Goal: Task Accomplishment & Management: Manage account settings

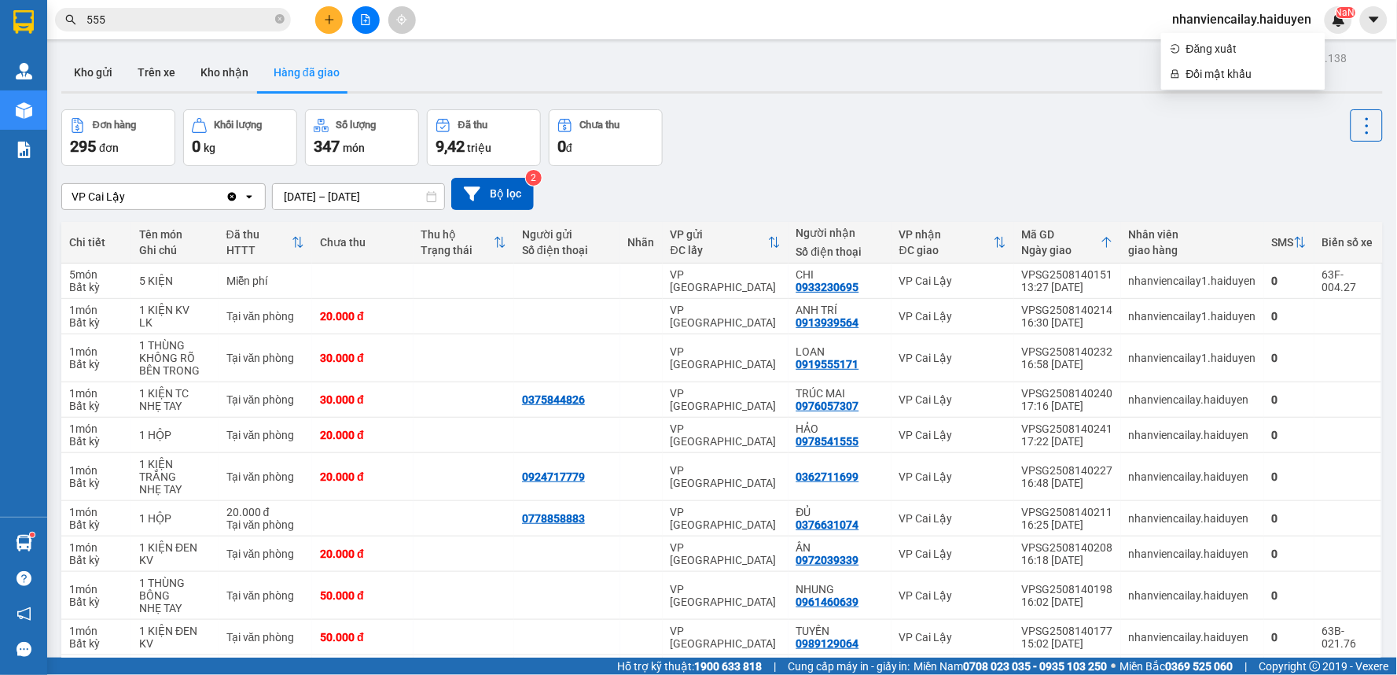
click at [1222, 24] on span "nhanviencailay.haiduyen" at bounding box center [1242, 19] width 164 height 20
click at [1234, 18] on span "nhanviencailay.haiduyen" at bounding box center [1242, 19] width 164 height 20
click at [1225, 53] on span "Đăng xuất" at bounding box center [1251, 48] width 130 height 17
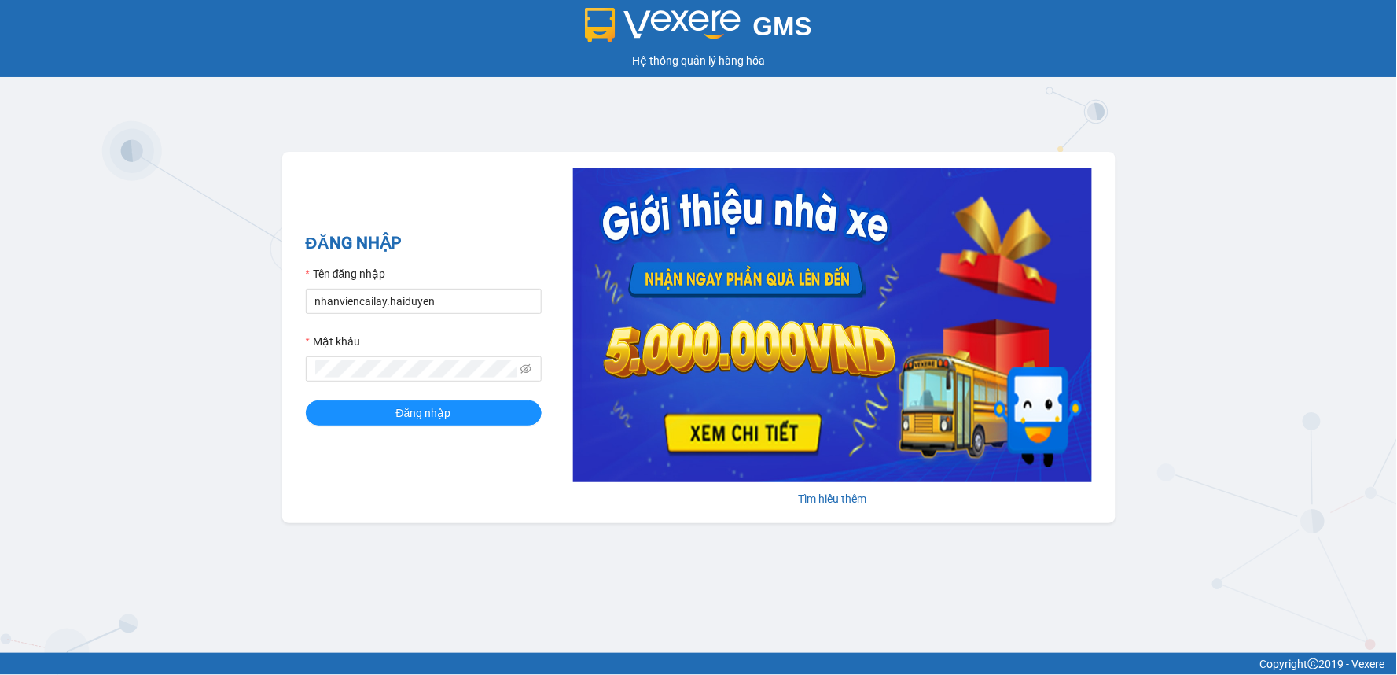
click at [441, 354] on div "Mật khẩu" at bounding box center [424, 345] width 236 height 24
type input "lai.haiduyen"
click at [483, 417] on button "Đăng nhập" at bounding box center [424, 412] width 236 height 25
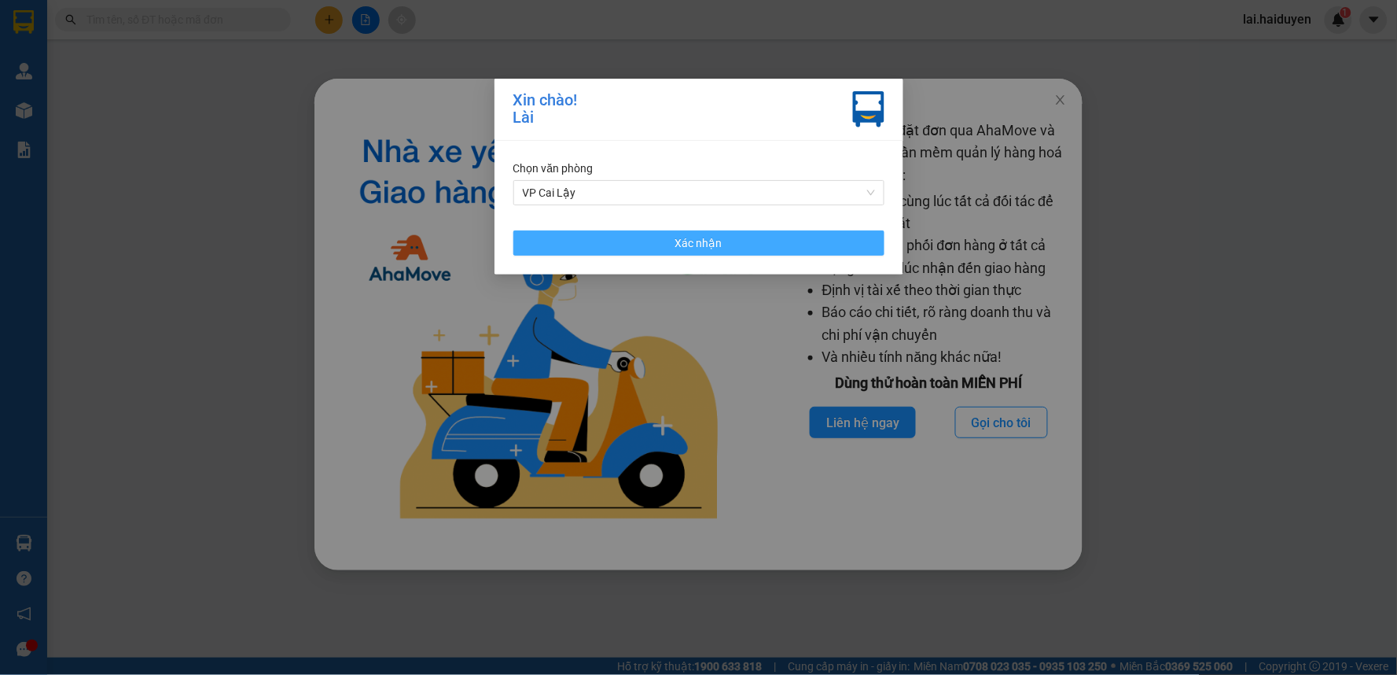
click at [667, 242] on button "Xác nhận" at bounding box center [698, 242] width 371 height 25
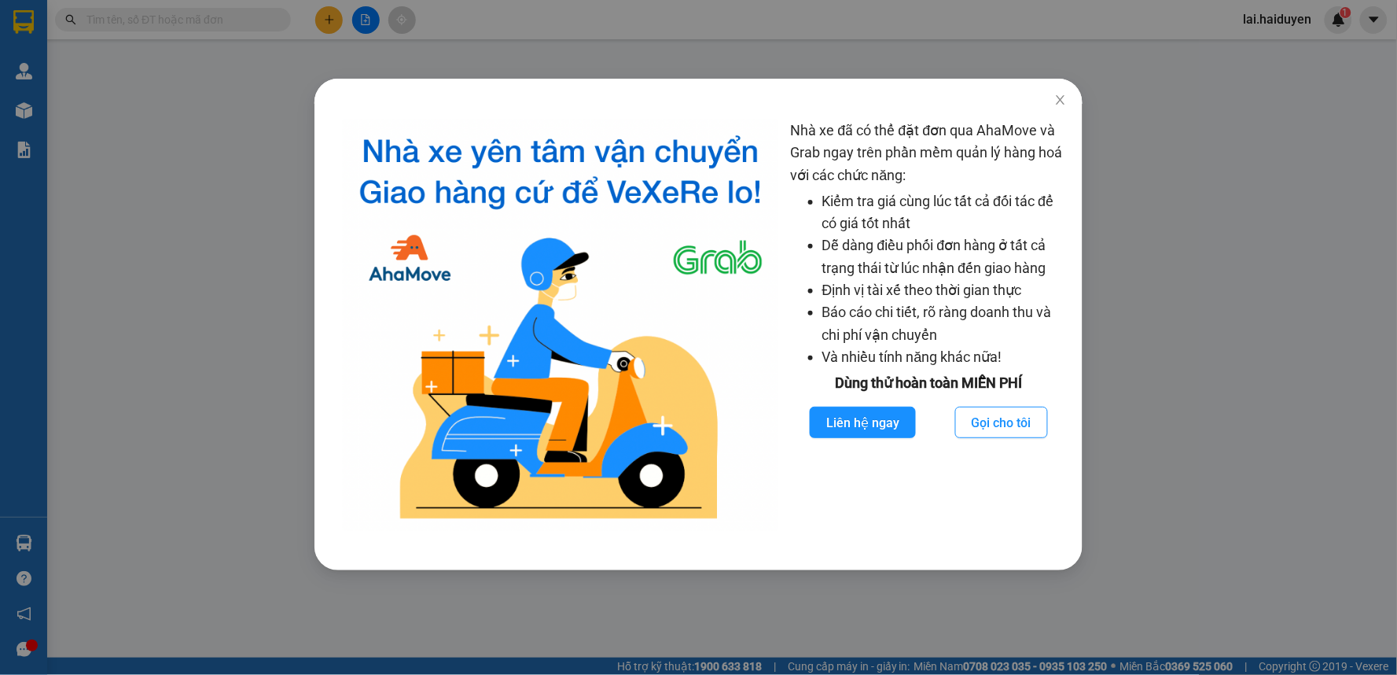
click at [902, 41] on div "Nhà xe đã có thể đặt đơn qua AhaMove và Grab ngay trên phần mềm quản lý hàng ho…" at bounding box center [698, 337] width 1397 height 675
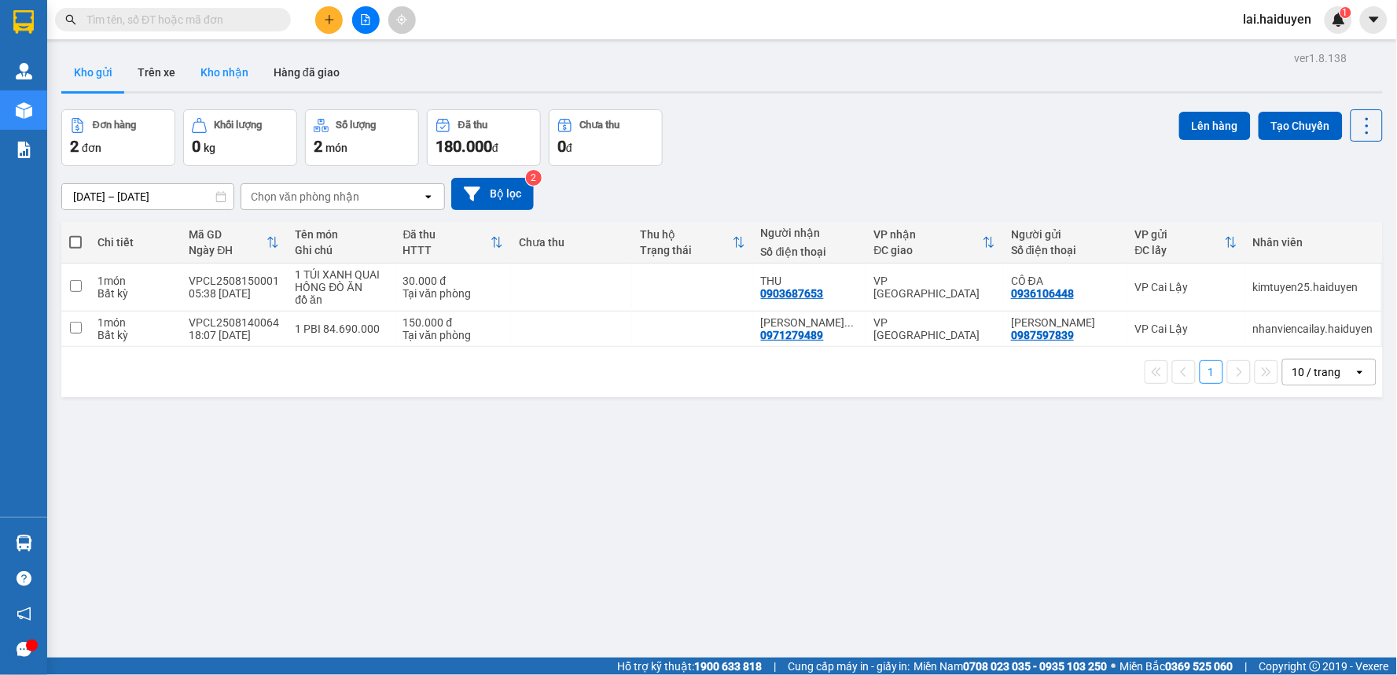
drag, startPoint x: 209, startPoint y: 72, endPoint x: 199, endPoint y: 63, distance: 13.4
click at [208, 68] on button "Kho nhận" at bounding box center [224, 72] width 73 height 38
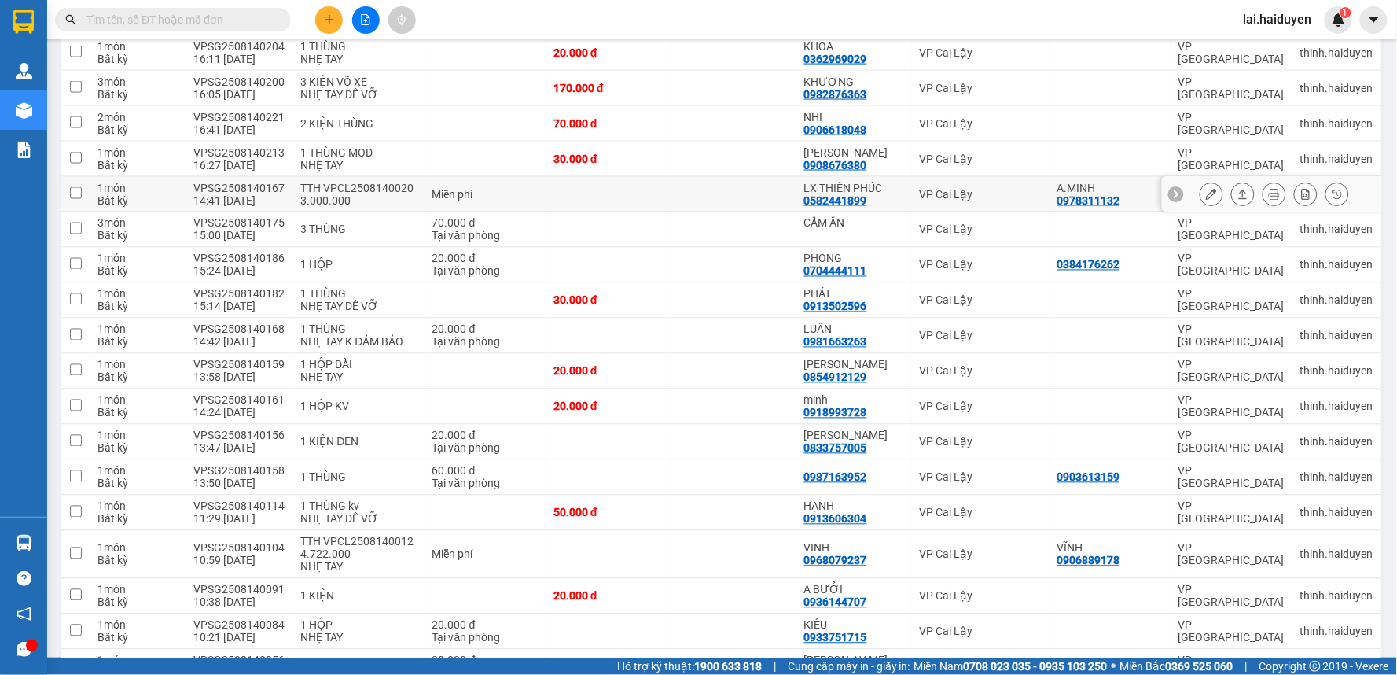
scroll to position [698, 0]
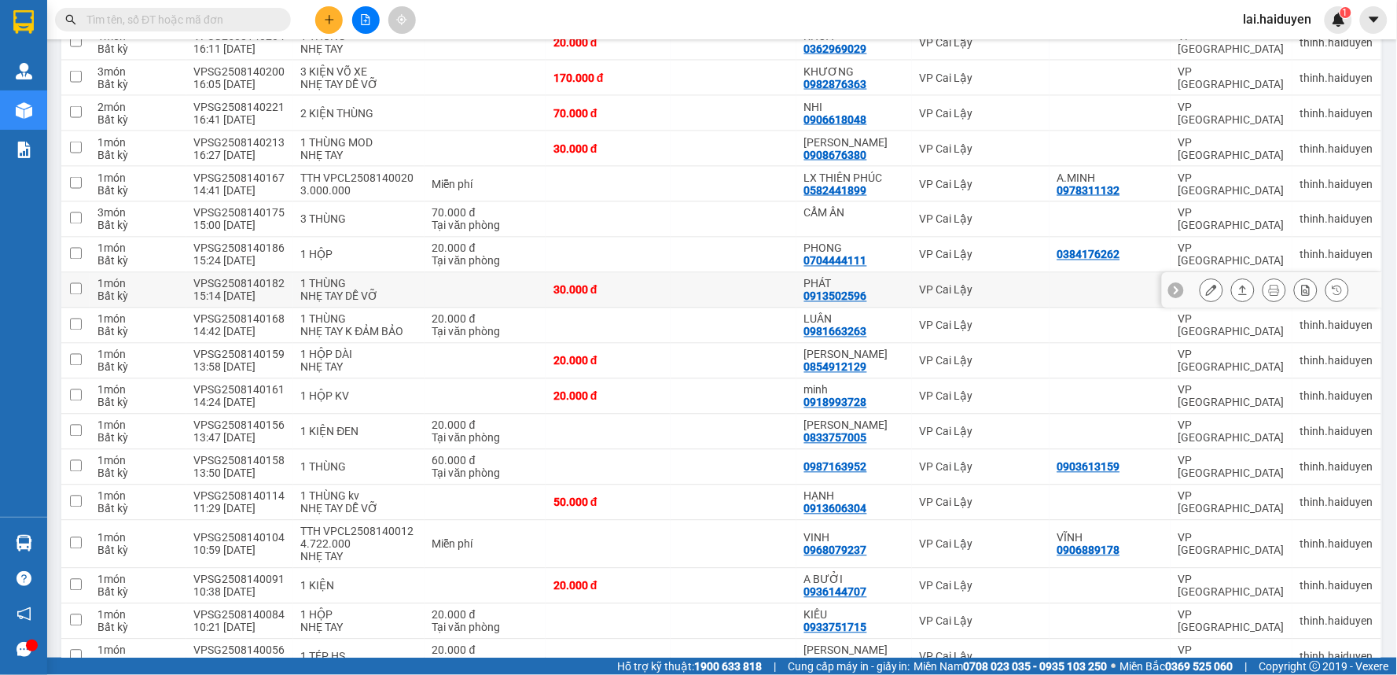
click at [1015, 296] on div "VP Cai Lậy" at bounding box center [981, 290] width 122 height 13
checkbox input "true"
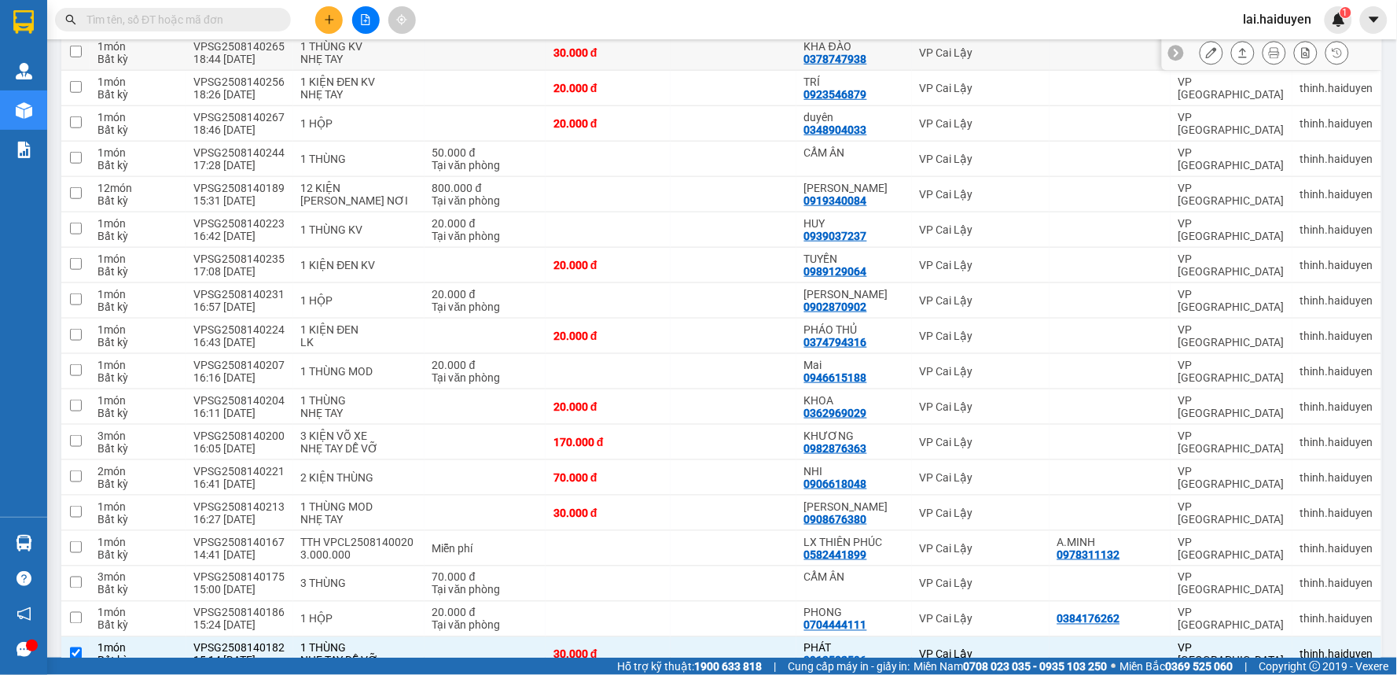
scroll to position [0, 0]
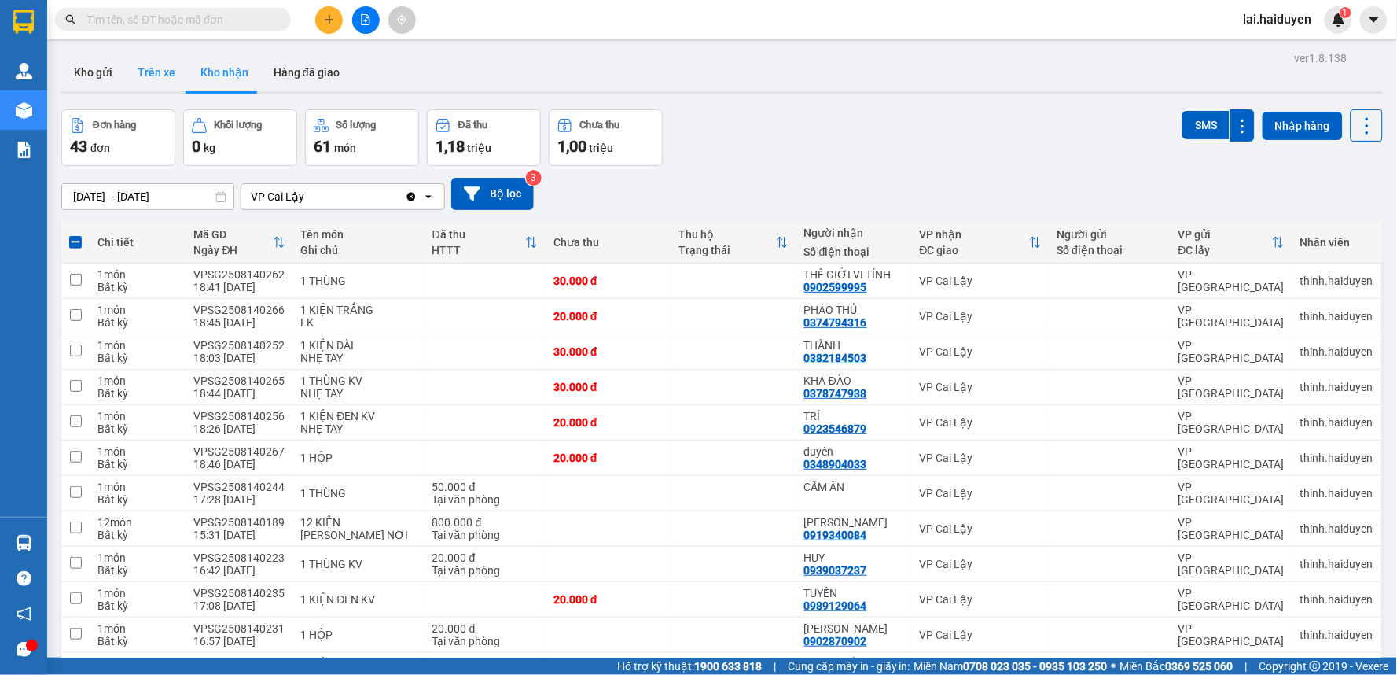
click at [167, 74] on button "Trên xe" at bounding box center [156, 72] width 63 height 38
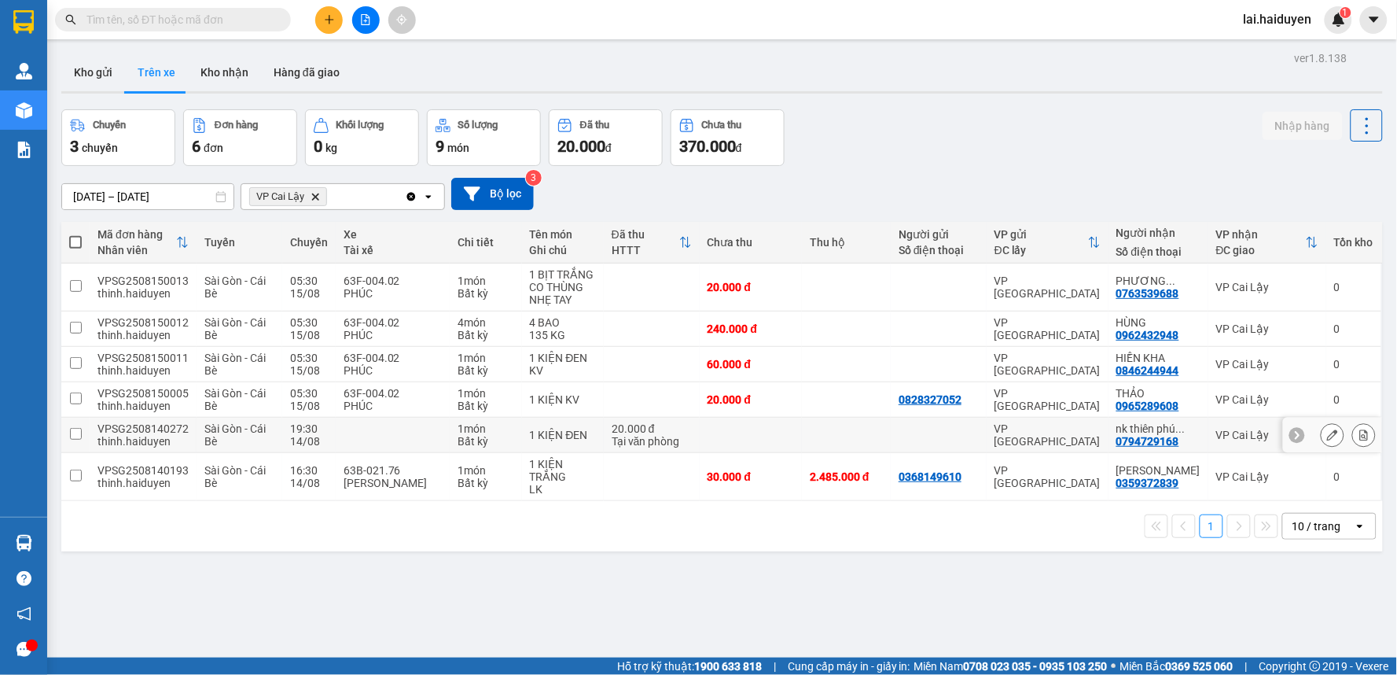
click at [1019, 435] on div "VP [GEOGRAPHIC_DATA]" at bounding box center [1048, 434] width 106 height 25
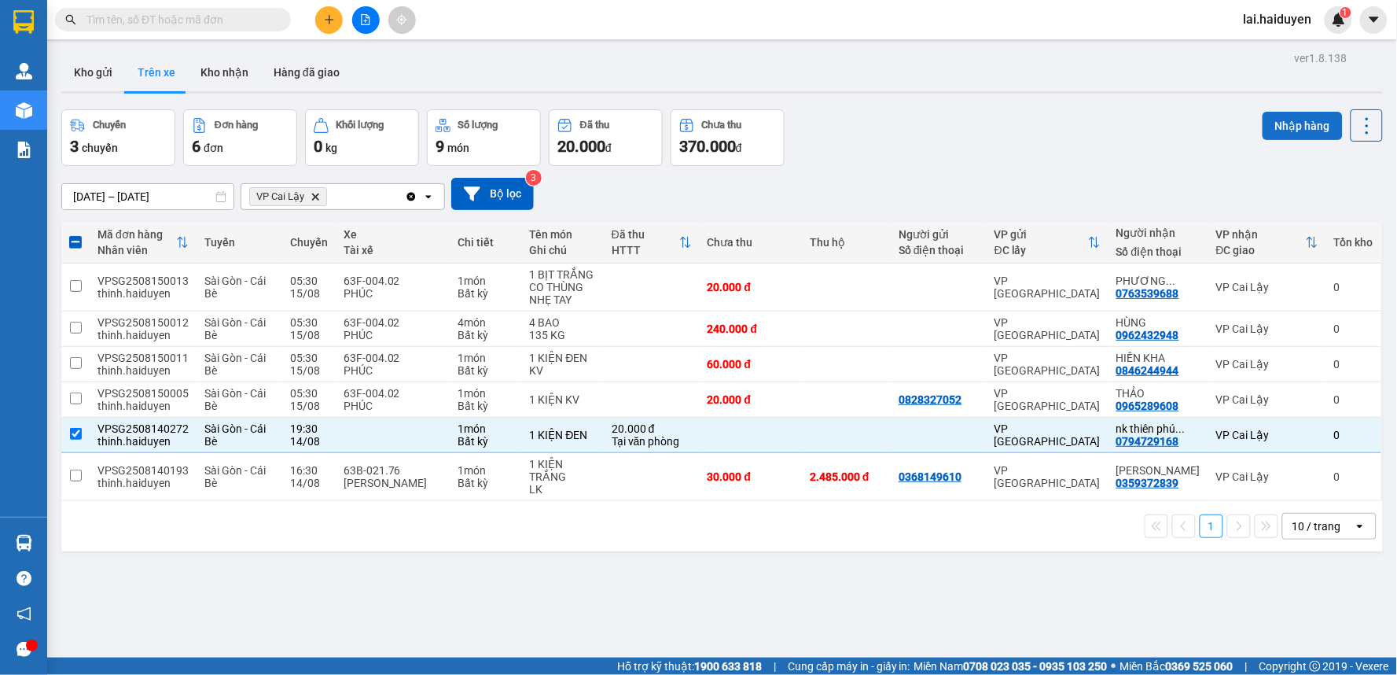
click at [1285, 123] on button "Nhập hàng" at bounding box center [1303, 126] width 80 height 28
checkbox input "false"
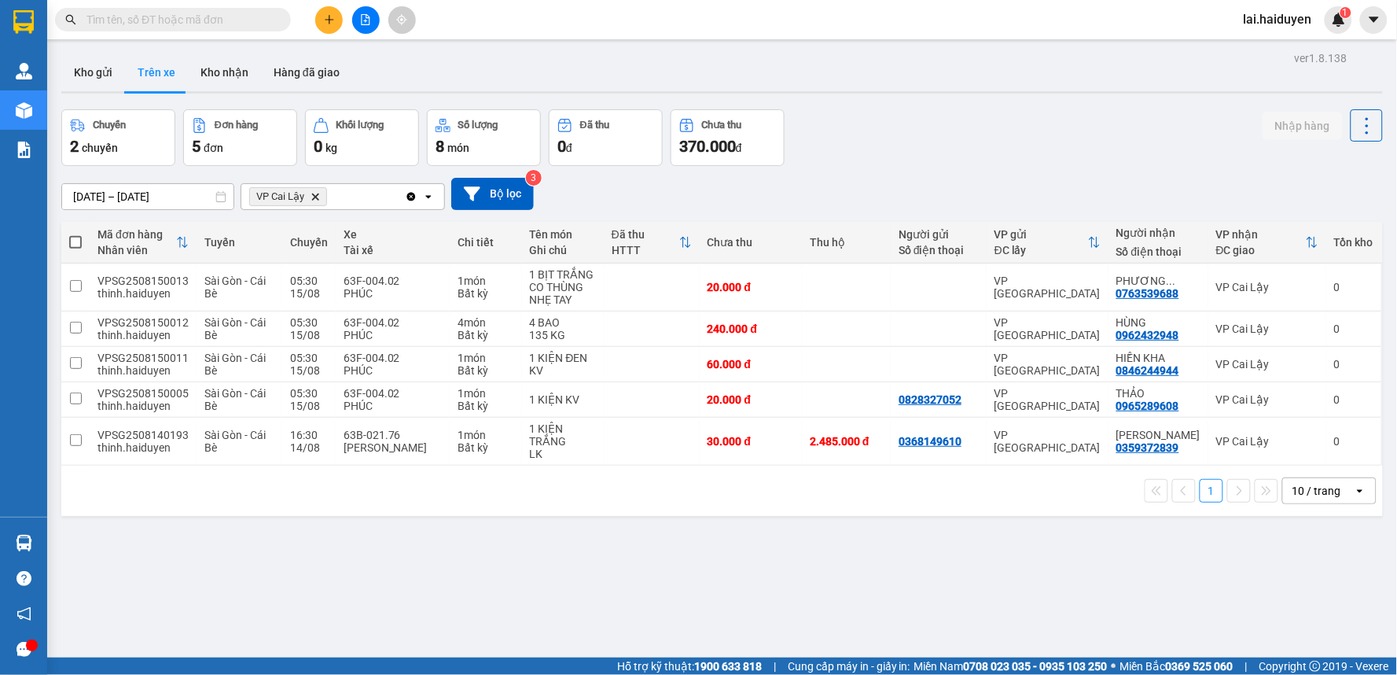
click at [239, 26] on input "text" at bounding box center [179, 19] width 186 height 17
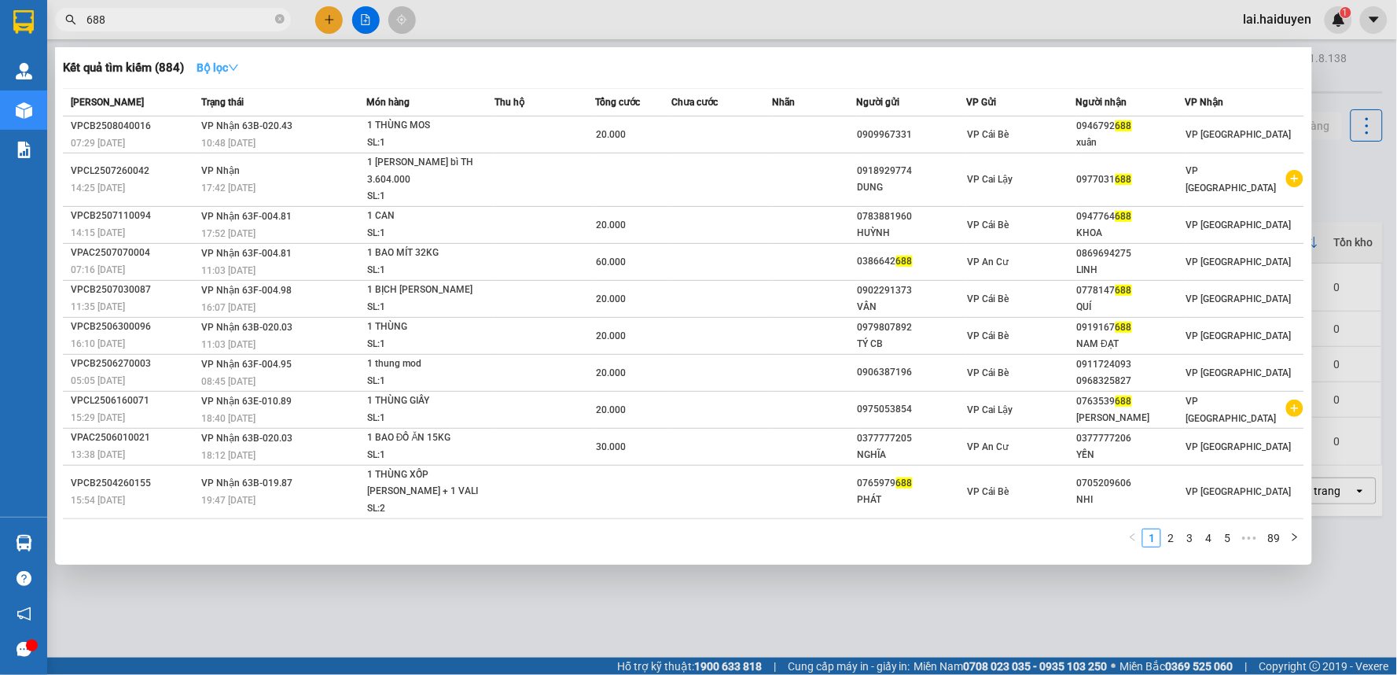
type input "688"
drag, startPoint x: 228, startPoint y: 64, endPoint x: 223, endPoint y: 83, distance: 18.7
click at [228, 64] on strong "Bộ lọc" at bounding box center [218, 67] width 42 height 13
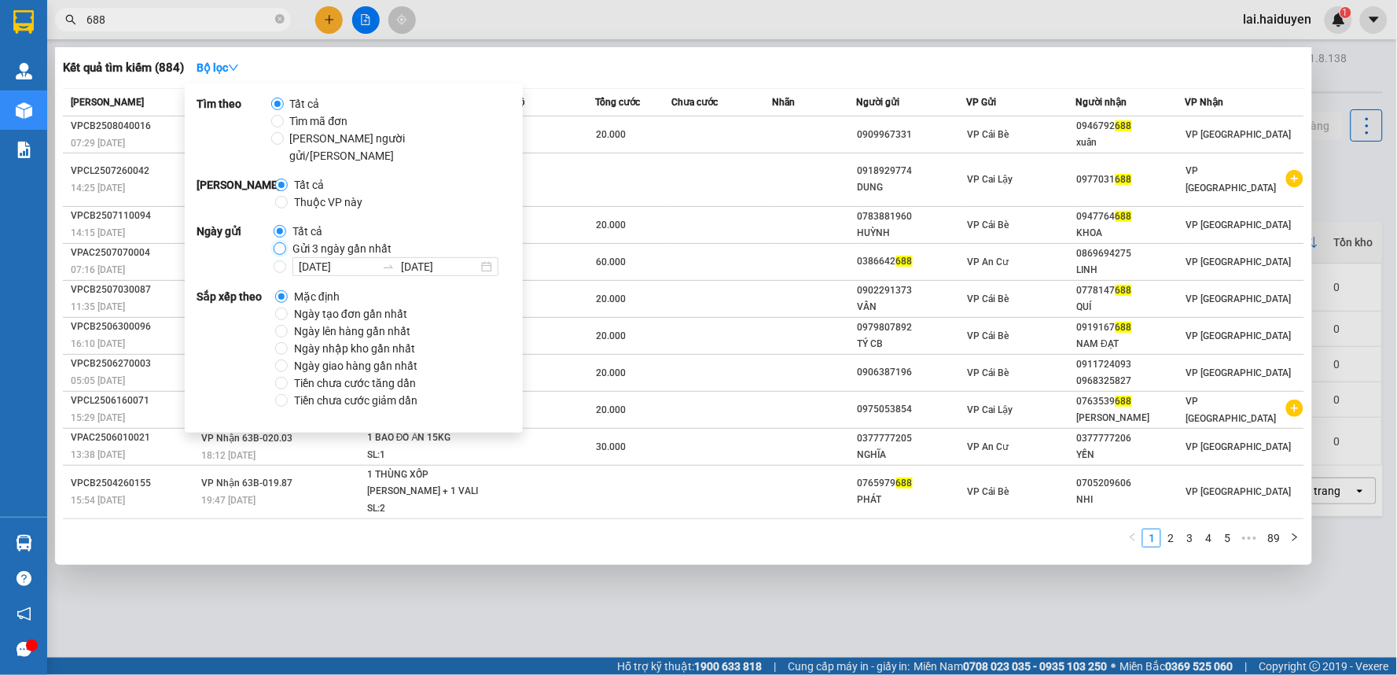
drag, startPoint x: 275, startPoint y: 233, endPoint x: 233, endPoint y: 106, distance: 134.2
click at [274, 242] on input "Gửi 3 ngày gần nhất" at bounding box center [280, 248] width 13 height 13
radio input "true"
radio input "false"
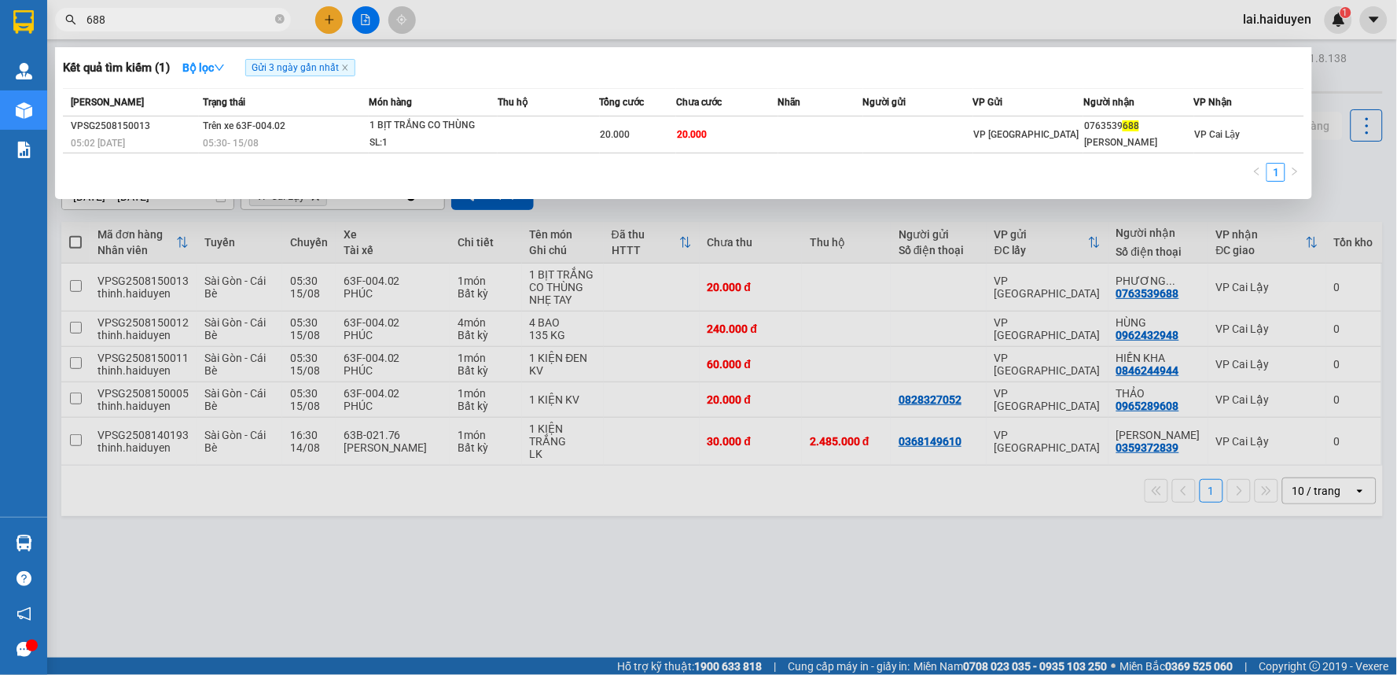
click at [135, 27] on input "688" at bounding box center [179, 19] width 186 height 17
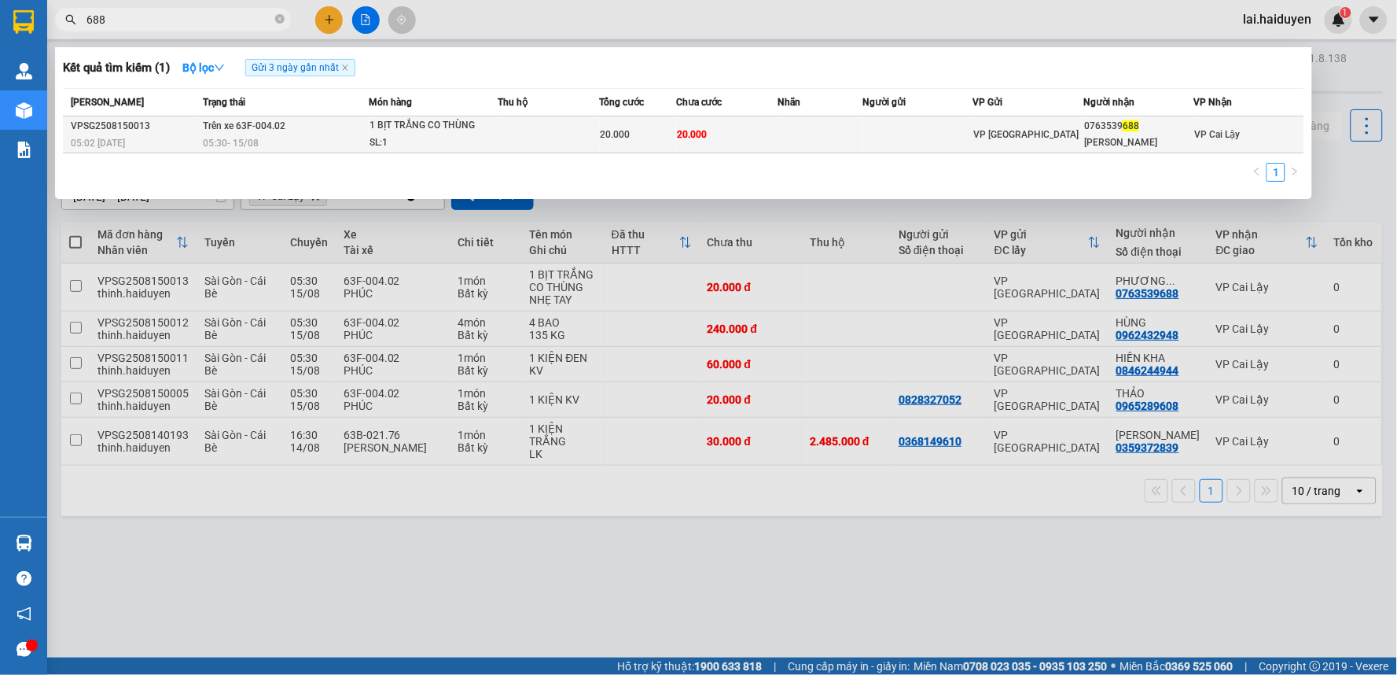
click at [440, 134] on div "1 BỊT TRẮNG CO THÙNG" at bounding box center [428, 125] width 118 height 17
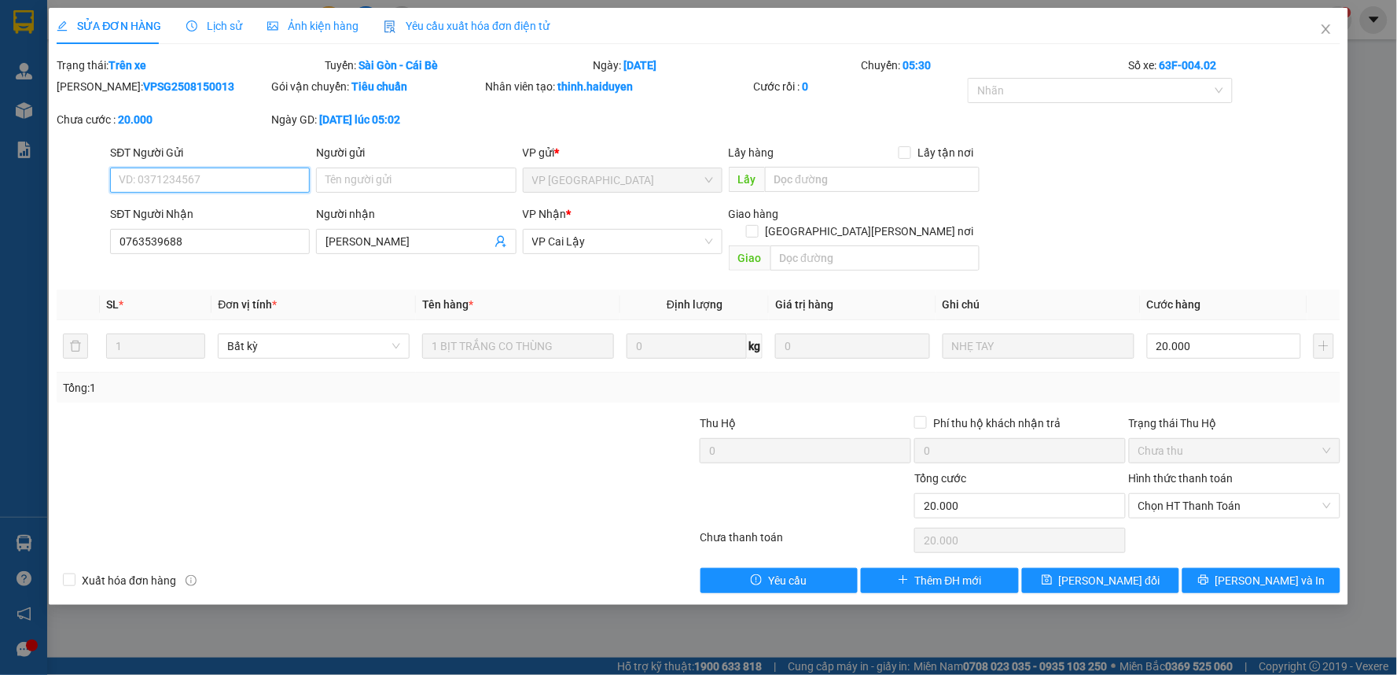
type input "0763539688"
type input "PHƯƠNG NGHI"
type input "20.000"
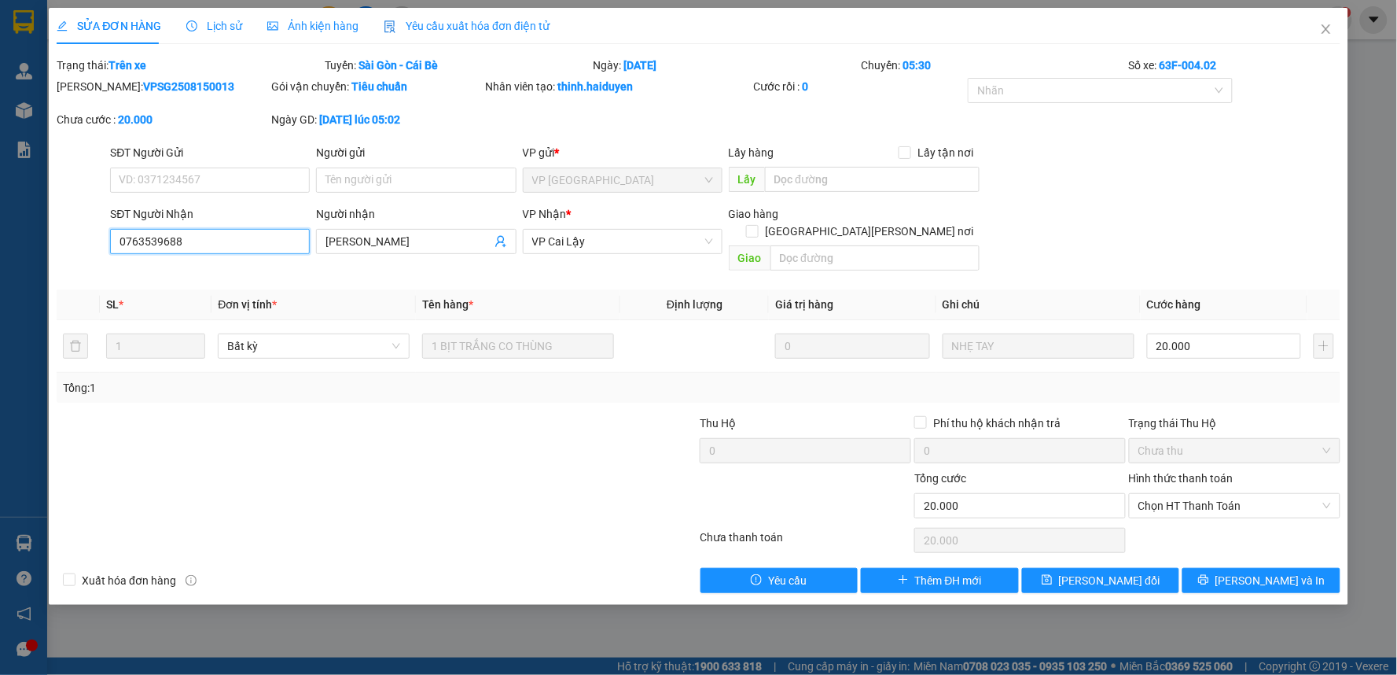
click at [138, 241] on input "0763539688" at bounding box center [210, 241] width 200 height 25
click at [1326, 29] on icon "close" at bounding box center [1326, 28] width 9 height 9
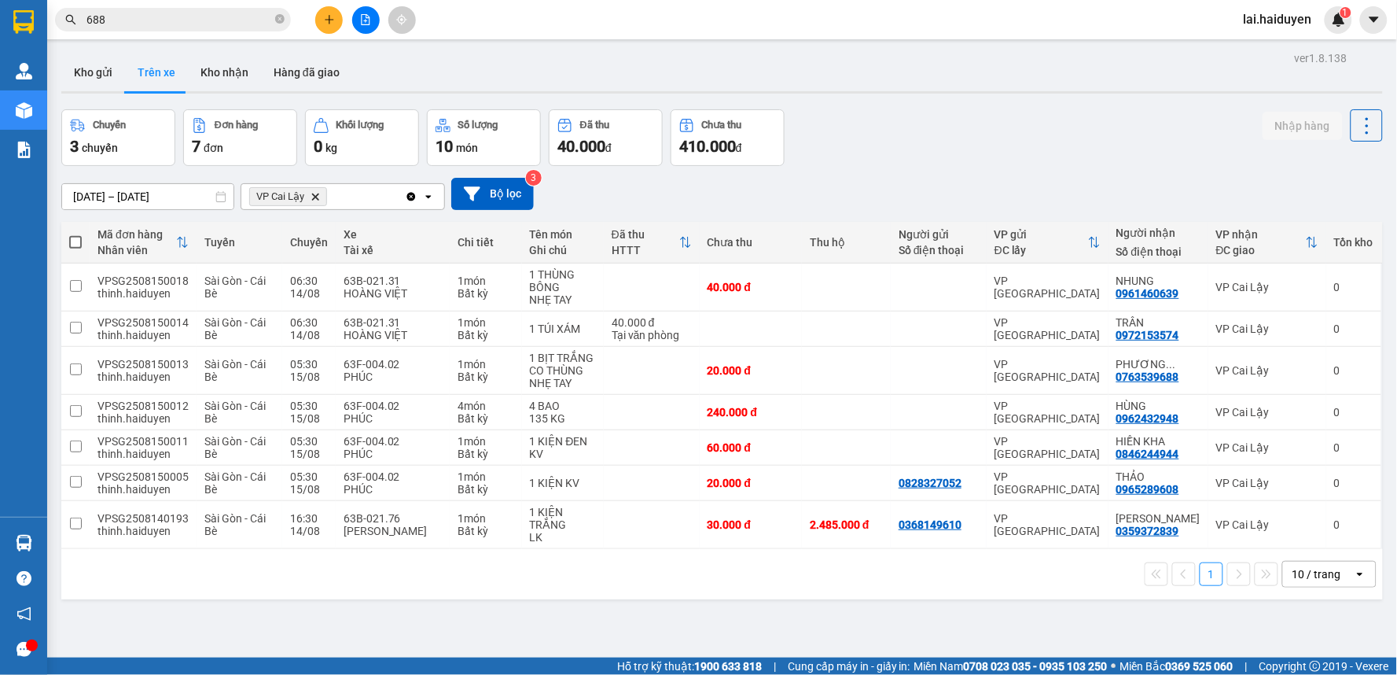
drag, startPoint x: 948, startPoint y: 131, endPoint x: 938, endPoint y: 131, distance: 10.3
click at [947, 131] on div "Chuyến 3 chuyến Đơn hàng 7 đơn Khối lượng 0 kg Số lượng 10 món Đã thu 40.000 đ …" at bounding box center [722, 137] width 1322 height 57
click at [210, 68] on button "Kho nhận" at bounding box center [224, 72] width 73 height 38
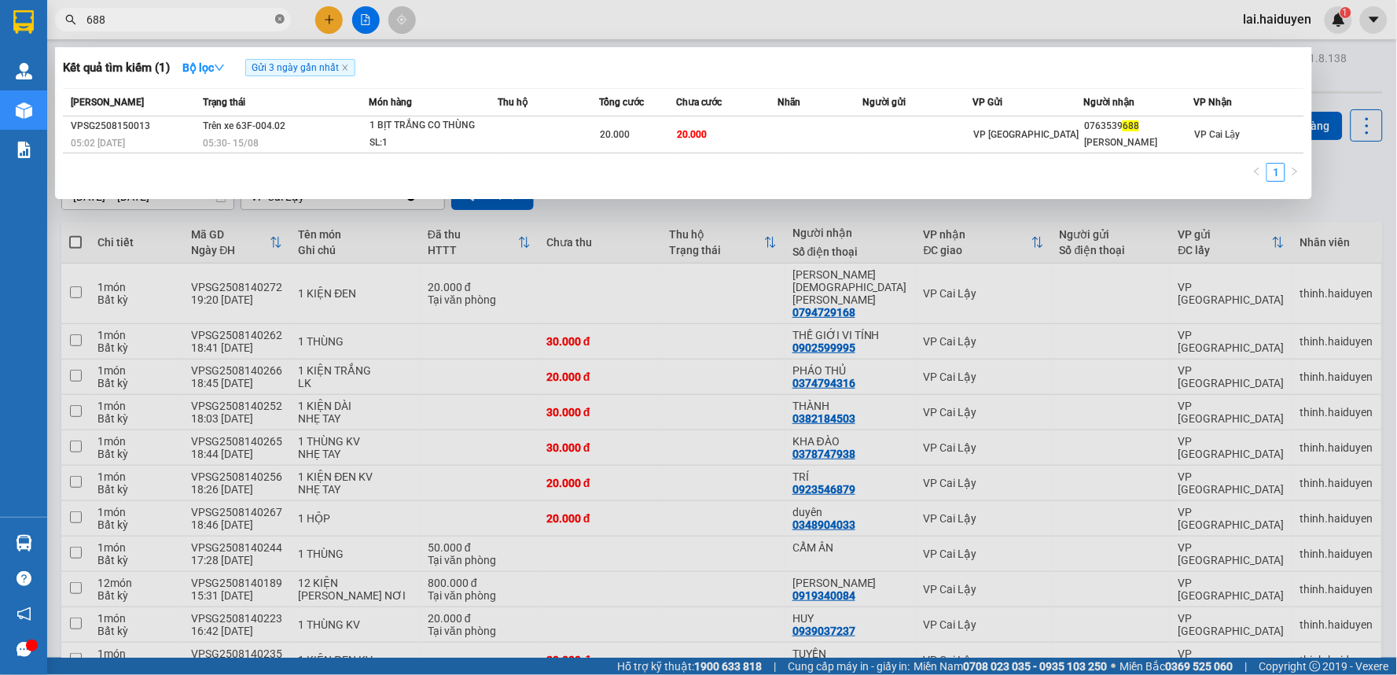
click at [280, 22] on icon "close-circle" at bounding box center [279, 18] width 9 height 9
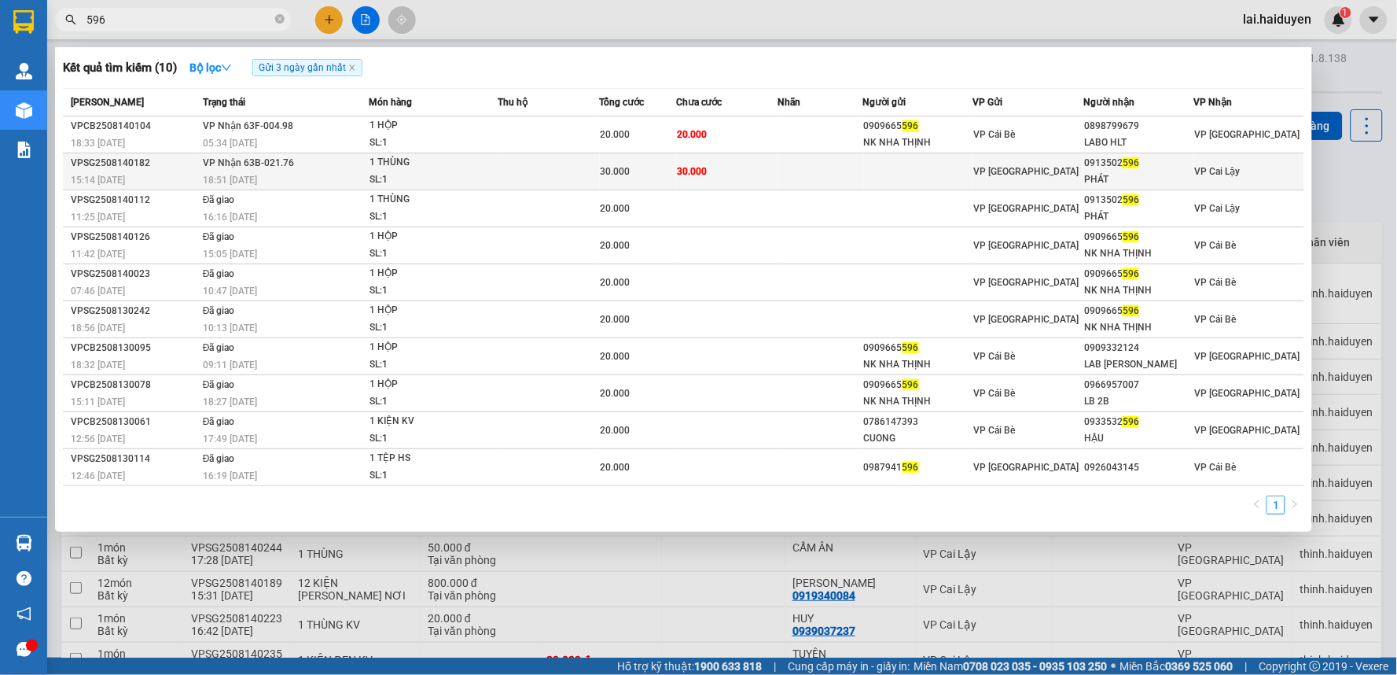
type input "596"
click at [798, 171] on td at bounding box center [820, 171] width 85 height 37
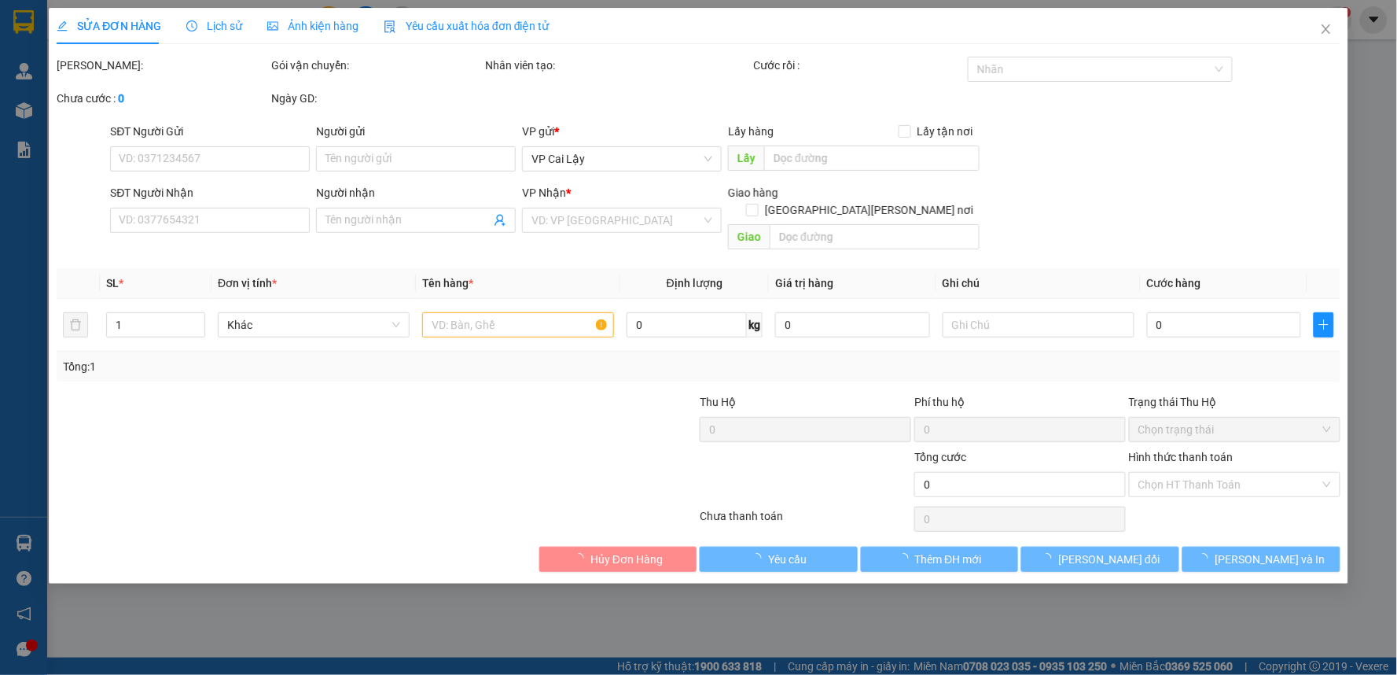
type input "0913502596"
type input "PHÁT"
type input "30.000"
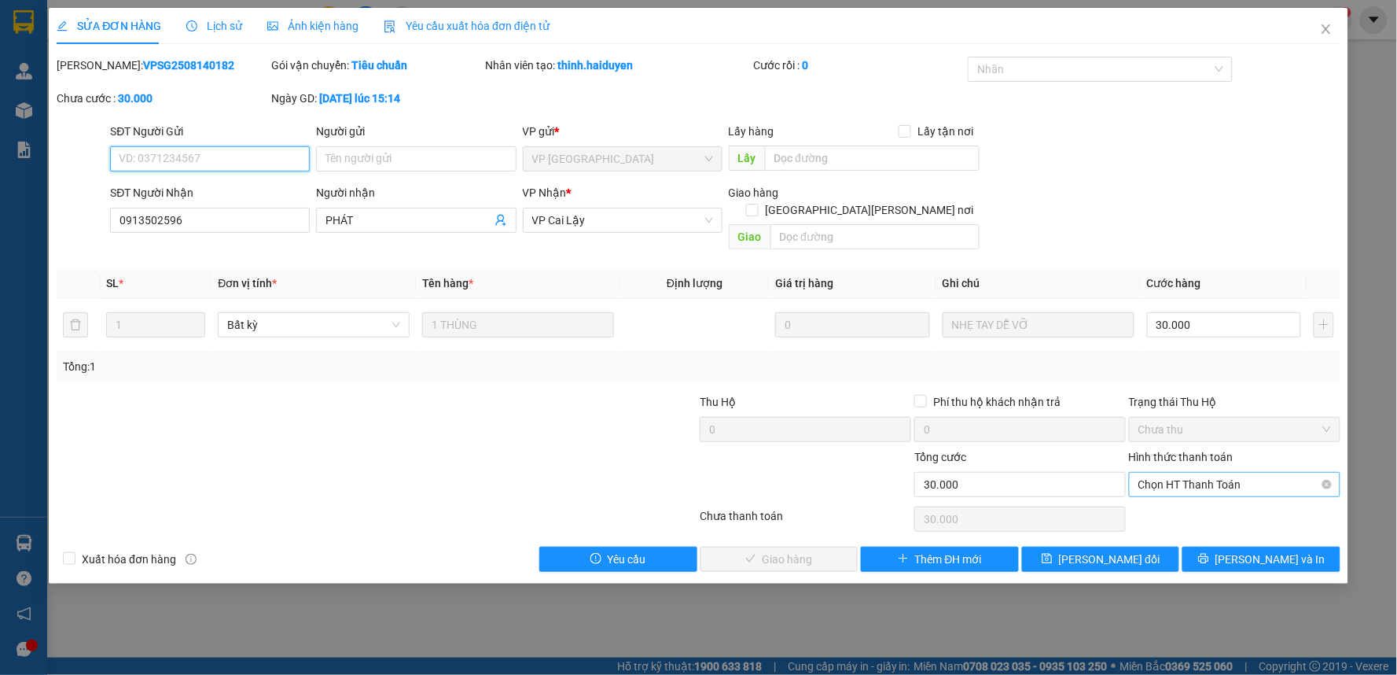
click at [1198, 472] on span "Chọn HT Thanh Toán" at bounding box center [1234, 484] width 193 height 24
drag, startPoint x: 1188, startPoint y: 491, endPoint x: 1032, endPoint y: 514, distance: 157.3
click at [1174, 494] on div "Tại văn phòng" at bounding box center [1235, 498] width 193 height 17
type input "0"
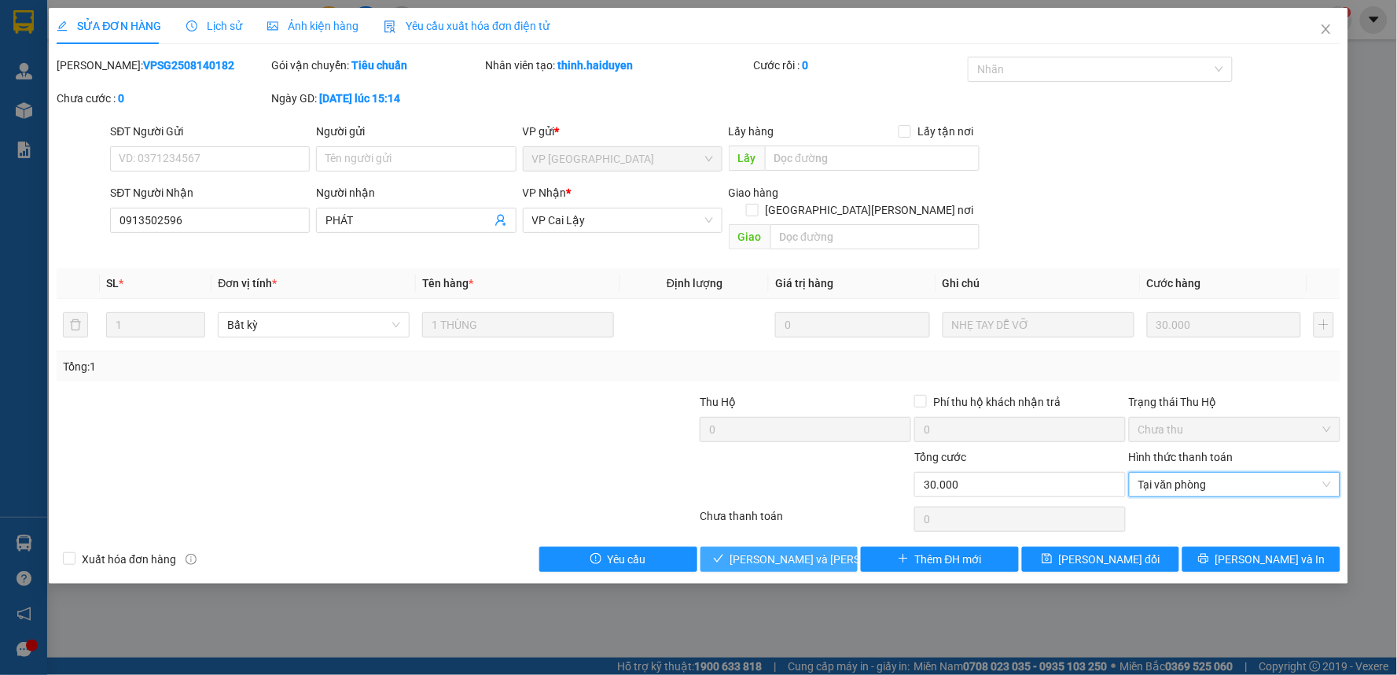
click at [758, 550] on span "[PERSON_NAME] và [PERSON_NAME] hàng" at bounding box center [836, 558] width 212 height 17
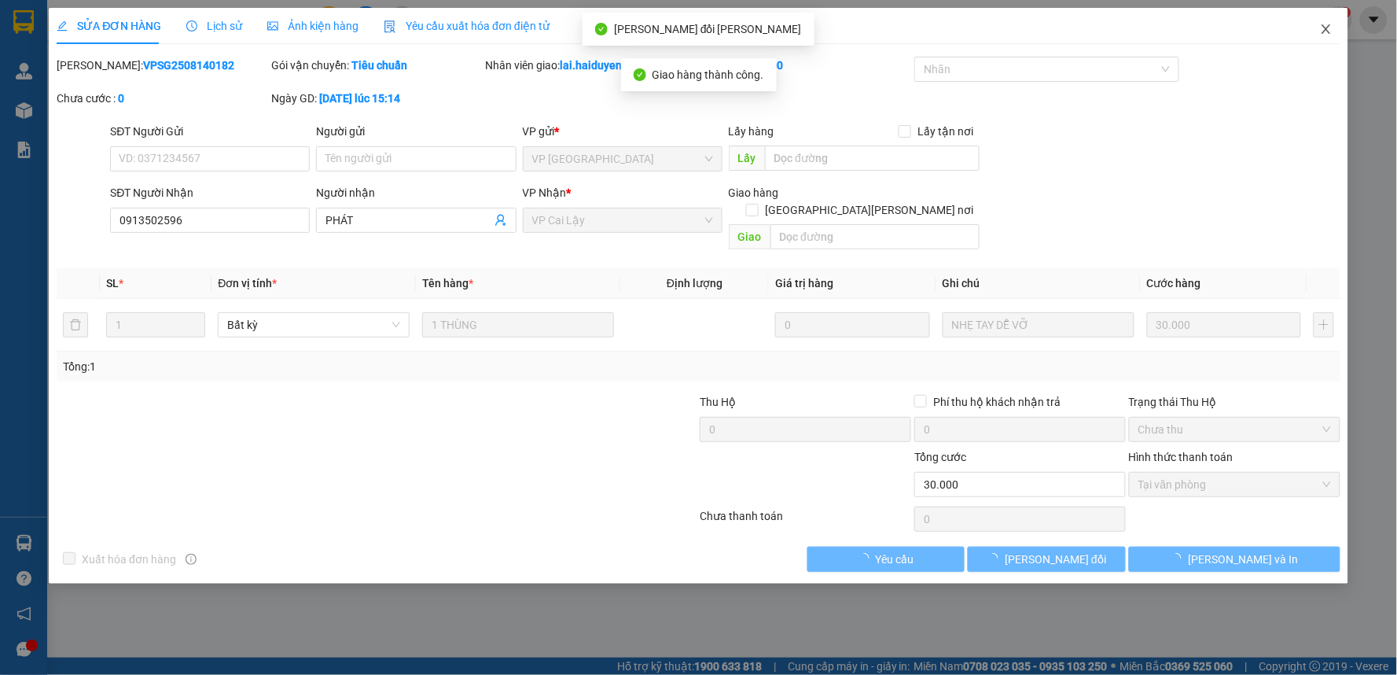
click at [1326, 29] on icon "close" at bounding box center [1326, 28] width 9 height 9
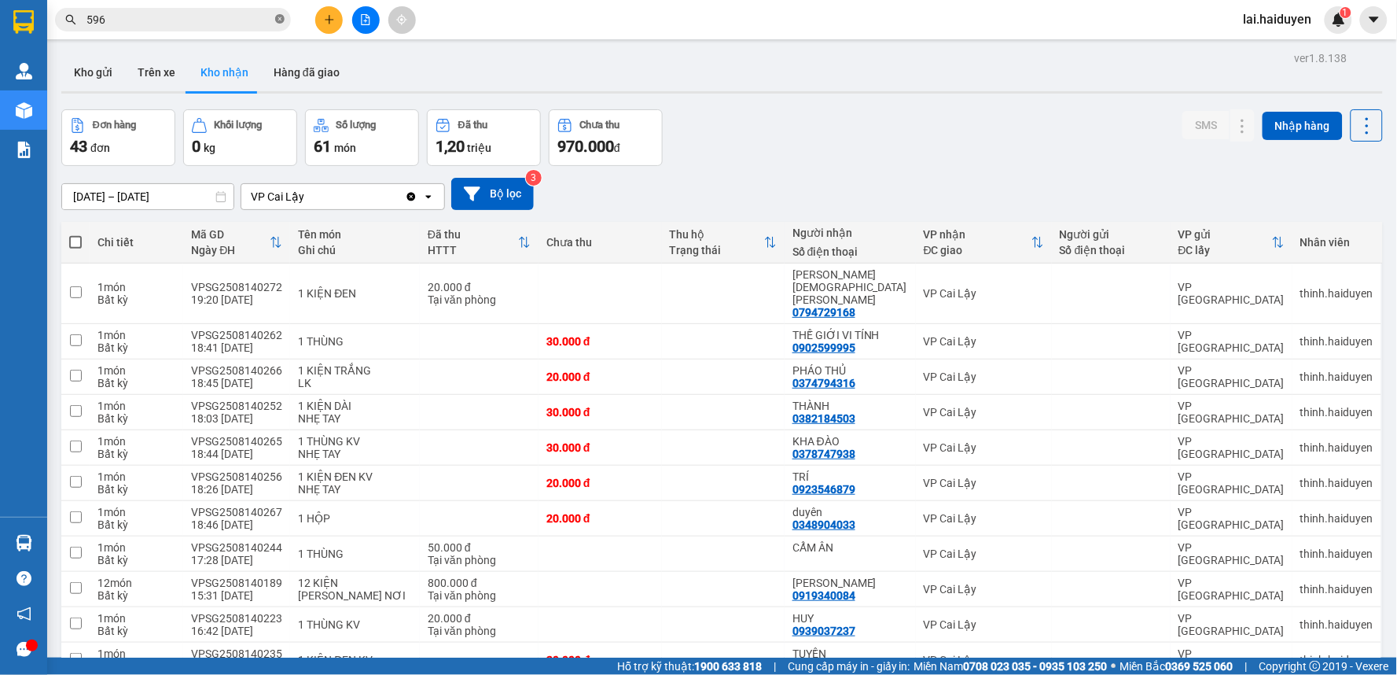
click at [280, 14] on icon "close-circle" at bounding box center [279, 18] width 9 height 9
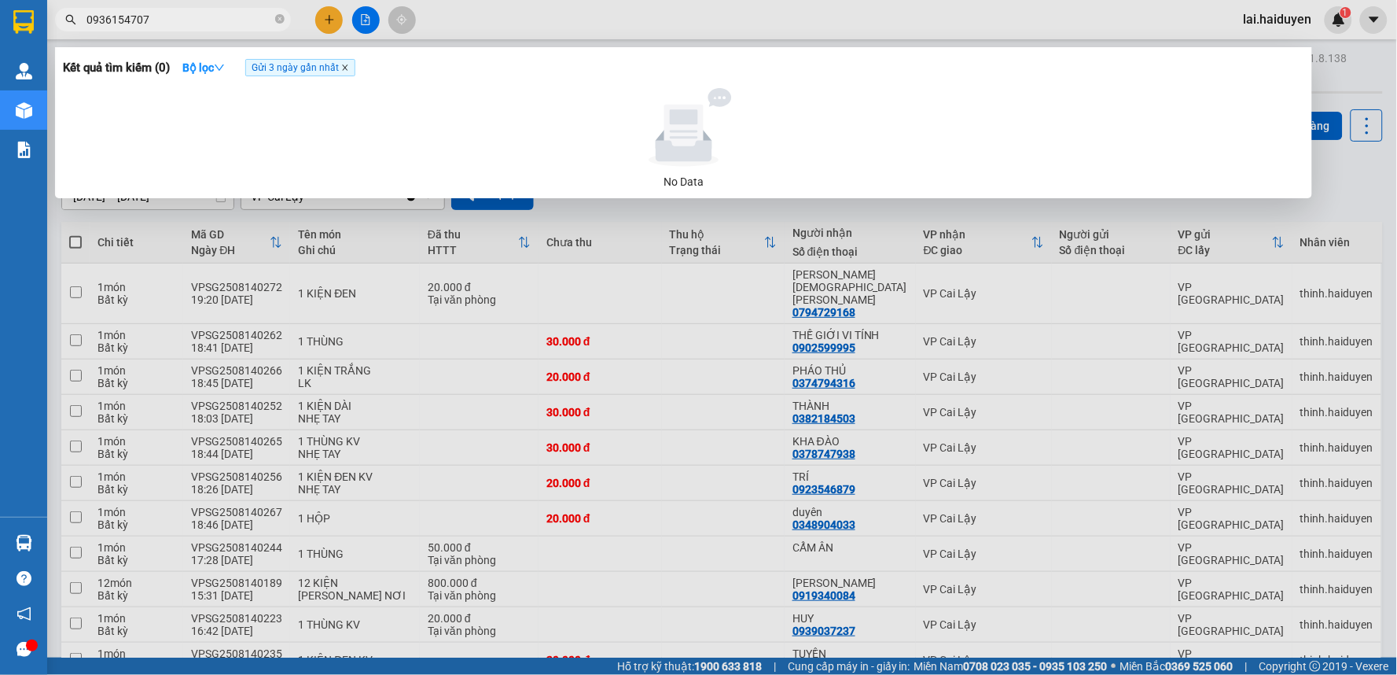
type input "0936154707"
click at [349, 68] on icon "close" at bounding box center [345, 68] width 8 height 8
drag, startPoint x: 898, startPoint y: 19, endPoint x: 873, endPoint y: 20, distance: 24.4
click at [881, 21] on div at bounding box center [698, 337] width 1397 height 675
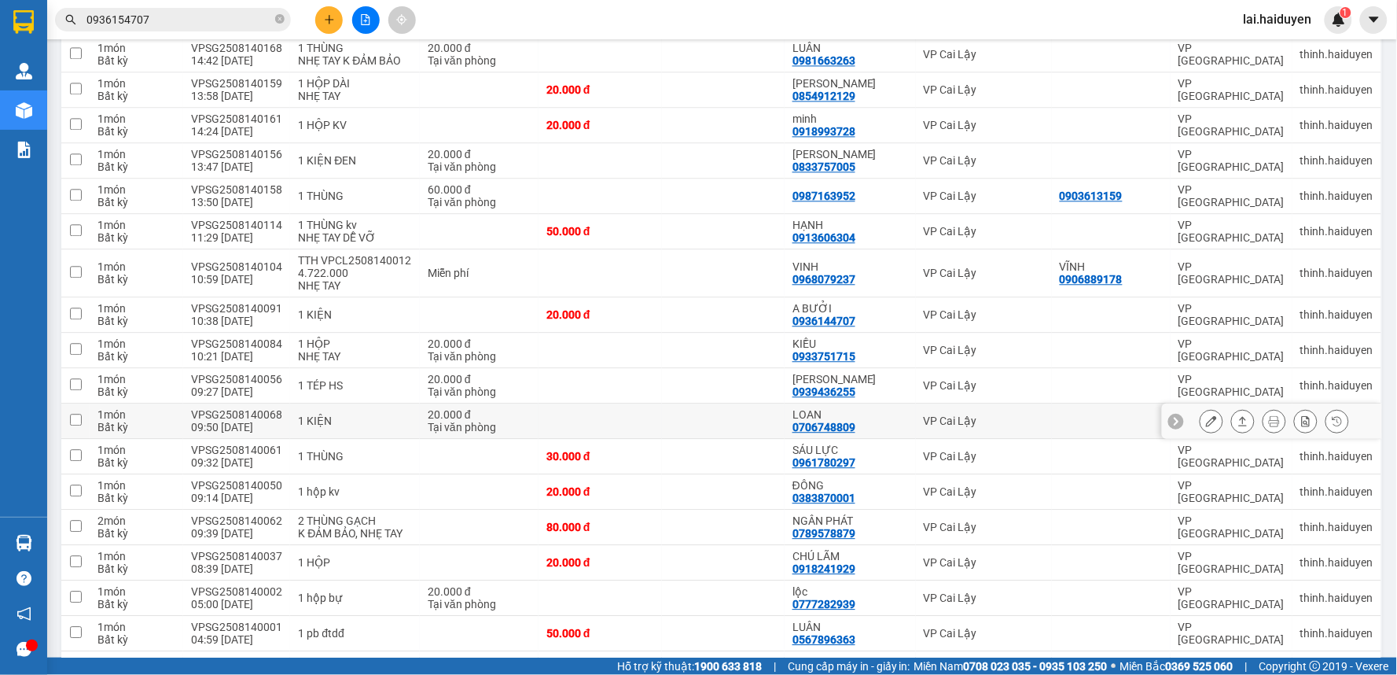
scroll to position [1048, 0]
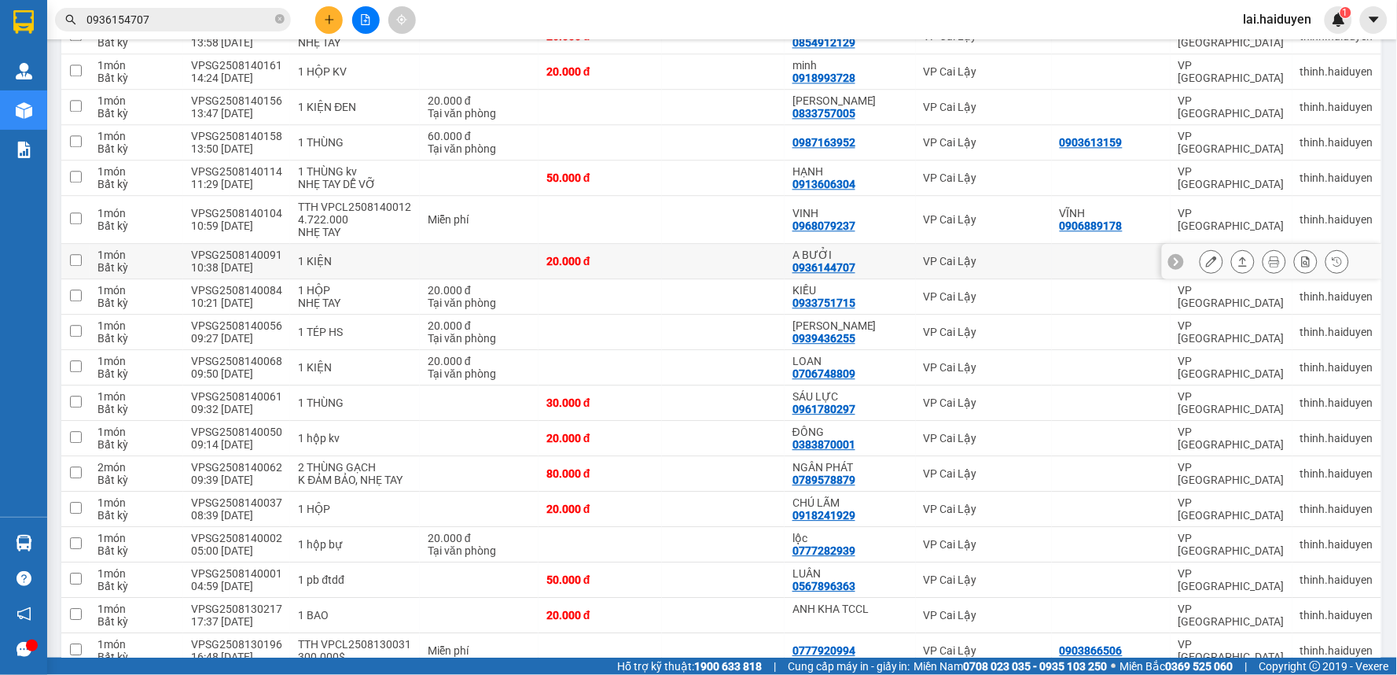
click at [924, 255] on div "VP Cai Lậy" at bounding box center [984, 261] width 120 height 13
checkbox input "true"
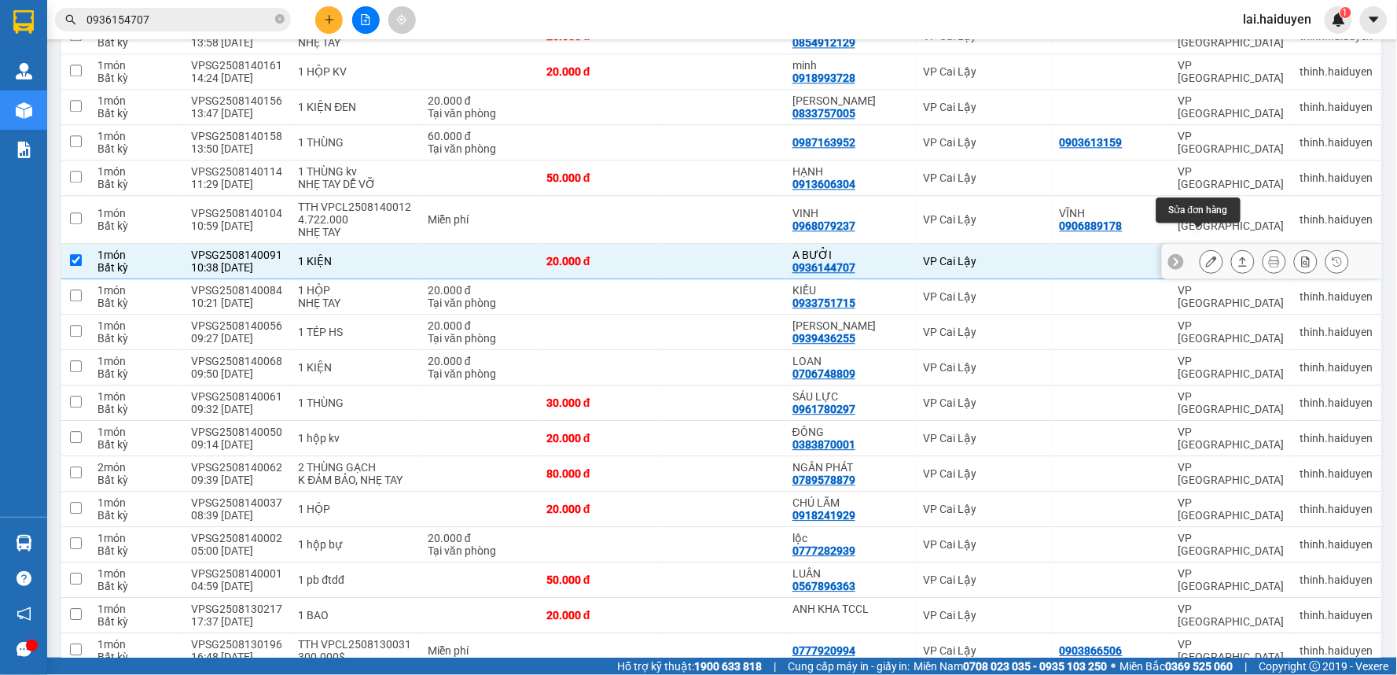
click at [1206, 256] on icon at bounding box center [1211, 261] width 11 height 11
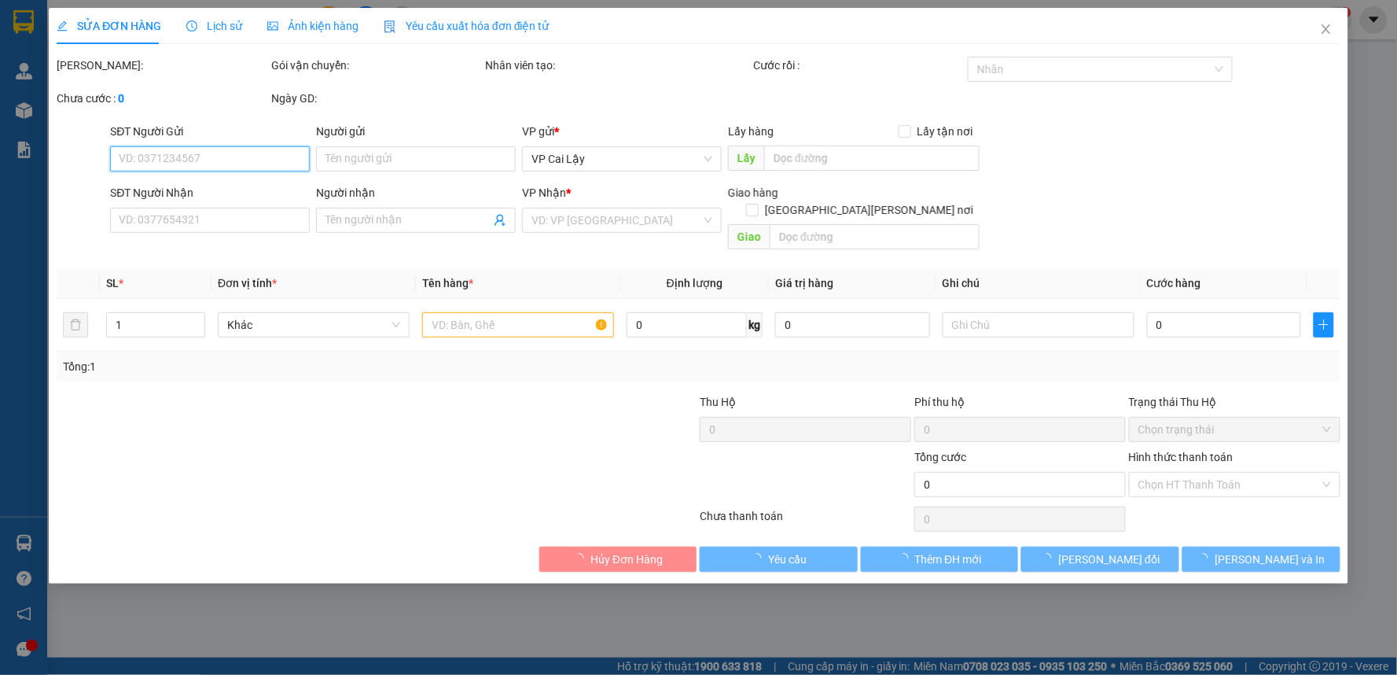
type input "0936144707"
type input "A BƯỞI"
type input "20.000"
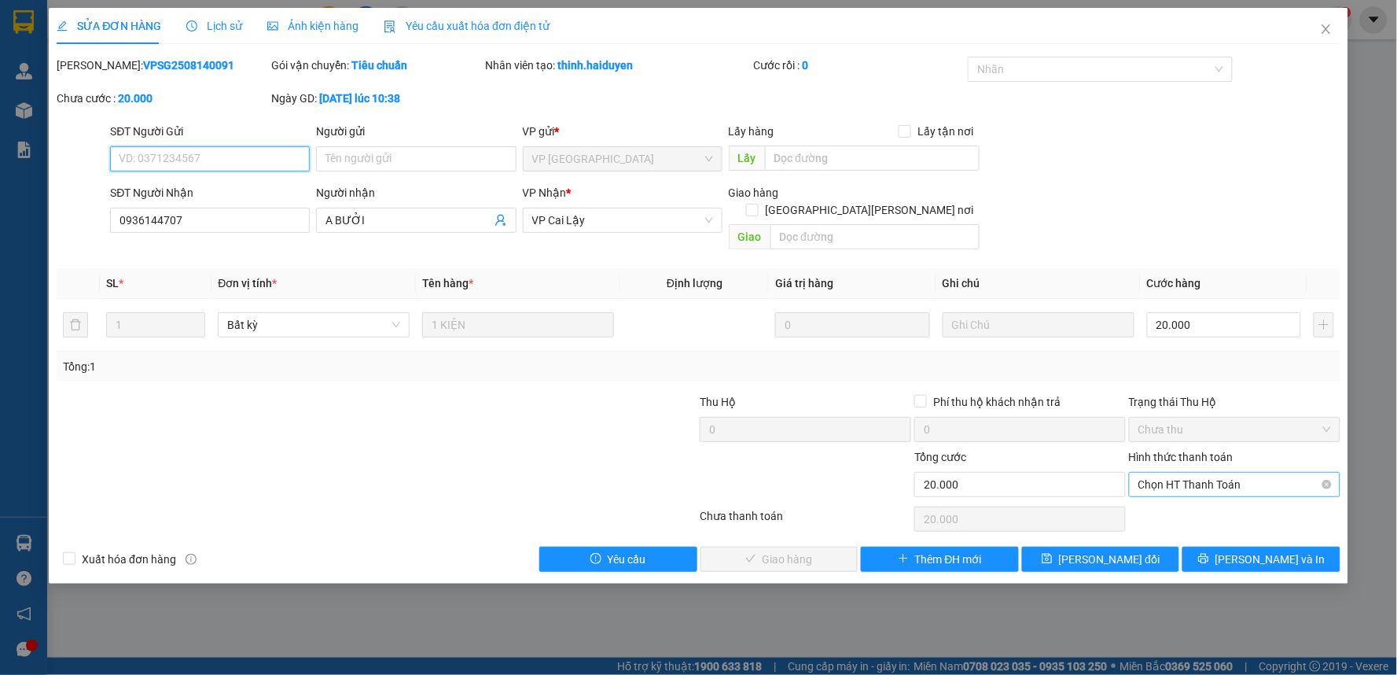
click at [1238, 472] on span "Chọn HT Thanh Toán" at bounding box center [1234, 484] width 193 height 24
click at [1240, 500] on div "Tại văn phòng" at bounding box center [1235, 498] width 193 height 17
type input "0"
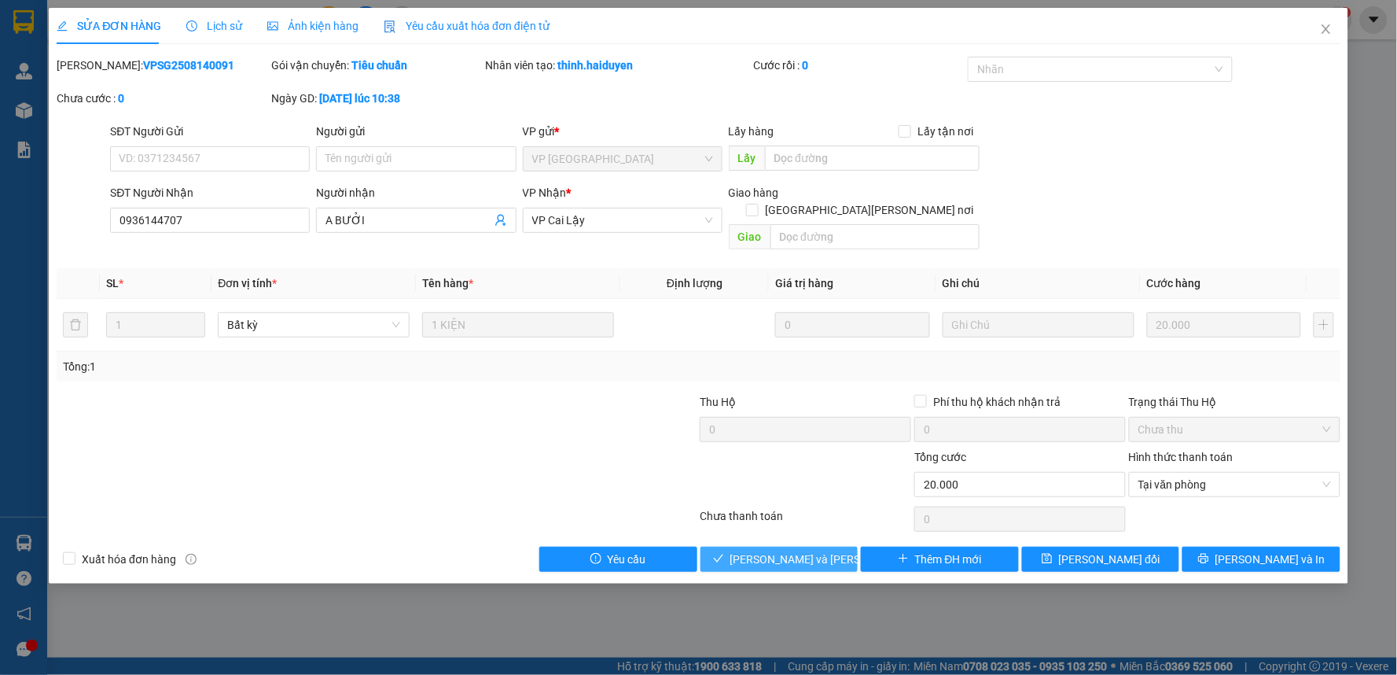
click at [794, 550] on span "[PERSON_NAME] và [PERSON_NAME] hàng" at bounding box center [836, 558] width 212 height 17
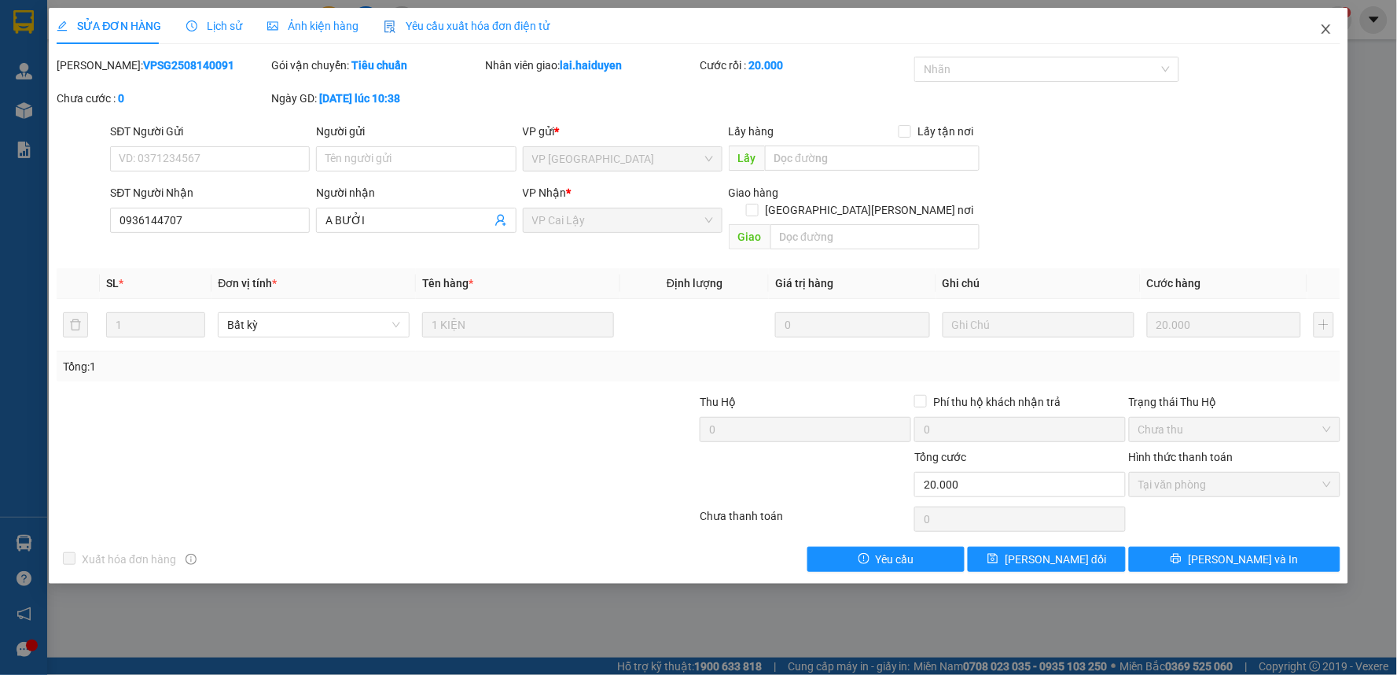
drag, startPoint x: 1325, startPoint y: 28, endPoint x: 1066, endPoint y: 2, distance: 259.9
click at [1325, 27] on icon "close" at bounding box center [1326, 29] width 13 height 13
click at [1325, 27] on span "lai.haiduyen" at bounding box center [1278, 19] width 94 height 20
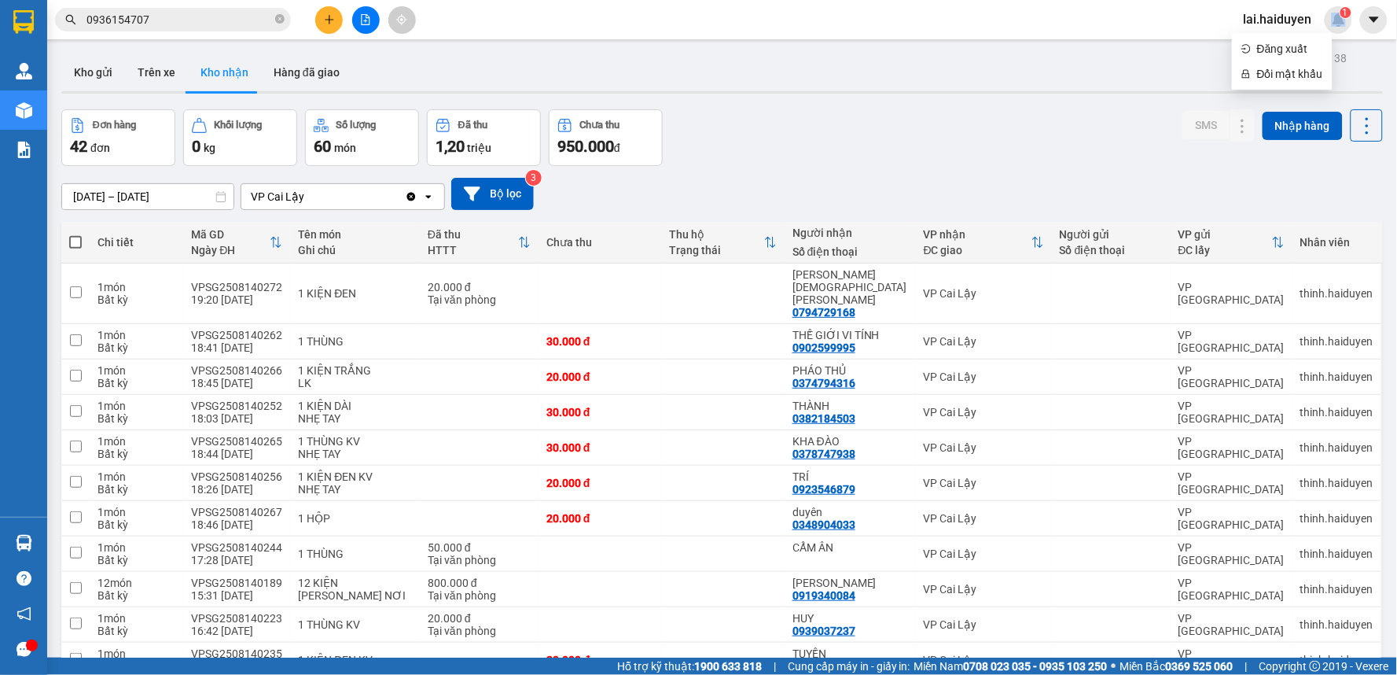
click at [147, 28] on span "0936154707" at bounding box center [173, 20] width 236 height 24
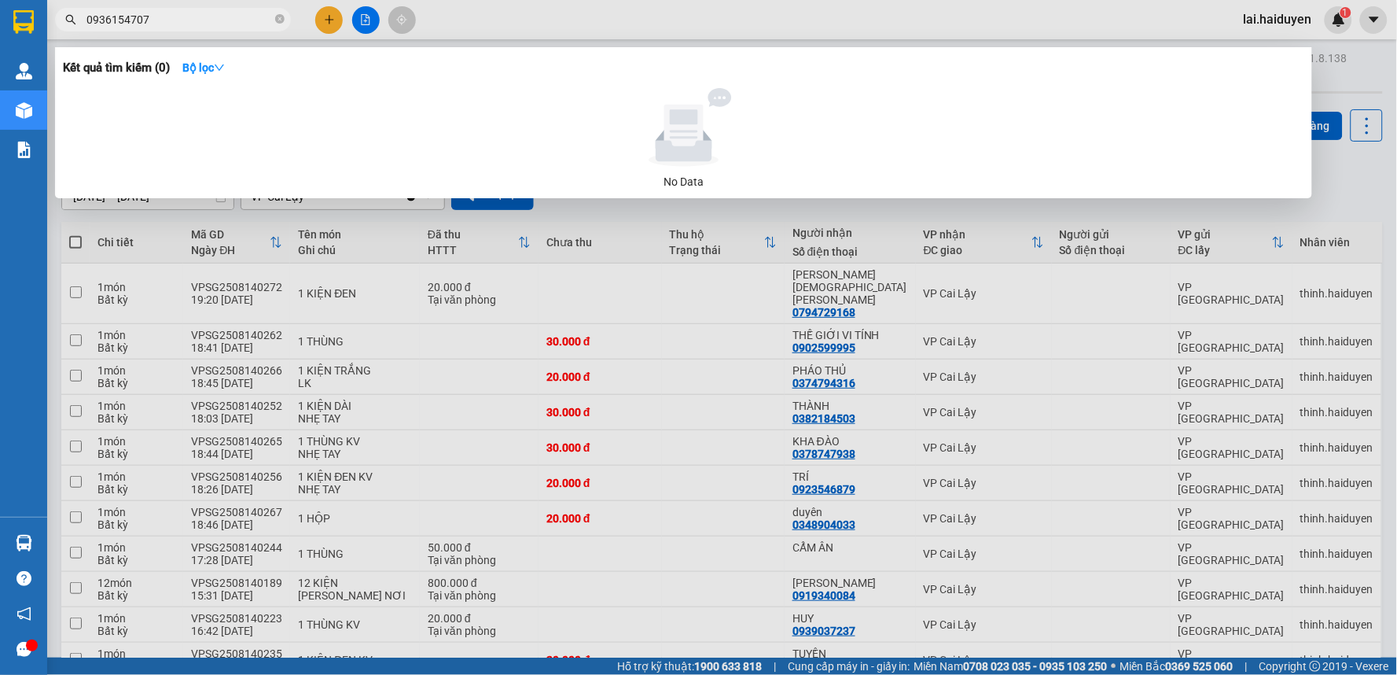
click at [147, 27] on input "0936154707" at bounding box center [179, 19] width 186 height 17
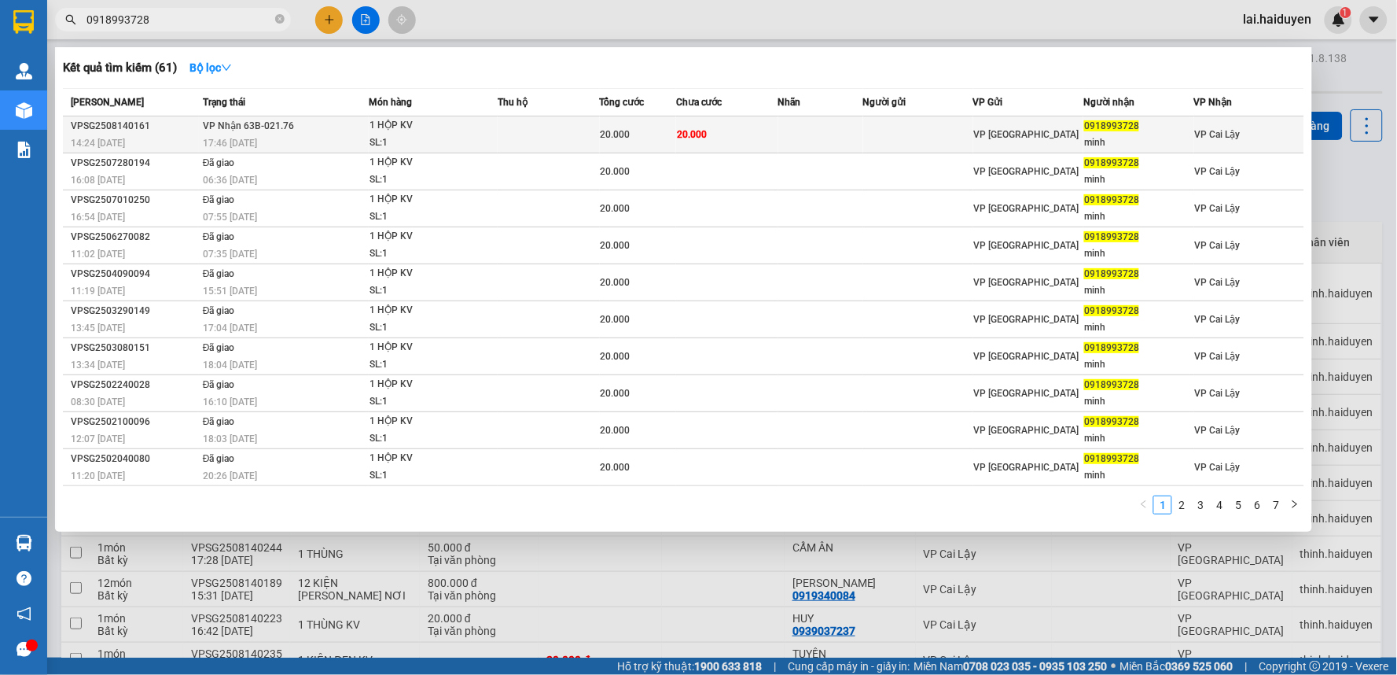
type input "0918993728"
click at [792, 134] on td at bounding box center [820, 134] width 85 height 37
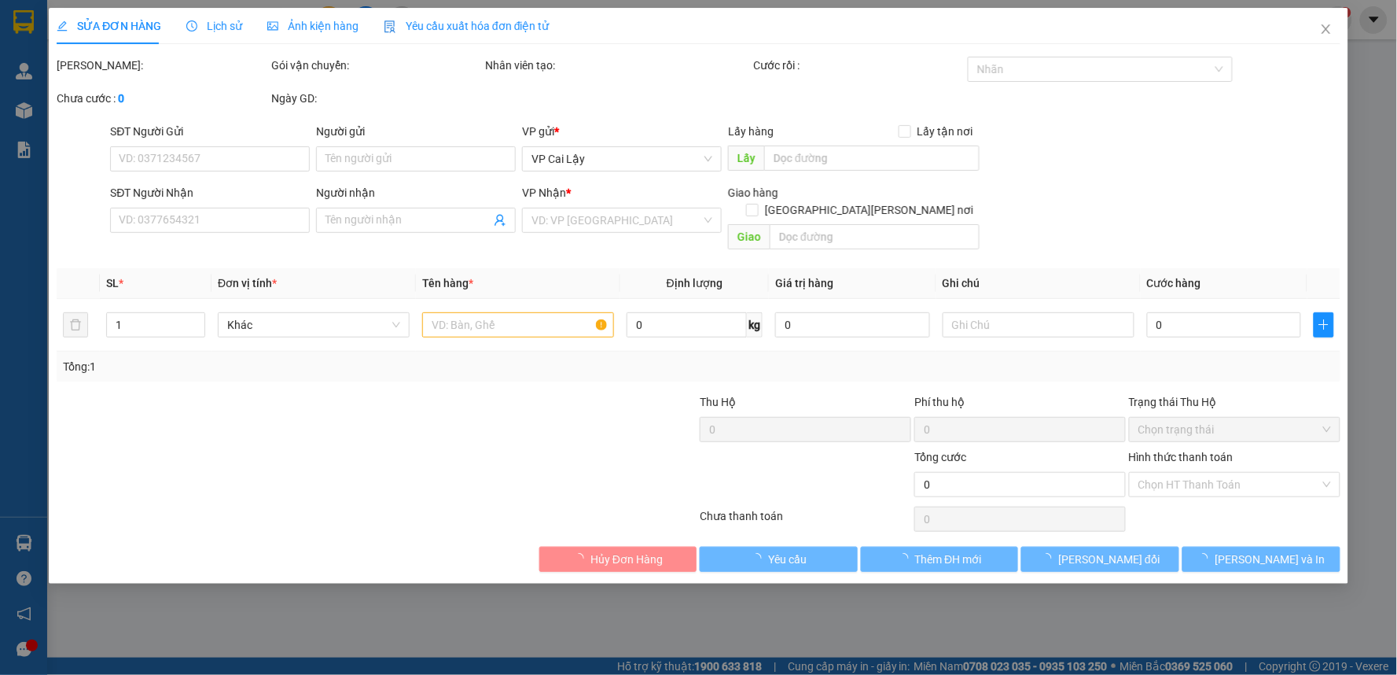
type input "0918993728"
type input "minh"
type input "20.000"
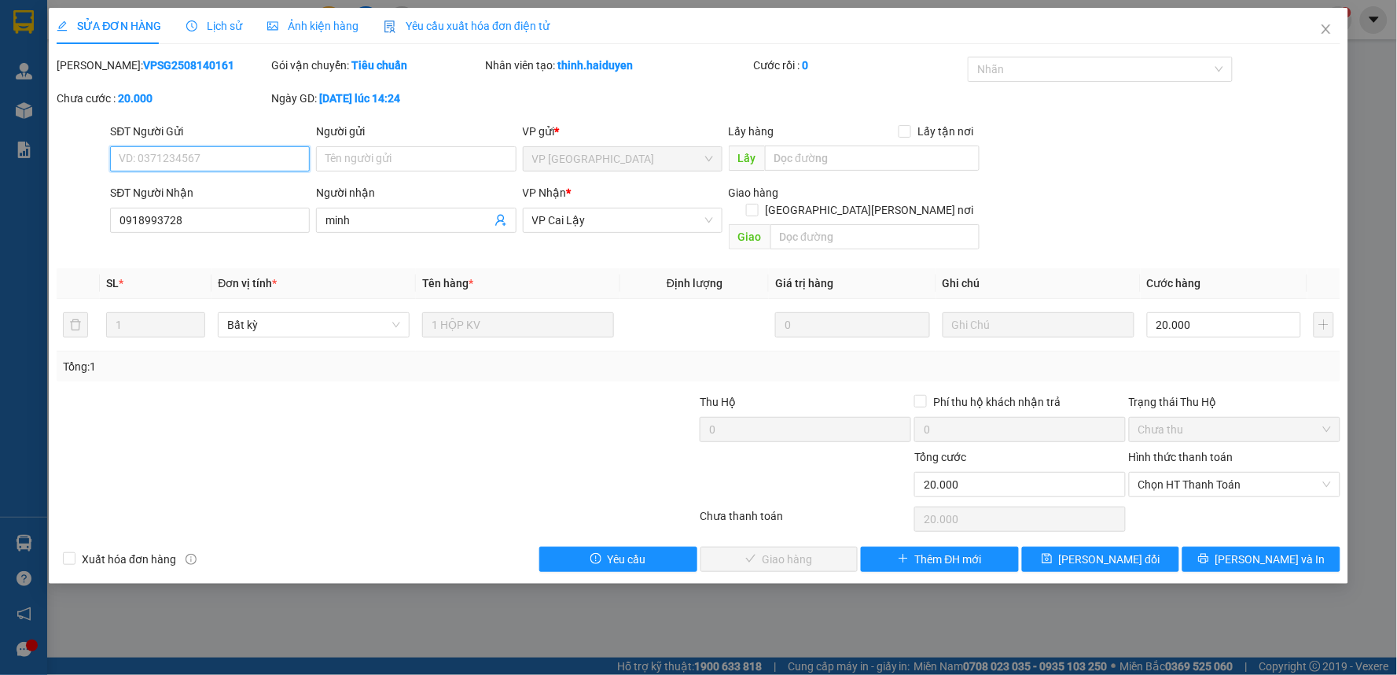
drag, startPoint x: 1184, startPoint y: 468, endPoint x: 1184, endPoint y: 480, distance: 11.8
click at [1185, 472] on span "Chọn HT Thanh Toán" at bounding box center [1234, 484] width 193 height 24
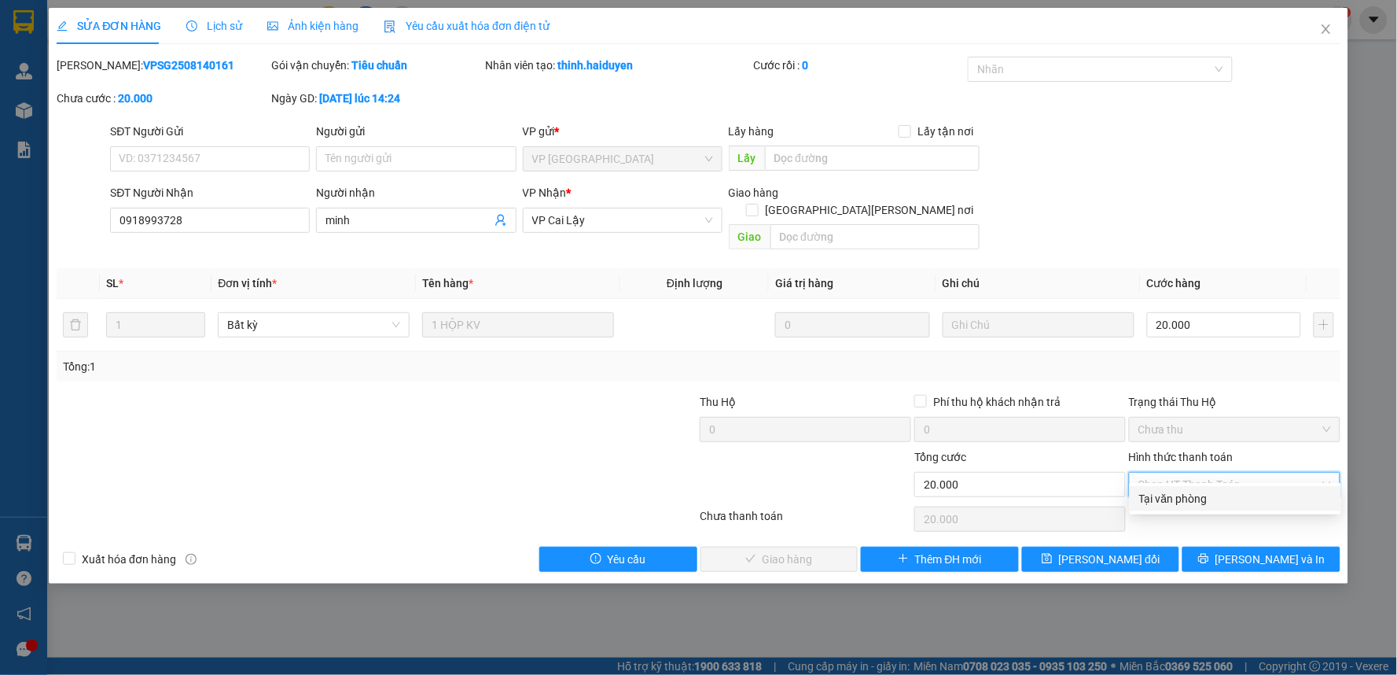
drag, startPoint x: 1179, startPoint y: 494, endPoint x: 1060, endPoint y: 522, distance: 122.8
click at [1177, 494] on div "Tại văn phòng" at bounding box center [1235, 498] width 193 height 17
type input "0"
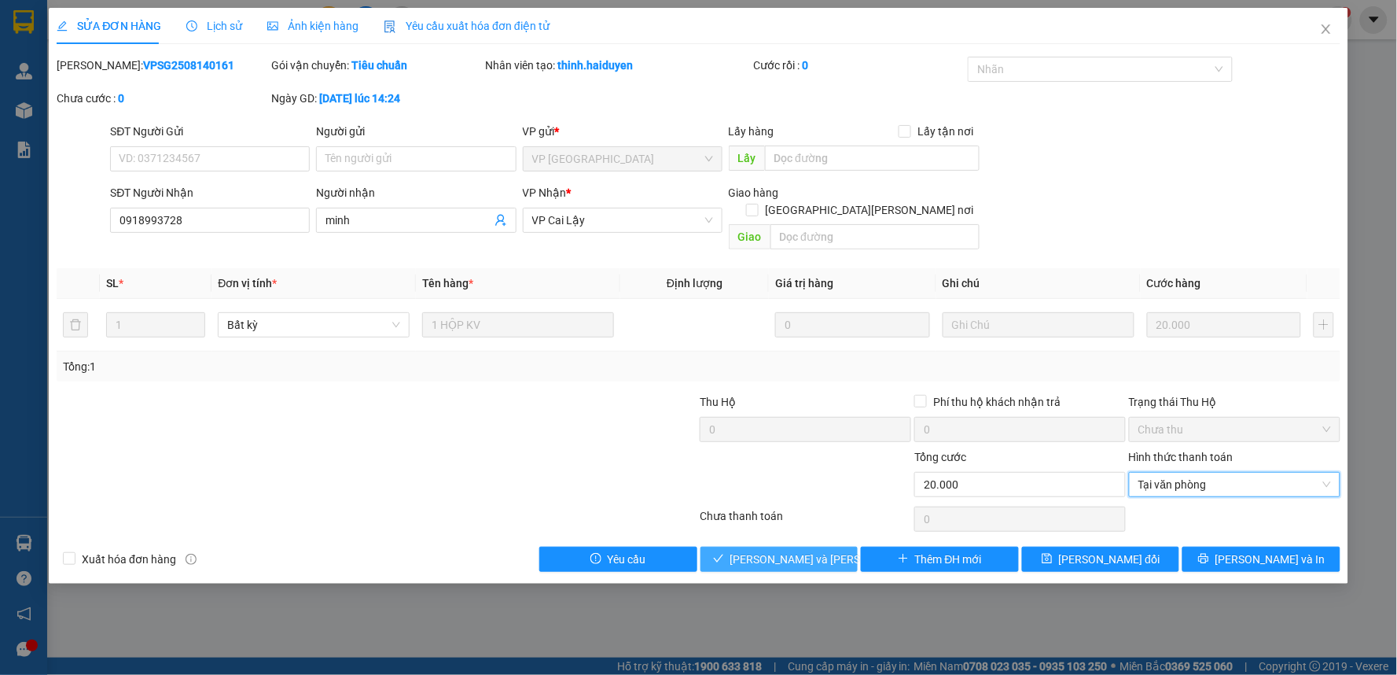
drag, startPoint x: 776, startPoint y: 531, endPoint x: 782, endPoint y: 524, distance: 9.5
click at [775, 546] on button "[PERSON_NAME] và [PERSON_NAME] hàng" at bounding box center [779, 558] width 158 height 25
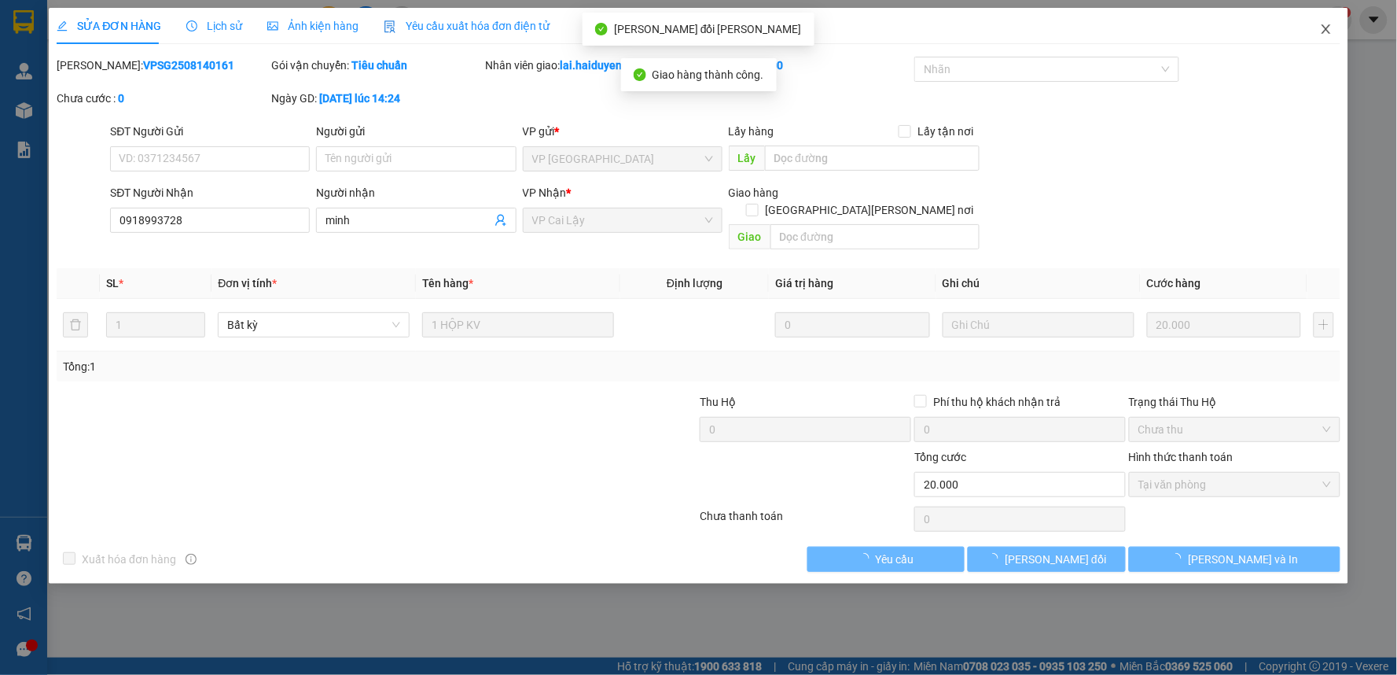
drag, startPoint x: 1332, startPoint y: 24, endPoint x: 1053, endPoint y: 8, distance: 278.8
click at [1317, 24] on span "Close" at bounding box center [1326, 30] width 44 height 44
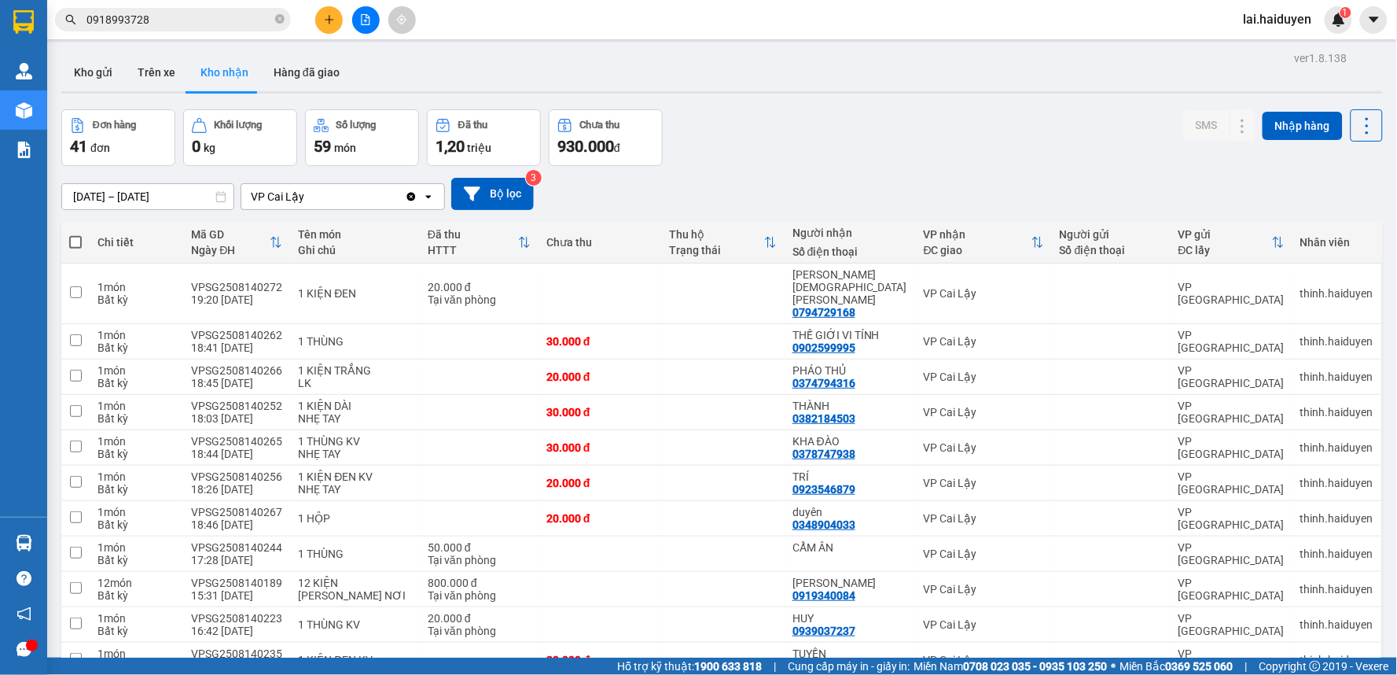
click at [127, 25] on input "0918993728" at bounding box center [179, 19] width 186 height 17
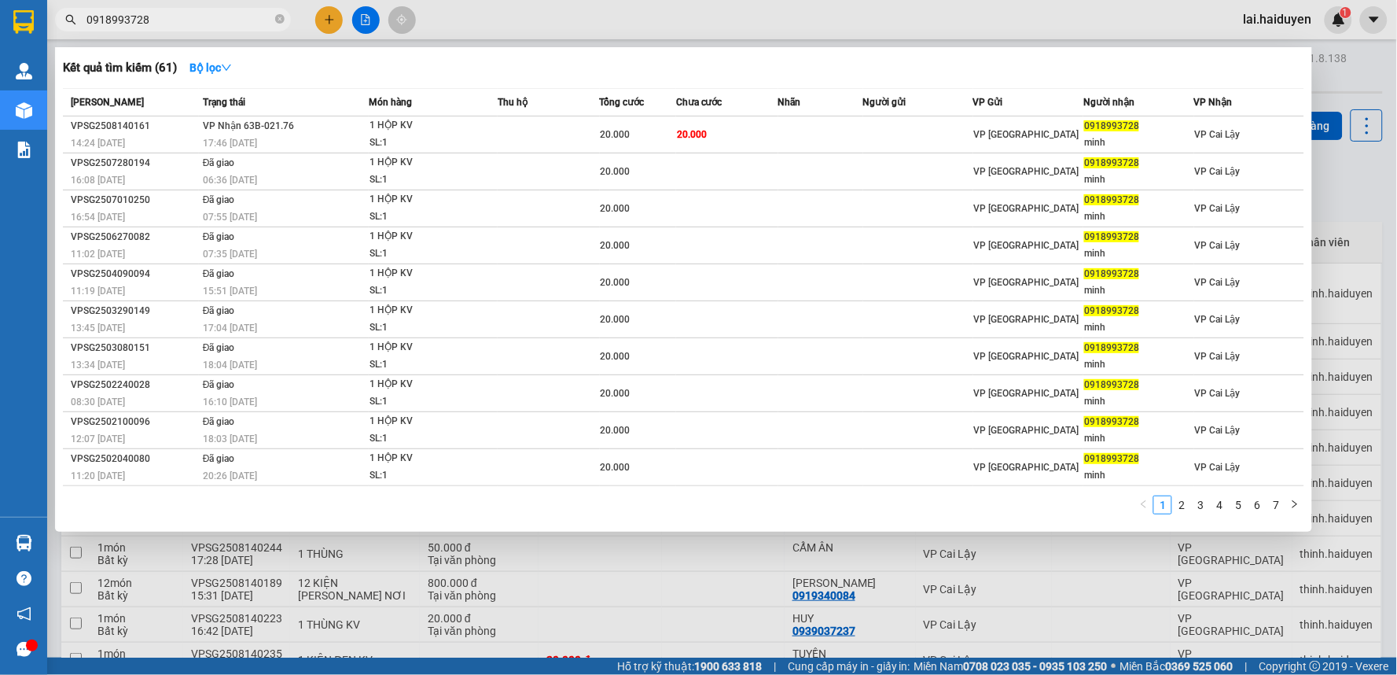
click at [127, 25] on input "0918993728" at bounding box center [179, 19] width 186 height 17
paste input "7.127.1163"
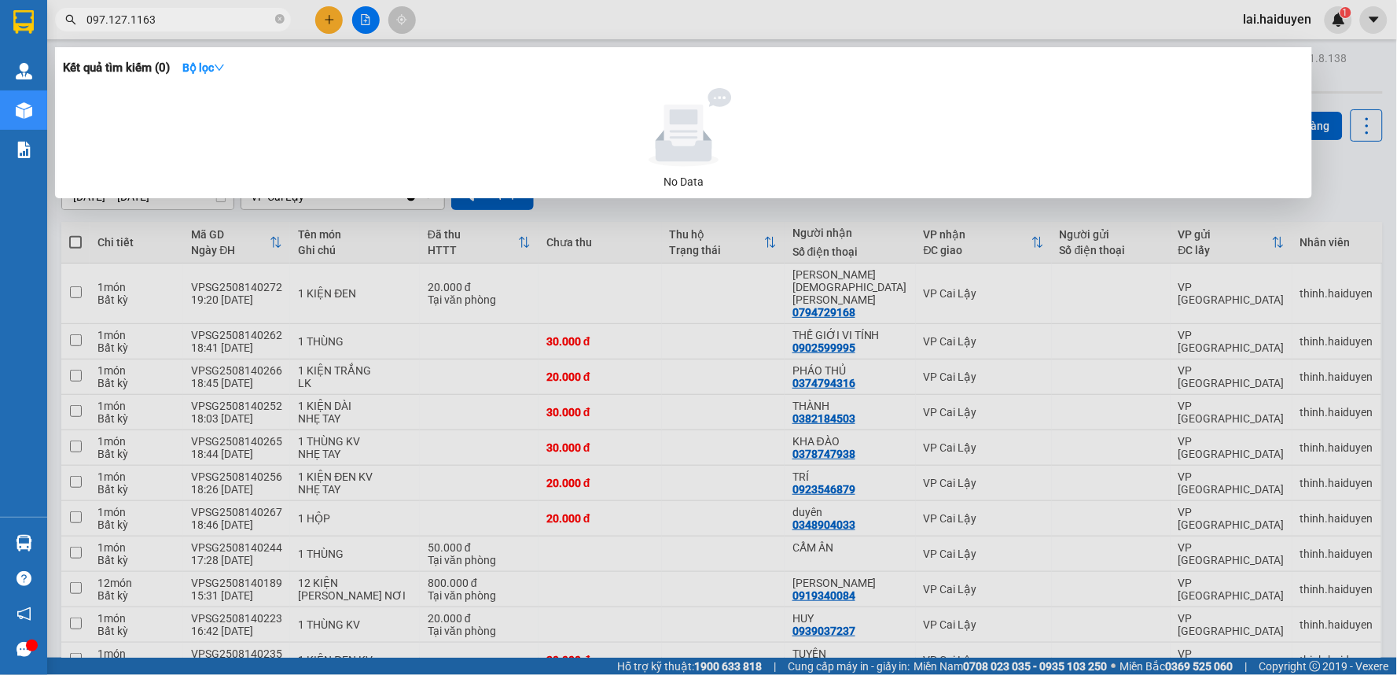
type input "097.127.1163"
click at [281, 17] on icon "close-circle" at bounding box center [279, 18] width 9 height 9
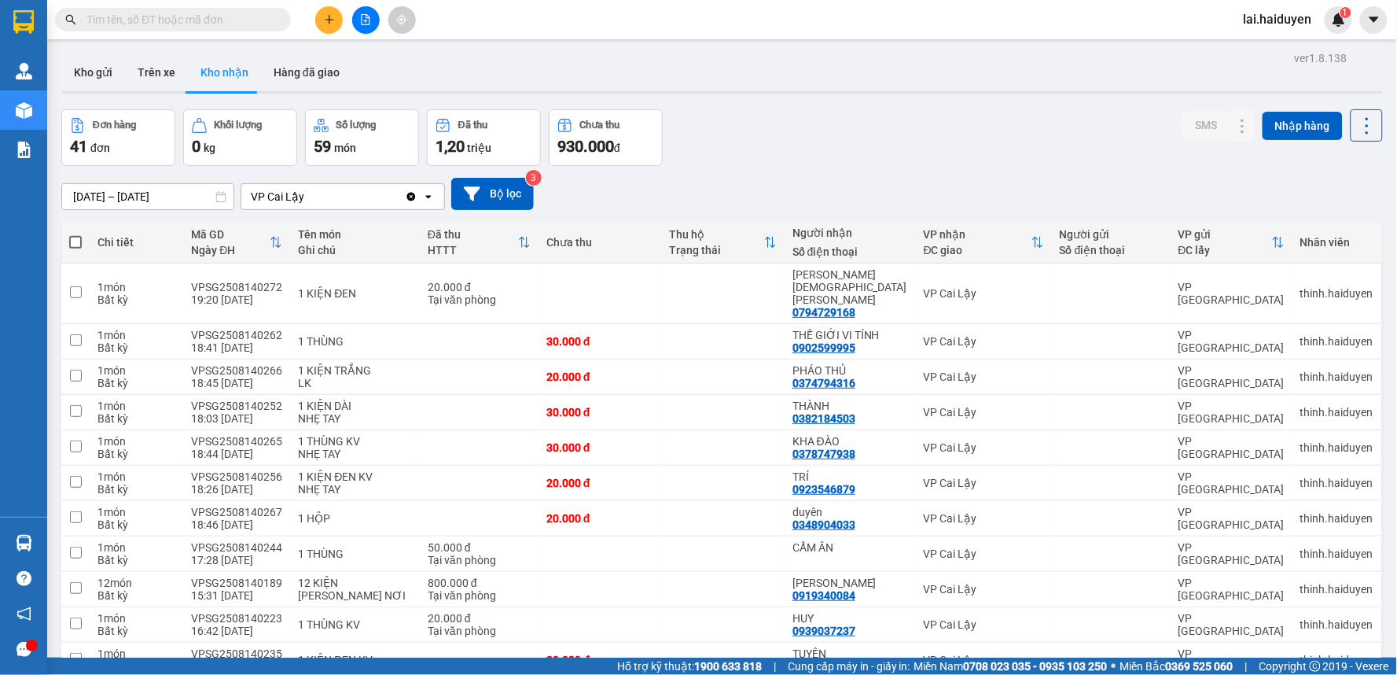
click at [255, 24] on input "text" at bounding box center [179, 19] width 186 height 17
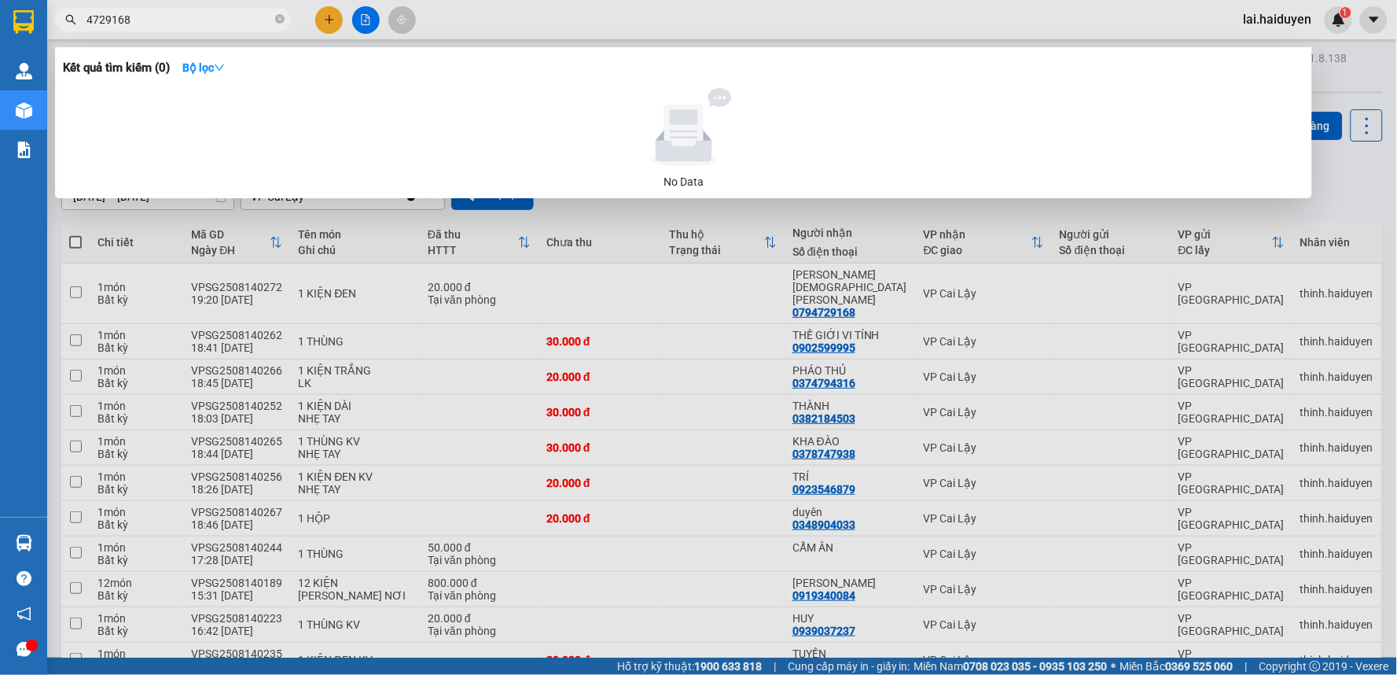
drag, startPoint x: 103, startPoint y: 17, endPoint x: 69, endPoint y: 33, distance: 37.3
click at [69, 33] on div "Kết quả tìm kiếm ( 0 ) Bộ lọc No Data 4729168" at bounding box center [153, 20] width 307 height 28
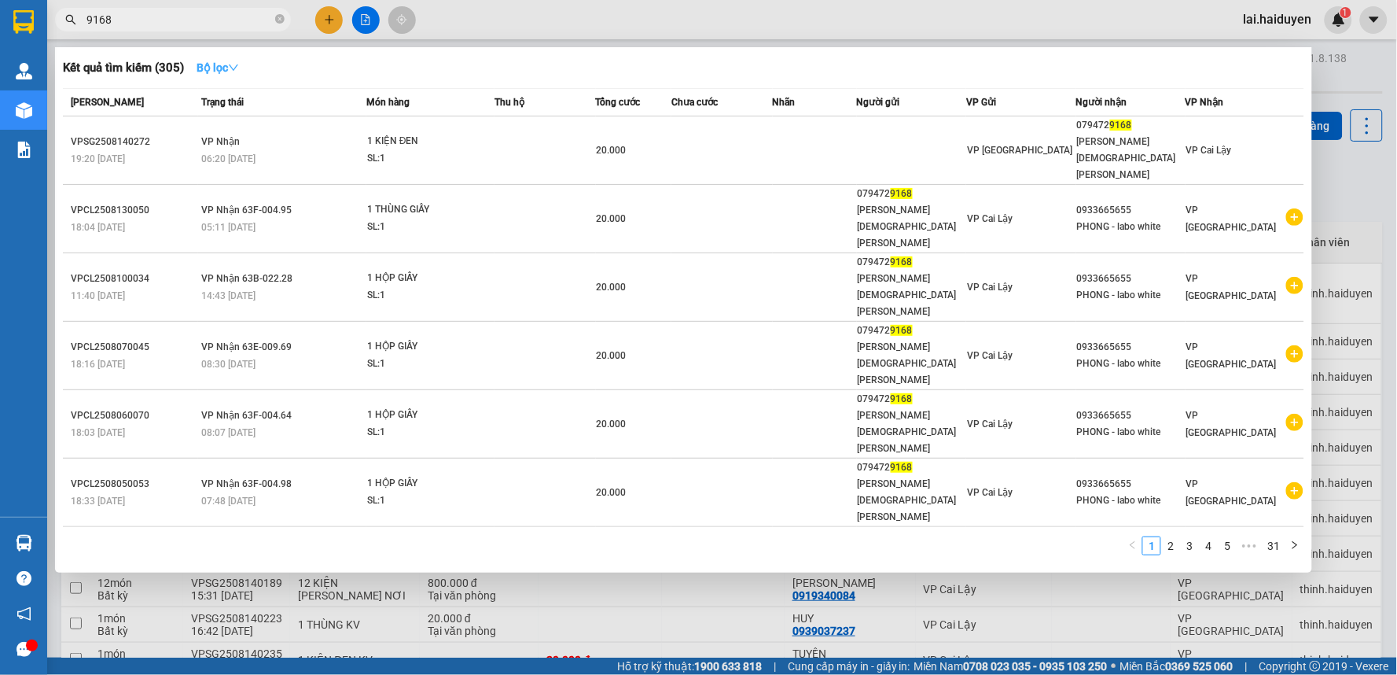
type input "9168"
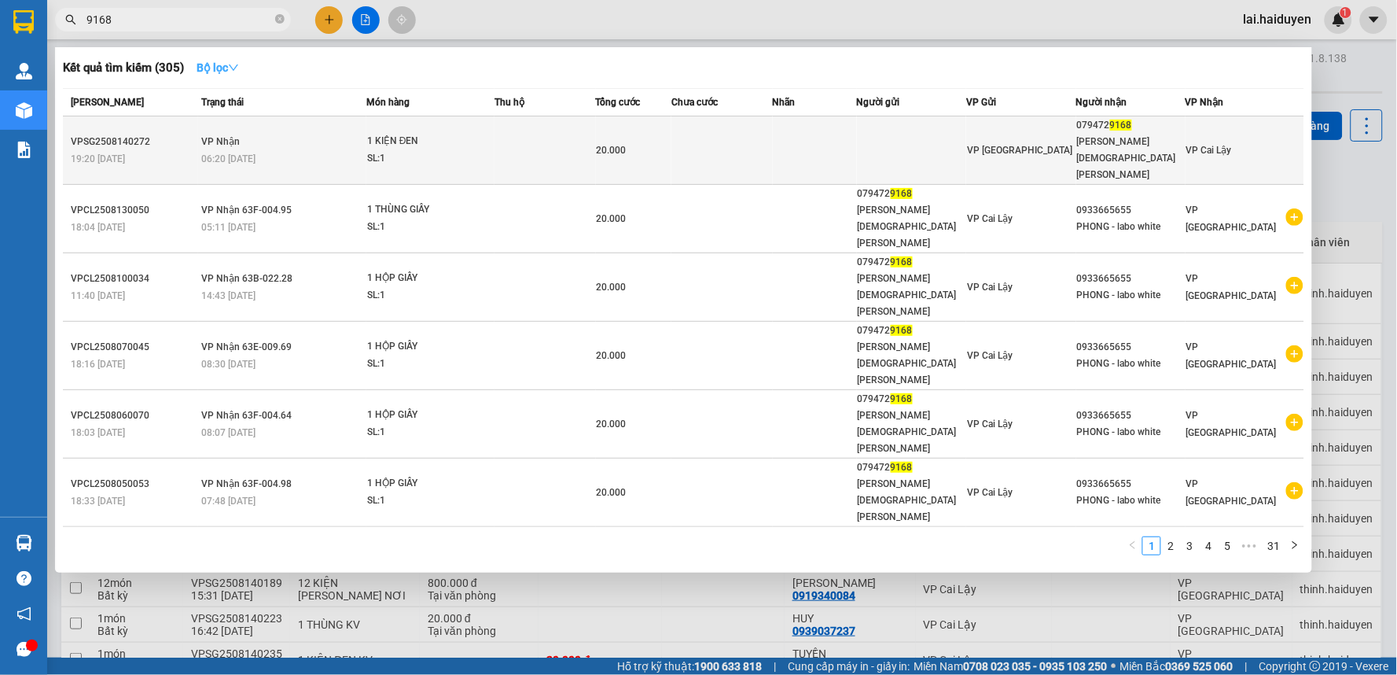
drag, startPoint x: 232, startPoint y: 64, endPoint x: 215, endPoint y: 138, distance: 76.7
click at [228, 75] on button "Bộ lọc" at bounding box center [218, 67] width 68 height 25
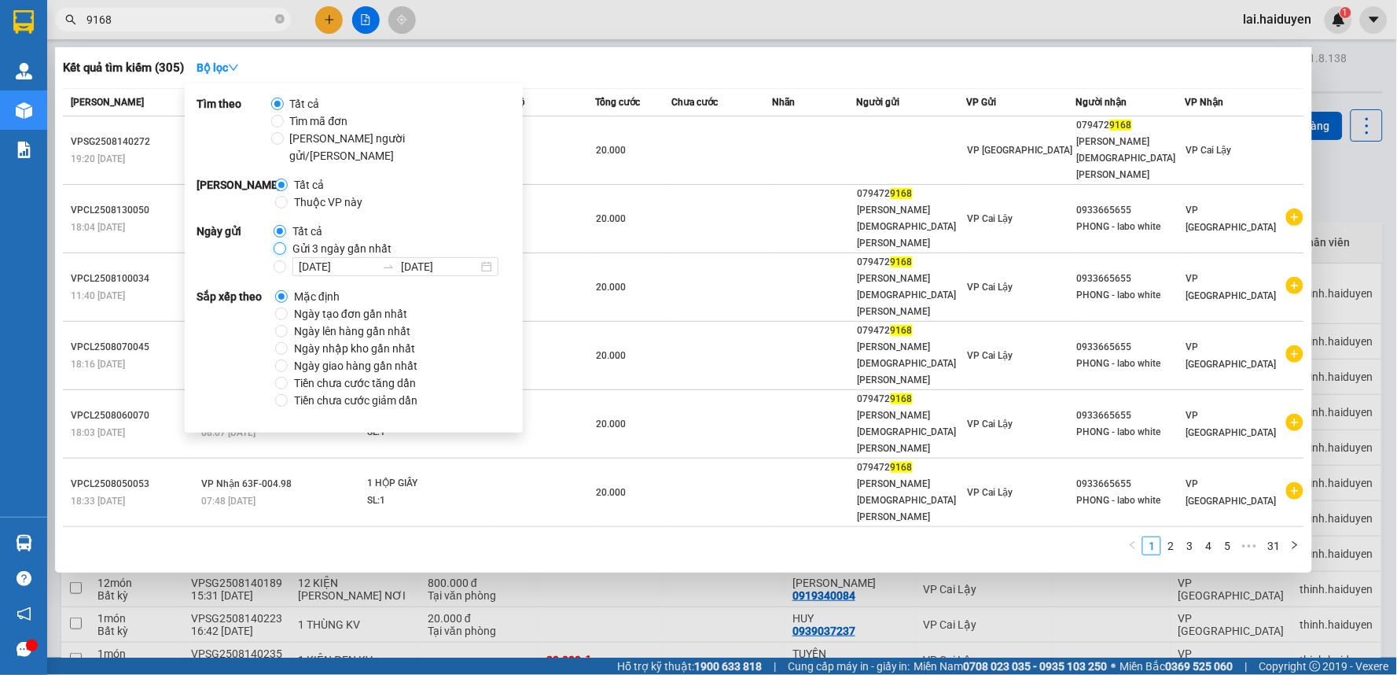
click at [277, 242] on input "Gửi 3 ngày gần nhất" at bounding box center [280, 248] width 13 height 13
radio input "true"
radio input "false"
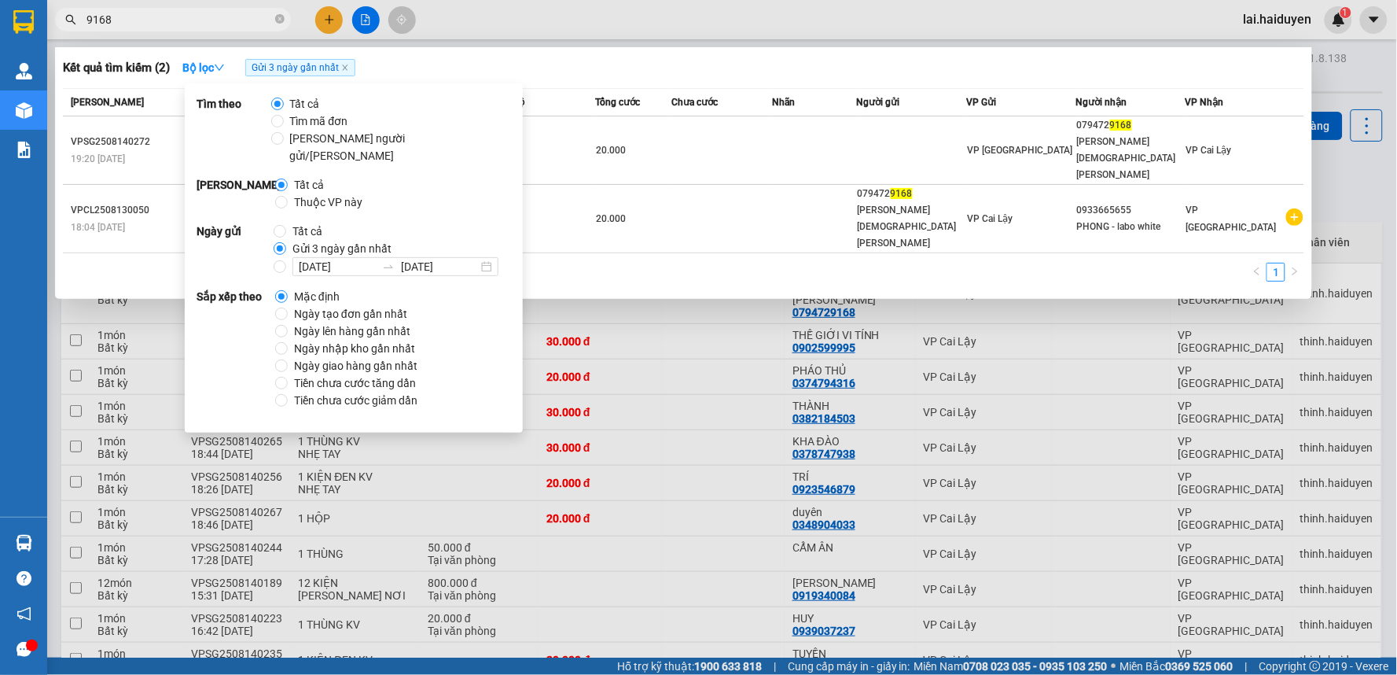
drag, startPoint x: 1055, startPoint y: 341, endPoint x: 1050, endPoint y: 350, distance: 9.9
click at [1055, 344] on div at bounding box center [698, 337] width 1397 height 675
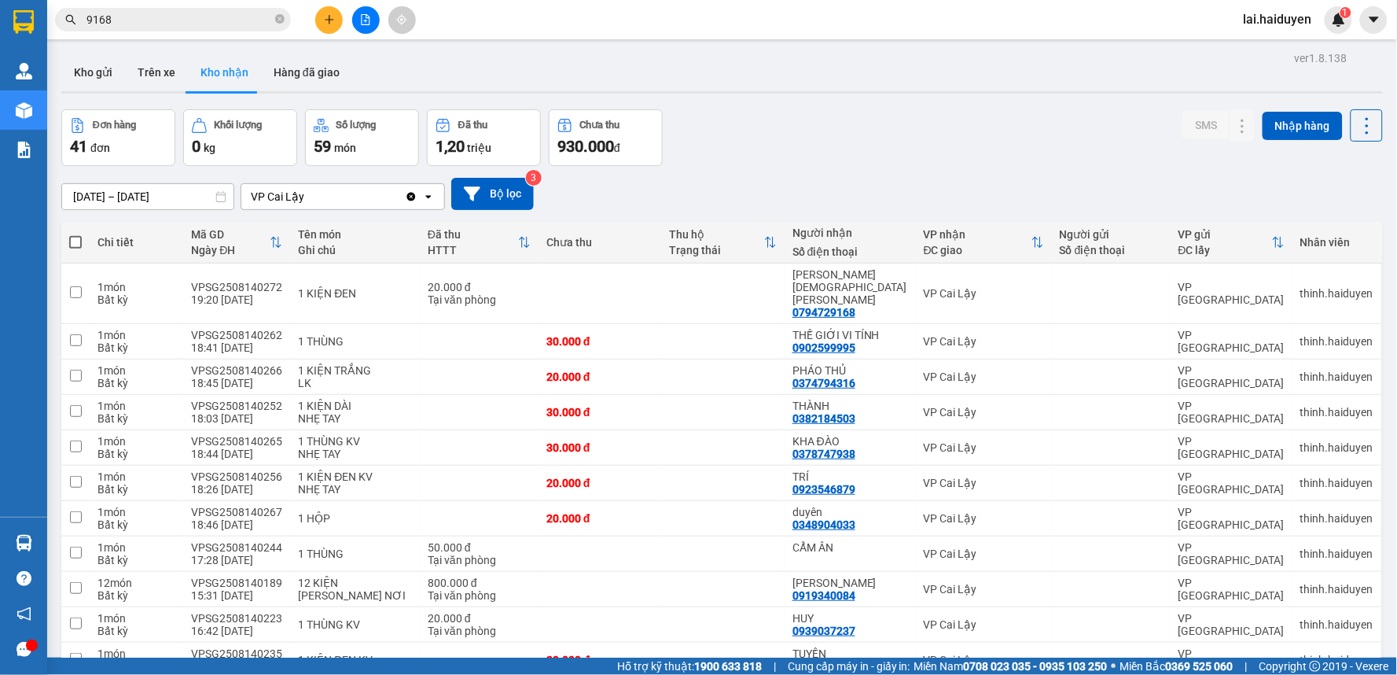
click at [157, 13] on input "9168" at bounding box center [179, 19] width 186 height 17
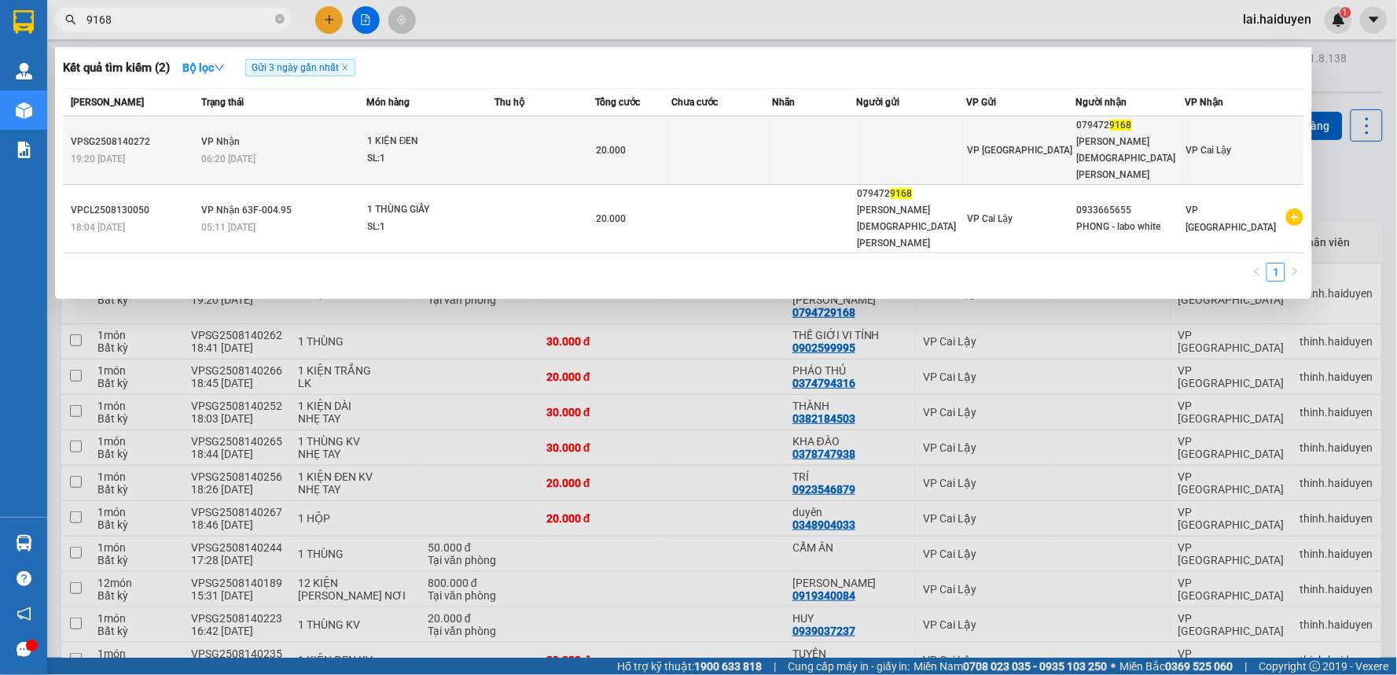
click at [724, 119] on td at bounding box center [721, 150] width 101 height 68
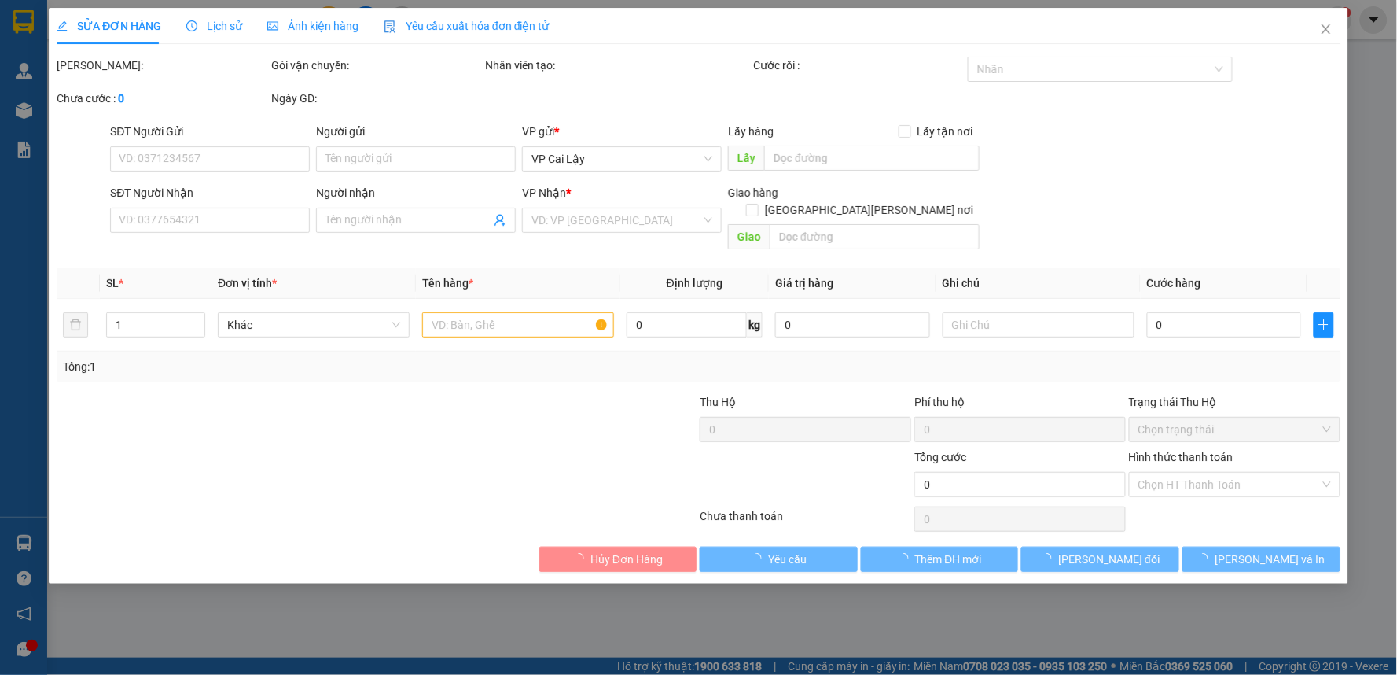
type input "0794729168"
type input "nk thiên phúc cl"
type input "20.000"
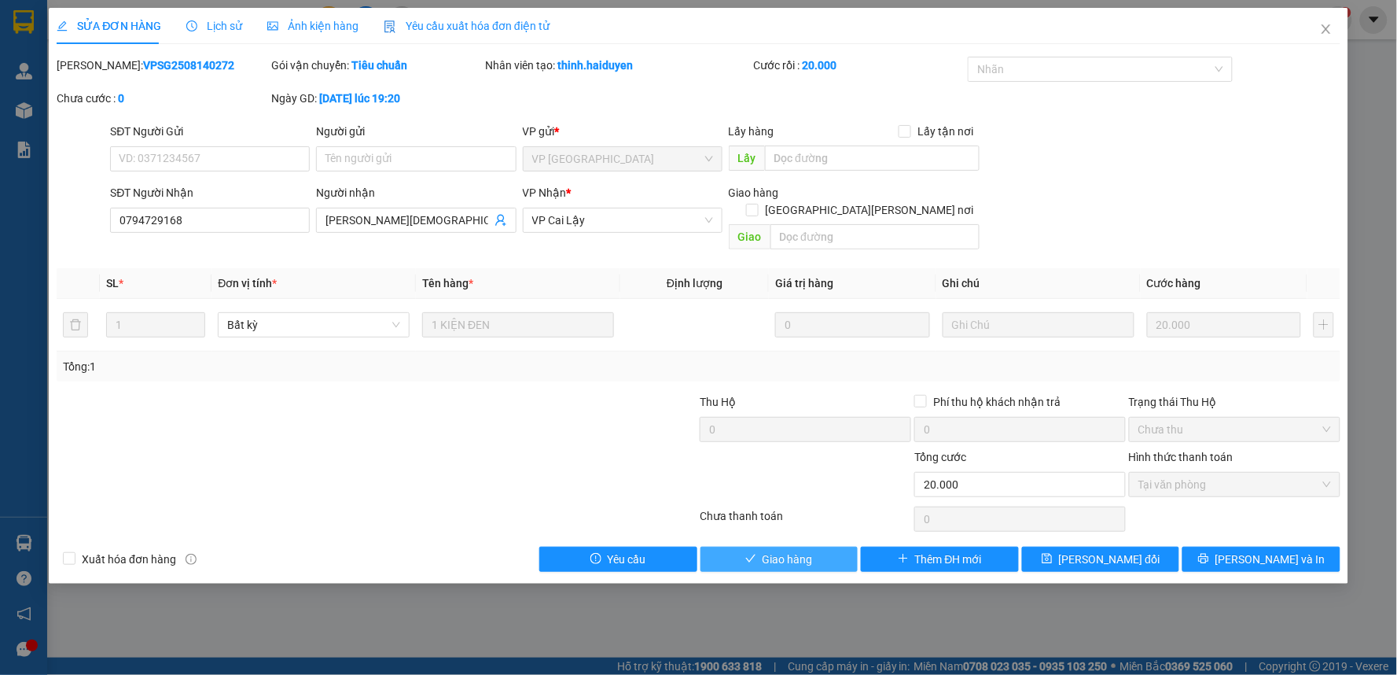
click at [814, 546] on button "Giao hàng" at bounding box center [779, 558] width 158 height 25
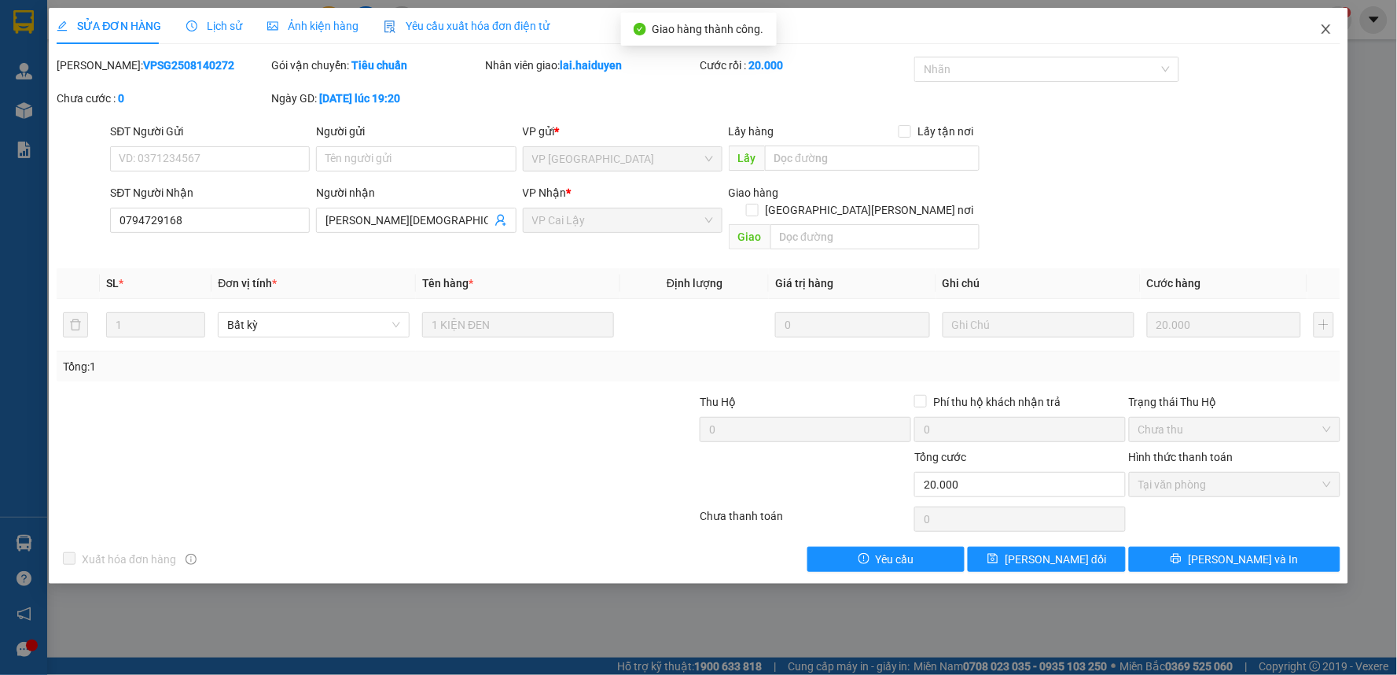
click at [1322, 28] on icon "close" at bounding box center [1326, 29] width 13 height 13
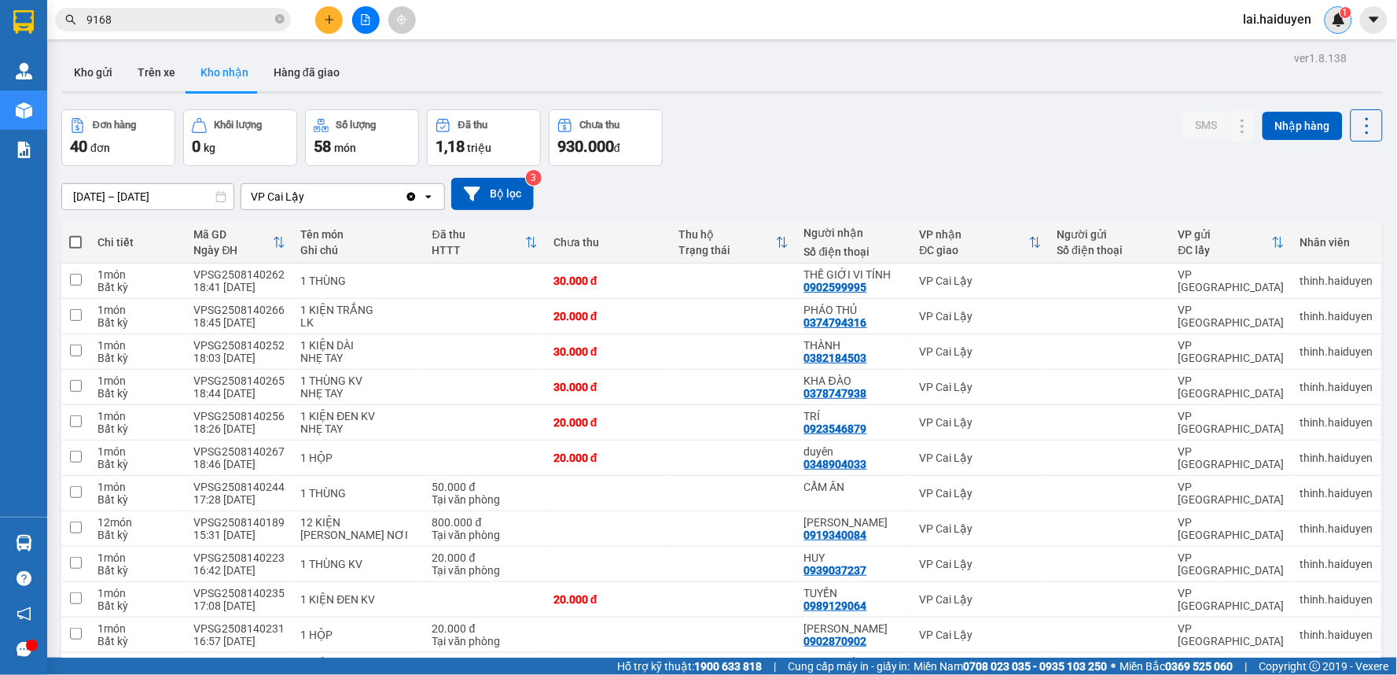
click at [1338, 13] on img at bounding box center [1339, 20] width 14 height 14
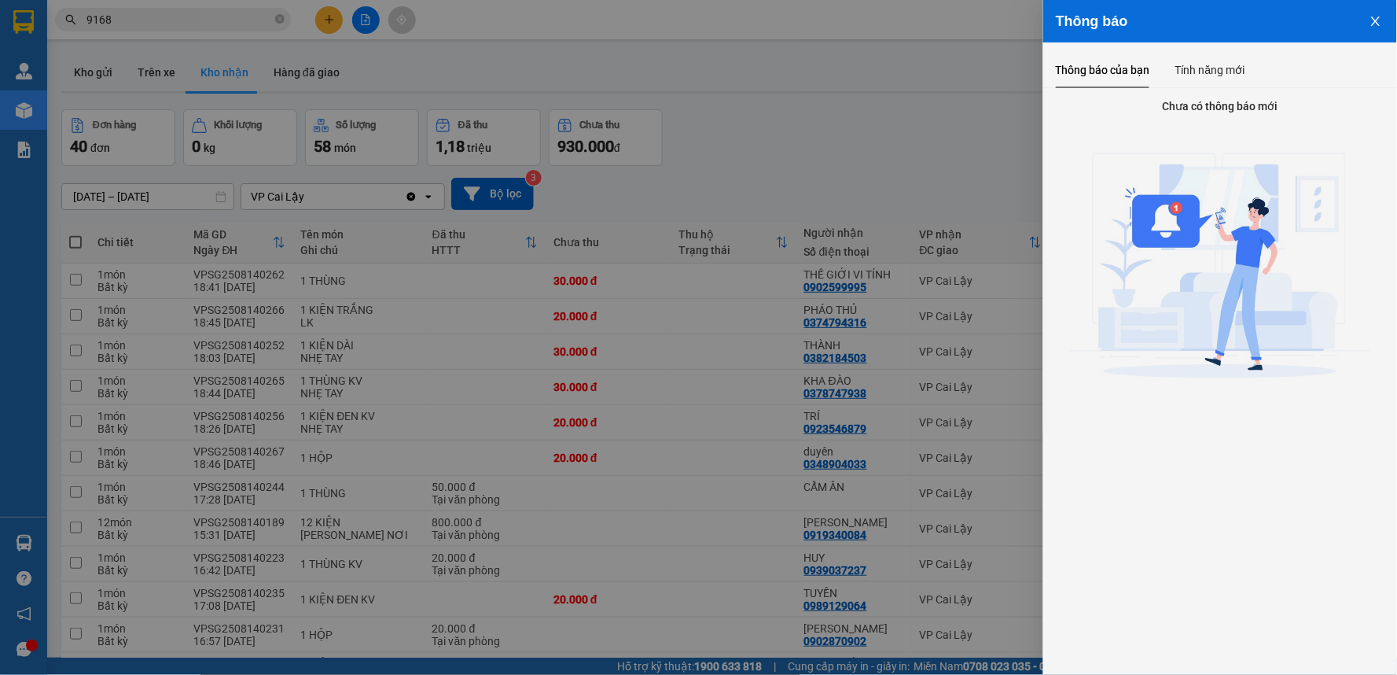
click at [536, 484] on div at bounding box center [698, 337] width 1397 height 675
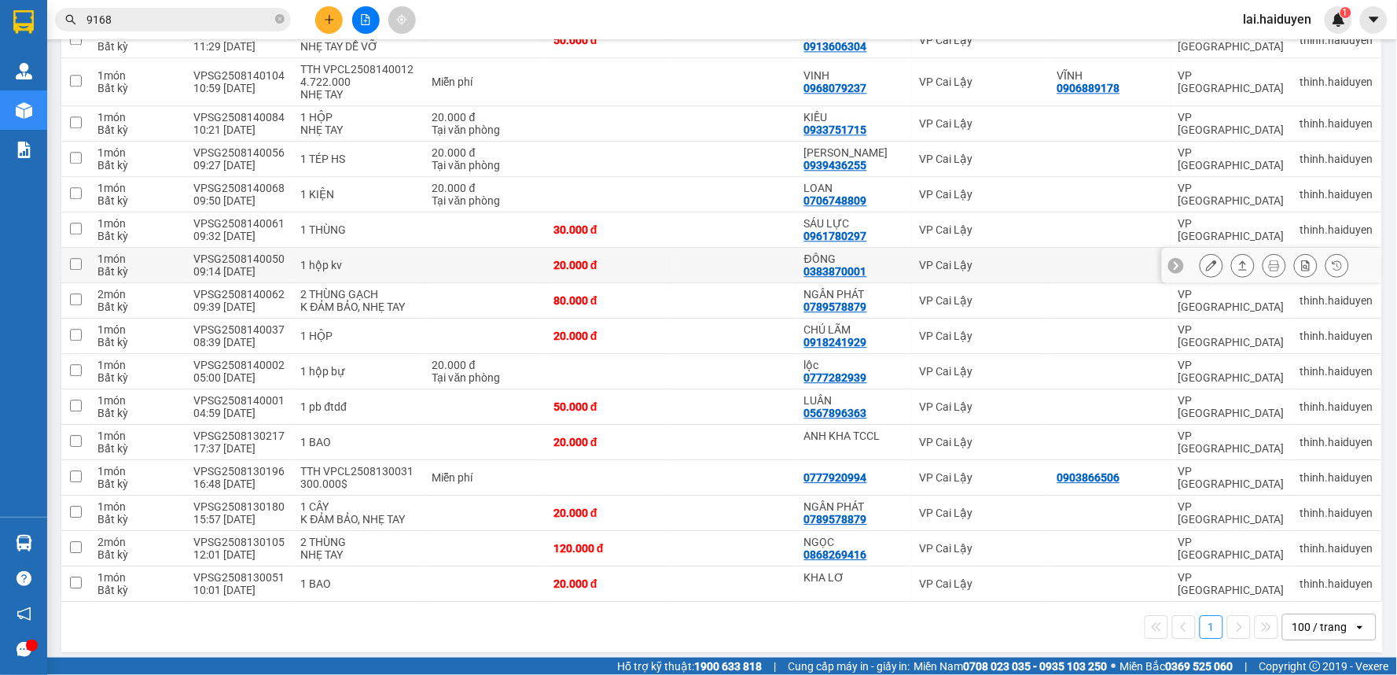
scroll to position [1101, 0]
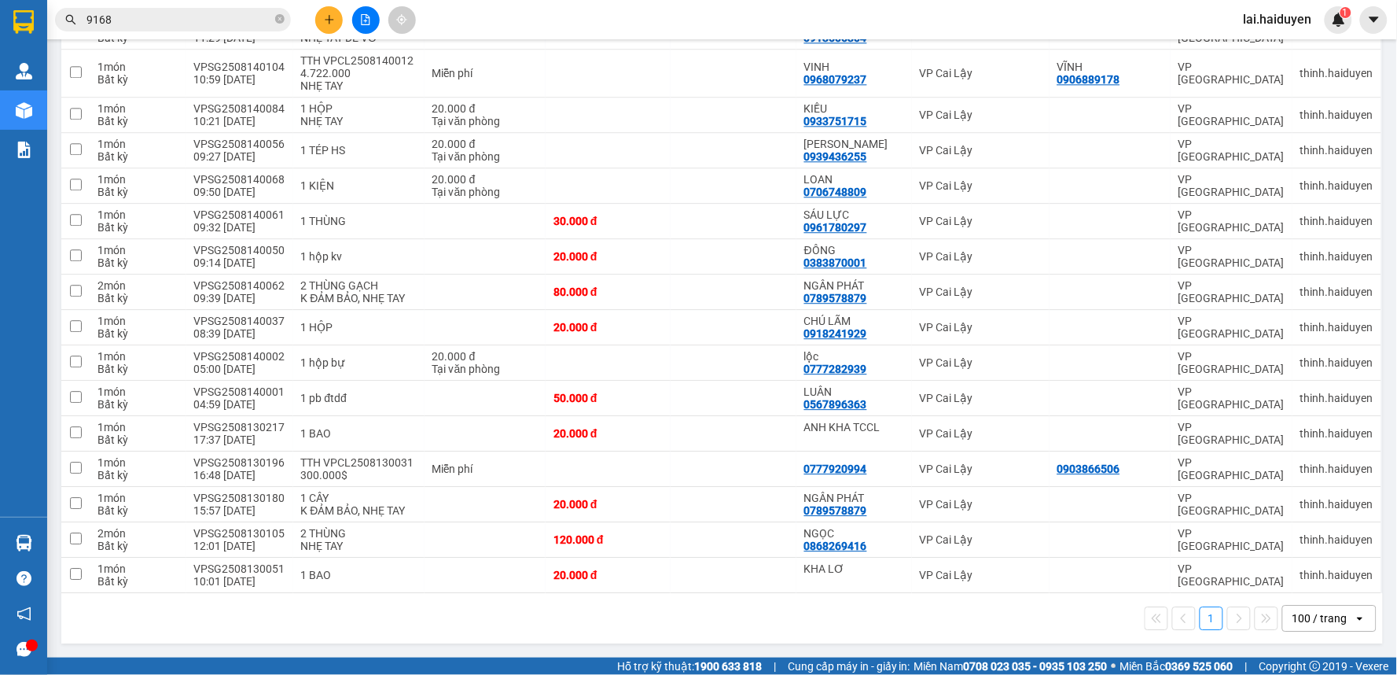
click at [1325, 619] on div "100 / trang" at bounding box center [1319, 618] width 55 height 16
click at [1318, 574] on div "100 / trang" at bounding box center [1317, 587] width 94 height 28
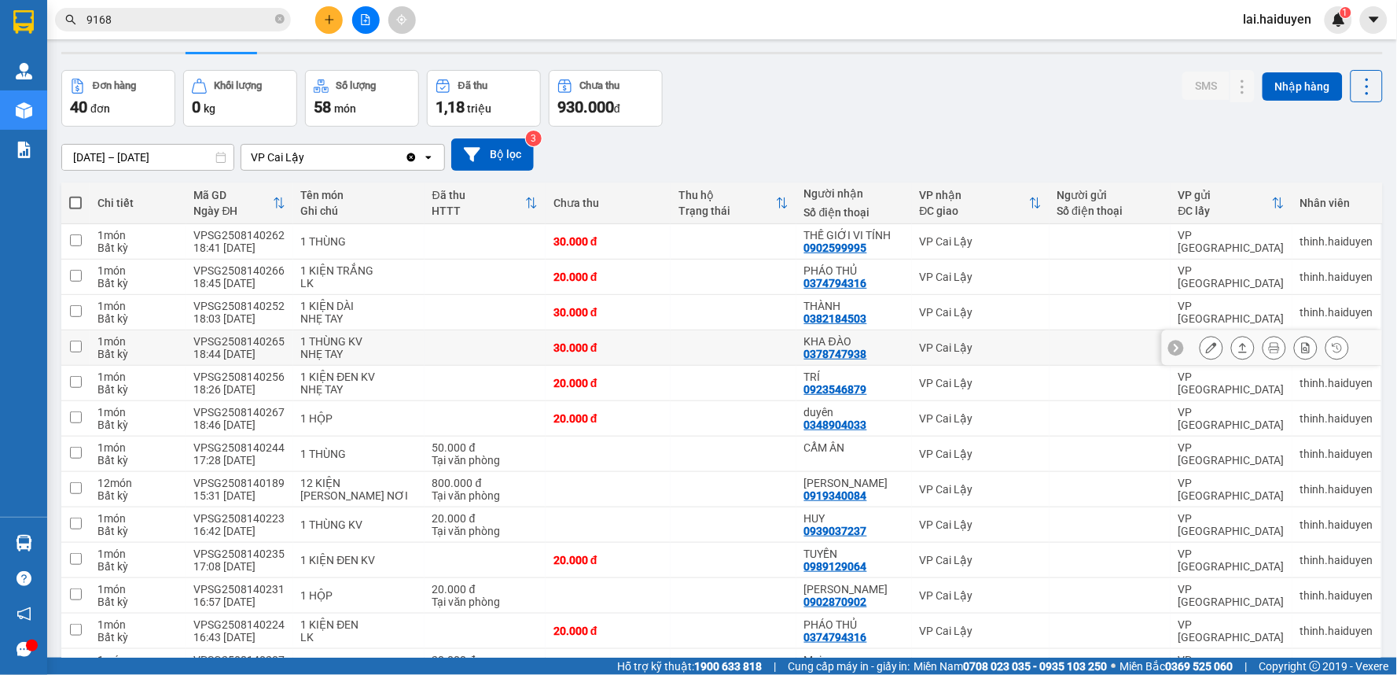
scroll to position [0, 0]
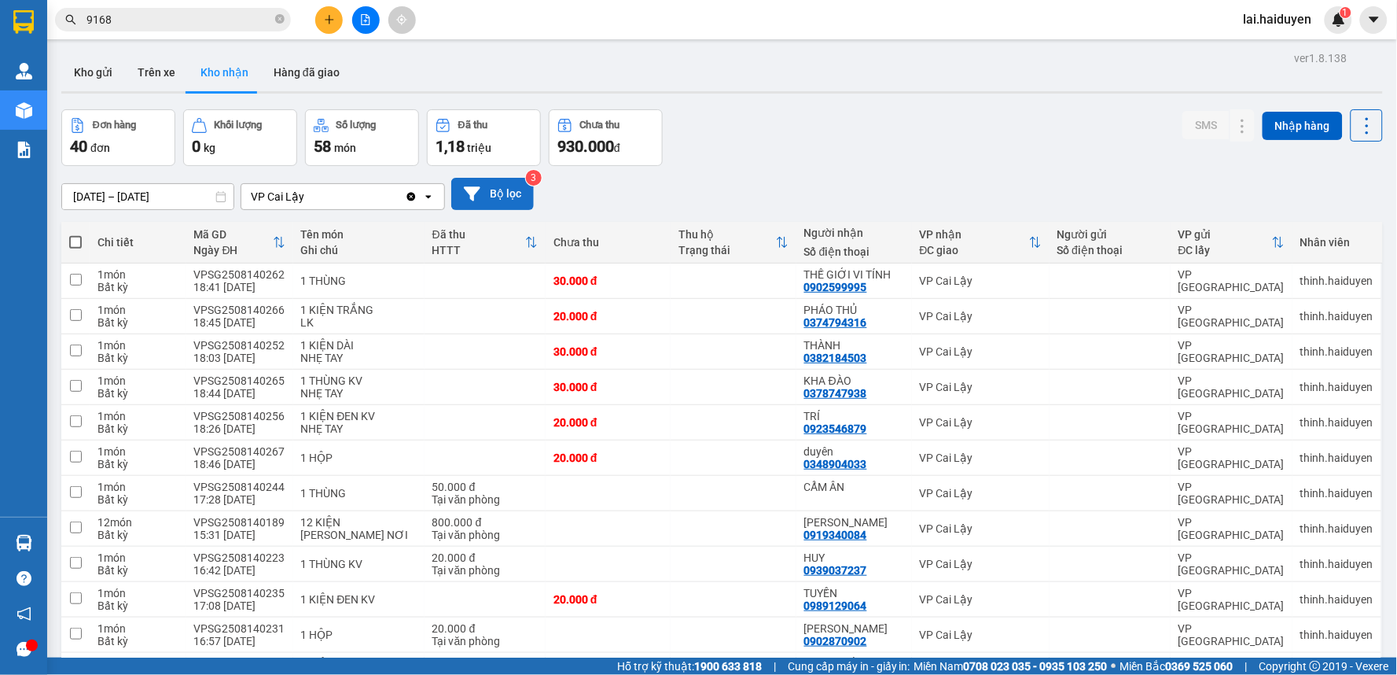
click at [498, 184] on button "Bộ lọc" at bounding box center [492, 194] width 83 height 32
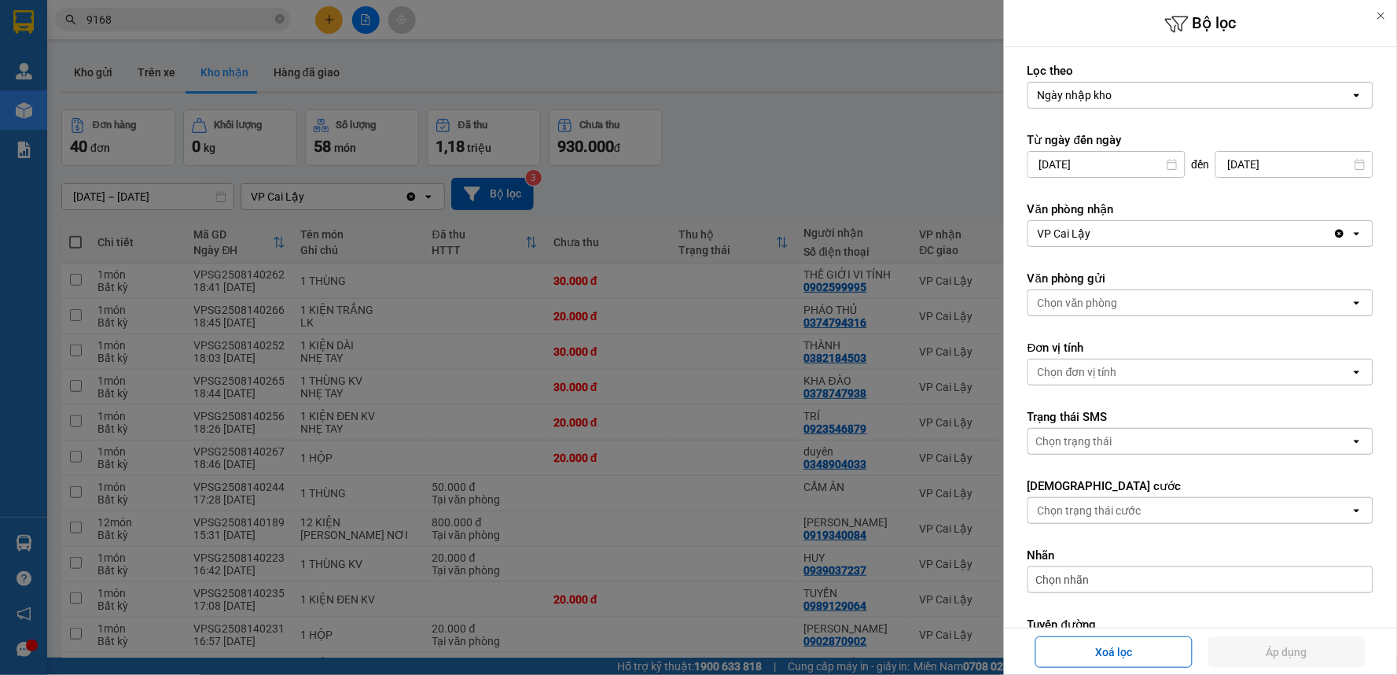
click at [1167, 167] on icon at bounding box center [1172, 164] width 11 height 11
click at [1167, 168] on icon at bounding box center [1172, 164] width 11 height 11
click at [1105, 165] on input "13/08/2025" at bounding box center [1106, 164] width 156 height 25
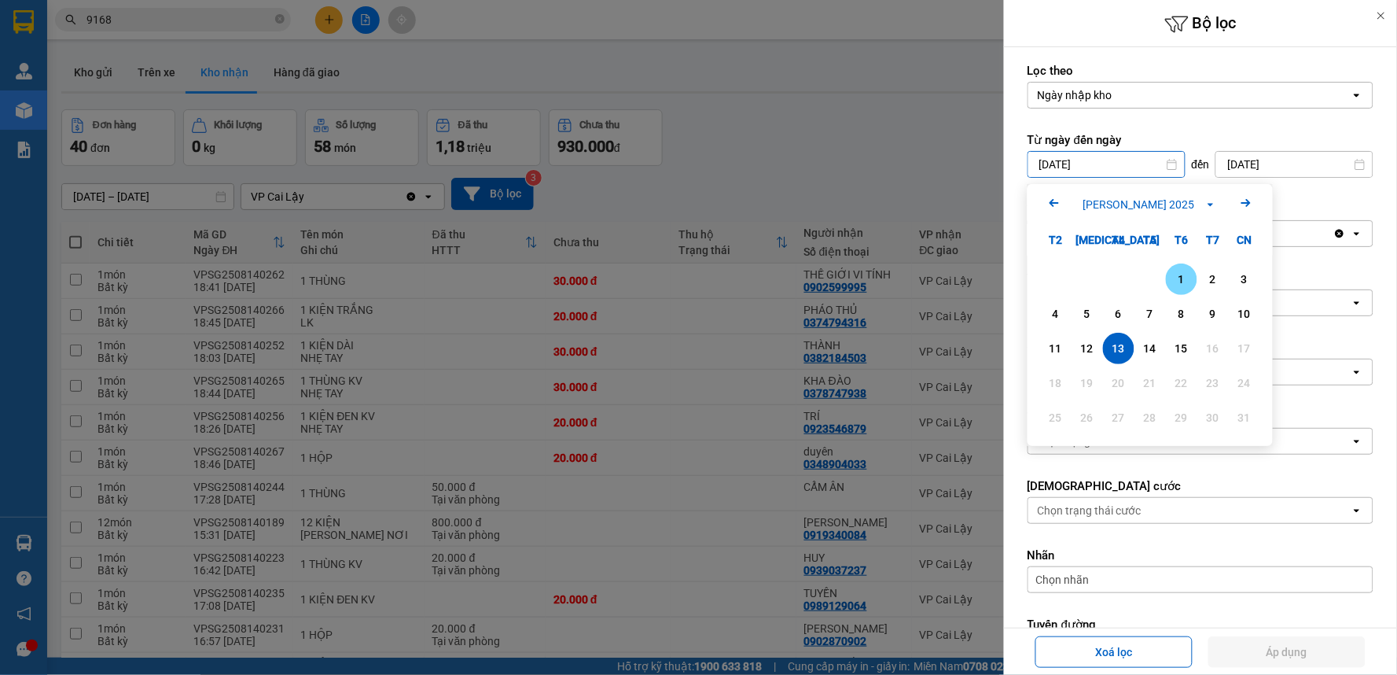
click at [1187, 268] on div "1" at bounding box center [1181, 278] width 31 height 31
type input "01/08/2025"
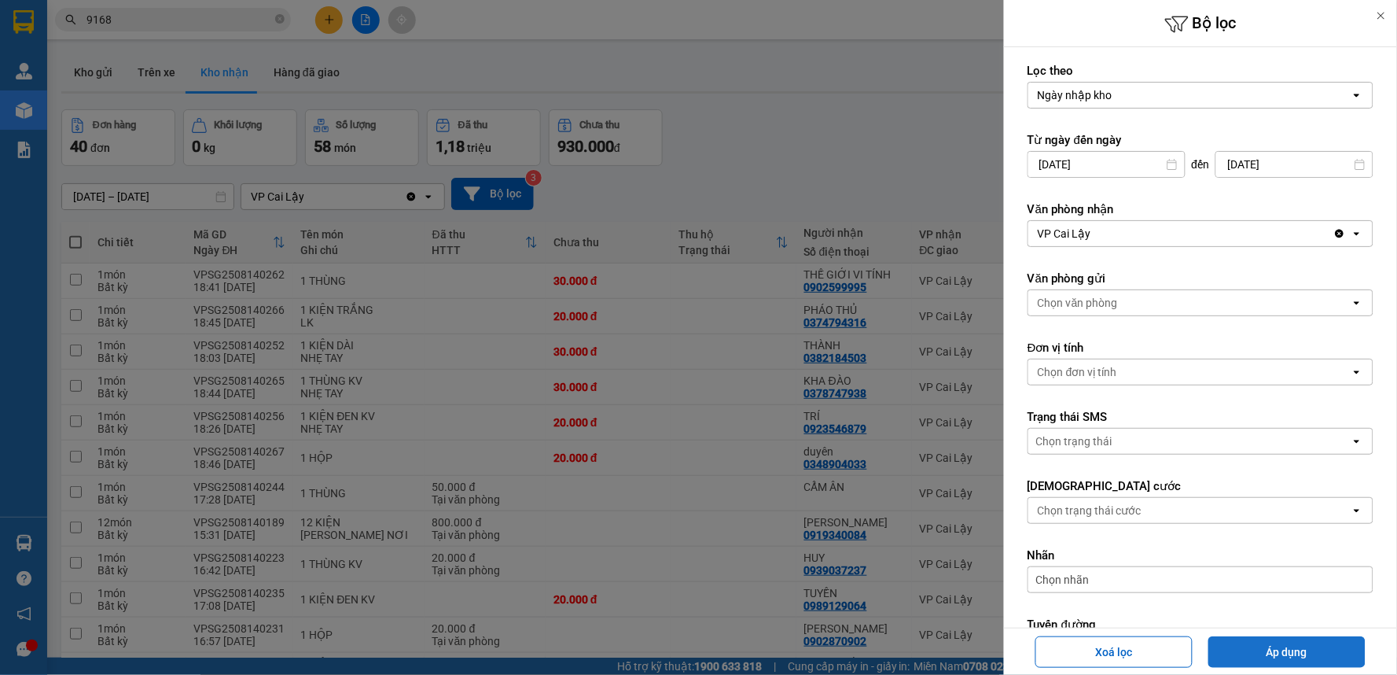
click at [1337, 659] on button "Áp dụng" at bounding box center [1286, 651] width 157 height 31
type input "01/08/2025 – 15/08/2025"
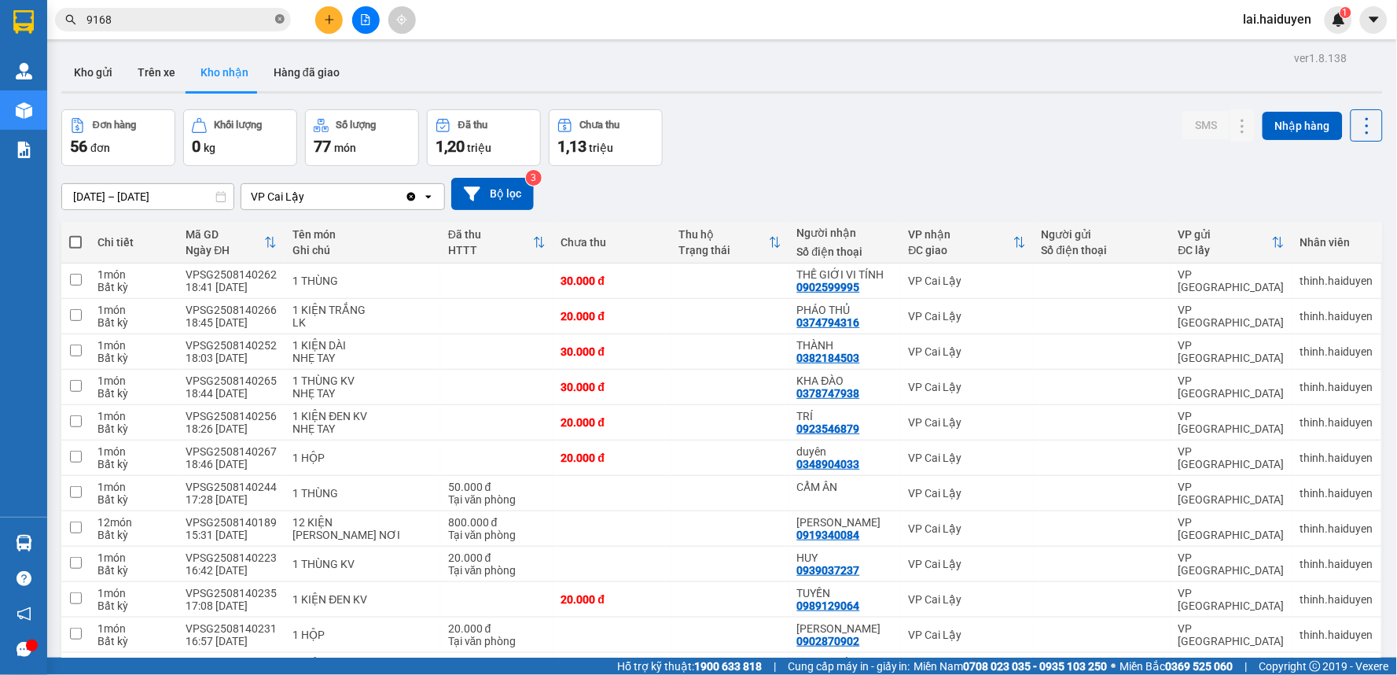
click at [278, 18] on icon "close-circle" at bounding box center [279, 18] width 9 height 9
click at [322, 20] on button at bounding box center [329, 20] width 28 height 28
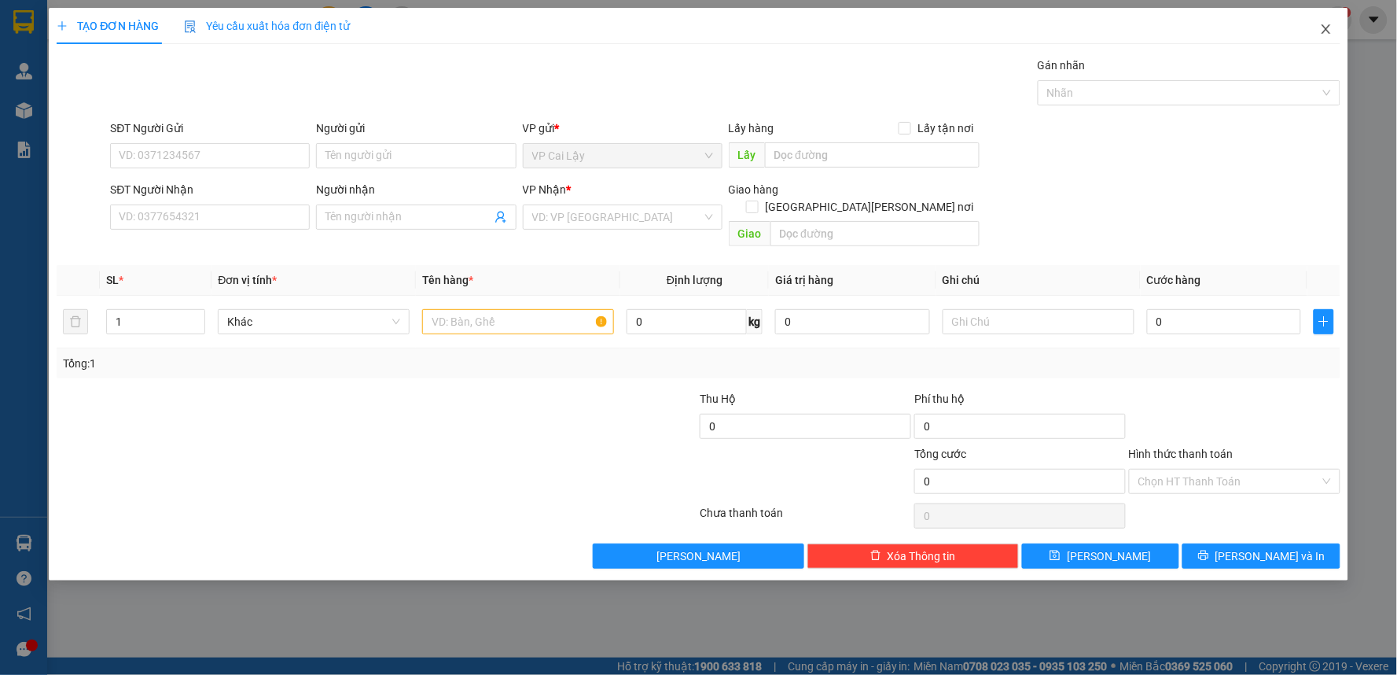
click at [1325, 27] on icon "close" at bounding box center [1326, 29] width 13 height 13
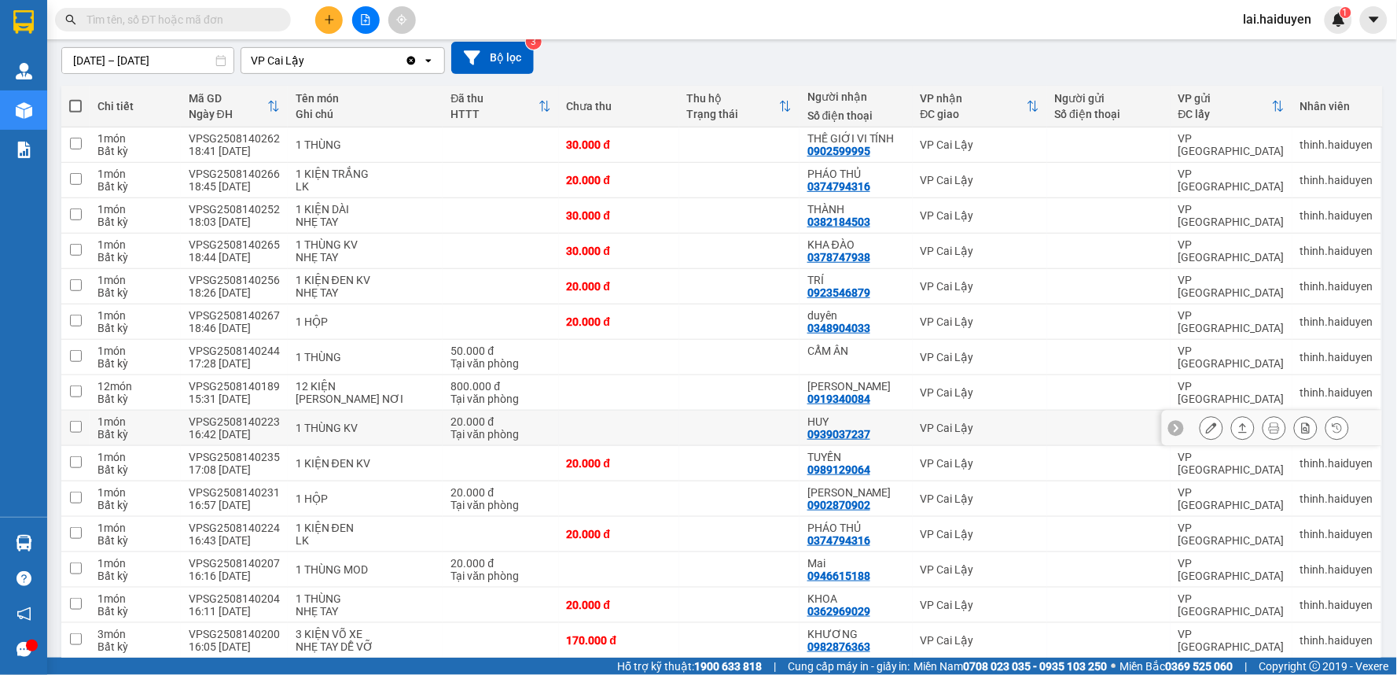
scroll to position [87, 0]
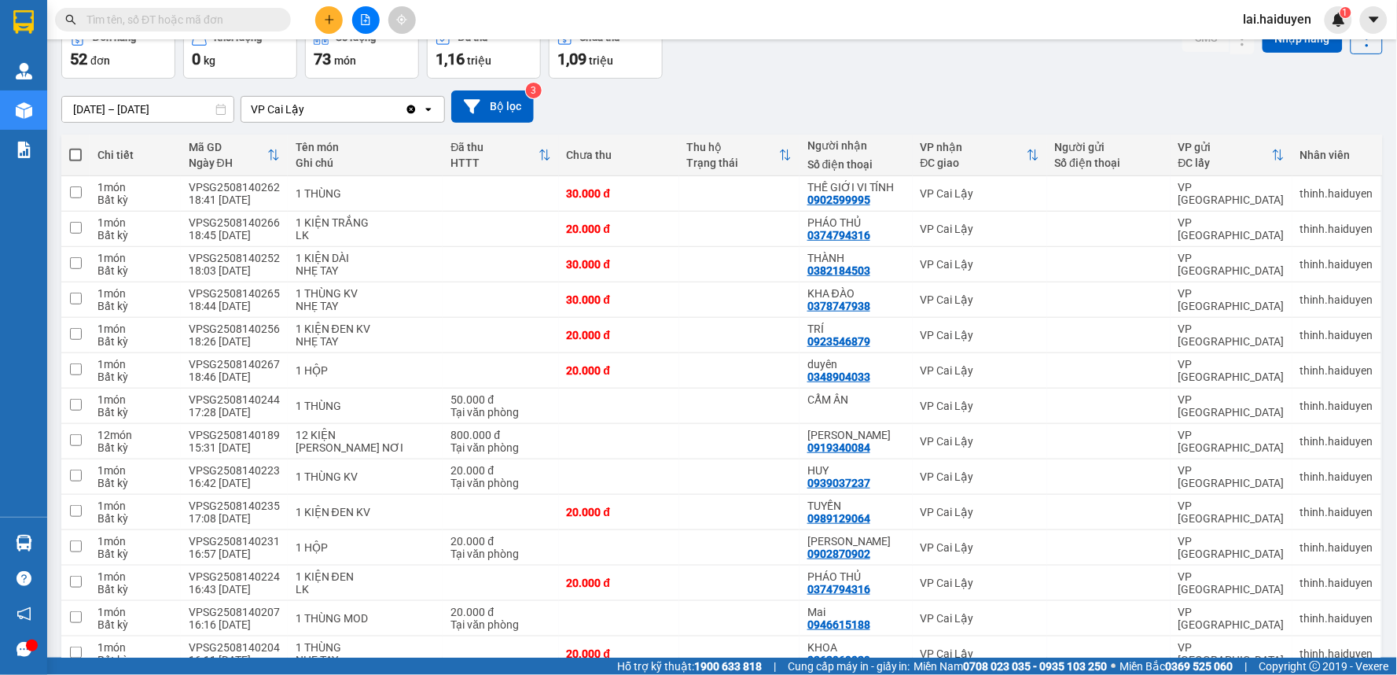
click at [201, 19] on input "text" at bounding box center [179, 19] width 186 height 17
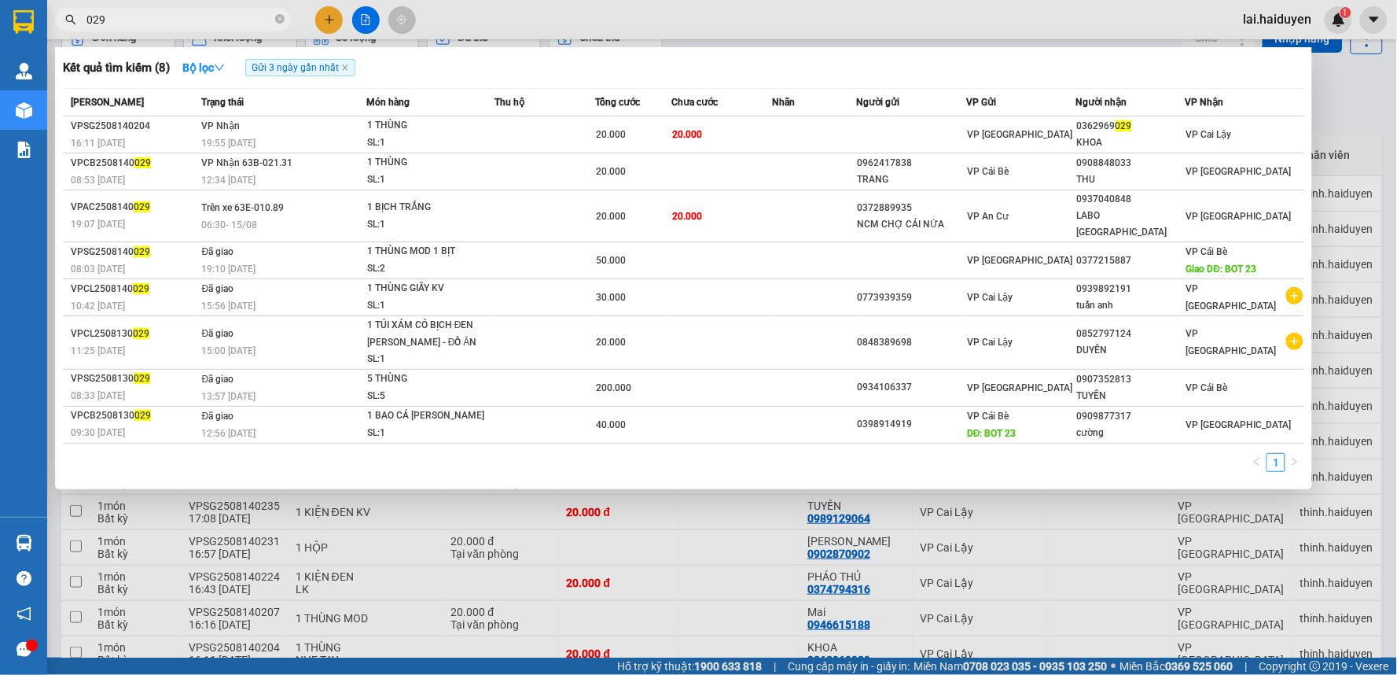
type input "029"
click at [965, 34] on div at bounding box center [698, 337] width 1397 height 675
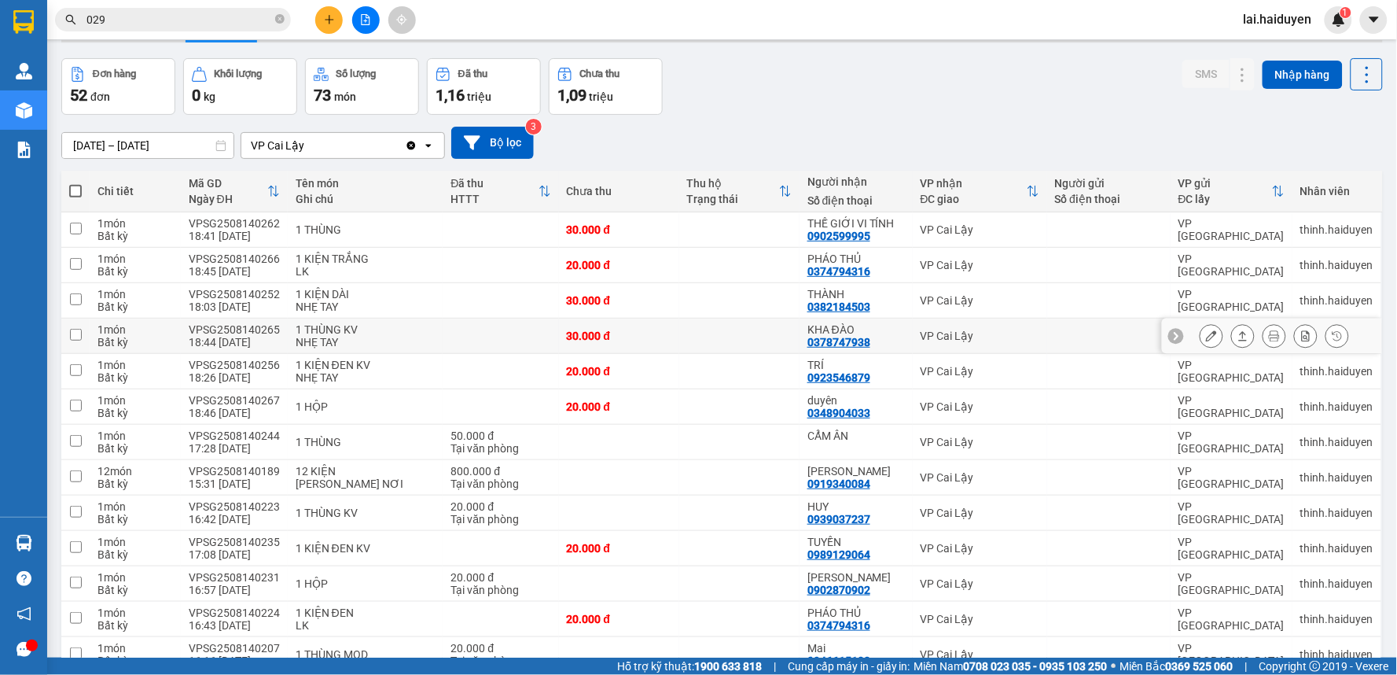
scroll to position [0, 0]
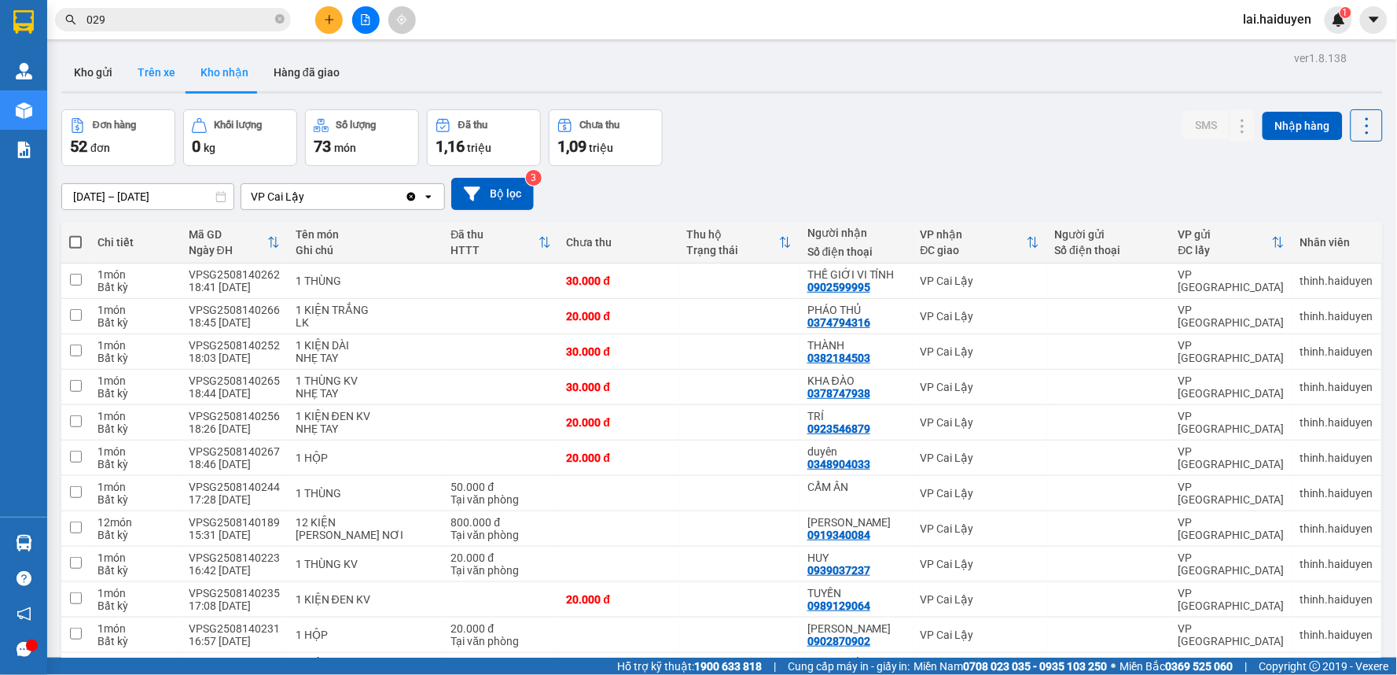
click at [160, 66] on button "Trên xe" at bounding box center [156, 72] width 63 height 38
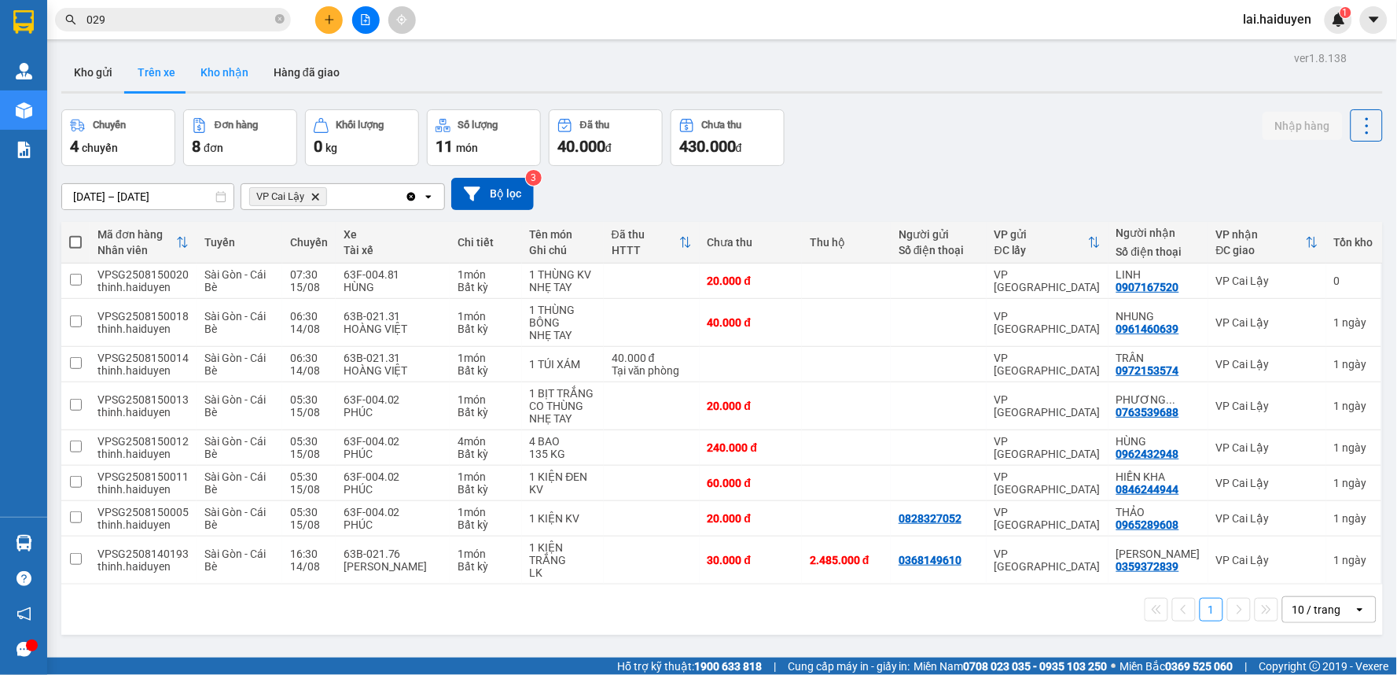
click at [208, 83] on button "Kho nhận" at bounding box center [224, 72] width 73 height 38
type input "01/08/2025 – 15/08/2025"
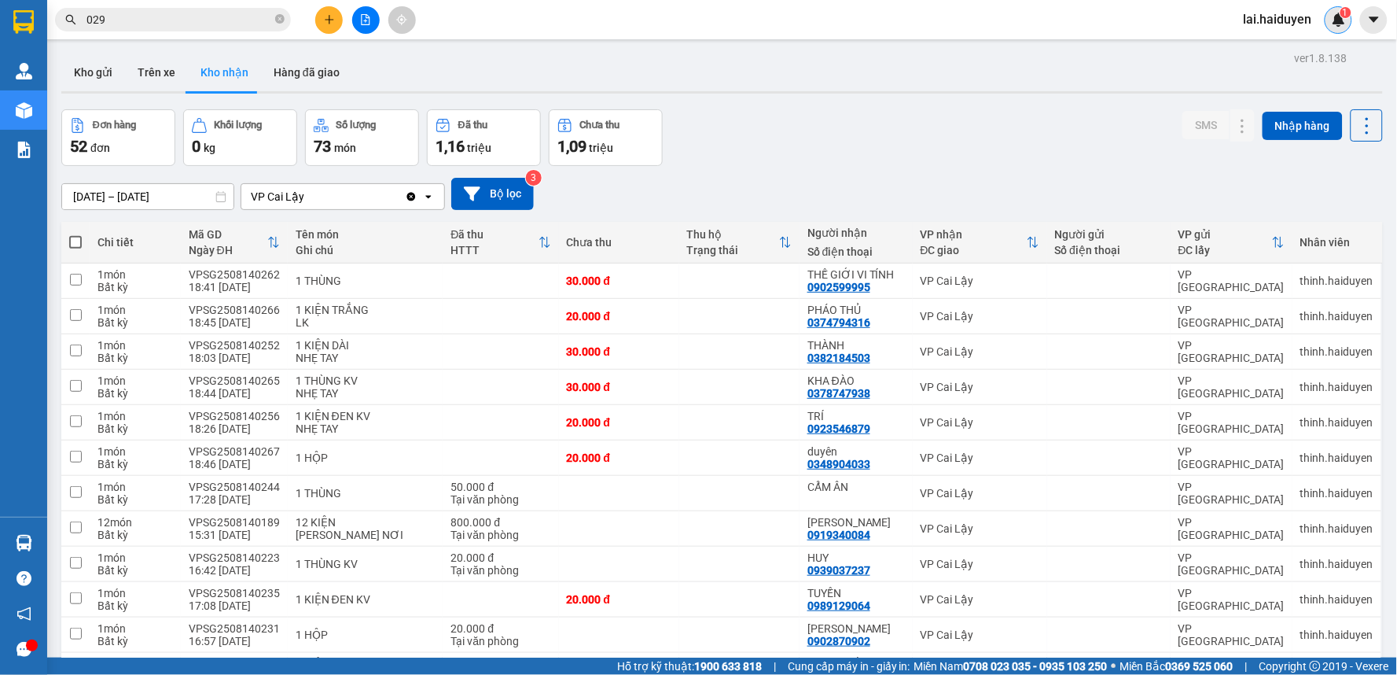
click at [1333, 14] on img at bounding box center [1339, 20] width 14 height 14
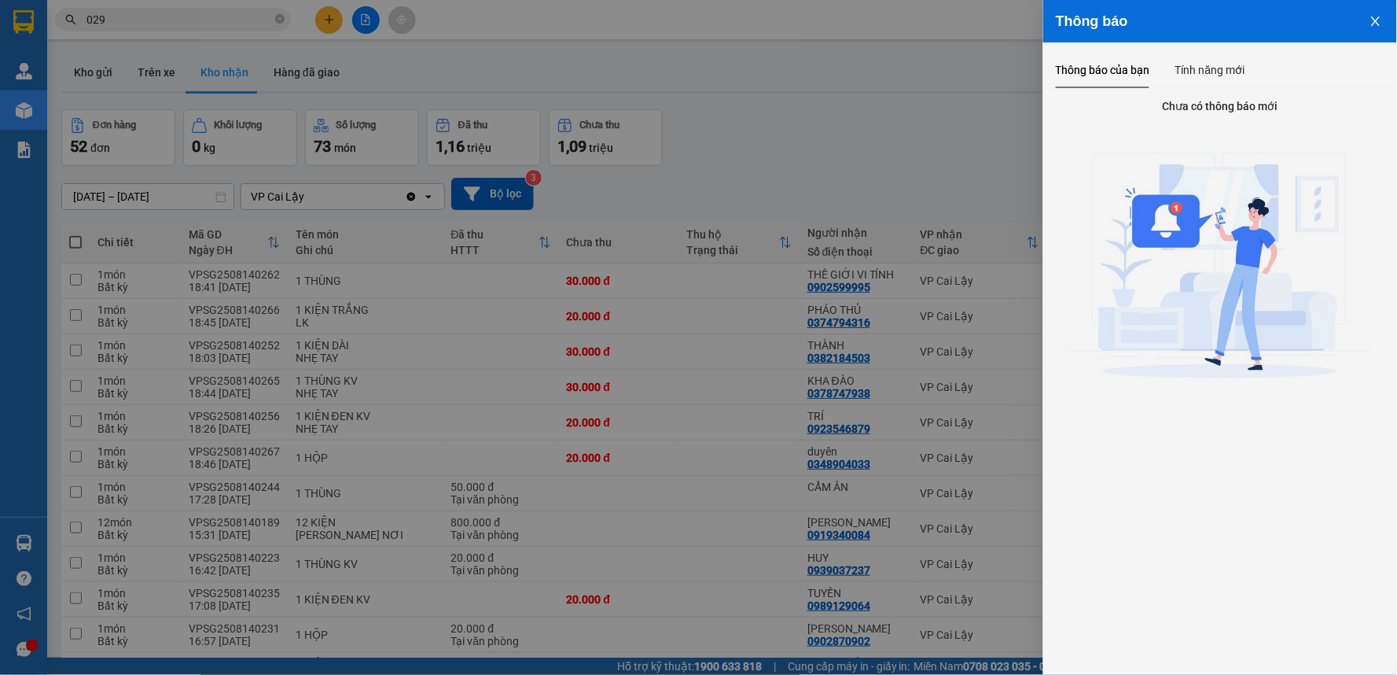
click at [1376, 17] on icon "close" at bounding box center [1376, 21] width 13 height 13
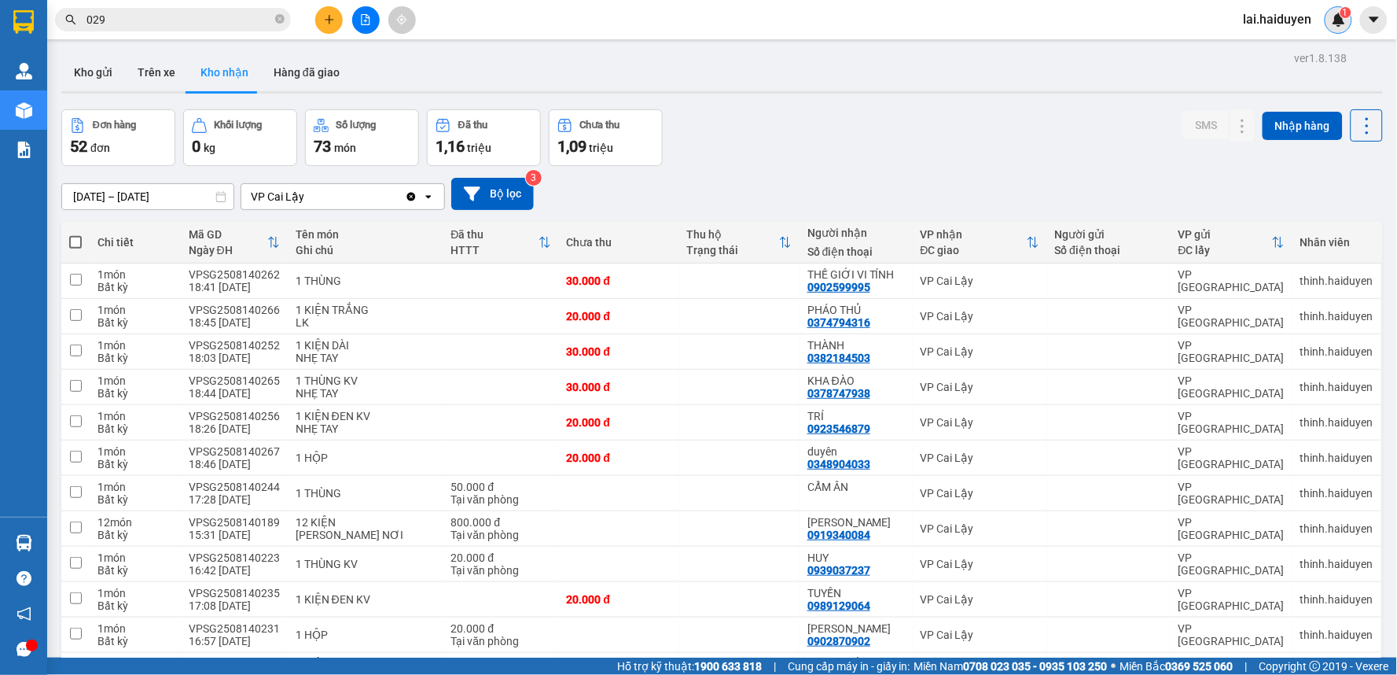
click at [1337, 10] on div "1" at bounding box center [1339, 20] width 28 height 28
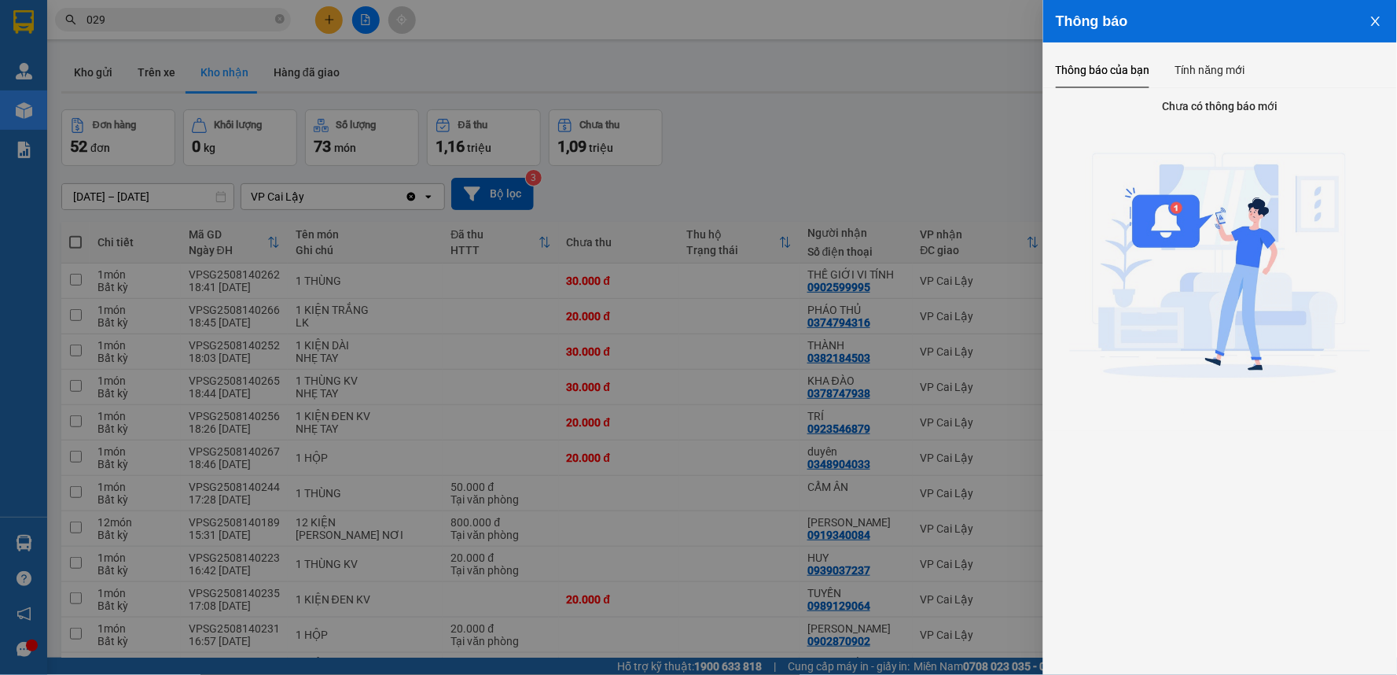
click at [893, 202] on div at bounding box center [698, 337] width 1397 height 675
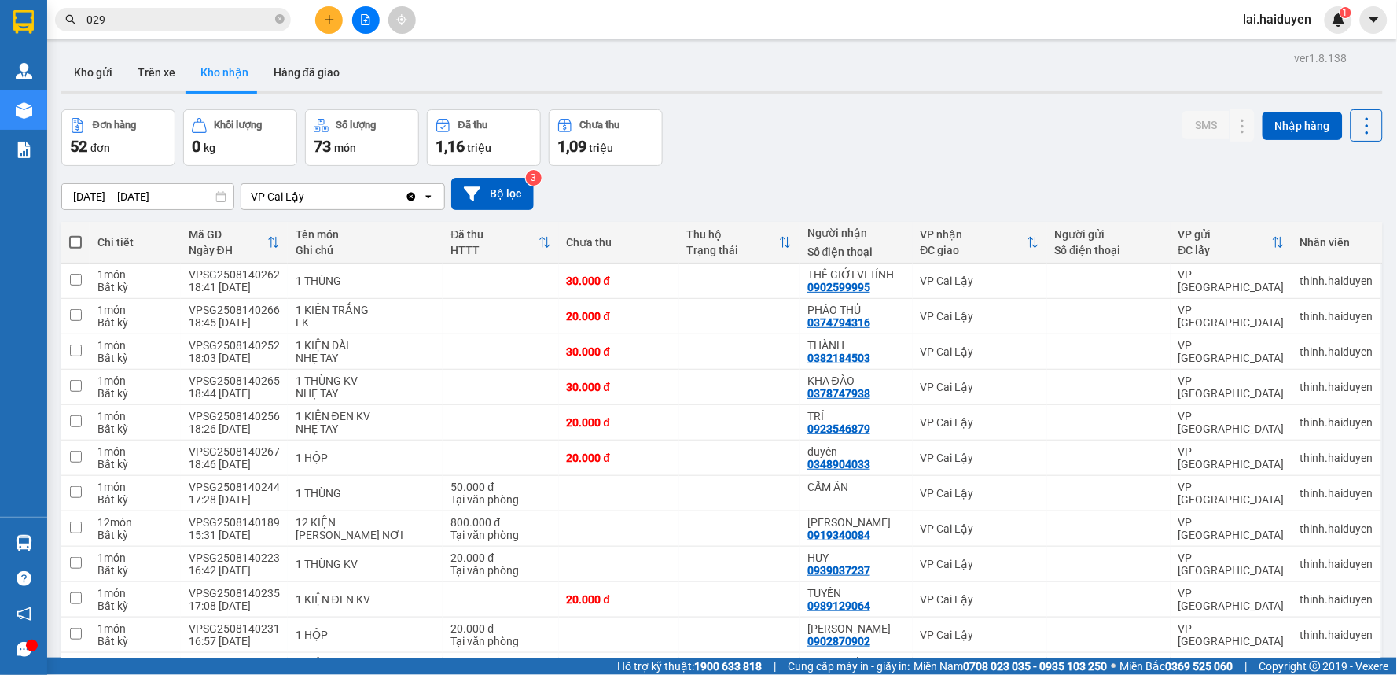
click at [1396, 202] on div "Thông báo Thông báo của bạn Tính năng mới Chưa có thông báo mới" at bounding box center [1397, 337] width 0 height 675
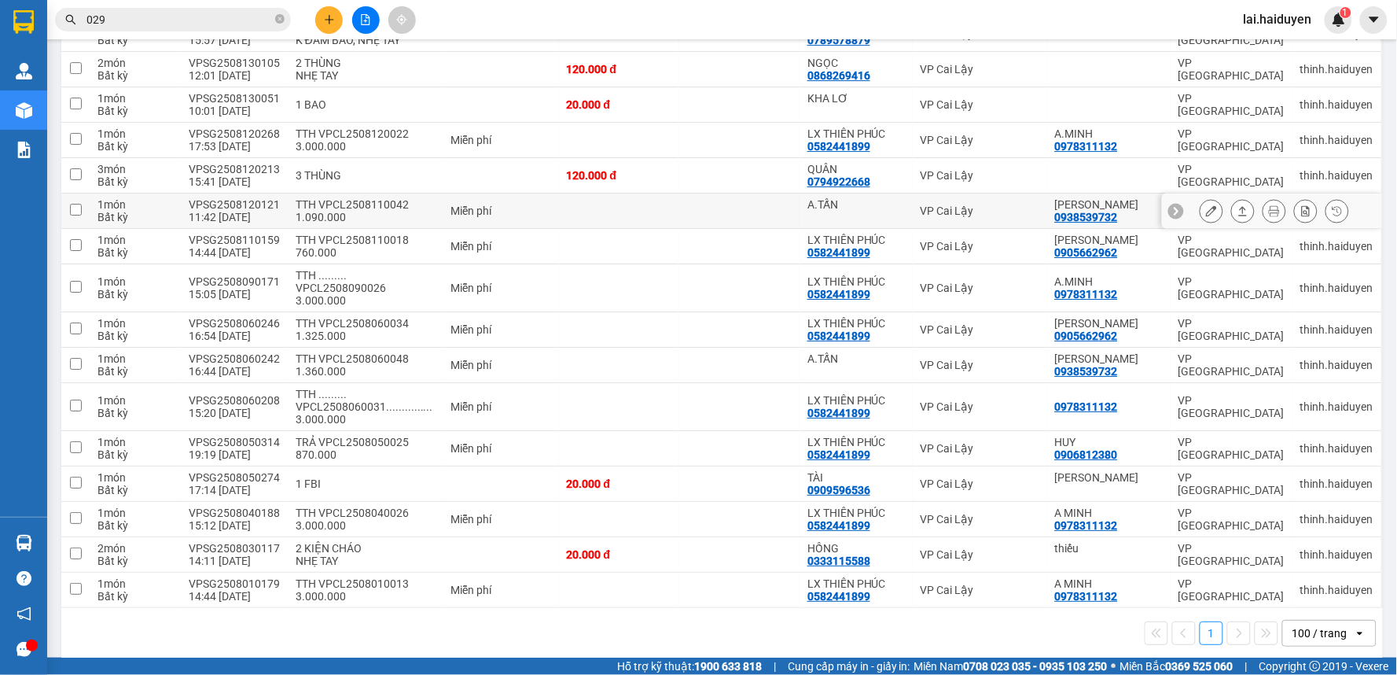
scroll to position [1552, 0]
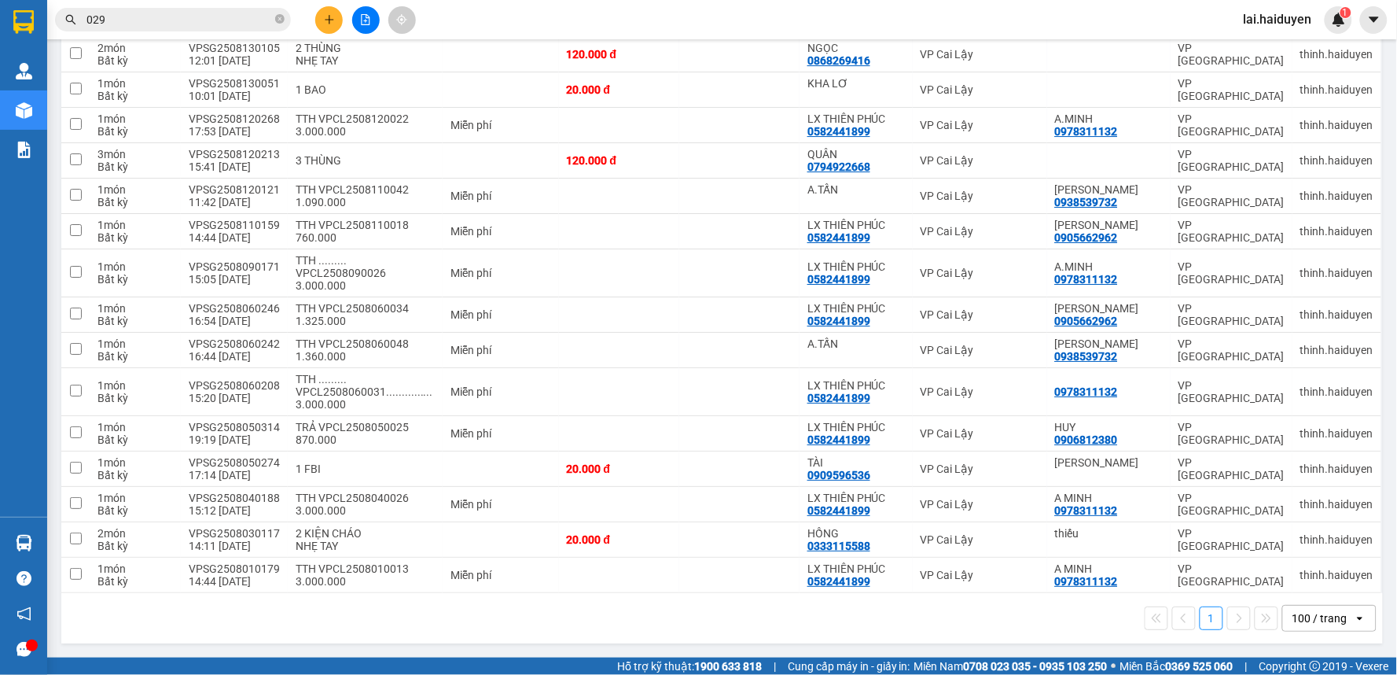
click at [1292, 618] on div "100 / trang" at bounding box center [1319, 618] width 55 height 16
click at [1298, 585] on span "100 / trang" at bounding box center [1312, 589] width 60 height 16
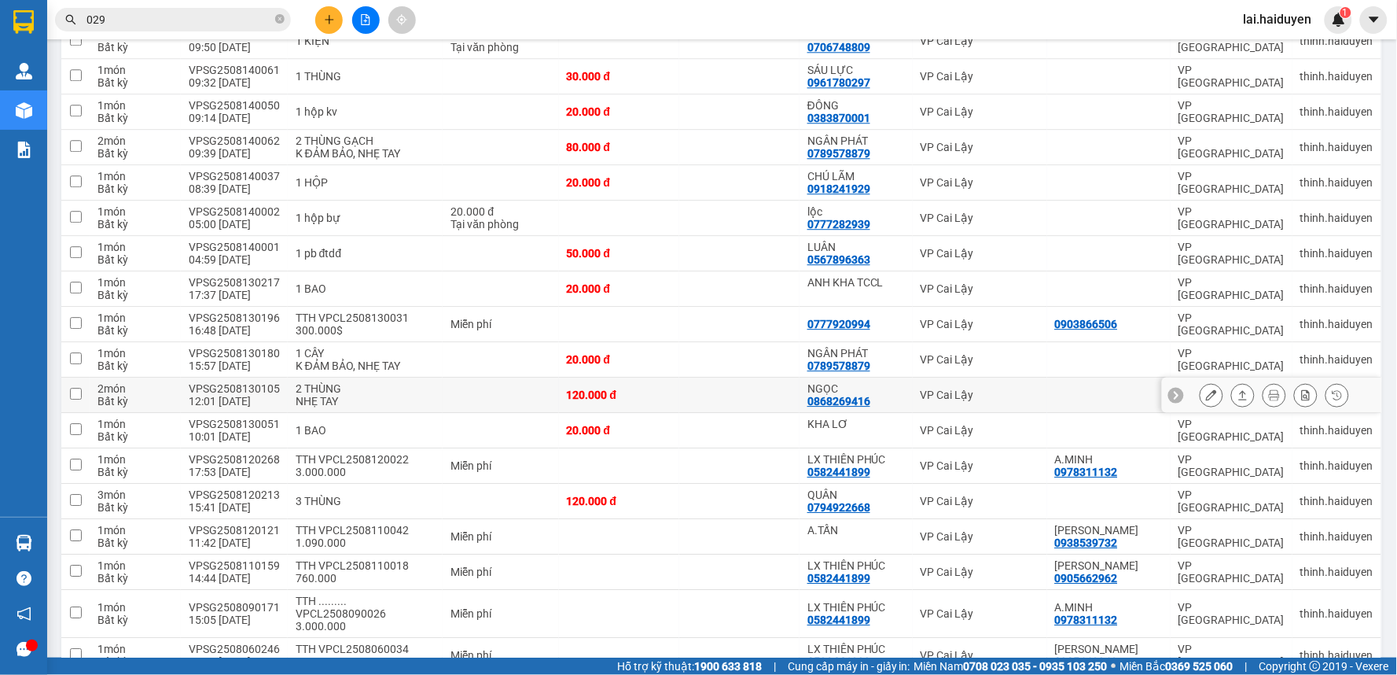
scroll to position [1397, 0]
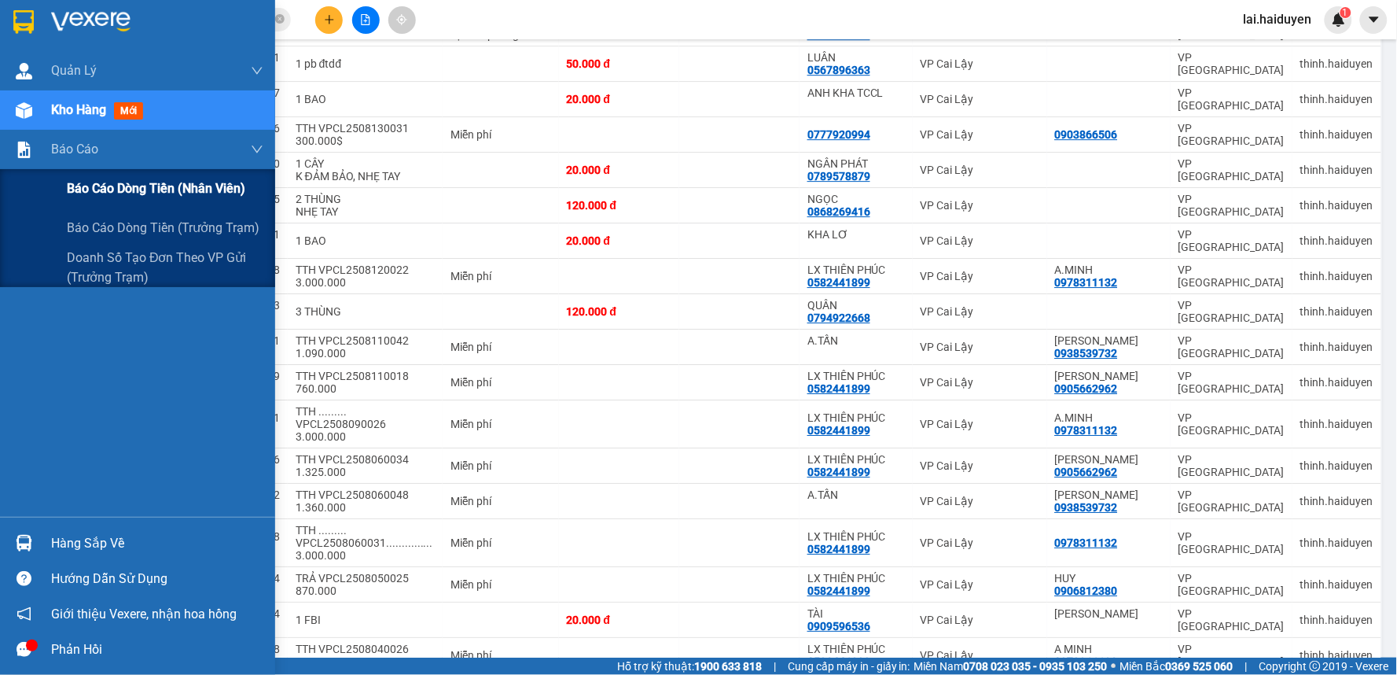
click at [47, 179] on div "Báo cáo dòng tiền (nhân viên)" at bounding box center [137, 188] width 275 height 39
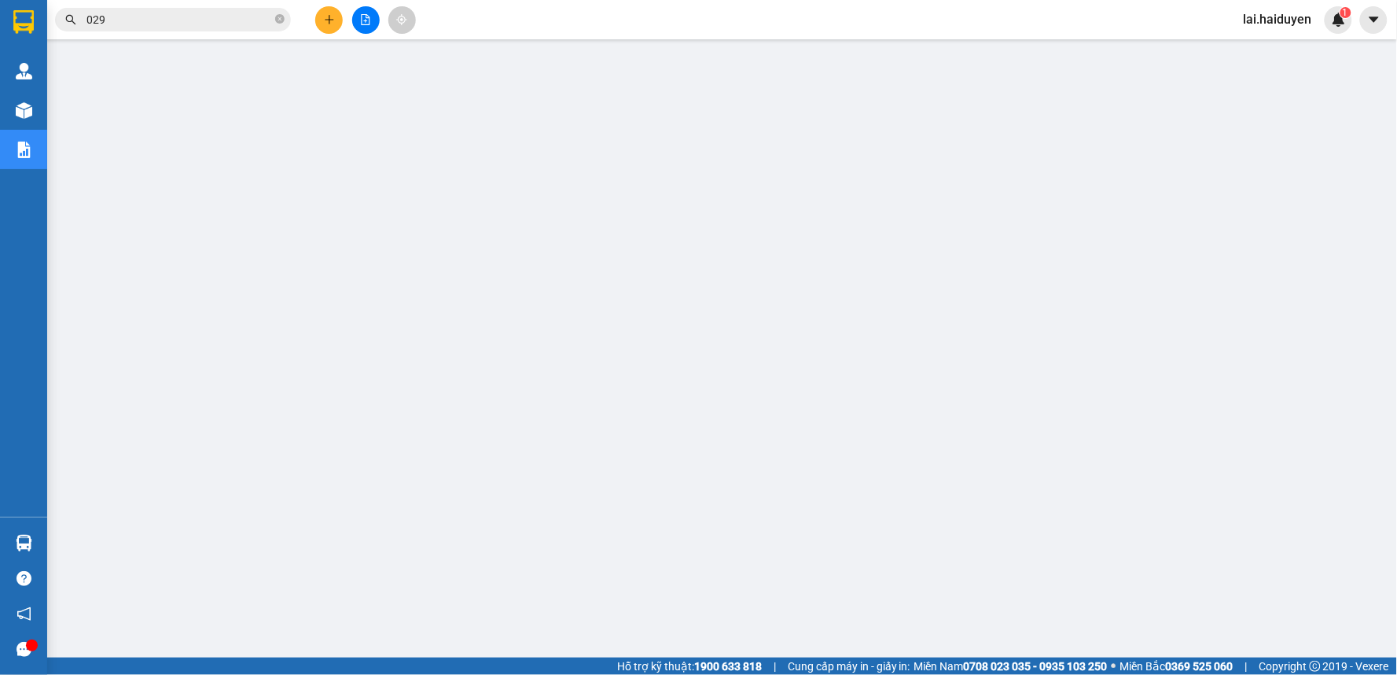
scroll to position [105, 0]
click at [280, 20] on icon "close-circle" at bounding box center [279, 18] width 9 height 9
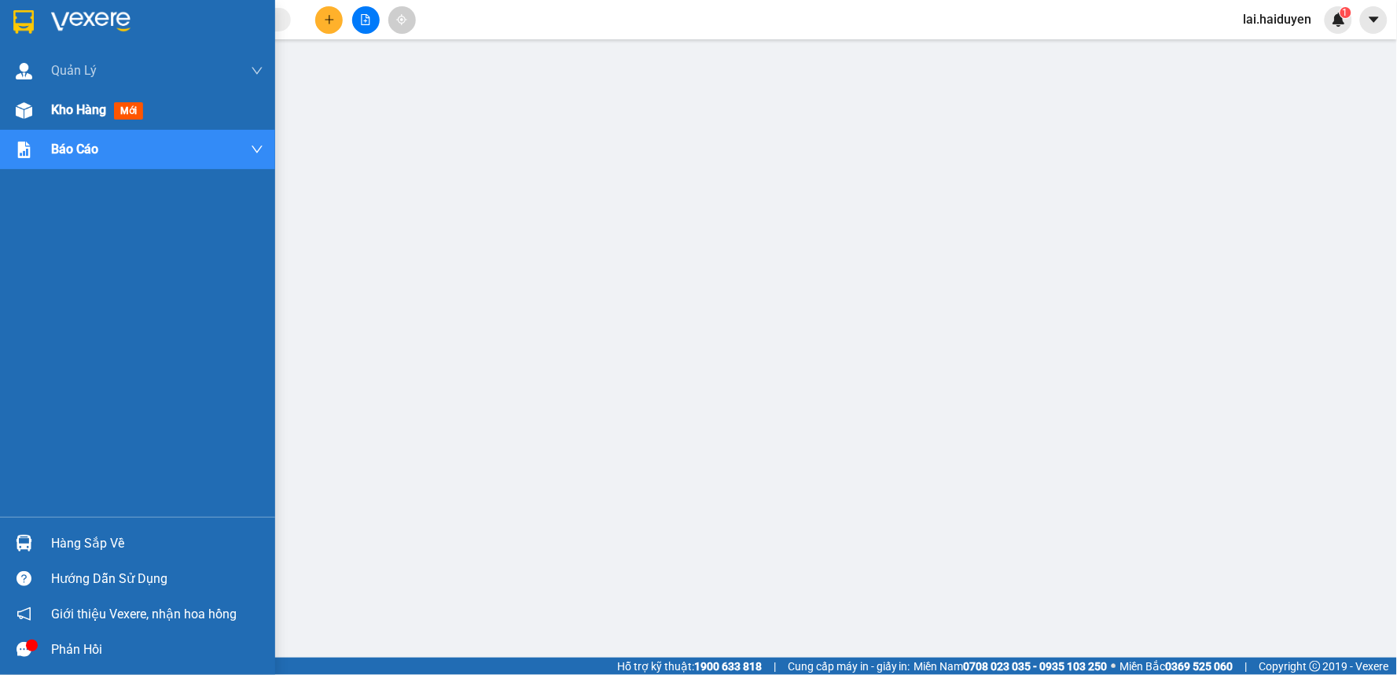
click at [55, 108] on span "Kho hàng" at bounding box center [78, 109] width 55 height 15
click at [40, 101] on div "Kho hàng mới" at bounding box center [137, 109] width 275 height 39
click at [40, 112] on div "Kho hàng mới" at bounding box center [137, 109] width 275 height 39
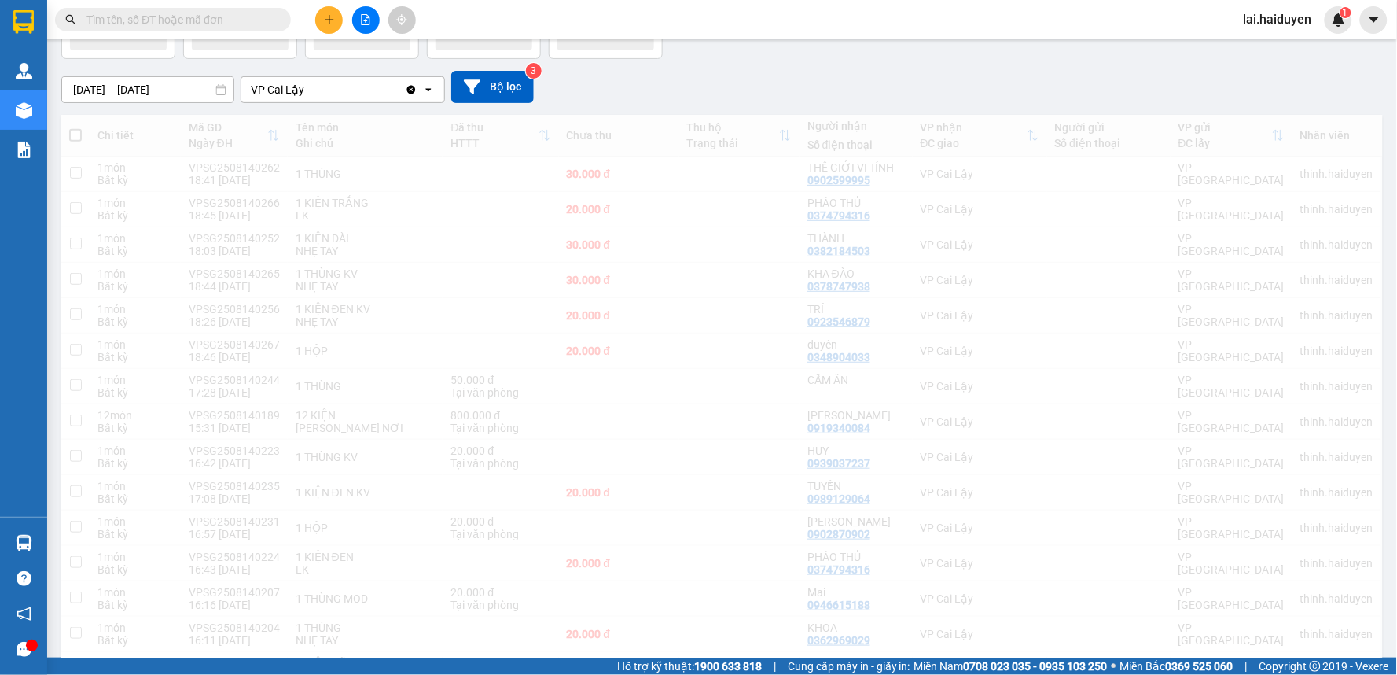
drag, startPoint x: 40, startPoint y: 112, endPoint x: 580, endPoint y: 233, distance: 553.5
drag, startPoint x: 580, startPoint y: 233, endPoint x: 513, endPoint y: 247, distance: 68.1
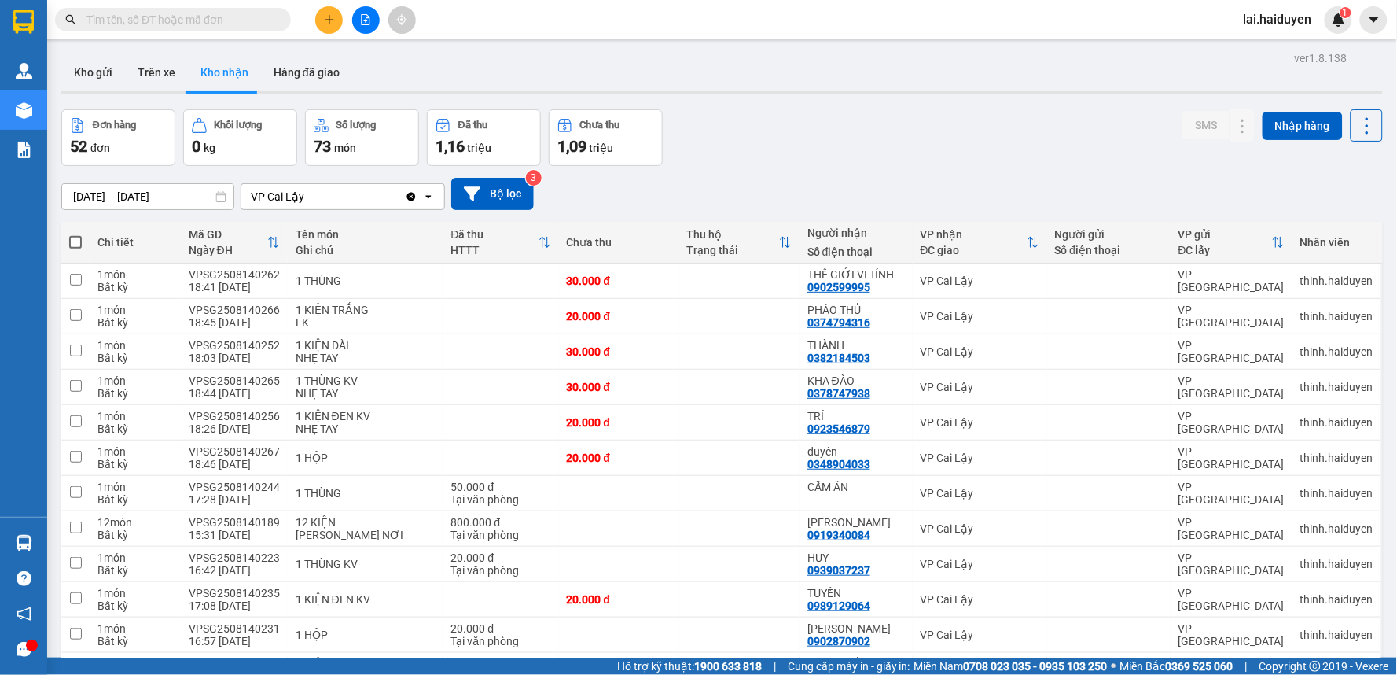
click at [237, 24] on input "text" at bounding box center [179, 19] width 186 height 17
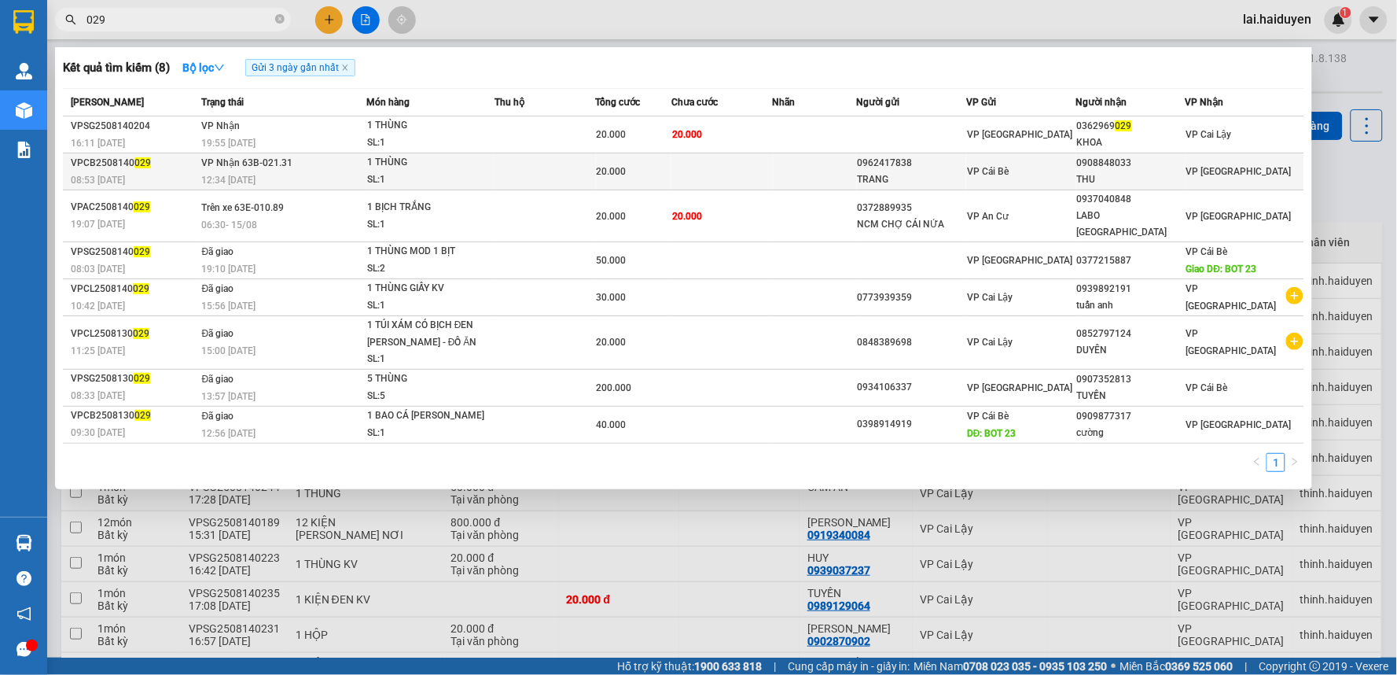
type input "029"
click at [1088, 167] on div "0908848033" at bounding box center [1131, 163] width 108 height 17
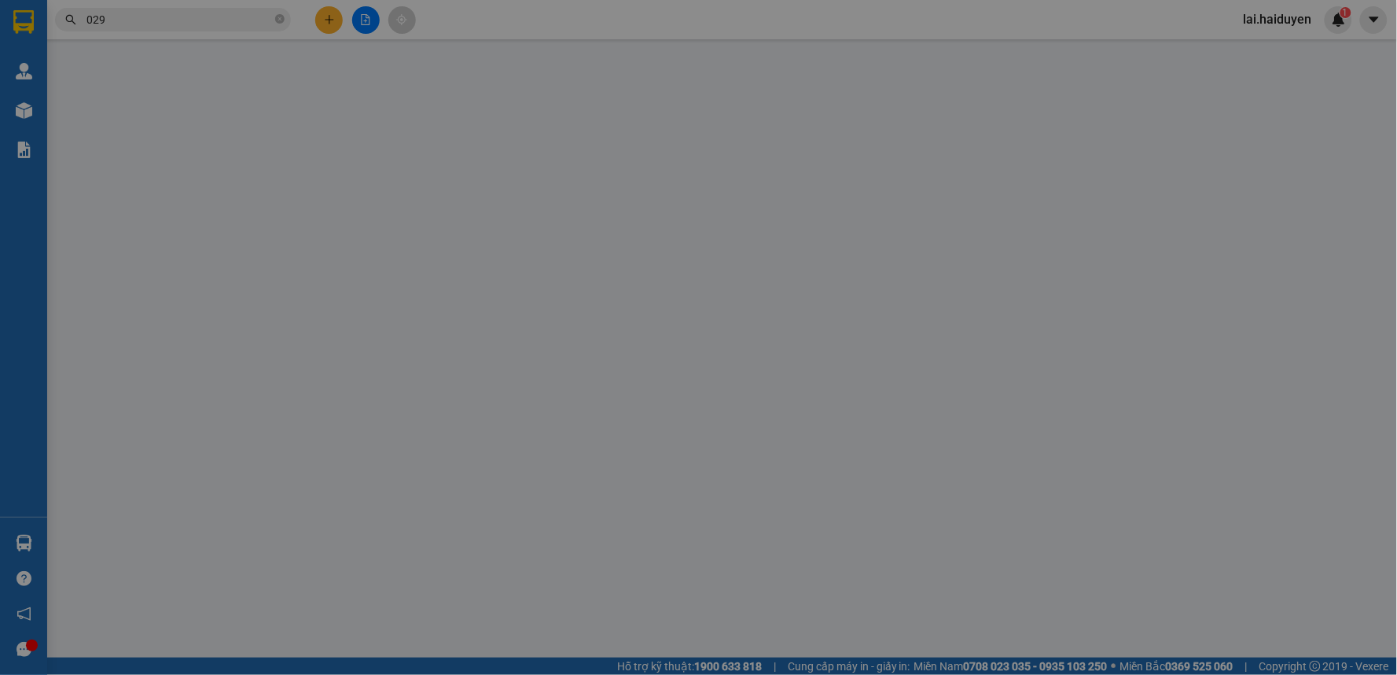
type input "0962417838"
type input "TRANG"
type input "0908848033"
type input "THU"
type input "20.000"
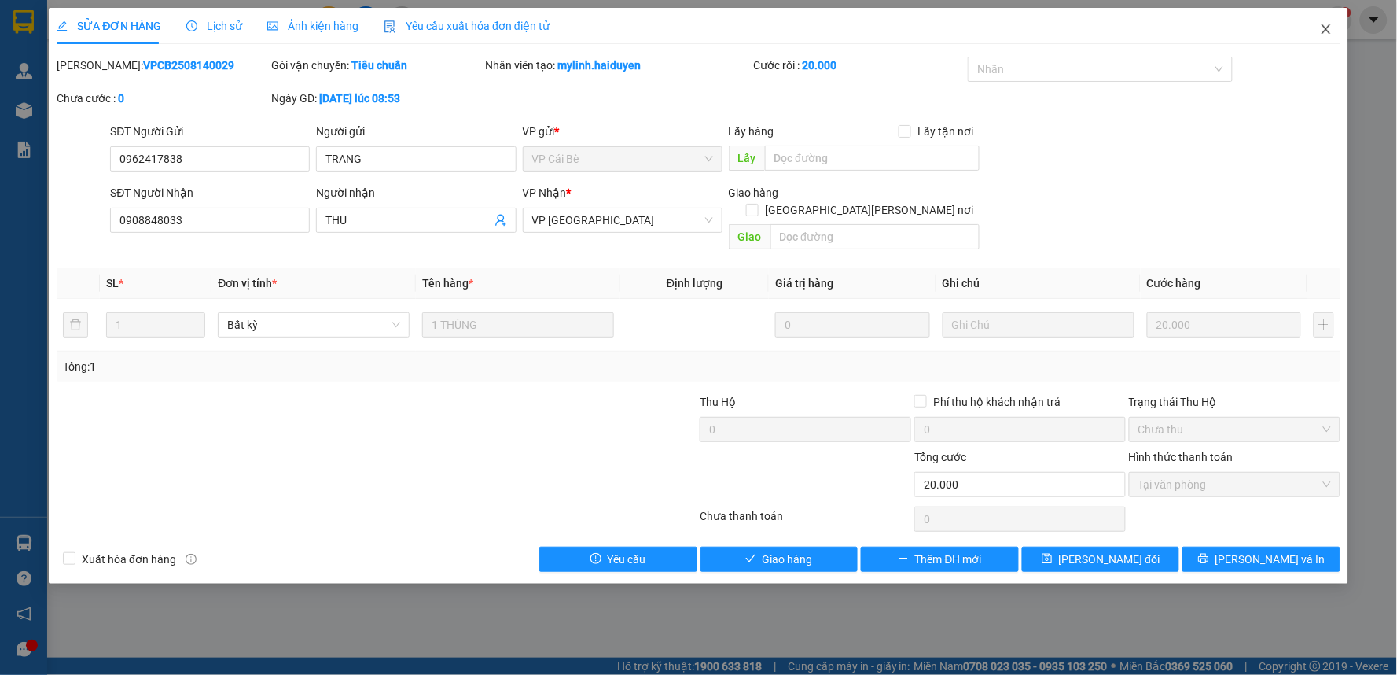
drag, startPoint x: 1323, startPoint y: 27, endPoint x: 1164, endPoint y: 3, distance: 160.5
click at [1323, 28] on icon "close" at bounding box center [1326, 29] width 13 height 13
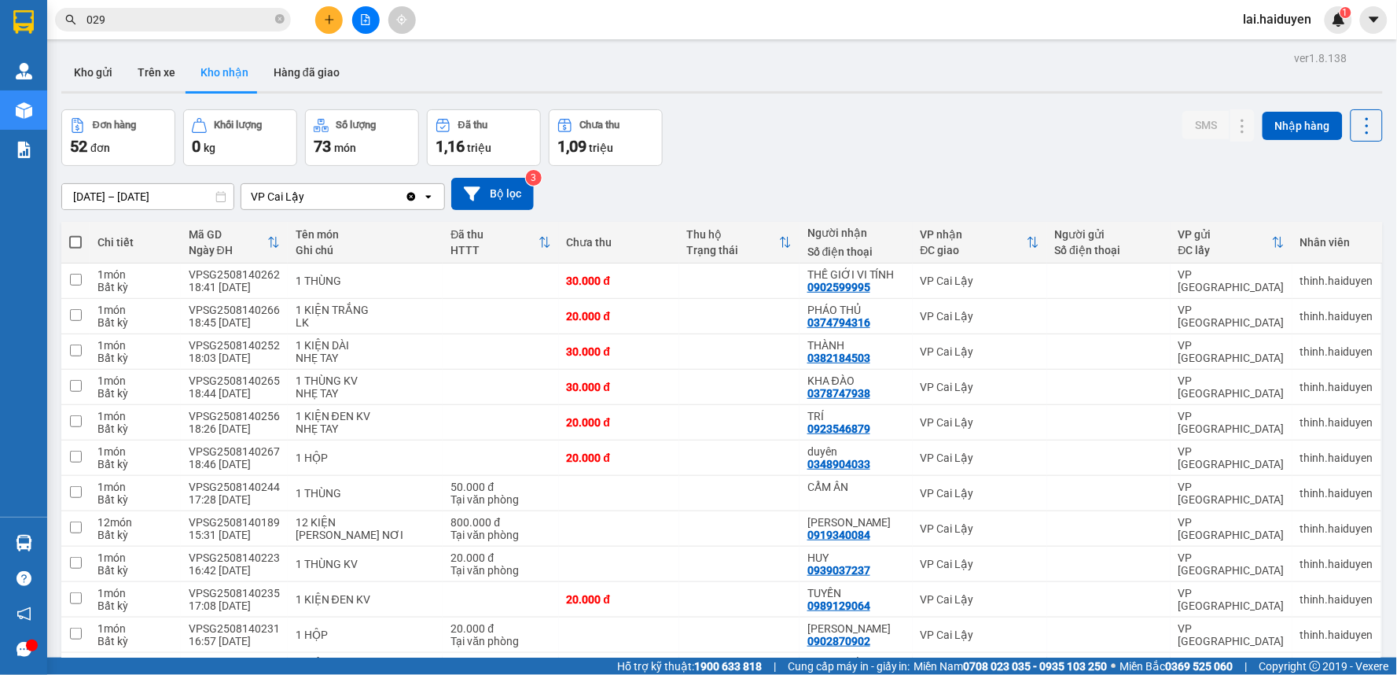
click at [220, 24] on input "029" at bounding box center [179, 19] width 186 height 17
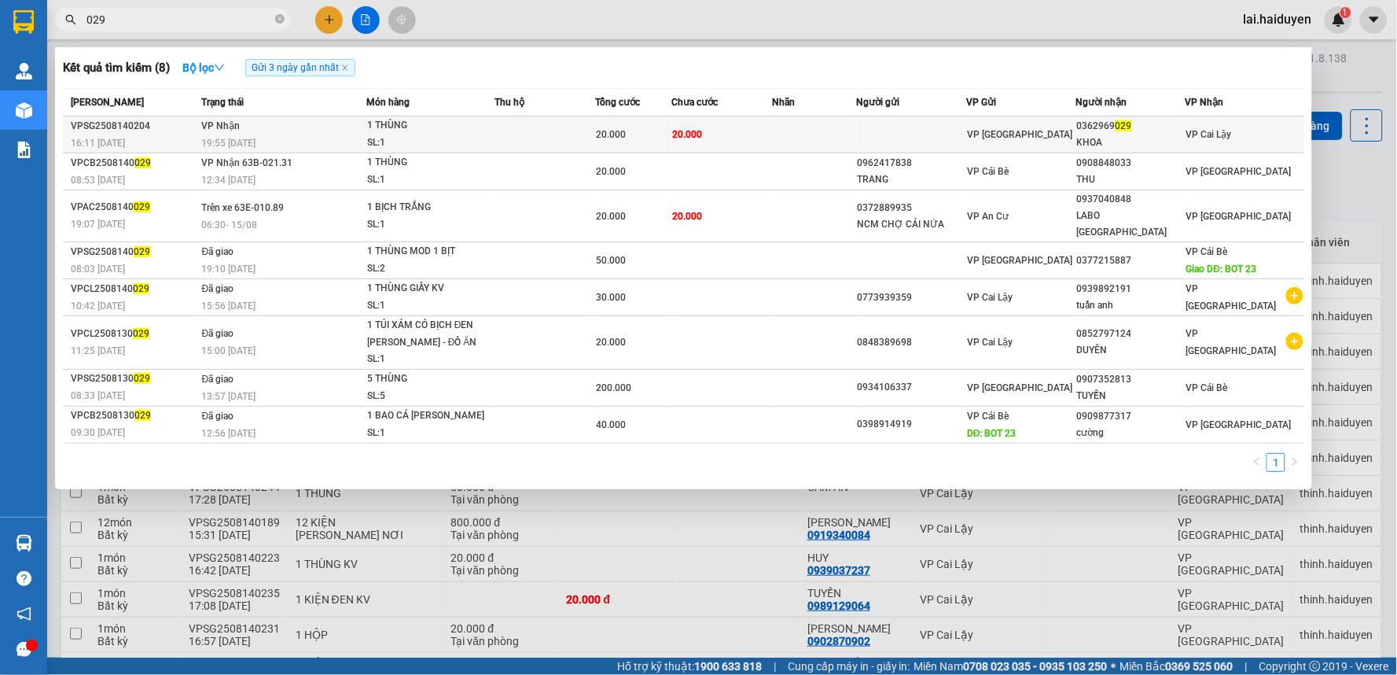
click at [1175, 131] on div "0362969 029" at bounding box center [1131, 126] width 108 height 17
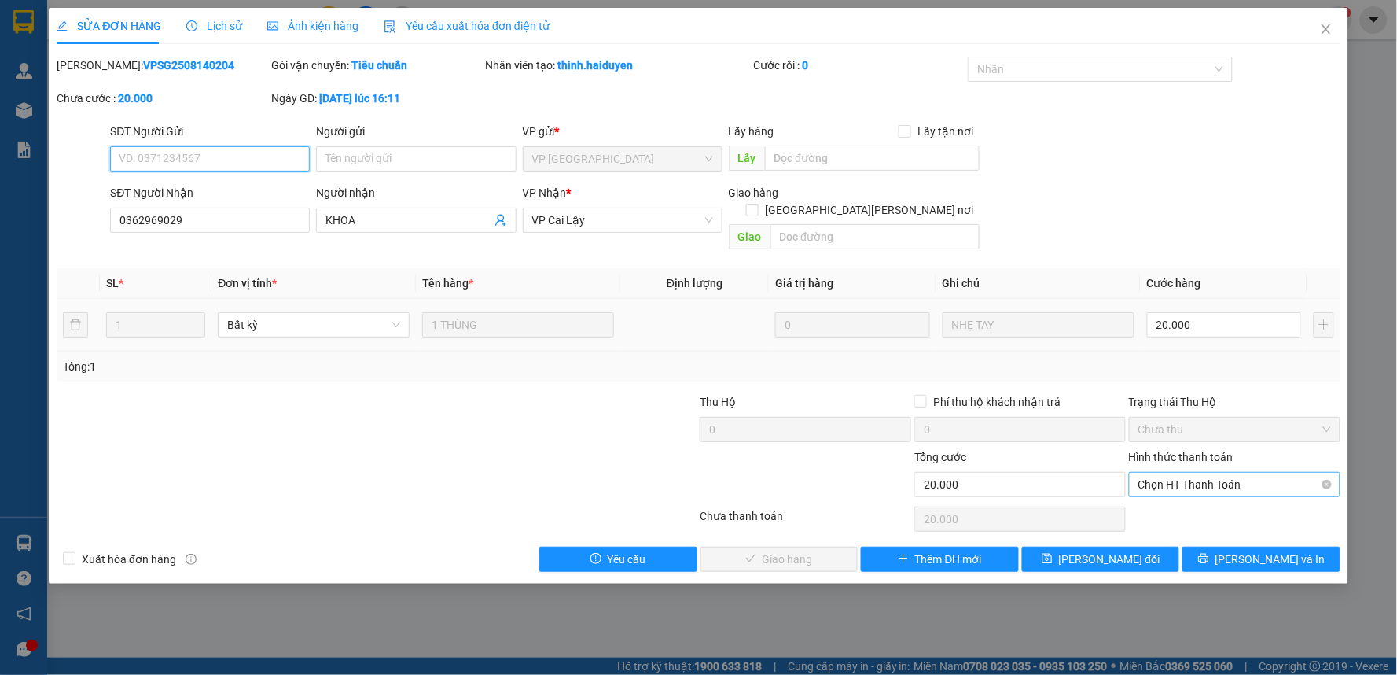
click at [1232, 476] on span "Chọn HT Thanh Toán" at bounding box center [1234, 484] width 193 height 24
click at [1211, 506] on div "Tại văn phòng" at bounding box center [1235, 498] width 193 height 17
type input "0"
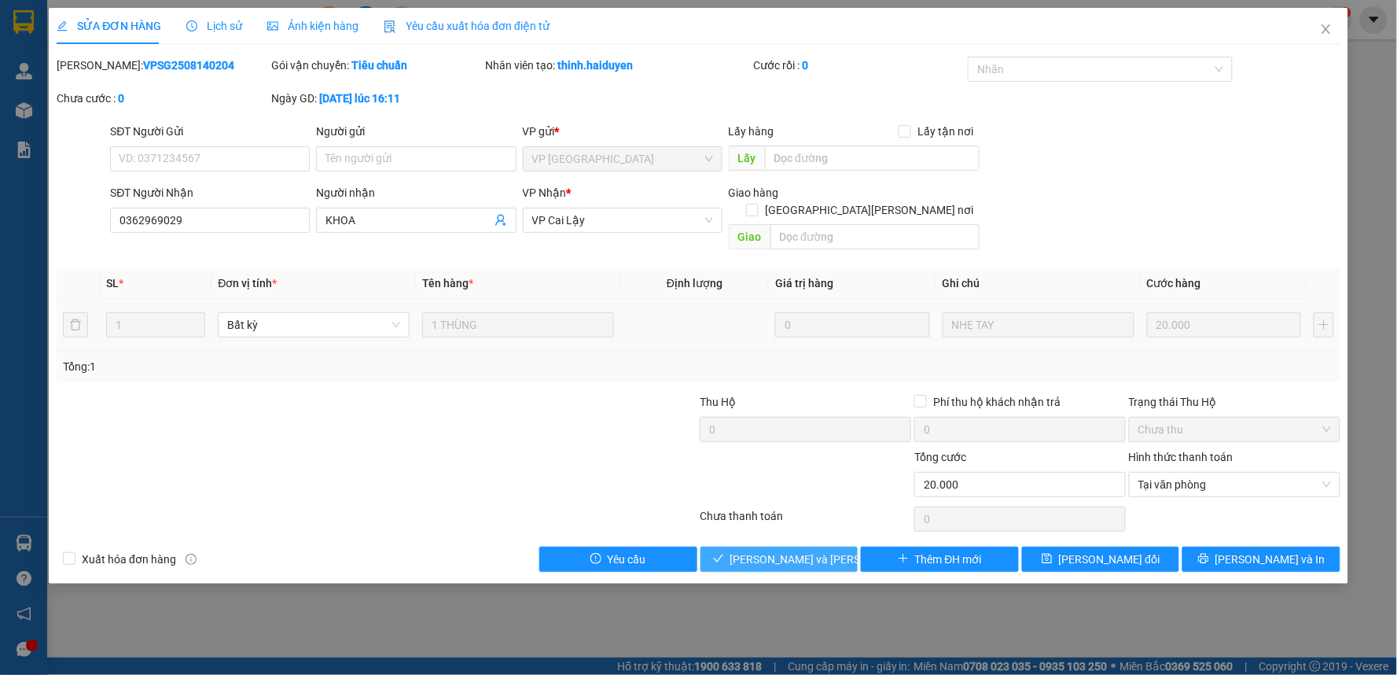
drag, startPoint x: 756, startPoint y: 530, endPoint x: 748, endPoint y: 540, distance: 12.9
click at [756, 546] on button "Lưu và Giao hàng" at bounding box center [779, 558] width 158 height 25
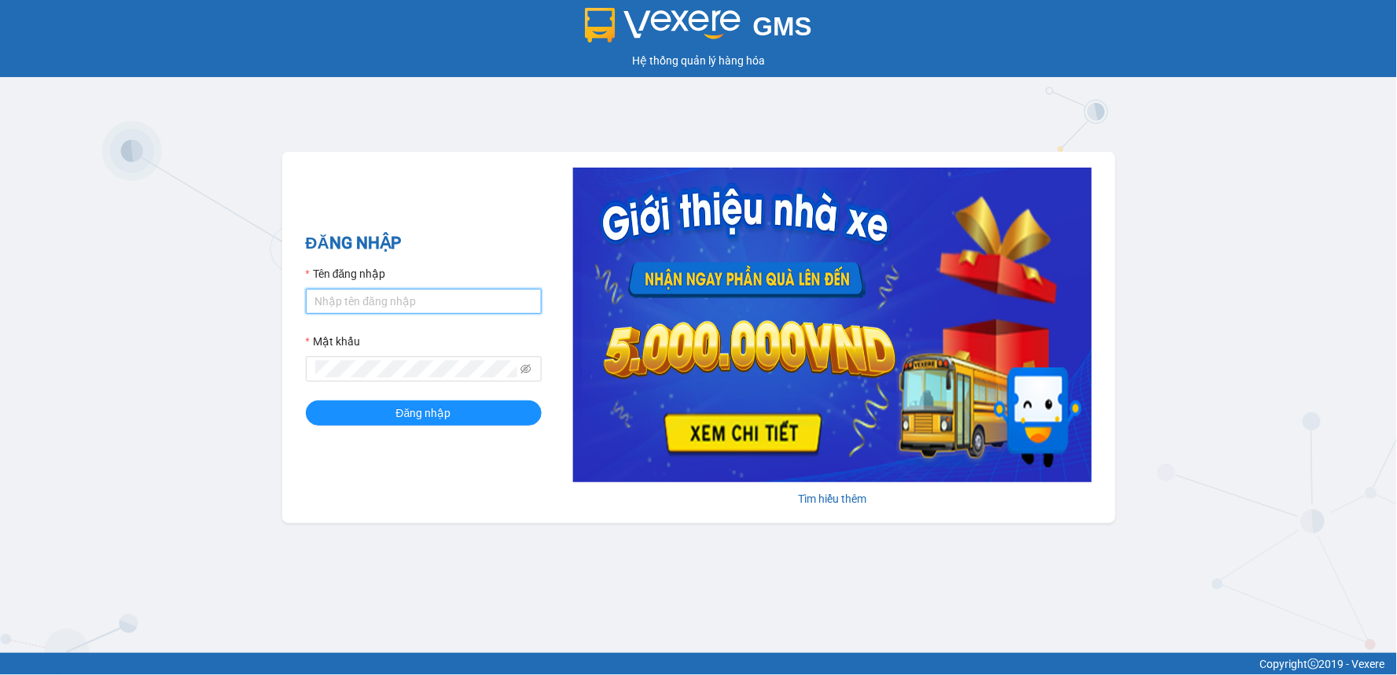
type input "lai.haiduyen"
click at [360, 428] on div "ĐĂNG NHẬP Tên đăng nhập lai.haiduyen Mật khẩu Đăng nhập" at bounding box center [424, 337] width 236 height 214
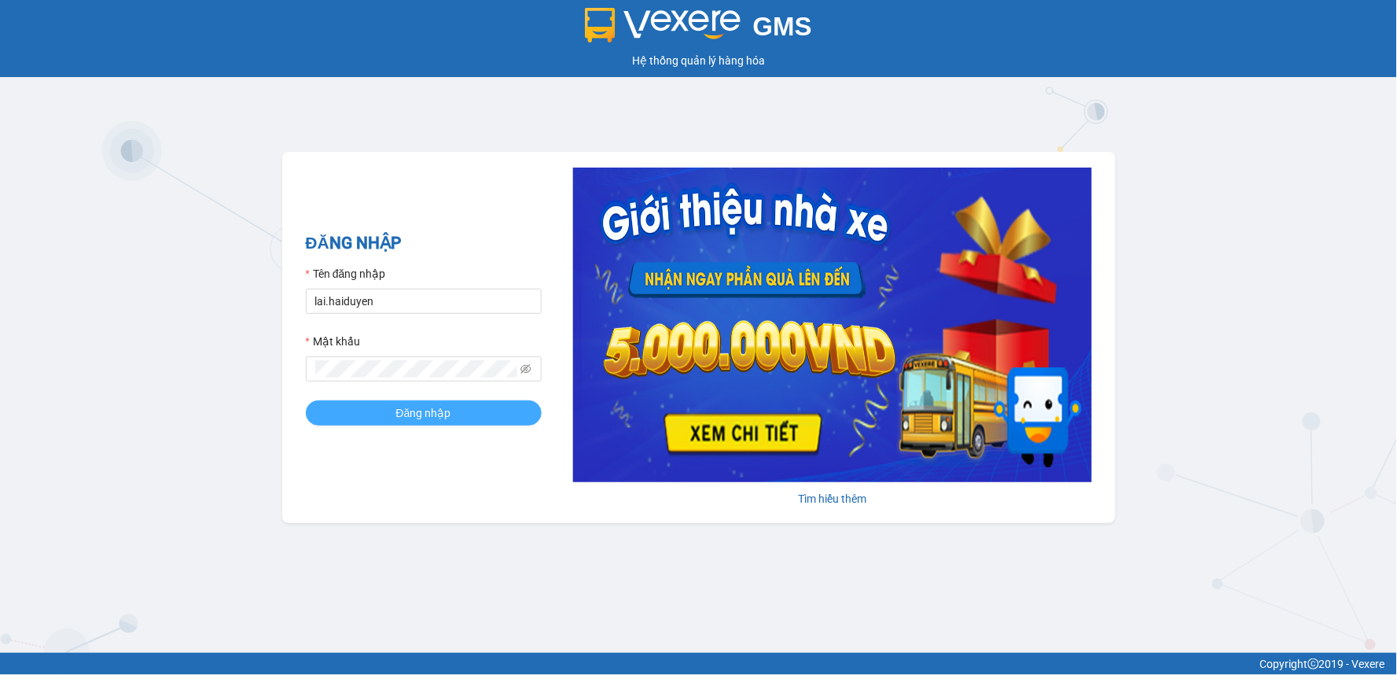
click at [362, 421] on button "Đăng nhập" at bounding box center [424, 412] width 236 height 25
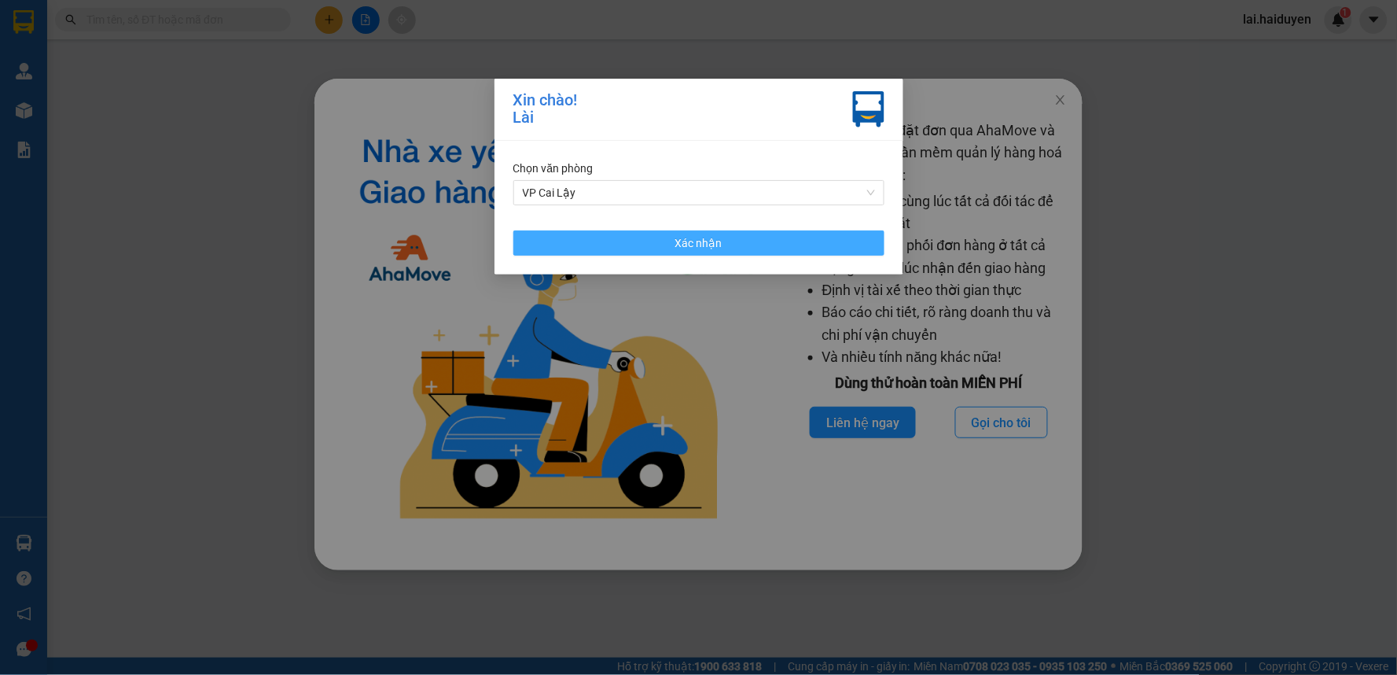
drag, startPoint x: 739, startPoint y: 244, endPoint x: 725, endPoint y: 233, distance: 17.9
click at [733, 241] on button "Xác nhận" at bounding box center [698, 242] width 371 height 25
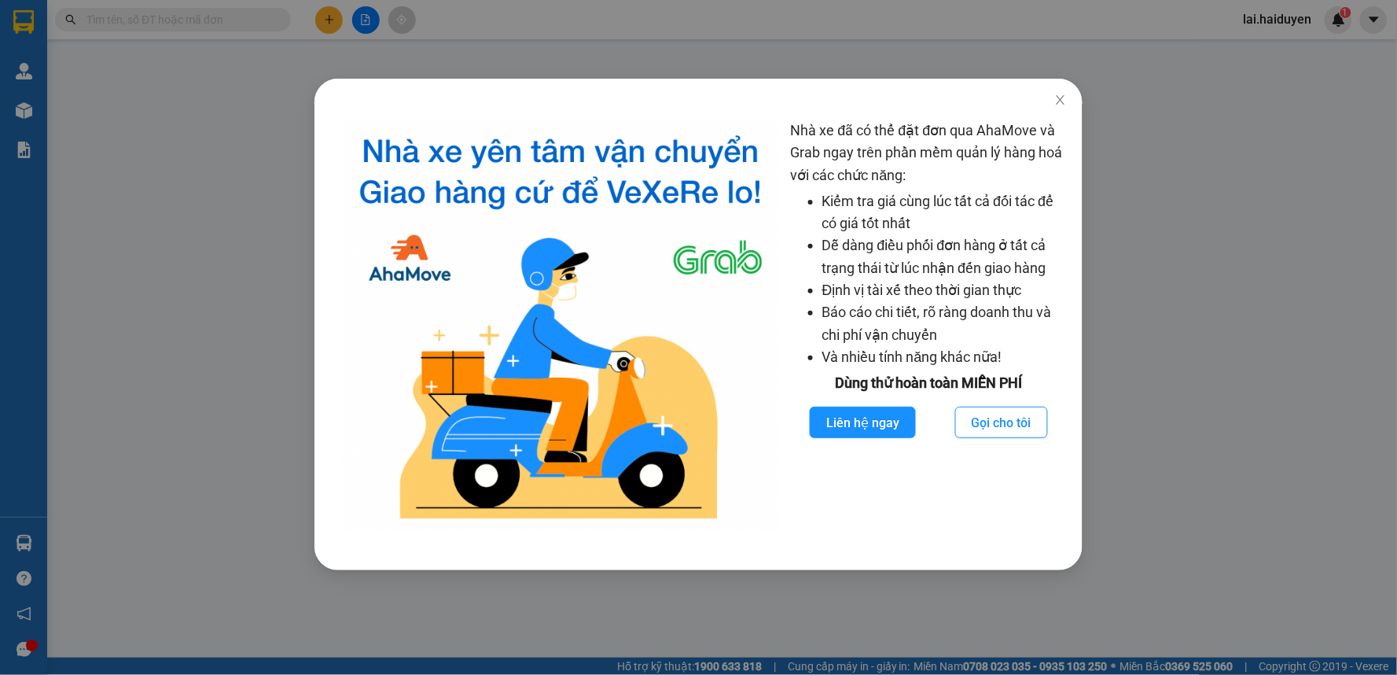
click at [813, 29] on div "Nhà xe đã có thể đặt đơn qua AhaMove và Grab ngay trên phần mềm quản lý hàng ho…" at bounding box center [698, 337] width 1397 height 675
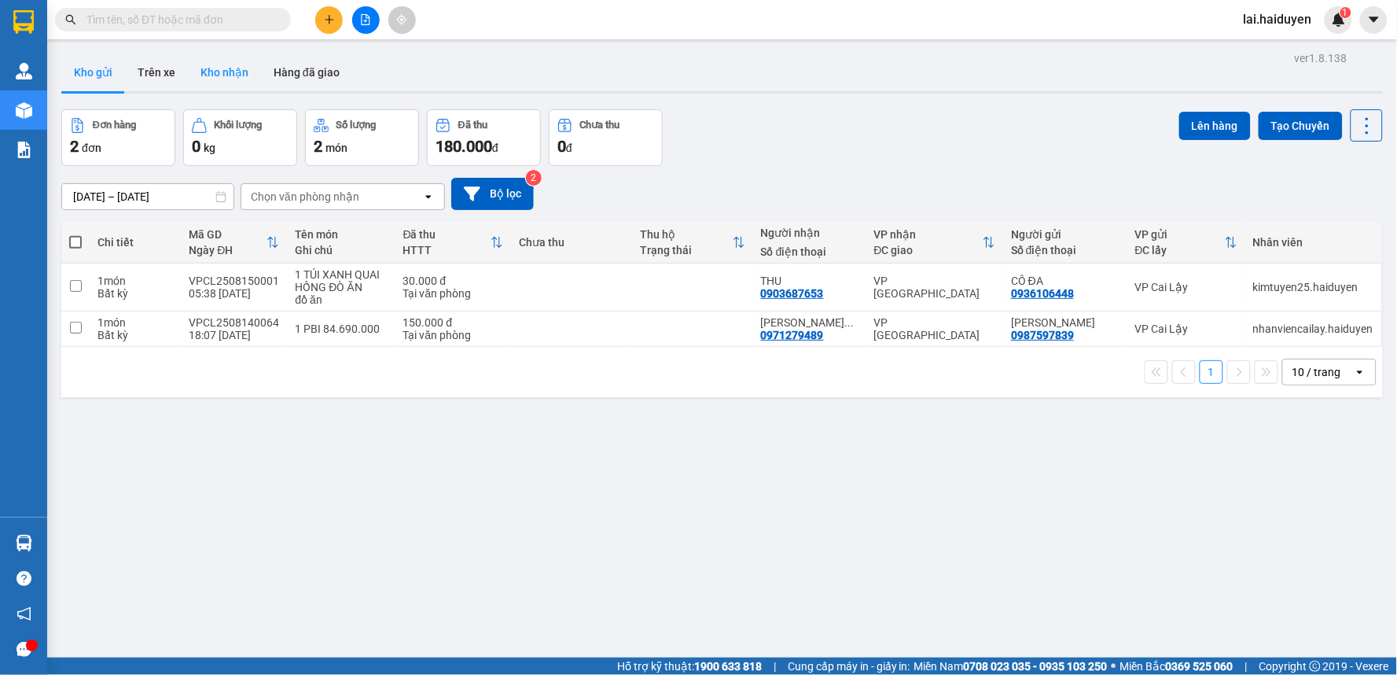
click at [217, 53] on button "Kho nhận" at bounding box center [224, 72] width 73 height 38
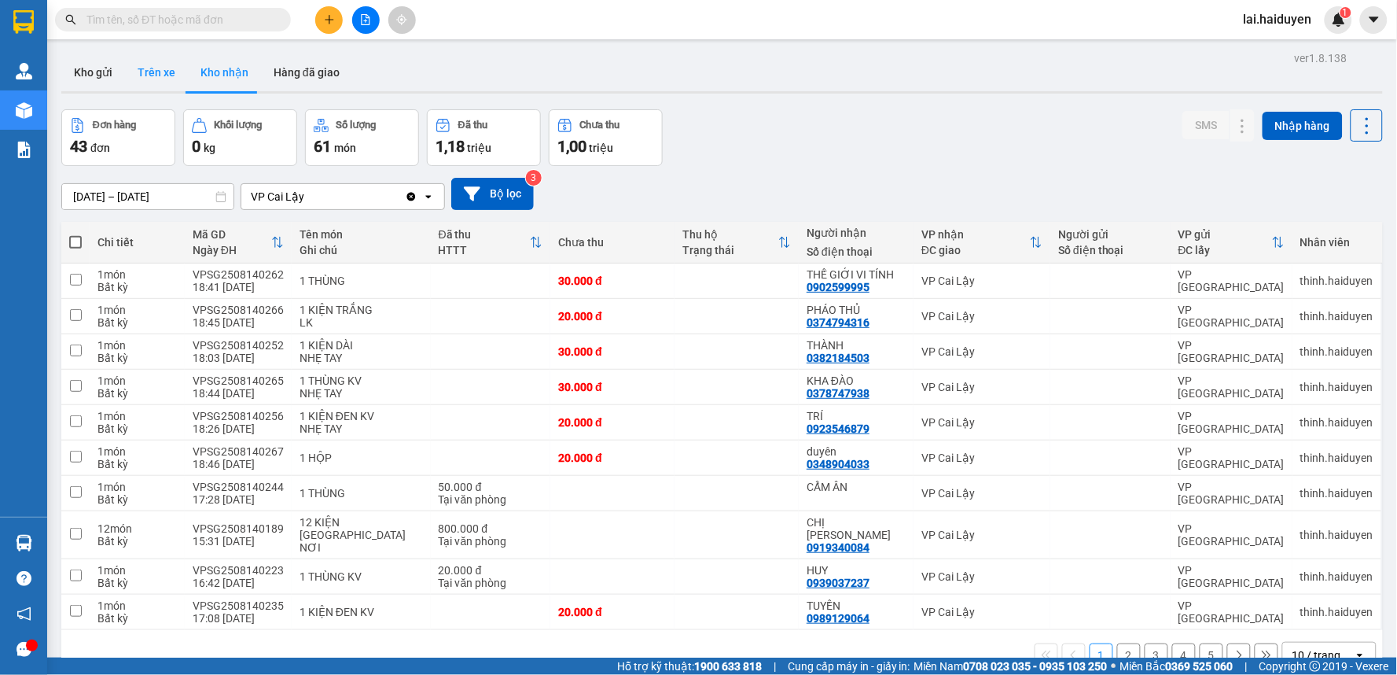
click at [162, 74] on button "Trên xe" at bounding box center [156, 72] width 63 height 38
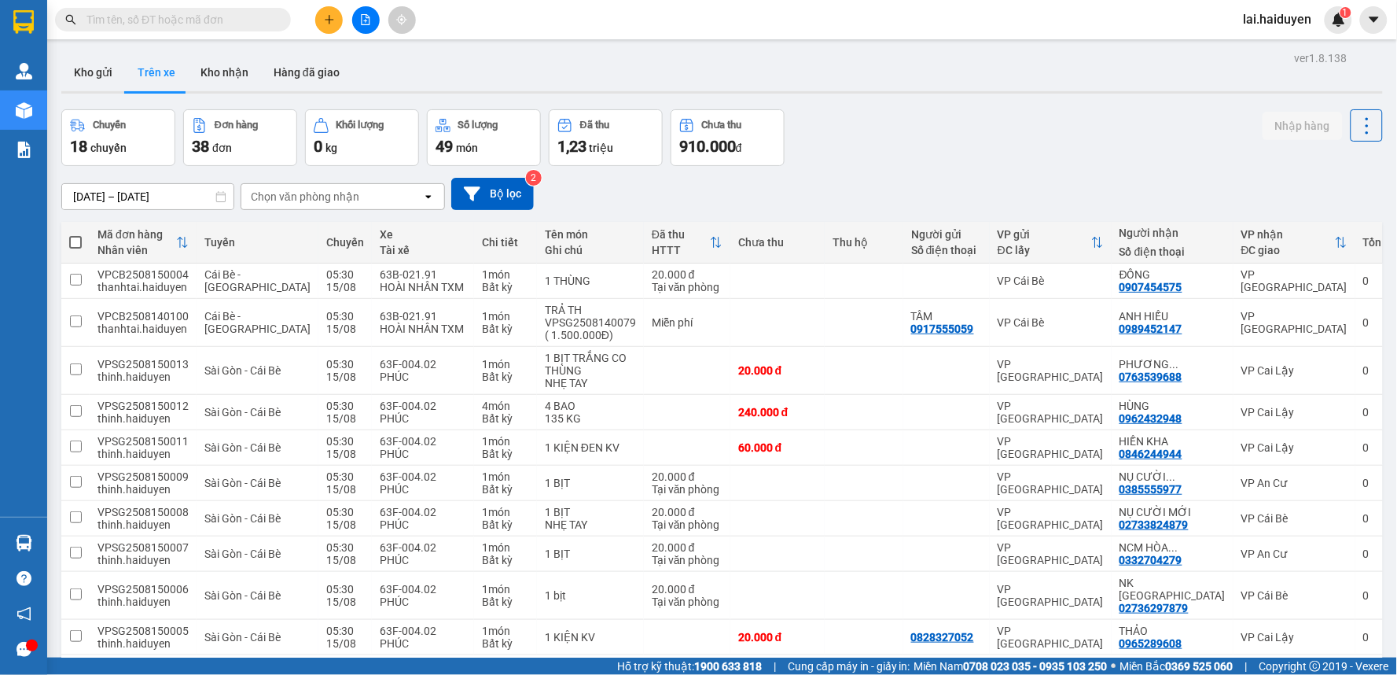
click at [383, 186] on div "Chọn văn phòng nhận" at bounding box center [331, 196] width 181 height 25
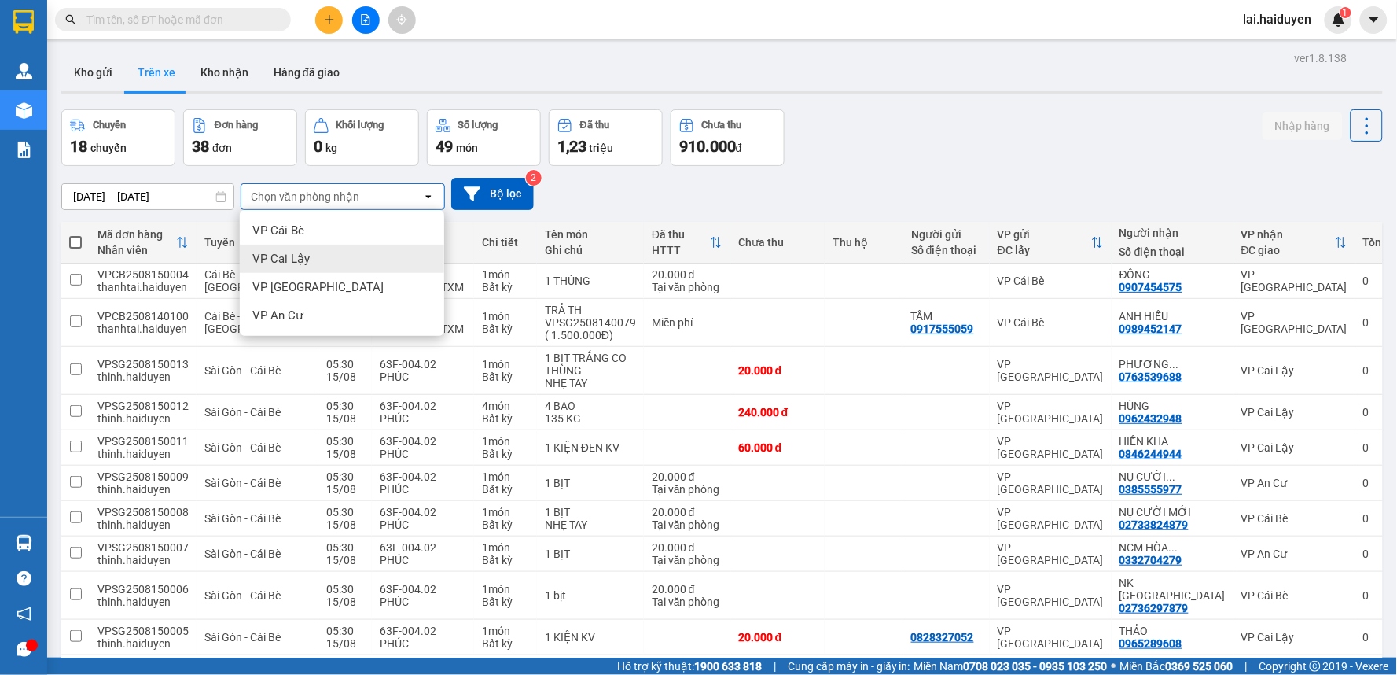
drag, startPoint x: 340, startPoint y: 256, endPoint x: 325, endPoint y: 230, distance: 29.3
click at [340, 256] on div "VP Cai Lậy" at bounding box center [342, 258] width 204 height 28
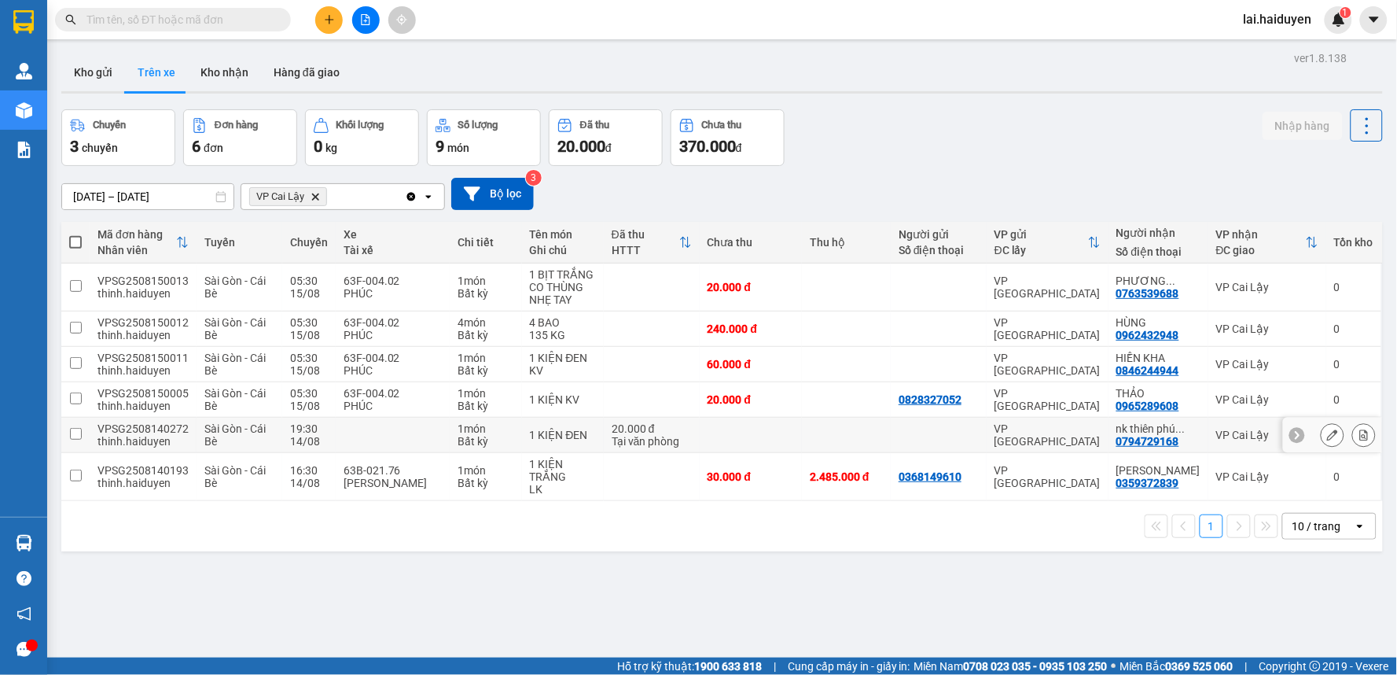
click at [392, 443] on td at bounding box center [393, 434] width 115 height 35
checkbox input "true"
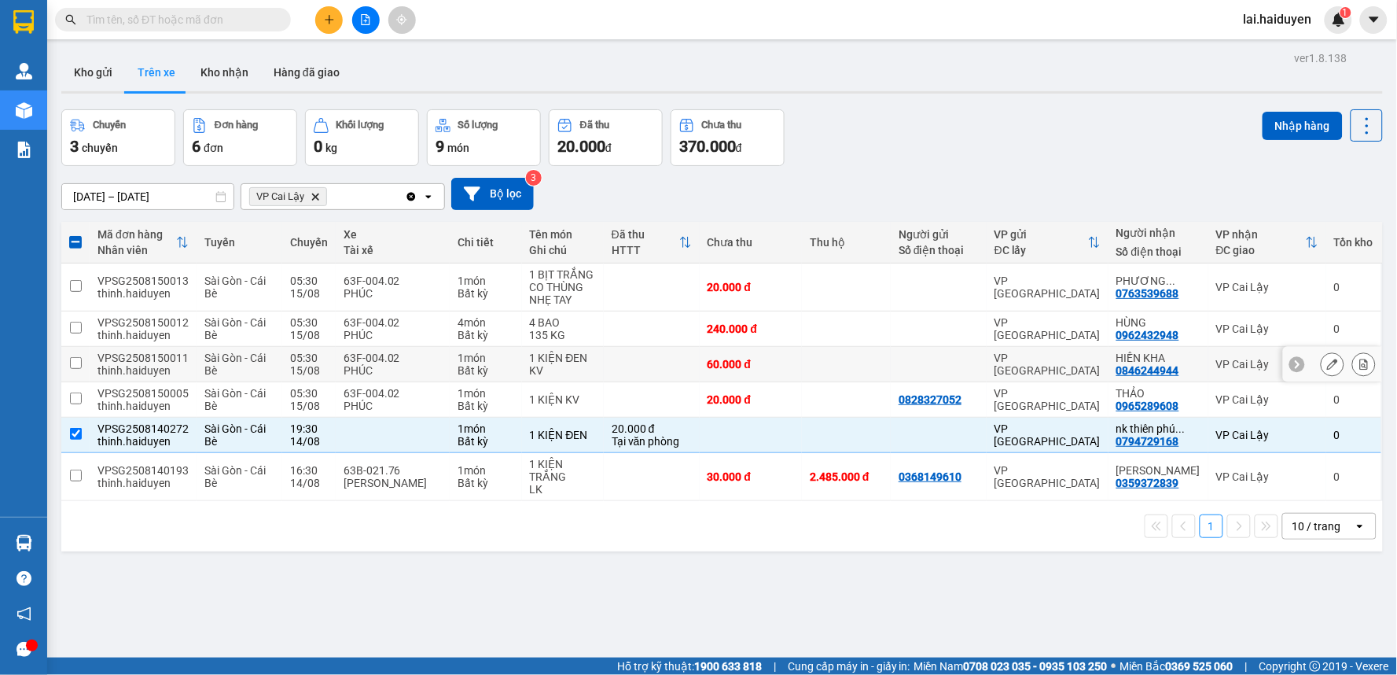
click at [619, 360] on td at bounding box center [652, 364] width 96 height 35
checkbox input "true"
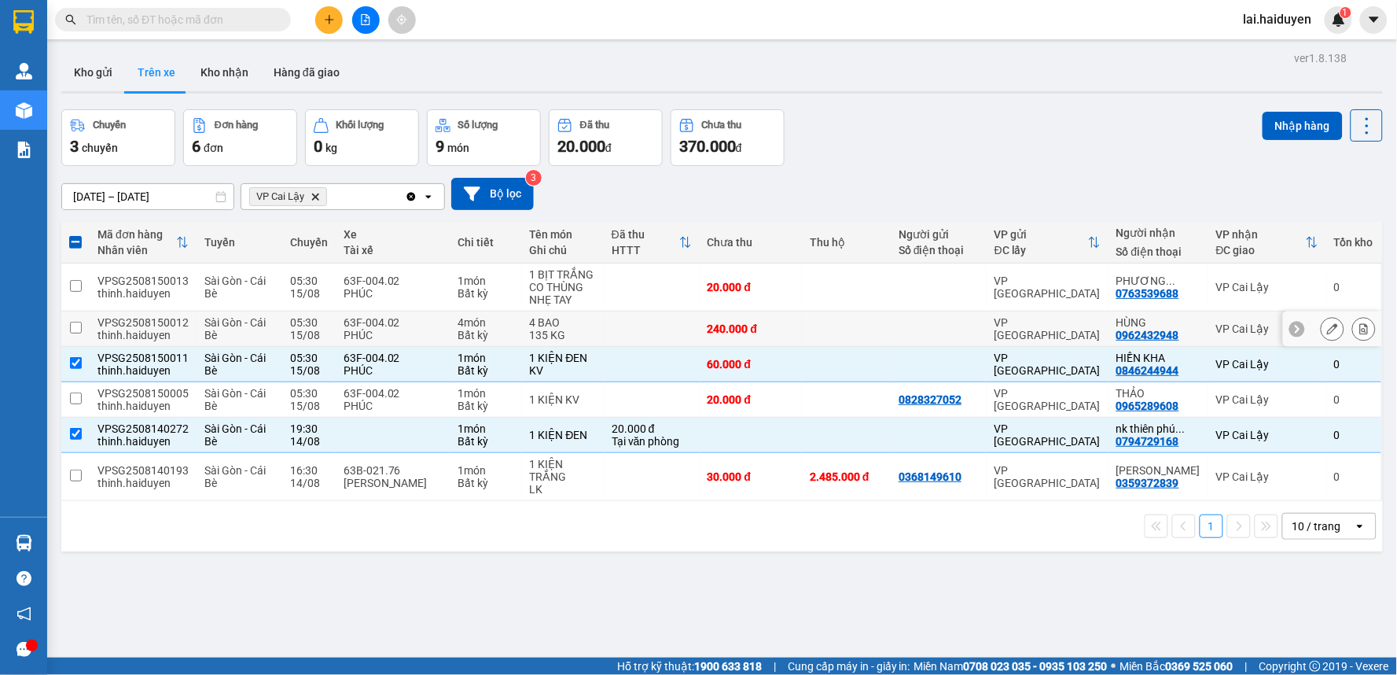
click at [610, 327] on td at bounding box center [652, 328] width 96 height 35
checkbox input "true"
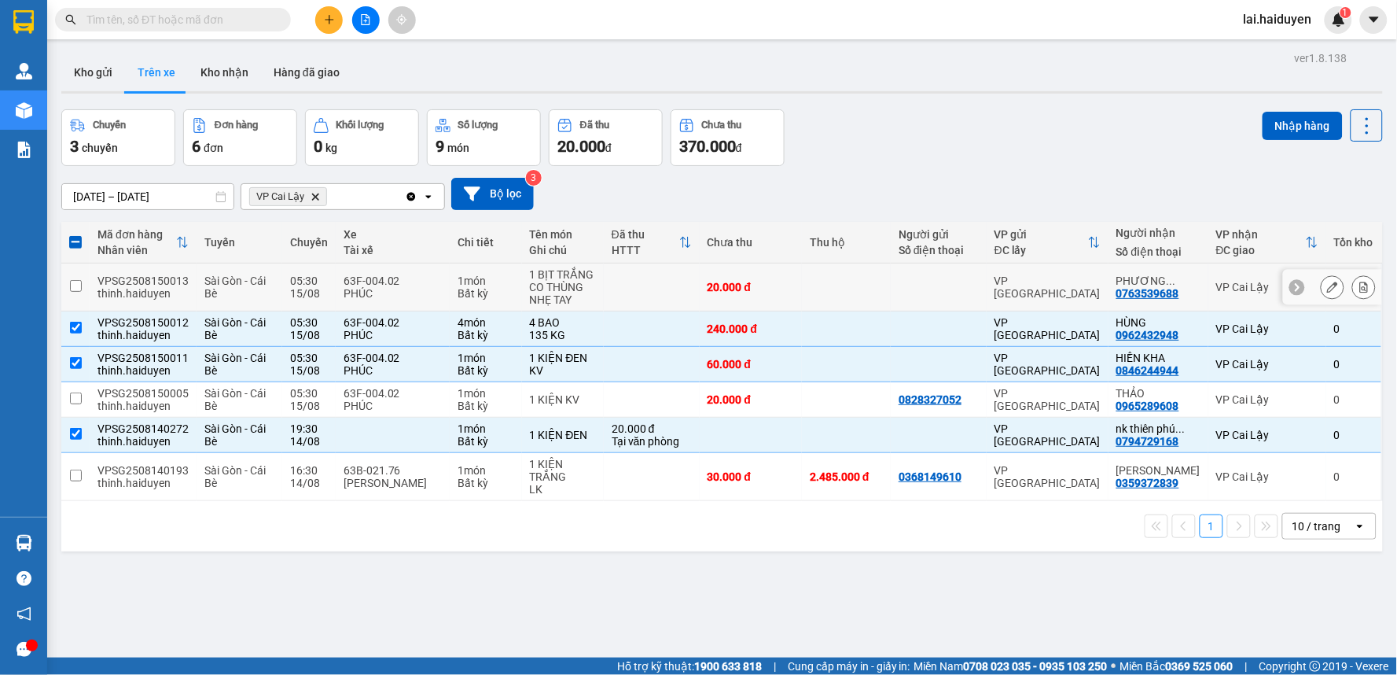
click at [625, 291] on td at bounding box center [652, 287] width 96 height 48
checkbox input "true"
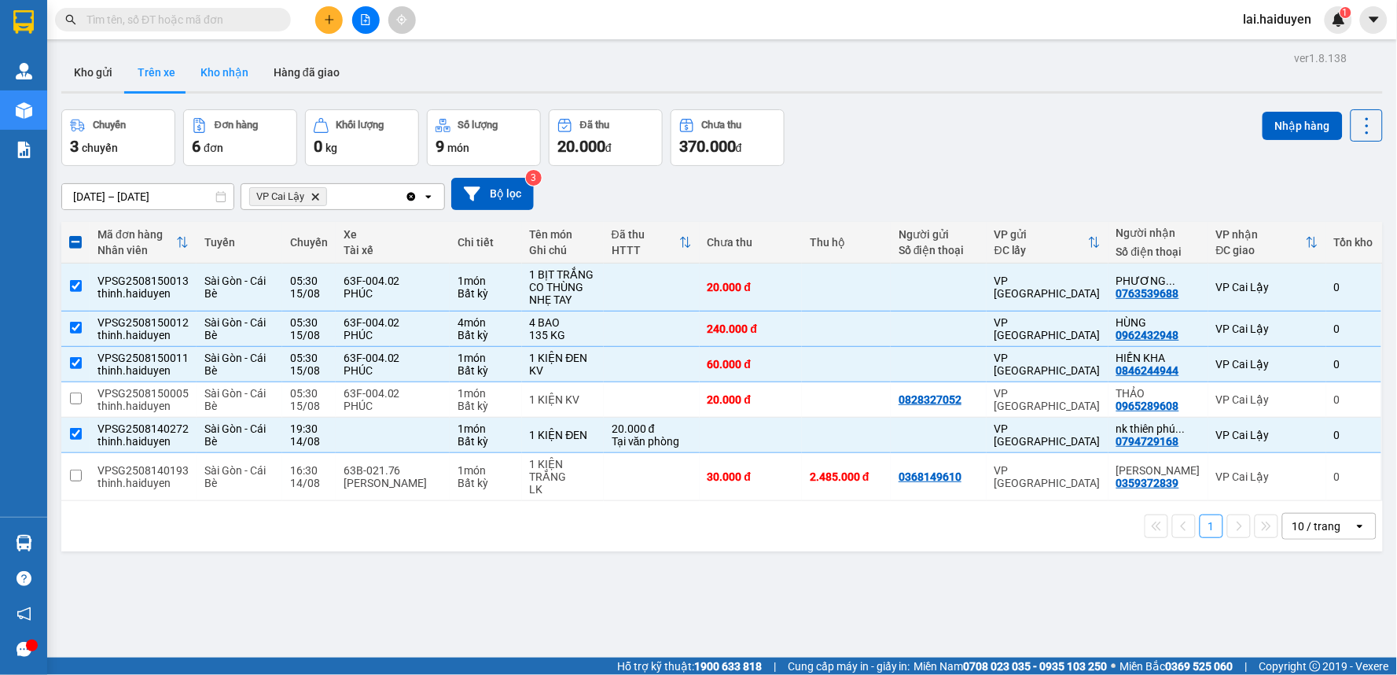
click at [233, 72] on button "Kho nhận" at bounding box center [224, 72] width 73 height 38
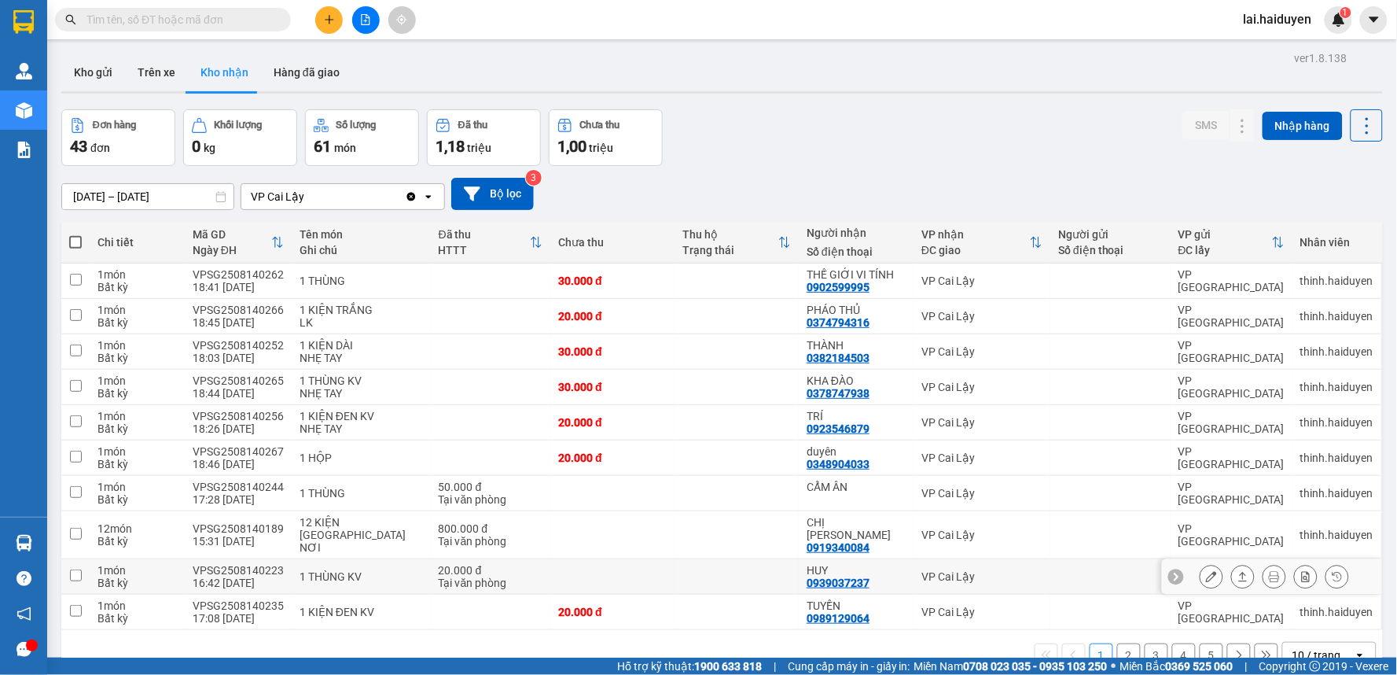
scroll to position [72, 0]
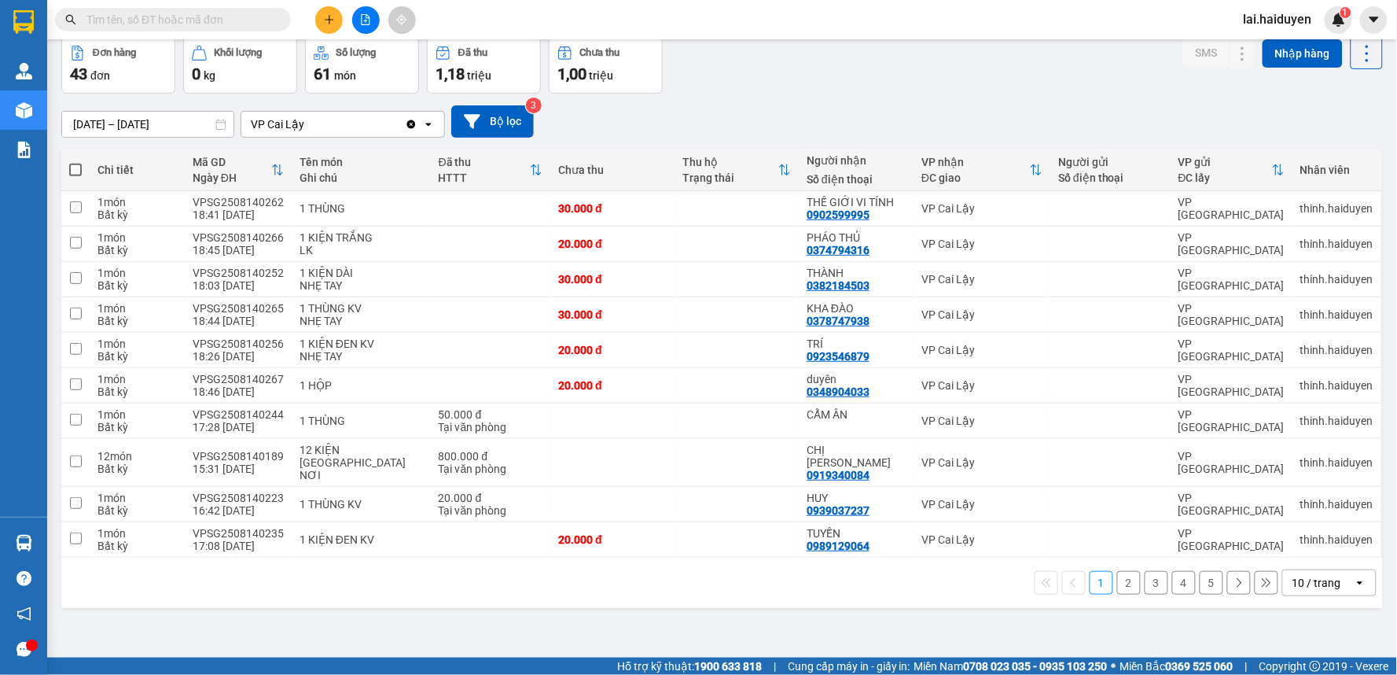
click at [1326, 575] on div "10 / trang" at bounding box center [1316, 583] width 49 height 16
click at [1318, 545] on div "100 / trang" at bounding box center [1317, 537] width 94 height 28
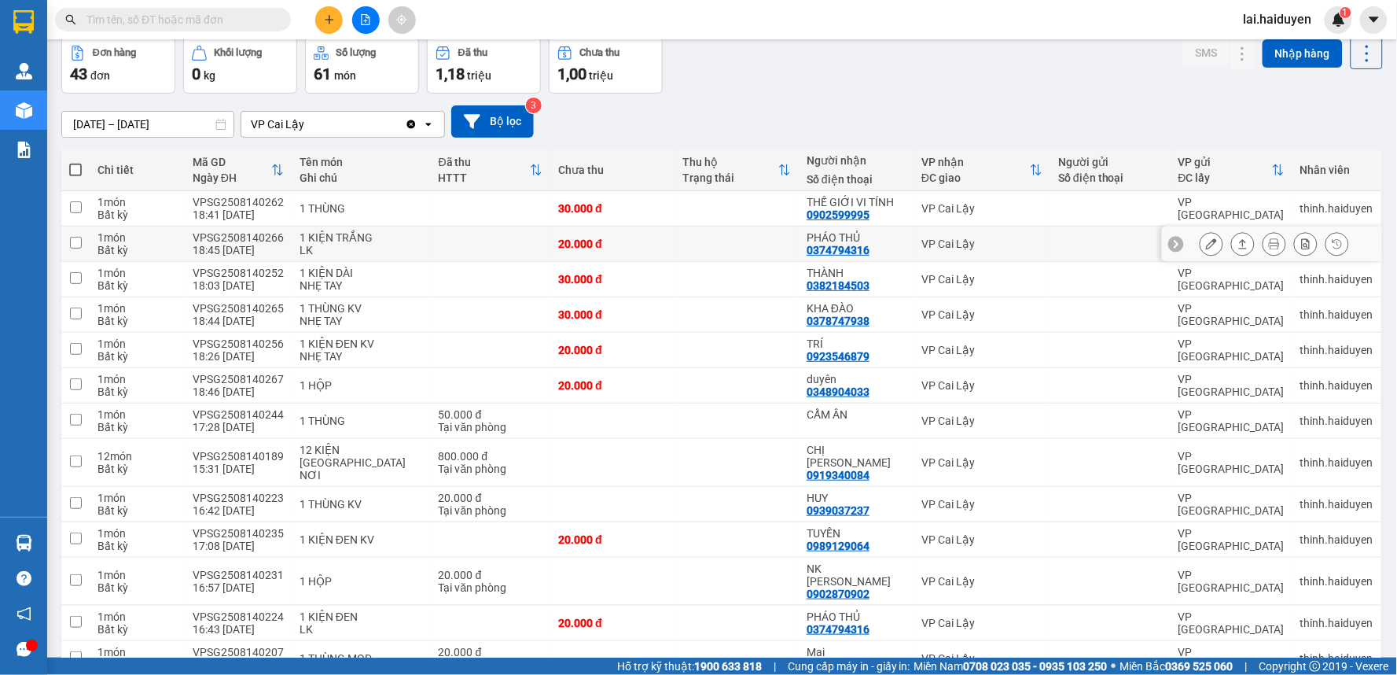
click at [836, 248] on div "0374794316" at bounding box center [838, 250] width 63 height 13
copy div "0374794316"
click at [186, 28] on span at bounding box center [173, 20] width 236 height 24
drag, startPoint x: 186, startPoint y: 28, endPoint x: 107, endPoint y: 29, distance: 79.4
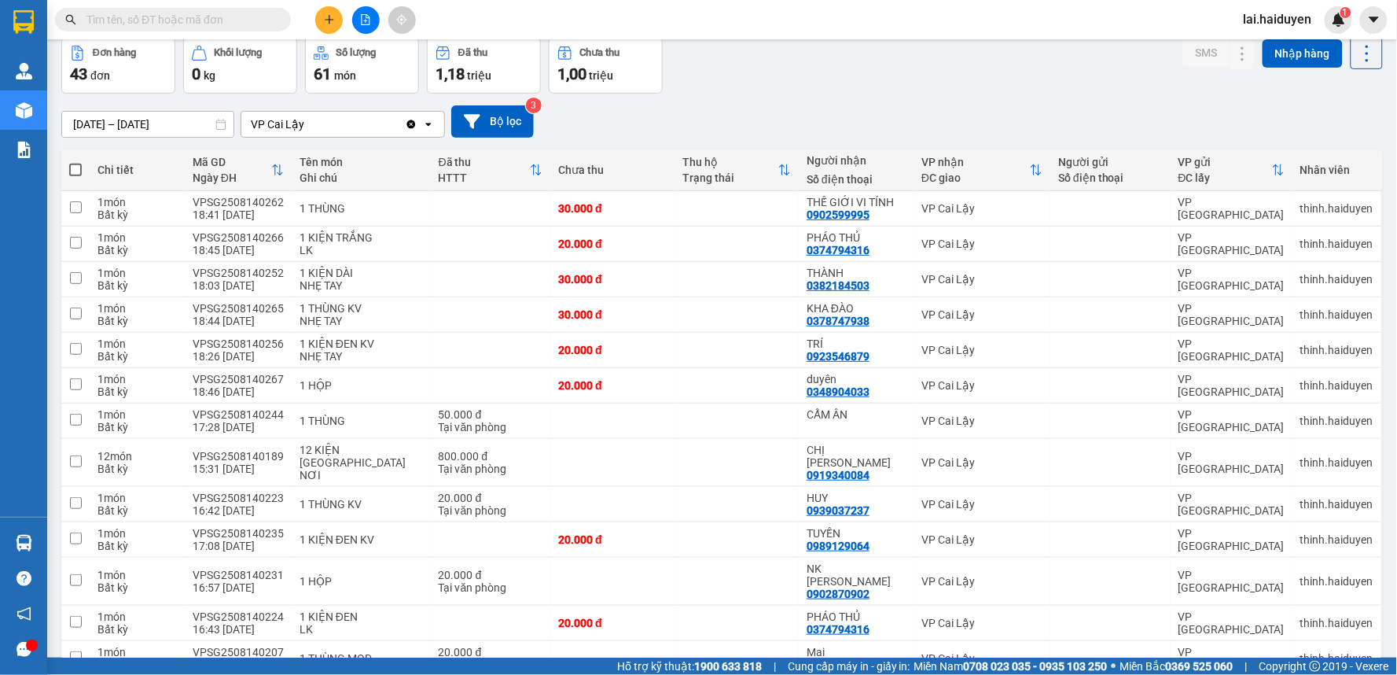
click at [107, 29] on span at bounding box center [173, 20] width 236 height 24
click at [121, 21] on input "text" at bounding box center [179, 19] width 186 height 17
paste input "0374794316"
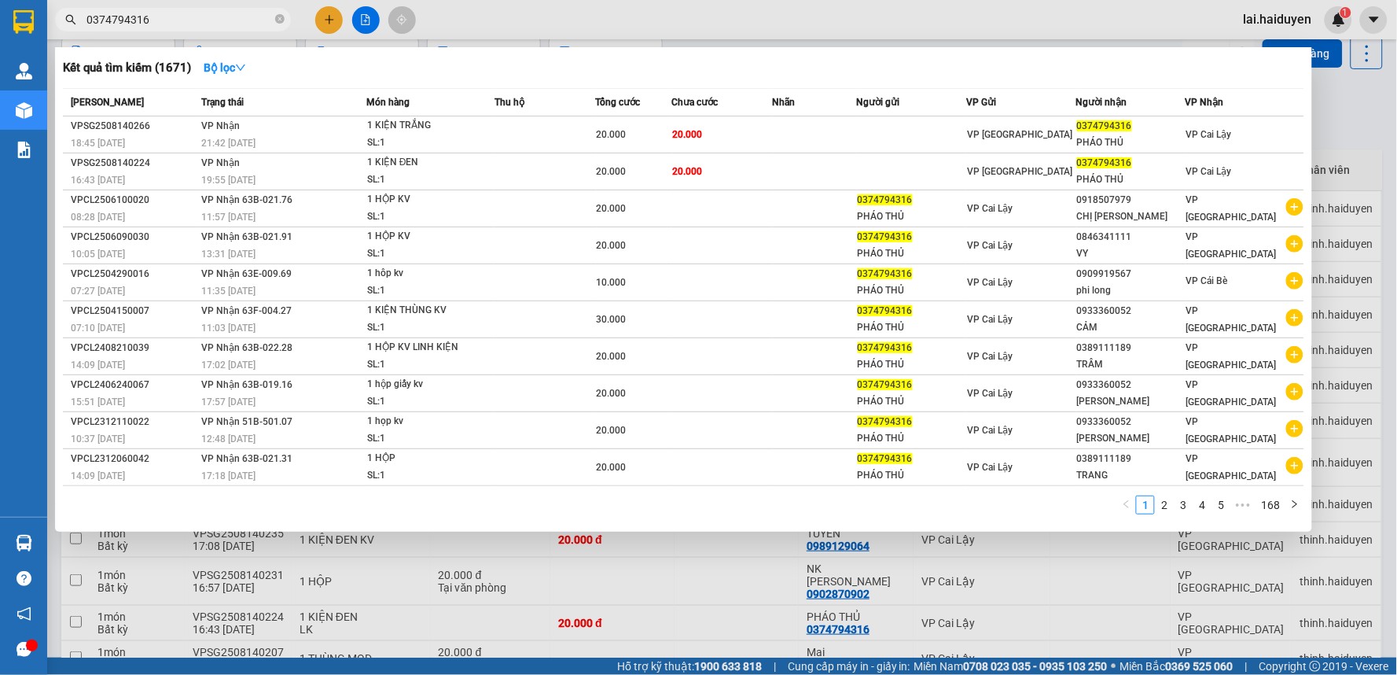
type input "0374794316"
drag, startPoint x: 782, startPoint y: 27, endPoint x: 791, endPoint y: 24, distance: 9.2
click at [790, 24] on div at bounding box center [698, 337] width 1397 height 675
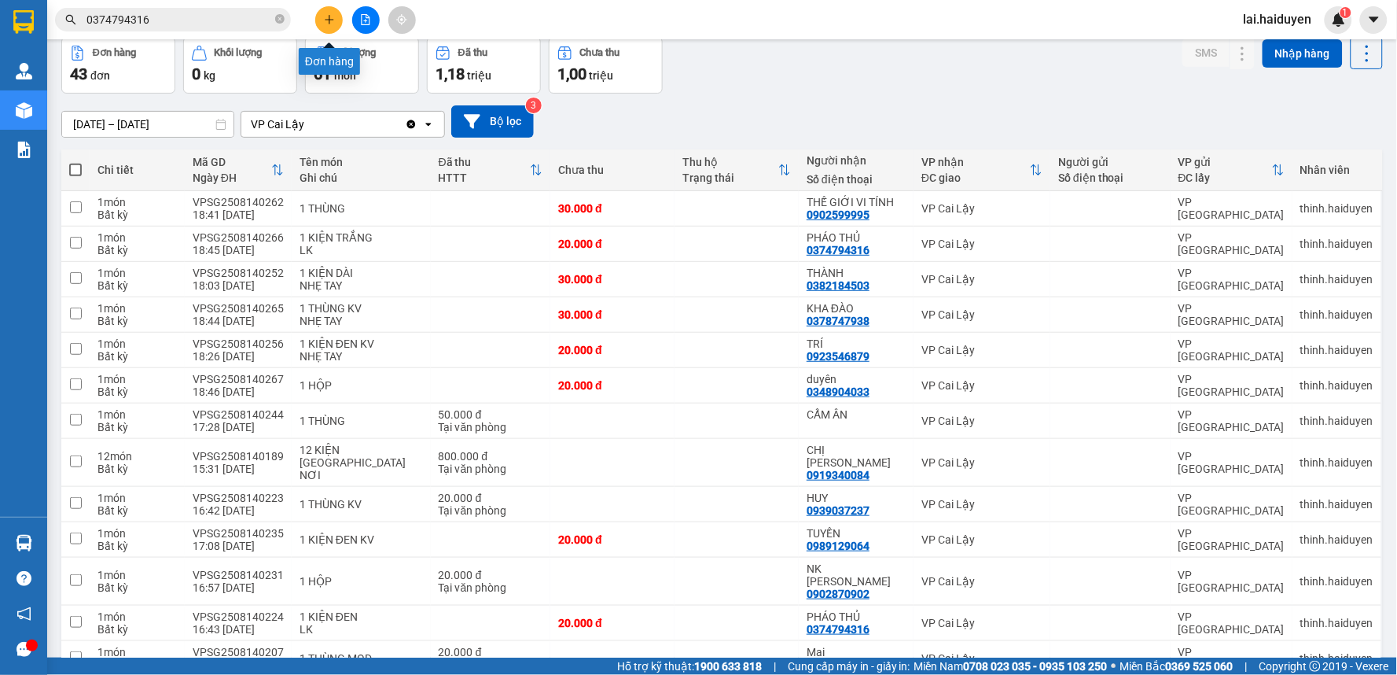
drag, startPoint x: 327, startPoint y: 9, endPoint x: 315, endPoint y: 42, distance: 34.3
click at [327, 13] on button at bounding box center [329, 20] width 28 height 28
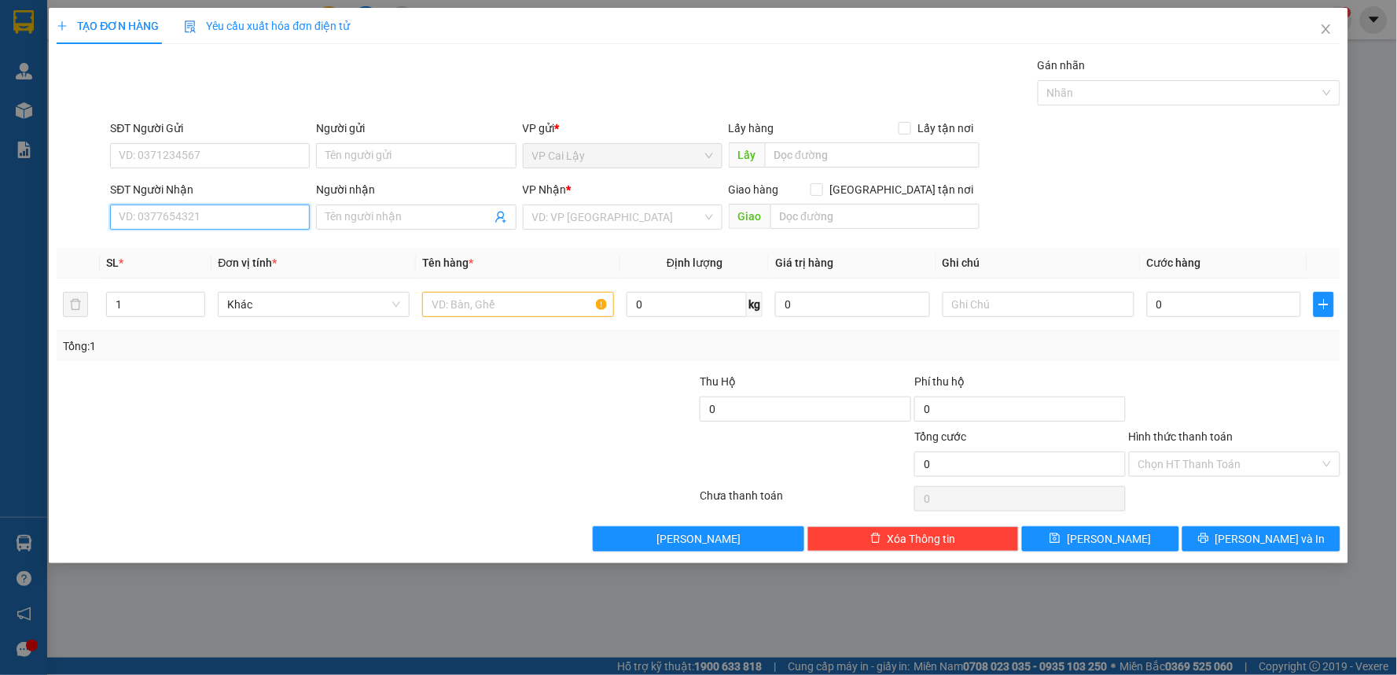
click at [200, 224] on input "SĐT Người Nhận" at bounding box center [210, 216] width 200 height 25
click at [145, 215] on input "0933743934" at bounding box center [210, 216] width 200 height 25
click at [158, 214] on input "0933743934" at bounding box center [210, 216] width 200 height 25
click at [166, 214] on input "0933743934" at bounding box center [210, 216] width 200 height 25
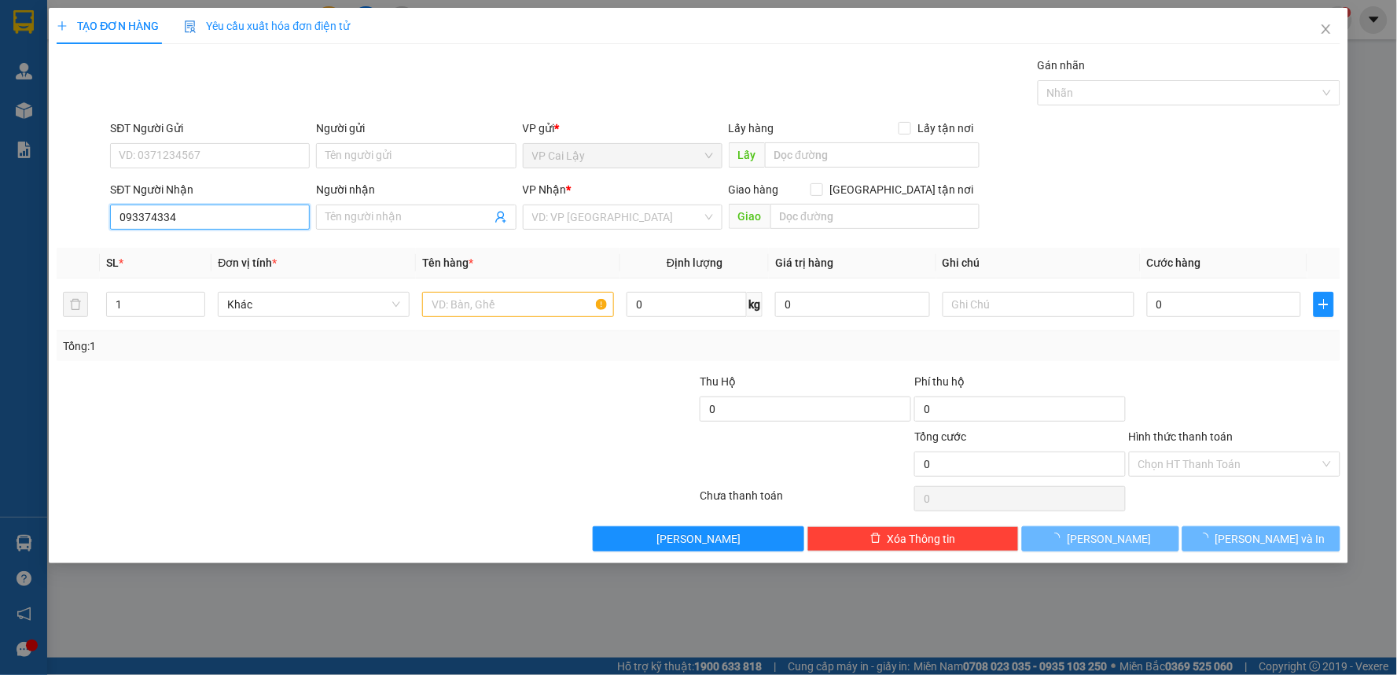
type input "0933743834"
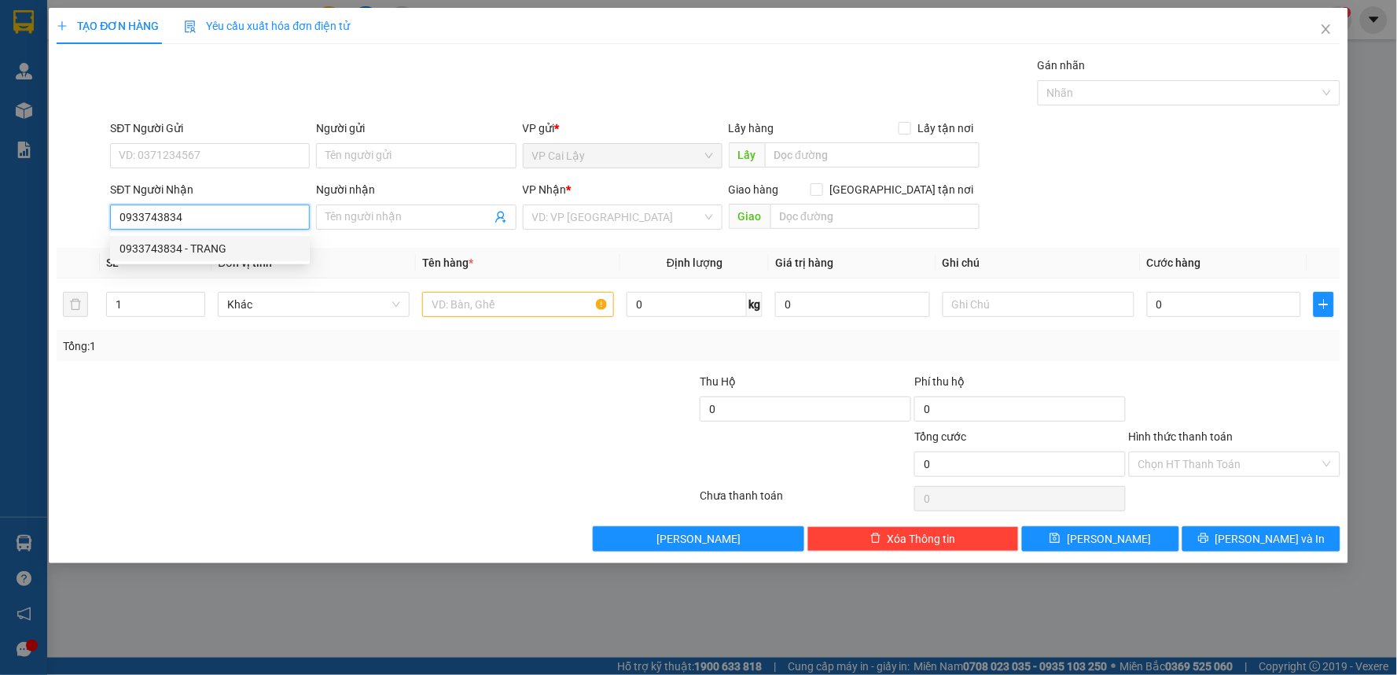
click at [210, 252] on div "0933743834 - TRANG" at bounding box center [209, 248] width 181 height 17
type input "TRANG"
type input "20.000"
type input "0933743834"
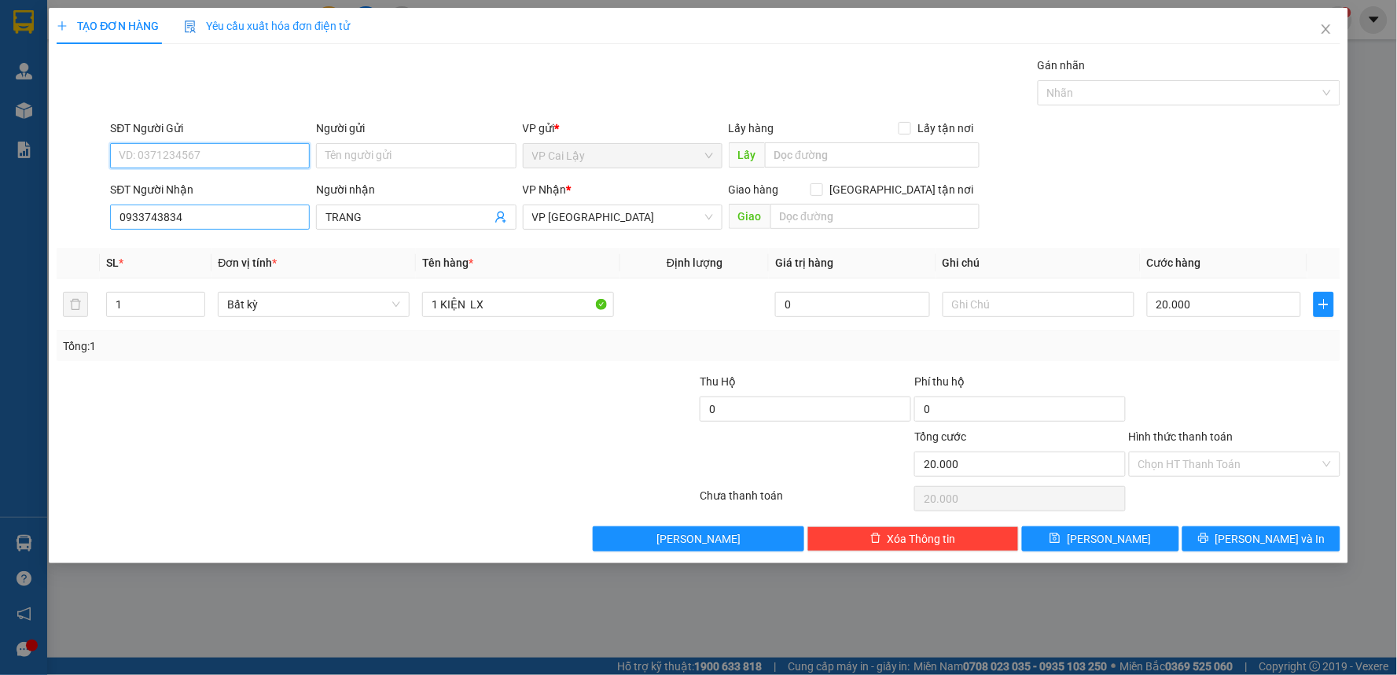
drag, startPoint x: 205, startPoint y: 151, endPoint x: 241, endPoint y: 207, distance: 66.5
click at [203, 153] on input "SĐT Người Gửi" at bounding box center [210, 155] width 200 height 25
click at [202, 210] on div "0988217928 - CHÚ THANH" at bounding box center [209, 212] width 181 height 17
type input "0988217928"
type input "CHÚ THANH"
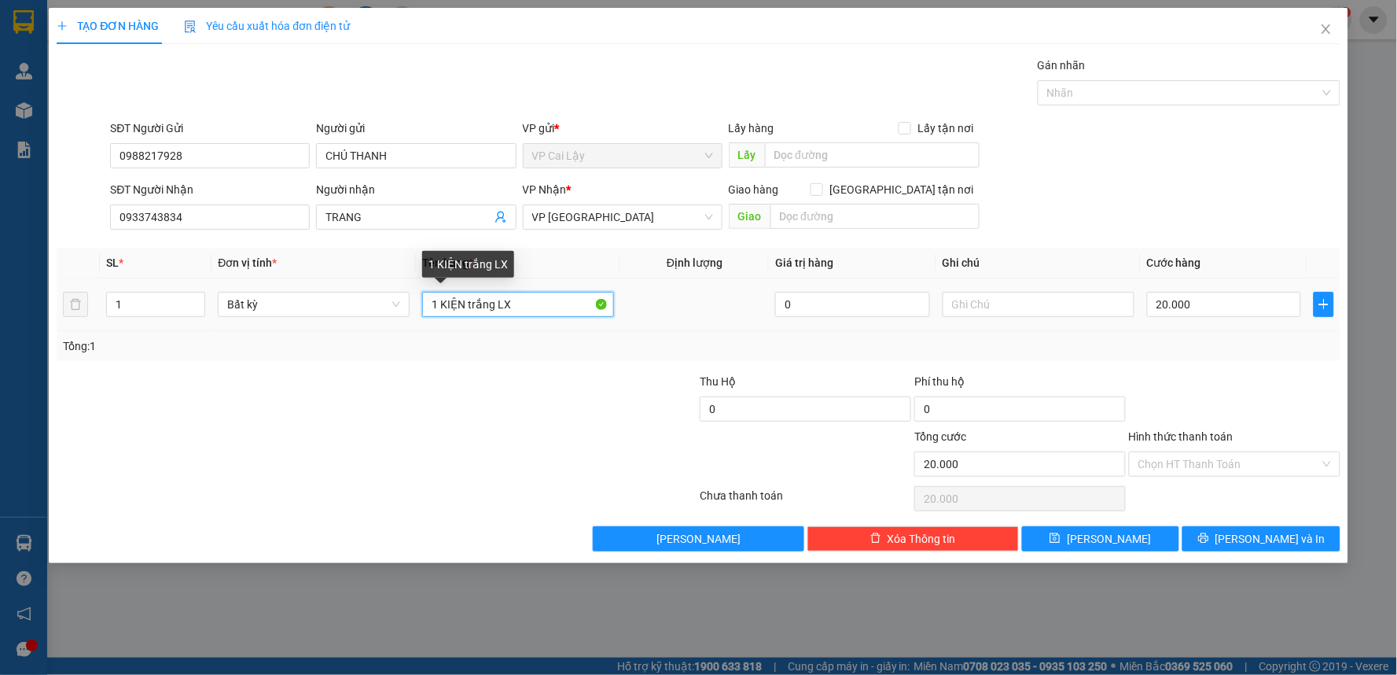
click at [520, 310] on input "1 KIỆN trắng LX" at bounding box center [518, 304] width 192 height 25
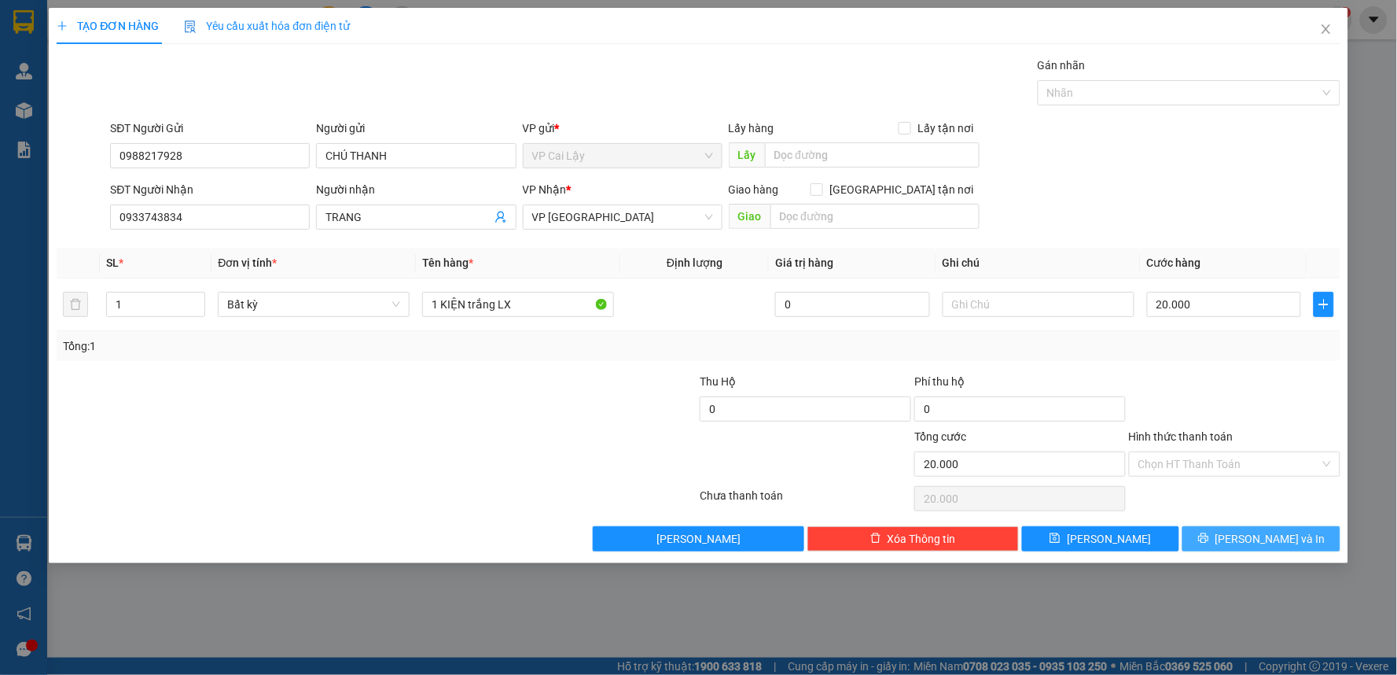
click at [1267, 539] on span "[PERSON_NAME] và In" at bounding box center [1270, 538] width 110 height 17
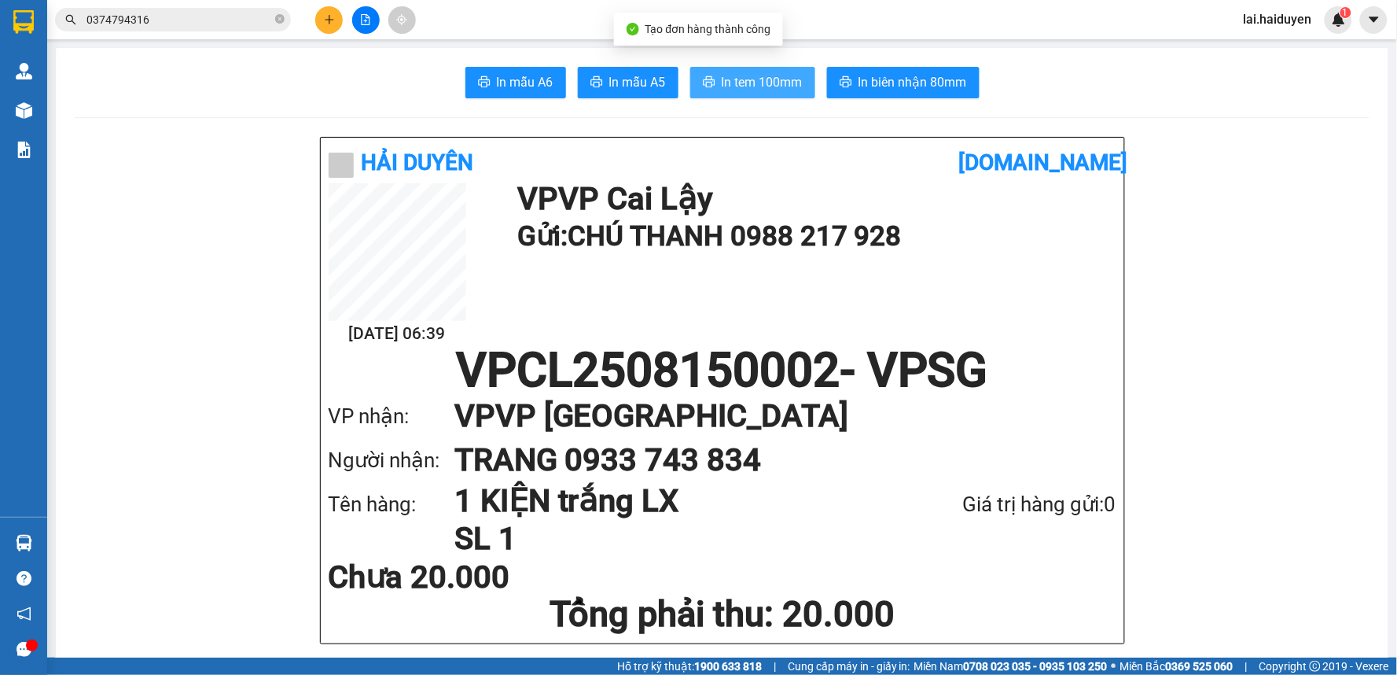
click at [771, 95] on button "In tem 100mm" at bounding box center [752, 82] width 125 height 31
drag, startPoint x: 1343, startPoint y: 17, endPoint x: 1266, endPoint y: 90, distance: 105.7
click at [1341, 18] on span "1" at bounding box center [1339, 20] width 14 height 14
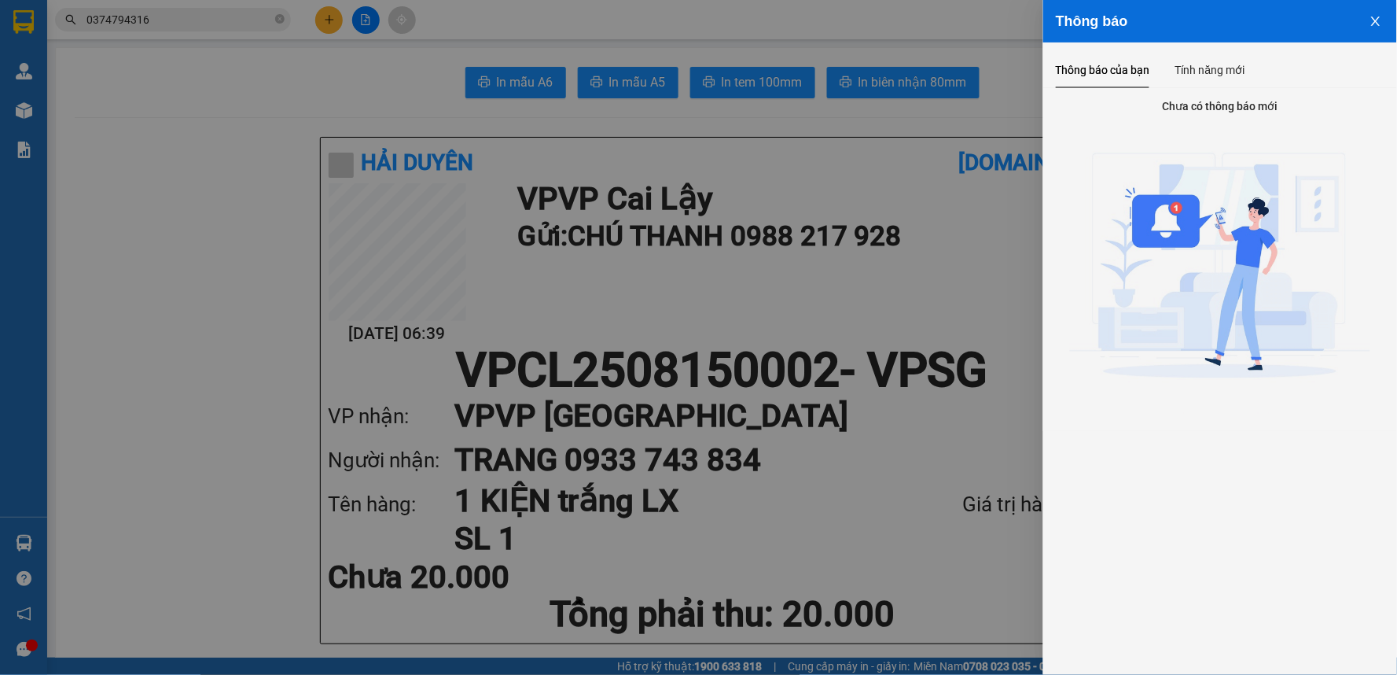
click at [438, 362] on div at bounding box center [698, 337] width 1397 height 675
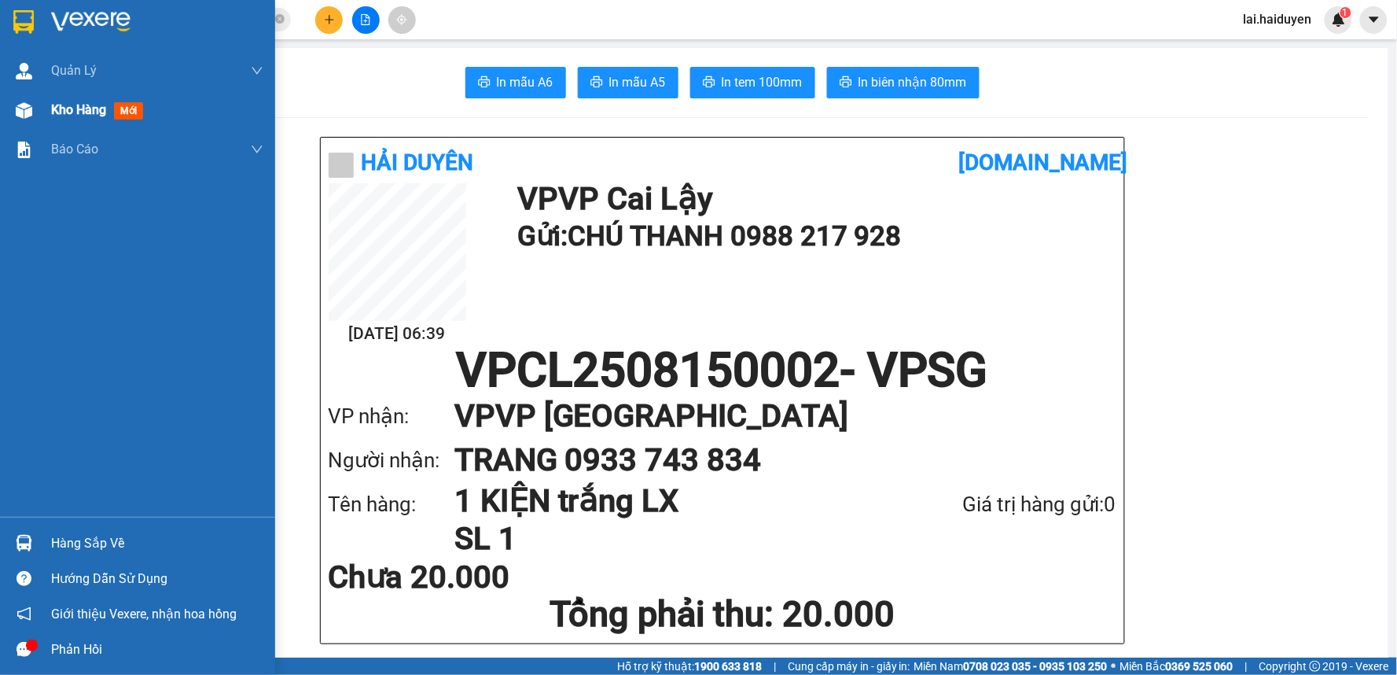
click at [65, 116] on span "Kho hàng" at bounding box center [78, 109] width 55 height 15
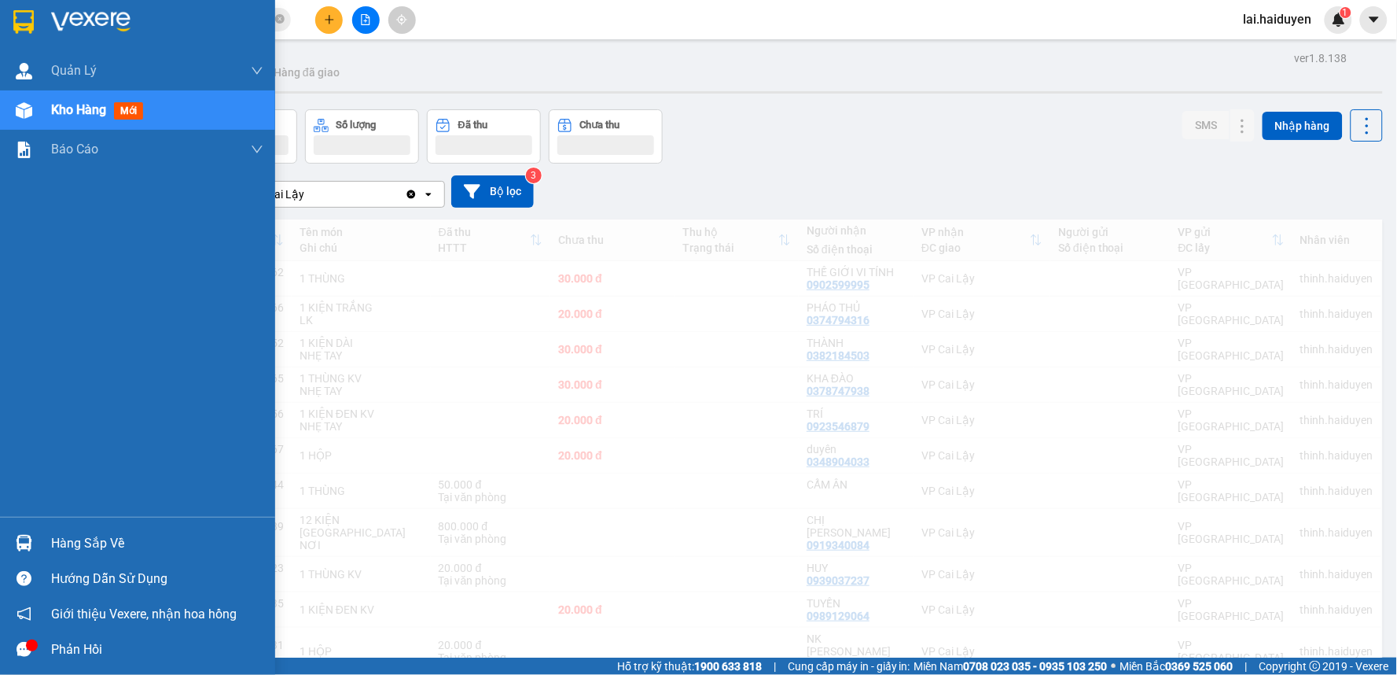
click at [68, 105] on span "Kho hàng" at bounding box center [78, 109] width 55 height 15
drag, startPoint x: 68, startPoint y: 105, endPoint x: 1189, endPoint y: 537, distance: 1201.6
click at [68, 105] on span "Kho hàng" at bounding box center [78, 109] width 55 height 15
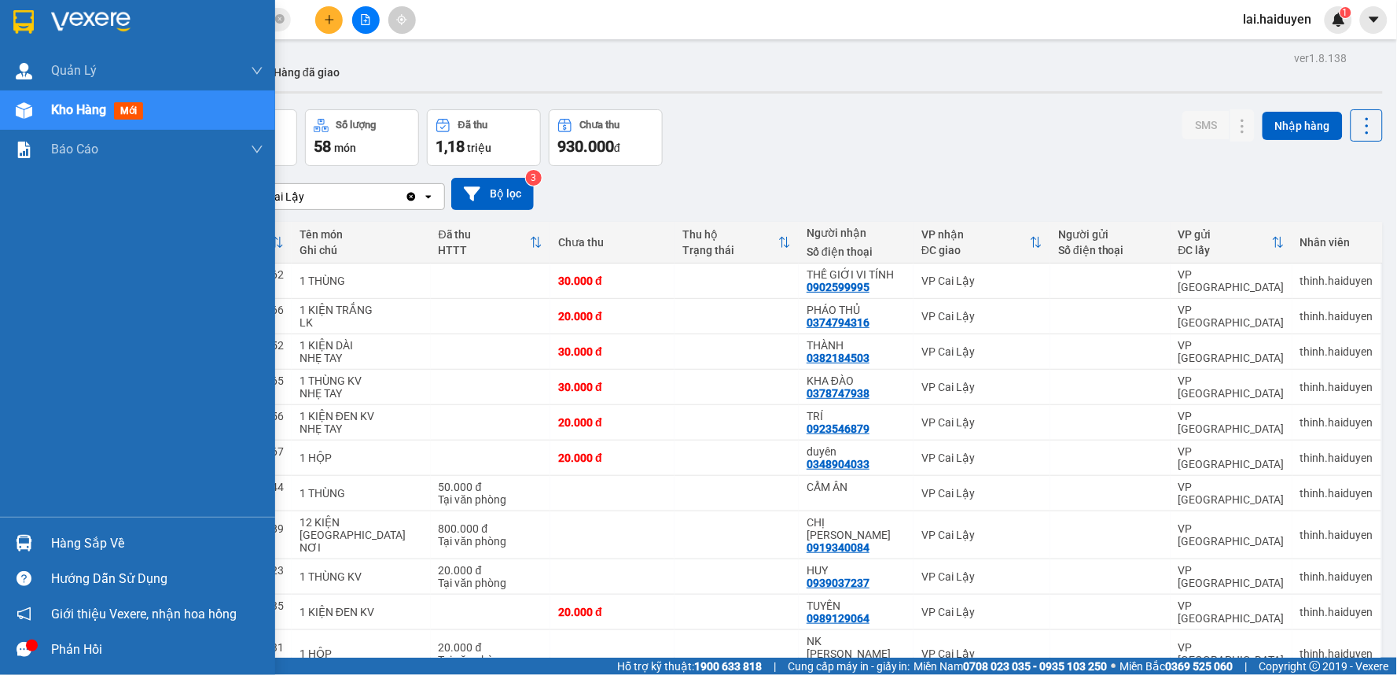
click at [74, 642] on div "Phản hồi" at bounding box center [157, 650] width 212 height 24
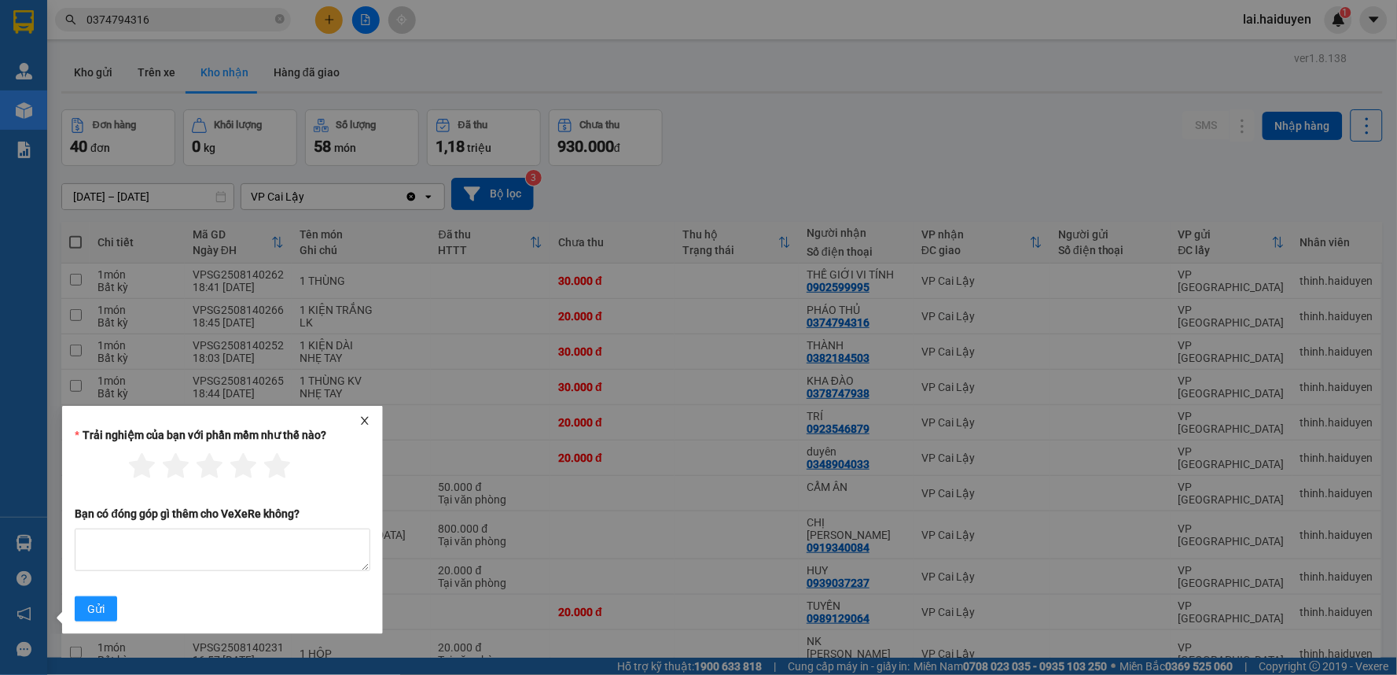
drag, startPoint x: 370, startPoint y: 417, endPoint x: 285, endPoint y: 457, distance: 93.9
click at [367, 418] on icon "close" at bounding box center [364, 420] width 11 height 11
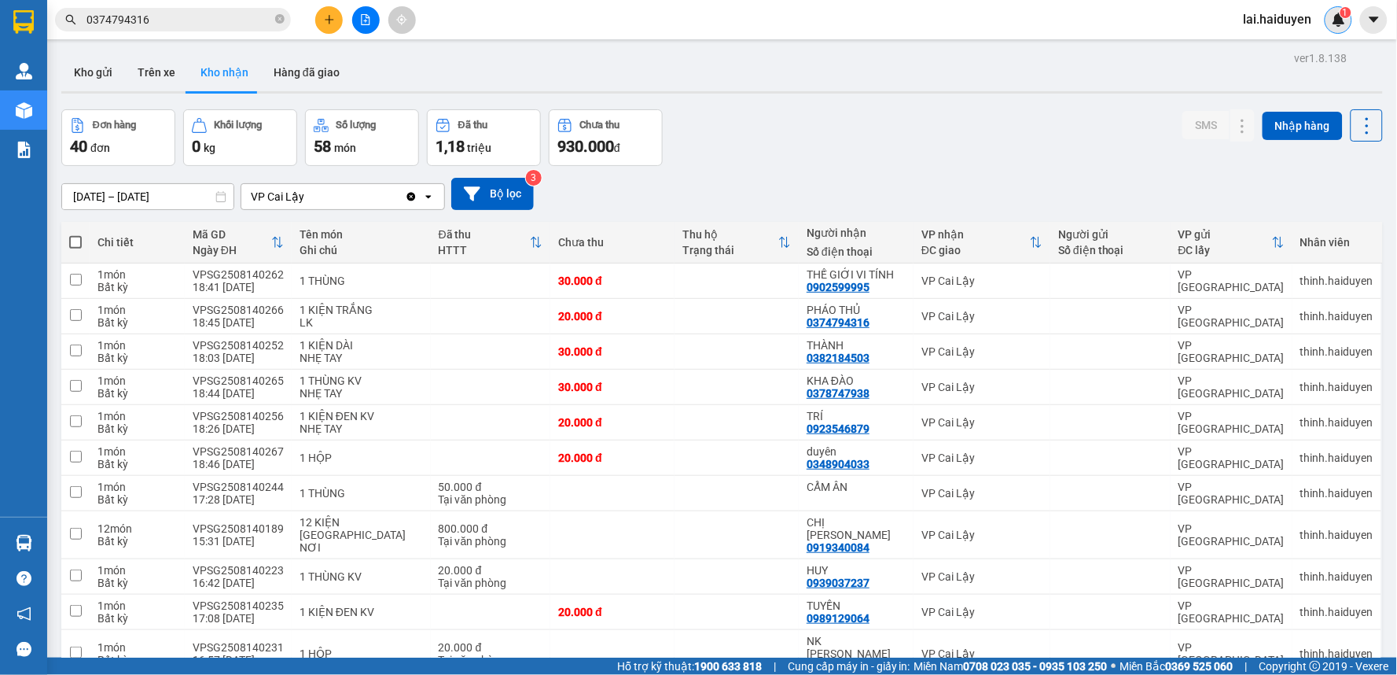
click at [1337, 28] on div "1" at bounding box center [1339, 20] width 28 height 28
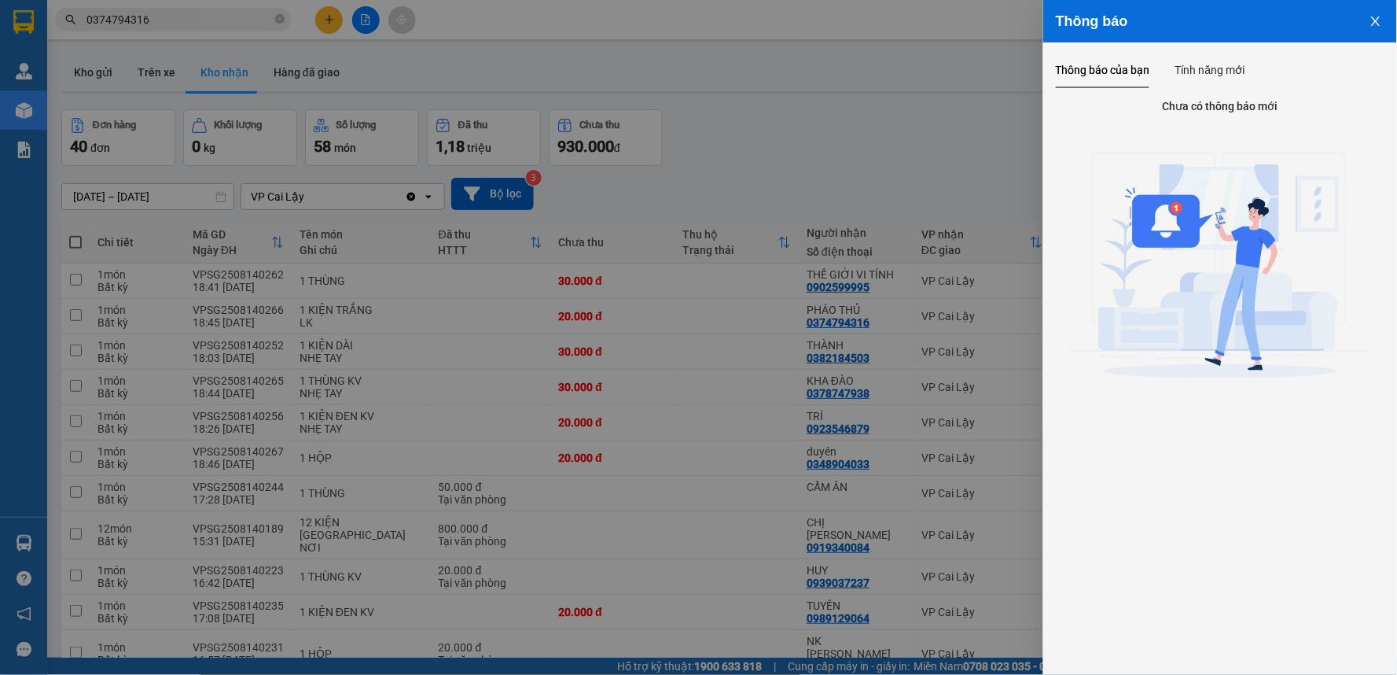
click at [701, 340] on div at bounding box center [698, 337] width 1397 height 675
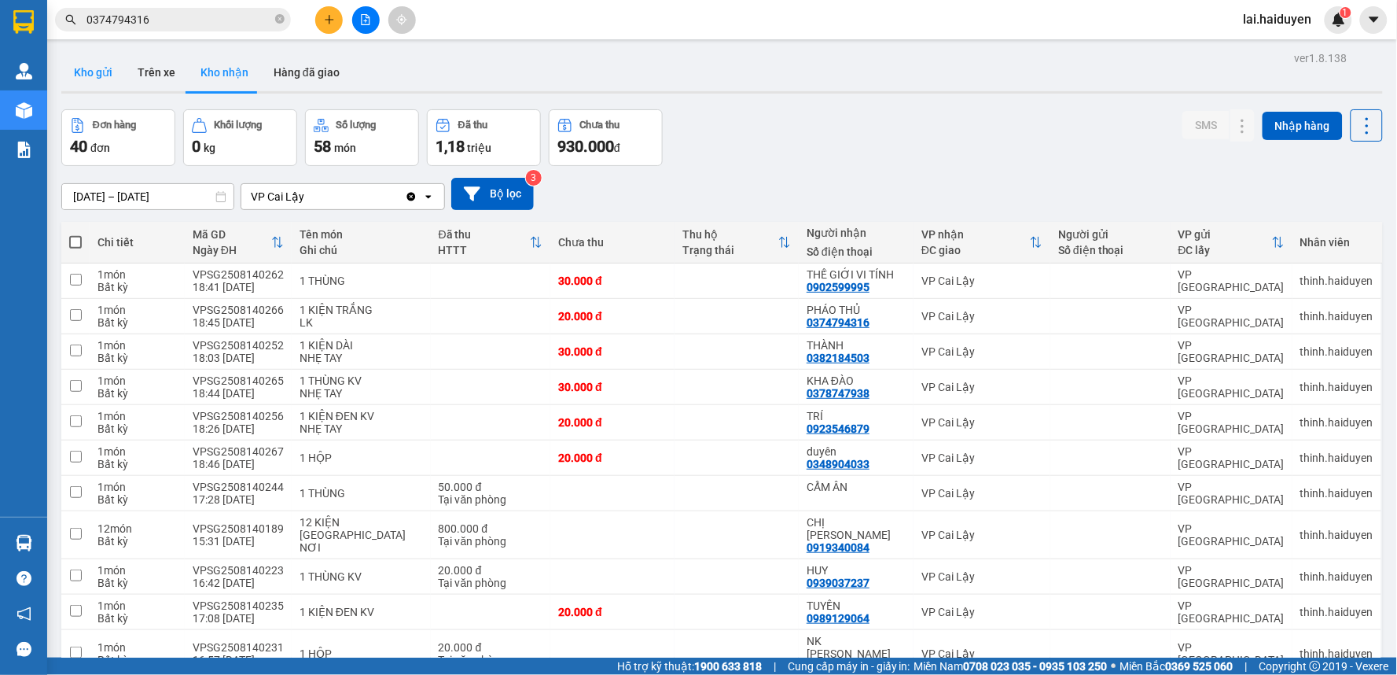
drag, startPoint x: 64, startPoint y: 59, endPoint x: 93, endPoint y: 65, distance: 29.8
click at [66, 64] on button "Kho gửi" at bounding box center [93, 72] width 64 height 38
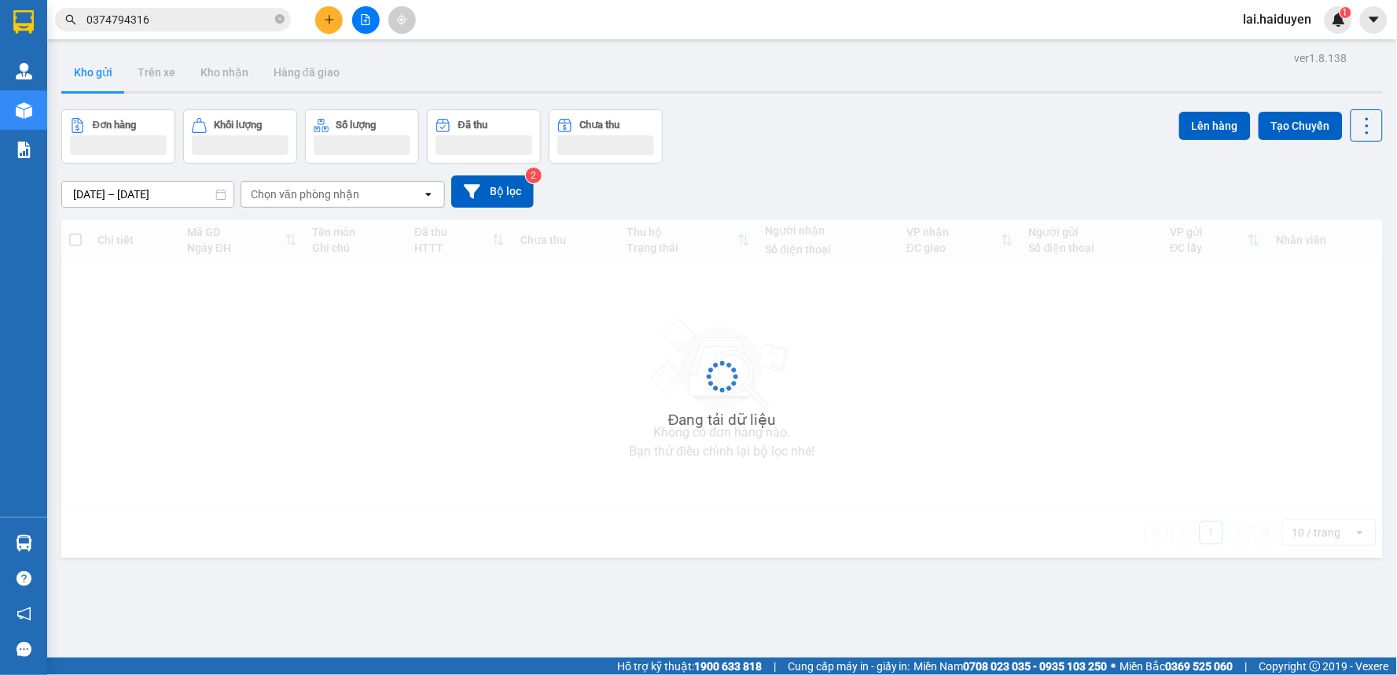
click at [100, 67] on button "Kho gửi" at bounding box center [93, 72] width 64 height 38
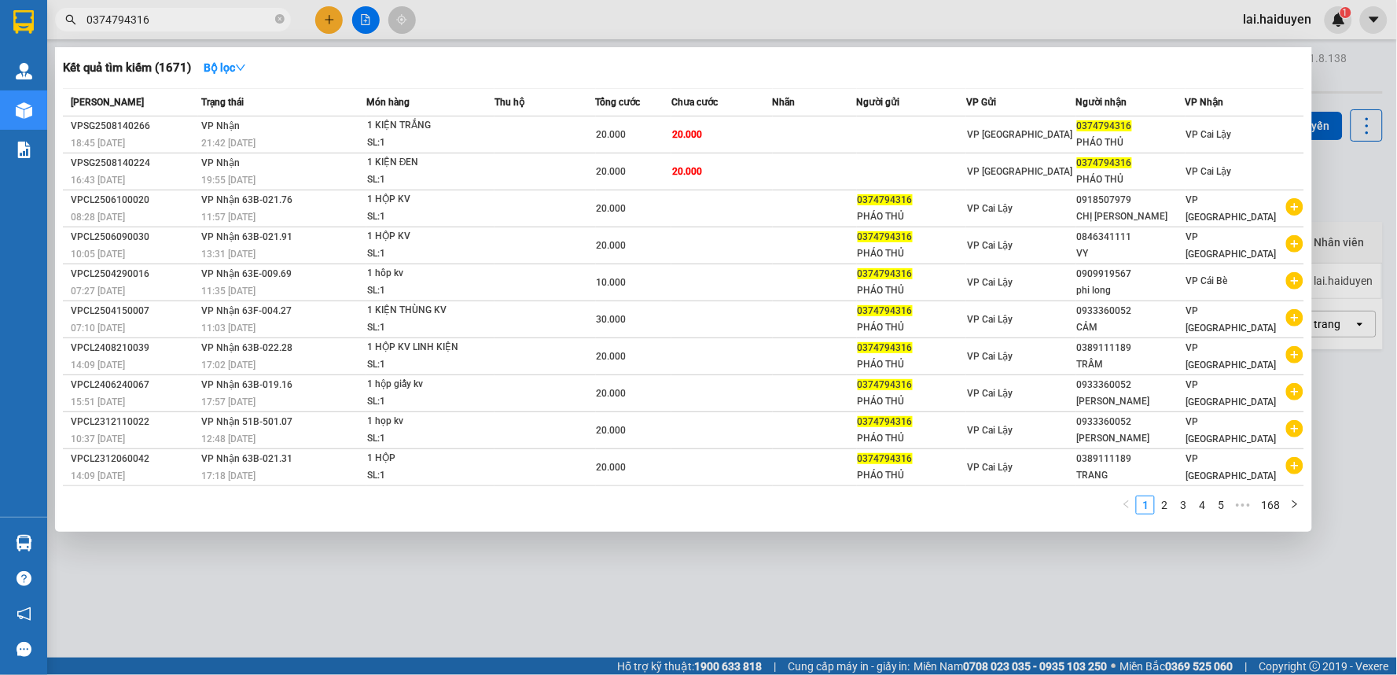
drag, startPoint x: 278, startPoint y: 19, endPoint x: 228, endPoint y: 74, distance: 74.0
click at [275, 22] on icon "close-circle" at bounding box center [279, 18] width 9 height 9
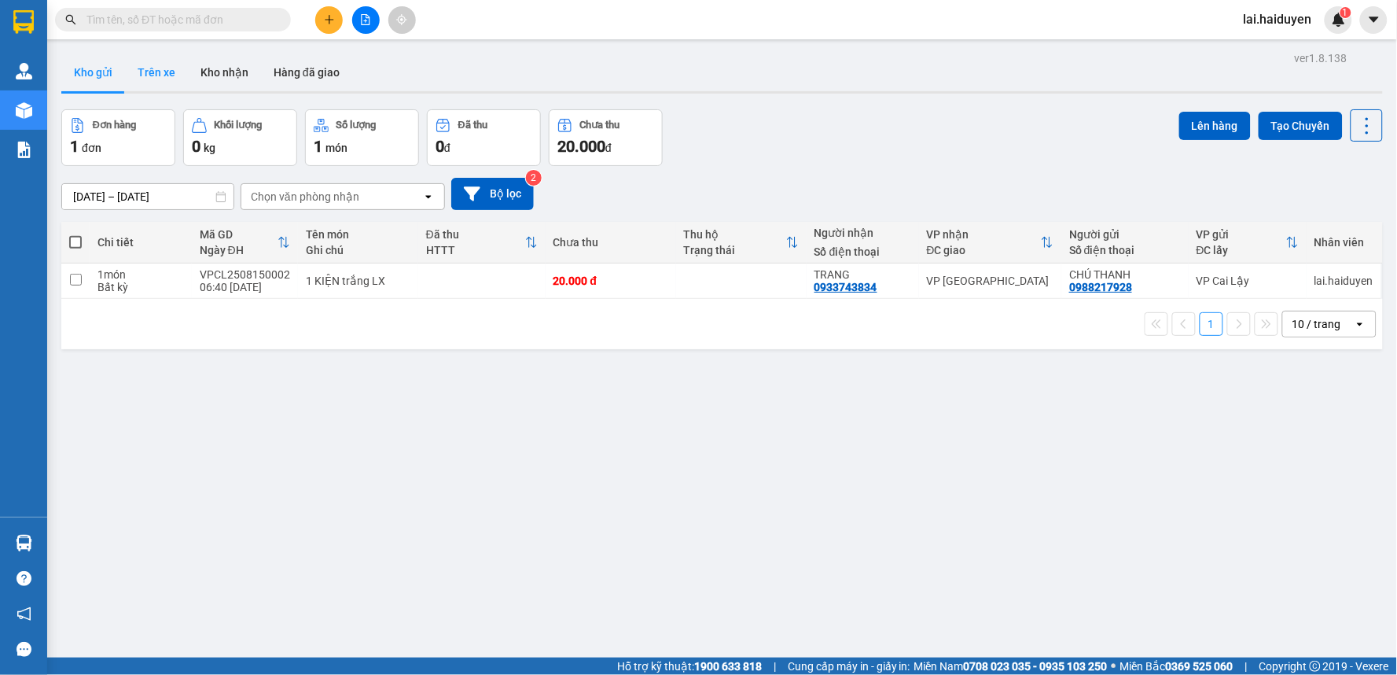
click at [149, 69] on button "Trên xe" at bounding box center [156, 72] width 63 height 38
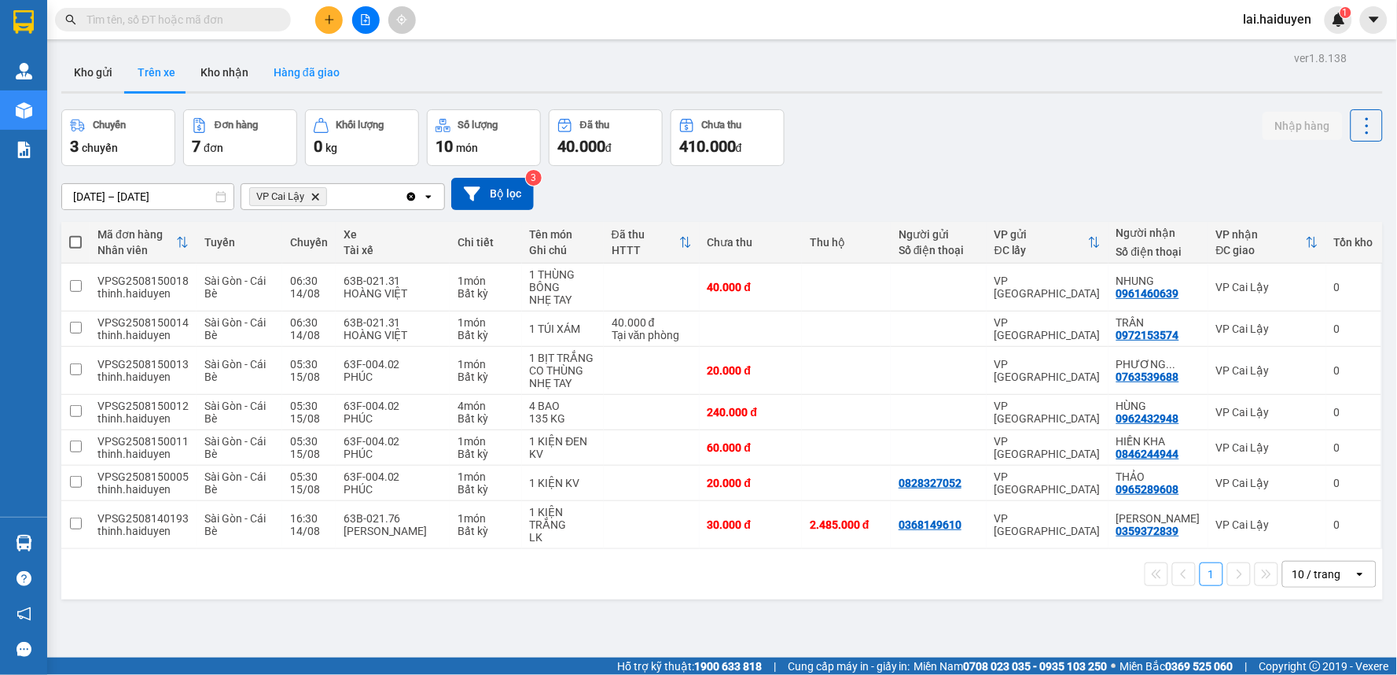
click at [303, 68] on button "Hàng đã giao" at bounding box center [306, 72] width 91 height 38
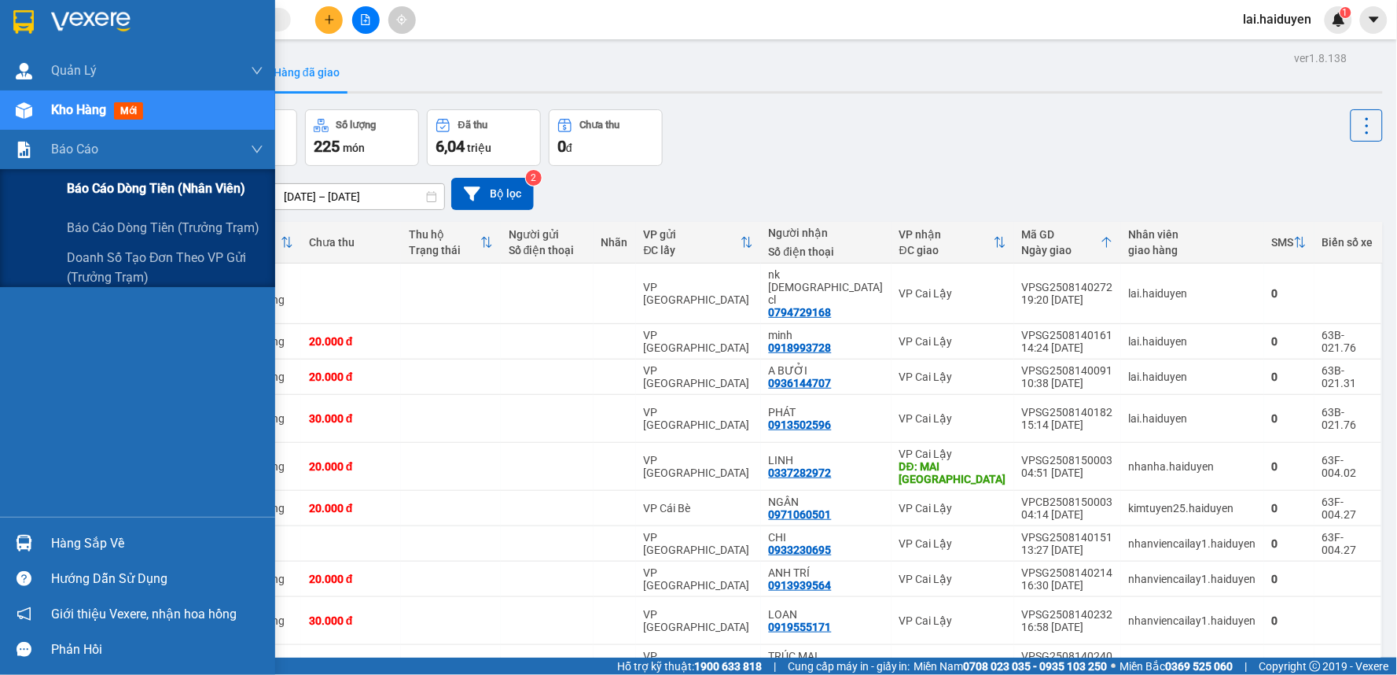
click at [145, 182] on span "Báo cáo dòng tiền (nhân viên)" at bounding box center [156, 188] width 178 height 20
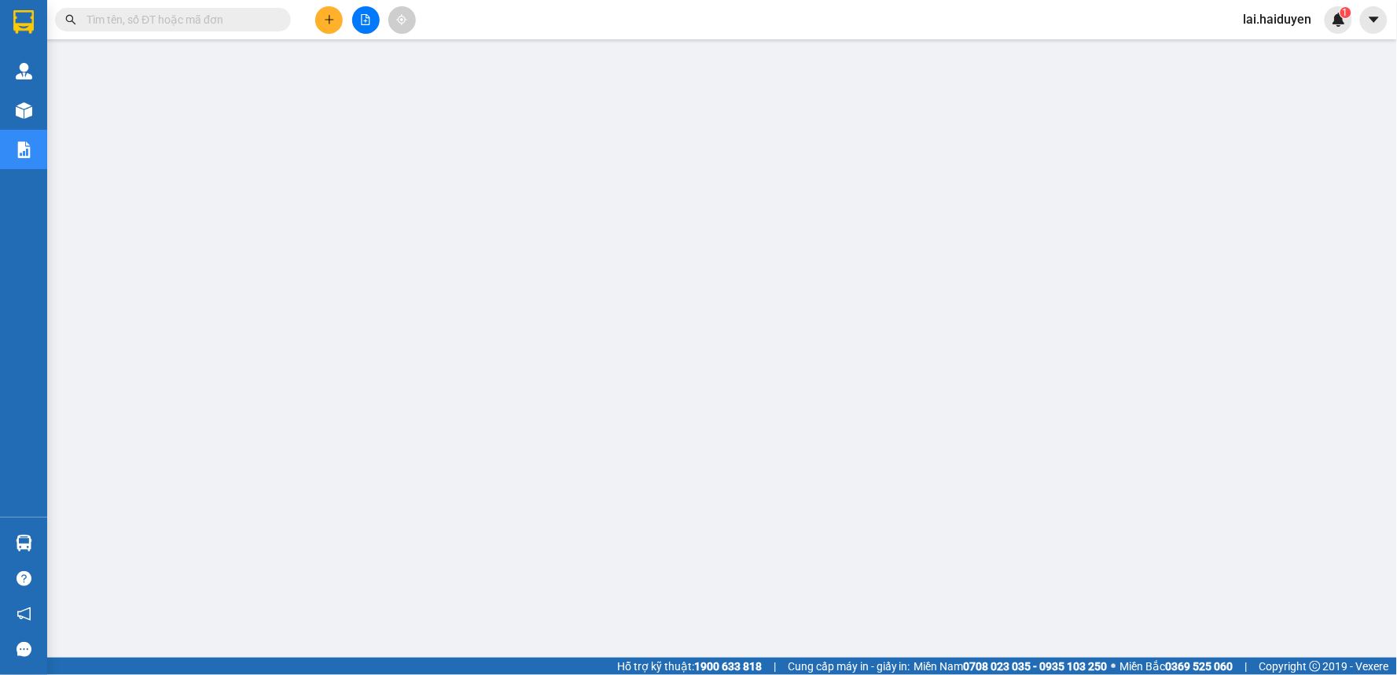
click at [152, 14] on input "text" at bounding box center [179, 19] width 186 height 17
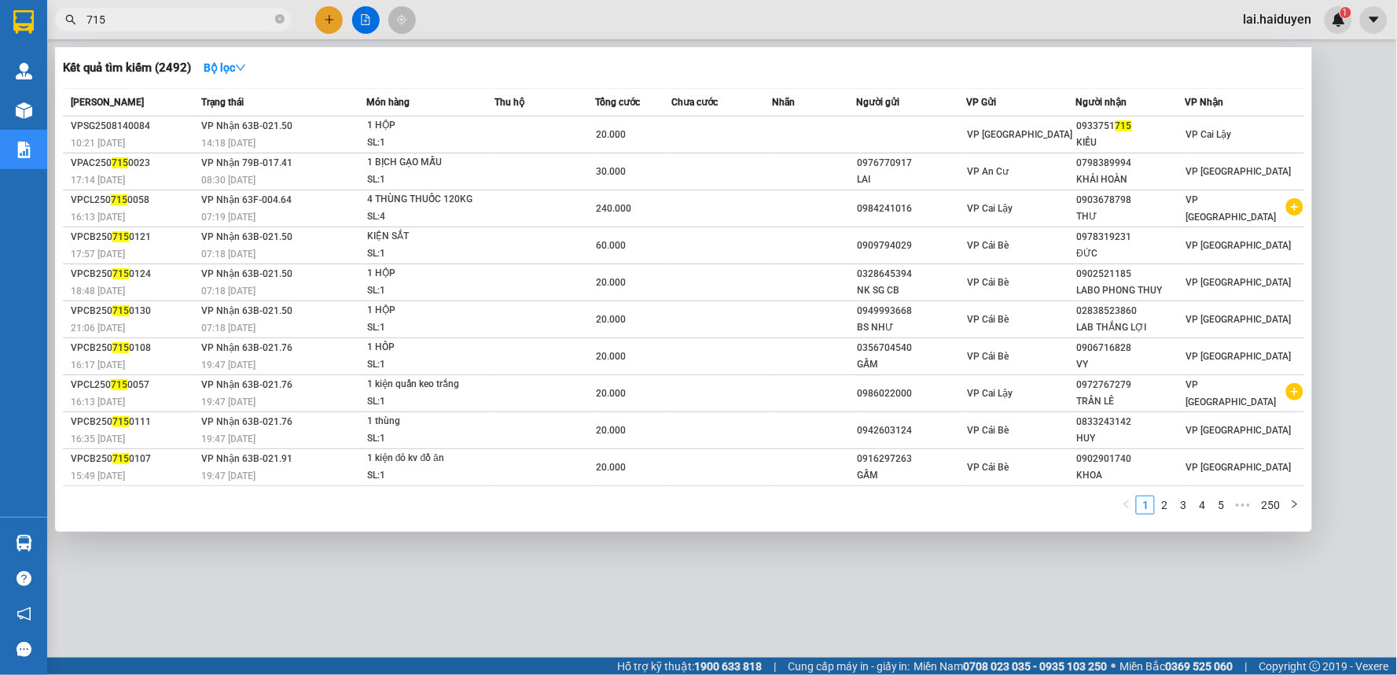
type input "715"
click at [844, 108] on div "Nhãn" at bounding box center [814, 102] width 83 height 17
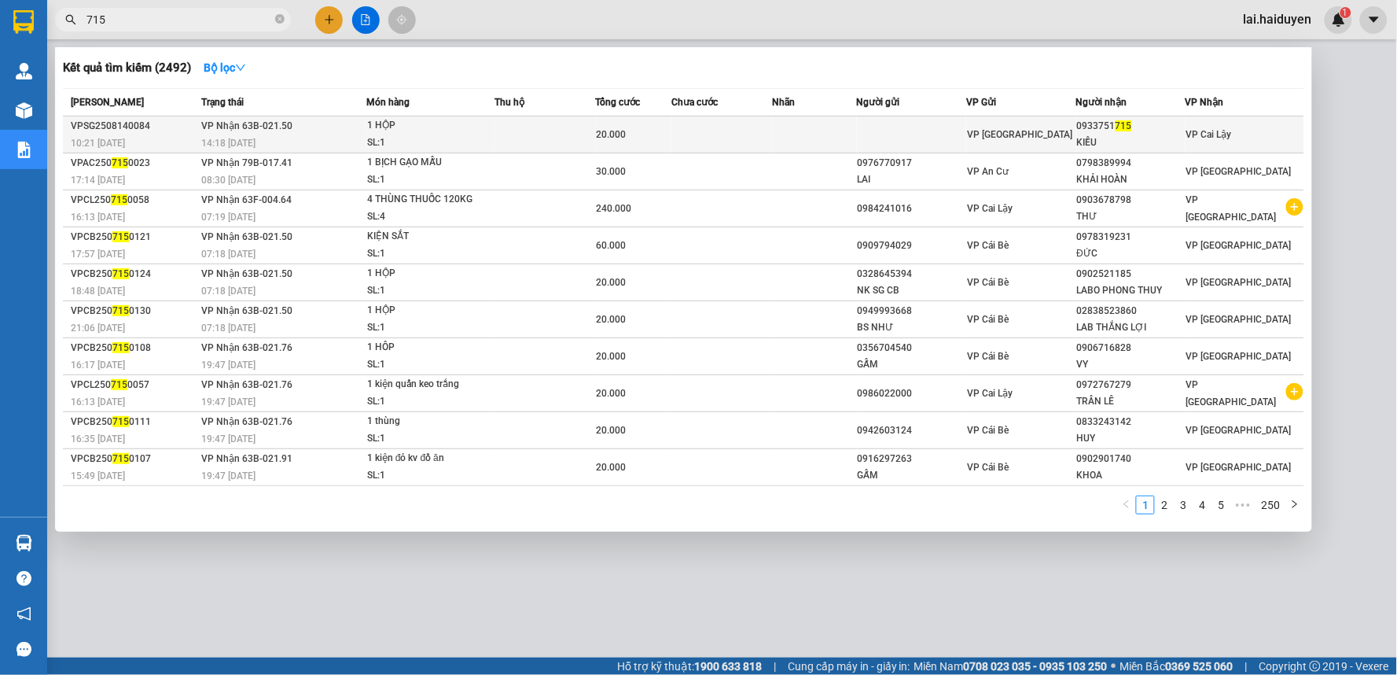
click at [845, 123] on td at bounding box center [815, 134] width 84 height 37
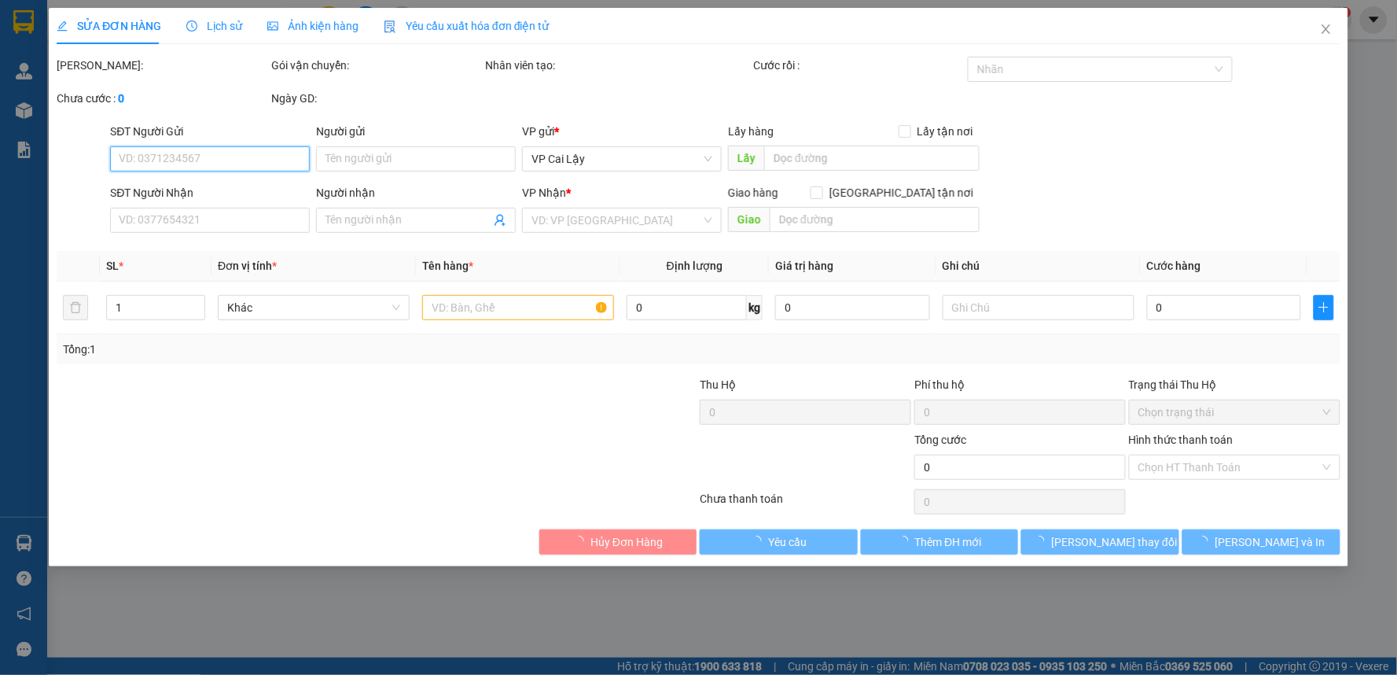
type input "0933751715"
type input "KIỀU"
type input "20.000"
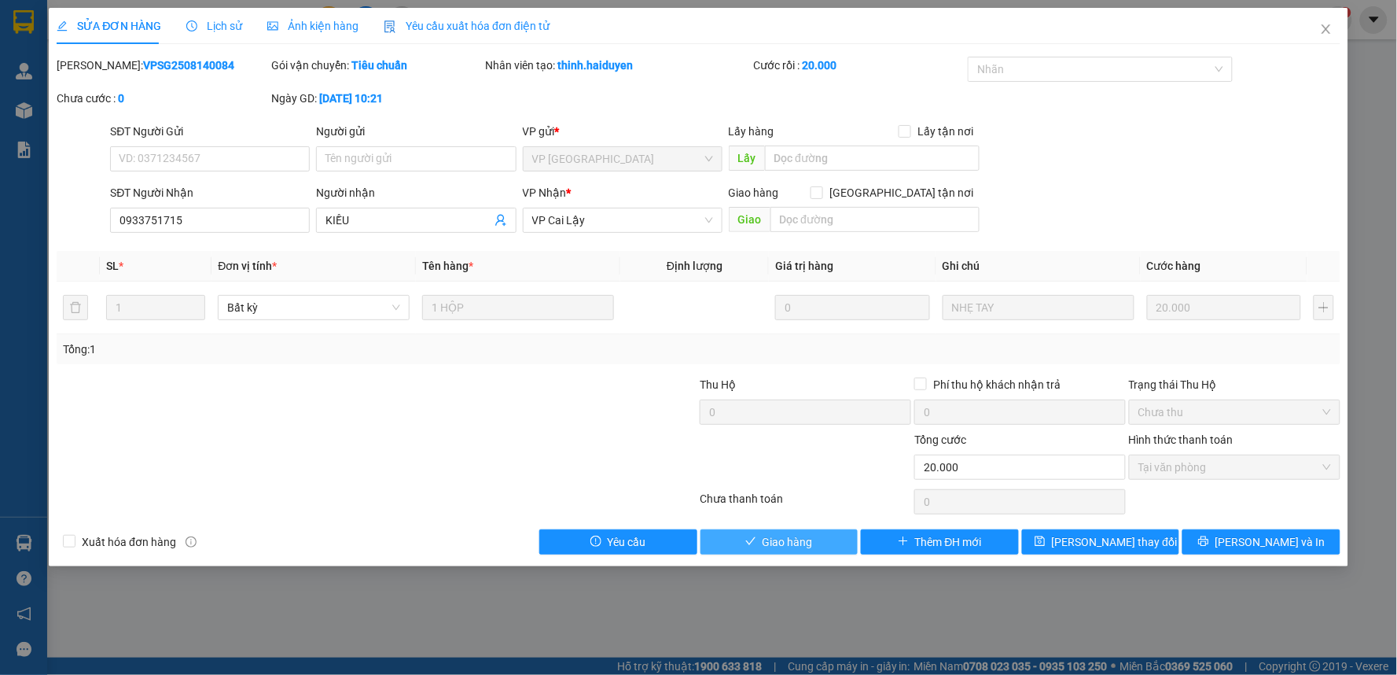
click at [794, 538] on span "Giao hàng" at bounding box center [788, 541] width 50 height 17
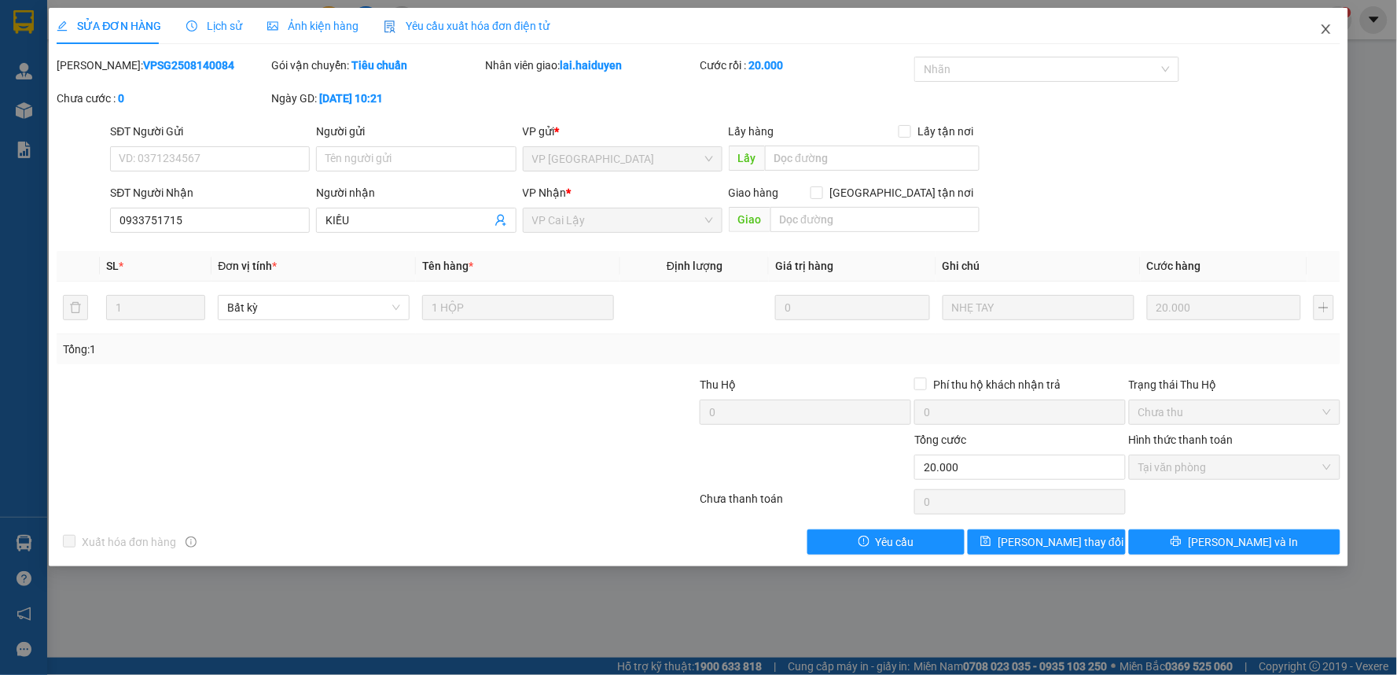
click at [1334, 22] on span "Close" at bounding box center [1326, 30] width 44 height 44
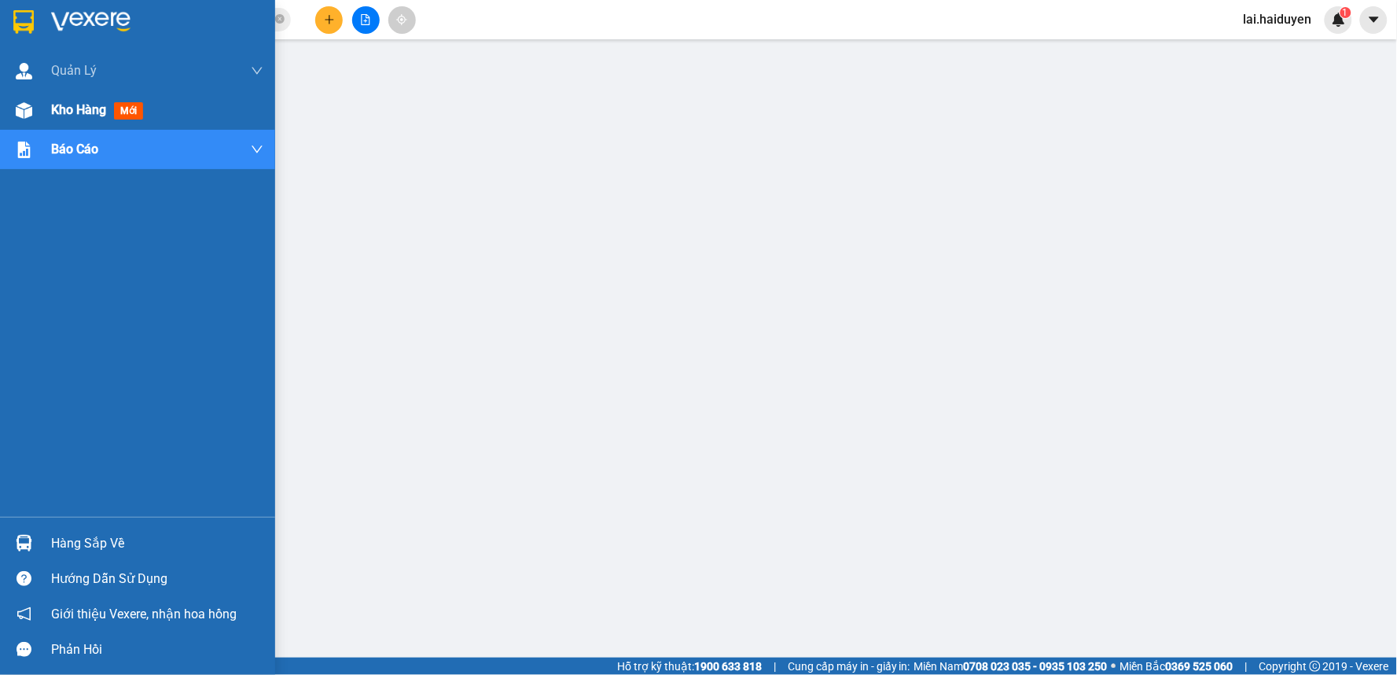
click at [30, 107] on img at bounding box center [24, 110] width 17 height 17
click at [31, 107] on img at bounding box center [24, 110] width 17 height 17
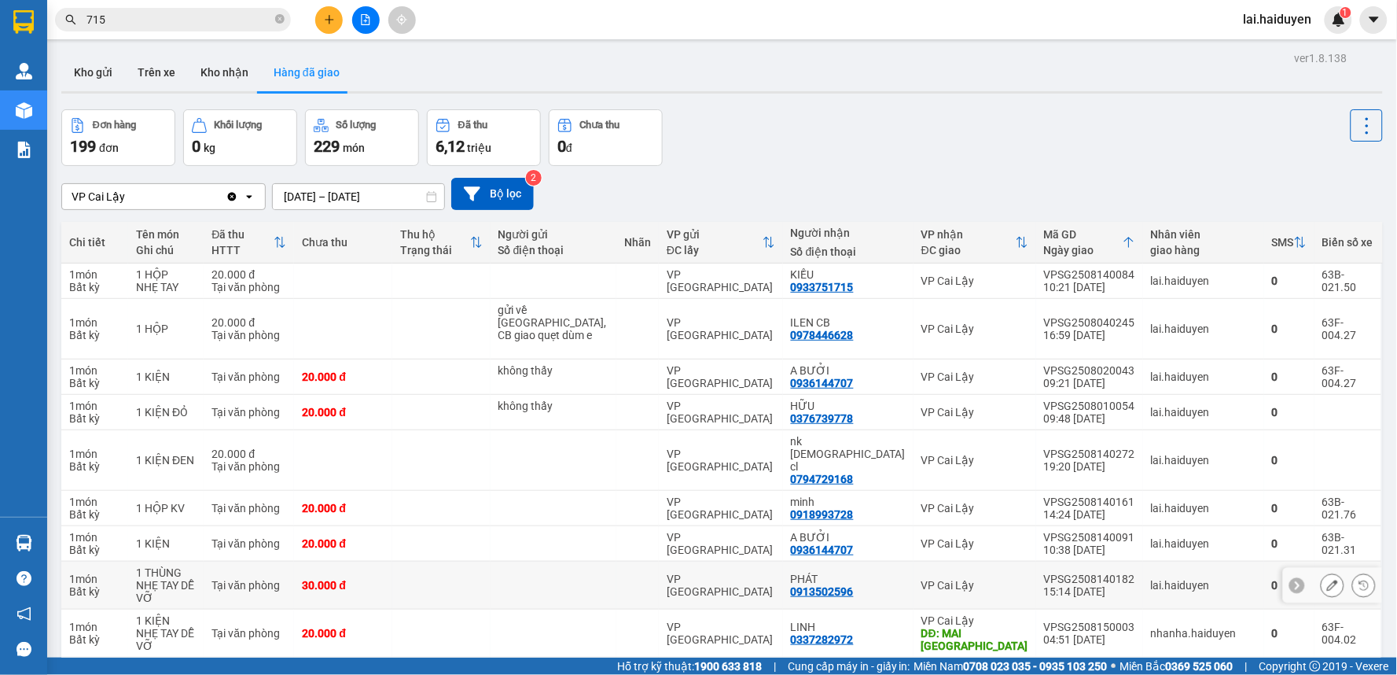
scroll to position [72, 0]
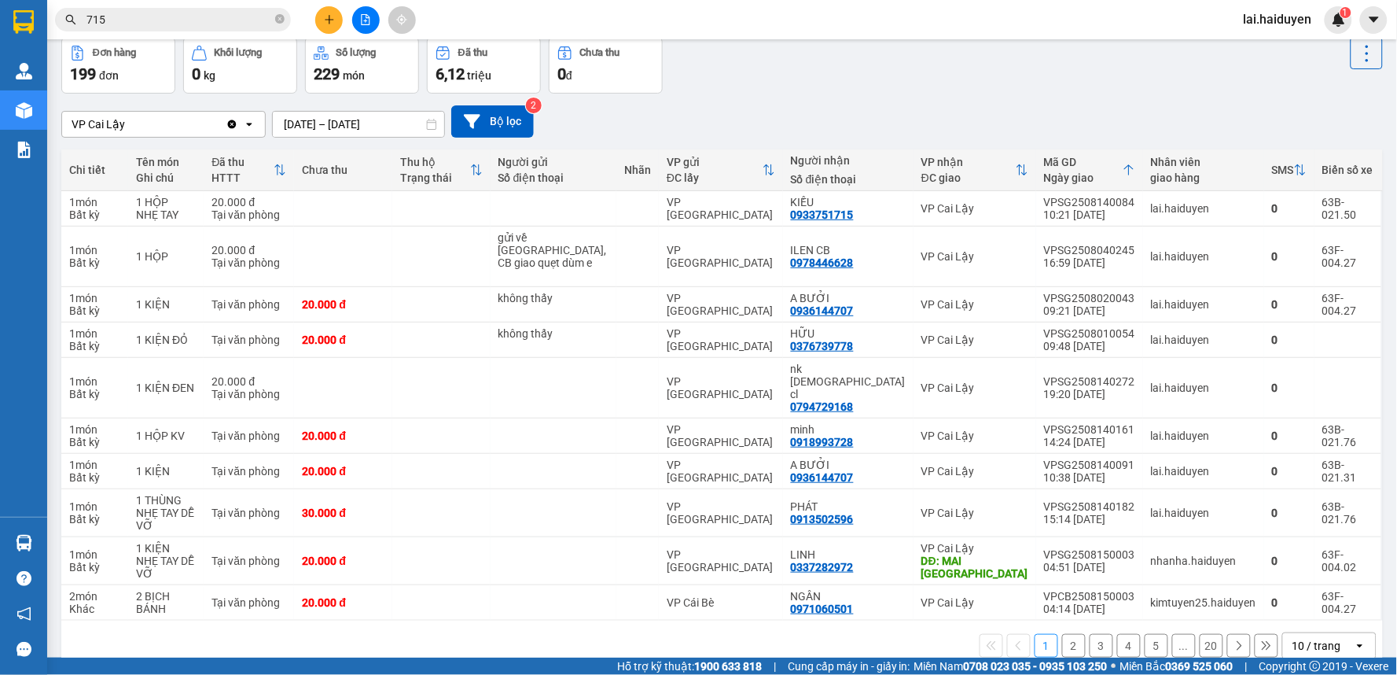
click at [1307, 638] on div "10 / trang" at bounding box center [1316, 646] width 49 height 16
click at [1293, 577] on span "100 / trang" at bounding box center [1310, 575] width 57 height 16
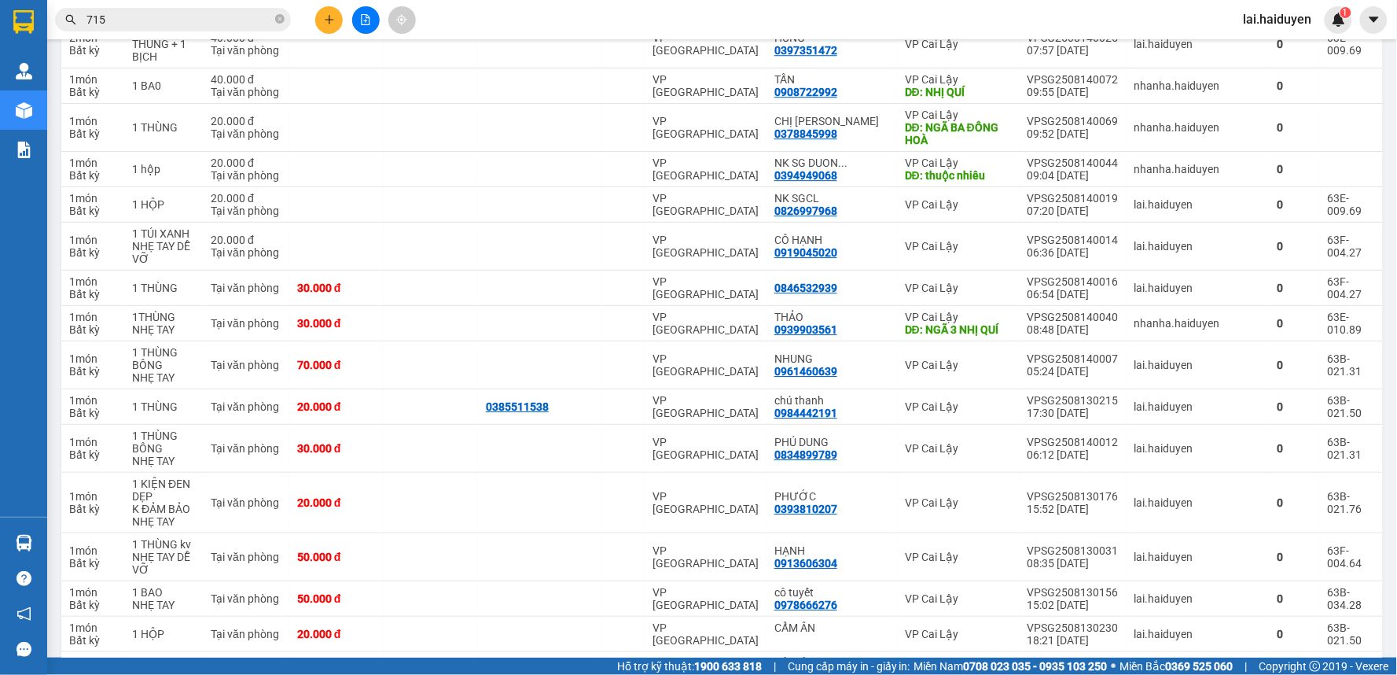
scroll to position [3518, 0]
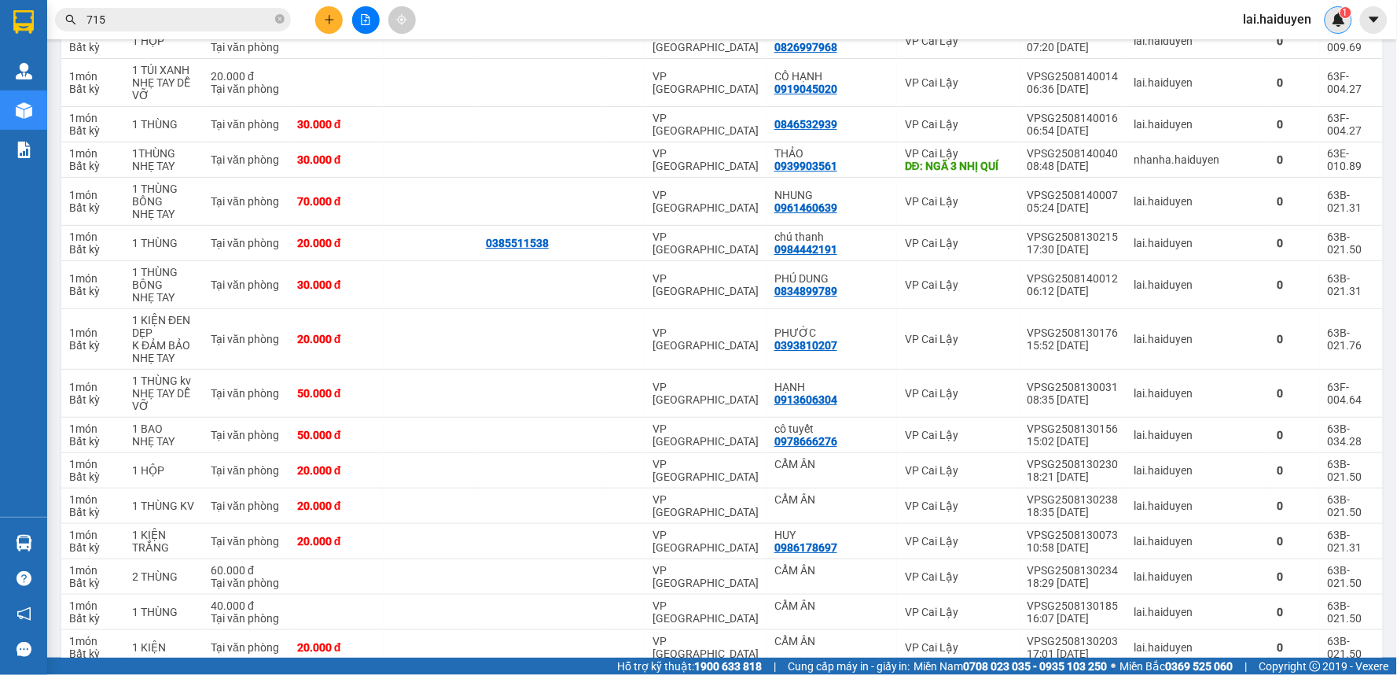
click at [1339, 17] on img at bounding box center [1339, 20] width 14 height 14
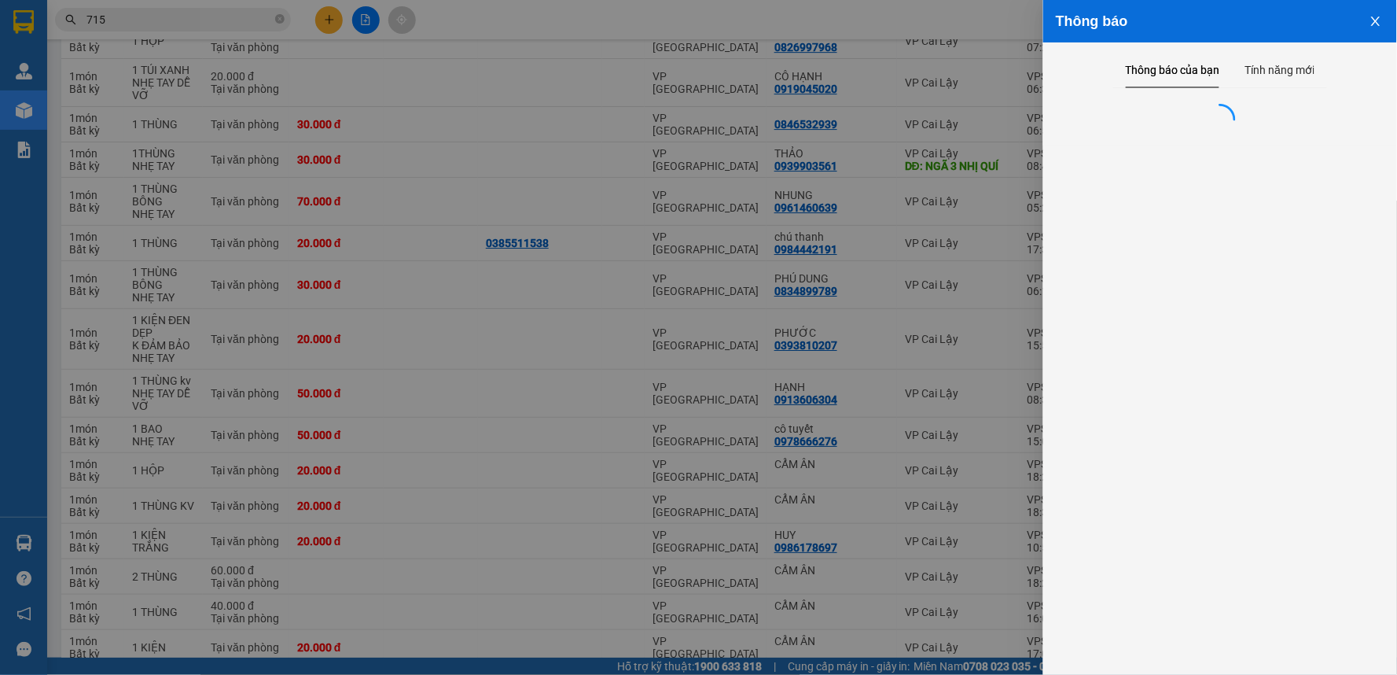
drag, startPoint x: 498, startPoint y: 399, endPoint x: 26, endPoint y: 647, distance: 533.5
click at [491, 381] on div at bounding box center [698, 337] width 1397 height 675
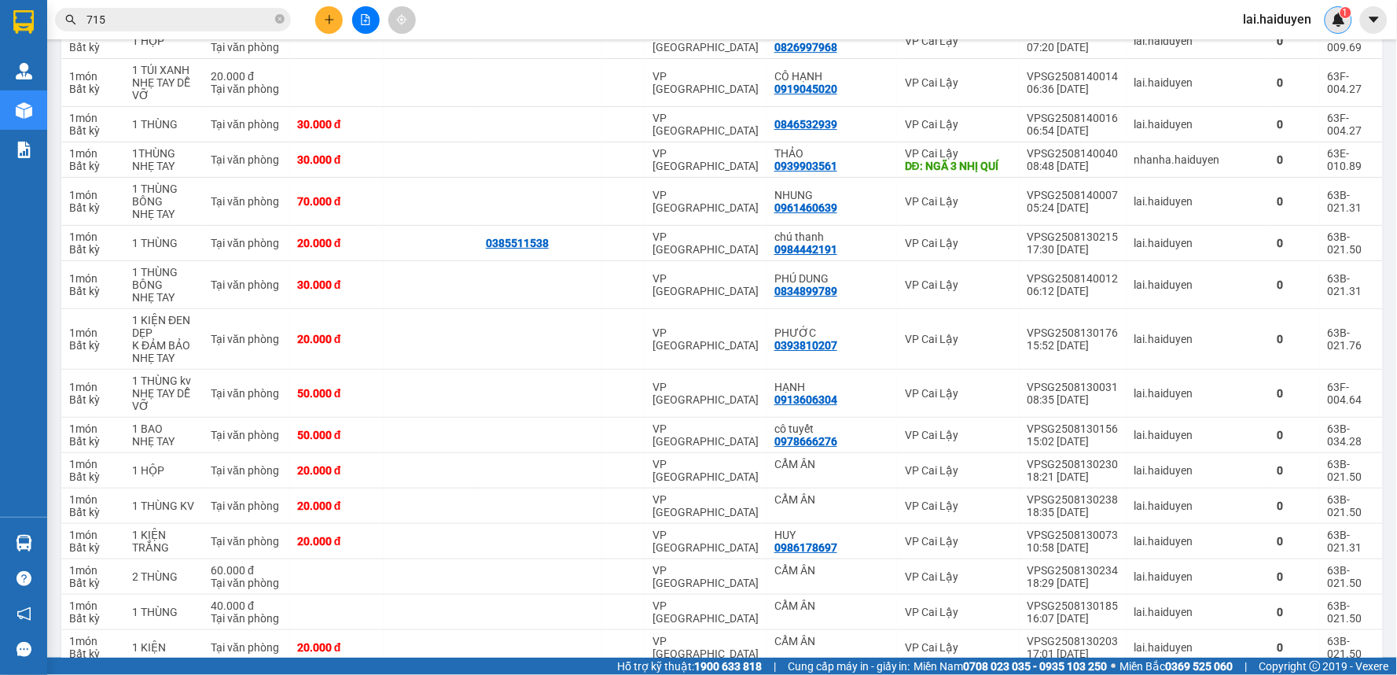
click at [1341, 11] on sup "1" at bounding box center [1345, 12] width 11 height 11
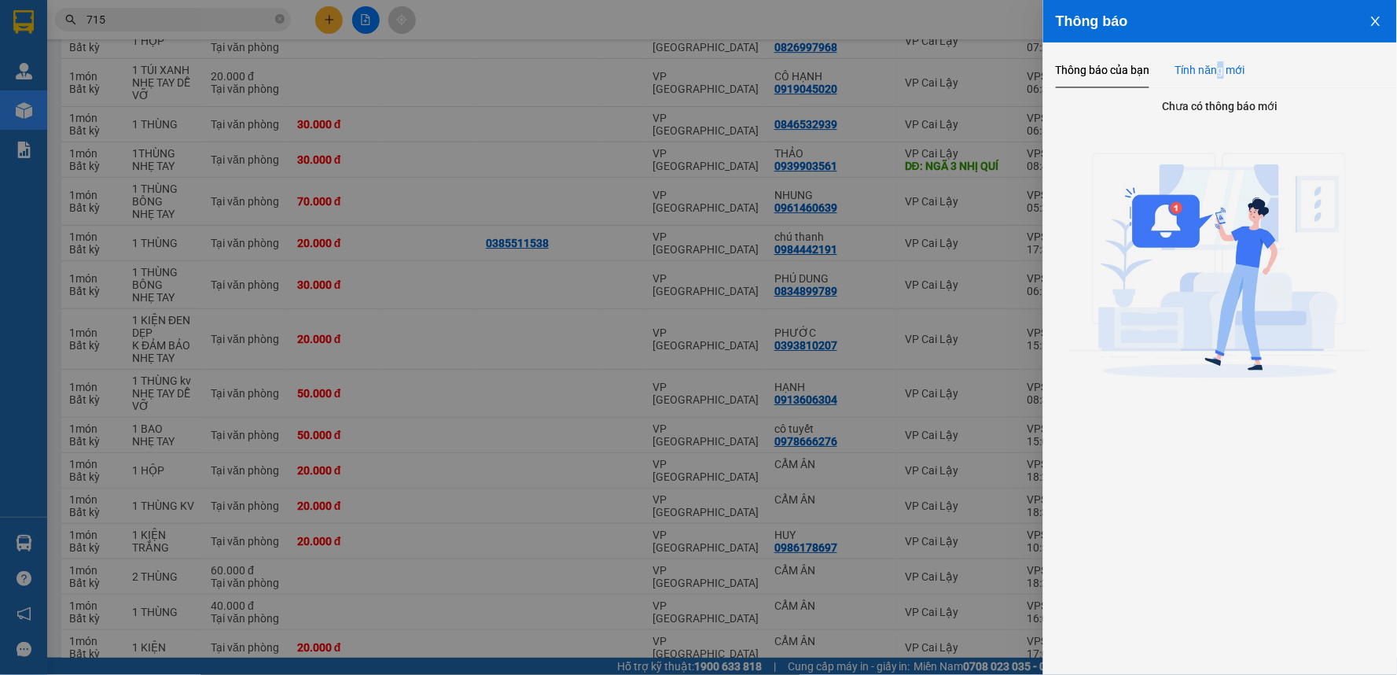
click at [1222, 60] on div "Tính năng mới" at bounding box center [1210, 70] width 70 height 36
click at [1096, 65] on div "Thông báo của bạn" at bounding box center [1103, 69] width 94 height 17
click at [1371, 18] on icon "close" at bounding box center [1376, 21] width 13 height 13
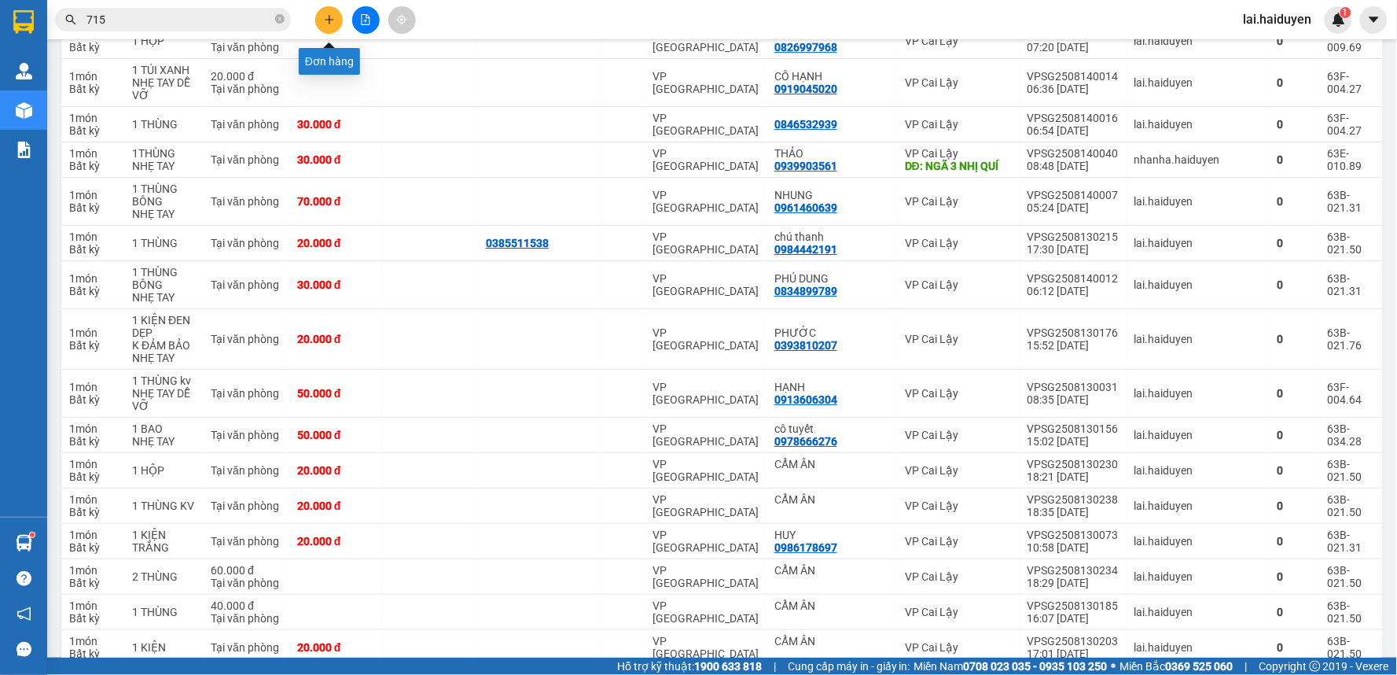
click at [336, 21] on button at bounding box center [329, 20] width 28 height 28
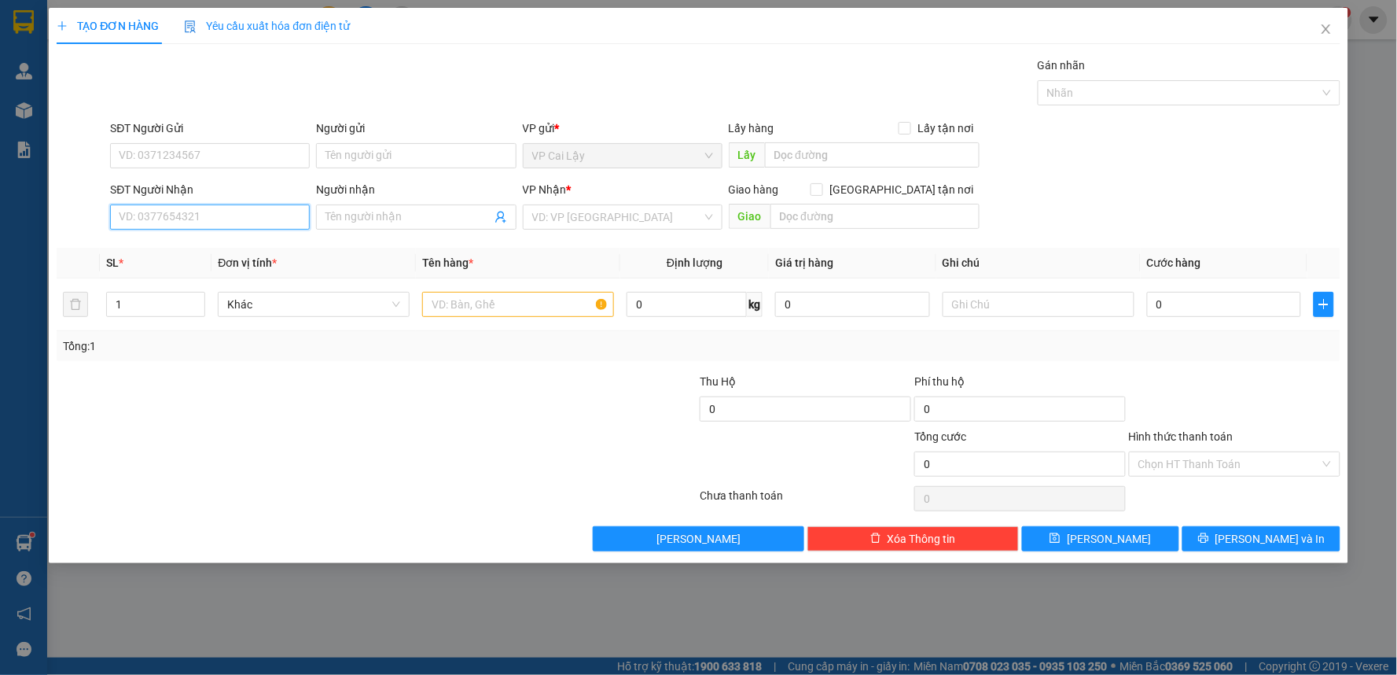
click at [252, 216] on input "SĐT Người Nhận" at bounding box center [210, 216] width 200 height 25
click at [145, 213] on input "0915193434" at bounding box center [210, 216] width 200 height 25
type input "0915193434"
click at [342, 230] on div "Người nhận Tên người nhận" at bounding box center [416, 208] width 200 height 55
click at [340, 223] on input "Người nhận" at bounding box center [407, 216] width 165 height 17
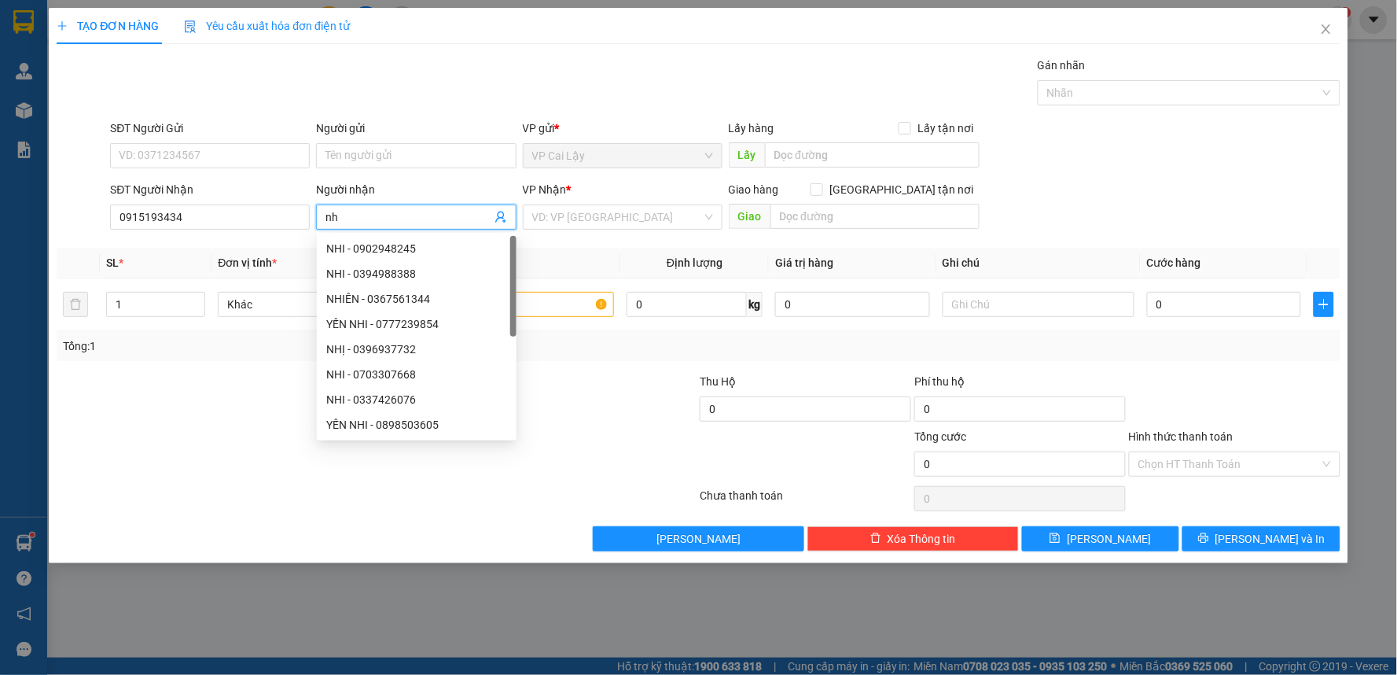
type input "n"
type input "NHI"
click at [206, 139] on div "SĐT Người Gửi" at bounding box center [210, 131] width 200 height 24
click at [204, 143] on input "SĐT Người Gửi" at bounding box center [210, 155] width 200 height 25
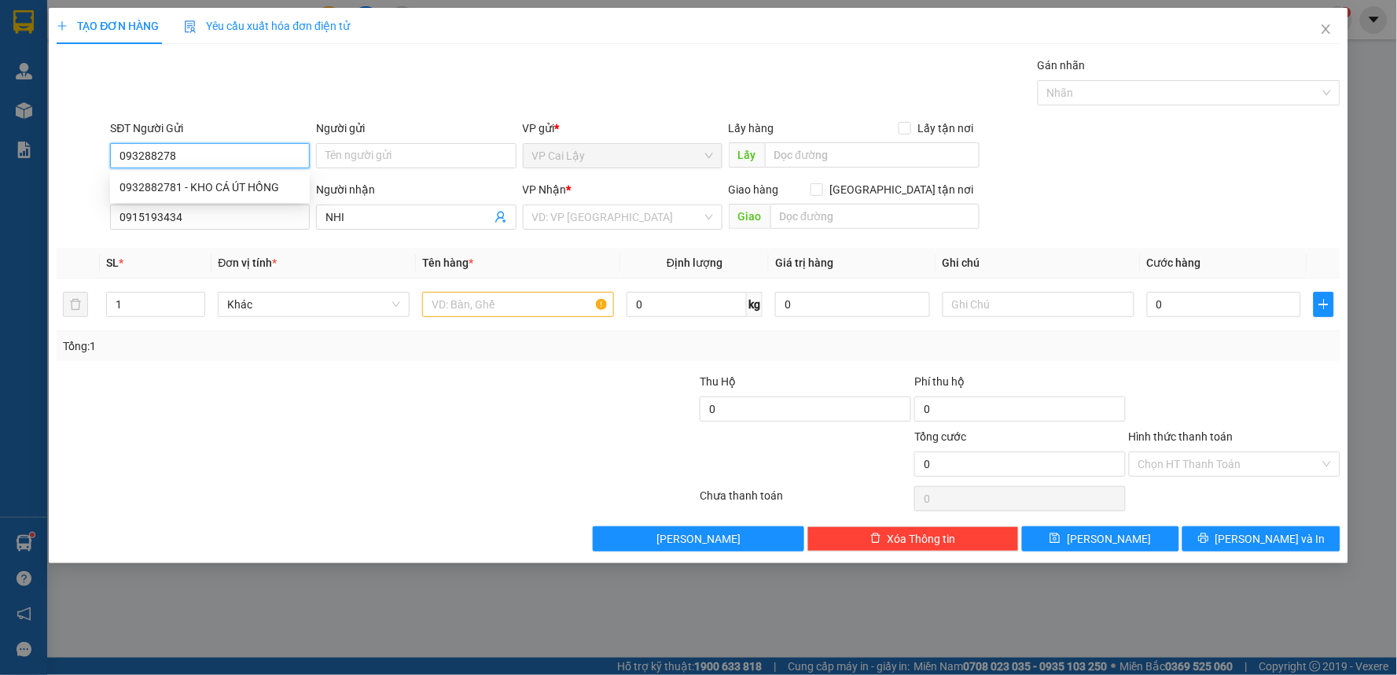
type input "0932882781"
click at [241, 175] on div "0932882781 - KHO CÁ ÚT HỒNG" at bounding box center [210, 187] width 200 height 25
type input "KHO CÁ ÚT HỒNG"
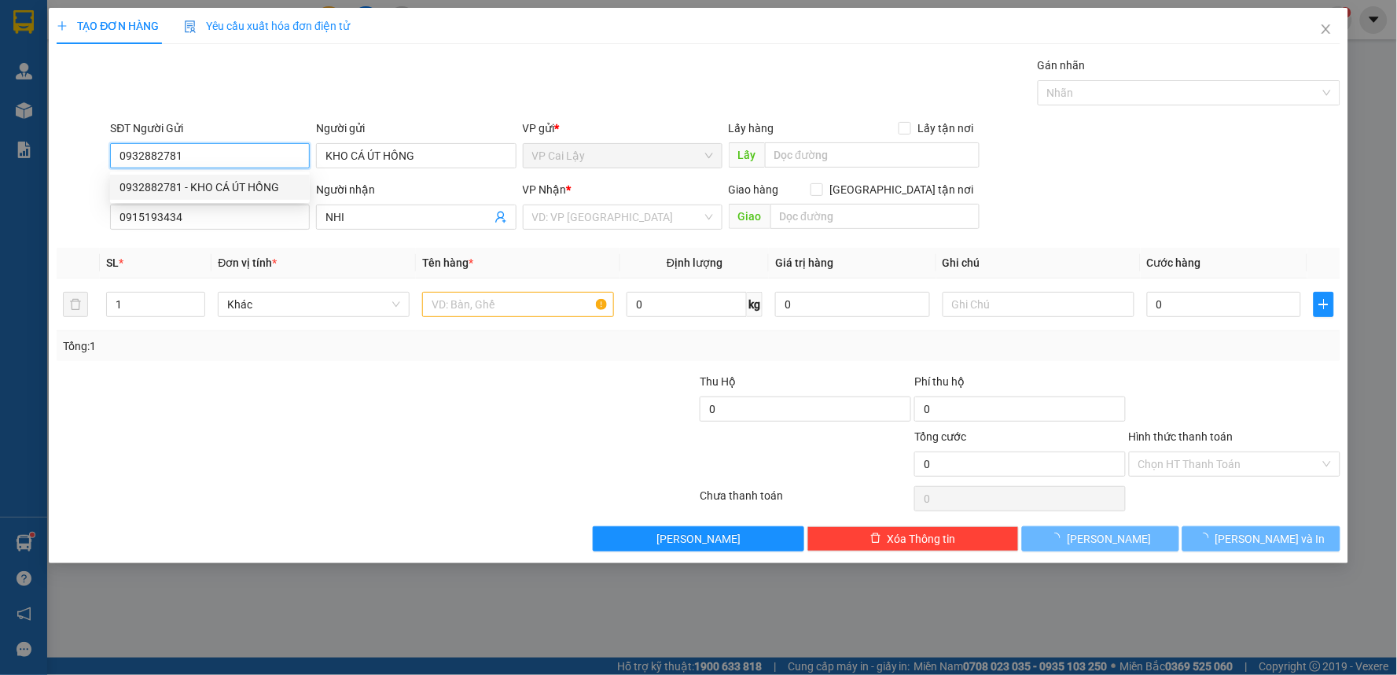
type input "20.000"
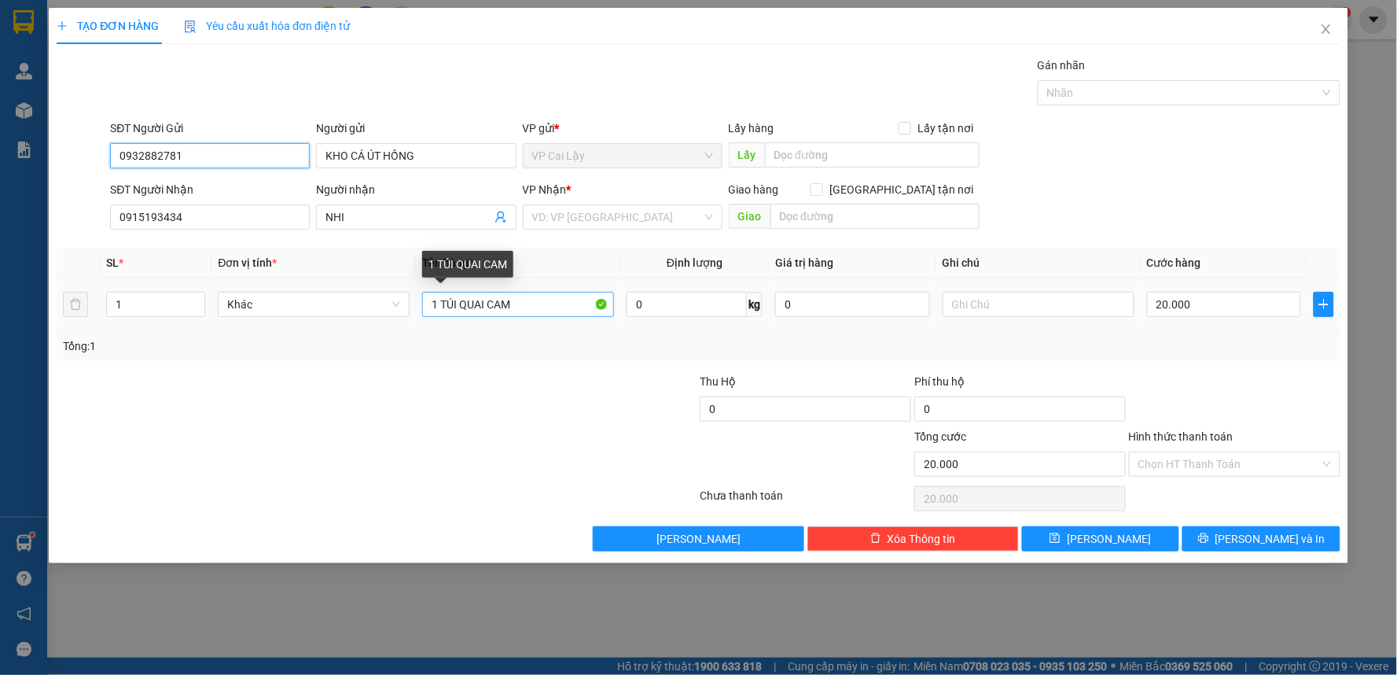
type input "0932882781"
click at [527, 300] on input "1 TÚI QUAI CAM" at bounding box center [518, 304] width 192 height 25
click at [524, 300] on input "1 TÚI QUAI CAM" at bounding box center [518, 304] width 192 height 25
drag, startPoint x: 433, startPoint y: 301, endPoint x: 567, endPoint y: 295, distance: 133.8
click at [567, 295] on input "1 TÚI QUAI CAM" at bounding box center [518, 304] width 192 height 25
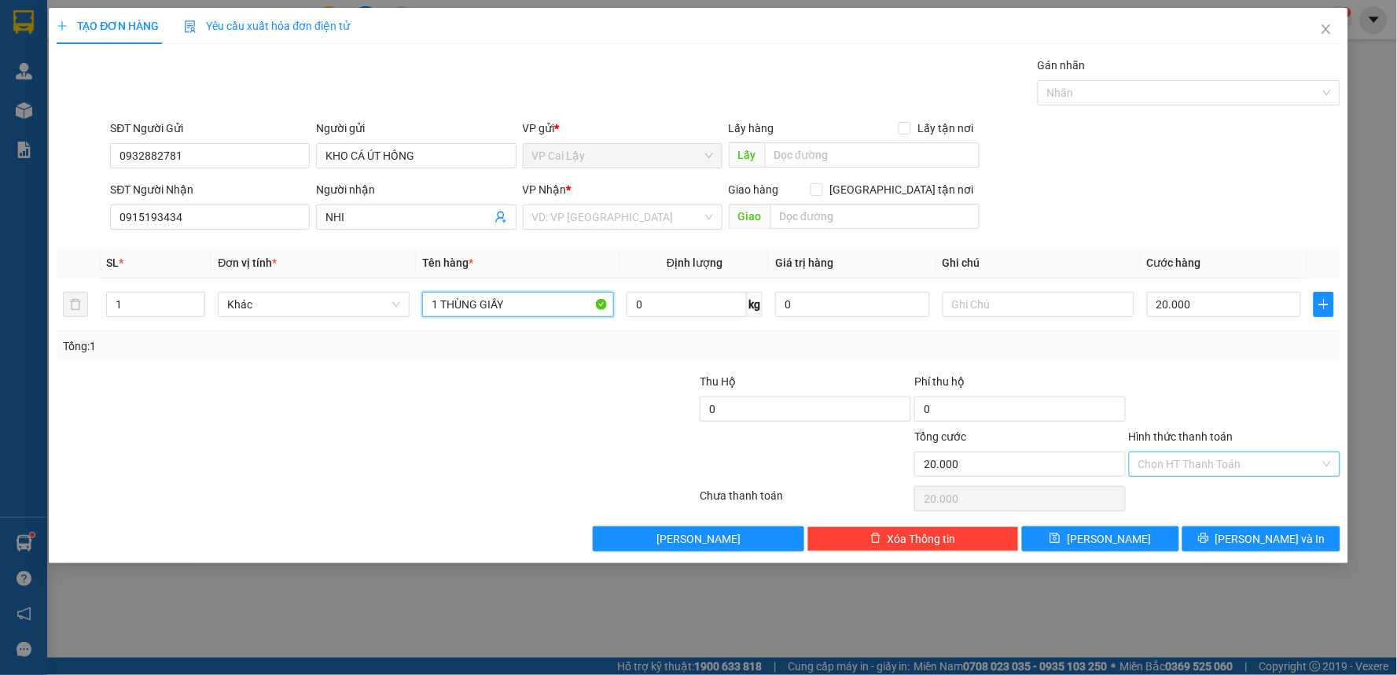
type input "1 THÙNG GIẤY"
drag, startPoint x: 1255, startPoint y: 461, endPoint x: 1243, endPoint y: 473, distance: 16.7
click at [1255, 464] on input "Hình thức thanh toán" at bounding box center [1229, 464] width 182 height 24
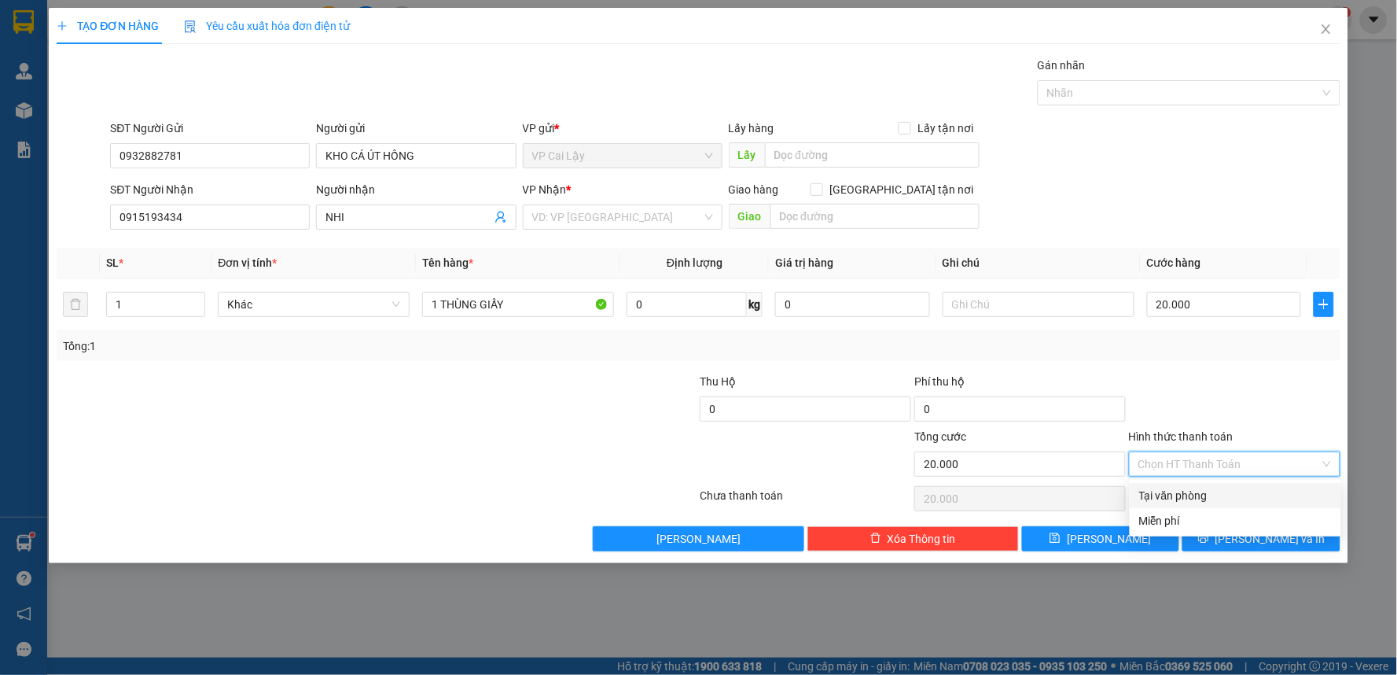
click at [1183, 498] on div "Tại văn phòng" at bounding box center [1235, 495] width 193 height 17
drag, startPoint x: 1322, startPoint y: 466, endPoint x: 1316, endPoint y: 486, distance: 20.4
click at [1321, 466] on span "Tại văn phòng" at bounding box center [1234, 464] width 193 height 24
click at [1289, 381] on div at bounding box center [1234, 400] width 215 height 55
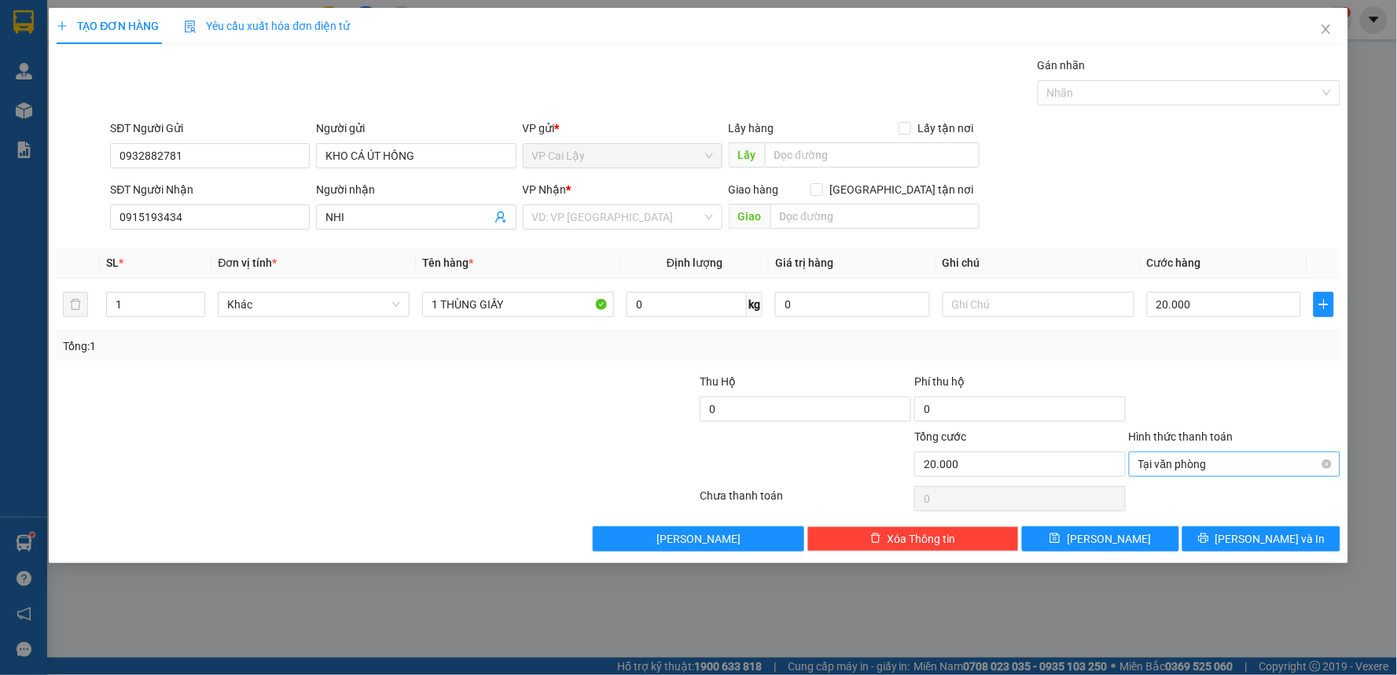
click at [1300, 458] on span "Tại văn phòng" at bounding box center [1234, 464] width 193 height 24
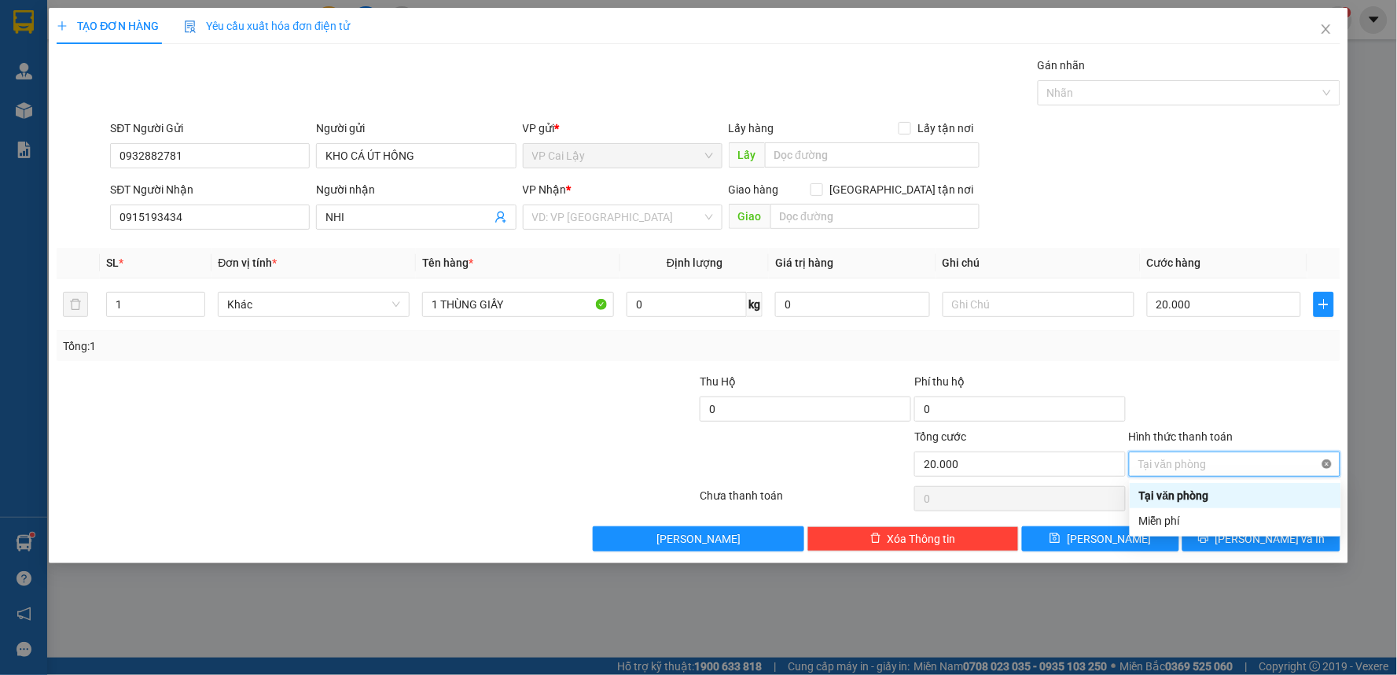
type input "20.000"
click at [1274, 544] on span "[PERSON_NAME] và In" at bounding box center [1270, 538] width 110 height 17
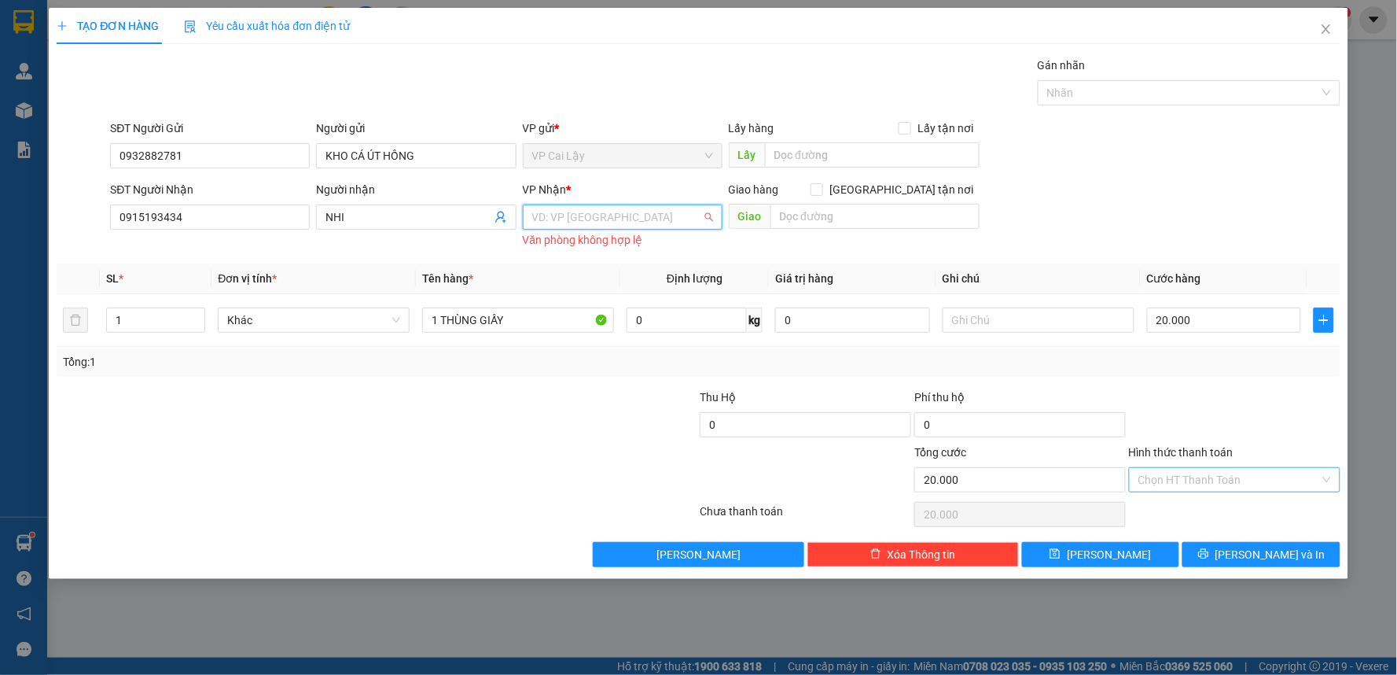
drag, startPoint x: 668, startPoint y: 222, endPoint x: 615, endPoint y: 292, distance: 88.7
click at [668, 226] on input "search" at bounding box center [617, 217] width 170 height 24
click at [600, 247] on div "VP [GEOGRAPHIC_DATA]" at bounding box center [622, 248] width 181 height 17
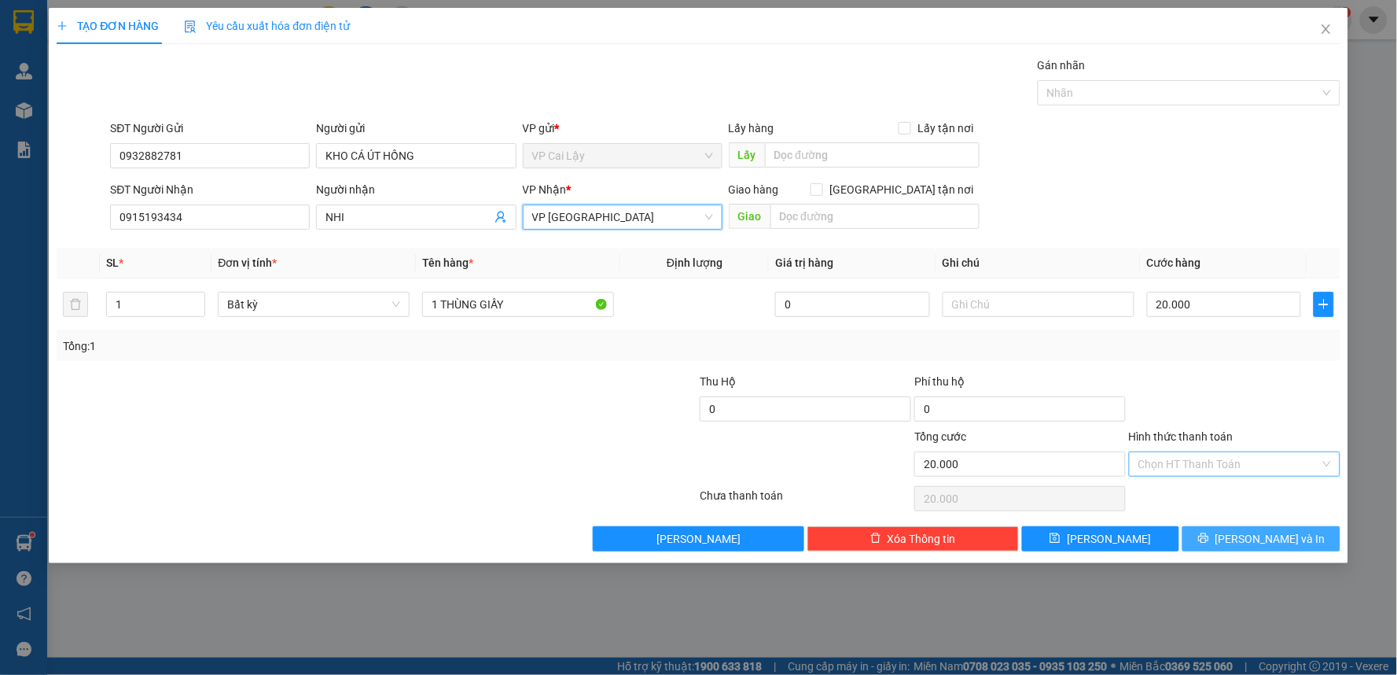
click at [1217, 539] on button "[PERSON_NAME] và In" at bounding box center [1261, 538] width 158 height 25
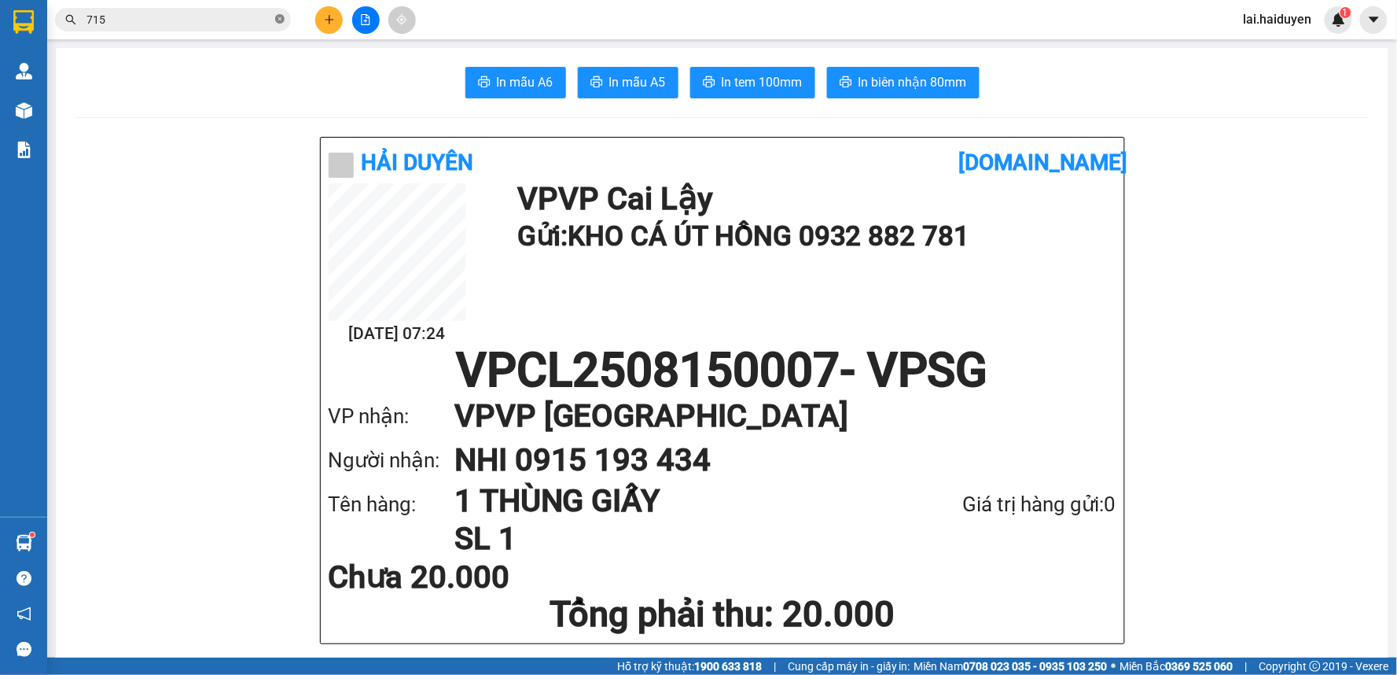
click at [283, 21] on icon "close-circle" at bounding box center [279, 18] width 9 height 9
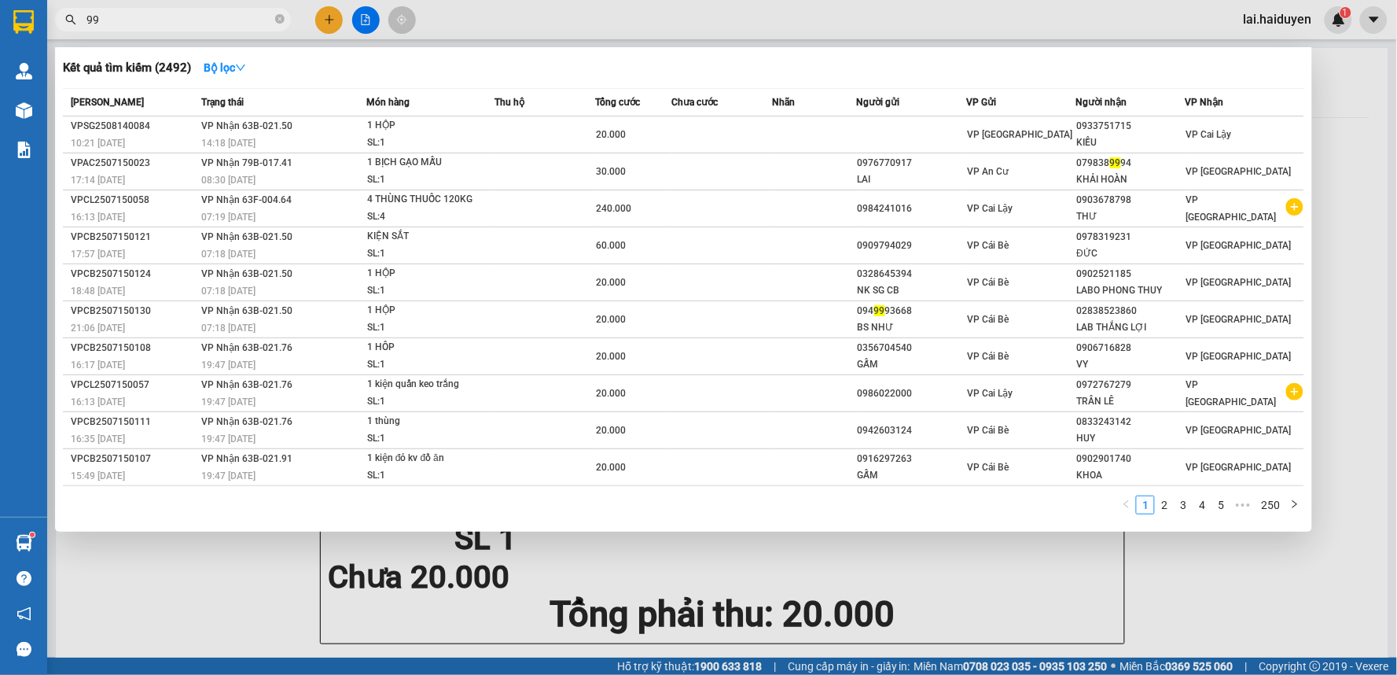
type input "995"
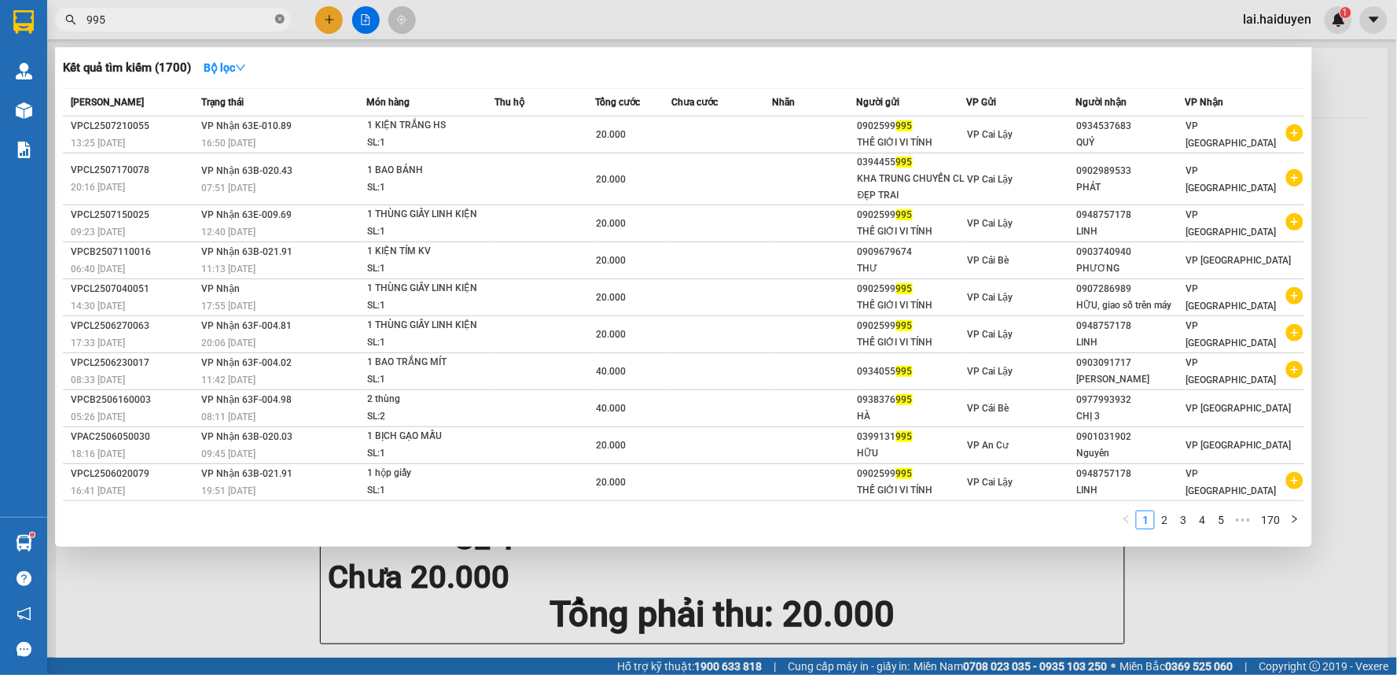
click at [281, 14] on icon "close-circle" at bounding box center [279, 18] width 9 height 9
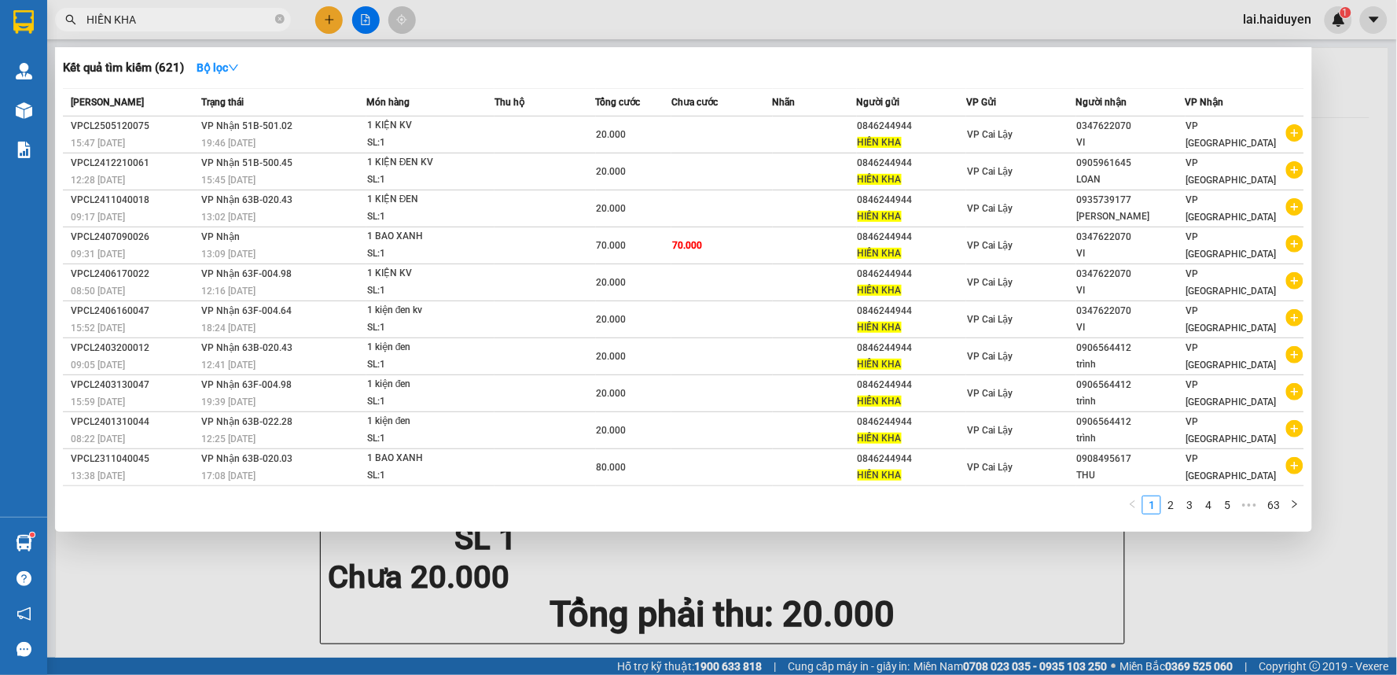
type input "HIỀN KHA"
click at [1028, 601] on div at bounding box center [698, 337] width 1397 height 675
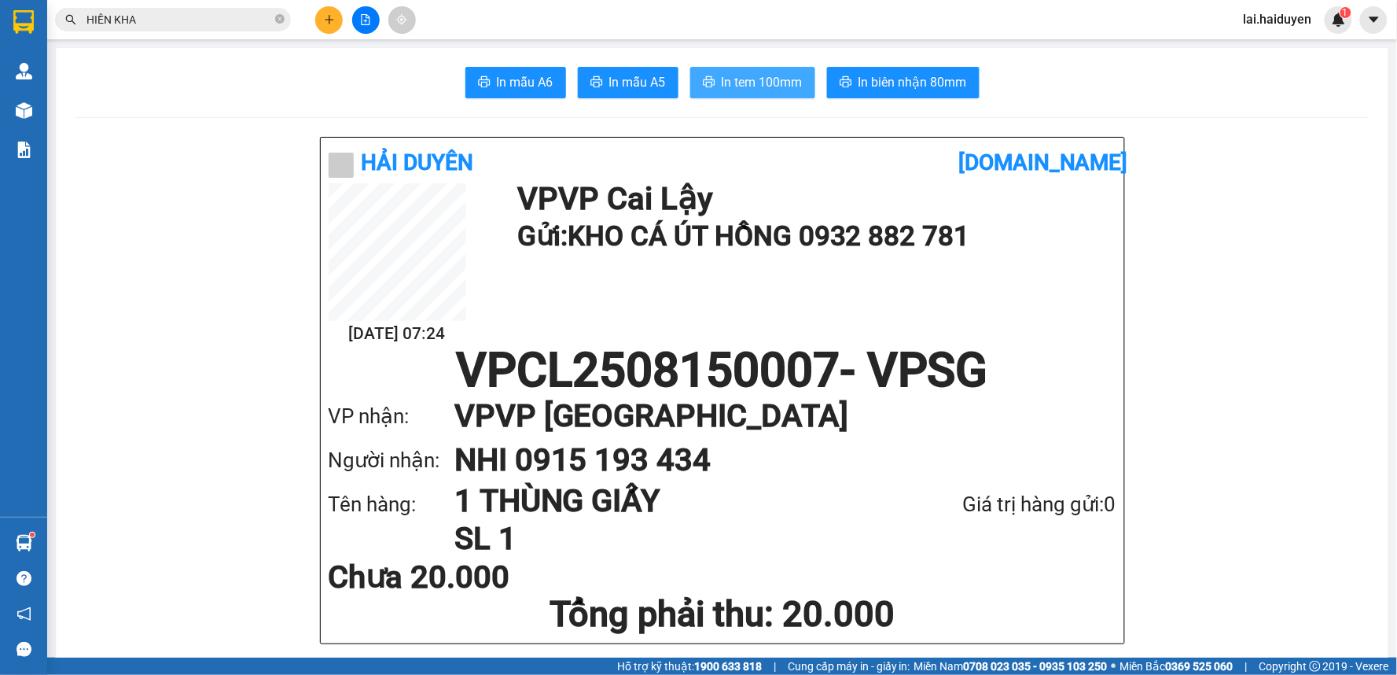
click at [727, 90] on span "In tem 100mm" at bounding box center [762, 82] width 81 height 20
click at [331, 24] on icon "plus" at bounding box center [329, 19] width 11 height 11
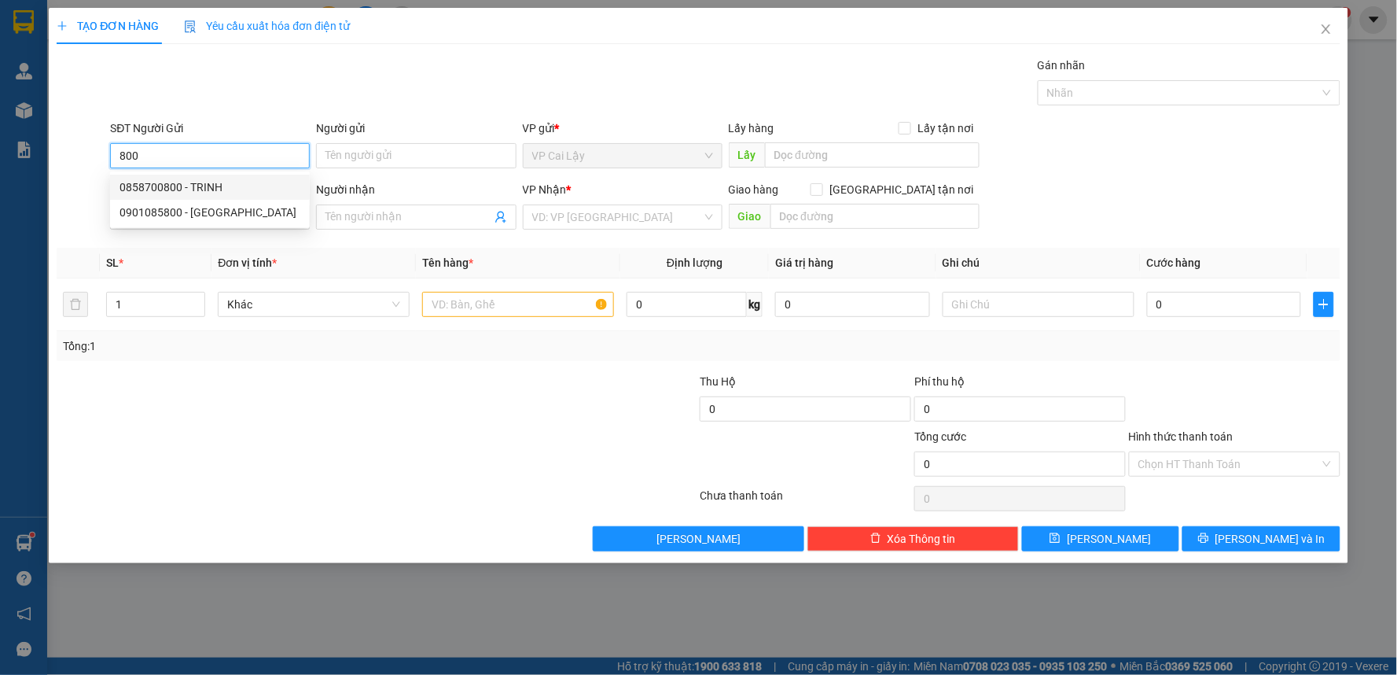
click at [197, 184] on div "0858700800 - TRINH" at bounding box center [209, 186] width 181 height 17
type input "0858700800"
type input "TRINH"
type input "0789557890"
type input "ĐÔNG"
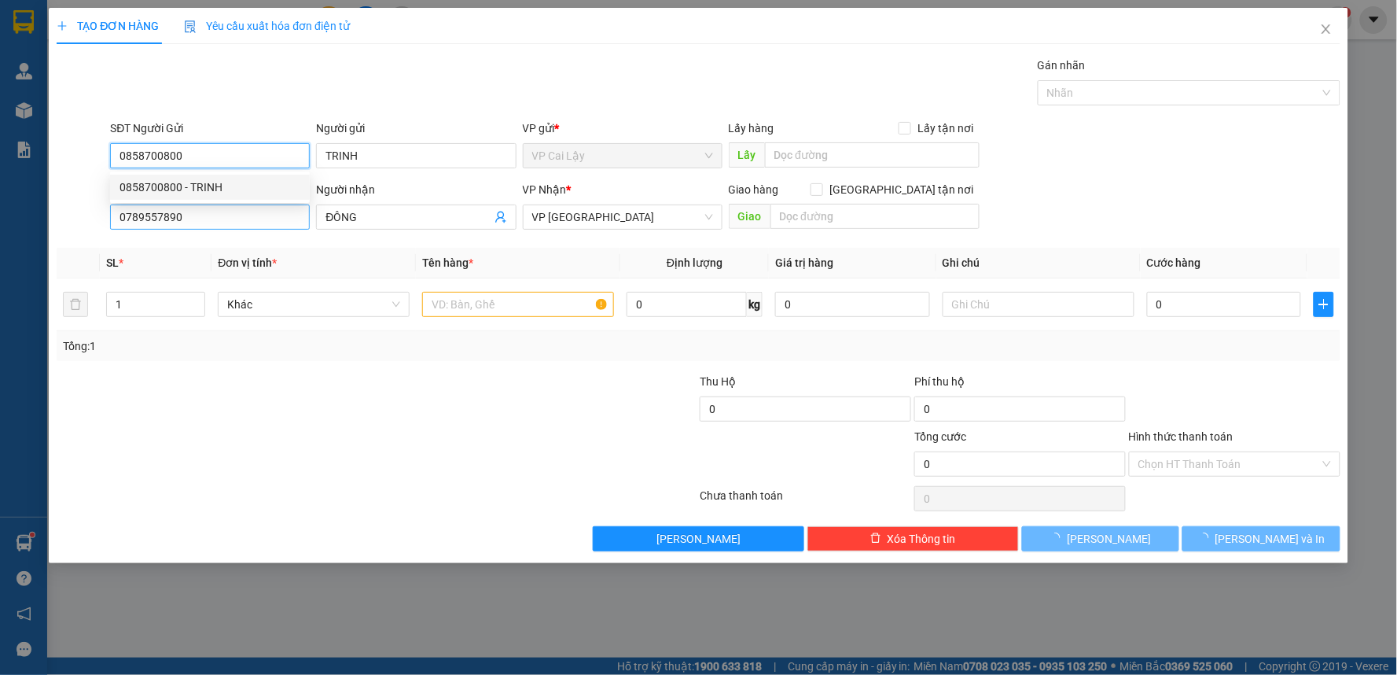
type input "20.000"
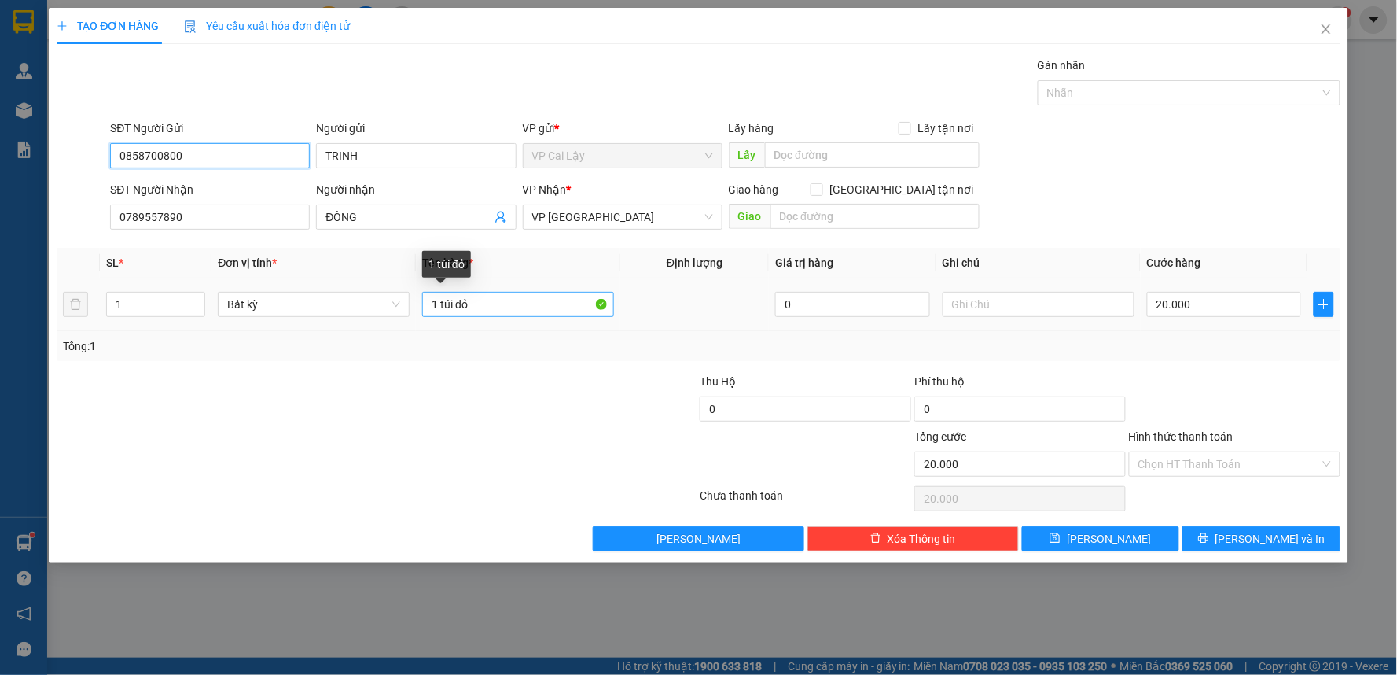
type input "0858700800"
click at [469, 305] on input "1 túi đỏ" at bounding box center [518, 304] width 192 height 25
type input "1 TÚI XANH"
drag, startPoint x: 1251, startPoint y: 484, endPoint x: 1255, endPoint y: 468, distance: 17.0
click at [1253, 477] on div "Transit Pickup Surcharge Ids Transit Deliver Surcharge Ids Transit Deliver Surc…" at bounding box center [699, 304] width 1284 height 494
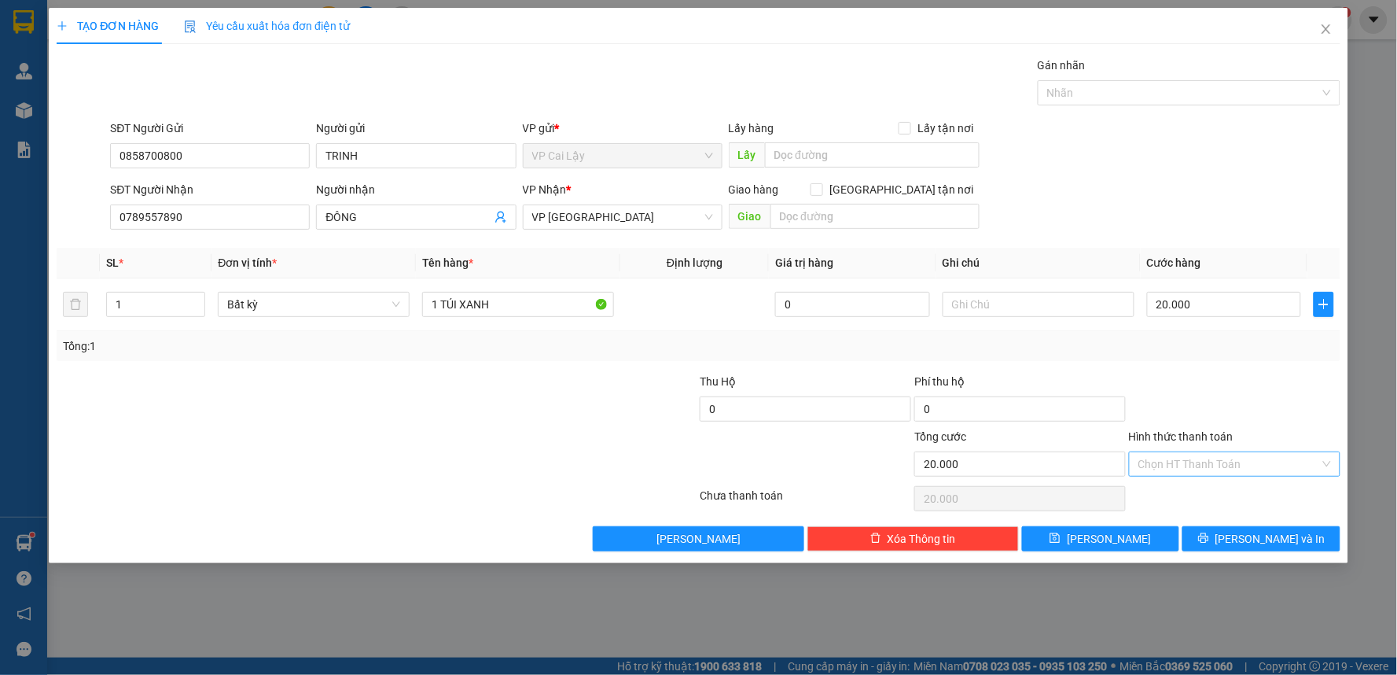
click at [1256, 465] on input "Hình thức thanh toán" at bounding box center [1229, 464] width 182 height 24
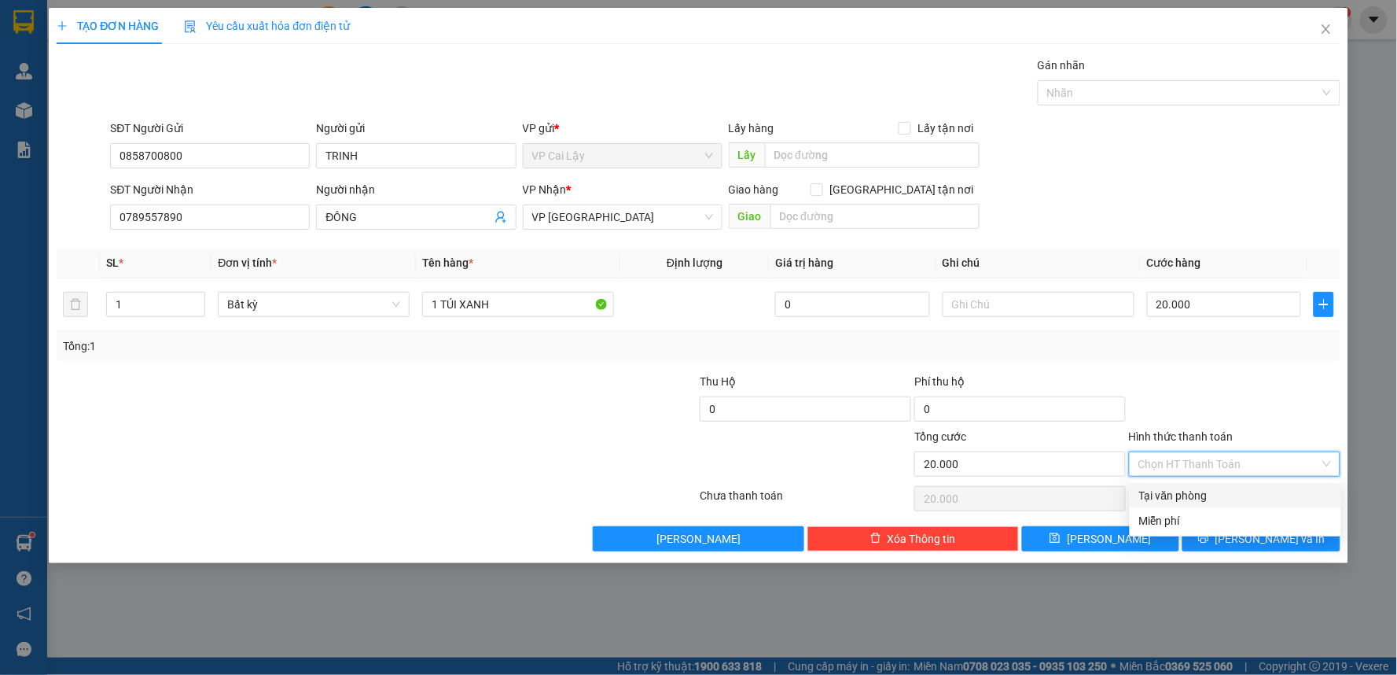
click at [1245, 497] on div "Tại văn phòng" at bounding box center [1235, 495] width 193 height 17
type input "0"
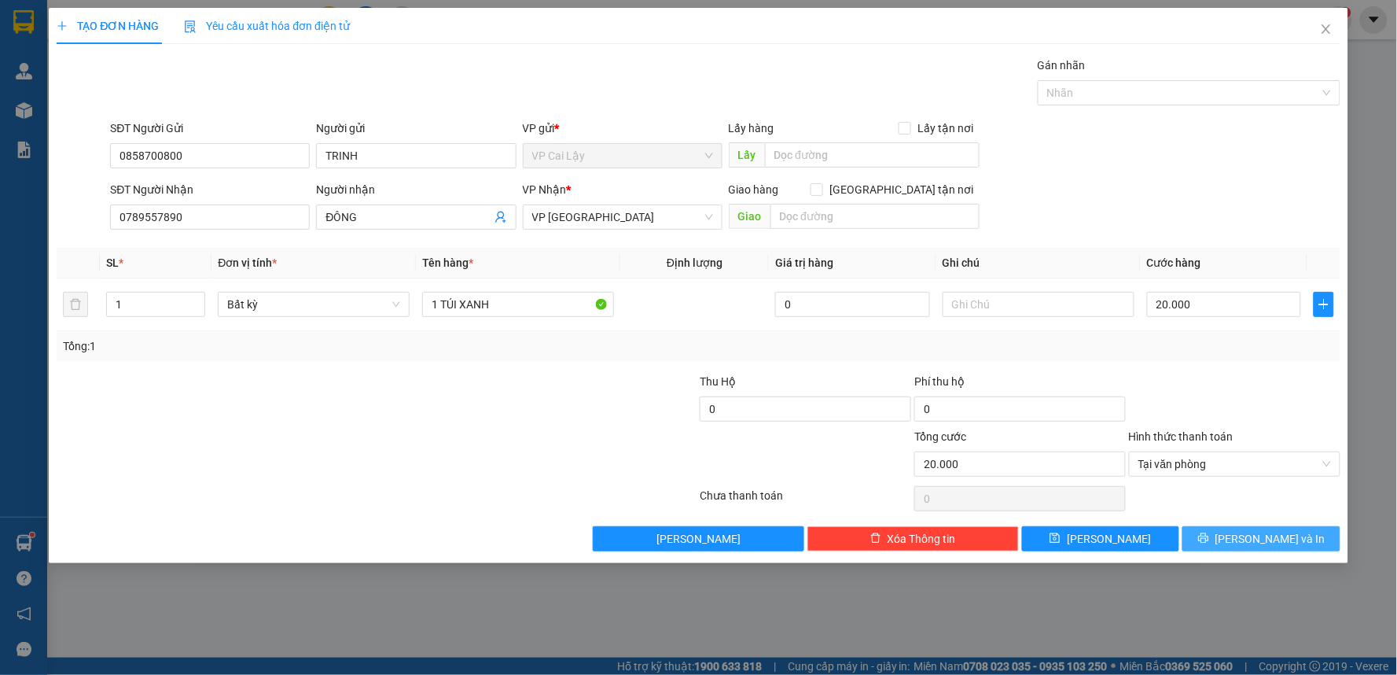
click at [1268, 544] on span "[PERSON_NAME] và In" at bounding box center [1270, 538] width 110 height 17
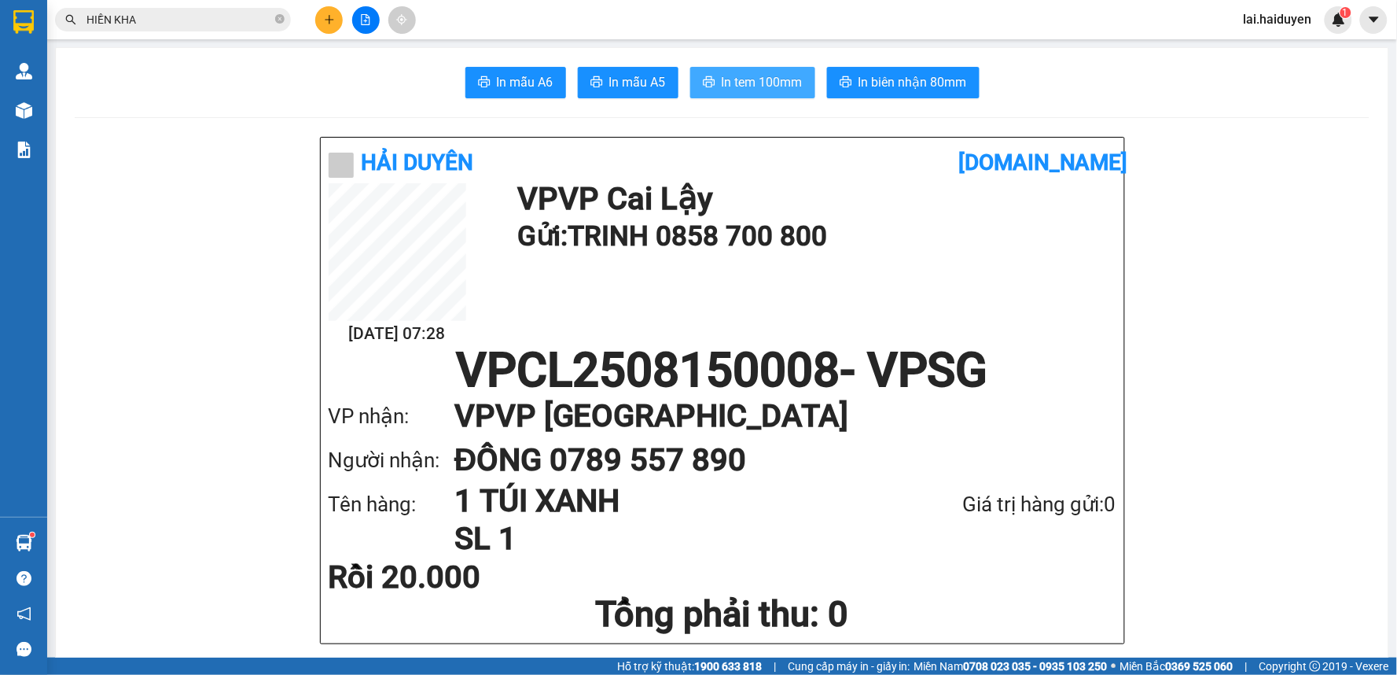
click at [734, 72] on span "In tem 100mm" at bounding box center [762, 82] width 81 height 20
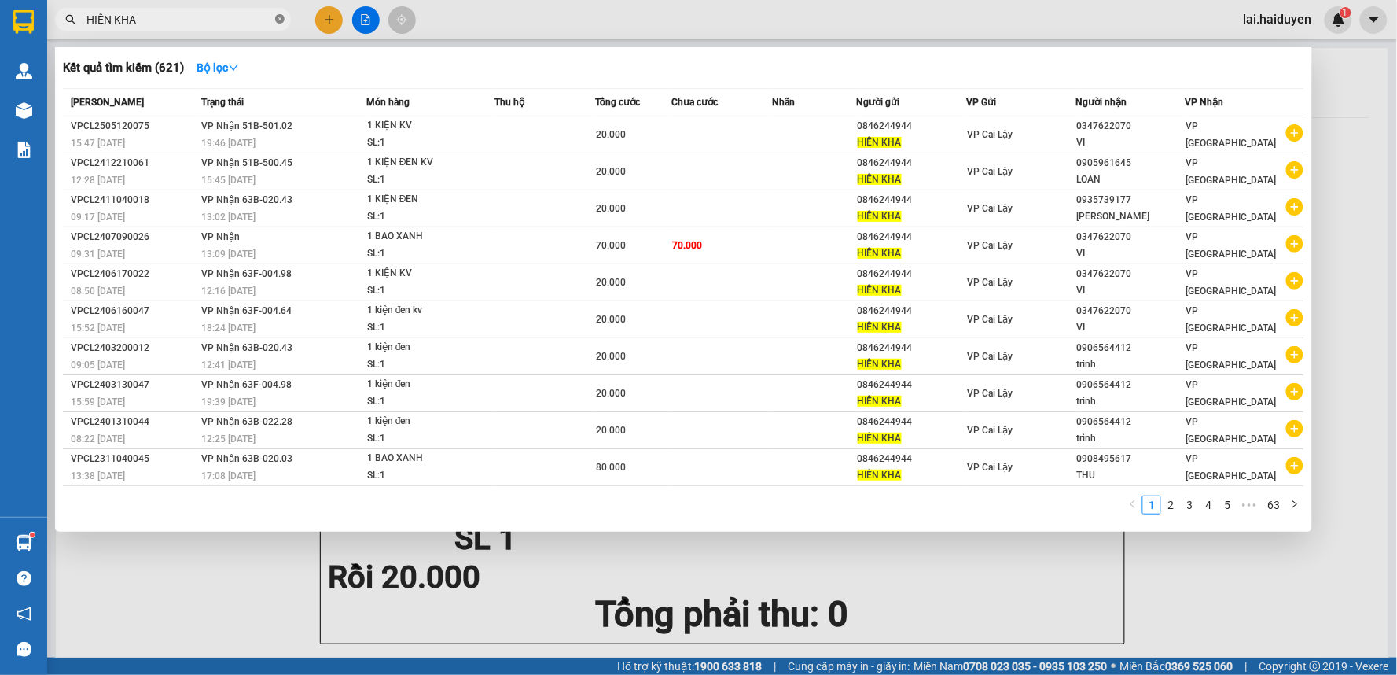
click at [277, 16] on icon "close-circle" at bounding box center [279, 18] width 9 height 9
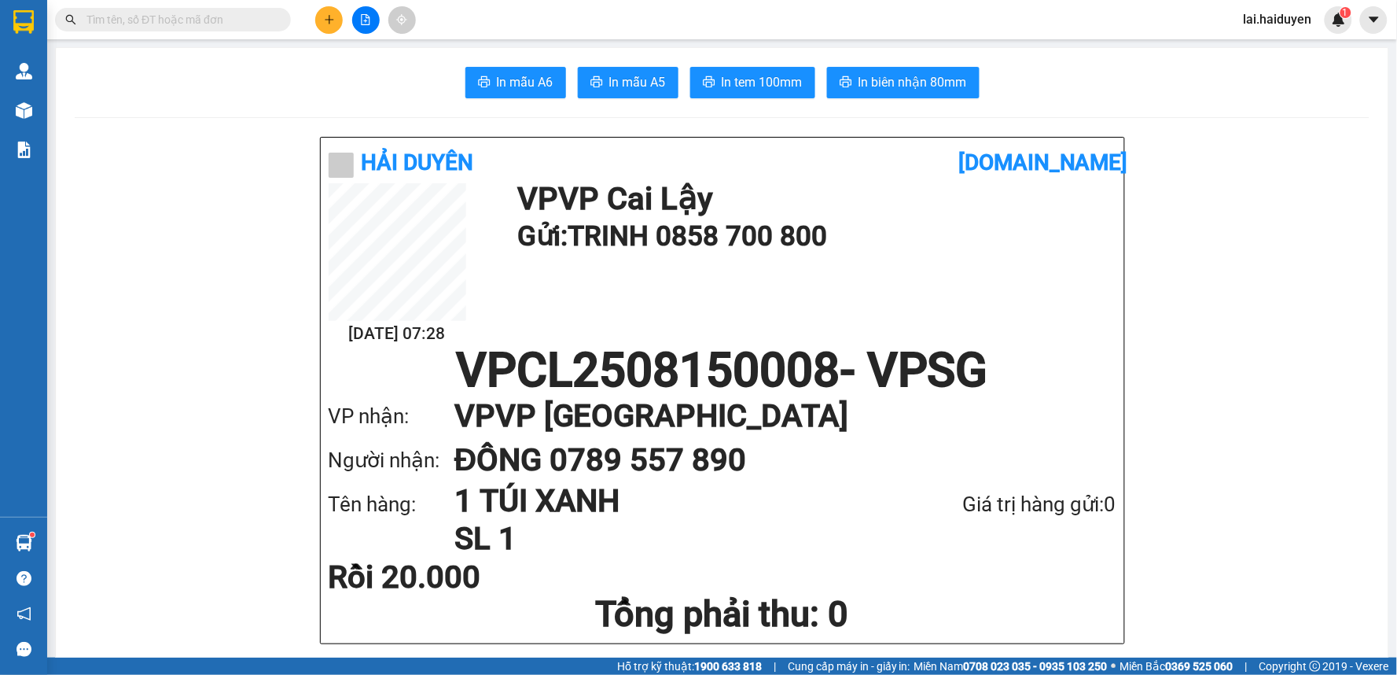
click at [201, 14] on input "text" at bounding box center [179, 19] width 186 height 17
click at [330, 17] on icon "plus" at bounding box center [329, 19] width 11 height 11
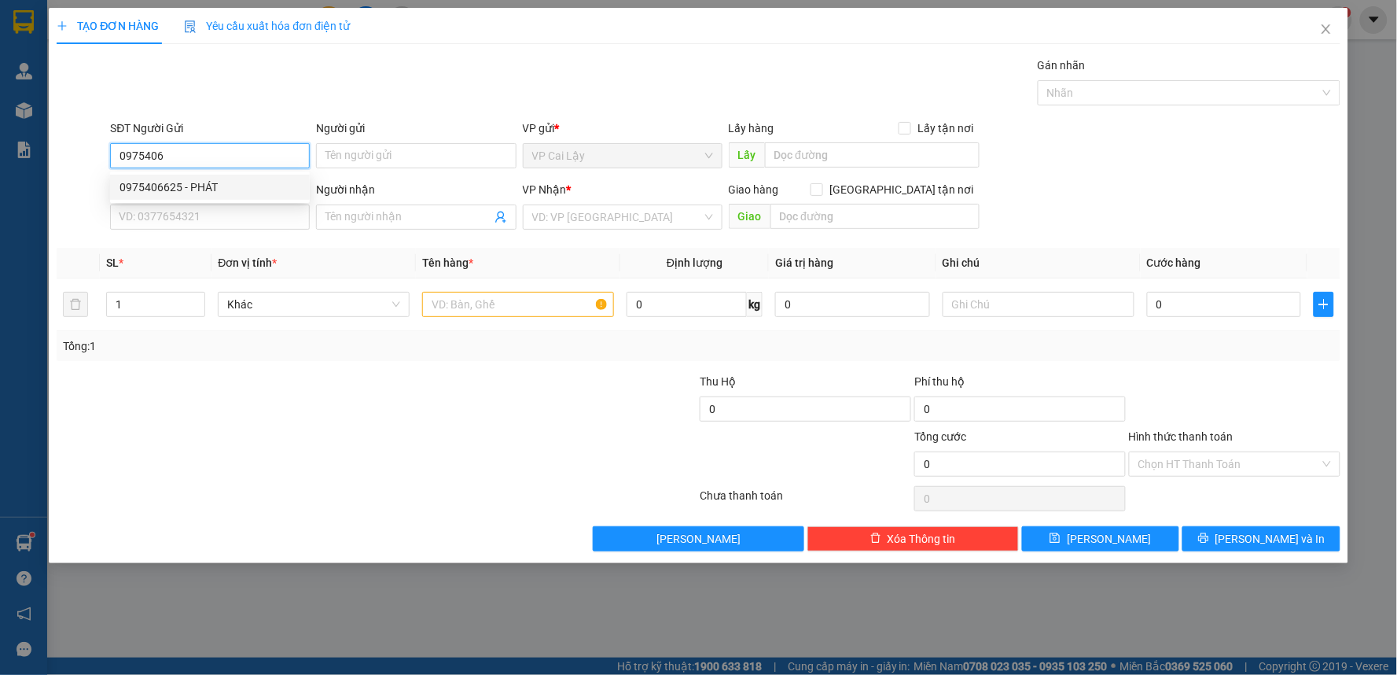
click at [215, 193] on div "0975406625 - PHÁT" at bounding box center [209, 186] width 181 height 17
type input "0975406625"
type input "PHÁT"
type input "0396264863"
type input "a KHOA"
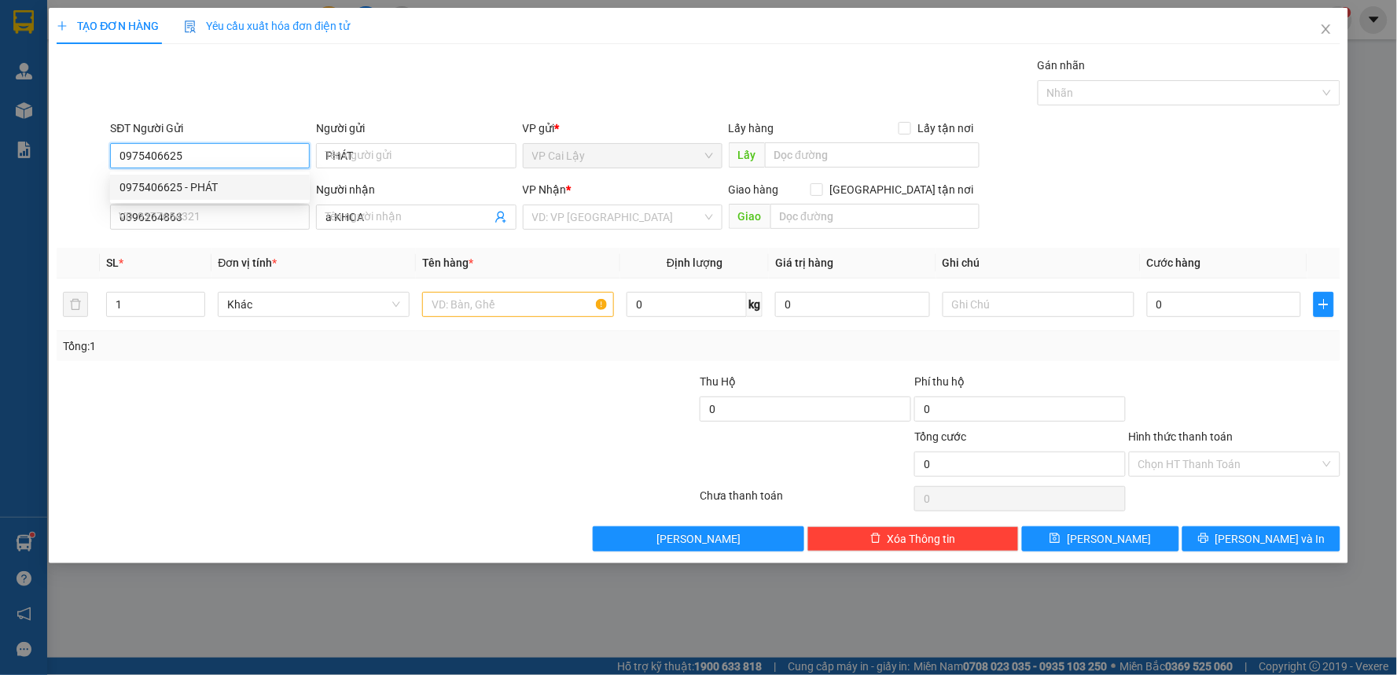
type input "50.000"
type input "0975406625"
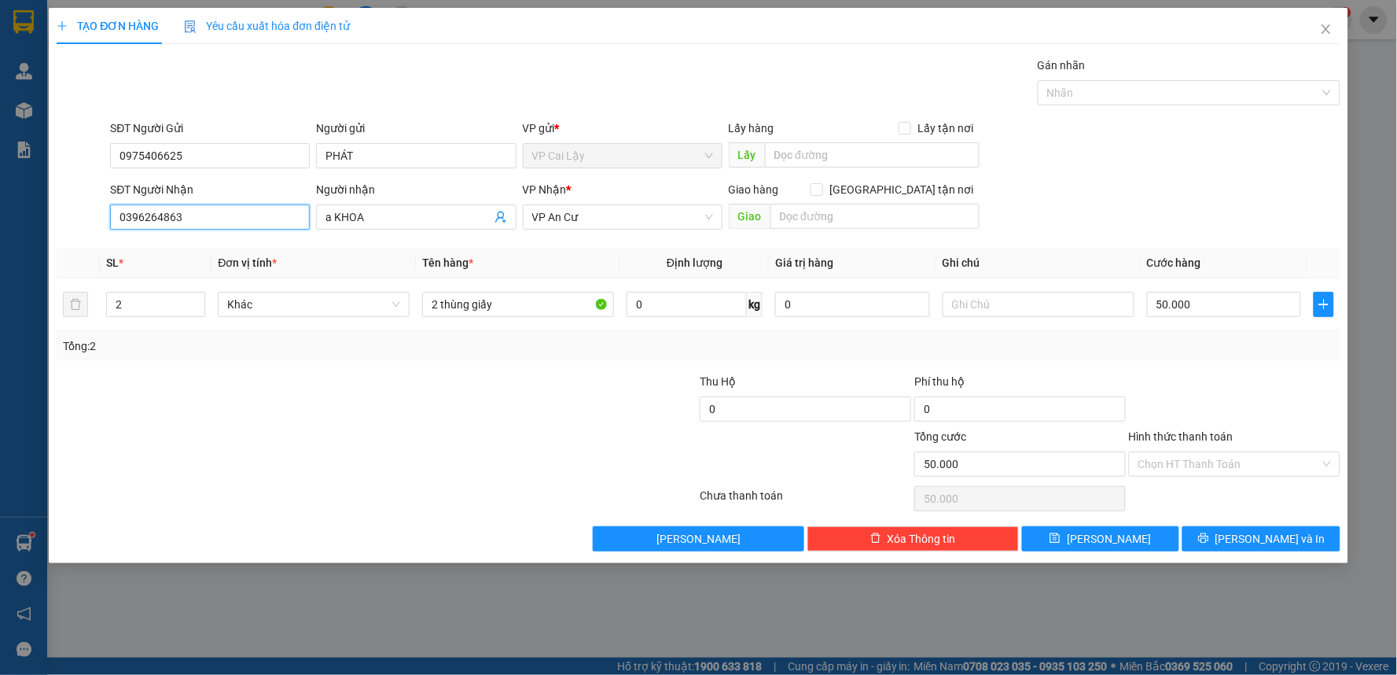
click at [220, 215] on input "0396264863" at bounding box center [210, 216] width 200 height 25
drag, startPoint x: 216, startPoint y: 214, endPoint x: 100, endPoint y: 211, distance: 116.4
click at [100, 211] on div "SĐT Người Nhận 0396264863 Người nhận a KHOA VP Nhận * VP An Cư Giao hàng Giao t…" at bounding box center [698, 208] width 1287 height 55
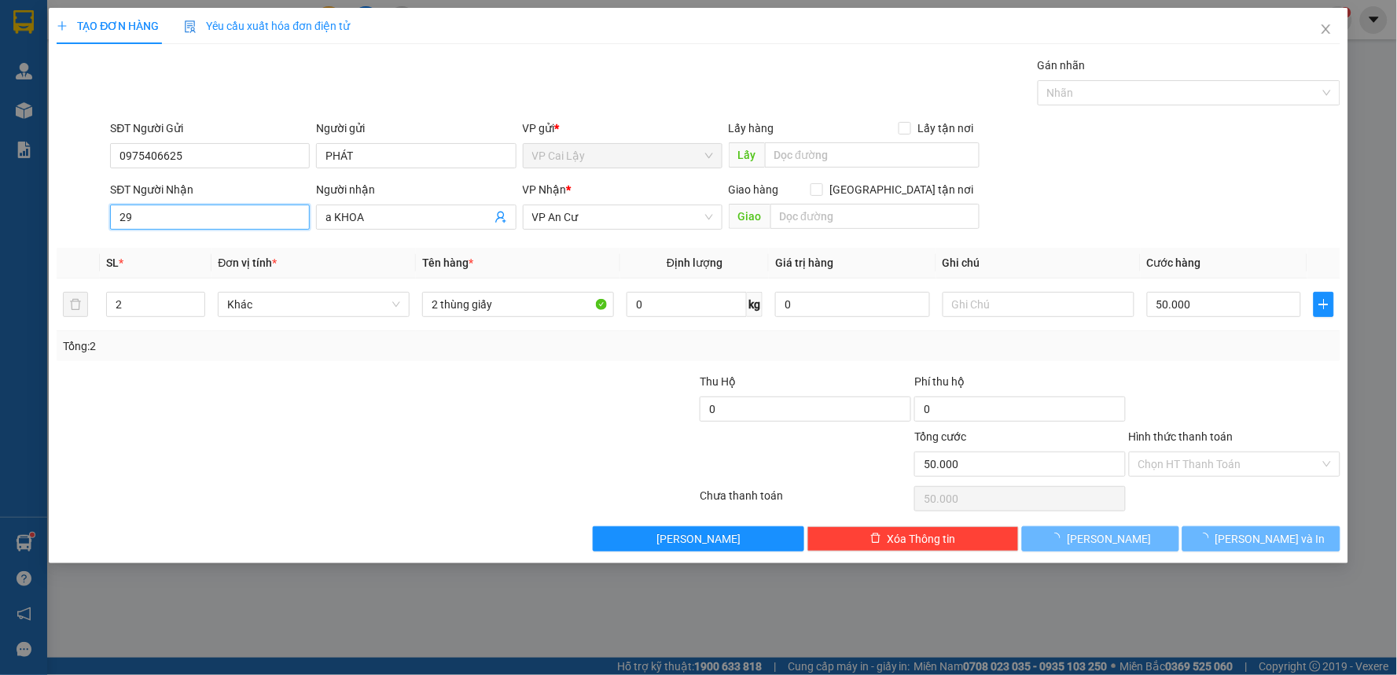
type input "2"
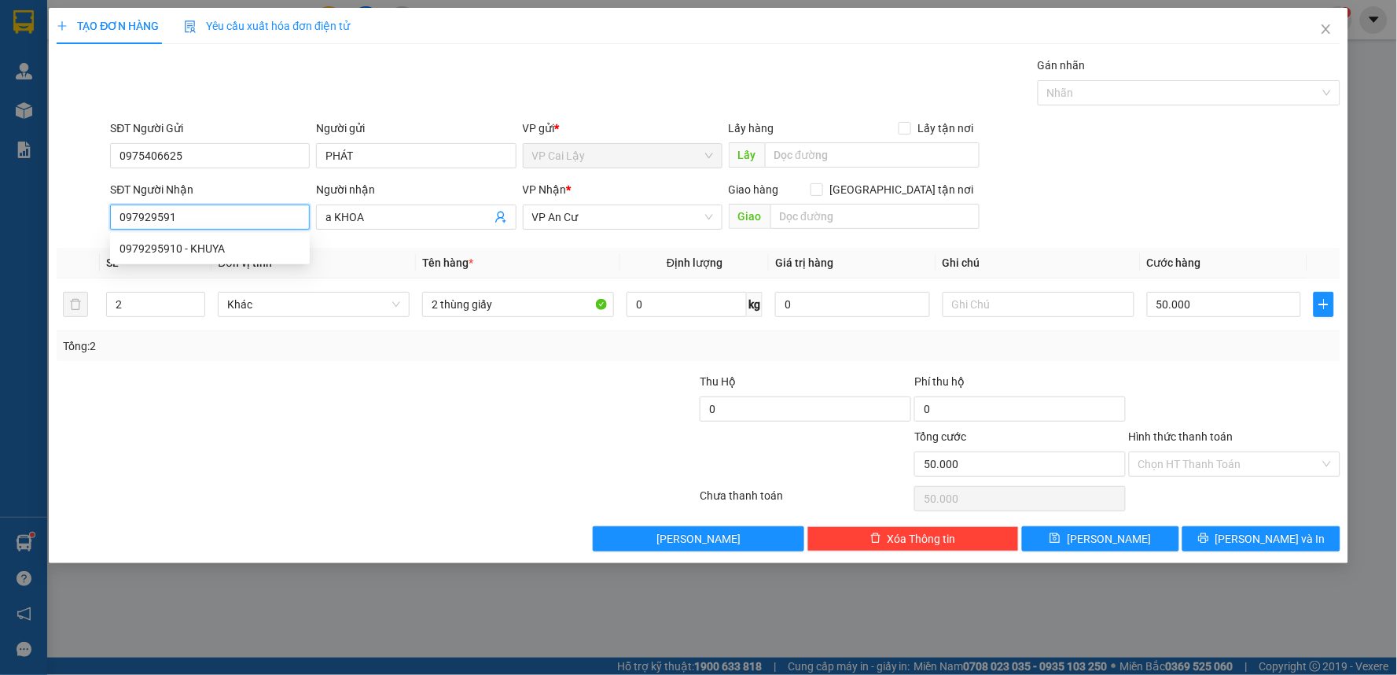
type input "0979295910"
drag, startPoint x: 292, startPoint y: 241, endPoint x: 250, endPoint y: 260, distance: 46.5
click at [289, 248] on div "0979295910 - KHUYA" at bounding box center [209, 248] width 181 height 17
type input "KHUYA"
type input "210.000"
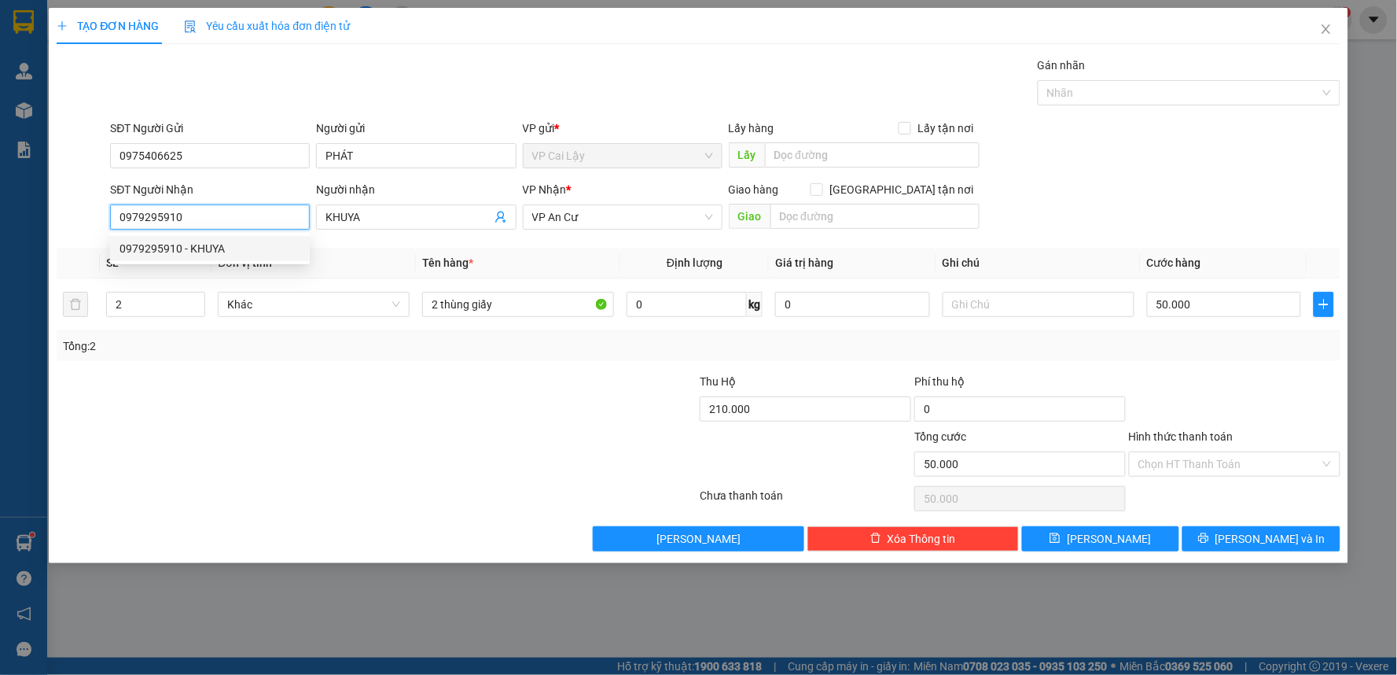
type input "20.000"
type input "0979295910"
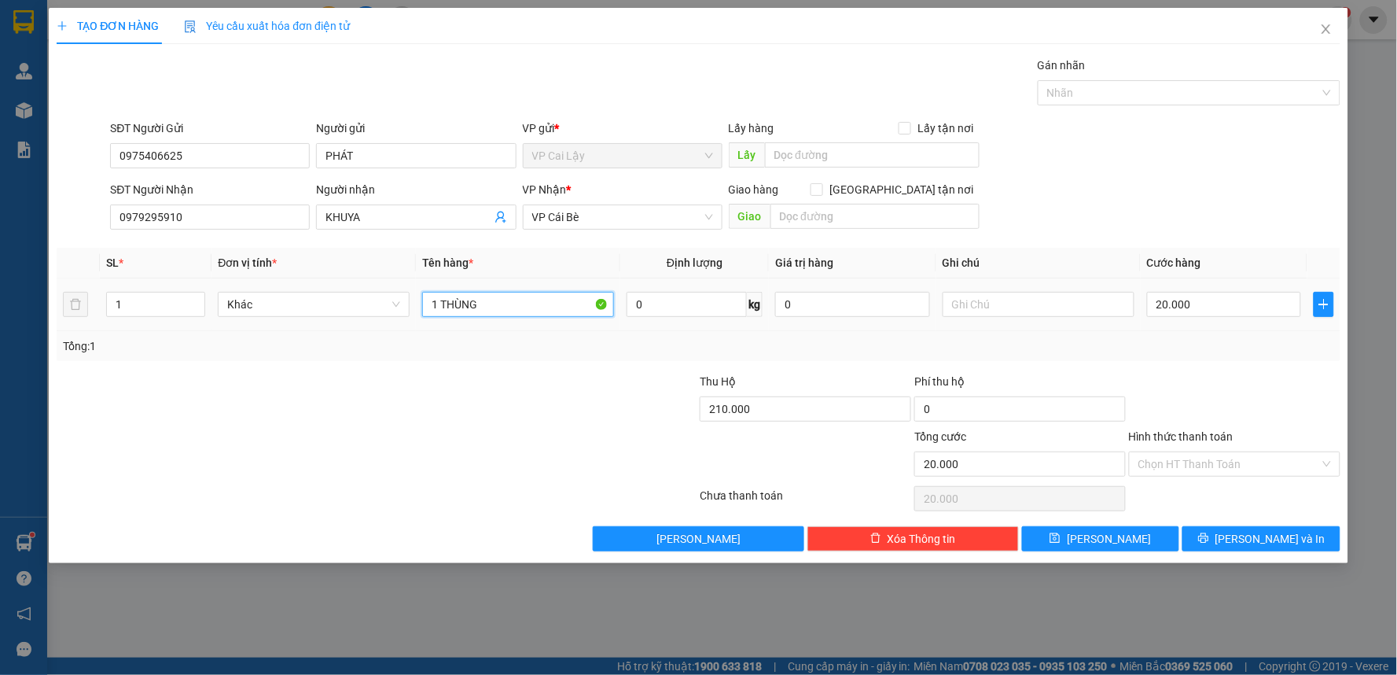
click at [486, 303] on input "1 THÙNG" at bounding box center [518, 304] width 192 height 25
type input "1 THÙNG GIẤY VÀNG"
click at [1259, 535] on span "[PERSON_NAME] và In" at bounding box center [1270, 538] width 110 height 17
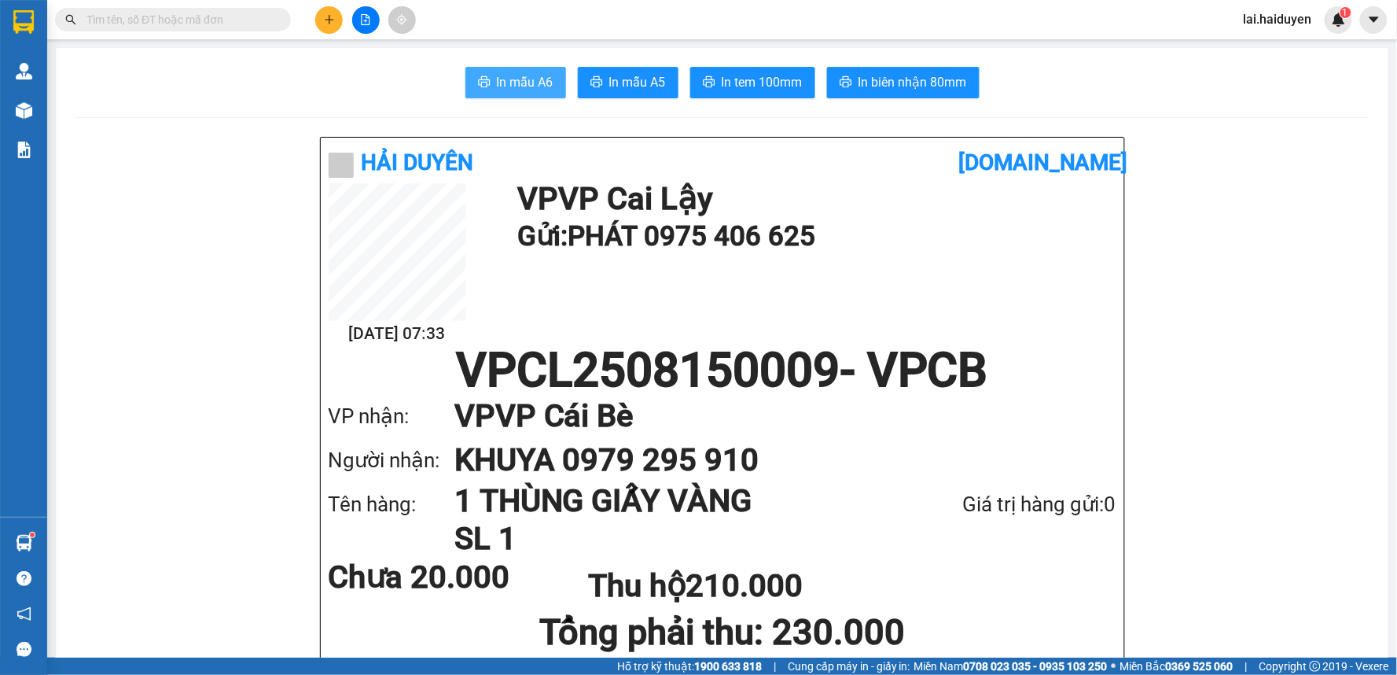
click at [536, 79] on span "In mẫu A6" at bounding box center [525, 82] width 57 height 20
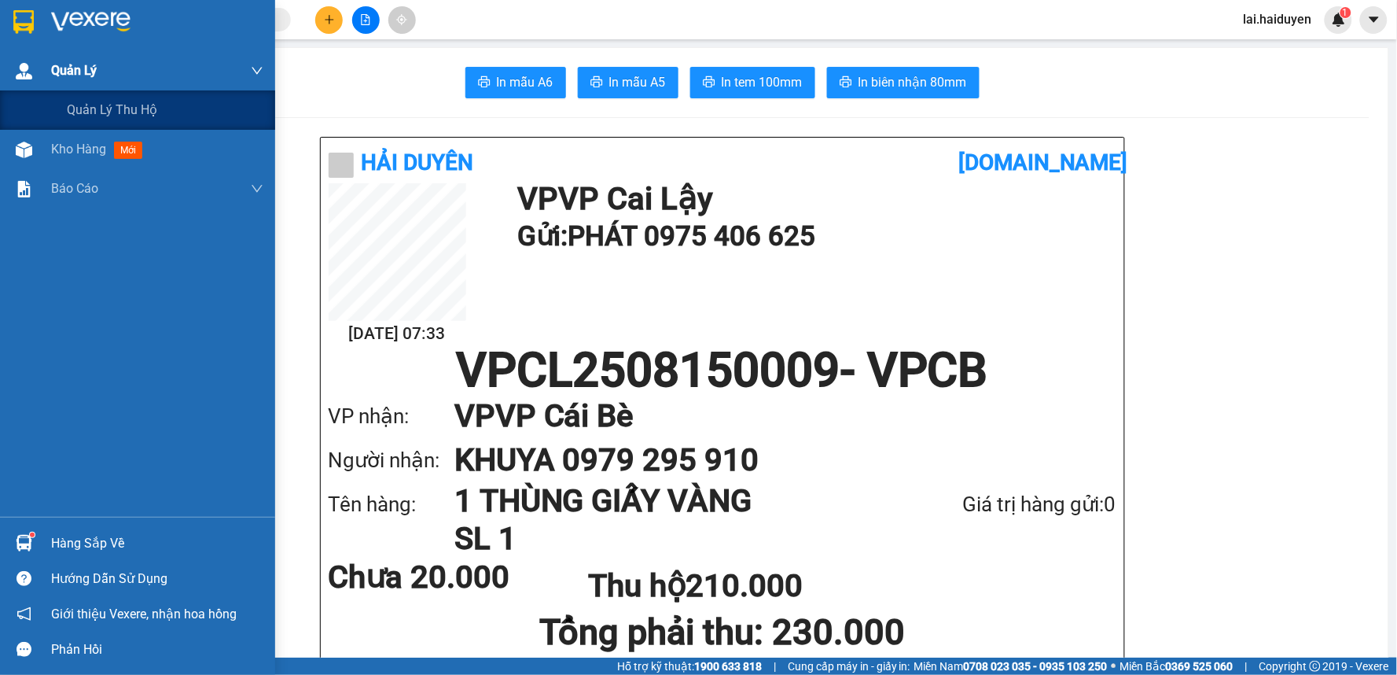
click at [84, 65] on span "Quản Lý" at bounding box center [74, 71] width 46 height 20
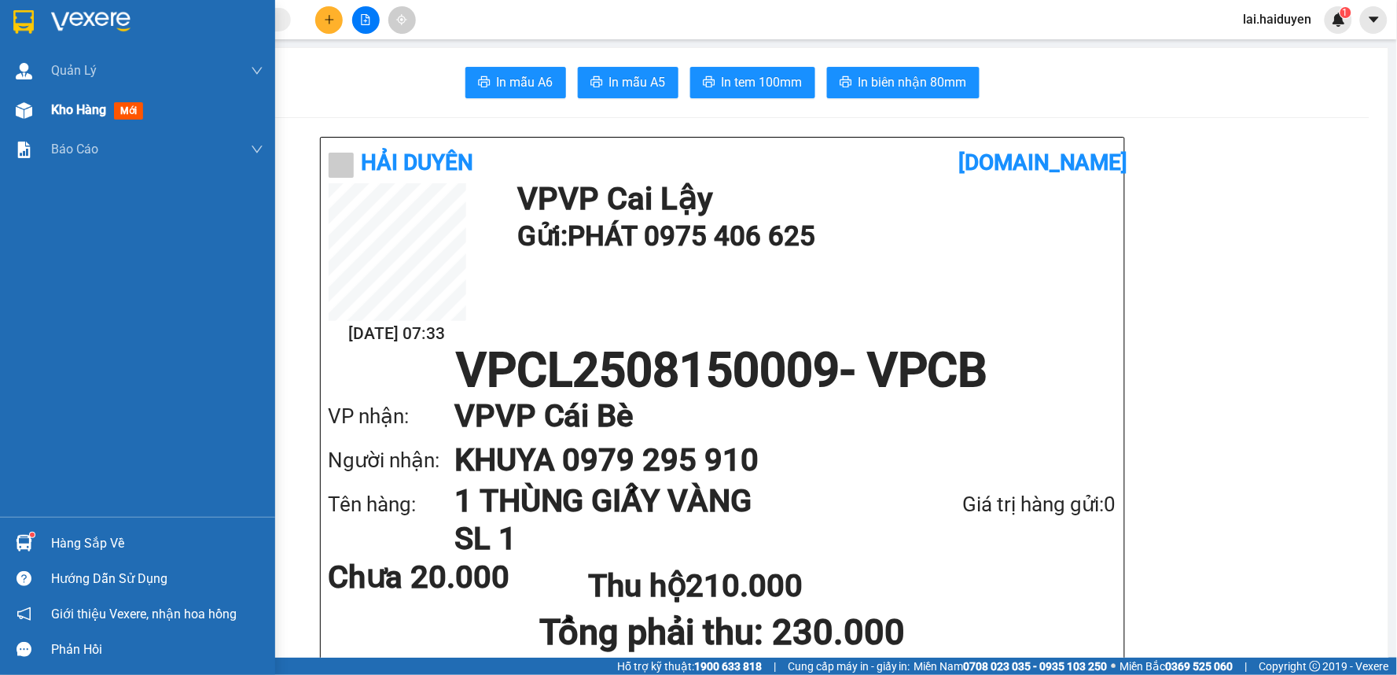
click at [105, 110] on span "Kho hàng" at bounding box center [78, 109] width 55 height 15
click at [112, 108] on div "Kho hàng mới" at bounding box center [99, 110] width 97 height 20
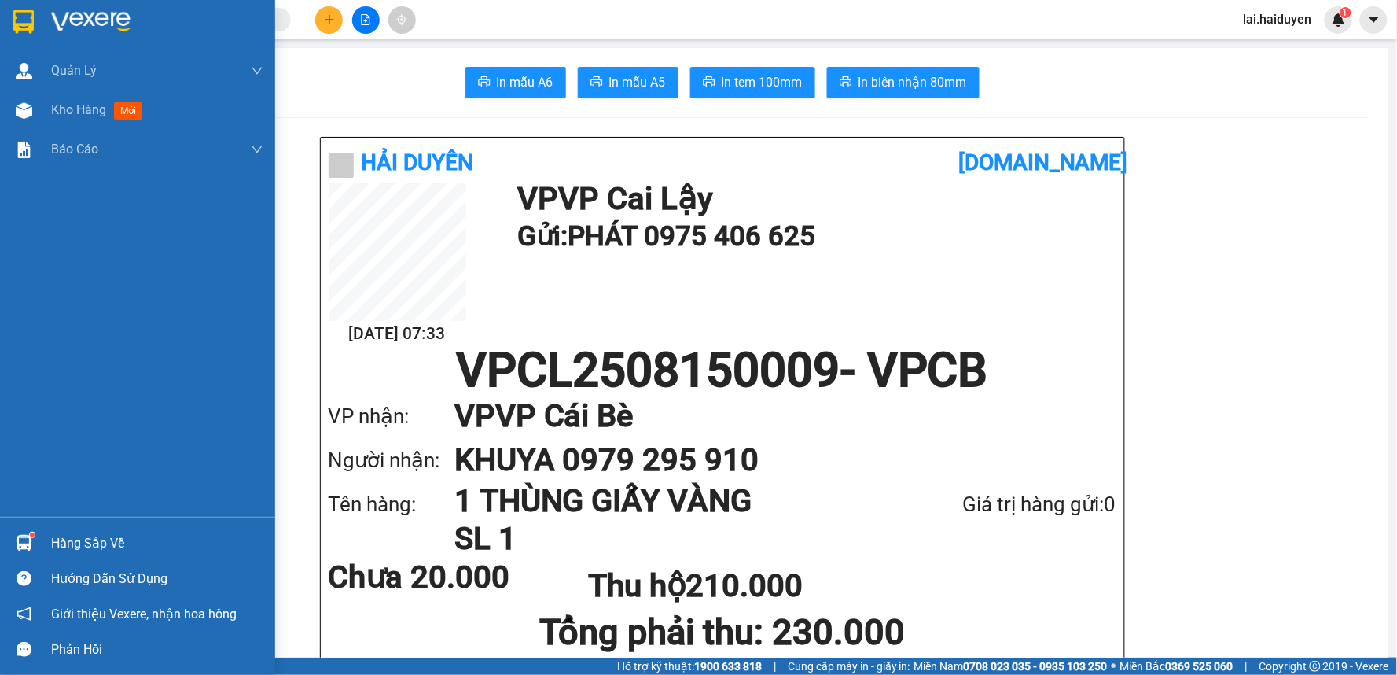
click at [100, 112] on span "Kho hàng" at bounding box center [78, 109] width 55 height 15
click at [79, 96] on div "Kho hàng mới" at bounding box center [157, 109] width 212 height 39
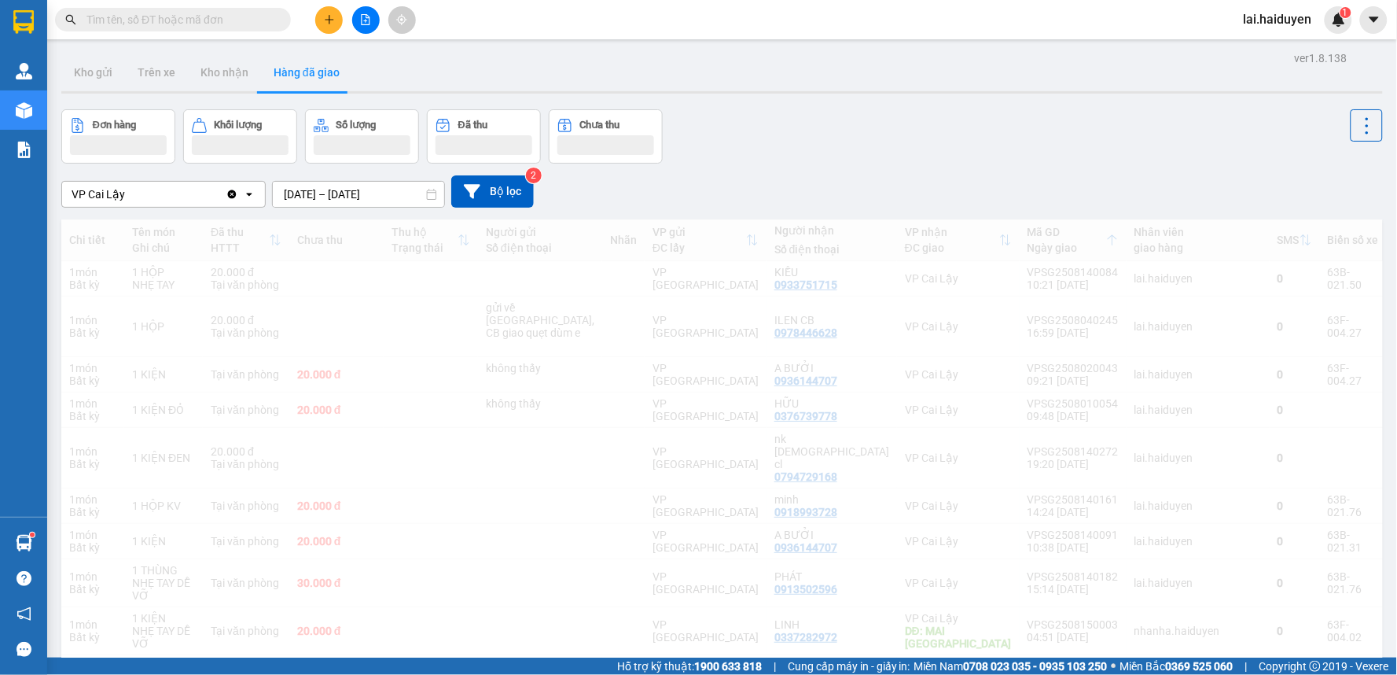
click at [72, 102] on span "Kho hàng" at bounding box center [78, 109] width 55 height 15
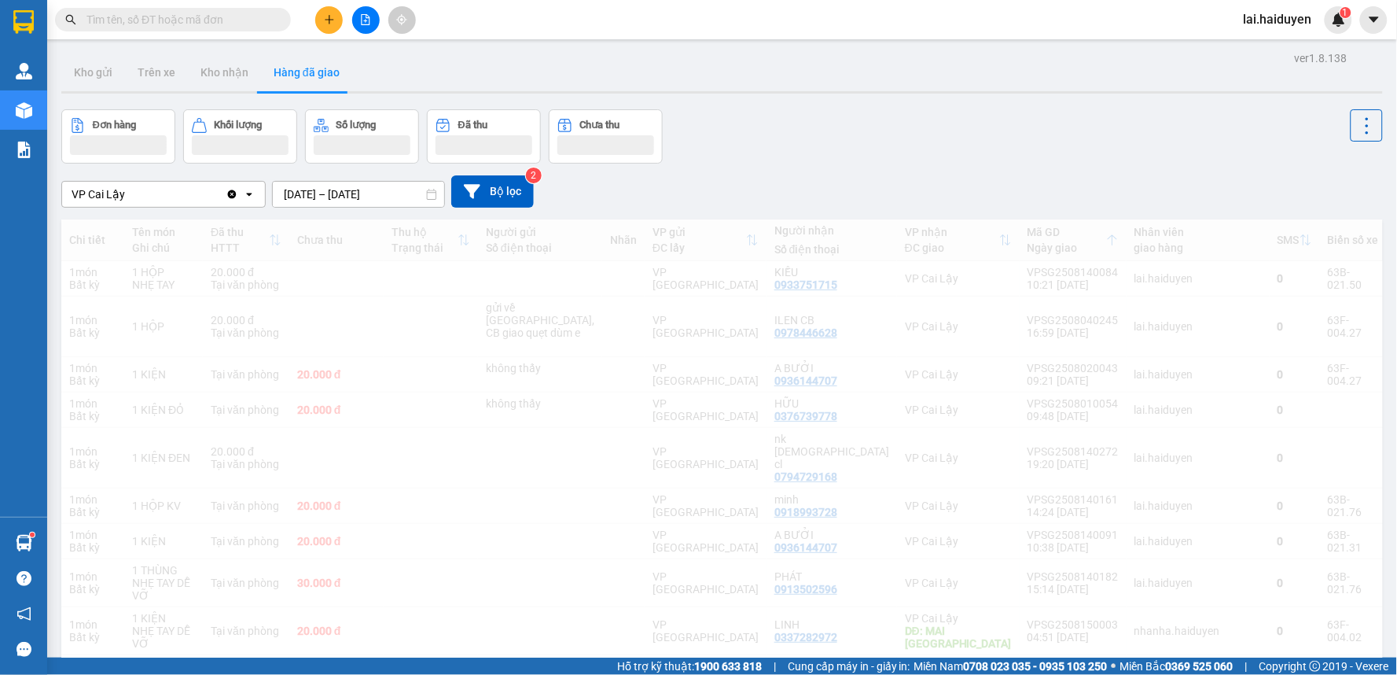
click at [101, 113] on span "Kho hàng" at bounding box center [78, 109] width 55 height 15
click at [703, 160] on div "Đơn hàng Khối lượng Số lượng Đã thu Chưa thu" at bounding box center [722, 136] width 1322 height 54
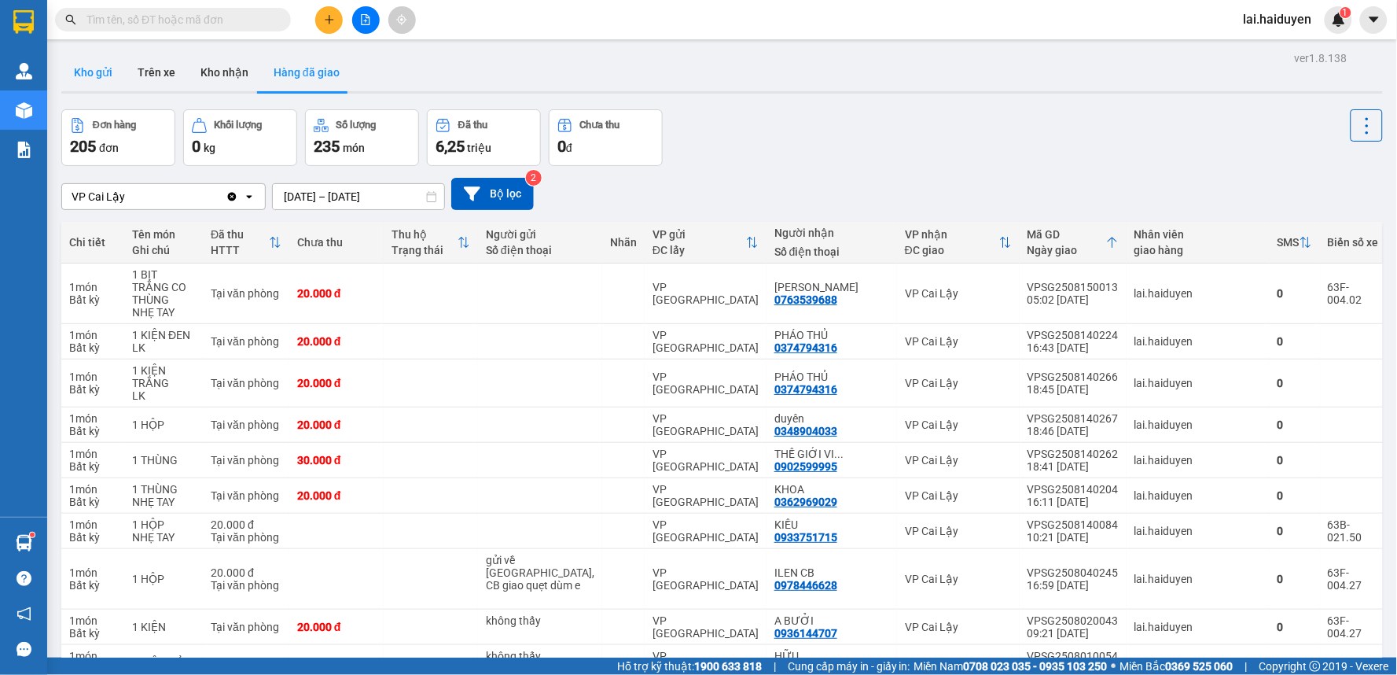
click at [102, 64] on button "Kho gửi" at bounding box center [93, 72] width 64 height 38
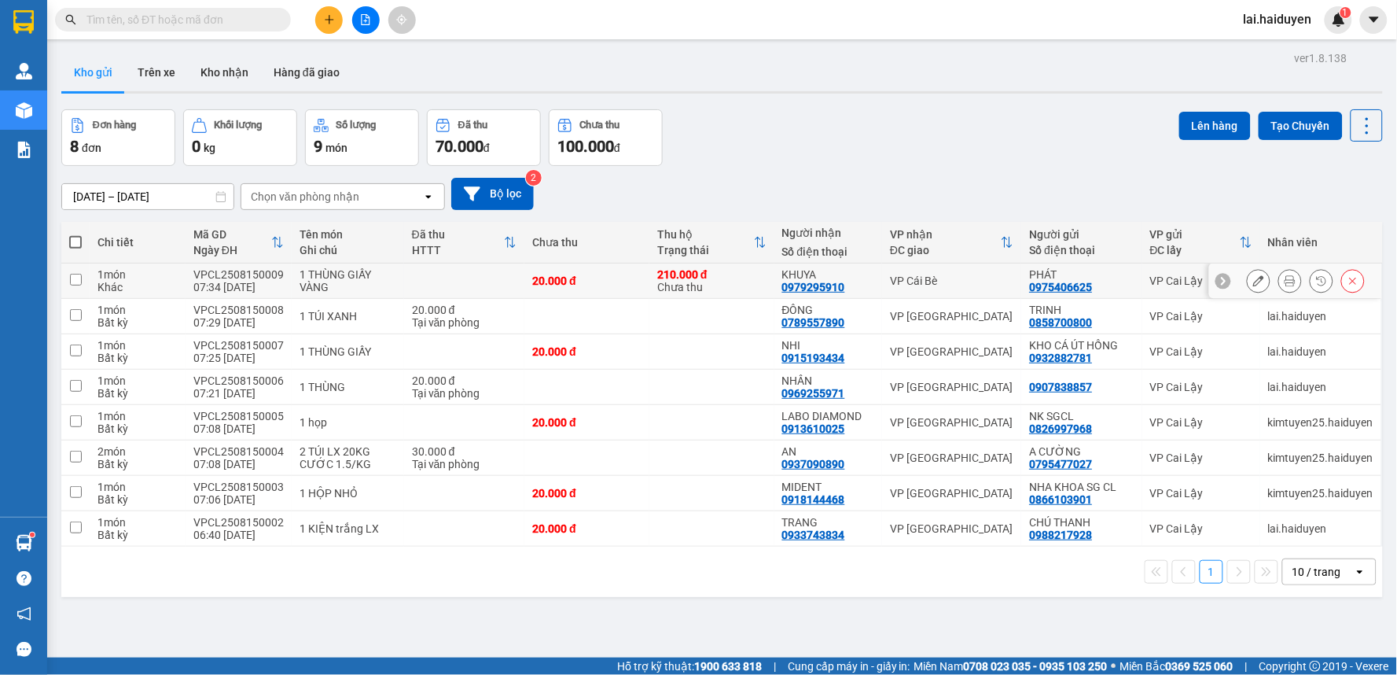
click at [1325, 284] on div at bounding box center [1306, 281] width 118 height 24
click at [1350, 281] on icon at bounding box center [1353, 281] width 7 height 7
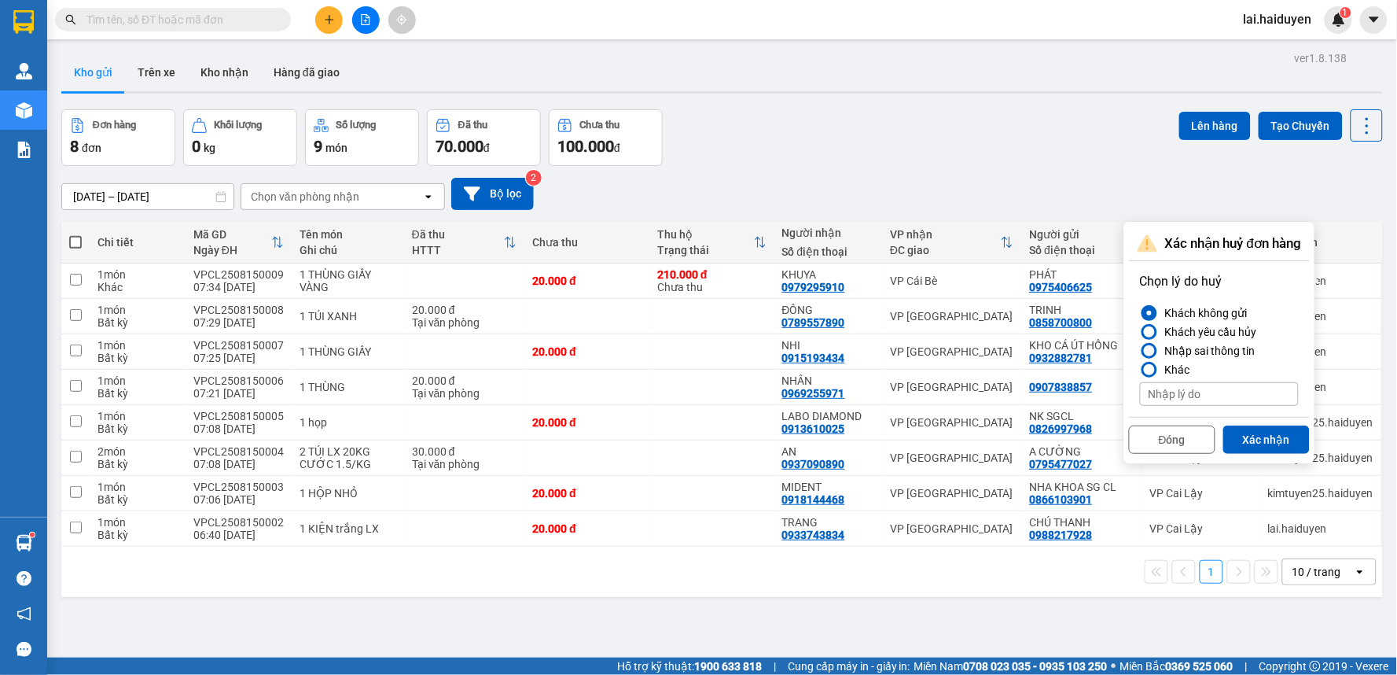
drag, startPoint x: 1205, startPoint y: 346, endPoint x: 1219, endPoint y: 388, distance: 44.0
click at [1208, 351] on div "Nhập sai thông tin" at bounding box center [1207, 350] width 97 height 19
click at [1145, 344] on div at bounding box center [1150, 351] width 16 height 16
click at [1140, 351] on input "Nhập sai thông tin" at bounding box center [1140, 351] width 0 height 0
click at [1271, 439] on button "Xác nhận" at bounding box center [1266, 439] width 86 height 28
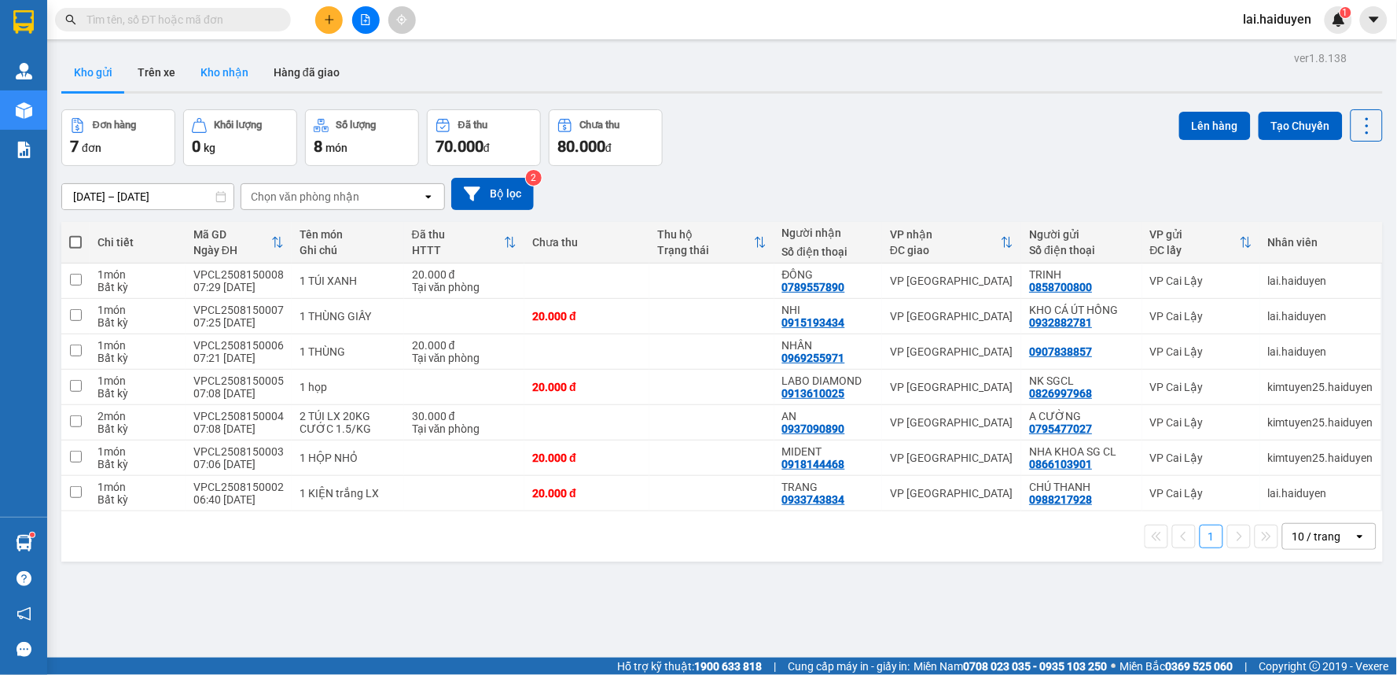
click at [219, 72] on button "Kho nhận" at bounding box center [224, 72] width 73 height 38
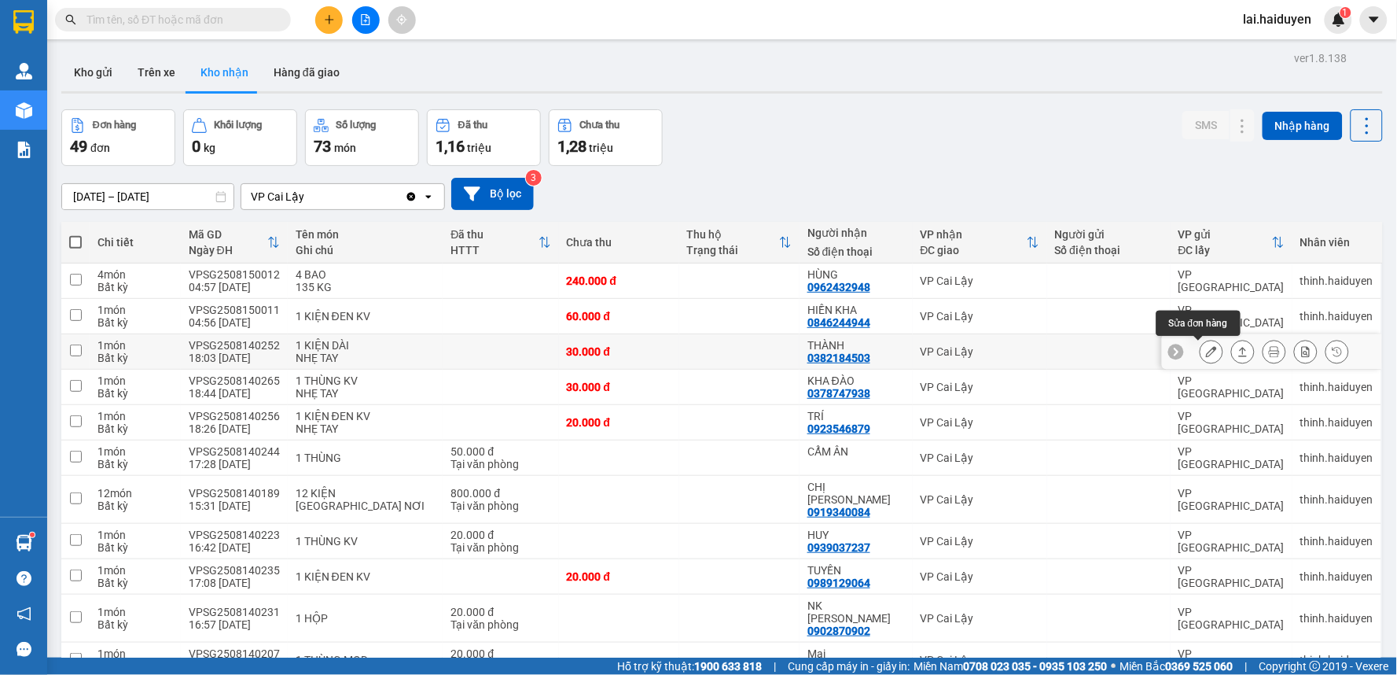
click at [1200, 346] on button at bounding box center [1211, 352] width 22 height 28
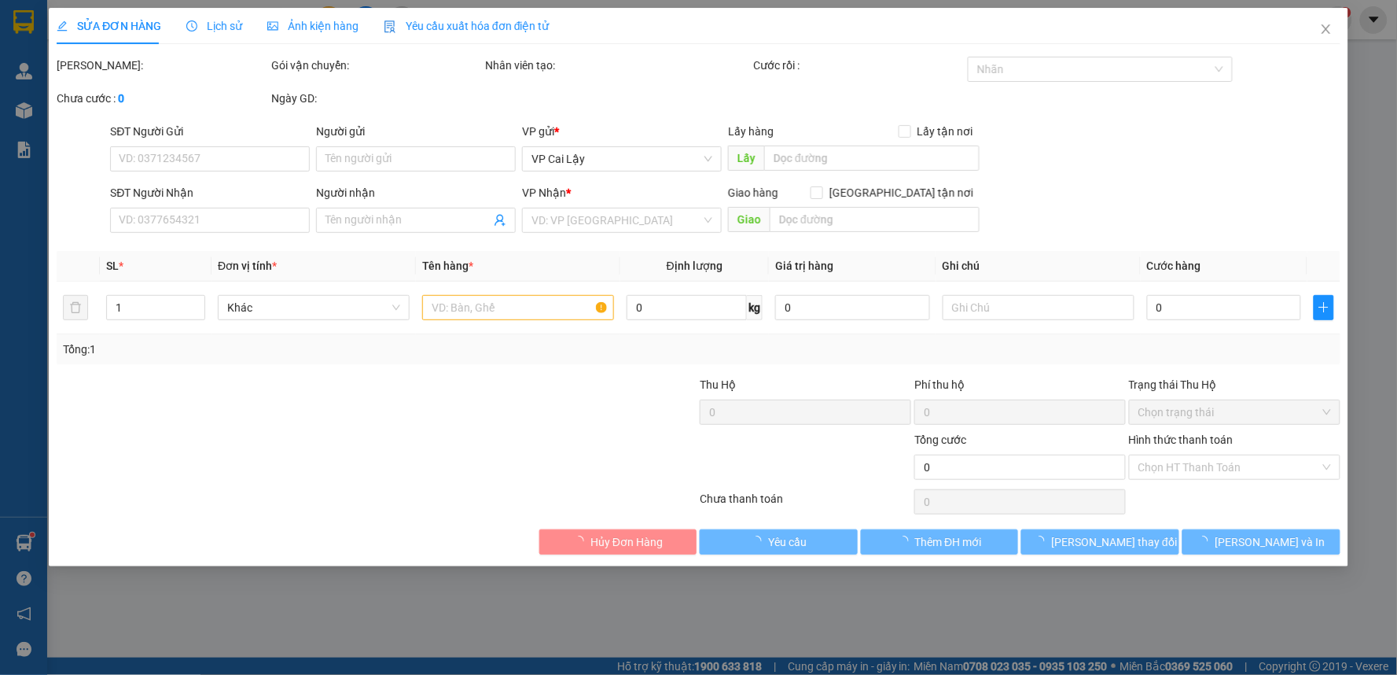
type input "0382184503"
type input "THÀNH"
type input "30.000"
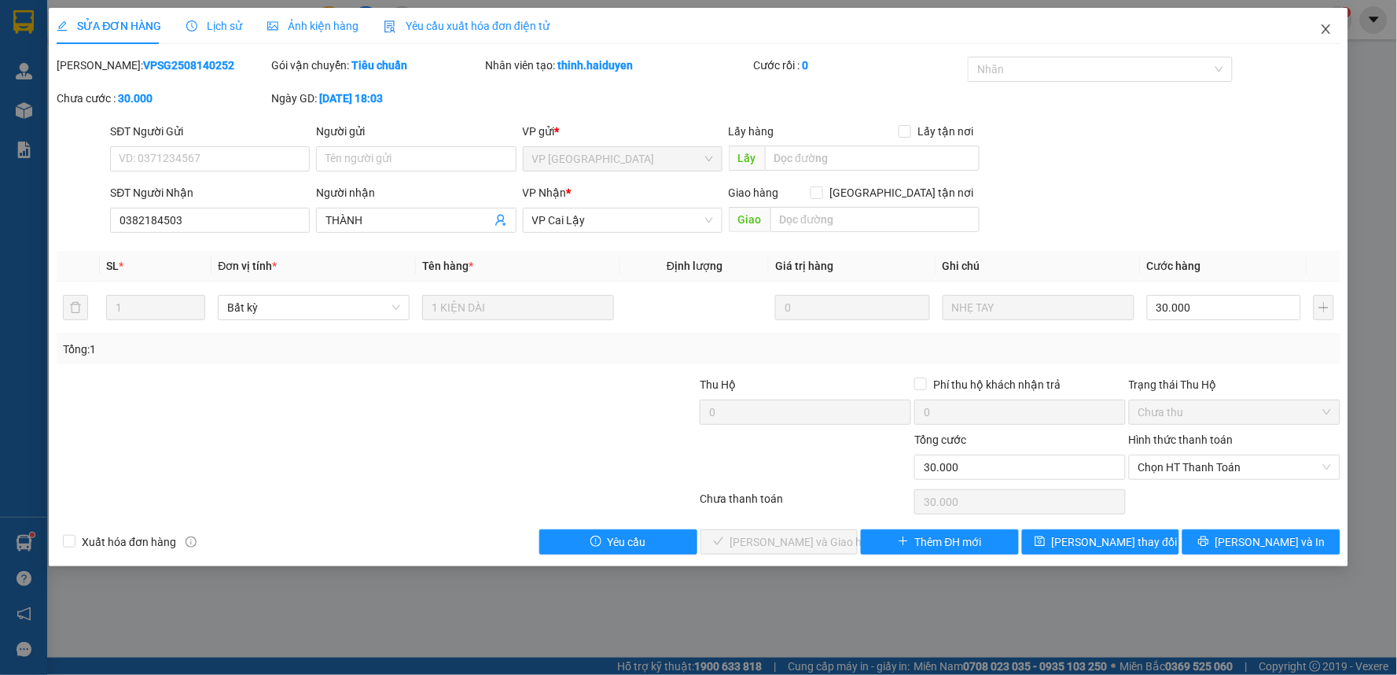
click at [1326, 28] on icon "close" at bounding box center [1326, 29] width 13 height 13
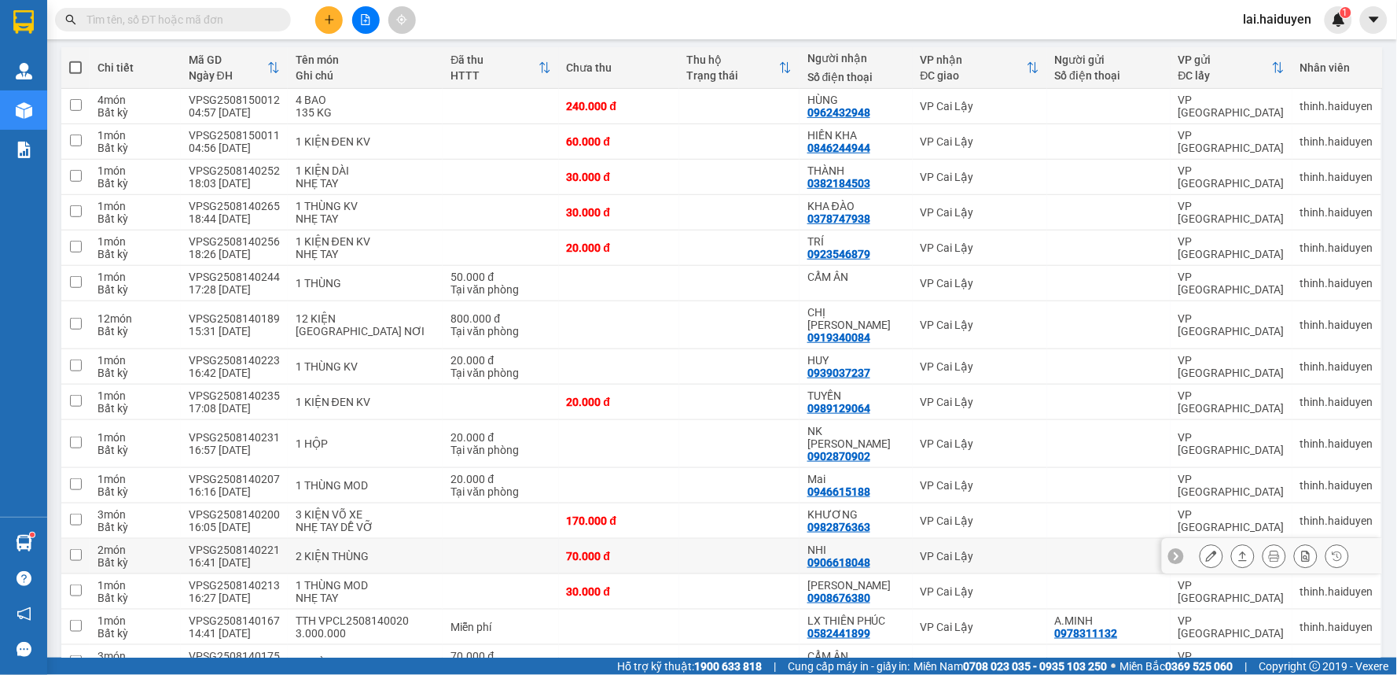
scroll to position [87, 0]
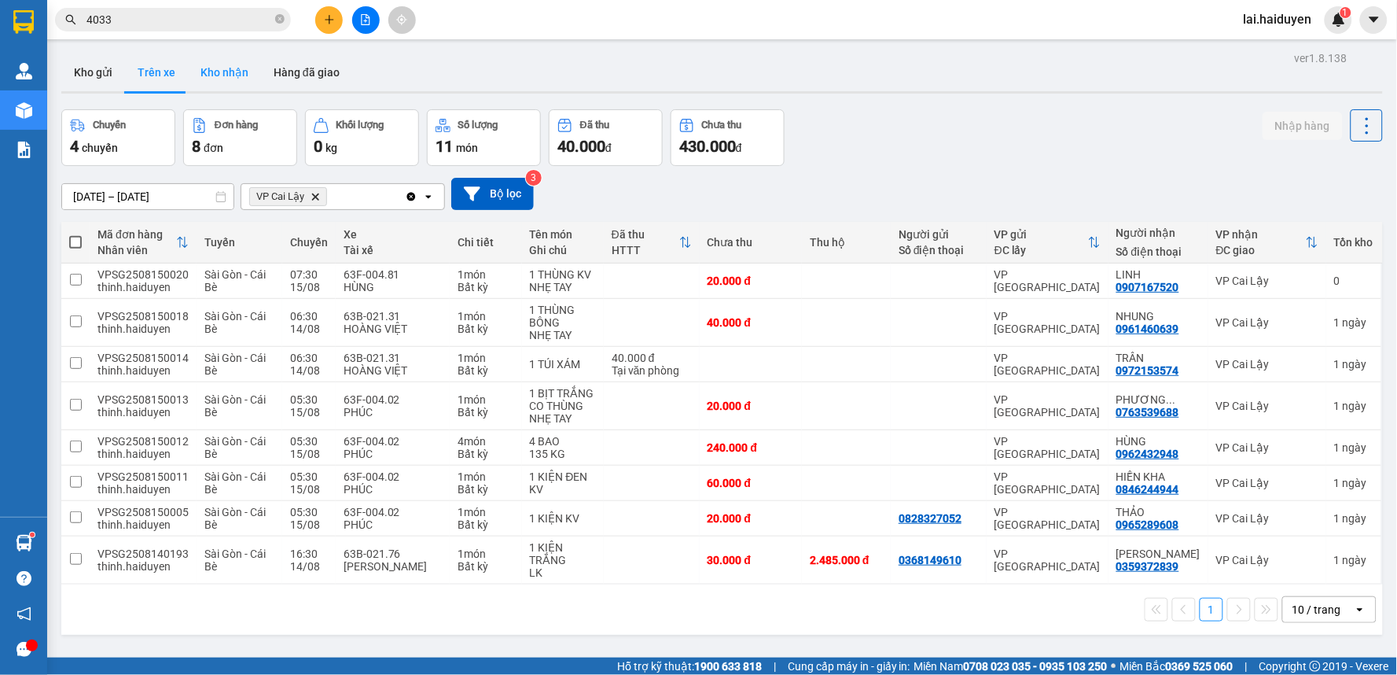
click at [213, 65] on button "Kho nhận" at bounding box center [224, 72] width 73 height 38
type input "[DATE] – [DATE]"
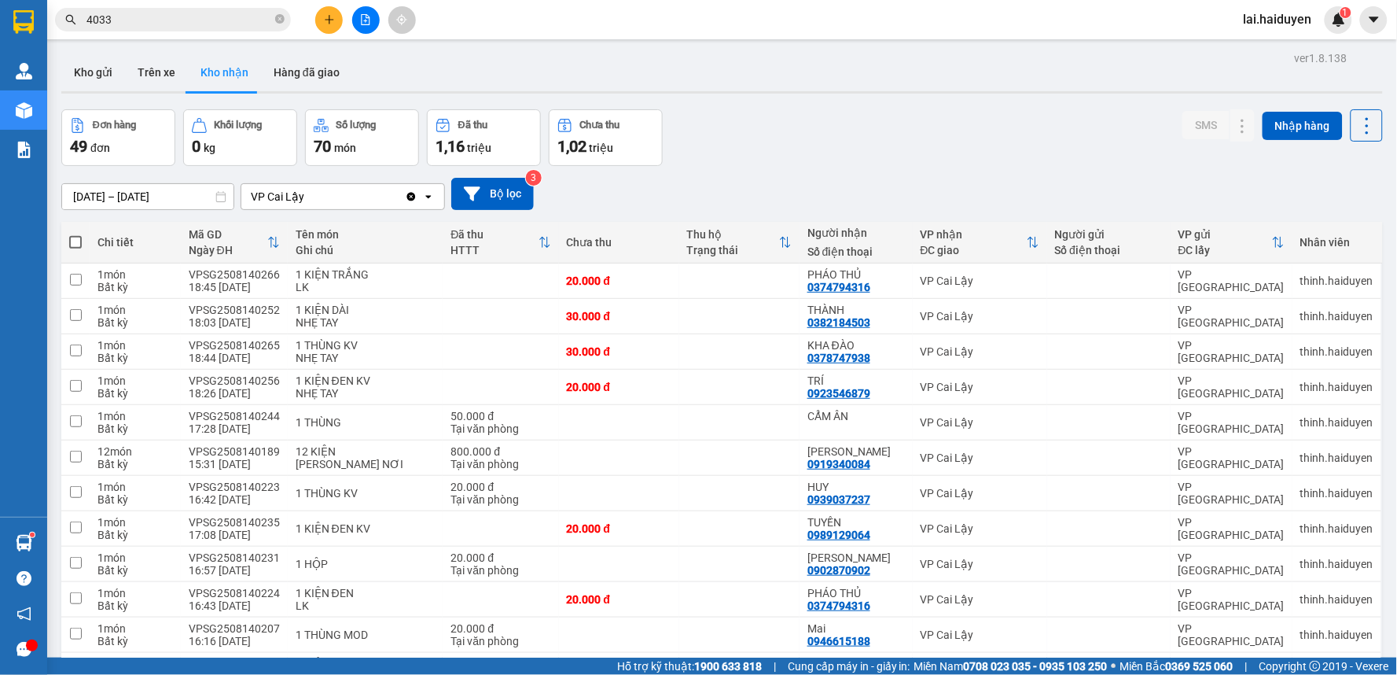
drag, startPoint x: 88, startPoint y: 53, endPoint x: 106, endPoint y: 94, distance: 45.4
click at [88, 55] on button "Kho gửi" at bounding box center [93, 72] width 64 height 38
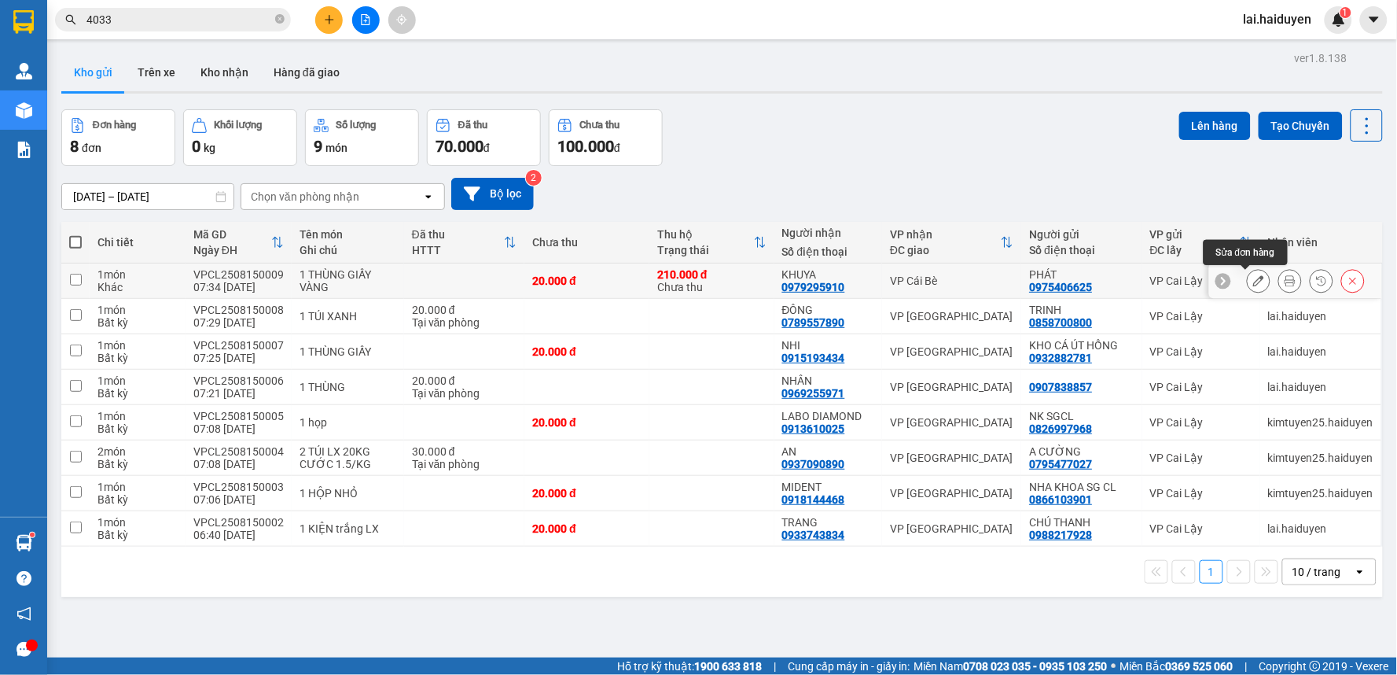
click at [1253, 283] on icon at bounding box center [1258, 280] width 11 height 11
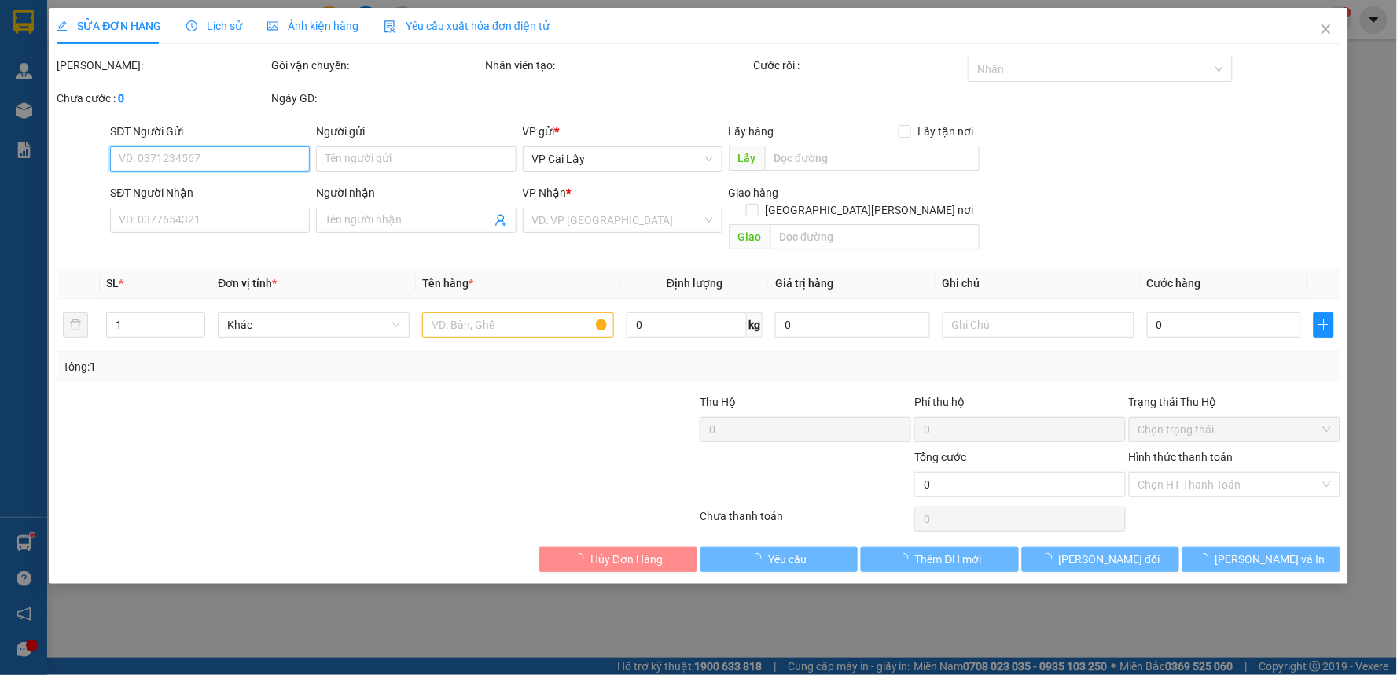
type input "0975406625"
type input "PHÁT"
type input "0979295910"
type input "KHUYA"
type input "210.000"
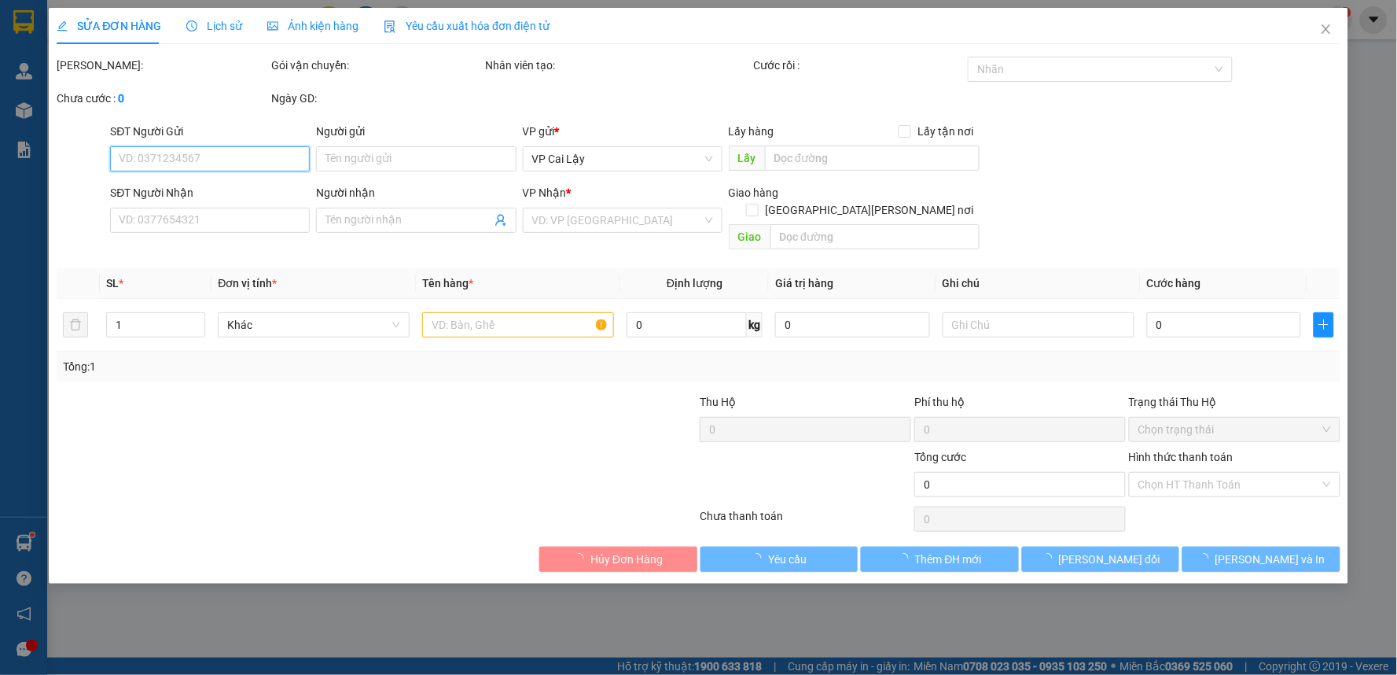
type input "20.000"
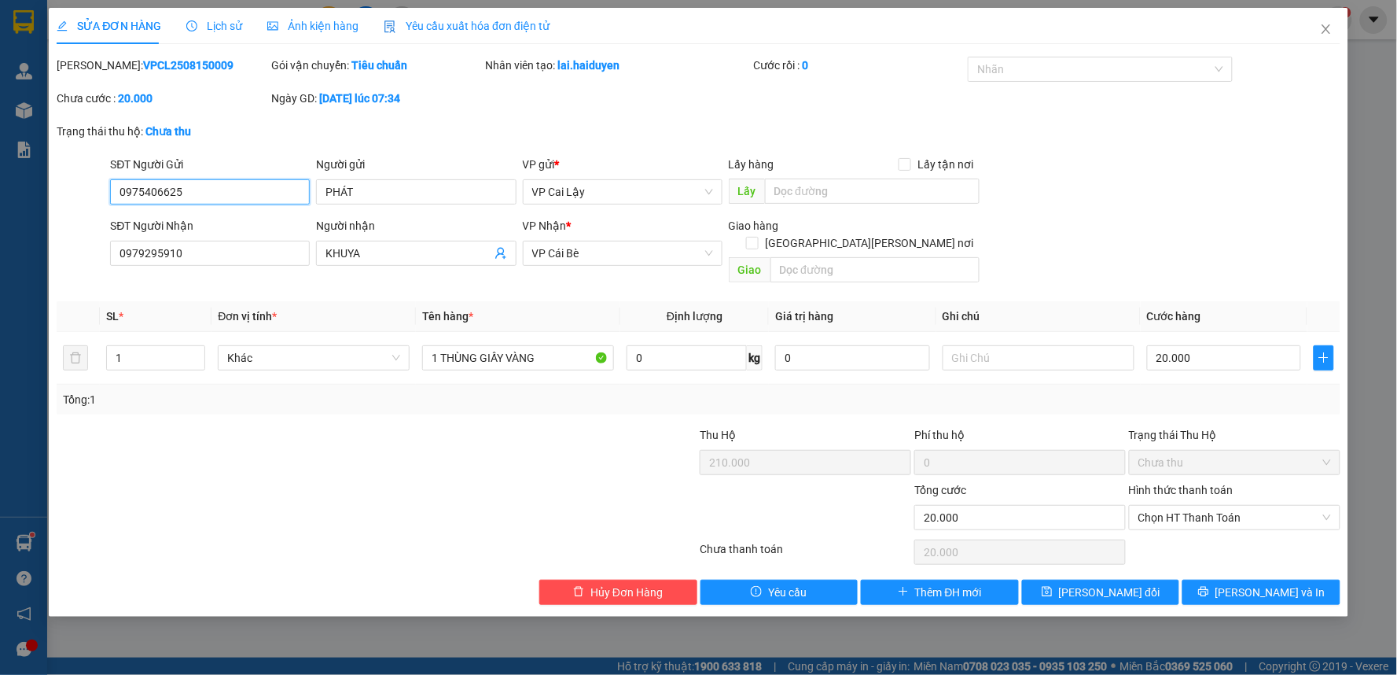
drag, startPoint x: 213, startPoint y: 197, endPoint x: 71, endPoint y: 197, distance: 142.3
click at [71, 197] on div "SĐT Người Gửi 0975406625 0975406625 Người gửi PHÁT VP gửi * [PERSON_NAME] Lậy L…" at bounding box center [698, 183] width 1287 height 55
click at [1322, 33] on icon "close" at bounding box center [1326, 29] width 13 height 13
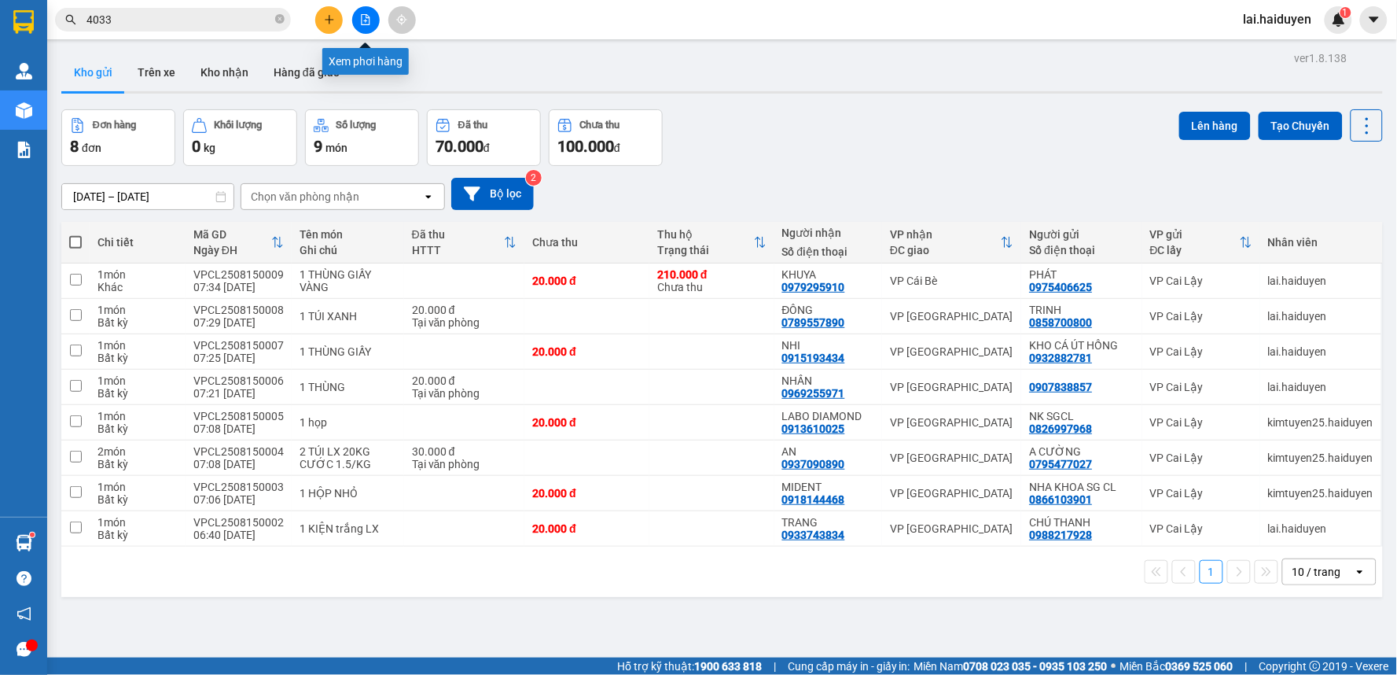
click at [341, 20] on button at bounding box center [329, 20] width 28 height 28
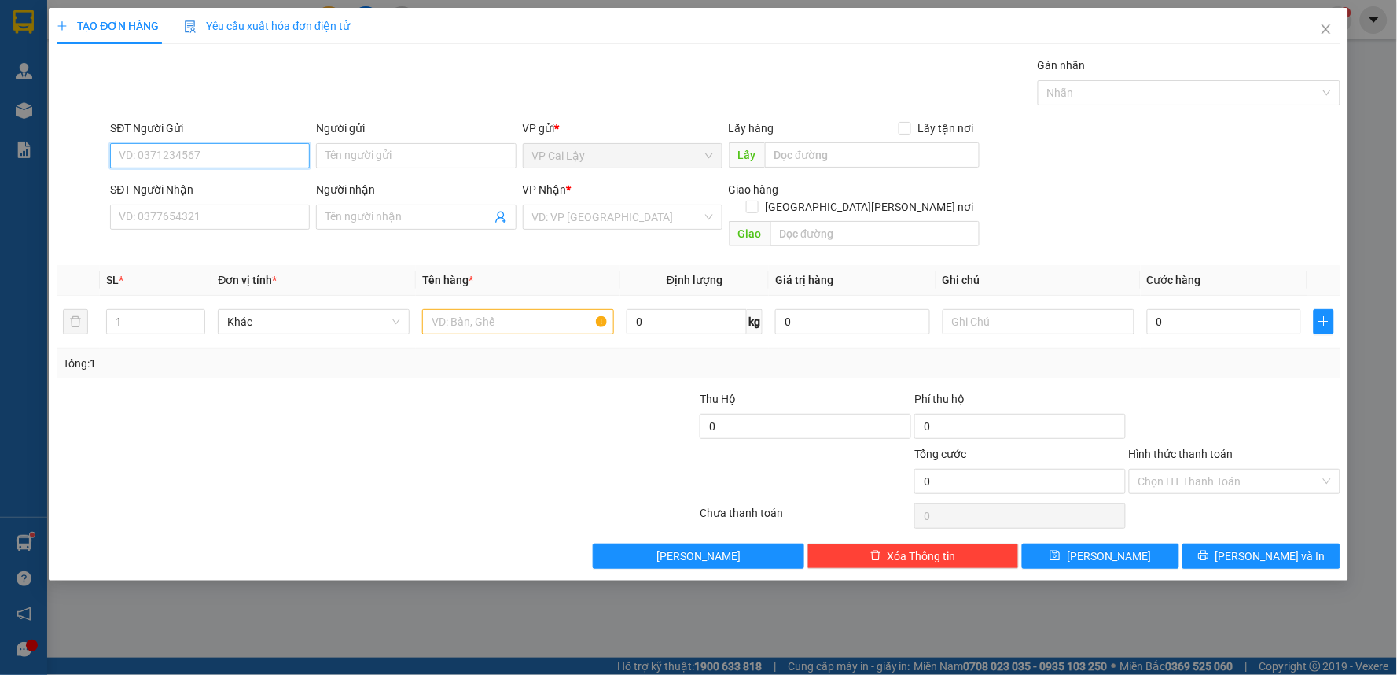
paste input "0975406625"
type input "0975406625"
click at [249, 189] on div "0975406625 - PHÁT" at bounding box center [209, 186] width 181 height 17
type input "PHÁT"
type input "0979295910"
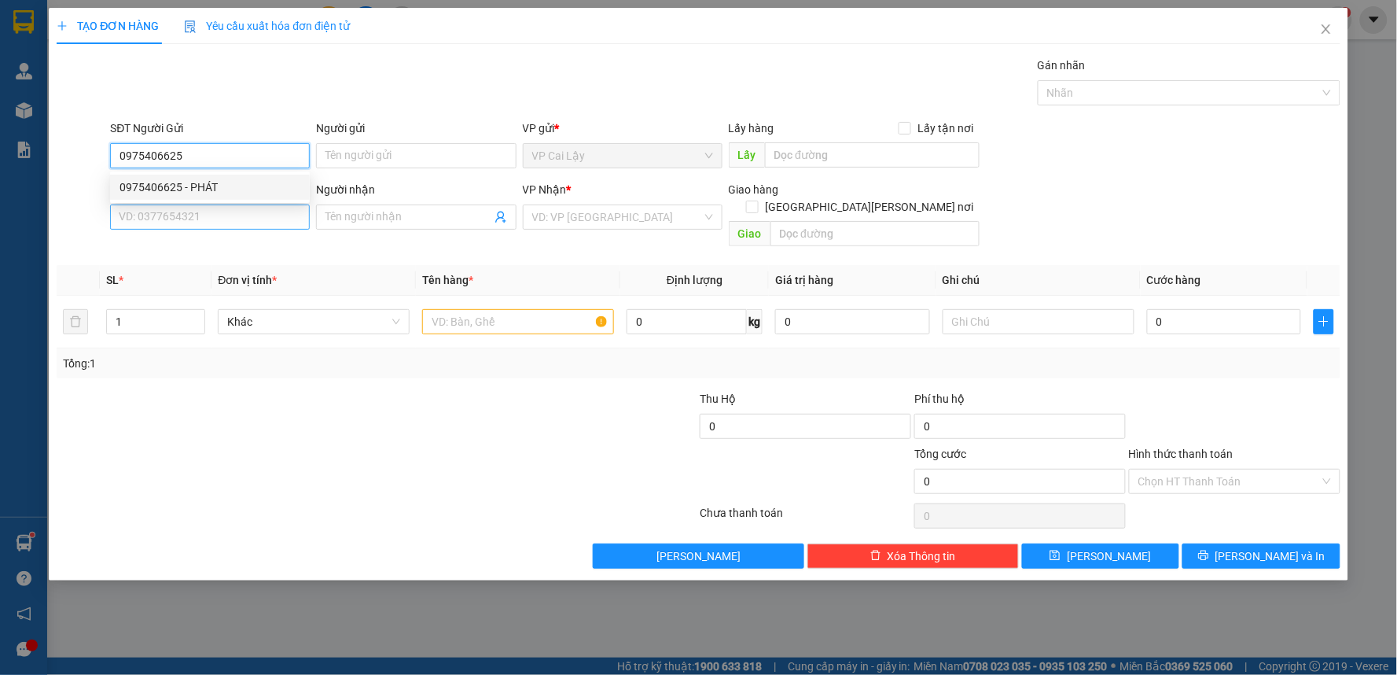
type input "KHUYA"
type input "210.000"
type input "20.000"
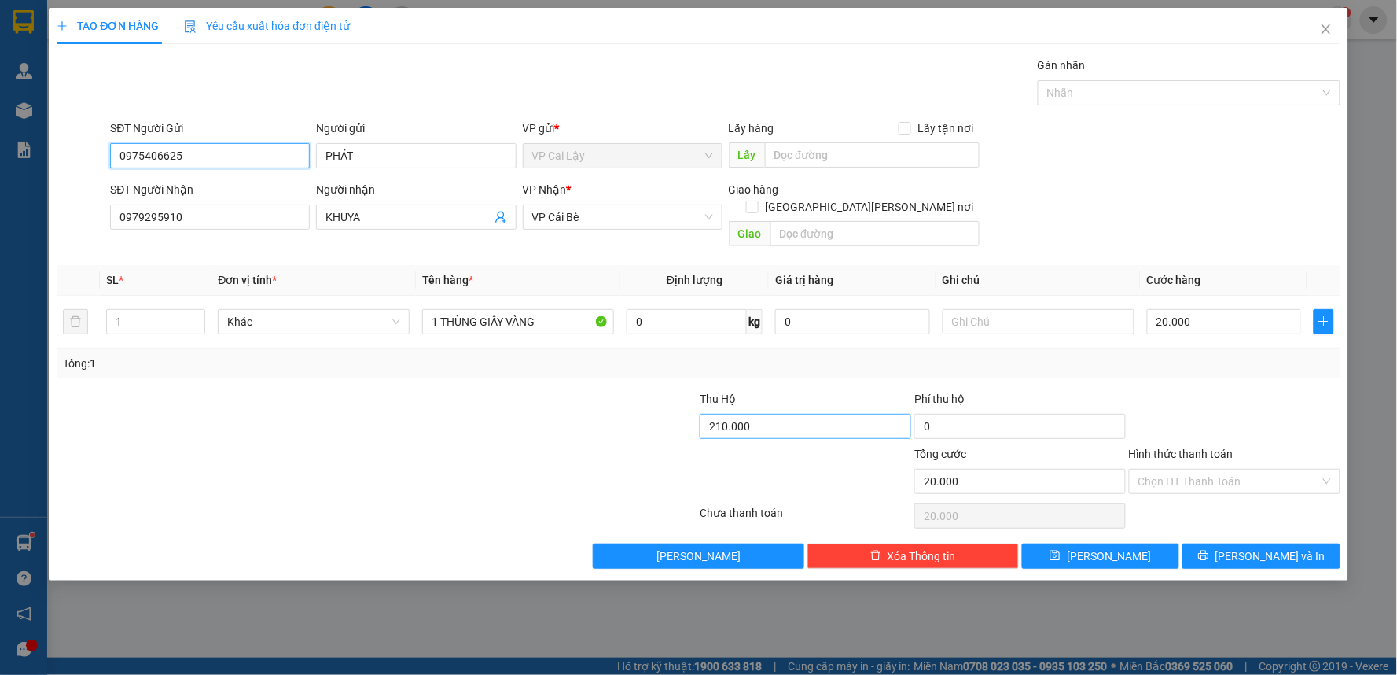
type input "0975406625"
type input "0"
drag, startPoint x: 1216, startPoint y: 366, endPoint x: 1032, endPoint y: 546, distance: 257.9
click at [1216, 367] on div "Transit Pickup Surcharge Ids Transit Deliver Surcharge Ids Transit Deliver Surc…" at bounding box center [699, 313] width 1284 height 512
click at [1258, 547] on span "[PERSON_NAME] và In" at bounding box center [1270, 555] width 110 height 17
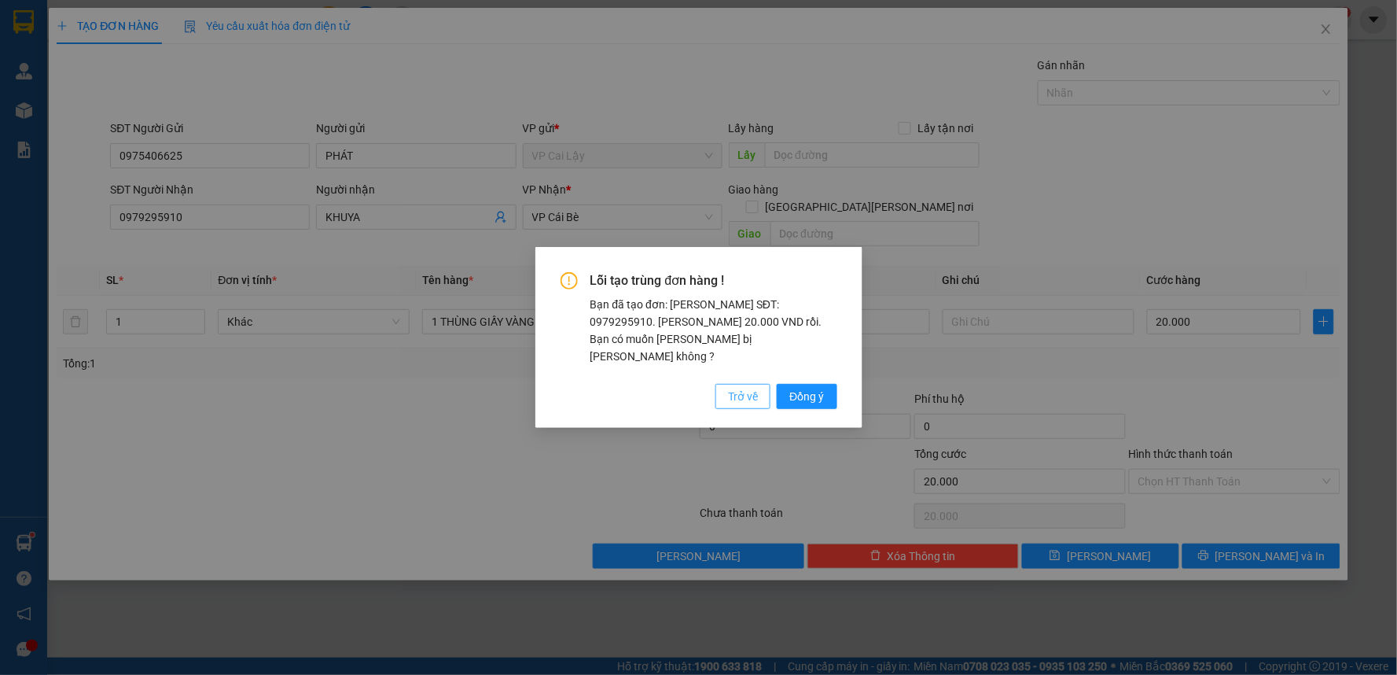
click at [758, 393] on button "Trở về" at bounding box center [742, 396] width 55 height 25
type input "0"
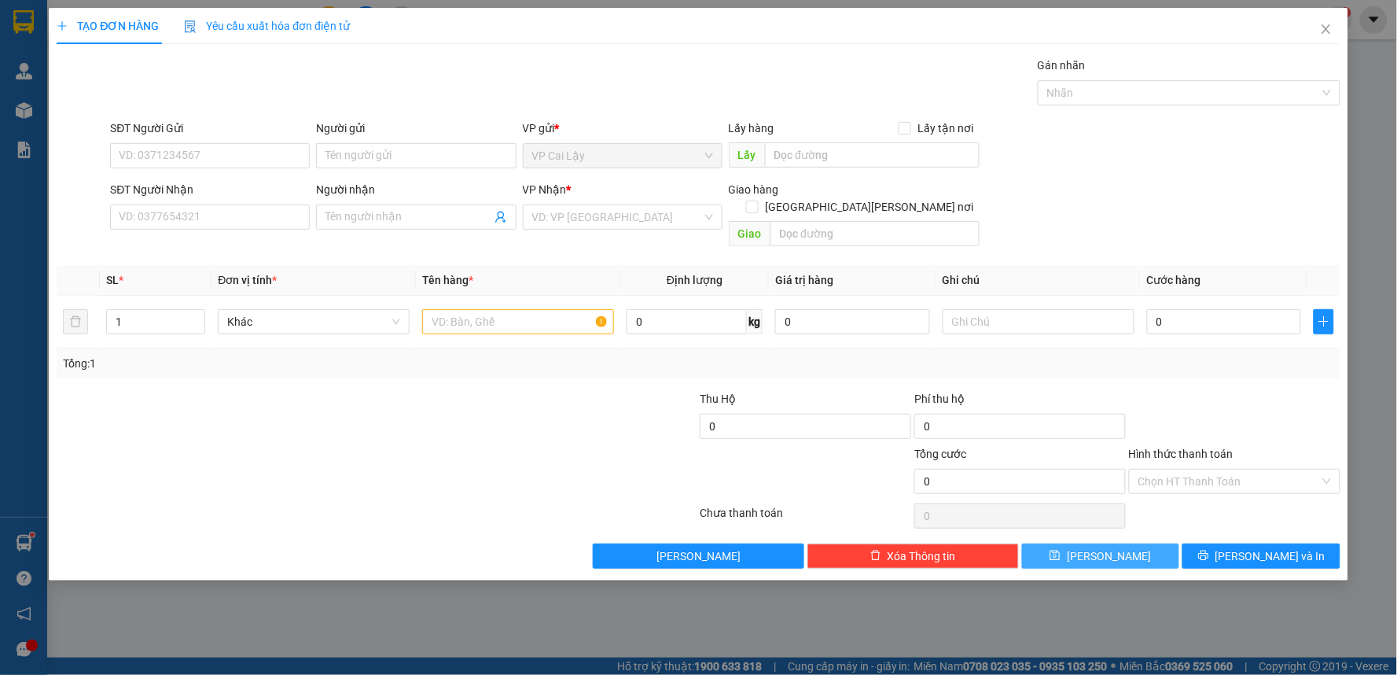
click at [1061, 550] on icon "save" at bounding box center [1055, 555] width 11 height 11
drag, startPoint x: 189, startPoint y: 131, endPoint x: 189, endPoint y: 145, distance: 15.0
click at [189, 138] on div "SĐT Người Gửi" at bounding box center [210, 131] width 200 height 24
click at [189, 146] on input "SĐT Người Gửi" at bounding box center [210, 155] width 200 height 25
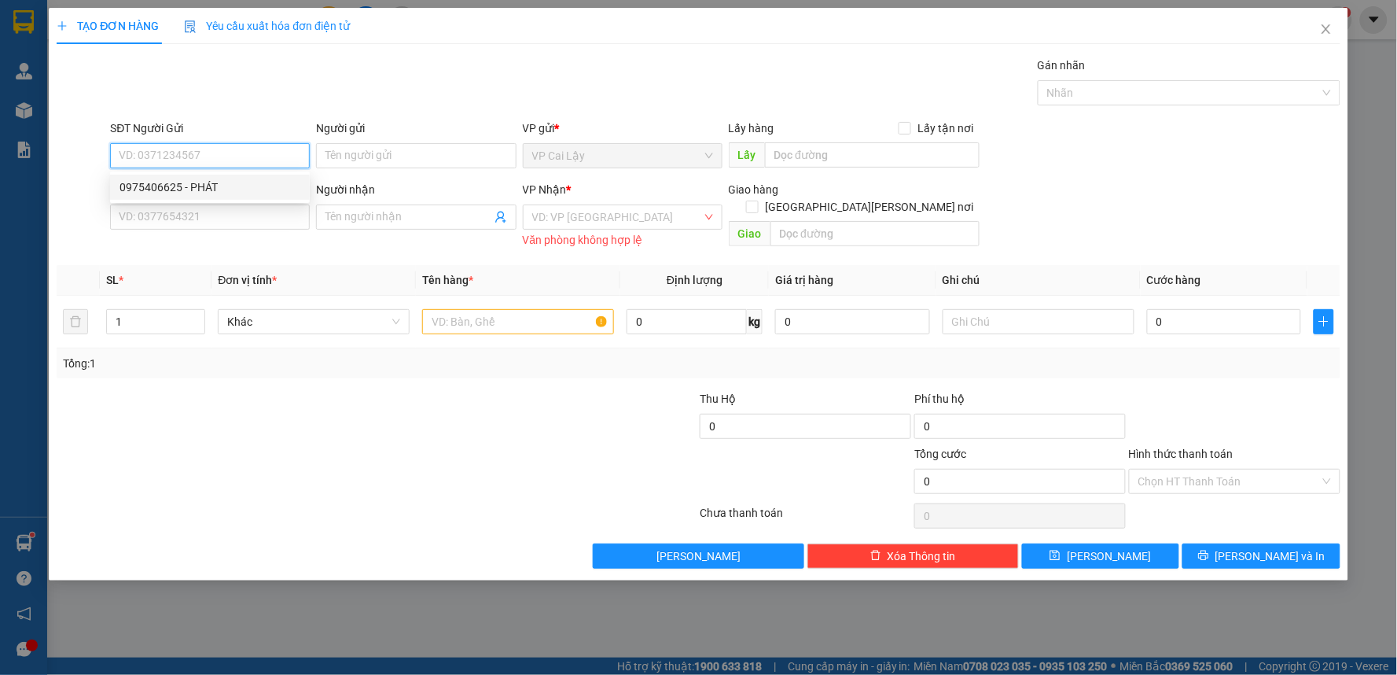
paste input "0975406625"
type input "0975406625"
click at [184, 186] on div "0975406625 - PHÁT" at bounding box center [209, 186] width 181 height 17
type input "PHÁT"
type input "0396264863"
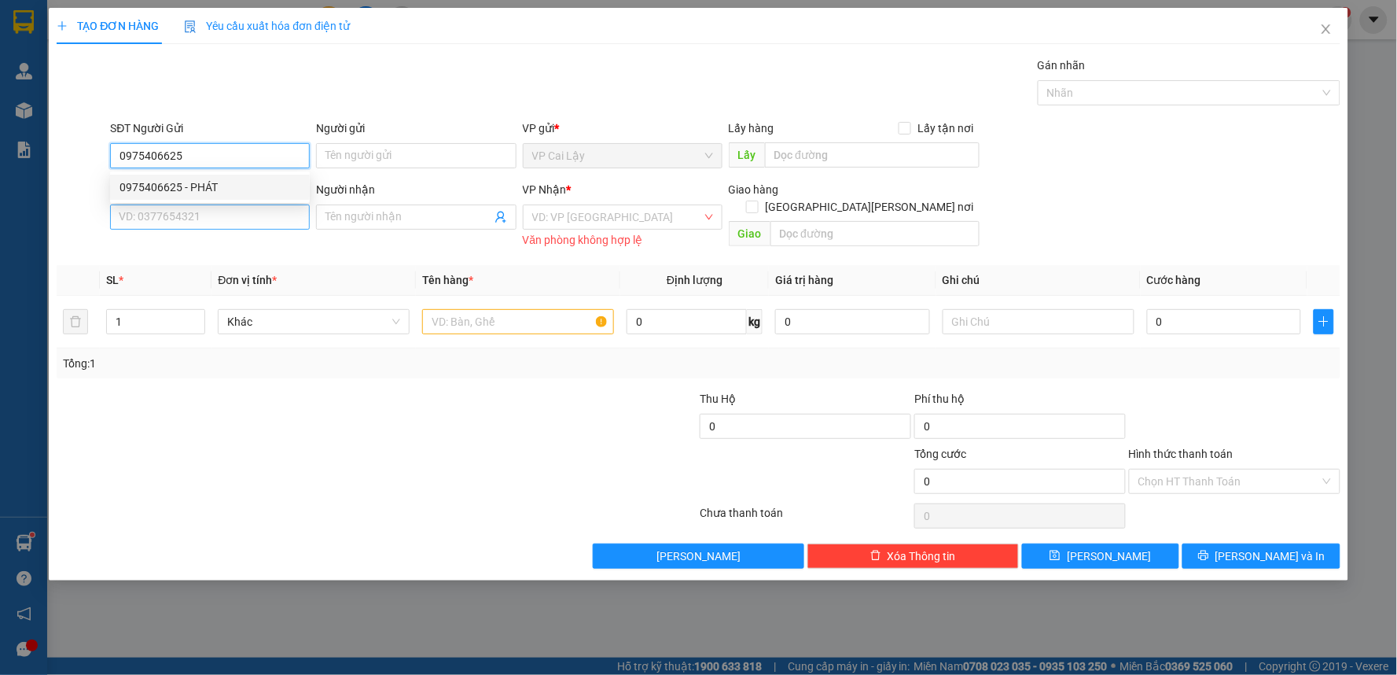
type input "a KHOA"
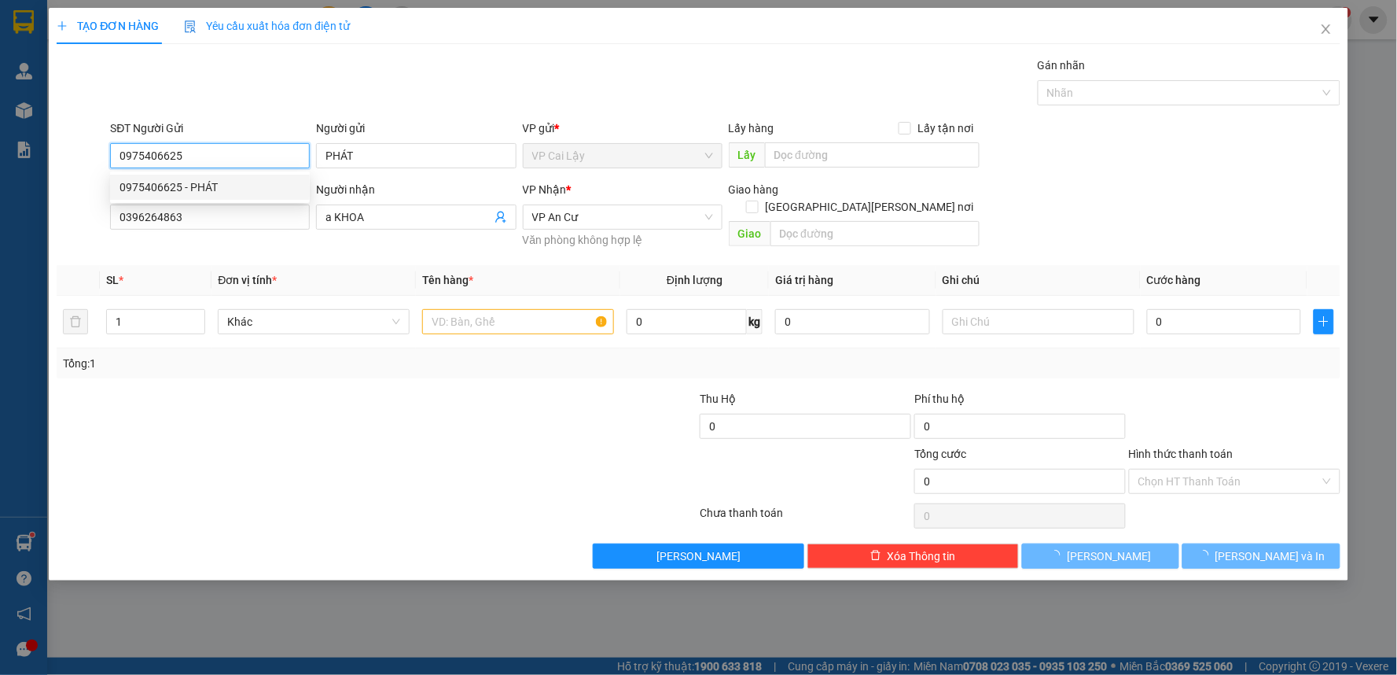
type input "50.000"
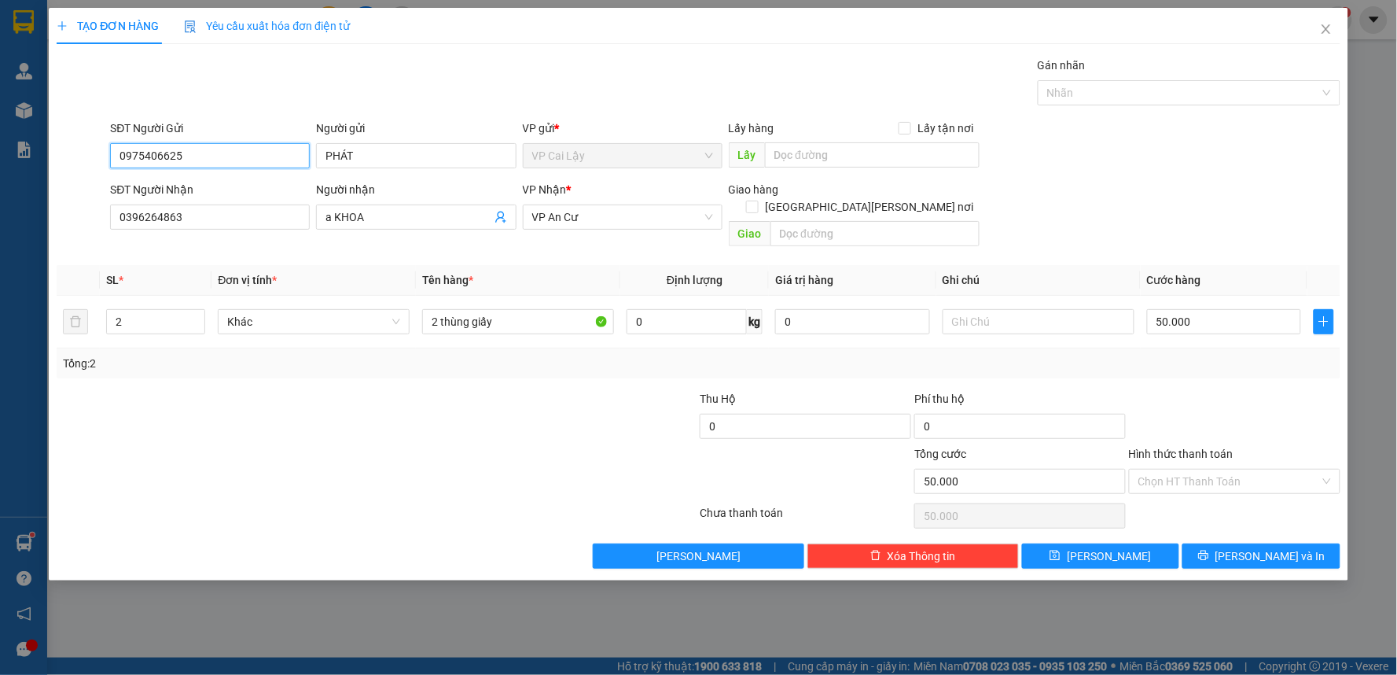
type input "0975406625"
click at [446, 241] on div "Transit Pickup Surcharge Ids Transit Deliver Surcharge Ids Transit Deliver Surc…" at bounding box center [699, 313] width 1284 height 512
drag, startPoint x: 420, startPoint y: 223, endPoint x: 325, endPoint y: 206, distance: 95.9
click at [319, 222] on span "a KHOA" at bounding box center [416, 216] width 200 height 25
drag, startPoint x: 365, startPoint y: 215, endPoint x: 288, endPoint y: 204, distance: 77.7
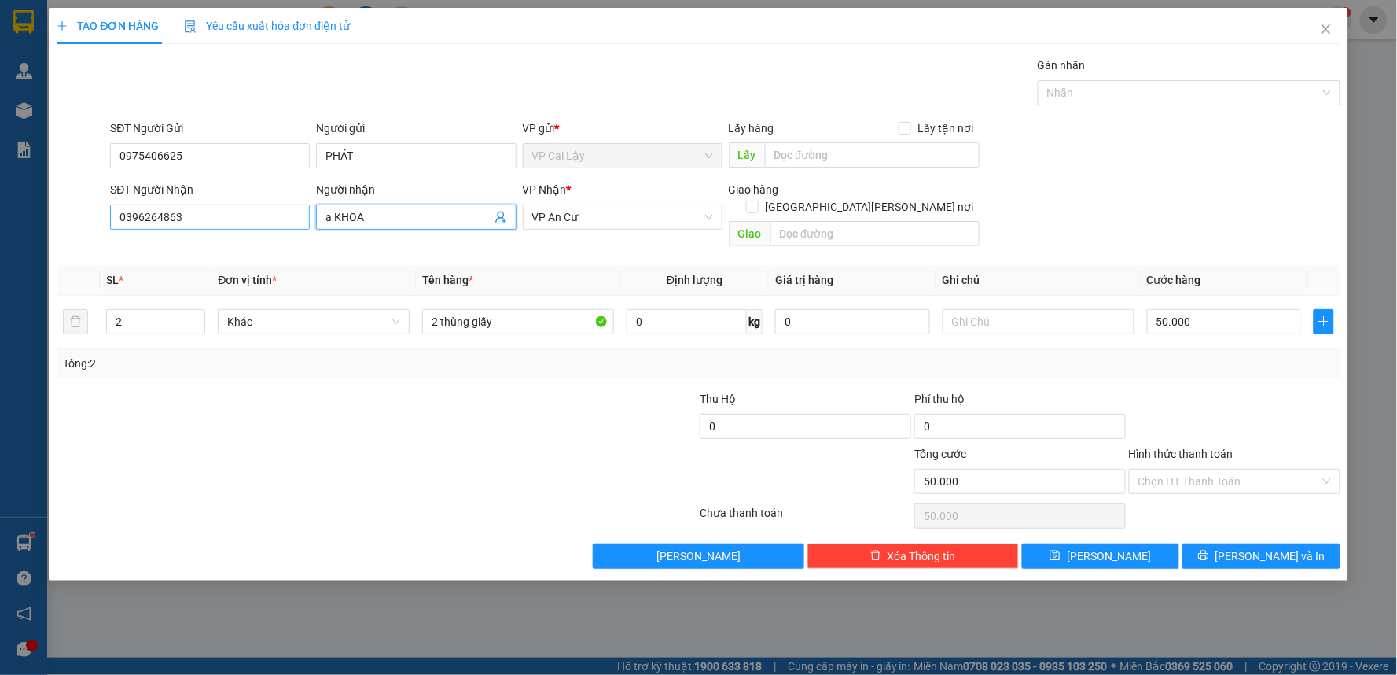
click at [292, 205] on div "SĐT Người Nhận 0396264863 Người nhận a KHOA a KHOA VP Nhận * VP An Cư Giao hàng…" at bounding box center [725, 217] width 1236 height 72
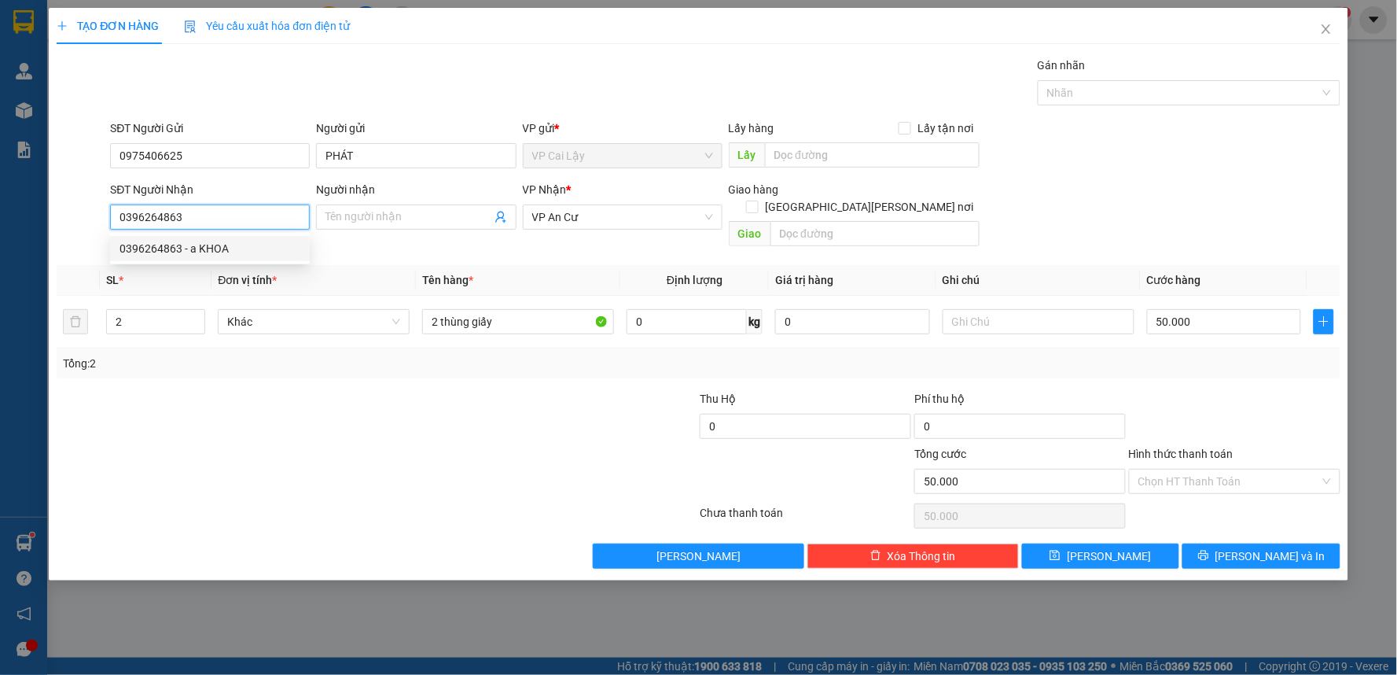
drag, startPoint x: 181, startPoint y: 219, endPoint x: 483, endPoint y: 26, distance: 358.8
click at [176, 217] on input "0396264863" at bounding box center [210, 216] width 200 height 25
drag, startPoint x: 74, startPoint y: 224, endPoint x: 20, endPoint y: 208, distance: 56.5
click at [0, 222] on div "TẠO ĐƠN HÀNG Yêu cầu xuất hóa đơn điện tử Transit Pickup Surcharge Ids Transit …" at bounding box center [698, 337] width 1397 height 675
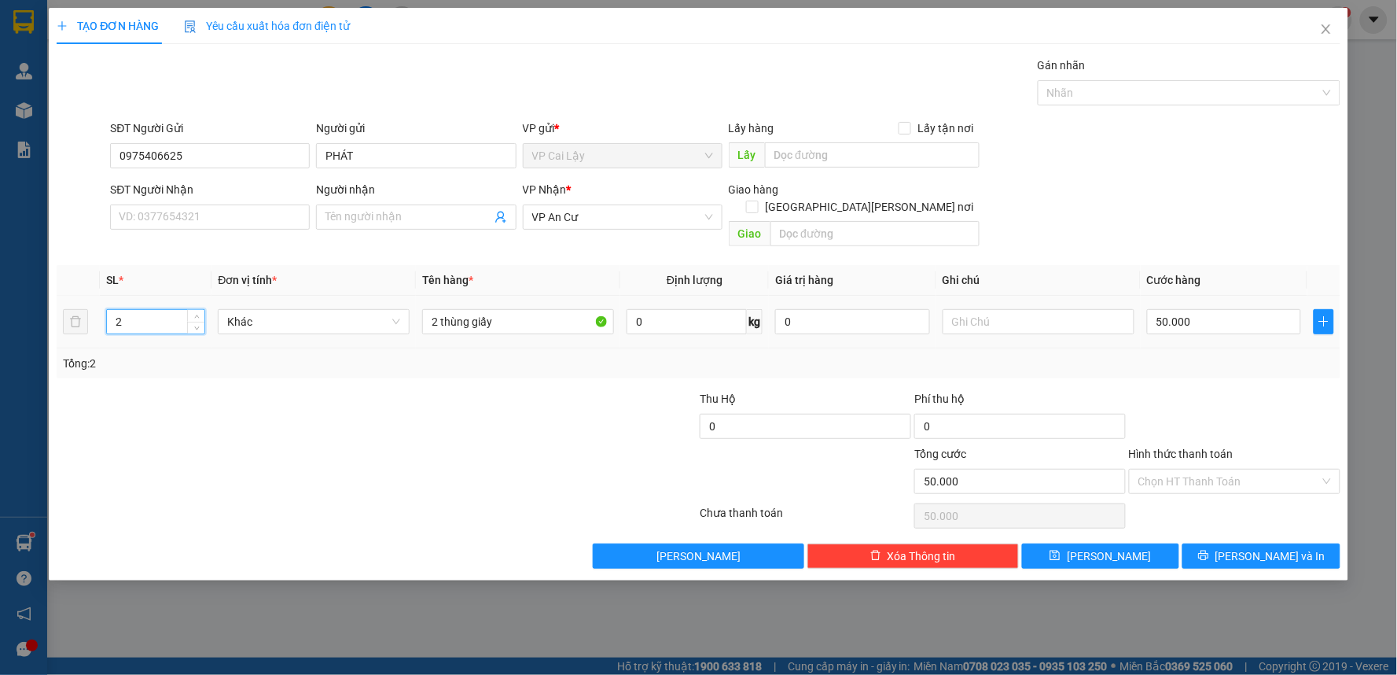
click at [161, 310] on input "2" at bounding box center [155, 322] width 97 height 24
click at [181, 206] on input "SĐT Người Nhận" at bounding box center [210, 216] width 200 height 25
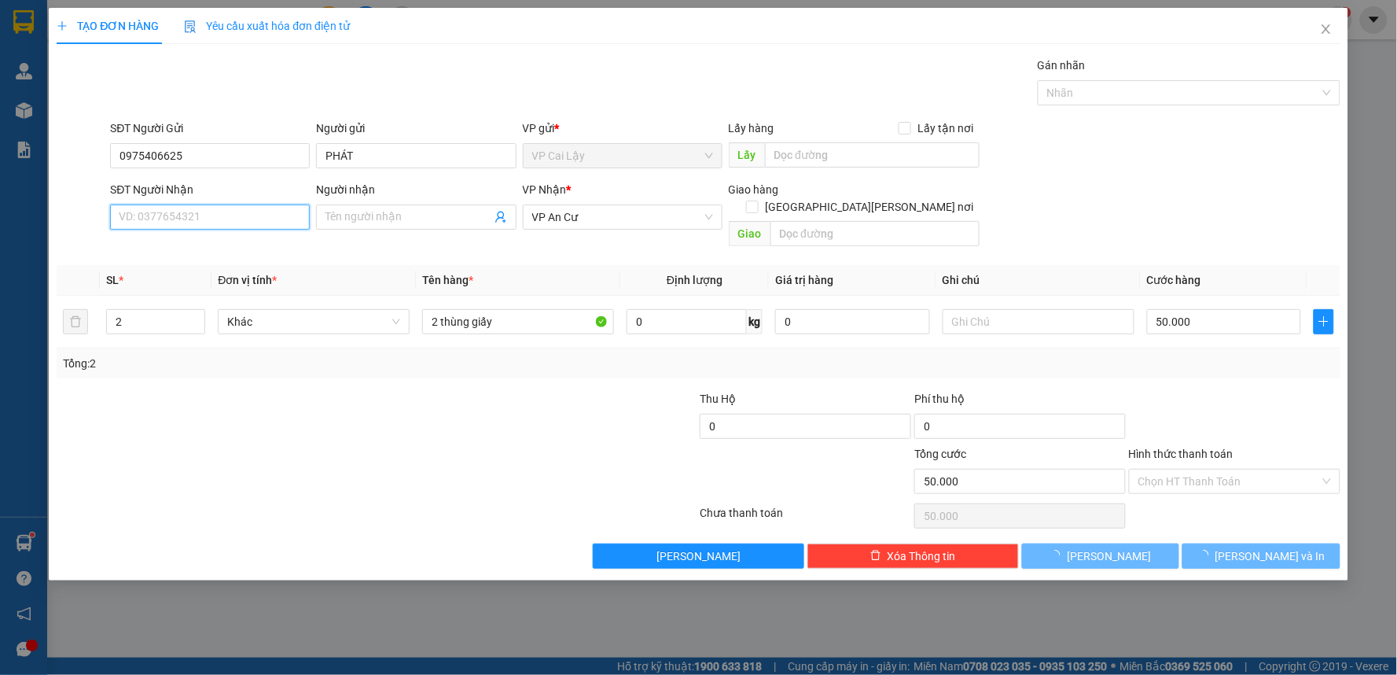
type input "0"
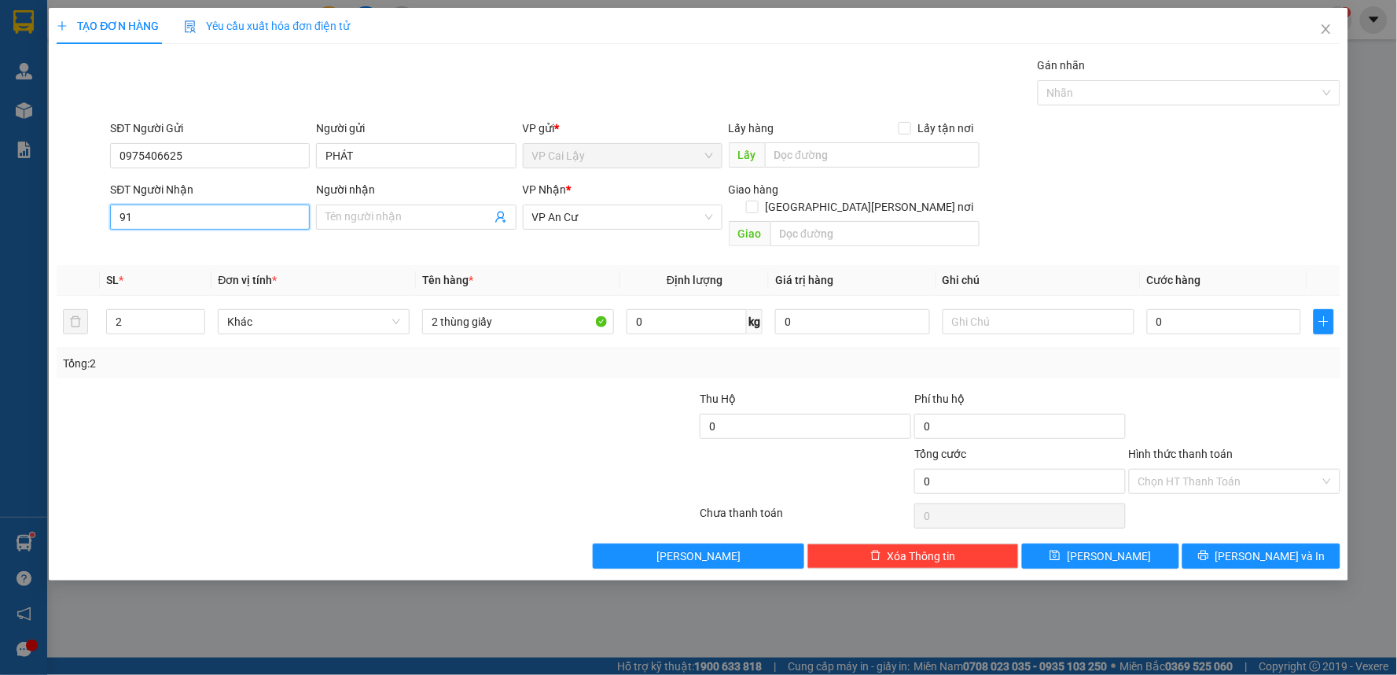
type input "9"
type input "0979295910"
click at [203, 252] on div "0979295910 - KHUYA" at bounding box center [209, 248] width 181 height 17
type input "KHUYA"
type input "210.000"
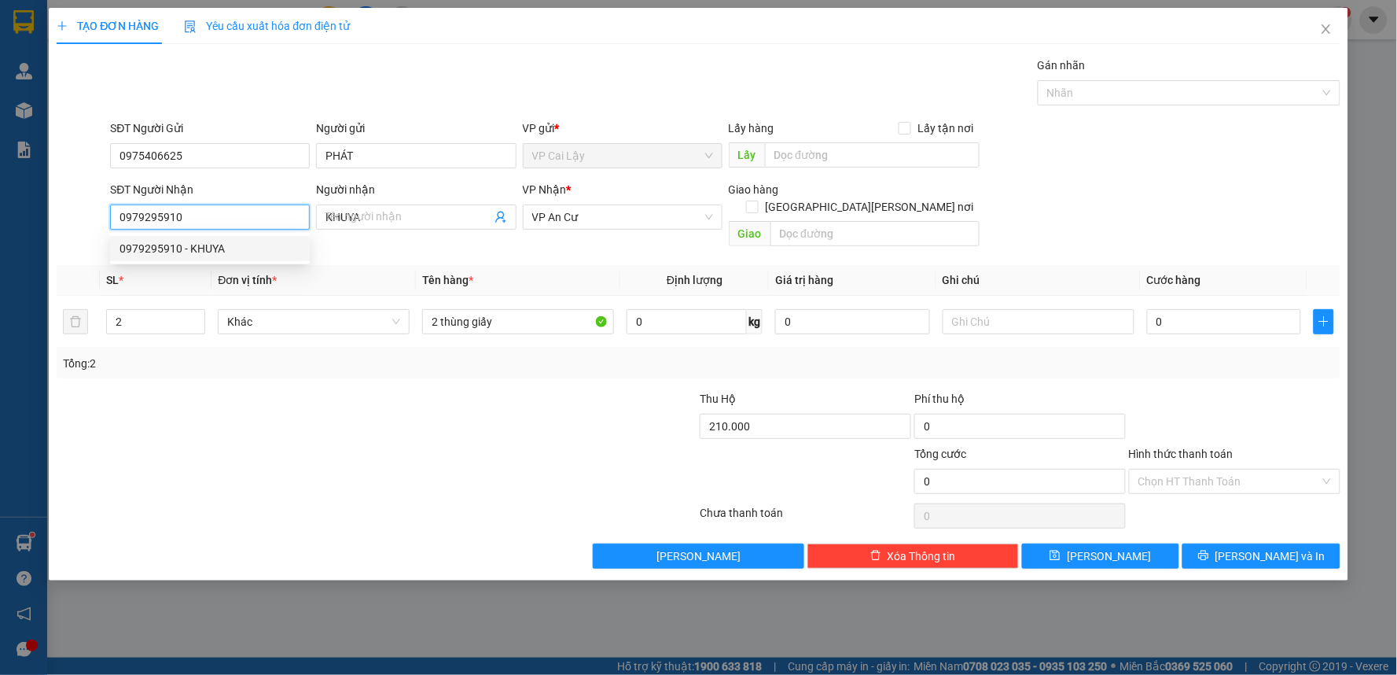
type input "20.000"
type input "0979295910"
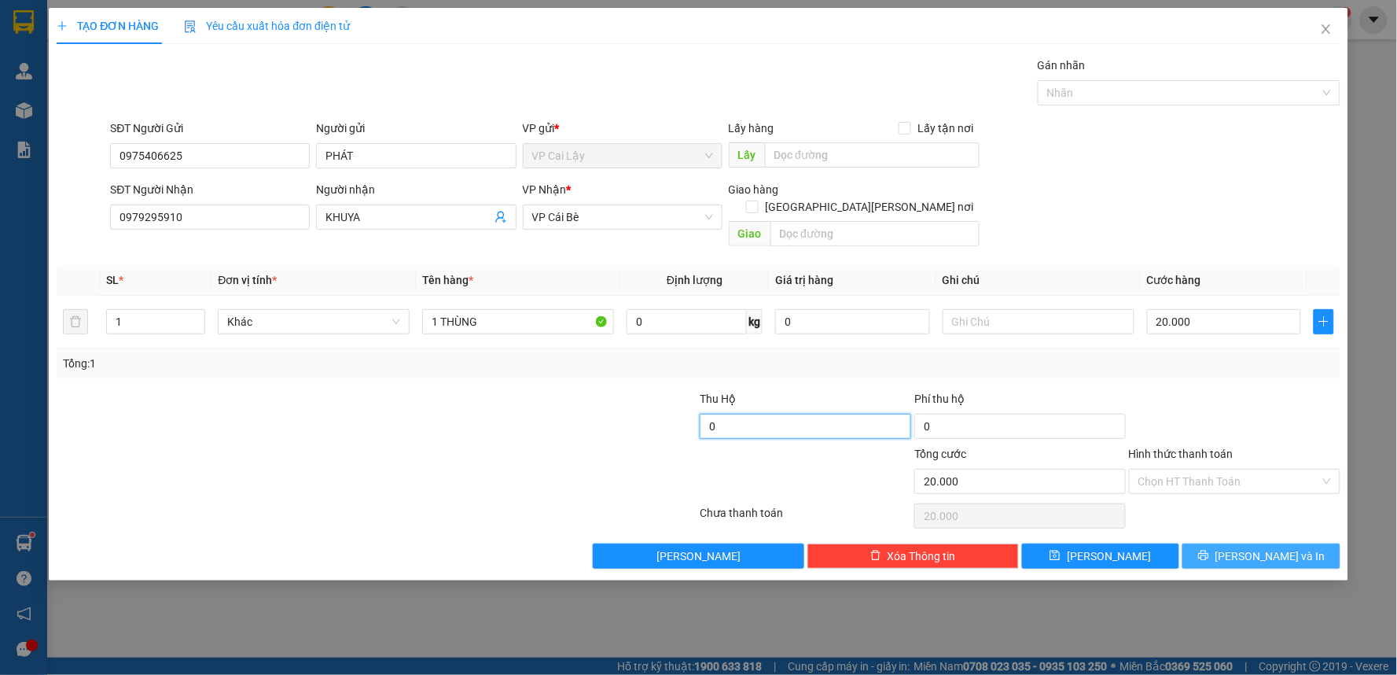
type input "0"
click at [1262, 547] on span "[PERSON_NAME] và In" at bounding box center [1270, 555] width 110 height 17
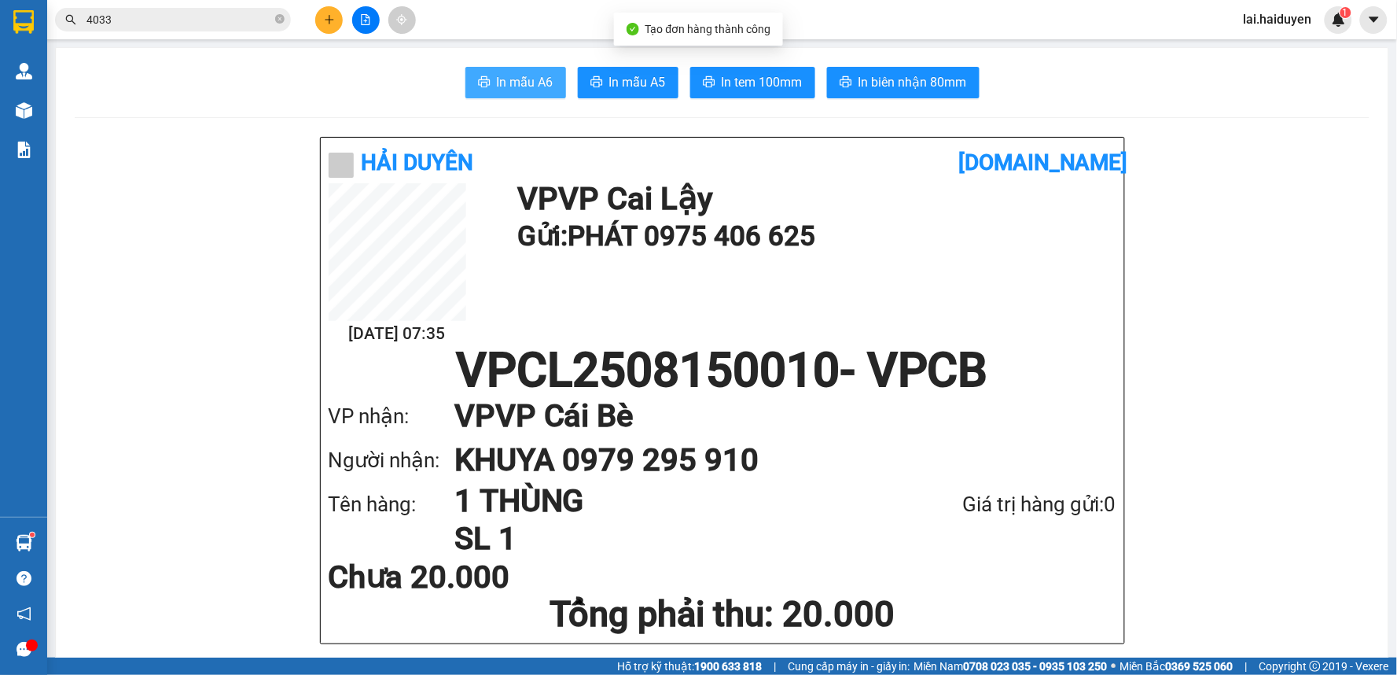
click at [498, 81] on span "In mẫu A6" at bounding box center [525, 82] width 57 height 20
click at [992, 356] on h1 "VPCL2508150010 - VPCB" at bounding box center [723, 370] width 788 height 47
drag, startPoint x: 631, startPoint y: 246, endPoint x: 694, endPoint y: 310, distance: 89.5
click at [634, 249] on h1 "Gửi: PHÁT 0975 406 625" at bounding box center [812, 236] width 591 height 43
drag, startPoint x: 351, startPoint y: 460, endPoint x: 323, endPoint y: 451, distance: 28.8
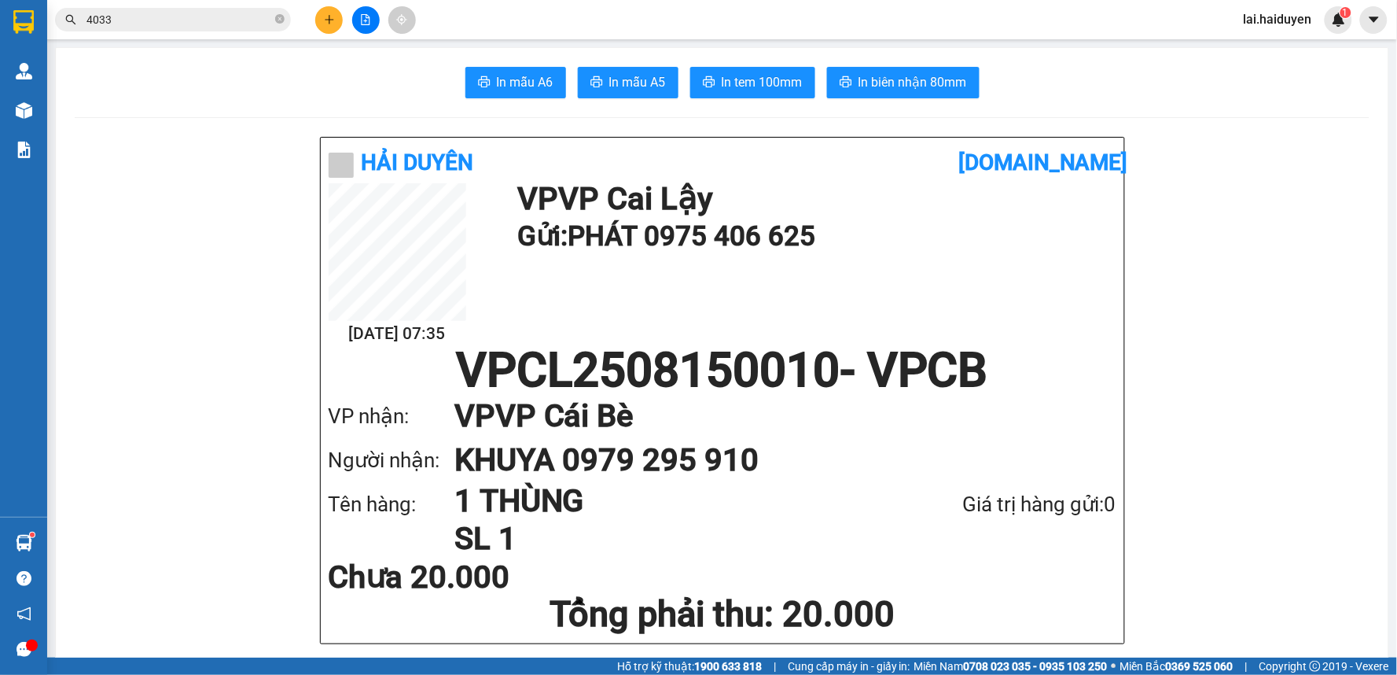
click at [351, 460] on div "Người nhận:" at bounding box center [392, 460] width 126 height 32
click at [743, 82] on span "In tem 100mm" at bounding box center [762, 82] width 81 height 20
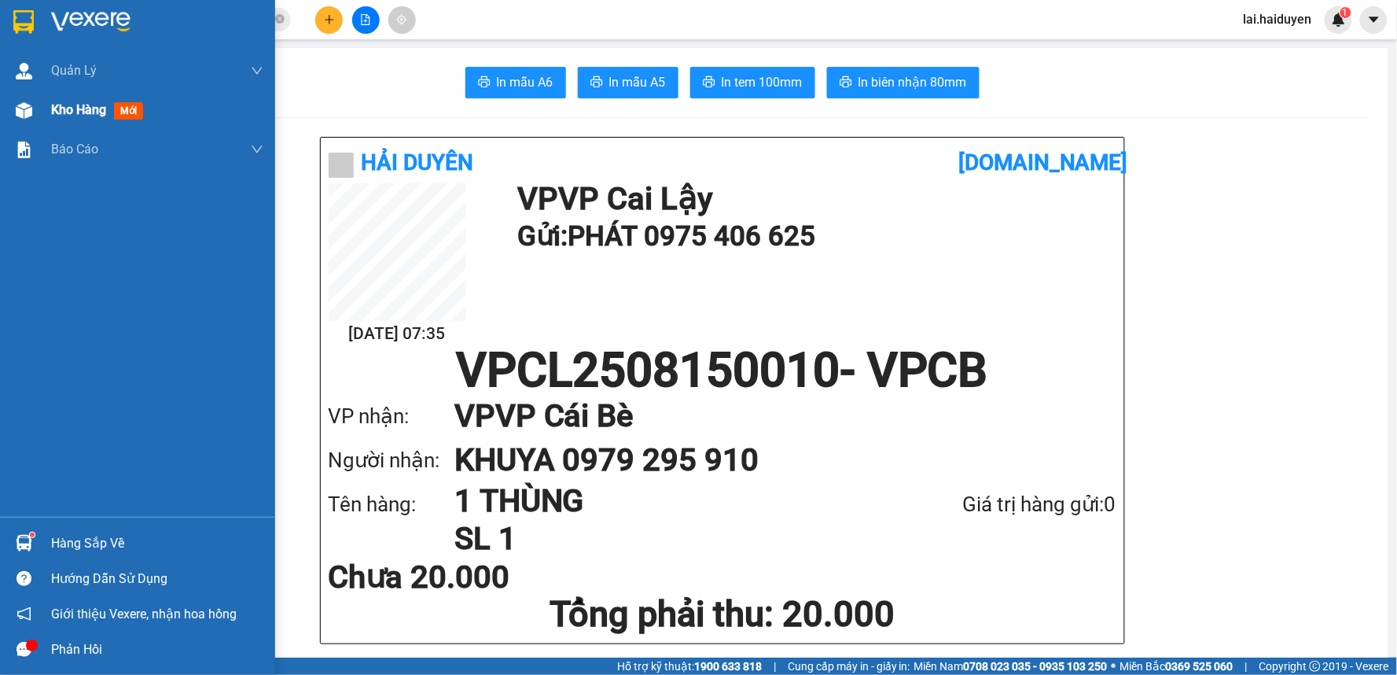
click at [81, 102] on span "Kho hàng" at bounding box center [78, 109] width 55 height 15
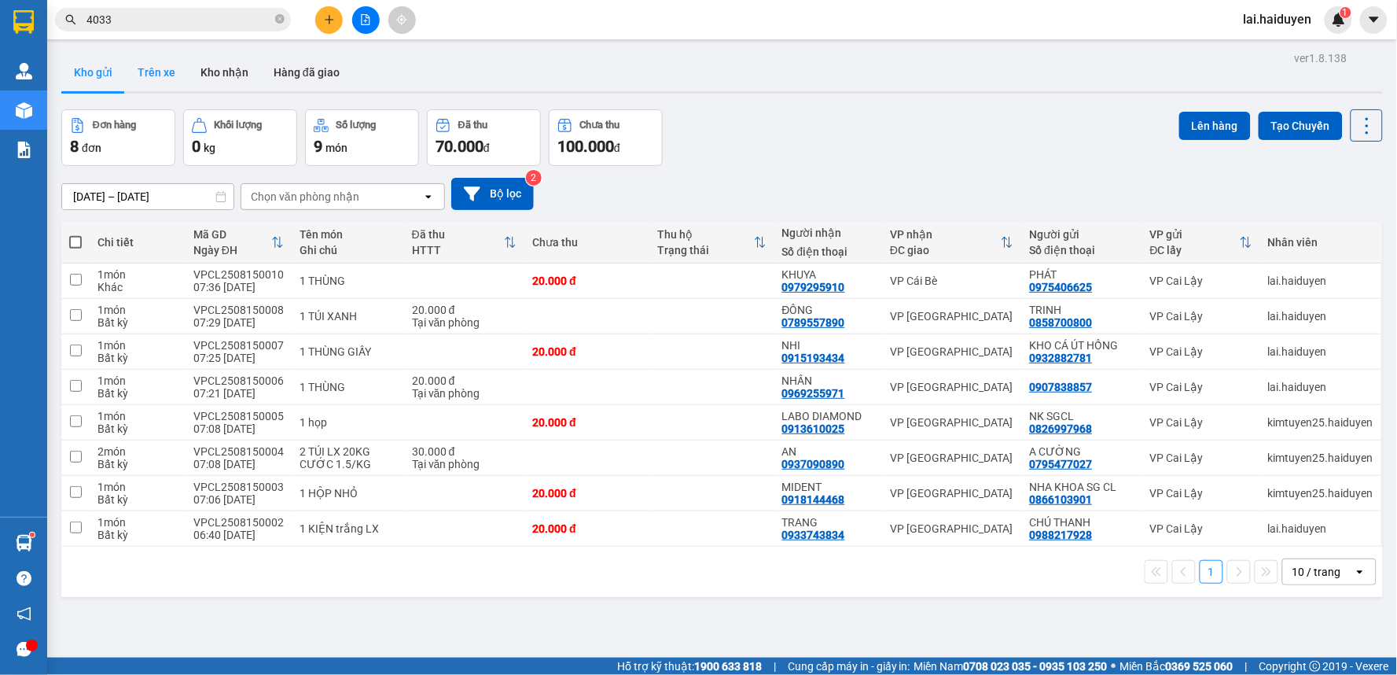
click at [183, 72] on button "Trên xe" at bounding box center [156, 72] width 63 height 38
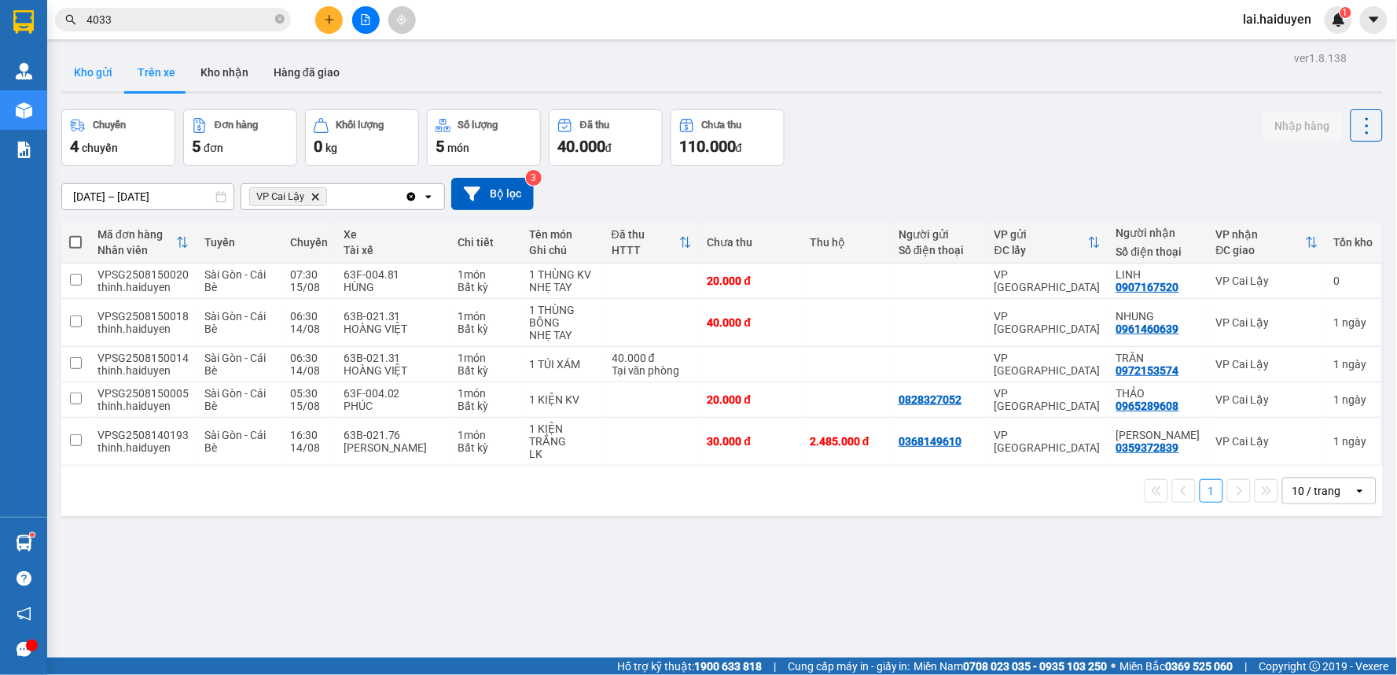
click at [102, 77] on button "Kho gửi" at bounding box center [93, 72] width 64 height 38
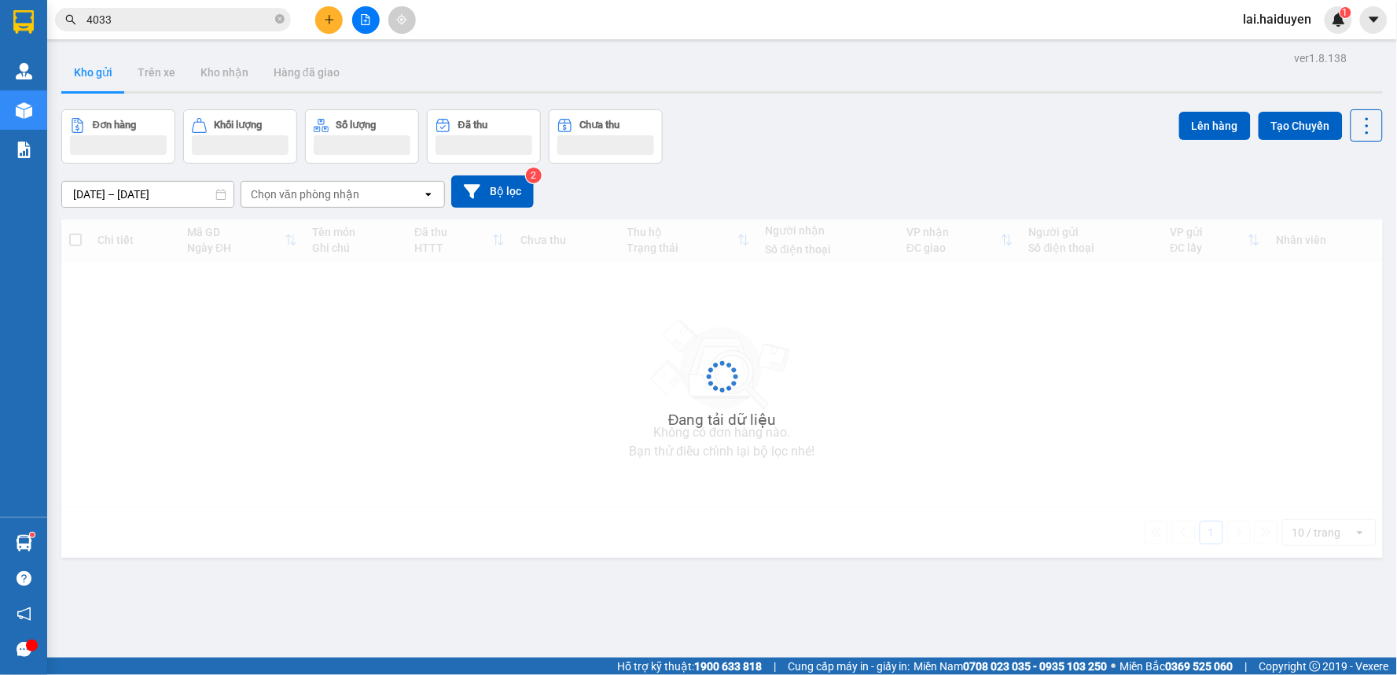
click at [102, 77] on button "Kho gửi" at bounding box center [93, 72] width 64 height 38
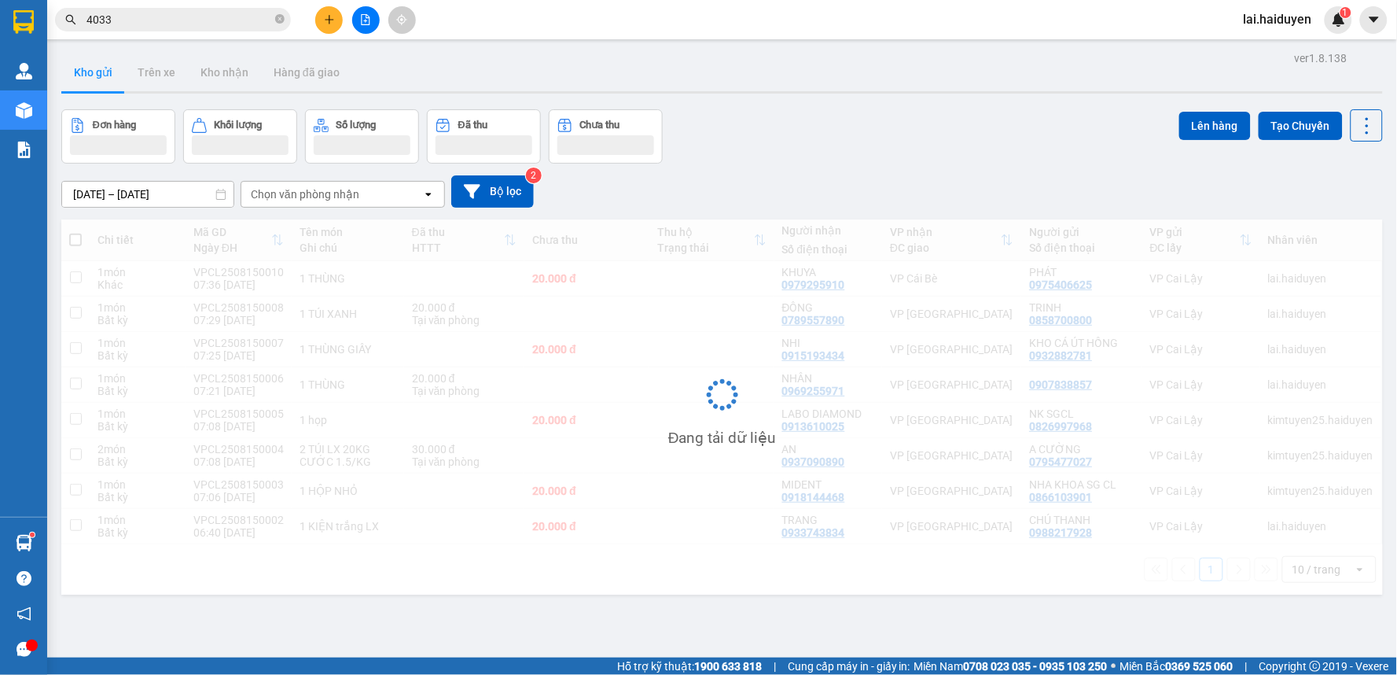
click at [102, 77] on button "Kho gửi" at bounding box center [93, 72] width 64 height 38
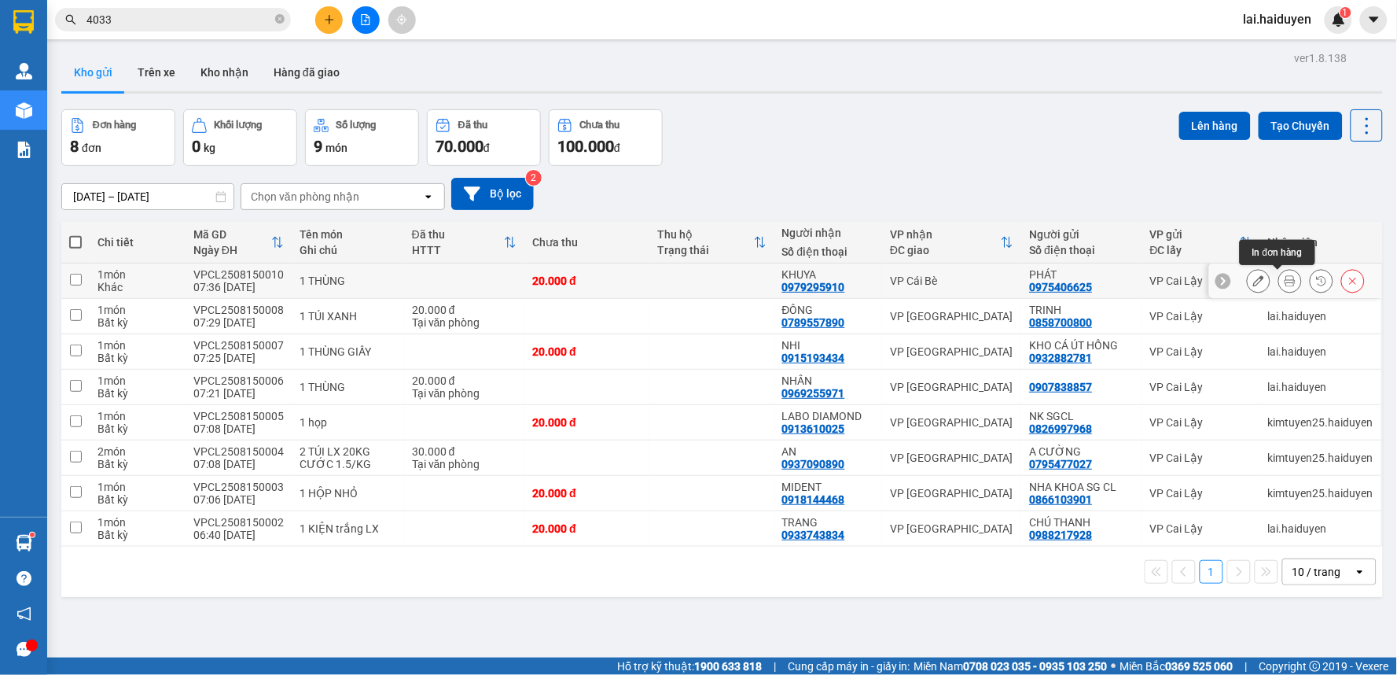
click at [1285, 277] on icon at bounding box center [1290, 280] width 11 height 11
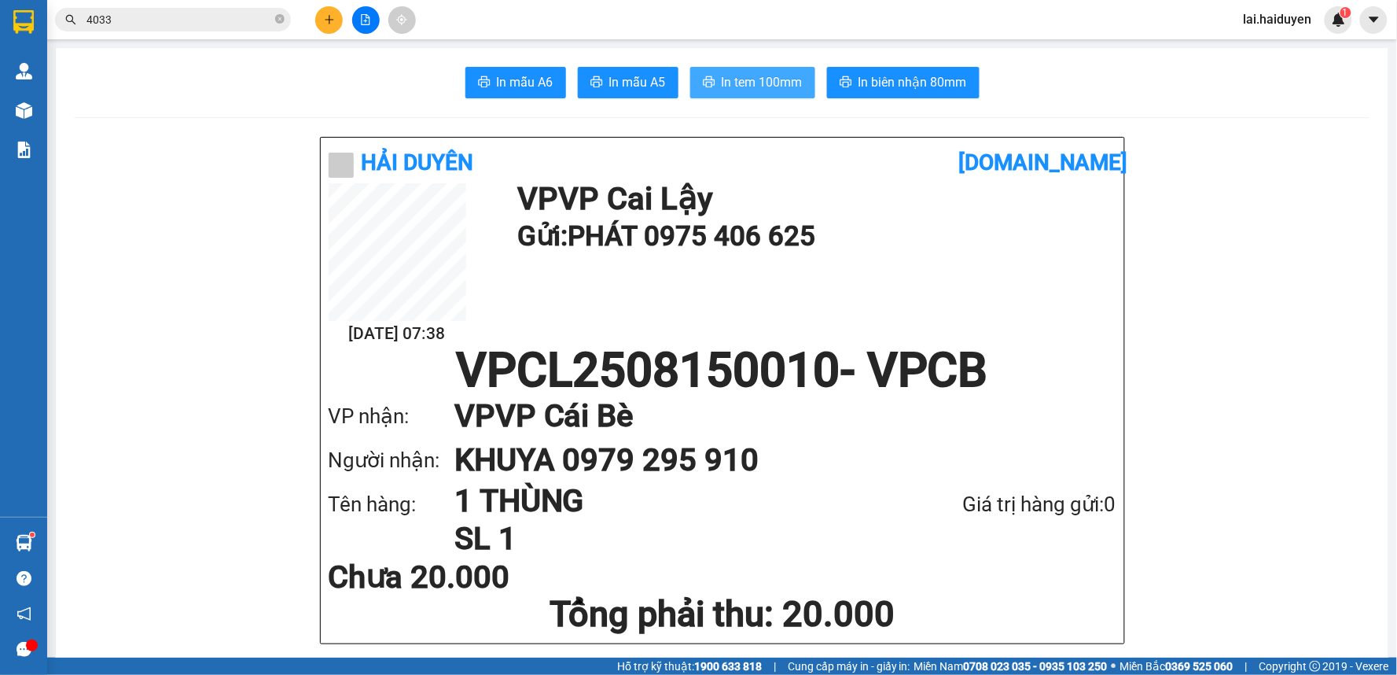
click at [712, 80] on button "In tem 100mm" at bounding box center [752, 82] width 125 height 31
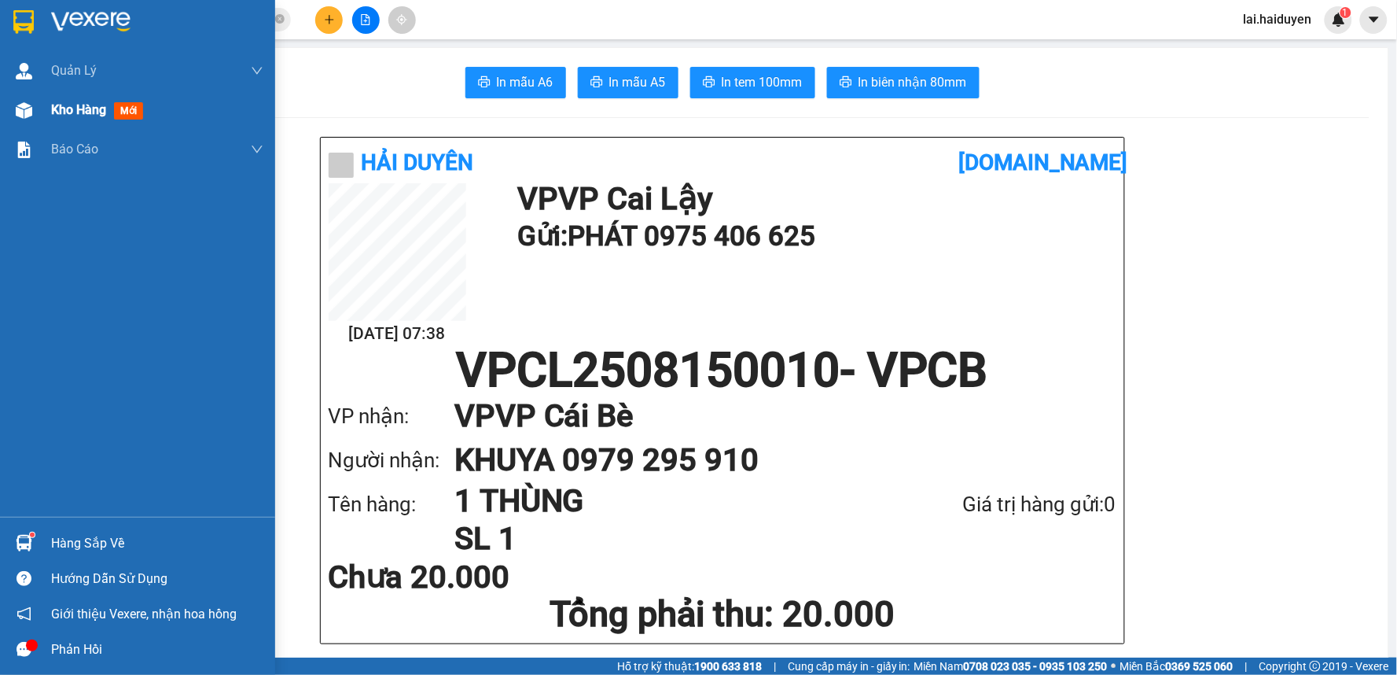
click at [100, 115] on span "Kho hàng" at bounding box center [78, 109] width 55 height 15
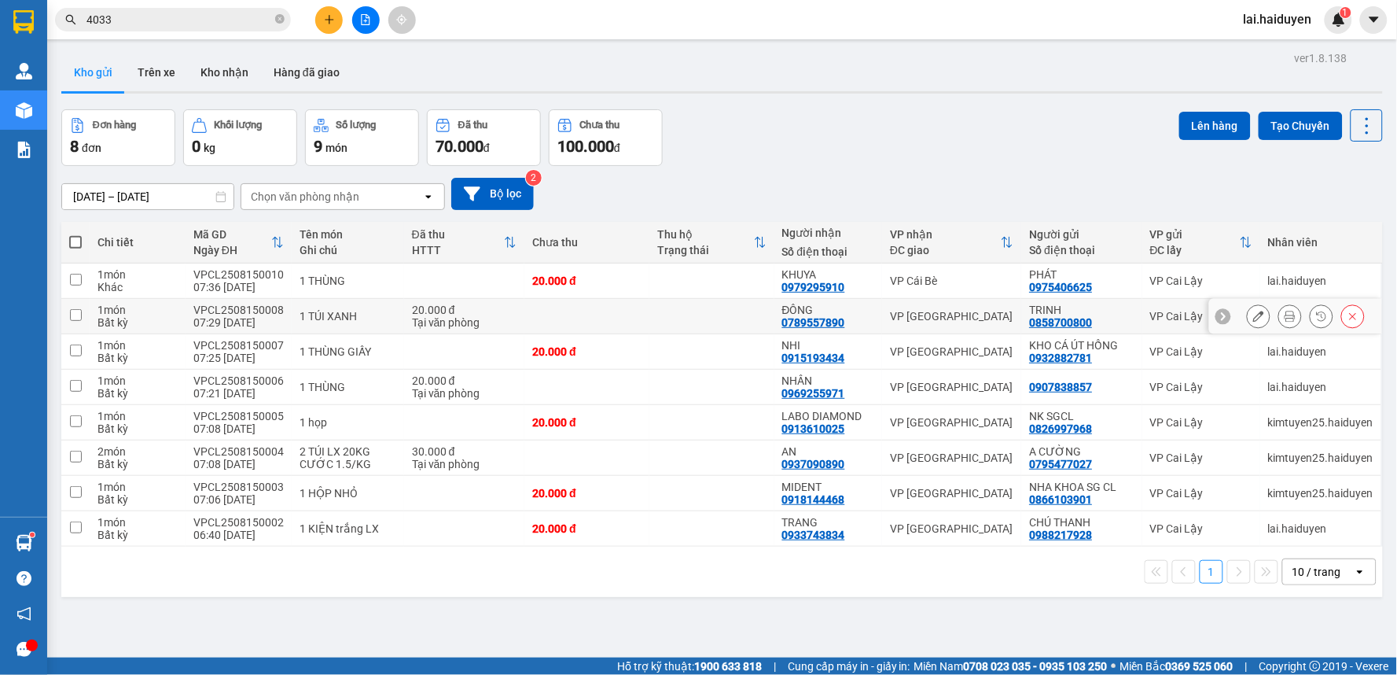
click at [700, 325] on td at bounding box center [711, 316] width 125 height 35
checkbox input "true"
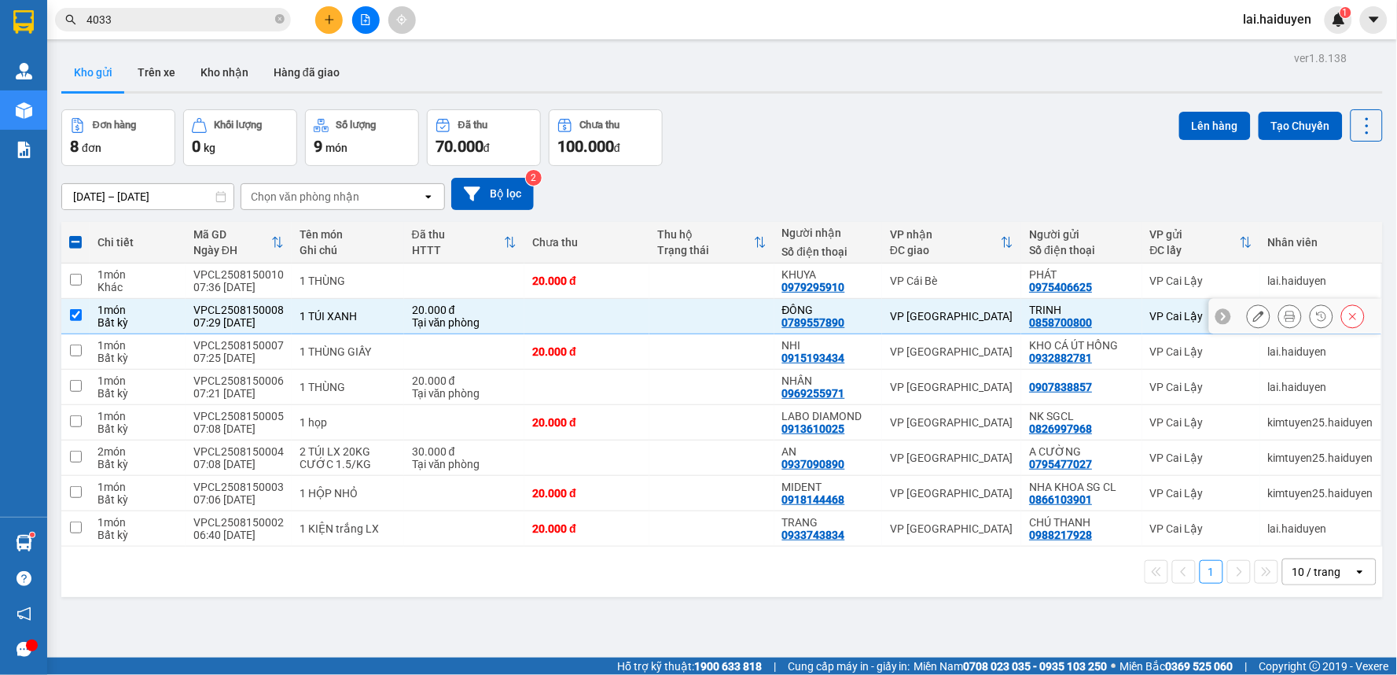
click at [1279, 315] on button at bounding box center [1290, 317] width 22 height 28
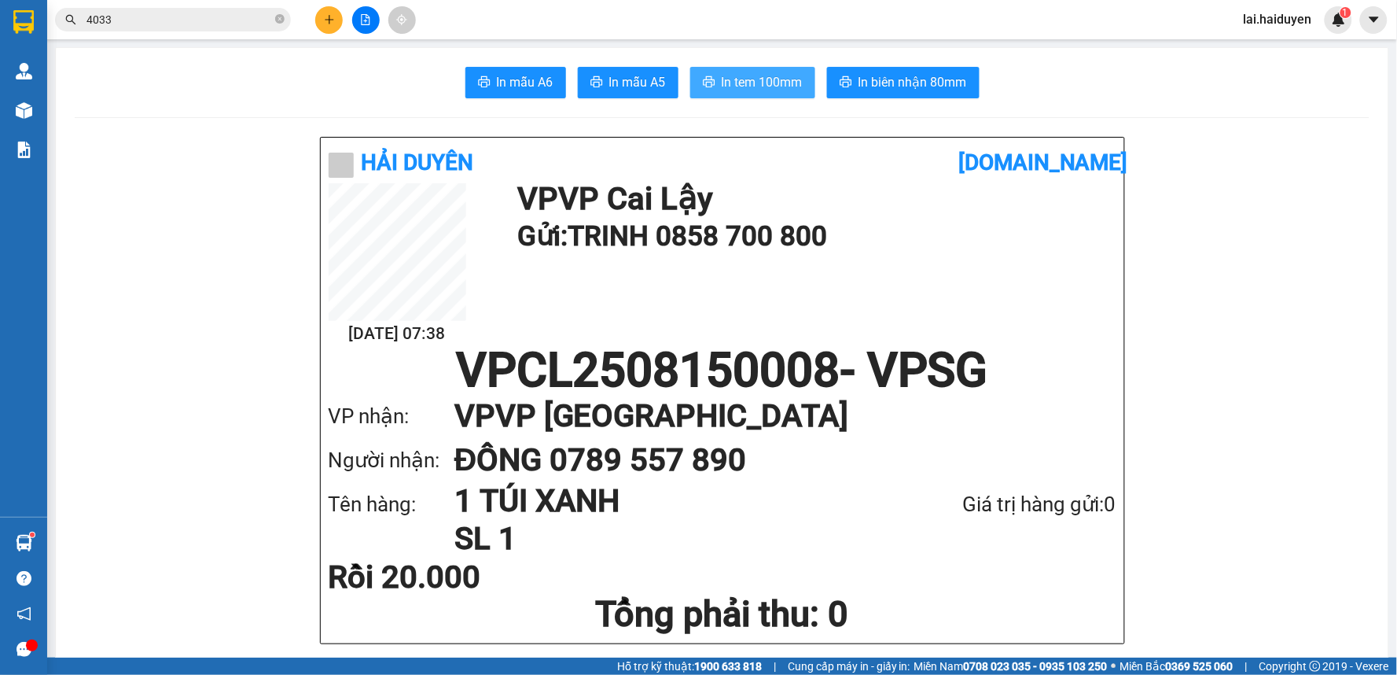
click at [723, 83] on span "In tem 100mm" at bounding box center [762, 82] width 81 height 20
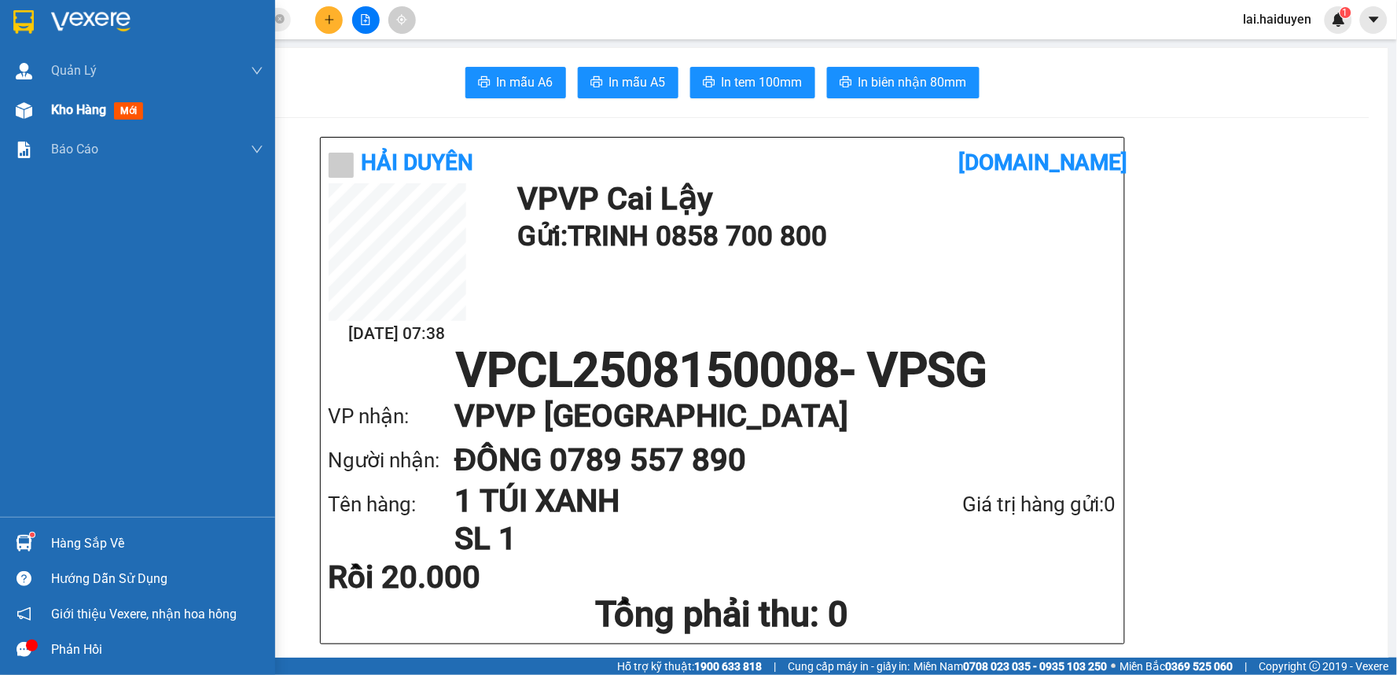
click at [103, 113] on span "Kho hàng" at bounding box center [78, 109] width 55 height 15
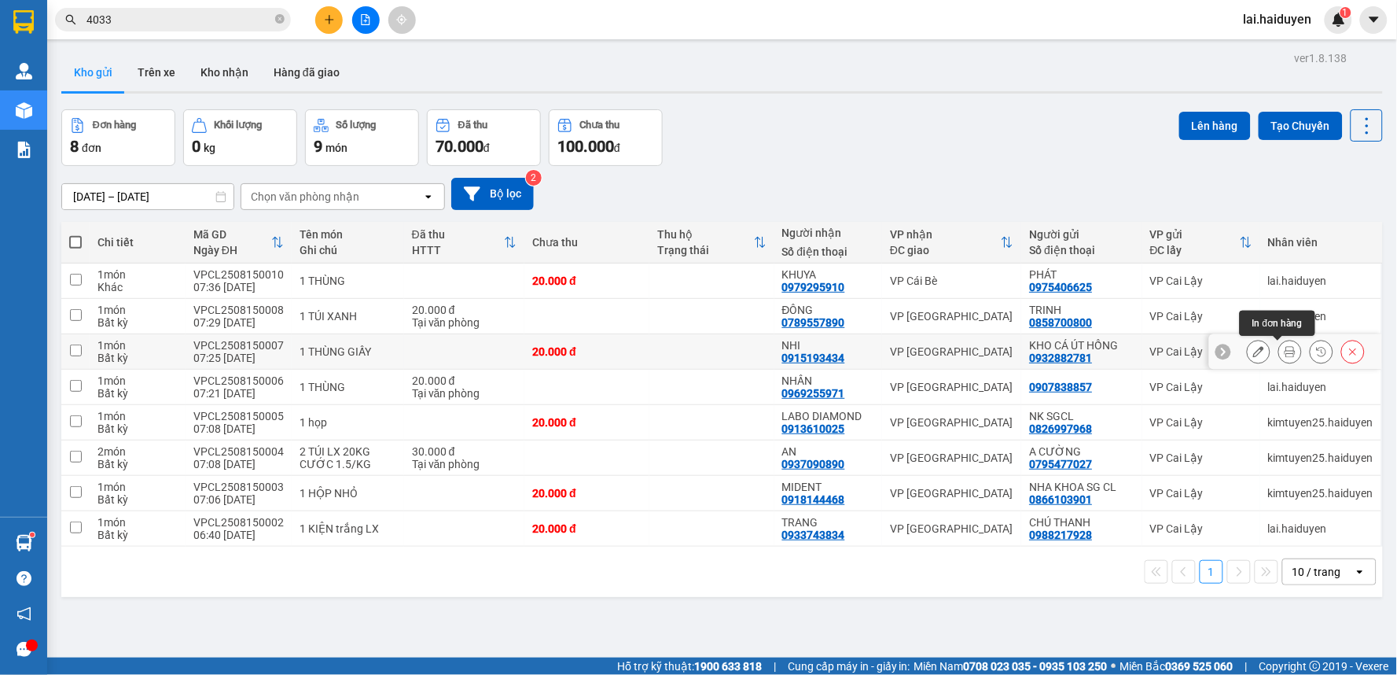
click at [1279, 349] on button at bounding box center [1290, 352] width 22 height 28
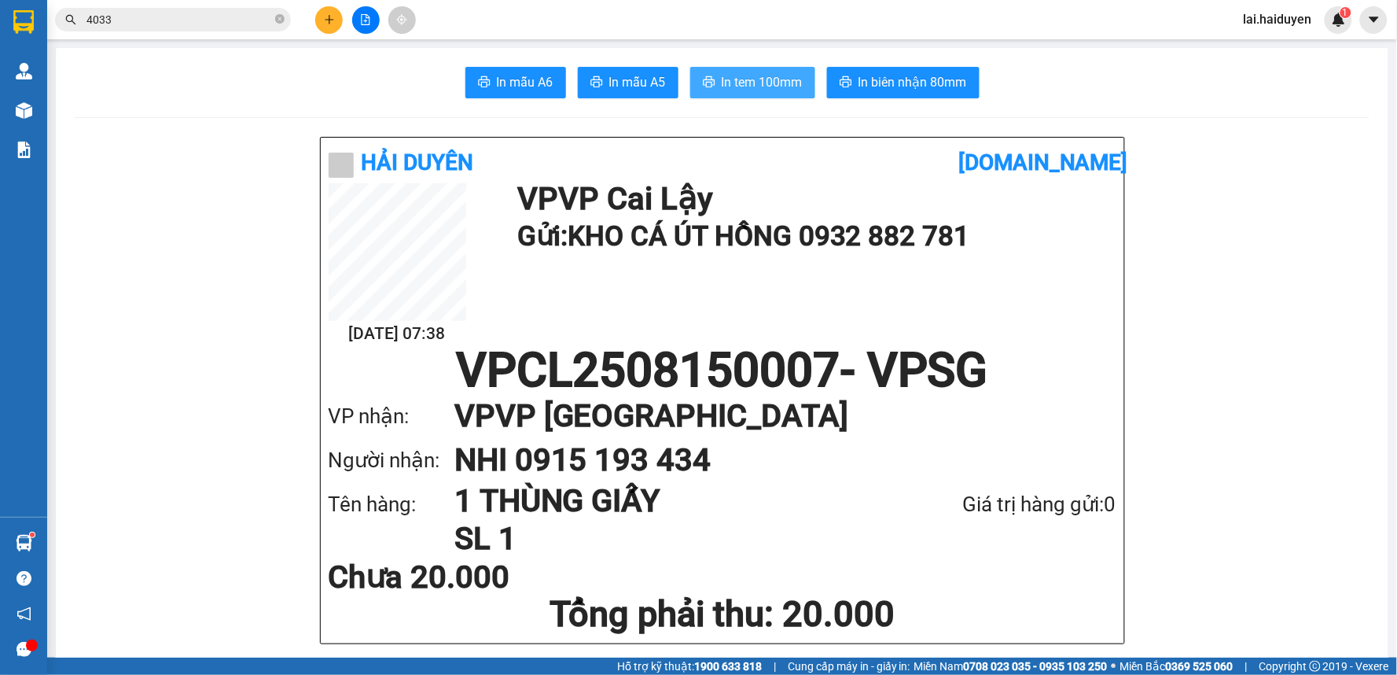
click at [722, 83] on span "In tem 100mm" at bounding box center [762, 82] width 81 height 20
click at [740, 68] on button "In tem 100mm" at bounding box center [752, 82] width 125 height 31
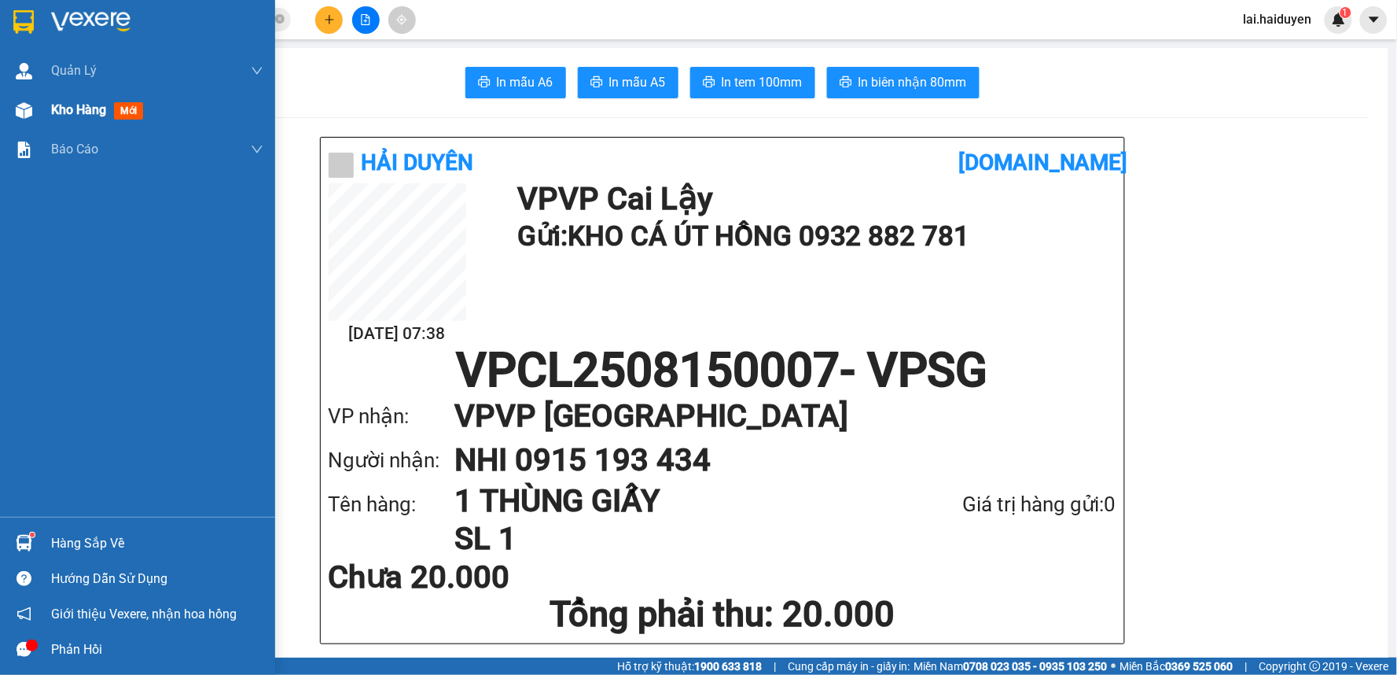
click at [120, 121] on div "Kho hàng mới" at bounding box center [157, 109] width 212 height 39
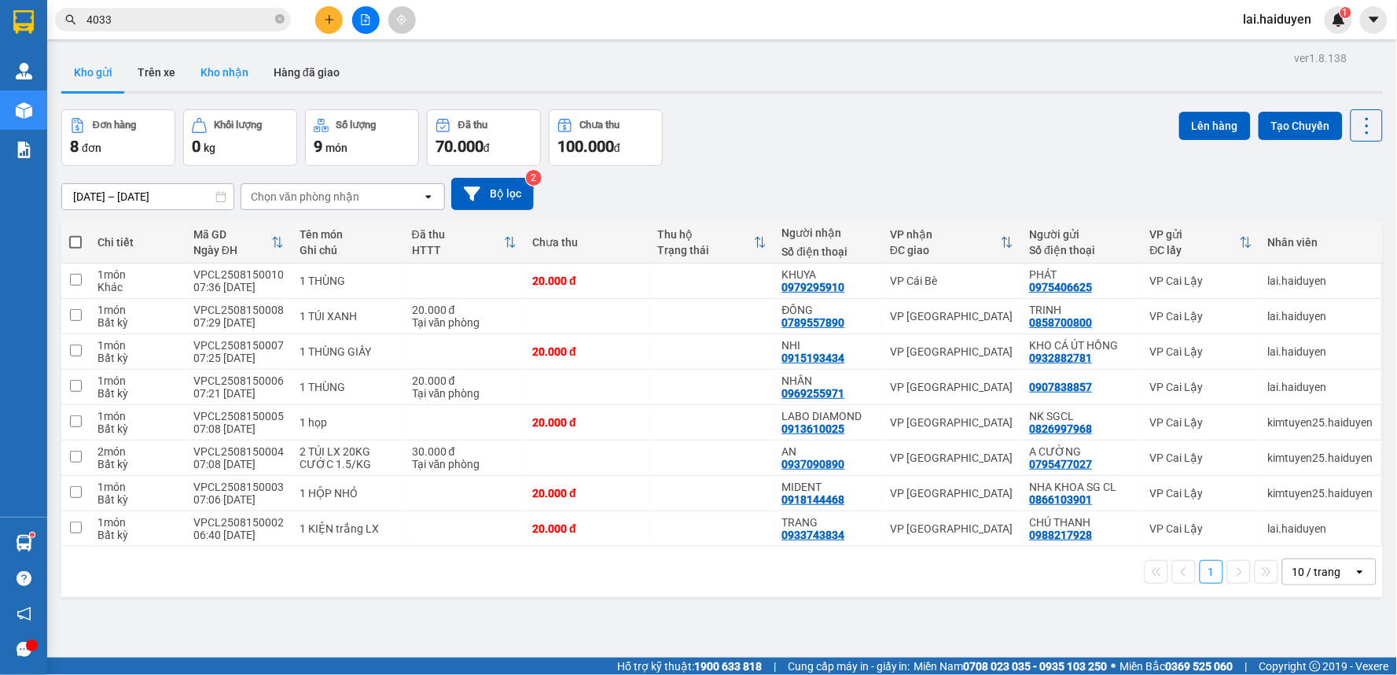
drag, startPoint x: 233, startPoint y: 63, endPoint x: 208, endPoint y: 73, distance: 27.2
click at [230, 65] on button "Kho nhận" at bounding box center [224, 72] width 73 height 38
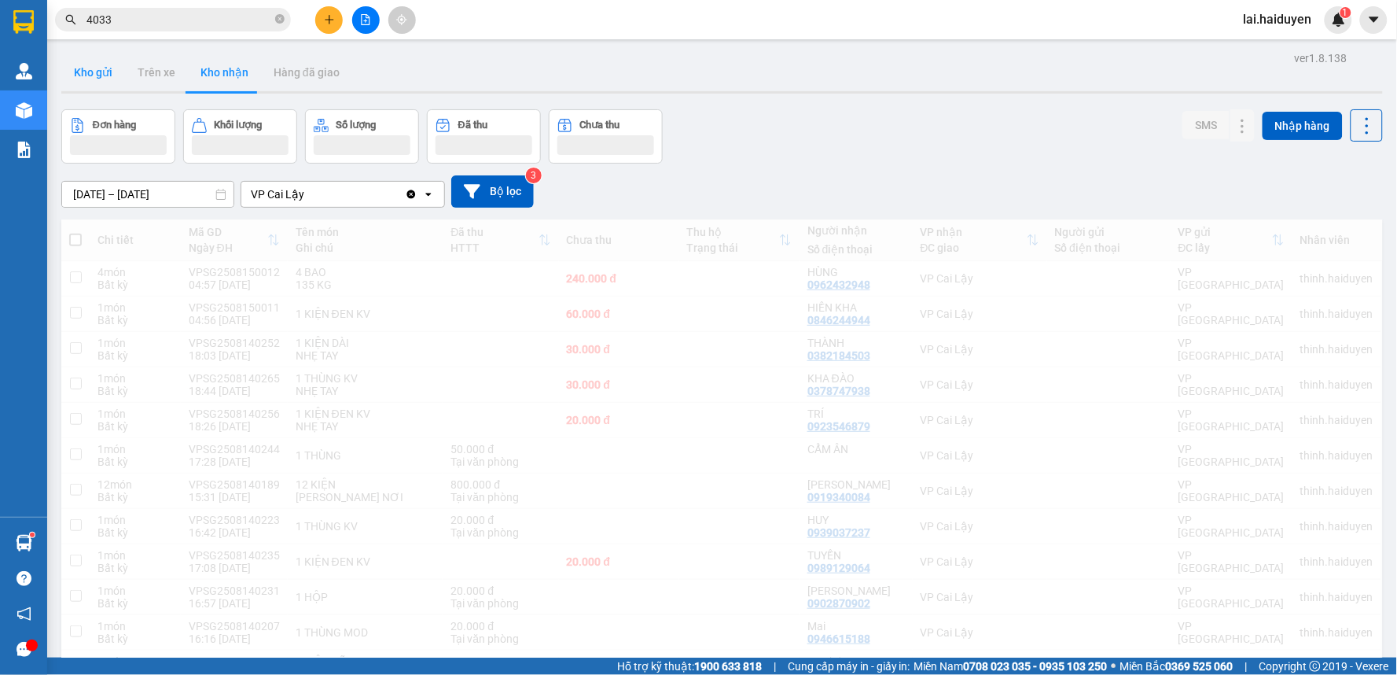
click at [93, 72] on button "Kho gửi" at bounding box center [93, 72] width 64 height 38
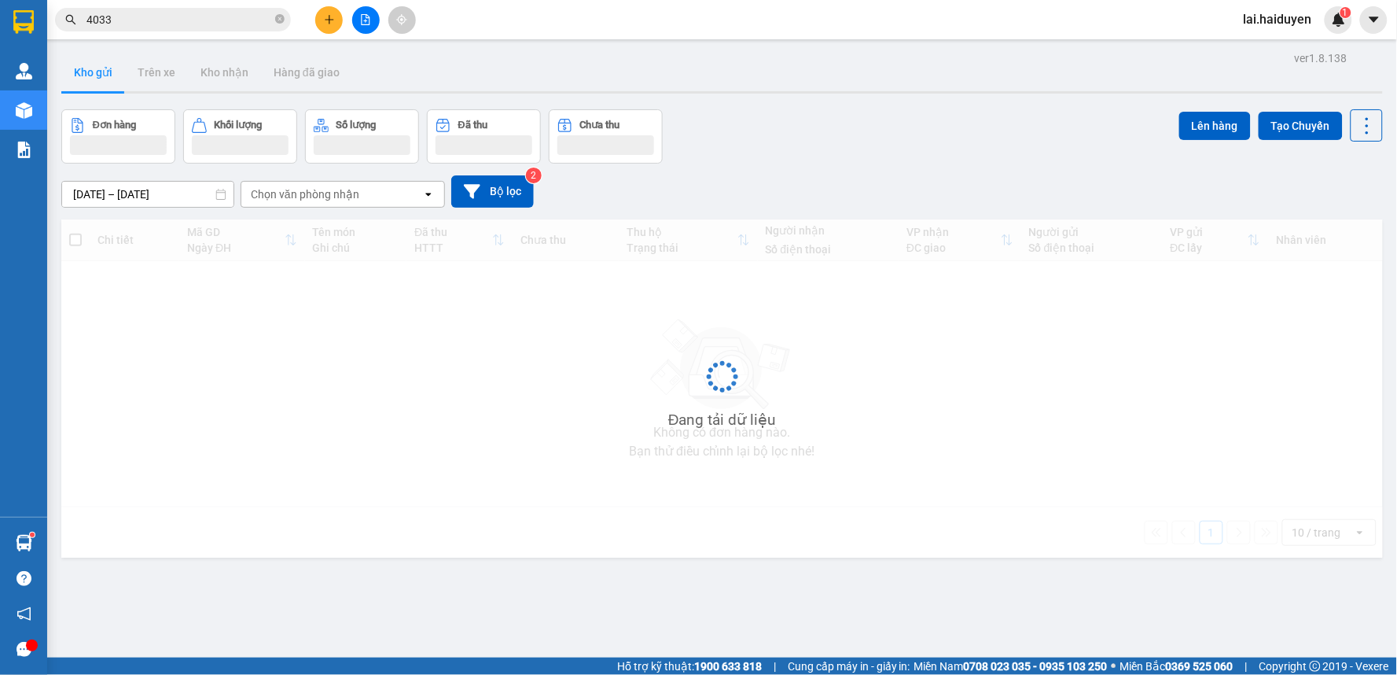
click at [93, 72] on button "Kho gửi" at bounding box center [93, 72] width 64 height 38
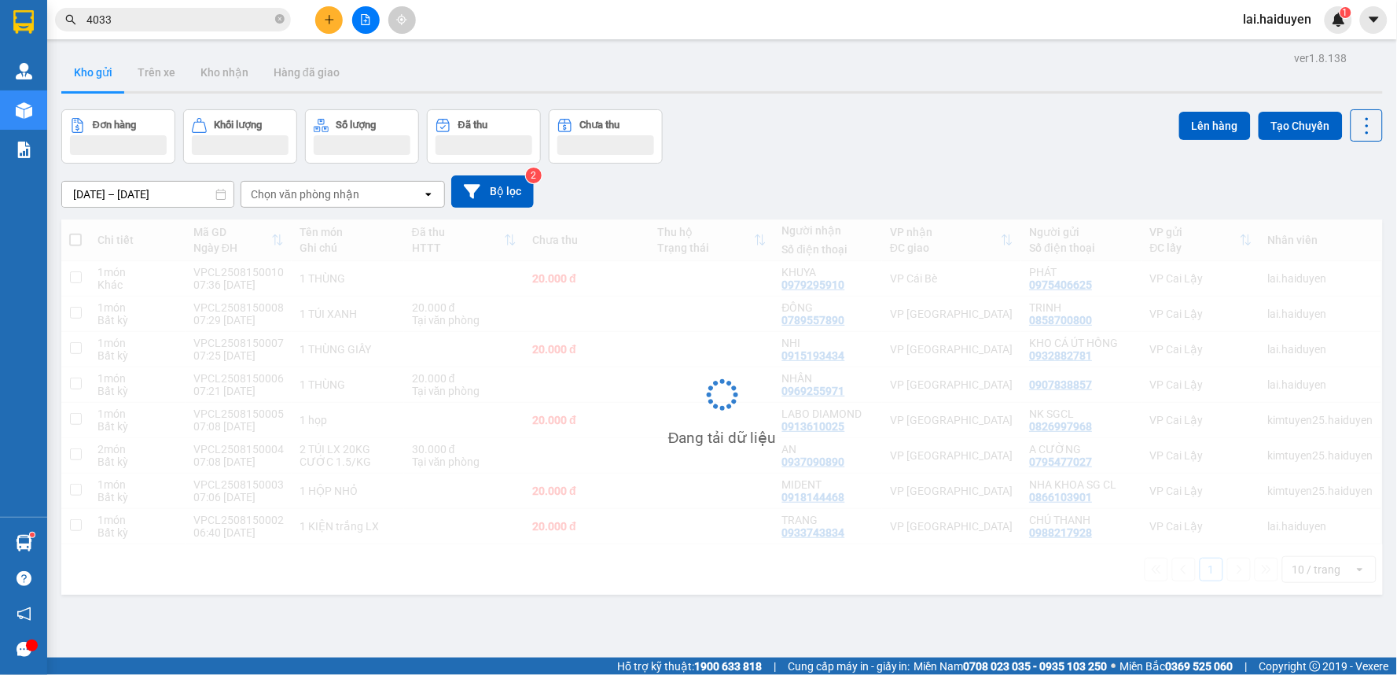
click at [93, 72] on button "Kho gửi" at bounding box center [93, 72] width 64 height 38
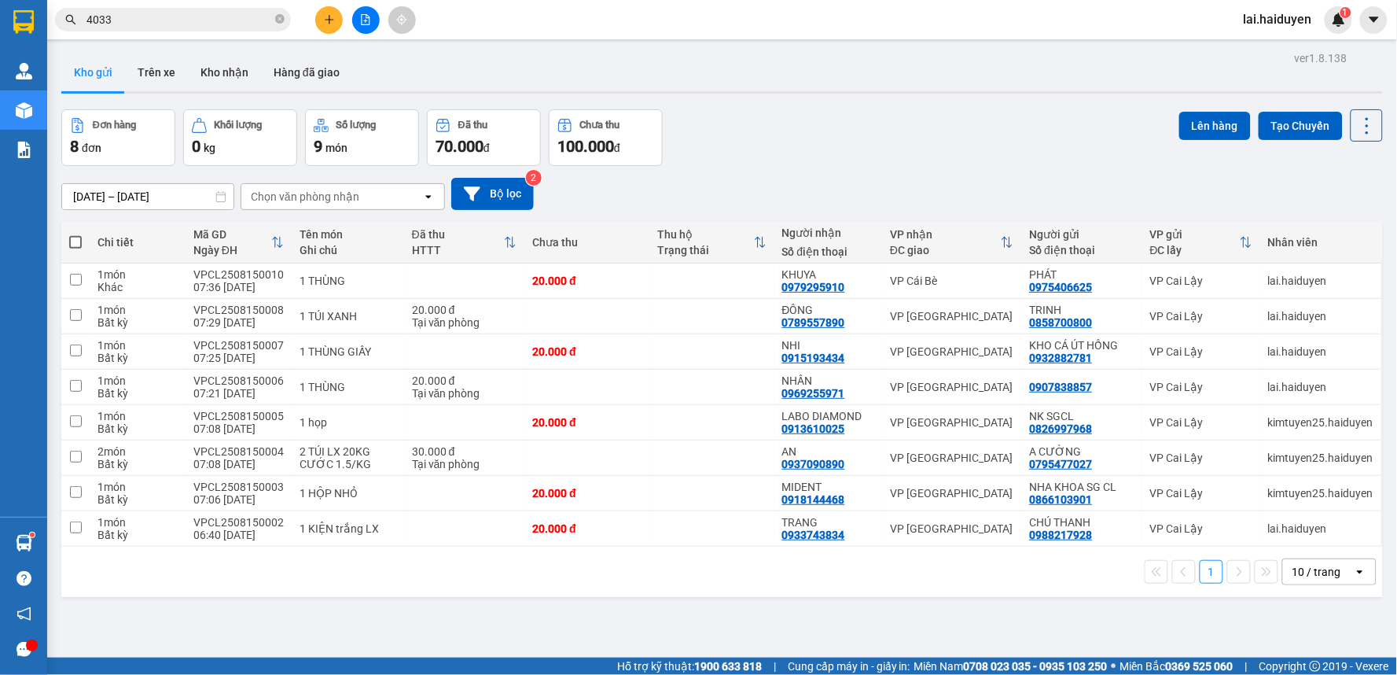
click at [177, 198] on input "[DATE] – [DATE]" at bounding box center [147, 196] width 171 height 25
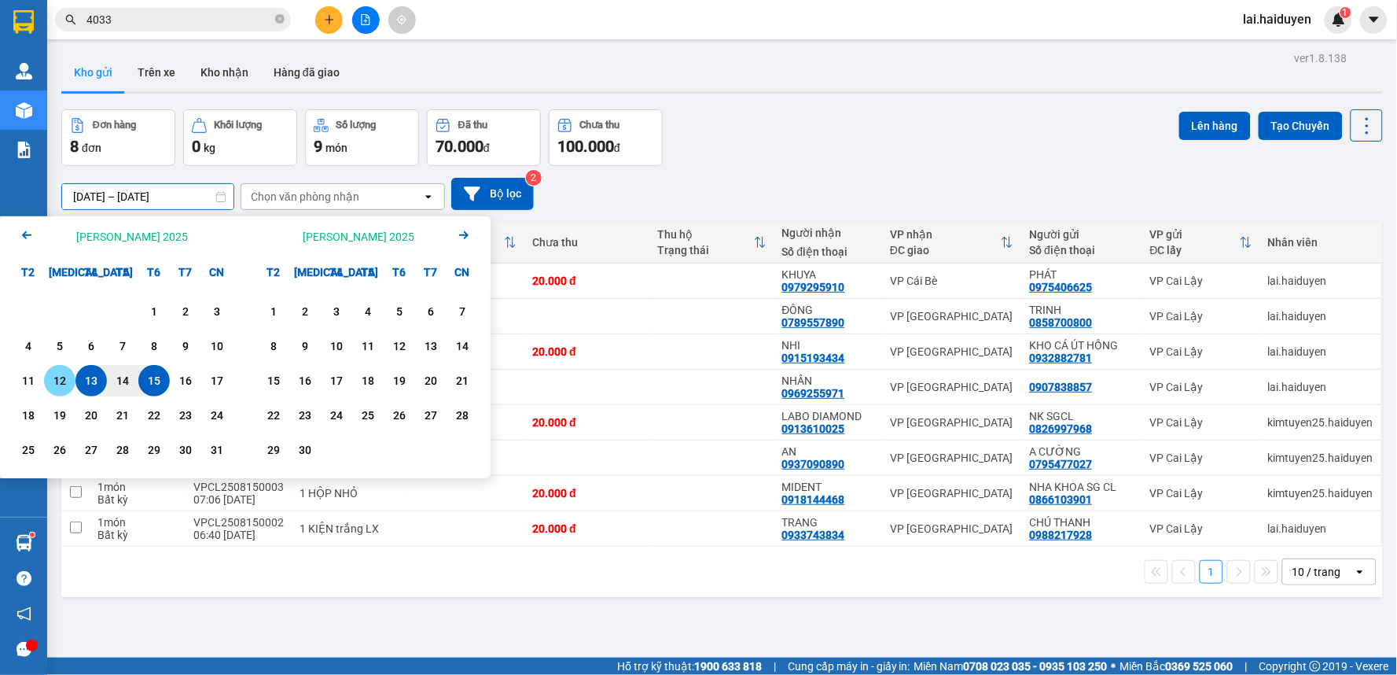
click at [64, 383] on div "12" at bounding box center [60, 380] width 22 height 19
click at [150, 381] on div "15" at bounding box center [154, 380] width 22 height 19
type input "12/08/2025 – 15/08/2025"
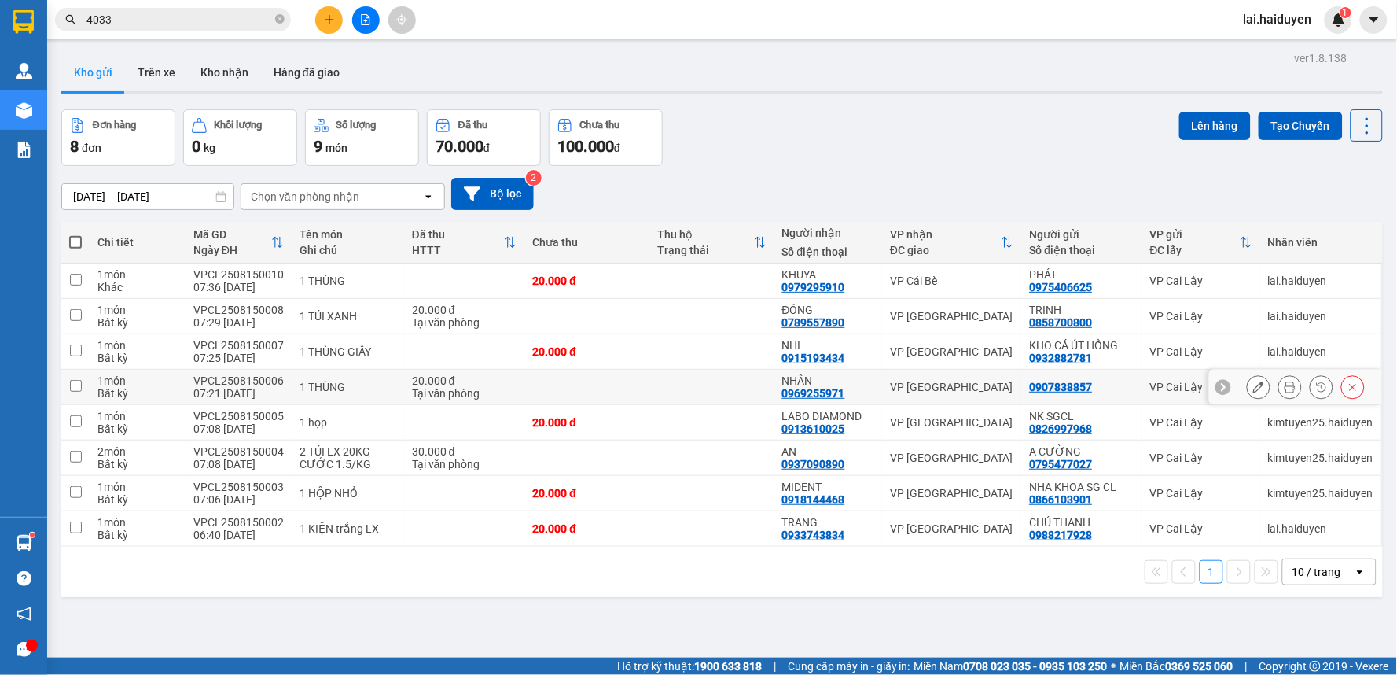
click at [722, 386] on td at bounding box center [711, 386] width 125 height 35
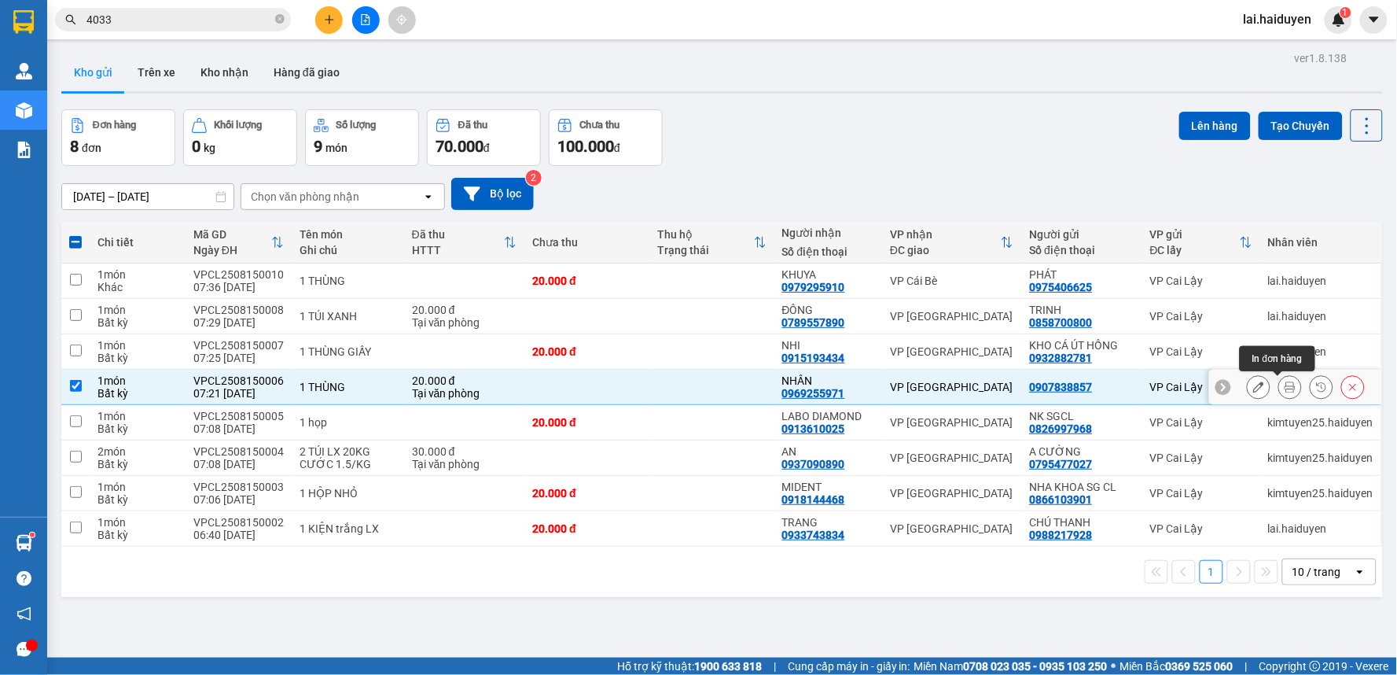
click at [1285, 392] on icon at bounding box center [1290, 386] width 11 height 11
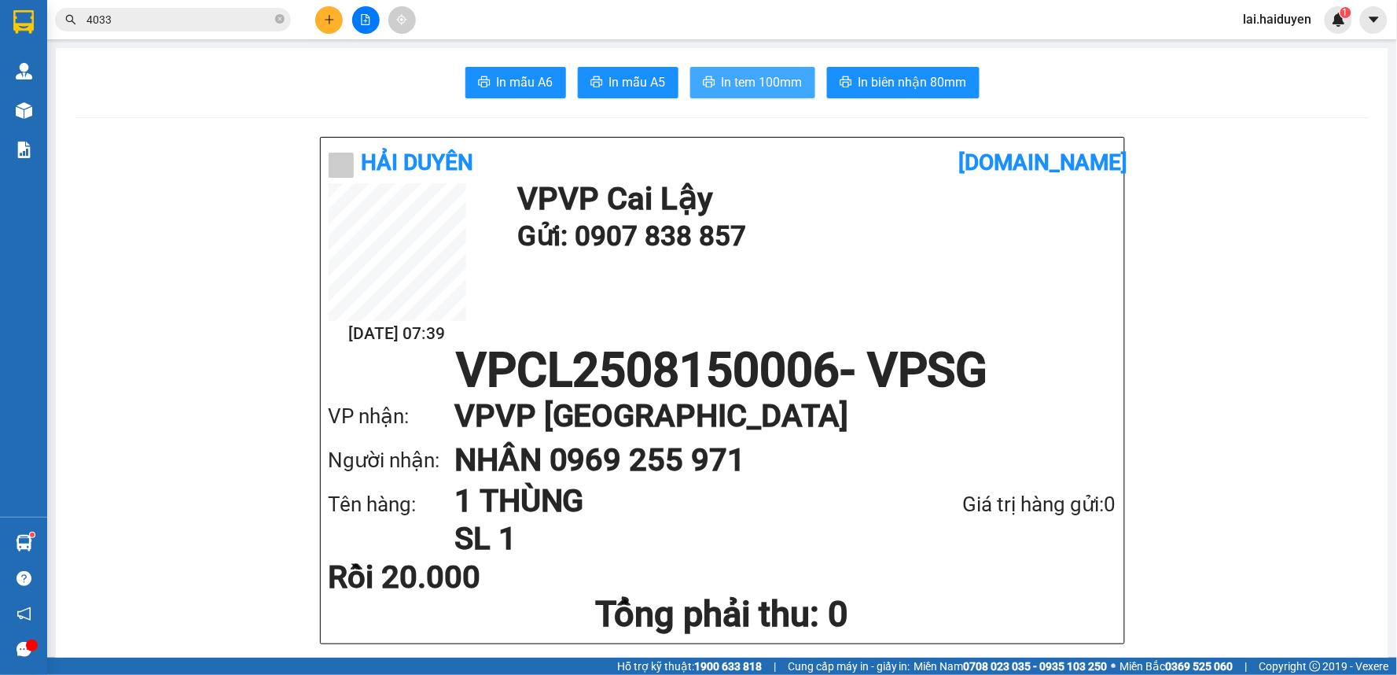
click at [728, 82] on span "In tem 100mm" at bounding box center [762, 82] width 81 height 20
drag, startPoint x: 844, startPoint y: 226, endPoint x: 575, endPoint y: 178, distance: 273.1
click at [840, 221] on h1 "Gửi: 0907 838 857" at bounding box center [812, 236] width 591 height 43
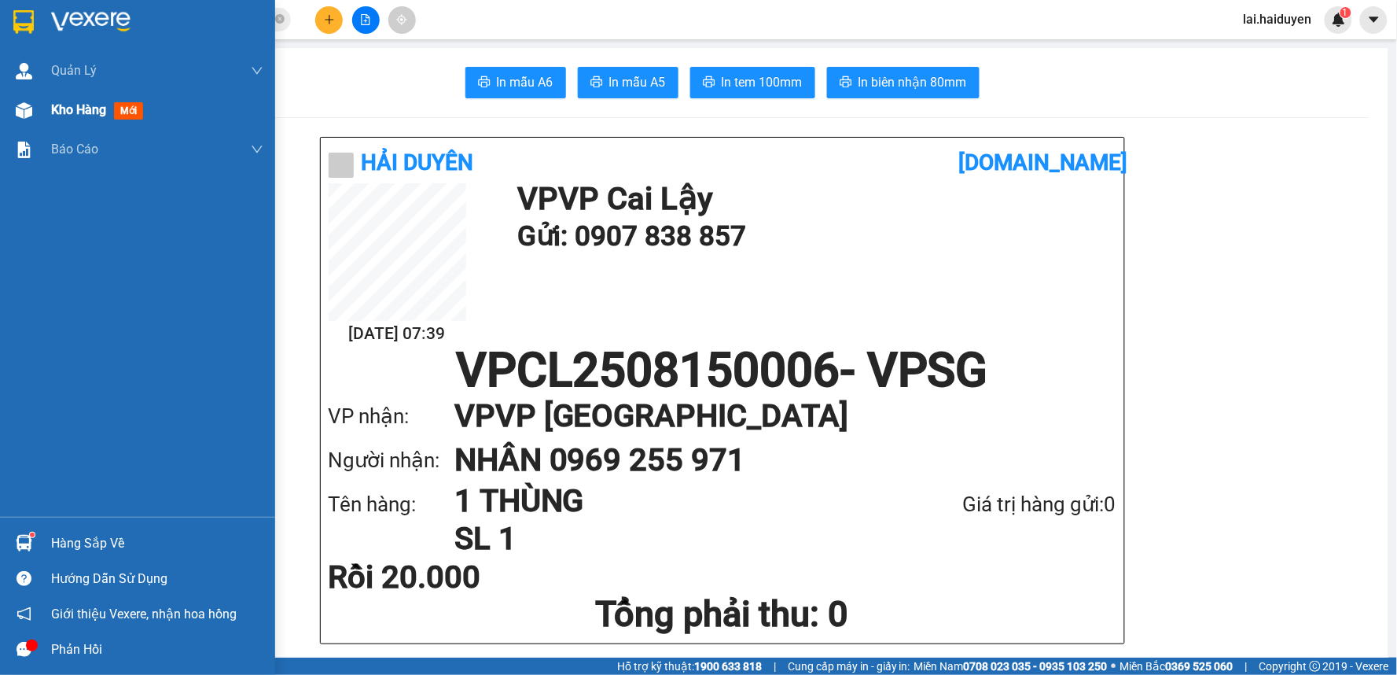
click at [97, 112] on span "Kho hàng" at bounding box center [78, 109] width 55 height 15
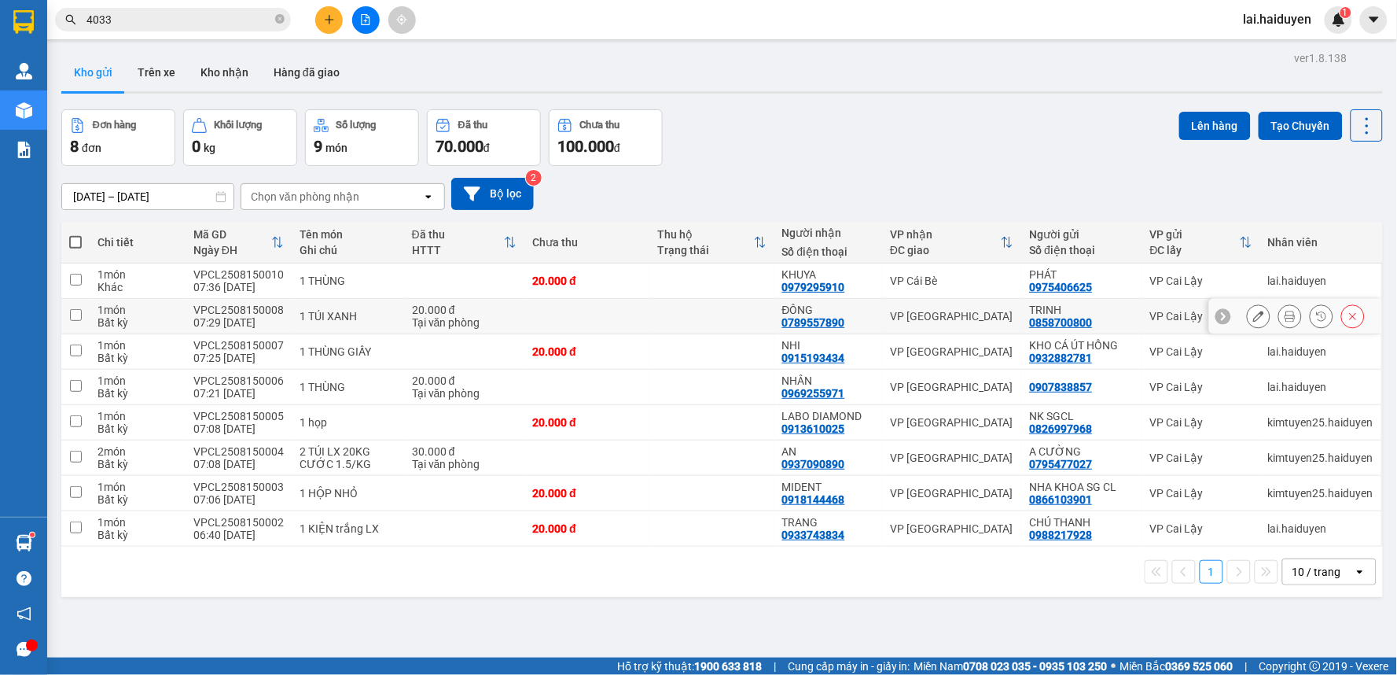
click at [673, 299] on td at bounding box center [711, 316] width 125 height 35
checkbox input "true"
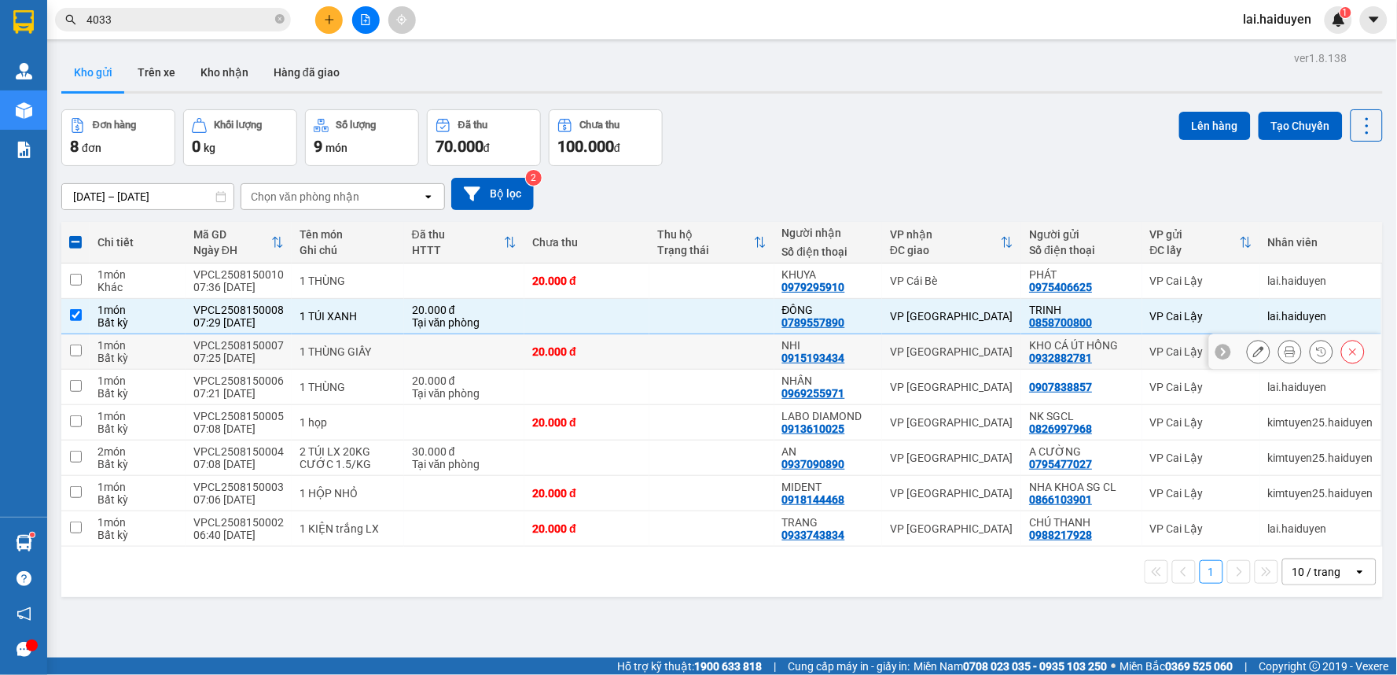
click at [657, 334] on td at bounding box center [711, 351] width 125 height 35
checkbox input "true"
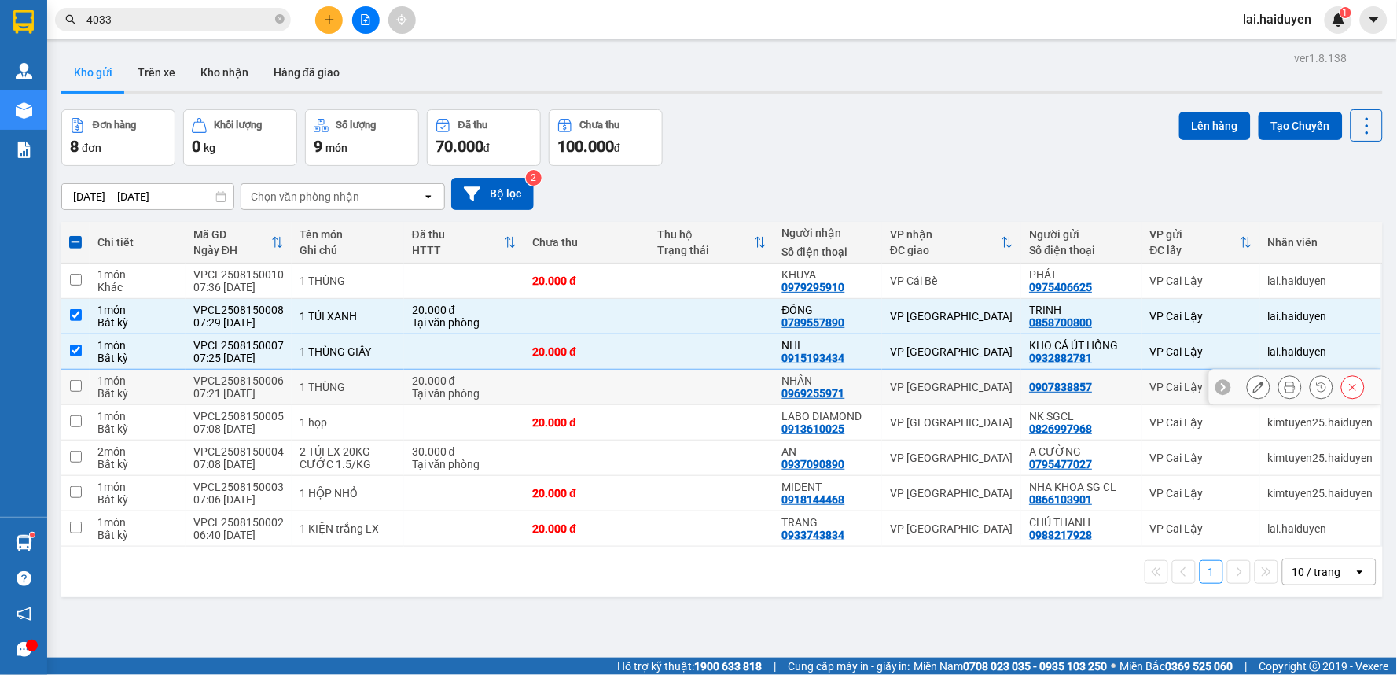
click at [631, 369] on td at bounding box center [586, 386] width 125 height 35
checkbox input "true"
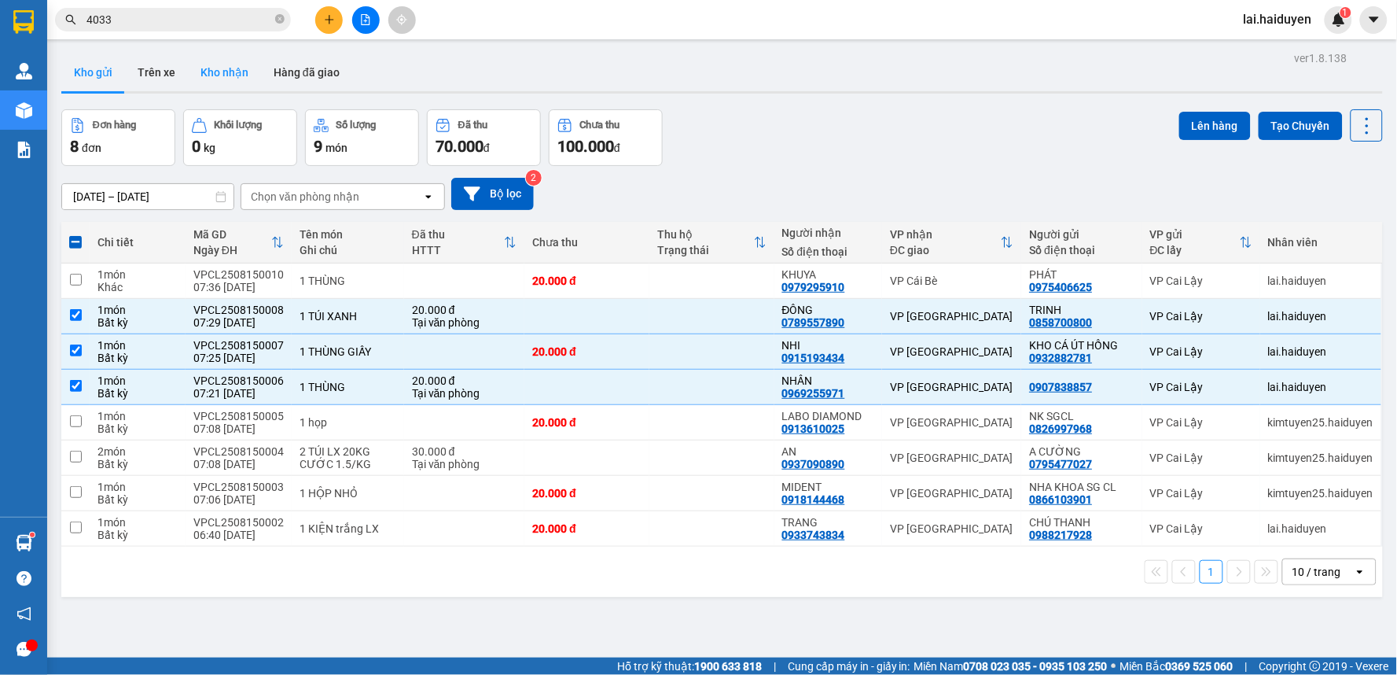
click at [216, 73] on button "Kho nhận" at bounding box center [224, 72] width 73 height 38
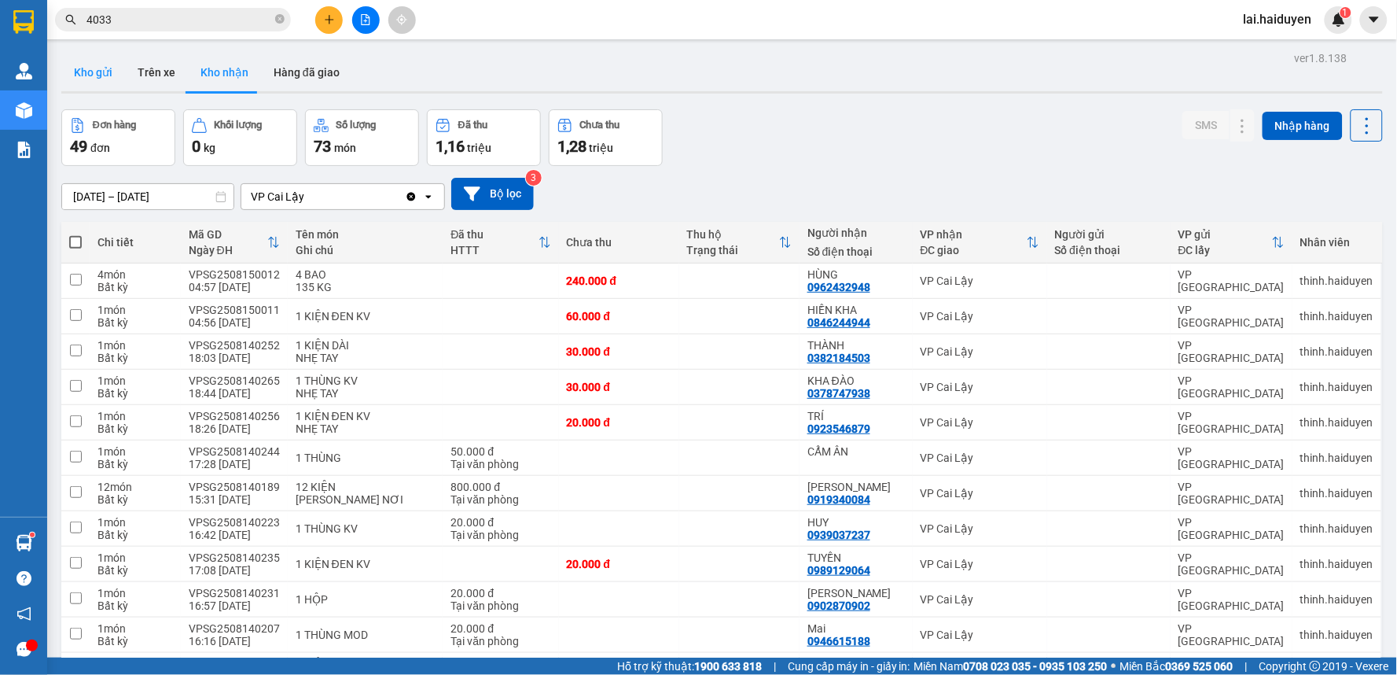
click at [103, 77] on button "Kho gửi" at bounding box center [93, 72] width 64 height 38
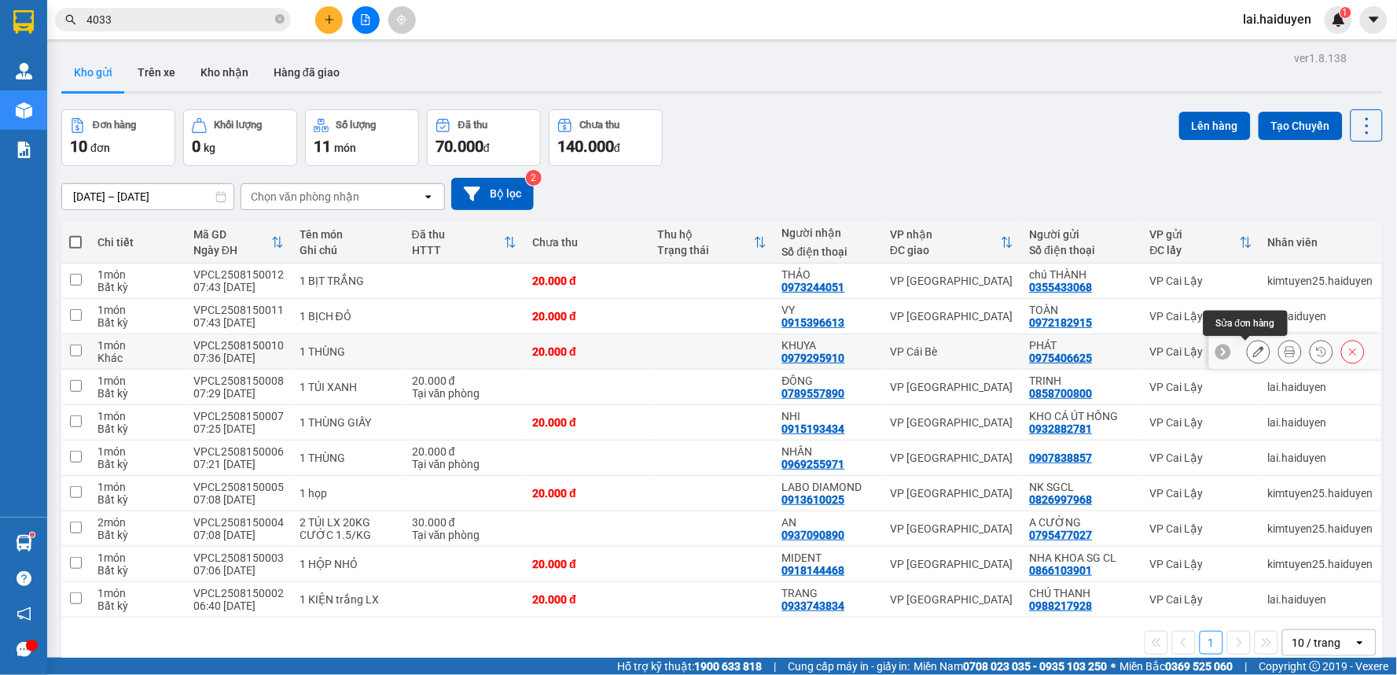
drag, startPoint x: 1246, startPoint y: 281, endPoint x: 1235, endPoint y: 278, distance: 11.4
click at [1248, 338] on button at bounding box center [1259, 352] width 22 height 28
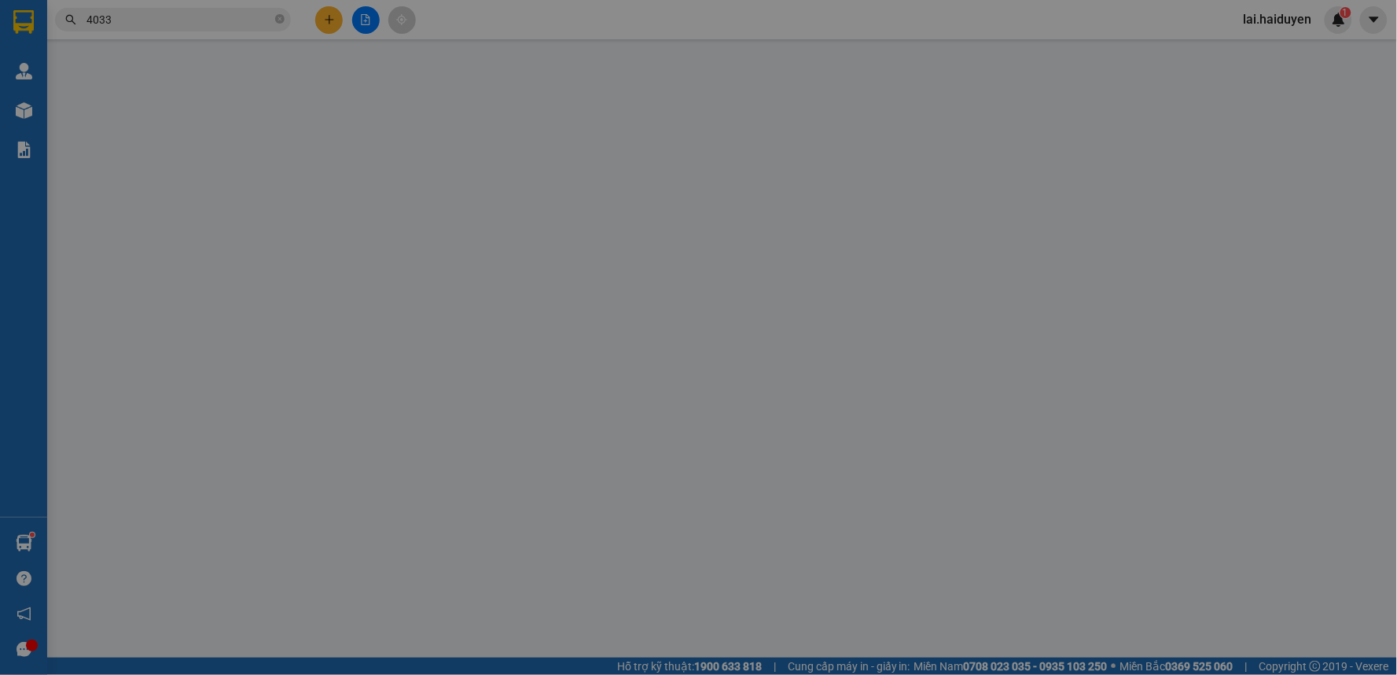
type input "0975406625"
type input "PHÁT"
type input "0979295910"
type input "KHUYA"
type input "20.000"
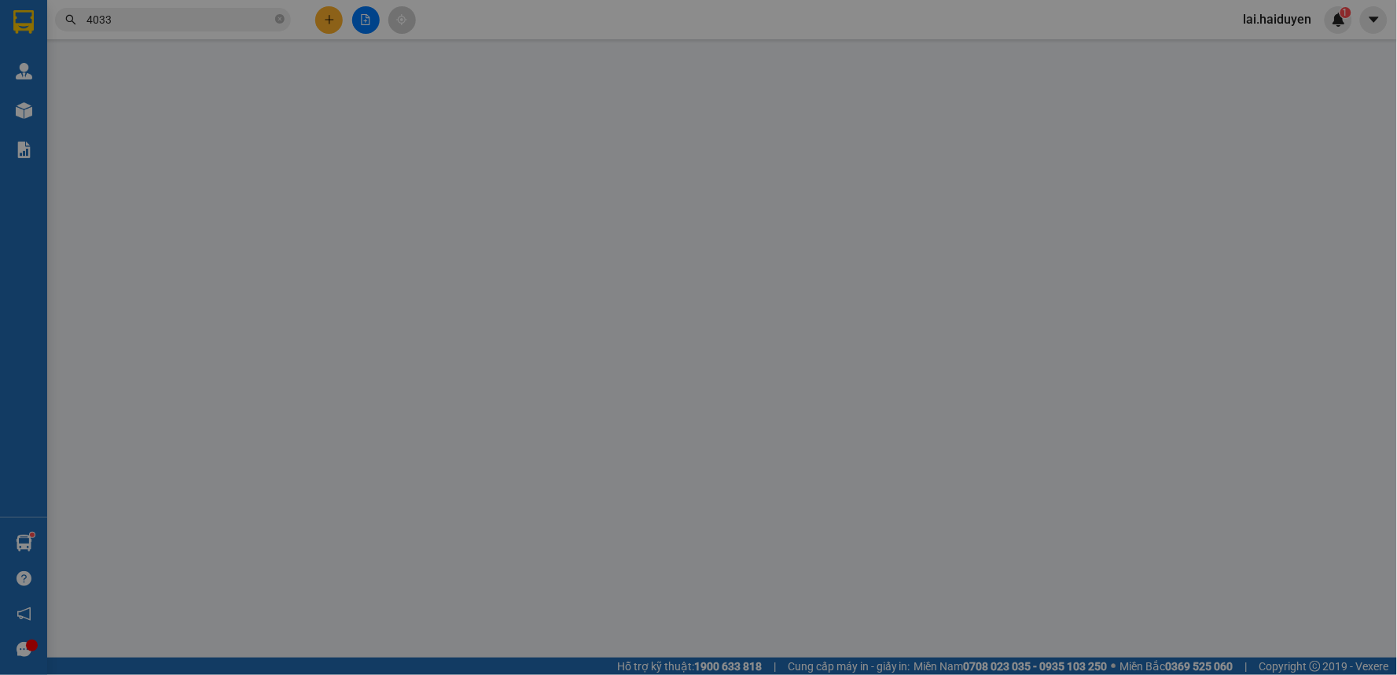
type input "20.000"
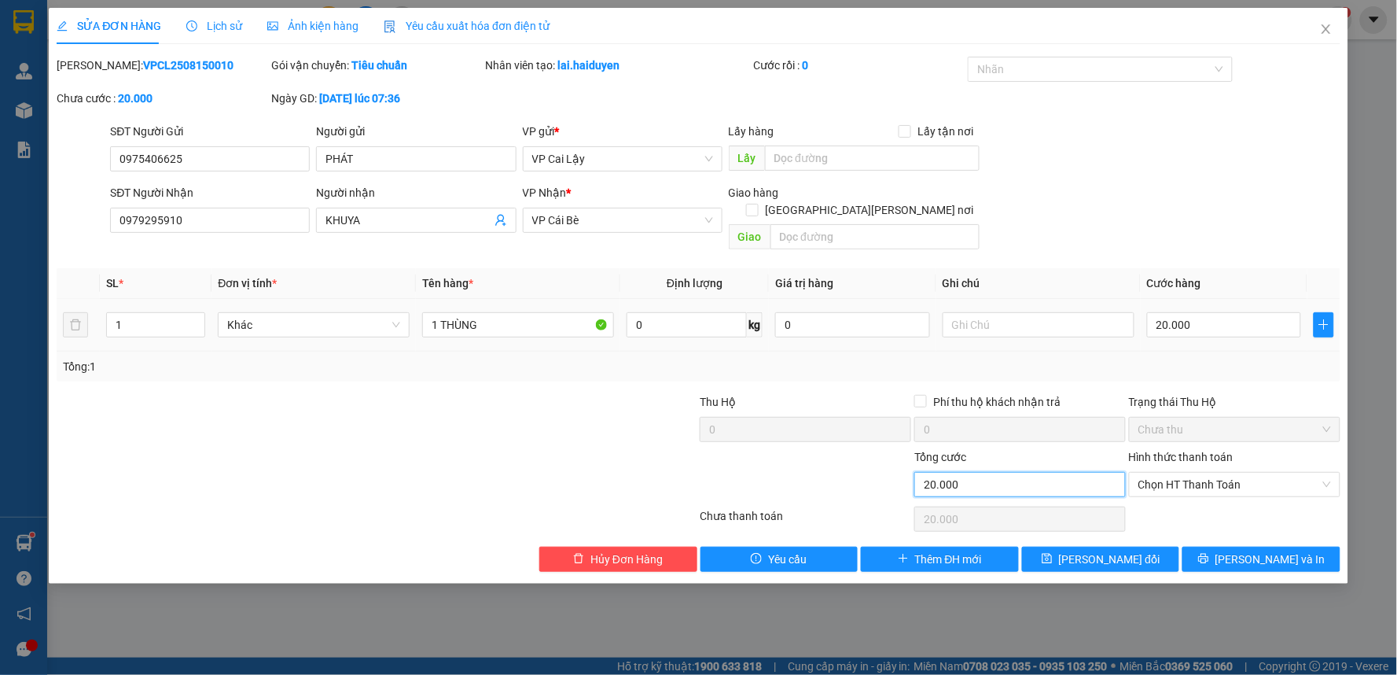
click at [1064, 472] on input "20.000" at bounding box center [1019, 484] width 211 height 25
click at [932, 472] on input "20.000" at bounding box center [1019, 484] width 211 height 25
click at [1220, 315] on input "20.000" at bounding box center [1224, 324] width 155 height 25
type input "0"
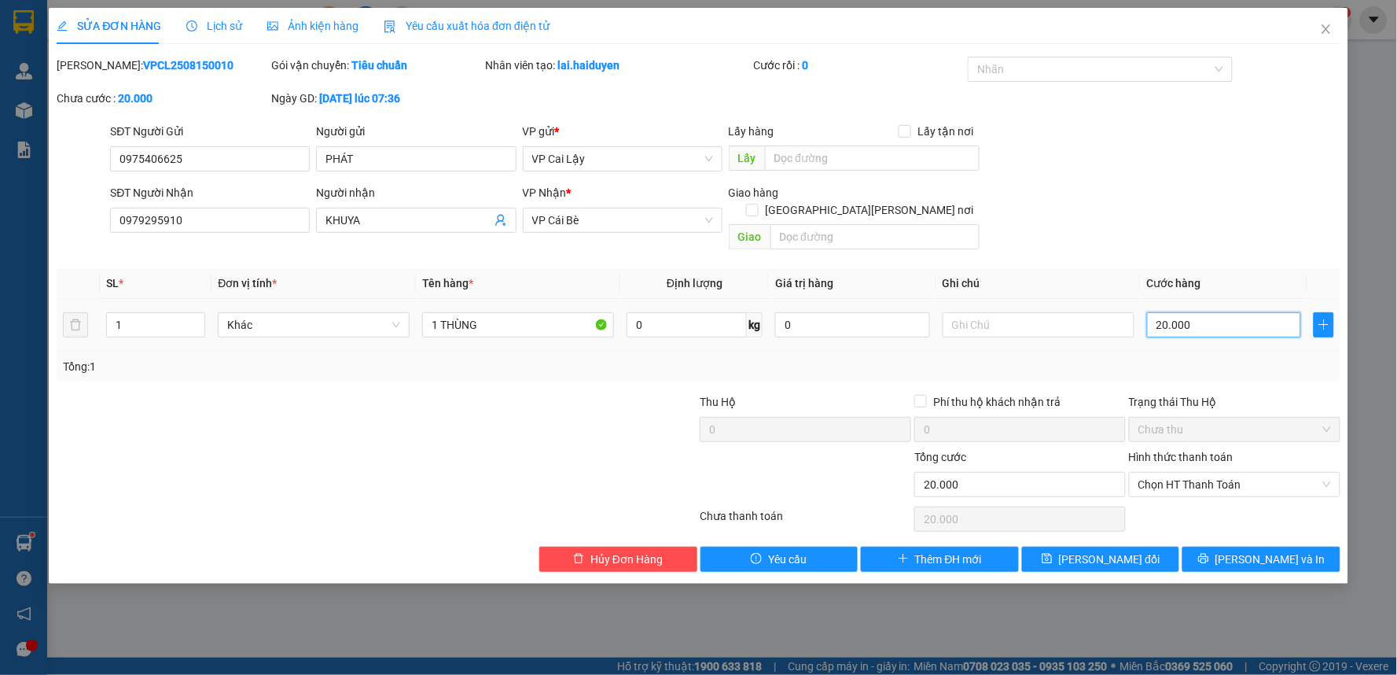
type input "0"
type input "1"
click at [1220, 314] on input "01" at bounding box center [1224, 324] width 155 height 25
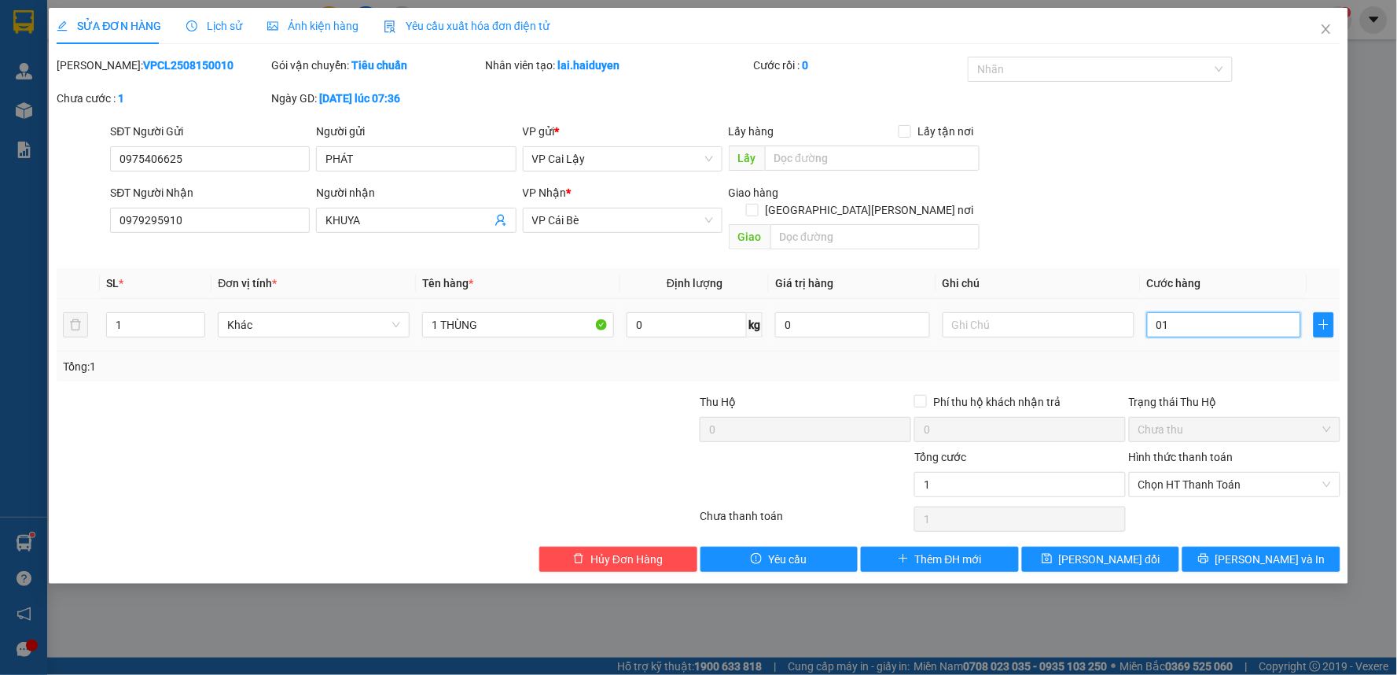
type input "1"
type input "10"
type input "10.000"
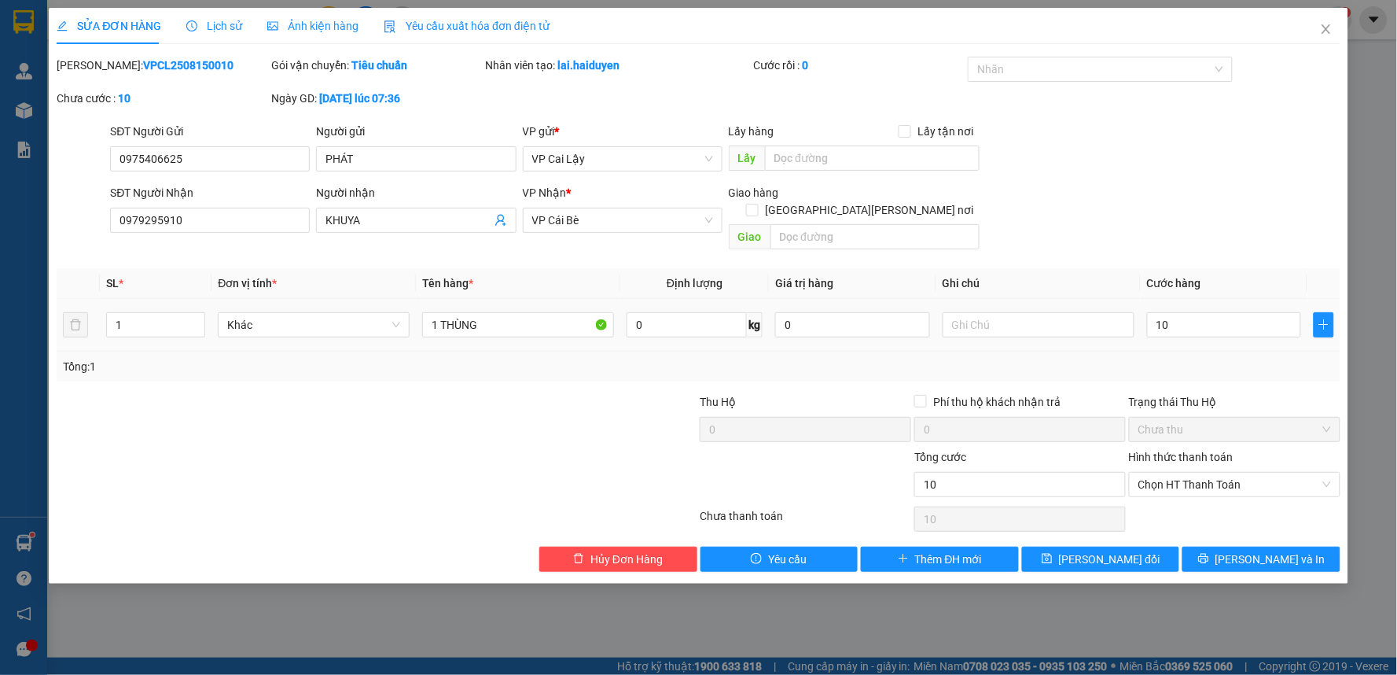
type input "10.000"
drag, startPoint x: 1288, startPoint y: 74, endPoint x: 1201, endPoint y: 236, distance: 183.6
click at [1285, 84] on div "Mã ĐH: VPCL2508150010 Gói vận chuyển: Tiêu chuẩn Nhân viên tạo: lai.haiduyen Cư…" at bounding box center [698, 90] width 1287 height 66
click at [1250, 550] on span "[PERSON_NAME] và In" at bounding box center [1270, 558] width 110 height 17
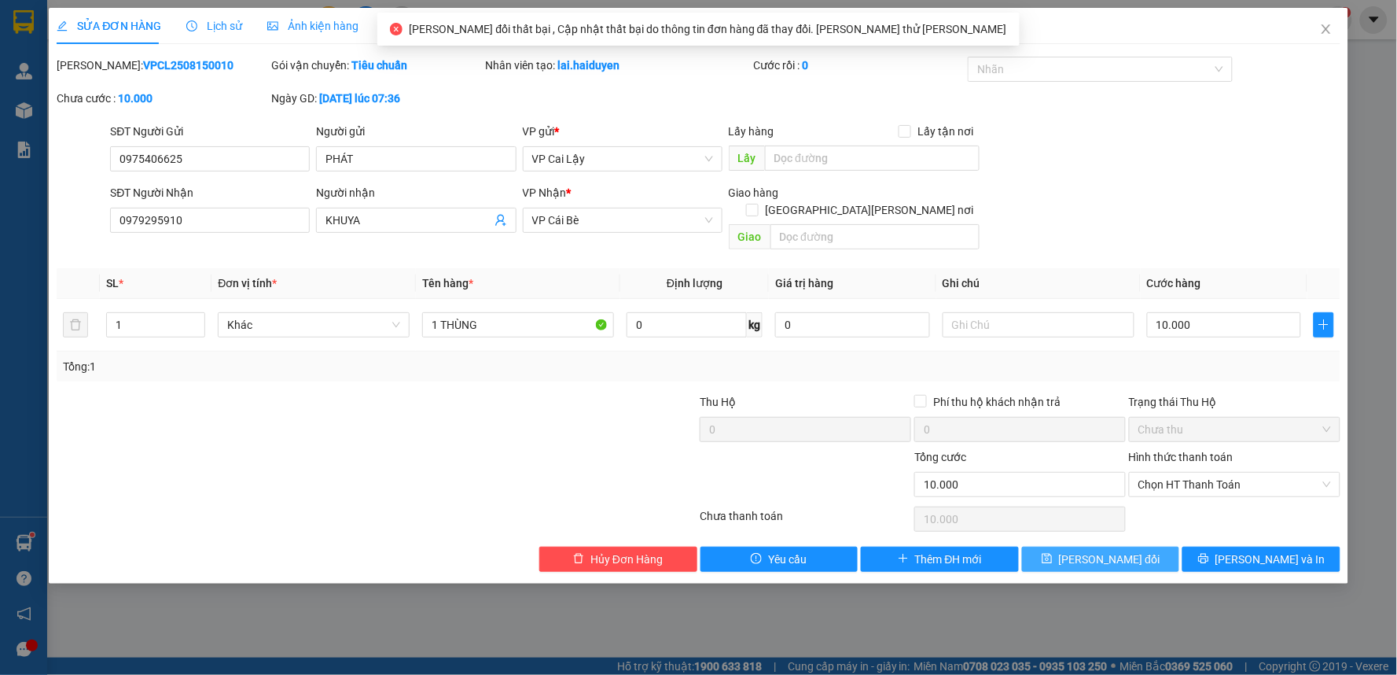
click at [1094, 550] on span "[PERSON_NAME] thay đổi" at bounding box center [1109, 558] width 101 height 17
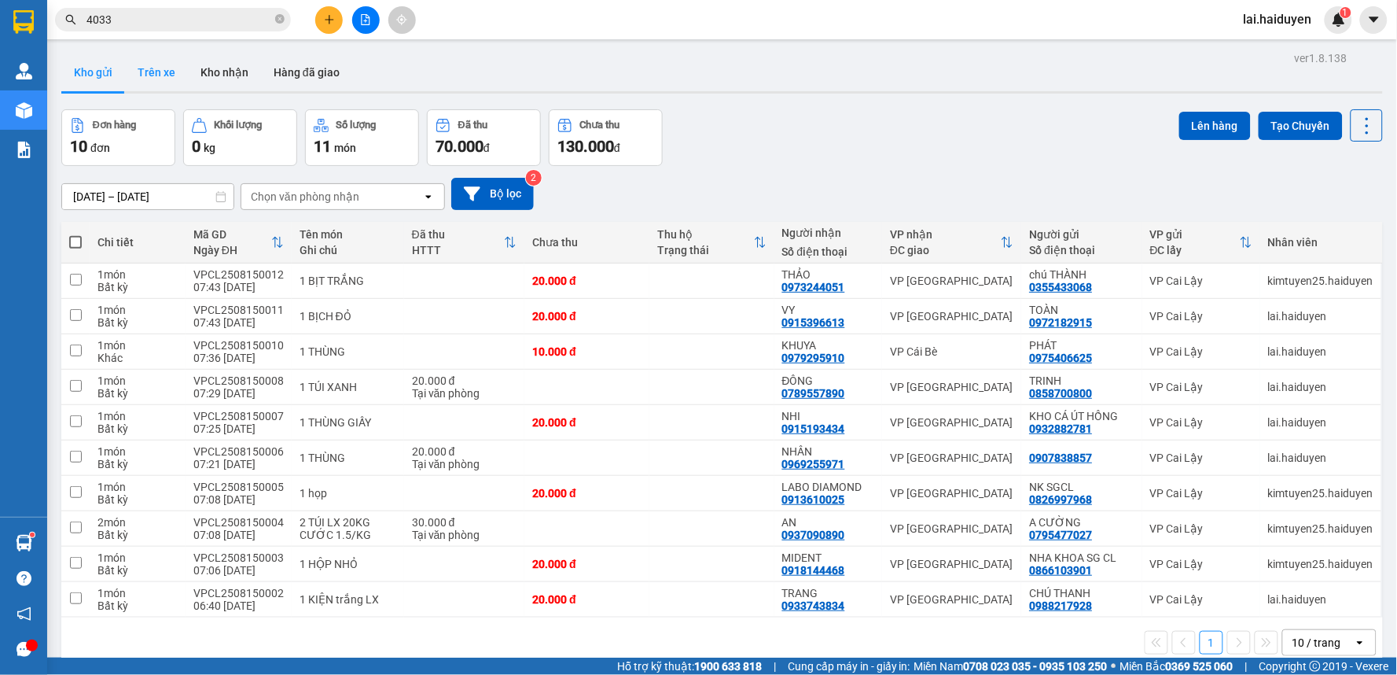
drag, startPoint x: 209, startPoint y: 65, endPoint x: 167, endPoint y: 81, distance: 44.5
click at [207, 66] on button "Kho nhận" at bounding box center [224, 72] width 73 height 38
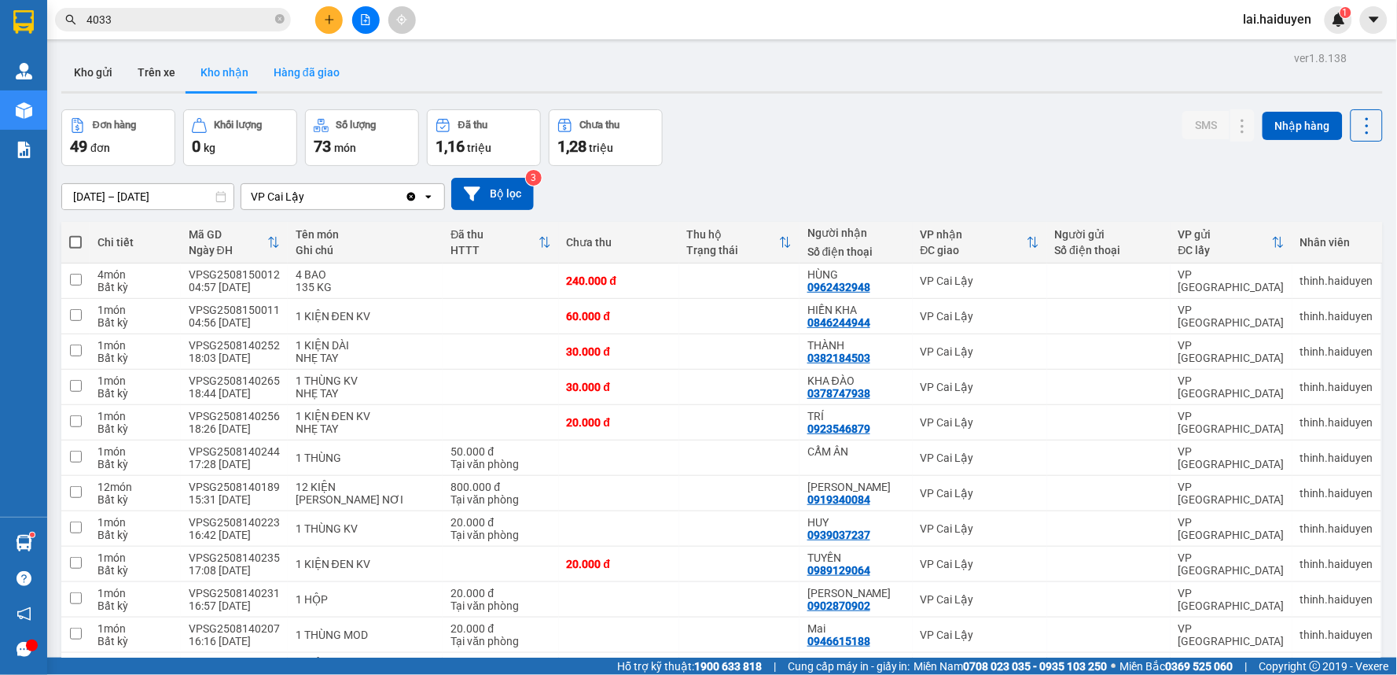
click at [312, 73] on button "Hàng đã giao" at bounding box center [306, 72] width 91 height 38
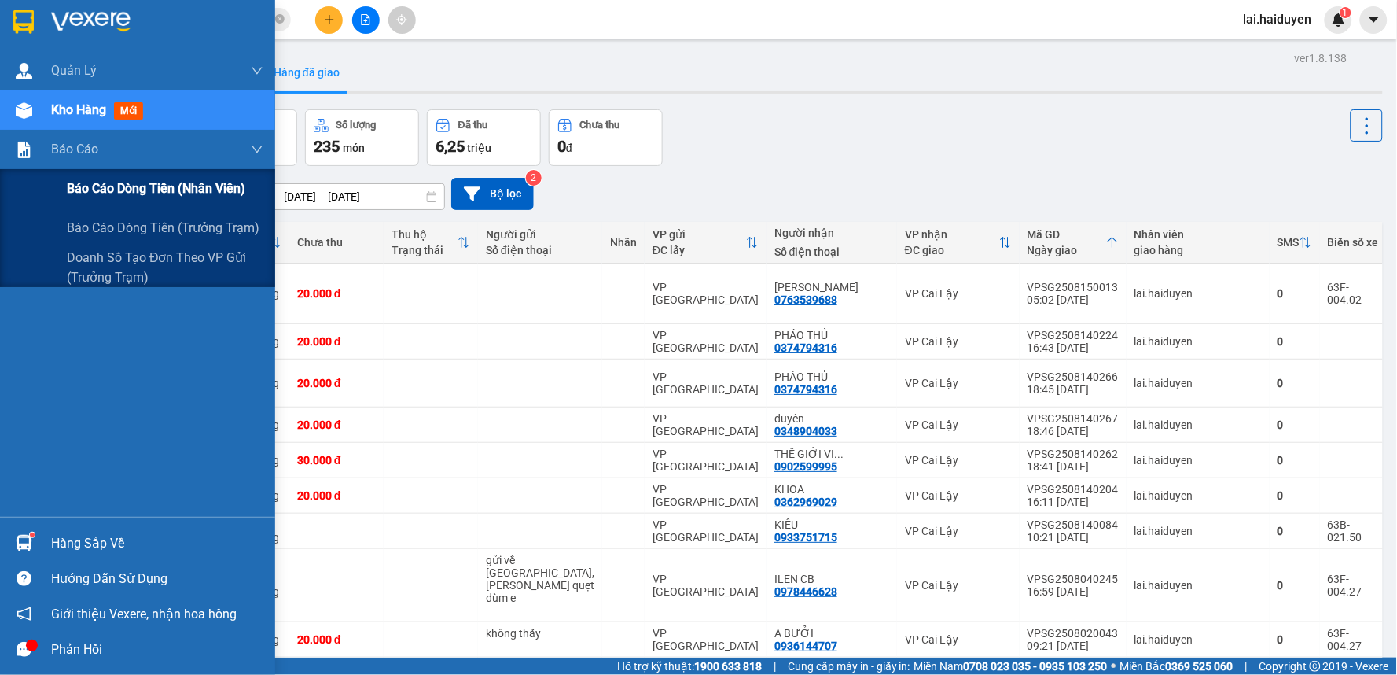
click at [98, 190] on span "Báo cáo dòng tiền (nhân viên)" at bounding box center [156, 188] width 178 height 20
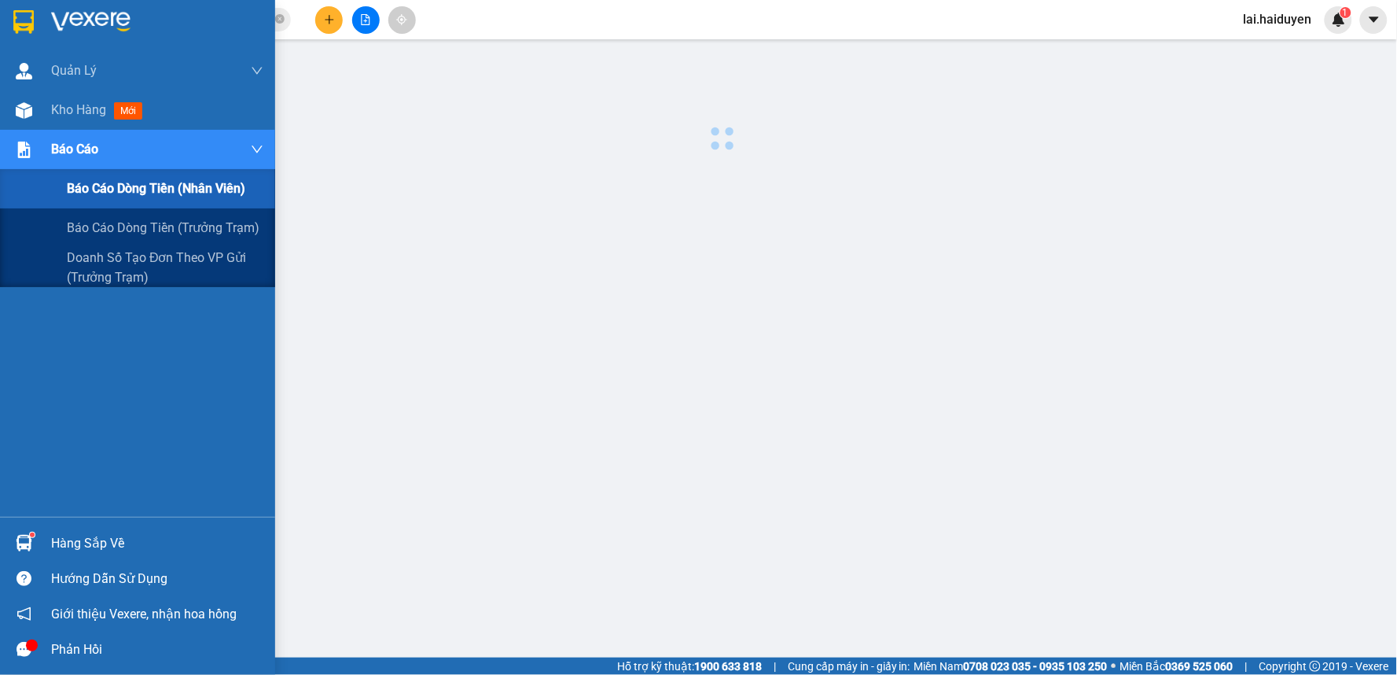
click at [98, 192] on span "Báo cáo dòng tiền (nhân viên)" at bounding box center [156, 188] width 178 height 20
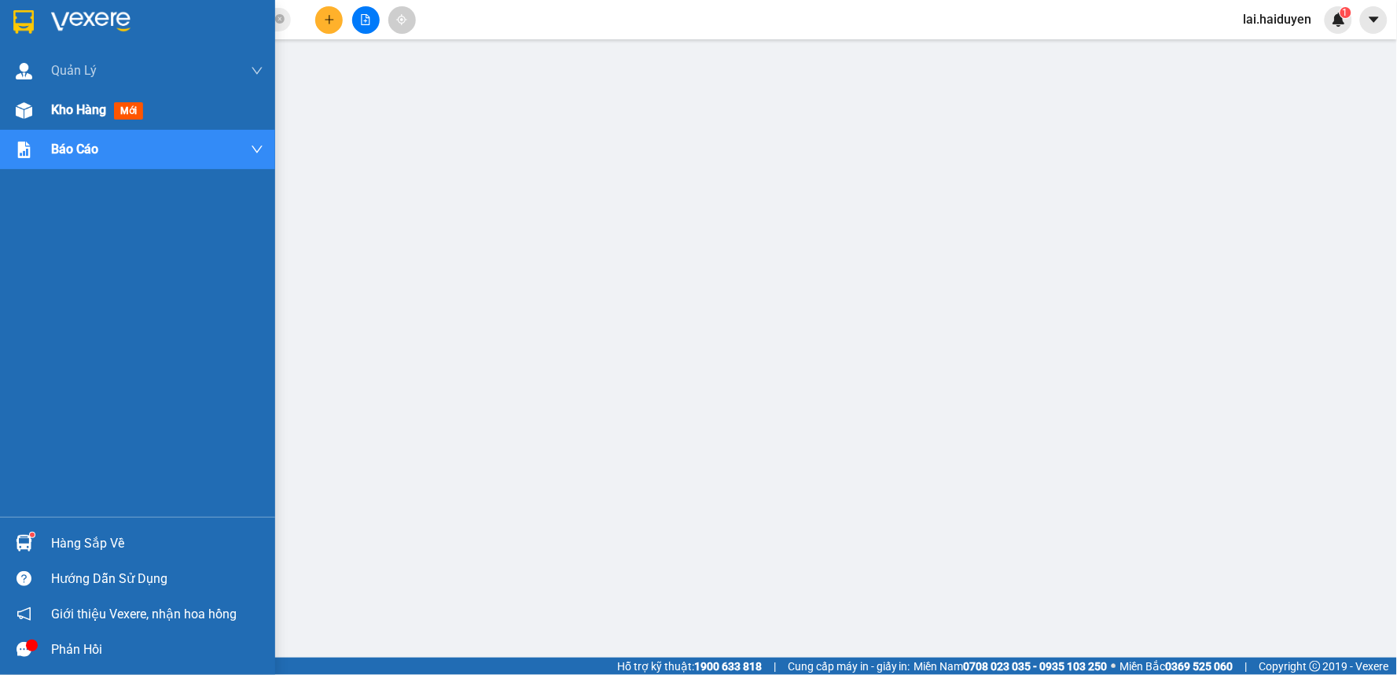
click at [121, 105] on span "mới" at bounding box center [128, 110] width 29 height 17
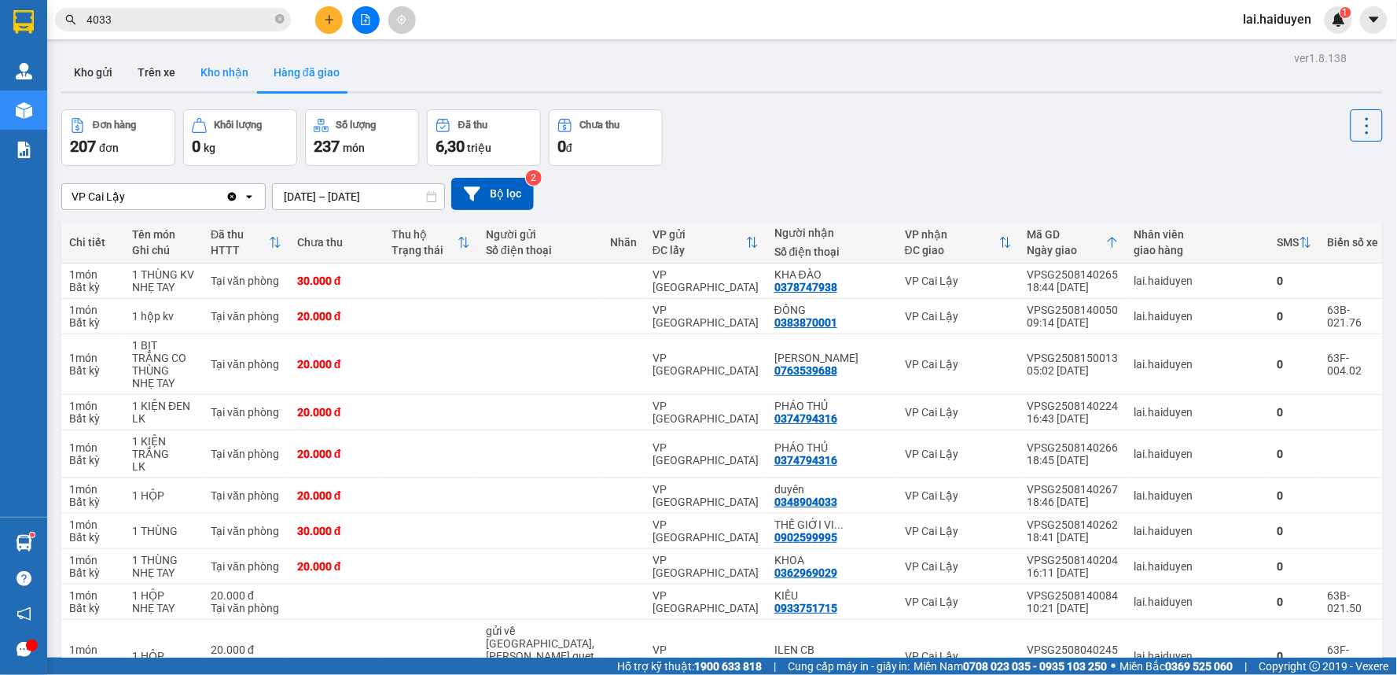
click at [211, 71] on button "Kho nhận" at bounding box center [224, 72] width 73 height 38
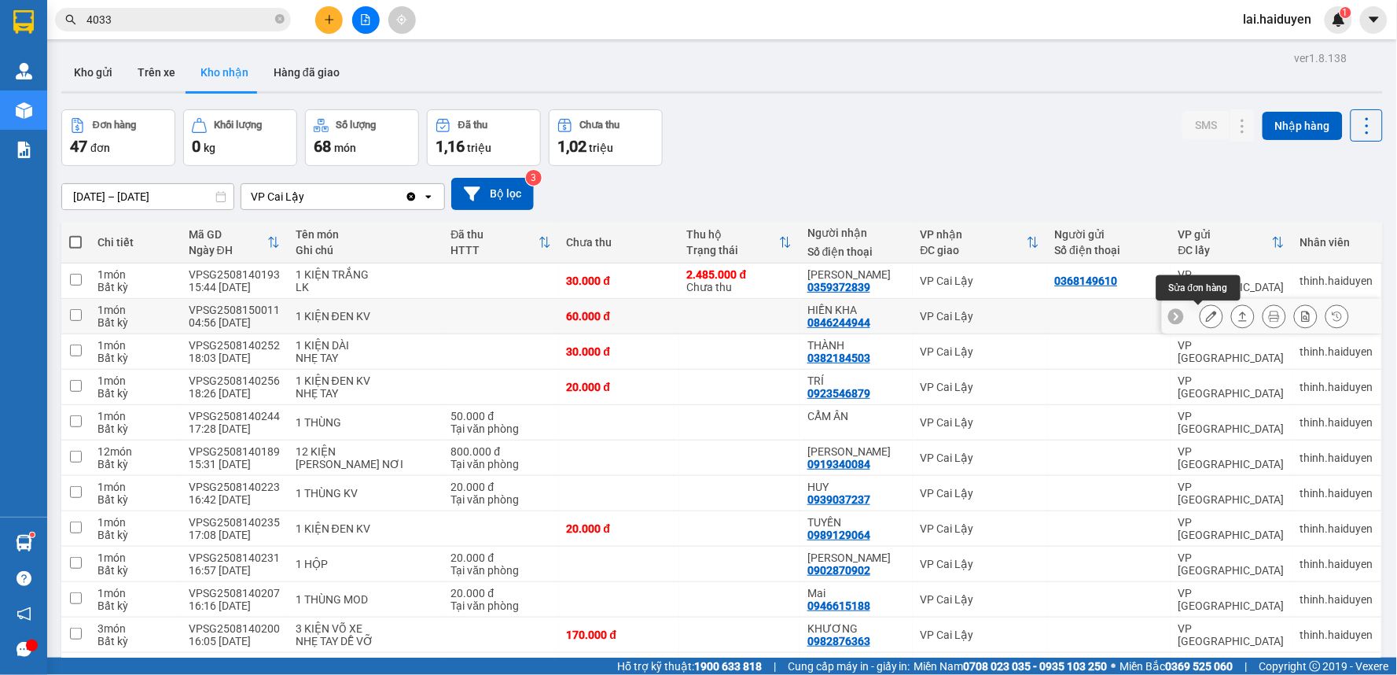
click at [1206, 311] on icon at bounding box center [1211, 316] width 11 height 11
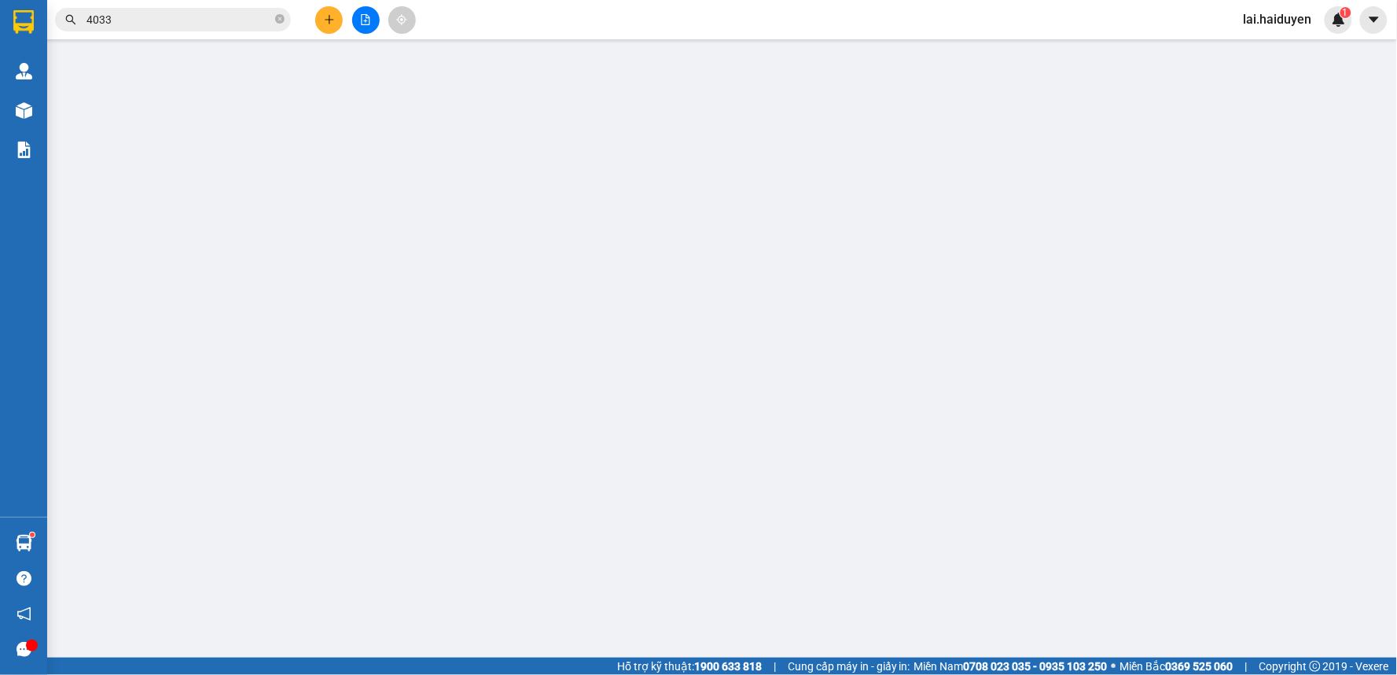
type input "0846244944"
type input "HIỀN KHA"
type input "60.000"
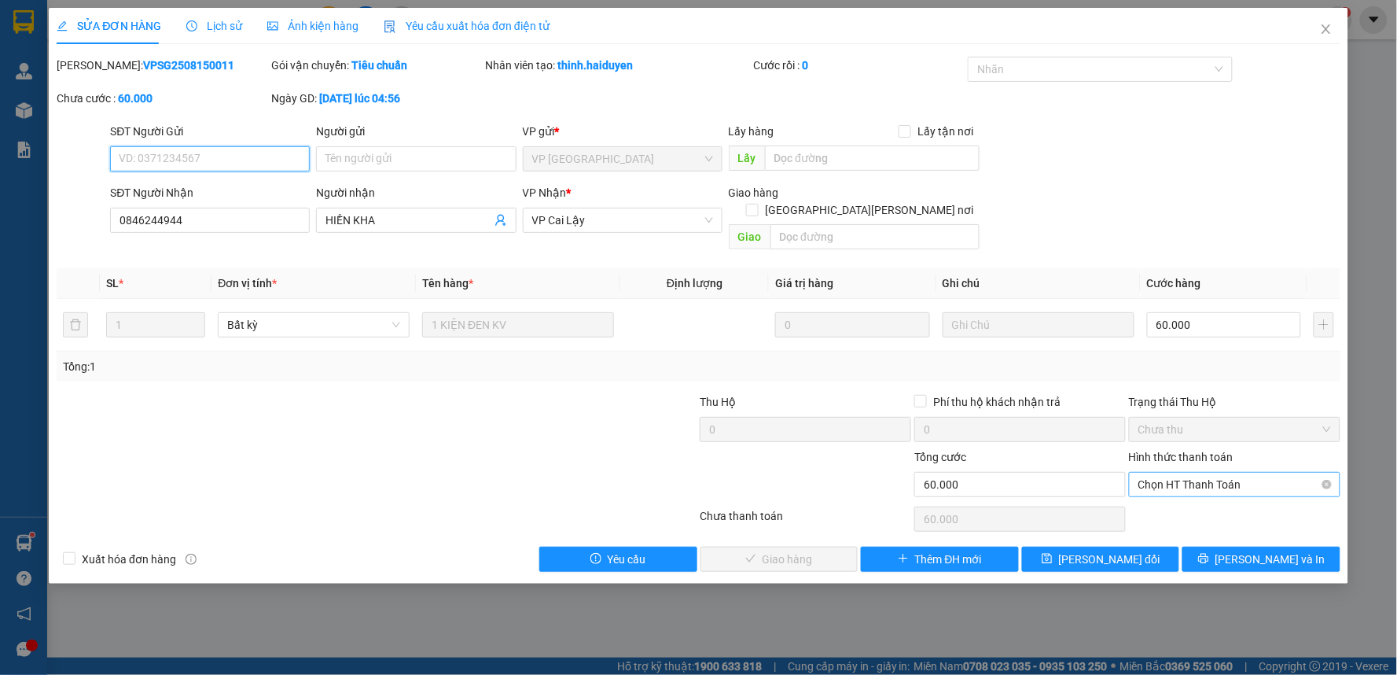
click at [1208, 472] on span "Chọn HT Thanh Toán" at bounding box center [1234, 484] width 193 height 24
click at [1200, 500] on div "Tại văn phòng" at bounding box center [1235, 498] width 193 height 17
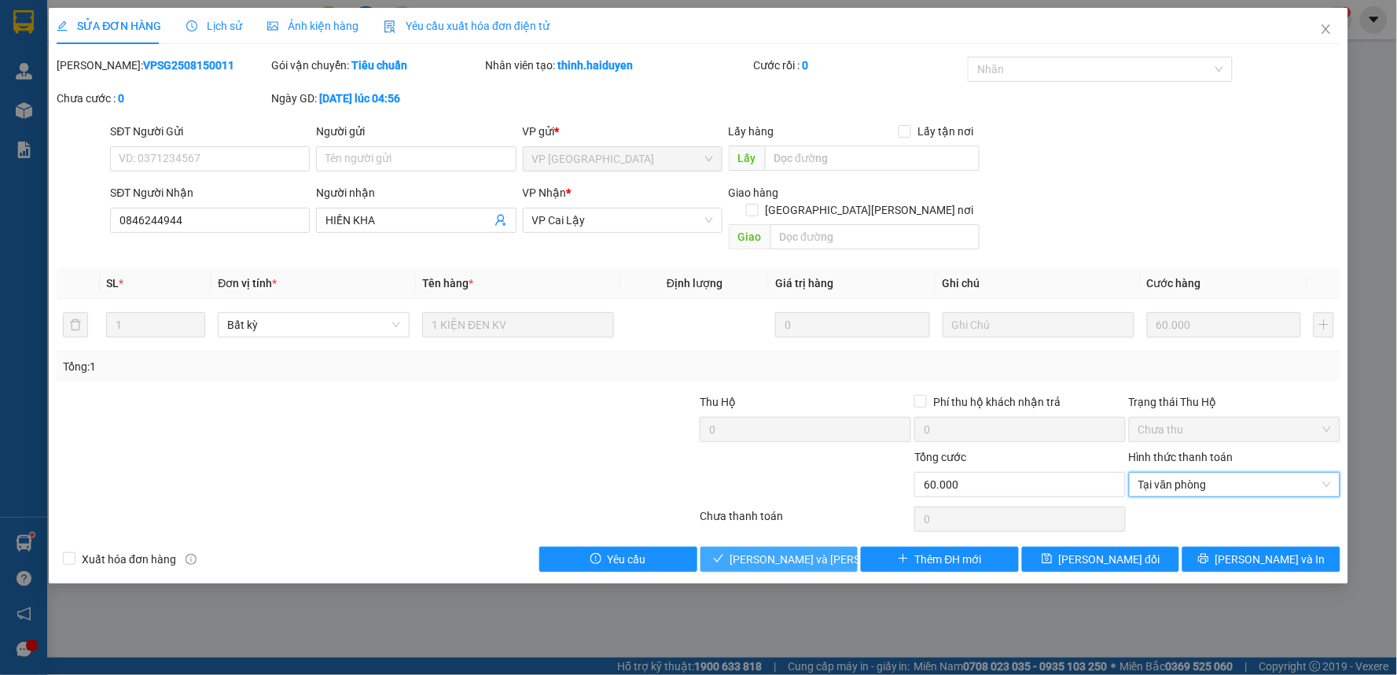
click at [787, 550] on span "[PERSON_NAME] và Giao hàng" at bounding box center [836, 558] width 212 height 17
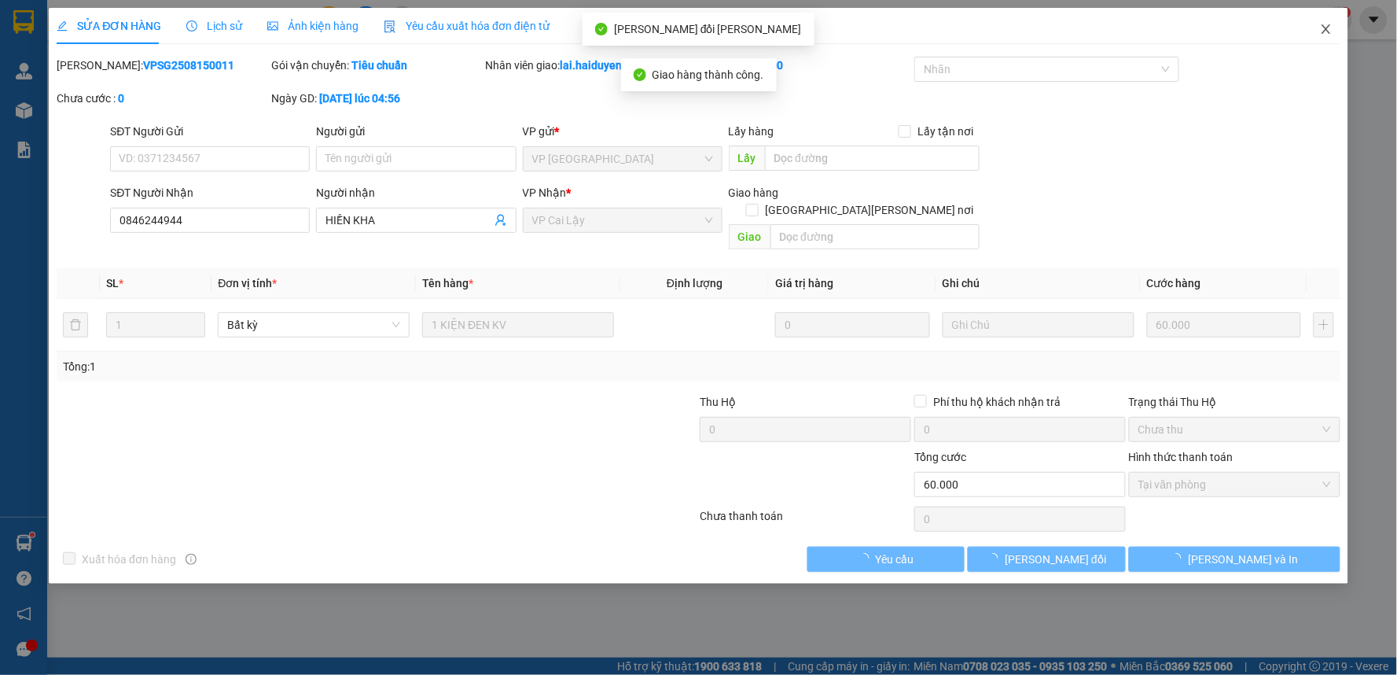
click at [1329, 28] on icon "close" at bounding box center [1326, 28] width 9 height 9
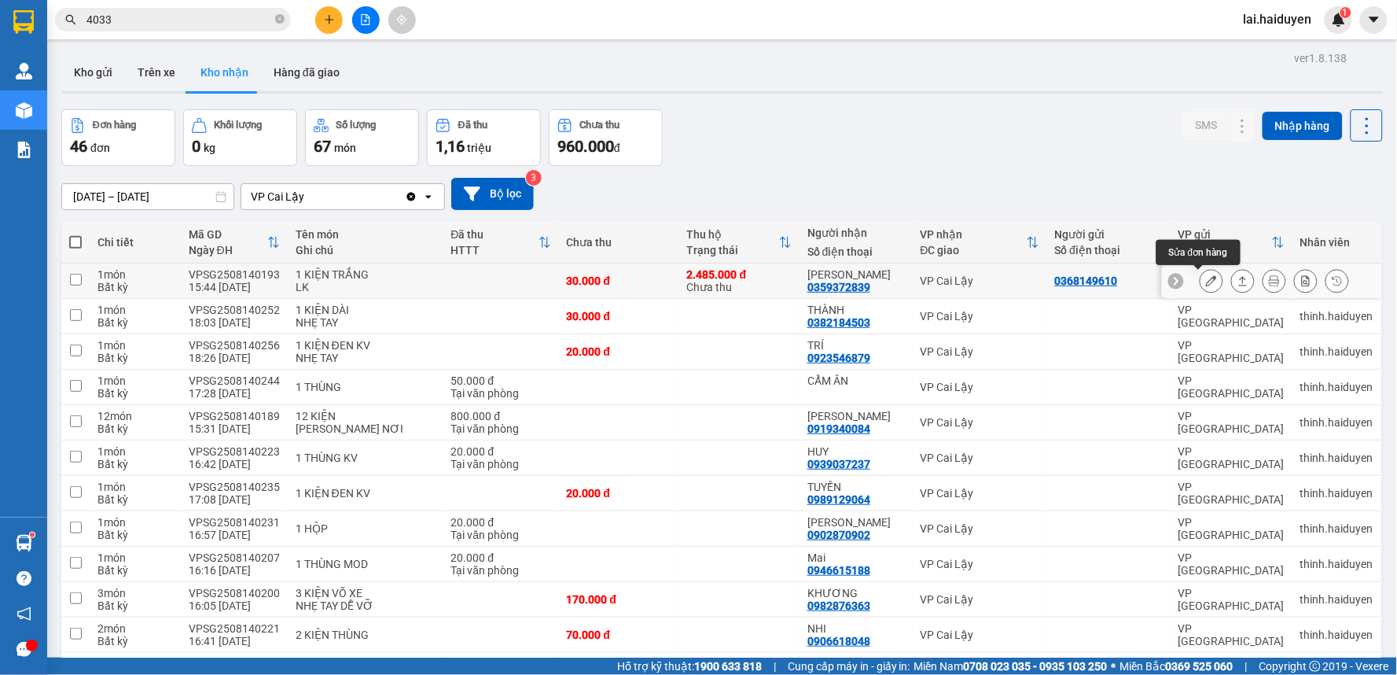
click at [1200, 288] on button at bounding box center [1211, 281] width 22 height 28
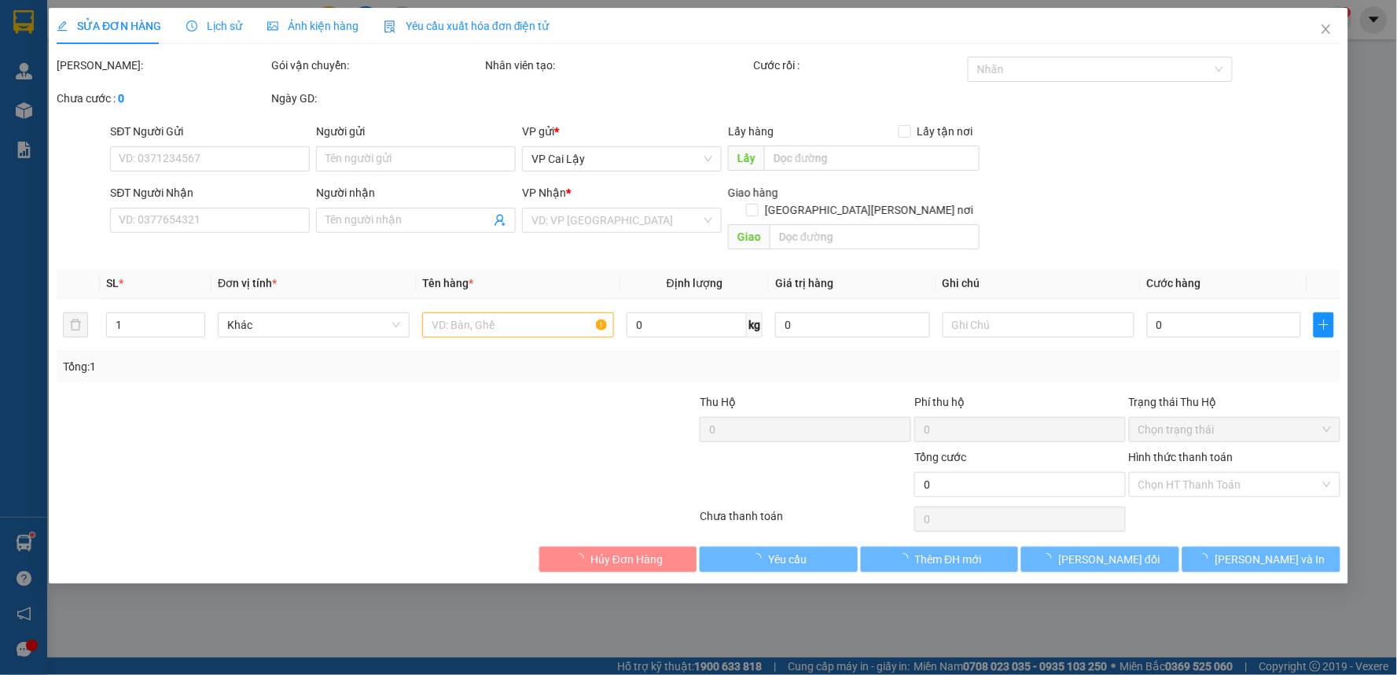
type input "0368149610"
type input "0359372839"
type input "[PERSON_NAME]"
type input "2.485.000"
type input "30.000"
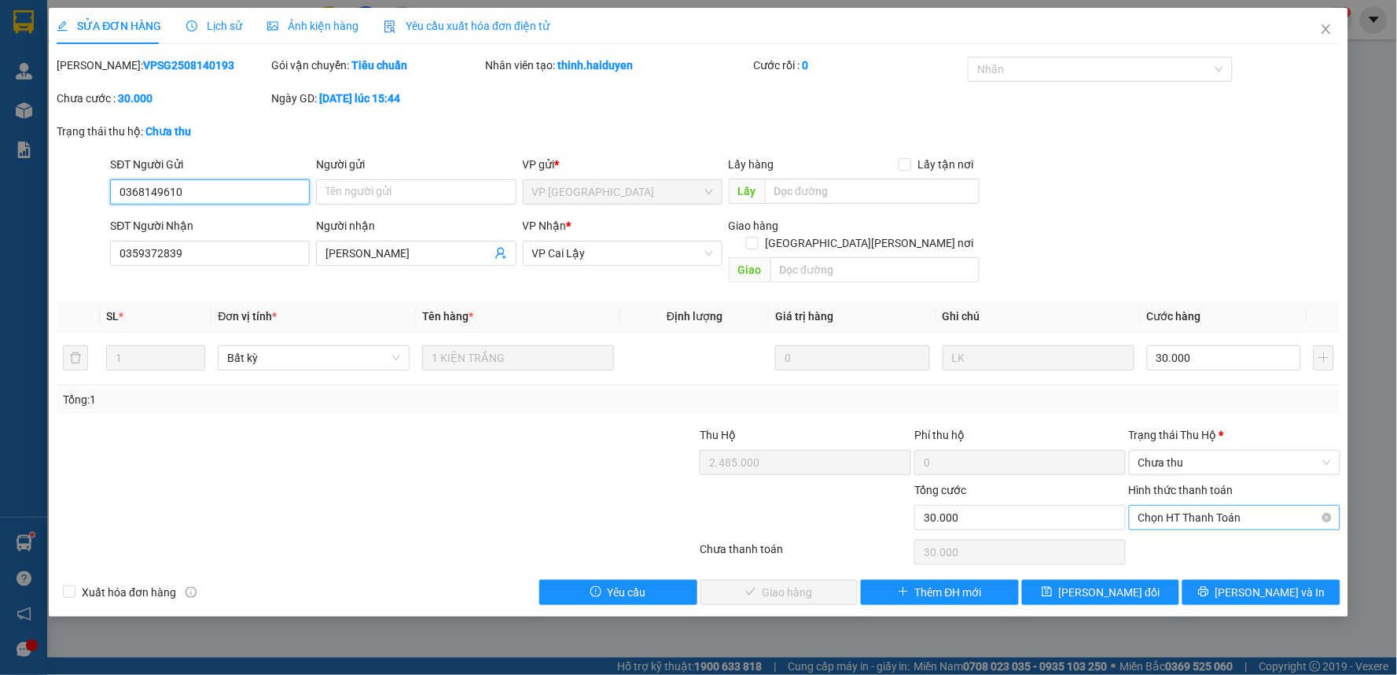
click at [1179, 506] on span "Chọn HT Thanh Toán" at bounding box center [1234, 518] width 193 height 24
click at [1266, 450] on span "Chưa thu" at bounding box center [1234, 462] width 193 height 24
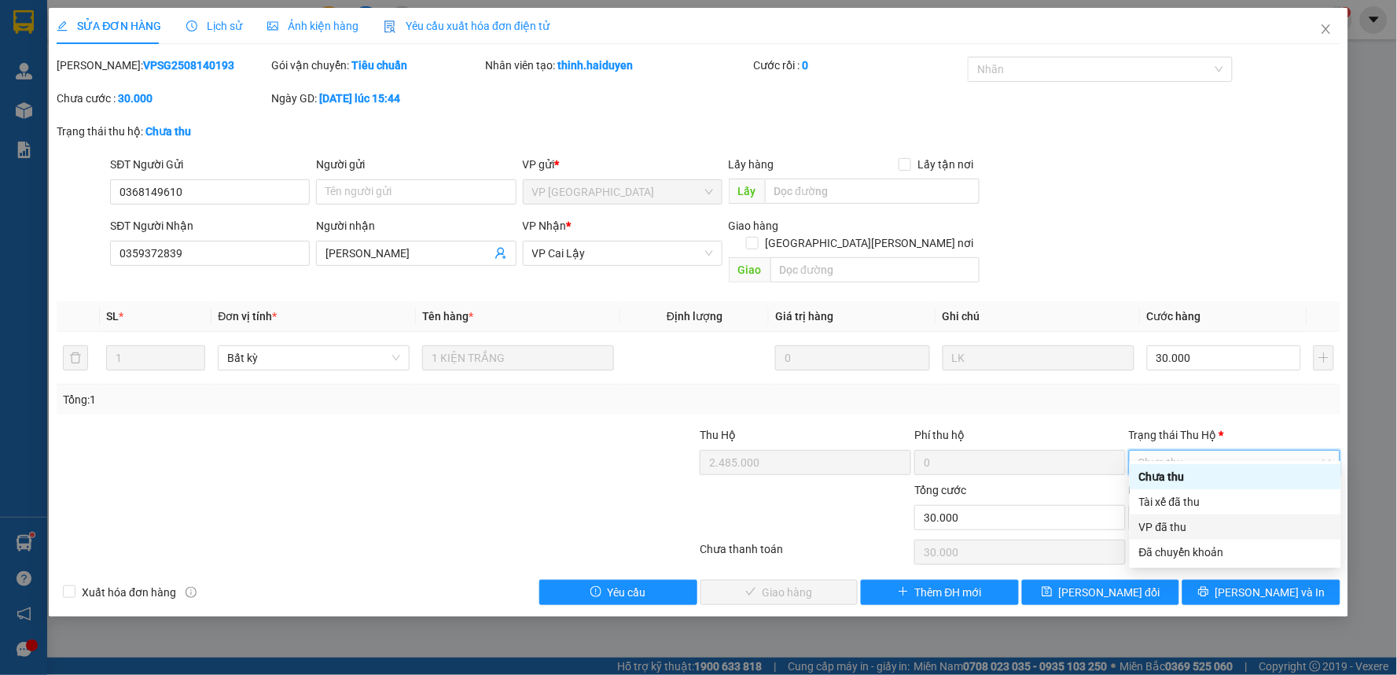
click at [1204, 524] on div "VP đã thu" at bounding box center [1235, 526] width 193 height 17
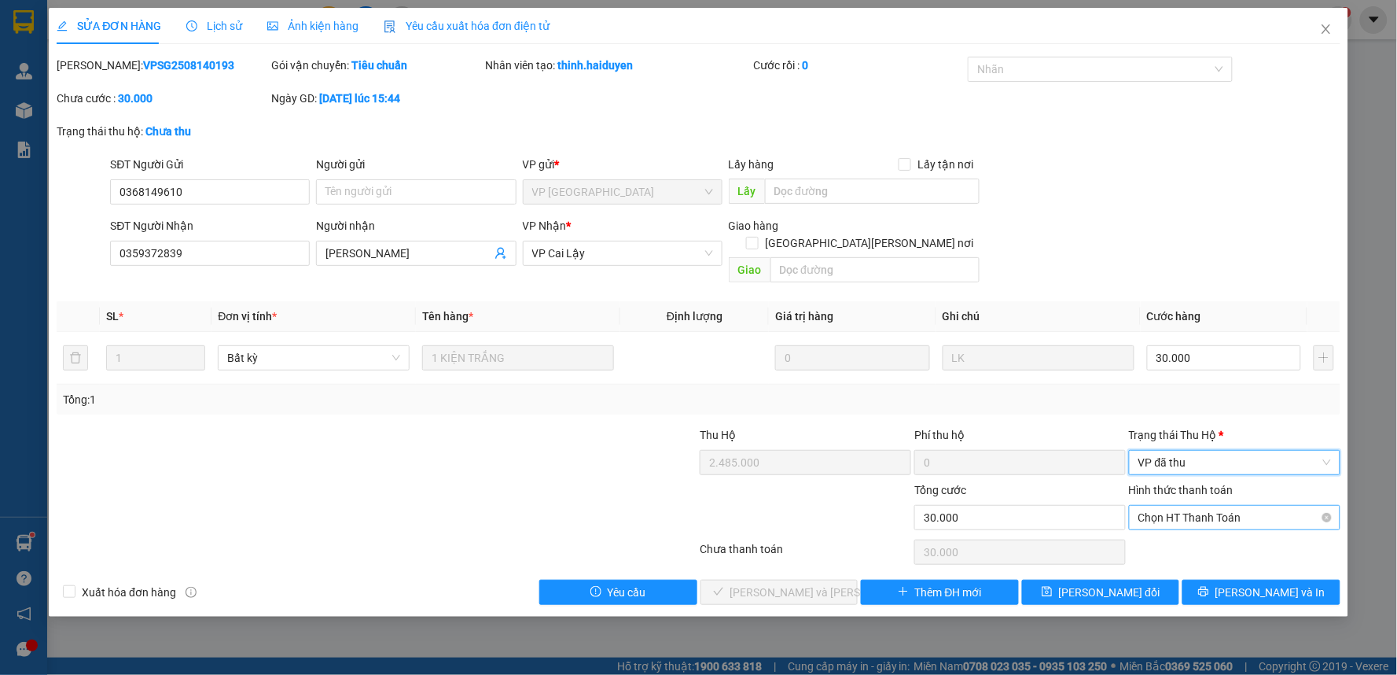
click at [1216, 506] on span "Chọn HT Thanh Toán" at bounding box center [1234, 518] width 193 height 24
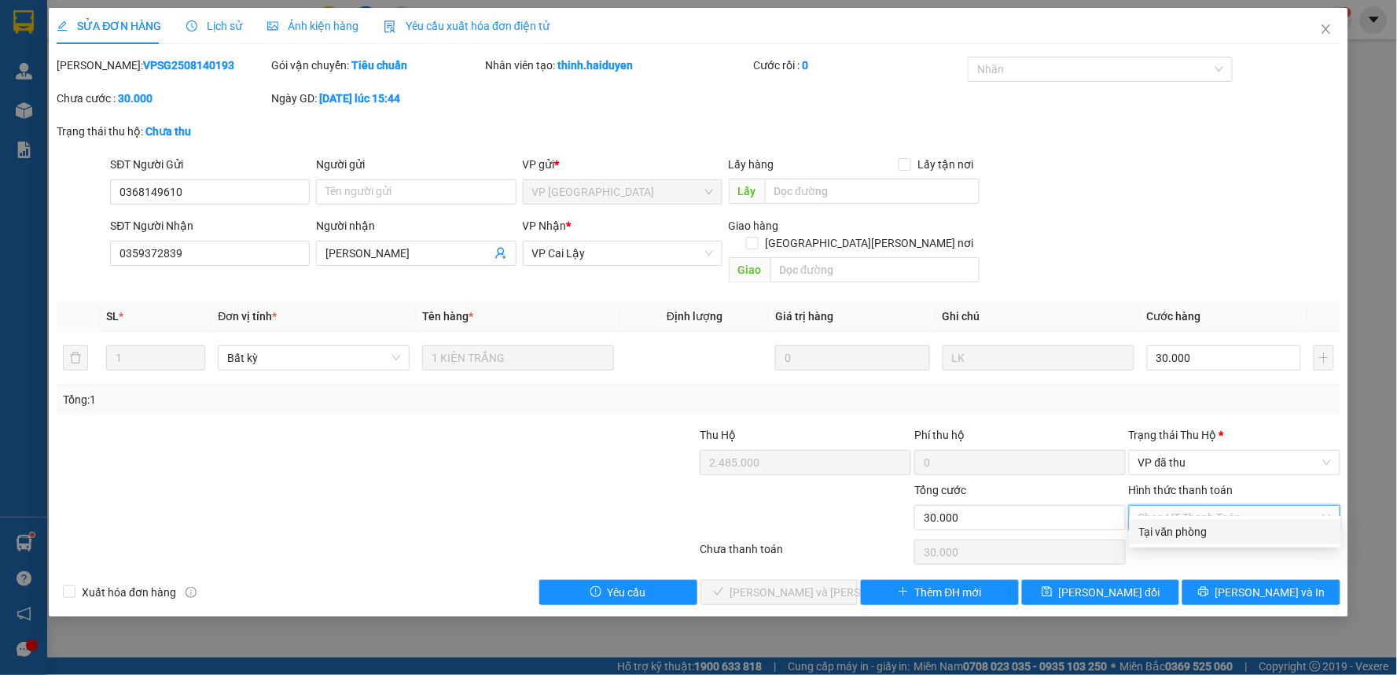
drag, startPoint x: 1204, startPoint y: 533, endPoint x: 1124, endPoint y: 586, distance: 96.4
click at [1204, 533] on div "Tại văn phòng" at bounding box center [1235, 531] width 193 height 17
type input "0"
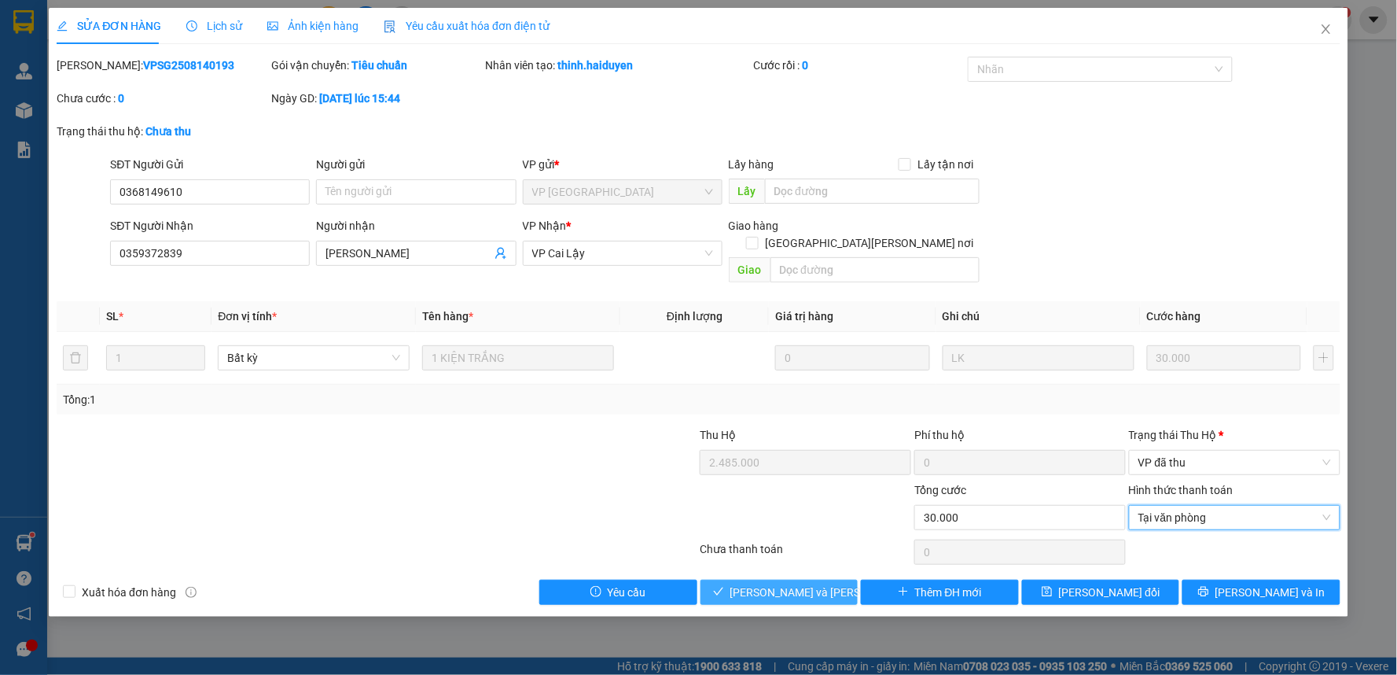
click at [765, 583] on span "[PERSON_NAME] và Giao hàng" at bounding box center [836, 591] width 212 height 17
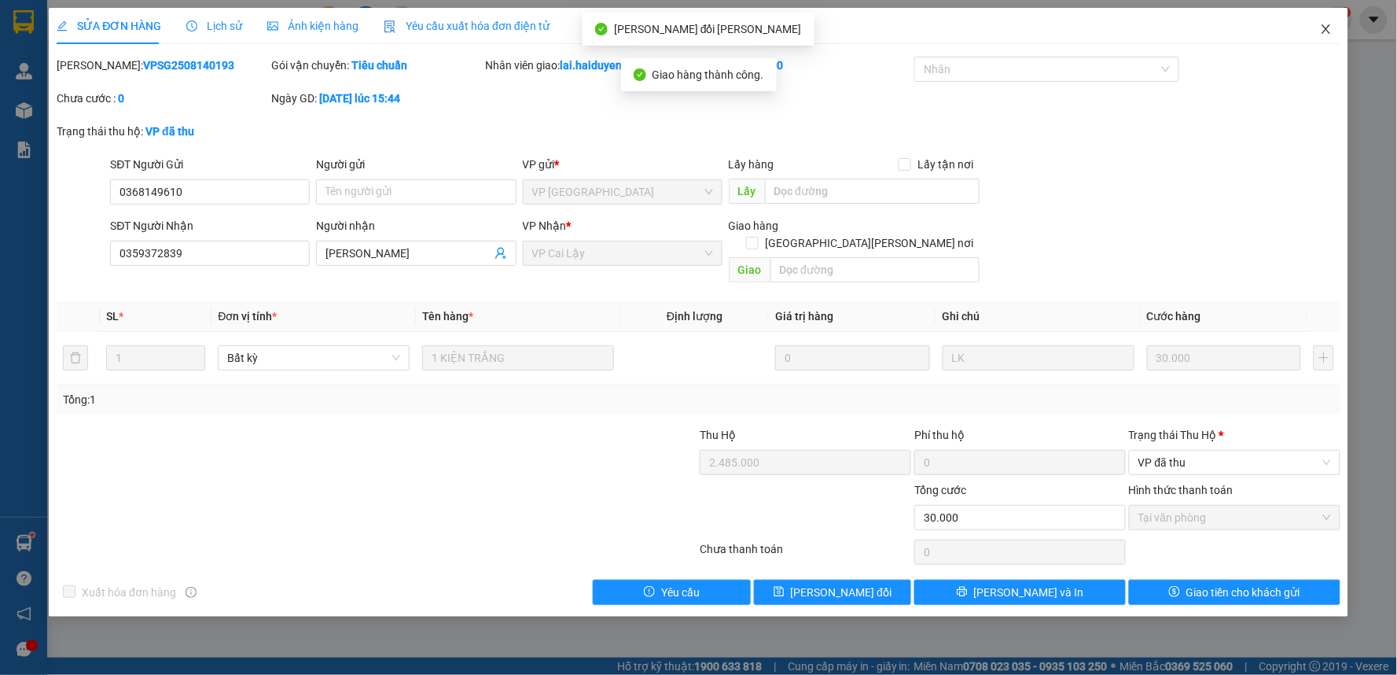
click at [1327, 26] on icon "close" at bounding box center [1326, 29] width 13 height 13
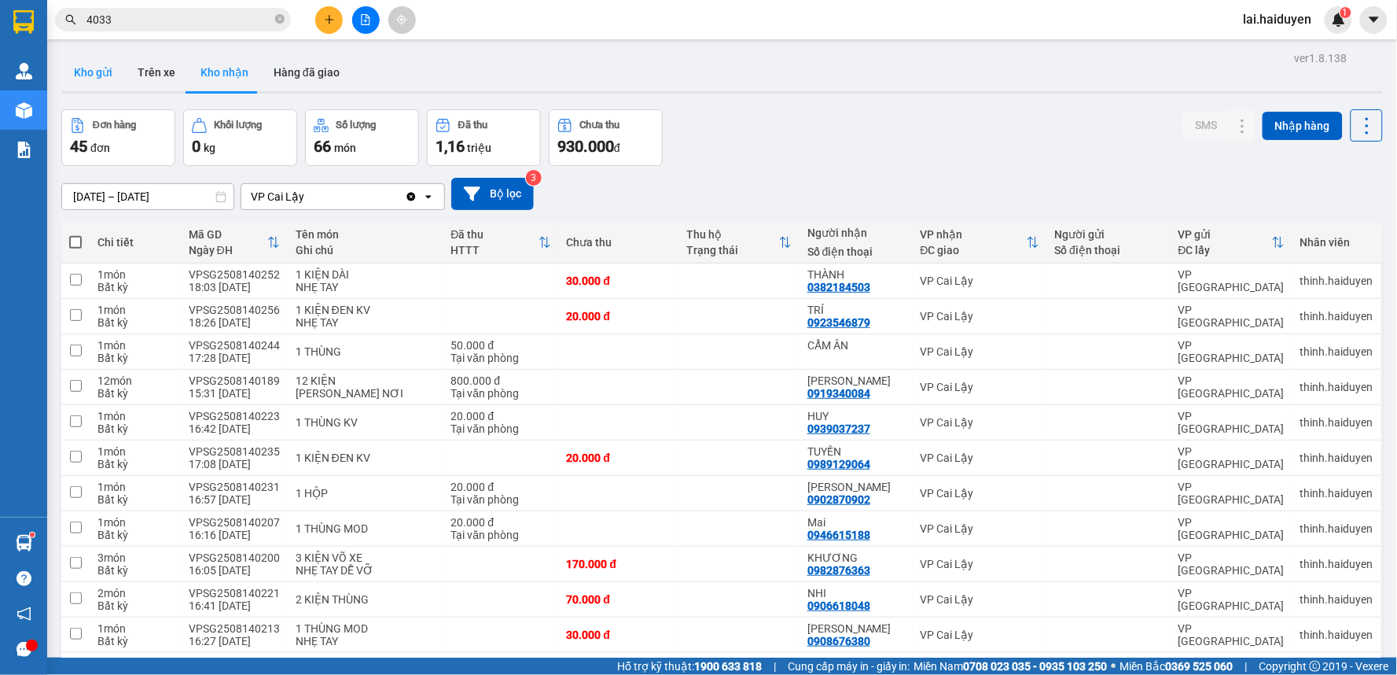
click at [98, 61] on button "Kho gửi" at bounding box center [93, 72] width 64 height 38
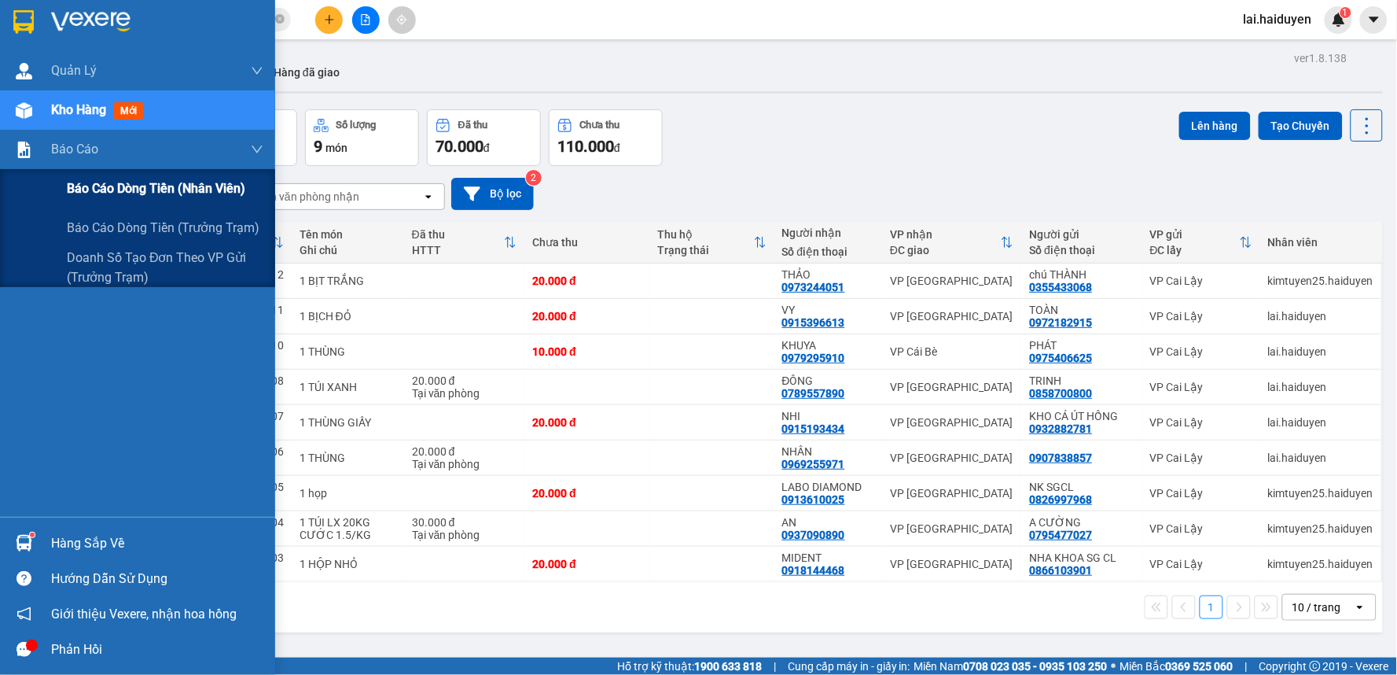
click at [132, 178] on span "Báo cáo dòng tiền (nhân viên)" at bounding box center [156, 188] width 178 height 20
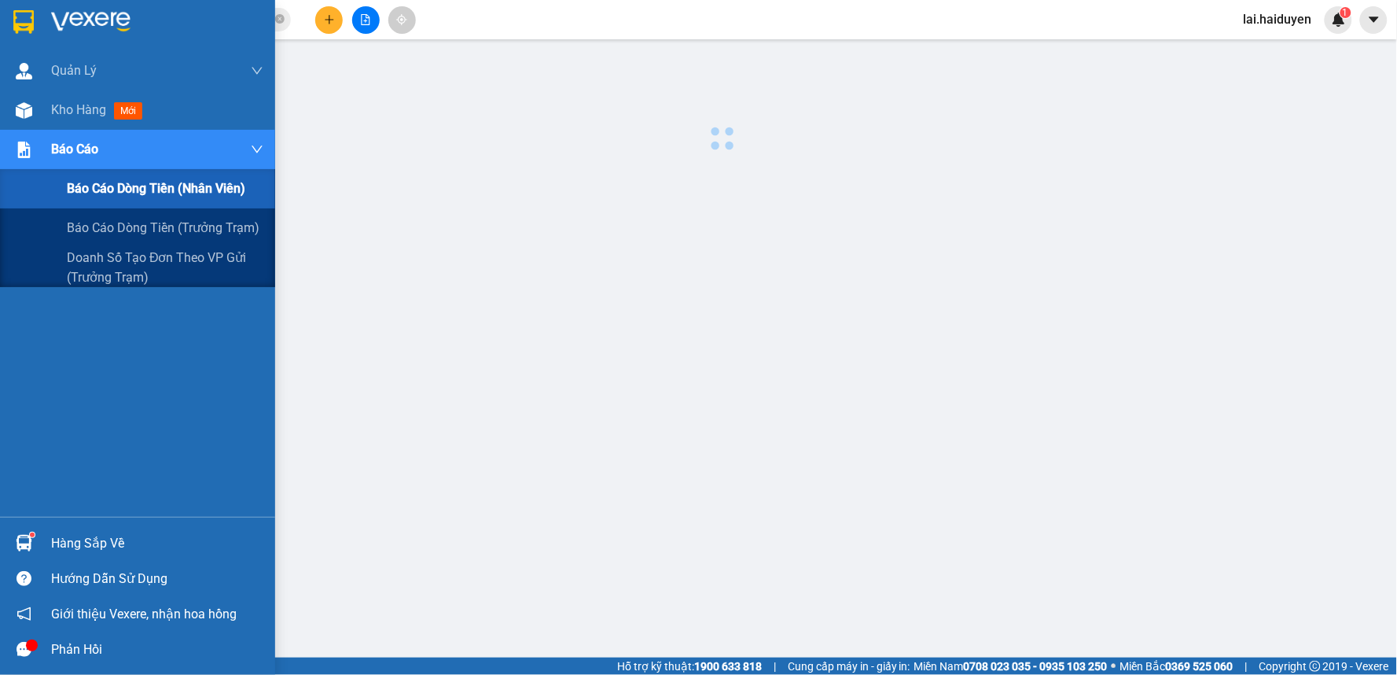
click at [132, 178] on span "Báo cáo dòng tiền (nhân viên)" at bounding box center [156, 188] width 178 height 20
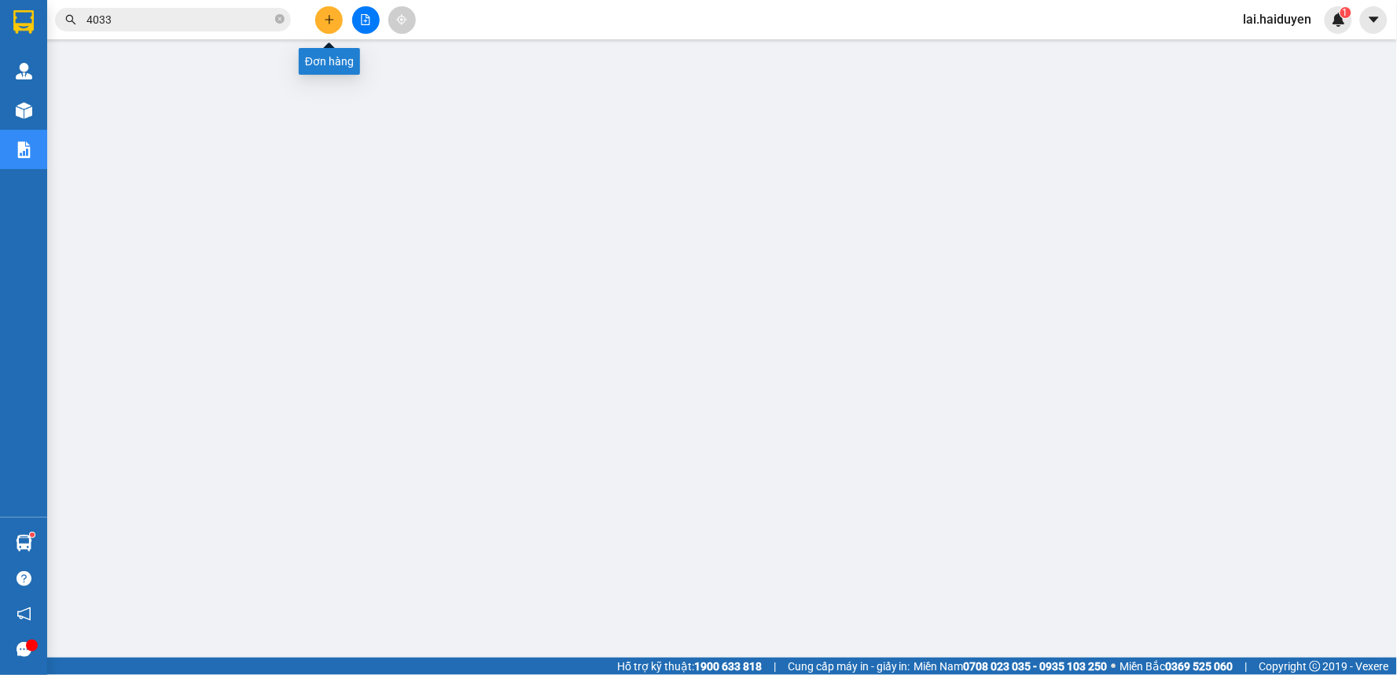
click at [330, 27] on button at bounding box center [329, 20] width 28 height 28
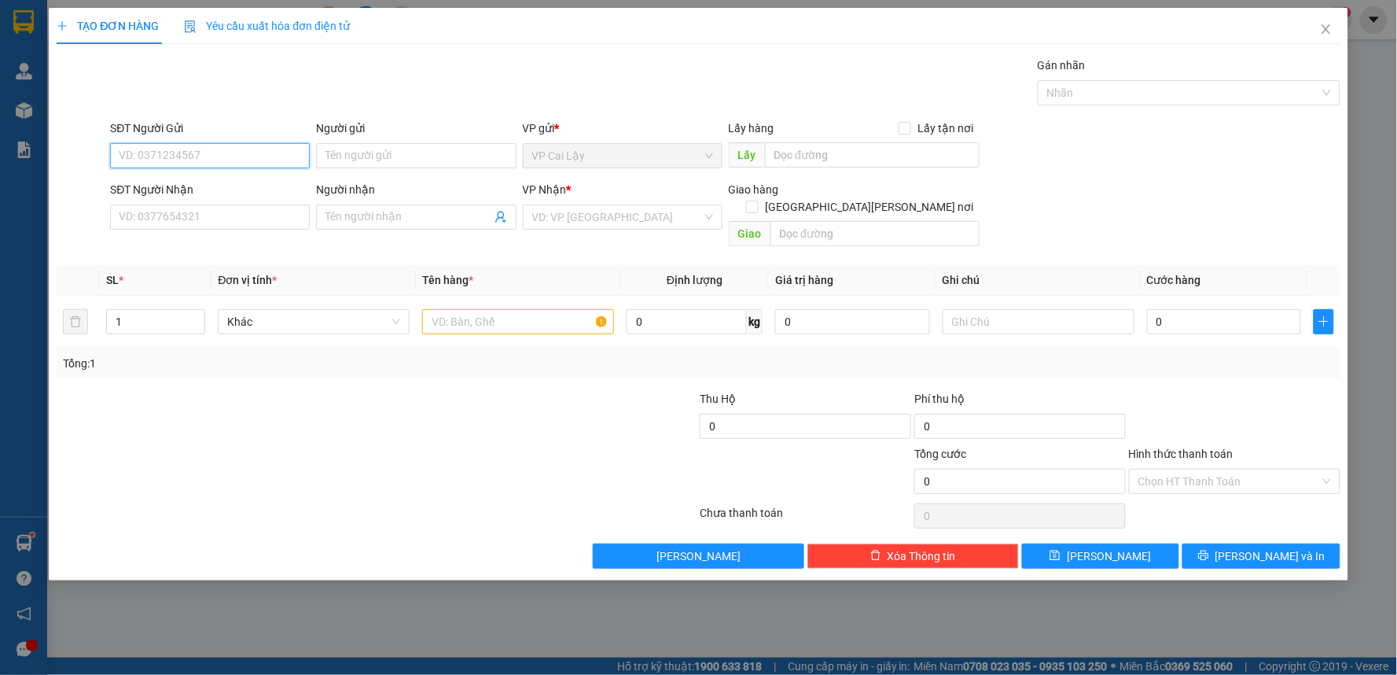
paste input "0359372839"
click at [215, 155] on input "0359372839" at bounding box center [210, 155] width 200 height 25
type input "0359372839"
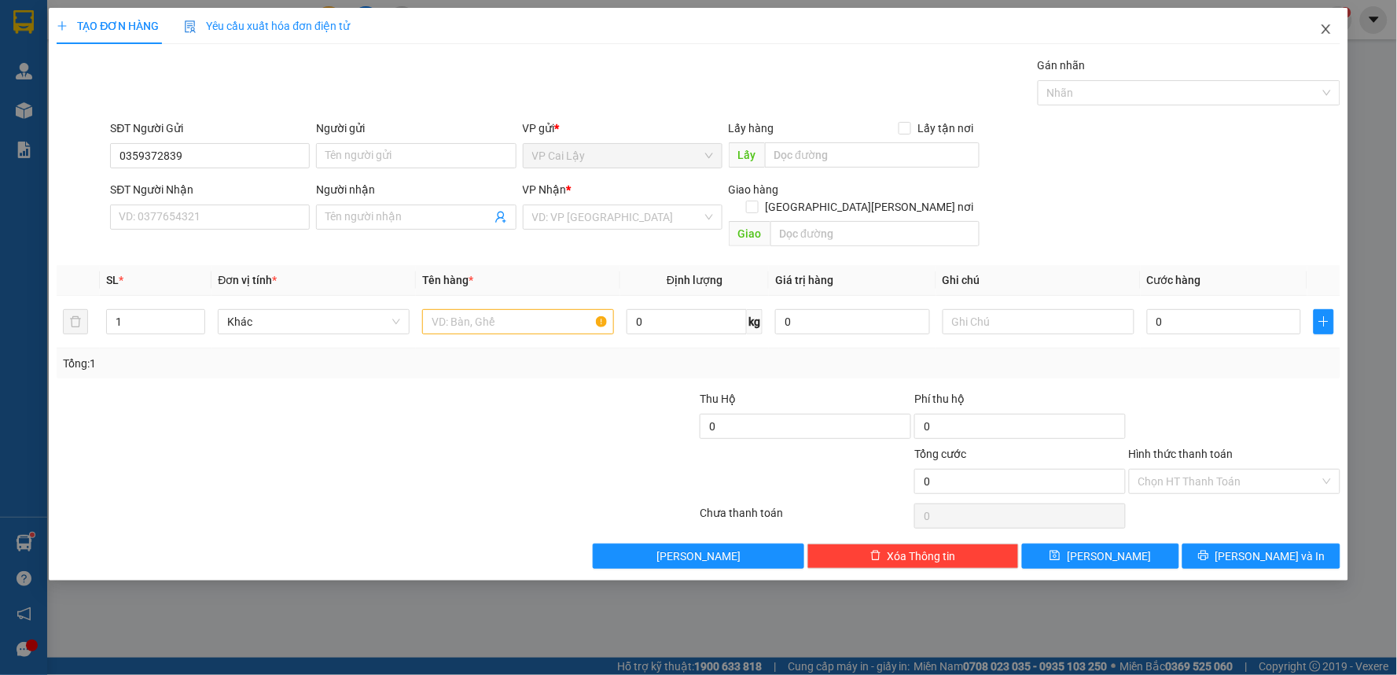
click at [1321, 27] on icon "close" at bounding box center [1326, 29] width 13 height 13
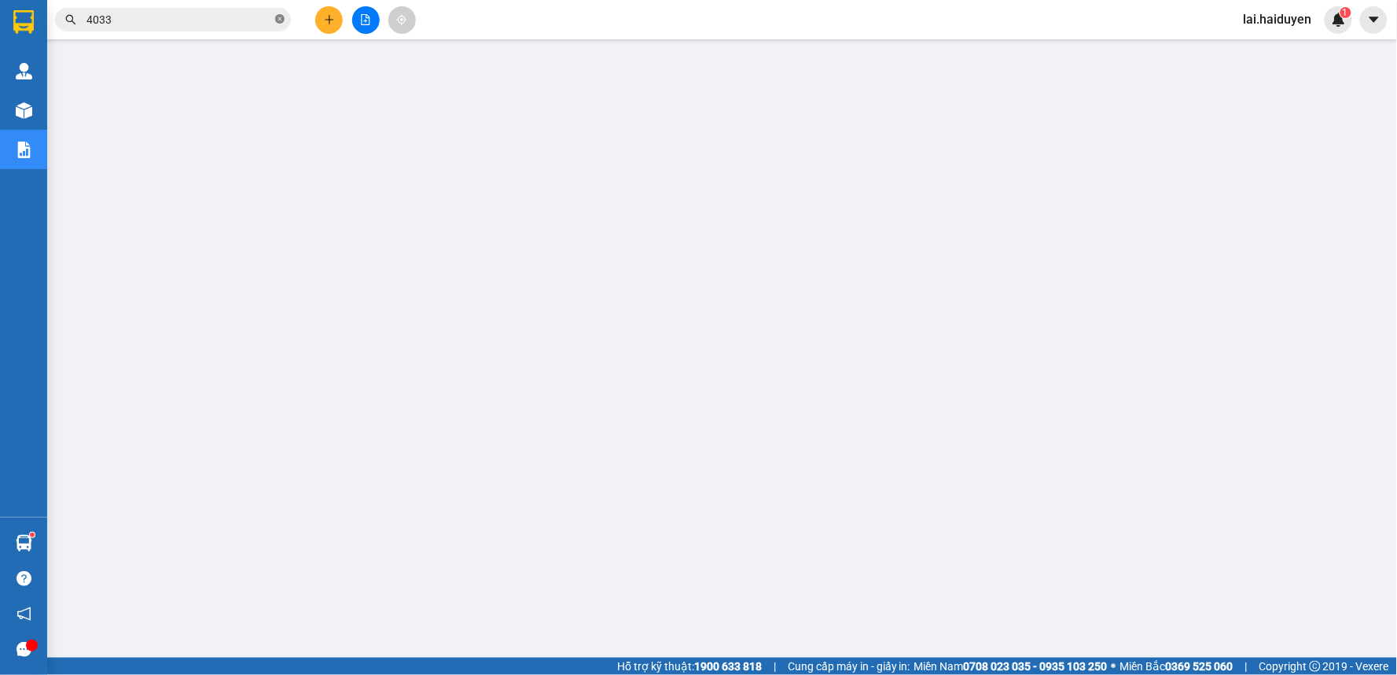
click at [278, 21] on icon "close-circle" at bounding box center [279, 18] width 9 height 9
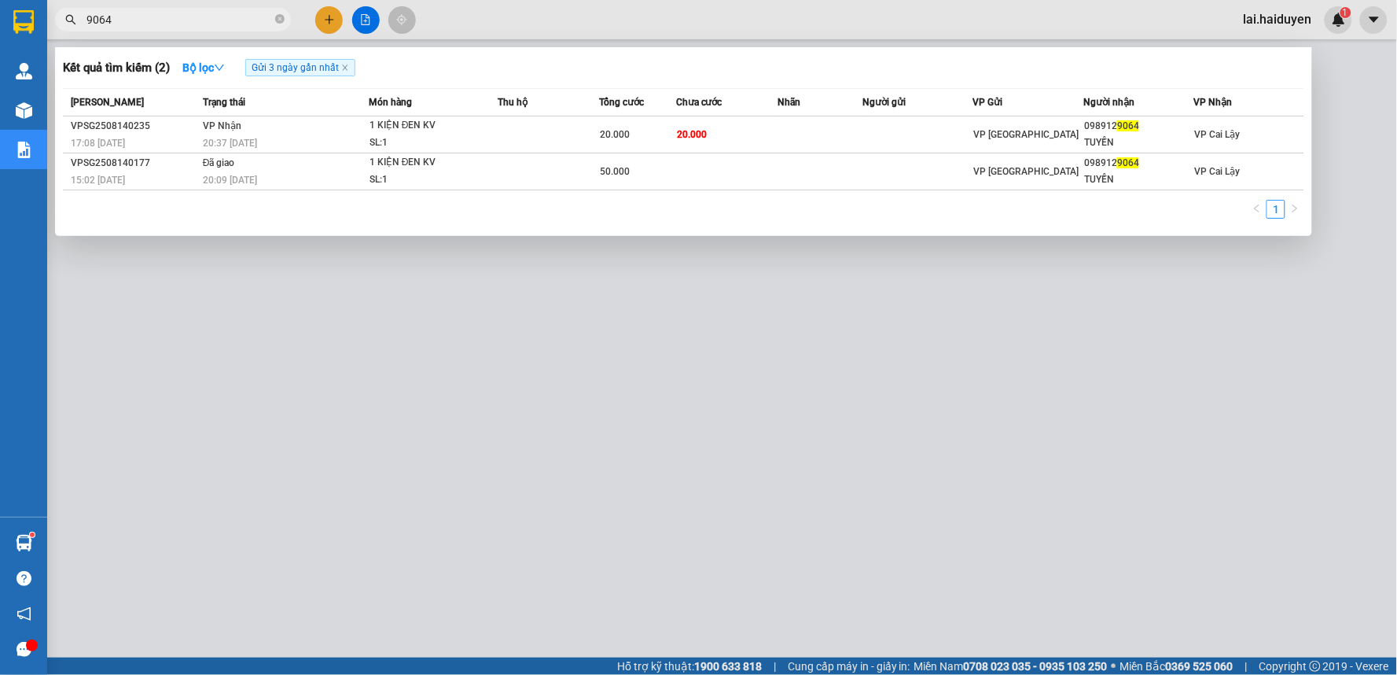
type input "9064"
click at [331, 360] on div at bounding box center [698, 337] width 1397 height 675
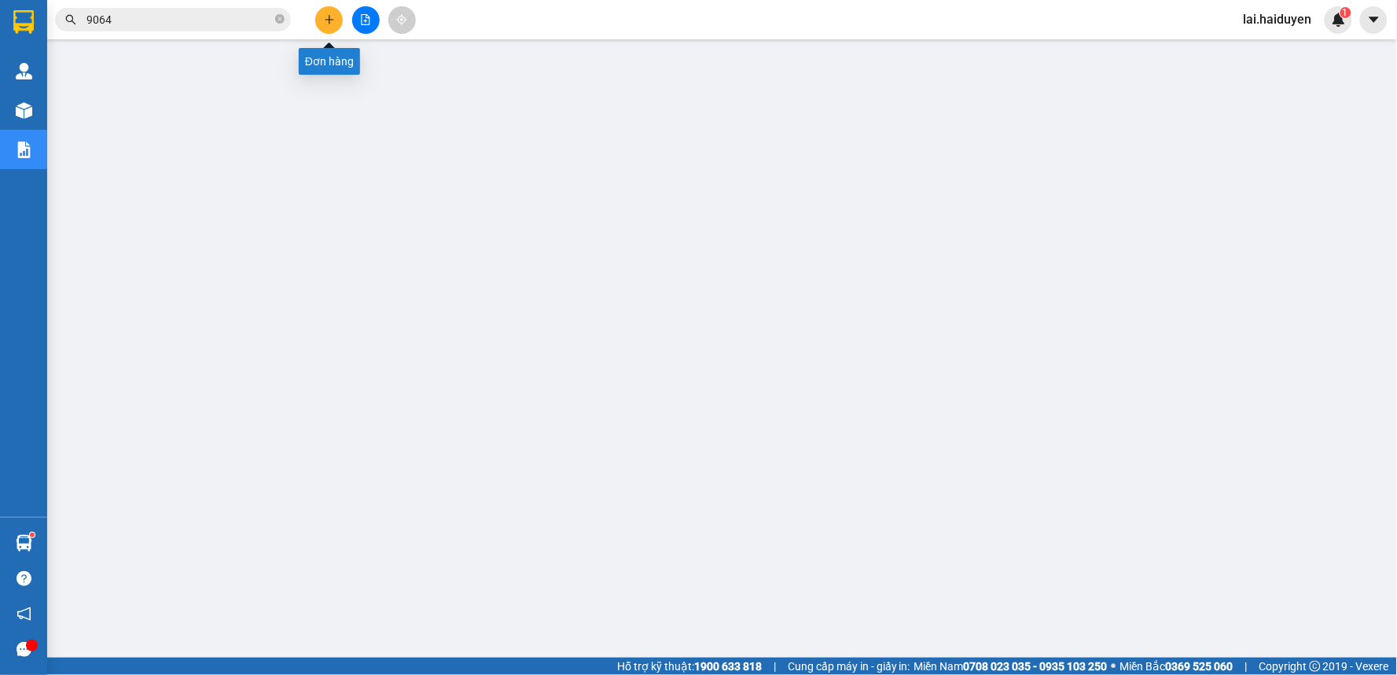
click at [332, 17] on icon "plus" at bounding box center [329, 19] width 11 height 11
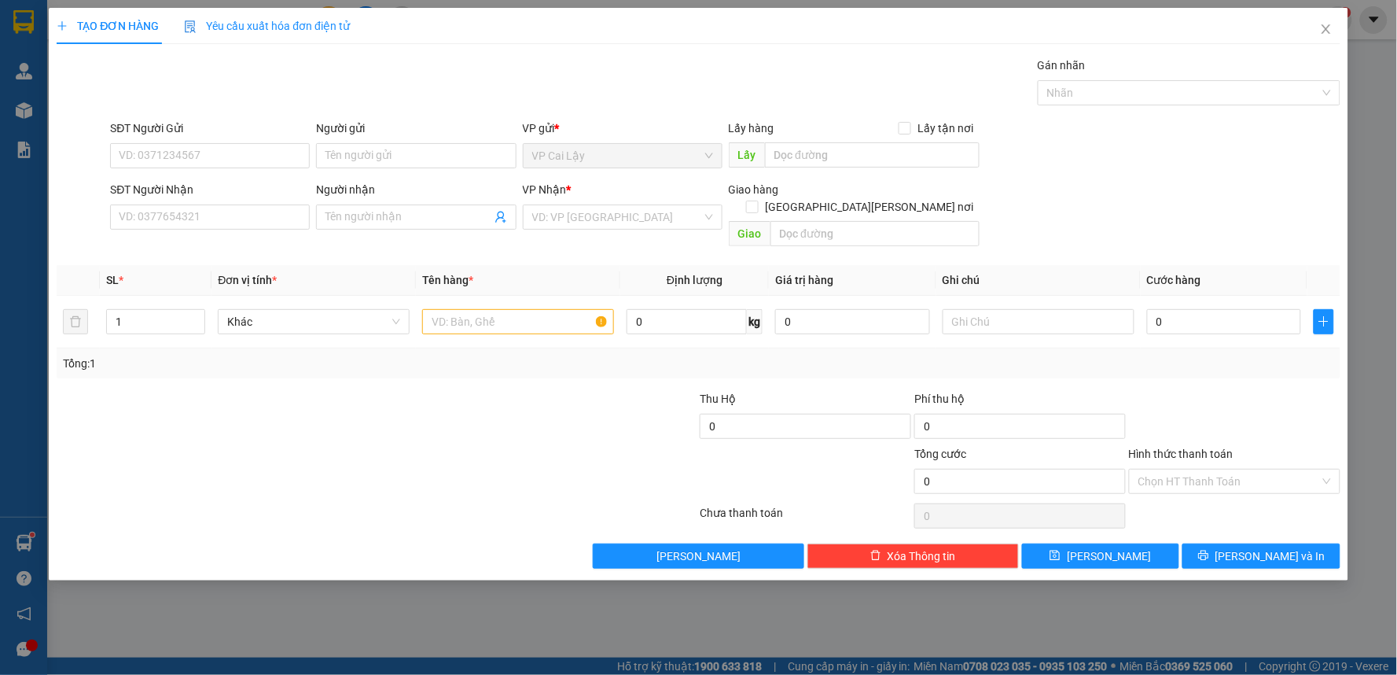
click at [177, 240] on div "Transit Pickup Surcharge Ids Transit Deliver Surcharge Ids Transit Deliver Surc…" at bounding box center [699, 313] width 1284 height 512
click at [178, 219] on input "SĐT Người Nhận" at bounding box center [210, 216] width 200 height 25
paste input "0368149610"
click at [192, 215] on input "0368149610" at bounding box center [210, 216] width 200 height 25
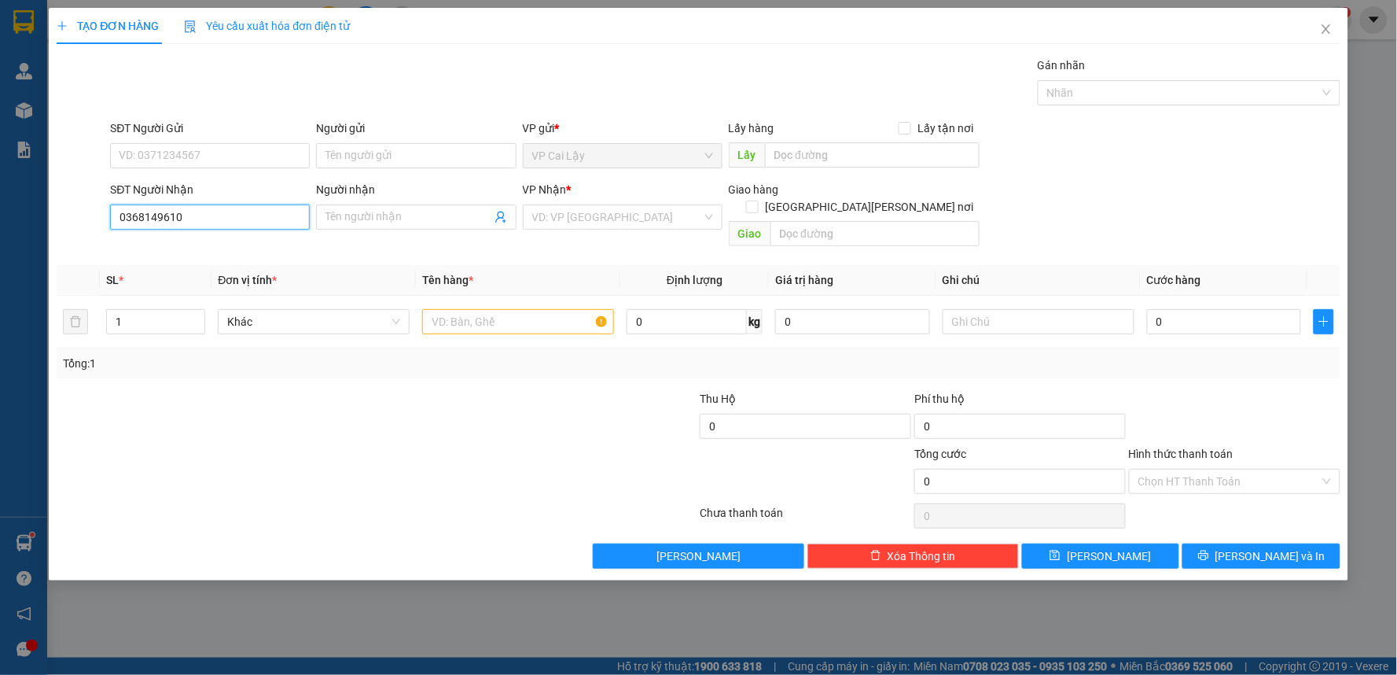
click at [192, 215] on input "0368149610" at bounding box center [210, 216] width 200 height 25
type input "0368149610"
click at [148, 159] on input "SĐT Người Gửi" at bounding box center [210, 155] width 200 height 25
paste input "0359372839"
click at [182, 159] on input "0359372839" at bounding box center [210, 155] width 200 height 25
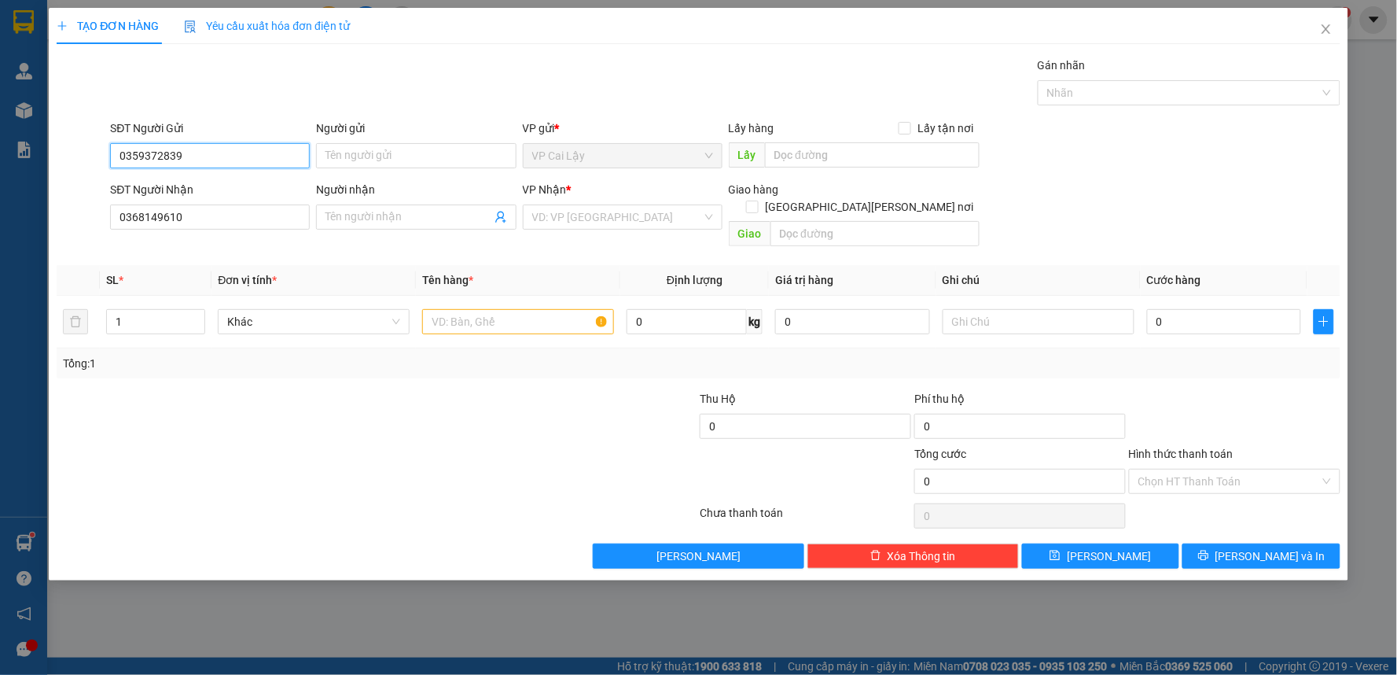
click at [182, 159] on input "0359372839" at bounding box center [210, 155] width 200 height 25
click at [197, 146] on input "0359372839" at bounding box center [210, 155] width 200 height 25
type input "0359372839"
click at [352, 151] on input "Người gửi" at bounding box center [416, 155] width 200 height 25
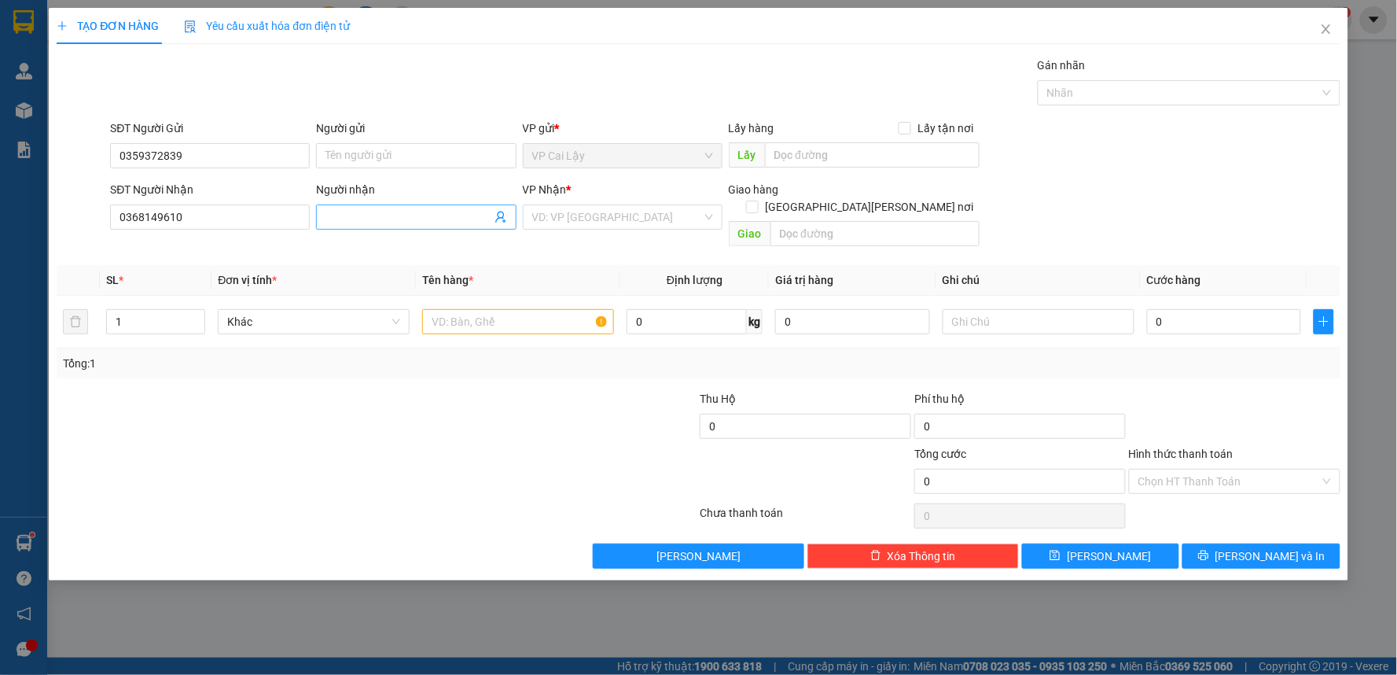
click at [380, 218] on input "Người nhận" at bounding box center [407, 216] width 165 height 17
click at [340, 153] on input "Người gửi" at bounding box center [416, 155] width 200 height 25
paste input "[PERSON_NAME]"
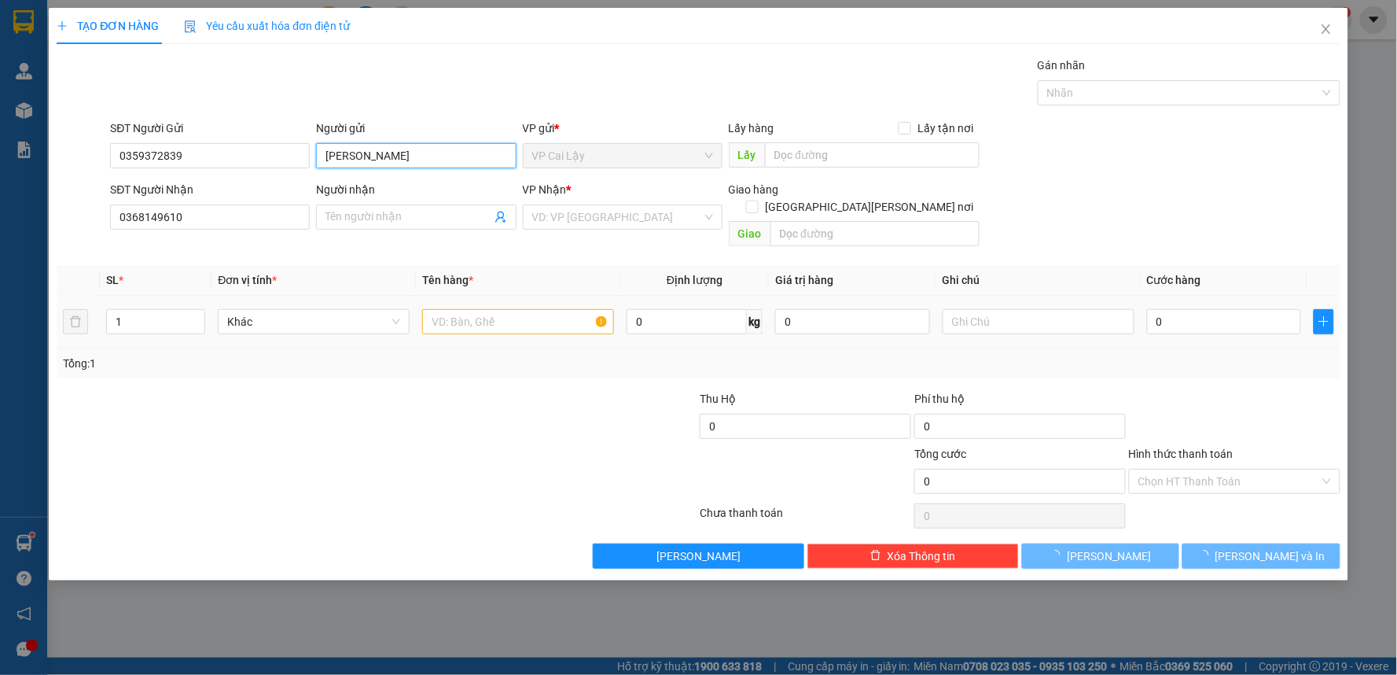
type input "[PERSON_NAME]"
click at [441, 355] on div "Tổng: 1" at bounding box center [301, 363] width 476 height 17
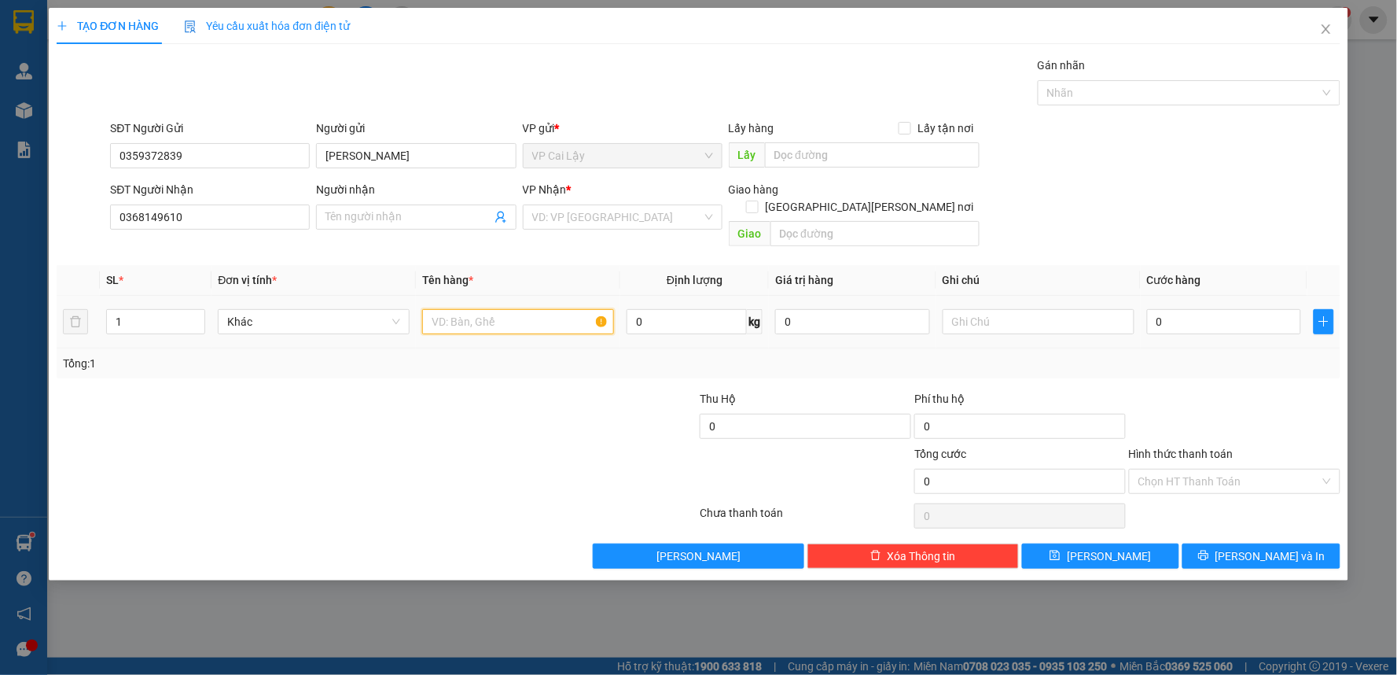
click at [478, 309] on input "text" at bounding box center [518, 321] width 192 height 25
paste input "VPSG2508140193"
paste input "2.485.000"
type input "1PB TH VPSG2508140193 2.485.000"
drag, startPoint x: 695, startPoint y: 381, endPoint x: 649, endPoint y: 410, distance: 54.1
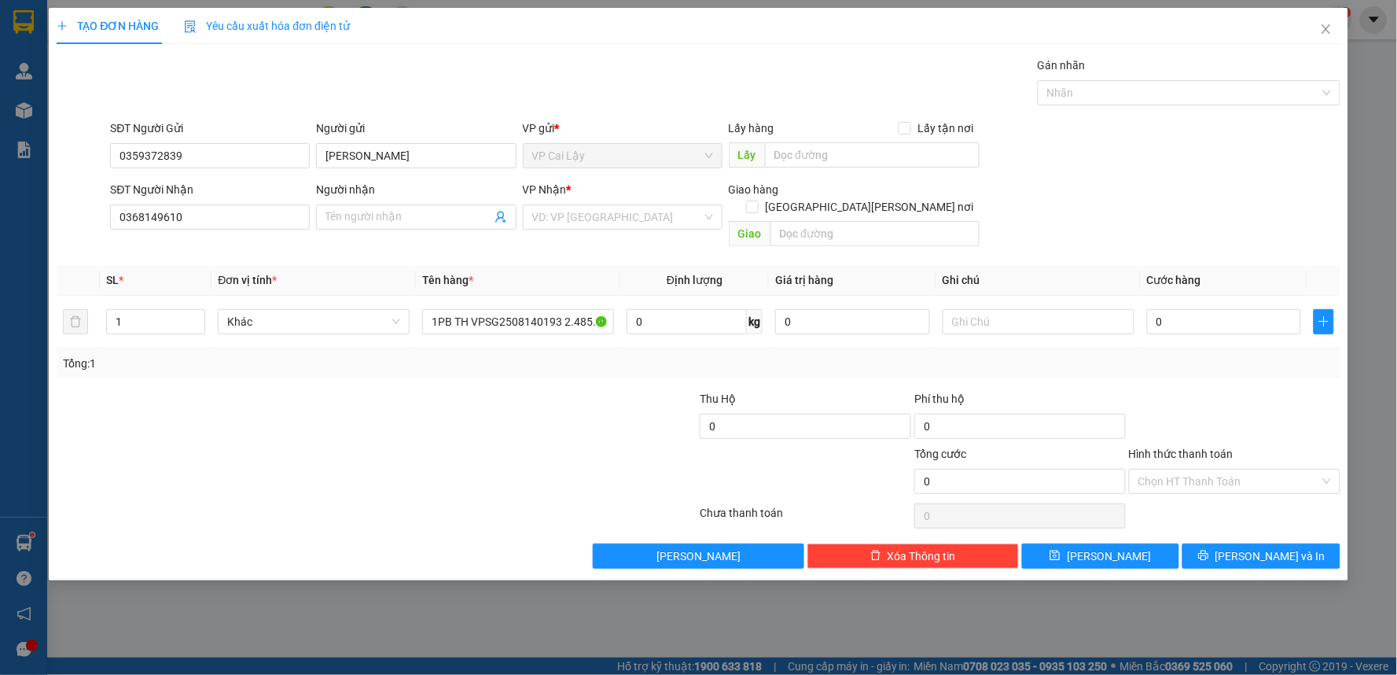
click at [693, 390] on div at bounding box center [591, 417] width 215 height 55
click at [1061, 309] on input "text" at bounding box center [1039, 321] width 192 height 25
type input "K"
click at [1248, 469] on input "Hình thức thanh toán" at bounding box center [1229, 481] width 182 height 24
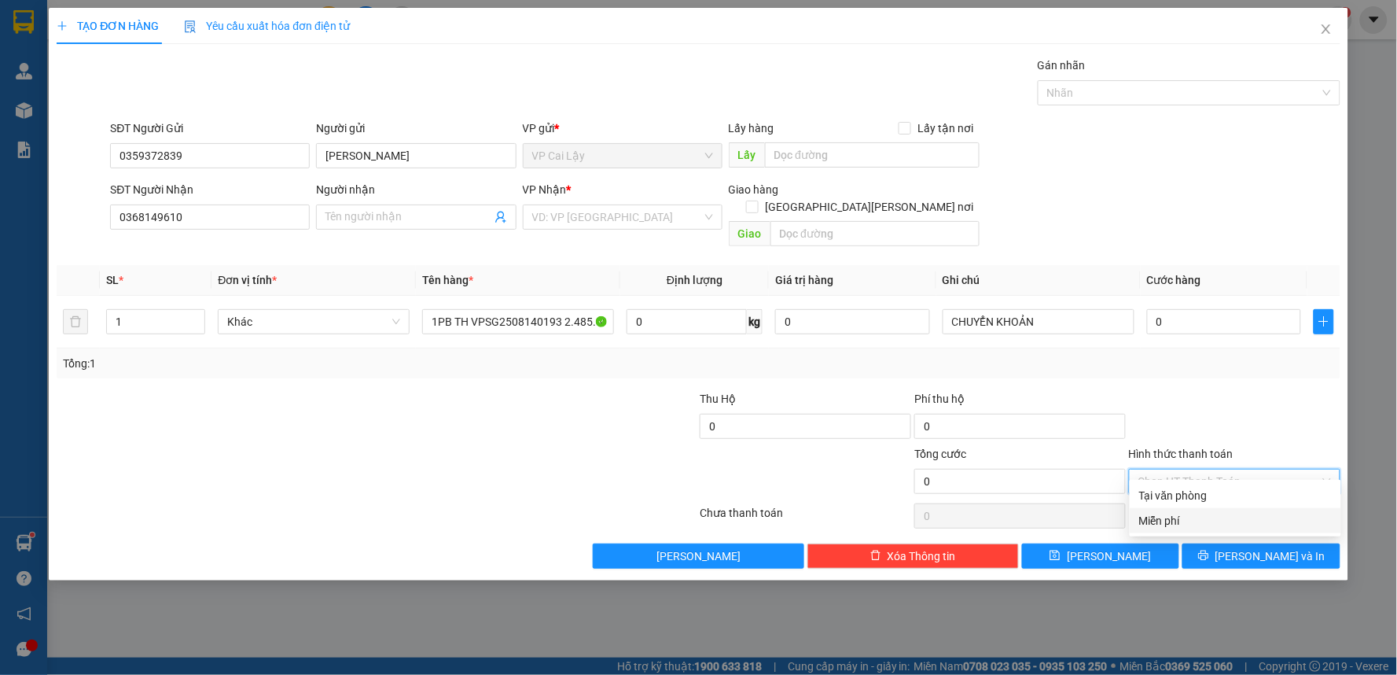
click at [1232, 519] on div "Miễn phí" at bounding box center [1235, 520] width 193 height 17
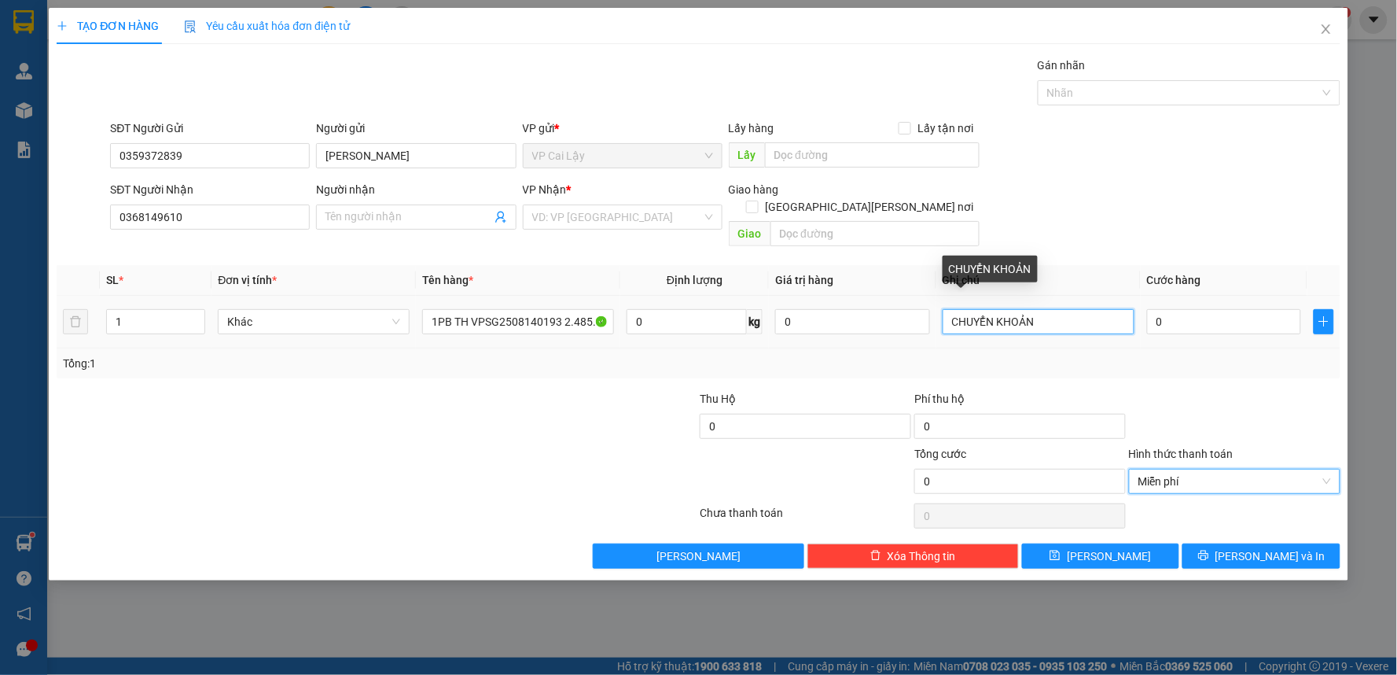
click at [1059, 309] on input "CHUYỂN KHOẢN" at bounding box center [1039, 321] width 192 height 25
click at [955, 309] on input "CHUYỂN KHOẢN" at bounding box center [1039, 321] width 192 height 25
type input "KHÁCH CHUYỂN KHOẢN"
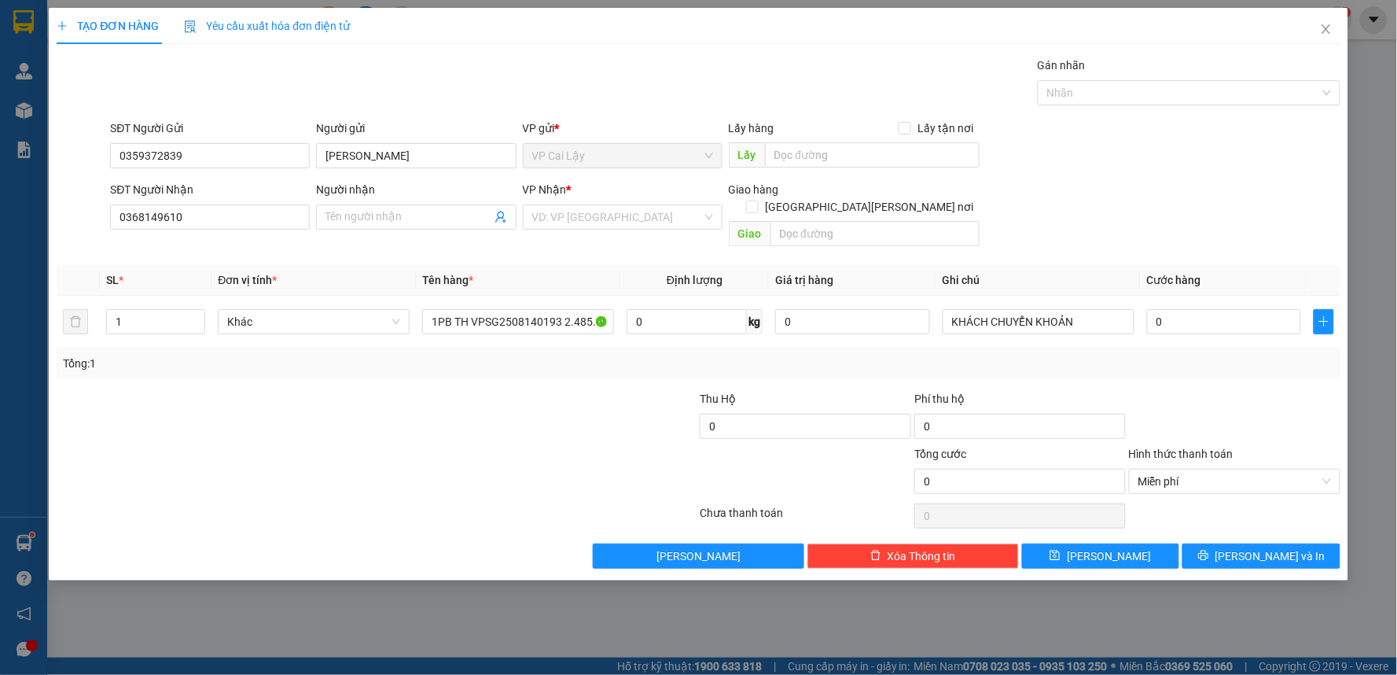
click at [1188, 394] on div at bounding box center [1234, 417] width 215 height 55
click at [1215, 543] on button "[PERSON_NAME] và In" at bounding box center [1261, 555] width 158 height 25
click at [638, 221] on input "search" at bounding box center [617, 217] width 170 height 24
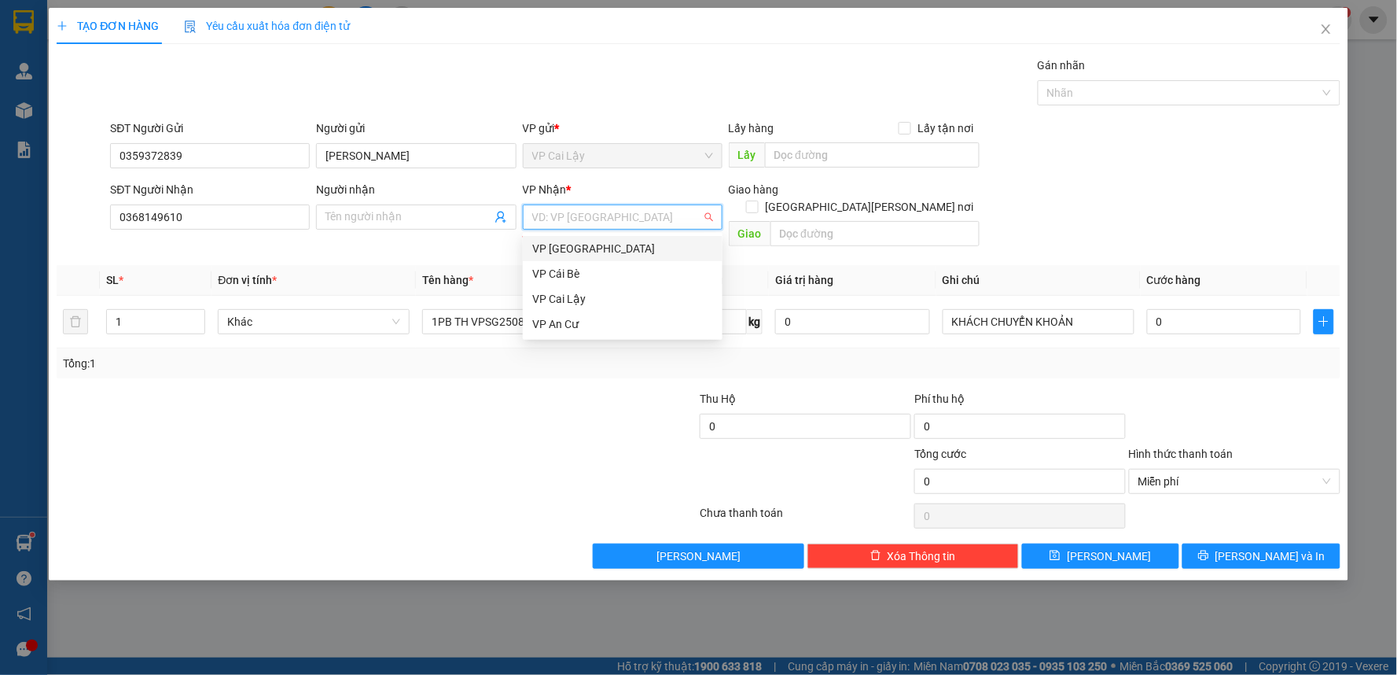
drag, startPoint x: 595, startPoint y: 242, endPoint x: 980, endPoint y: 401, distance: 416.7
click at [596, 245] on div "VP [GEOGRAPHIC_DATA]" at bounding box center [622, 248] width 181 height 17
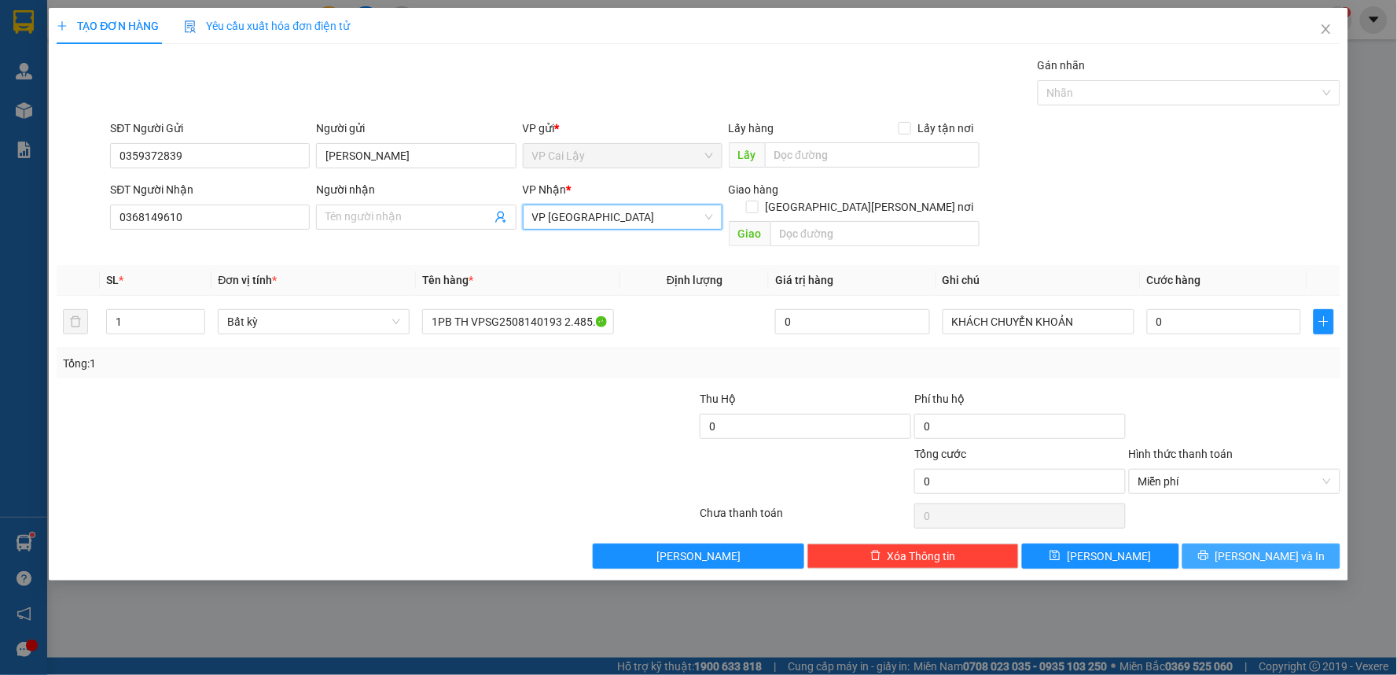
click at [1209, 550] on icon "printer" at bounding box center [1203, 555] width 11 height 11
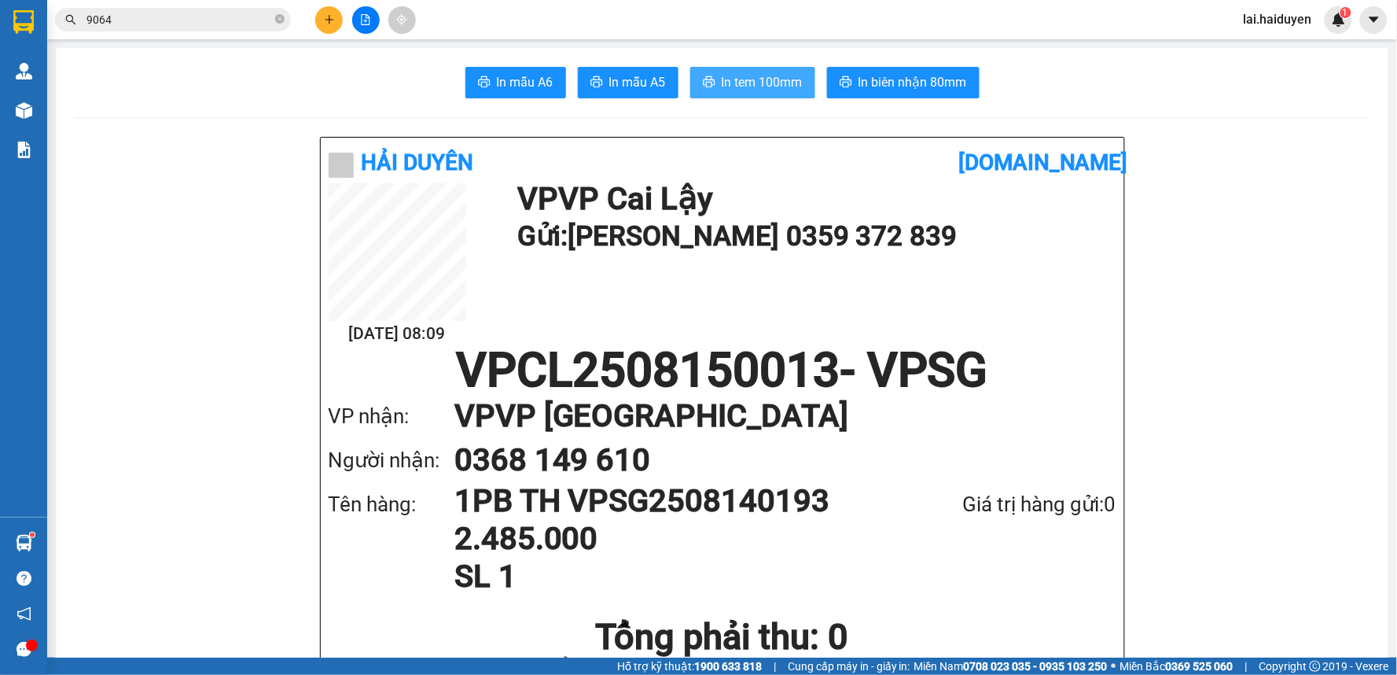
click at [733, 81] on span "In tem 100mm" at bounding box center [762, 82] width 81 height 20
click at [274, 20] on span "9064" at bounding box center [173, 20] width 236 height 24
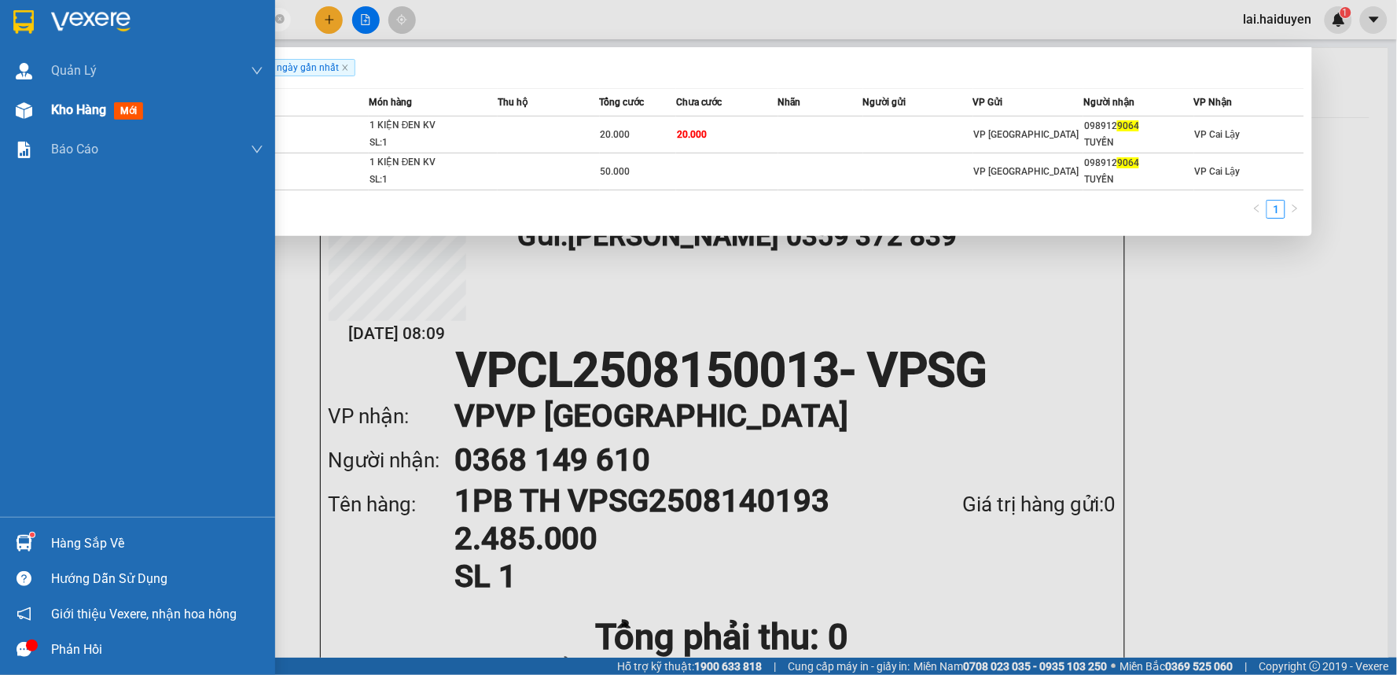
click at [13, 111] on div at bounding box center [24, 111] width 28 height 28
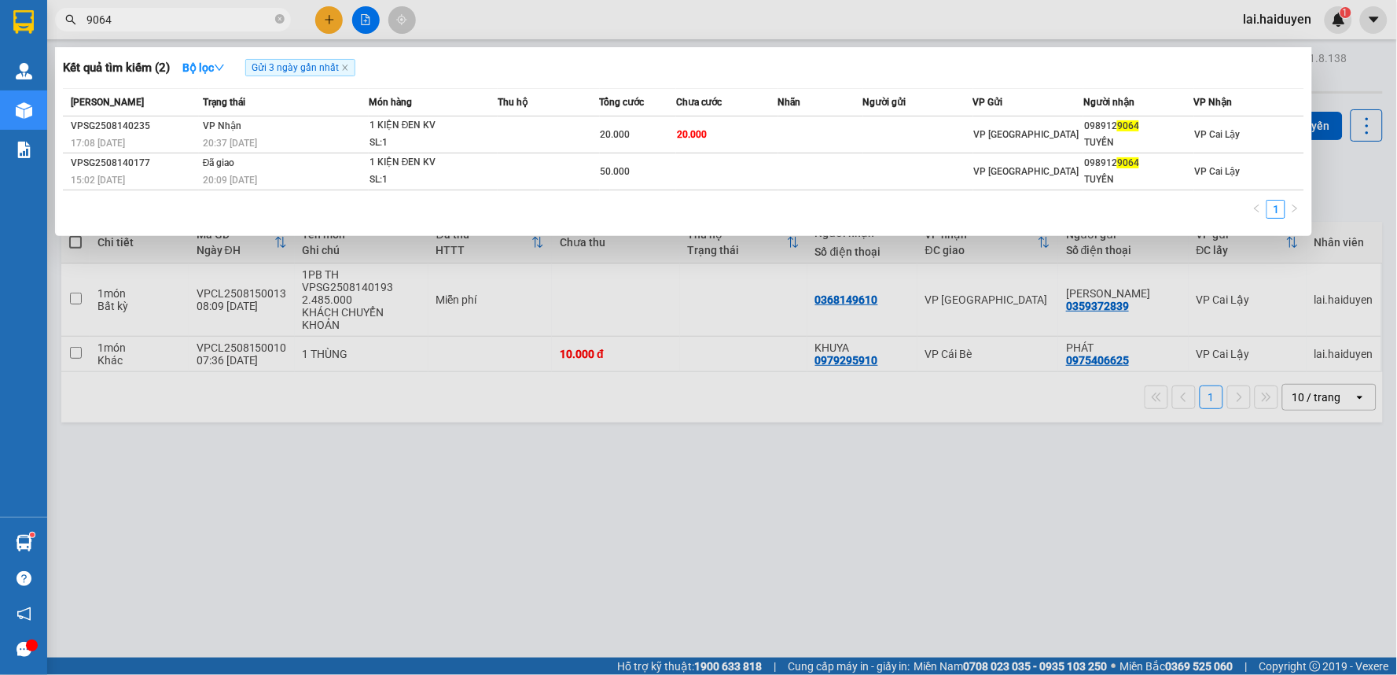
click at [676, 367] on div at bounding box center [698, 337] width 1397 height 675
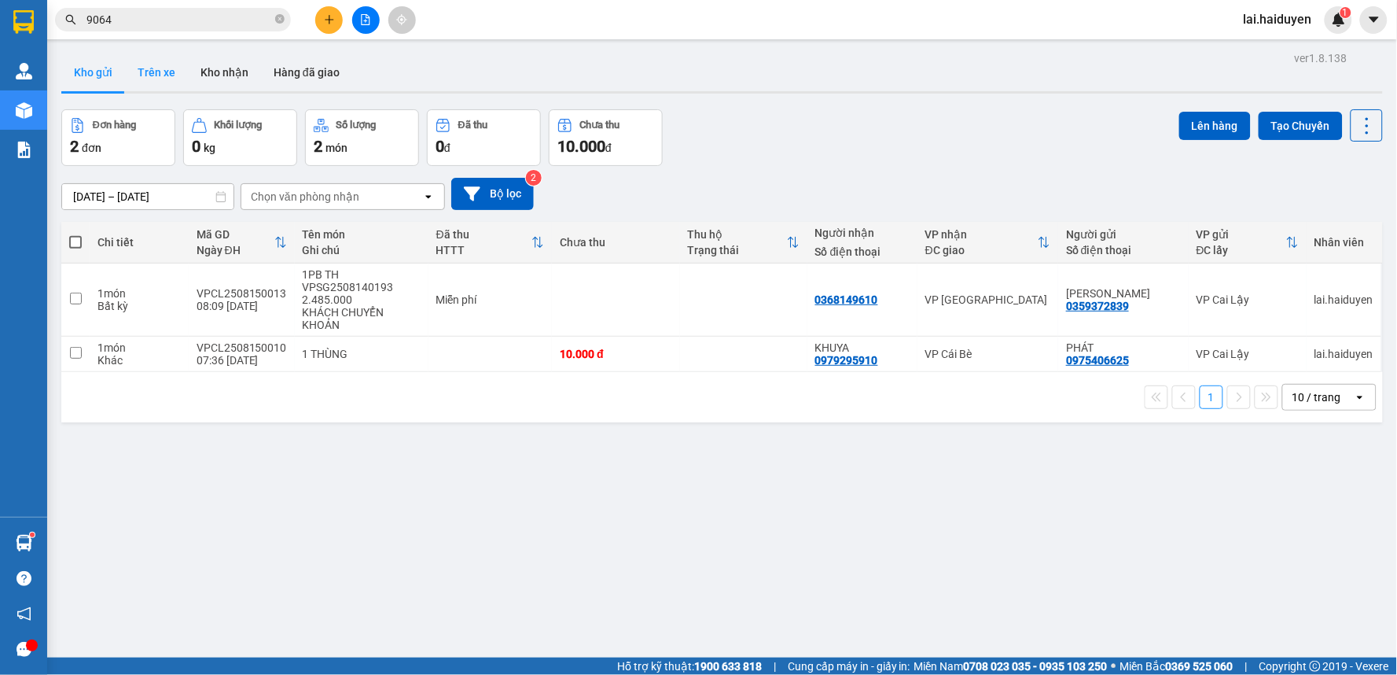
click at [146, 75] on button "Trên xe" at bounding box center [156, 72] width 63 height 38
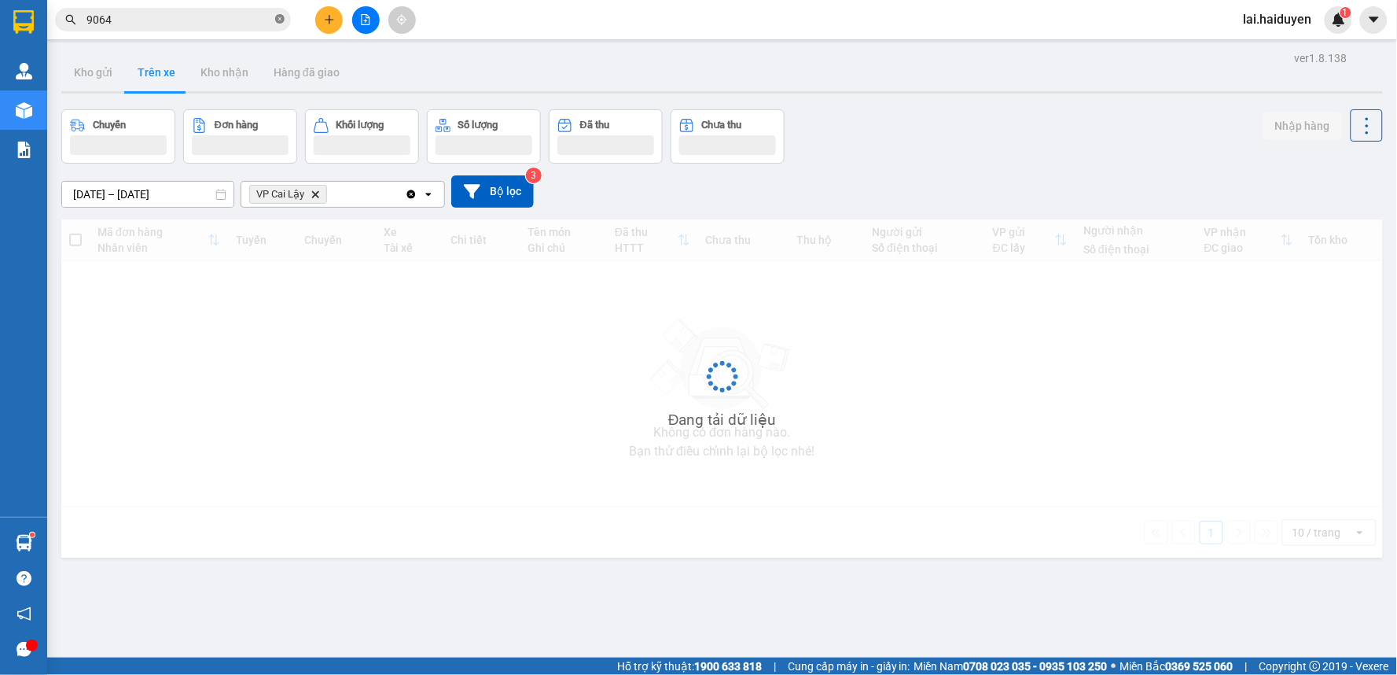
click at [281, 18] on icon "close-circle" at bounding box center [279, 18] width 9 height 9
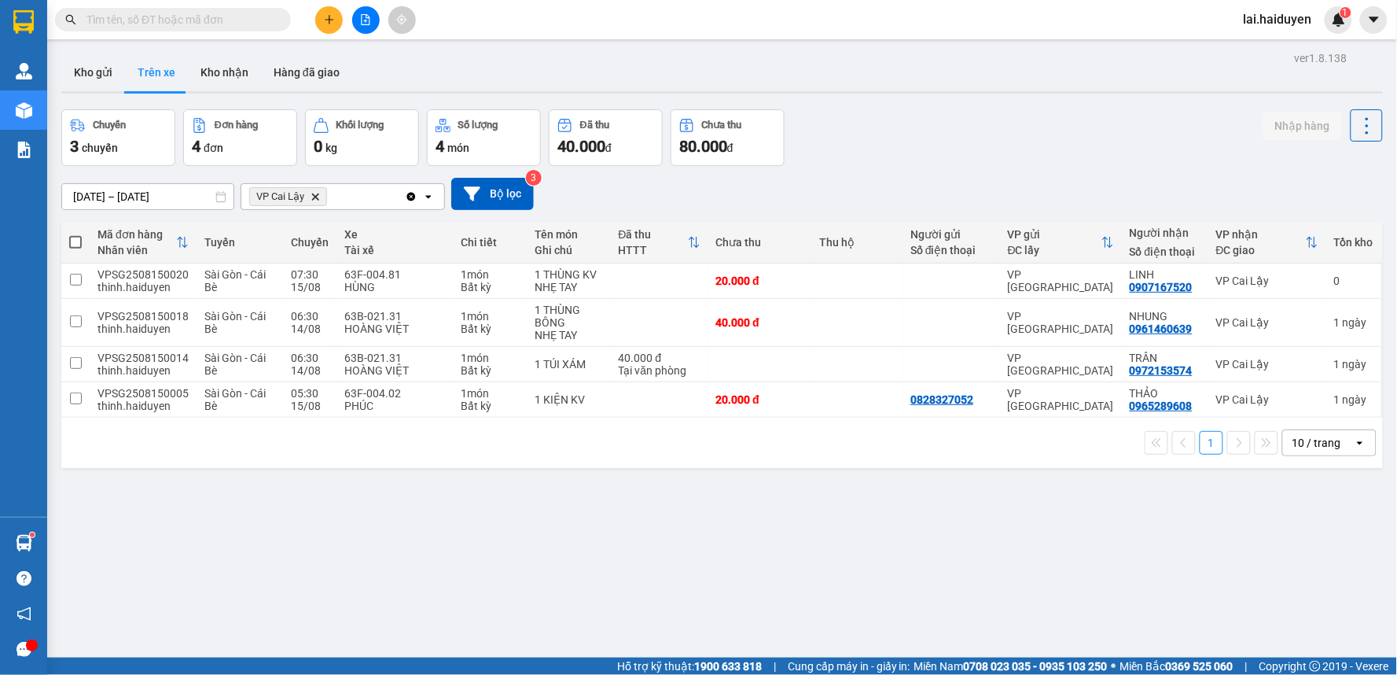
click at [1340, 18] on span "1" at bounding box center [1339, 20] width 14 height 14
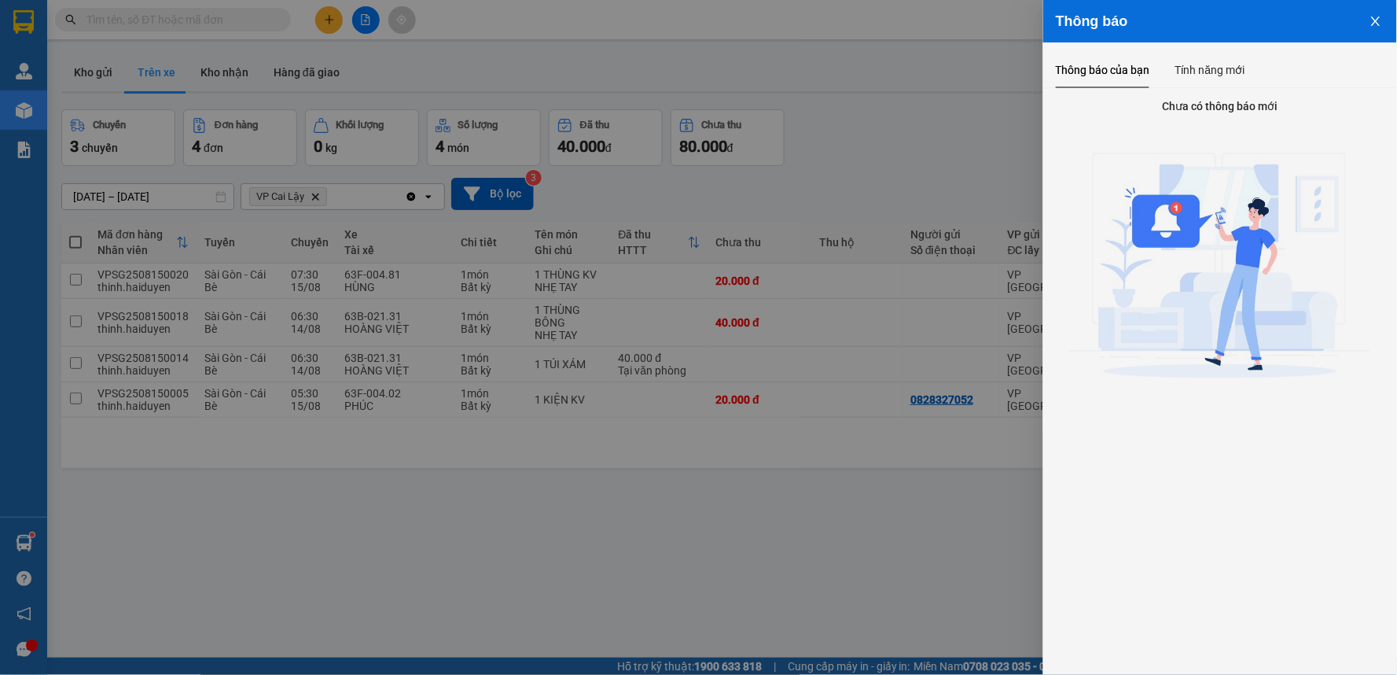
click at [370, 130] on div at bounding box center [698, 337] width 1397 height 675
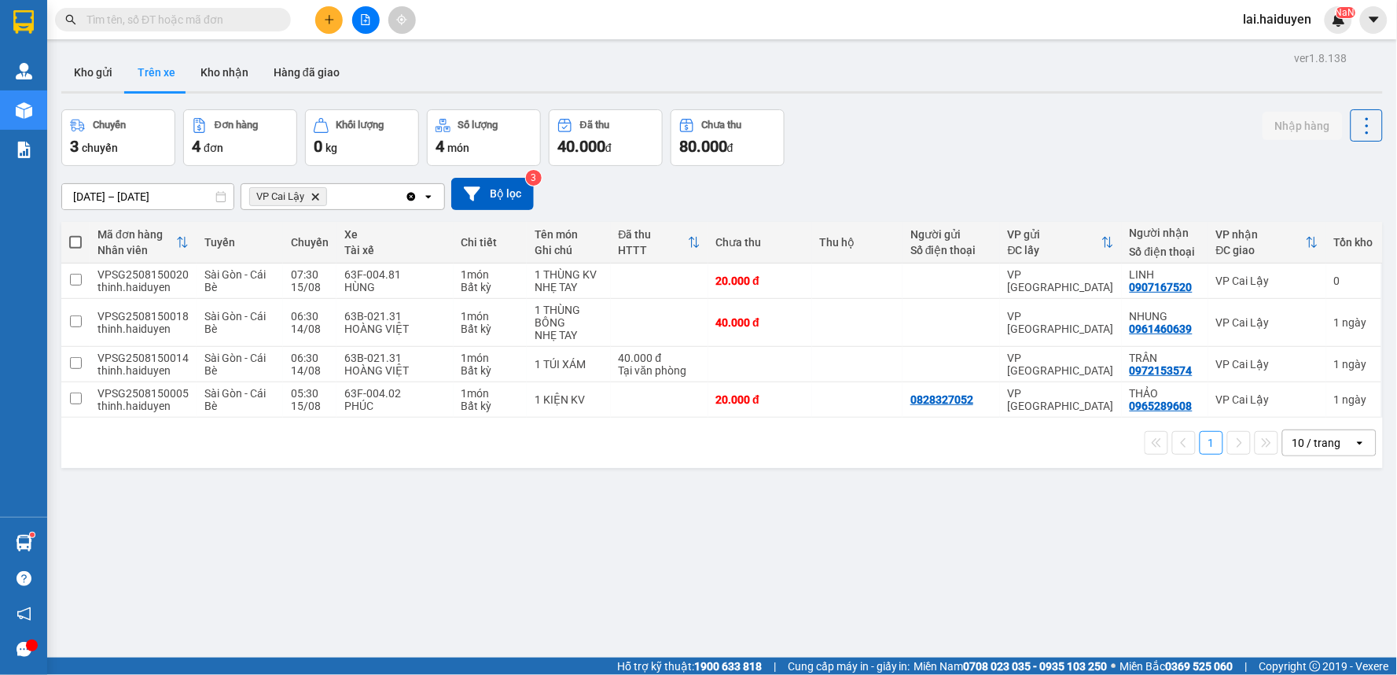
click at [231, 12] on input "text" at bounding box center [179, 19] width 186 height 17
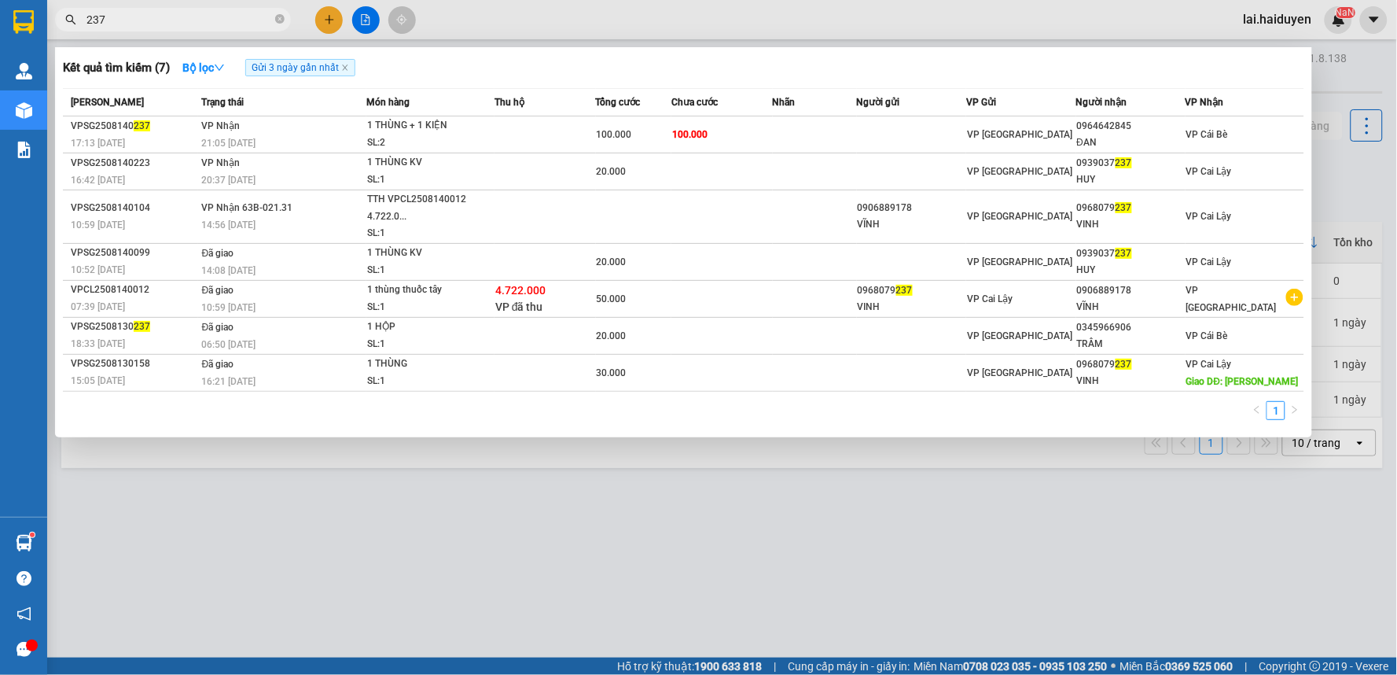
type input "237"
click at [318, 25] on div at bounding box center [698, 337] width 1397 height 675
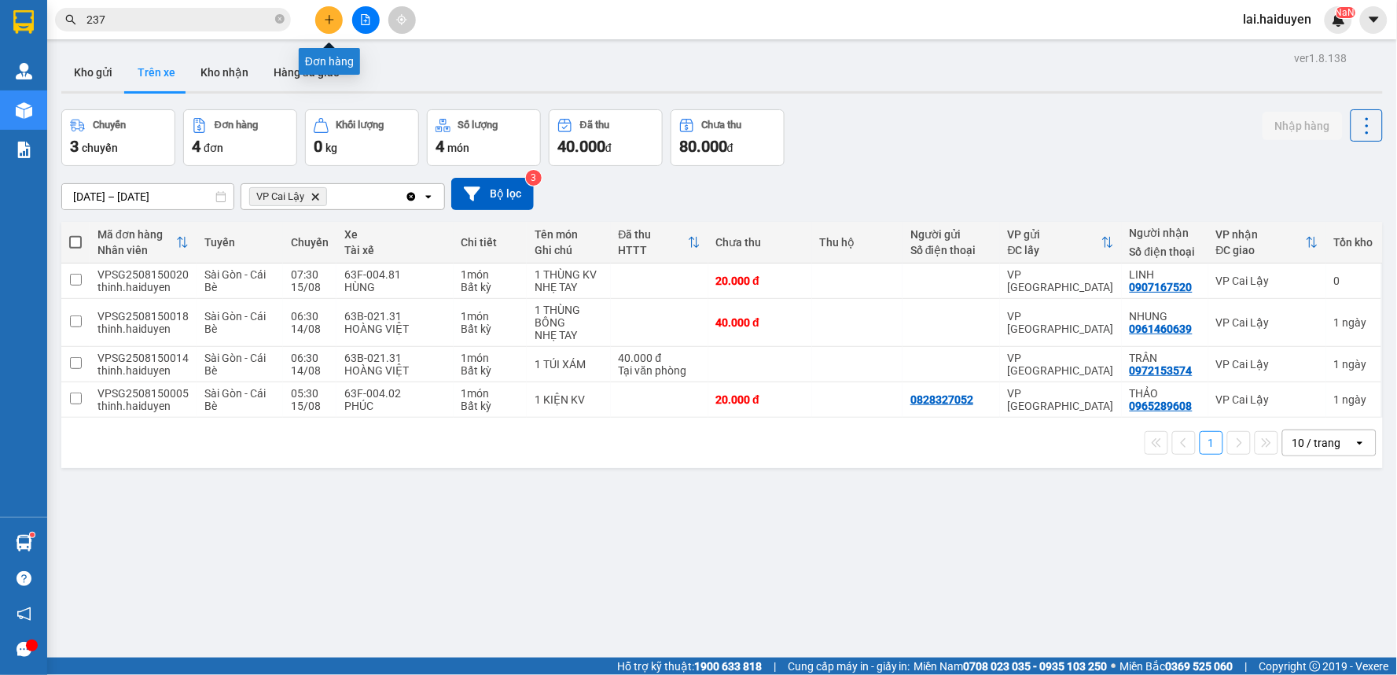
click at [325, 21] on icon "plus" at bounding box center [329, 19] width 11 height 11
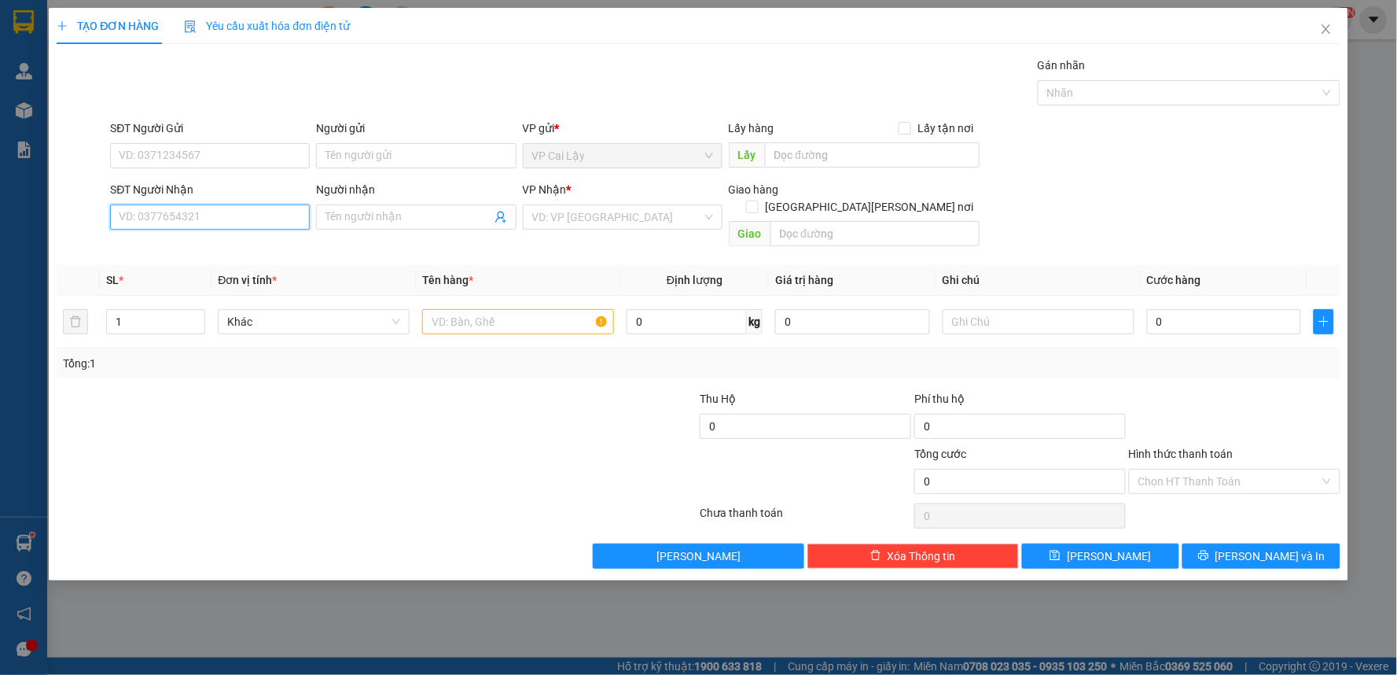
click at [184, 212] on input "SĐT Người Nhận" at bounding box center [210, 216] width 200 height 25
type input "0896497090"
click at [154, 218] on input "0896497090" at bounding box center [210, 216] width 200 height 25
click at [162, 240] on div "0896497090" at bounding box center [209, 248] width 181 height 17
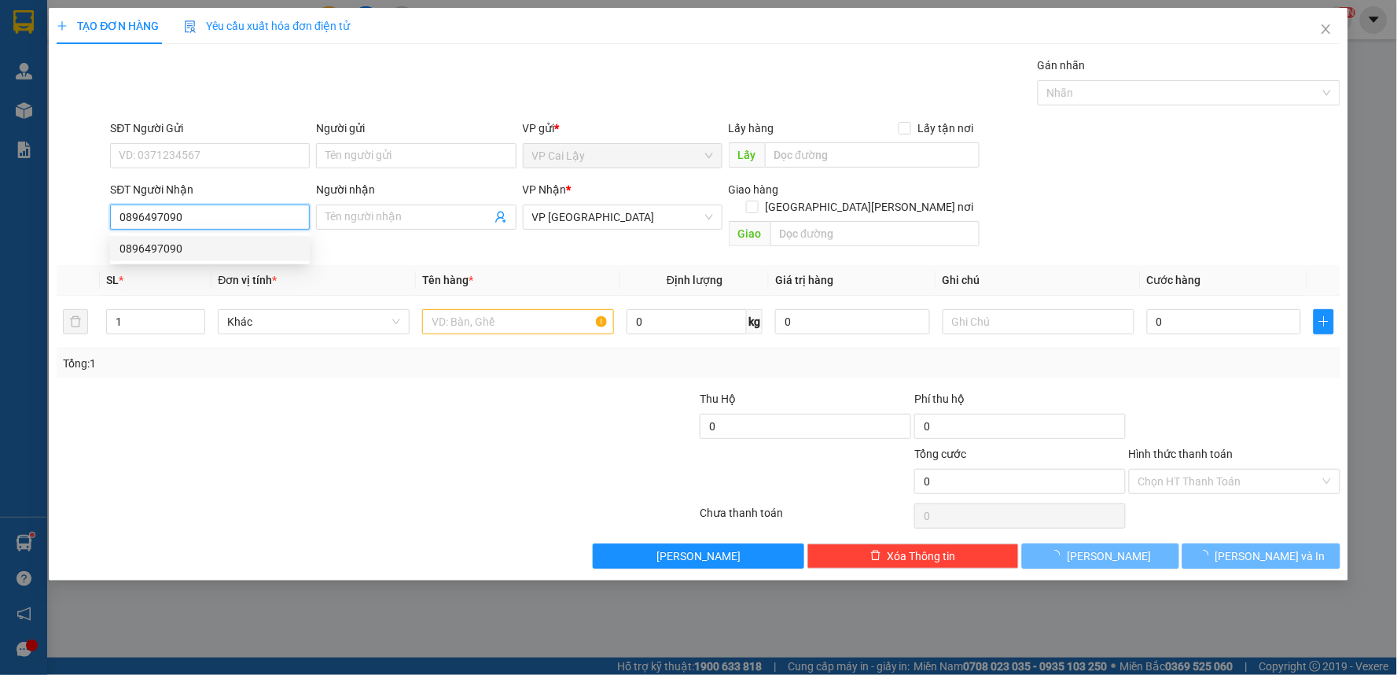
type input "20.000"
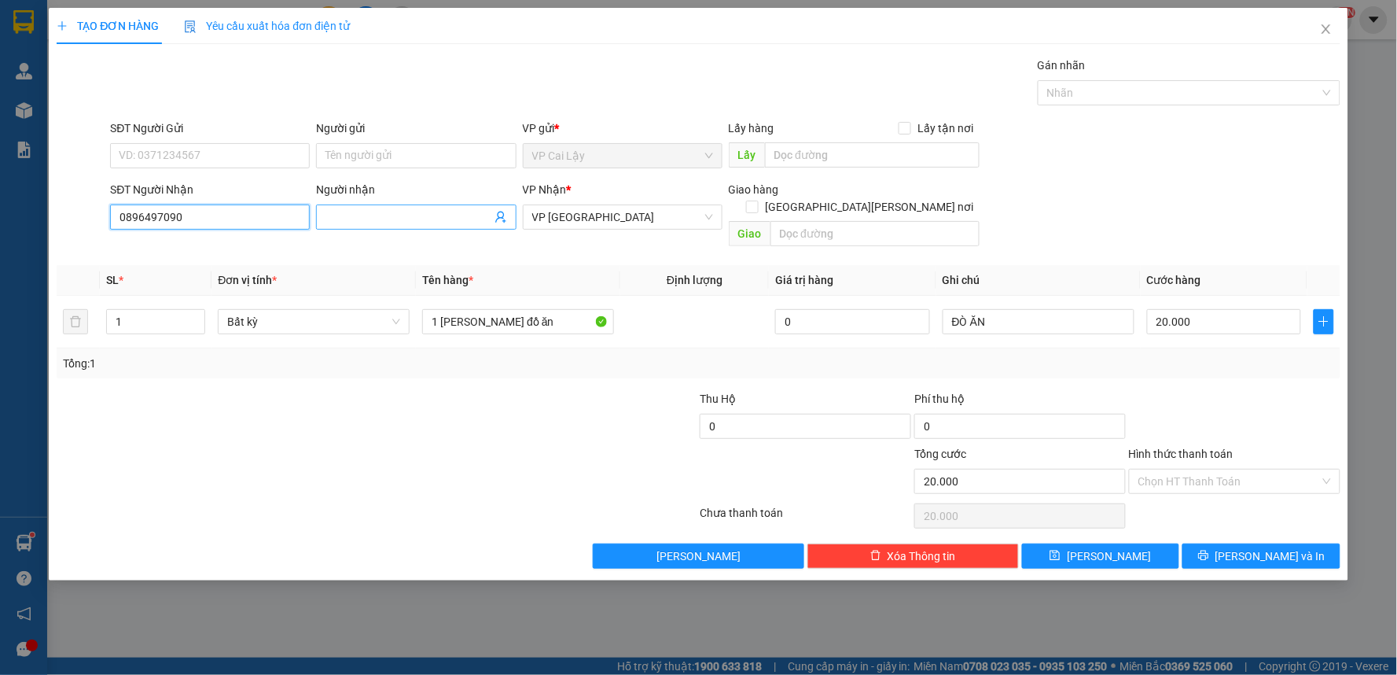
type input "0896497090"
click at [388, 222] on input "Người nhận" at bounding box center [407, 216] width 165 height 17
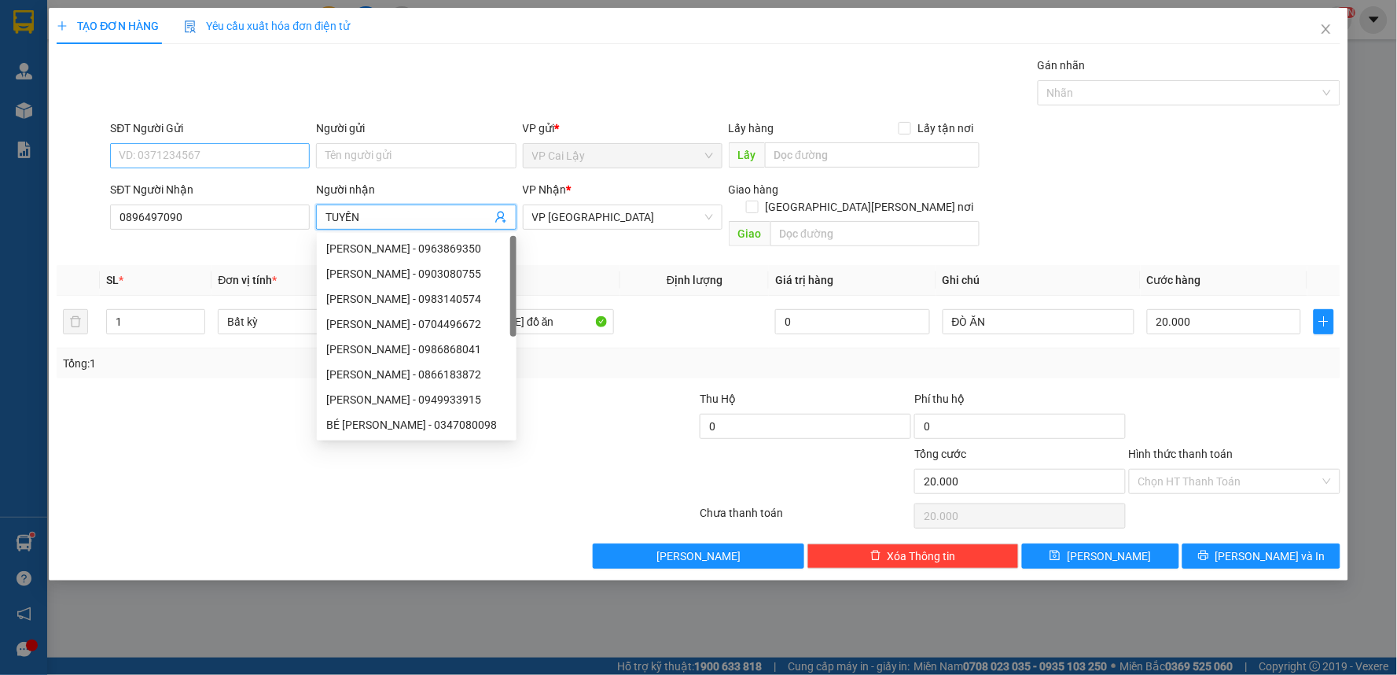
type input "TUYỀN"
click at [193, 155] on input "SĐT Người Gửi" at bounding box center [210, 155] width 200 height 25
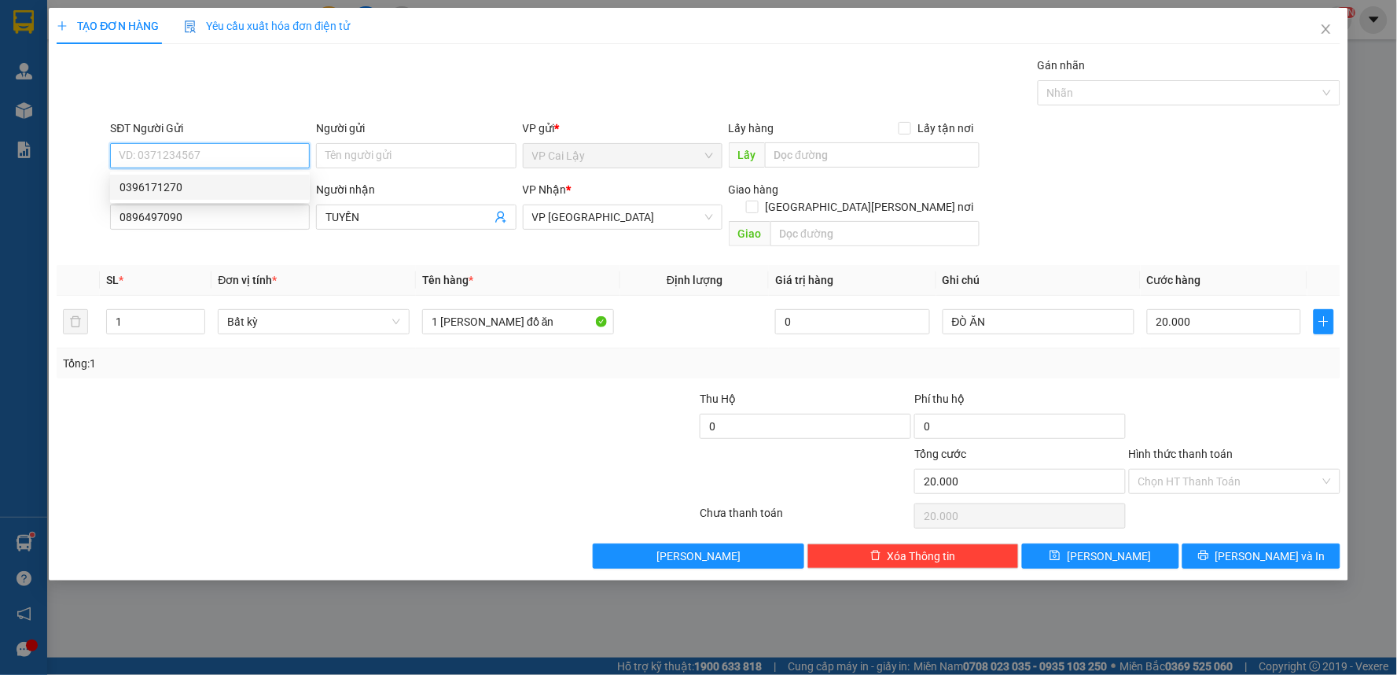
click at [162, 148] on input "SĐT Người Gửi" at bounding box center [210, 155] width 200 height 25
click at [159, 187] on div "0396171270" at bounding box center [209, 186] width 181 height 17
type input "0396171270"
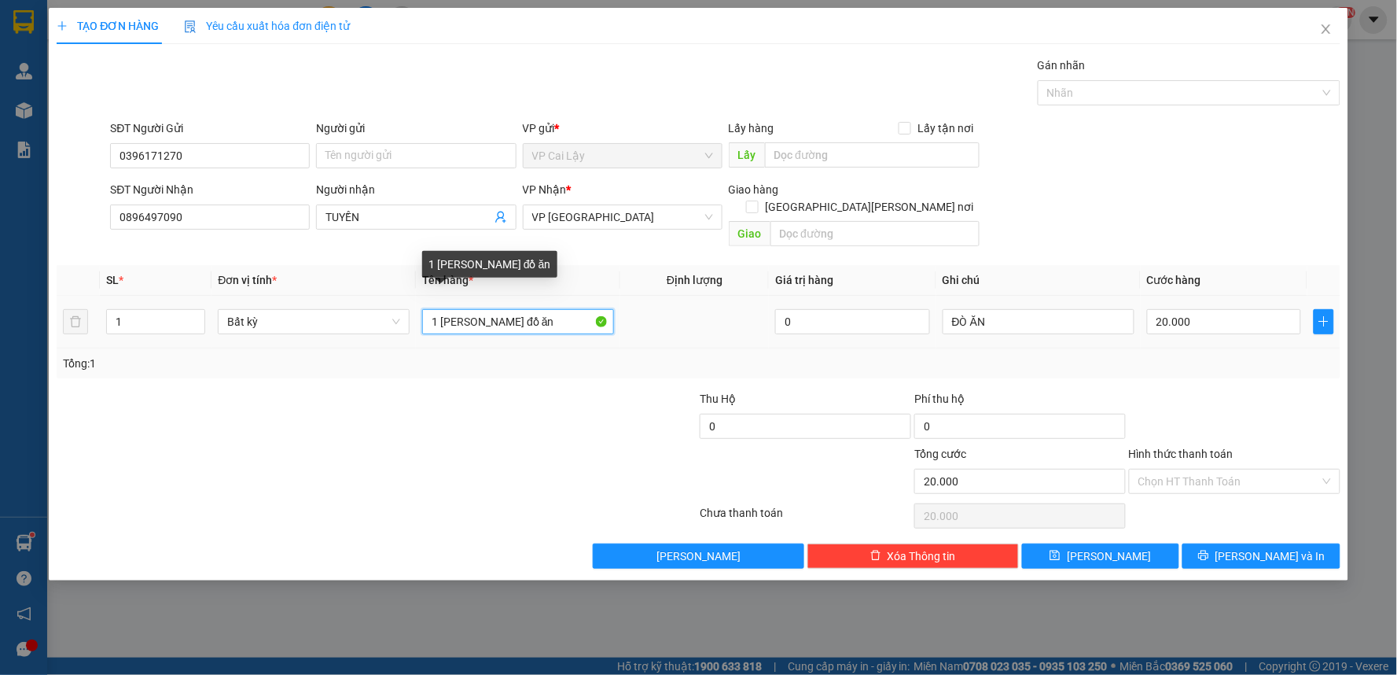
click at [541, 311] on input "1 bịch trắng đồ ăn" at bounding box center [518, 321] width 192 height 25
click at [465, 309] on input "1 bịch trắng đồ ăn" at bounding box center [518, 321] width 192 height 25
drag, startPoint x: 440, startPoint y: 300, endPoint x: 550, endPoint y: 311, distance: 110.6
click at [550, 311] on input "1 bịch Đtrắng đồ ăn" at bounding box center [518, 321] width 192 height 25
type input "1 BỊCH ĐEN ĐỒ ĂN"
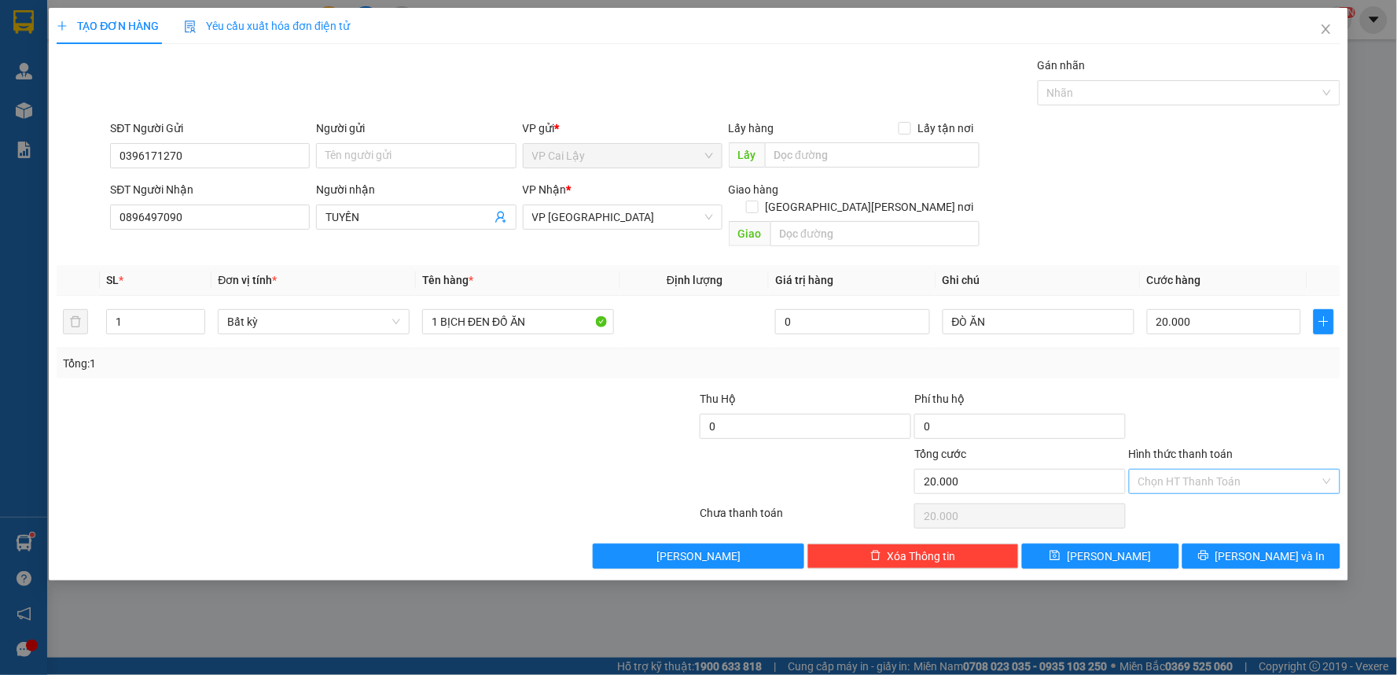
drag, startPoint x: 1196, startPoint y: 482, endPoint x: 1186, endPoint y: 465, distance: 19.4
click at [1188, 475] on div "Transit Pickup Surcharge Ids Transit Deliver Surcharge Ids Transit Deliver Surc…" at bounding box center [699, 313] width 1284 height 512
click at [1186, 469] on input "Hình thức thanh toán" at bounding box center [1229, 481] width 182 height 24
click at [1189, 494] on div "Tại văn phòng" at bounding box center [1235, 495] width 193 height 17
type input "0"
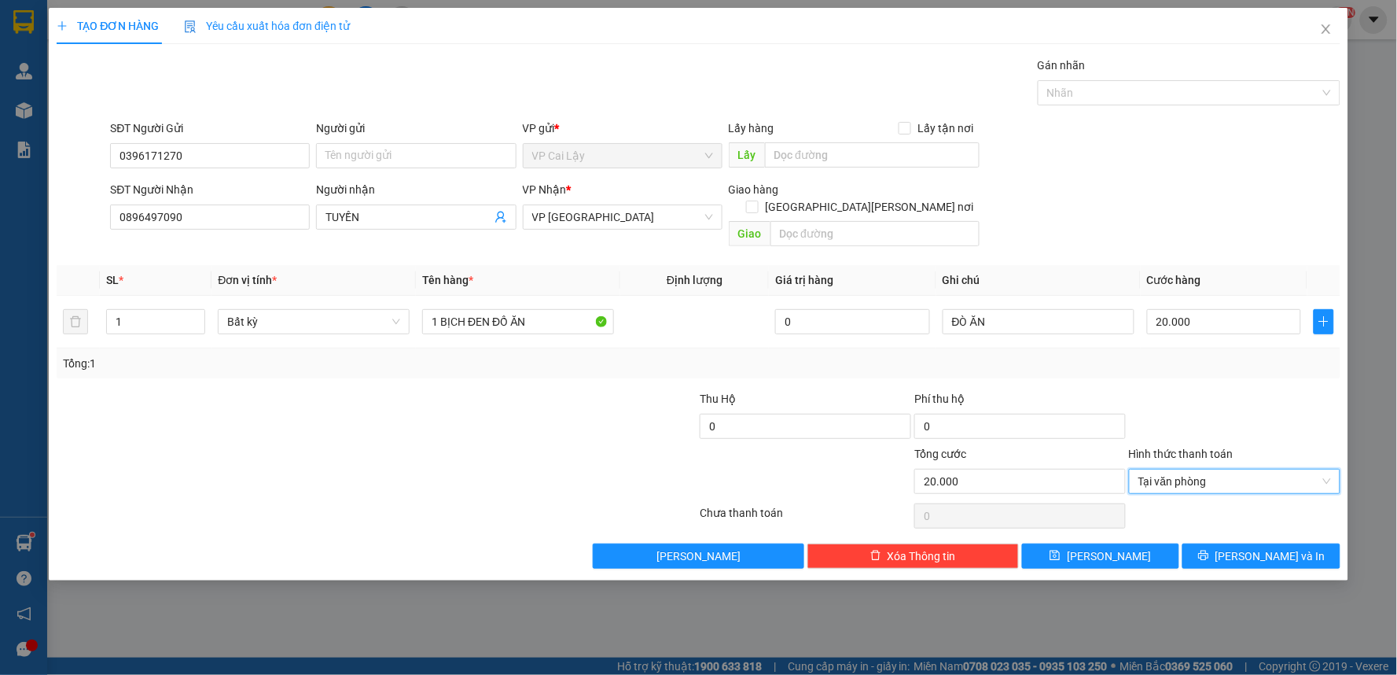
click at [1237, 524] on div "Transit Pickup Surcharge Ids Transit Deliver Surcharge Ids Transit Deliver Surc…" at bounding box center [699, 313] width 1284 height 512
click at [1234, 548] on button "[PERSON_NAME] và In" at bounding box center [1261, 555] width 158 height 25
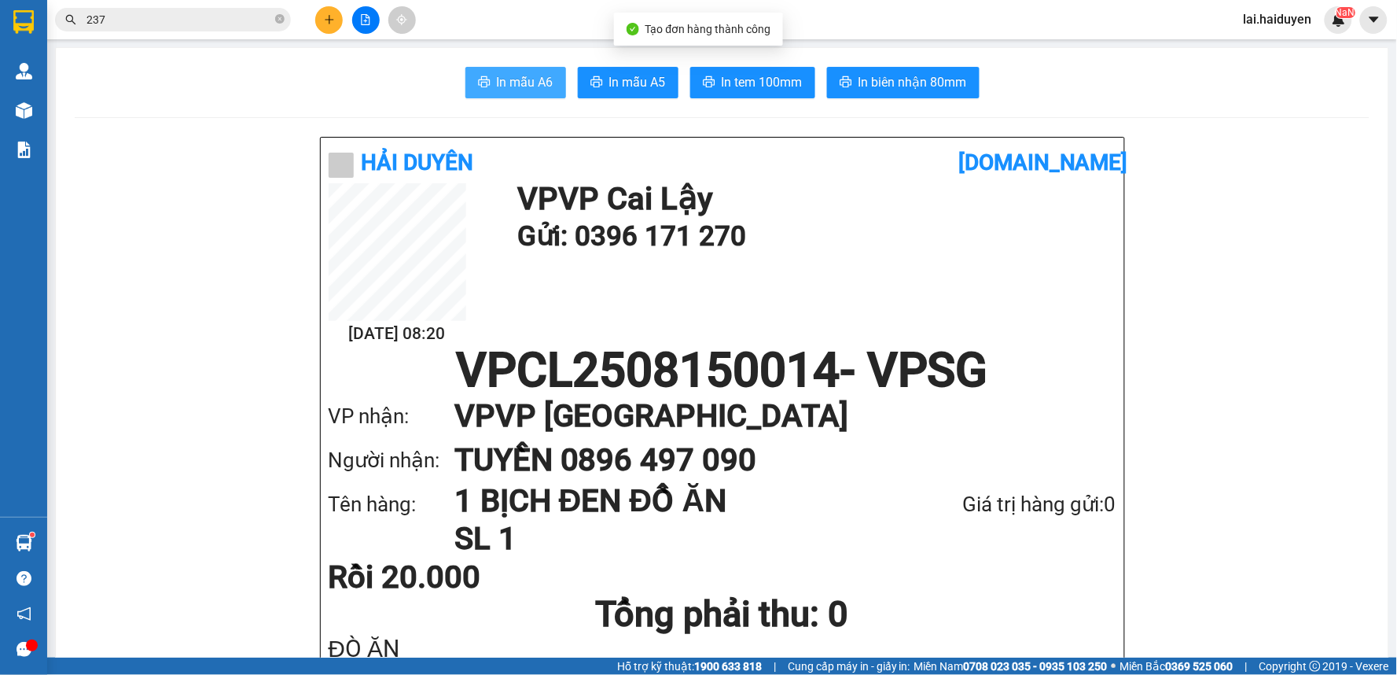
drag, startPoint x: 538, startPoint y: 86, endPoint x: 469, endPoint y: 2, distance: 109.0
click at [541, 88] on span "In mẫu A6" at bounding box center [525, 82] width 57 height 20
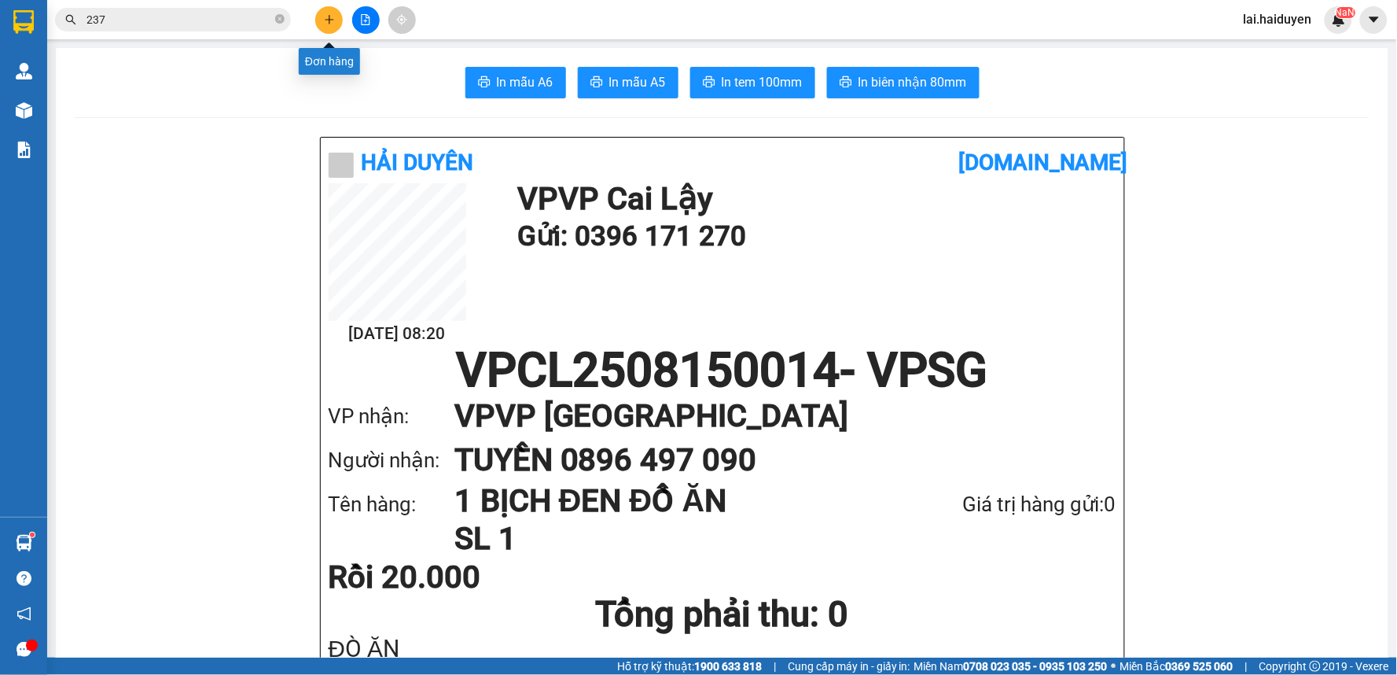
click at [325, 14] on icon "plus" at bounding box center [329, 19] width 11 height 11
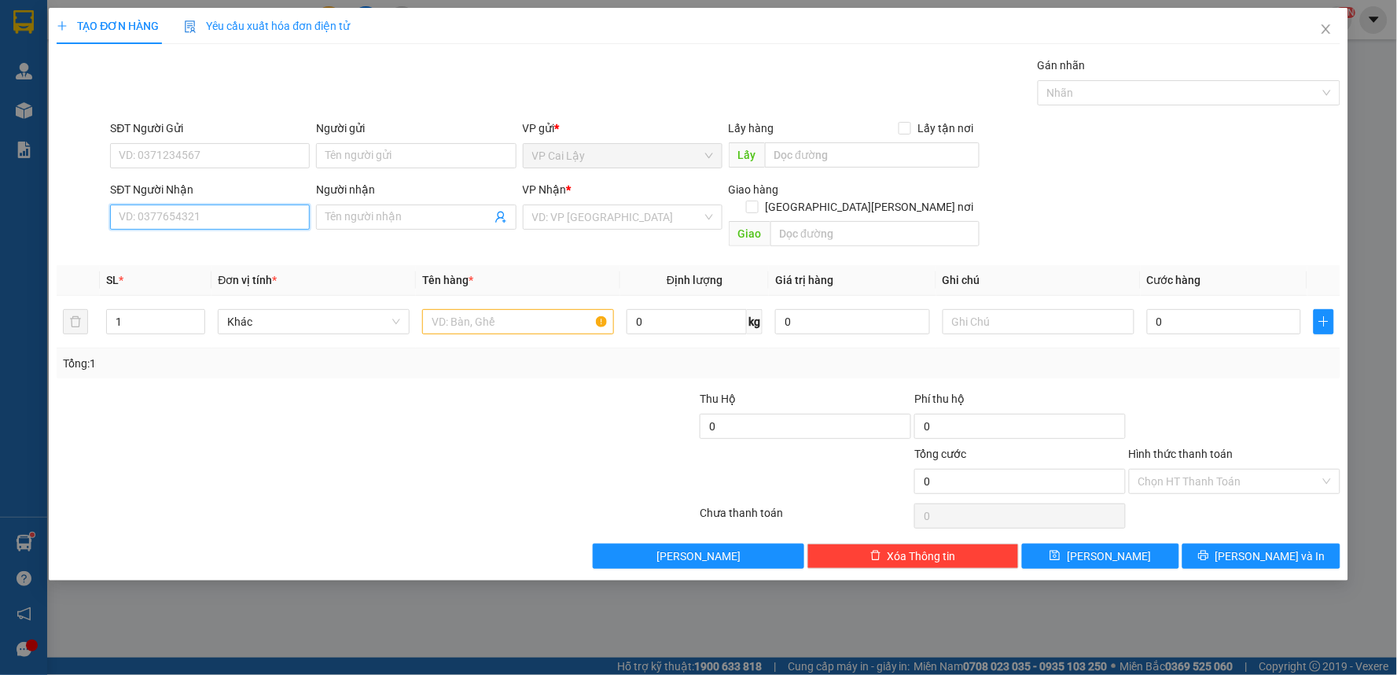
click at [167, 222] on input "SĐT Người Nhận" at bounding box center [210, 216] width 200 height 25
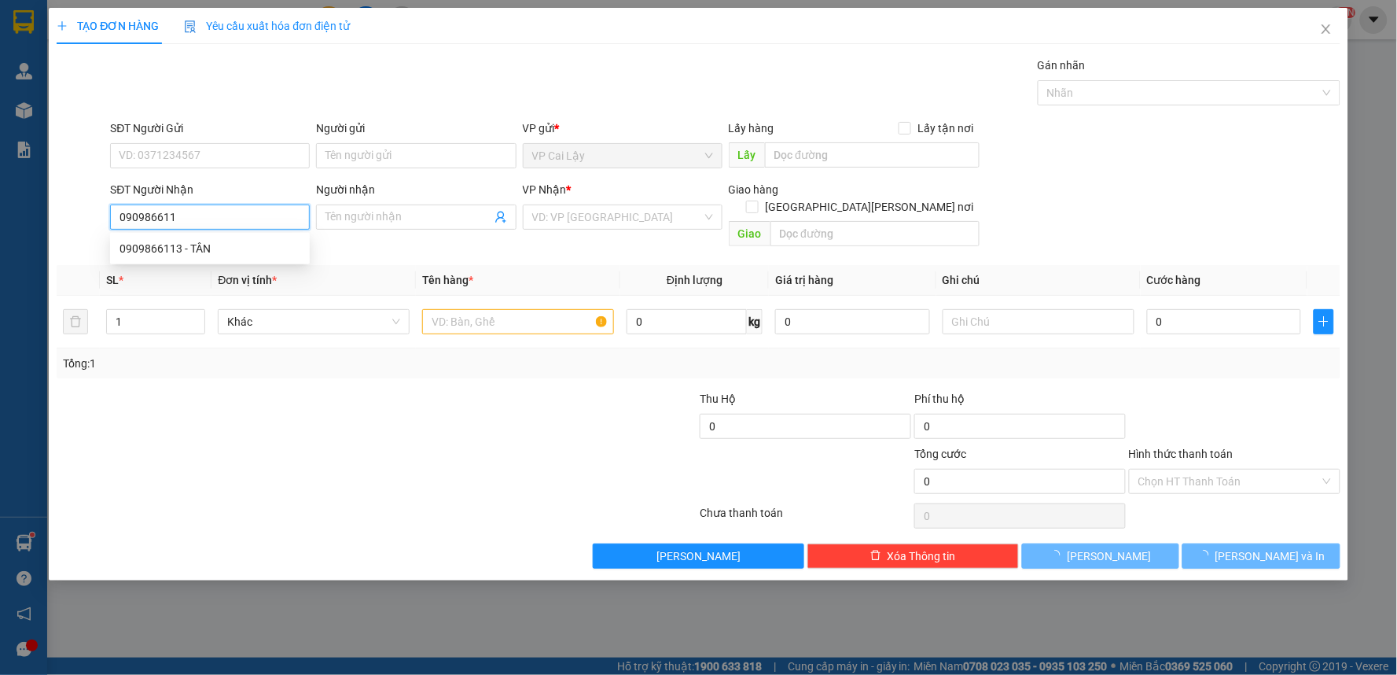
type input "0909866113"
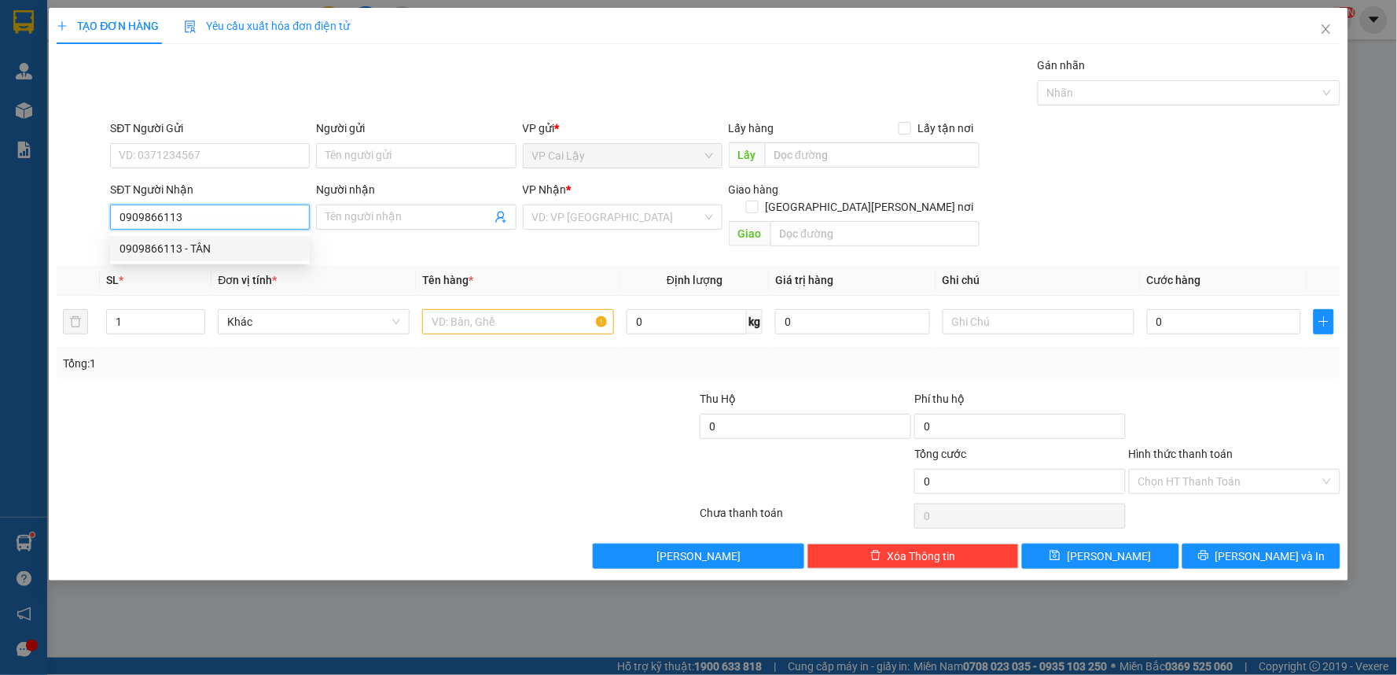
click at [201, 240] on div "0909866113 - TÂN" at bounding box center [209, 248] width 181 height 17
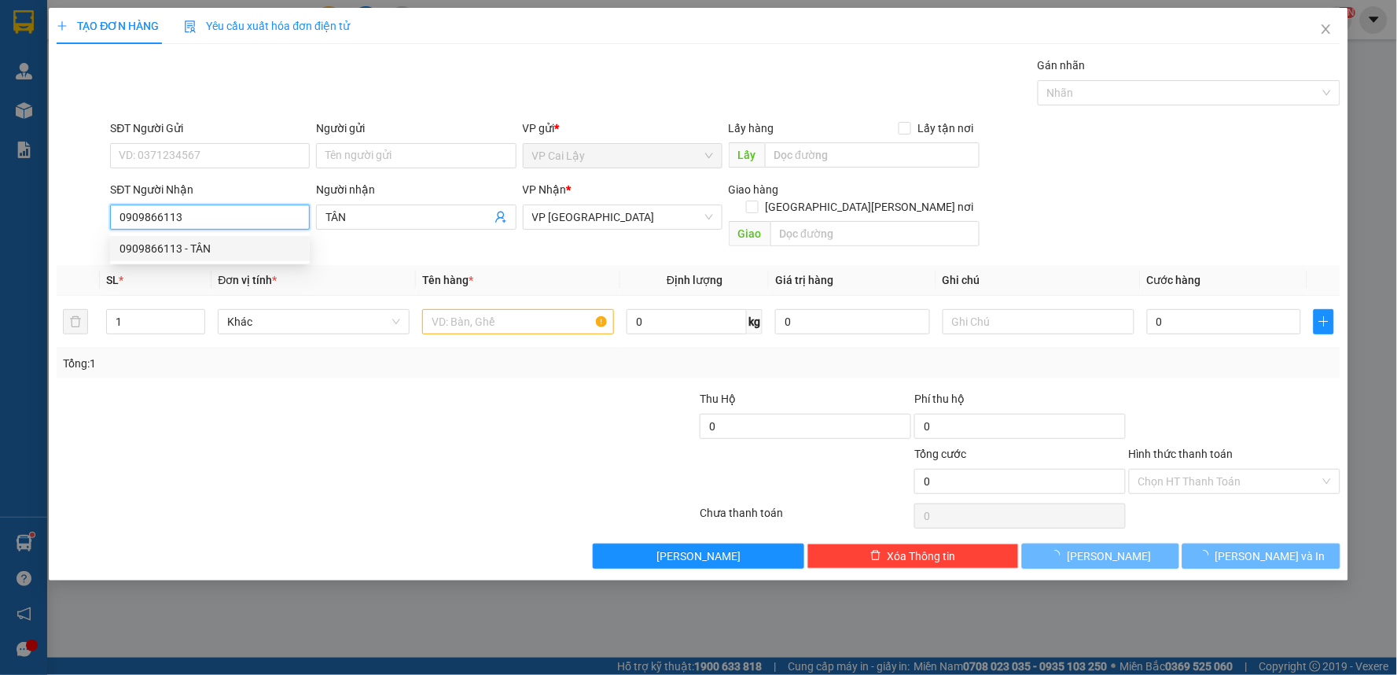
type input "TÂN"
type input "20.000"
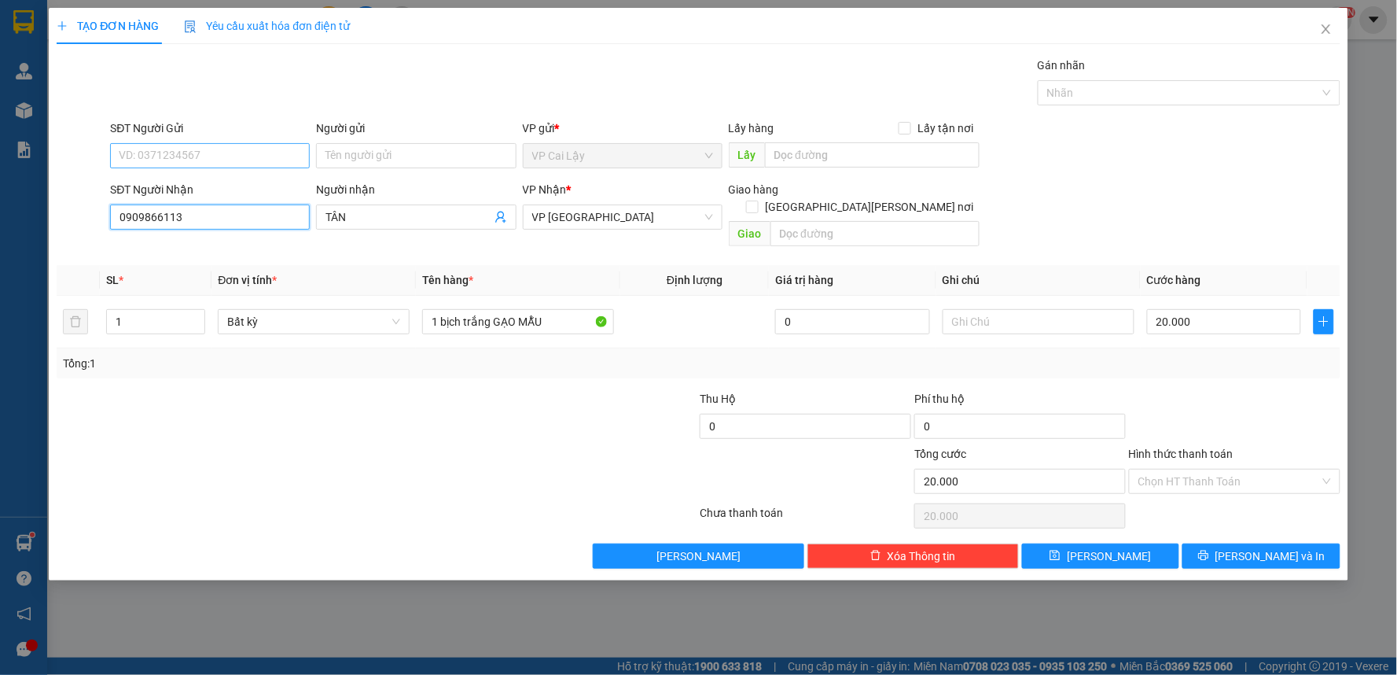
type input "0909866113"
click at [200, 145] on input "SĐT Người Gửi" at bounding box center [210, 155] width 200 height 25
click at [209, 189] on div "0945607347 - ANH LY" at bounding box center [209, 186] width 181 height 17
type input "0945607347"
type input "ANH LY"
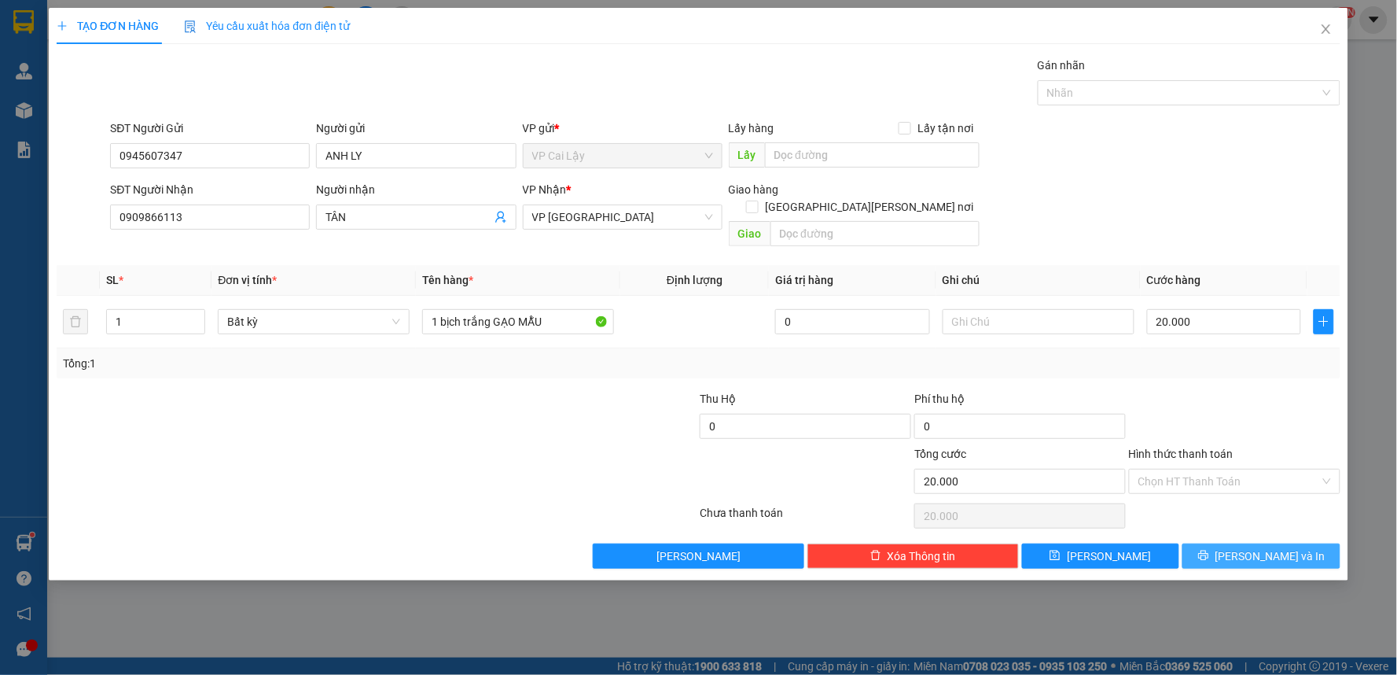
click at [1289, 547] on span "[PERSON_NAME] và In" at bounding box center [1270, 555] width 110 height 17
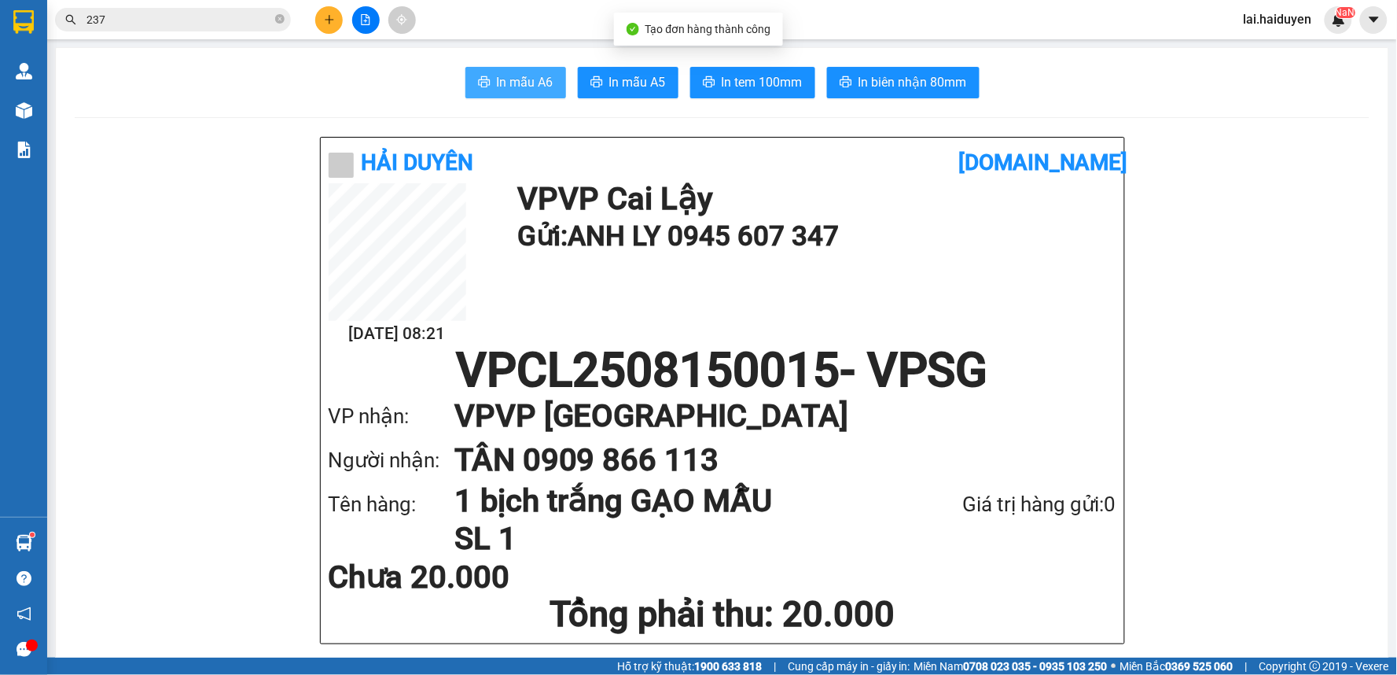
click at [528, 82] on span "In mẫu A6" at bounding box center [525, 82] width 57 height 20
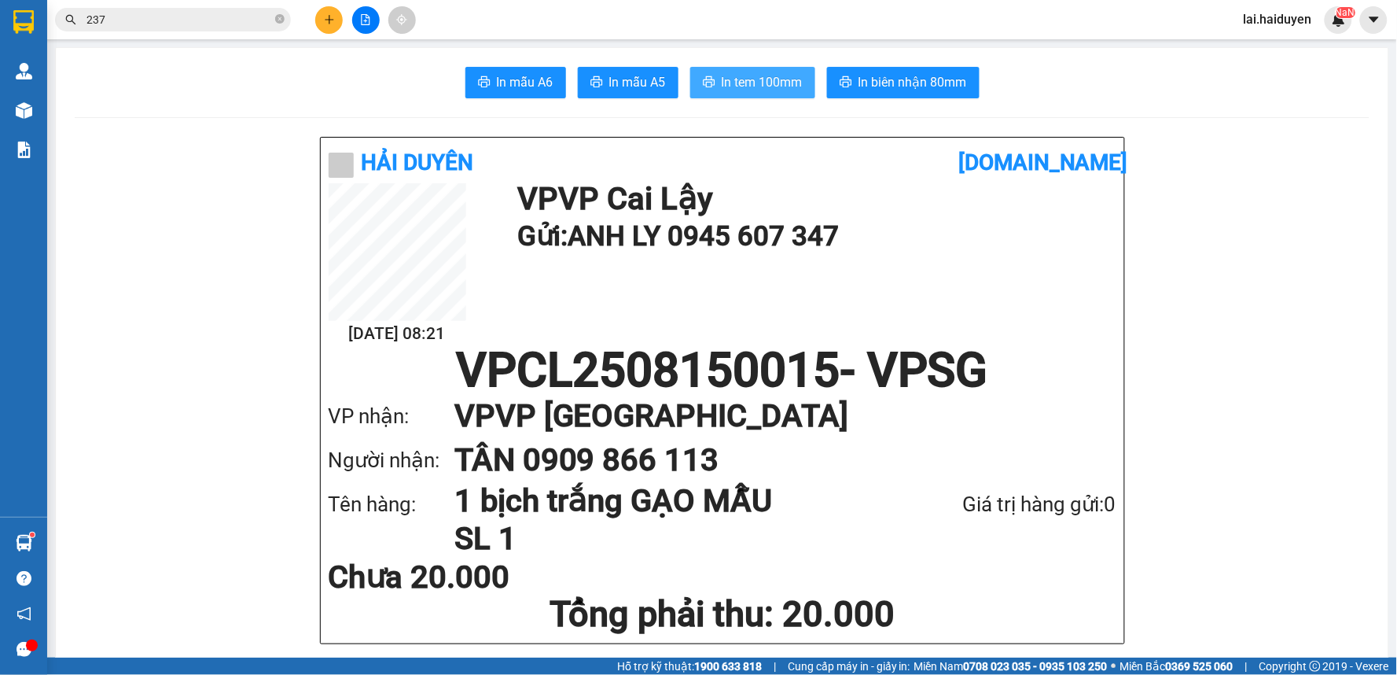
click at [741, 84] on span "In tem 100mm" at bounding box center [762, 82] width 81 height 20
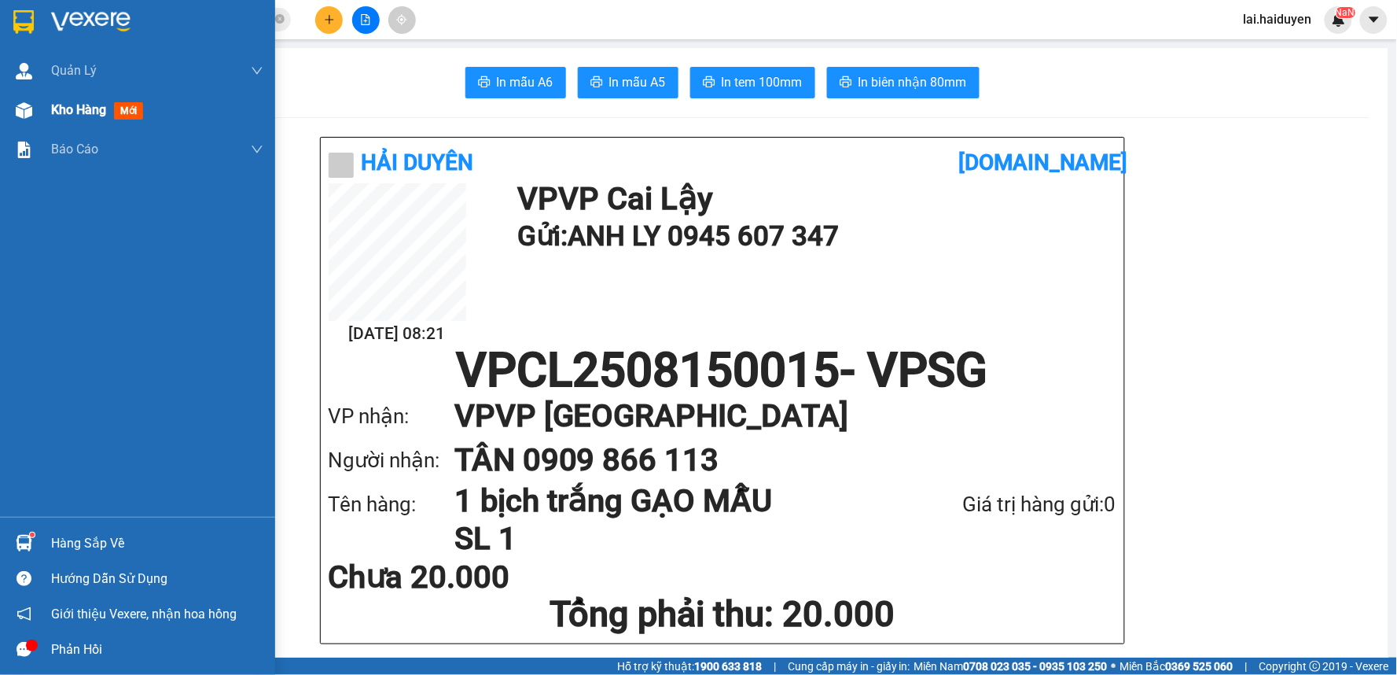
click at [46, 113] on div "Kho hàng mới" at bounding box center [137, 109] width 275 height 39
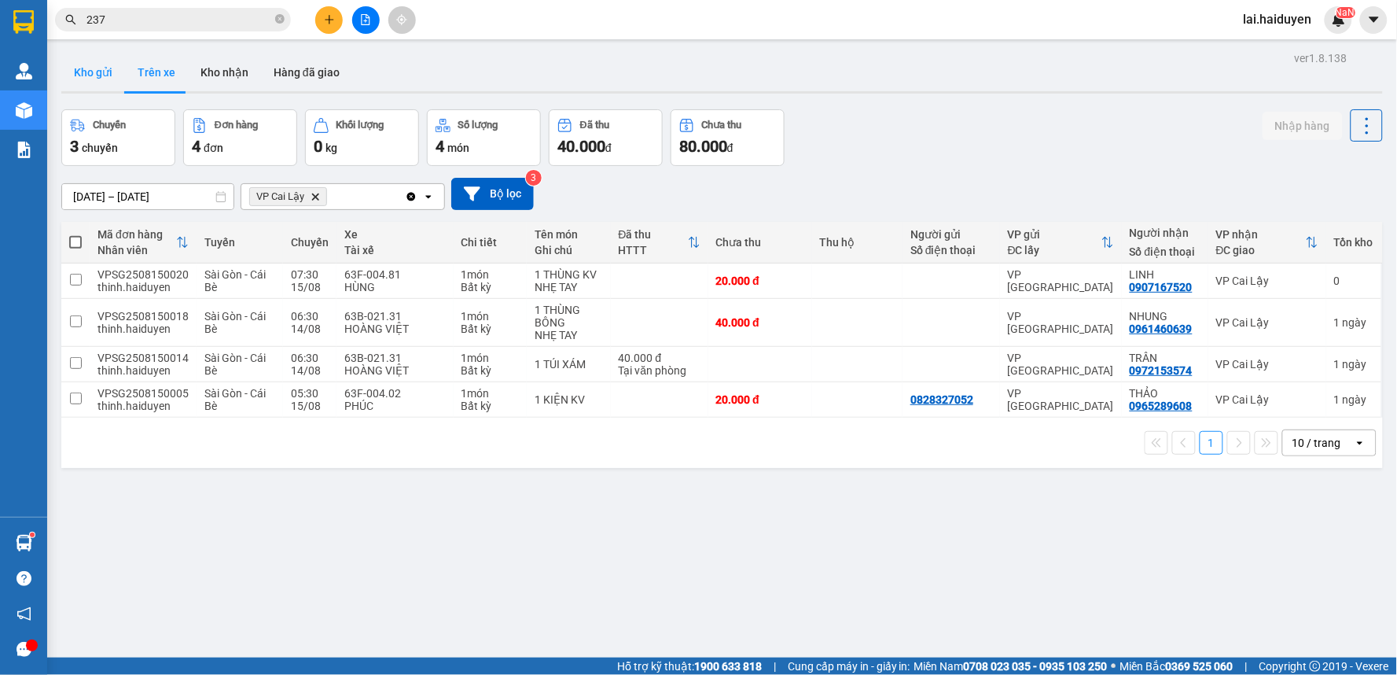
click at [104, 73] on button "Kho gửi" at bounding box center [93, 72] width 64 height 38
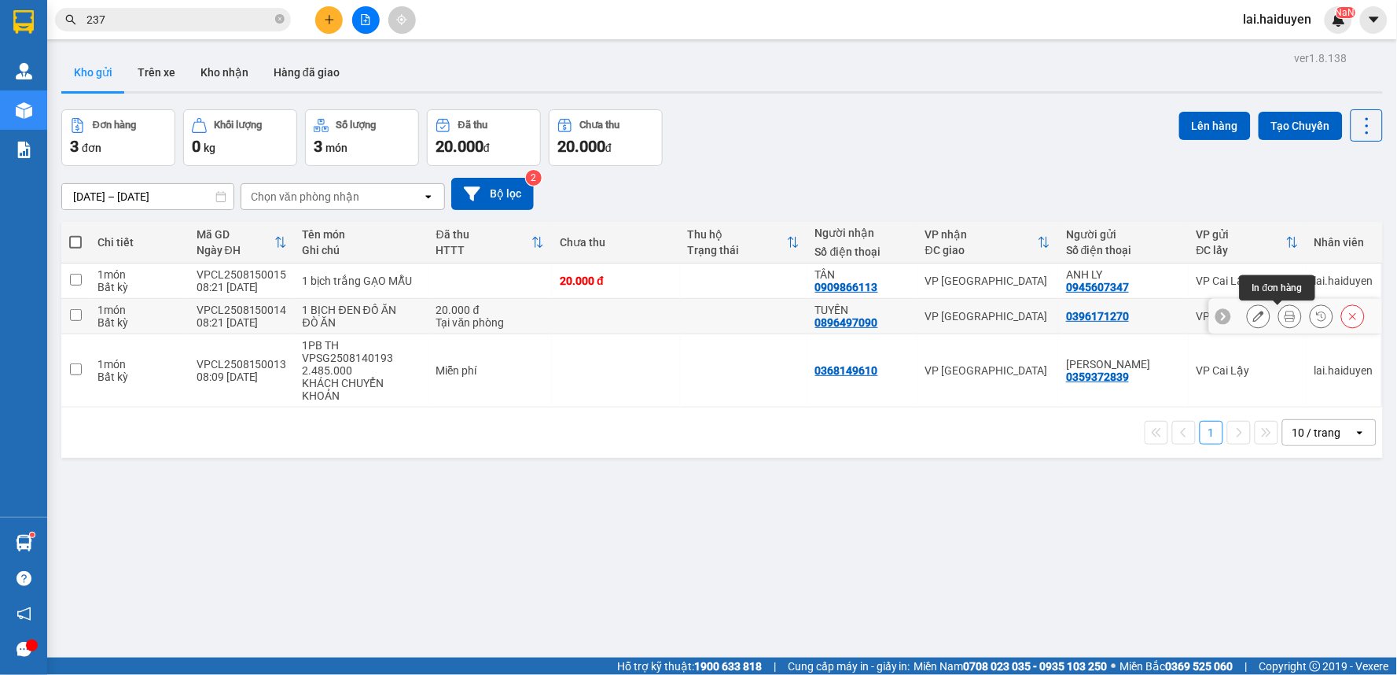
click at [1285, 321] on icon at bounding box center [1290, 316] width 11 height 11
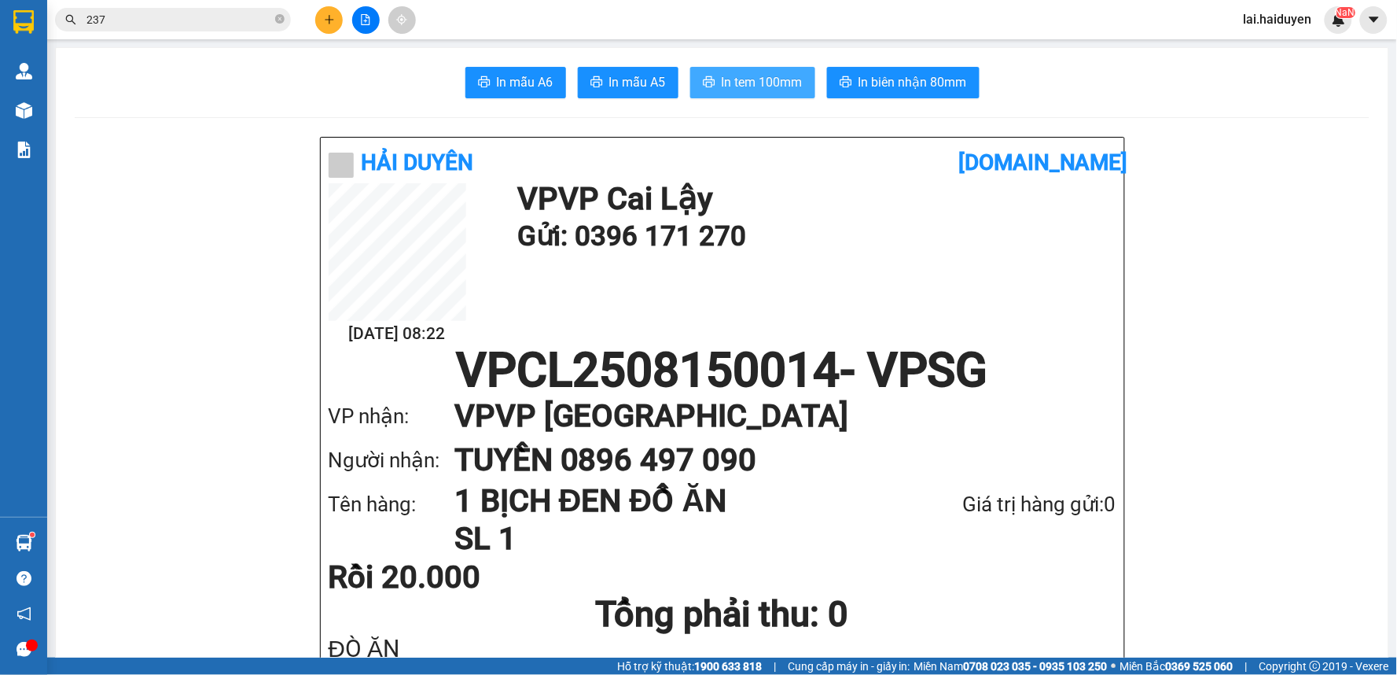
click at [705, 87] on icon "printer" at bounding box center [709, 81] width 12 height 11
click at [326, 17] on icon "plus" at bounding box center [329, 19] width 11 height 11
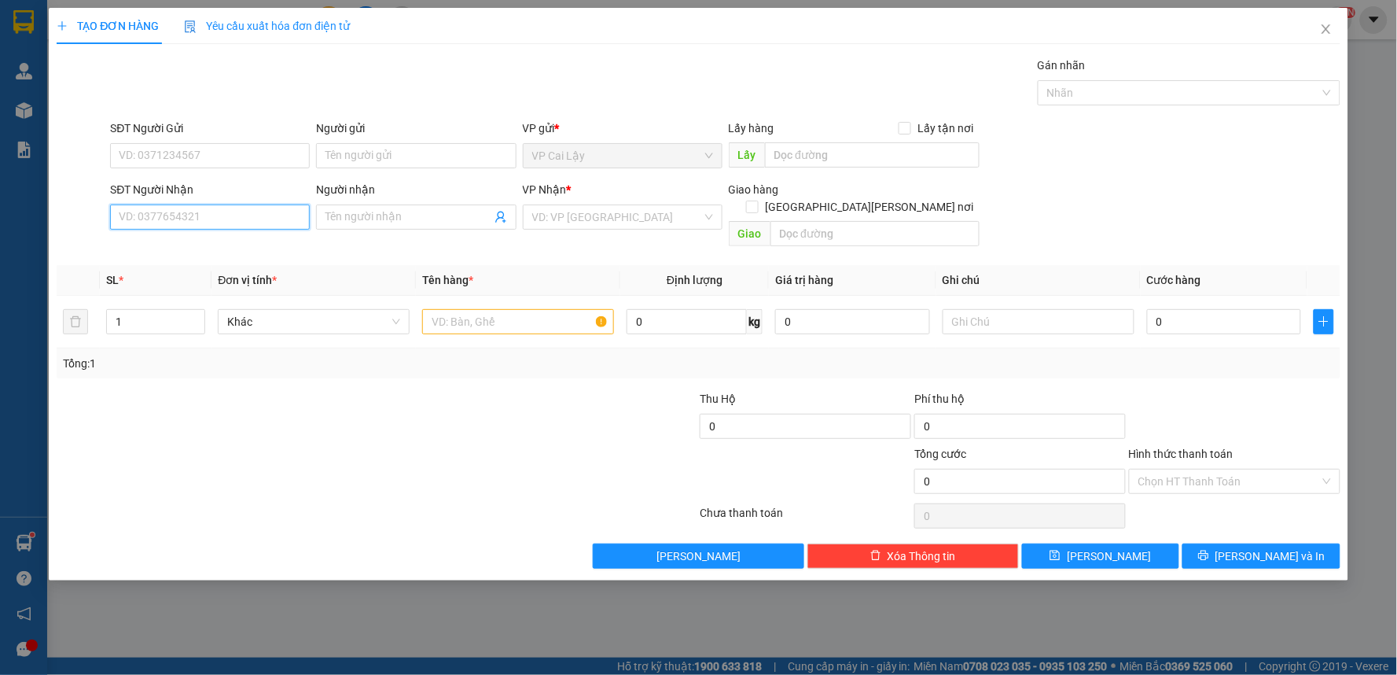
drag, startPoint x: 262, startPoint y: 218, endPoint x: 283, endPoint y: 201, distance: 26.9
click at [278, 208] on input "SĐT Người Nhận" at bounding box center [210, 216] width 200 height 25
click at [215, 214] on input "SĐT Người Nhận" at bounding box center [210, 216] width 200 height 25
type input "0902464146"
click at [366, 200] on div "Người nhận" at bounding box center [416, 193] width 200 height 24
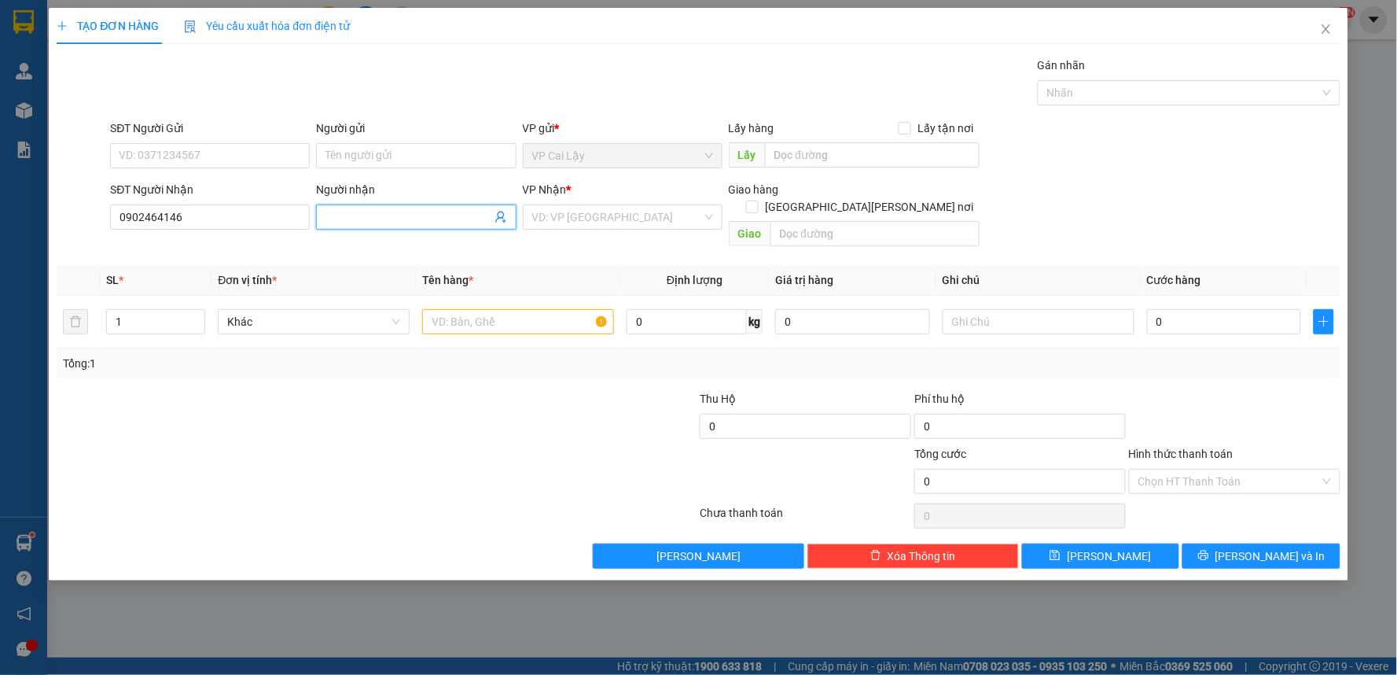
click at [365, 205] on span at bounding box center [416, 216] width 200 height 25
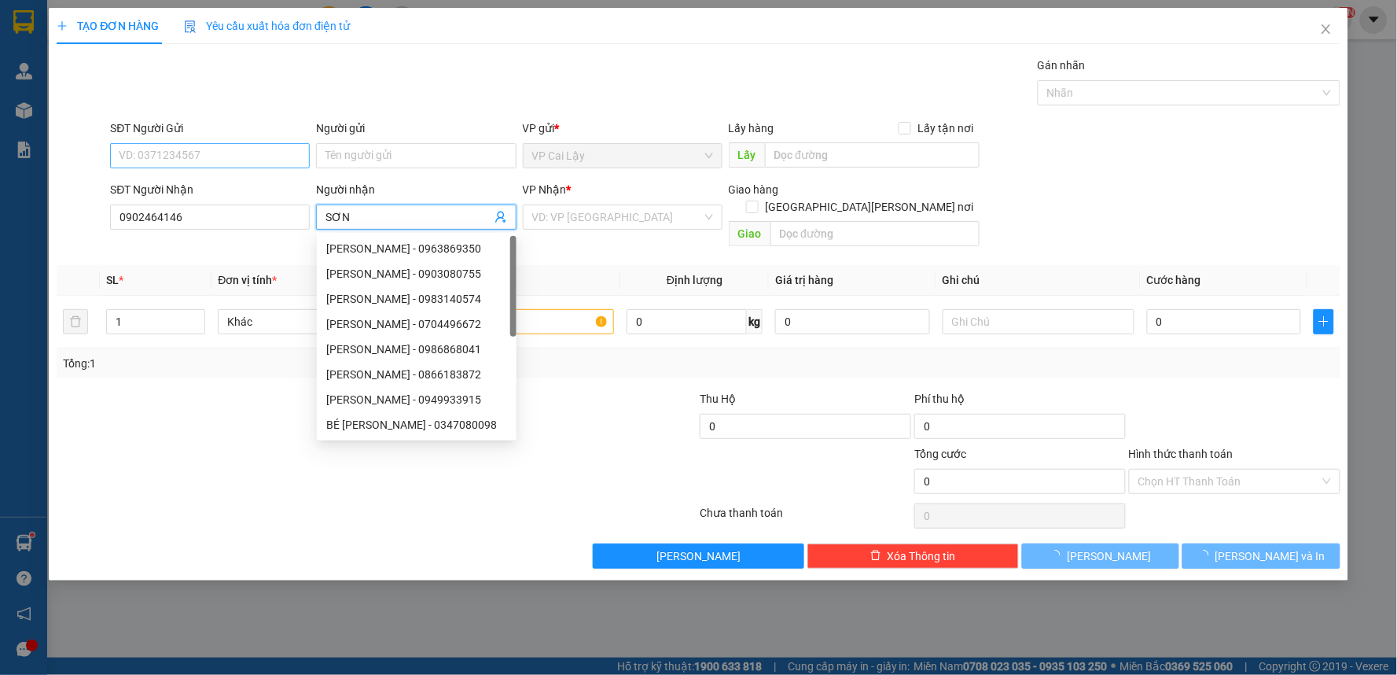
type input "SƠN"
click at [246, 158] on input "SĐT Người Gửi" at bounding box center [210, 155] width 200 height 25
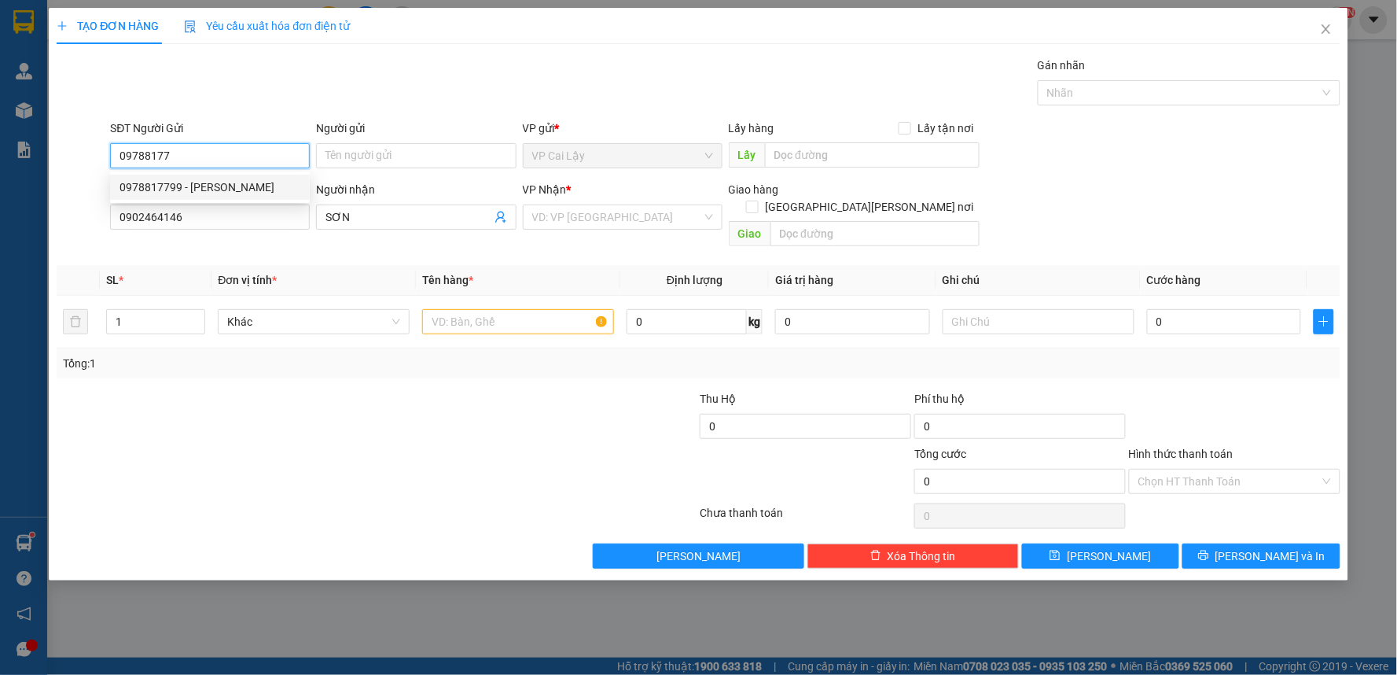
click at [239, 184] on div "0978817799 - ANH HUẤN" at bounding box center [209, 186] width 181 height 17
type input "0978817799"
type input "ANH HUẤN"
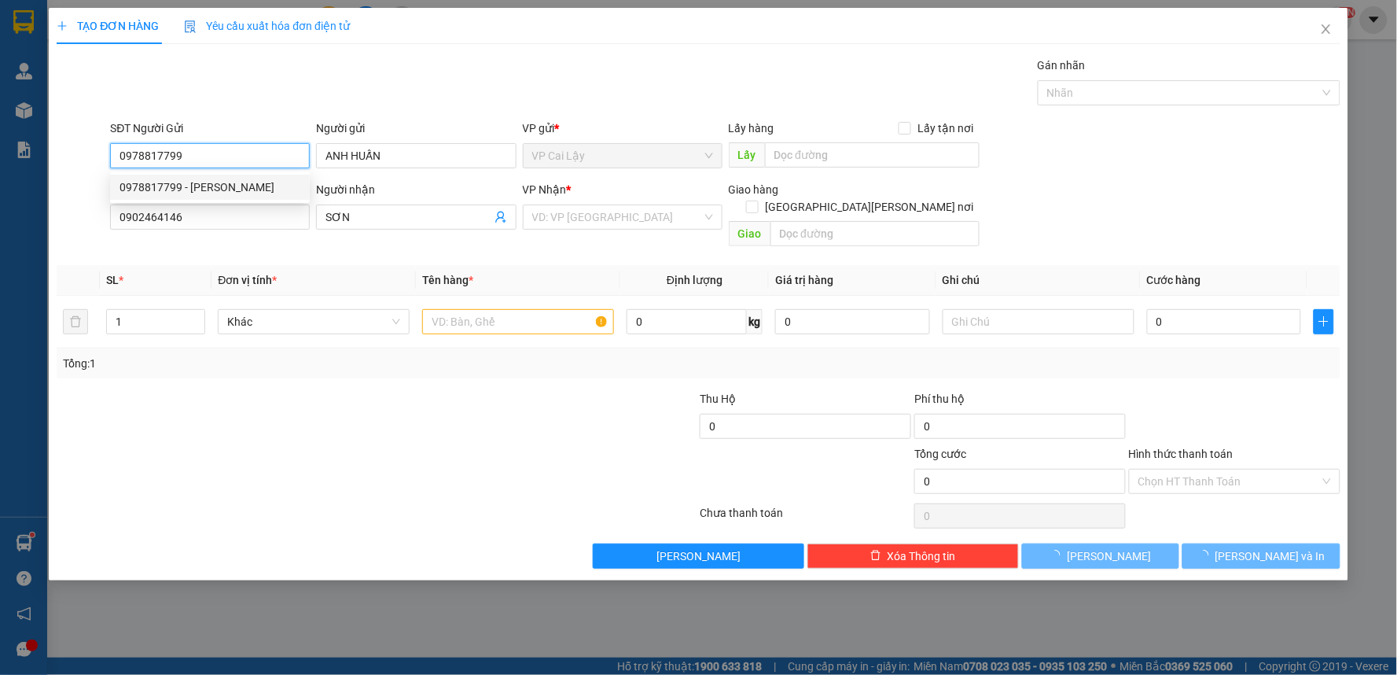
type input "20.000"
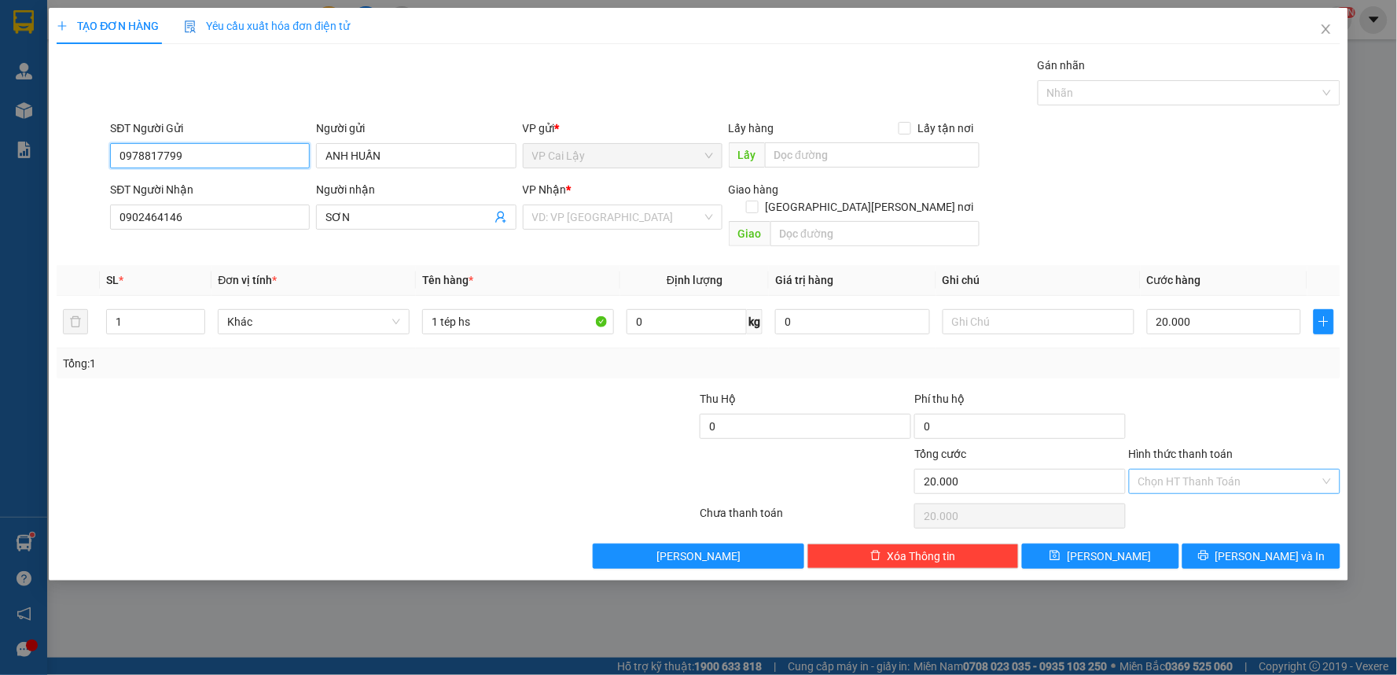
type input "0978817799"
drag, startPoint x: 1221, startPoint y: 461, endPoint x: 1215, endPoint y: 477, distance: 17.4
click at [1215, 477] on div "Hình thức thanh toán Chọn HT Thanh Toán" at bounding box center [1234, 472] width 211 height 55
click at [1198, 498] on div "Tại văn phòng" at bounding box center [1235, 495] width 193 height 17
type input "0"
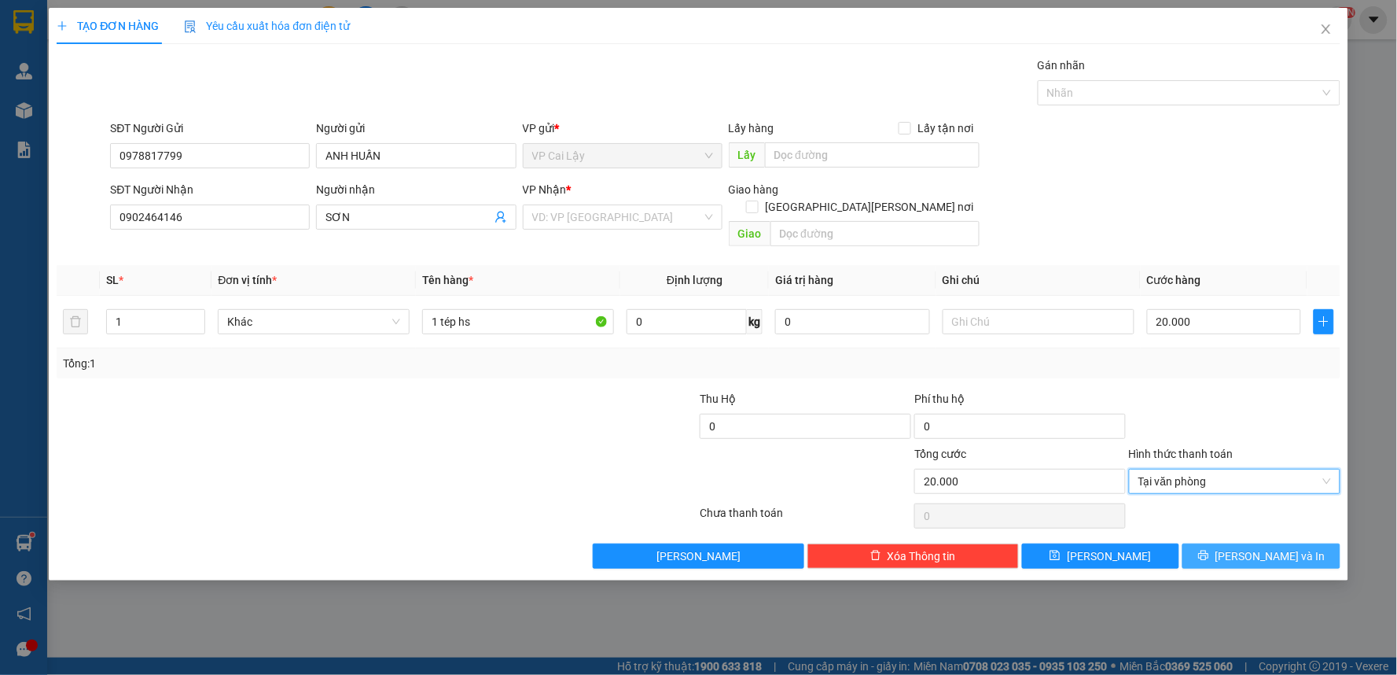
click at [1209, 550] on icon "printer" at bounding box center [1203, 555] width 11 height 11
click at [619, 214] on input "search" at bounding box center [617, 217] width 170 height 24
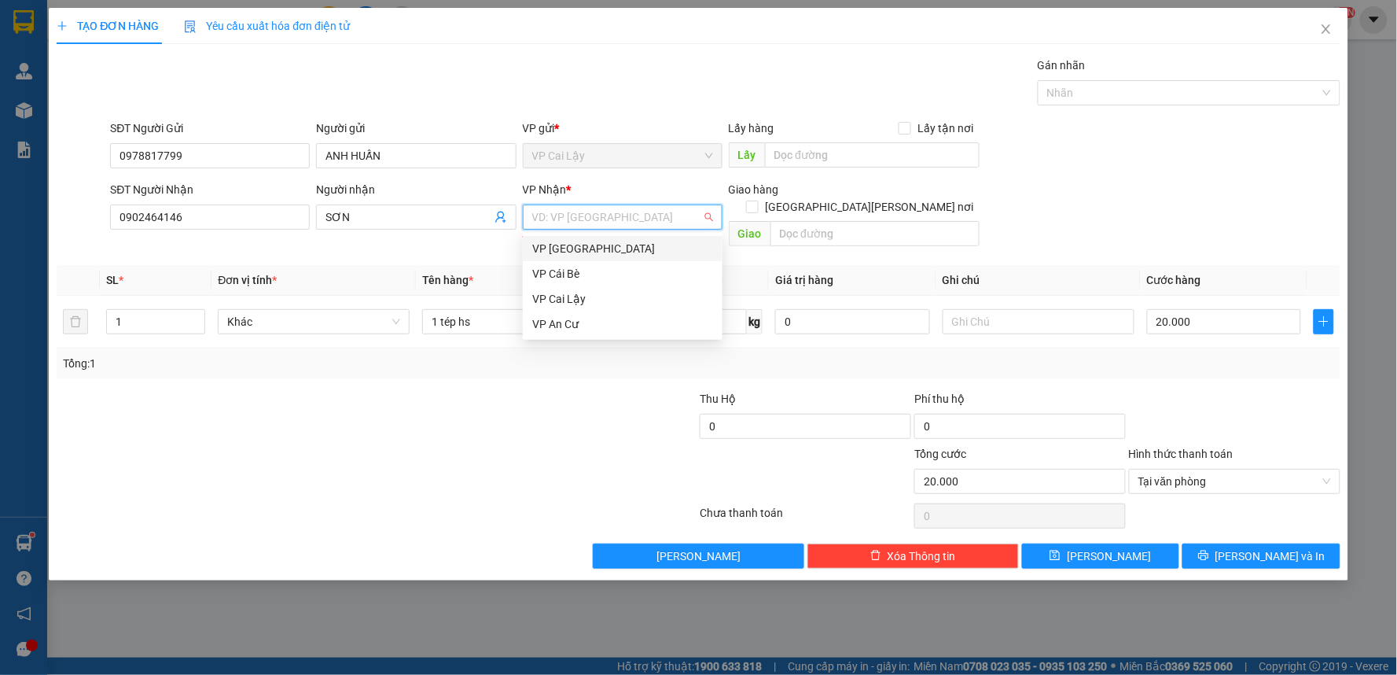
click at [610, 247] on div "VP [GEOGRAPHIC_DATA]" at bounding box center [622, 248] width 181 height 17
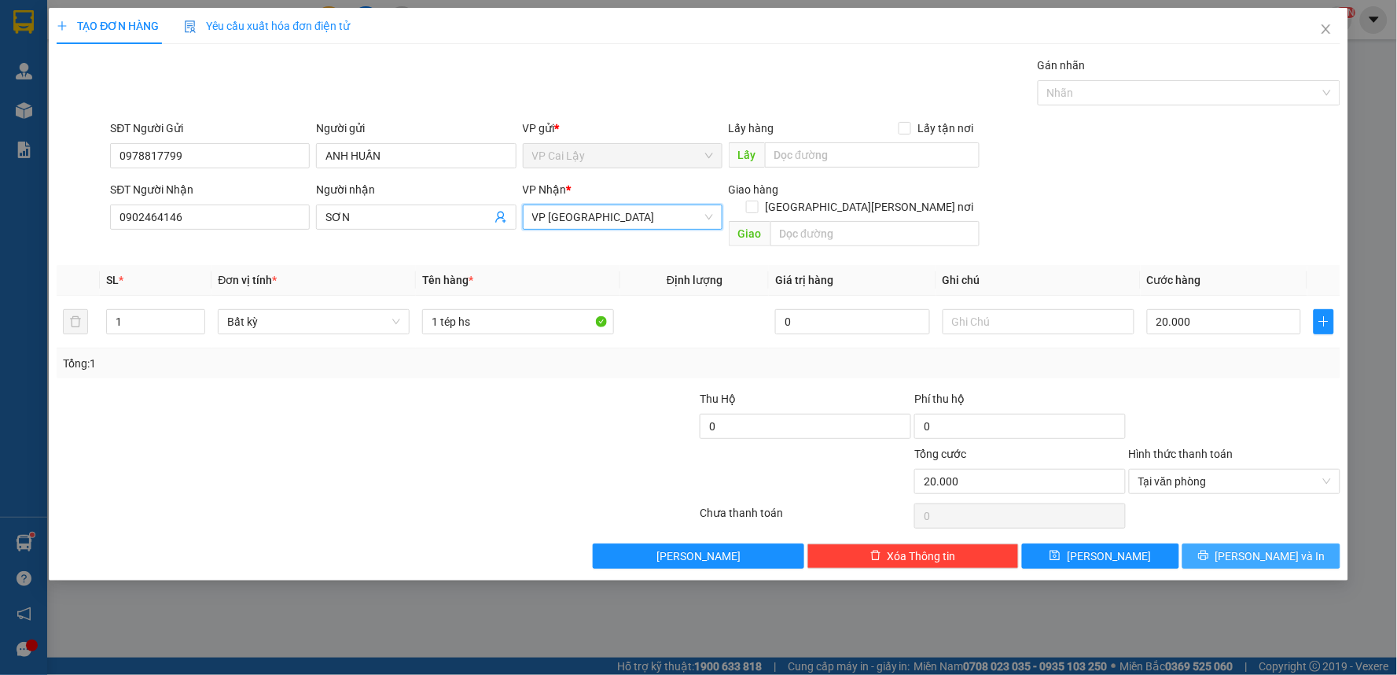
click at [1274, 547] on span "[PERSON_NAME] và In" at bounding box center [1270, 555] width 110 height 17
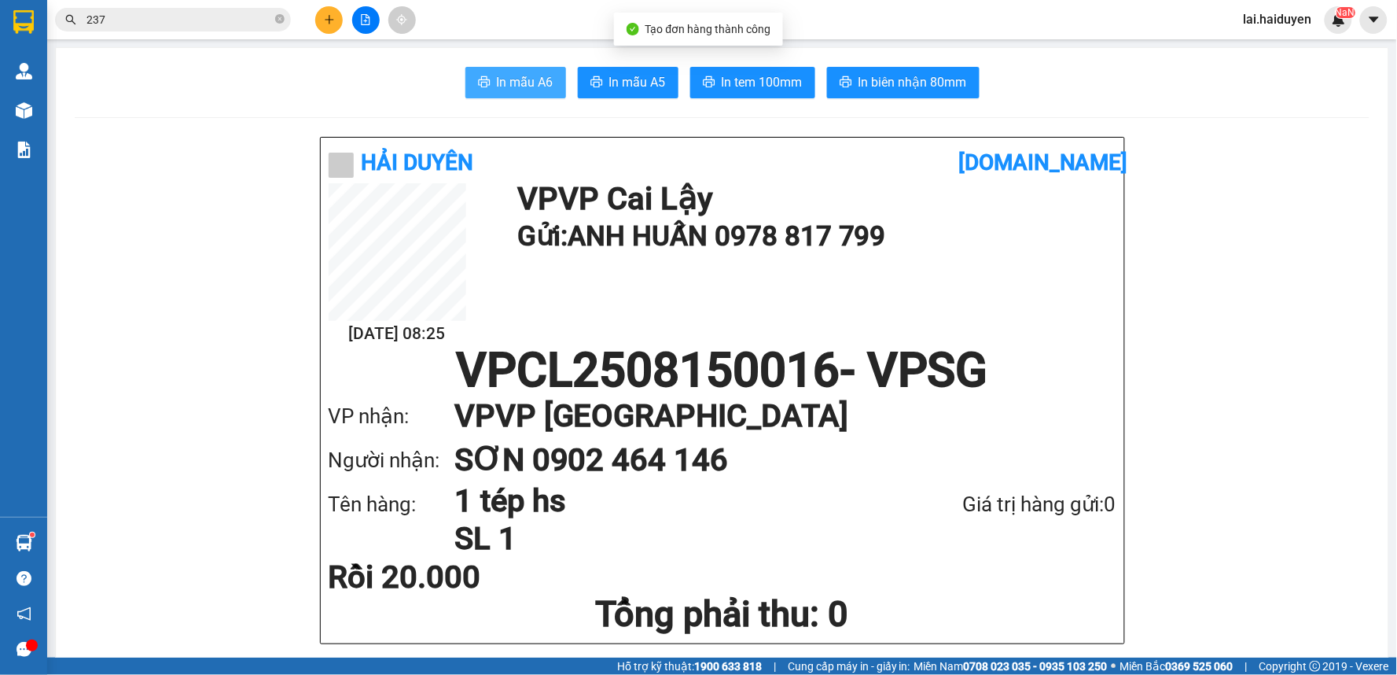
click at [499, 79] on span "In mẫu A6" at bounding box center [525, 82] width 57 height 20
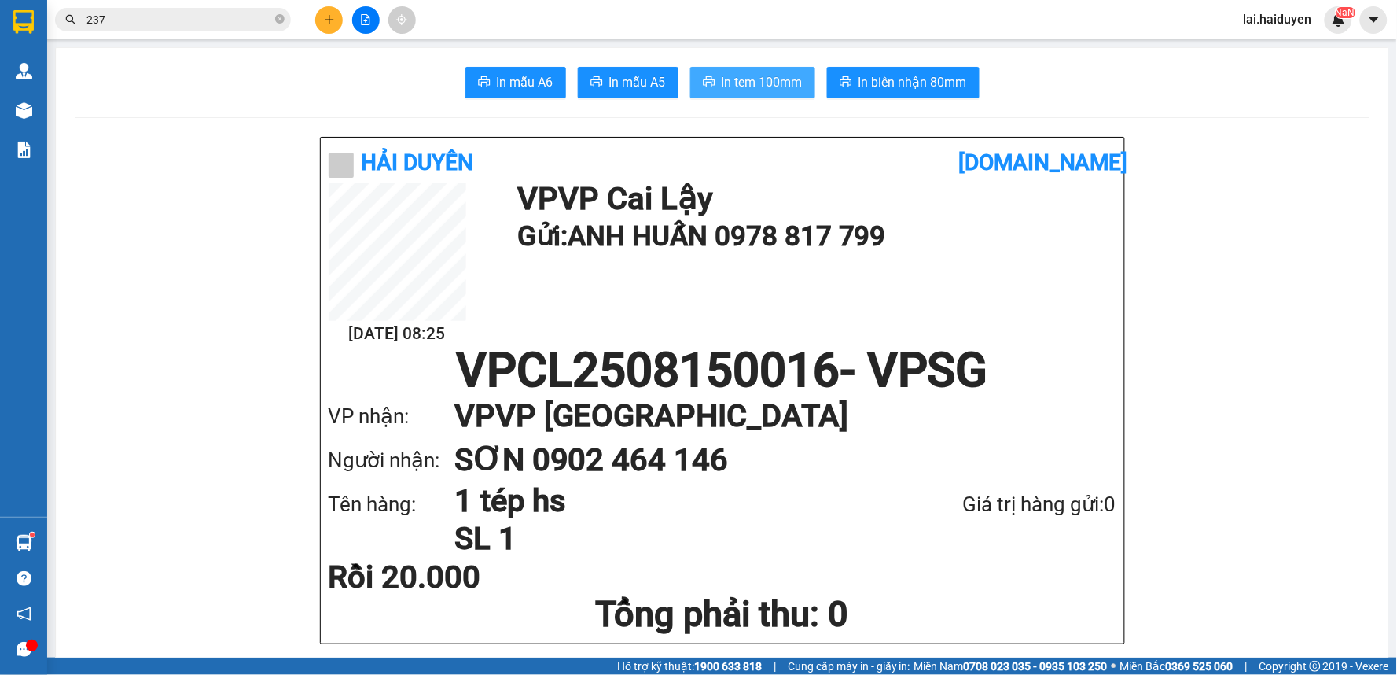
click at [759, 77] on span "In tem 100mm" at bounding box center [762, 82] width 81 height 20
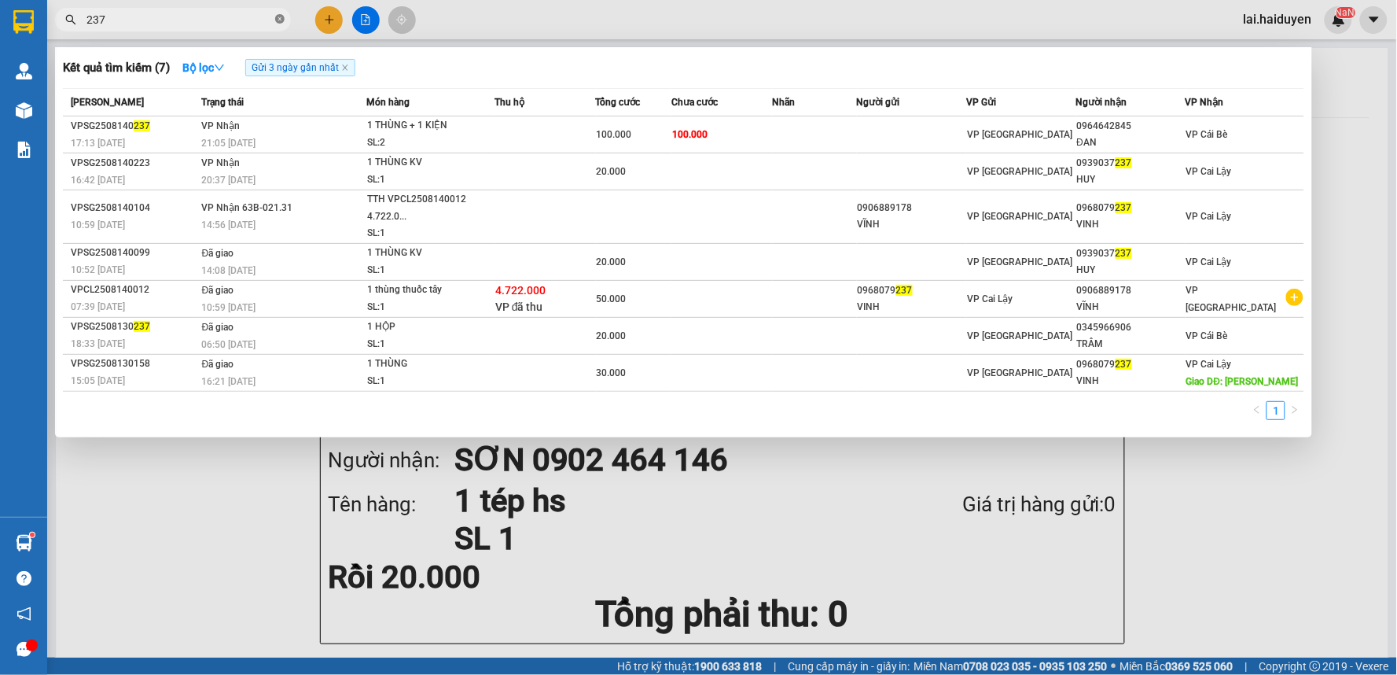
click at [278, 24] on span at bounding box center [279, 20] width 9 height 15
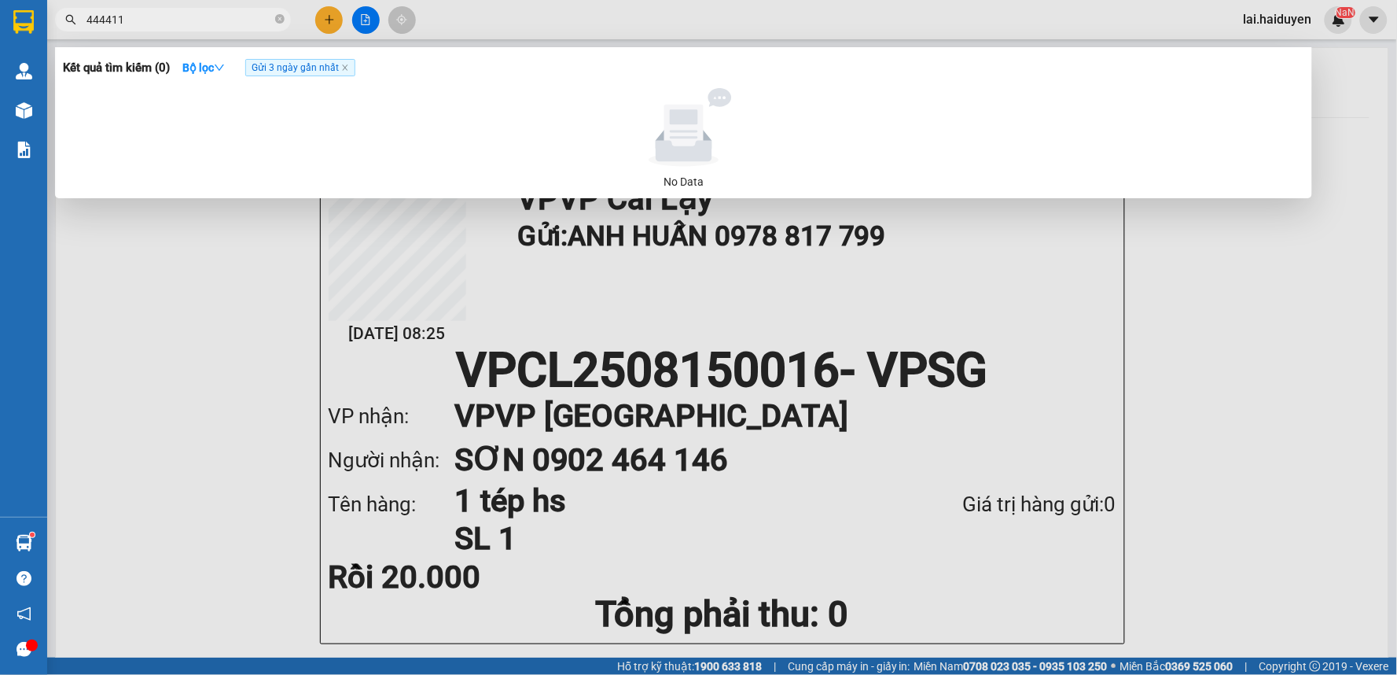
drag, startPoint x: 103, startPoint y: 18, endPoint x: 57, endPoint y: 24, distance: 46.0
click at [57, 24] on span "444411" at bounding box center [173, 20] width 236 height 24
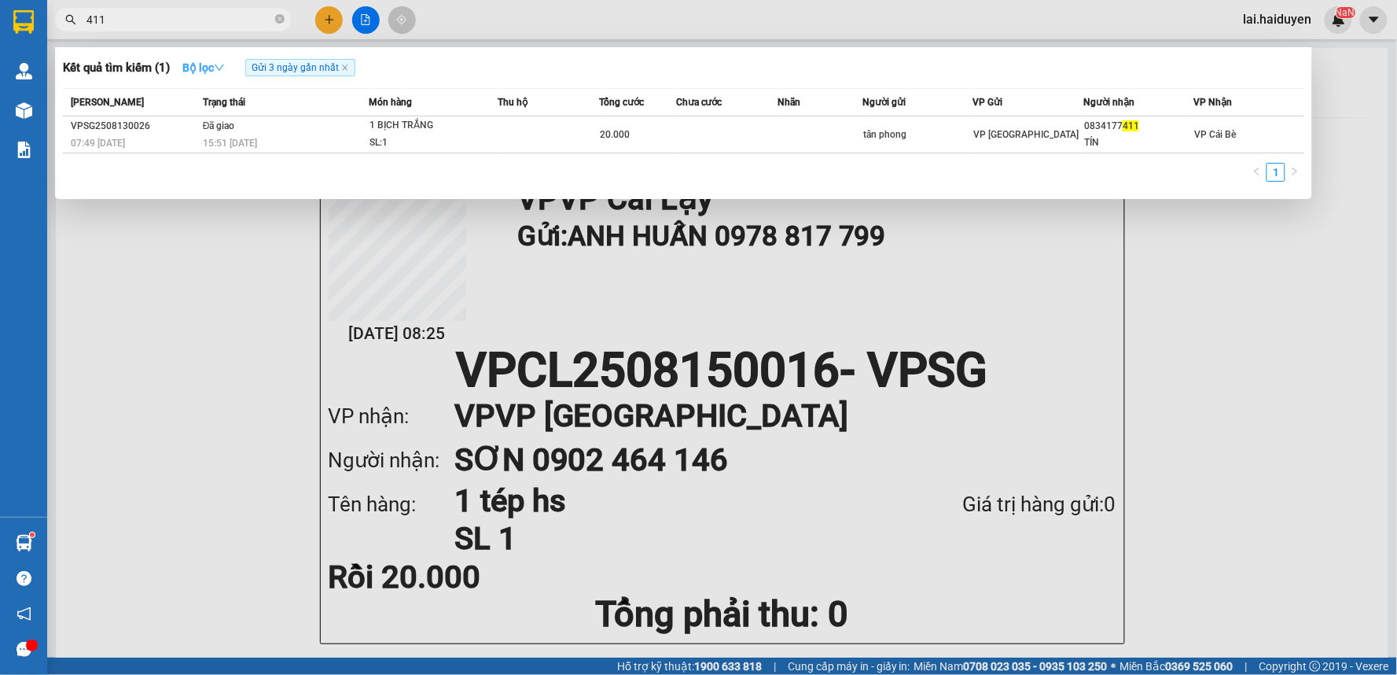
type input "411"
click at [215, 64] on strong "Bộ lọc" at bounding box center [203, 67] width 42 height 13
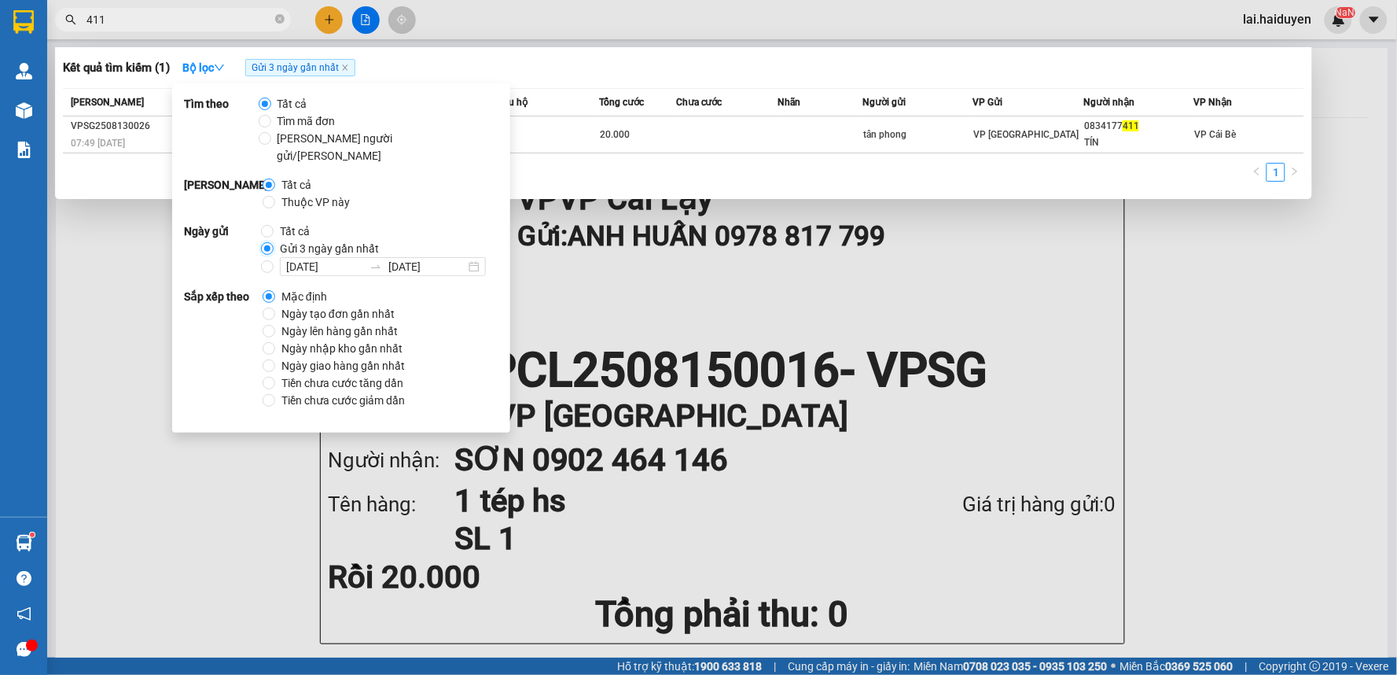
click at [269, 242] on input "Gửi 3 ngày gần nhất" at bounding box center [267, 248] width 13 height 13
click at [347, 67] on icon "close" at bounding box center [345, 68] width 6 height 6
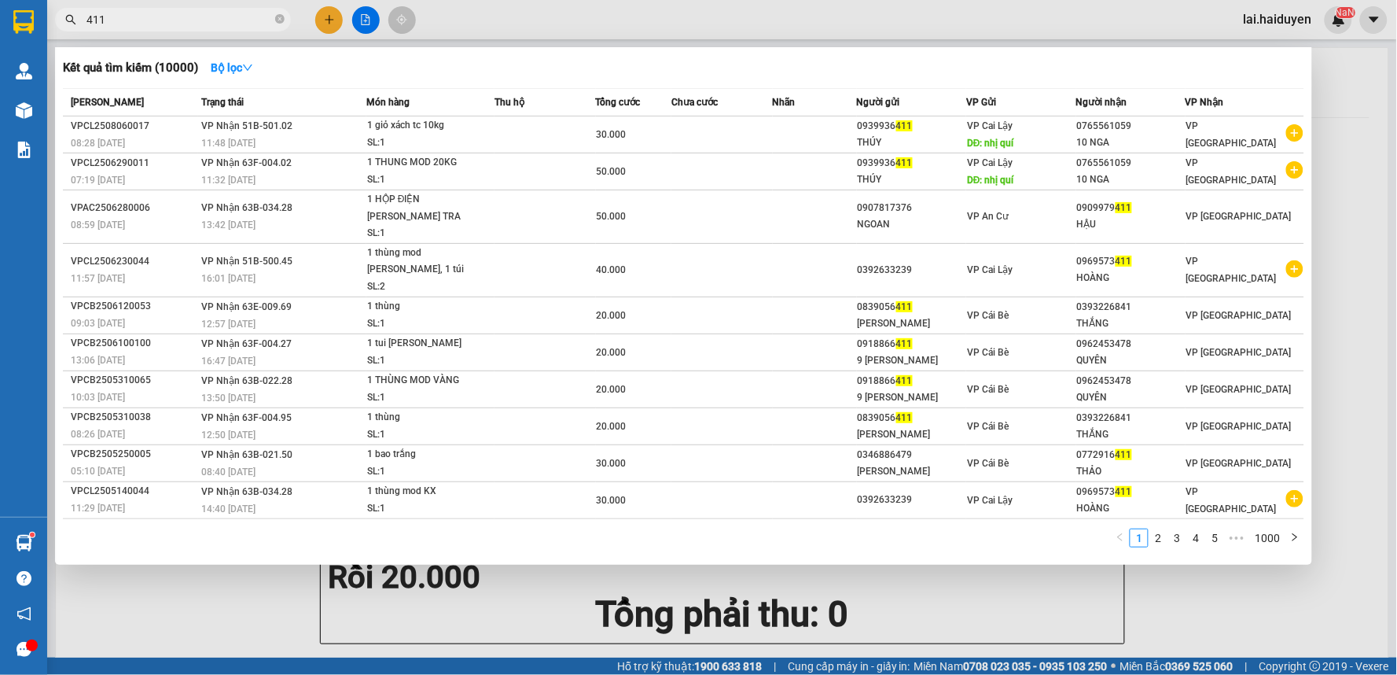
click at [273, 24] on span "411" at bounding box center [173, 20] width 236 height 24
click at [276, 20] on icon "close-circle" at bounding box center [279, 18] width 9 height 9
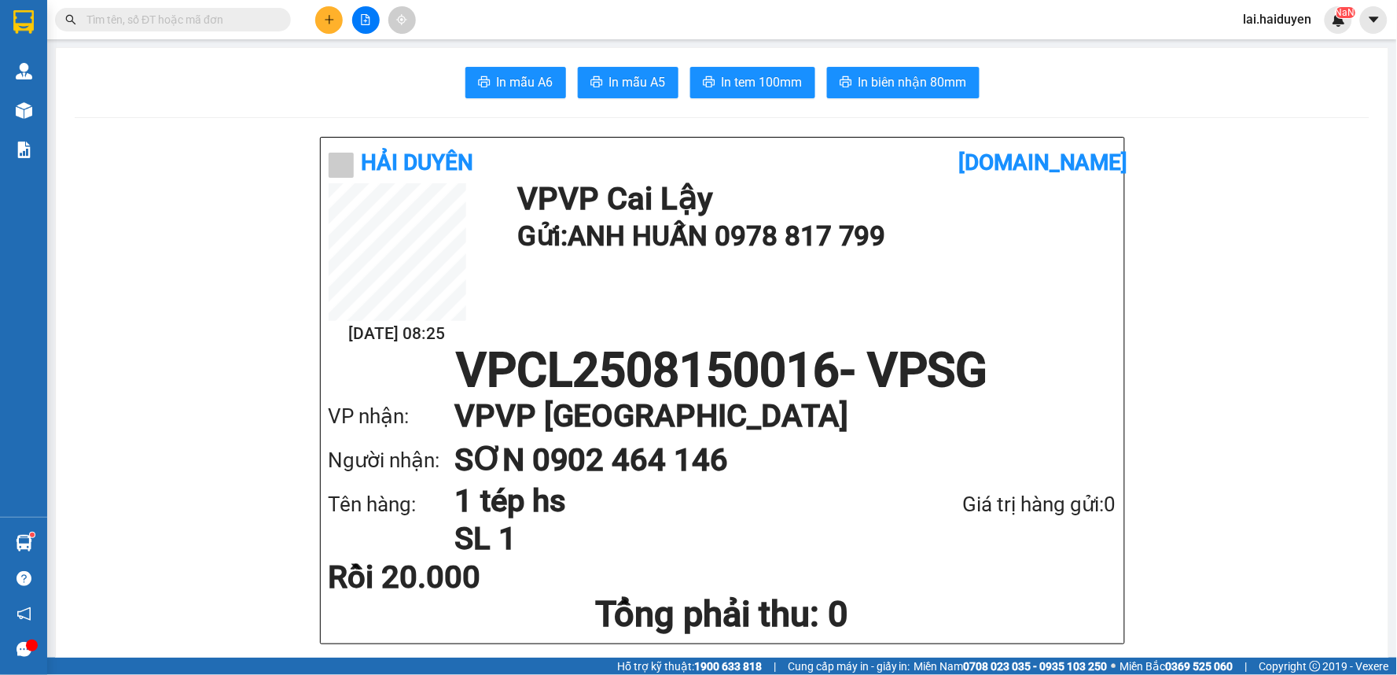
click at [234, 13] on input "text" at bounding box center [179, 19] width 186 height 17
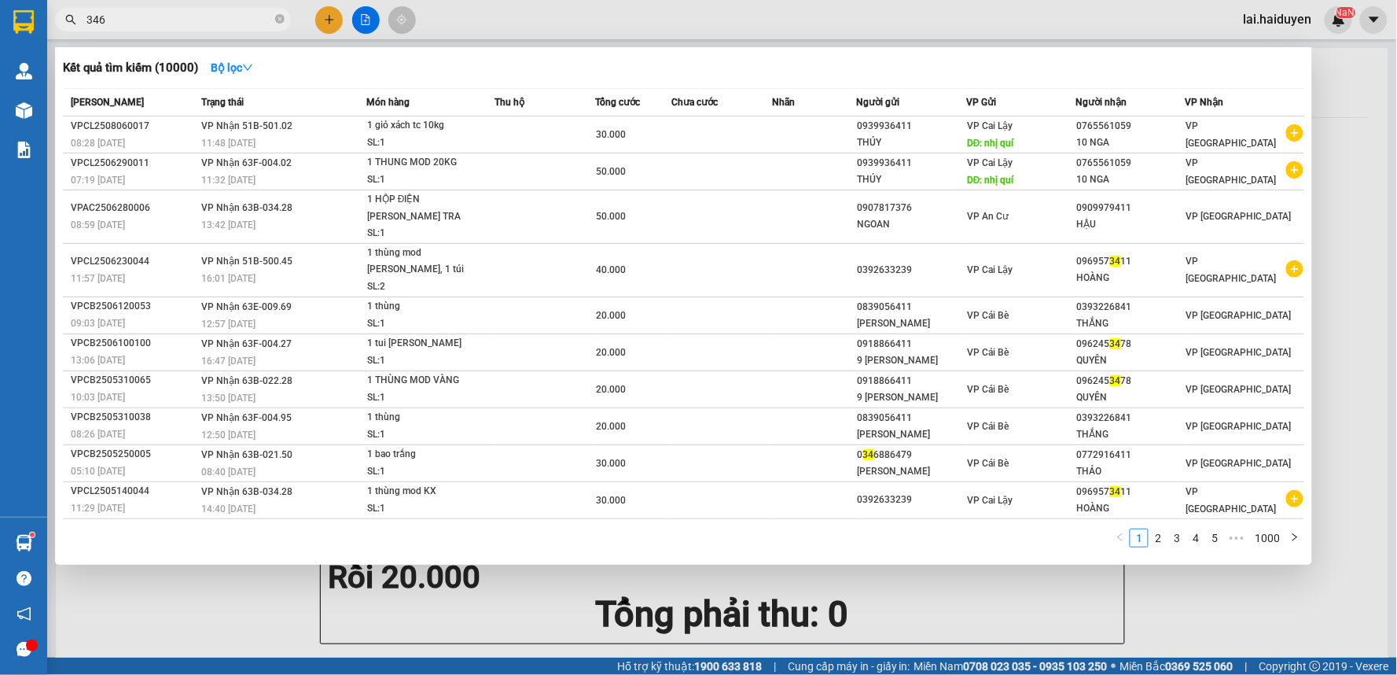
type input "3465"
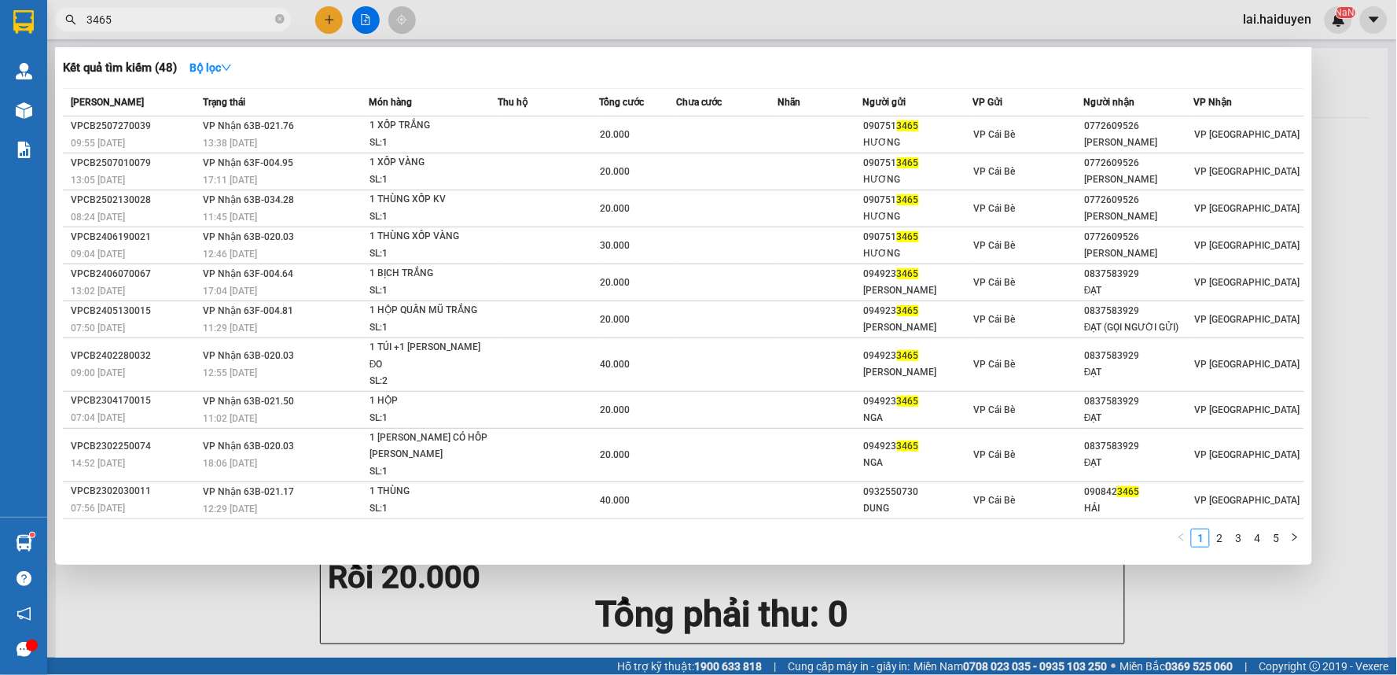
click at [171, 17] on input "3465" at bounding box center [179, 19] width 186 height 17
click at [281, 17] on icon "close-circle" at bounding box center [279, 18] width 9 height 9
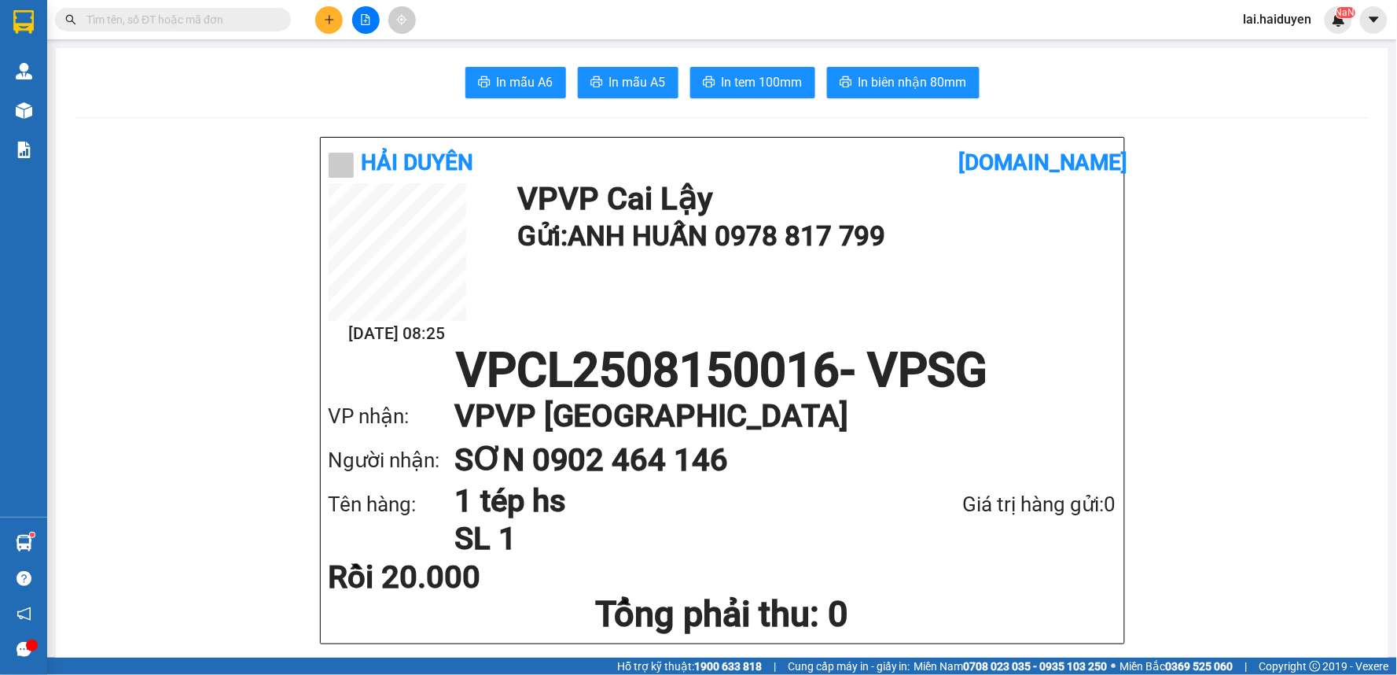
click at [222, 17] on input "text" at bounding box center [179, 19] width 186 height 17
type input "1"
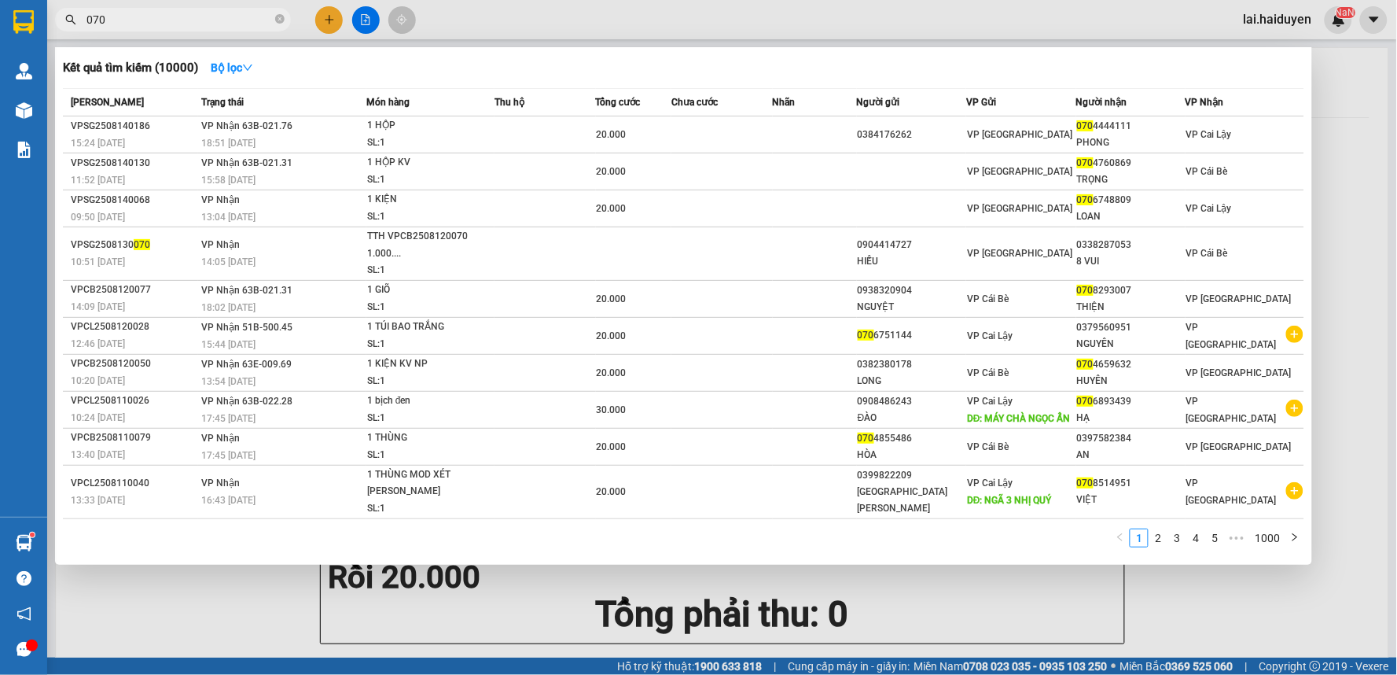
type input "070"
click at [1290, 608] on div at bounding box center [698, 337] width 1397 height 675
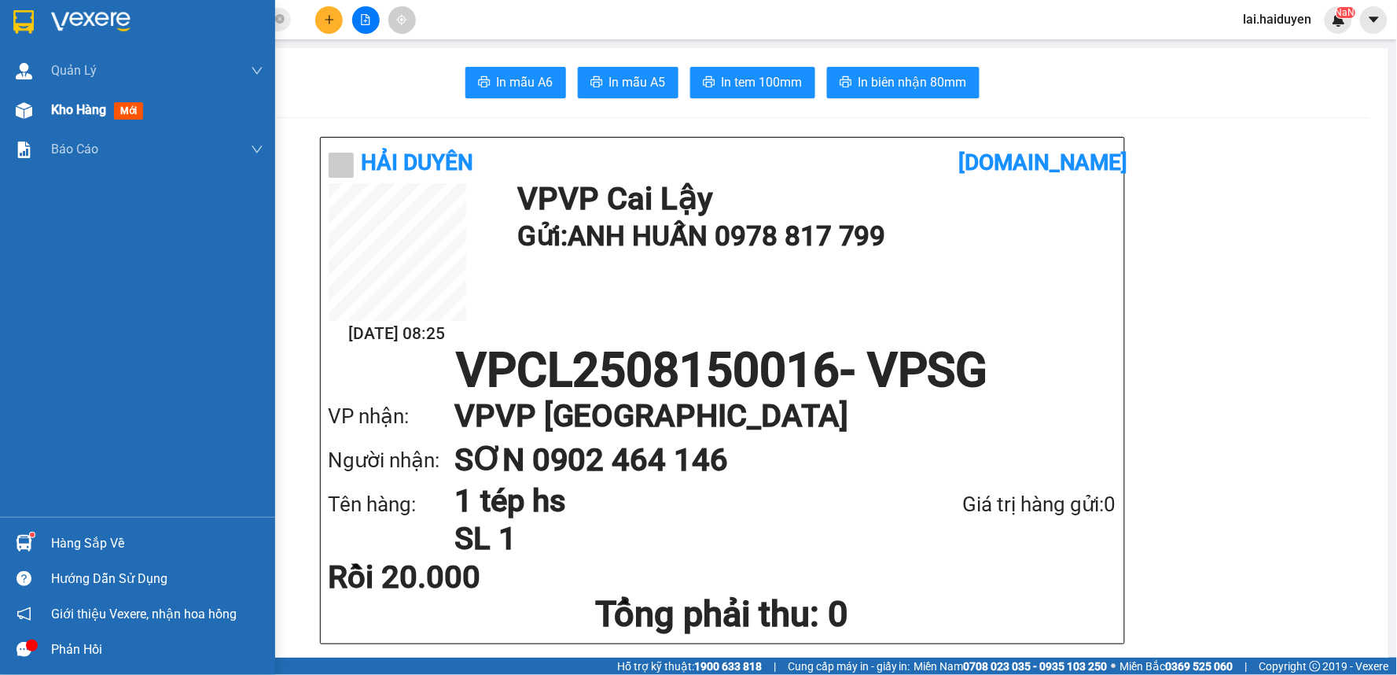
click at [59, 100] on div "Kho hàng mới" at bounding box center [100, 110] width 98 height 20
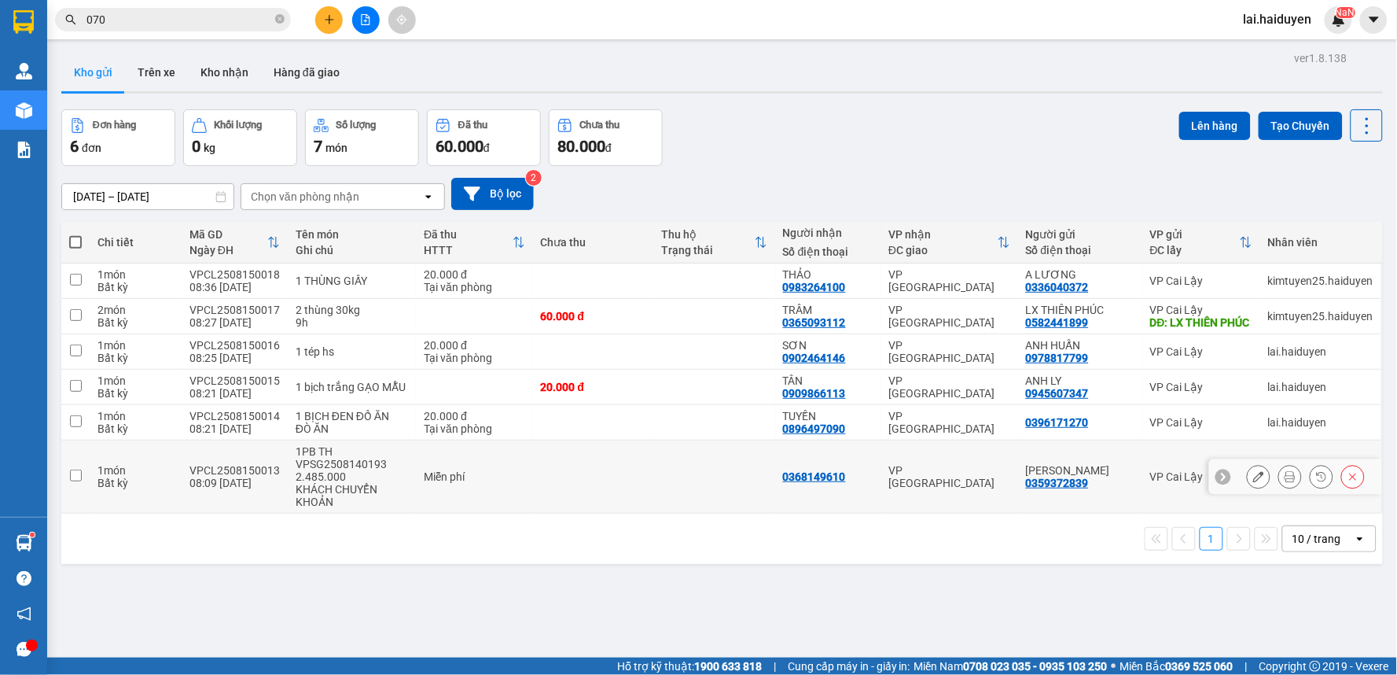
scroll to position [51, 0]
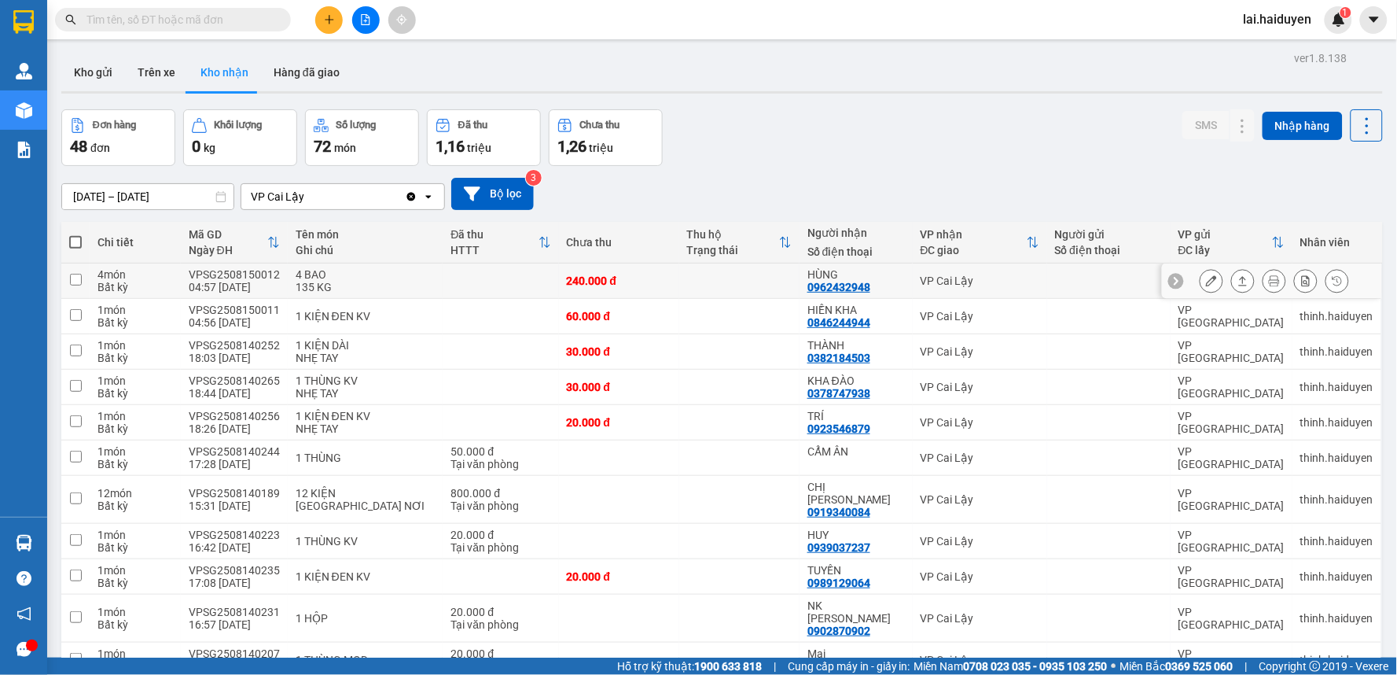
click at [1206, 281] on icon at bounding box center [1211, 280] width 11 height 11
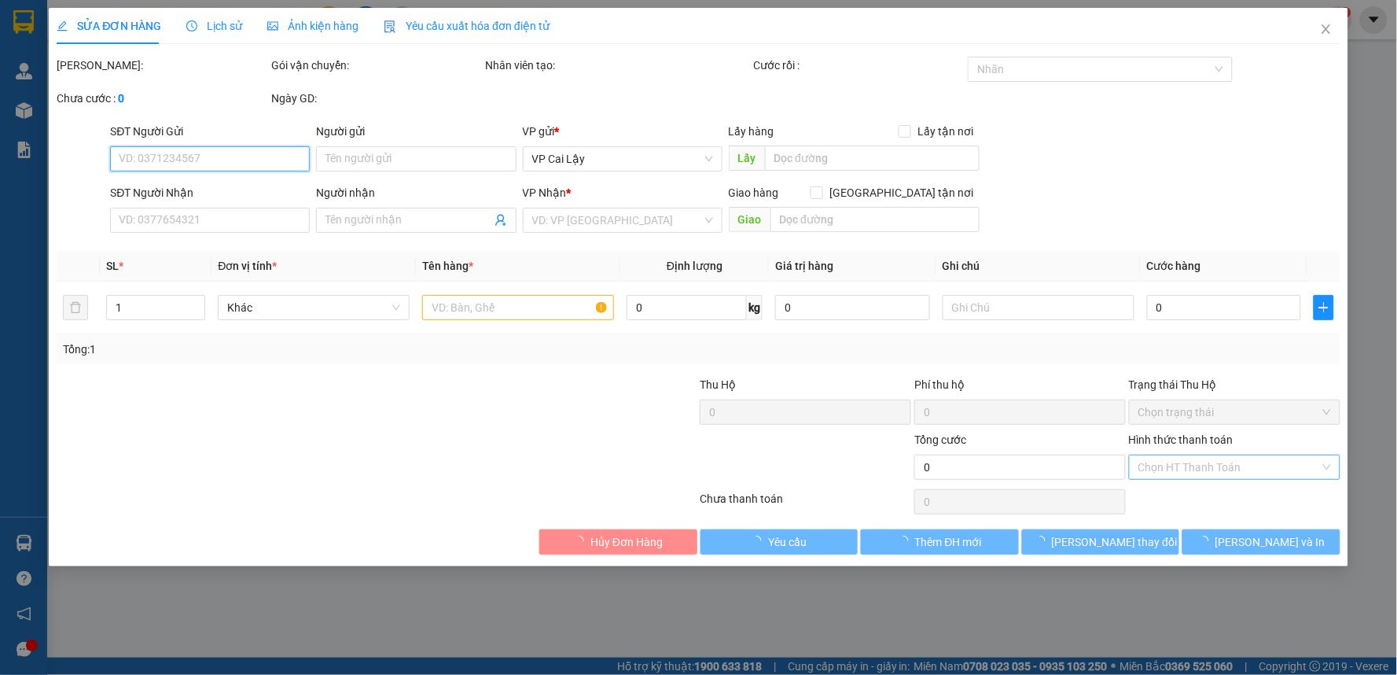
type input "0962432948"
type input "HÙNG"
type input "240.000"
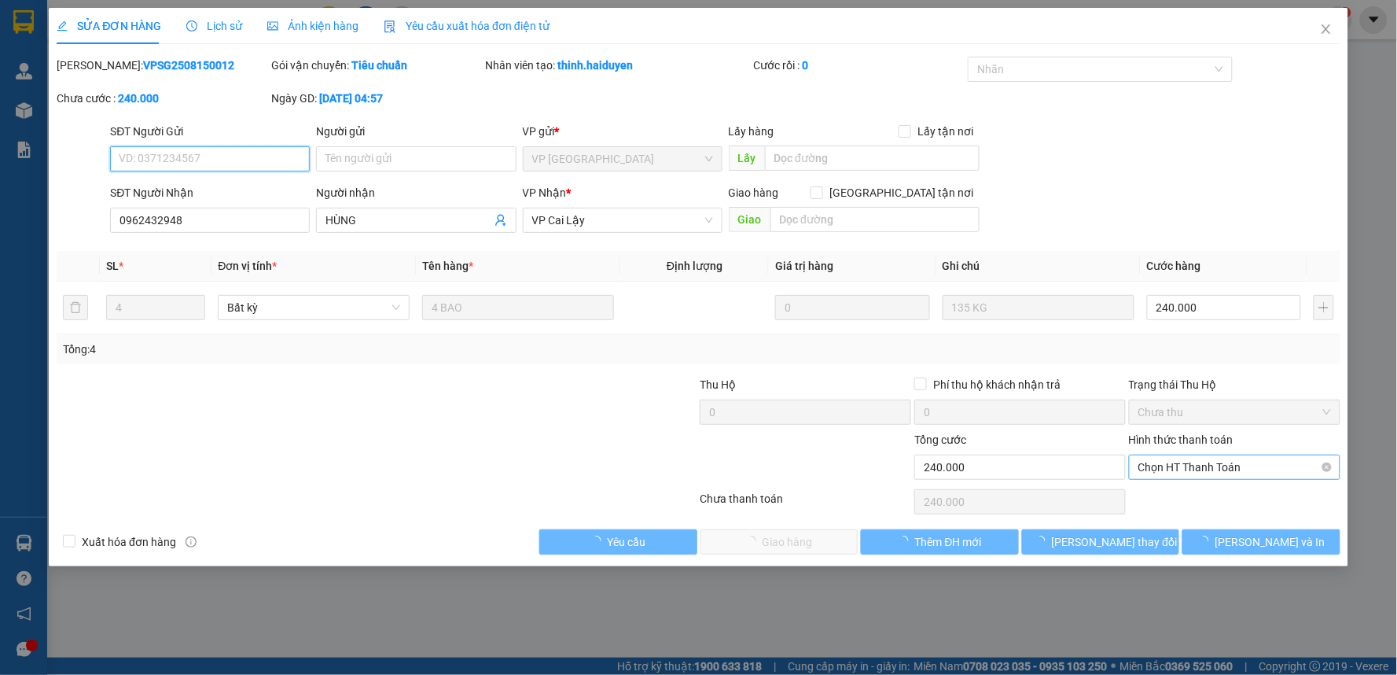
click at [1258, 462] on span "Chọn HT Thanh Toán" at bounding box center [1234, 467] width 193 height 24
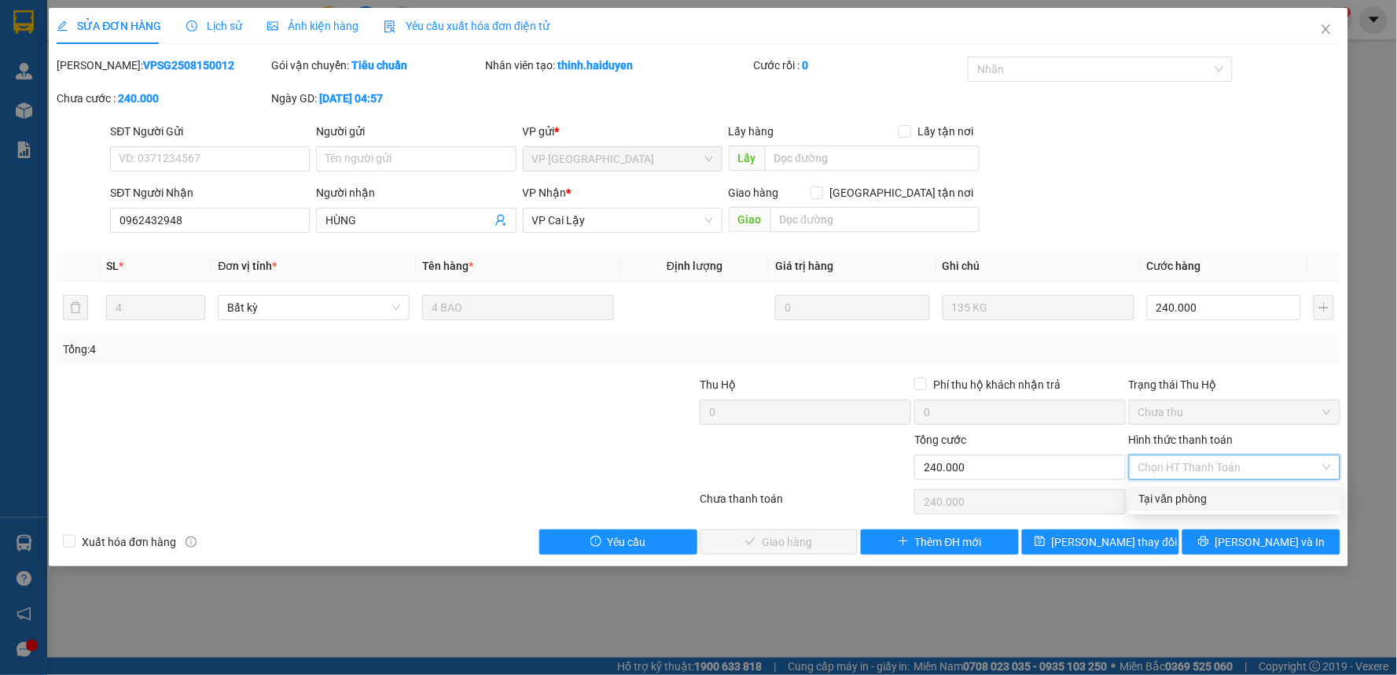
click at [1237, 493] on div "Tại văn phòng" at bounding box center [1235, 498] width 193 height 17
type input "0"
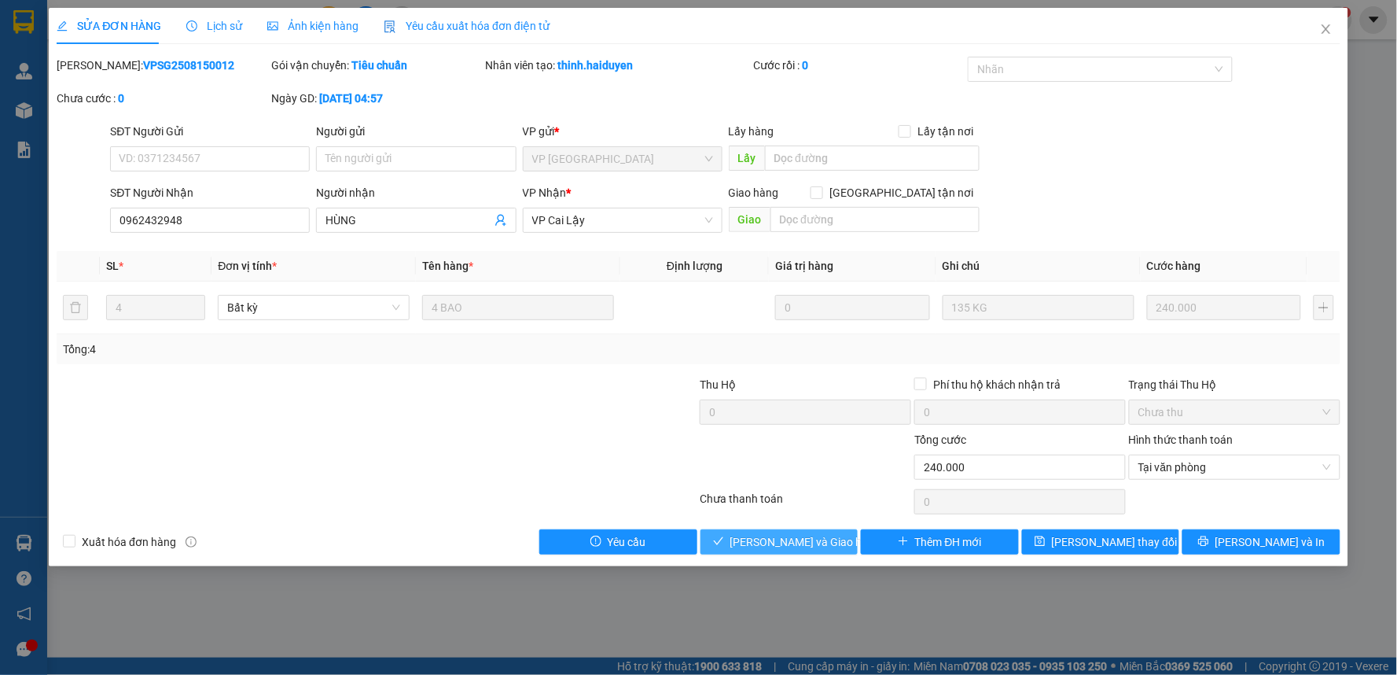
click at [833, 544] on button "[PERSON_NAME] và Giao hàng" at bounding box center [779, 541] width 158 height 25
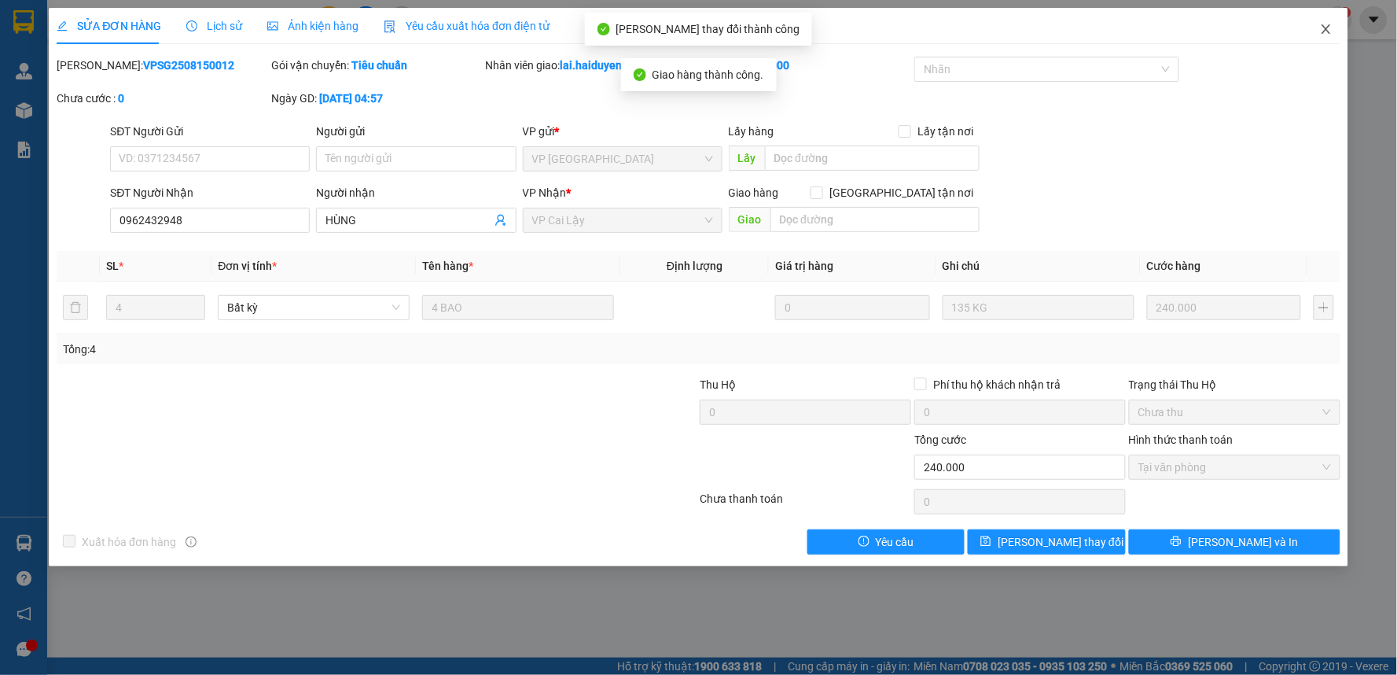
click at [1324, 22] on span "Close" at bounding box center [1326, 30] width 44 height 44
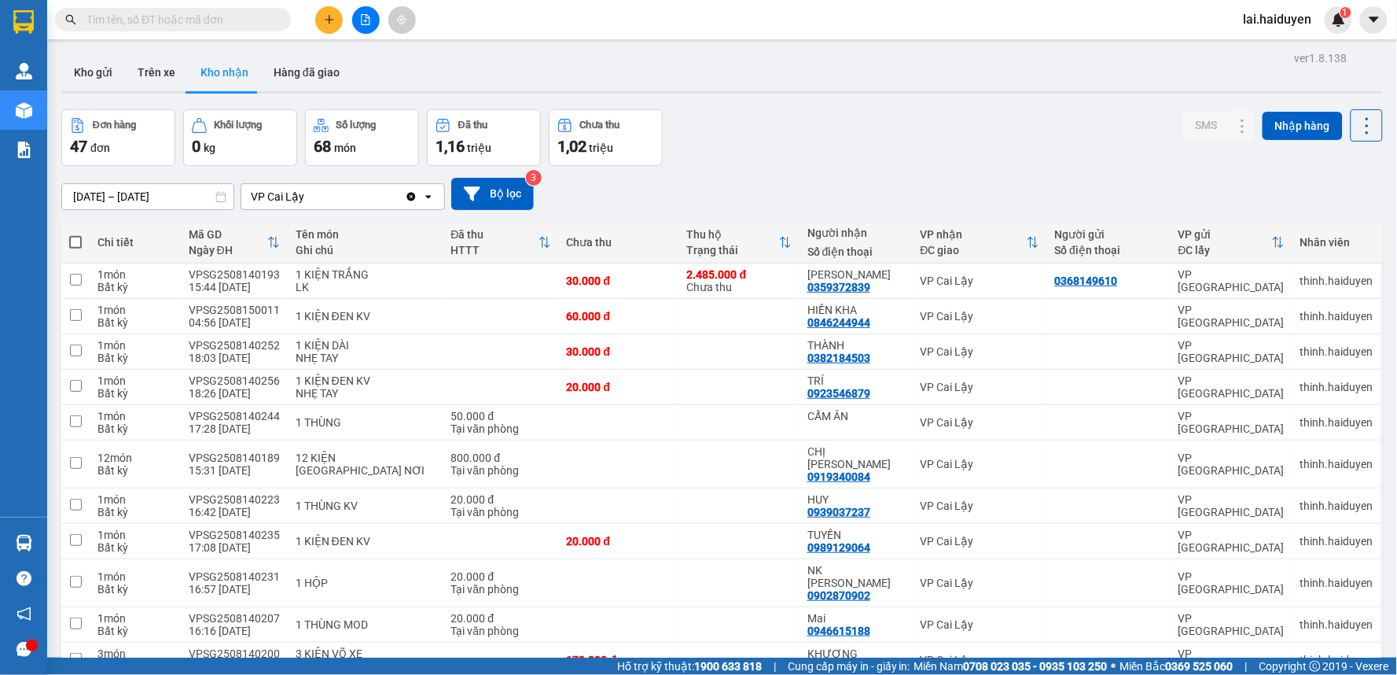
click at [263, 18] on input "text" at bounding box center [179, 19] width 186 height 17
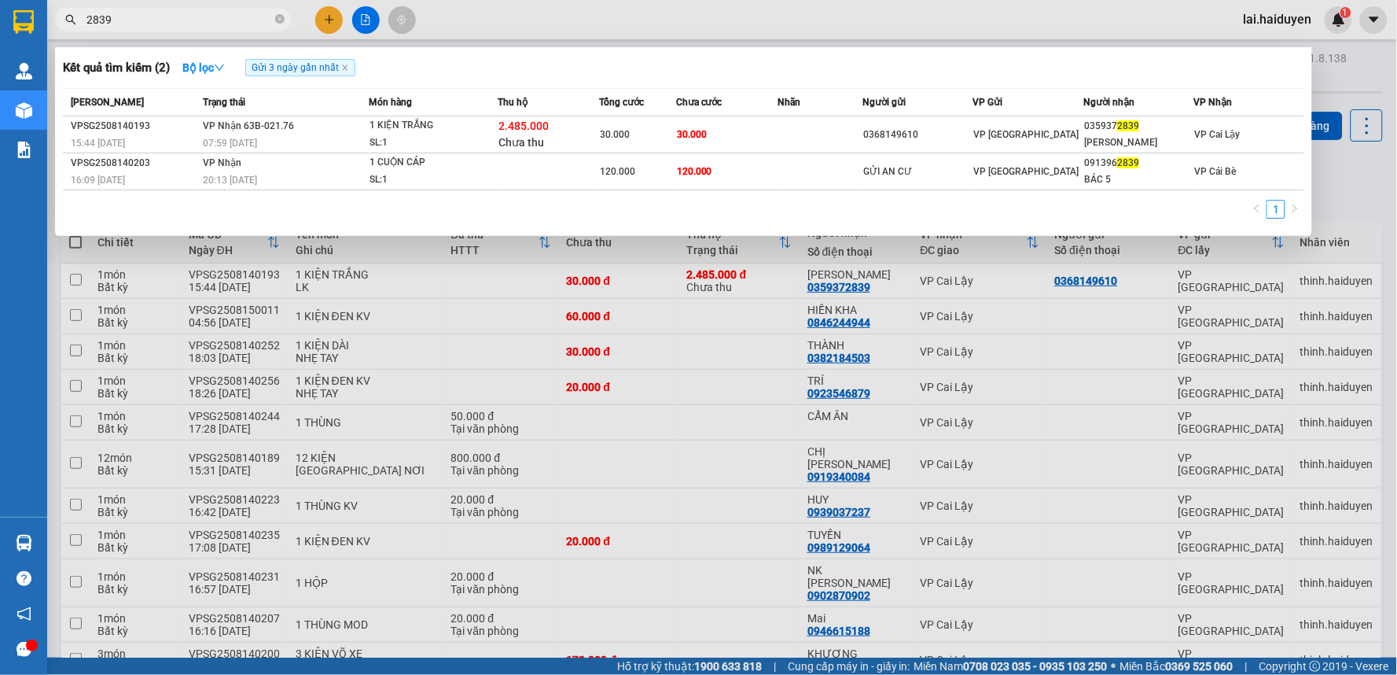
type input "2839"
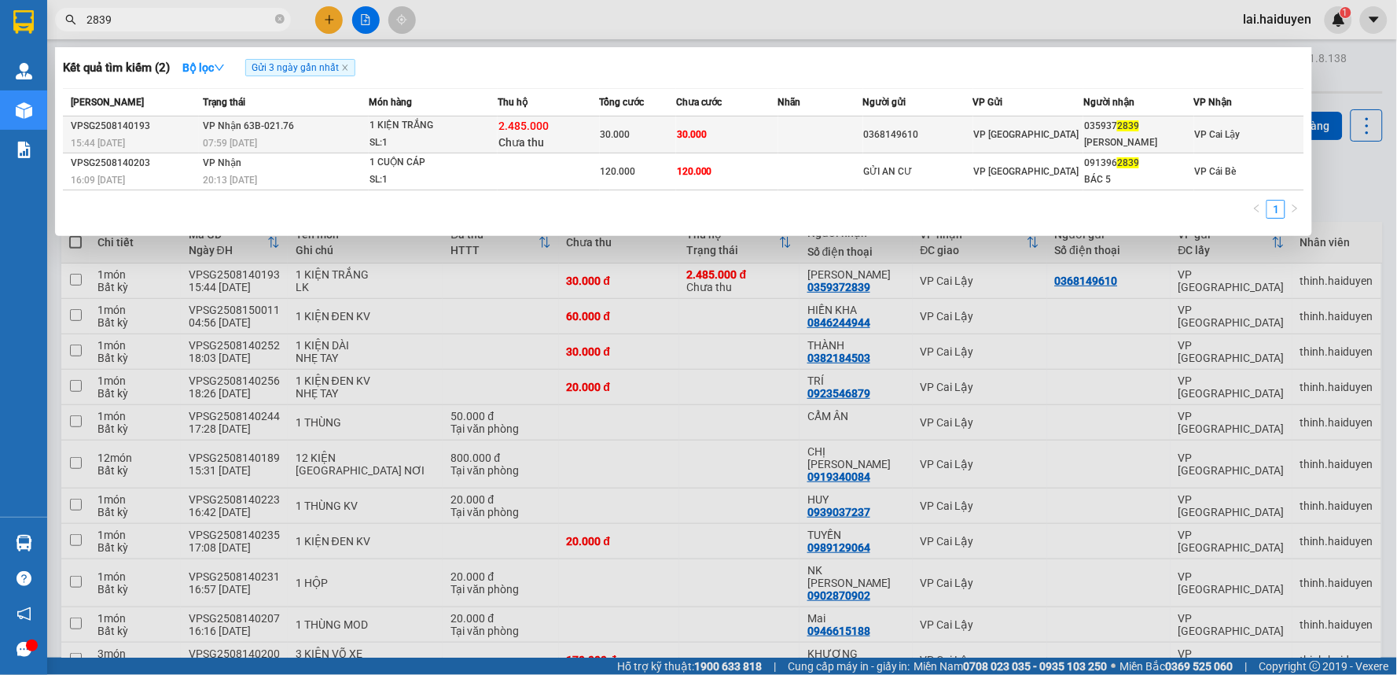
click at [1157, 137] on div "[PERSON_NAME]" at bounding box center [1138, 142] width 108 height 17
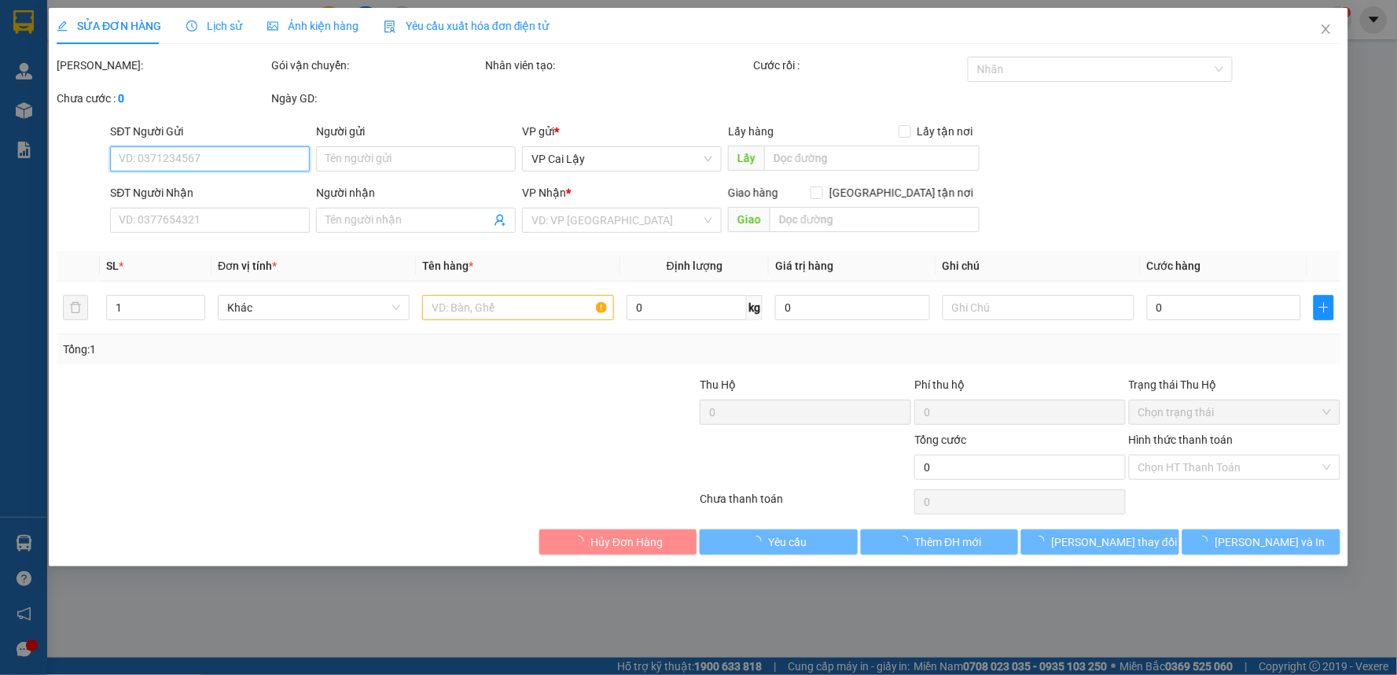
type input "0368149610"
type input "0359372839"
type input "[PERSON_NAME]"
type input "2.485.000"
type input "30.000"
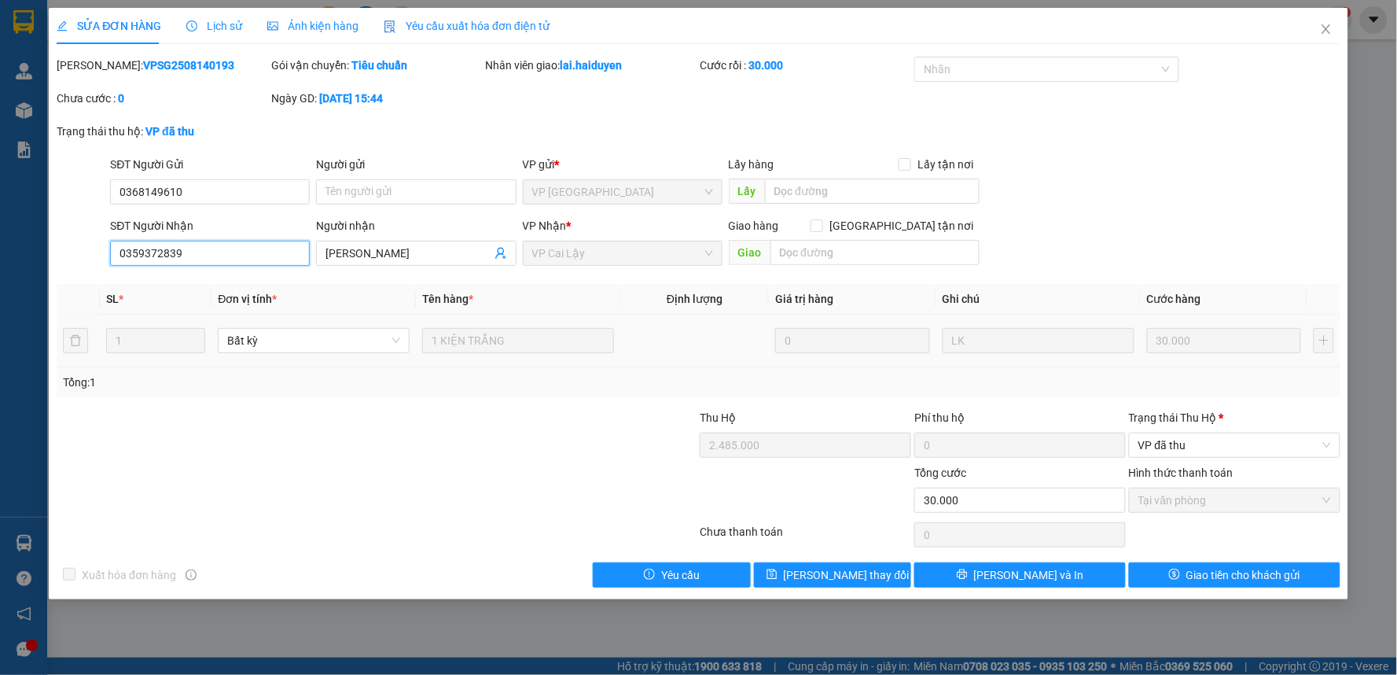
drag, startPoint x: 197, startPoint y: 259, endPoint x: 34, endPoint y: 253, distance: 162.9
click at [34, 253] on div "SỬA ĐƠN HÀNG Lịch sử Ảnh kiện hàng Yêu cầu xuất hóa đơn điện tử Total Paid Fee …" at bounding box center [698, 337] width 1397 height 675
drag, startPoint x: 198, startPoint y: 185, endPoint x: 85, endPoint y: 183, distance: 113.2
click at [85, 183] on div "SĐT Người Gửi 0368149610 0368149610 Người gửi Tên người gửi VP gửi * VP [GEOGRA…" at bounding box center [698, 183] width 1287 height 55
drag, startPoint x: 241, startPoint y: 247, endPoint x: 44, endPoint y: 264, distance: 198.1
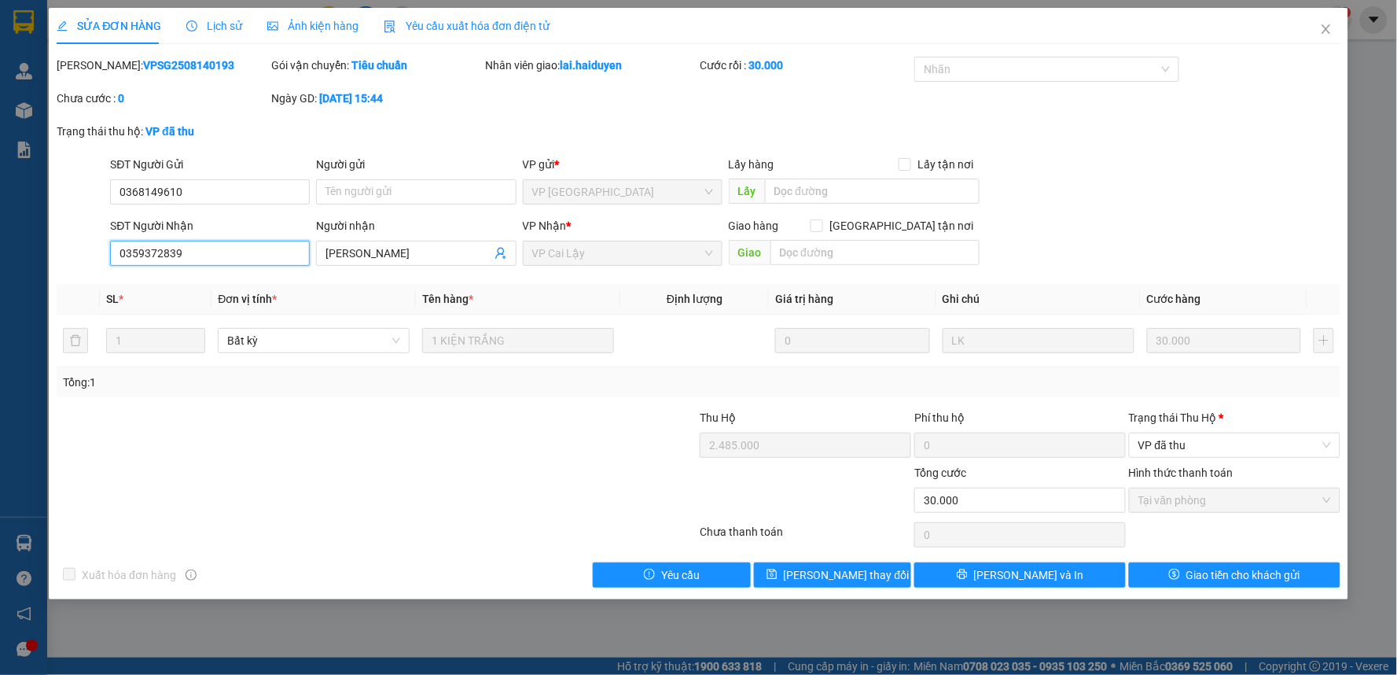
click at [44, 264] on div "SỬA ĐƠN HÀNG Lịch sử Ảnh kiện hàng Yêu cầu xuất hóa đơn điện tử Total Paid Fee …" at bounding box center [698, 337] width 1397 height 675
drag, startPoint x: 388, startPoint y: 248, endPoint x: 289, endPoint y: 263, distance: 101.1
click at [289, 263] on div "SĐT Người Nhận 0359372839 Người nhận HOÀI LÂM HOÀI LÂM VP Nhận * VP Cai Lậy Gia…" at bounding box center [725, 244] width 1236 height 55
drag, startPoint x: 105, startPoint y: 64, endPoint x: 217, endPoint y: 68, distance: 112.5
click at [217, 68] on div "[PERSON_NAME]: VPSG2508140193" at bounding box center [162, 65] width 211 height 17
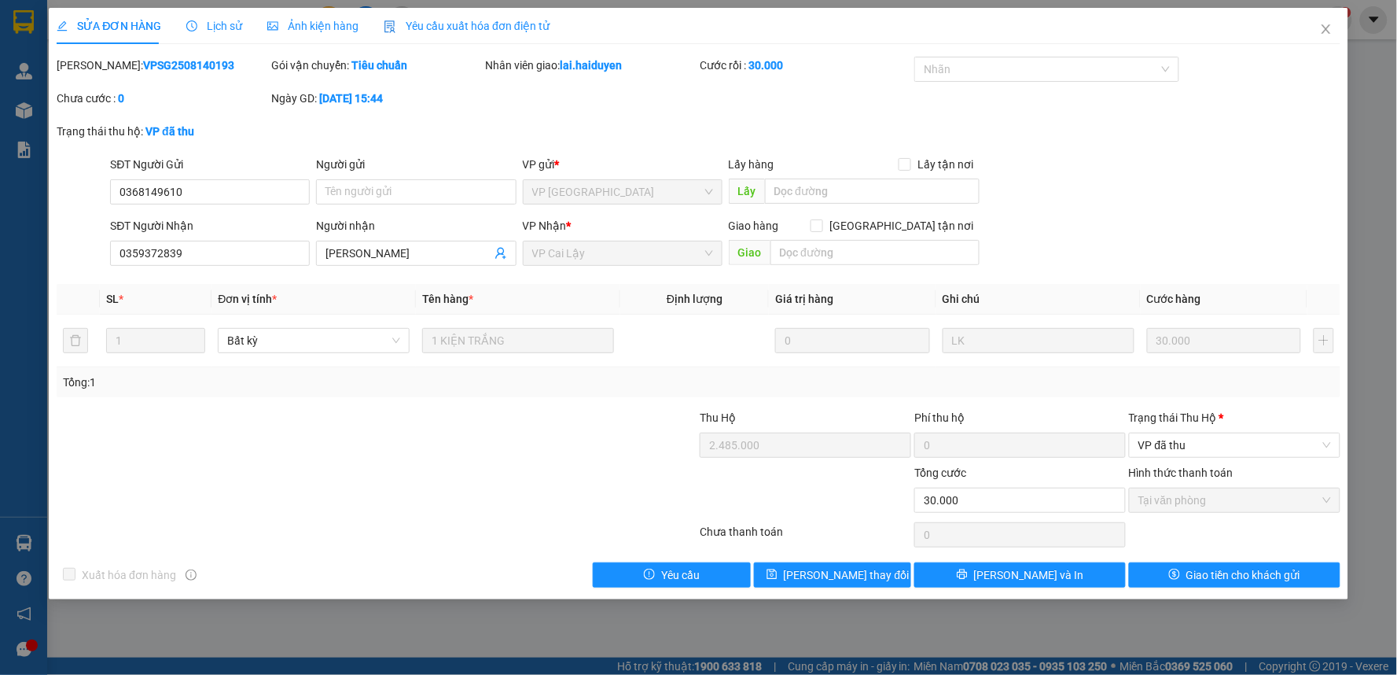
click at [774, 421] on div "Thu Hộ" at bounding box center [805, 417] width 211 height 17
click at [1324, 30] on icon "close" at bounding box center [1326, 29] width 13 height 13
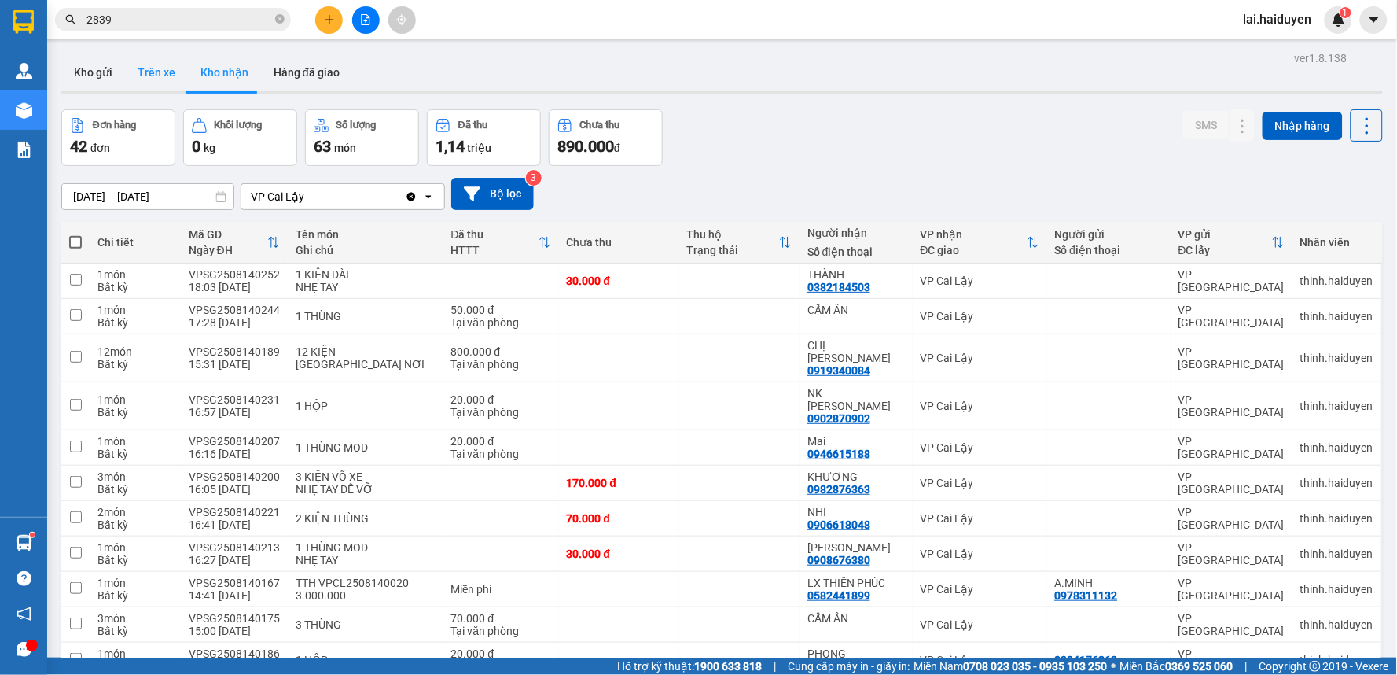
click at [169, 80] on button "Trên xe" at bounding box center [156, 72] width 63 height 38
type input "[DATE] – [DATE]"
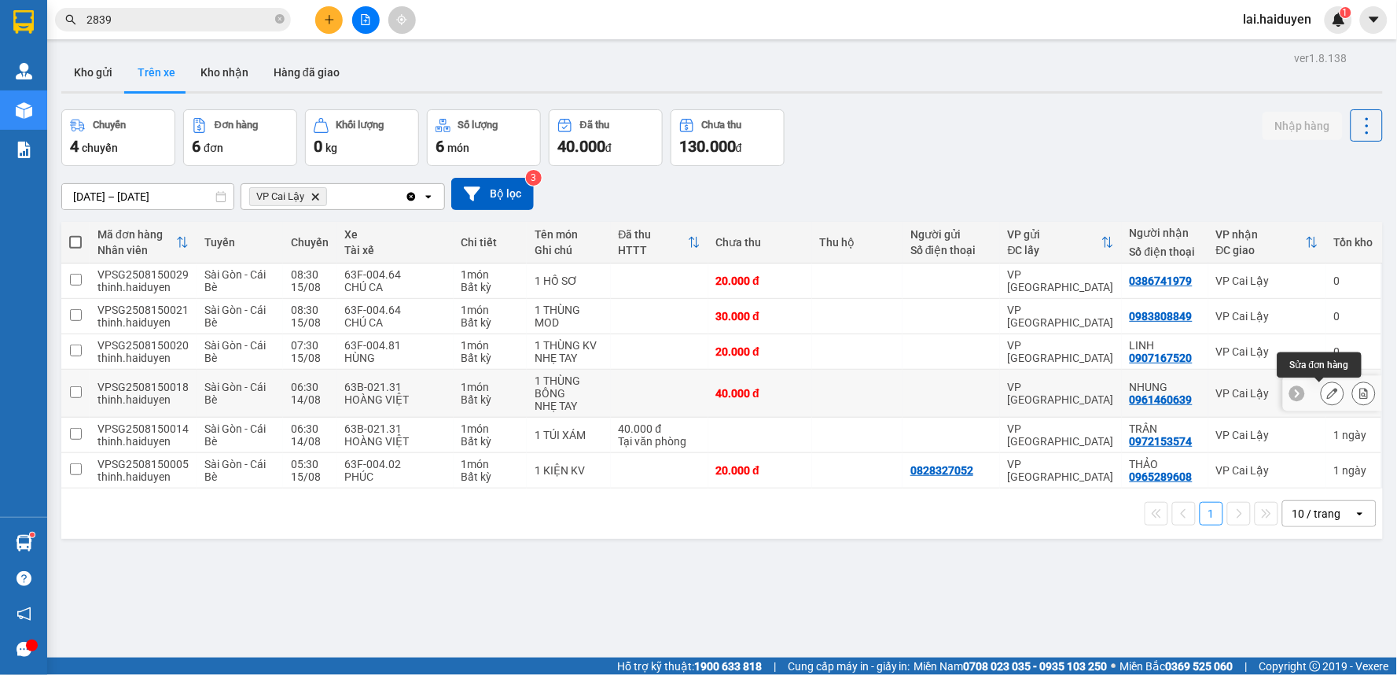
click at [1327, 396] on icon at bounding box center [1332, 393] width 11 height 11
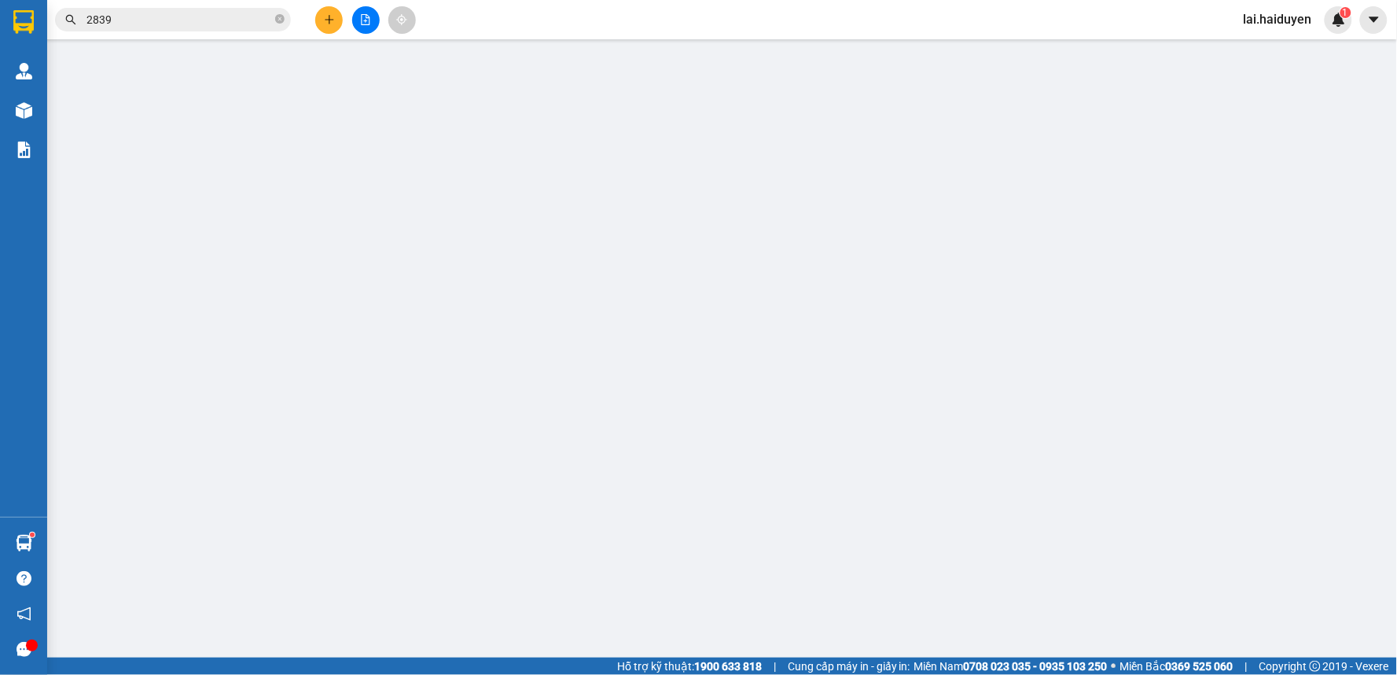
type input "0961460639"
type input "NHUNG"
type input "40.000"
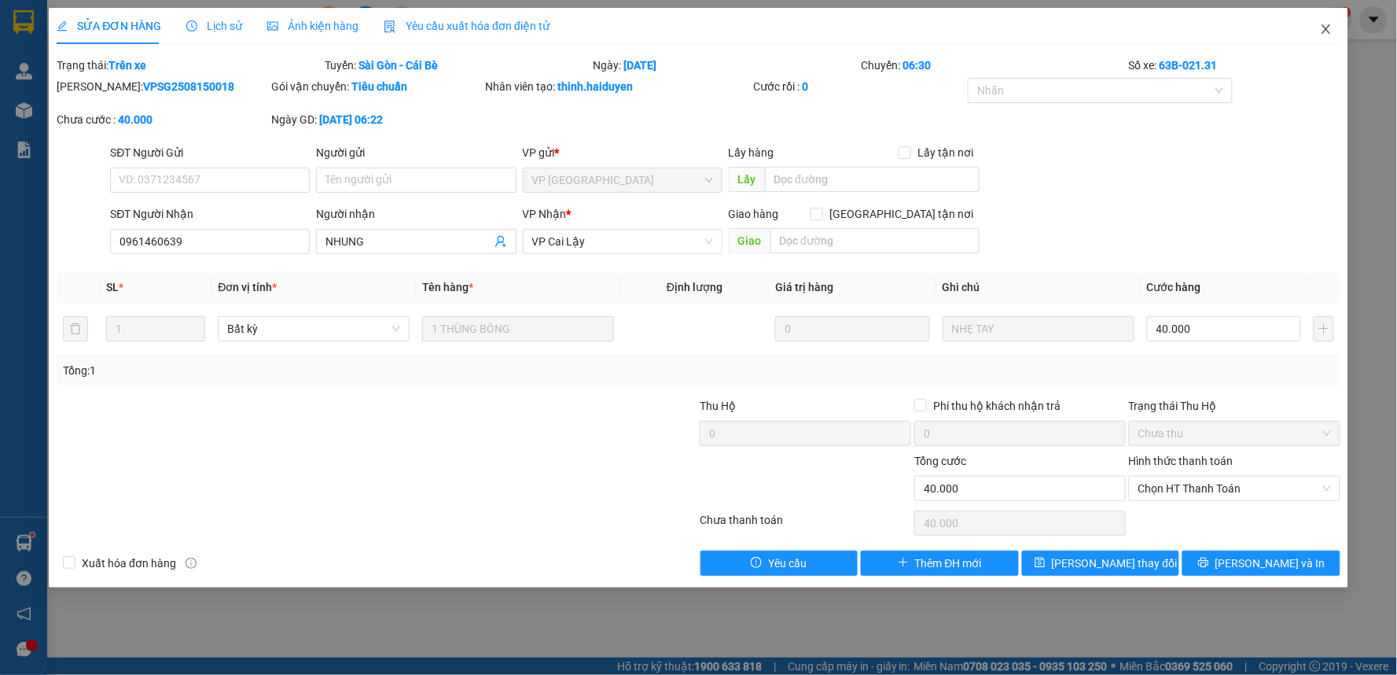
click at [1326, 30] on icon "close" at bounding box center [1326, 28] width 9 height 9
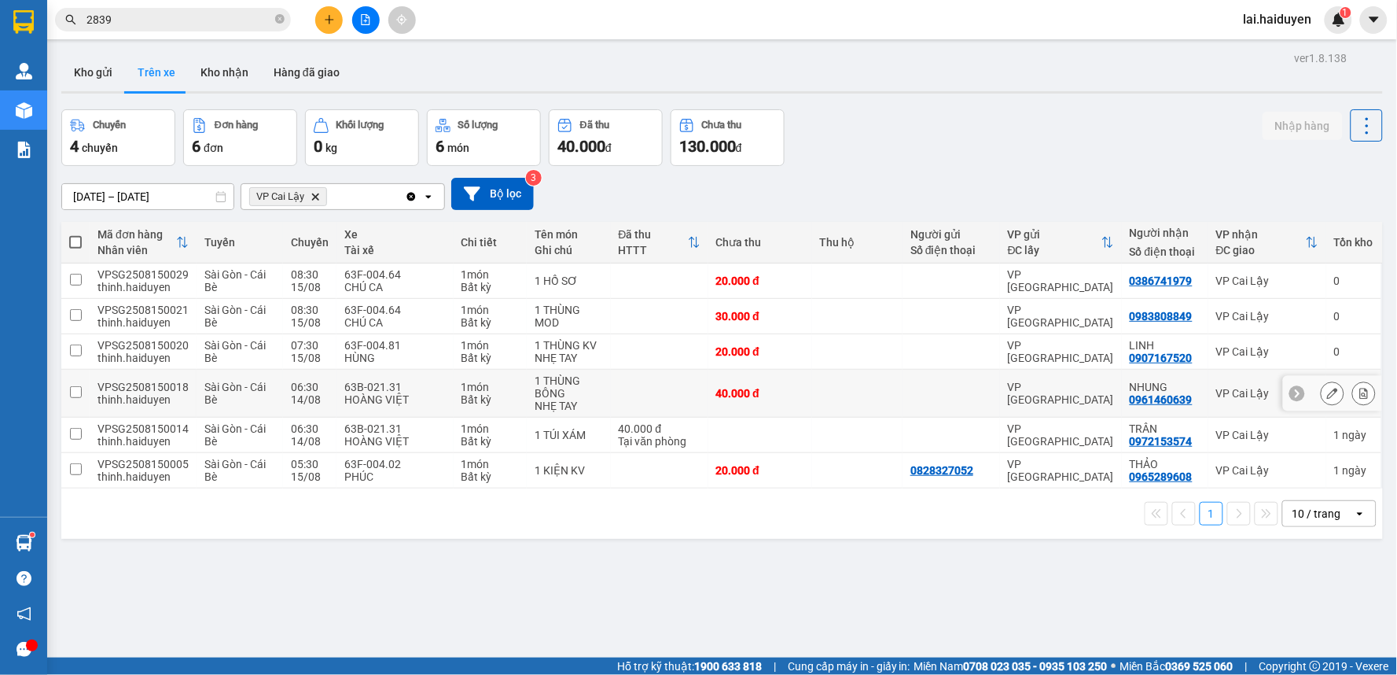
click at [417, 373] on td "63B-021.31 HOÀNG VIỆT" at bounding box center [394, 393] width 116 height 48
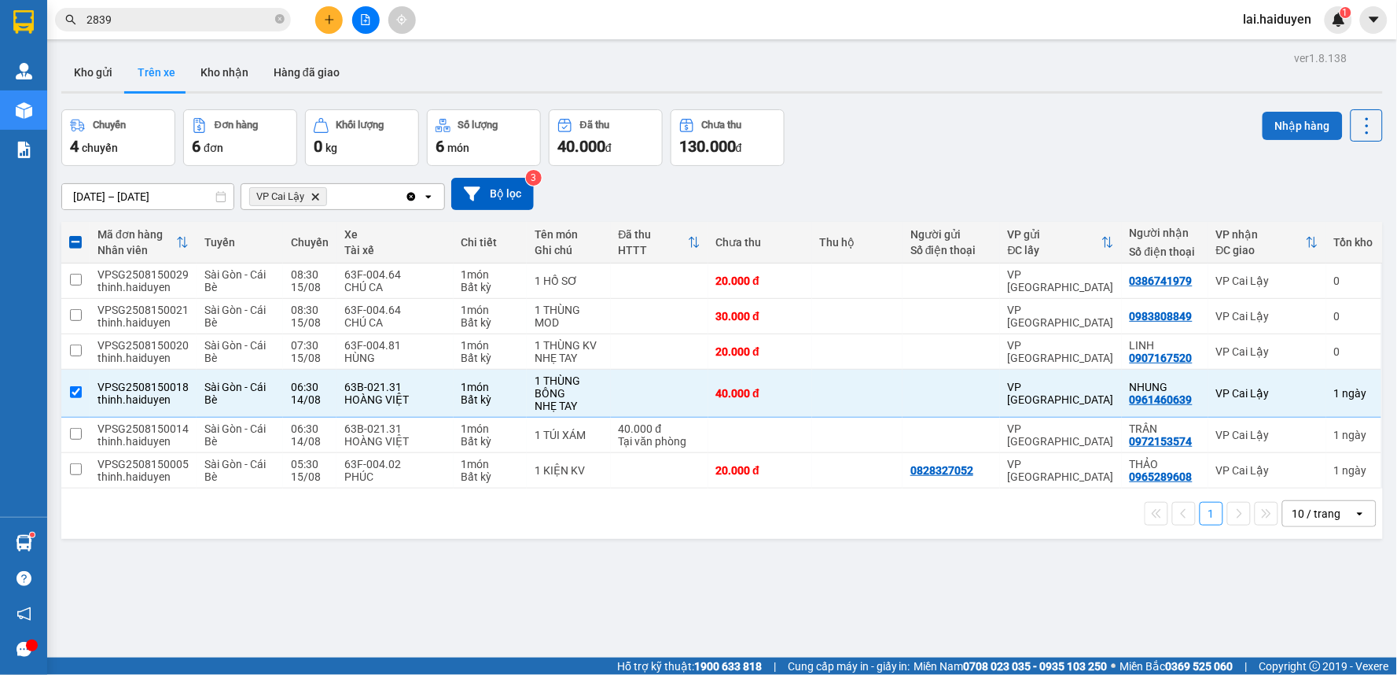
drag, startPoint x: 1308, startPoint y: 118, endPoint x: 1277, endPoint y: 126, distance: 32.4
click at [1307, 118] on button "Nhập hàng" at bounding box center [1303, 126] width 80 height 28
checkbox input "false"
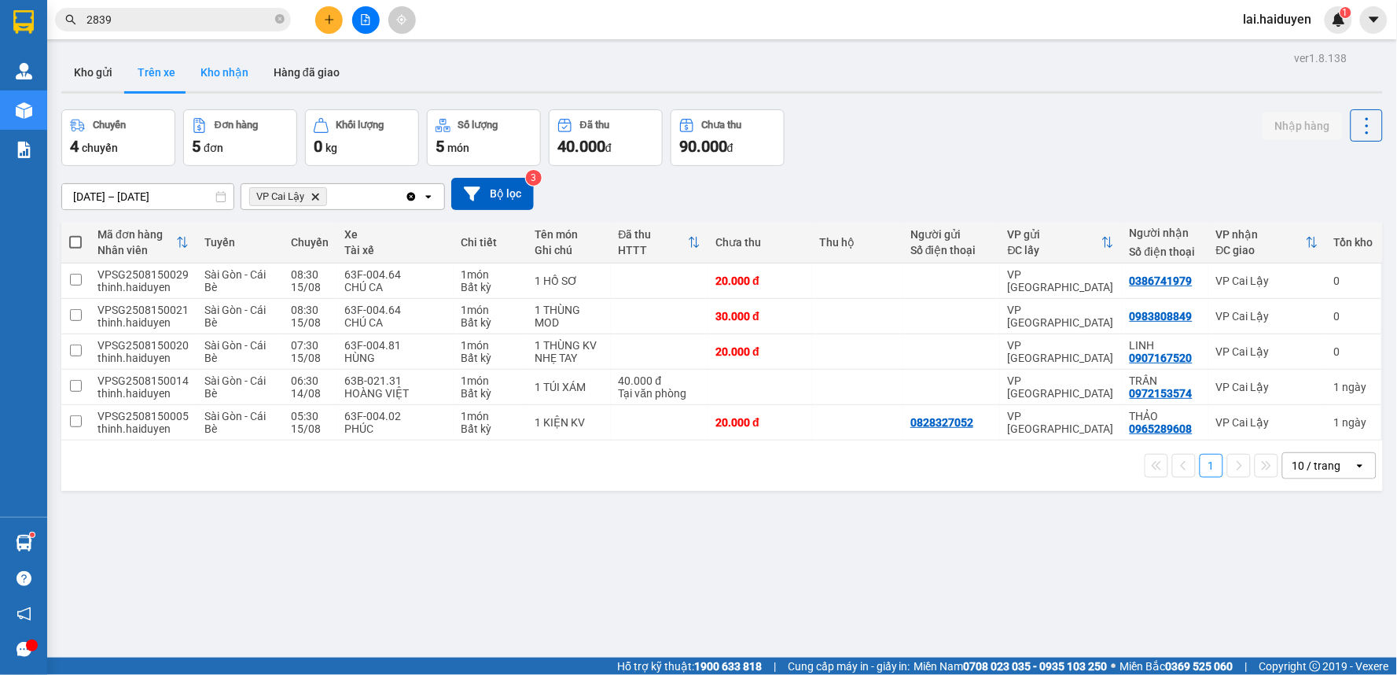
click at [242, 80] on button "Kho nhận" at bounding box center [224, 72] width 73 height 38
type input "[DATE] – [DATE]"
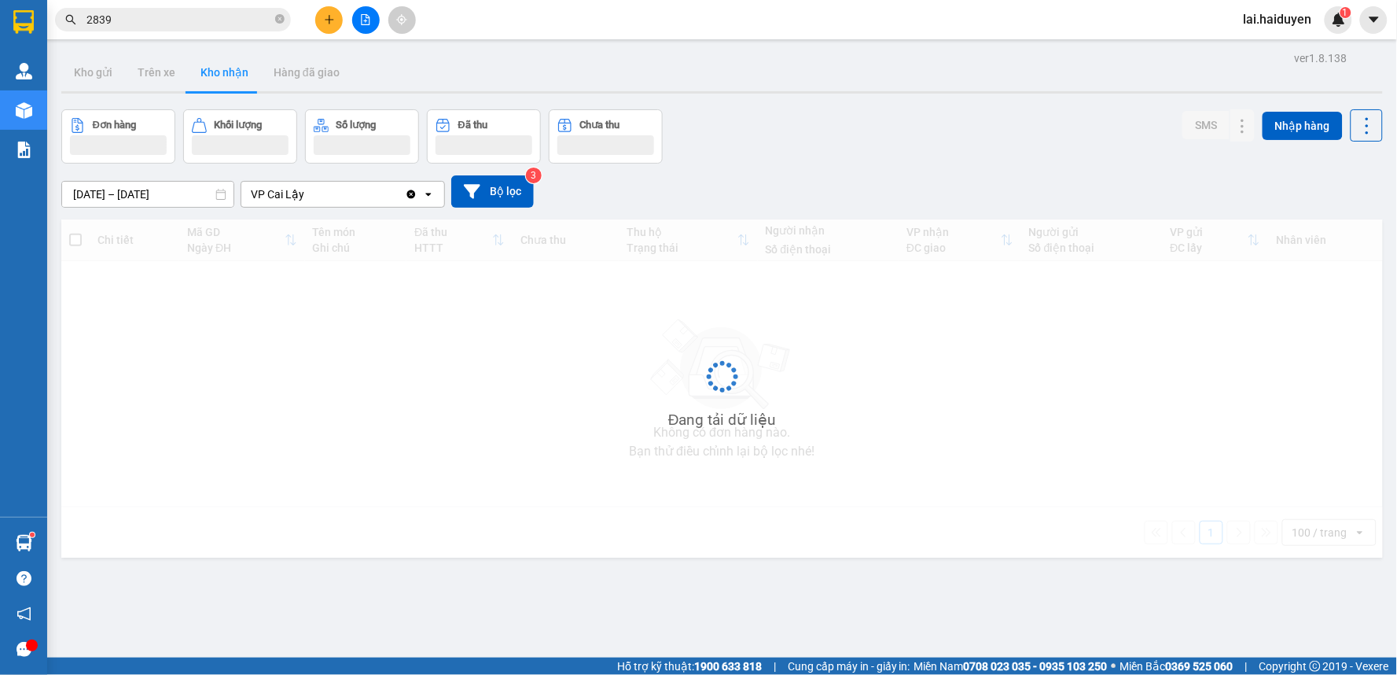
click at [242, 79] on button "Kho nhận" at bounding box center [224, 72] width 73 height 38
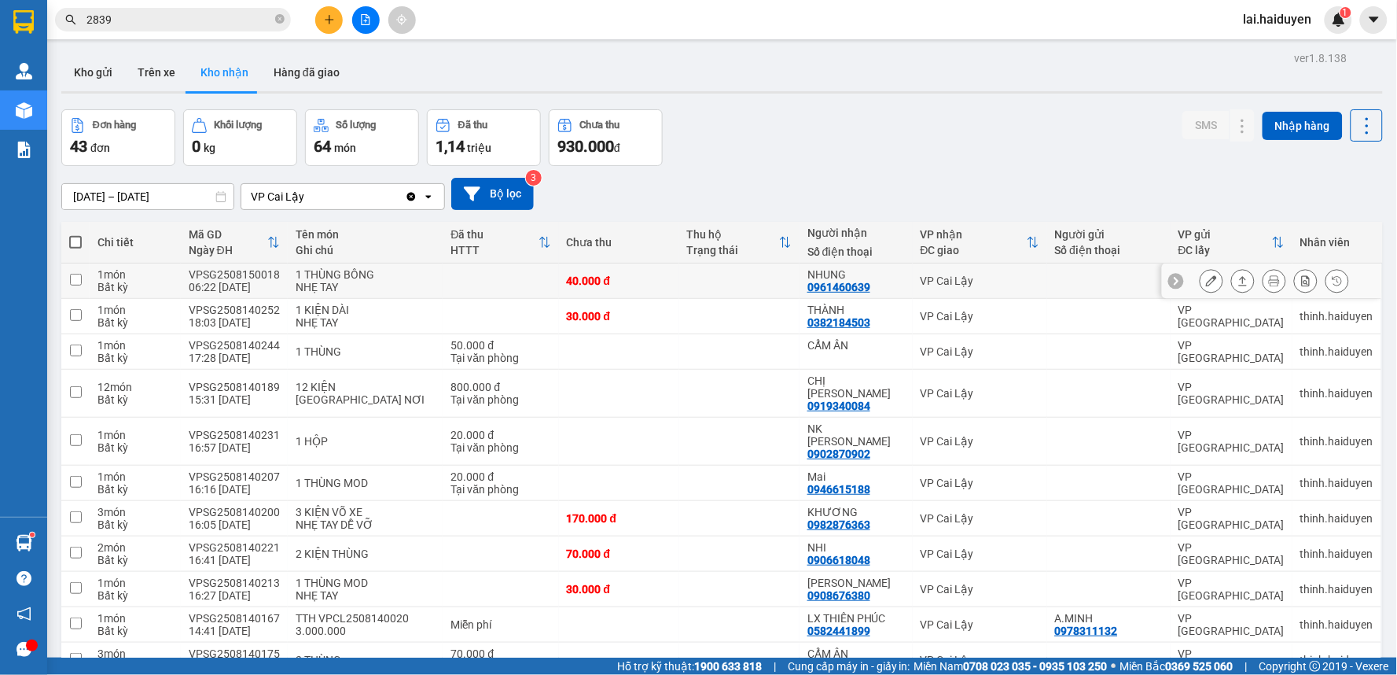
click at [1201, 287] on button at bounding box center [1211, 281] width 22 height 28
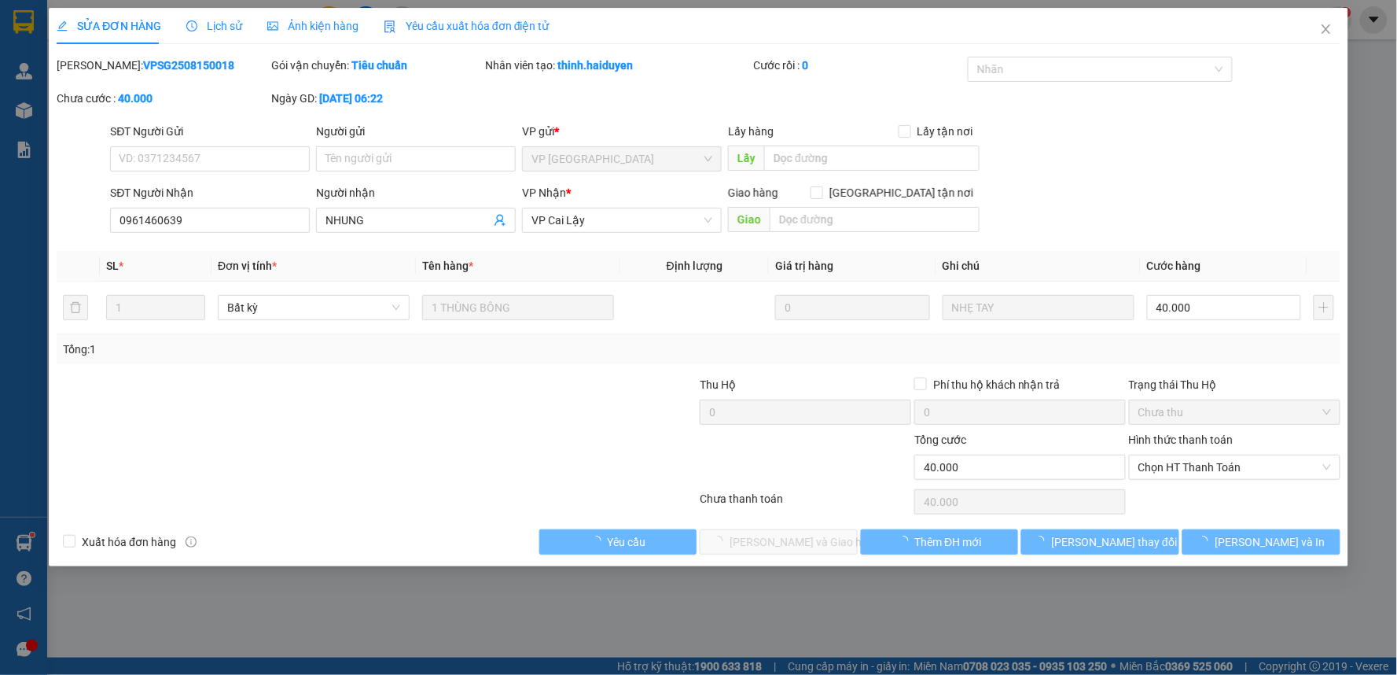
type input "0961460639"
type input "NHUNG"
type input "40.000"
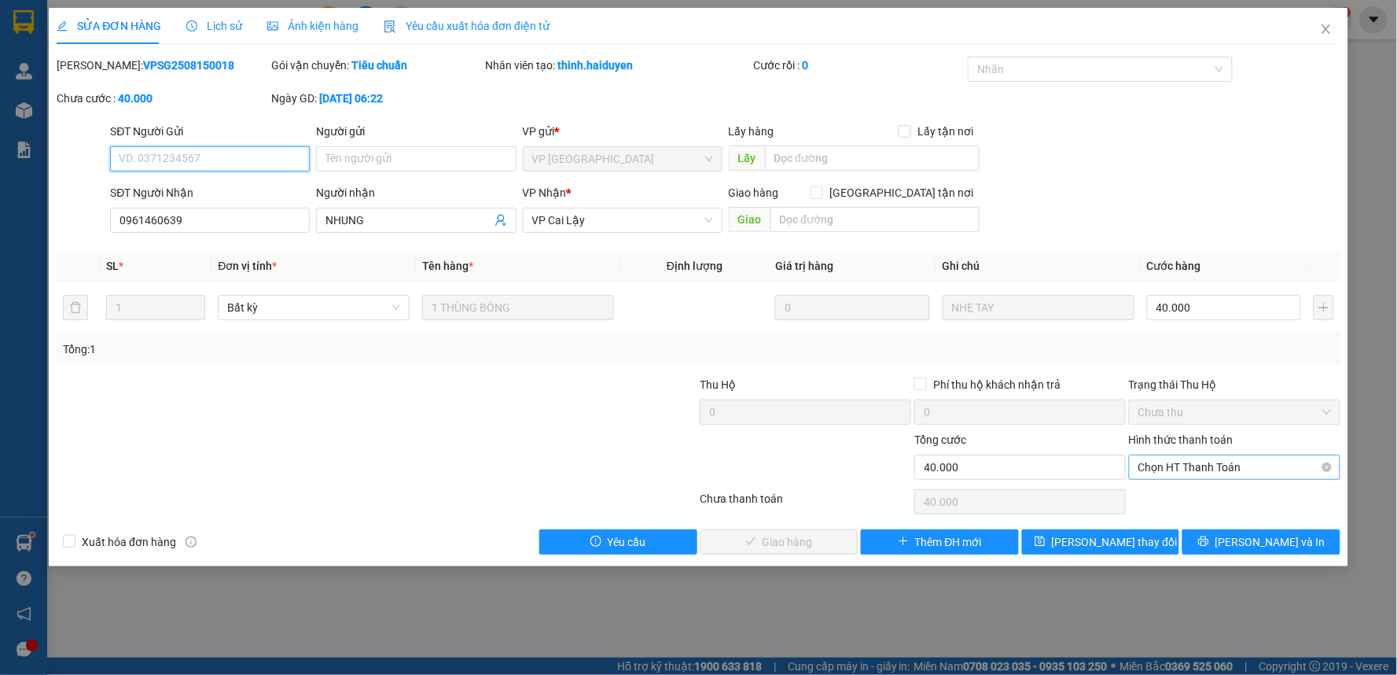
click at [1224, 464] on span "Chọn HT Thanh Toán" at bounding box center [1234, 467] width 193 height 24
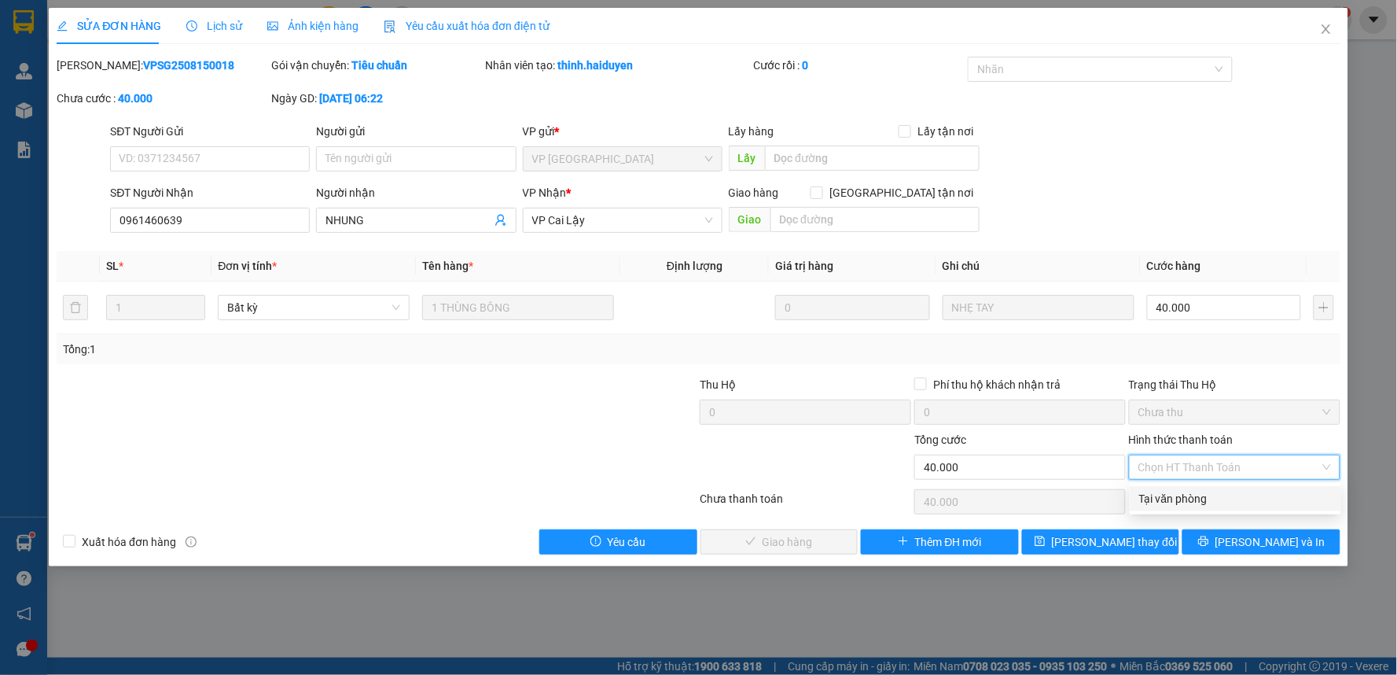
drag, startPoint x: 1204, startPoint y: 499, endPoint x: 1080, endPoint y: 499, distance: 124.2
click at [1204, 499] on div "Tại văn phòng" at bounding box center [1235, 498] width 193 height 17
type input "0"
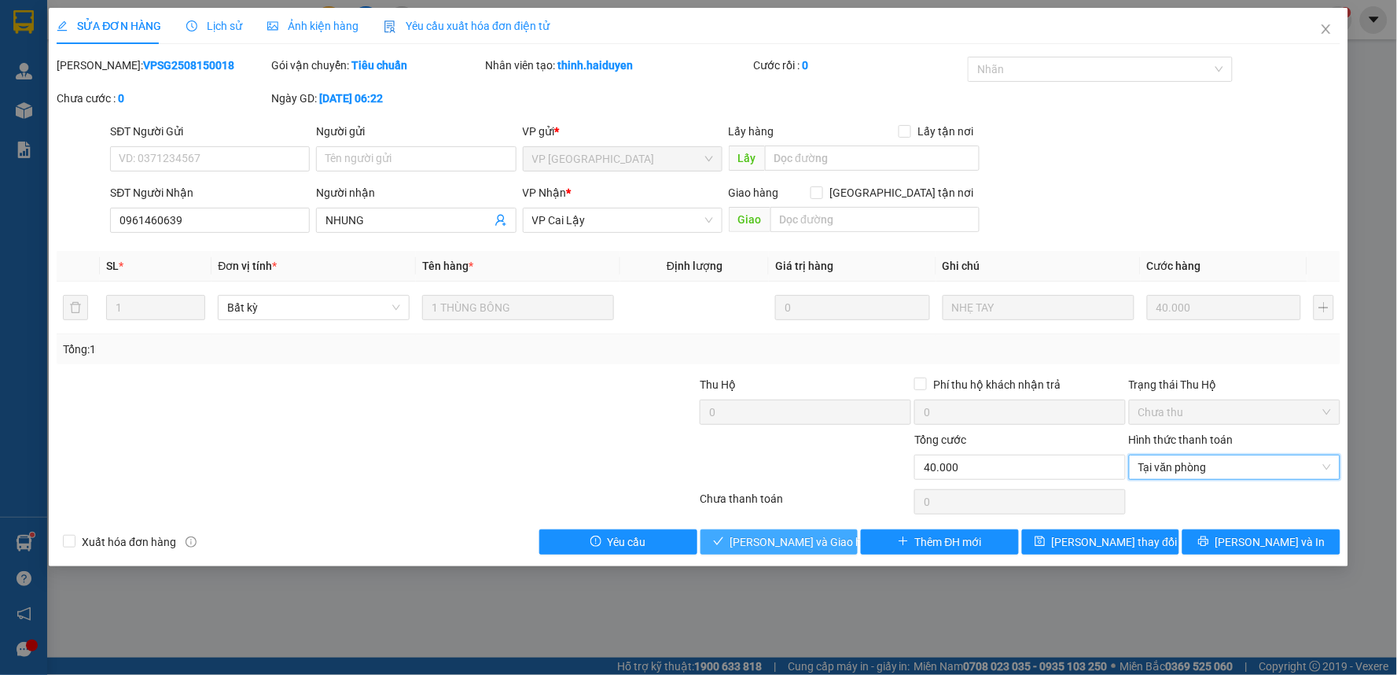
click at [821, 540] on span "[PERSON_NAME] và Giao hàng" at bounding box center [805, 541] width 151 height 17
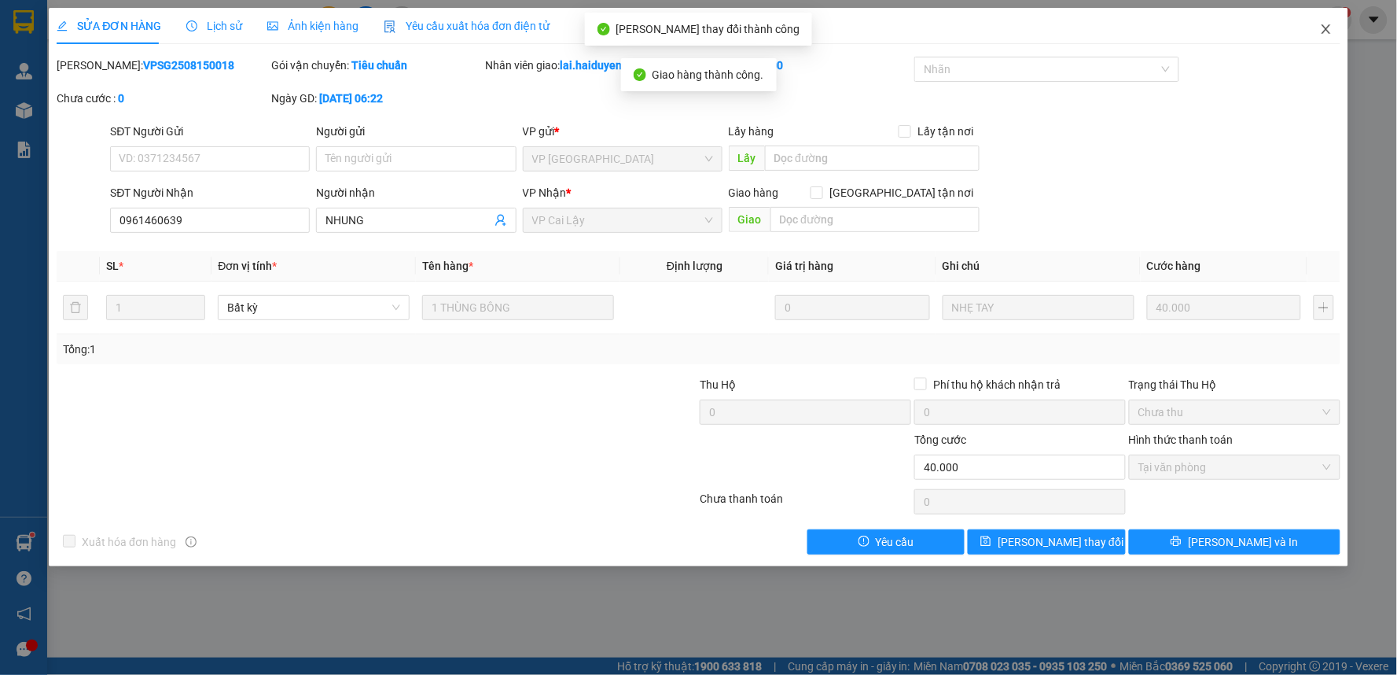
click at [1322, 28] on icon "close" at bounding box center [1326, 29] width 13 height 13
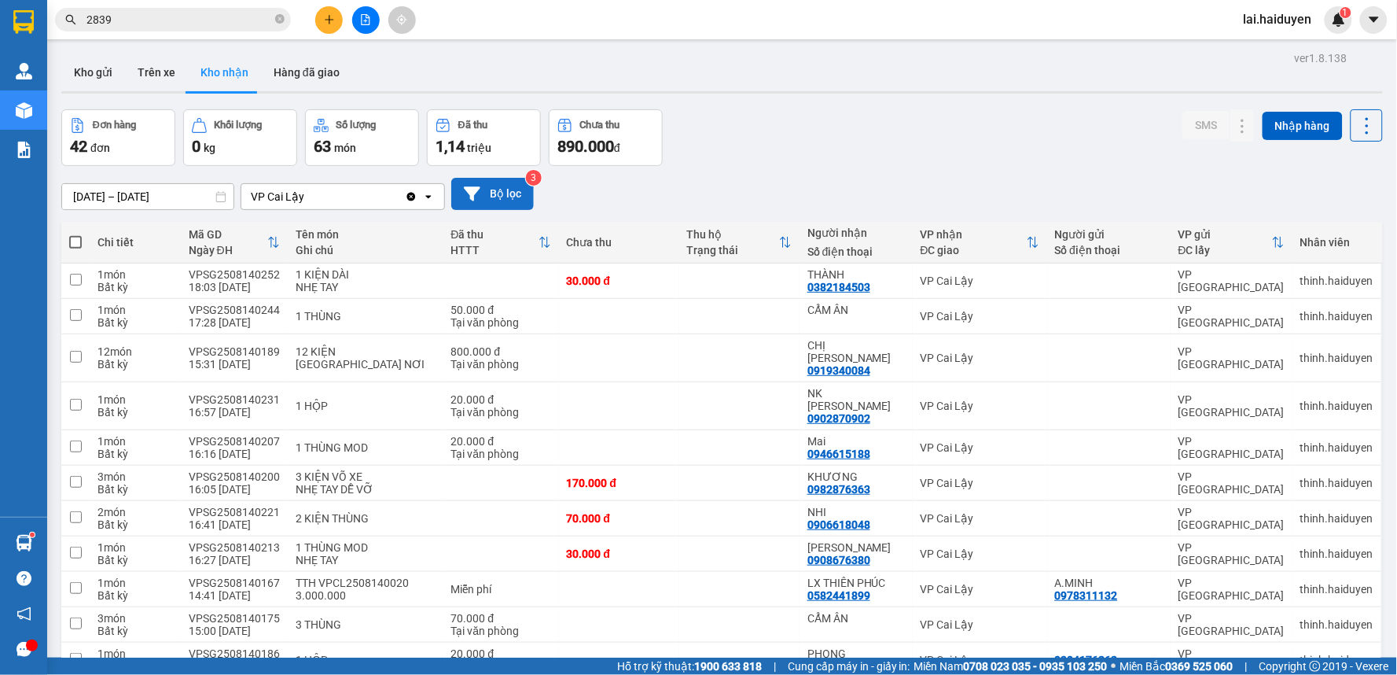
click at [505, 199] on button "Bộ lọc" at bounding box center [492, 194] width 83 height 32
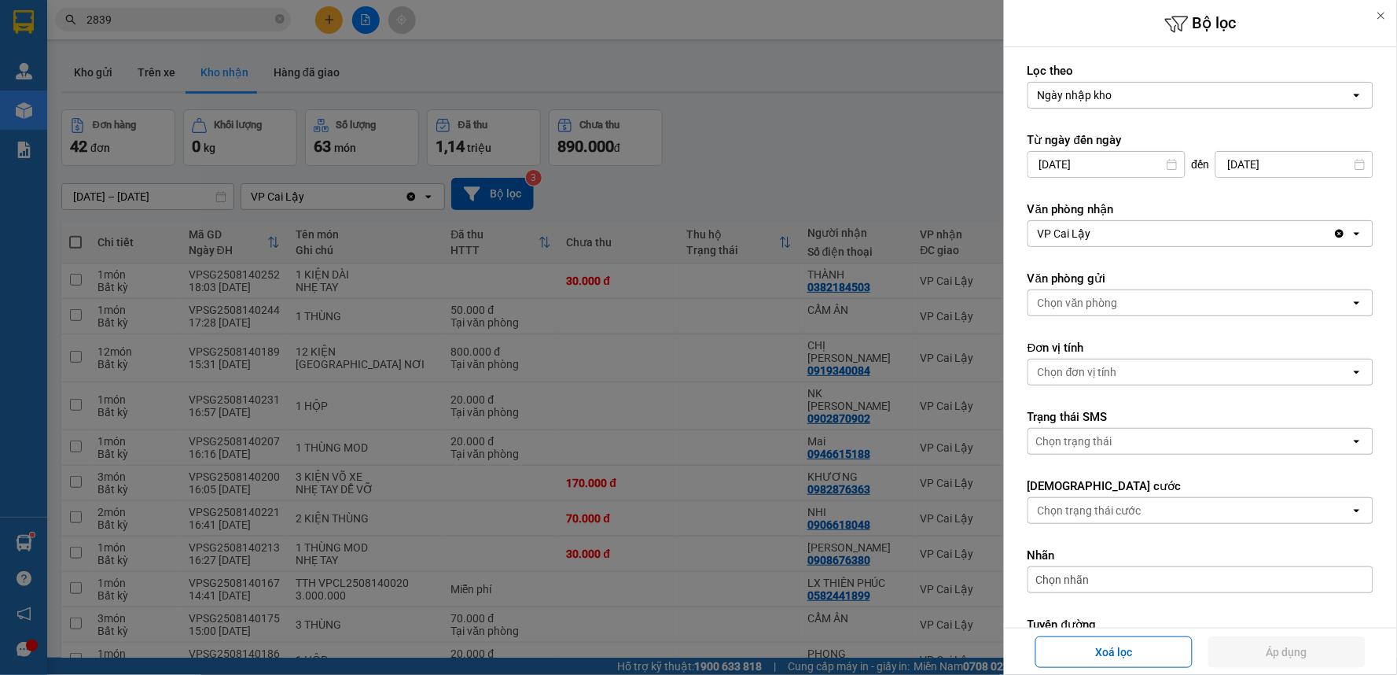
click at [1158, 169] on input "[DATE]" at bounding box center [1106, 164] width 156 height 25
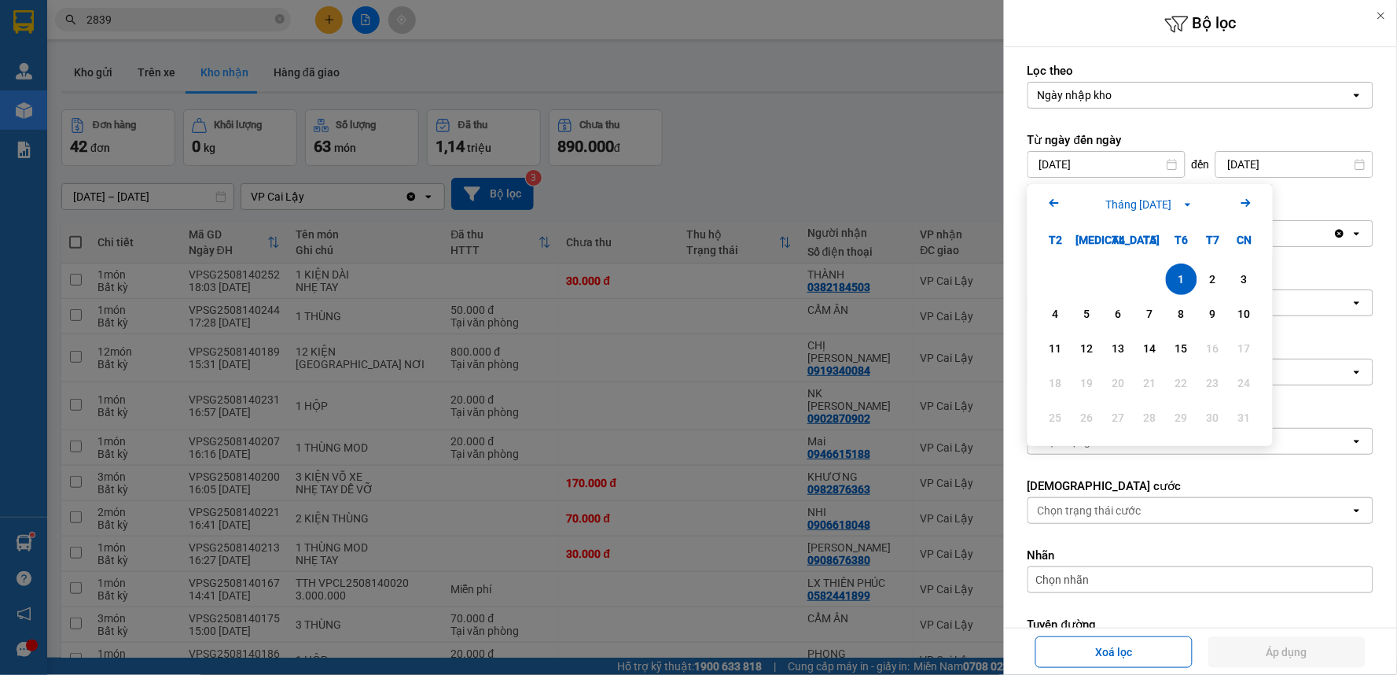
click at [1058, 201] on icon "Arrow Left" at bounding box center [1054, 202] width 19 height 19
click at [1252, 275] on div "1" at bounding box center [1244, 279] width 22 height 19
type input "[DATE]"
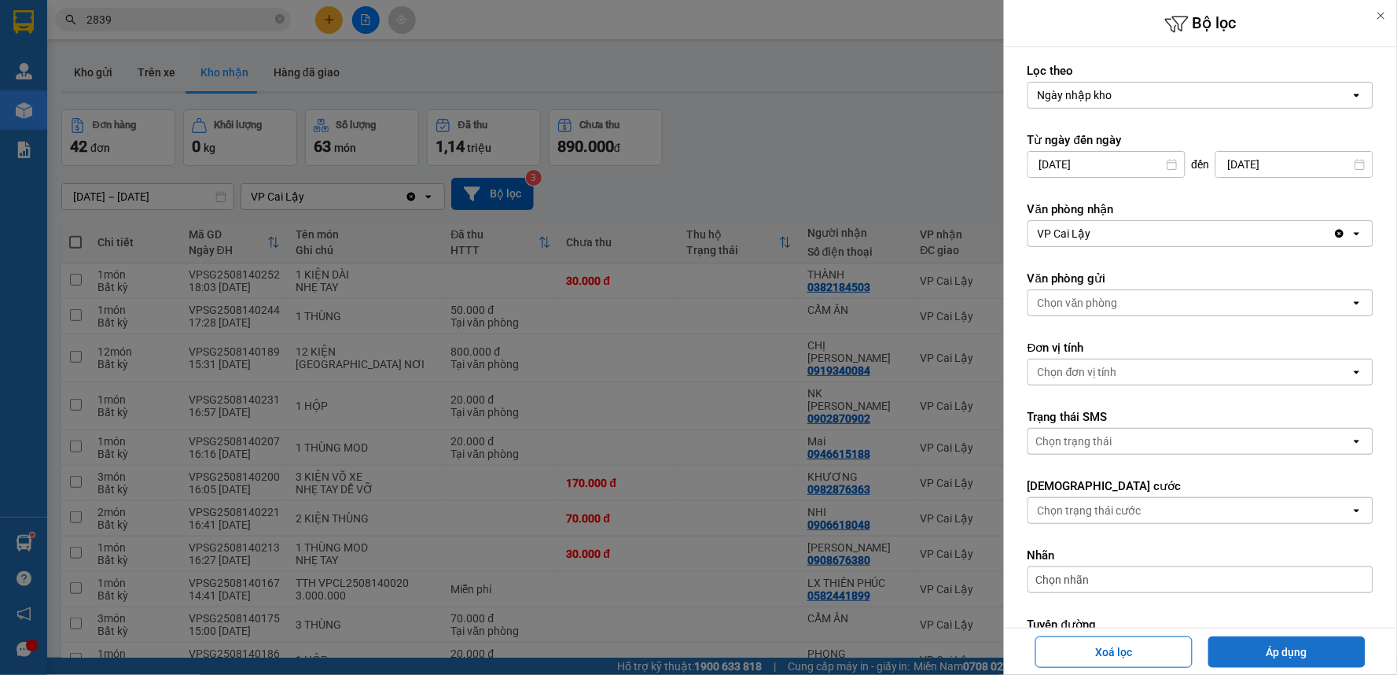
click at [1336, 649] on button "Áp dụng" at bounding box center [1286, 651] width 157 height 31
type input "[DATE] – [DATE]"
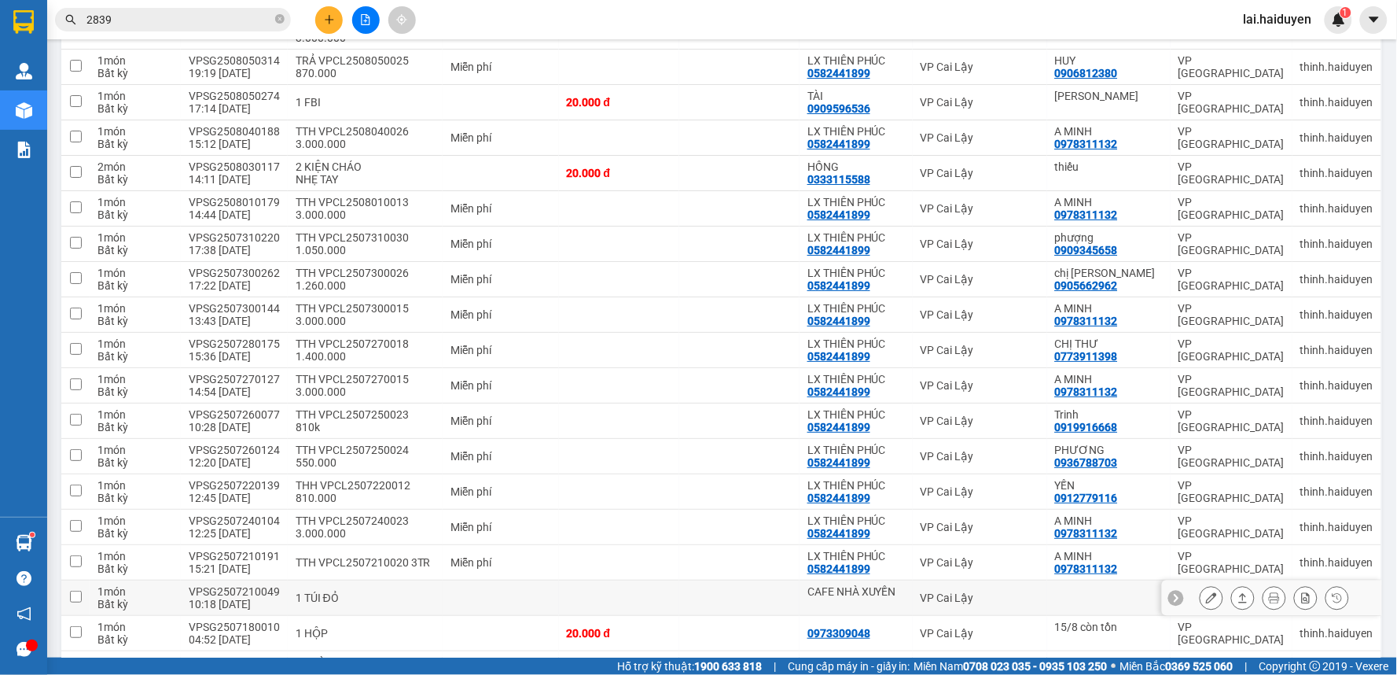
scroll to position [1730, 0]
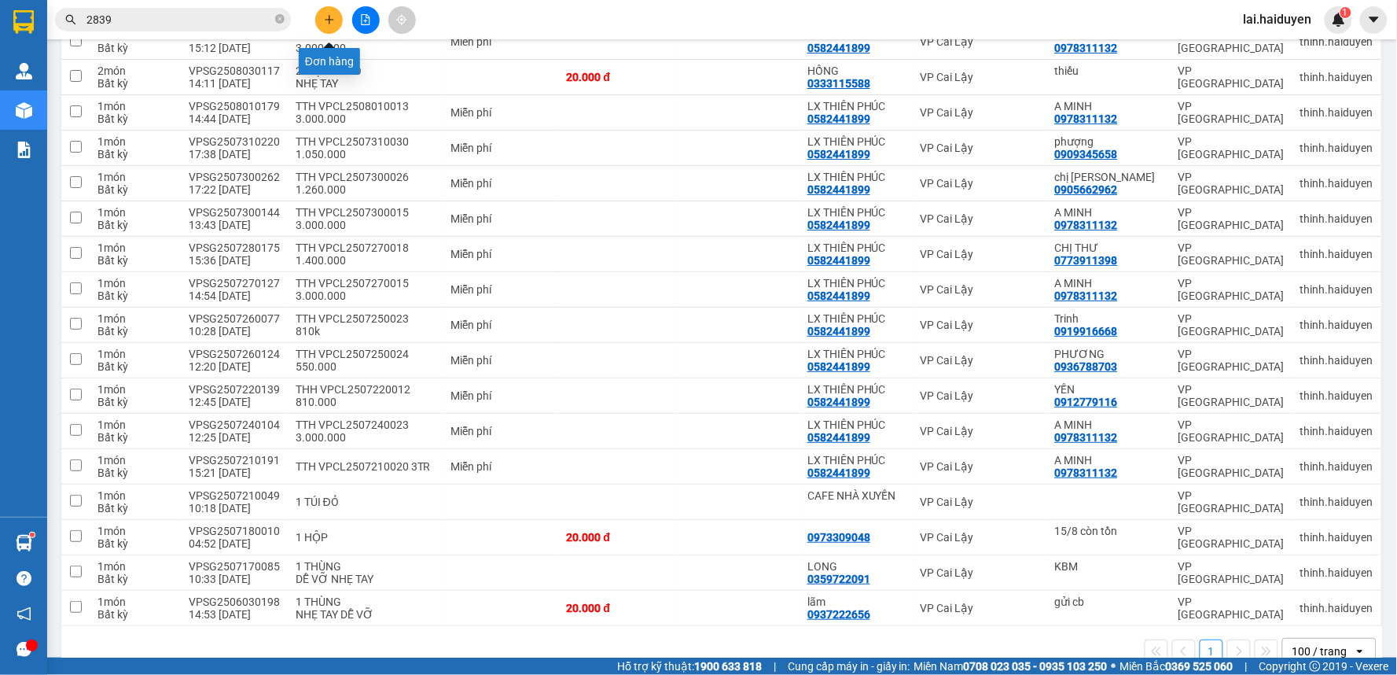
click at [332, 17] on button at bounding box center [329, 20] width 28 height 28
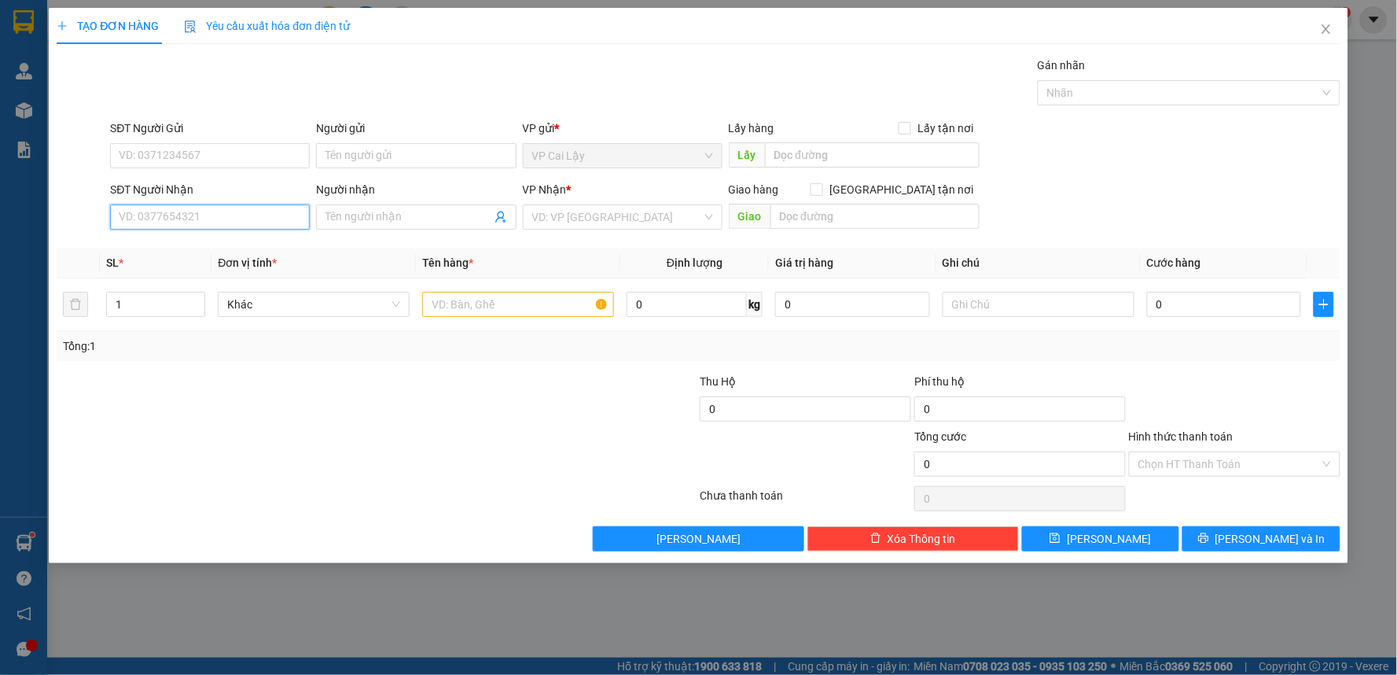
click at [208, 223] on input "SĐT Người Nhận" at bounding box center [210, 216] width 200 height 25
click at [210, 241] on div "0387919591 - THẢO NGUYÊN" at bounding box center [209, 248] width 181 height 17
type input "0387919591"
type input "THẢO NGUYÊN"
type input "10.000"
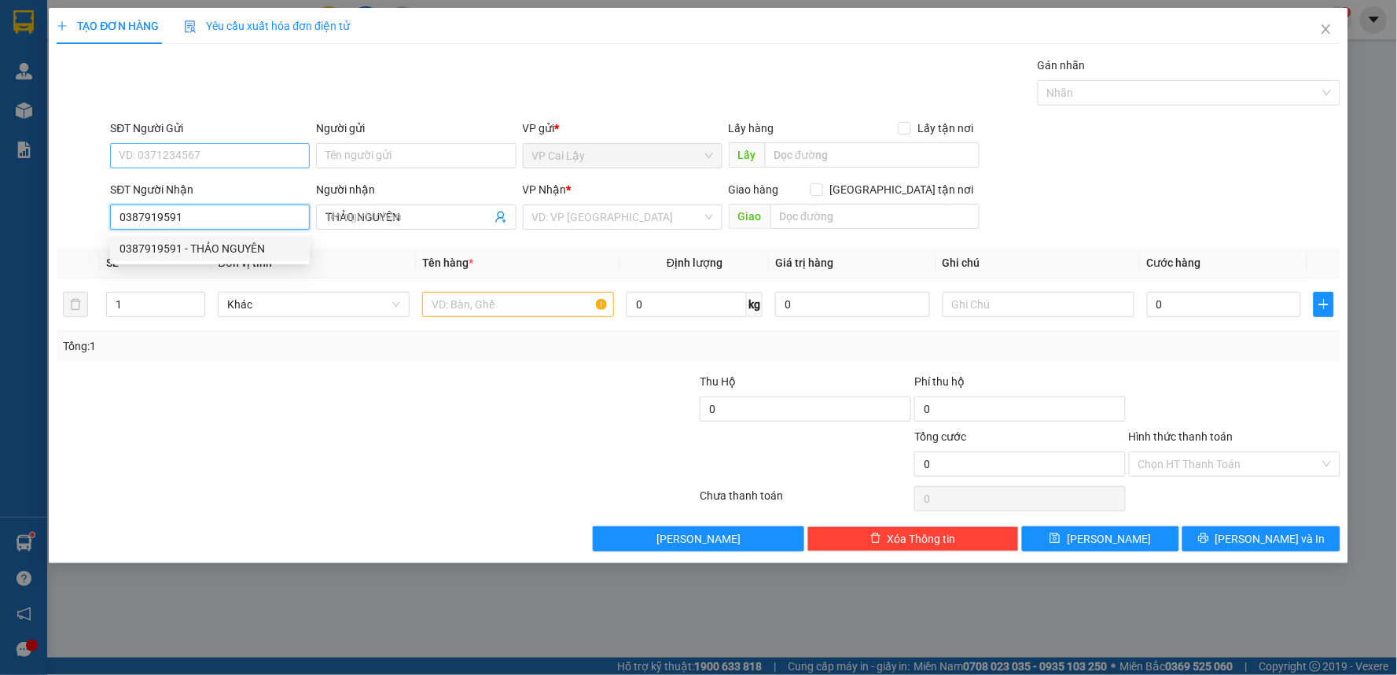
type input "10.000"
type input "0387919591"
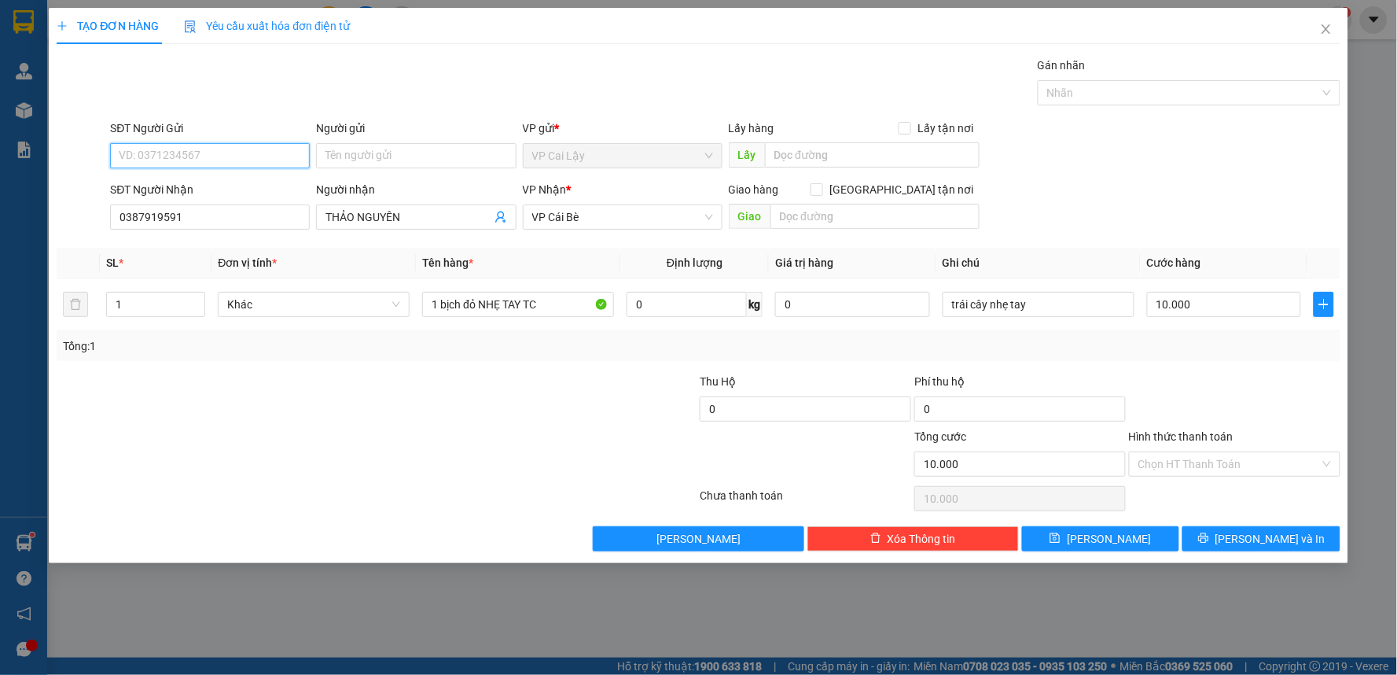
click at [189, 154] on input "SĐT Người Gửi" at bounding box center [210, 155] width 200 height 25
click at [197, 189] on div "0965968370 - [GEOGRAPHIC_DATA]" at bounding box center [209, 186] width 181 height 17
type input "0965968370"
type input "[PERSON_NAME]"
click at [1196, 467] on input "Hình thức thanh toán" at bounding box center [1229, 464] width 182 height 24
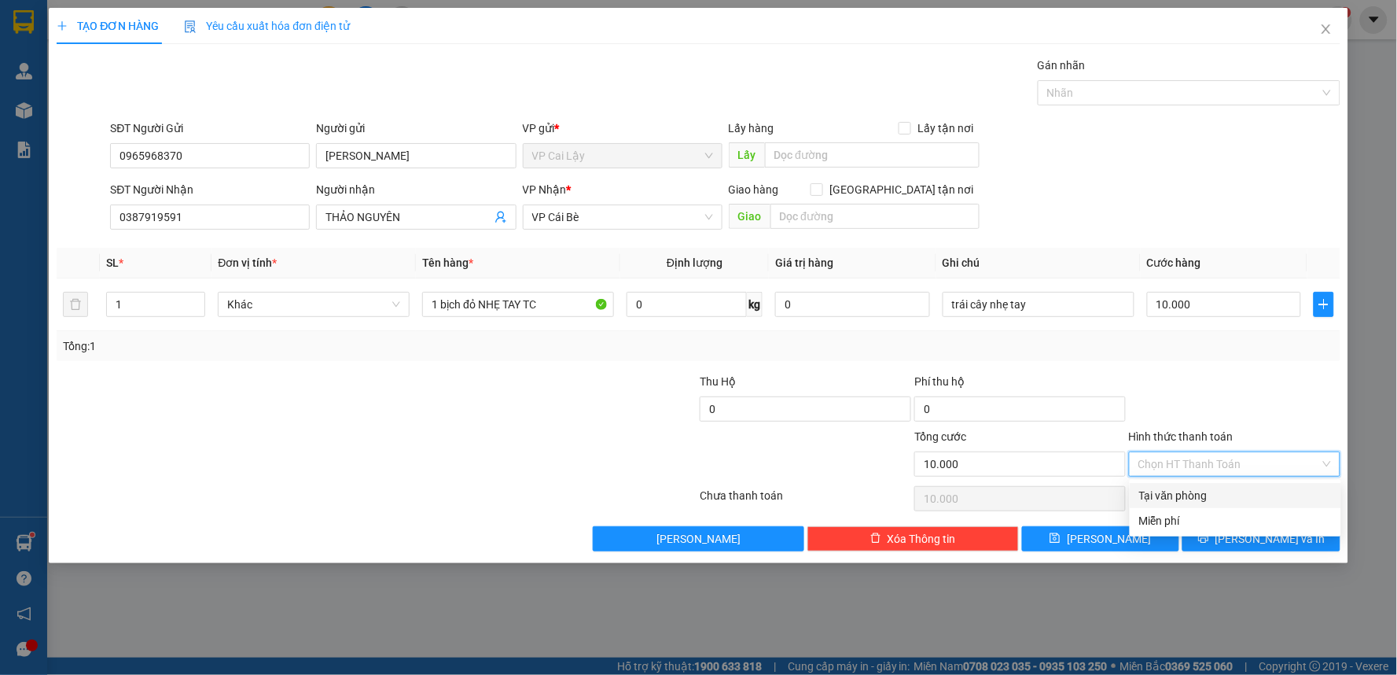
click at [1176, 483] on div "Tại văn phòng" at bounding box center [1235, 495] width 211 height 25
type input "0"
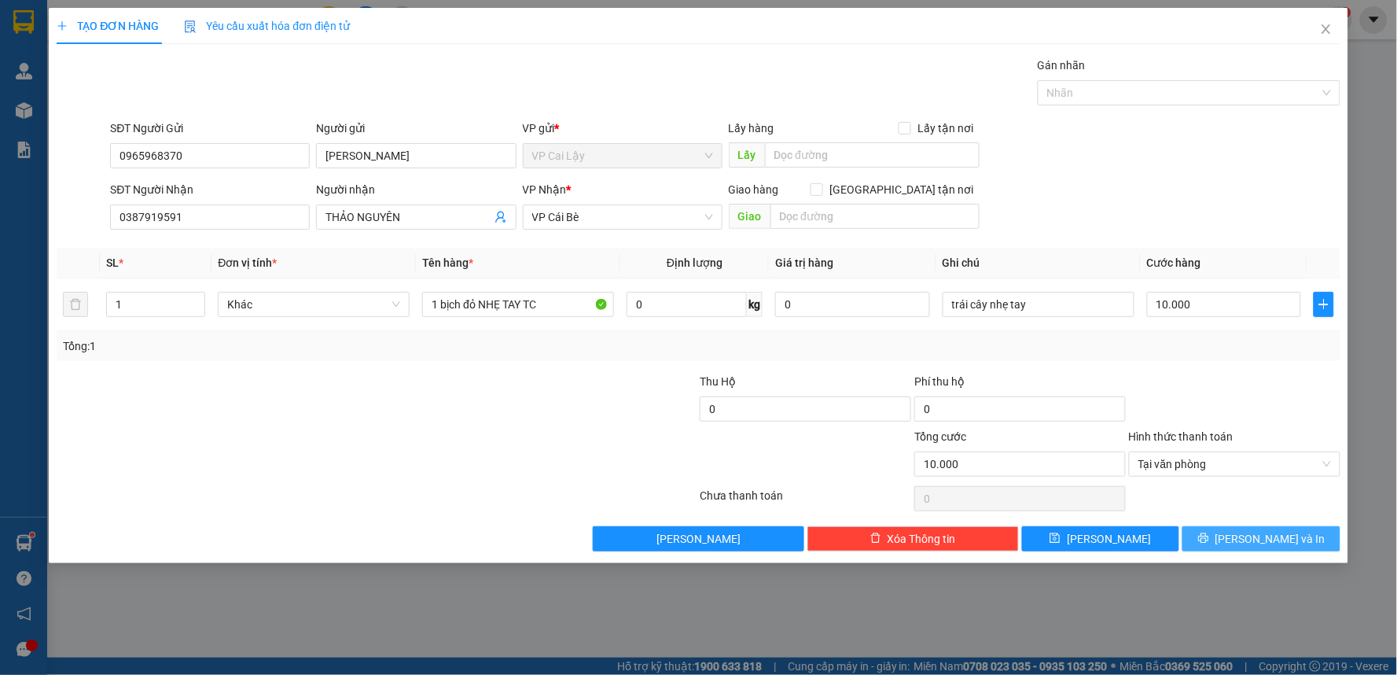
click at [1269, 540] on span "[PERSON_NAME] và In" at bounding box center [1270, 538] width 110 height 17
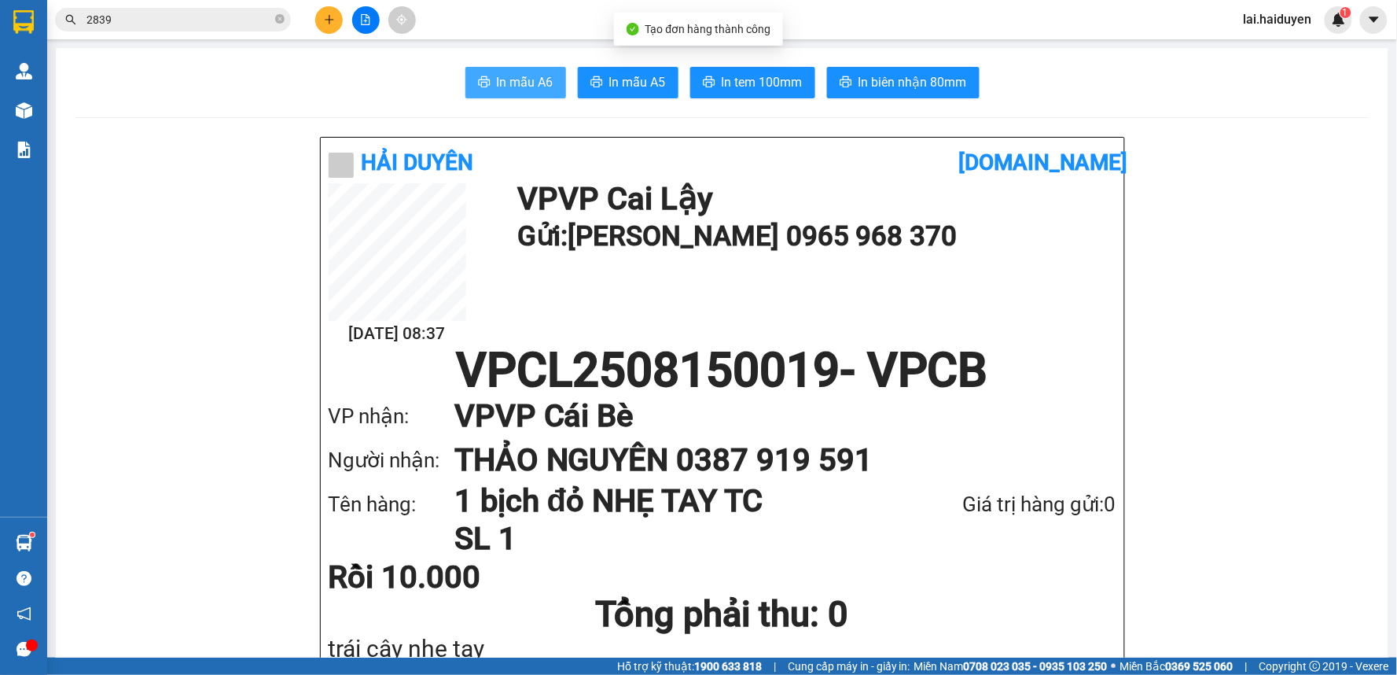
click at [487, 73] on button "In mẫu A6" at bounding box center [515, 82] width 101 height 31
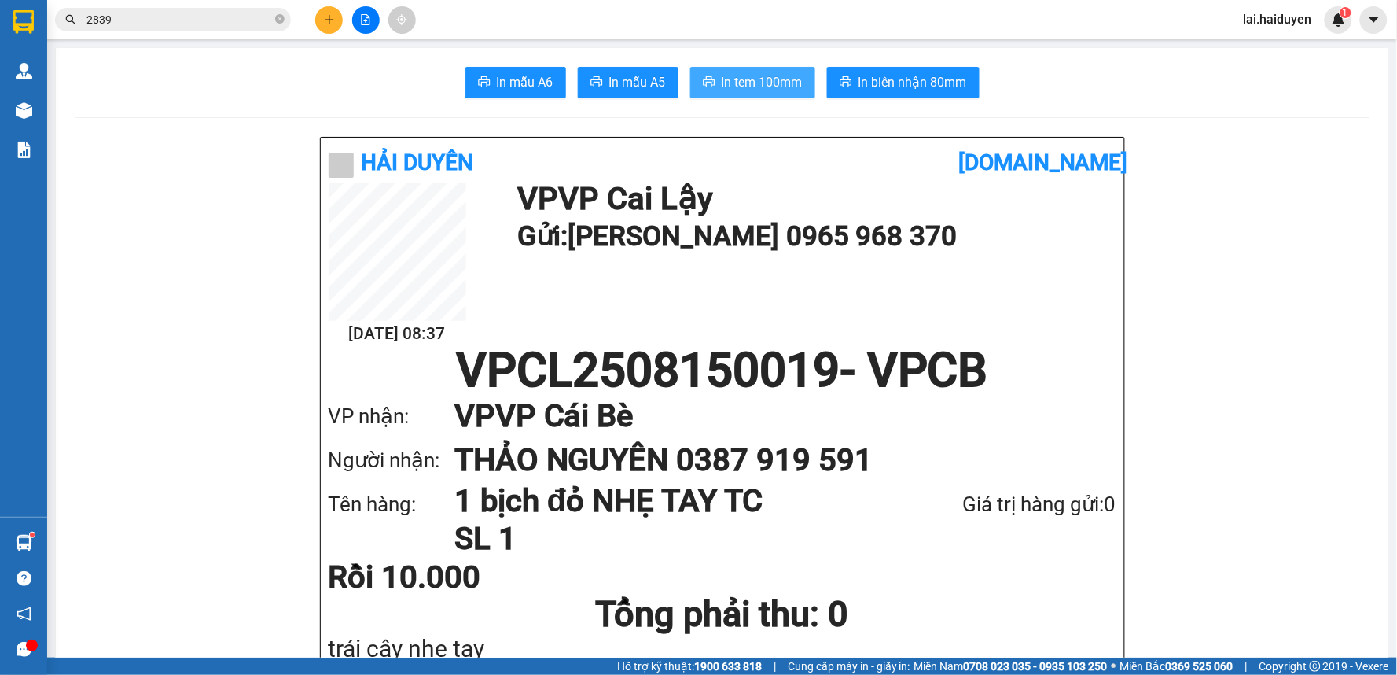
click at [752, 72] on button "In tem 100mm" at bounding box center [752, 82] width 125 height 31
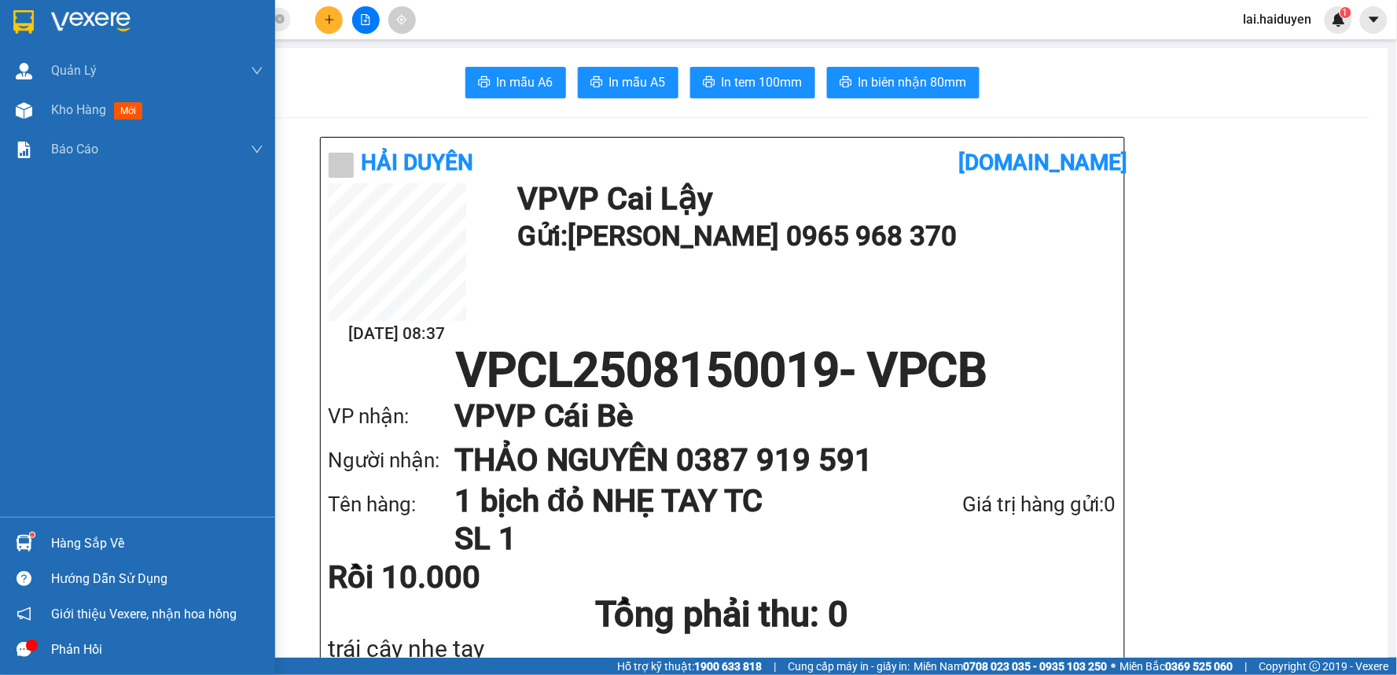
click at [16, 103] on img at bounding box center [24, 110] width 17 height 17
click at [50, 106] on div "Kho hàng mới" at bounding box center [137, 109] width 275 height 39
click at [68, 105] on span "Kho hàng" at bounding box center [78, 109] width 55 height 15
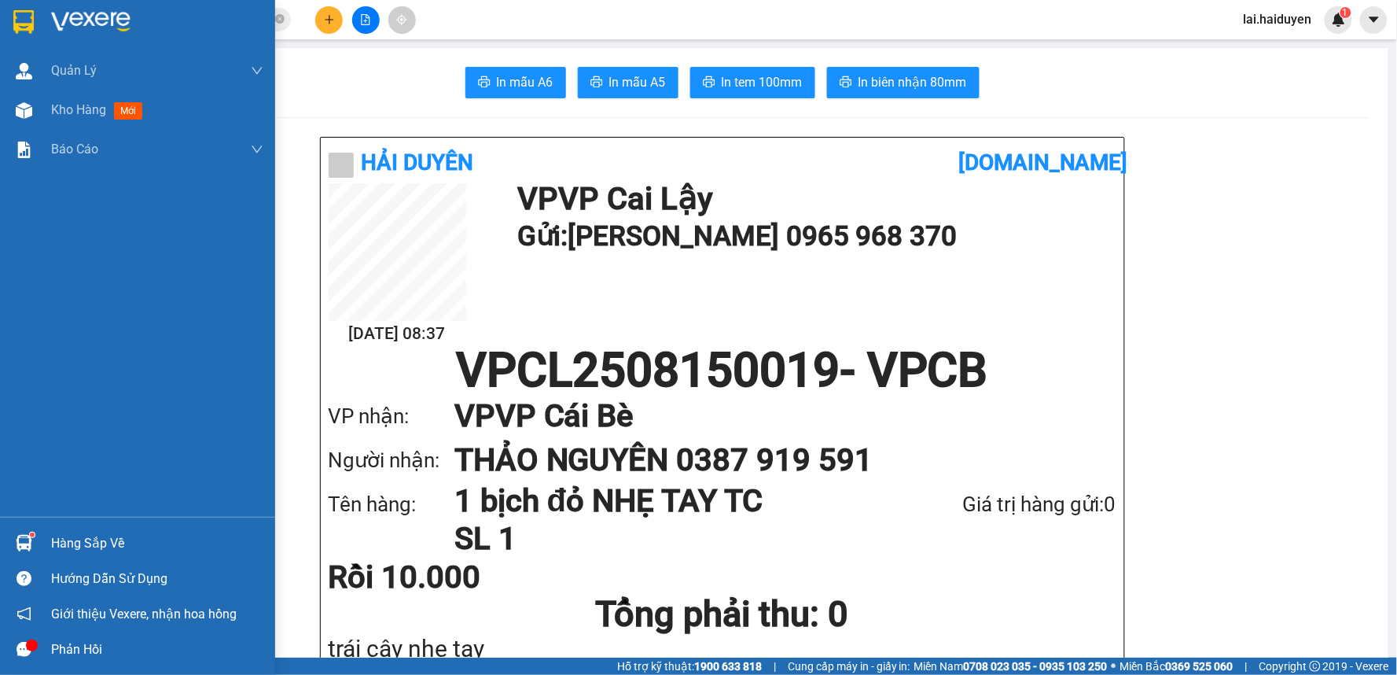
click at [68, 105] on span "Kho hàng" at bounding box center [78, 109] width 55 height 15
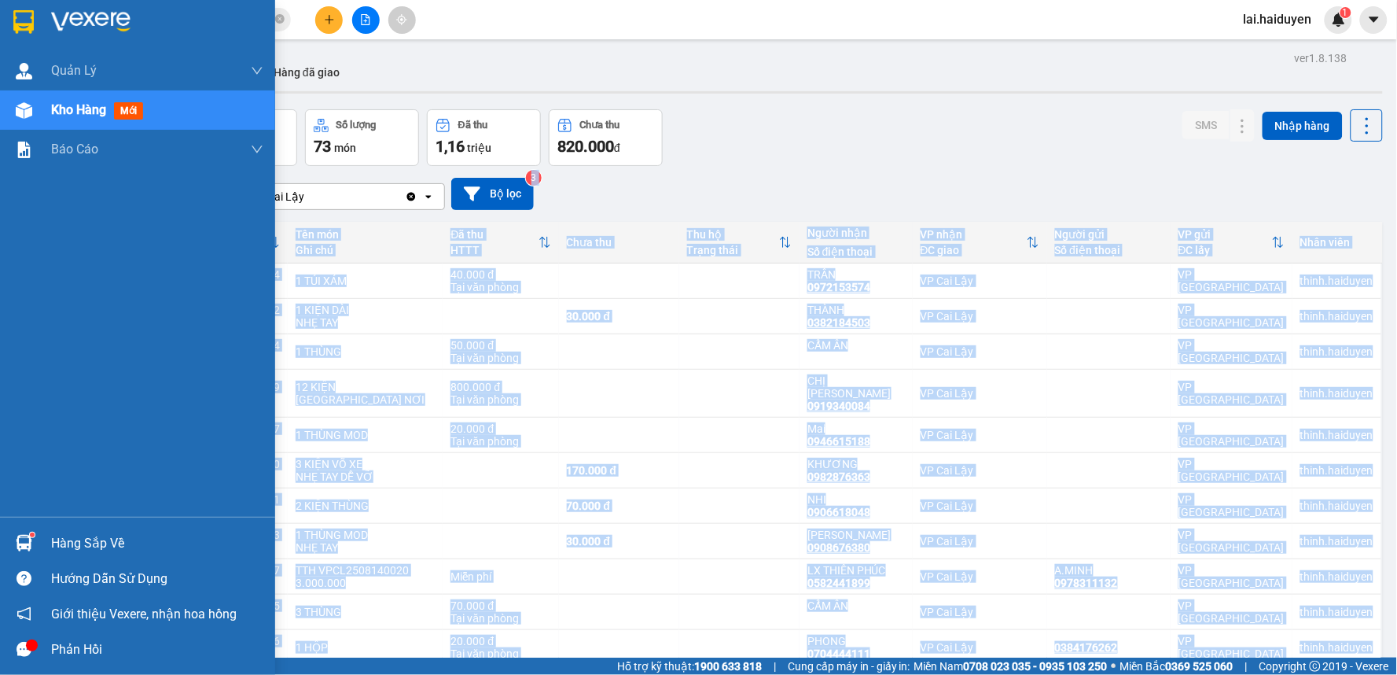
click at [58, 115] on span "Kho hàng" at bounding box center [78, 109] width 55 height 15
drag, startPoint x: 58, startPoint y: 115, endPoint x: 988, endPoint y: 178, distance: 932.2
click at [58, 114] on span "Kho hàng" at bounding box center [78, 109] width 55 height 15
click at [61, 111] on span "Kho hàng" at bounding box center [78, 109] width 55 height 15
click at [411, 87] on div "Kho gửi Trên xe Kho nhận Hàng đã giao" at bounding box center [722, 74] width 1322 height 42
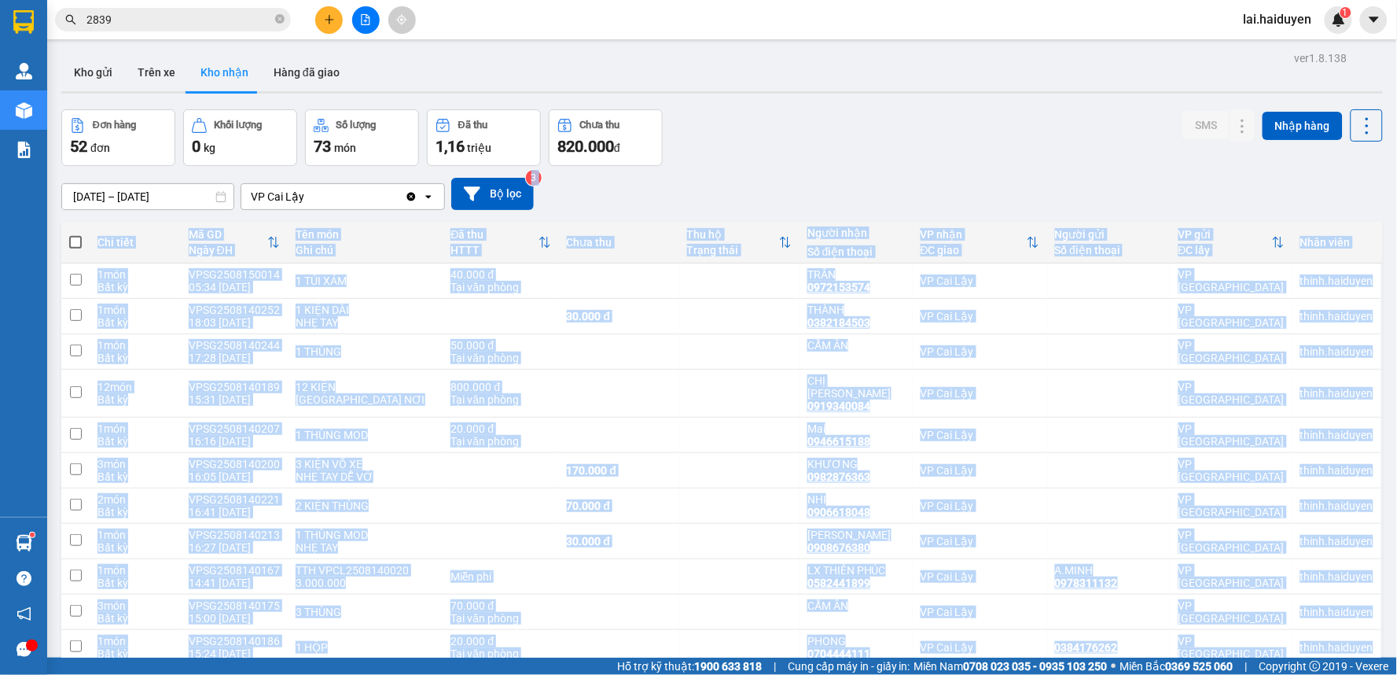
drag, startPoint x: 988, startPoint y: 178, endPoint x: 325, endPoint y: 28, distance: 679.5
click at [992, 181] on div "[DATE] – [DATE] Press the down arrow key to interact with the calendar and sele…" at bounding box center [722, 194] width 1322 height 32
click at [1205, 145] on div "SMS Nhập hàng" at bounding box center [1282, 137] width 200 height 57
click at [1203, 143] on div "SMS Nhập hàng" at bounding box center [1282, 137] width 200 height 57
click at [1152, 210] on div "[DATE] – [DATE] Press the down arrow key to interact with the calendar and sele…" at bounding box center [722, 194] width 1322 height 56
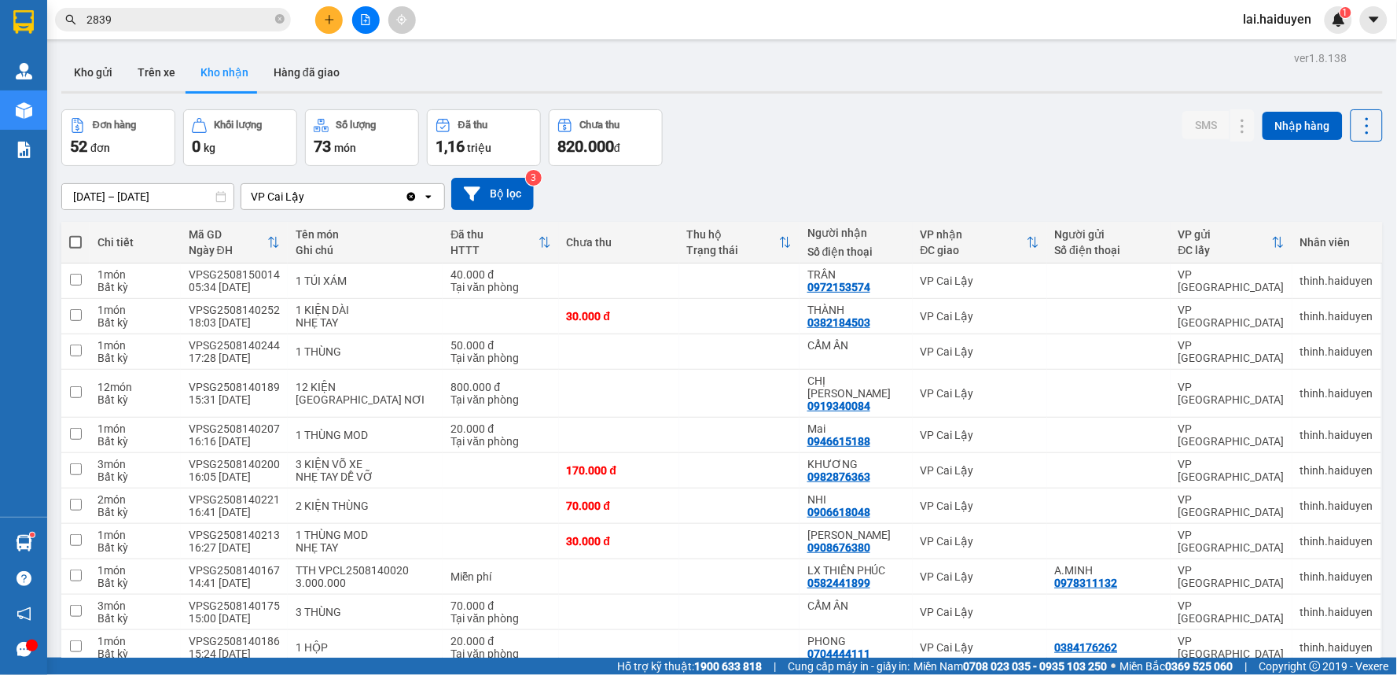
click at [323, 10] on button at bounding box center [329, 20] width 28 height 28
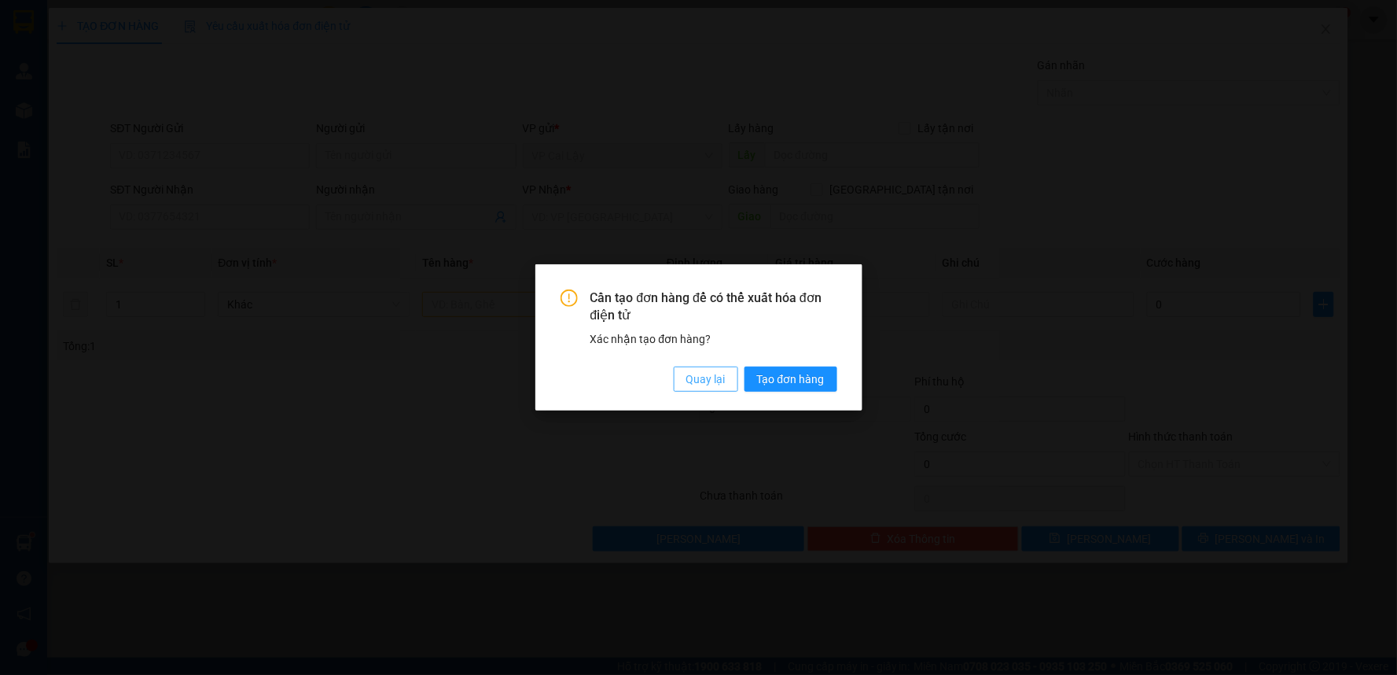
click at [700, 383] on span "Quay lại" at bounding box center [705, 378] width 39 height 17
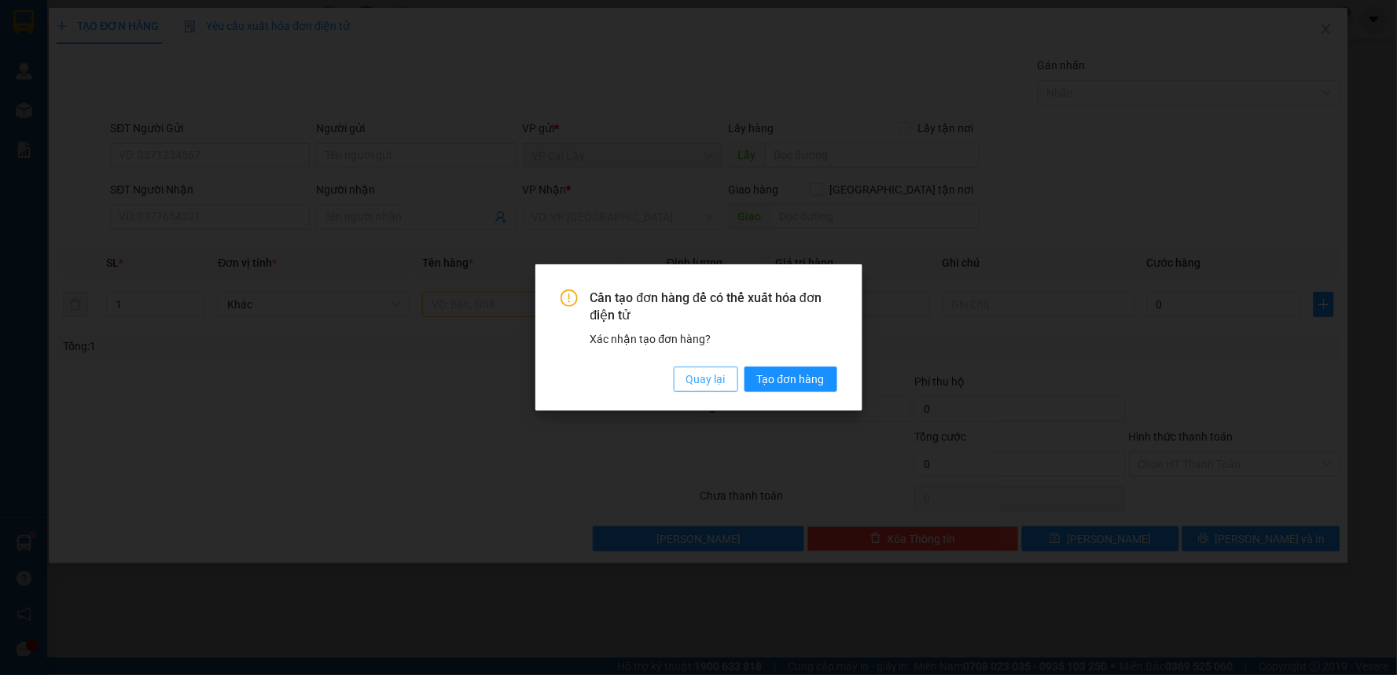
click at [726, 382] on button "Quay lại" at bounding box center [706, 378] width 64 height 25
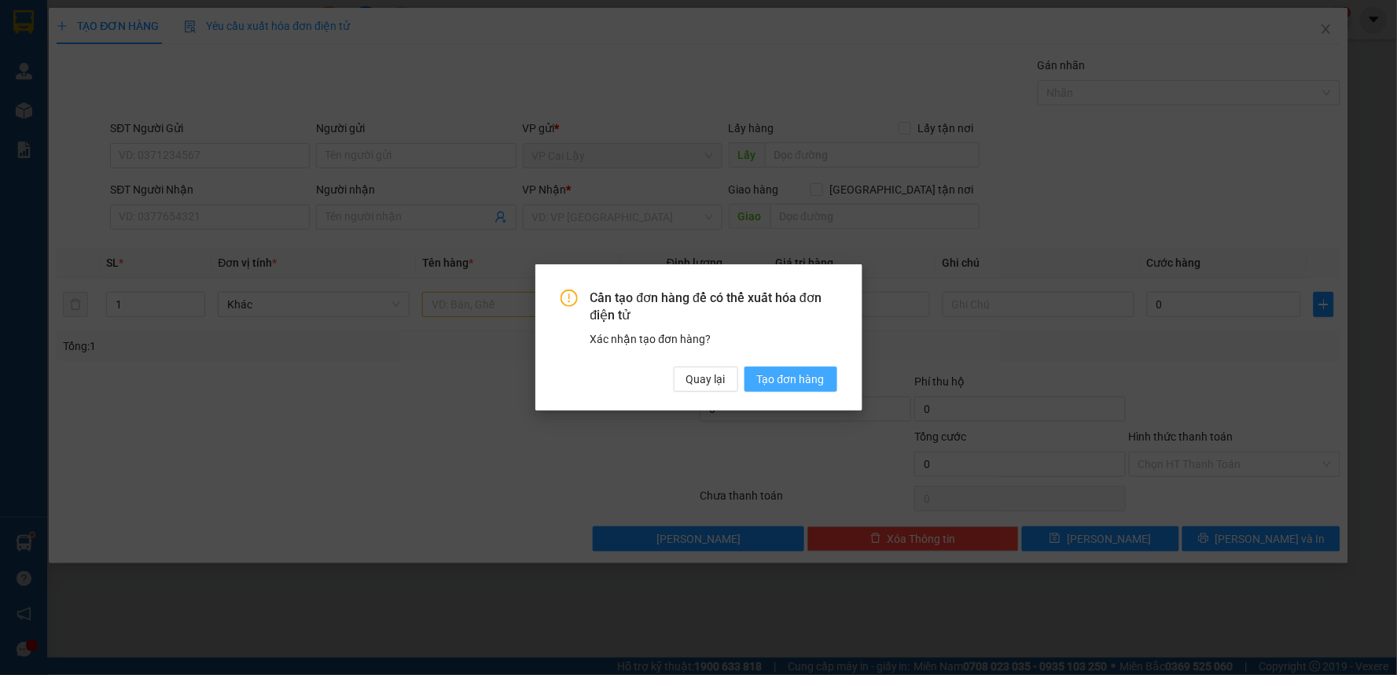
click at [759, 370] on span "Tạo đơn hàng" at bounding box center [791, 378] width 68 height 17
click at [774, 375] on span "Tạo đơn hàng" at bounding box center [791, 378] width 68 height 17
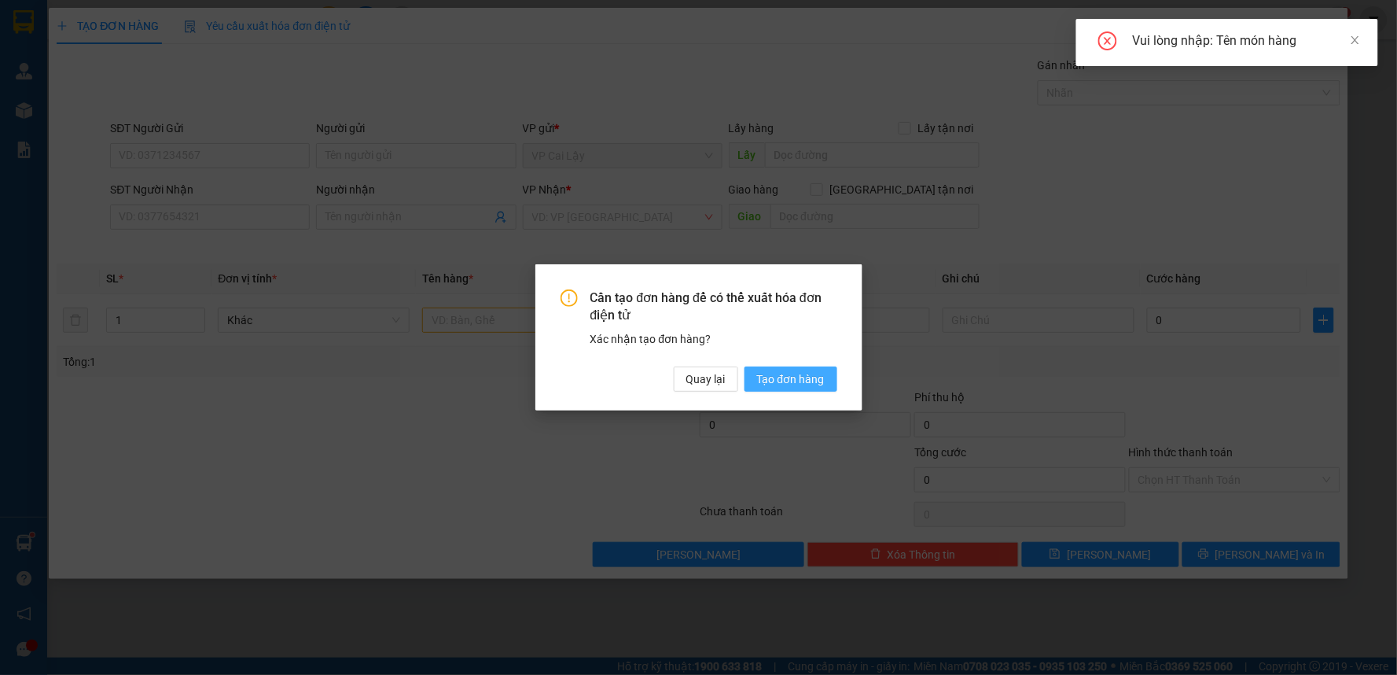
click at [774, 375] on span "Tạo đơn hàng" at bounding box center [791, 378] width 68 height 17
click at [775, 375] on span "Tạo đơn hàng" at bounding box center [791, 378] width 68 height 17
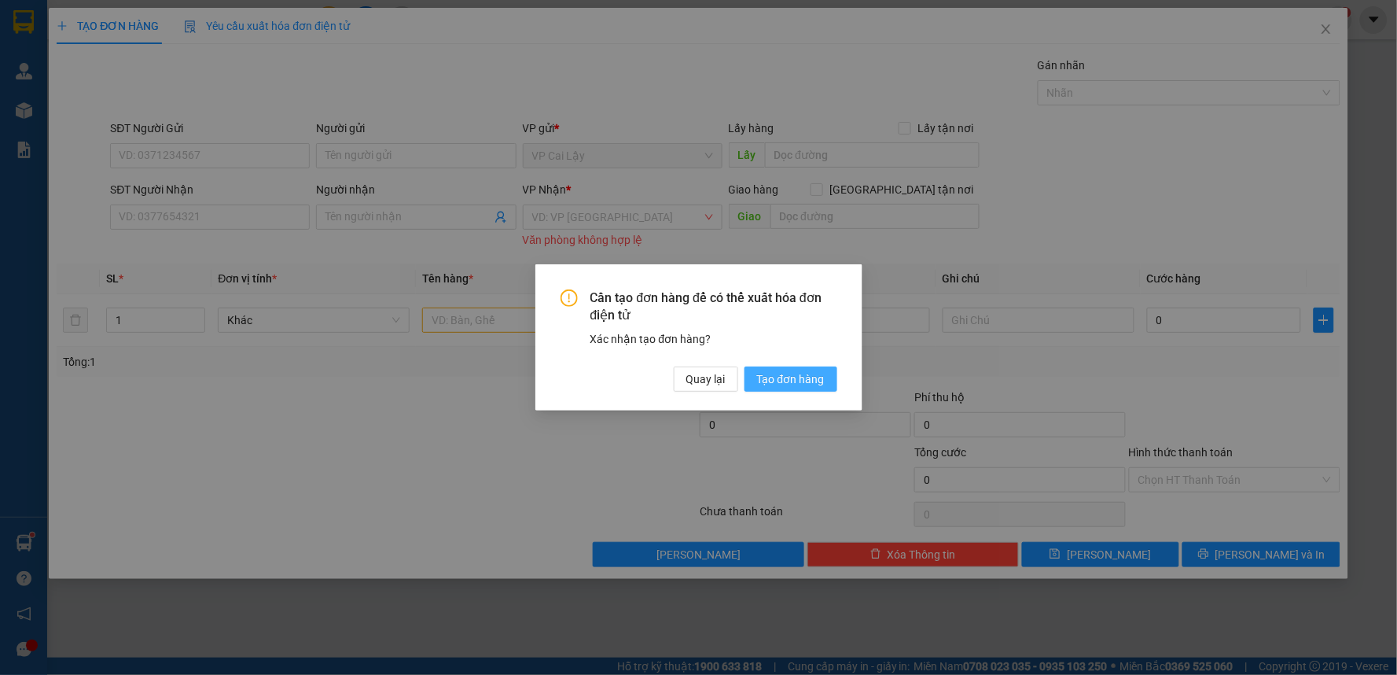
click at [816, 373] on span "Tạo đơn hàng" at bounding box center [791, 378] width 68 height 17
click at [818, 375] on span "Tạo đơn hàng" at bounding box center [791, 378] width 68 height 17
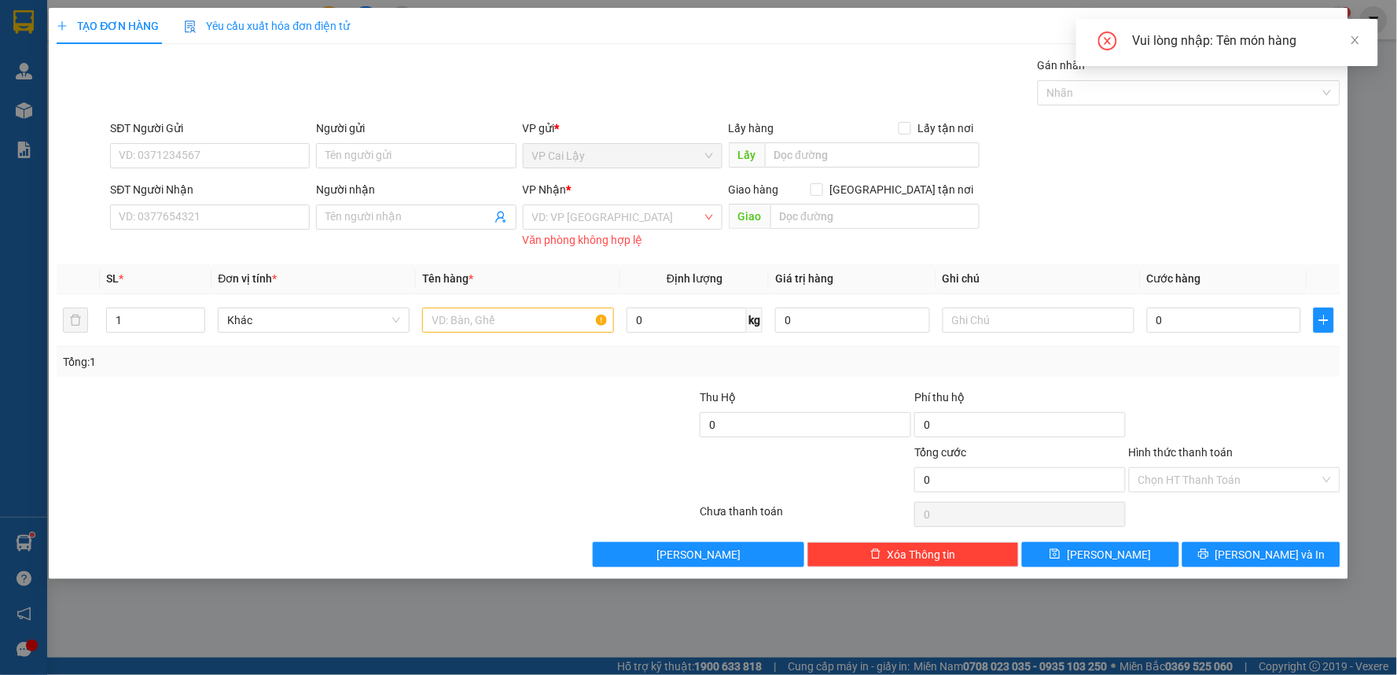
click at [435, 99] on div "Cần tạo đơn hàng để có thể xuất hóa đơn điện tử Xác nhận tạo đơn hàng? Quay lại…" at bounding box center [401, 84] width 65 height 29
drag, startPoint x: 816, startPoint y: 373, endPoint x: 811, endPoint y: 366, distance: 9.0
drag, startPoint x: 1324, startPoint y: 167, endPoint x: 1275, endPoint y: 219, distance: 71.2
click at [1324, 167] on div "SĐT Người Gửi VD: 0371234567 Người gửi Tên người gửi VP gửi * VP [PERSON_NAME] …" at bounding box center [725, 146] width 1236 height 55
click at [1353, 36] on icon "close" at bounding box center [1355, 40] width 8 height 8
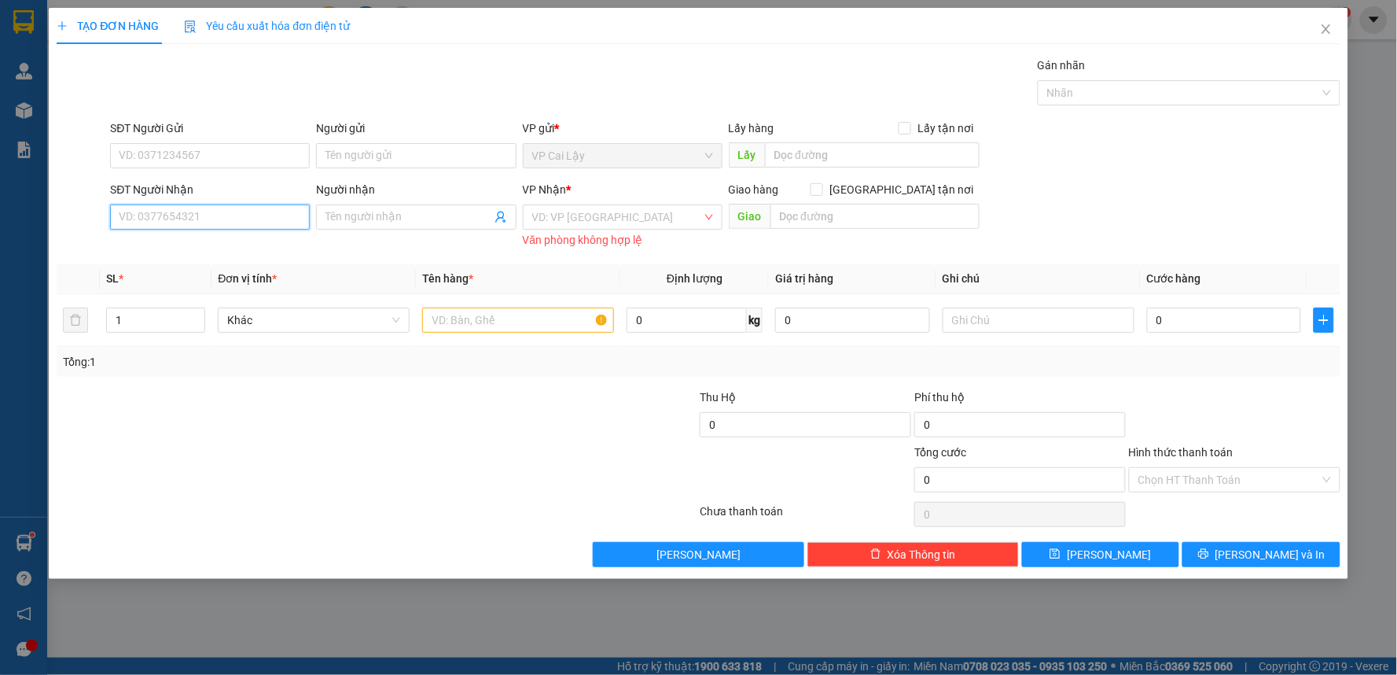
click at [129, 204] on input "SĐT Người Nhận" at bounding box center [210, 216] width 200 height 25
click at [693, 214] on input "search" at bounding box center [617, 217] width 170 height 24
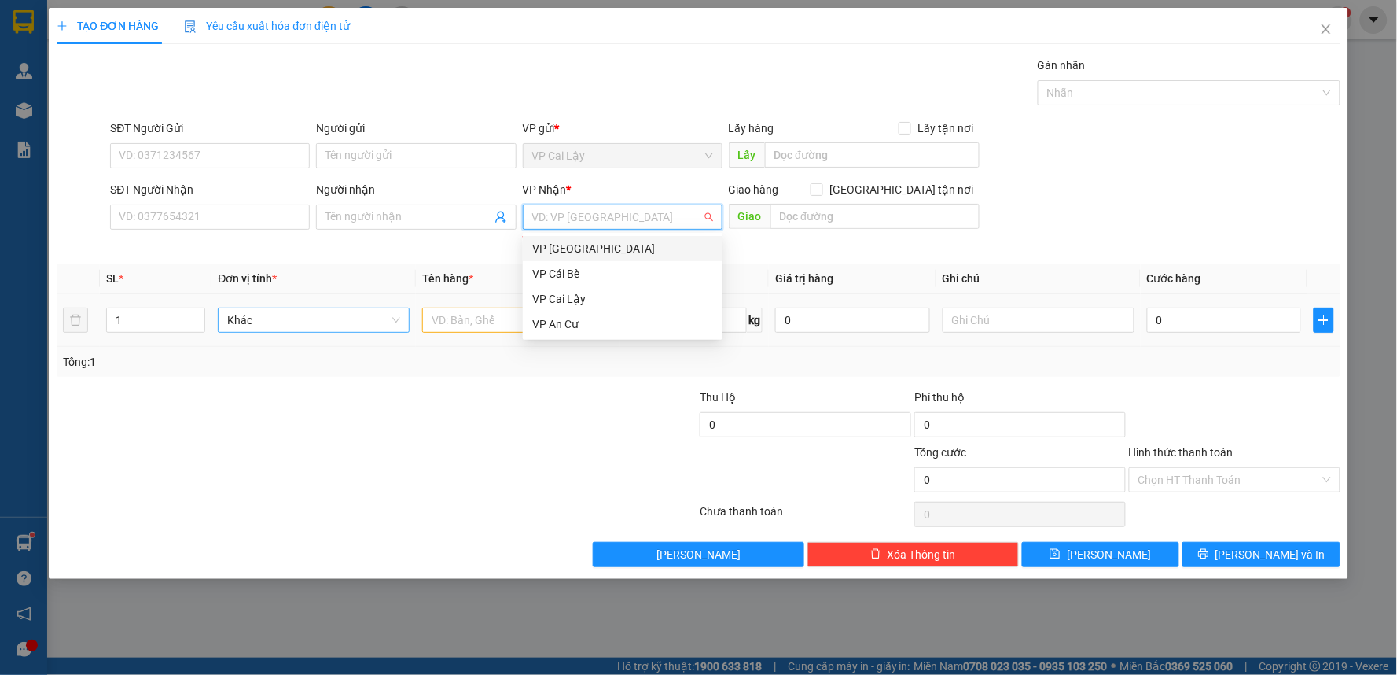
drag, startPoint x: 630, startPoint y: 242, endPoint x: 378, endPoint y: 309, distance: 260.3
click at [631, 244] on div "VP [GEOGRAPHIC_DATA]" at bounding box center [622, 248] width 181 height 17
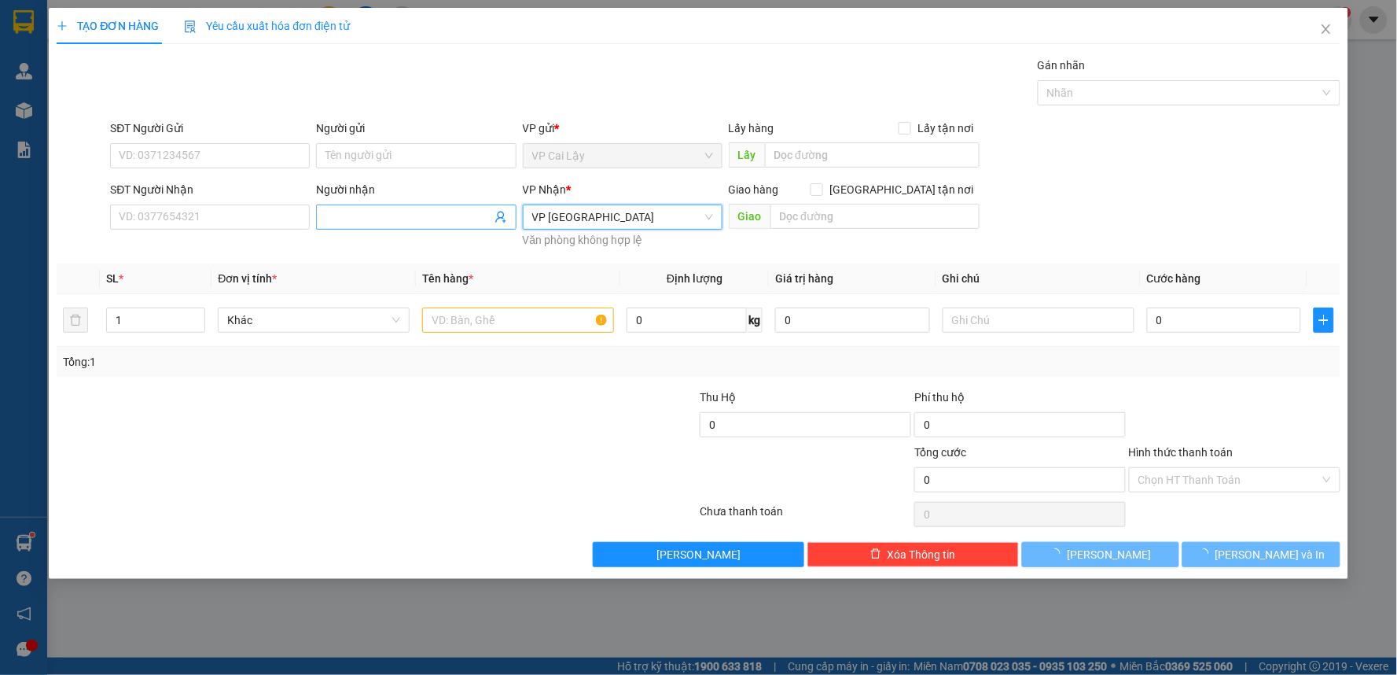
click at [430, 272] on span "Tên hàng *" at bounding box center [447, 278] width 51 height 13
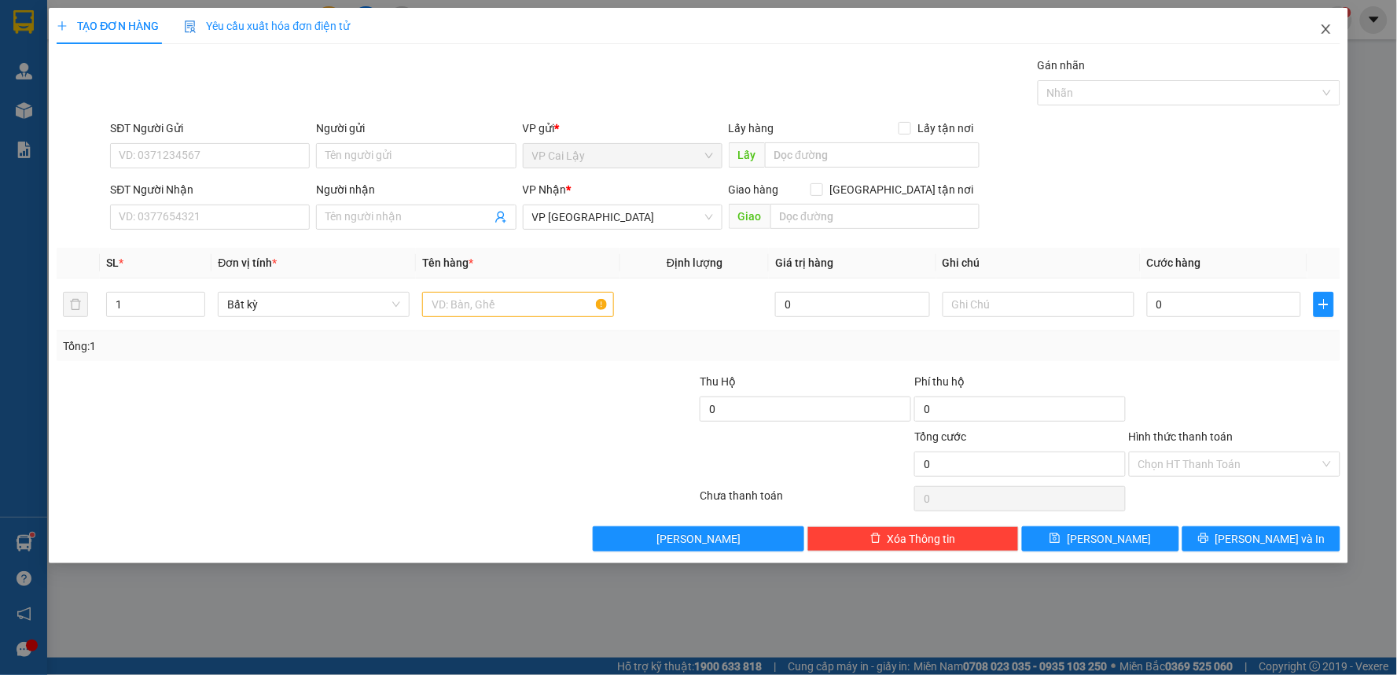
click at [1335, 26] on span "Close" at bounding box center [1326, 30] width 44 height 44
click at [1327, 35] on div "Kết quả tìm kiếm ( 2 ) Bộ lọc Gửi 3 ngày gần nhất Mã ĐH Trạng thái Món hàng Thu…" at bounding box center [698, 19] width 1397 height 39
click at [1329, 25] on div "1" at bounding box center [1339, 20] width 28 height 28
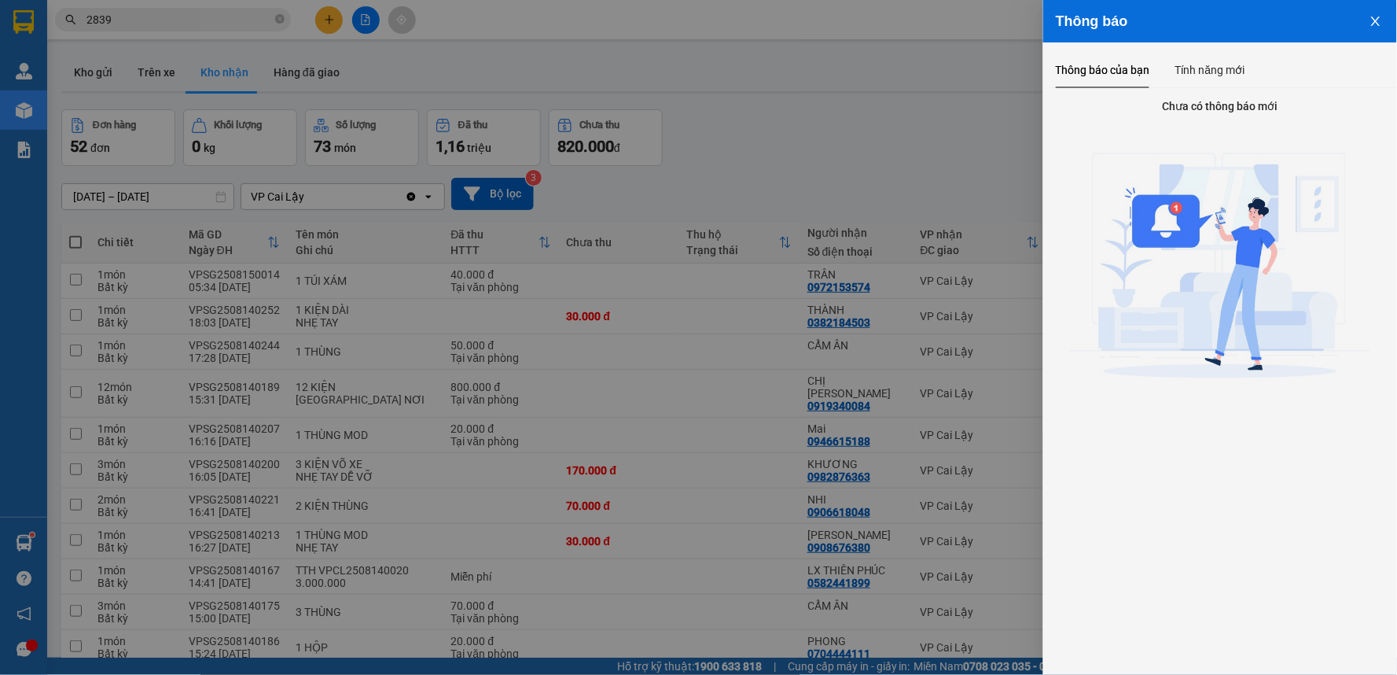
drag, startPoint x: 417, startPoint y: 371, endPoint x: 1384, endPoint y: 42, distance: 1020.6
click at [418, 369] on div at bounding box center [698, 337] width 1397 height 675
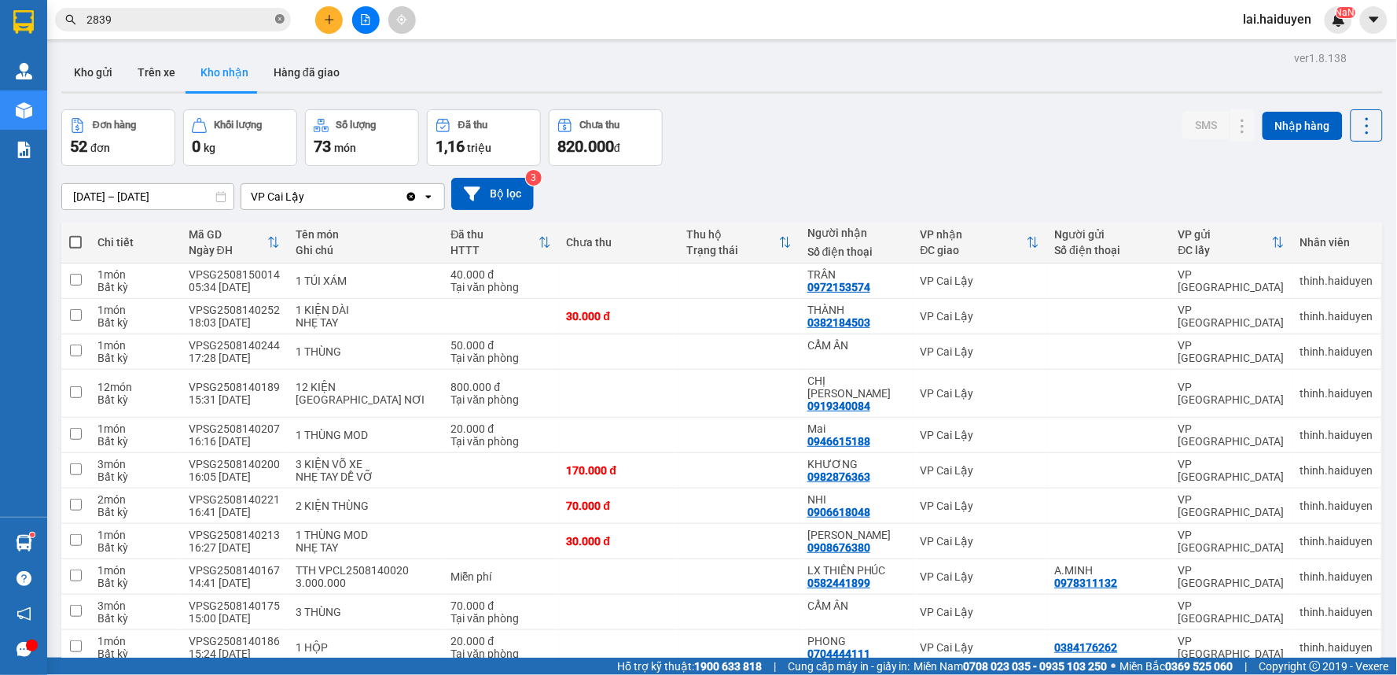
click at [280, 16] on icon "close-circle" at bounding box center [279, 18] width 9 height 9
click at [127, 21] on input "text" at bounding box center [179, 19] width 186 height 17
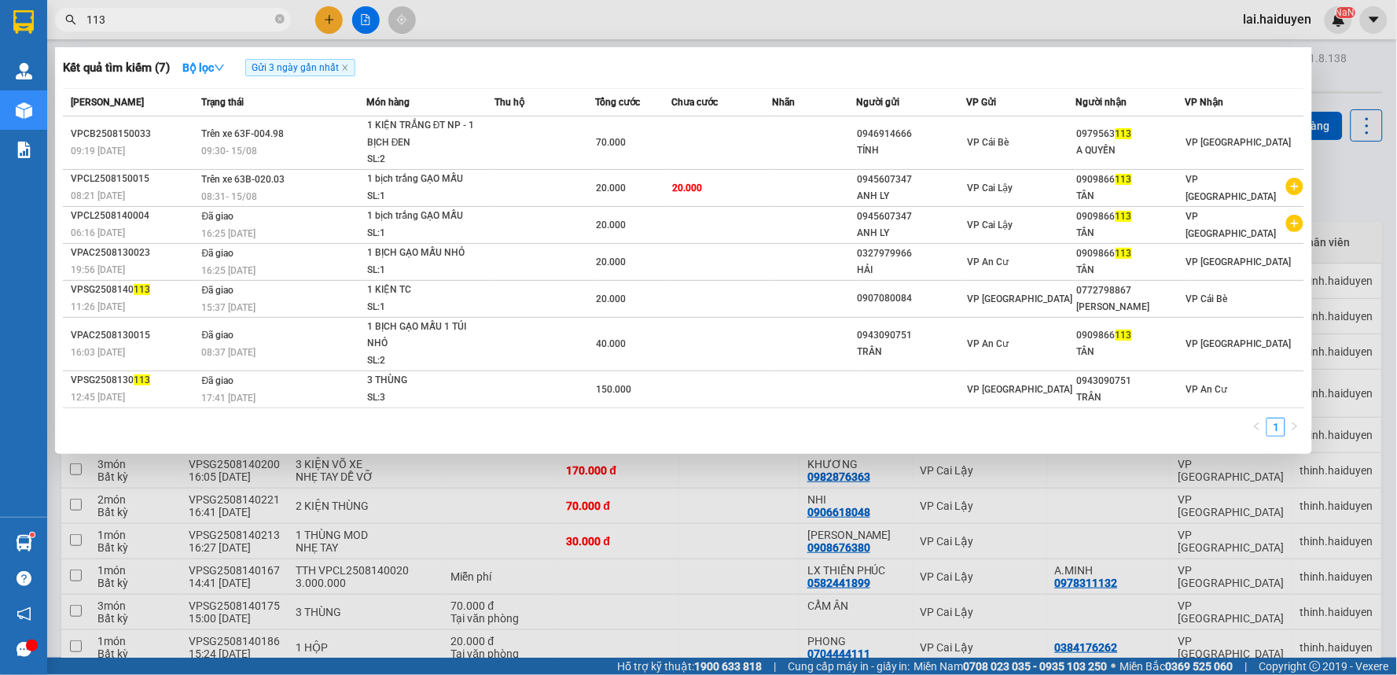
type input "113"
click at [623, 473] on div at bounding box center [698, 337] width 1397 height 675
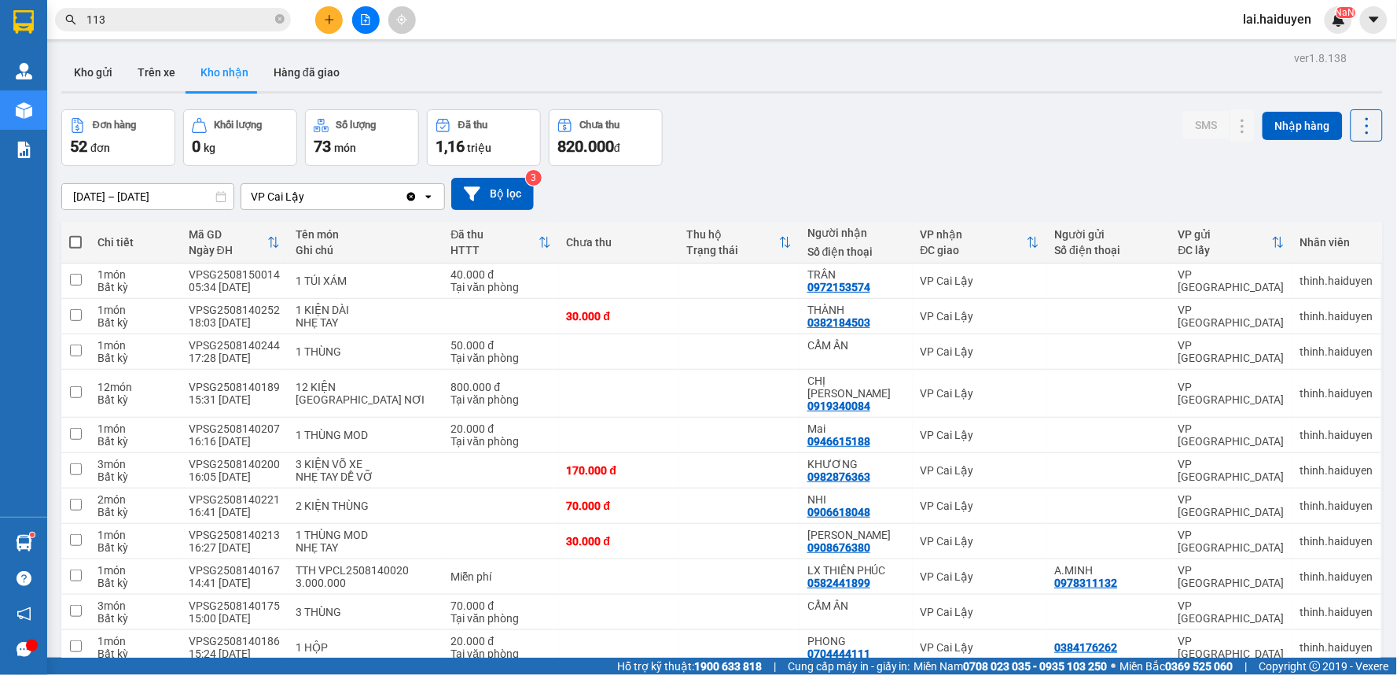
click at [283, 19] on icon "close-circle" at bounding box center [279, 18] width 9 height 9
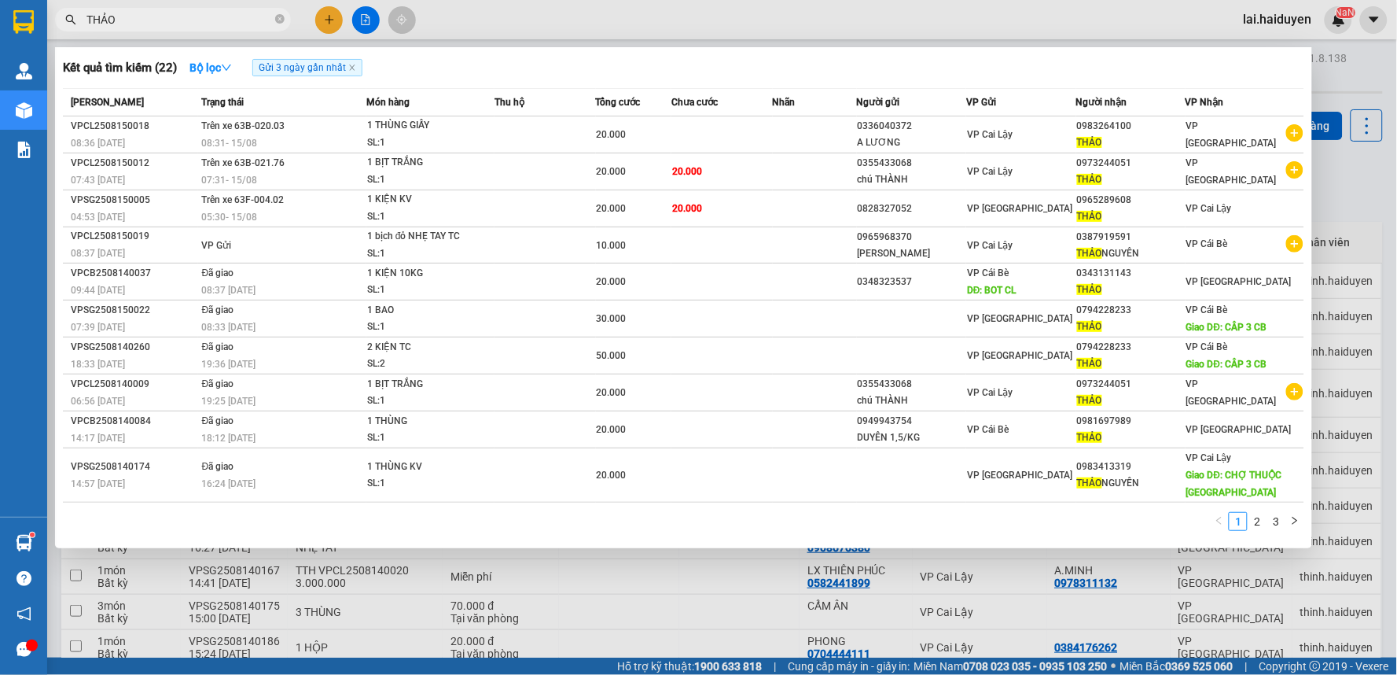
type input "THẢO"
click at [277, 20] on icon "close-circle" at bounding box center [279, 18] width 9 height 9
type input "380"
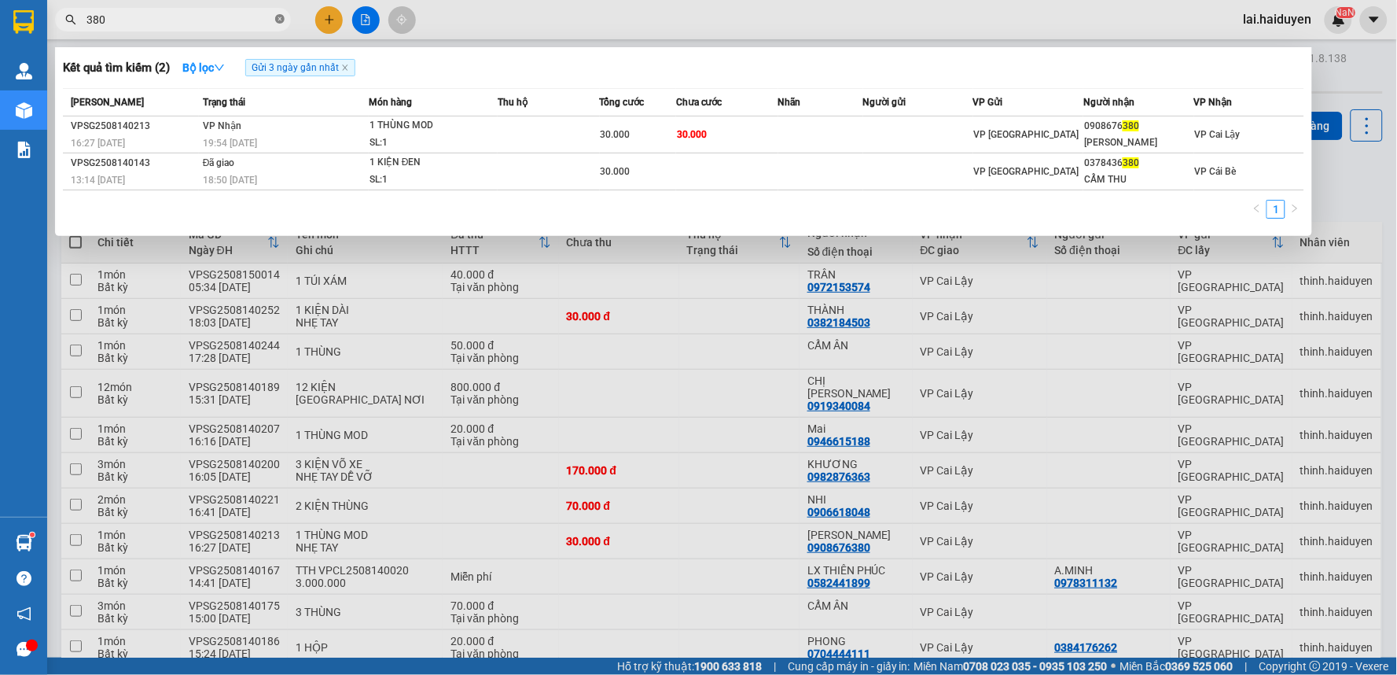
click at [280, 20] on icon "close-circle" at bounding box center [279, 18] width 9 height 9
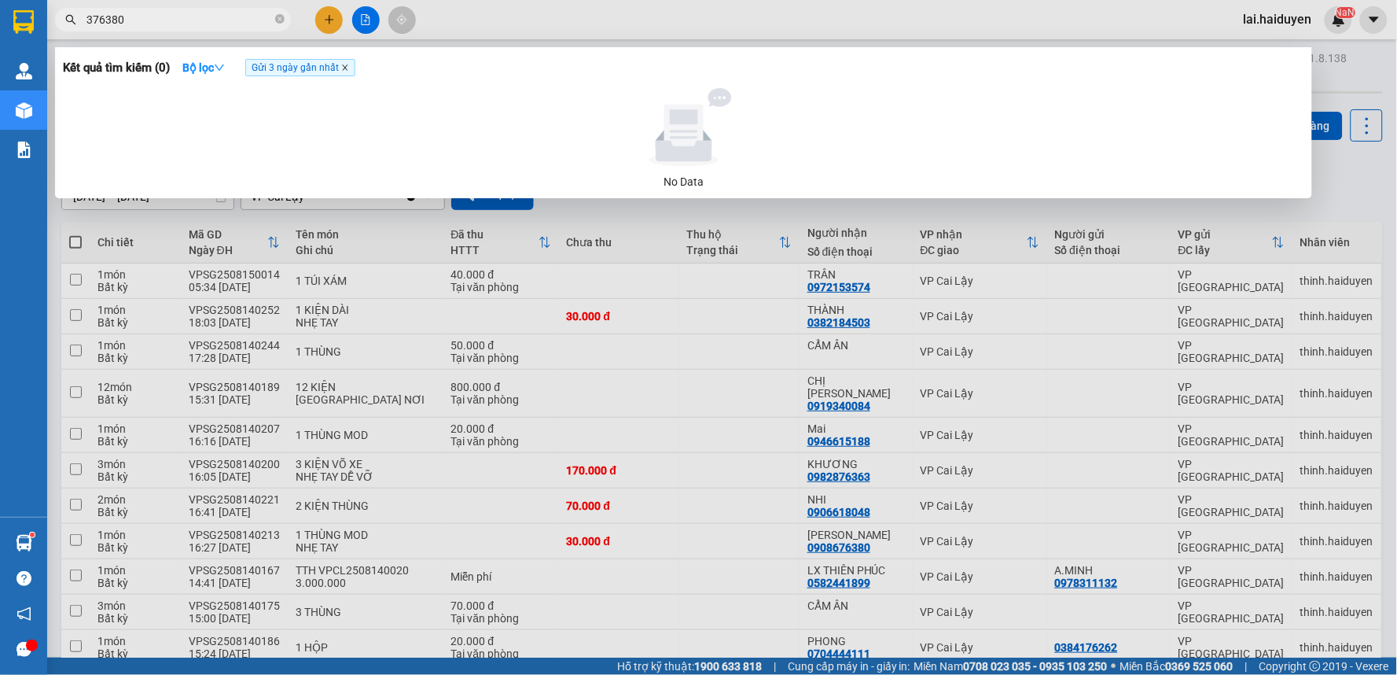
click at [347, 67] on icon "close" at bounding box center [345, 68] width 8 height 8
click at [83, 11] on span "376380" at bounding box center [173, 20] width 236 height 24
click at [83, 20] on span "376380" at bounding box center [173, 20] width 236 height 24
click at [90, 20] on input "376380" at bounding box center [179, 19] width 186 height 17
click at [151, 33] on div at bounding box center [698, 337] width 1397 height 675
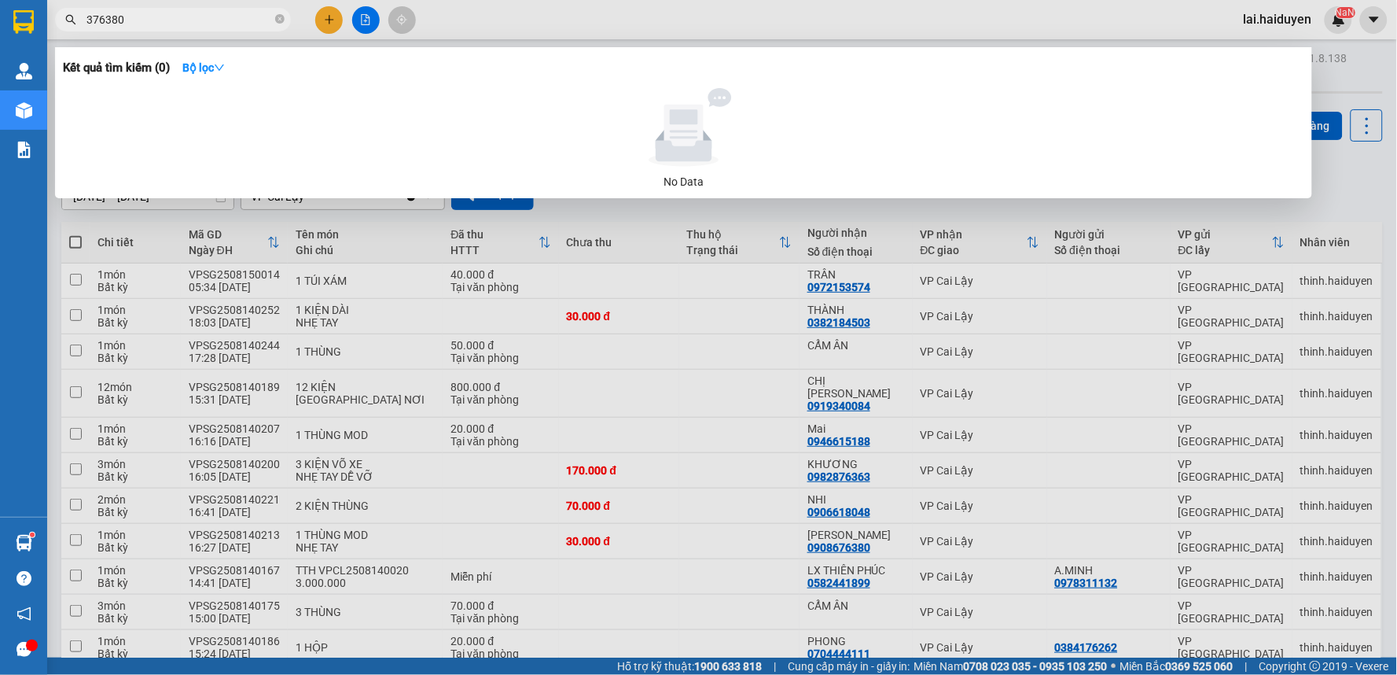
click at [85, 20] on span "376380" at bounding box center [173, 20] width 236 height 24
click at [88, 20] on input "376380" at bounding box center [179, 19] width 186 height 17
type input "0906376380"
click at [214, 71] on strong "Bộ lọc" at bounding box center [203, 67] width 42 height 13
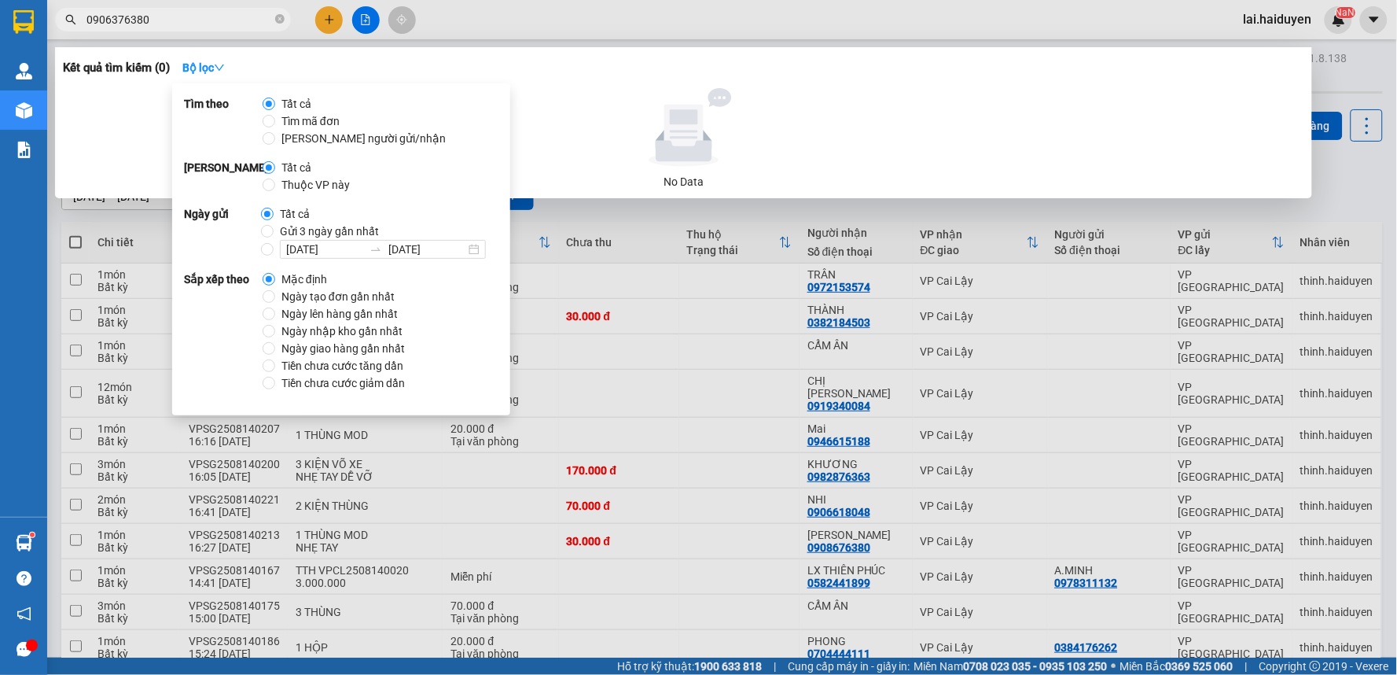
click at [308, 226] on span "Gửi 3 ngày gần nhất" at bounding box center [330, 230] width 112 height 17
click at [274, 226] on input "Gửi 3 ngày gần nhất" at bounding box center [267, 231] width 13 height 13
radio input "true"
radio input "false"
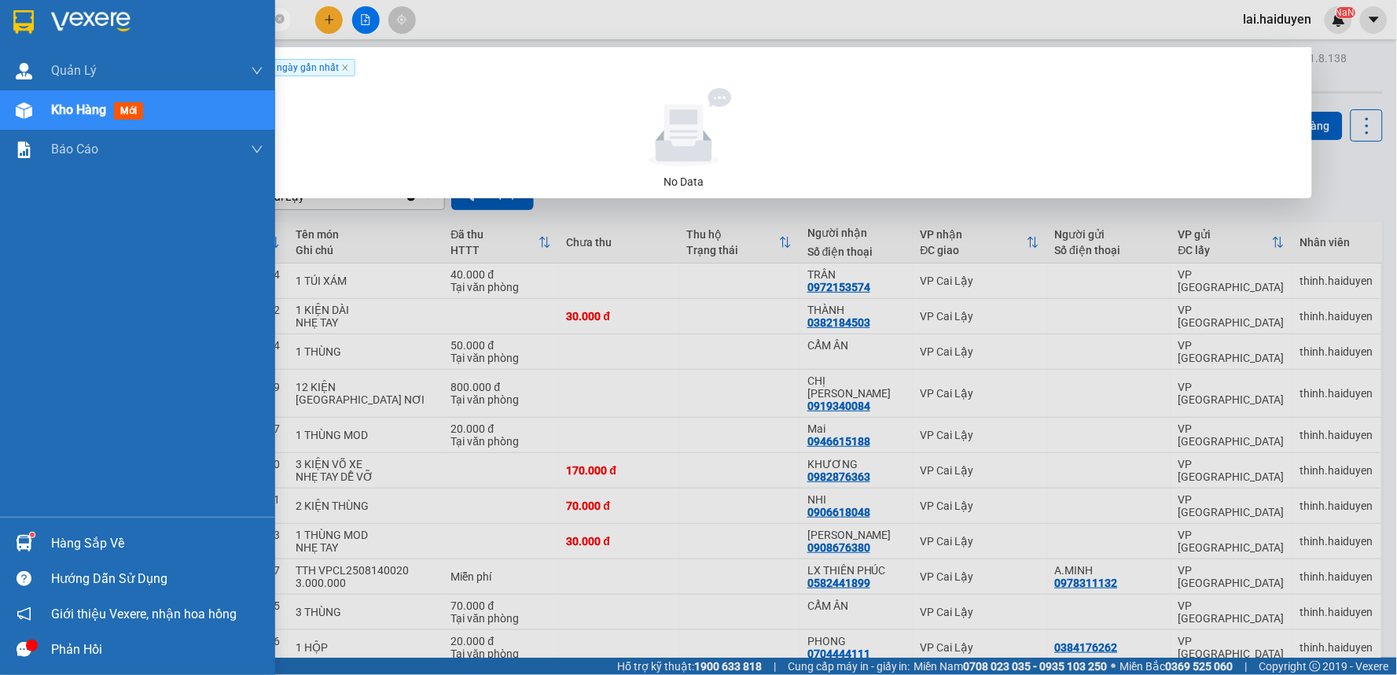
drag, startPoint x: 156, startPoint y: 14, endPoint x: 0, endPoint y: 10, distance: 155.7
click at [0, 10] on section "Kết quả tìm kiếm ( 0 ) Bộ lọc Gửi 3 ngày gần nhất No Data 0906376380 lai.[PERSO…" at bounding box center [698, 337] width 1397 height 675
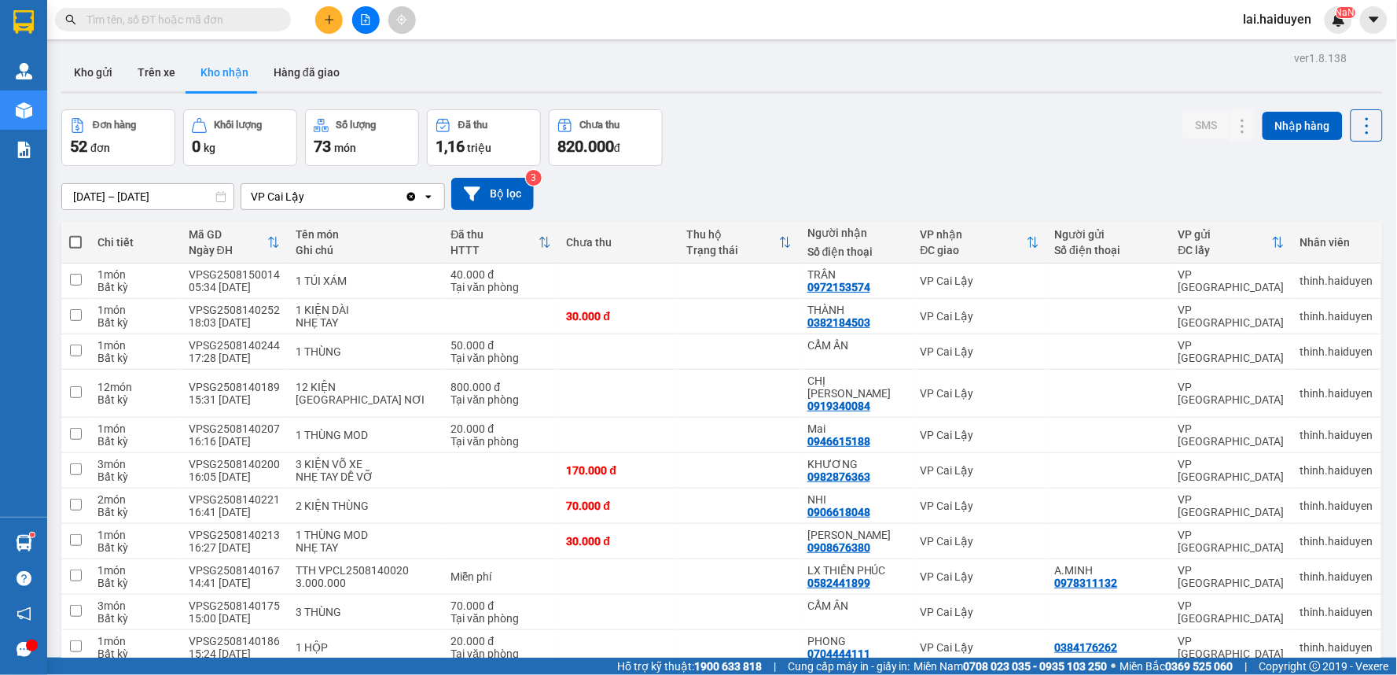
click at [185, 28] on input "text" at bounding box center [179, 19] width 186 height 17
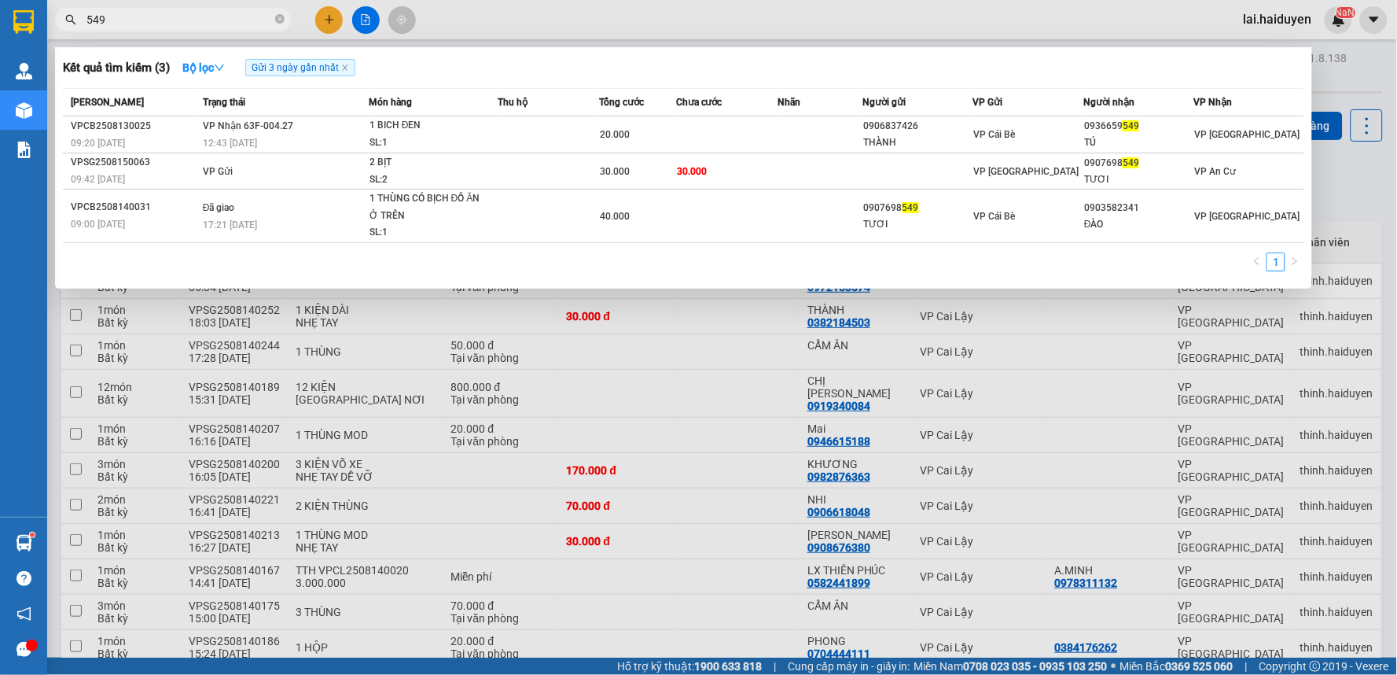
type input "549"
click at [274, 18] on span "549" at bounding box center [173, 20] width 236 height 24
drag, startPoint x: 278, startPoint y: 17, endPoint x: 295, endPoint y: -4, distance: 26.8
click at [295, 0] on html "Kết quả tìm kiếm ( 3 ) Bộ lọc Gửi 3 ngày gần nhất Mã ĐH Trạng thái Món hàng Thu…" at bounding box center [698, 337] width 1397 height 675
click at [277, 20] on icon "close-circle" at bounding box center [279, 18] width 9 height 9
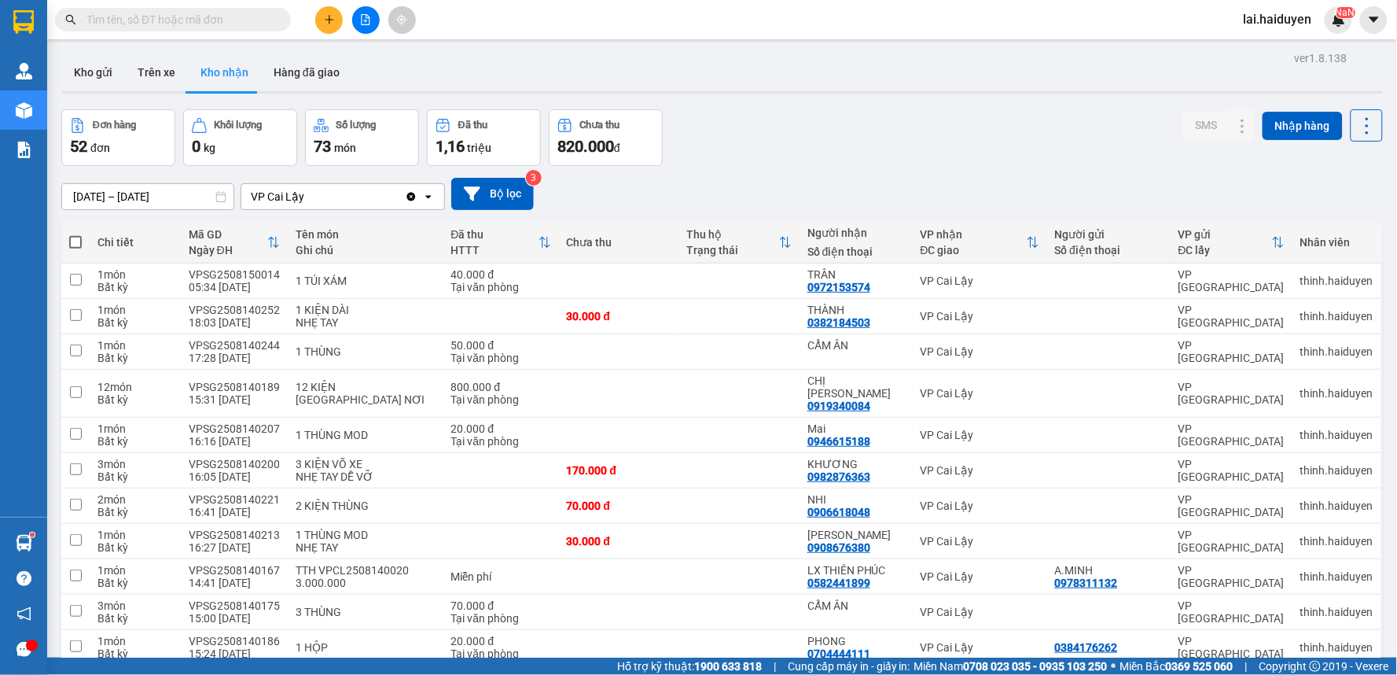
click at [215, 26] on input "text" at bounding box center [179, 19] width 186 height 17
click at [215, 26] on input "0908" at bounding box center [179, 19] width 186 height 17
type input "090800"
click at [0, 0] on div at bounding box center [0, 0] width 0 height 0
click at [265, 9] on span "090800" at bounding box center [173, 20] width 236 height 24
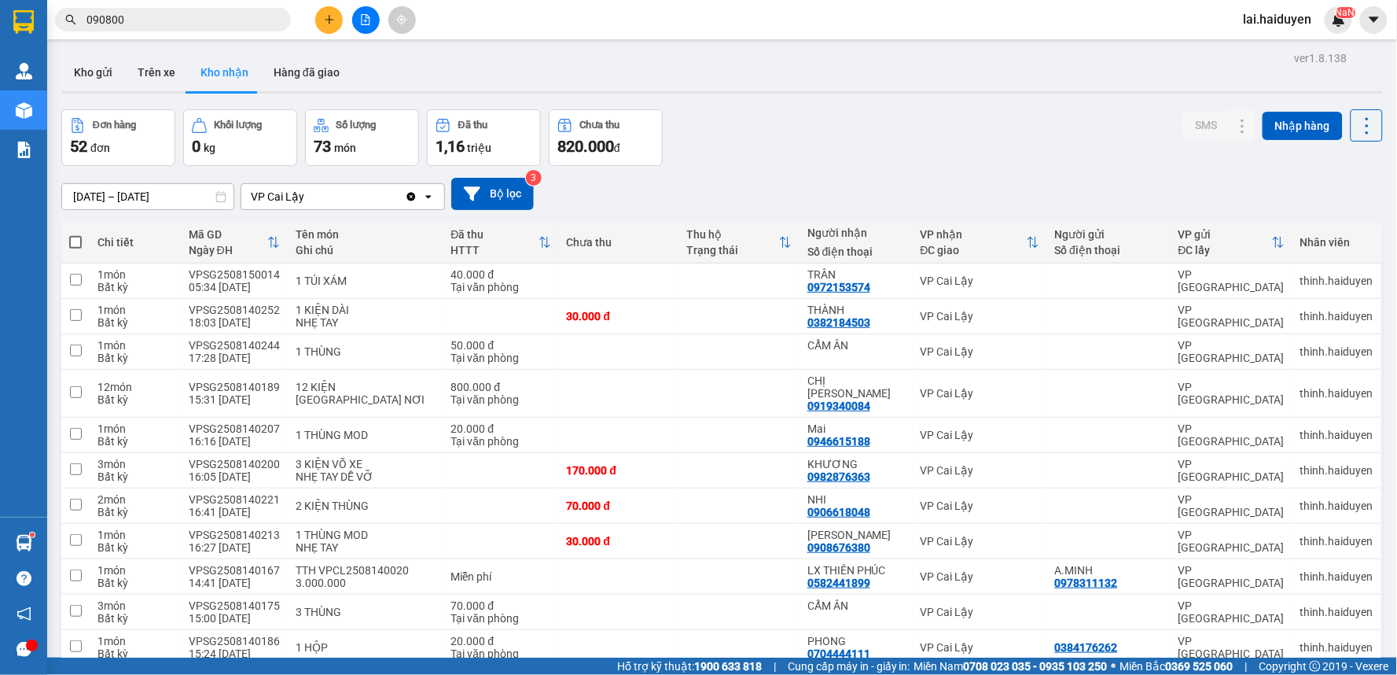
click at [0, 0] on div at bounding box center [0, 0] width 0 height 0
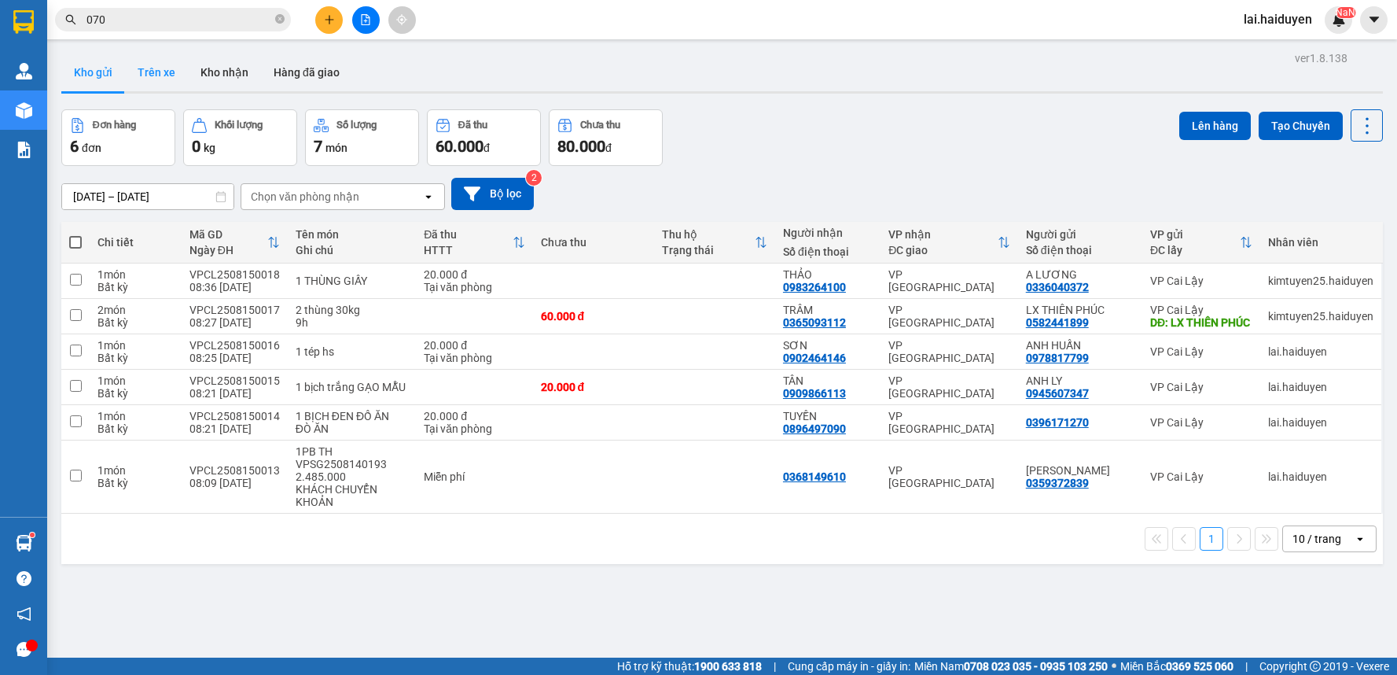
click at [135, 75] on button "Trên xe" at bounding box center [156, 72] width 63 height 38
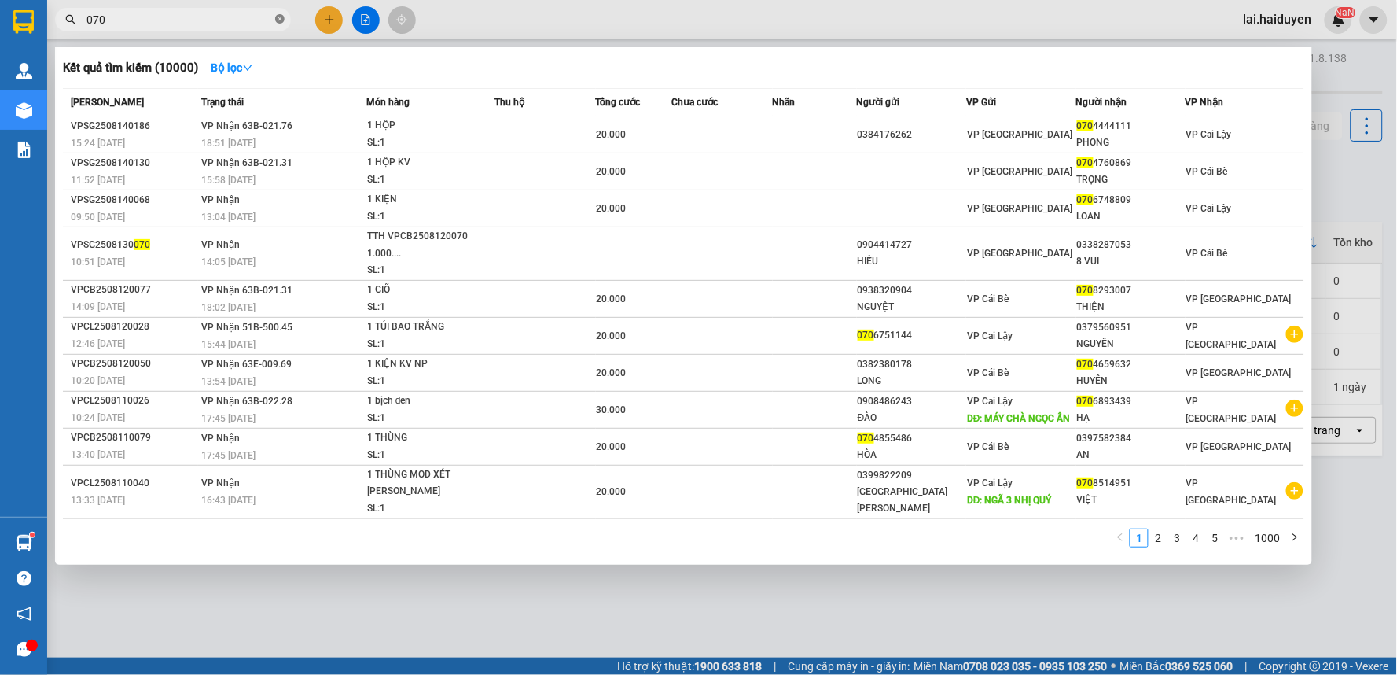
click at [275, 20] on icon "close-circle" at bounding box center [279, 18] width 9 height 9
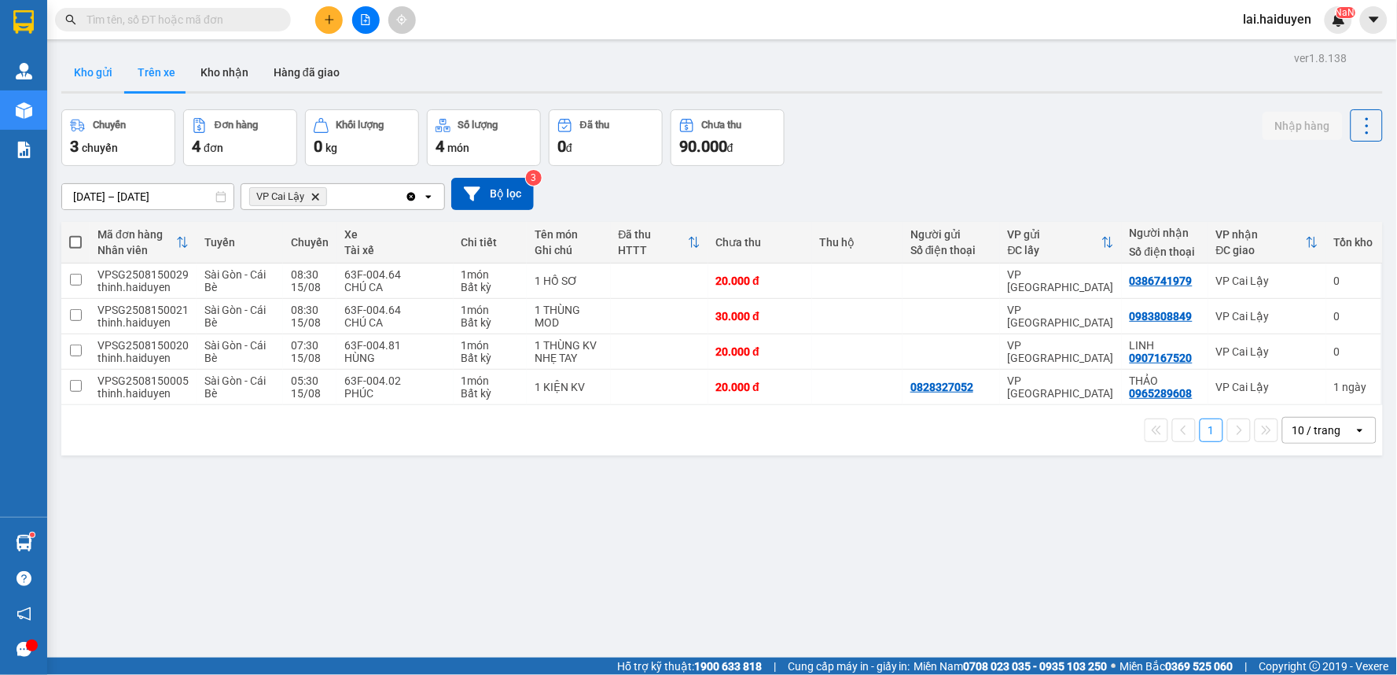
click at [82, 79] on button "Kho gửi" at bounding box center [93, 72] width 64 height 38
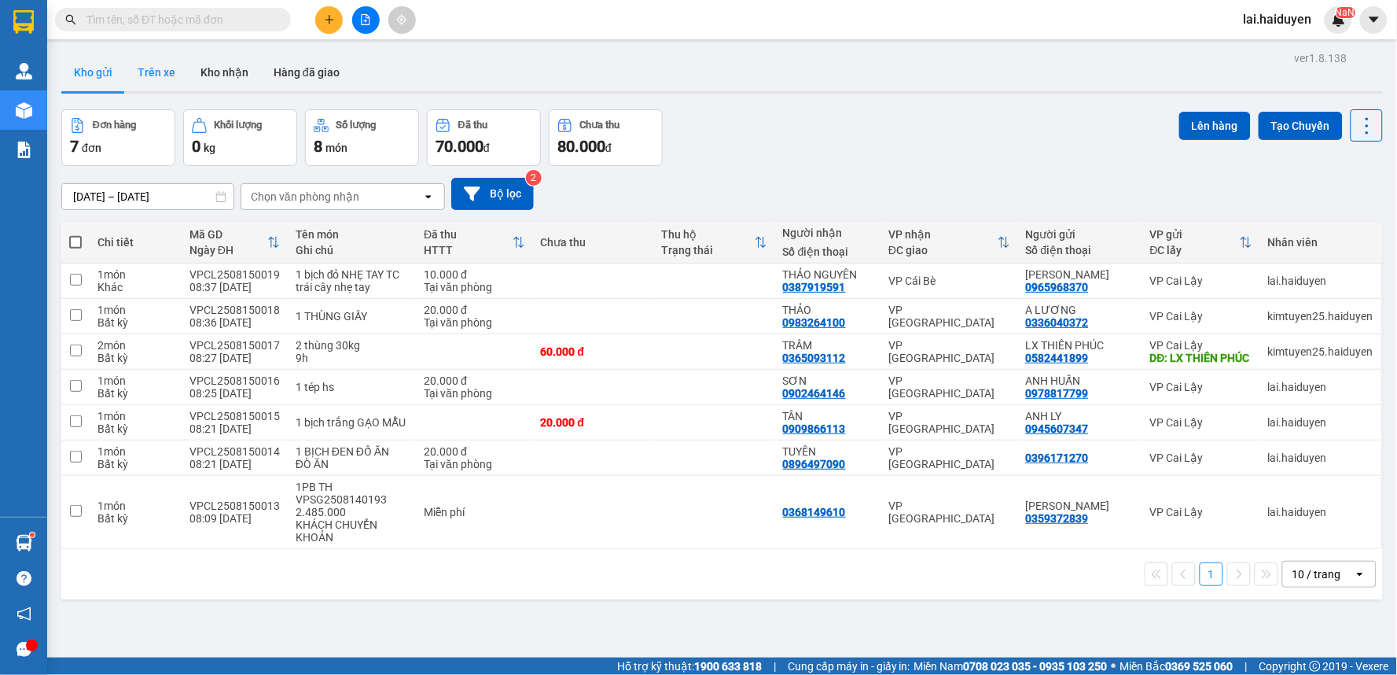
click at [135, 65] on button "Trên xe" at bounding box center [156, 72] width 63 height 38
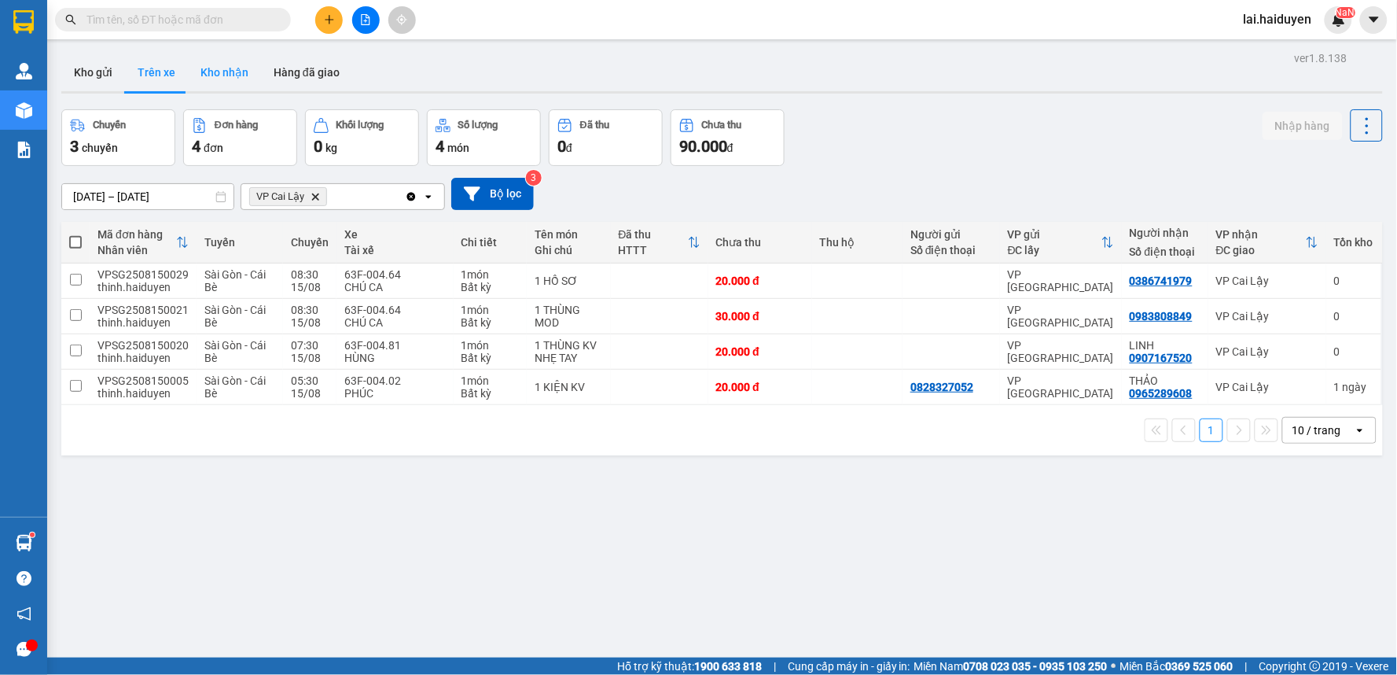
click at [212, 77] on button "Kho nhận" at bounding box center [224, 72] width 73 height 38
type input "[DATE] – [DATE]"
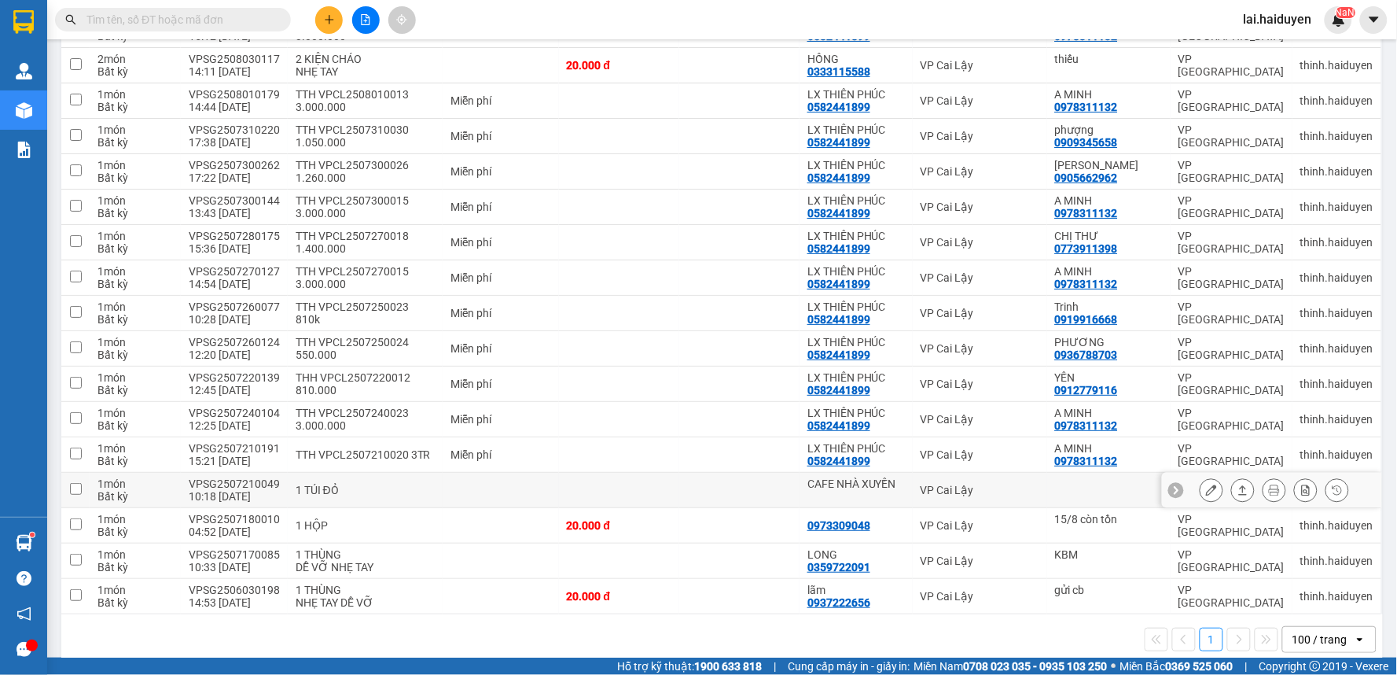
scroll to position [1730, 0]
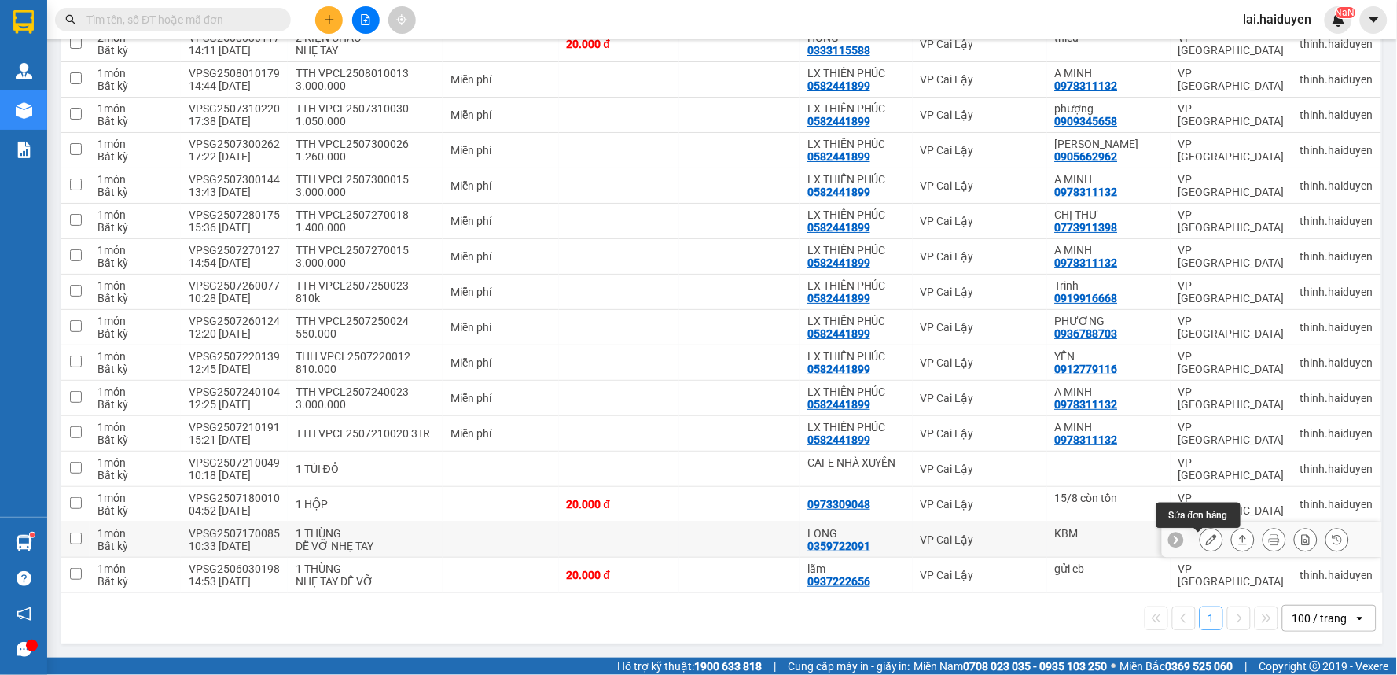
click at [1200, 538] on div at bounding box center [1212, 540] width 24 height 24
click at [1206, 540] on icon at bounding box center [1211, 539] width 11 height 11
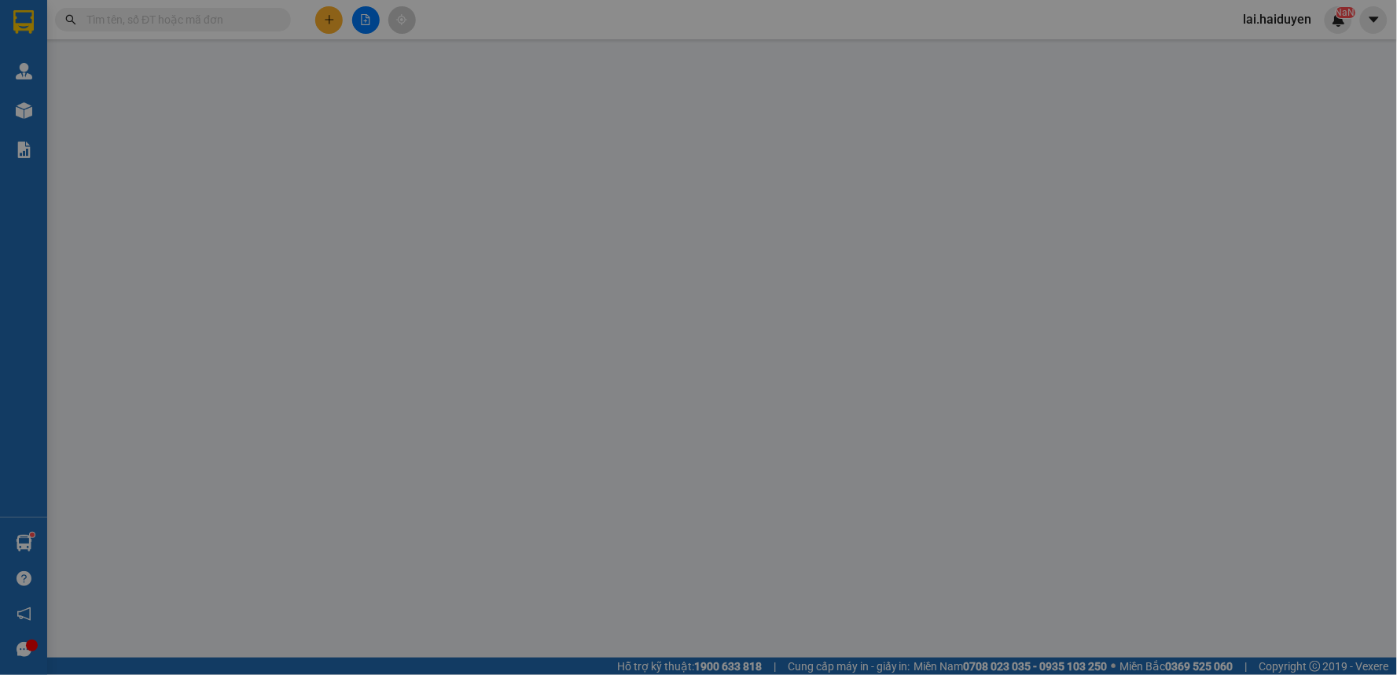
type input "KBM"
type input "0359722091"
type input "LONG"
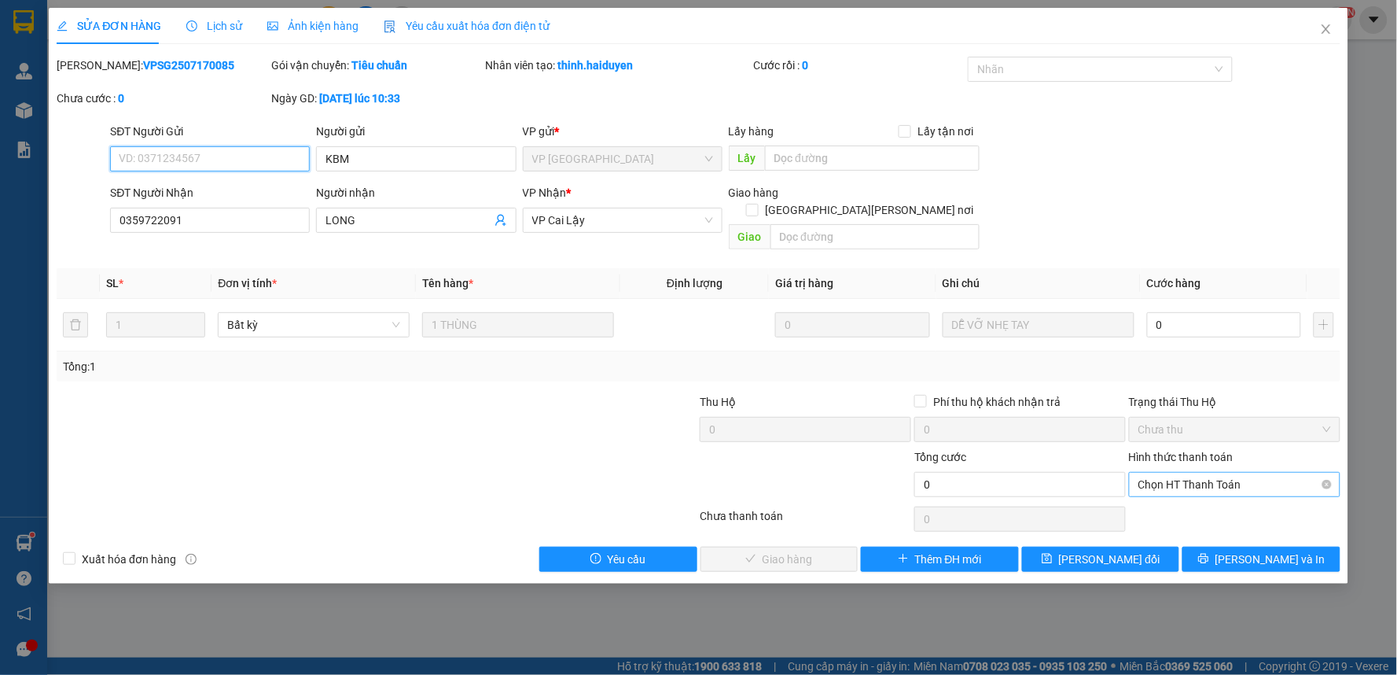
click at [1204, 472] on span "Chọn HT Thanh Toán" at bounding box center [1234, 484] width 193 height 24
click at [1205, 496] on div "Tại văn phòng" at bounding box center [1235, 498] width 193 height 17
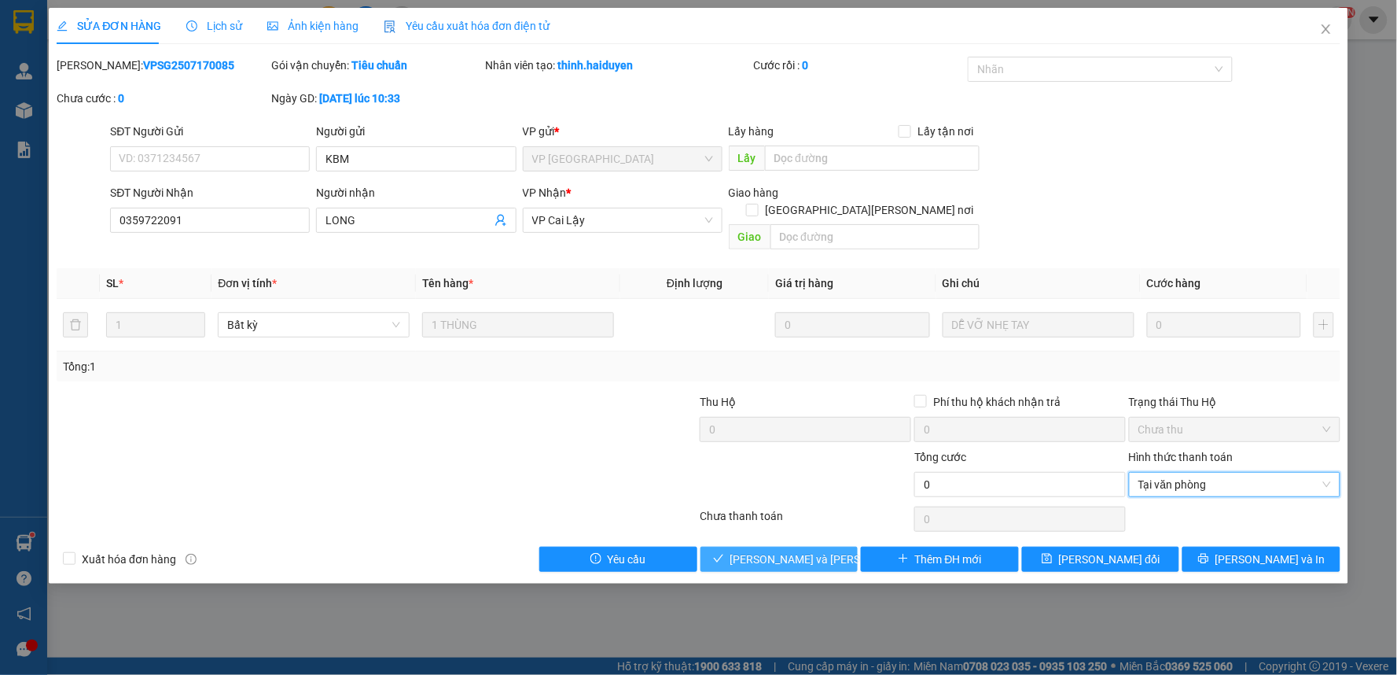
click at [796, 550] on span "[PERSON_NAME] và [PERSON_NAME] hàng" at bounding box center [836, 558] width 212 height 17
click at [1332, 26] on icon "close" at bounding box center [1326, 29] width 13 height 13
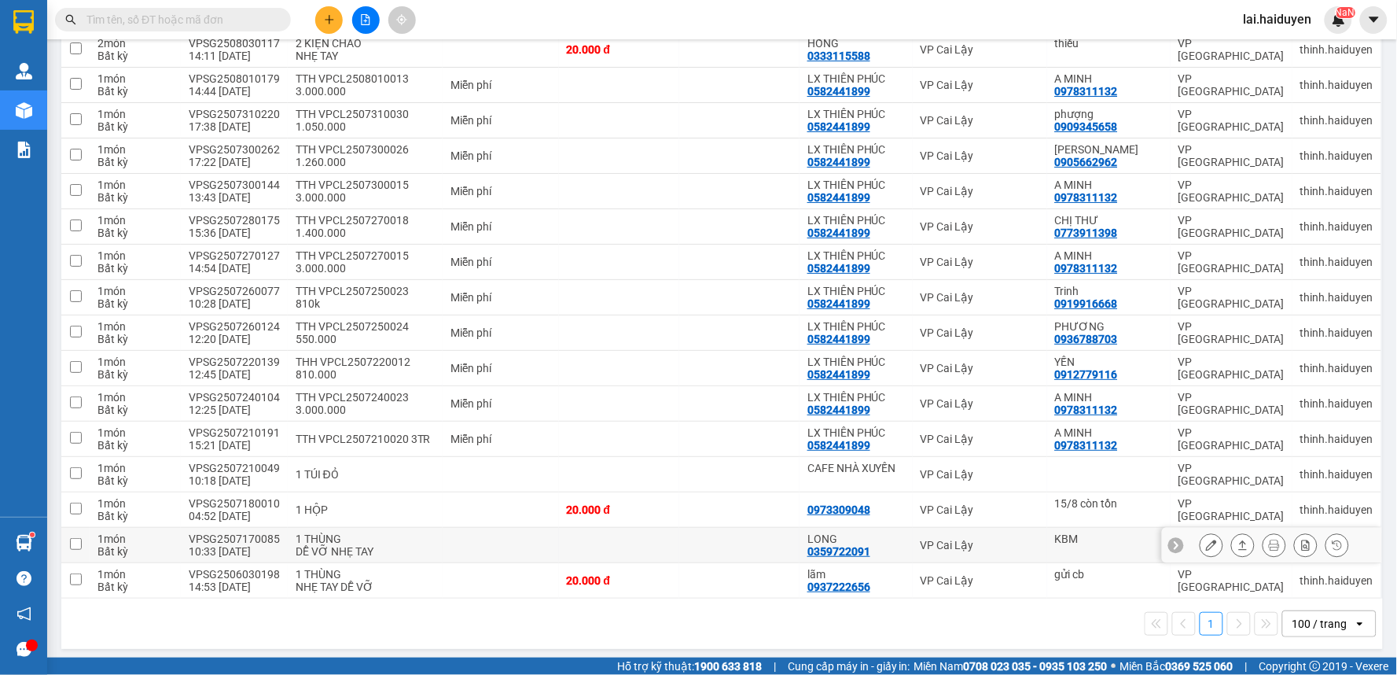
scroll to position [1730, 0]
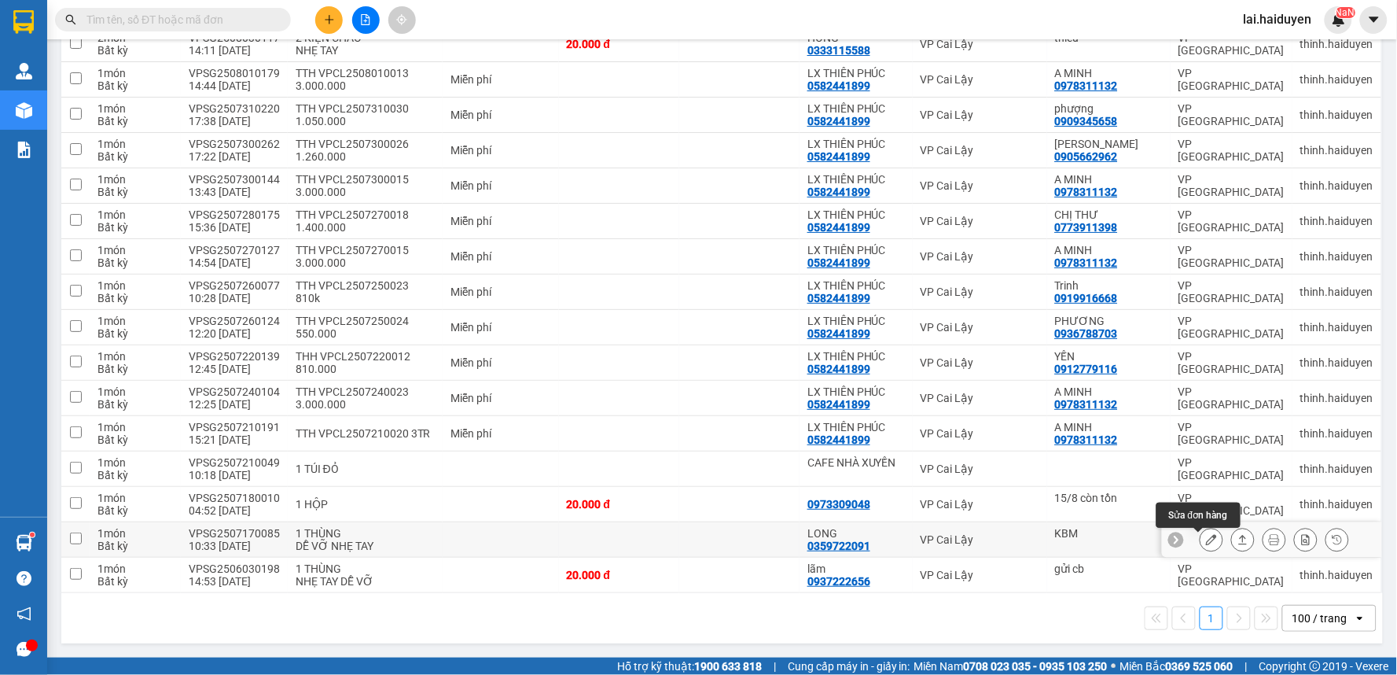
click at [1206, 540] on icon at bounding box center [1211, 539] width 11 height 11
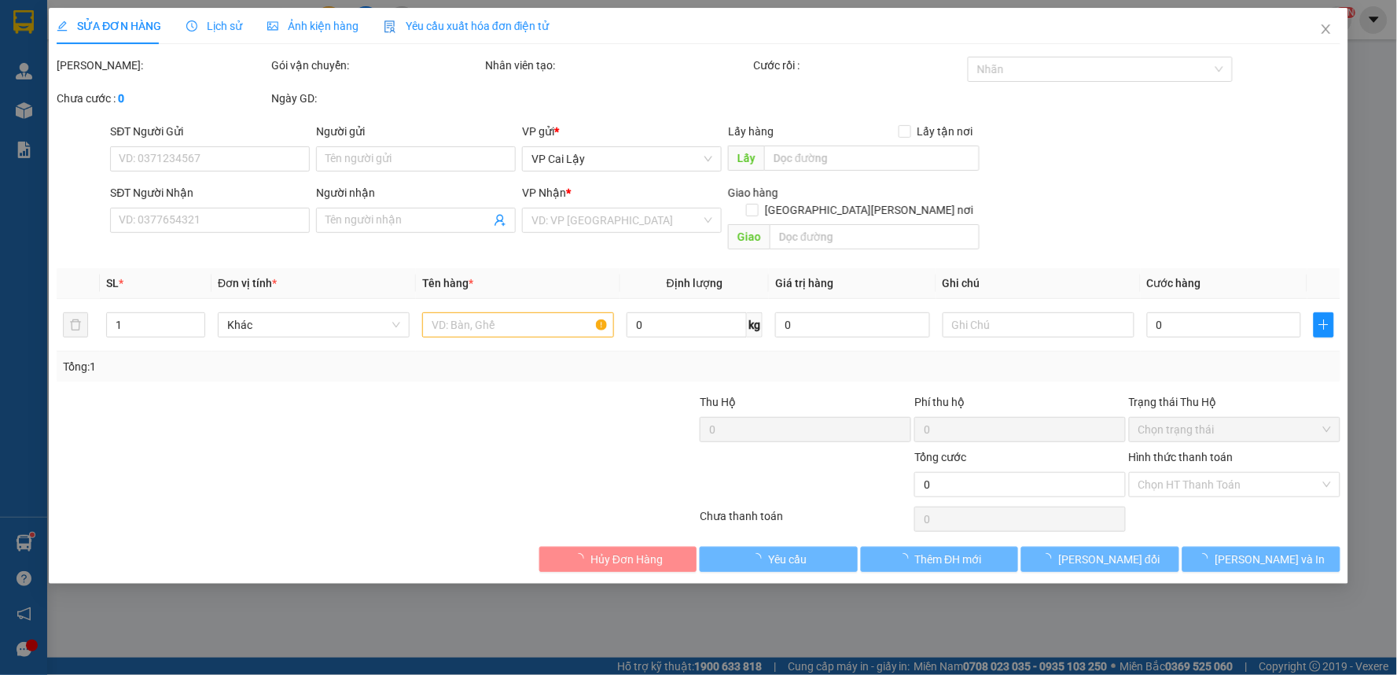
type input "KBM"
type input "0359722091"
type input "LONG"
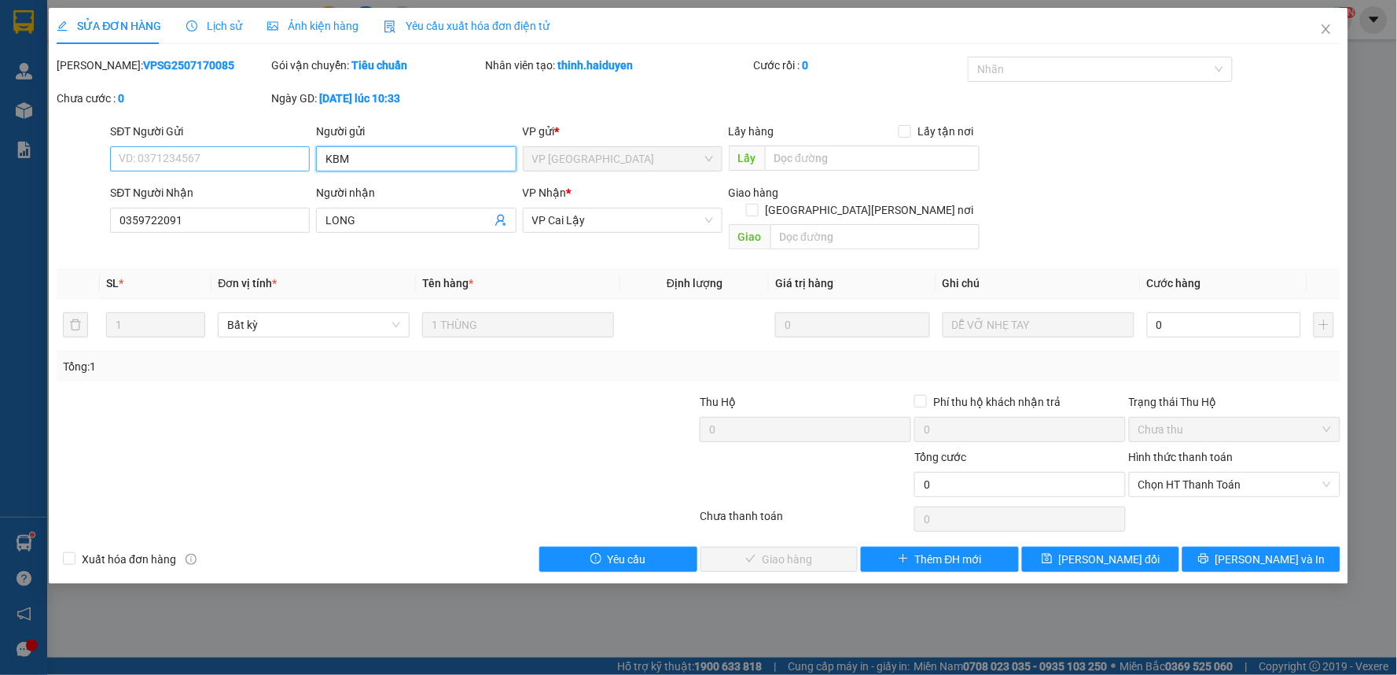
drag, startPoint x: 344, startPoint y: 170, endPoint x: 309, endPoint y: 170, distance: 34.6
click at [309, 170] on div "SĐT Người Gửi VD: 0371234567 Người gửi KBM KBM VP gửi * VP [GEOGRAPHIC_DATA] Lấ…" at bounding box center [725, 150] width 1236 height 55
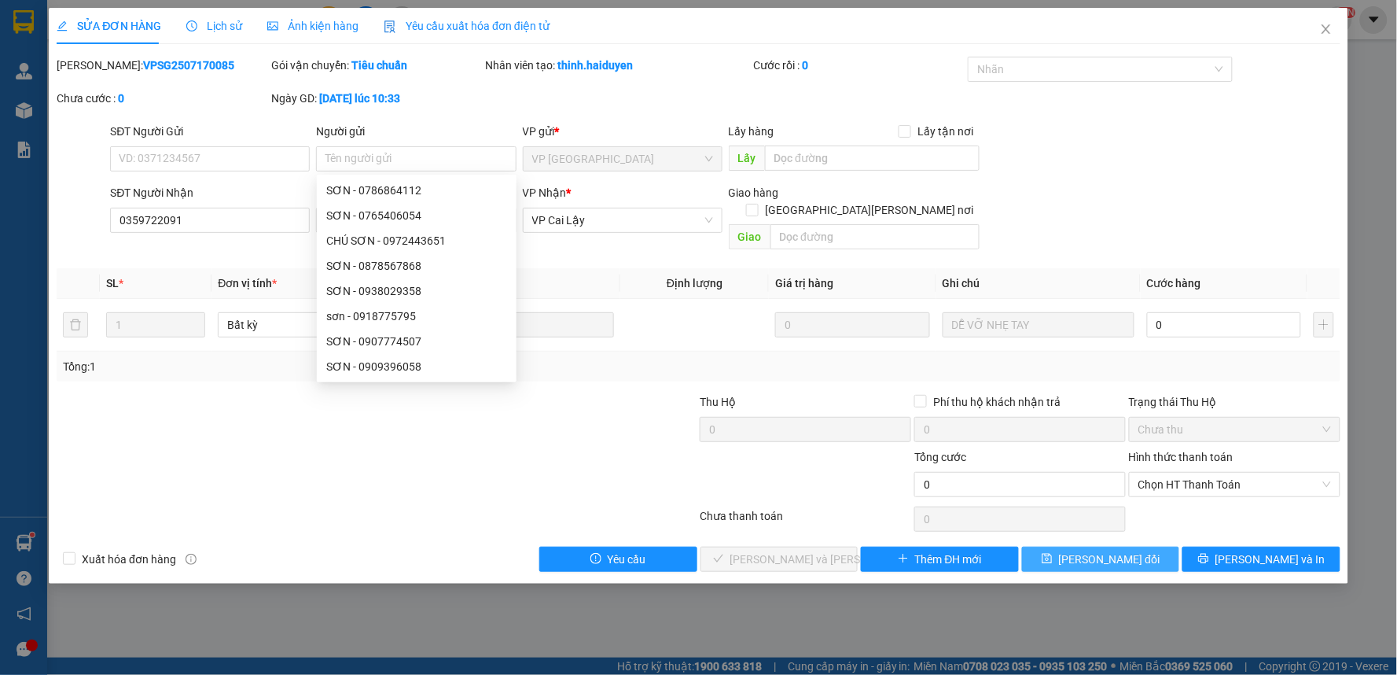
click at [1107, 550] on span "[PERSON_NAME] đổi" at bounding box center [1109, 558] width 101 height 17
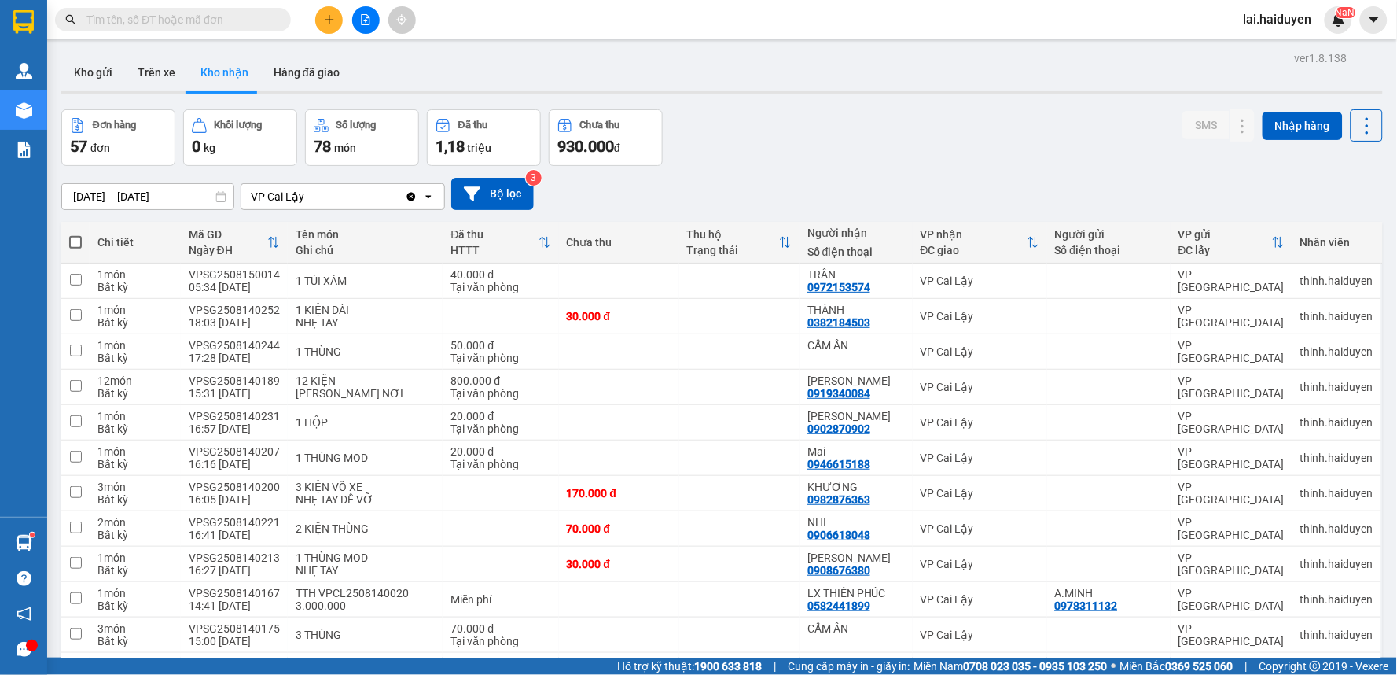
click at [186, 11] on input "text" at bounding box center [179, 19] width 186 height 17
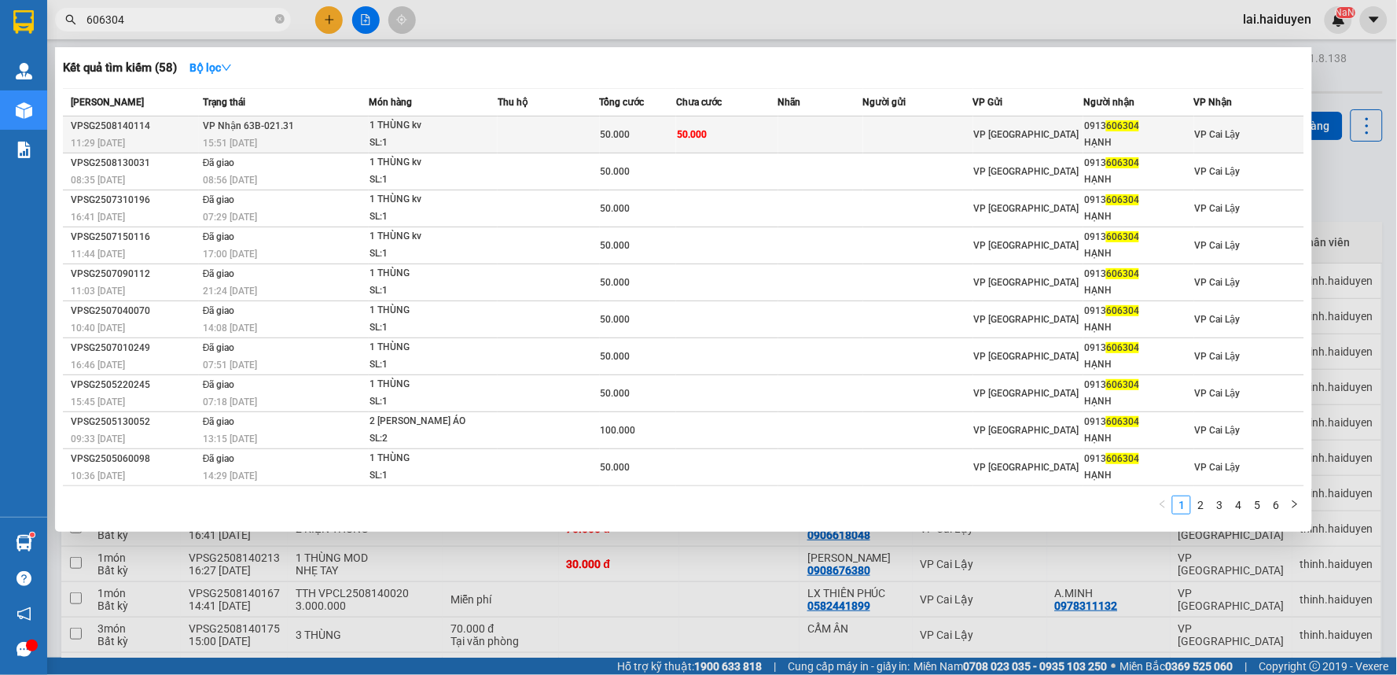
type input "606304"
click at [778, 118] on td at bounding box center [820, 134] width 85 height 37
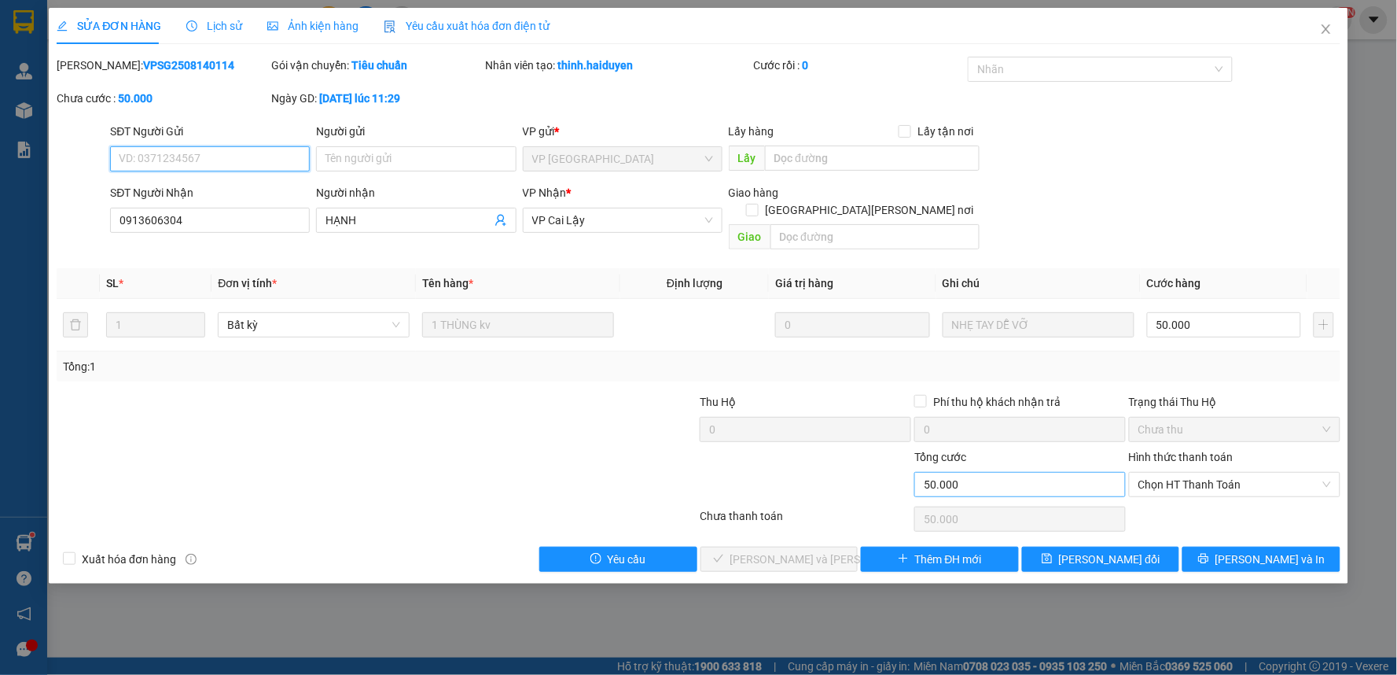
type input "0913606304"
type input "HẠNH"
type input "50.000"
drag, startPoint x: 1259, startPoint y: 465, endPoint x: 1262, endPoint y: 478, distance: 13.7
click at [1260, 472] on span "Chọn HT Thanh Toán" at bounding box center [1234, 484] width 193 height 24
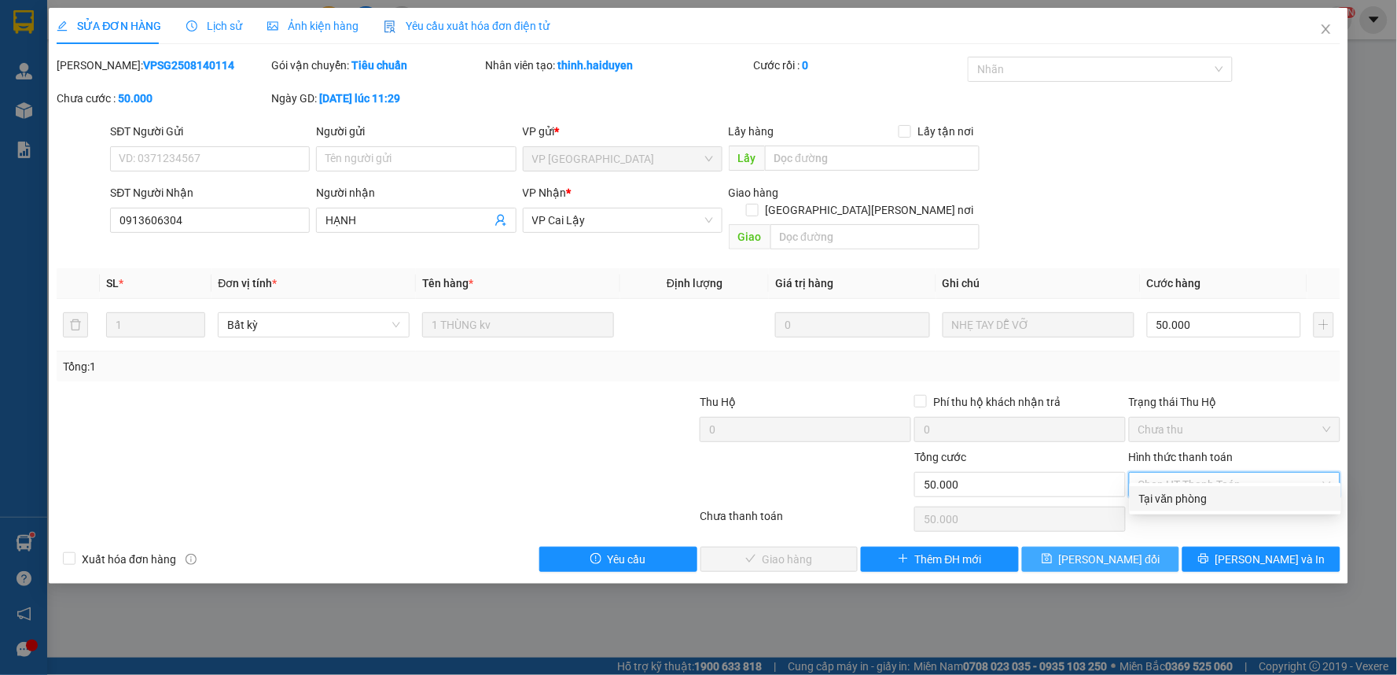
click at [1254, 503] on div "Tại văn phòng" at bounding box center [1235, 498] width 193 height 17
type input "0"
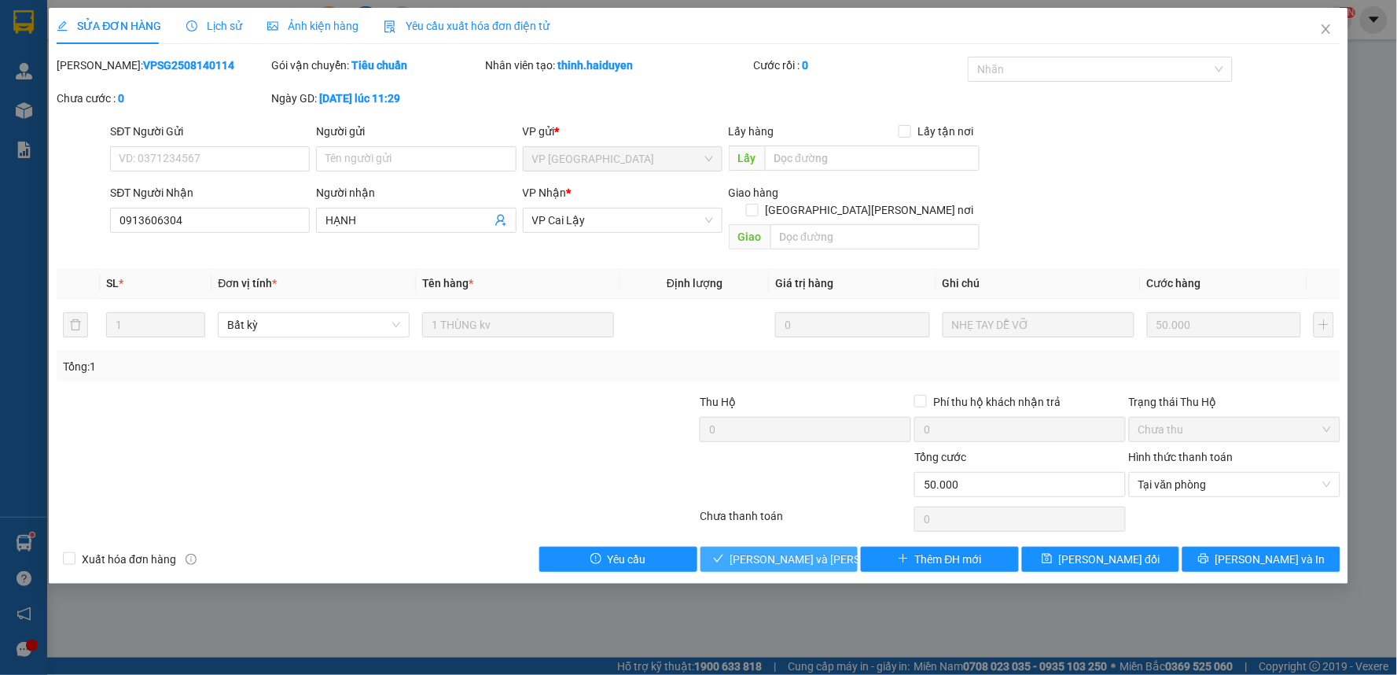
click at [830, 546] on button "[PERSON_NAME] và [PERSON_NAME] hàng" at bounding box center [779, 558] width 158 height 25
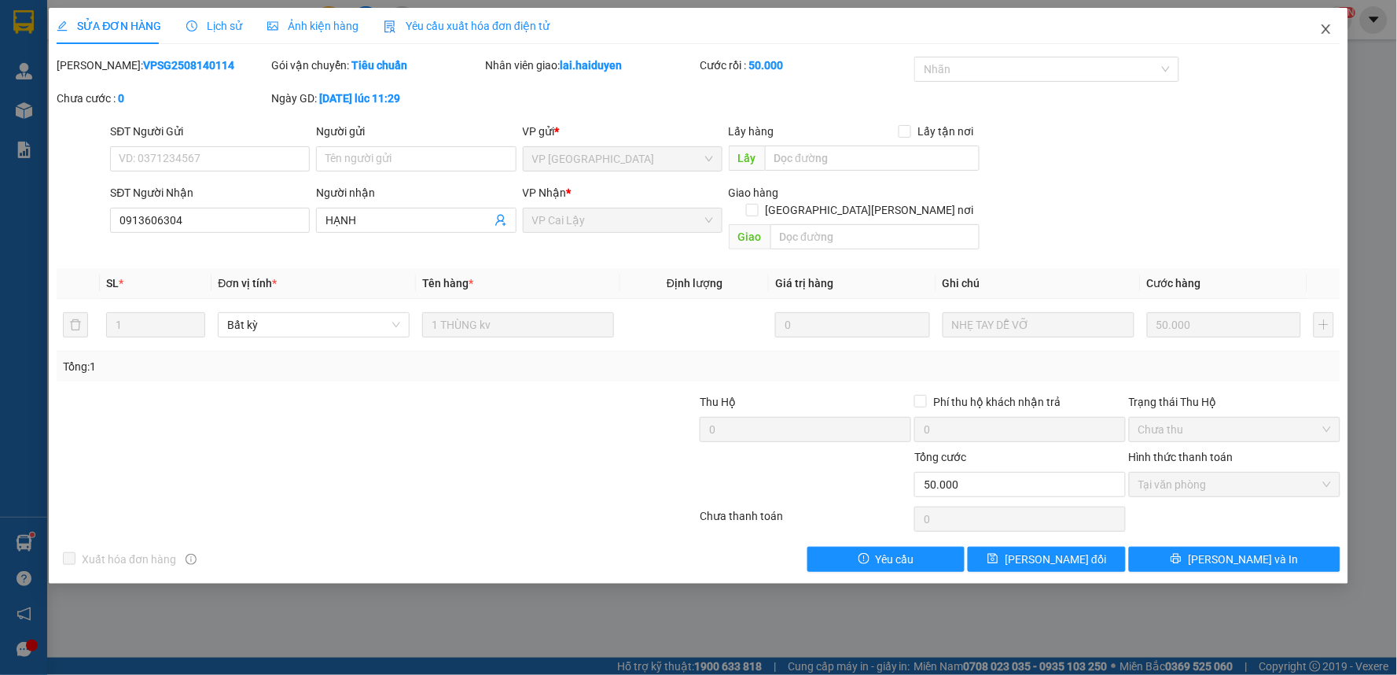
click at [1323, 27] on icon "close" at bounding box center [1326, 28] width 9 height 9
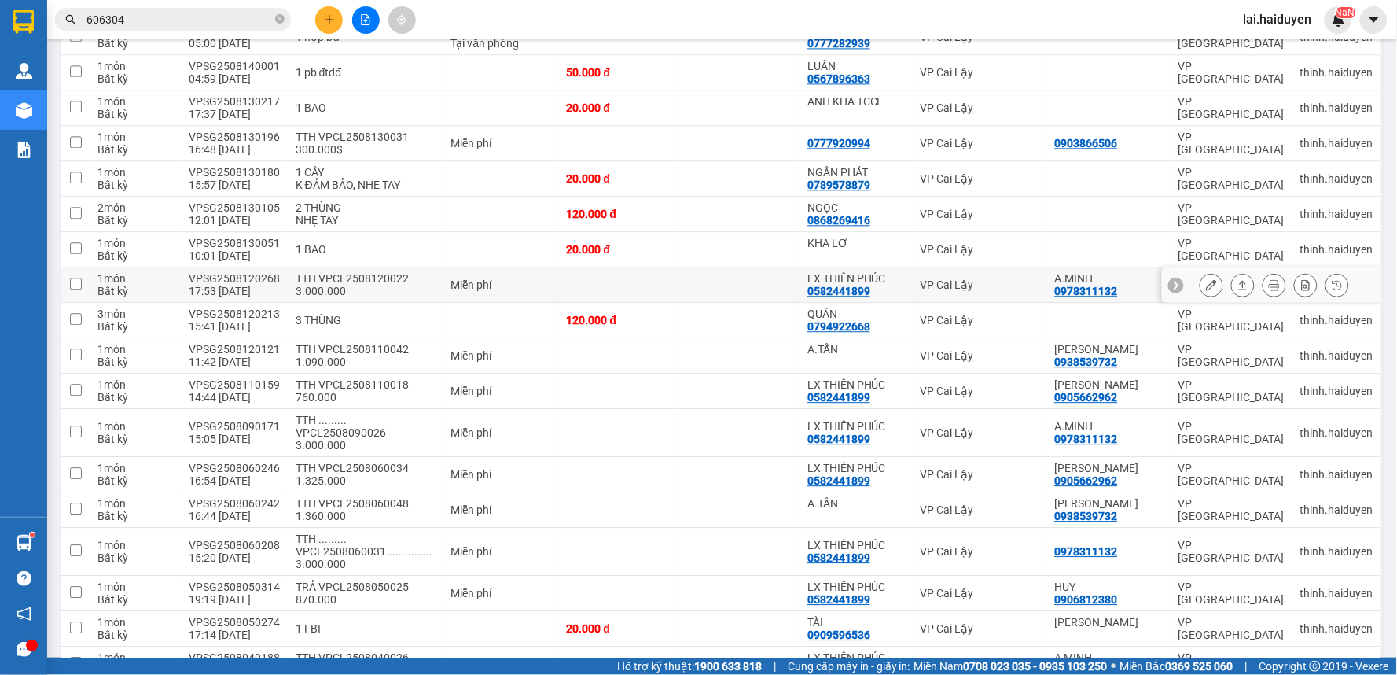
scroll to position [1169, 0]
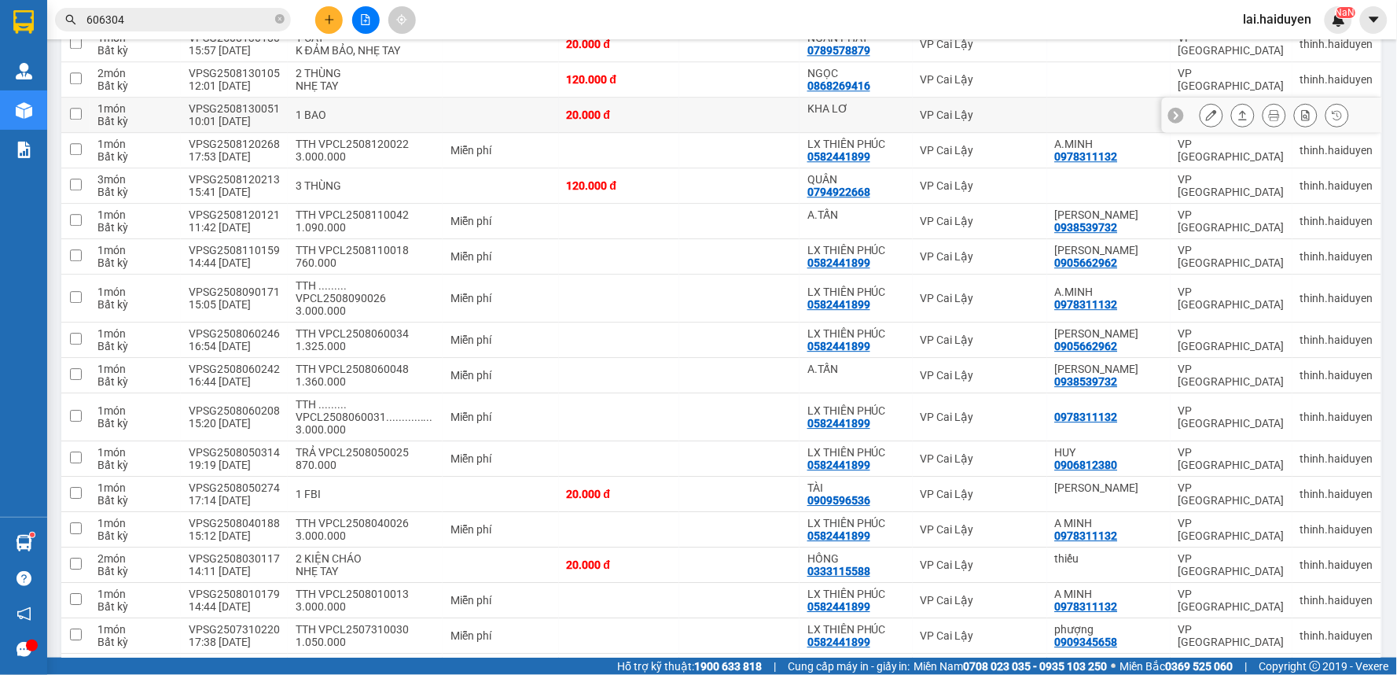
click at [1206, 120] on icon at bounding box center [1211, 114] width 11 height 11
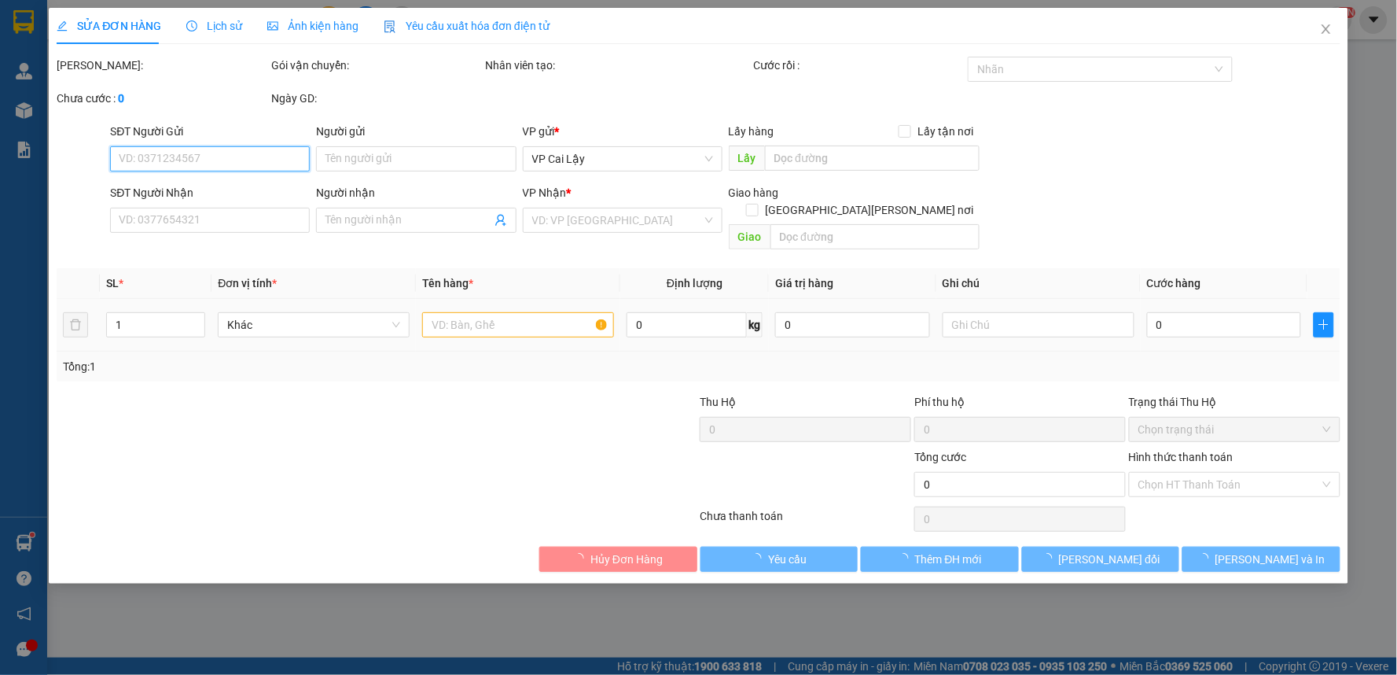
type input "KHA LƠ"
type input "20.000"
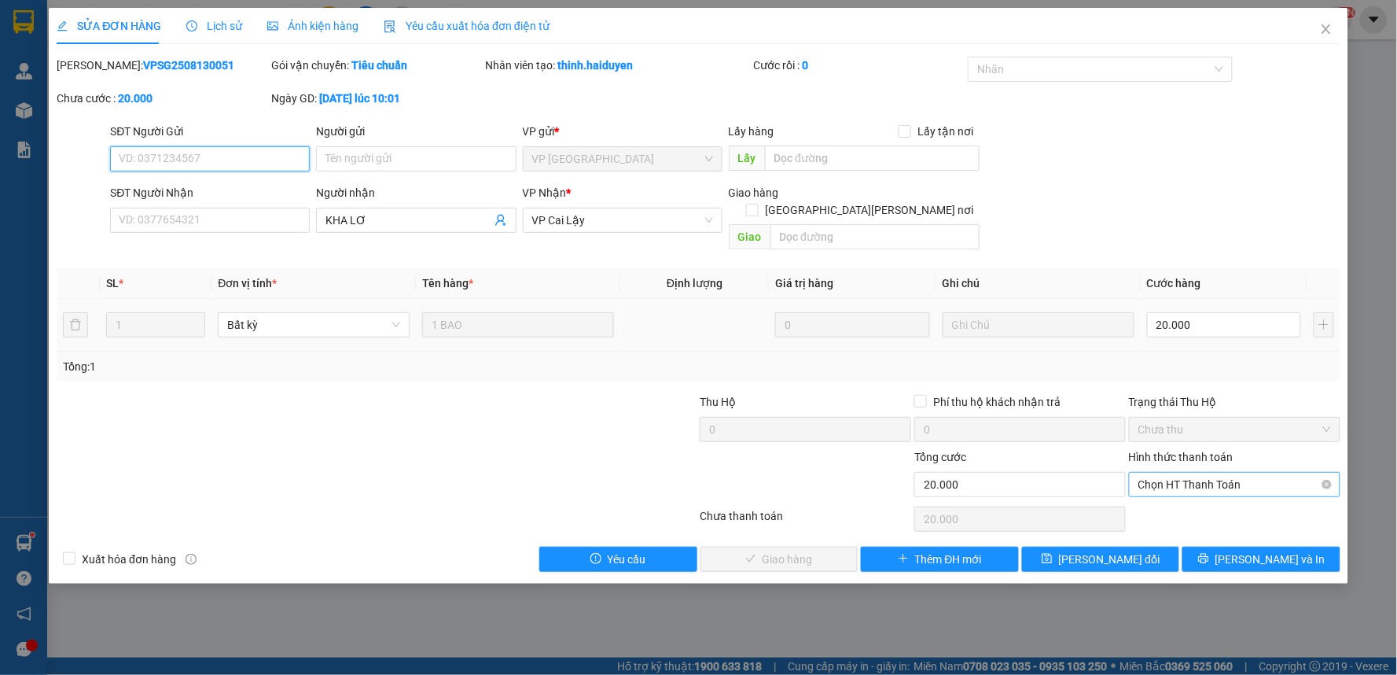
click at [1209, 472] on span "Chọn HT Thanh Toán" at bounding box center [1234, 484] width 193 height 24
click at [1215, 492] on div "Tại văn phòng" at bounding box center [1235, 498] width 193 height 17
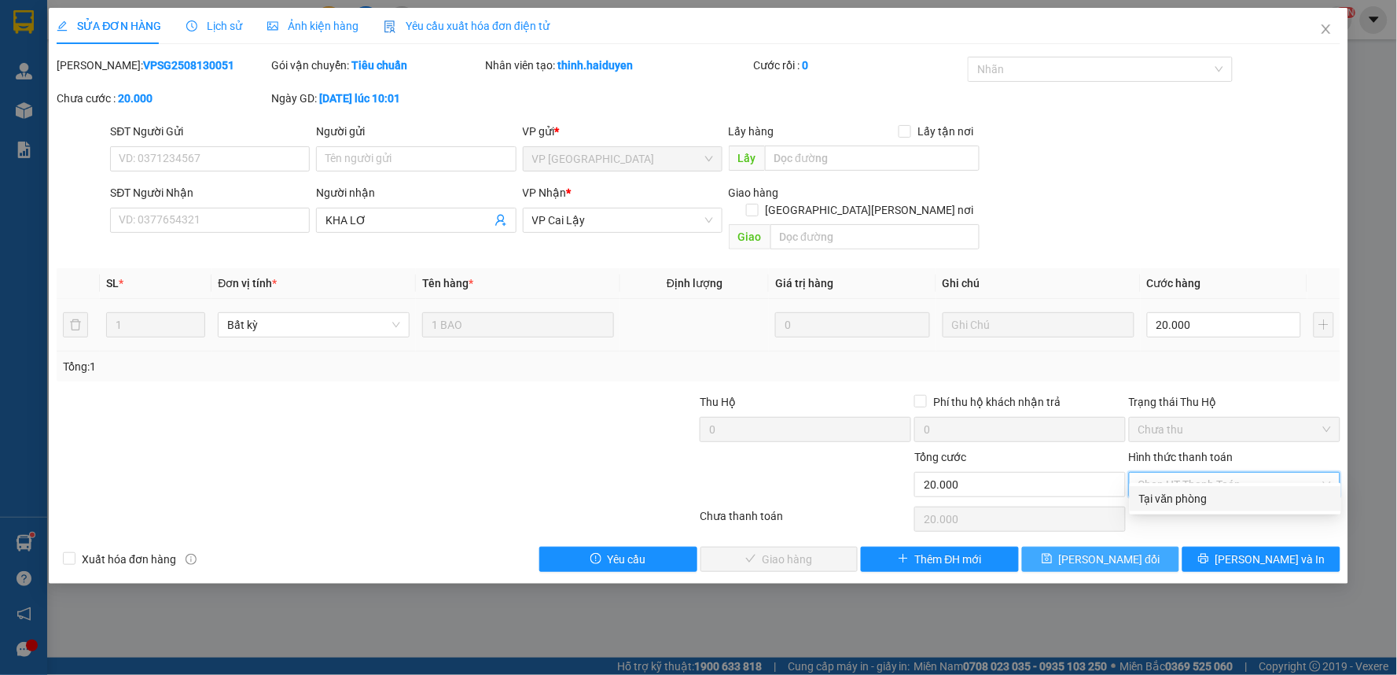
type input "0"
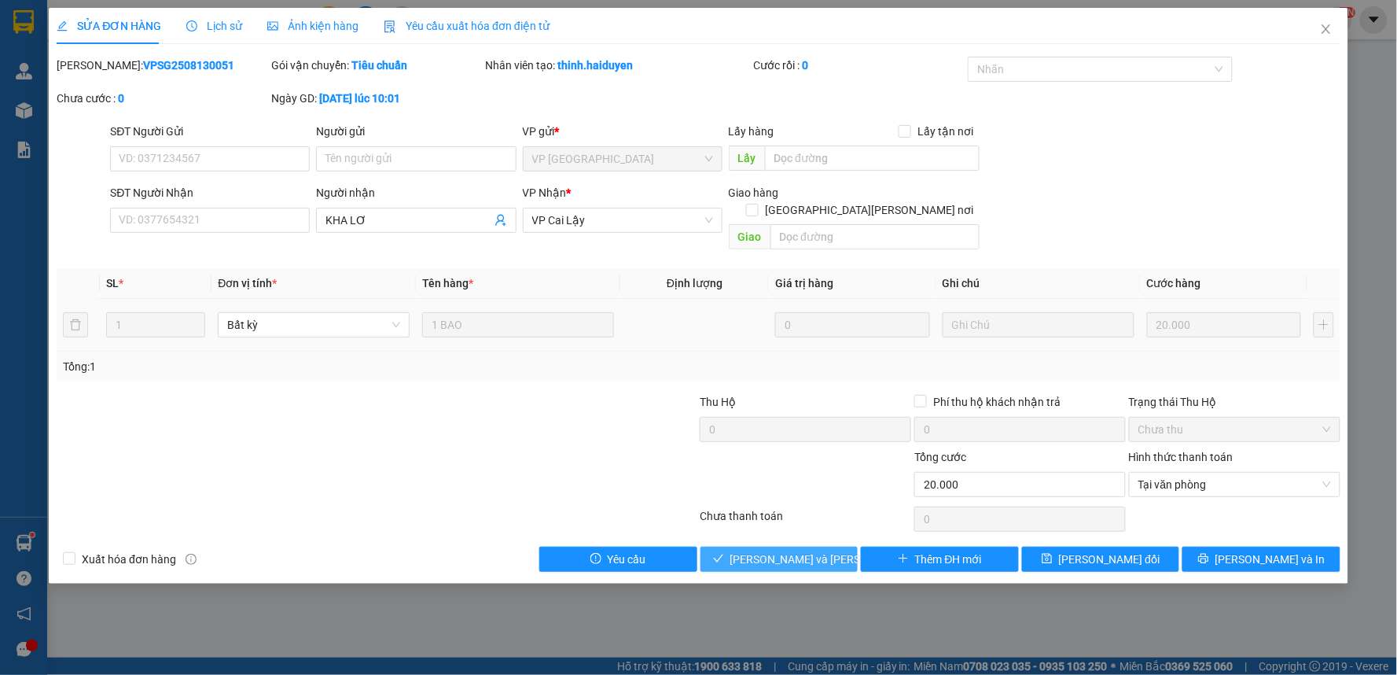
click at [838, 546] on button "[PERSON_NAME] và [PERSON_NAME] hàng" at bounding box center [779, 558] width 158 height 25
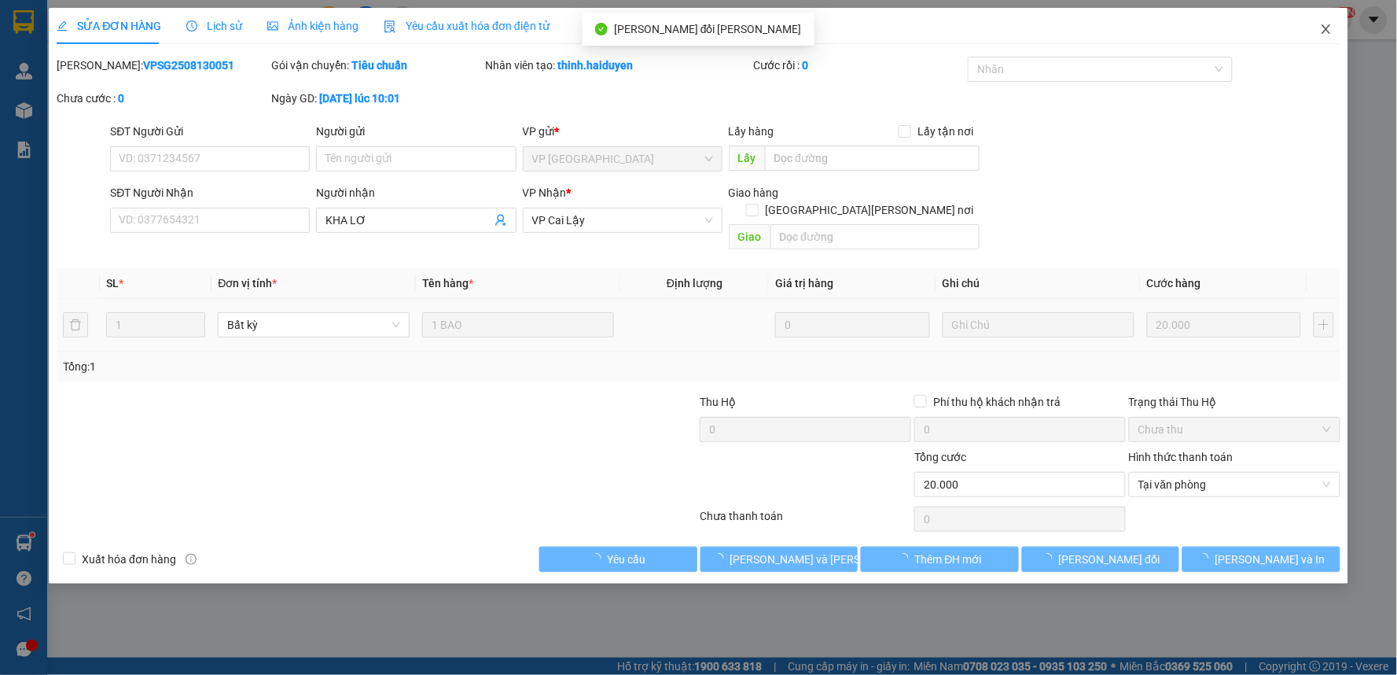
drag, startPoint x: 1317, startPoint y: 29, endPoint x: 1325, endPoint y: 32, distance: 9.2
click at [1322, 31] on span "Close" at bounding box center [1326, 30] width 44 height 44
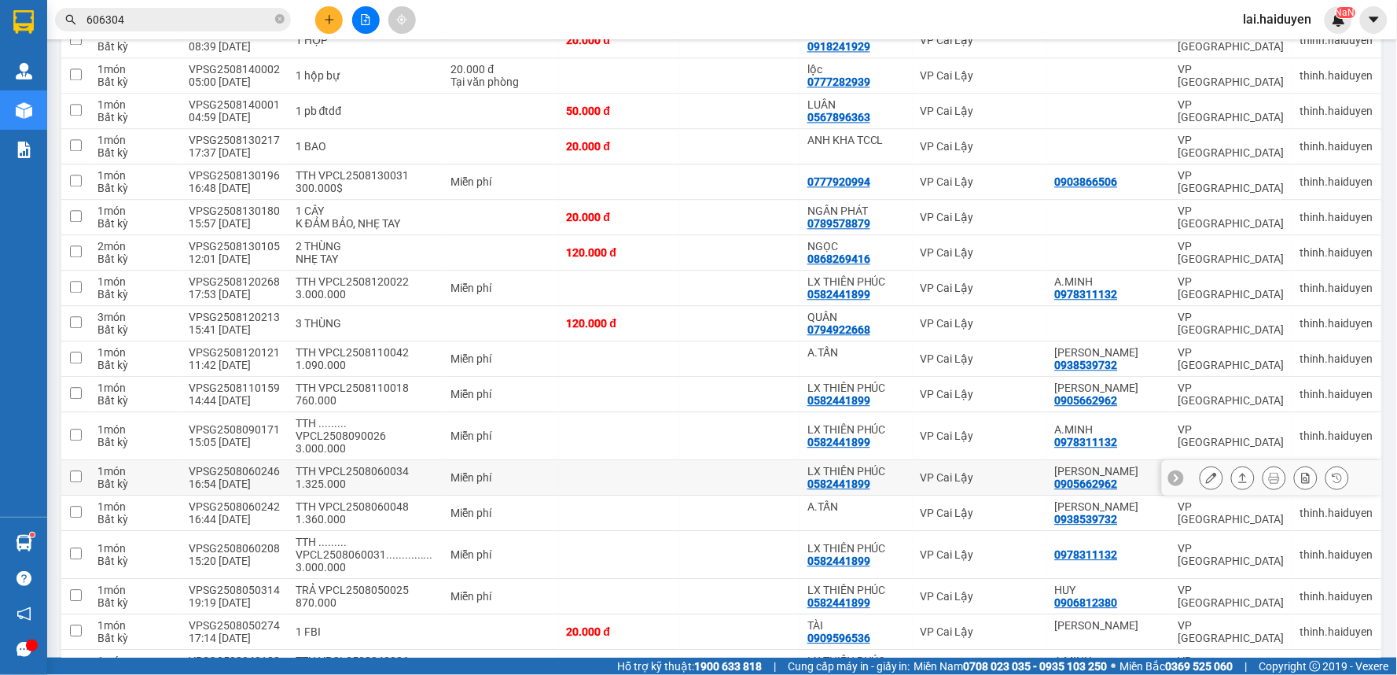
scroll to position [961, 0]
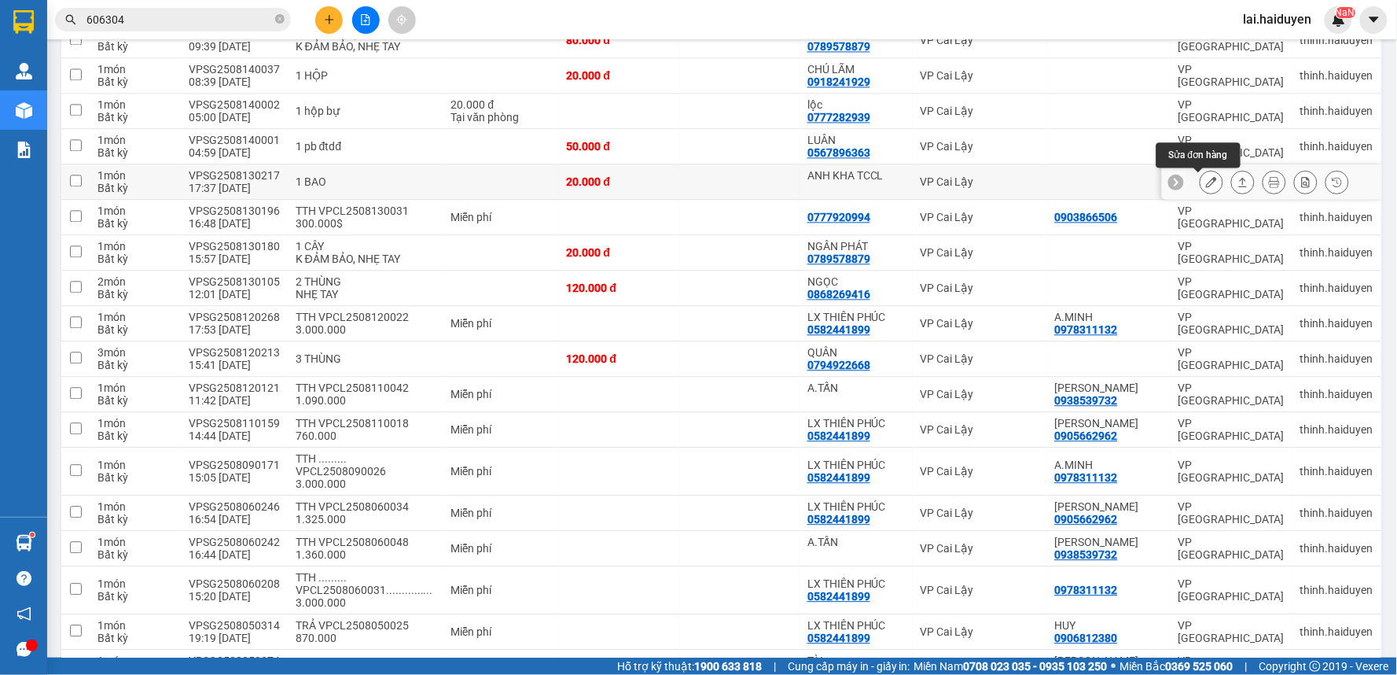
click at [1206, 184] on icon at bounding box center [1211, 181] width 11 height 11
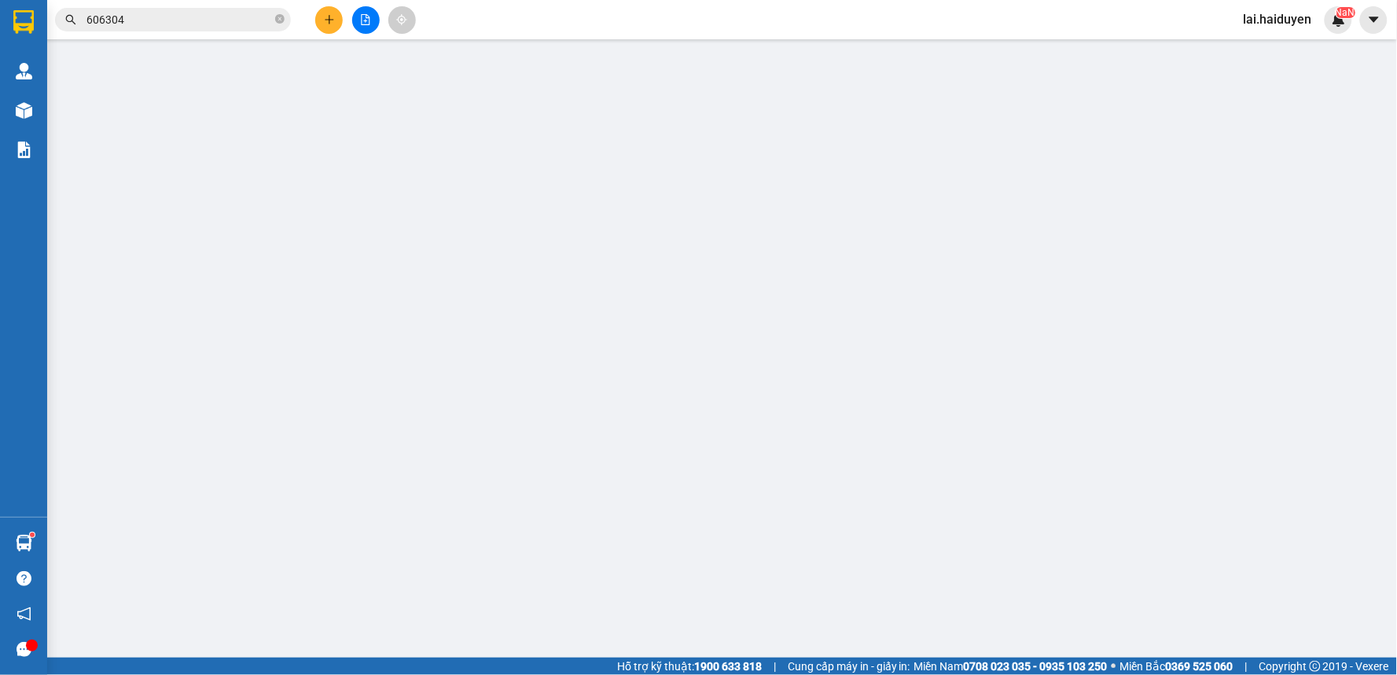
type input "ANH KHA TCCL"
type input "20.000"
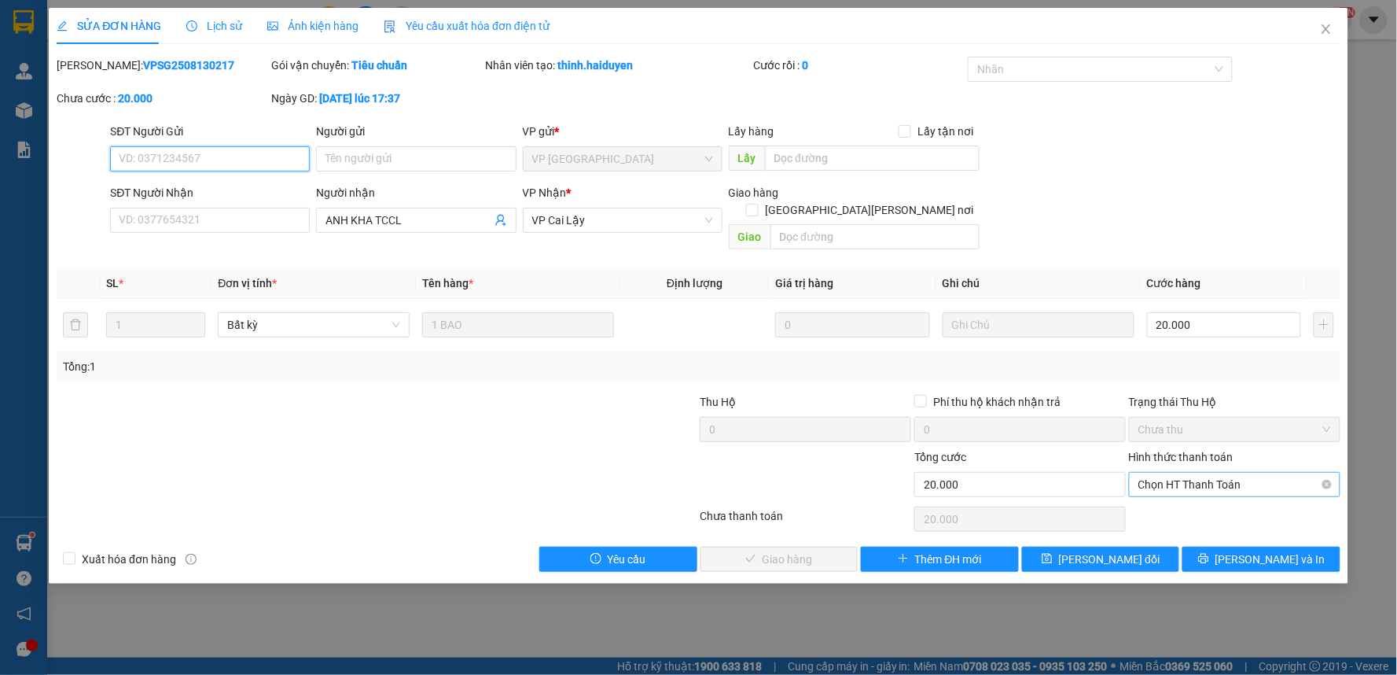
click at [1212, 472] on span "Chọn HT Thanh Toán" at bounding box center [1234, 484] width 193 height 24
drag, startPoint x: 1215, startPoint y: 496, endPoint x: 1044, endPoint y: 562, distance: 183.7
click at [1215, 497] on div "Tại văn phòng" at bounding box center [1235, 498] width 193 height 17
type input "0"
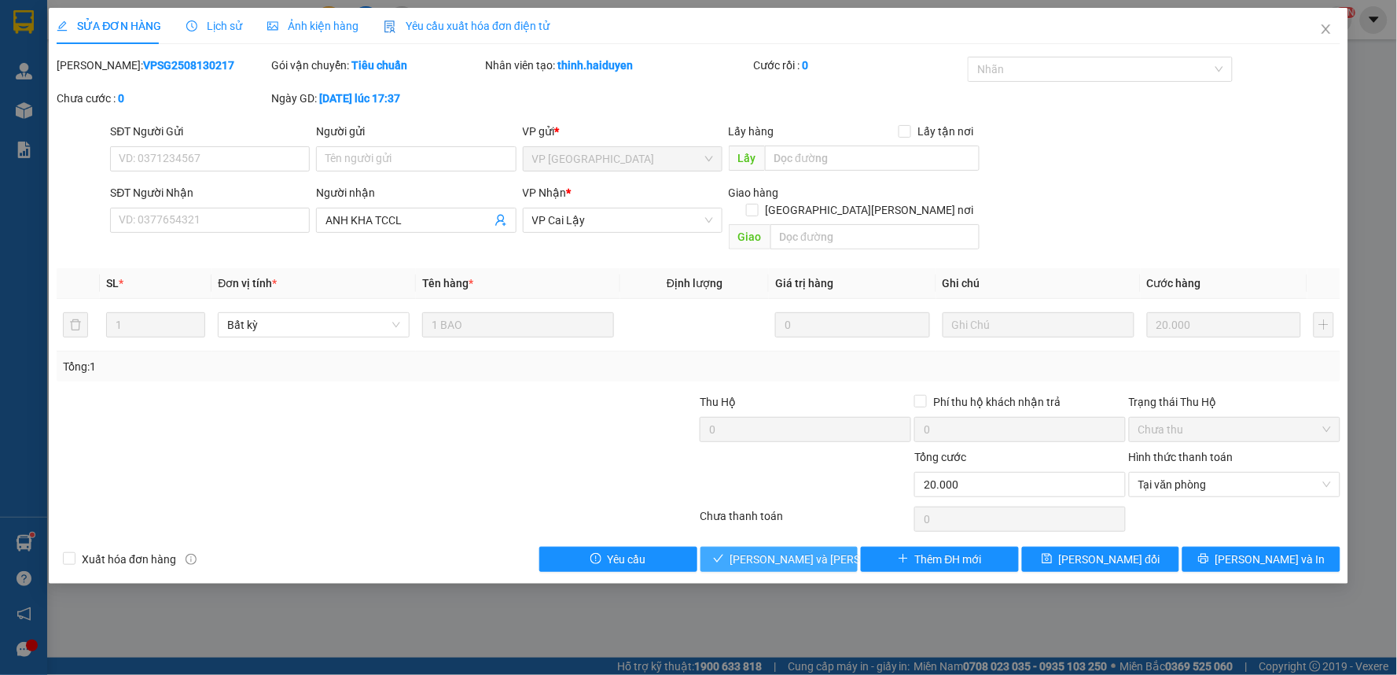
click at [828, 550] on span "[PERSON_NAME] và [PERSON_NAME] hàng" at bounding box center [836, 558] width 212 height 17
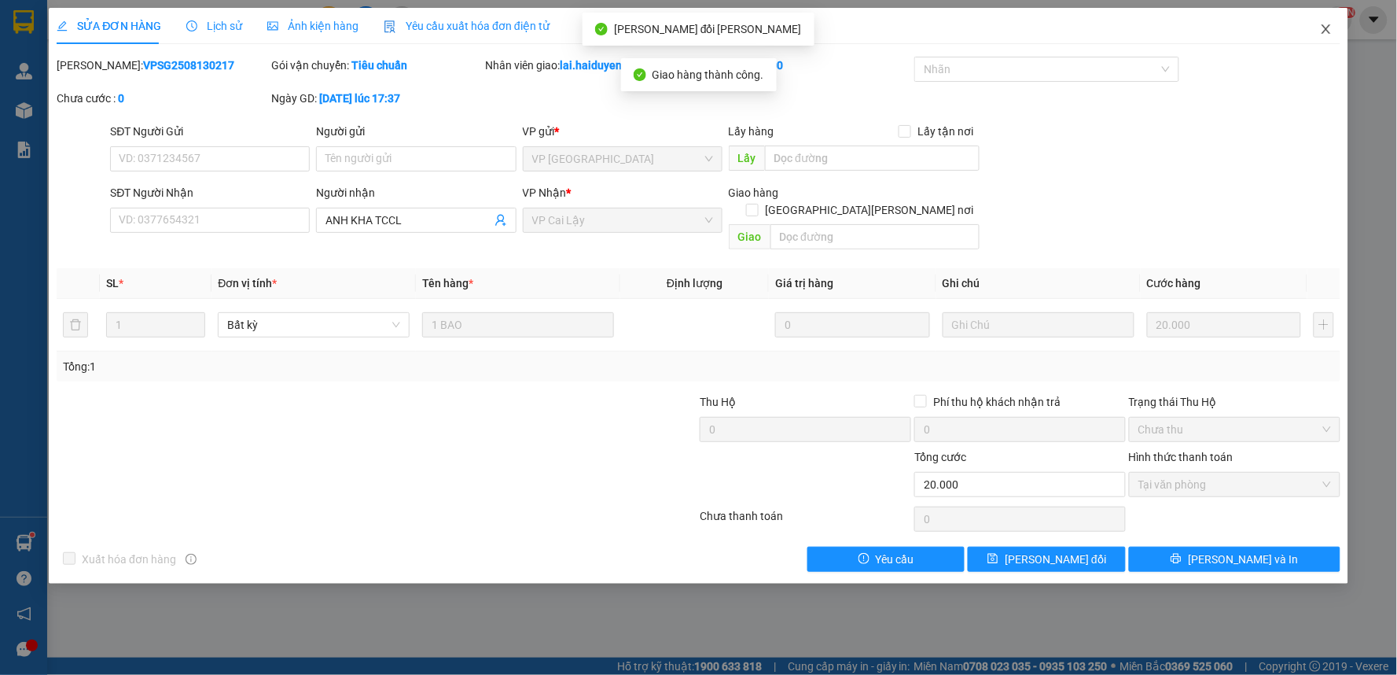
click at [1326, 28] on icon "close" at bounding box center [1326, 29] width 13 height 13
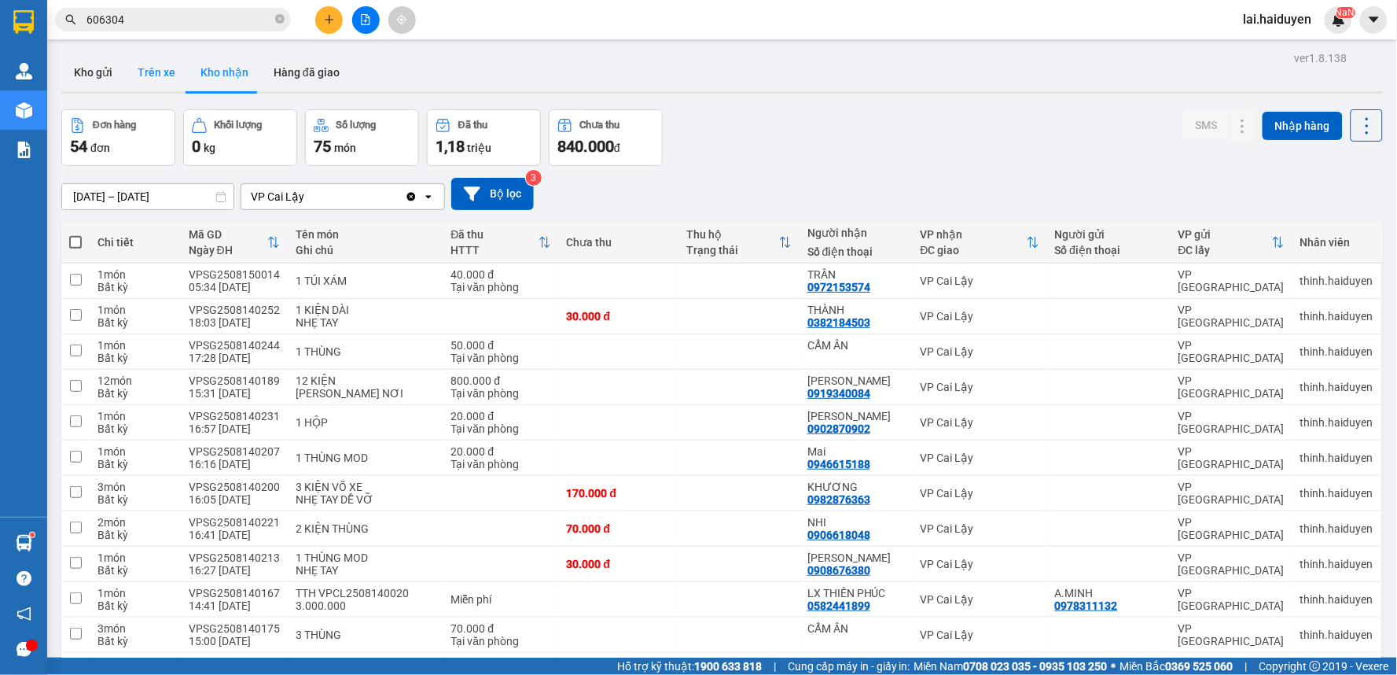
click at [153, 68] on button "Trên xe" at bounding box center [156, 72] width 63 height 38
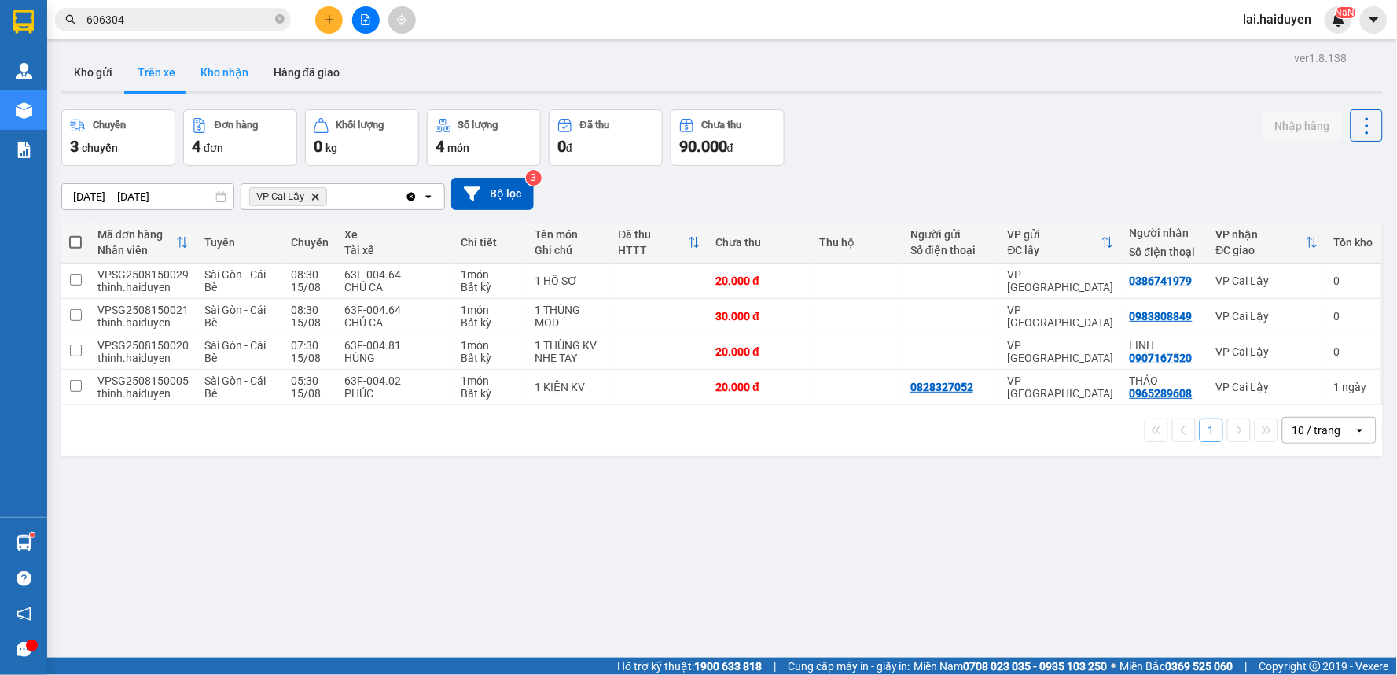
click at [216, 79] on button "Kho nhận" at bounding box center [224, 72] width 73 height 38
type input "[DATE] – [DATE]"
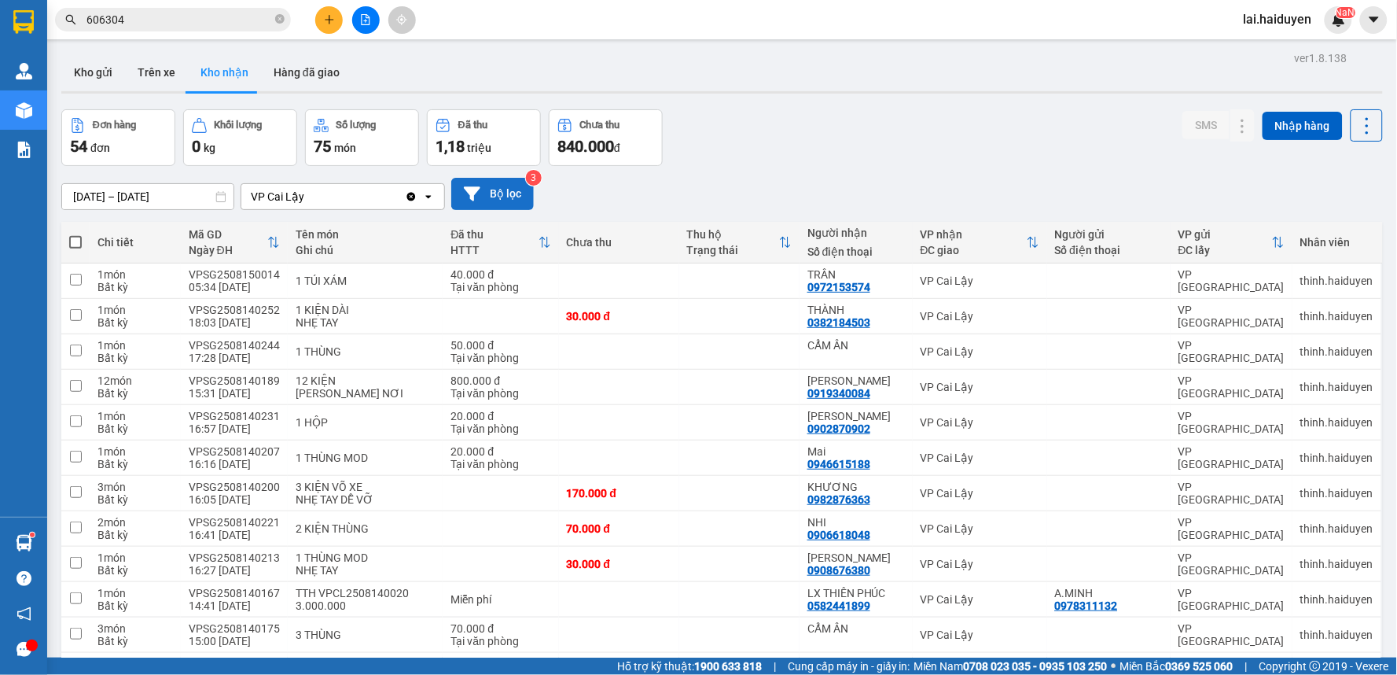
click at [505, 187] on button "Bộ lọc" at bounding box center [492, 194] width 83 height 32
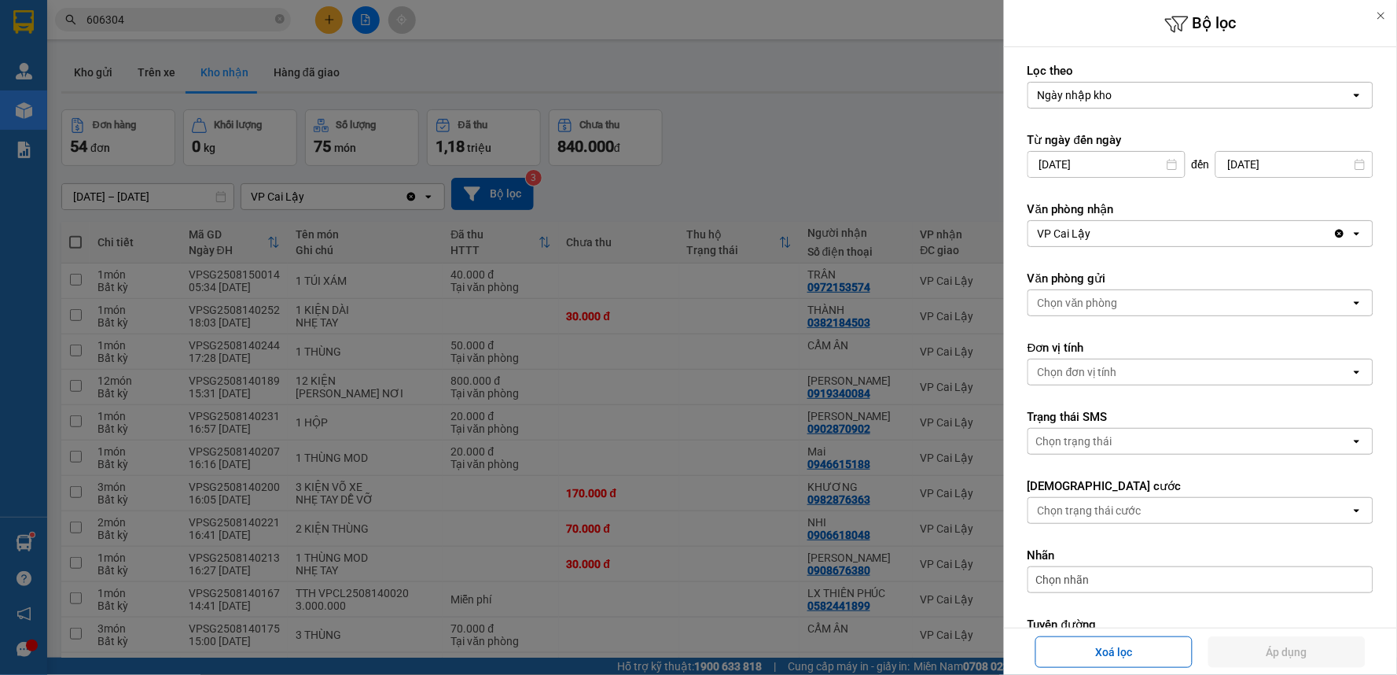
click at [710, 233] on div at bounding box center [698, 337] width 1397 height 675
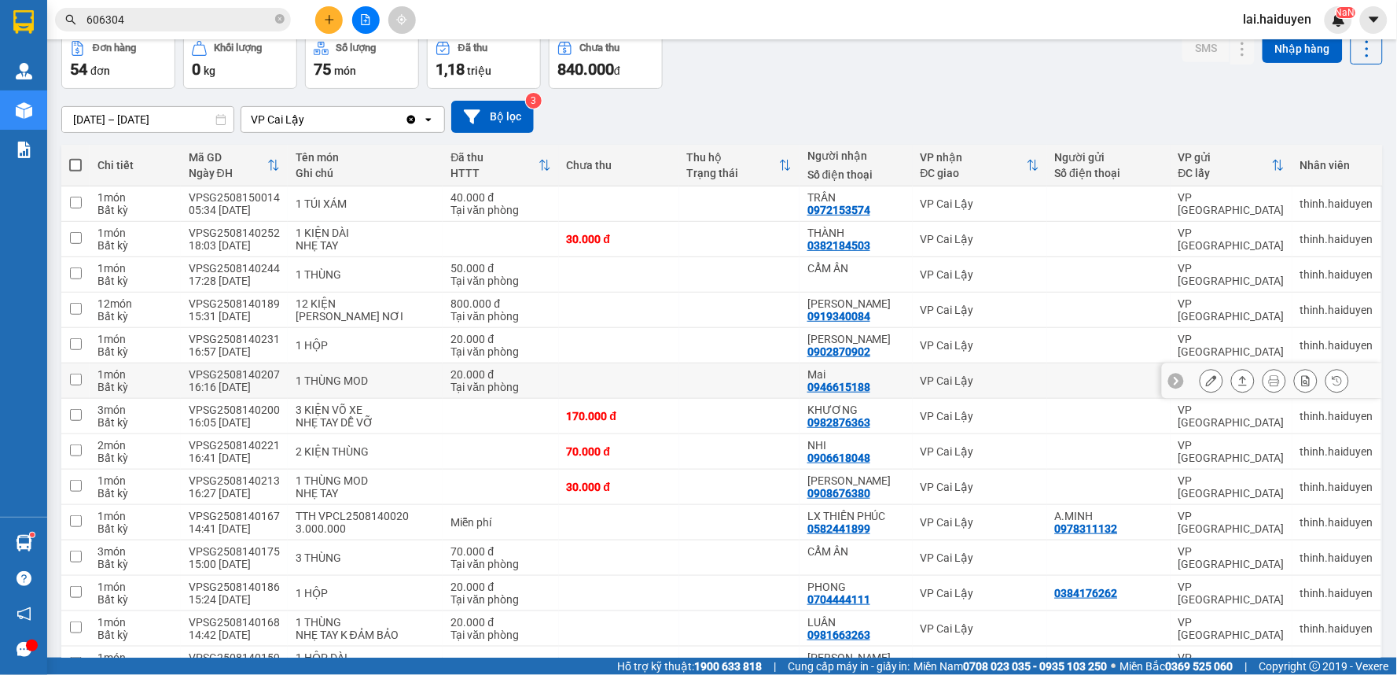
scroll to position [87, 0]
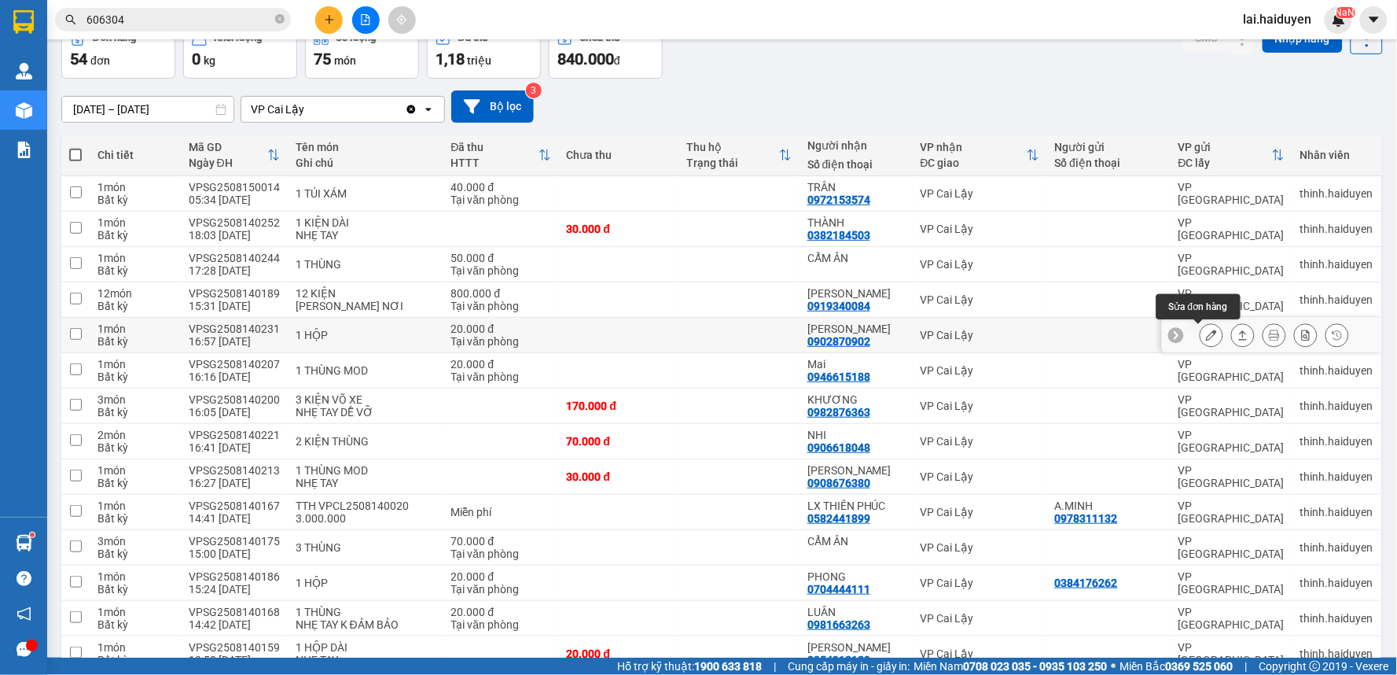
click at [1206, 336] on icon at bounding box center [1211, 334] width 11 height 11
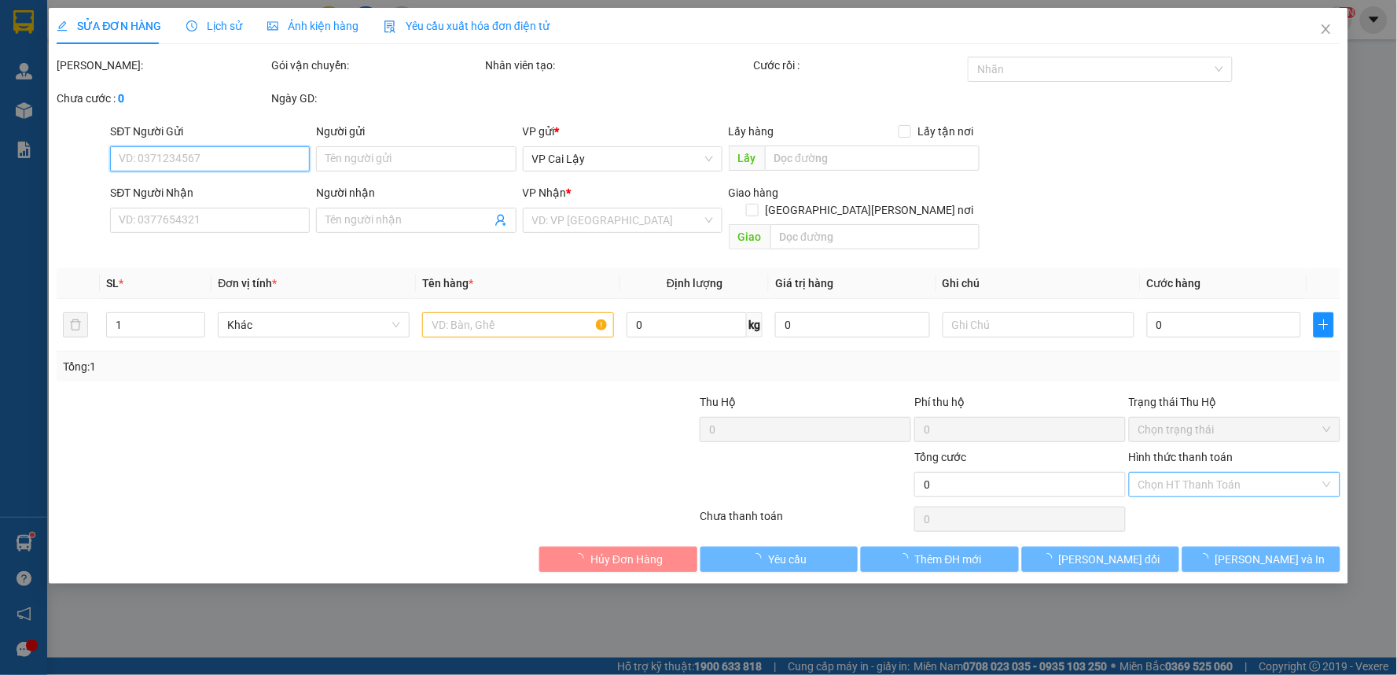
type input "0902870902"
type input "[PERSON_NAME]"
type input "20.000"
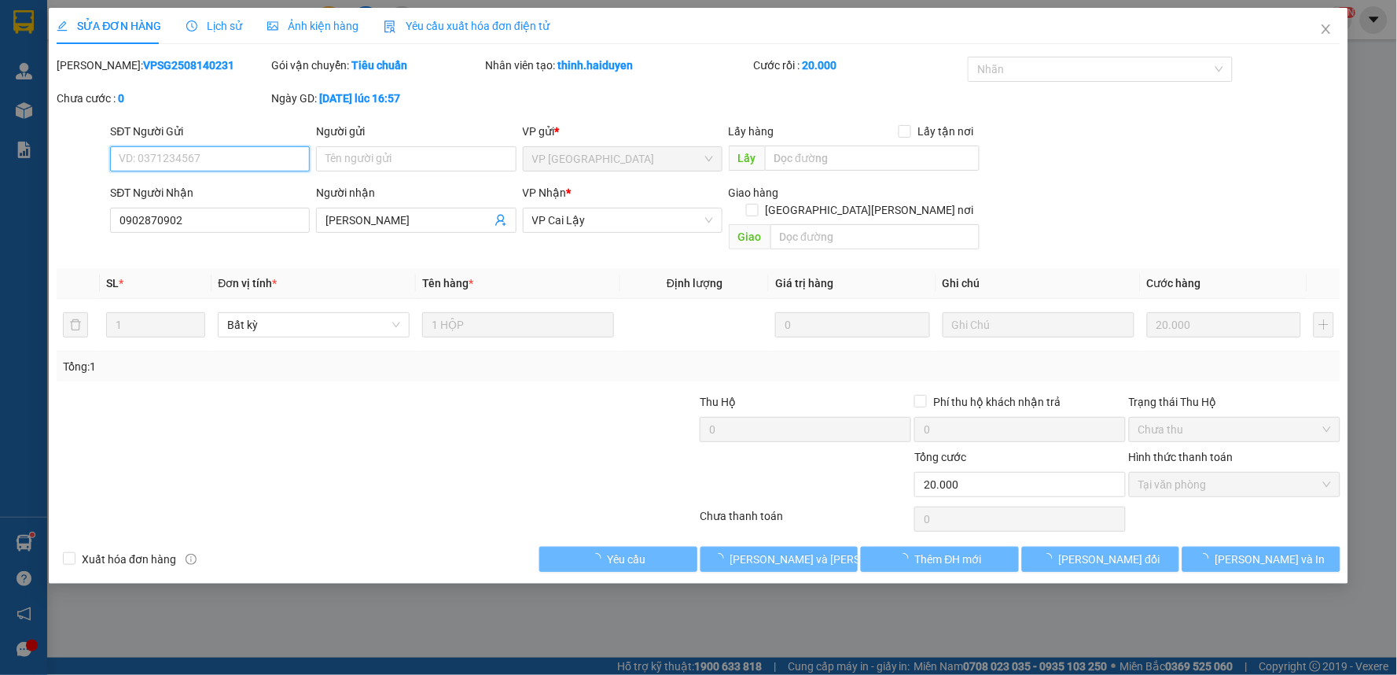
click at [1237, 472] on span "Tại văn phòng" at bounding box center [1234, 484] width 193 height 24
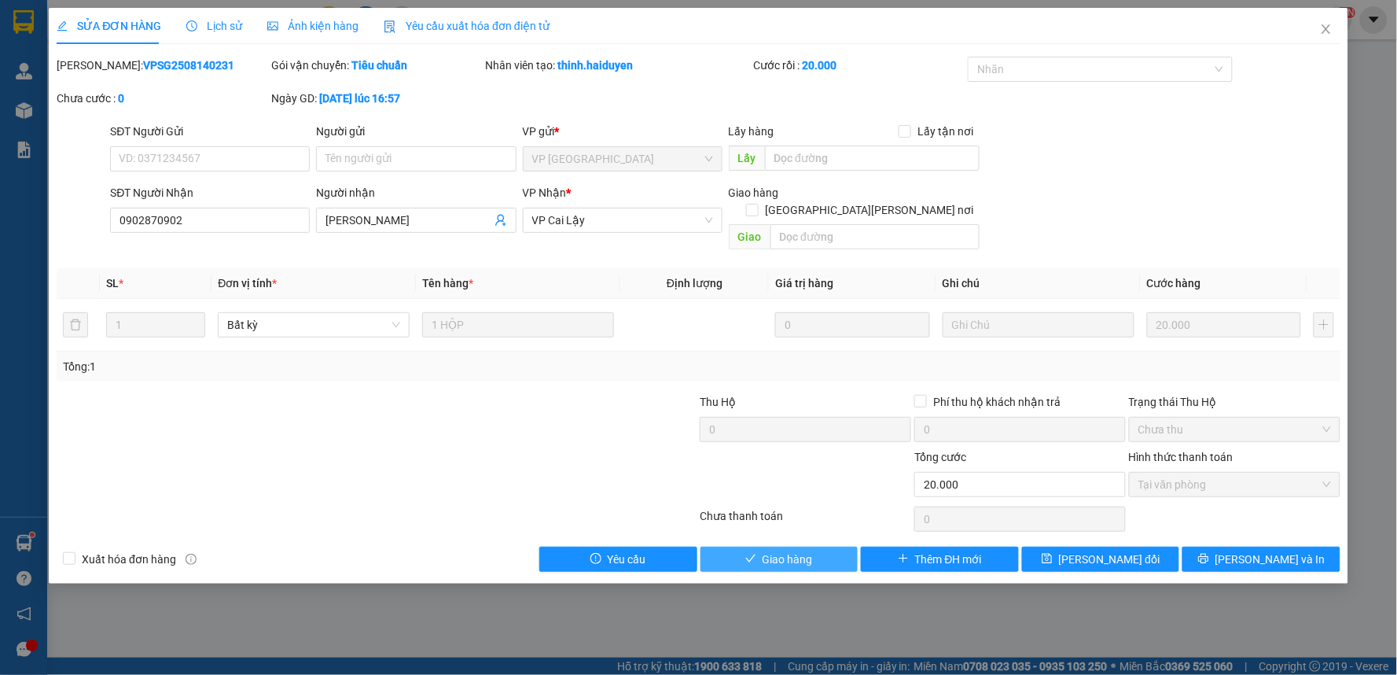
click at [768, 550] on span "Giao hàng" at bounding box center [788, 558] width 50 height 17
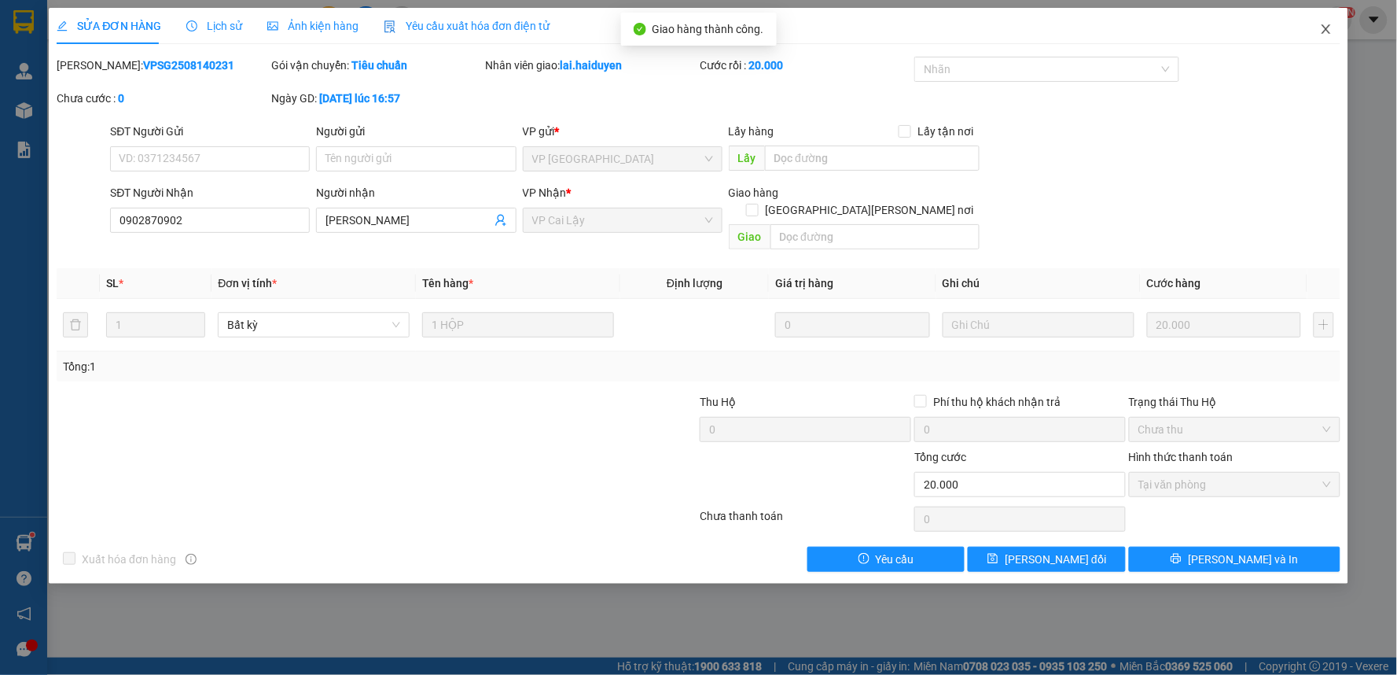
click at [1331, 27] on icon "close" at bounding box center [1326, 29] width 13 height 13
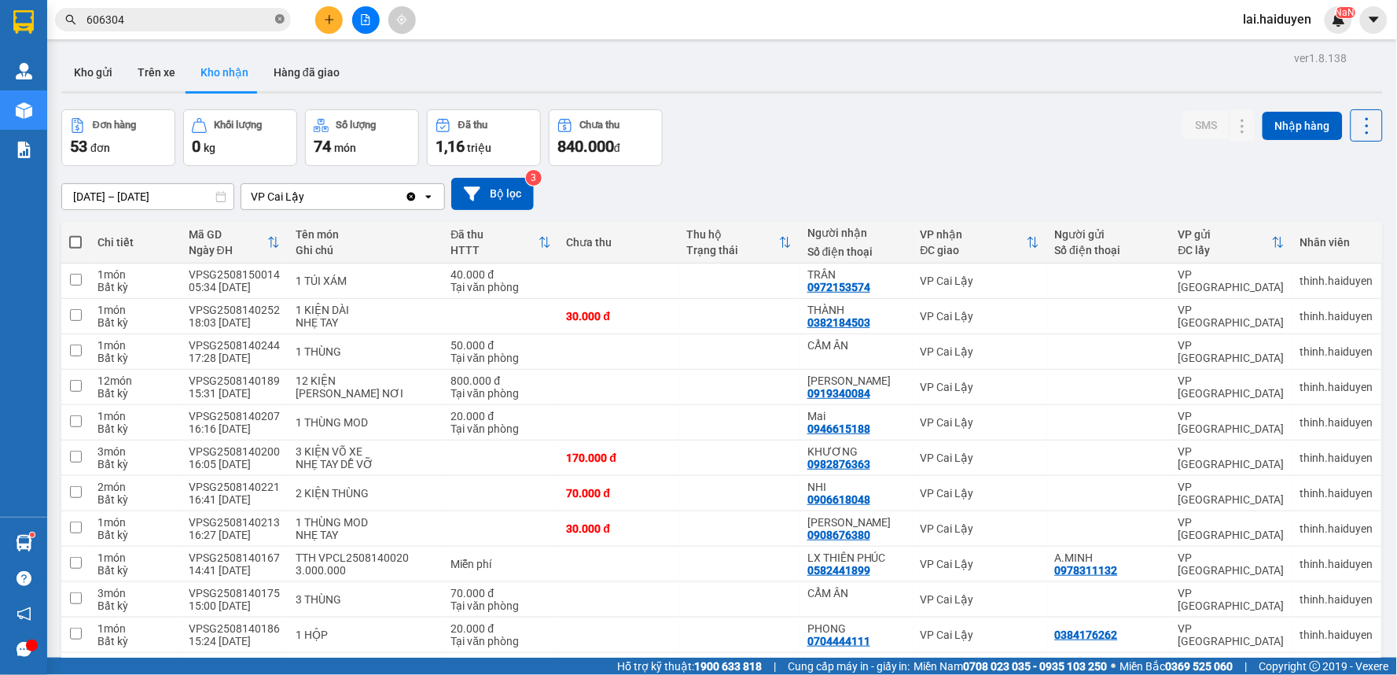
click at [276, 22] on icon "close-circle" at bounding box center [279, 18] width 9 height 9
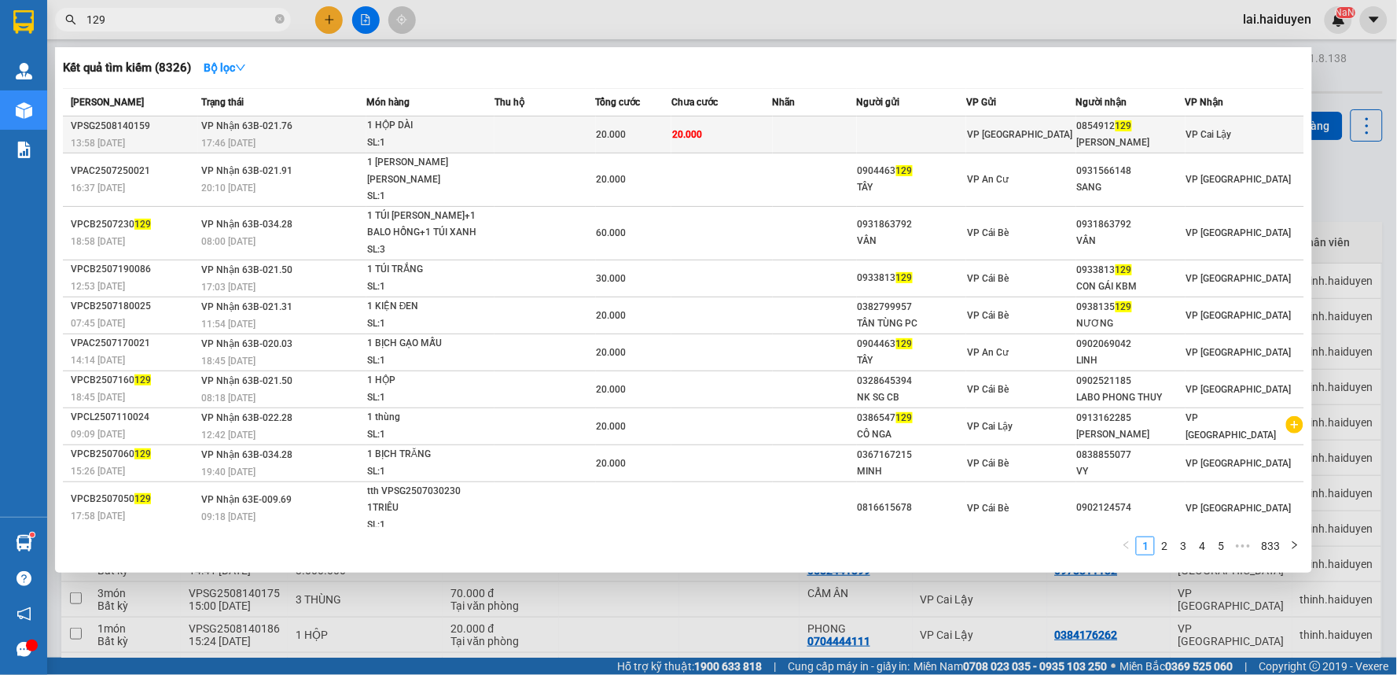
type input "129"
click at [623, 127] on td "20.000" at bounding box center [633, 134] width 75 height 37
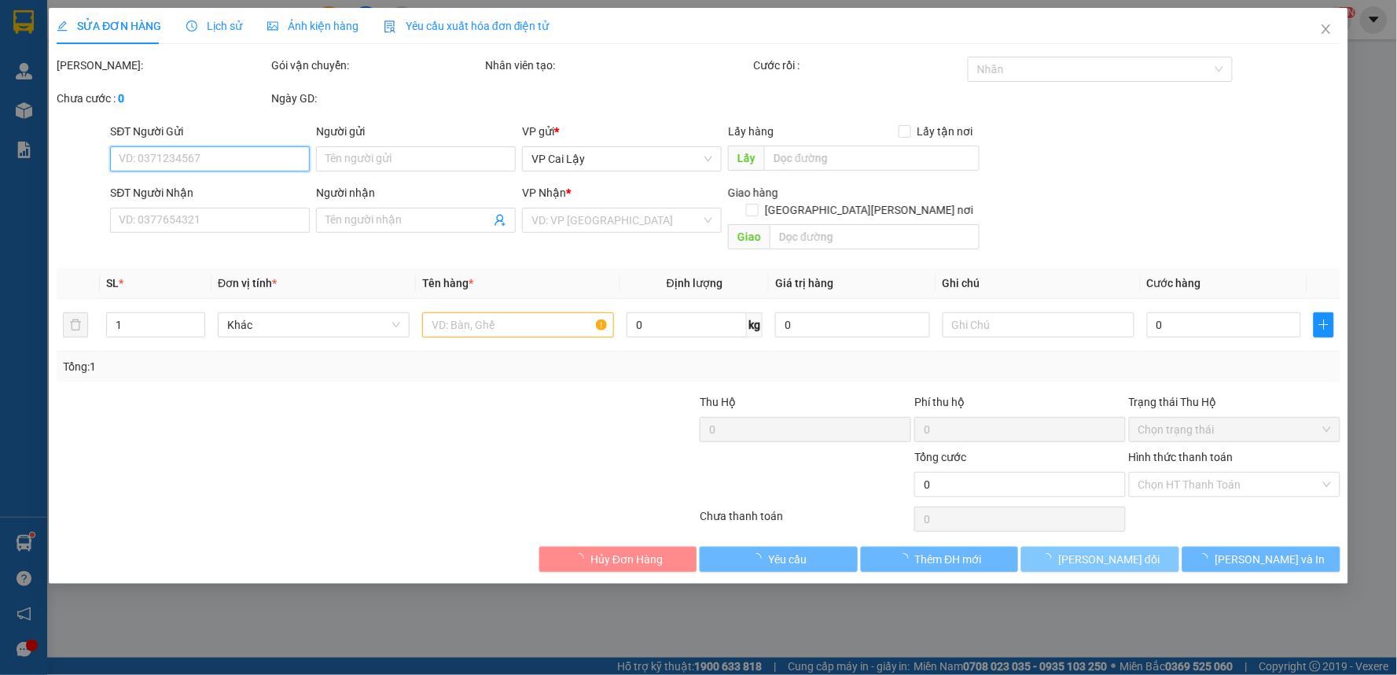
type input "0854912129"
type input "[PERSON_NAME]"
type input "20.000"
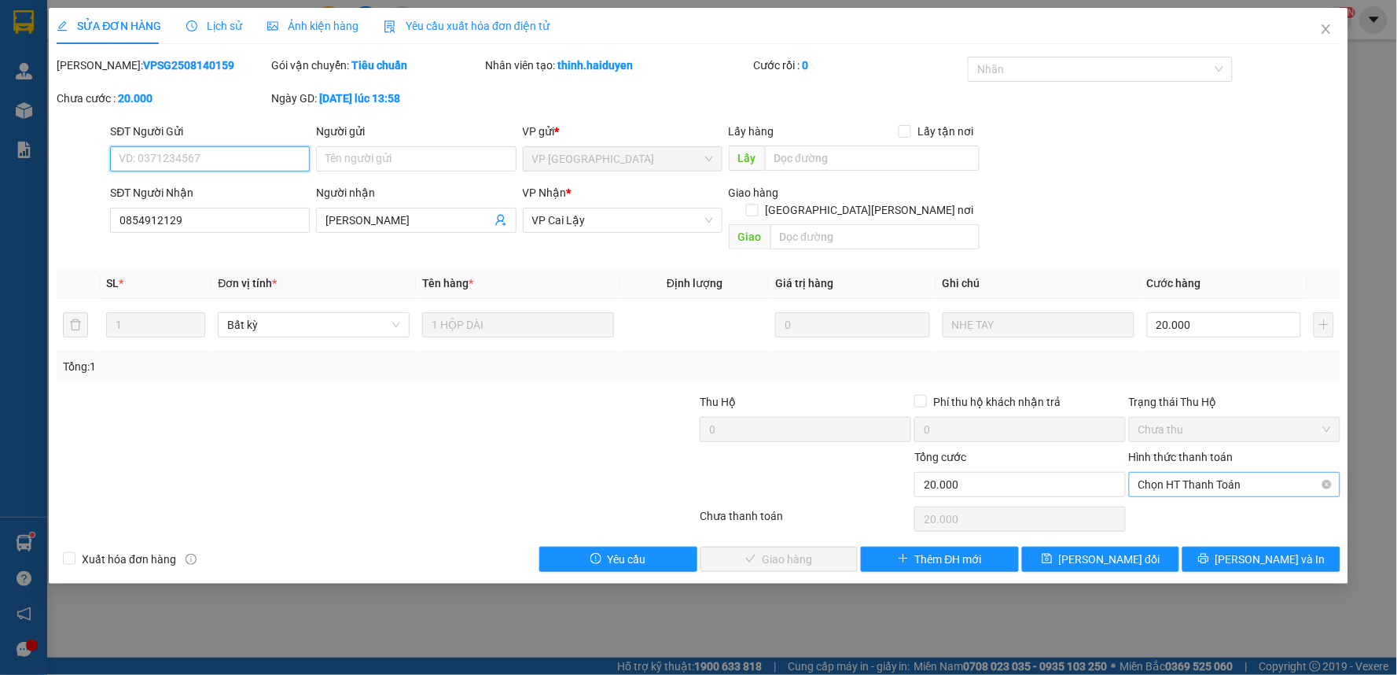
drag, startPoint x: 1196, startPoint y: 459, endPoint x: 1196, endPoint y: 476, distance: 17.3
click at [1196, 472] on span "Chọn HT Thanh Toán" at bounding box center [1234, 484] width 193 height 24
click at [1191, 494] on div "Tại văn phòng" at bounding box center [1235, 498] width 193 height 17
type input "0"
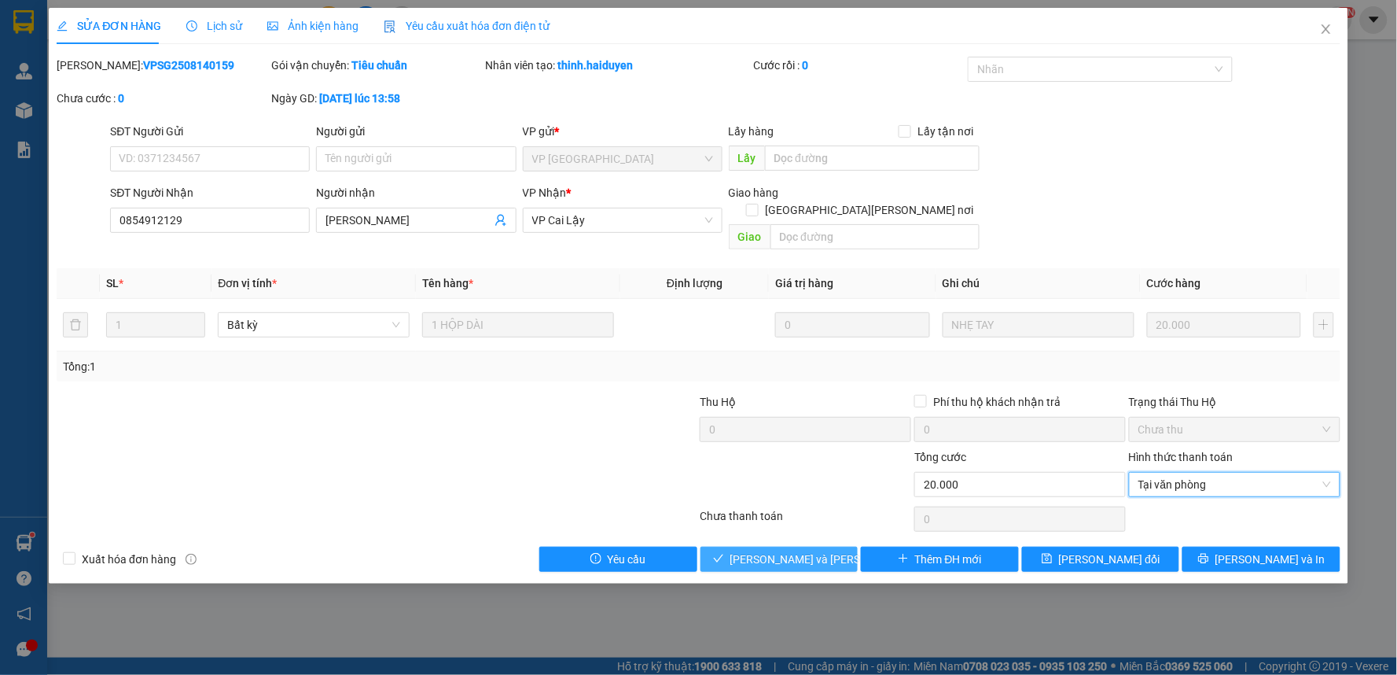
click at [744, 550] on span "[PERSON_NAME] và [PERSON_NAME] hàng" at bounding box center [836, 558] width 212 height 17
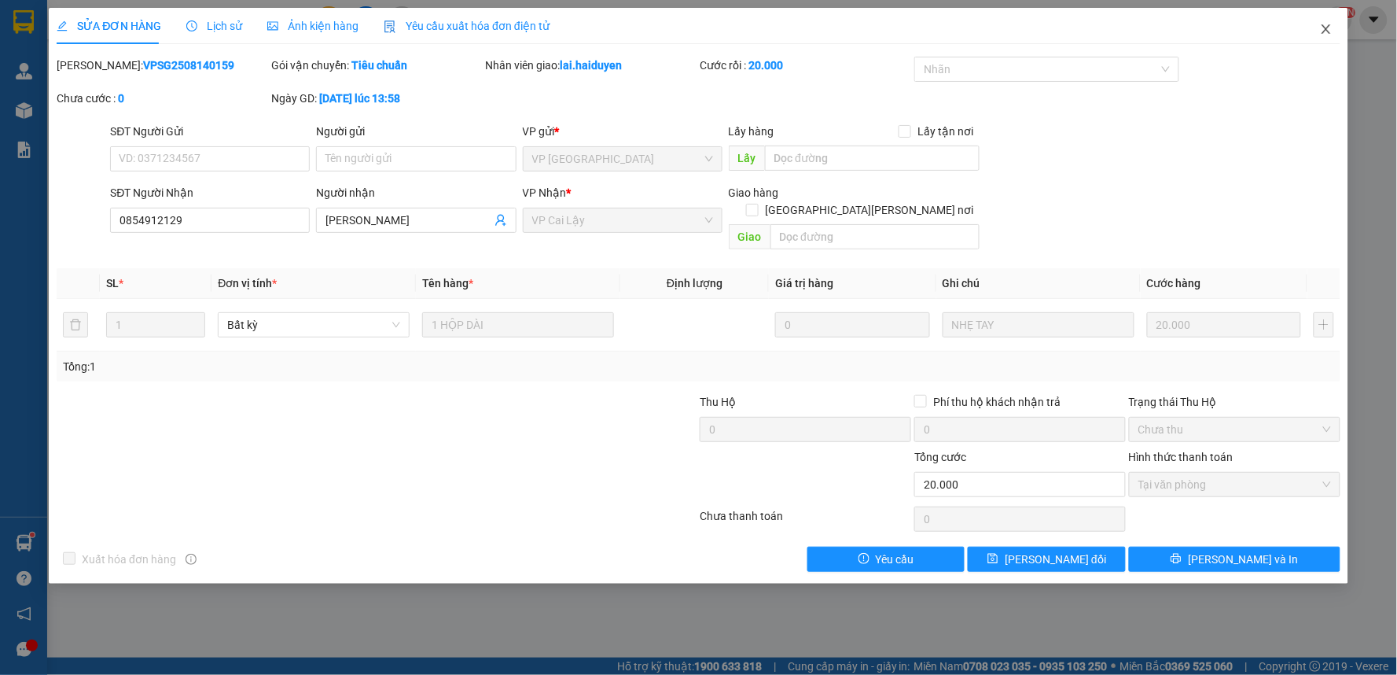
click at [1318, 28] on span "Close" at bounding box center [1326, 30] width 44 height 44
click at [1325, 28] on div "lai.haiduyen NaN" at bounding box center [1291, 20] width 121 height 28
click at [1325, 27] on div "lai.haiduyen NaN" at bounding box center [1291, 20] width 121 height 28
click at [1324, 29] on div "lai.haiduyen NaN" at bounding box center [1291, 20] width 121 height 28
click at [1325, 29] on div "lai.haiduyen NaN" at bounding box center [1291, 20] width 121 height 28
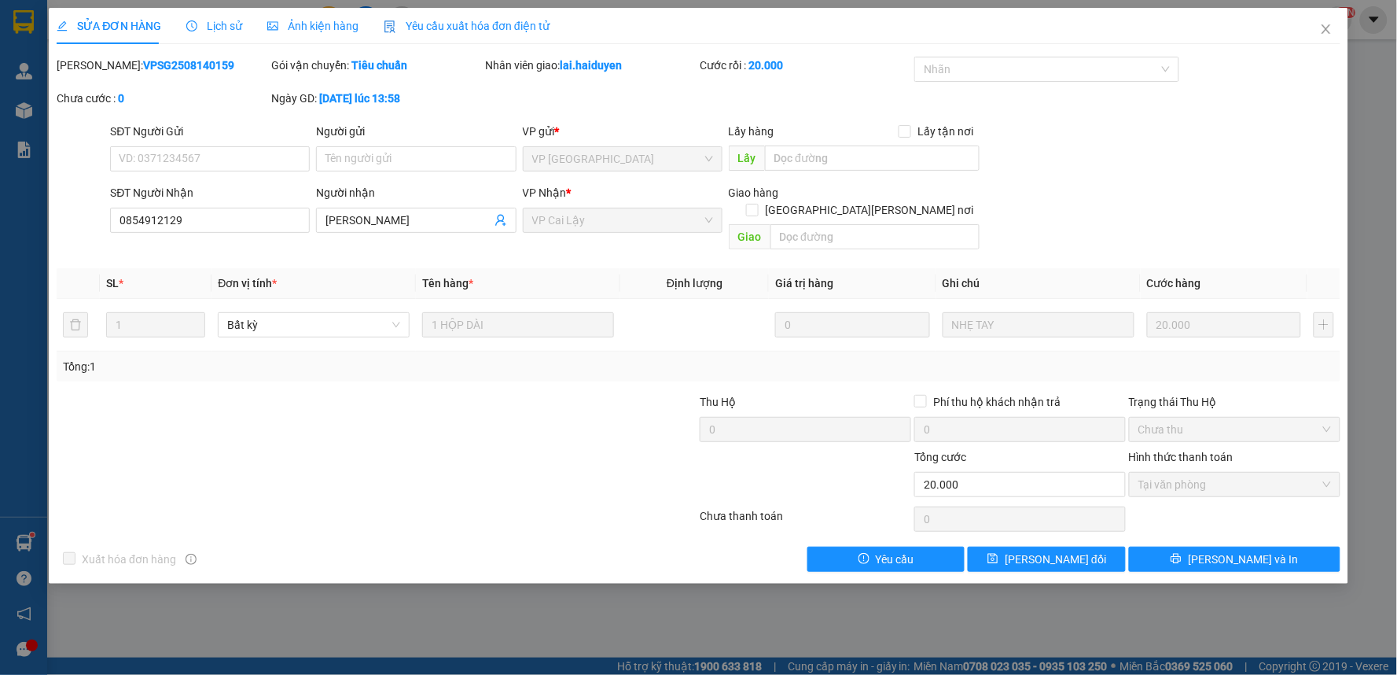
click at [1325, 29] on div "lai.haiduyen NaN" at bounding box center [1291, 20] width 121 height 28
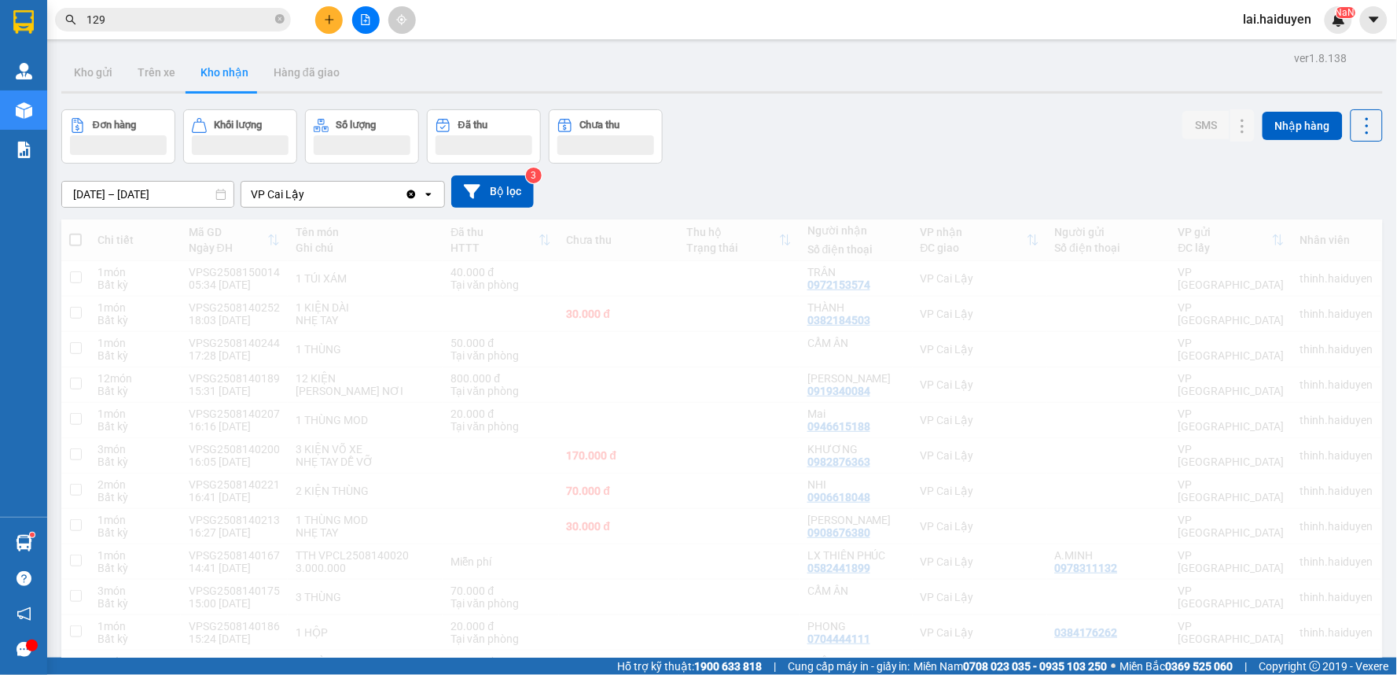
click at [1333, 28] on div "NaN" at bounding box center [1339, 20] width 28 height 28
click at [1317, 27] on body "Kết quả tìm kiếm ( 8326 ) Bộ lọc Mã ĐH Trạng thái Món hàng Thu hộ Tổng cước Chư…" at bounding box center [698, 337] width 1397 height 675
click at [1396, 0] on div at bounding box center [1397, 0] width 0 height 0
click at [1396, 27] on div "Thông báo Thông báo của bạn Tính năng mới Chưa có thông báo mới" at bounding box center [1397, 337] width 0 height 675
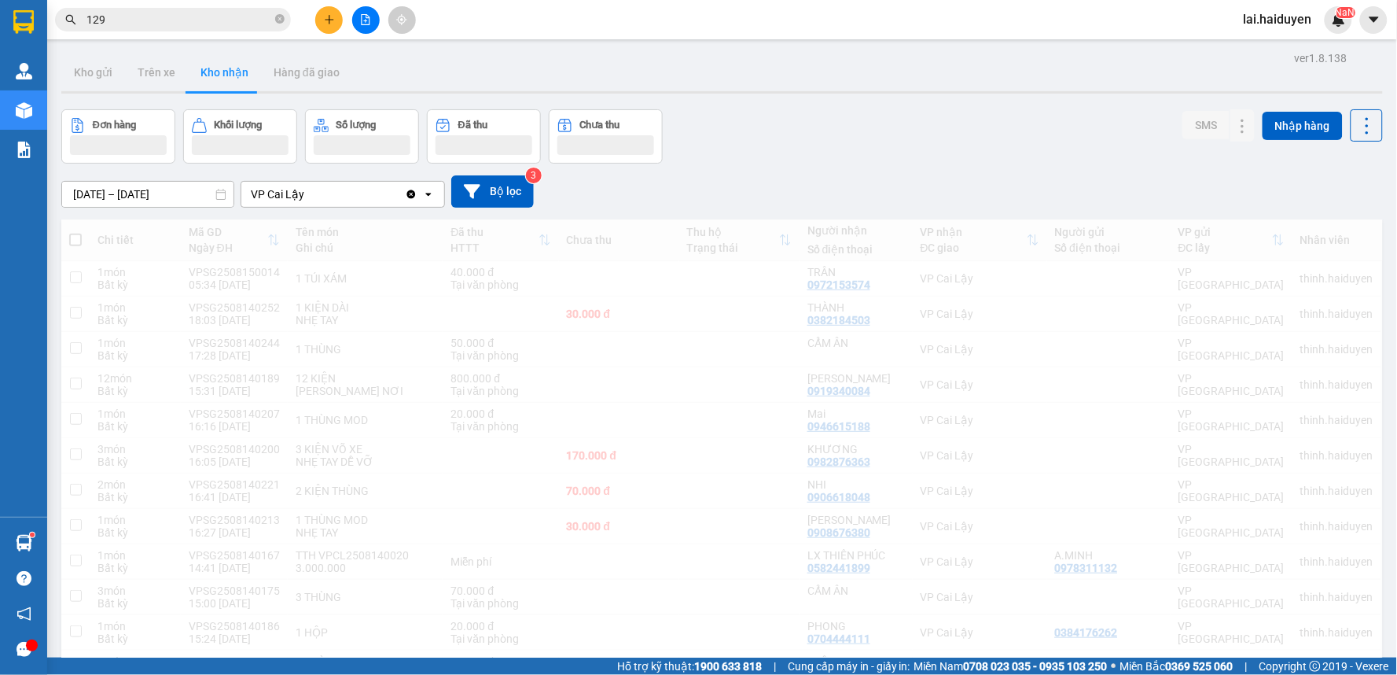
click at [1396, 27] on div "Thông báo Thông báo của bạn Tính năng mới Chưa có thông báo mới" at bounding box center [1397, 337] width 0 height 675
click at [1396, 29] on div "Thông báo Thông báo của bạn Tính năng mới Chưa có thông báo mới" at bounding box center [1397, 337] width 0 height 675
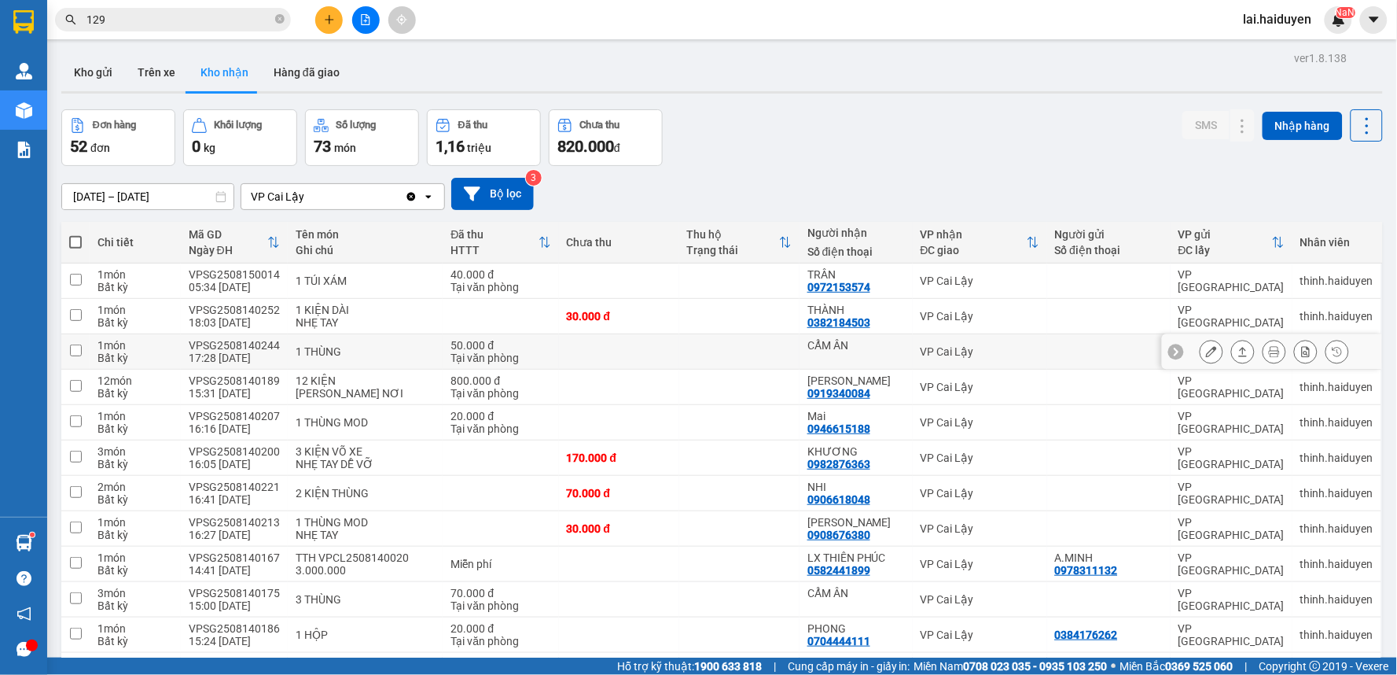
click at [771, 359] on td at bounding box center [739, 351] width 120 height 35
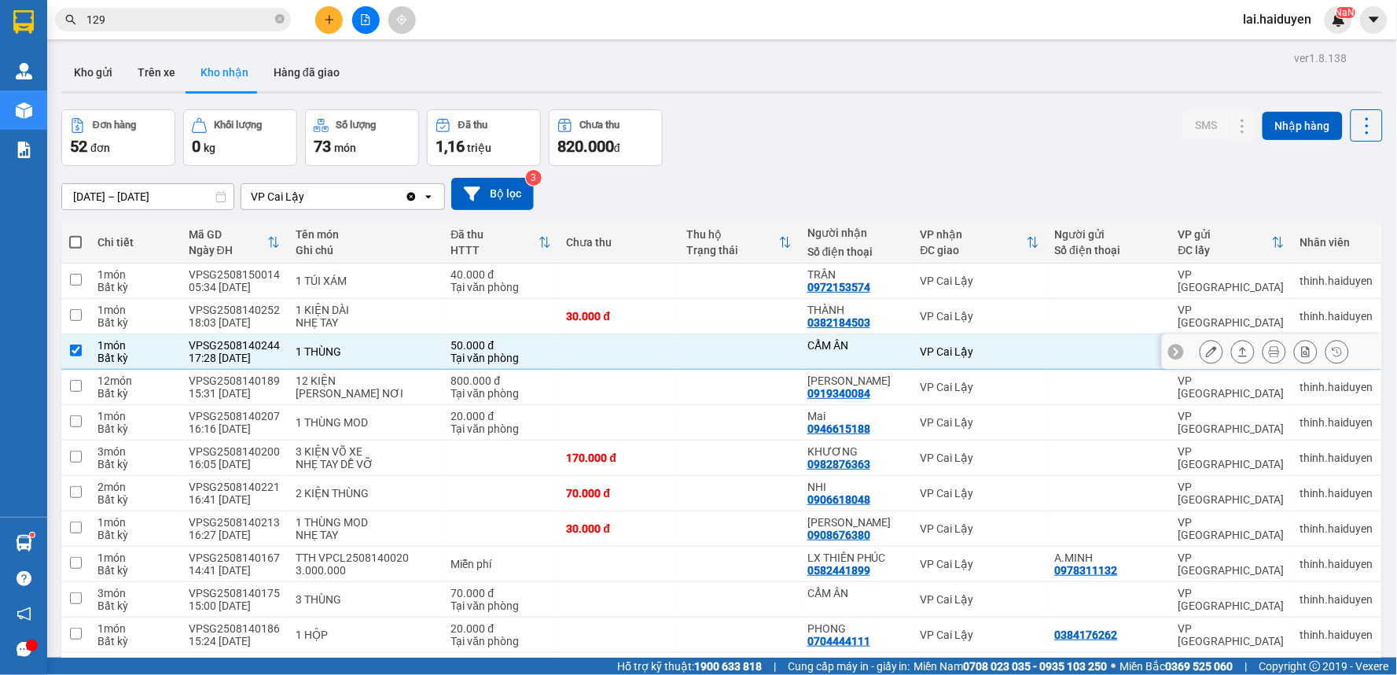
checkbox input "true"
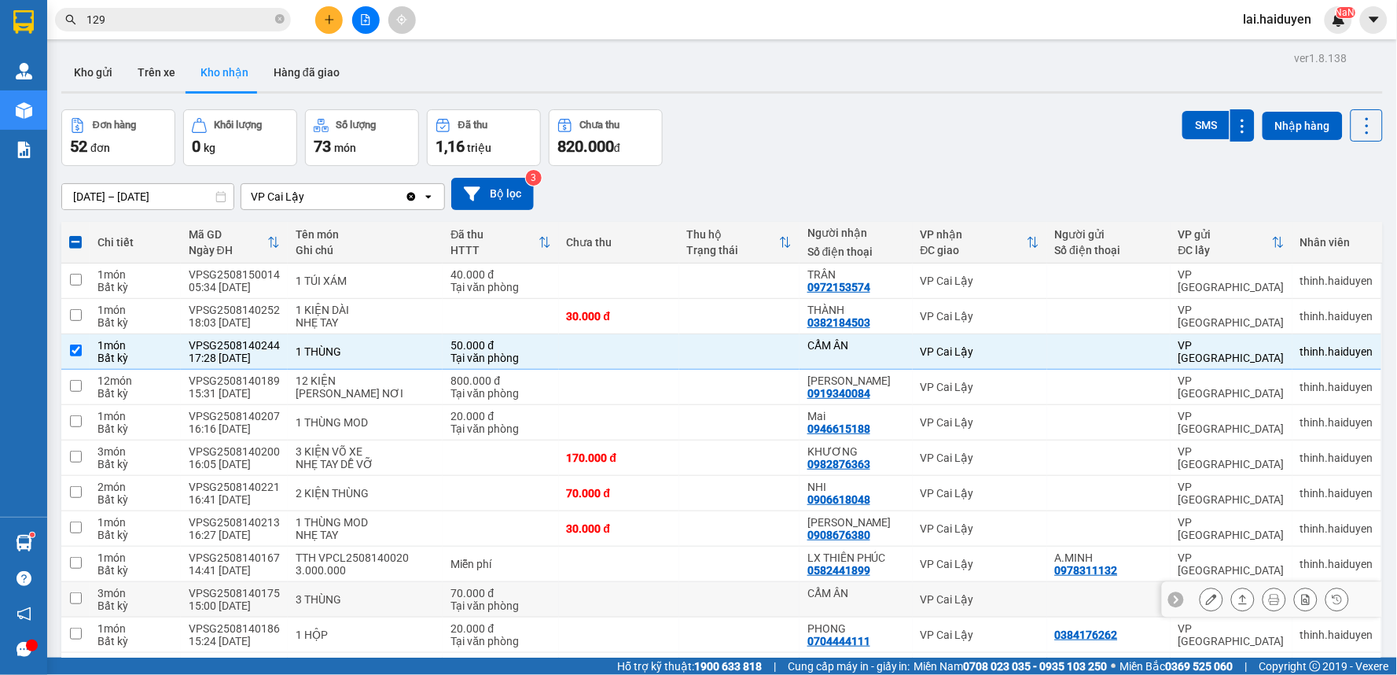
click at [780, 587] on td at bounding box center [739, 599] width 120 height 35
checkbox input "true"
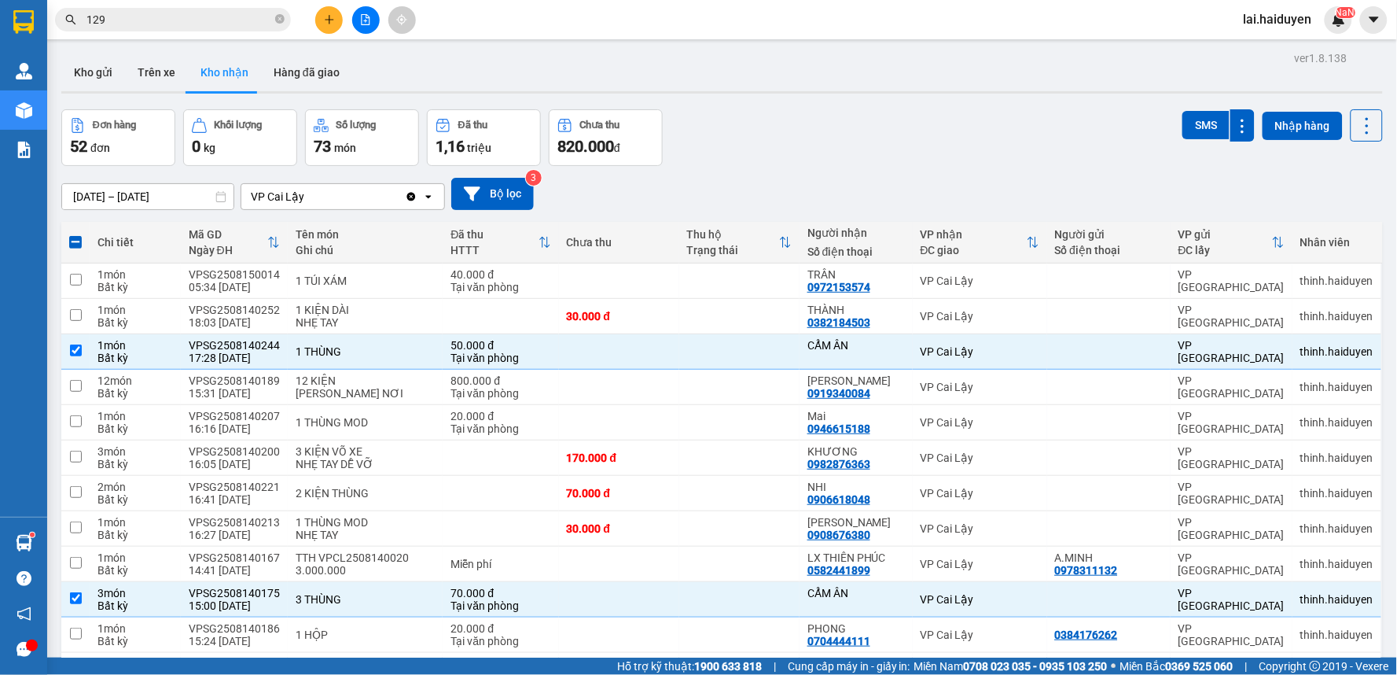
click at [197, 13] on input "129" at bounding box center [179, 19] width 186 height 17
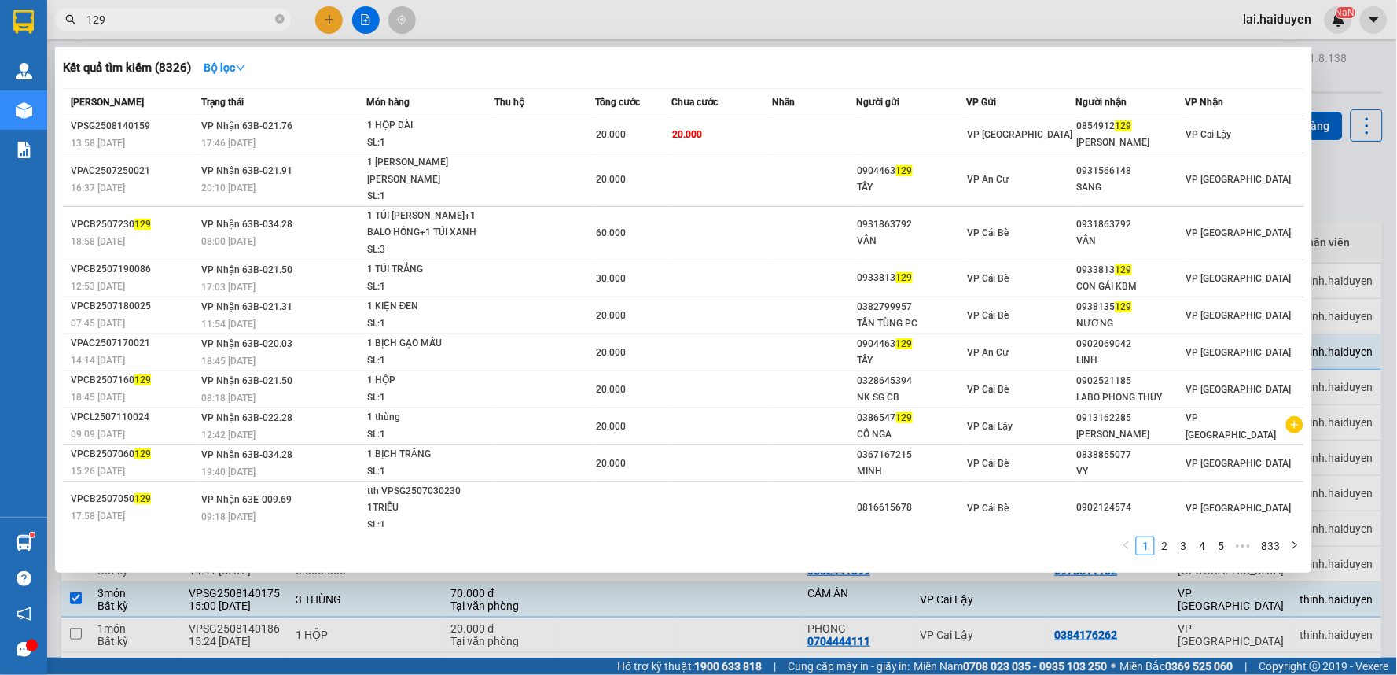
click at [285, 19] on span "129" at bounding box center [173, 20] width 236 height 24
click at [280, 20] on icon "close-circle" at bounding box center [279, 18] width 9 height 9
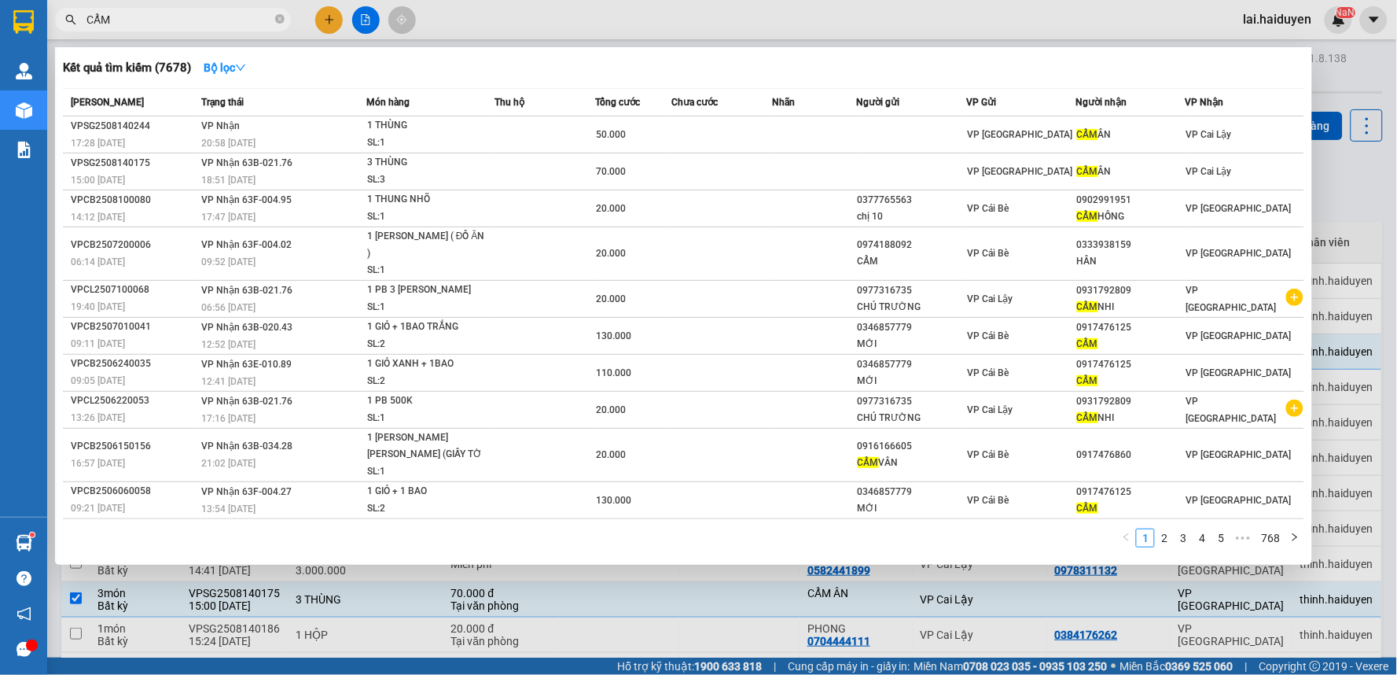
type input "CẨM"
click at [1283, 635] on div at bounding box center [698, 337] width 1397 height 675
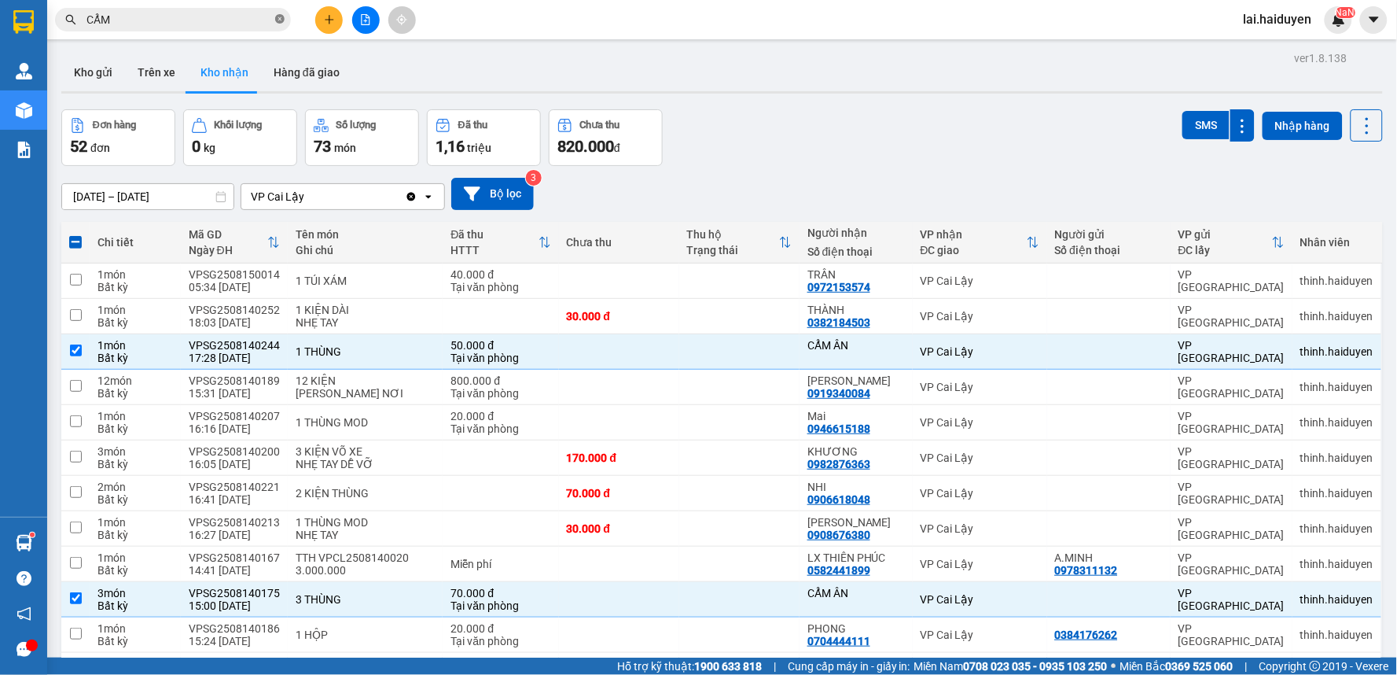
click at [281, 17] on icon "close-circle" at bounding box center [279, 18] width 9 height 9
click at [330, 6] on button at bounding box center [329, 20] width 28 height 28
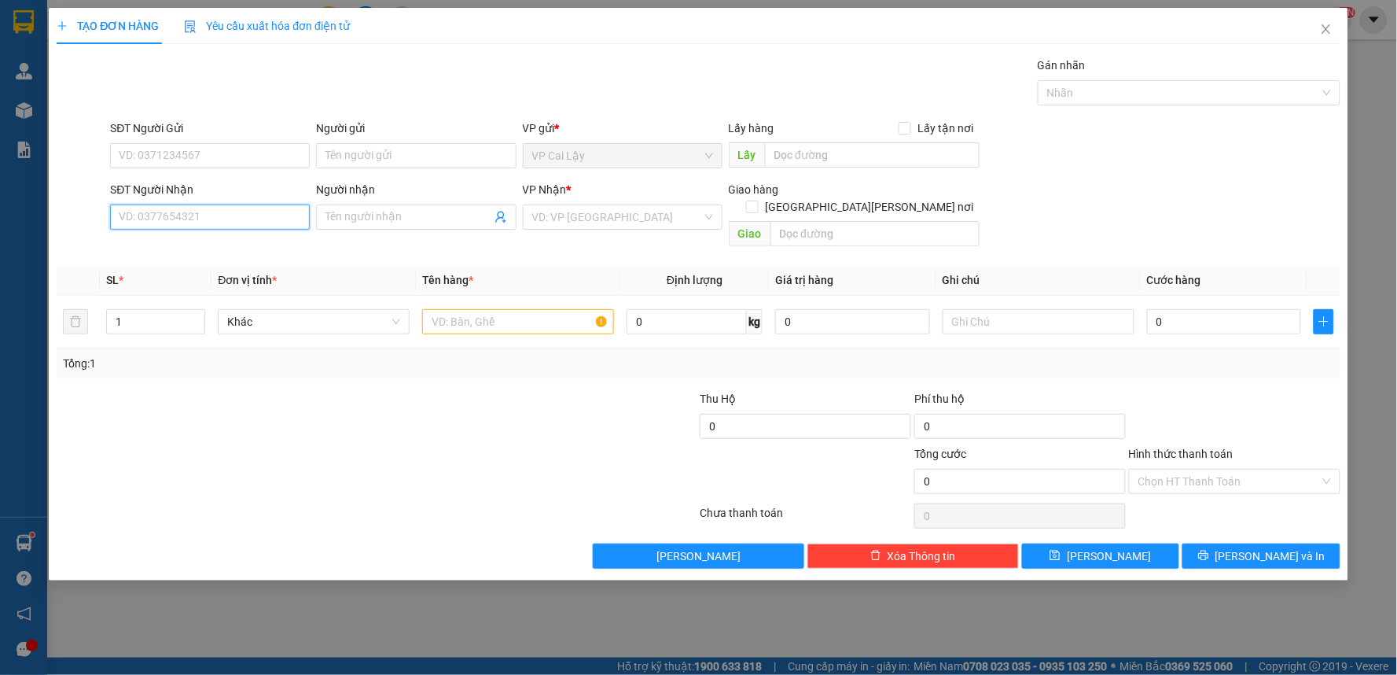
drag, startPoint x: 230, startPoint y: 216, endPoint x: 226, endPoint y: 197, distance: 19.1
click at [229, 213] on input "SĐT Người Nhận" at bounding box center [210, 216] width 200 height 25
click at [219, 224] on input "6197" at bounding box center [210, 216] width 200 height 25
click at [216, 253] on div "0932506197 - bình minh phát" at bounding box center [209, 248] width 181 height 17
type input "0932506197"
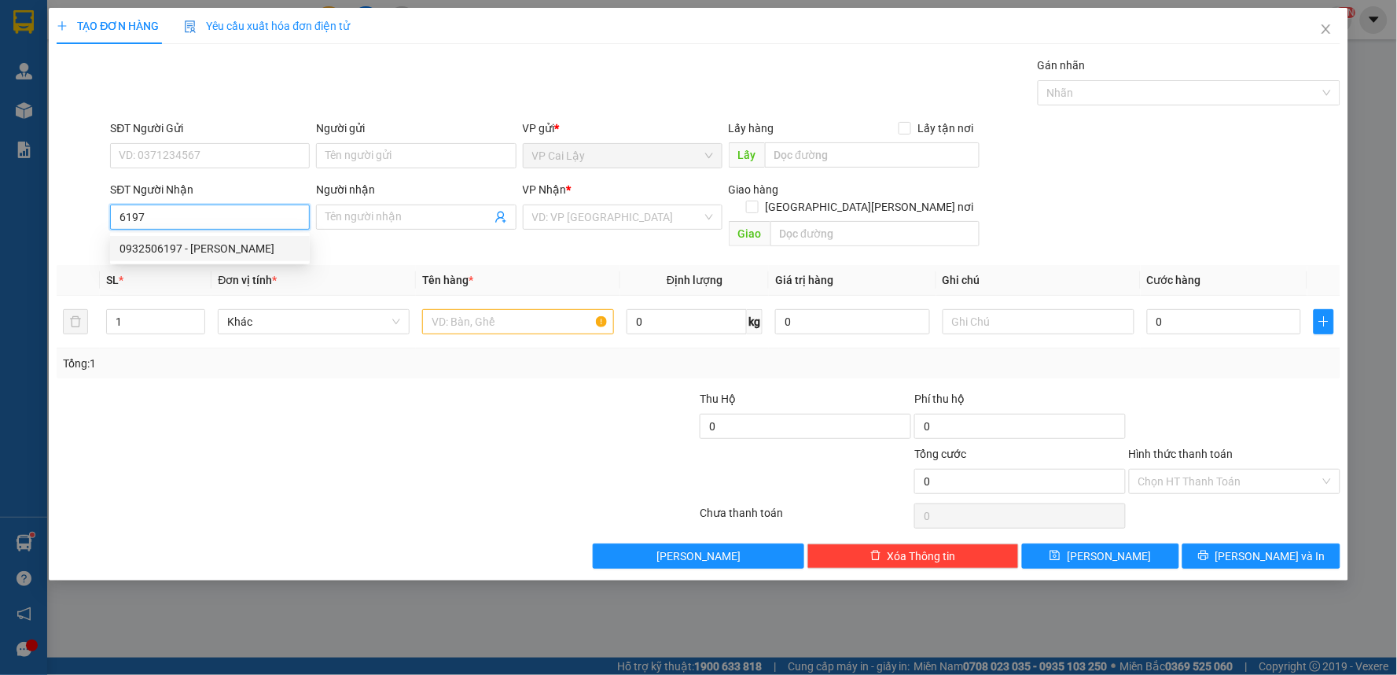
type input "bình minh phát"
type input "20.000"
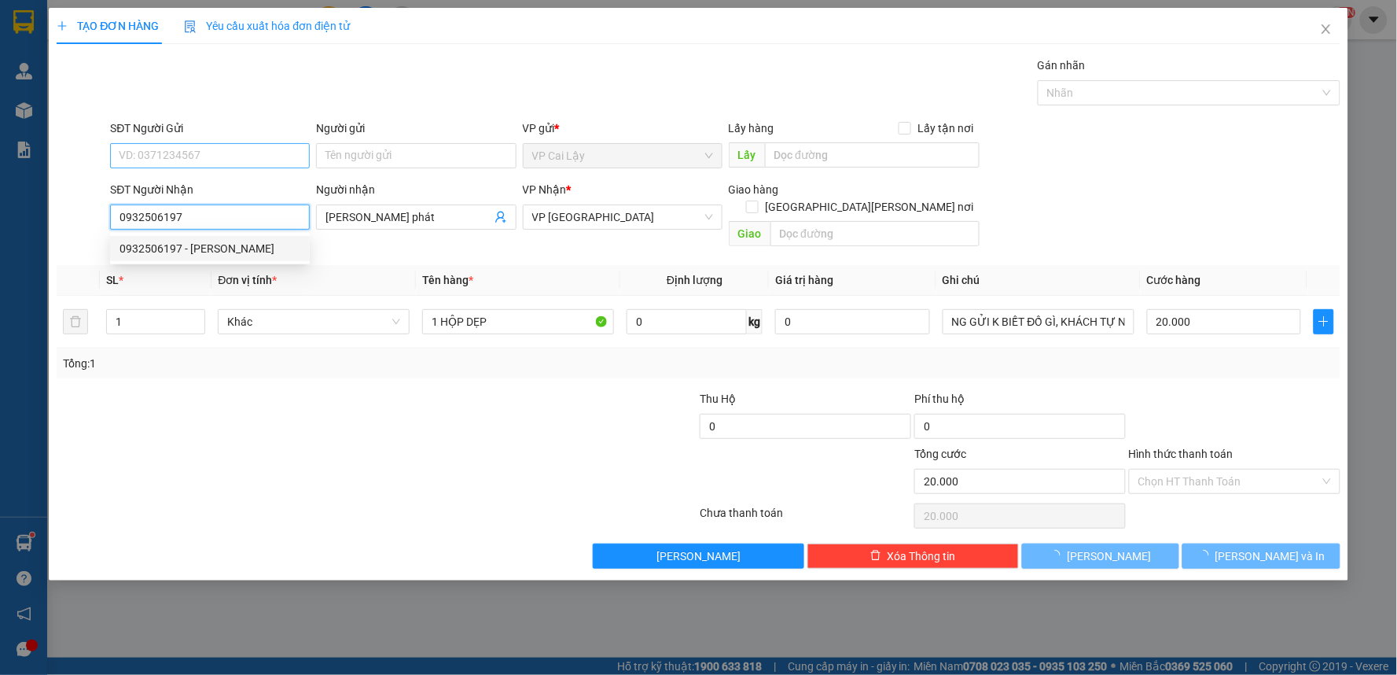
type input "0932506197"
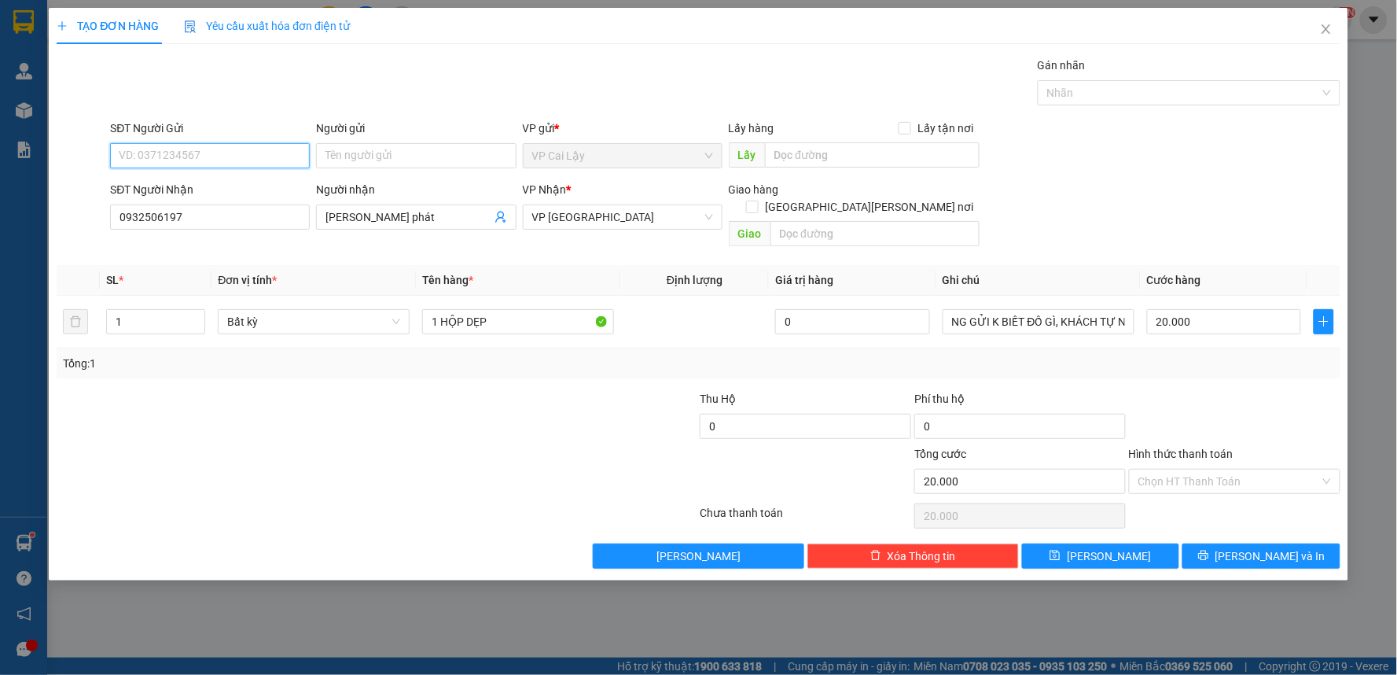
click at [228, 159] on input "SĐT Người Gửi" at bounding box center [210, 155] width 200 height 25
click at [236, 190] on div "0906955441 - THẾ LONG" at bounding box center [209, 186] width 181 height 17
type input "0906955441"
type input "THẾ LONG"
click at [1195, 469] on input "Hình thức thanh toán" at bounding box center [1229, 481] width 182 height 24
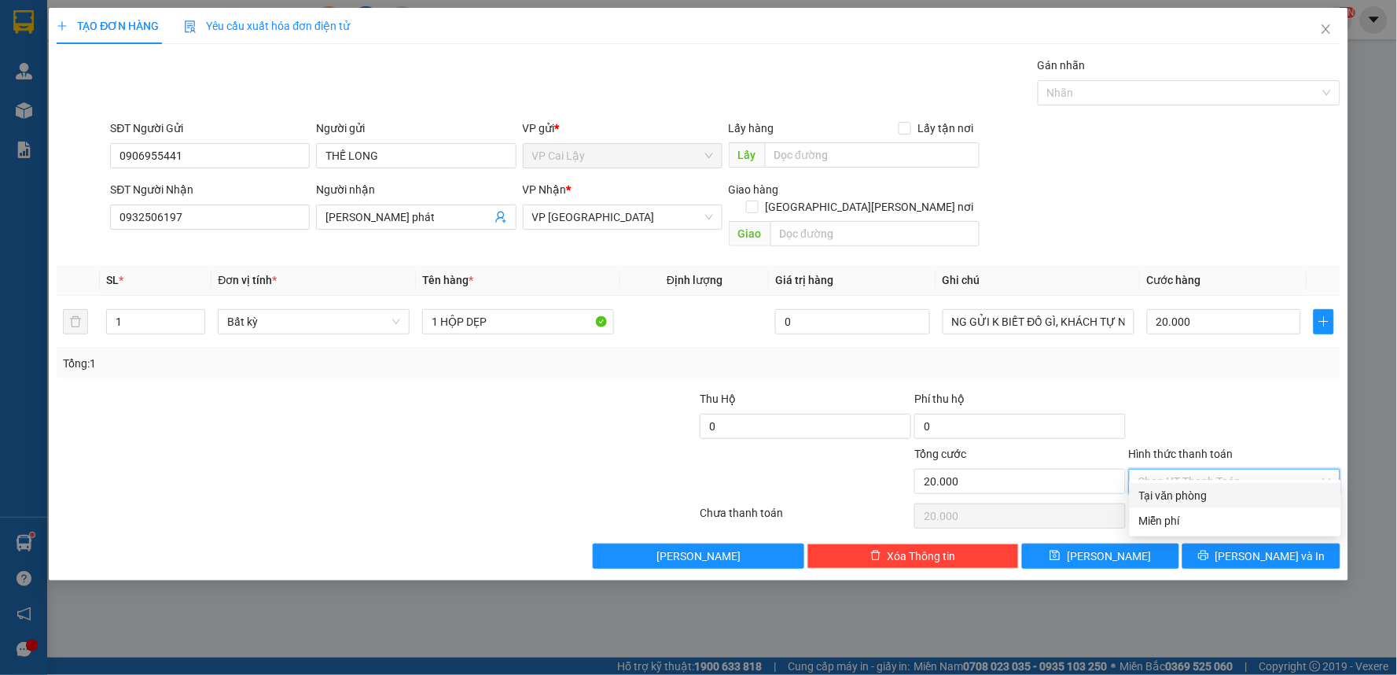
click at [1192, 494] on div "Tại văn phòng" at bounding box center [1235, 495] width 193 height 17
type input "0"
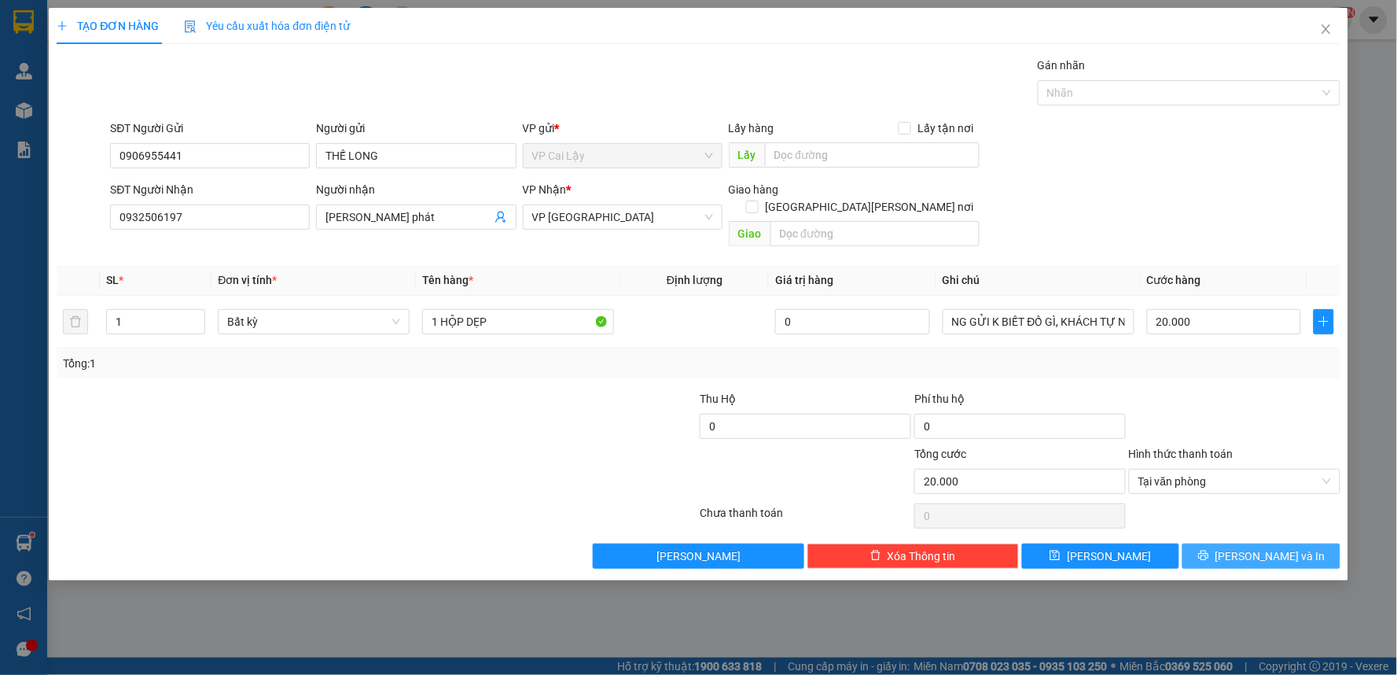
click at [1216, 543] on button "[PERSON_NAME] và In" at bounding box center [1261, 555] width 158 height 25
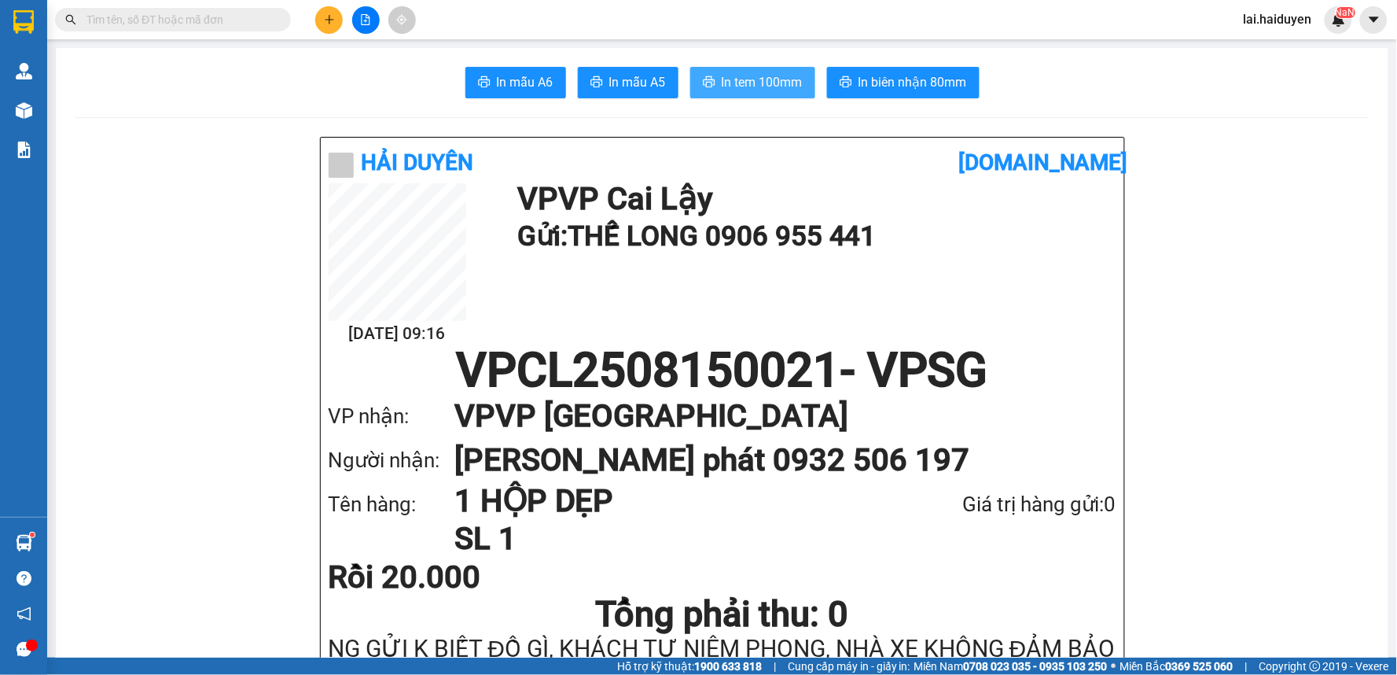
click at [737, 75] on span "In tem 100mm" at bounding box center [762, 82] width 81 height 20
click at [541, 80] on span "In mẫu A6" at bounding box center [525, 82] width 57 height 20
click at [321, 24] on button at bounding box center [329, 20] width 28 height 28
click at [297, 0] on html "Kết quả tìm kiếm ( 7678 ) Bộ lọc Mã ĐH Trạng thái Món hàng Thu hộ Tổng cước Chư…" at bounding box center [698, 337] width 1397 height 675
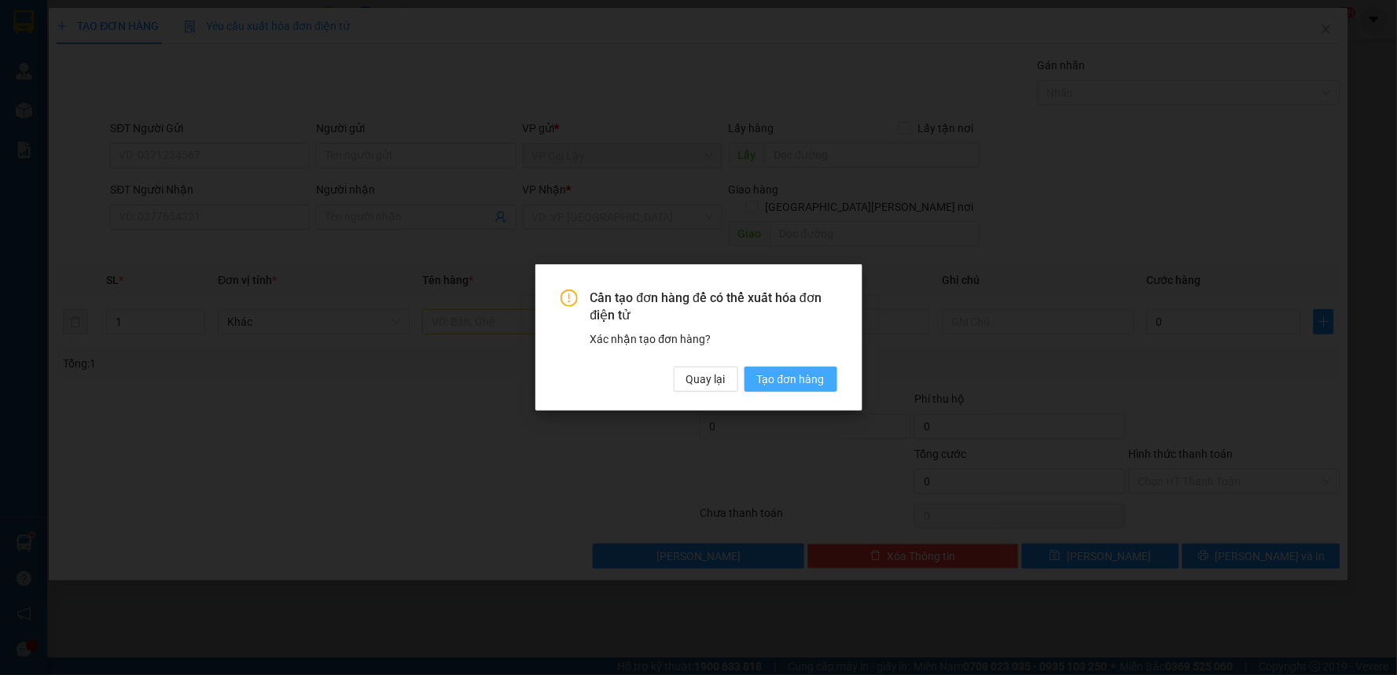
click at [781, 376] on span "Tạo đơn hàng" at bounding box center [791, 378] width 68 height 17
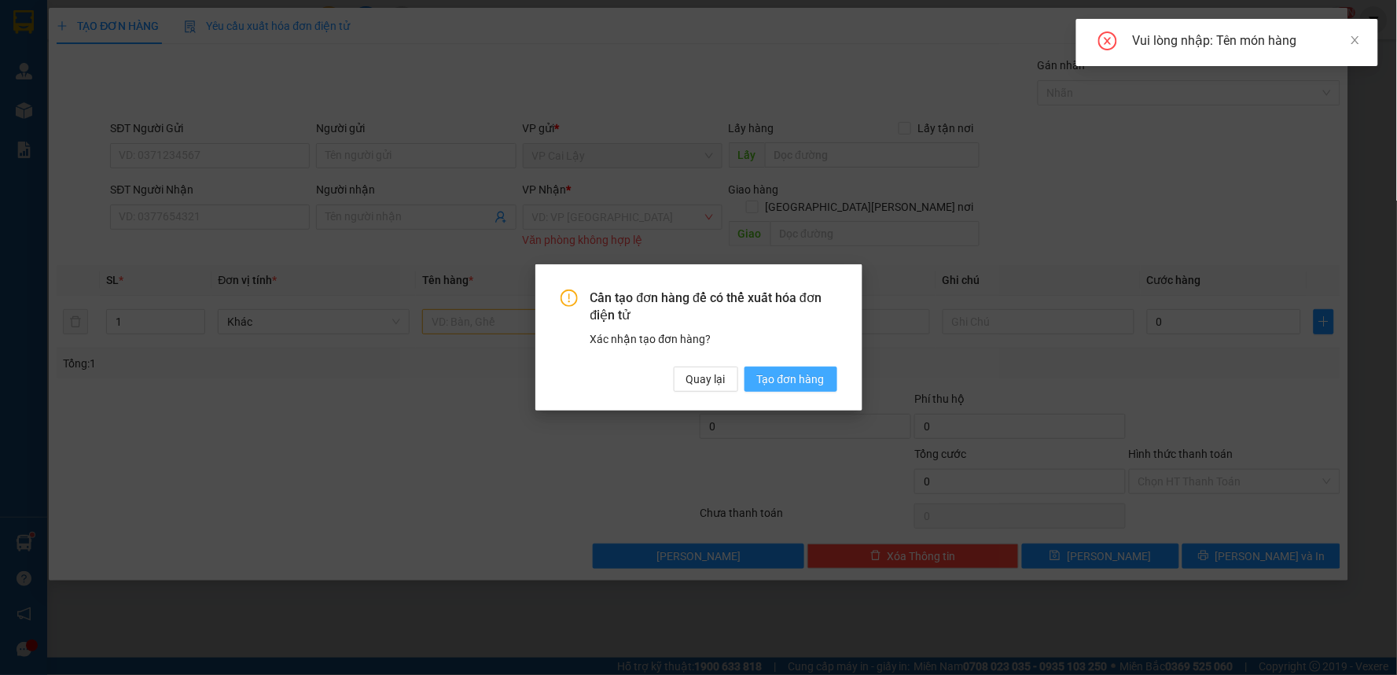
click at [783, 377] on span "Tạo đơn hàng" at bounding box center [791, 378] width 68 height 17
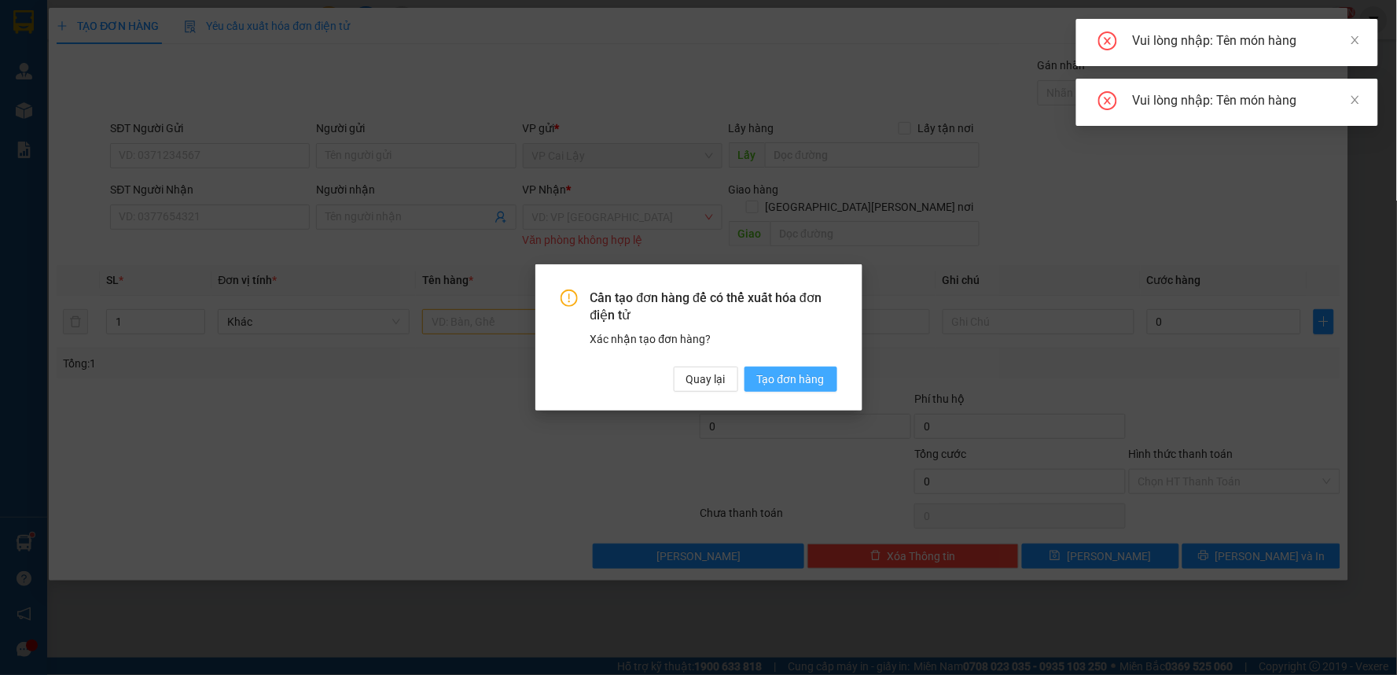
click at [783, 377] on span "Tạo đơn hàng" at bounding box center [791, 378] width 68 height 17
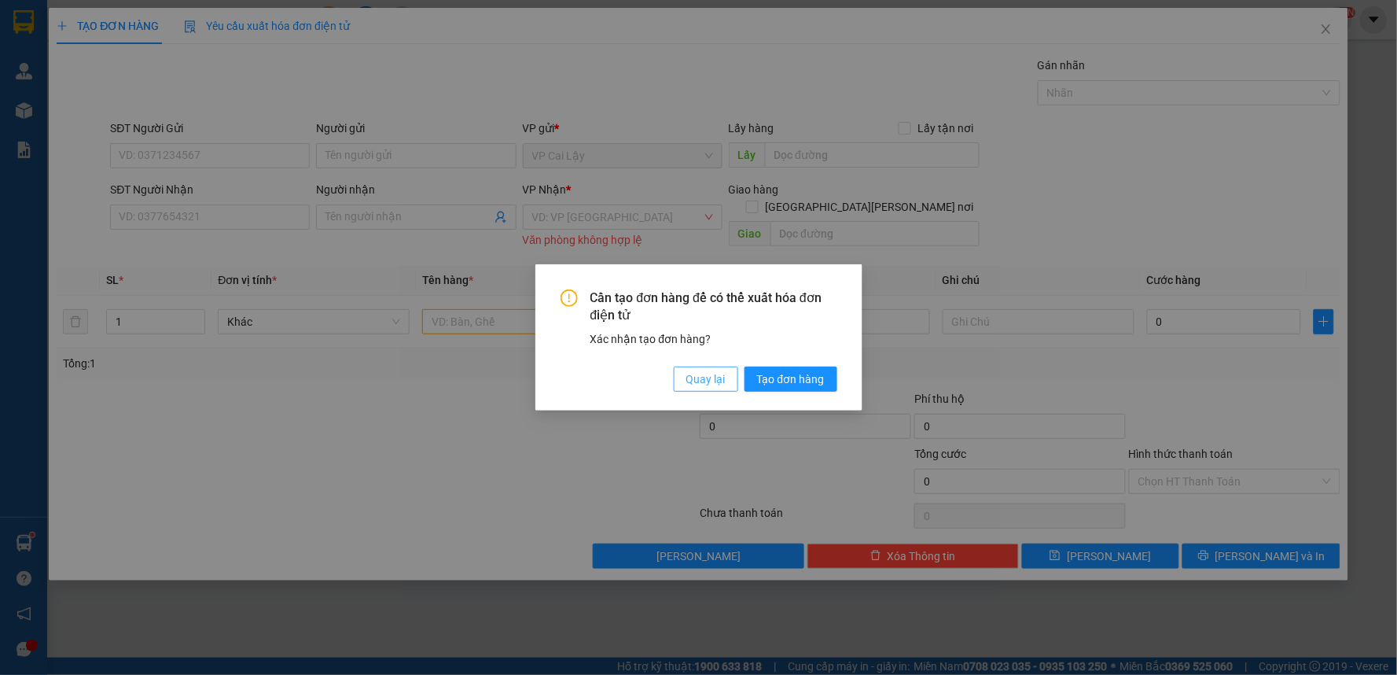
click at [713, 384] on span "Quay lại" at bounding box center [705, 378] width 39 height 17
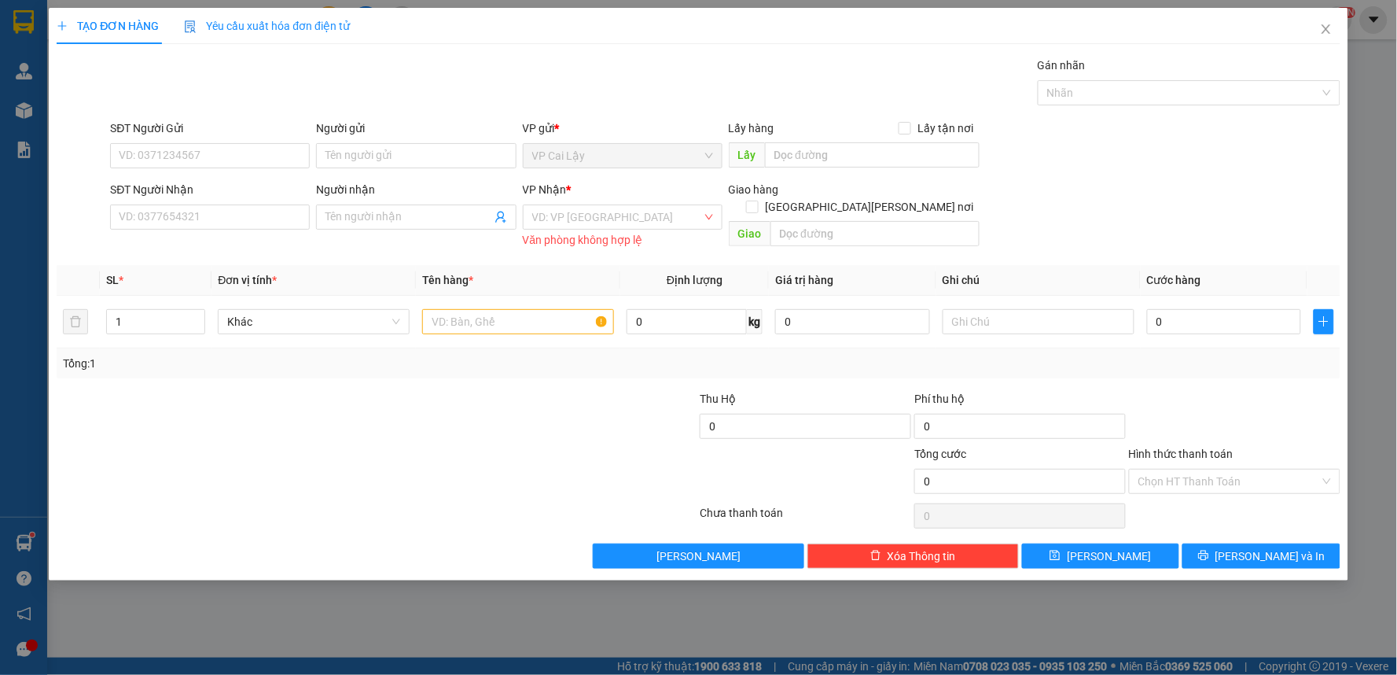
click at [713, 384] on div "Transit Pickup Surcharge Ids Transit Deliver Surcharge Ids Transit Deliver Surc…" at bounding box center [699, 313] width 1284 height 512
click at [1316, 28] on span "Close" at bounding box center [1326, 30] width 44 height 44
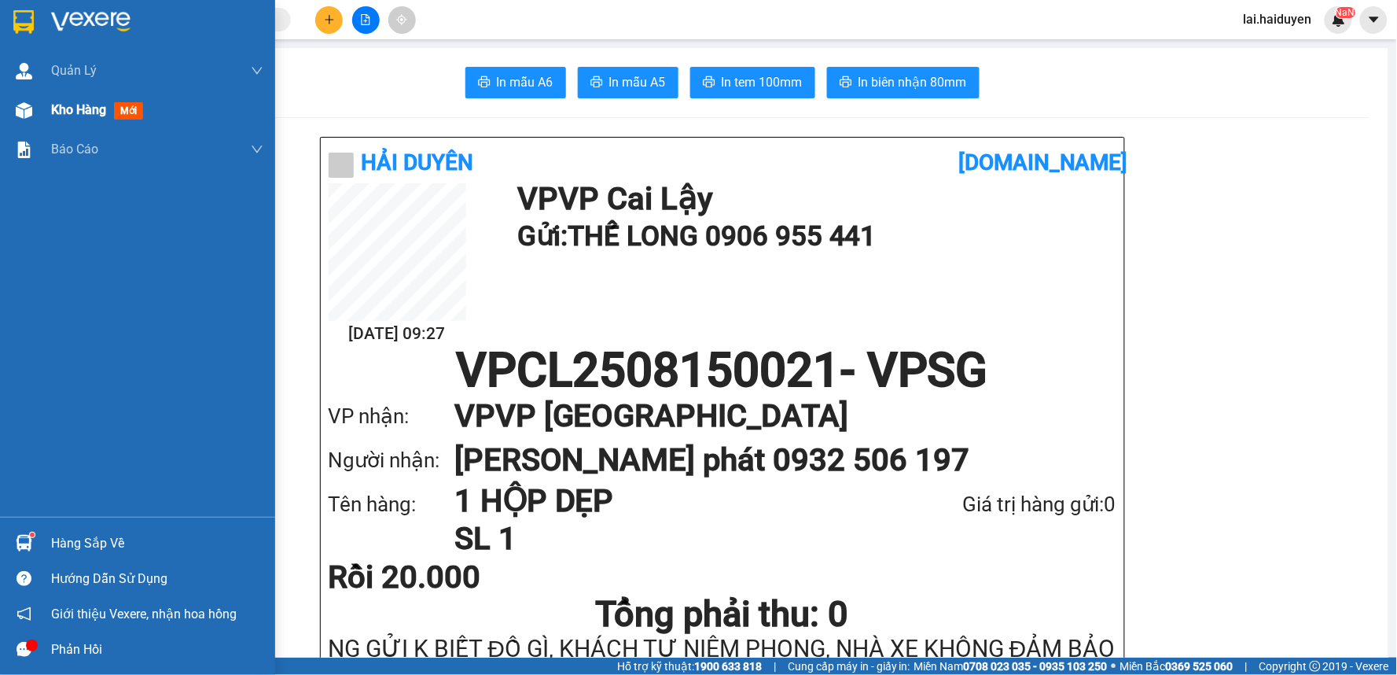
click at [48, 105] on div "Kho hàng mới" at bounding box center [137, 109] width 275 height 39
click at [75, 111] on span "Kho hàng" at bounding box center [78, 109] width 55 height 15
click at [86, 108] on span "Kho hàng" at bounding box center [78, 109] width 55 height 15
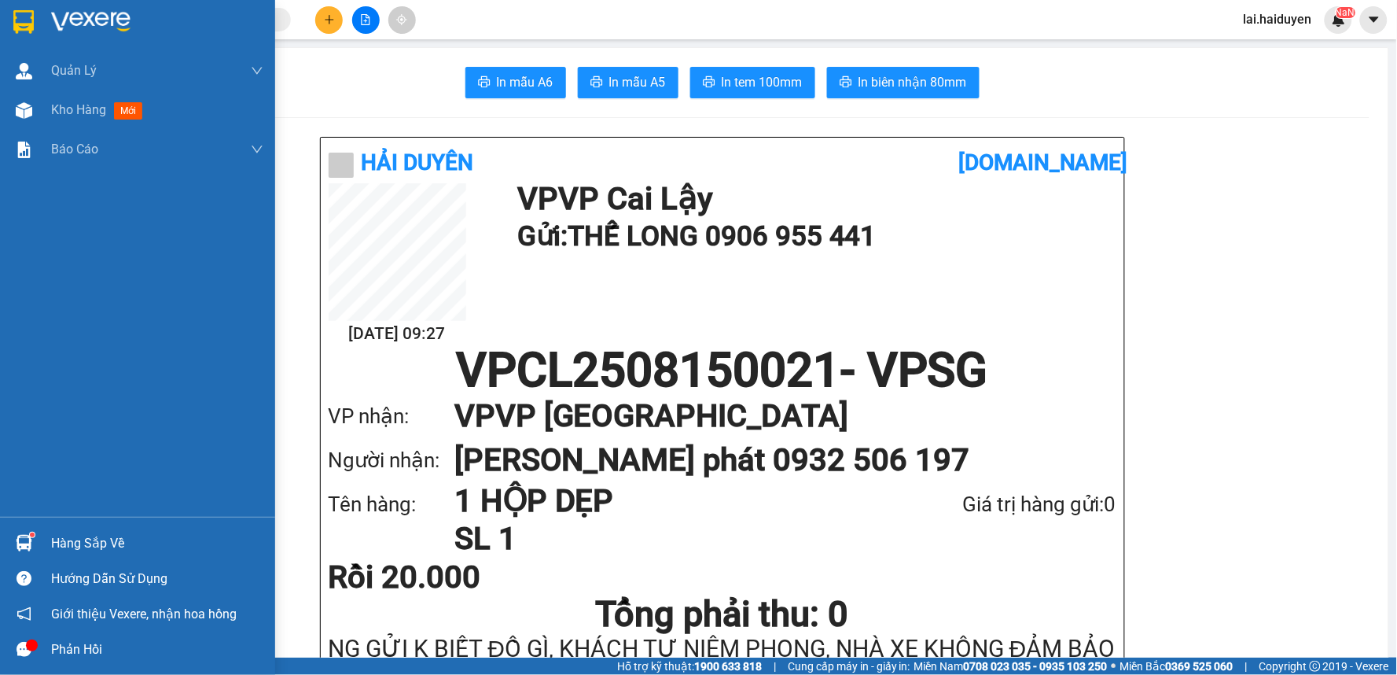
click at [86, 108] on span "Kho hàng" at bounding box center [78, 109] width 55 height 15
click at [143, 101] on div "Kho hàng mới" at bounding box center [99, 110] width 97 height 20
click at [142, 101] on div "Kho hàng mới" at bounding box center [99, 110] width 97 height 20
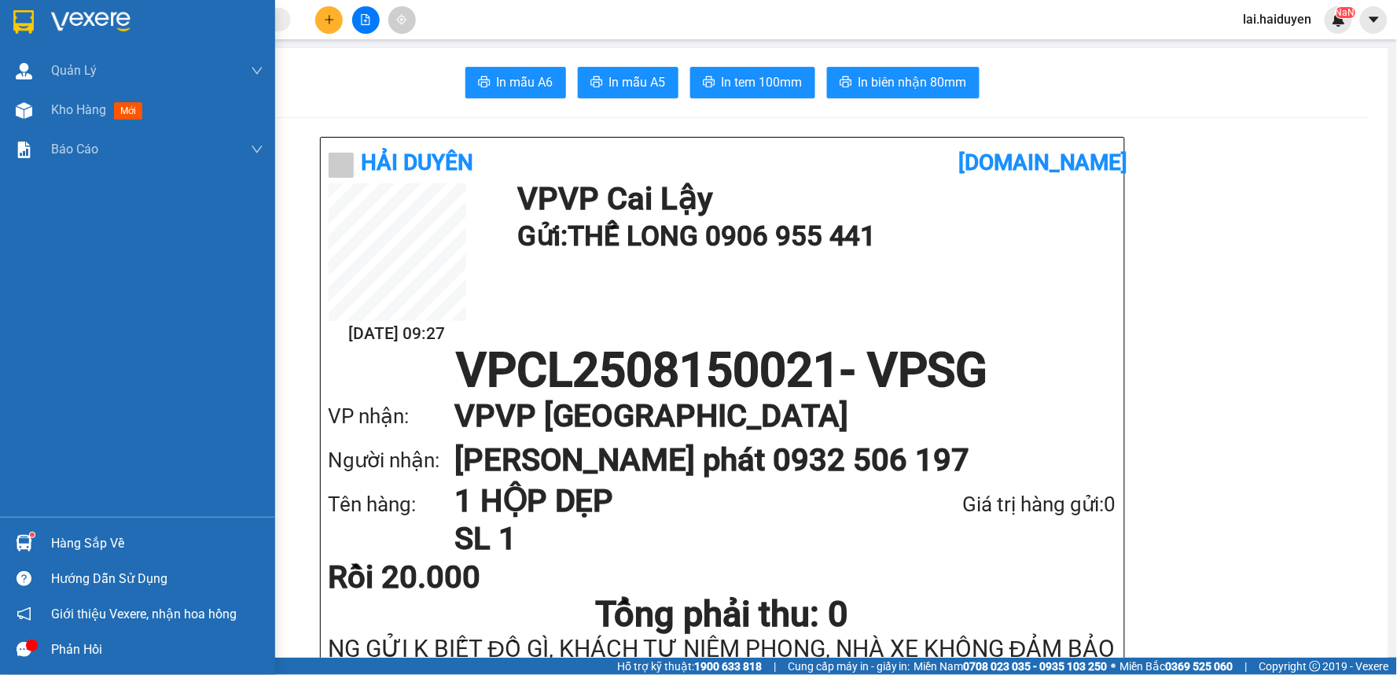
click at [142, 101] on div "Kho hàng mới" at bounding box center [99, 110] width 97 height 20
click at [139, 102] on div "Kho hàng mới" at bounding box center [99, 110] width 97 height 20
click at [61, 107] on span "Kho hàng" at bounding box center [78, 109] width 55 height 15
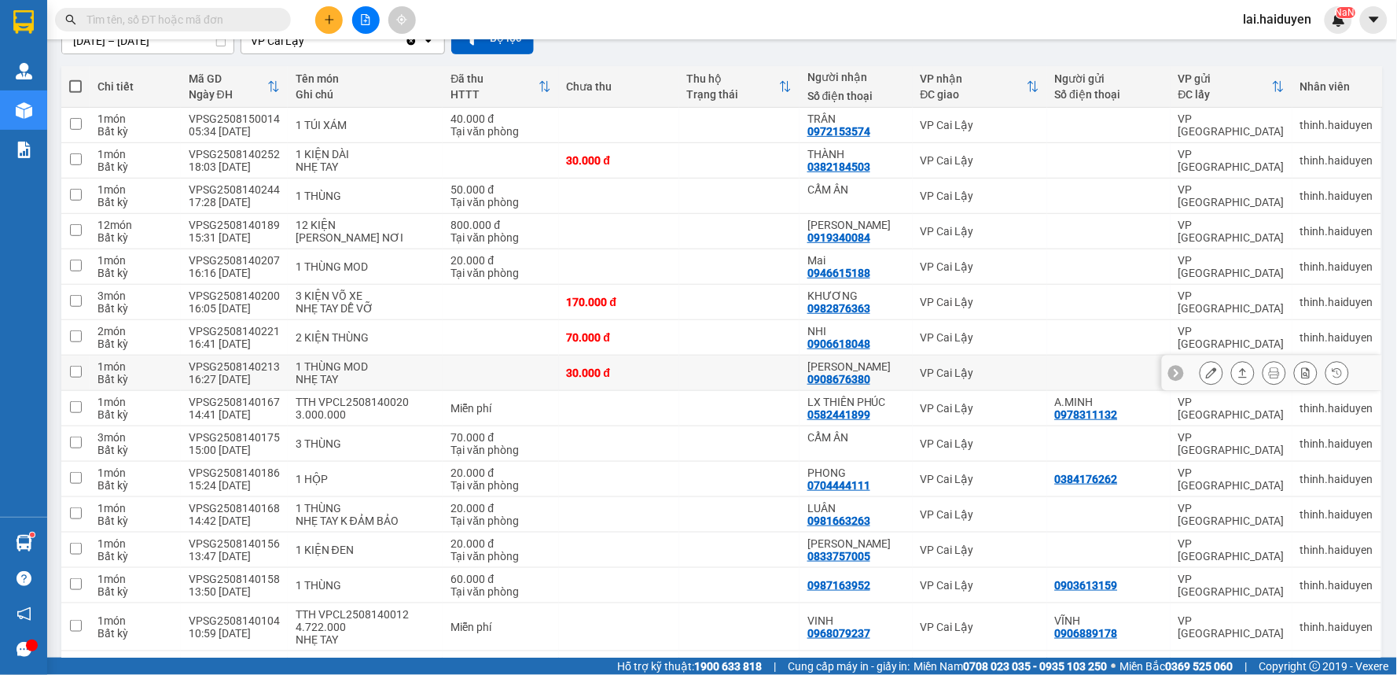
scroll to position [175, 0]
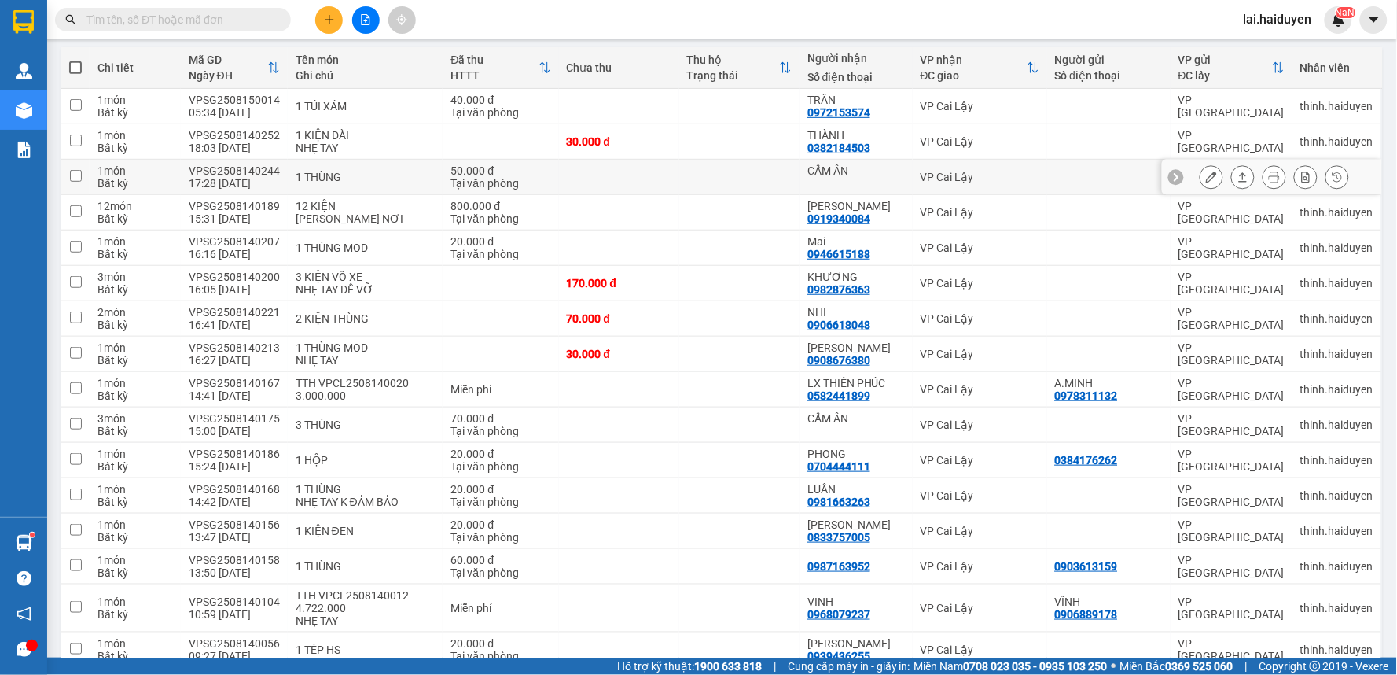
click at [819, 185] on div "CẨM ÂN" at bounding box center [855, 176] width 97 height 25
checkbox input "true"
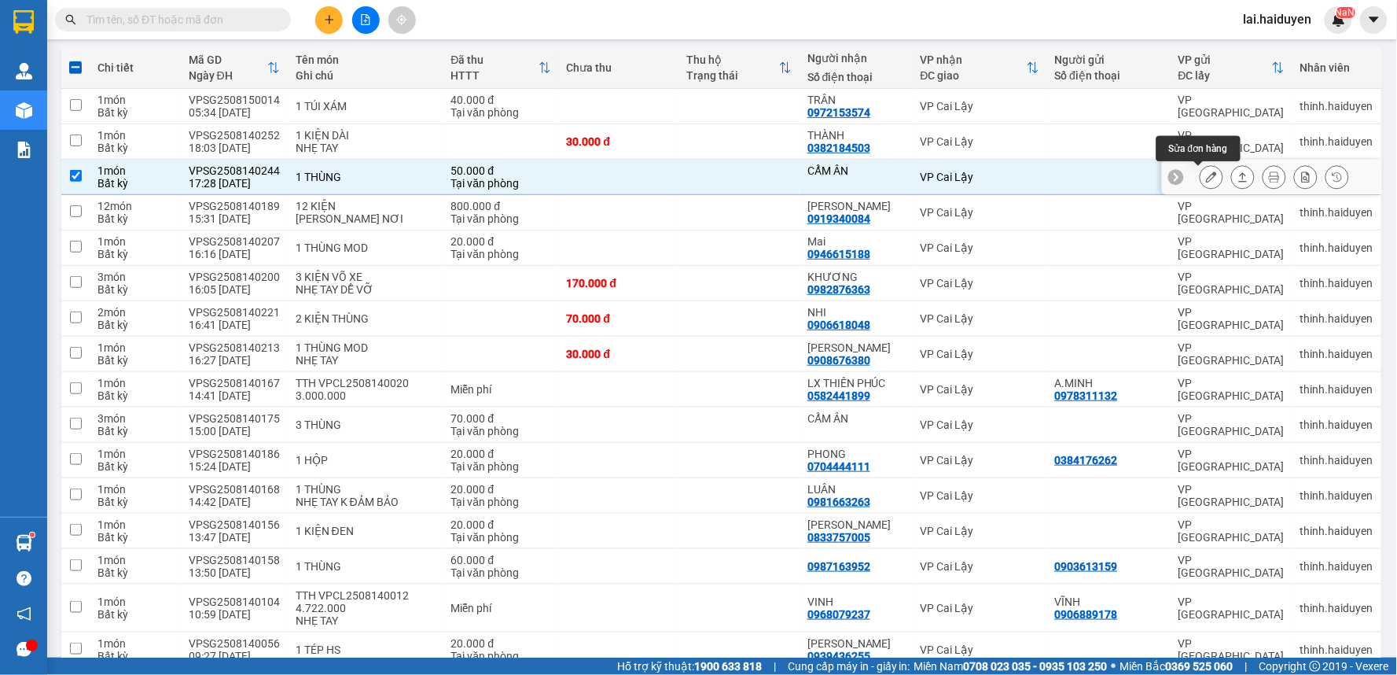
click at [1206, 179] on icon at bounding box center [1211, 176] width 11 height 11
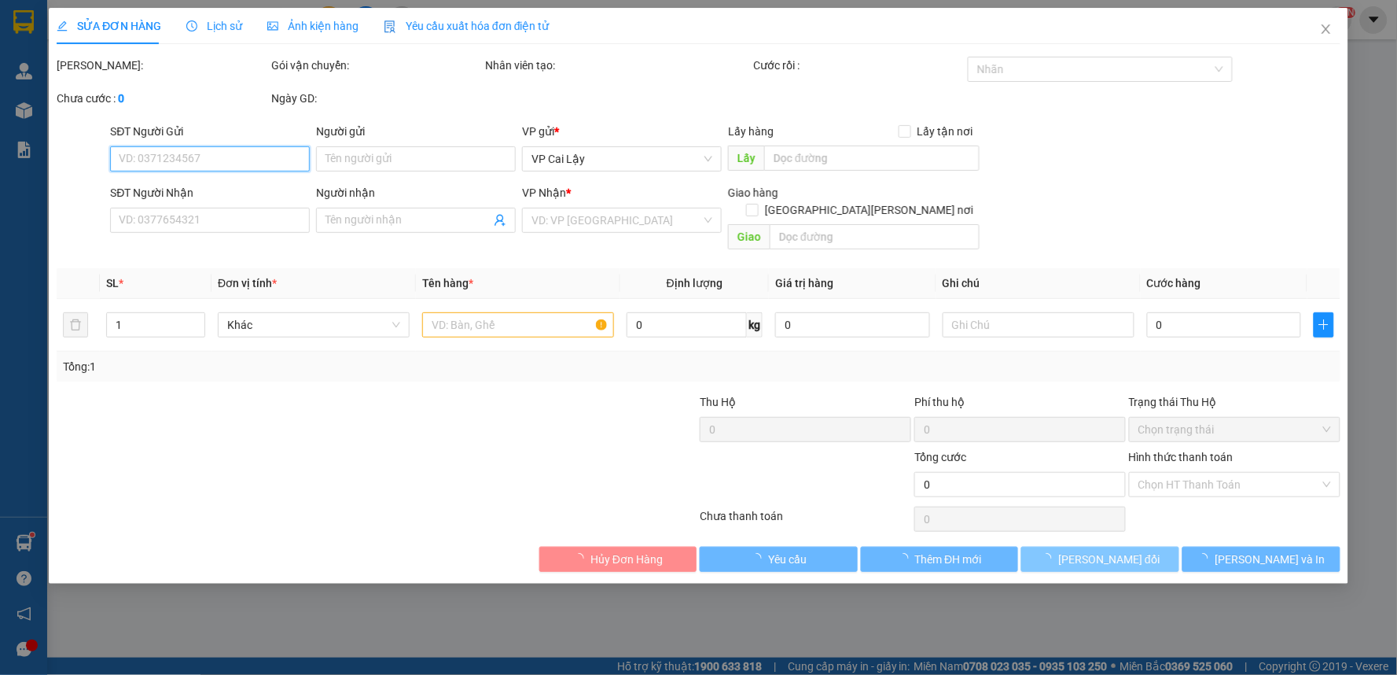
type input "CẨM ÂN"
type input "50.000"
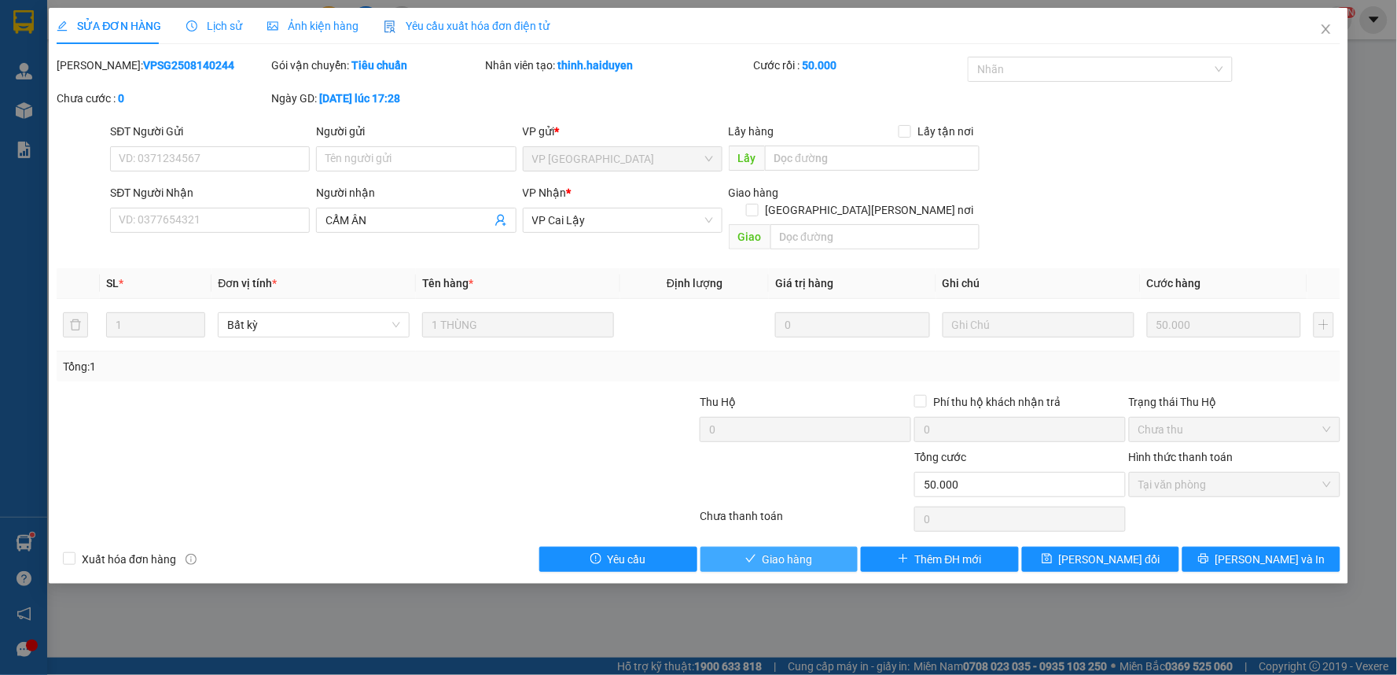
click at [782, 550] on span "Giao hàng" at bounding box center [788, 558] width 50 height 17
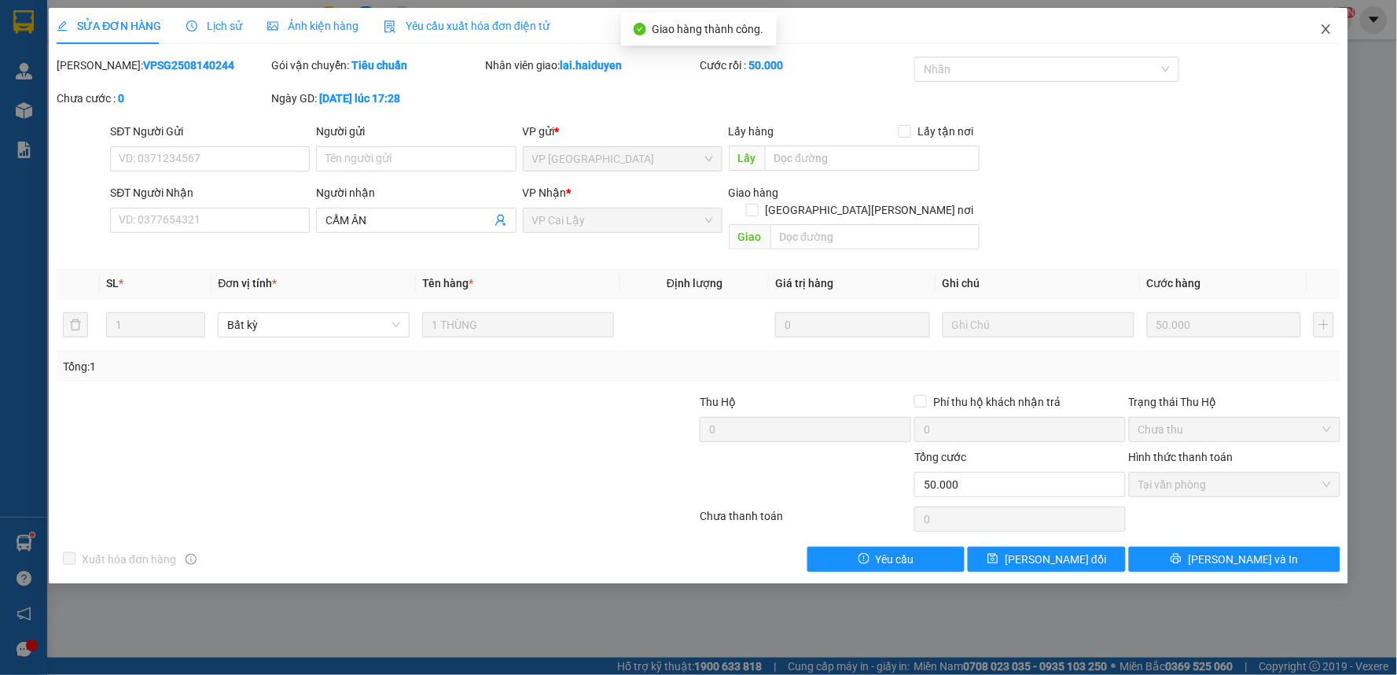
click at [1324, 30] on icon "close" at bounding box center [1326, 29] width 13 height 13
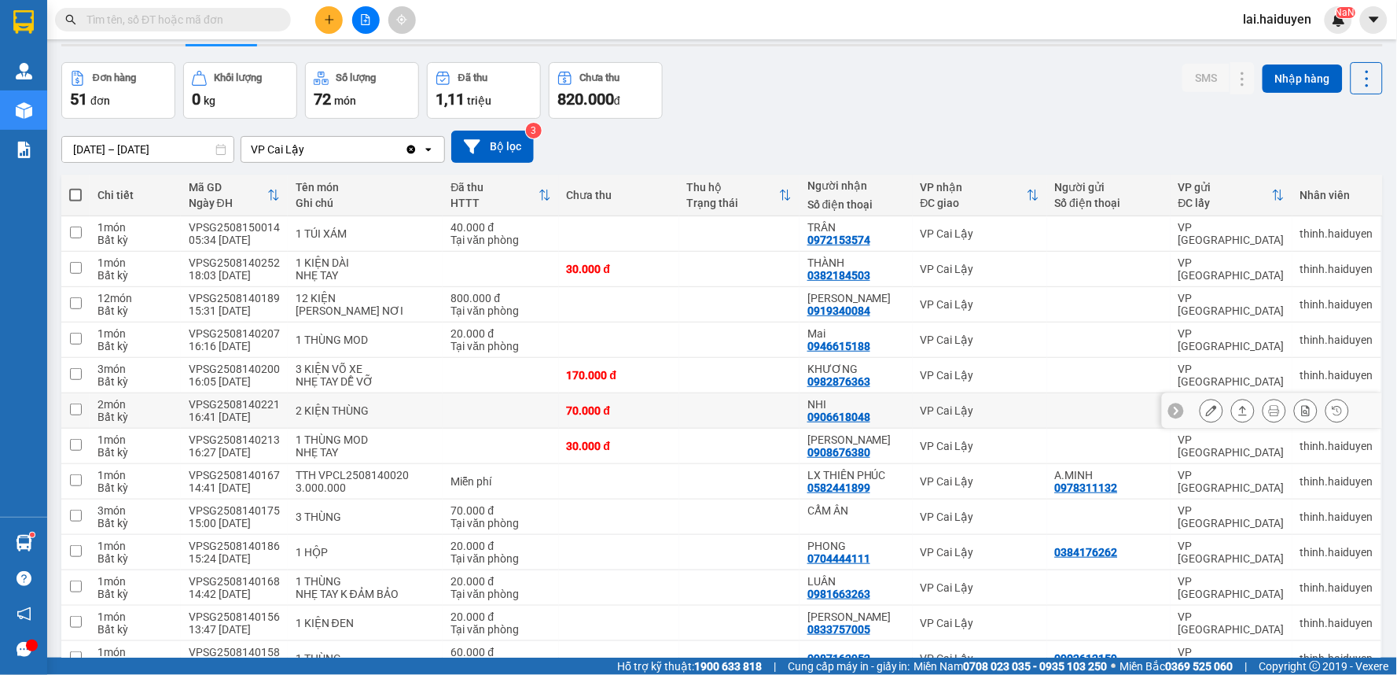
scroll to position [87, 0]
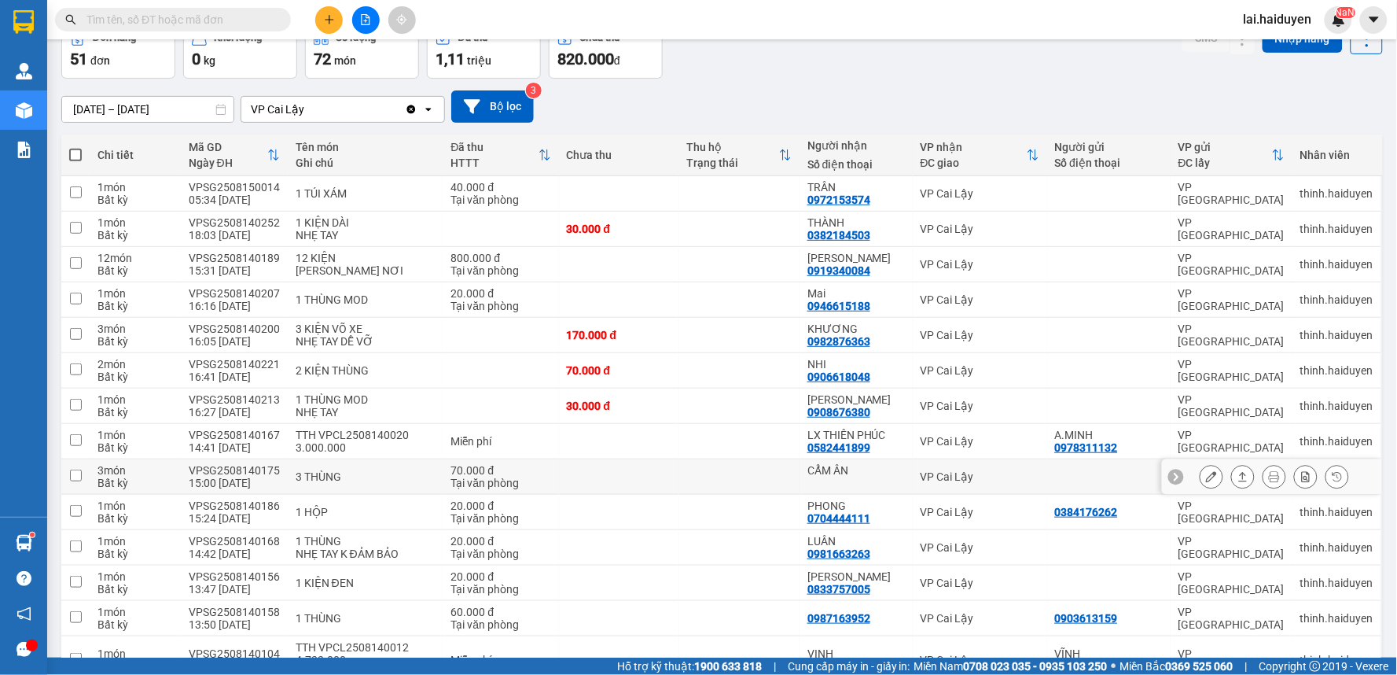
click at [1206, 482] on icon at bounding box center [1211, 476] width 11 height 11
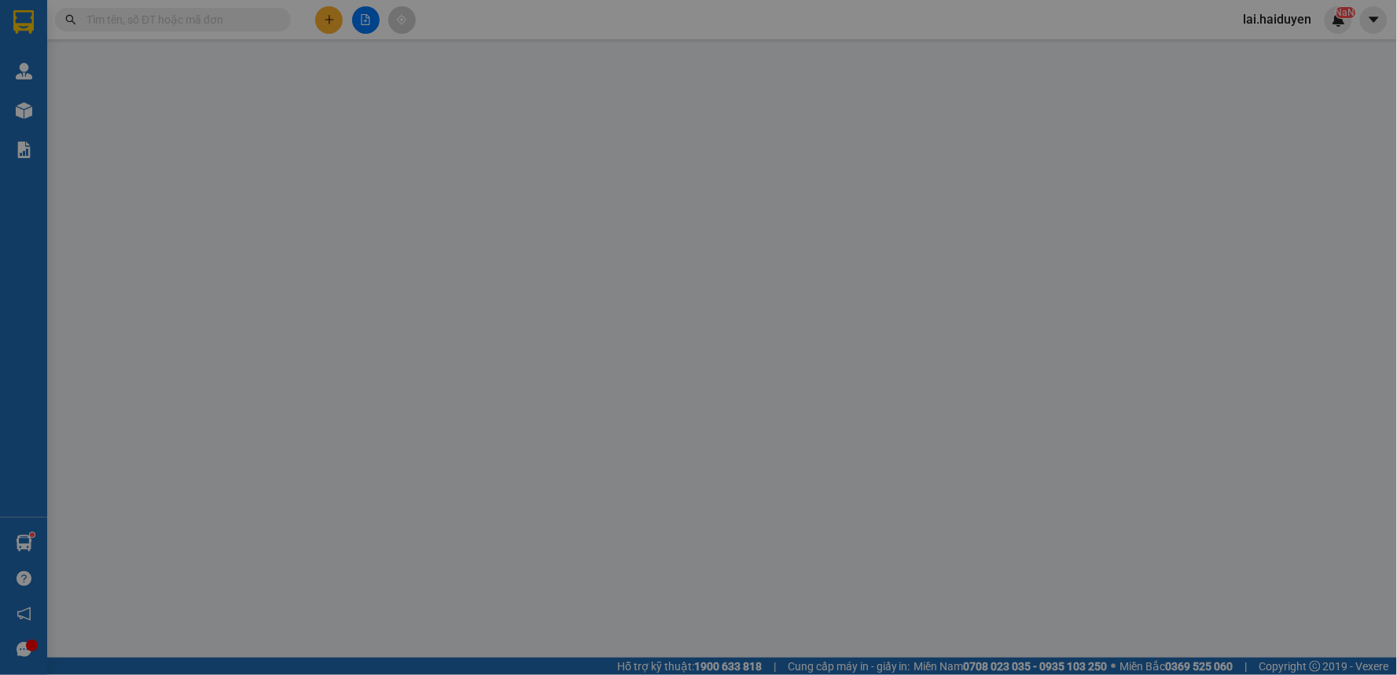
type input "CẨM ÂN"
type input "70.000"
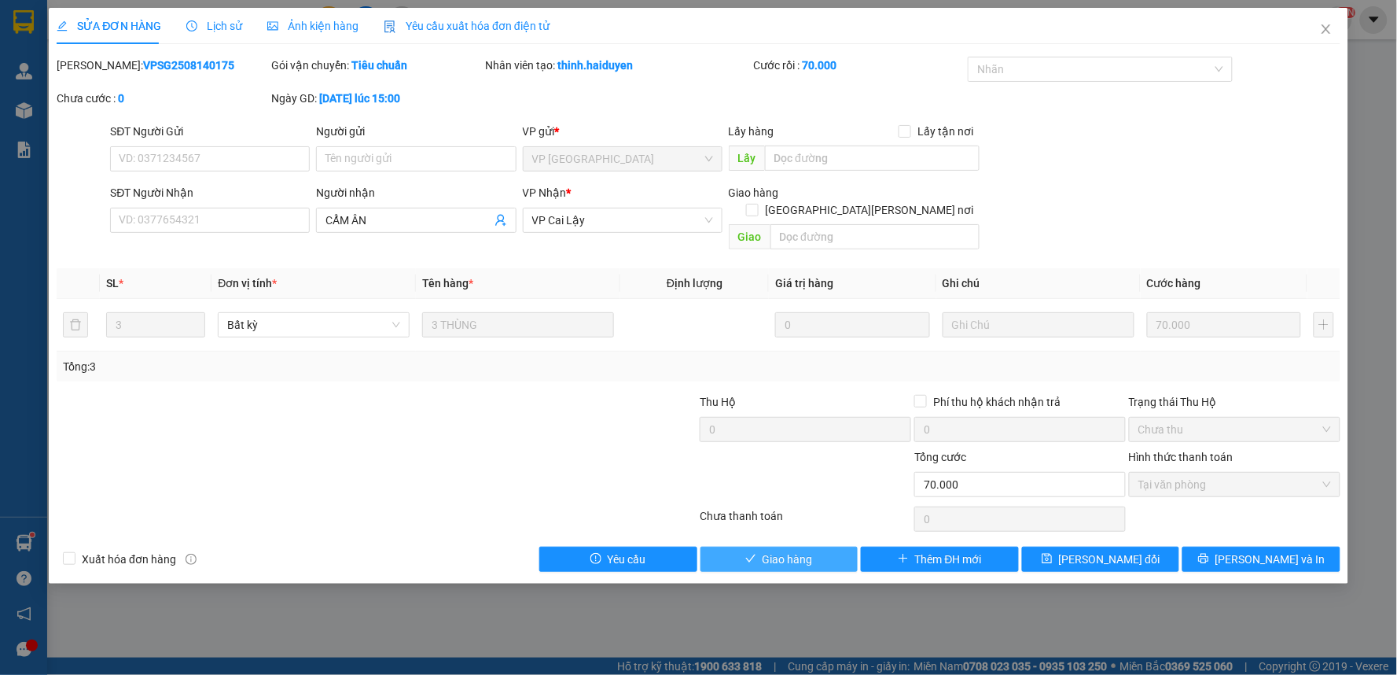
click at [822, 546] on button "Giao hàng" at bounding box center [779, 558] width 158 height 25
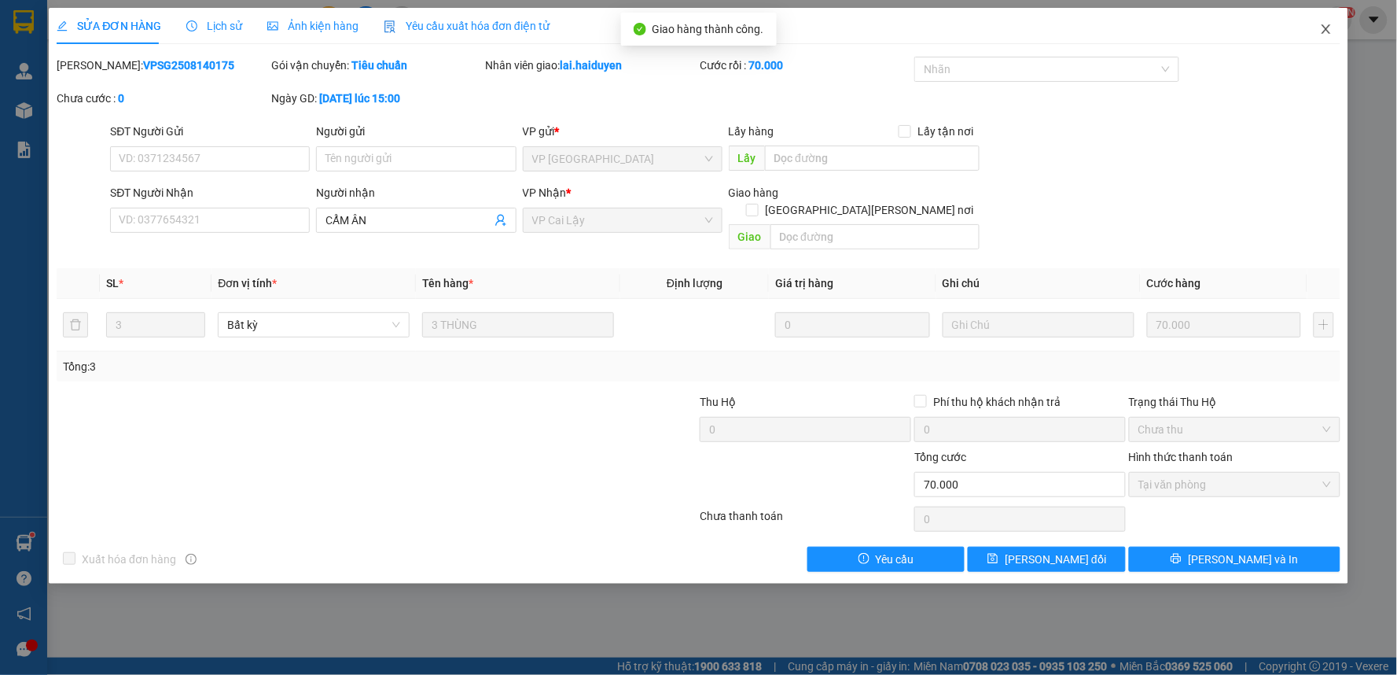
click at [1323, 28] on icon "close" at bounding box center [1326, 29] width 13 height 13
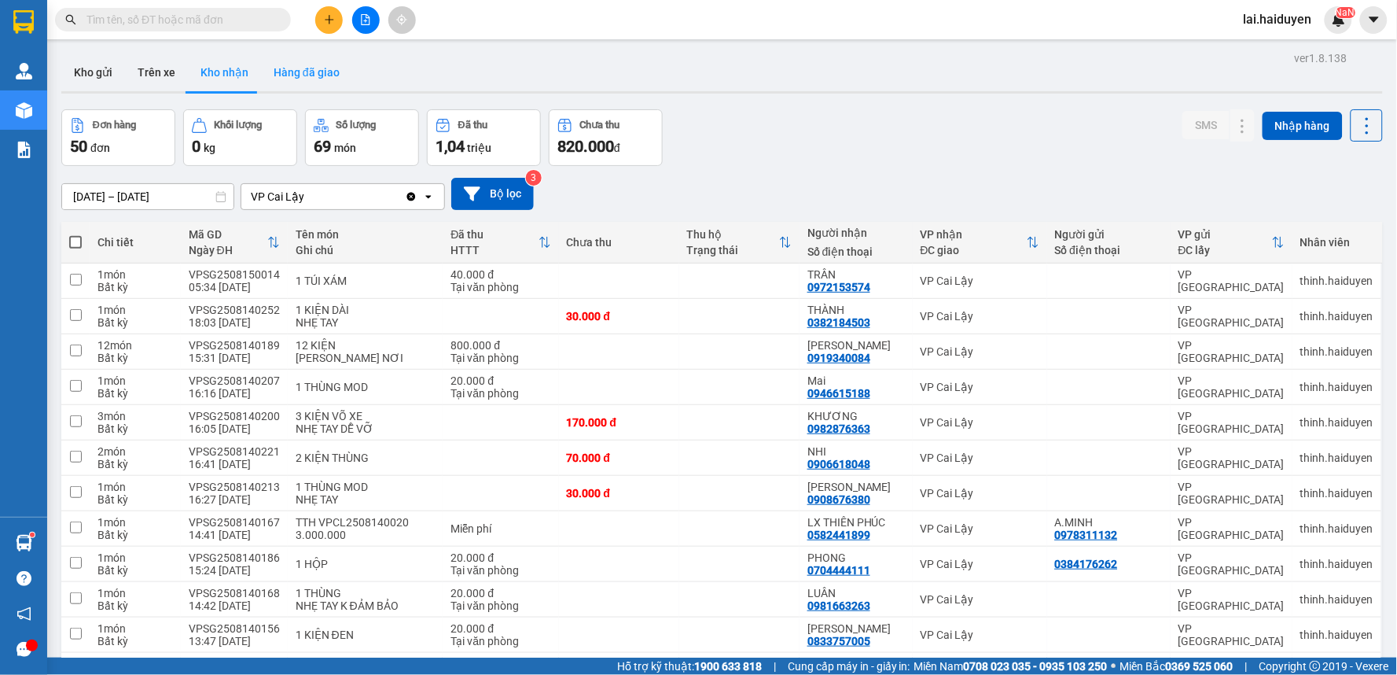
click at [300, 68] on button "Hàng đã giao" at bounding box center [306, 72] width 91 height 38
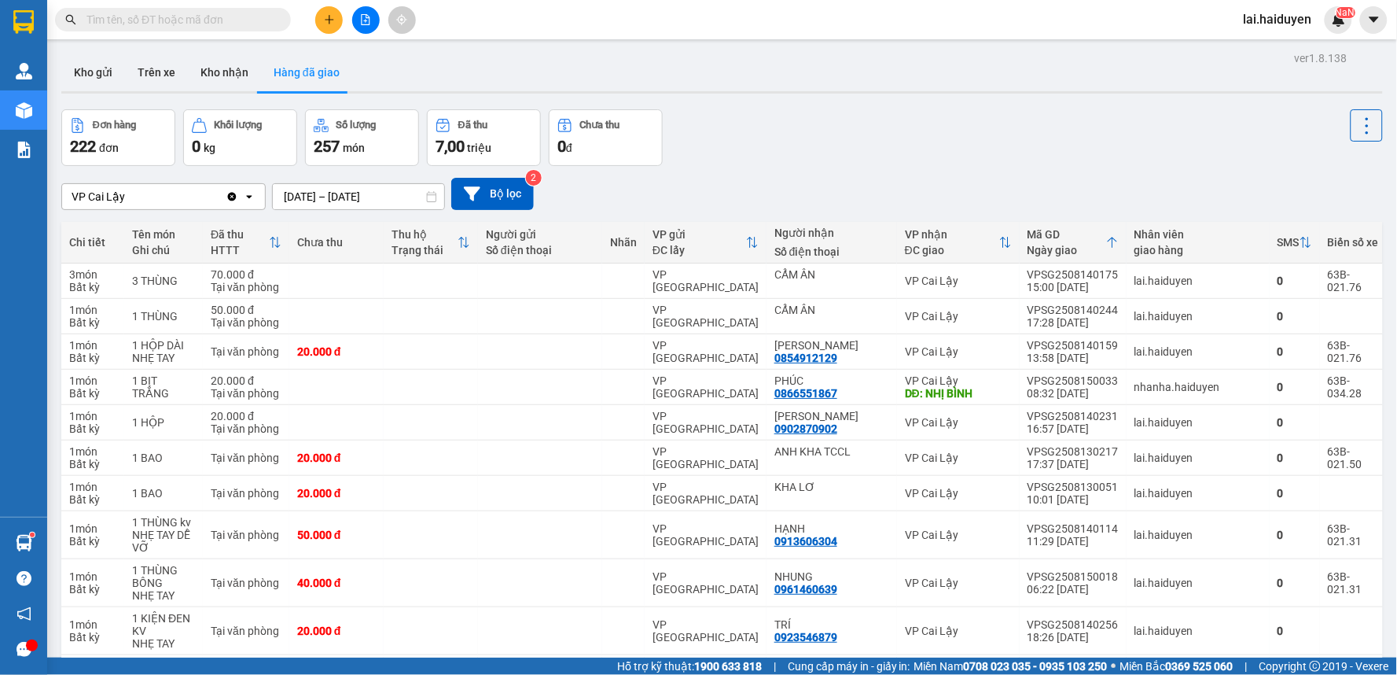
click at [264, 26] on input "text" at bounding box center [179, 19] width 186 height 17
click at [144, 8] on span at bounding box center [173, 20] width 236 height 24
click at [224, 81] on button "Kho nhận" at bounding box center [224, 72] width 73 height 38
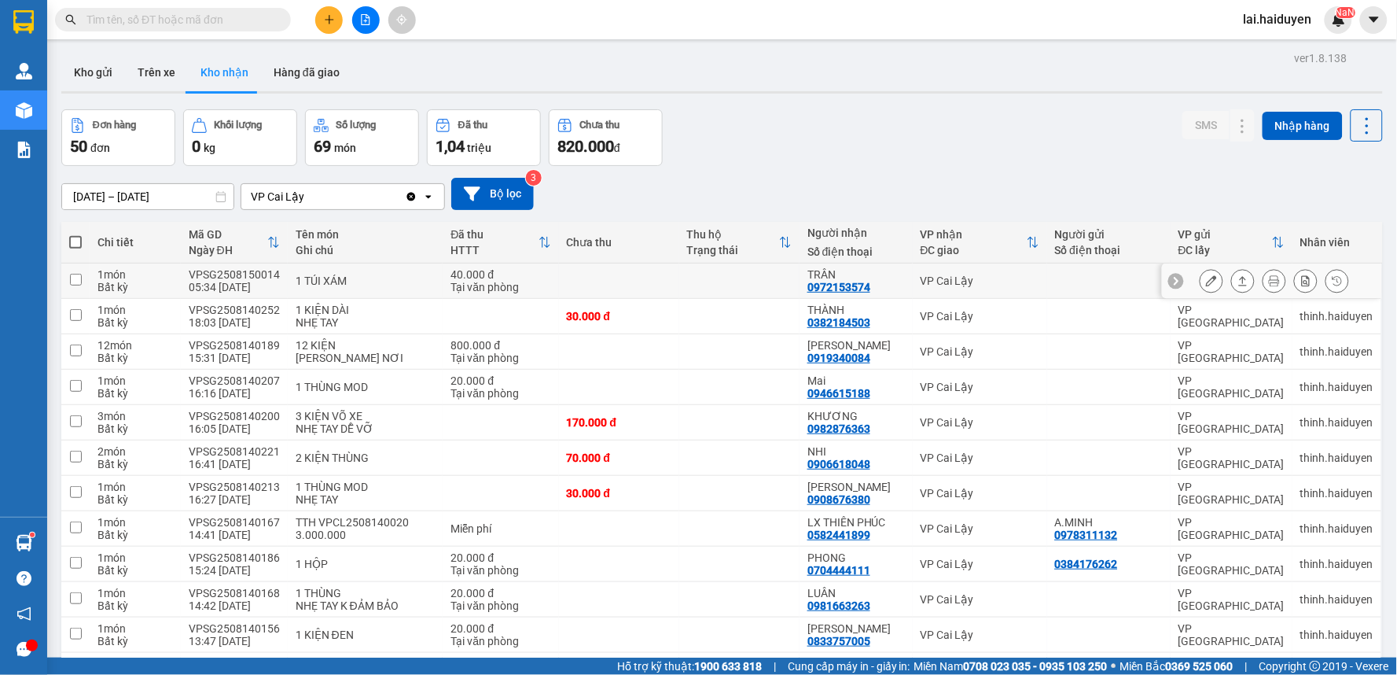
click at [1206, 278] on icon at bounding box center [1211, 280] width 11 height 11
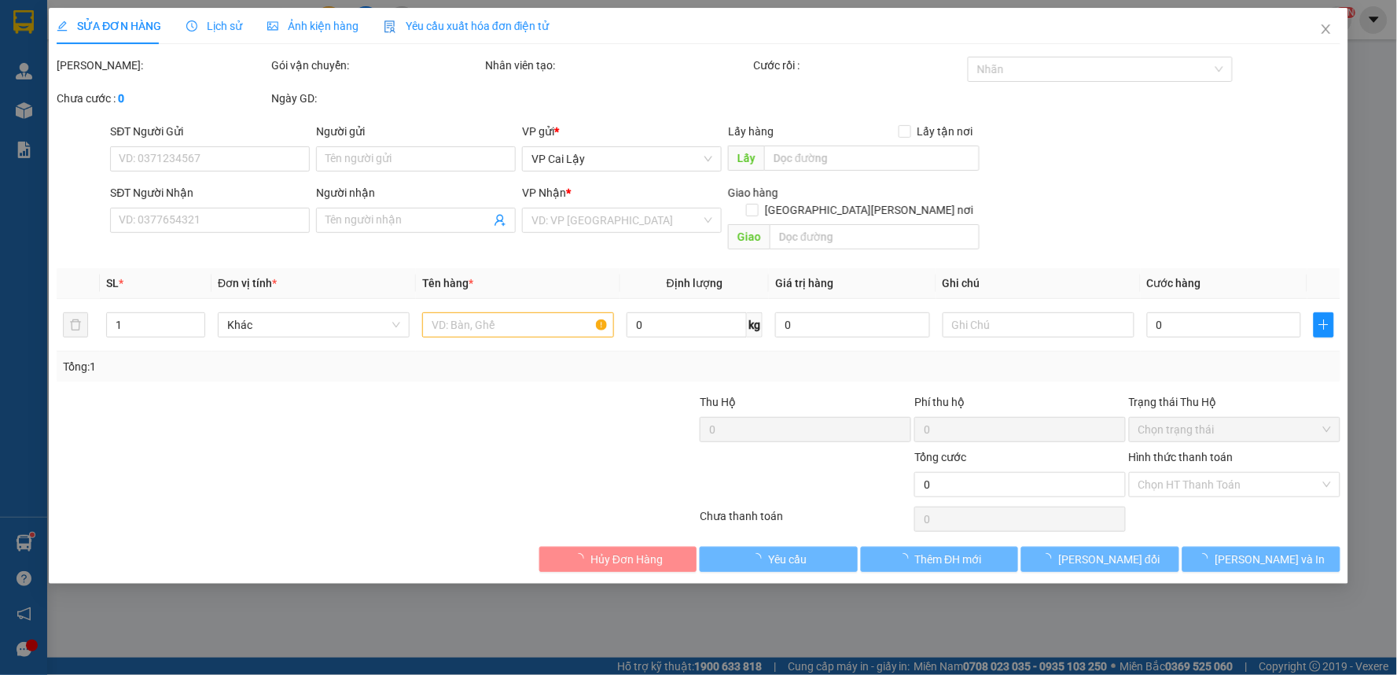
type input "0972153574"
type input "TRÂN"
type input "40.000"
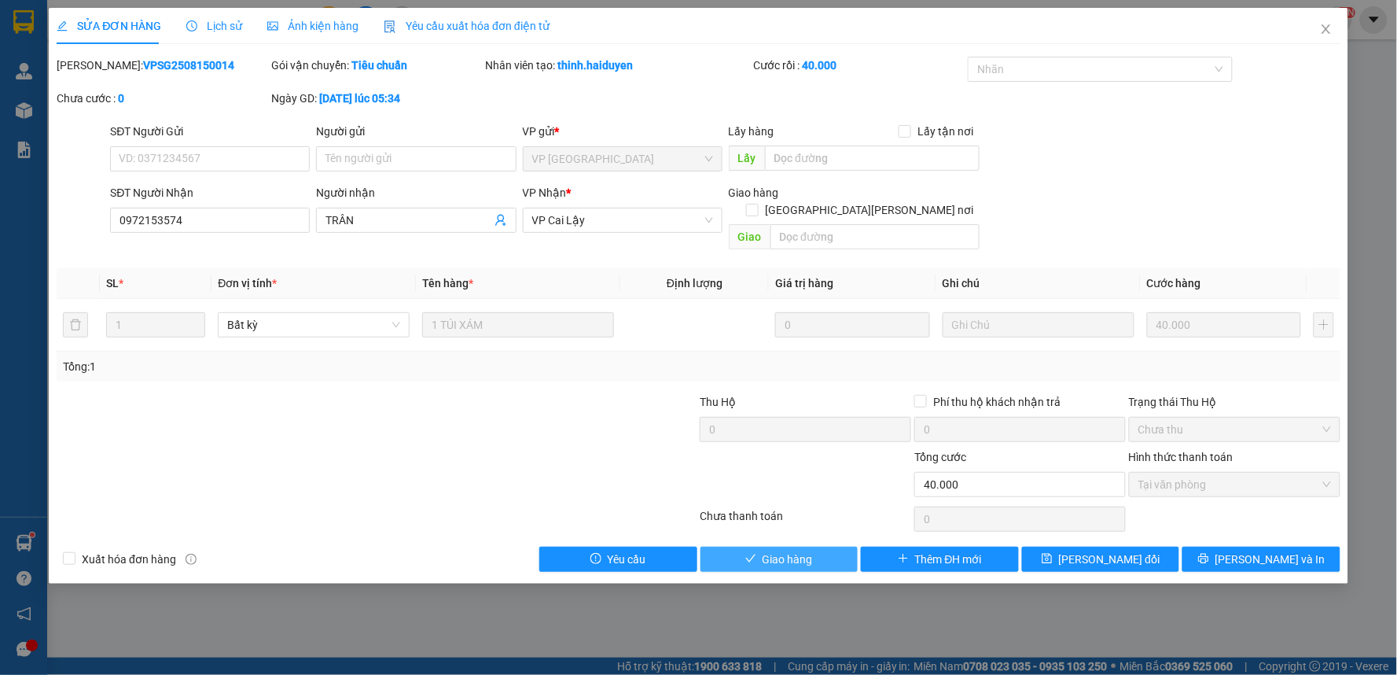
click at [796, 550] on span "Giao hàng" at bounding box center [788, 558] width 50 height 17
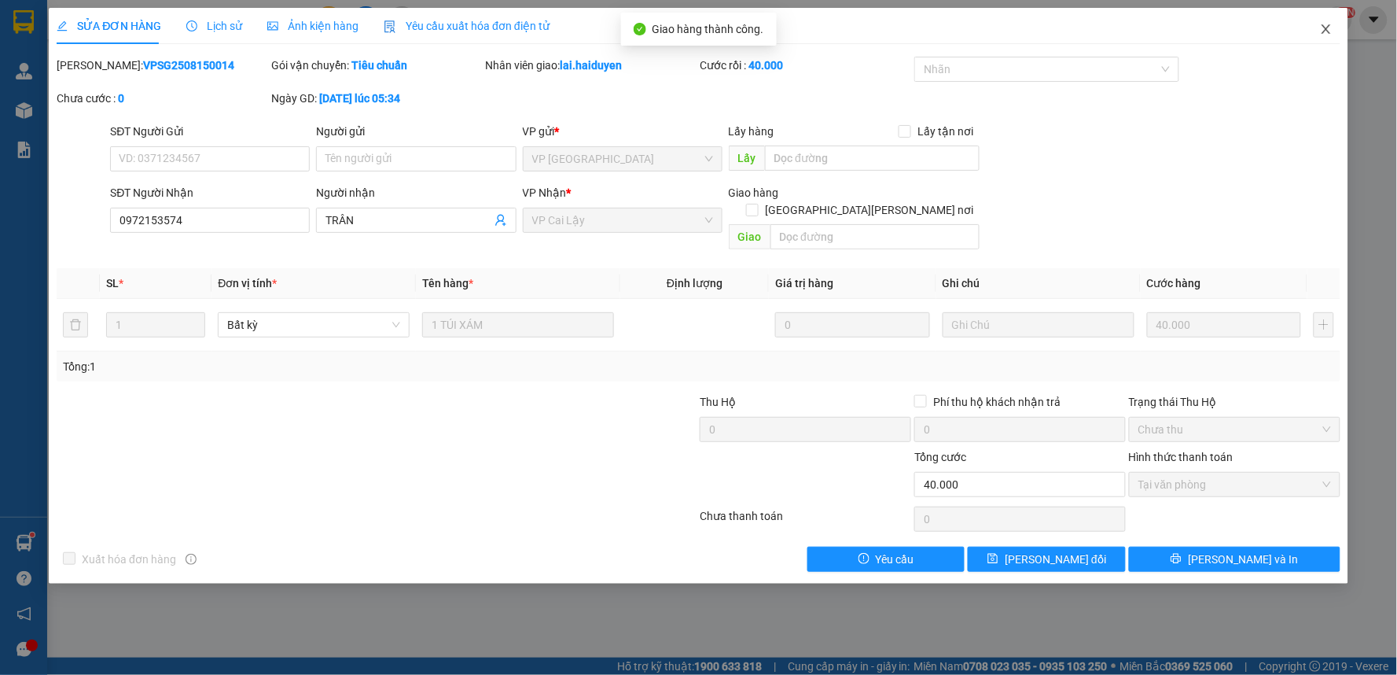
click at [1323, 28] on icon "close" at bounding box center [1326, 29] width 13 height 13
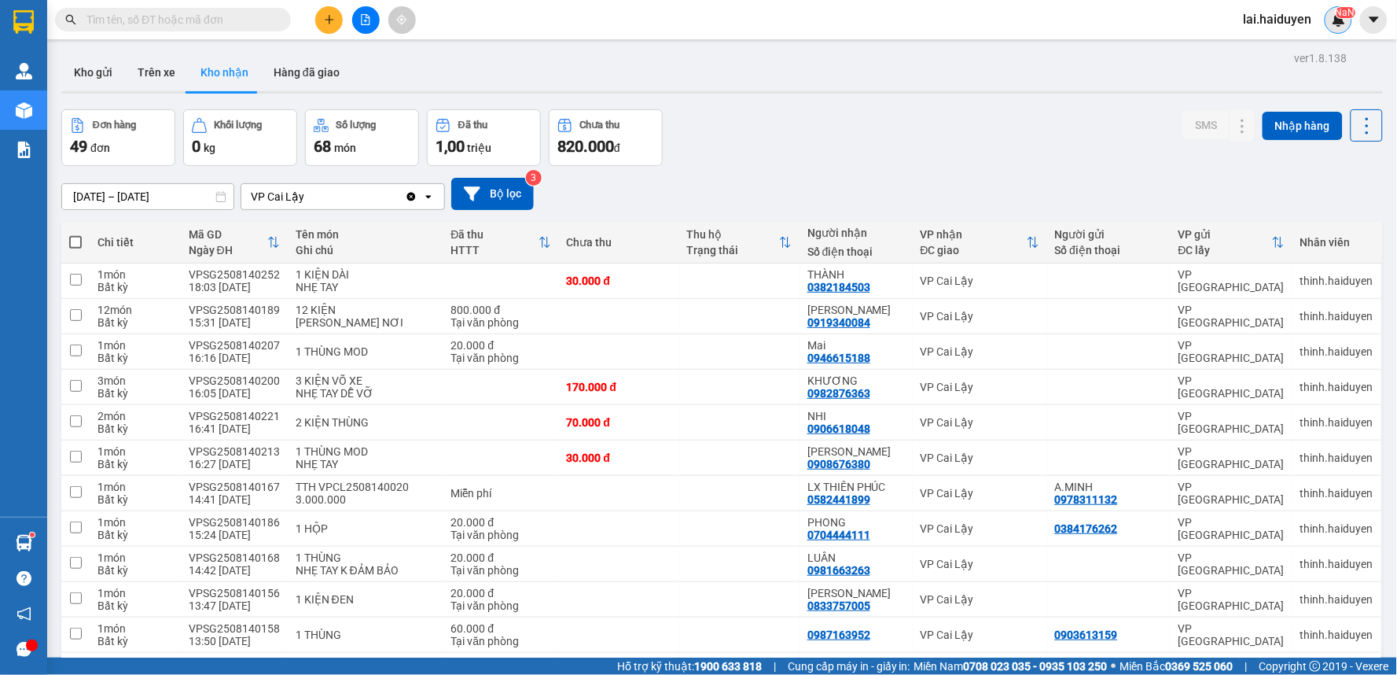
click at [1339, 24] on img at bounding box center [1339, 20] width 14 height 14
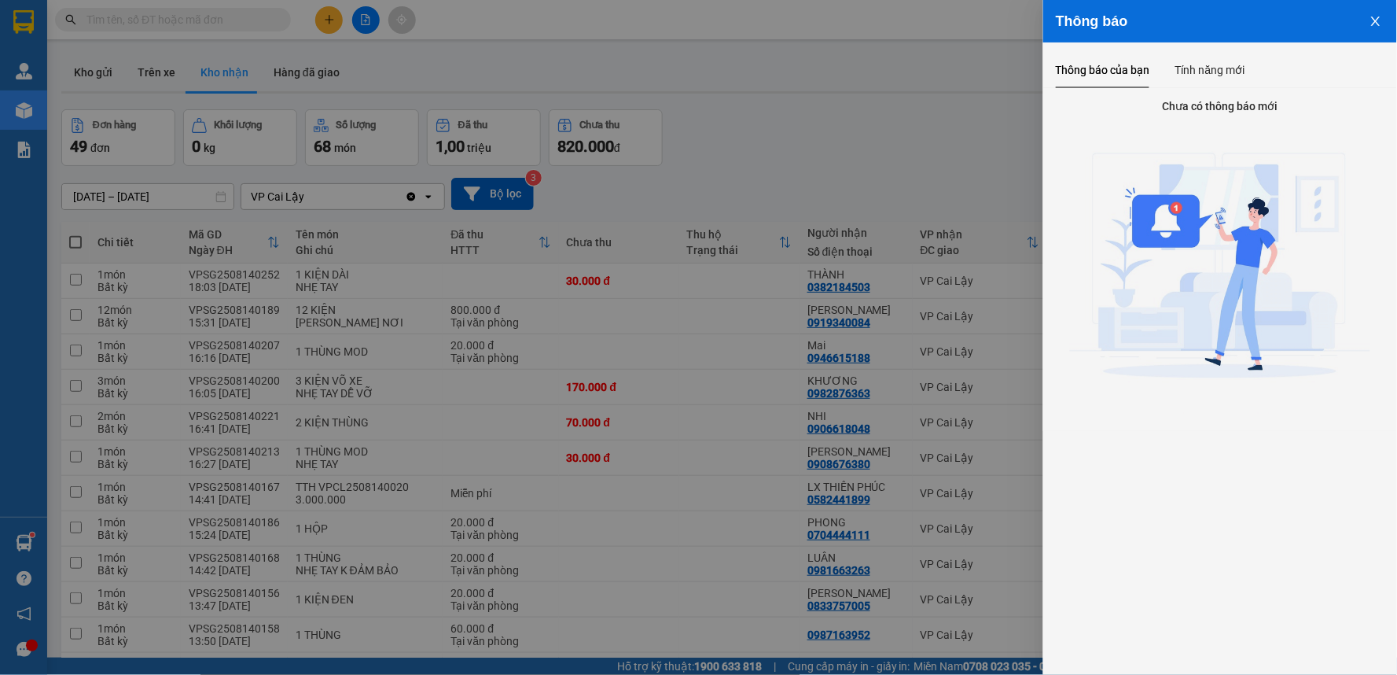
click at [885, 233] on div at bounding box center [698, 337] width 1397 height 675
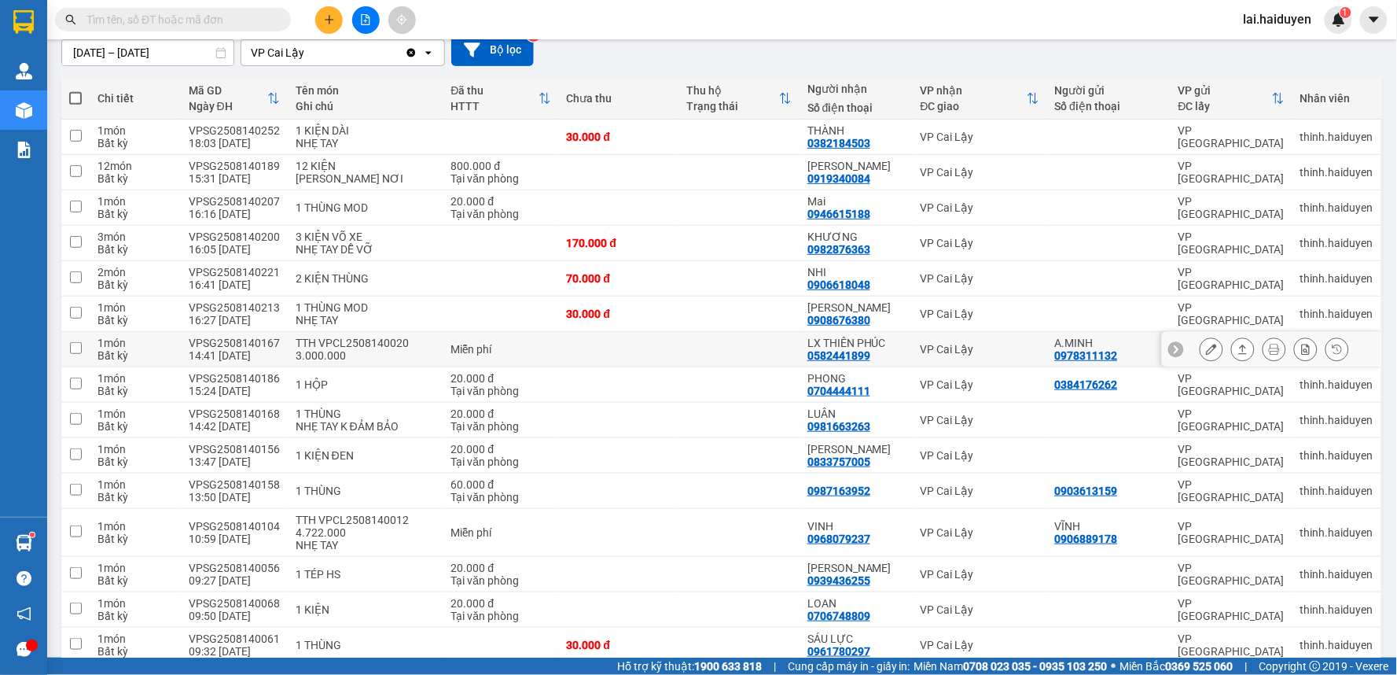
scroll to position [175, 0]
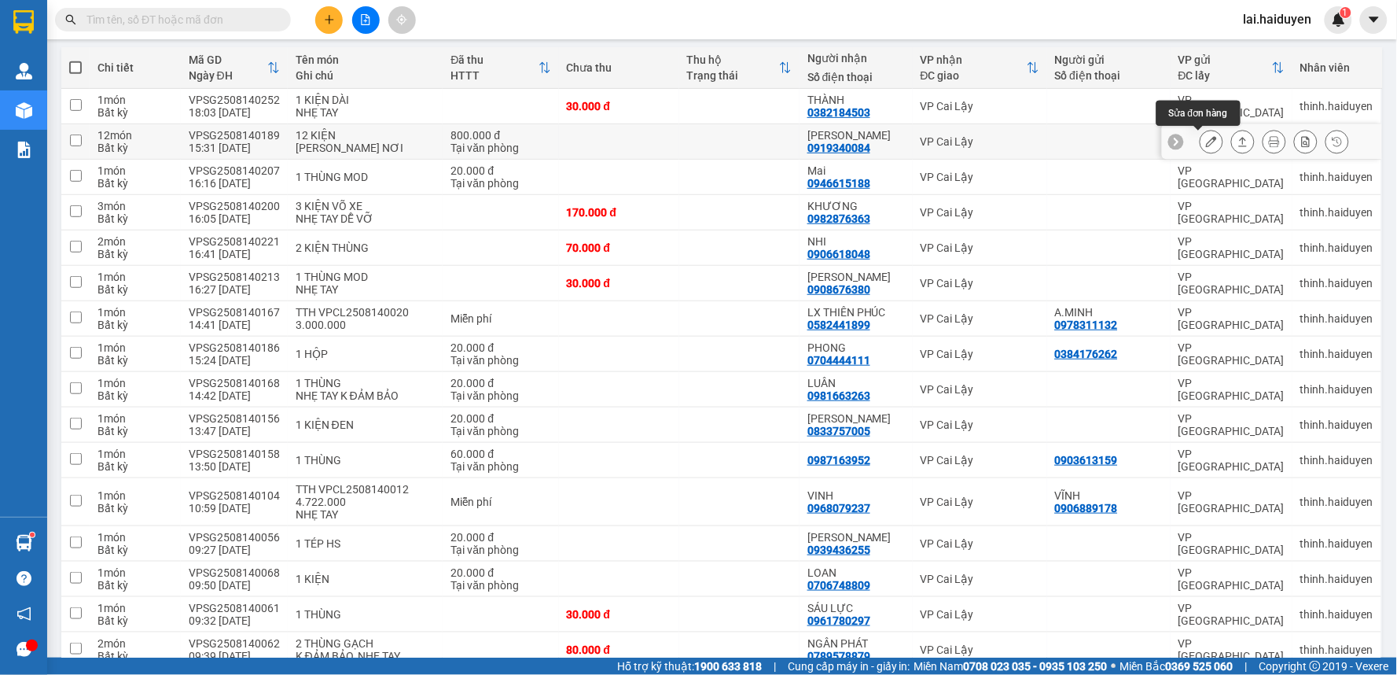
click at [1206, 140] on icon at bounding box center [1211, 141] width 11 height 11
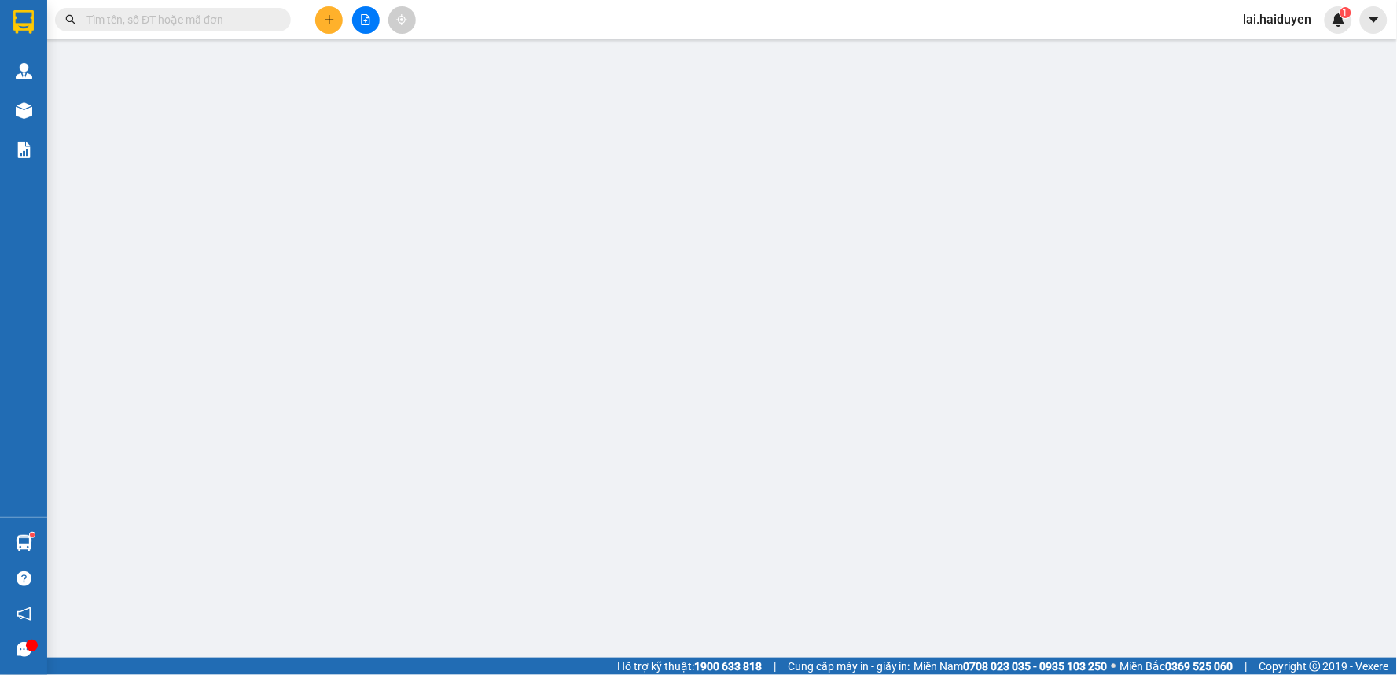
type input "0919340084"
type input "[PERSON_NAME]"
type input "800.000"
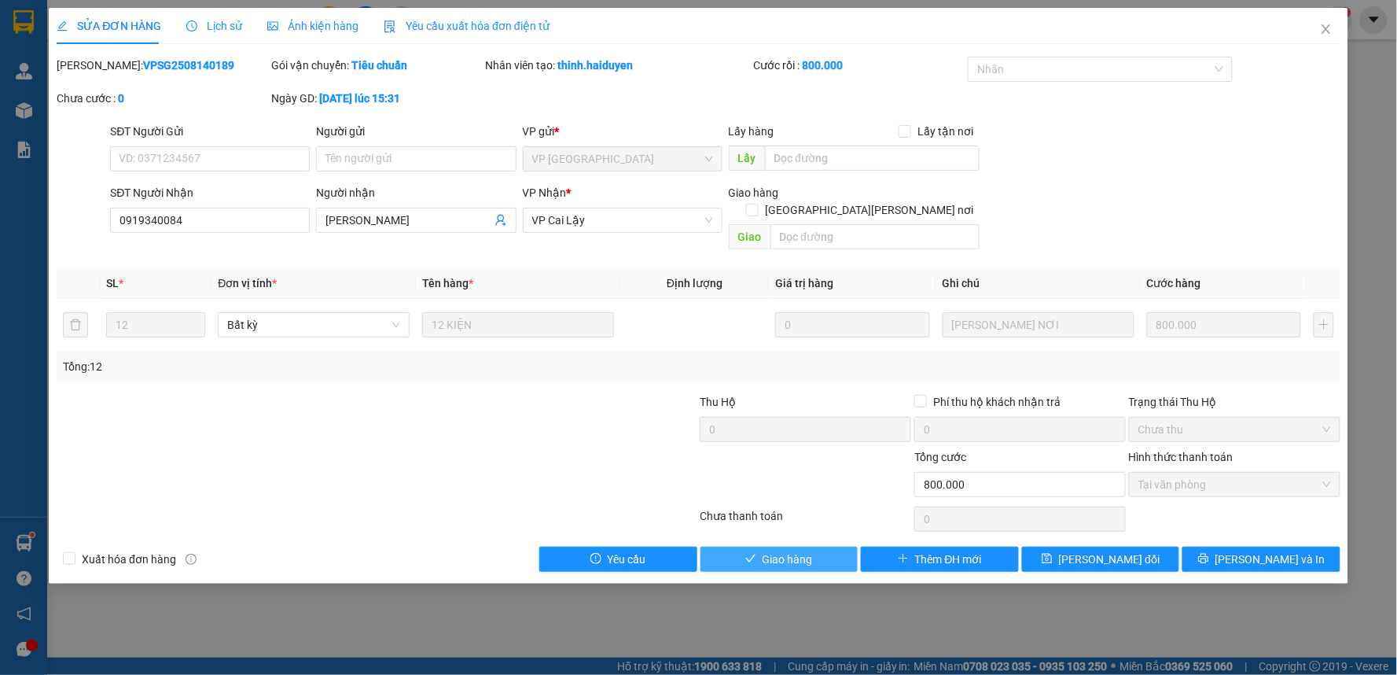
click at [830, 546] on button "Giao hàng" at bounding box center [779, 558] width 158 height 25
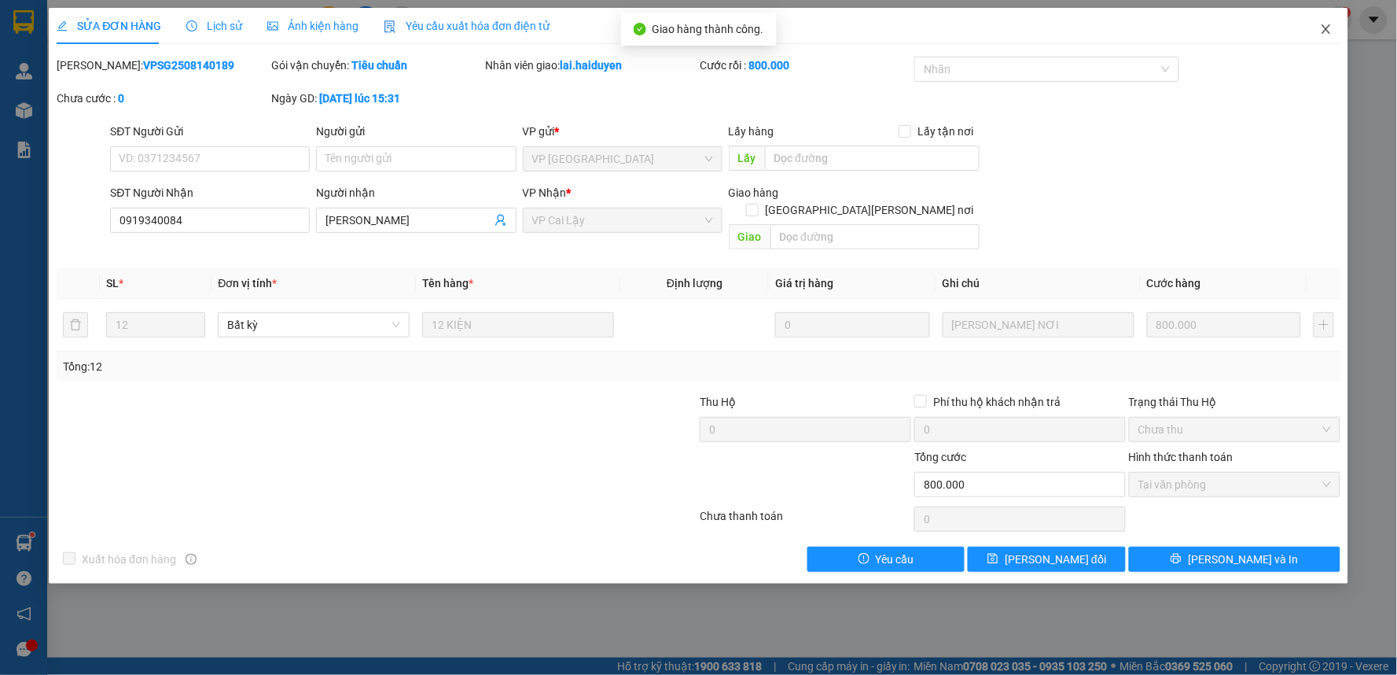
click at [1326, 29] on icon "close" at bounding box center [1326, 28] width 9 height 9
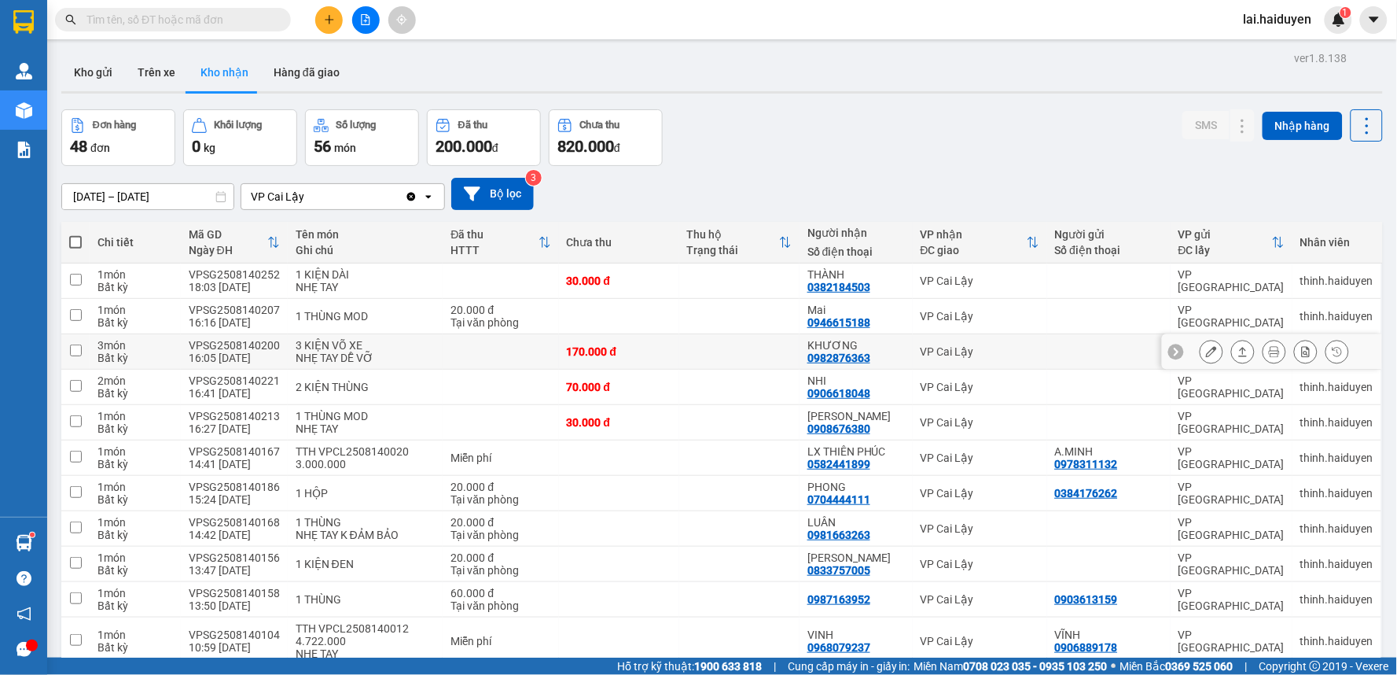
scroll to position [87, 0]
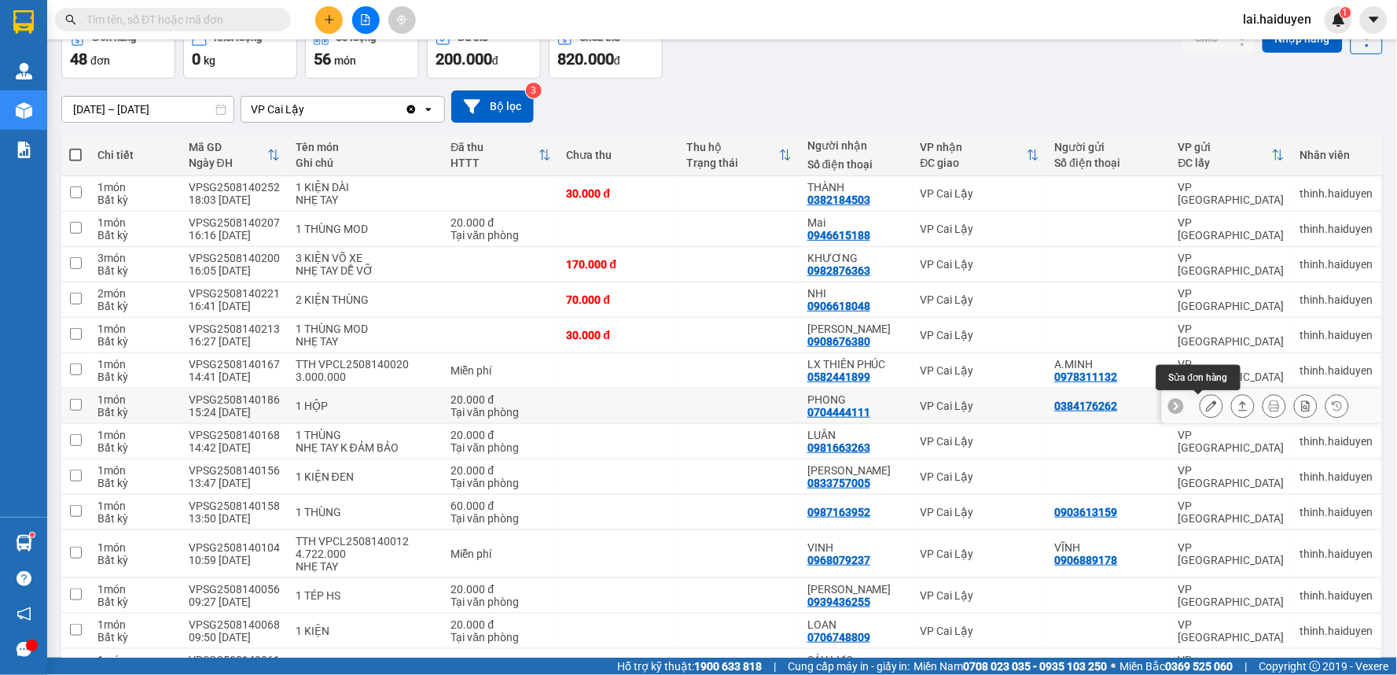
click at [1206, 406] on icon at bounding box center [1211, 405] width 11 height 11
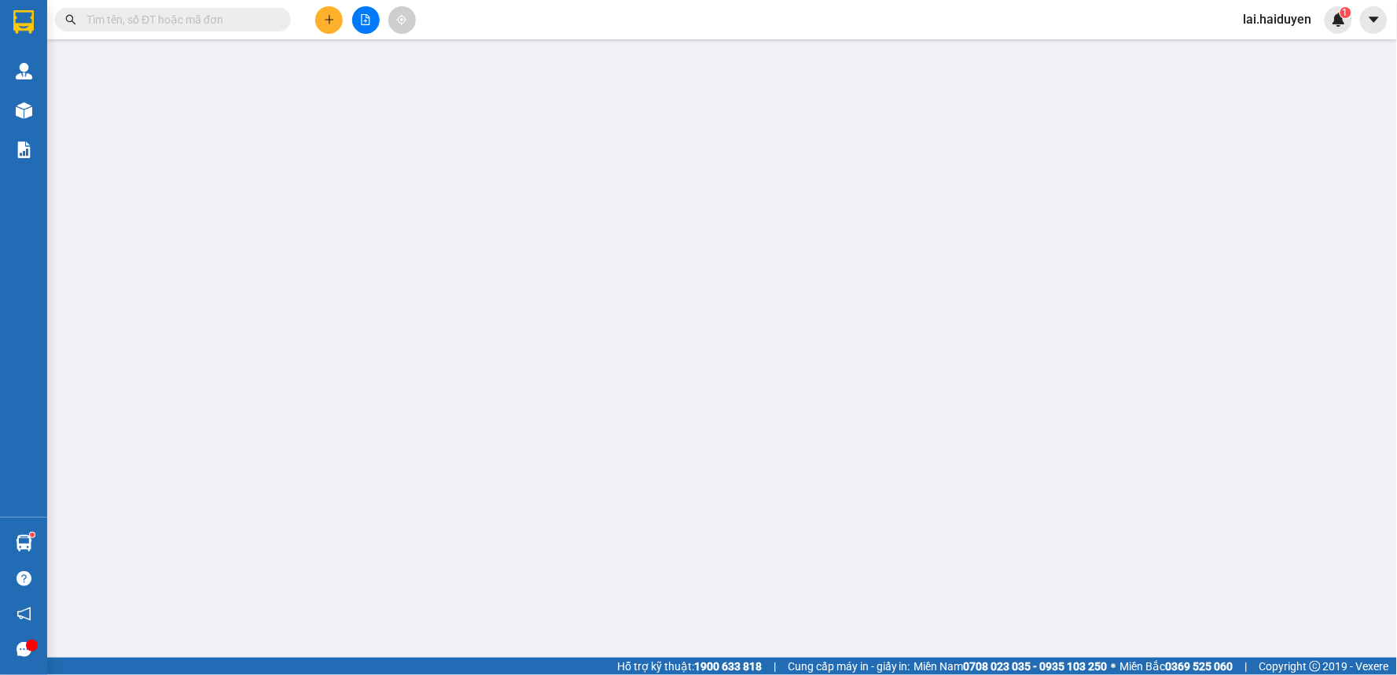
type input "0384176262"
type input "0704444111"
type input "PHONG"
type input "20.000"
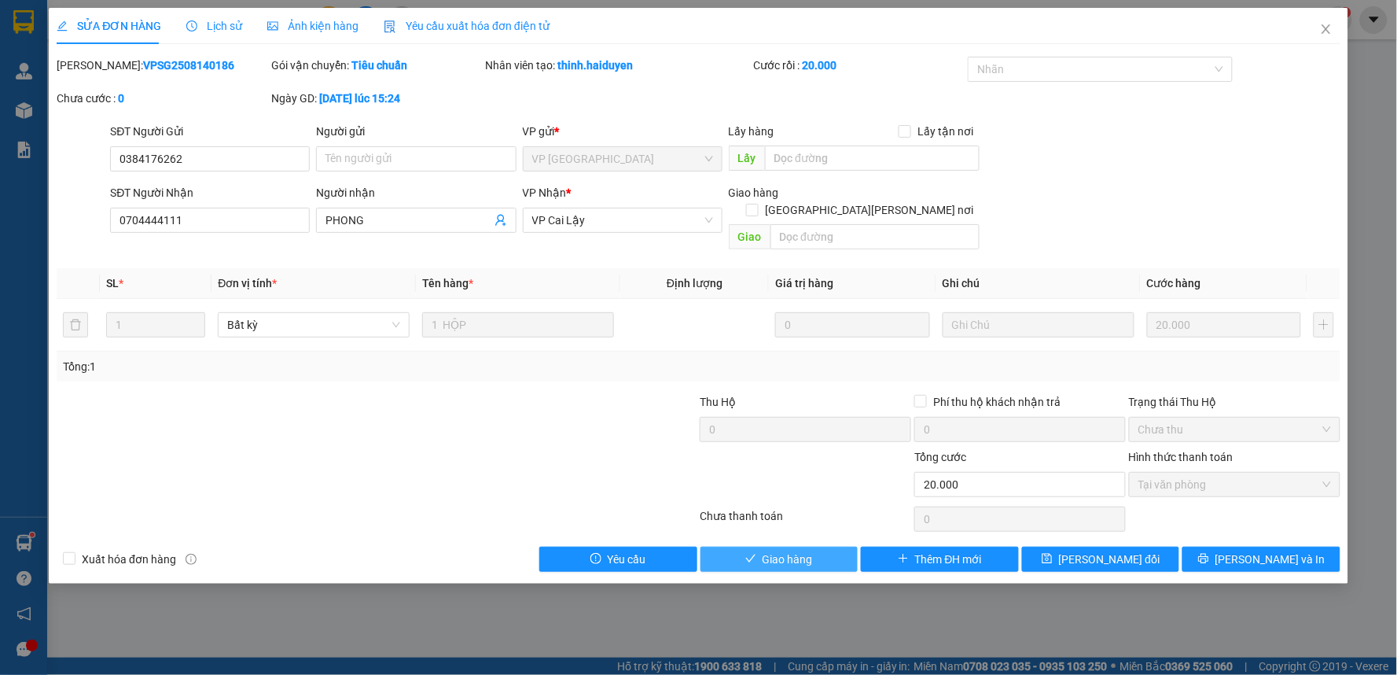
click at [805, 550] on span "Giao hàng" at bounding box center [788, 558] width 50 height 17
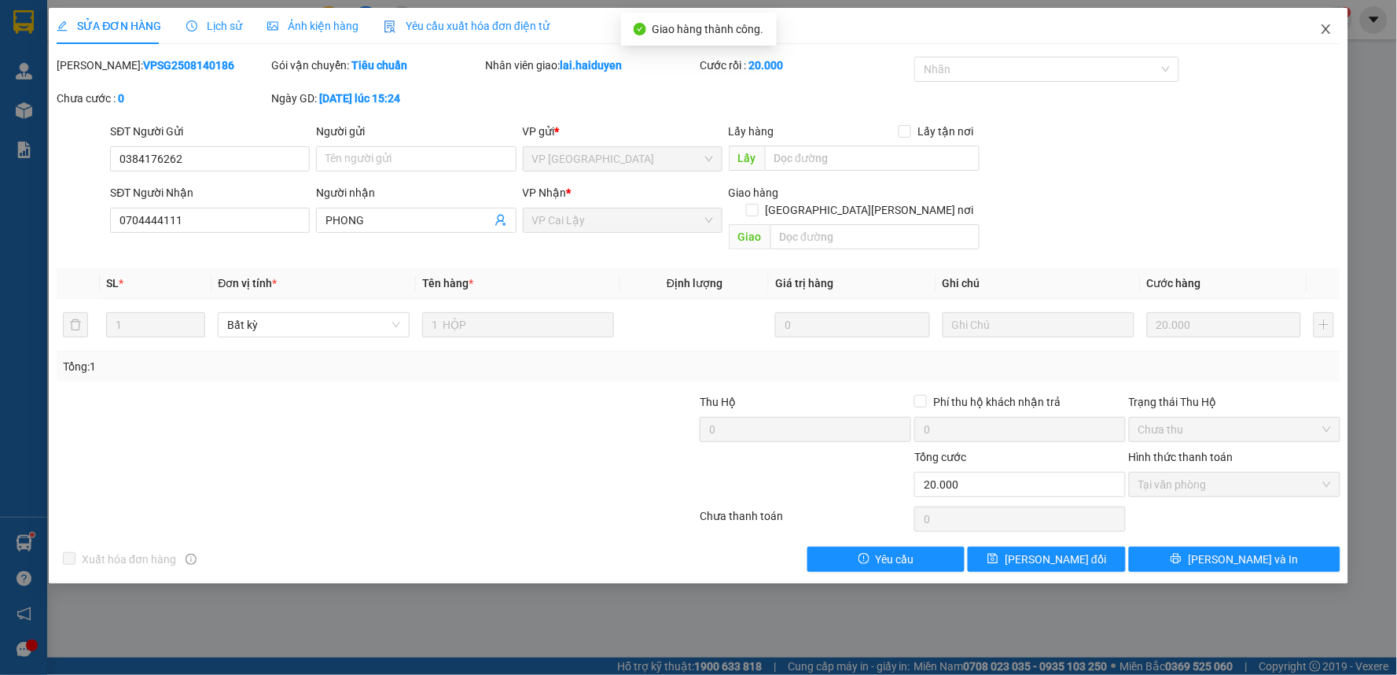
click at [1325, 20] on span "Close" at bounding box center [1326, 30] width 44 height 44
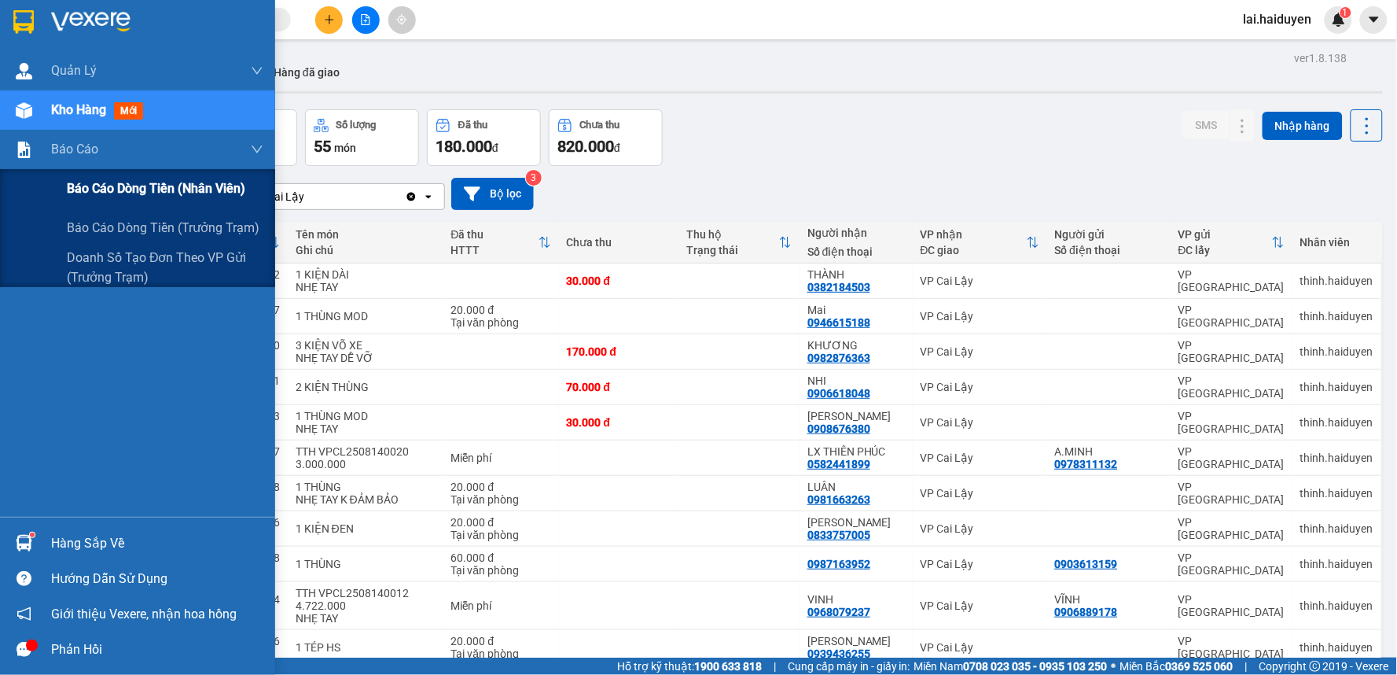
click at [68, 184] on span "Báo cáo dòng tiền (nhân viên)" at bounding box center [156, 188] width 178 height 20
click at [68, 182] on span "Báo cáo dòng tiền (nhân viên)" at bounding box center [156, 188] width 178 height 20
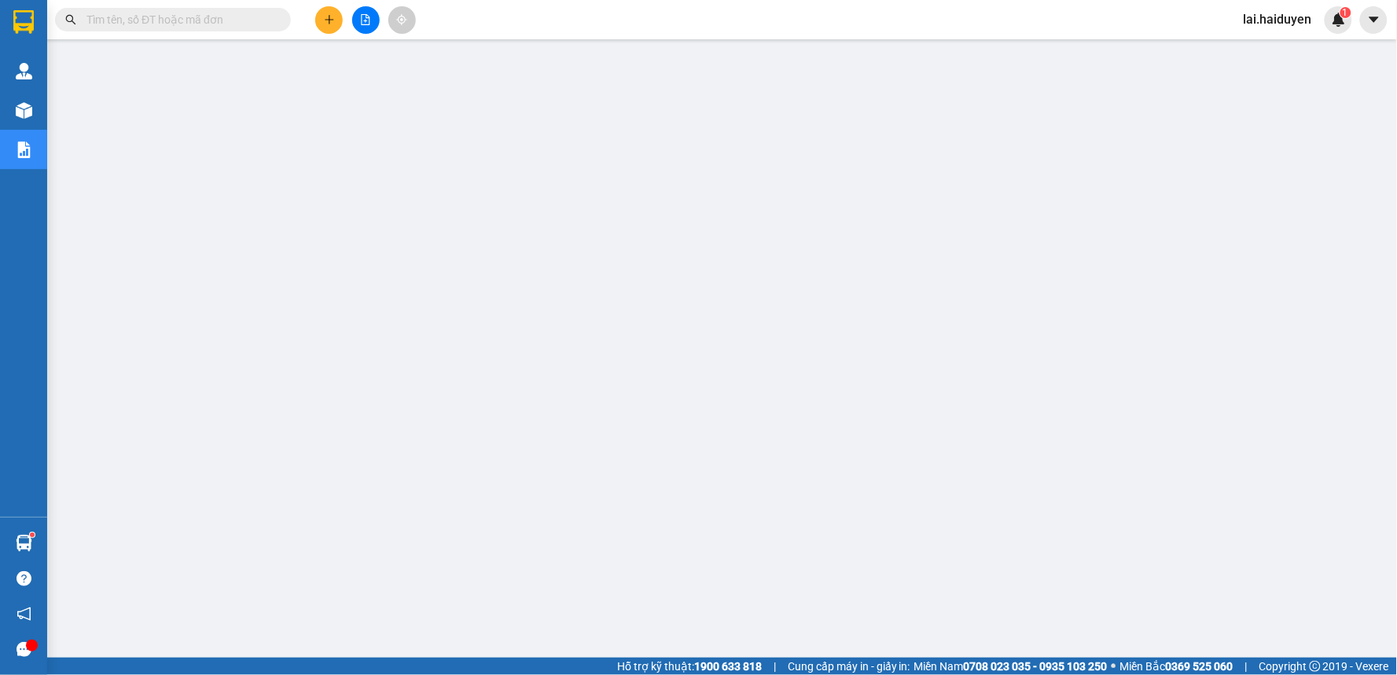
click at [218, 21] on input "text" at bounding box center [179, 19] width 186 height 17
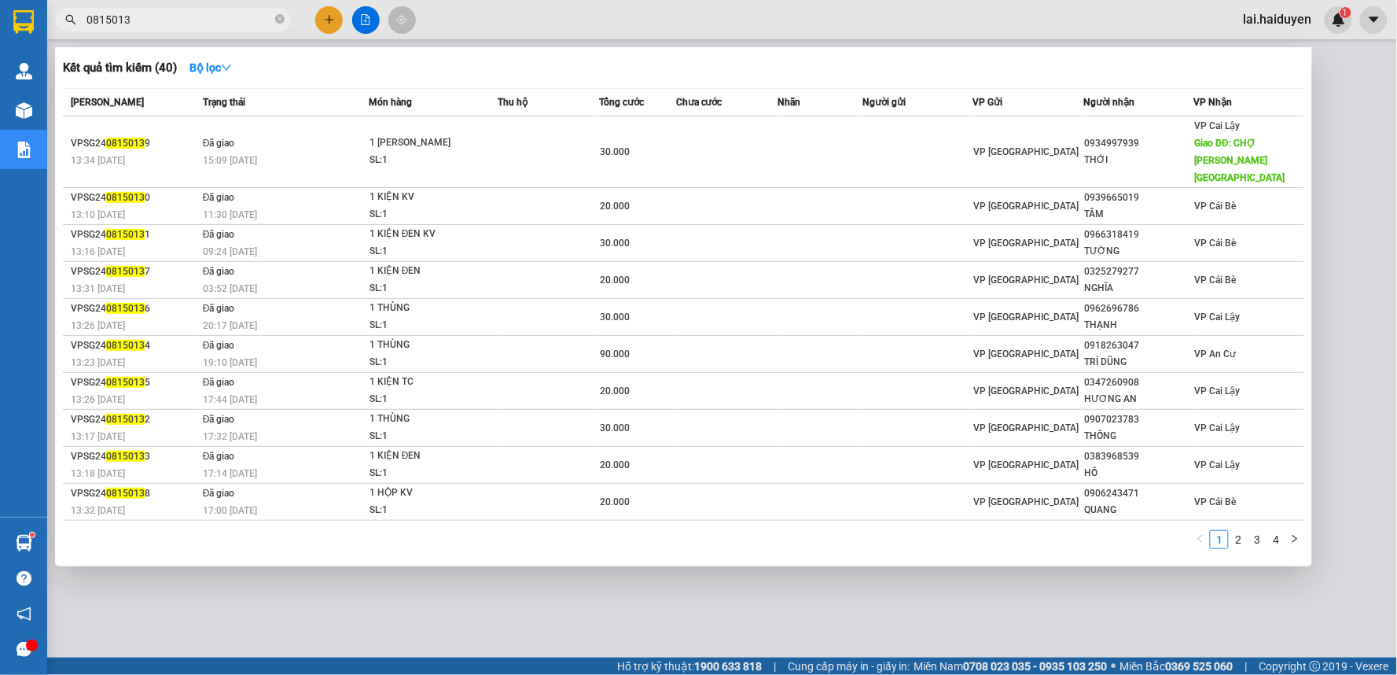
click at [119, 16] on input "0815013" at bounding box center [179, 19] width 186 height 17
click at [118, 17] on input "0815013" at bounding box center [179, 19] width 186 height 17
click at [116, 17] on input "0815013" at bounding box center [179, 19] width 186 height 17
type input "08150013"
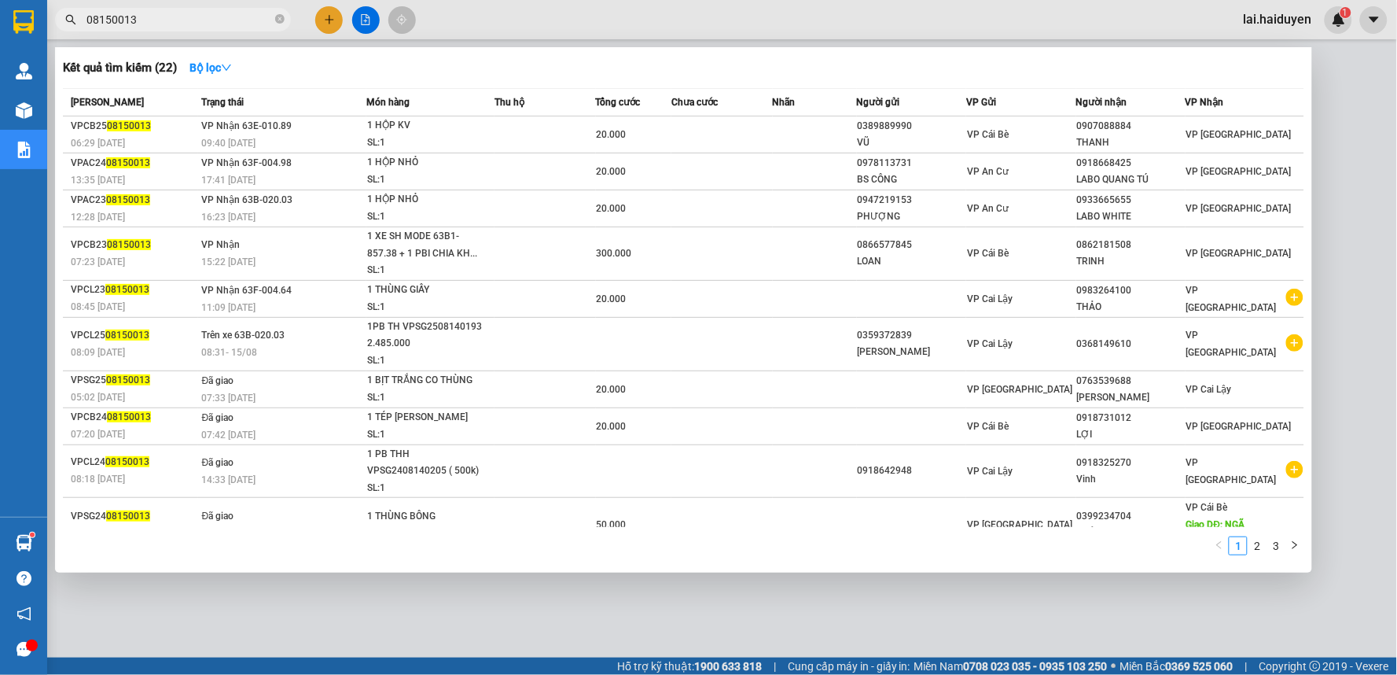
click at [278, 20] on icon "close-circle" at bounding box center [279, 18] width 9 height 9
click at [278, 20] on span at bounding box center [279, 19] width 9 height 17
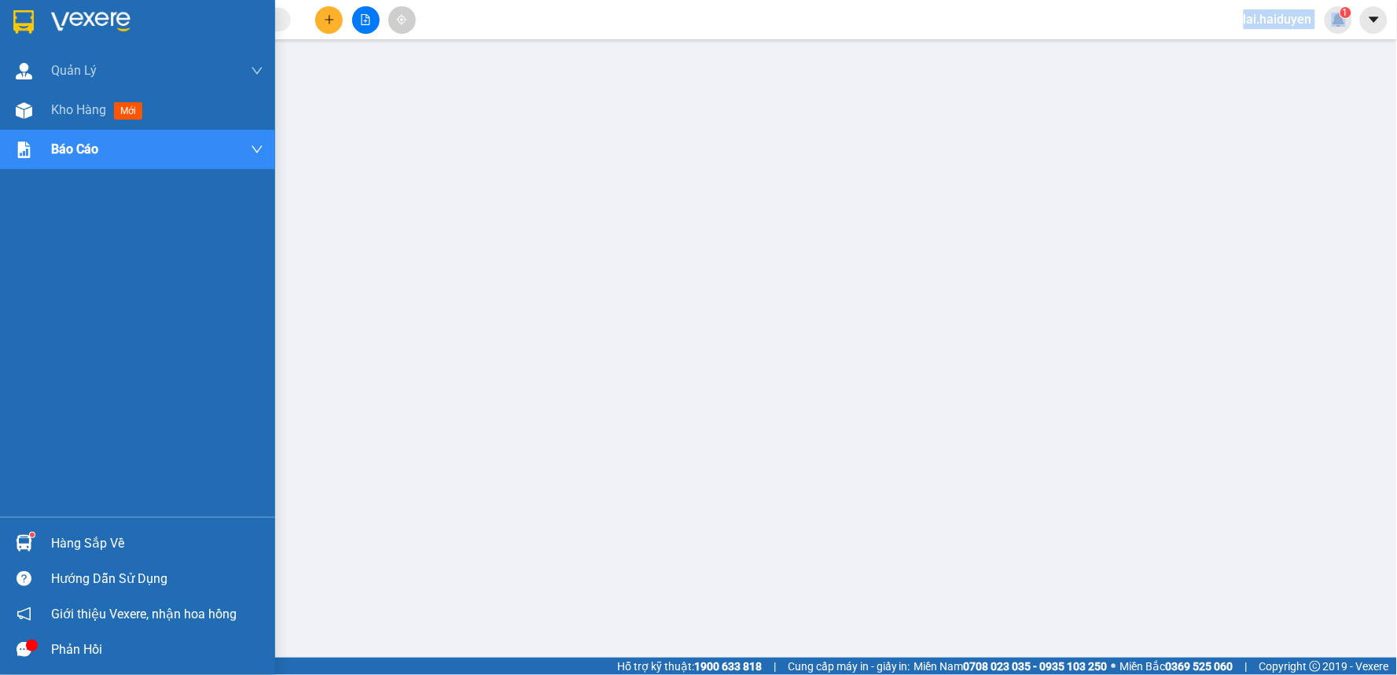
click at [102, 548] on div "Hàng sắp về" at bounding box center [157, 543] width 212 height 24
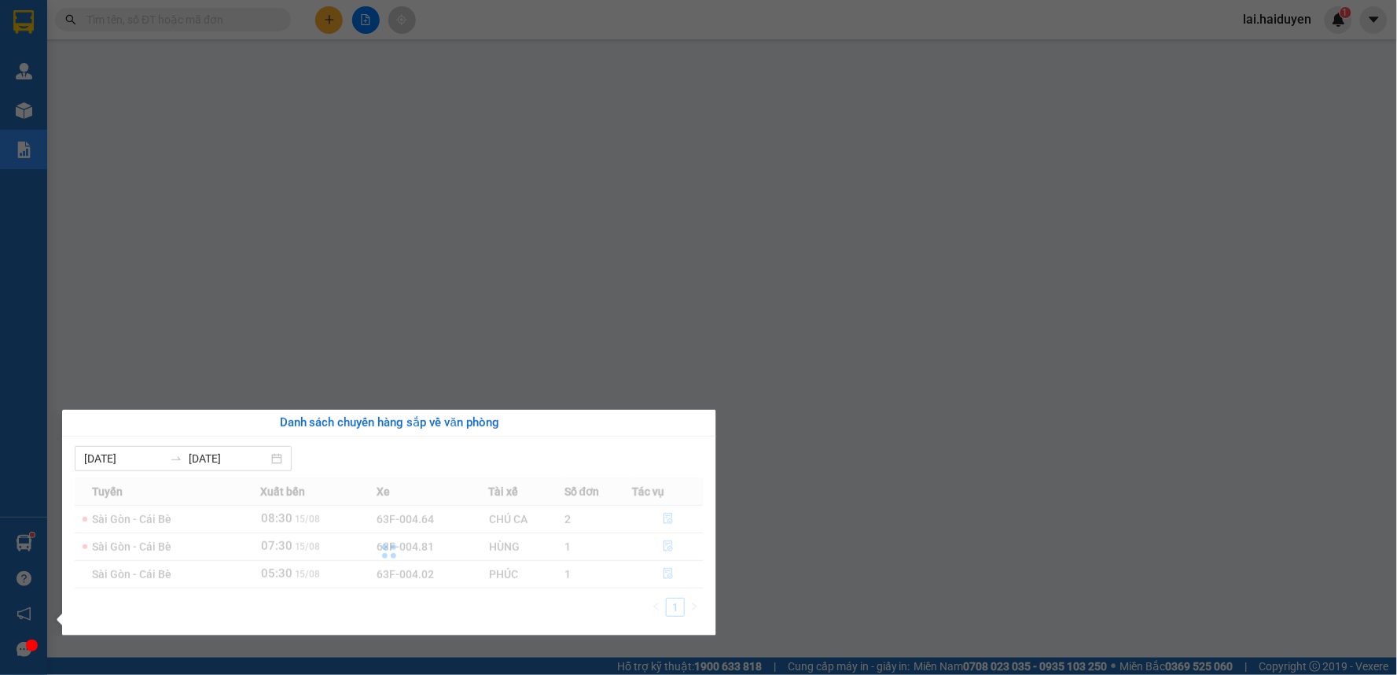
click at [97, 537] on div at bounding box center [389, 551] width 629 height 149
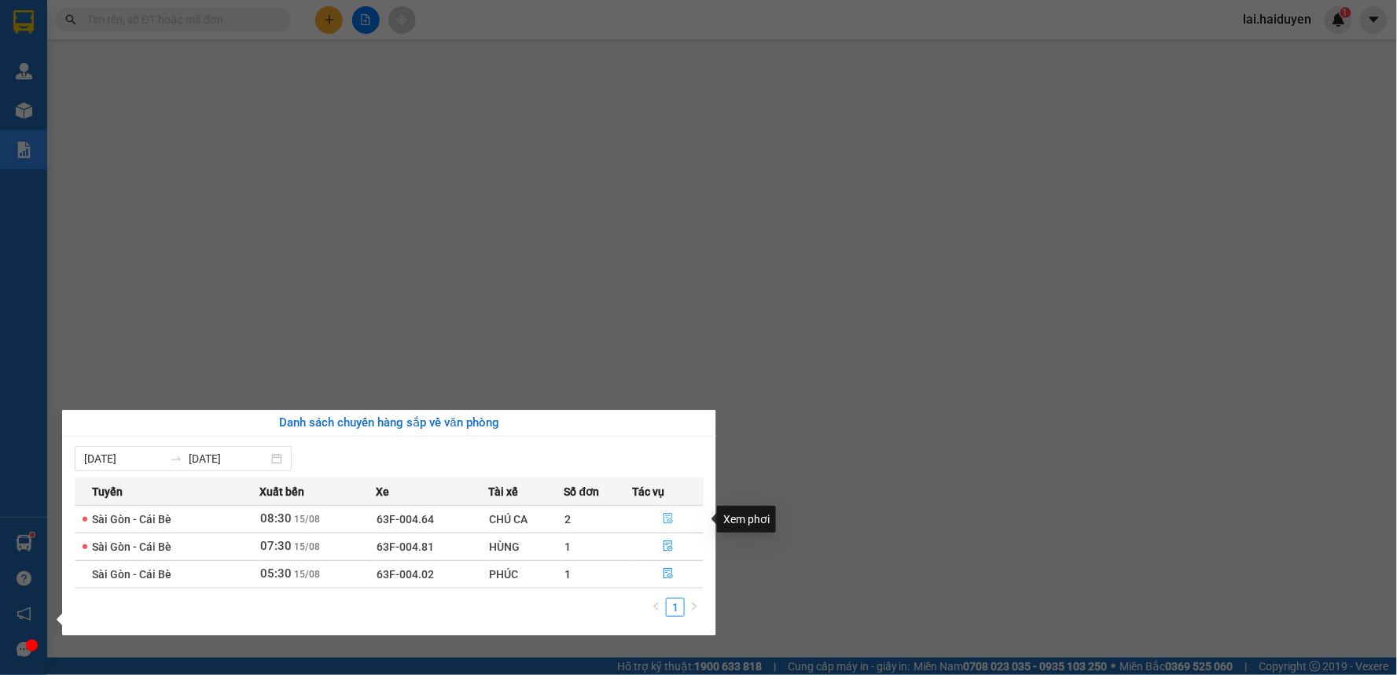
click at [664, 517] on icon "file-done" at bounding box center [668, 518] width 11 height 11
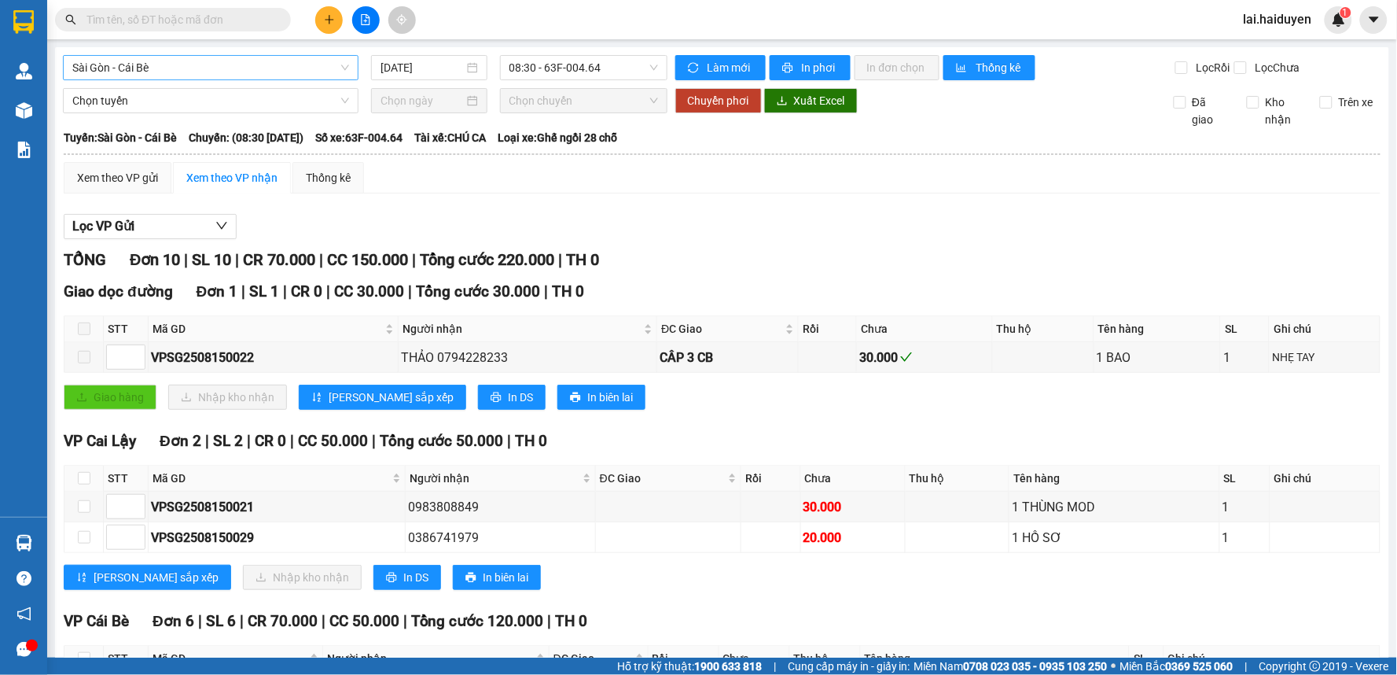
click at [286, 69] on span "Sài Gòn - Cái Bè" at bounding box center [210, 68] width 277 height 24
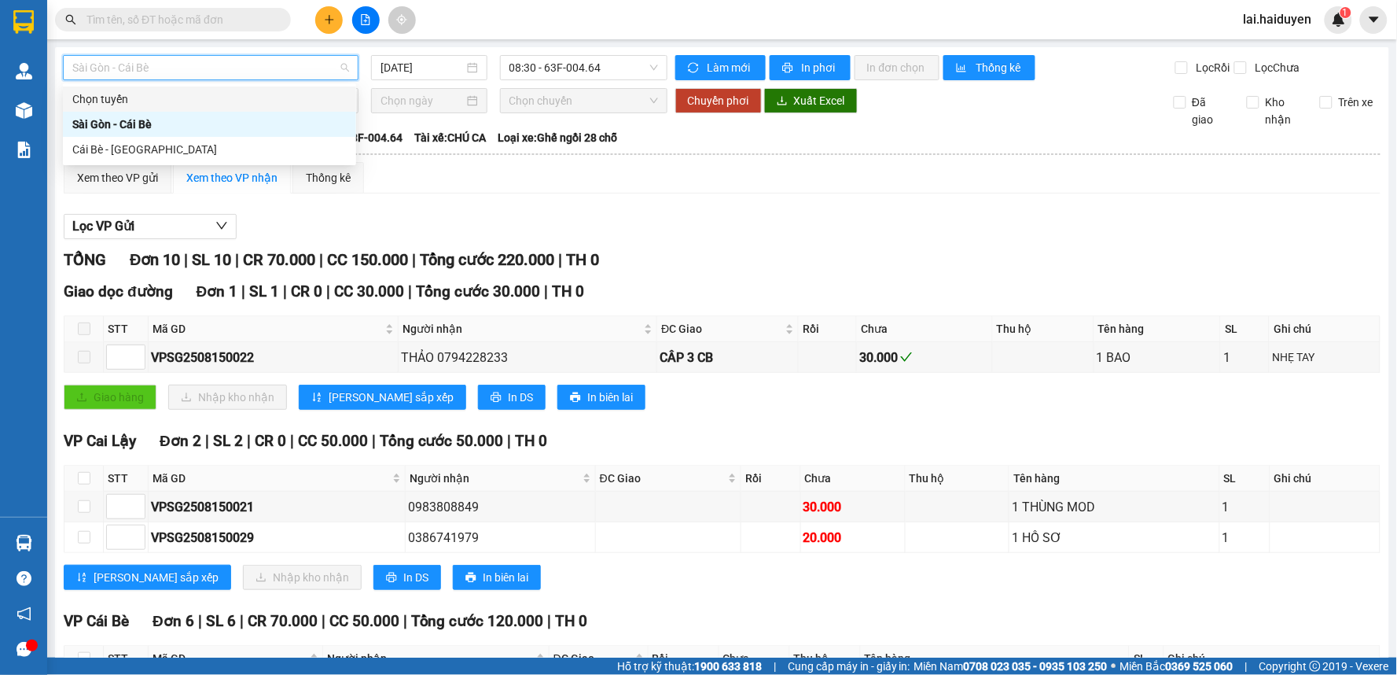
drag, startPoint x: 476, startPoint y: 147, endPoint x: 469, endPoint y: 142, distance: 8.5
click at [469, 142] on span "Tài xế: CHÚ CA" at bounding box center [450, 137] width 72 height 17
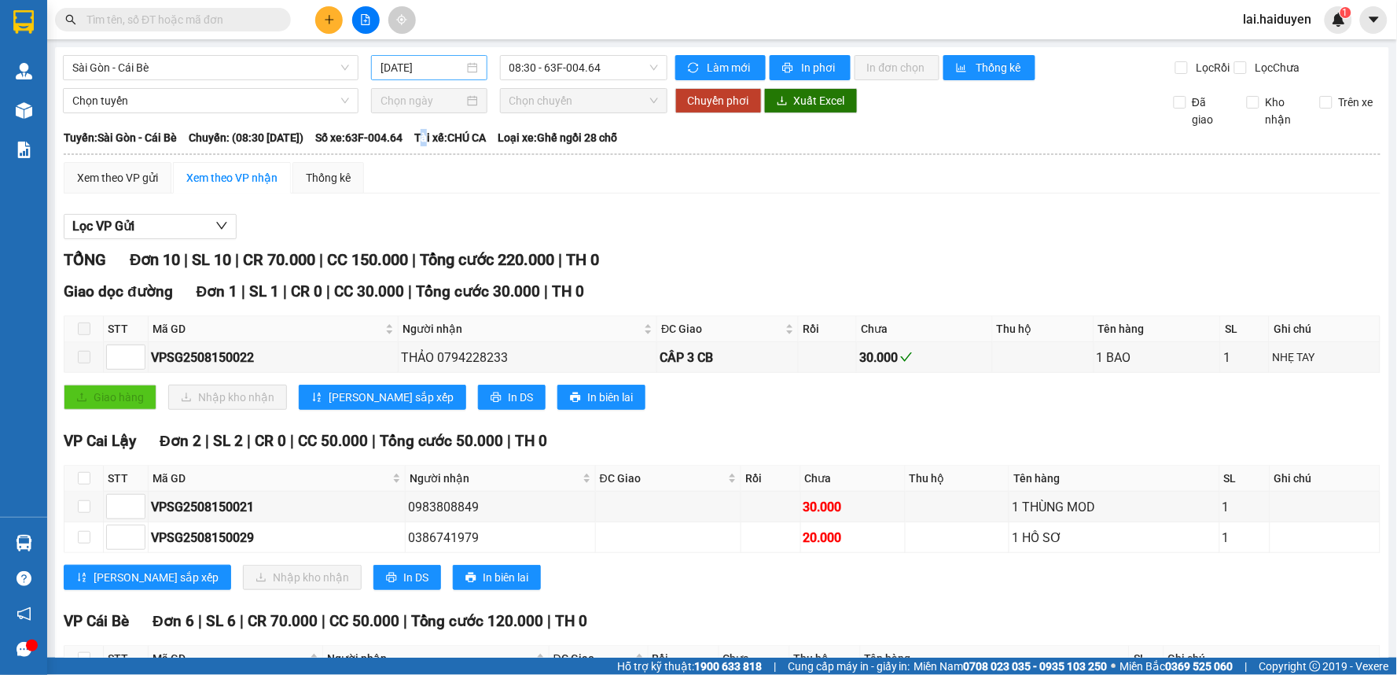
click at [428, 61] on input "[DATE]" at bounding box center [422, 67] width 83 height 17
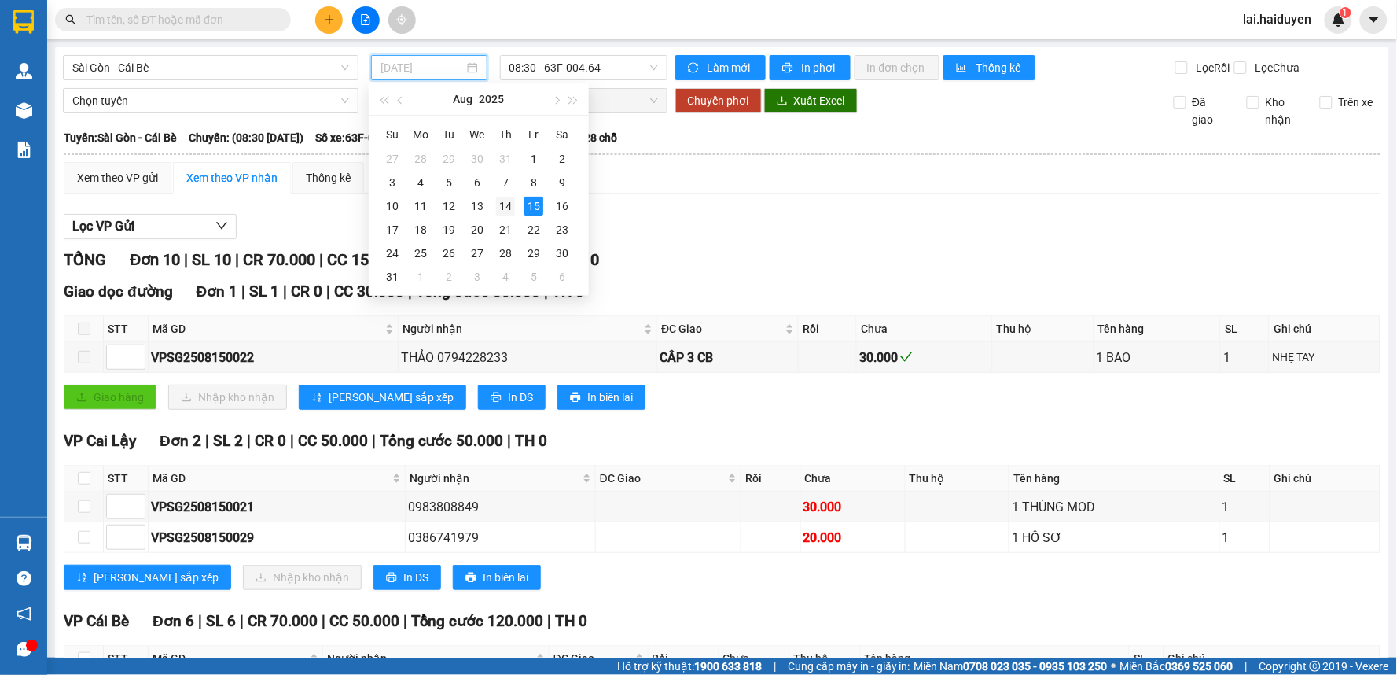
click at [501, 200] on div "14" at bounding box center [505, 206] width 19 height 19
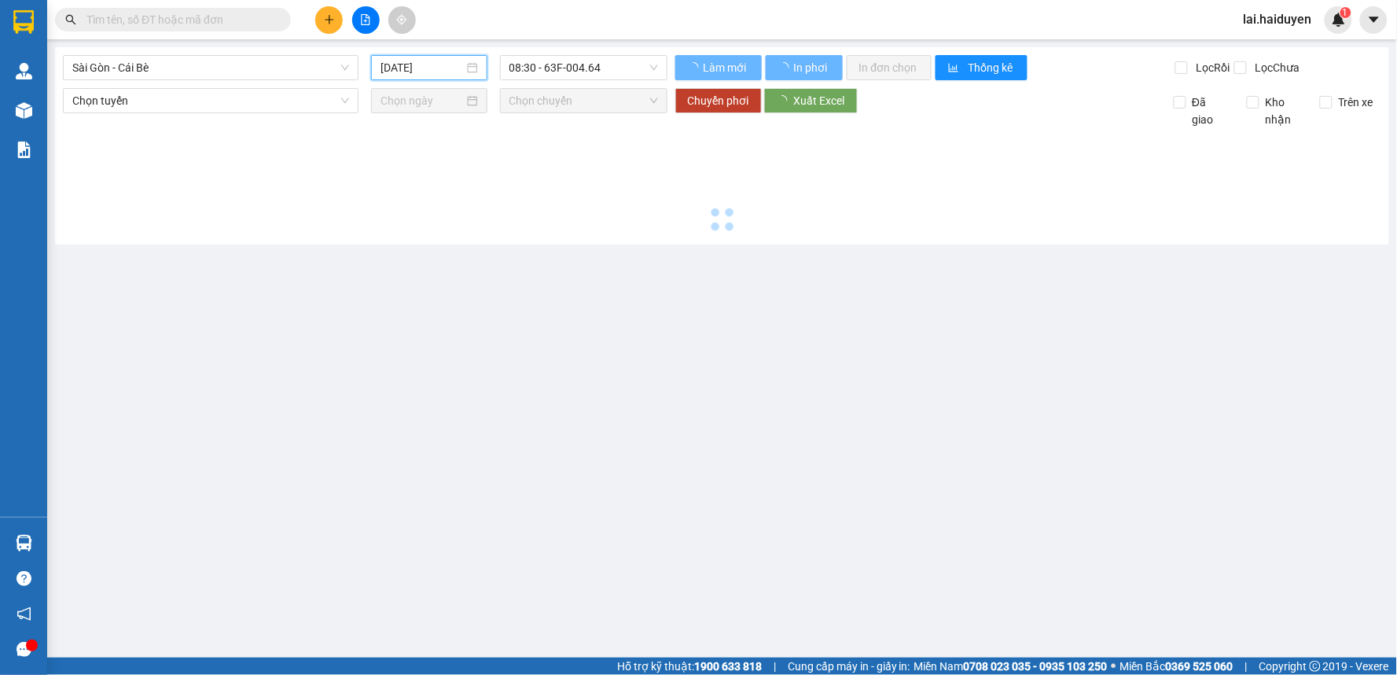
type input "[DATE]"
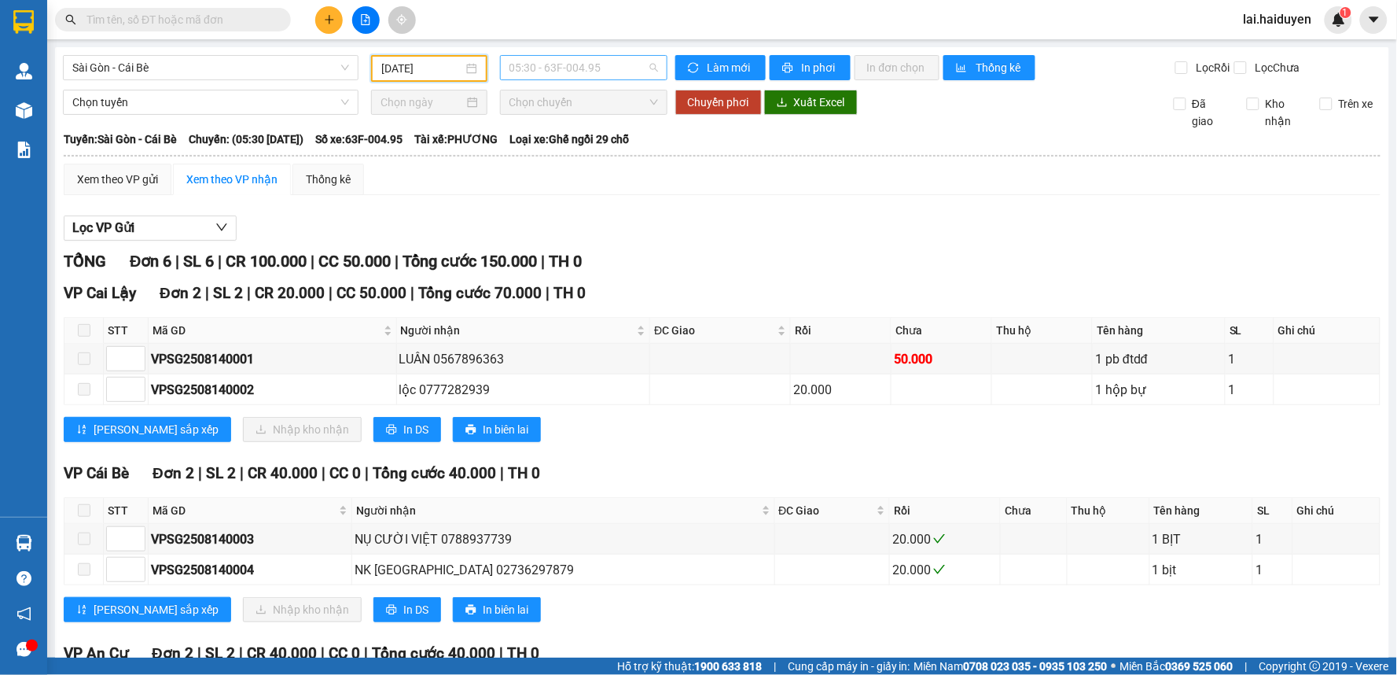
click at [601, 73] on span "05:30 - 63F-004.95" at bounding box center [583, 68] width 149 height 24
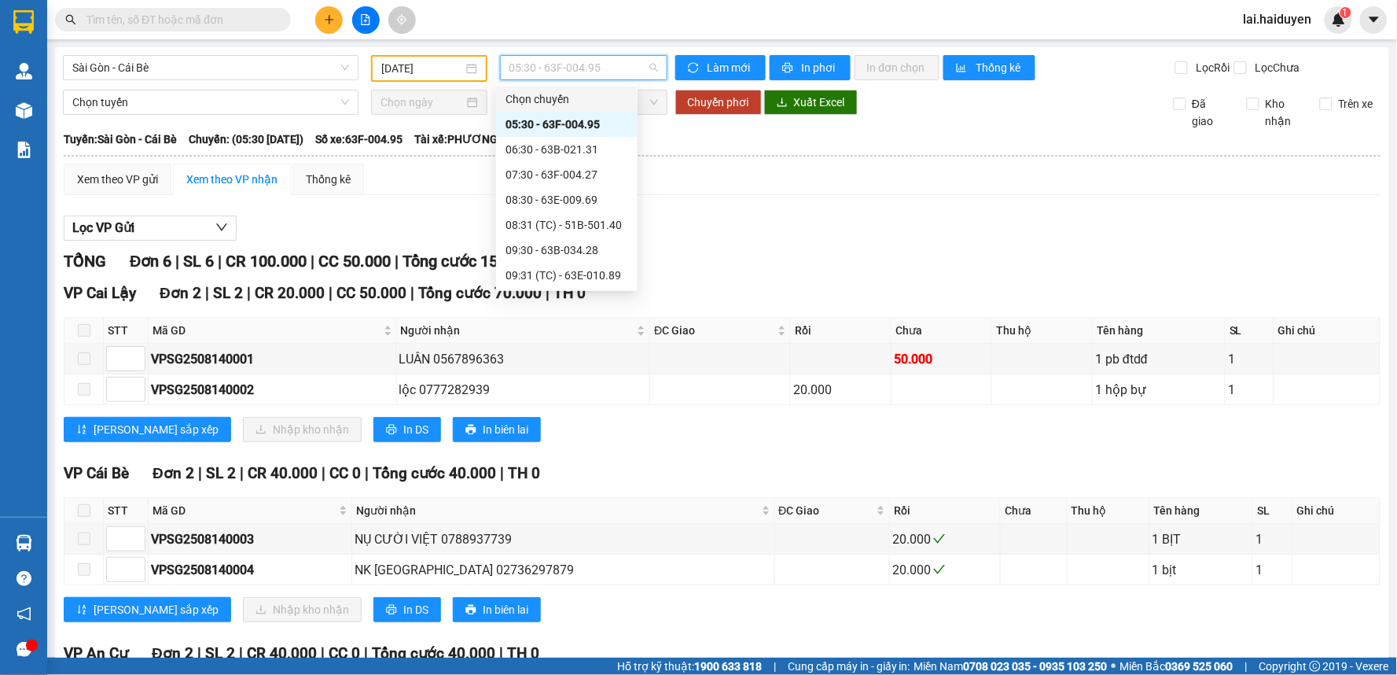
click at [566, 96] on div "Chọn chuyến" at bounding box center [567, 98] width 123 height 17
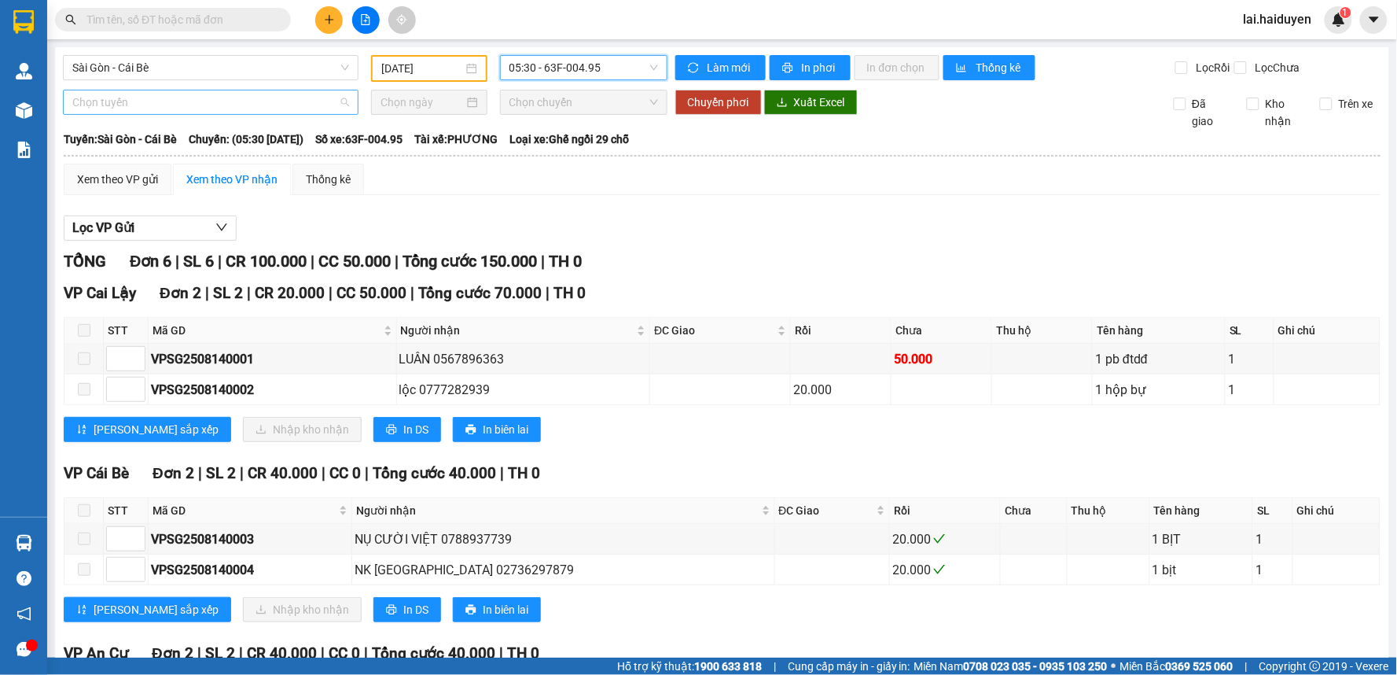
click at [331, 114] on span "Chọn tuyến" at bounding box center [210, 102] width 277 height 24
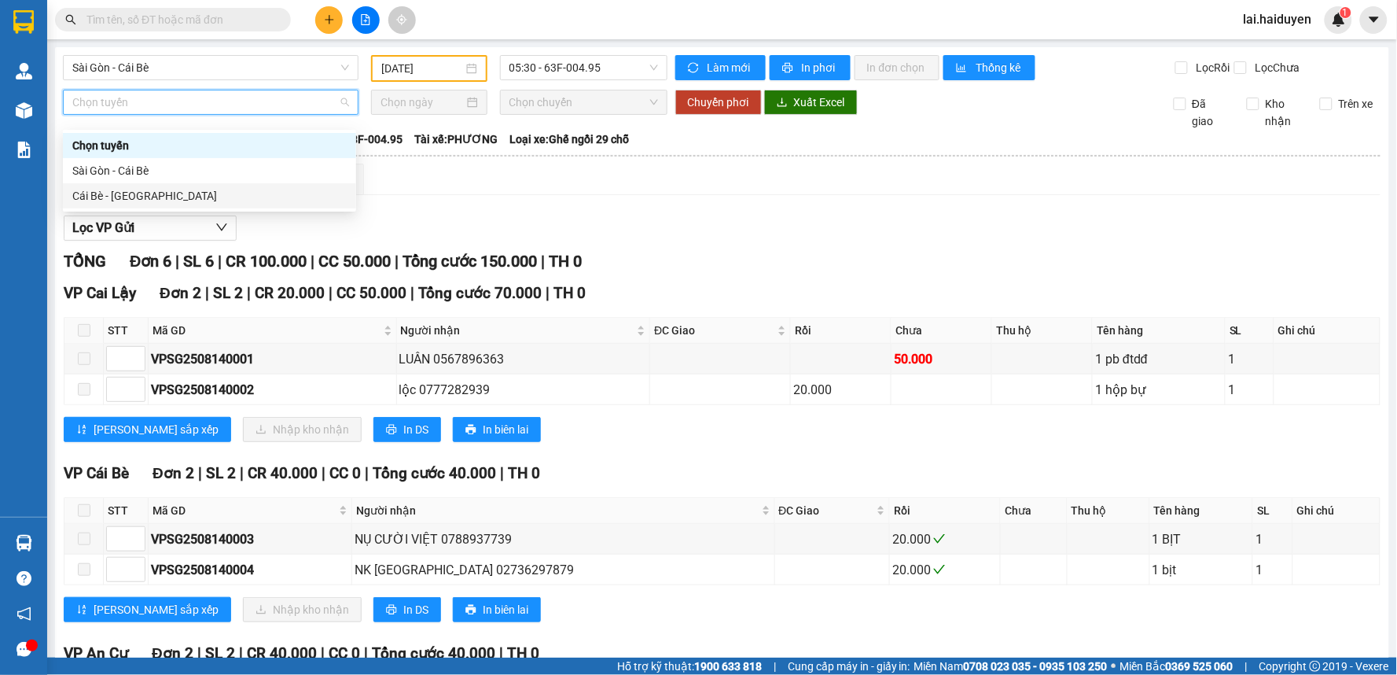
click at [619, 299] on div "VP Cai Lậy Đơn 2 | SL 2 | CR 20.000 | CC 50.000 | [PERSON_NAME] 70.000 | TH 0" at bounding box center [722, 293] width 1317 height 24
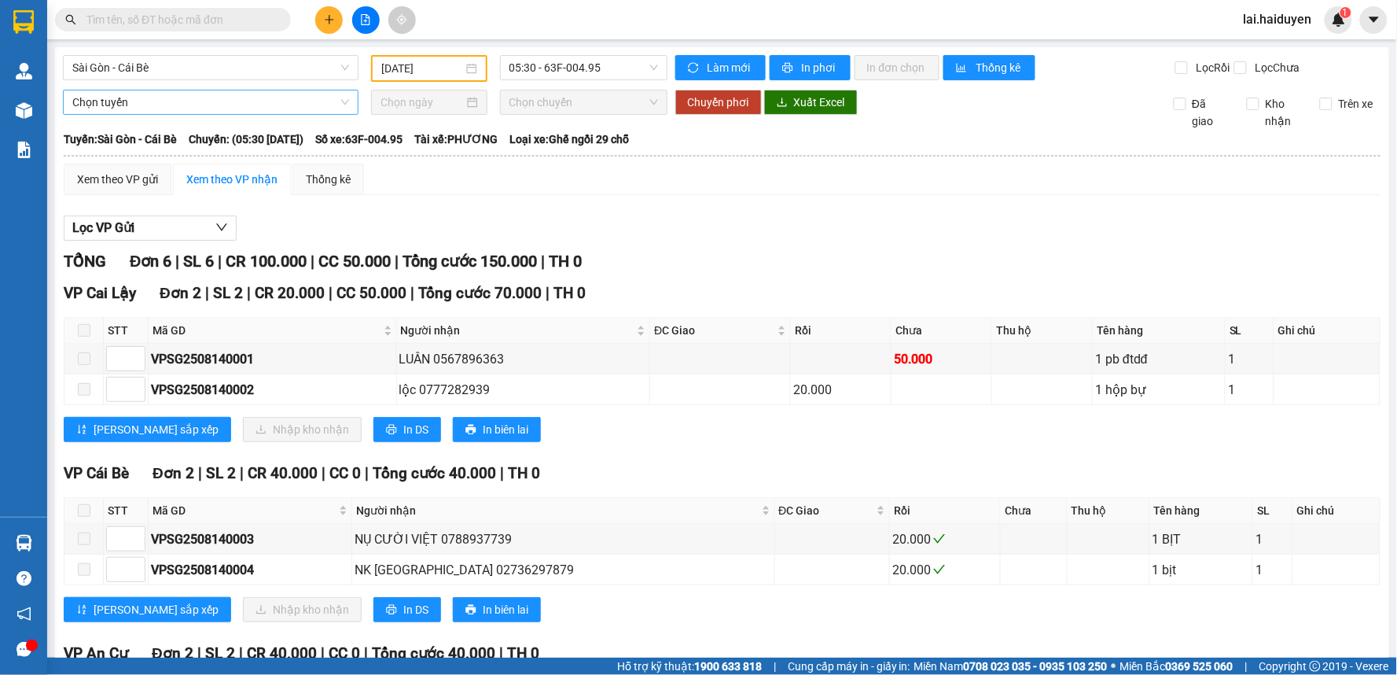
click at [295, 114] on span "Chọn tuyến" at bounding box center [210, 102] width 277 height 24
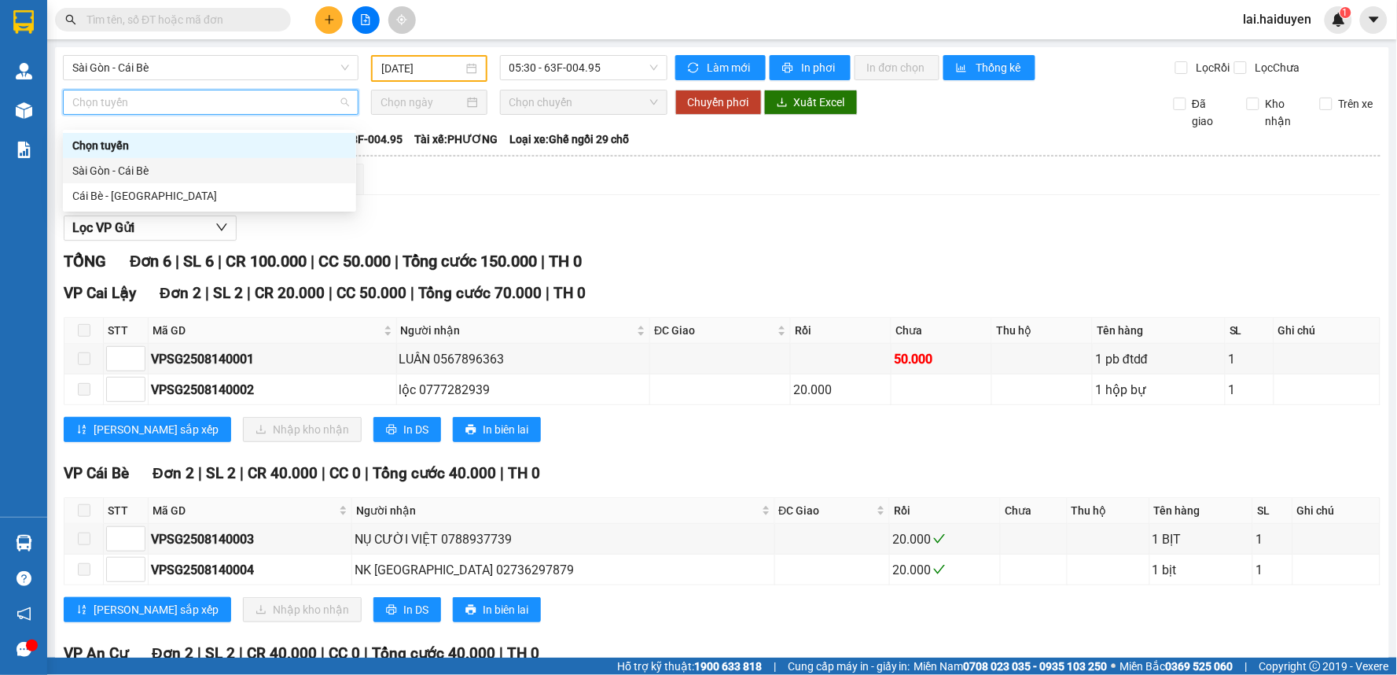
click at [257, 167] on div "Sài Gòn - Cái Bè" at bounding box center [209, 170] width 274 height 17
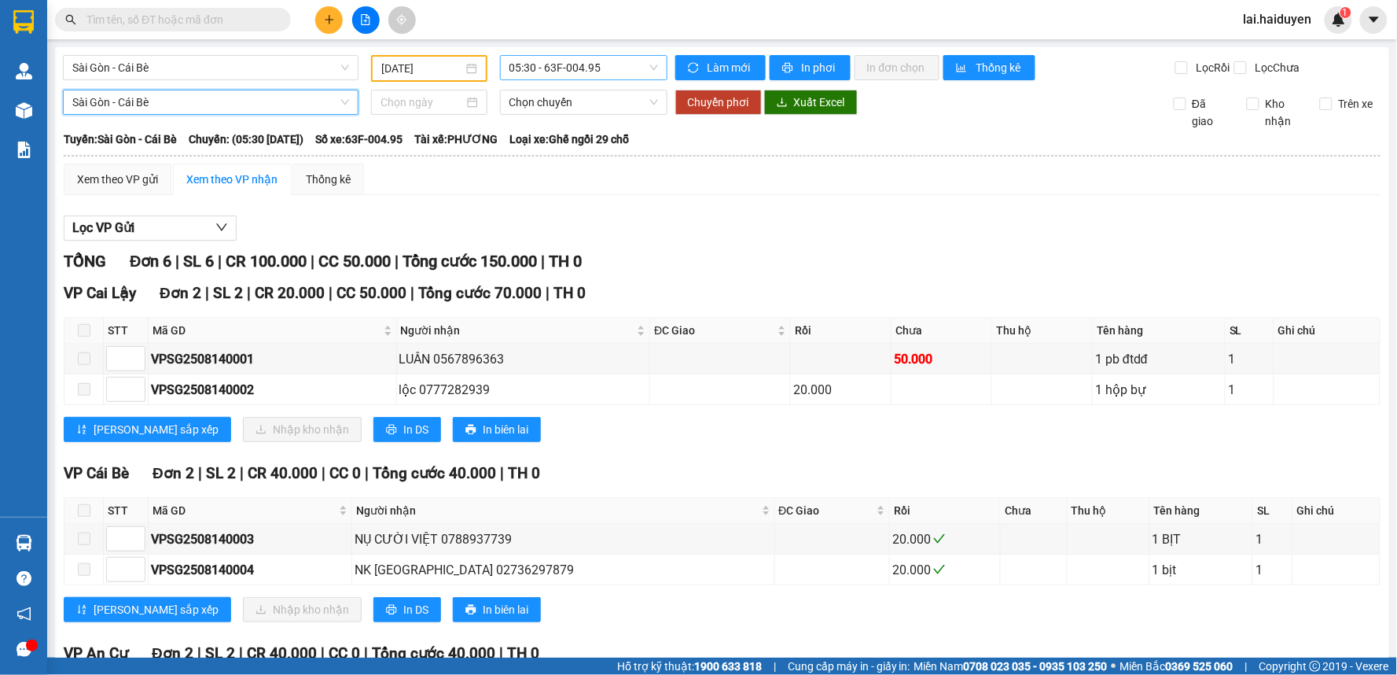
click at [605, 72] on span "05:30 - 63F-004.95" at bounding box center [583, 68] width 149 height 24
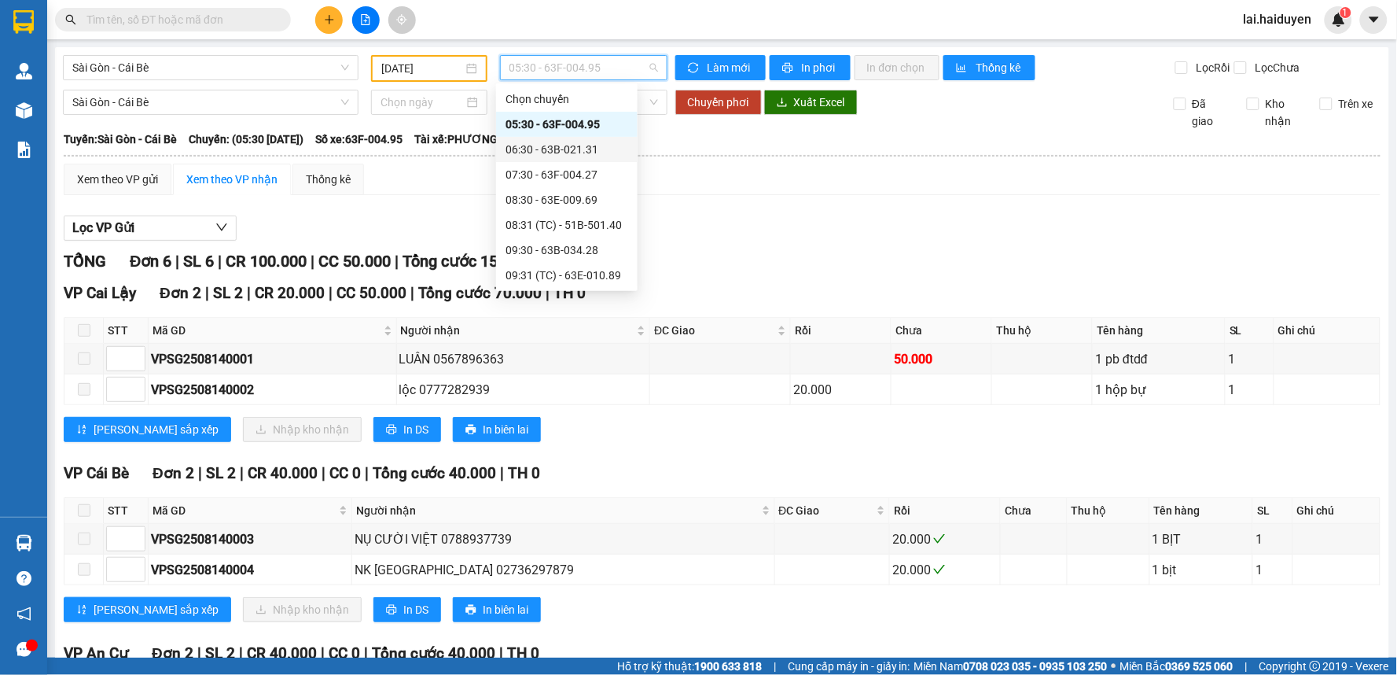
click at [570, 138] on div "06:30 - 63B-021.31" at bounding box center [567, 149] width 142 height 25
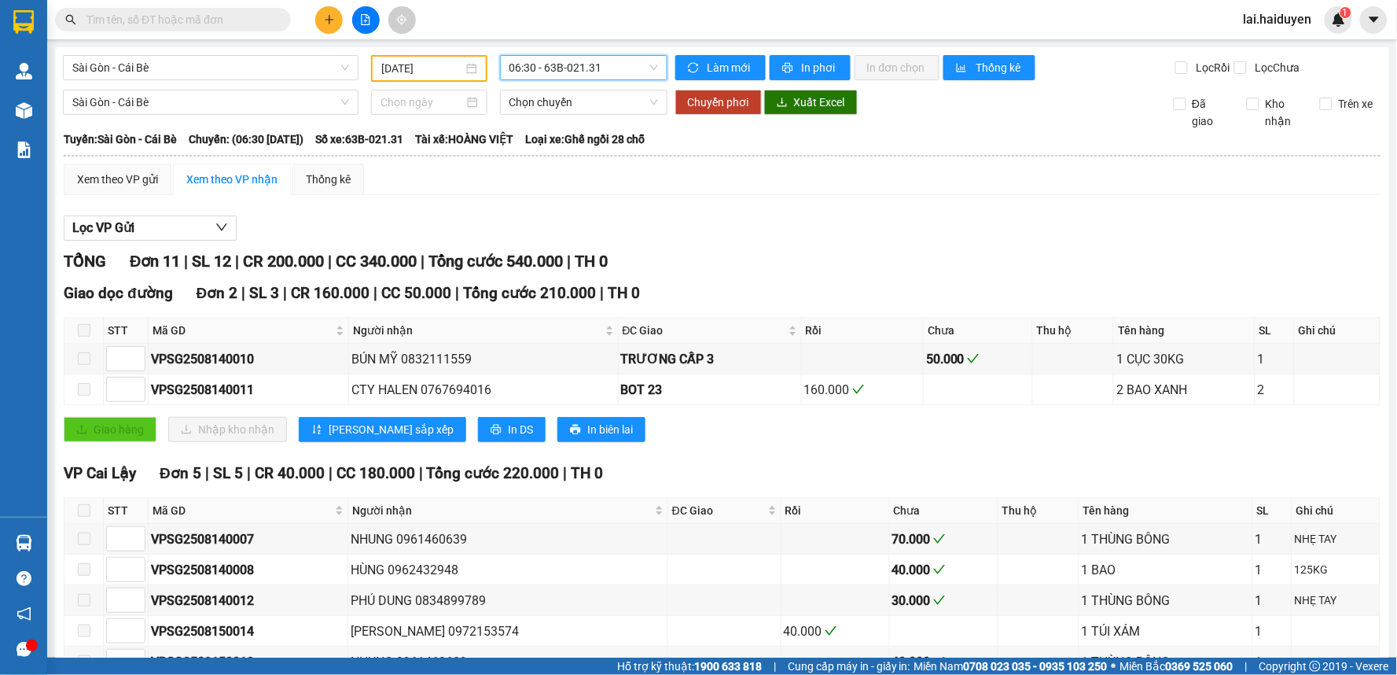
click at [616, 71] on span "06:30 - 63B-021.31" at bounding box center [583, 68] width 149 height 24
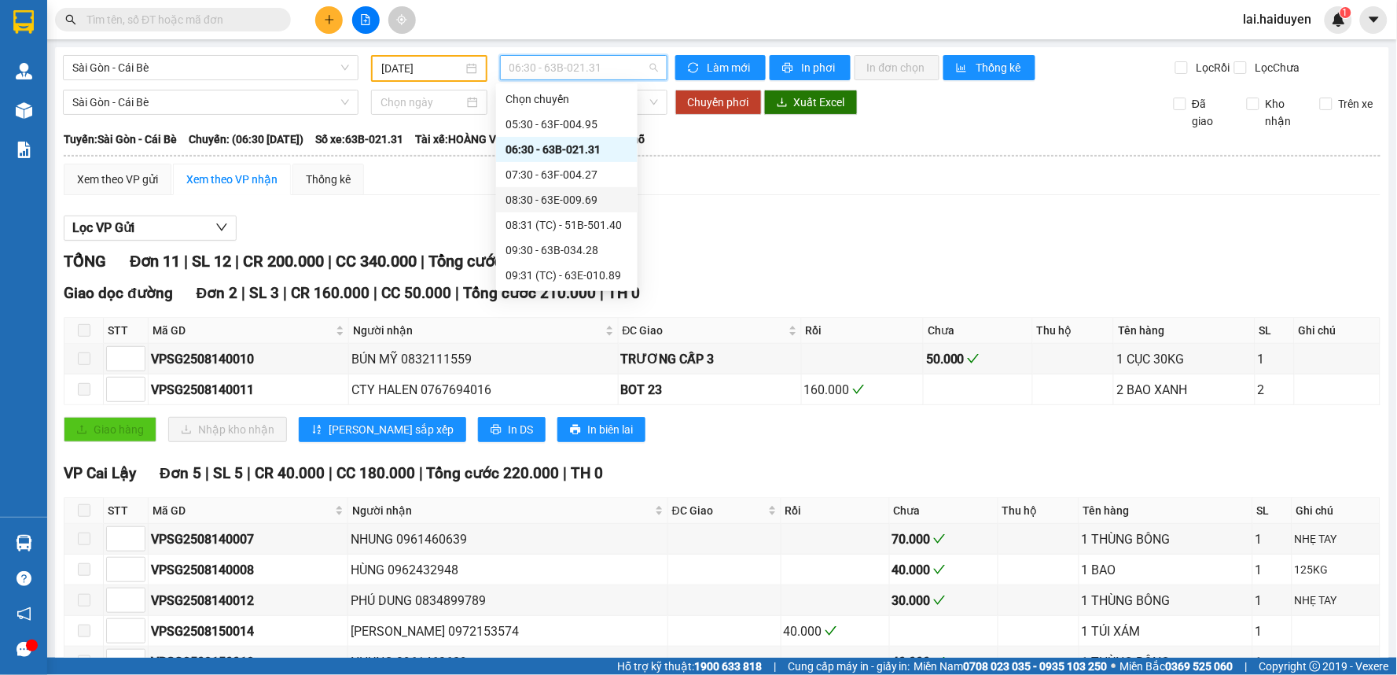
scroll to position [436, 0]
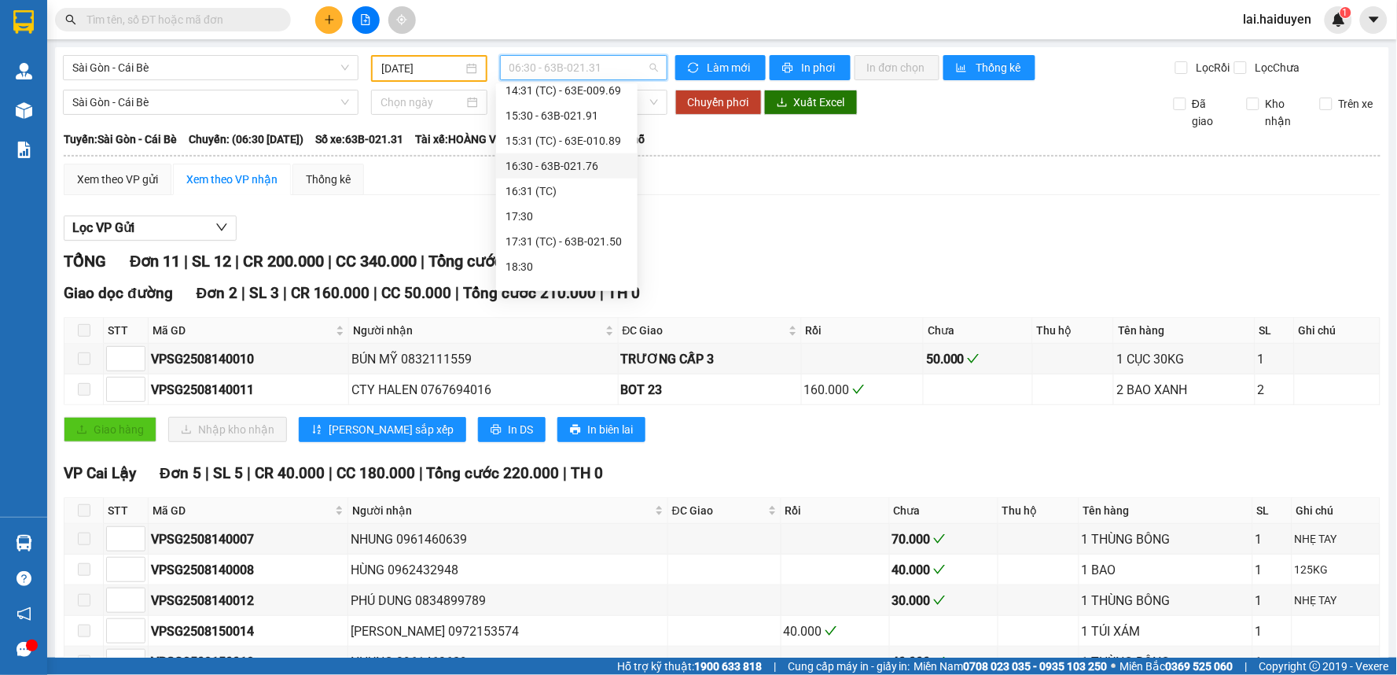
click at [568, 160] on div "16:30 - 63B-021.76" at bounding box center [567, 165] width 123 height 17
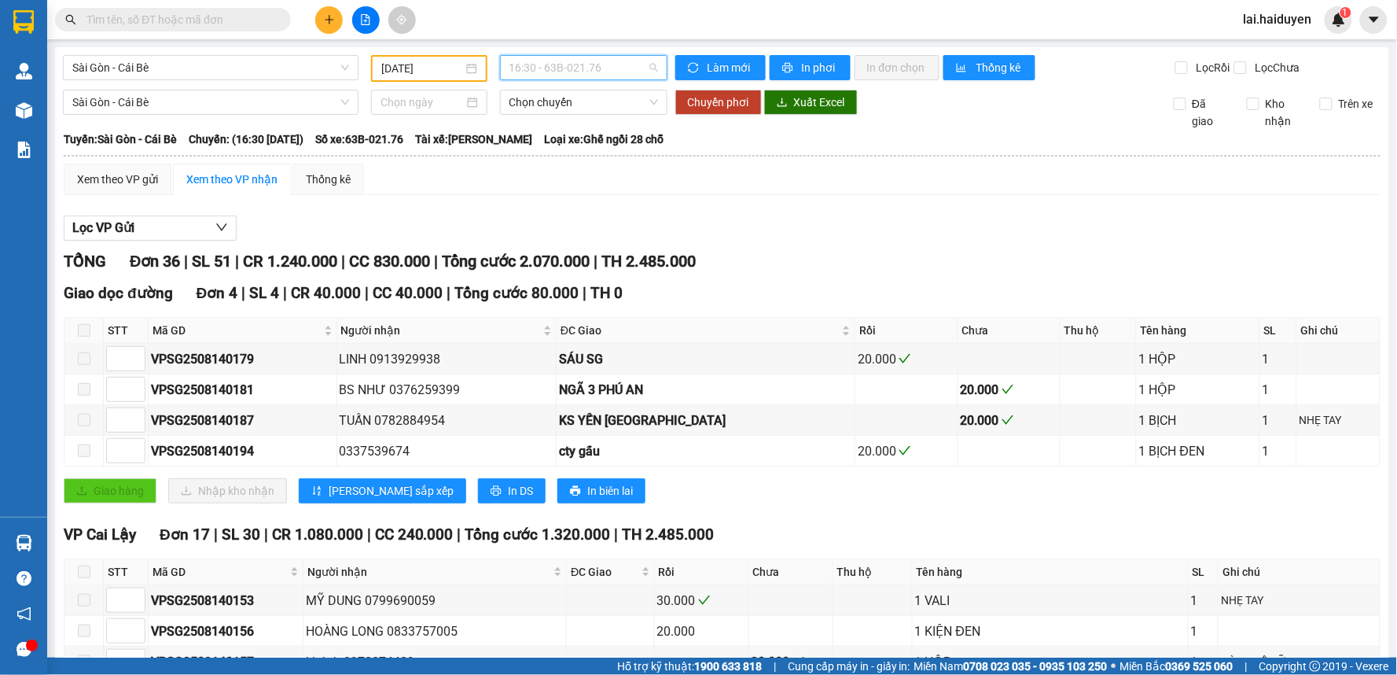
drag, startPoint x: 608, startPoint y: 63, endPoint x: 610, endPoint y: 138, distance: 75.5
click at [609, 63] on span "16:30 - 63B-021.76" at bounding box center [583, 68] width 149 height 24
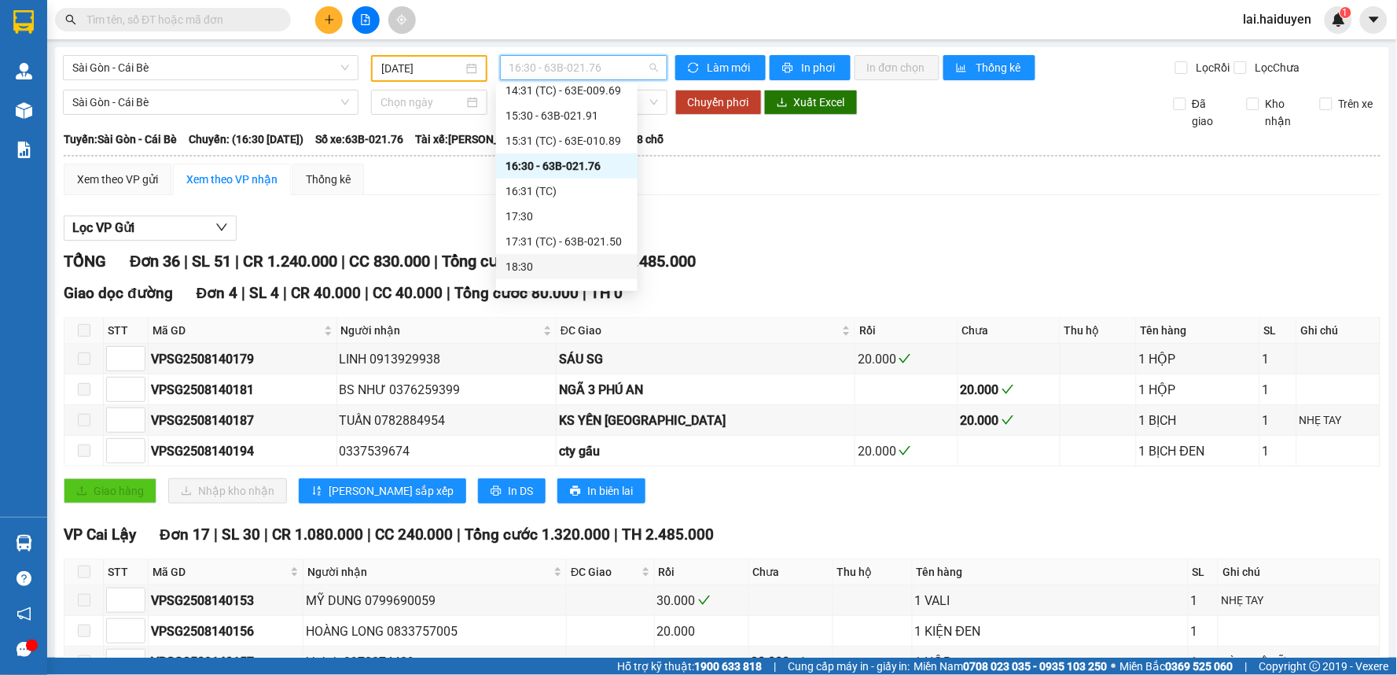
click at [579, 264] on div "18:30" at bounding box center [567, 266] width 123 height 17
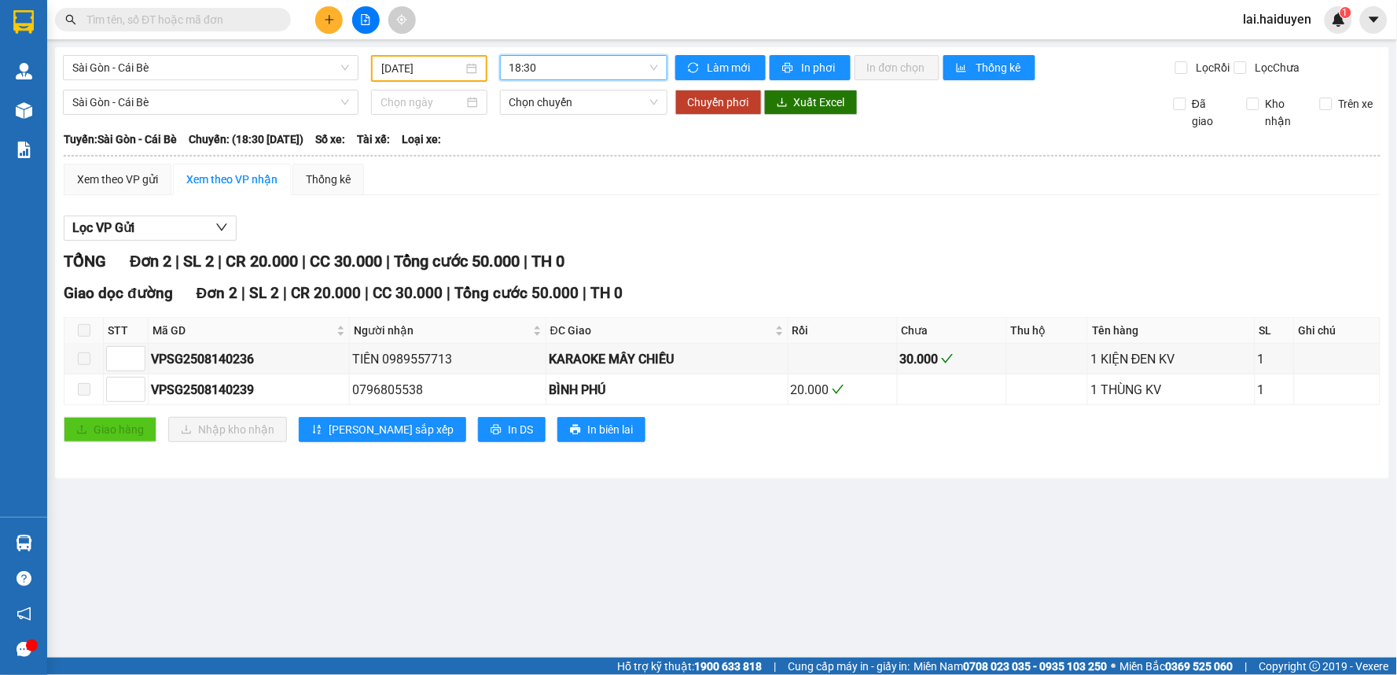
drag, startPoint x: 610, startPoint y: 61, endPoint x: 611, endPoint y: 94, distance: 33.8
click at [611, 64] on span "18:30" at bounding box center [583, 68] width 149 height 24
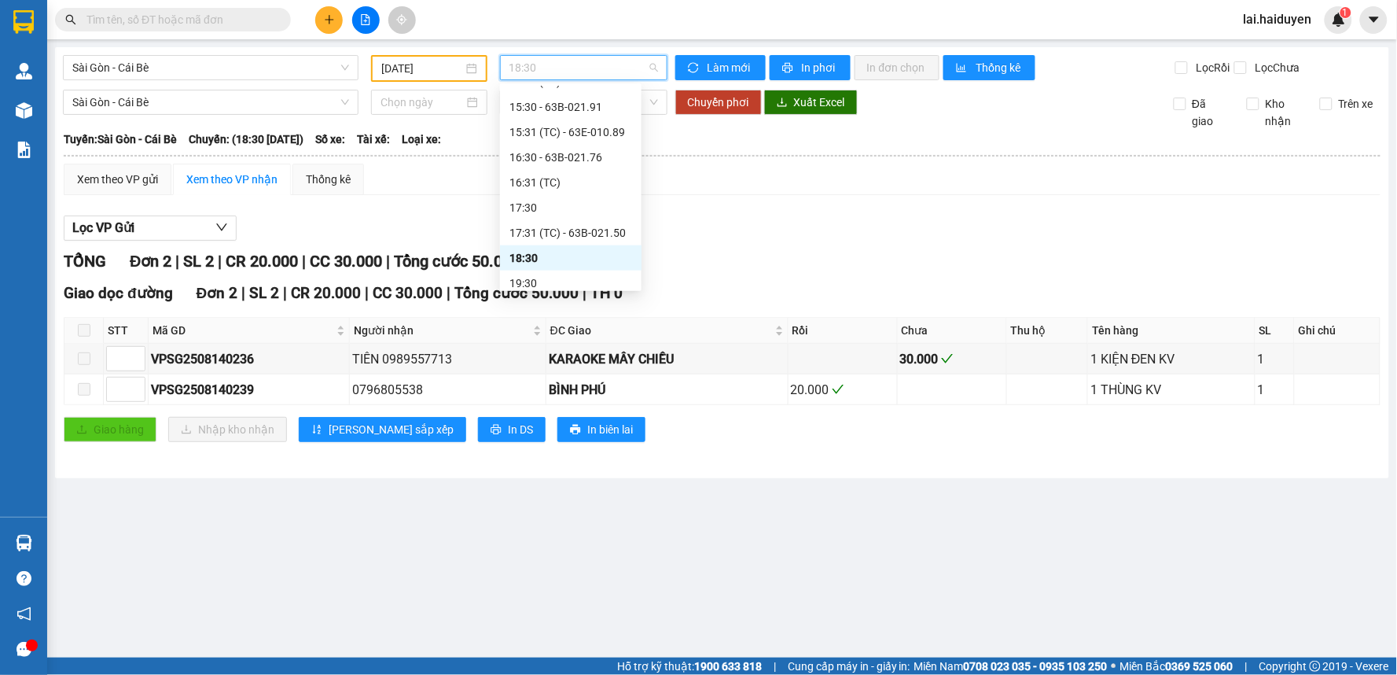
scroll to position [453, 0]
click at [590, 270] on div "19:30" at bounding box center [570, 275] width 123 height 17
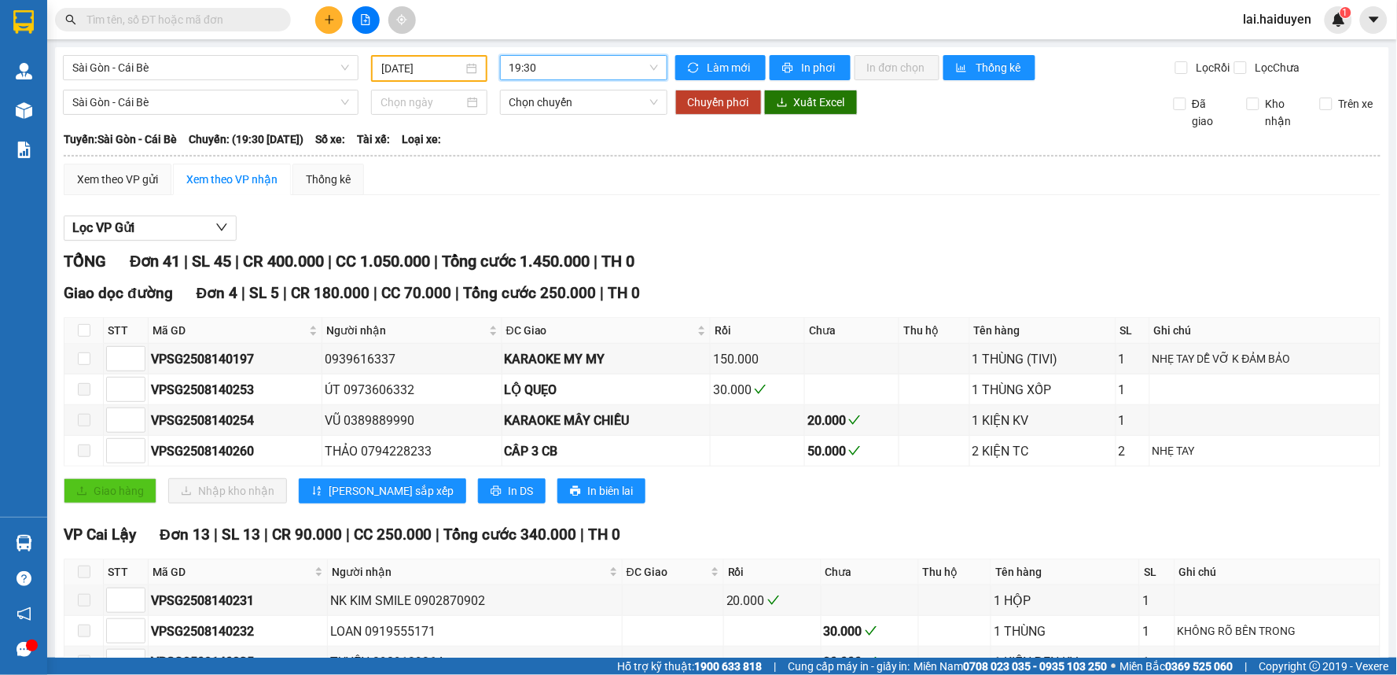
click at [588, 69] on span "19:30" at bounding box center [583, 68] width 149 height 24
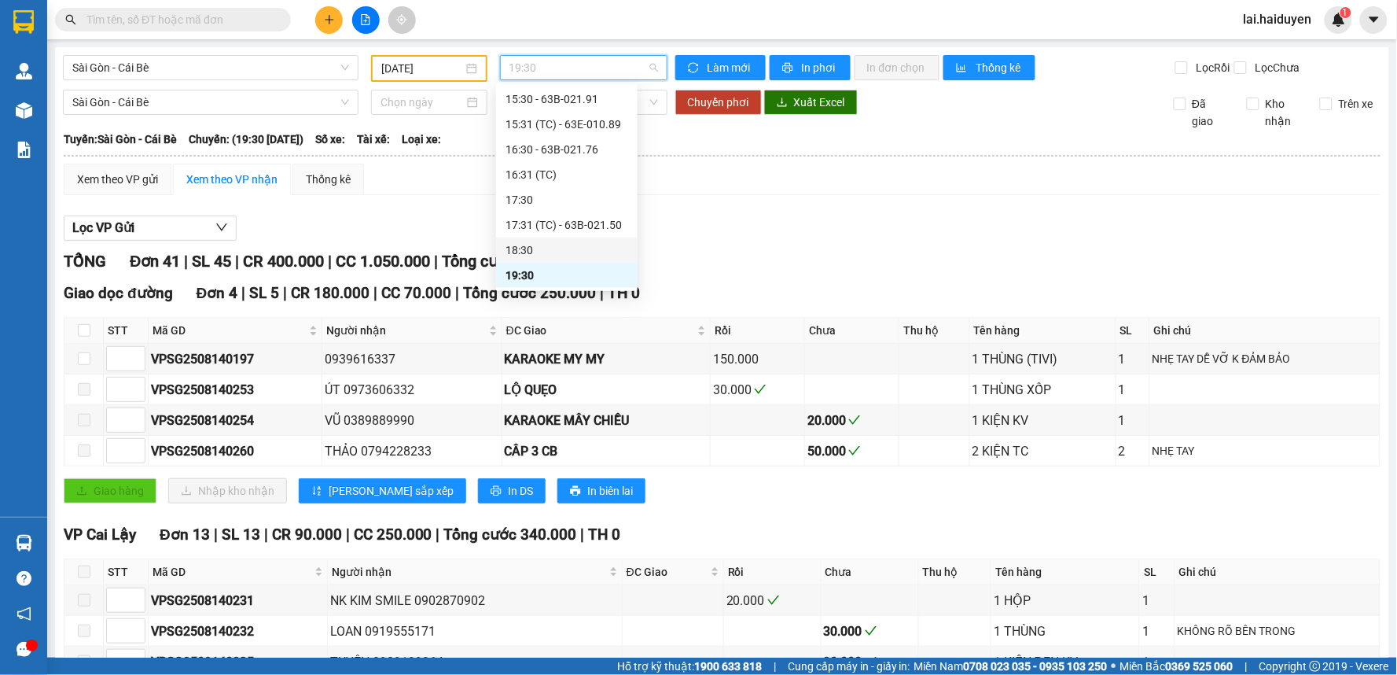
click at [533, 244] on div "18:30" at bounding box center [567, 249] width 123 height 17
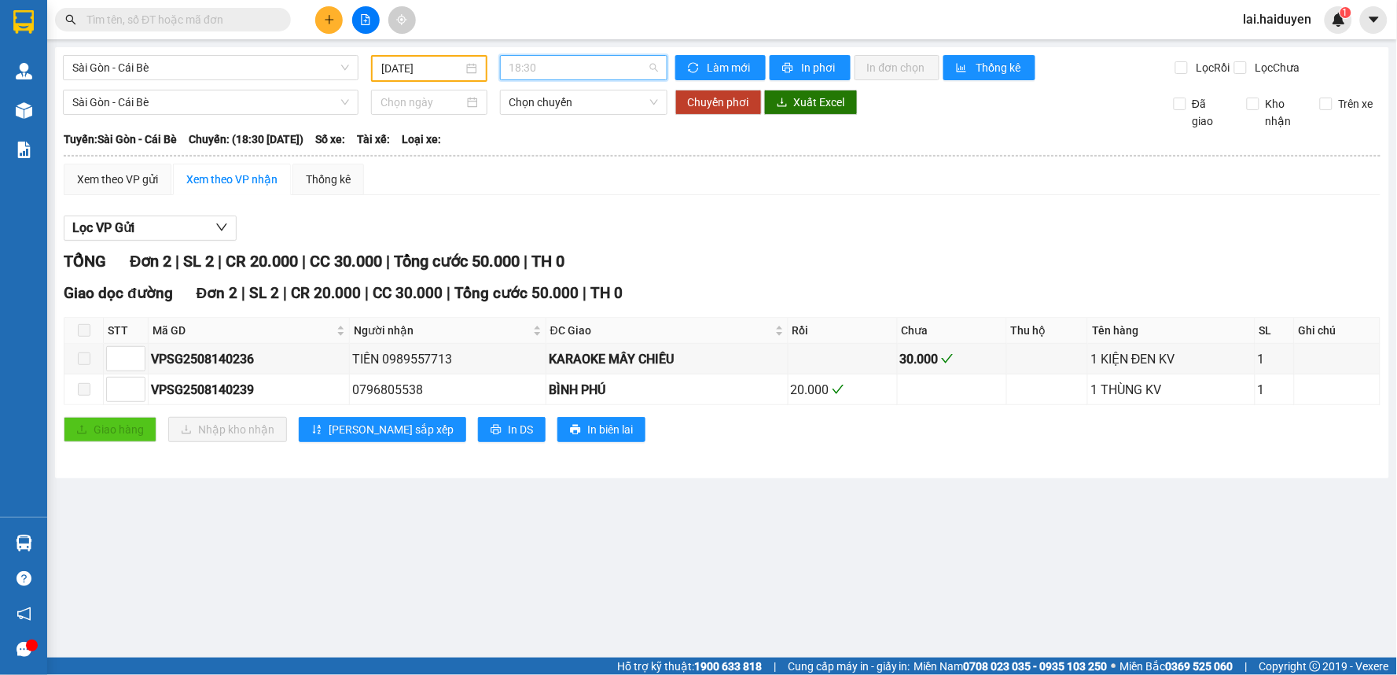
click at [607, 63] on span "18:30" at bounding box center [583, 68] width 149 height 24
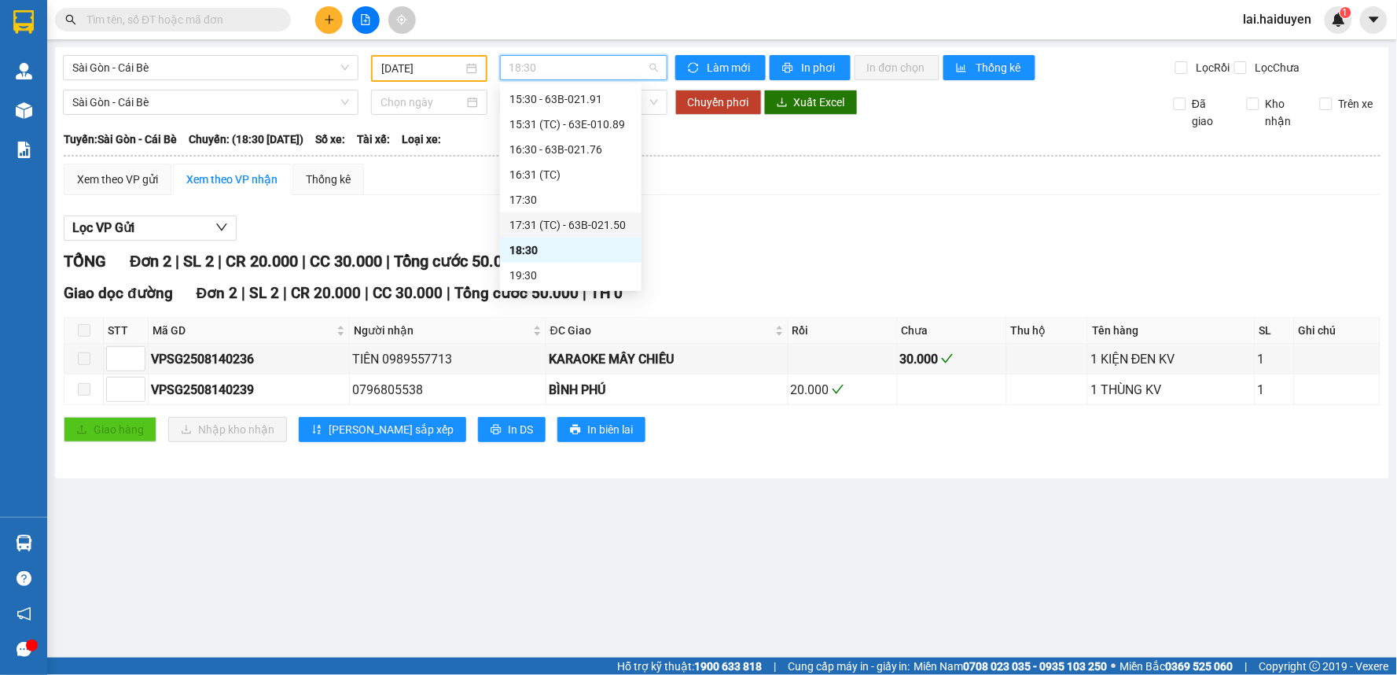
click at [571, 228] on div "17:31 (TC) - 63B-021.50" at bounding box center [570, 224] width 123 height 17
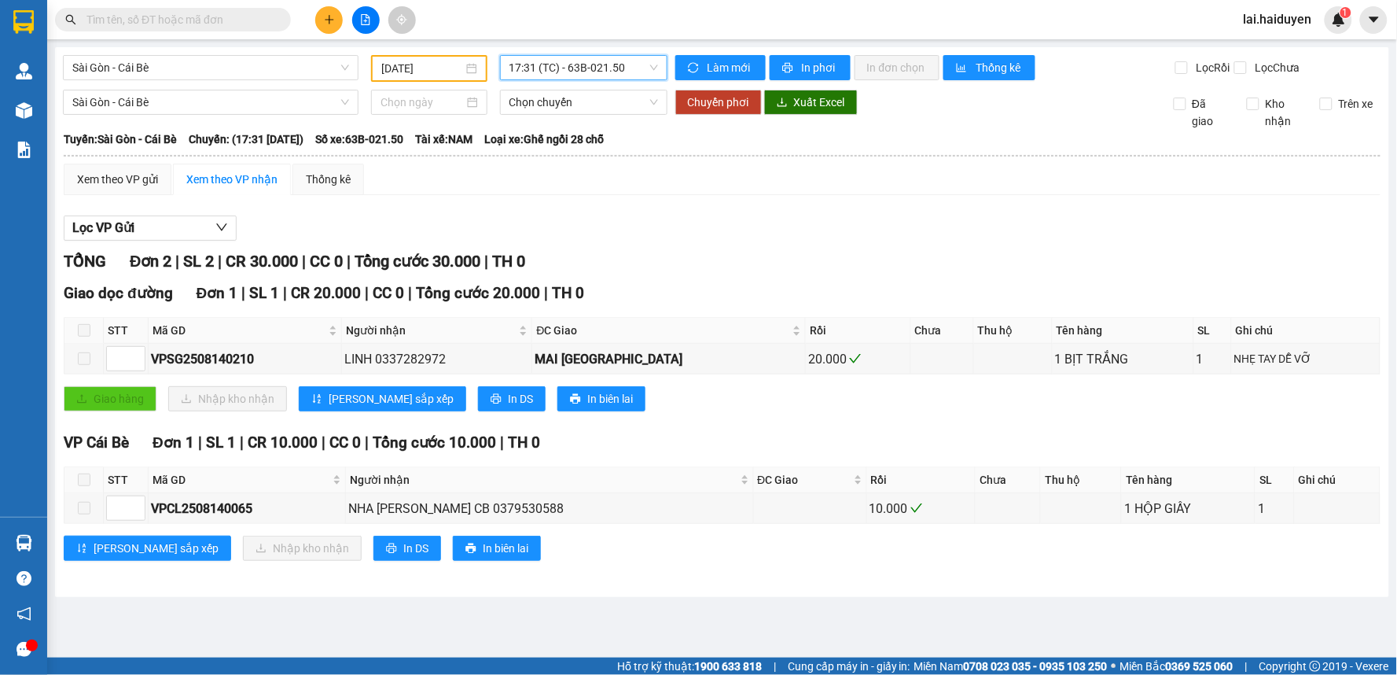
click at [640, 67] on span "17:31 (TC) - 63B-021.50" at bounding box center [583, 68] width 149 height 24
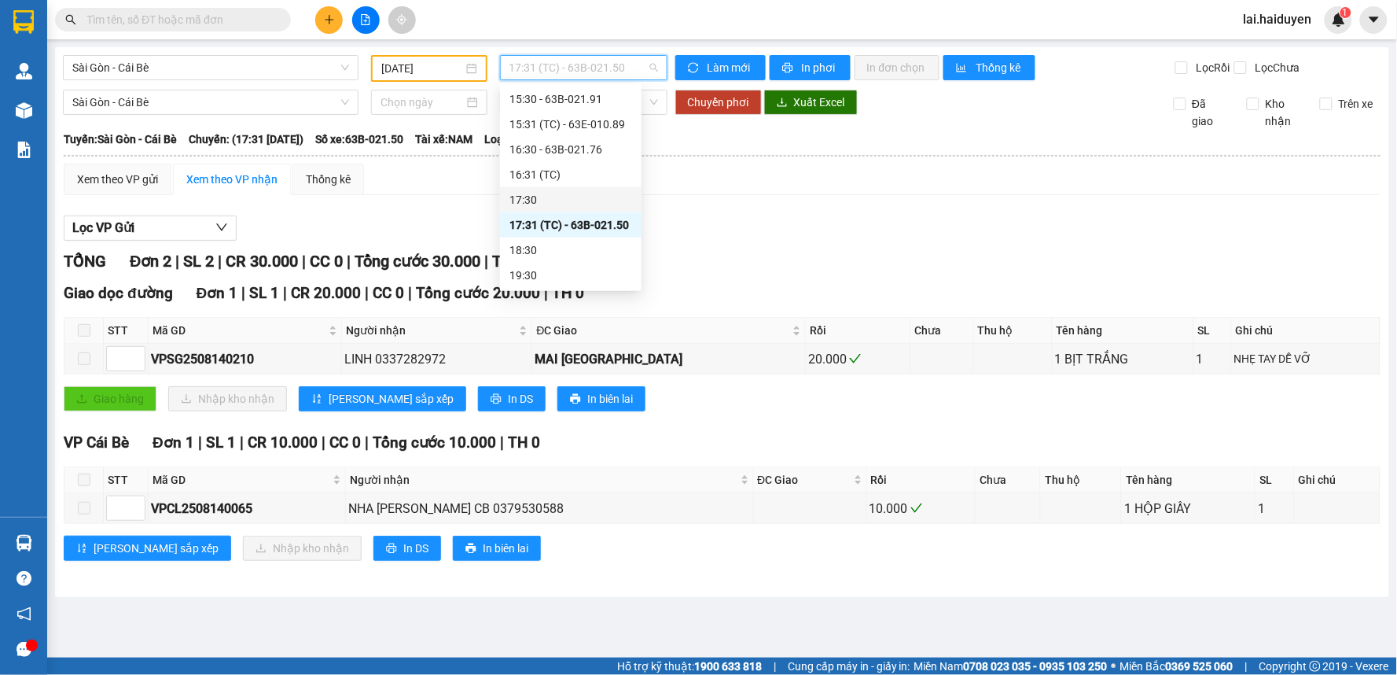
click at [583, 197] on div "17:30" at bounding box center [570, 199] width 123 height 17
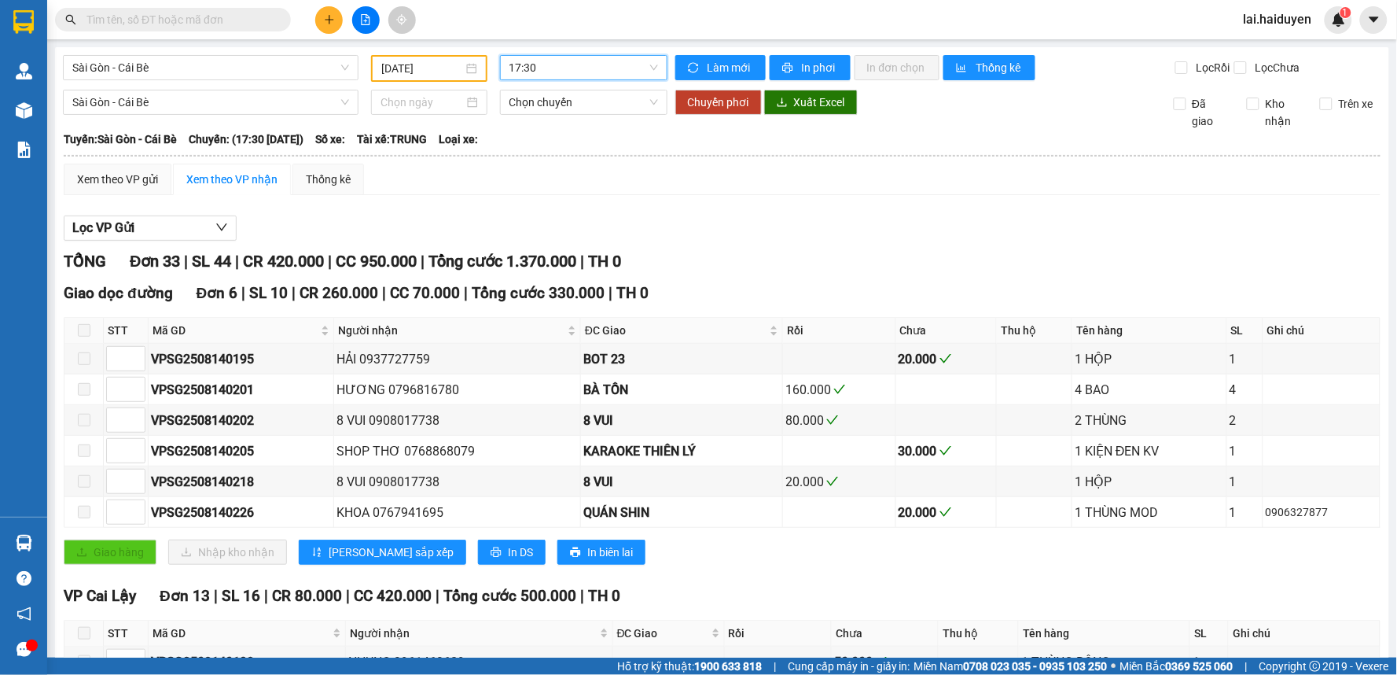
click at [560, 73] on span "17:30" at bounding box center [583, 68] width 149 height 24
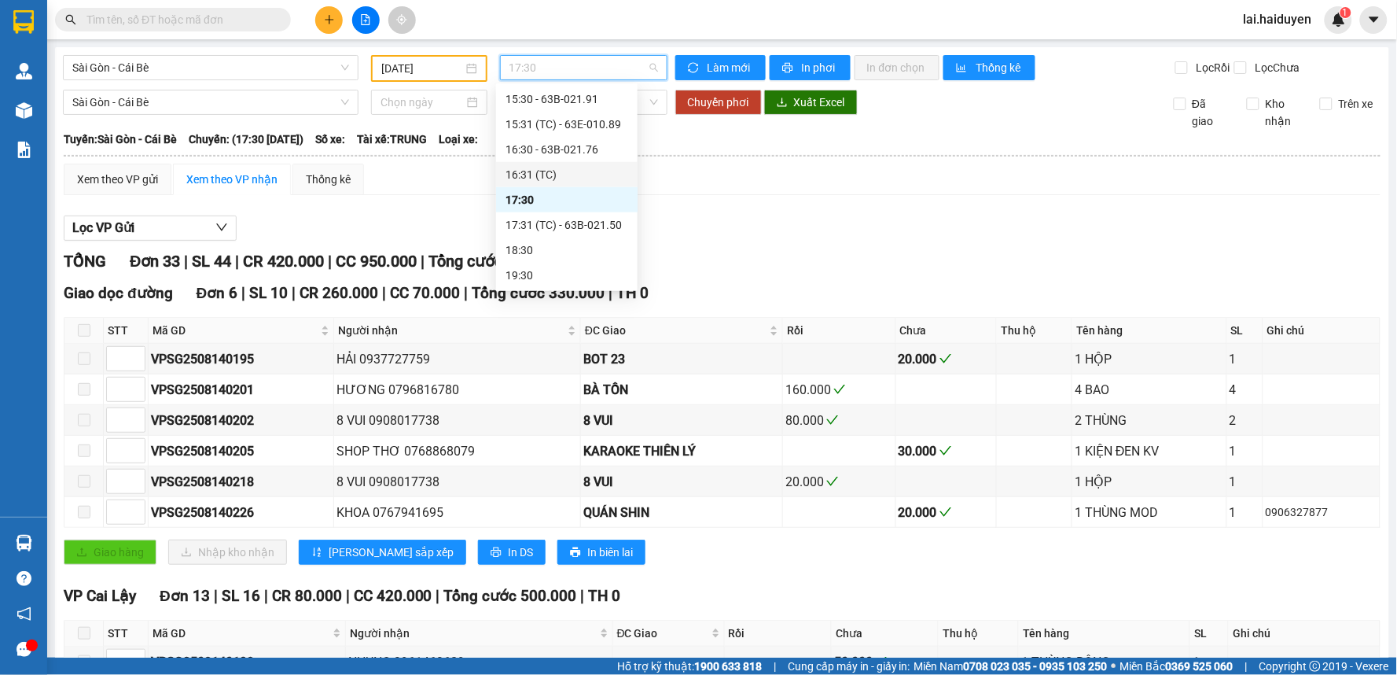
click at [540, 166] on div "16:31 (TC)" at bounding box center [567, 174] width 123 height 17
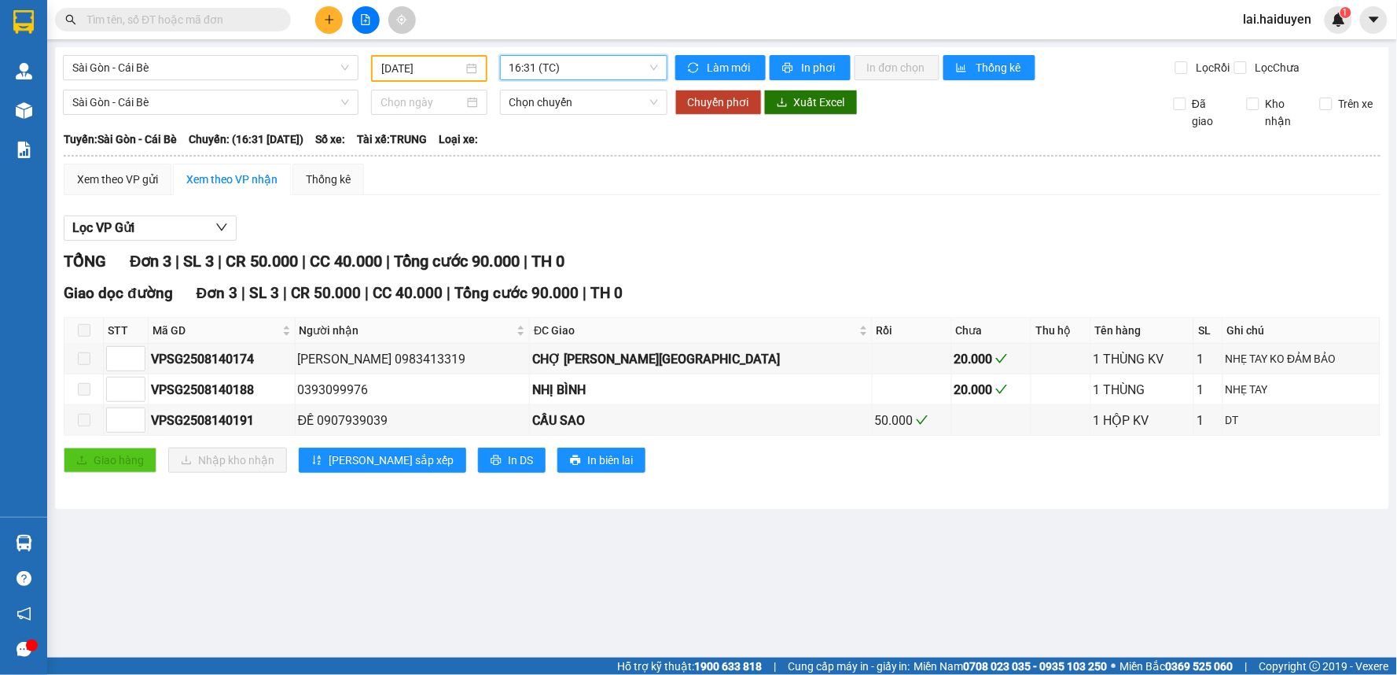
click at [627, 60] on span "16:31 (TC)" at bounding box center [583, 68] width 149 height 24
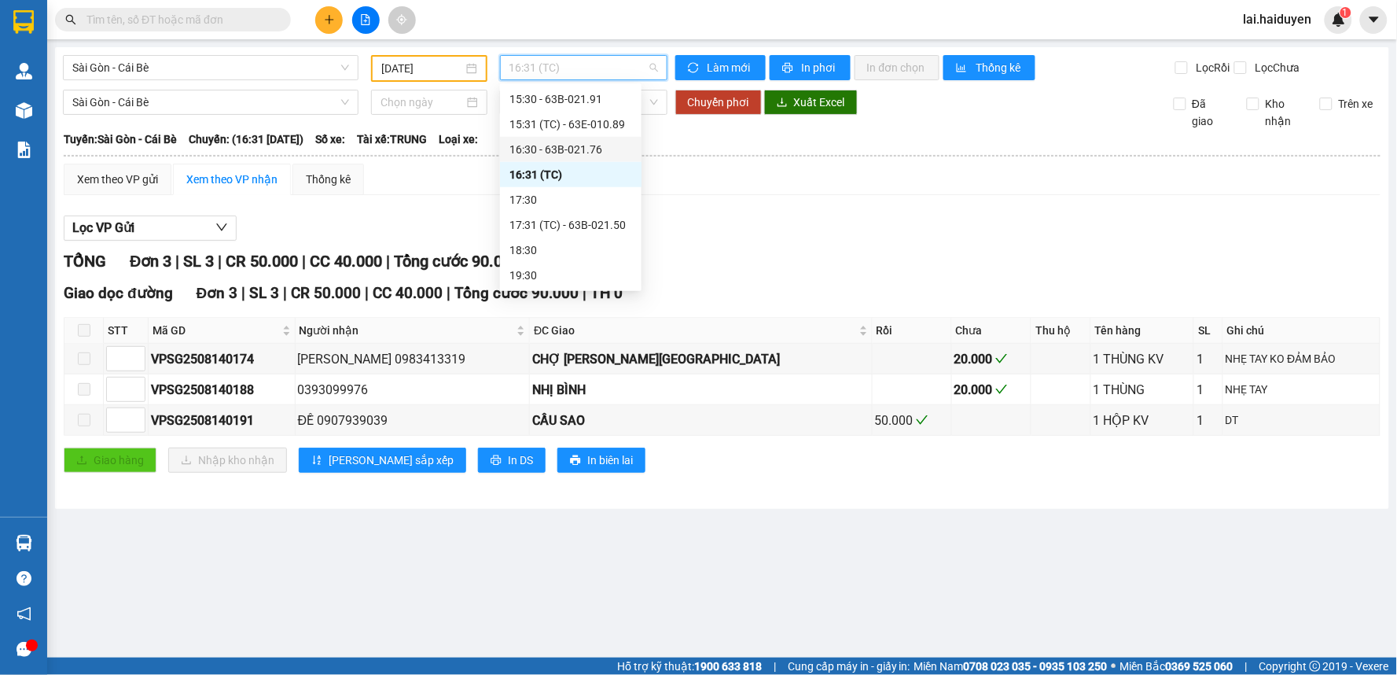
click at [574, 150] on div "16:30 - 63B-021.76" at bounding box center [570, 149] width 123 height 17
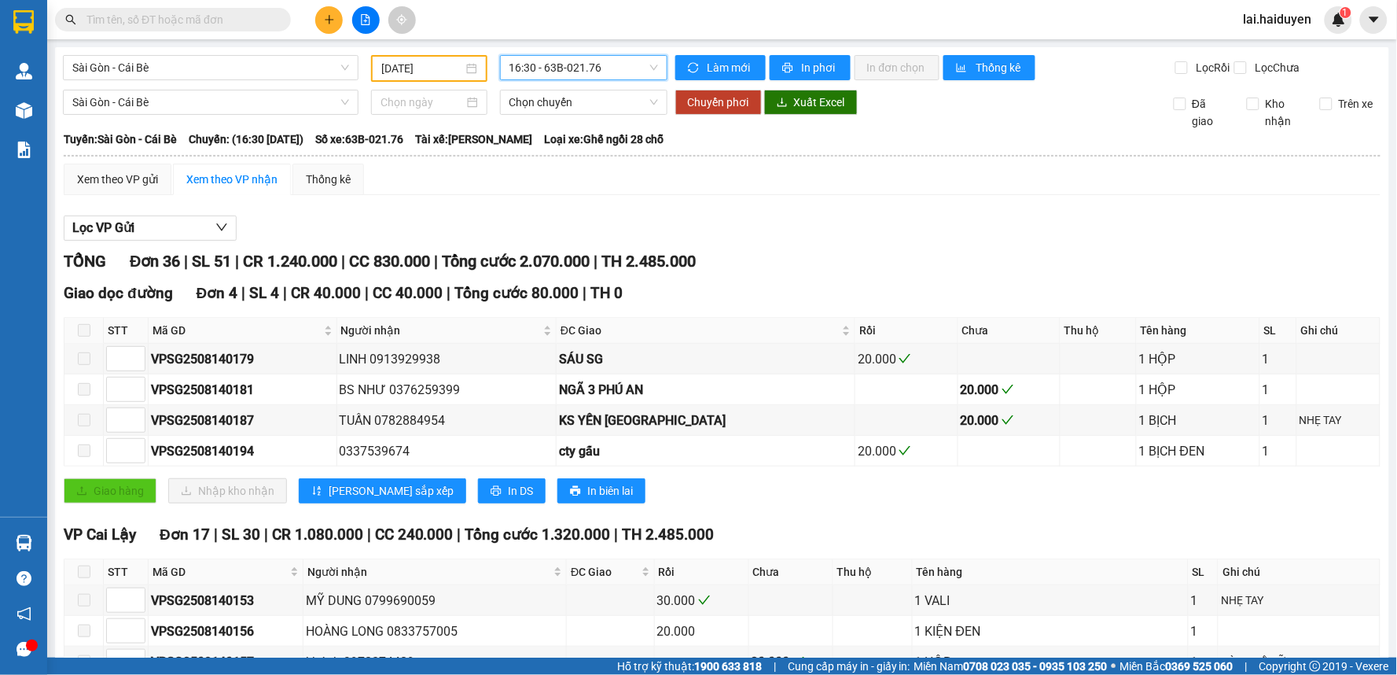
click at [594, 71] on span "16:30 - 63B-021.76" at bounding box center [583, 68] width 149 height 24
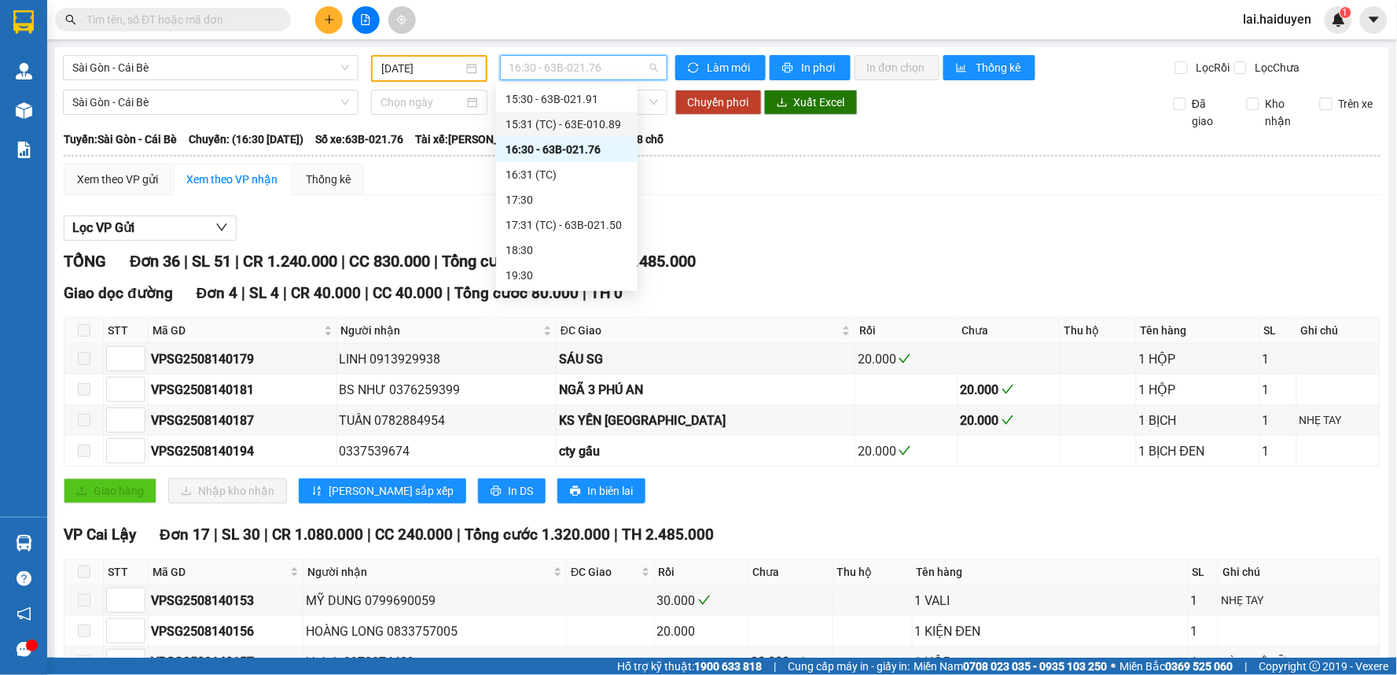
click at [567, 122] on div "15:31 (TC) - 63E-010.89" at bounding box center [567, 124] width 123 height 17
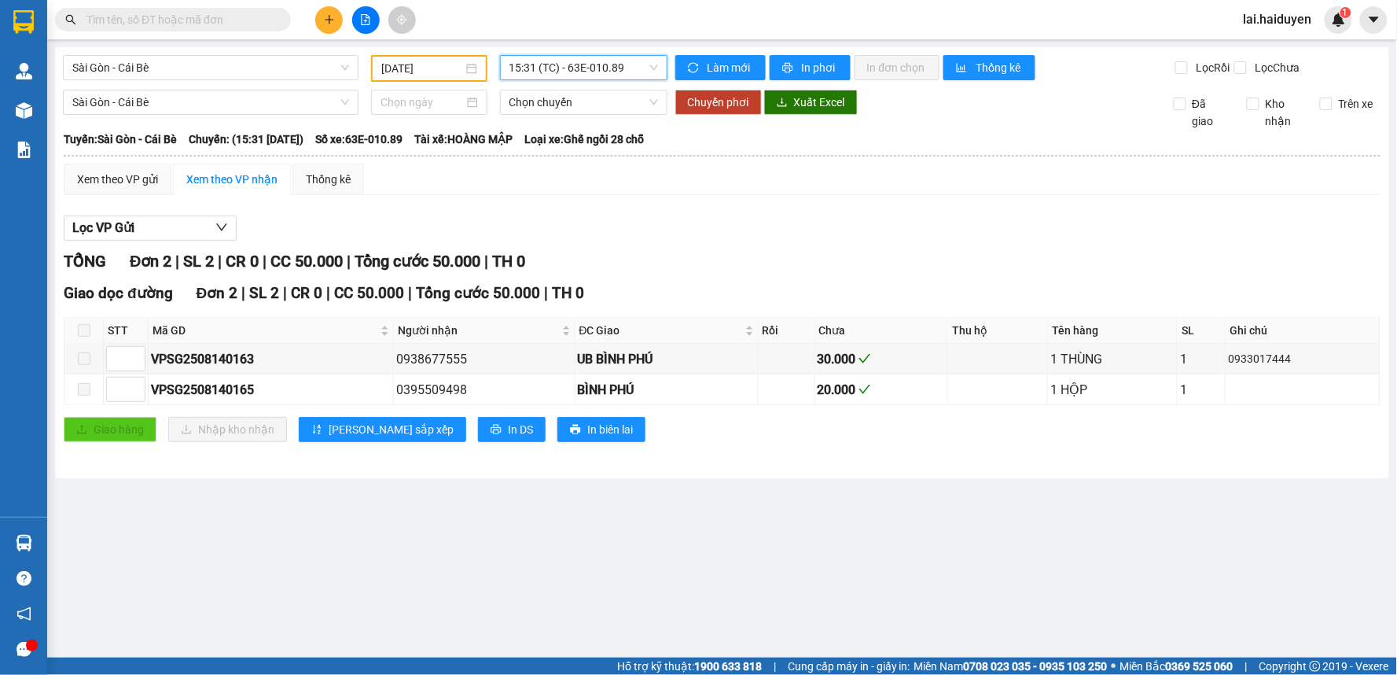
click at [606, 68] on span "15:31 (TC) - 63E-010.89" at bounding box center [583, 68] width 149 height 24
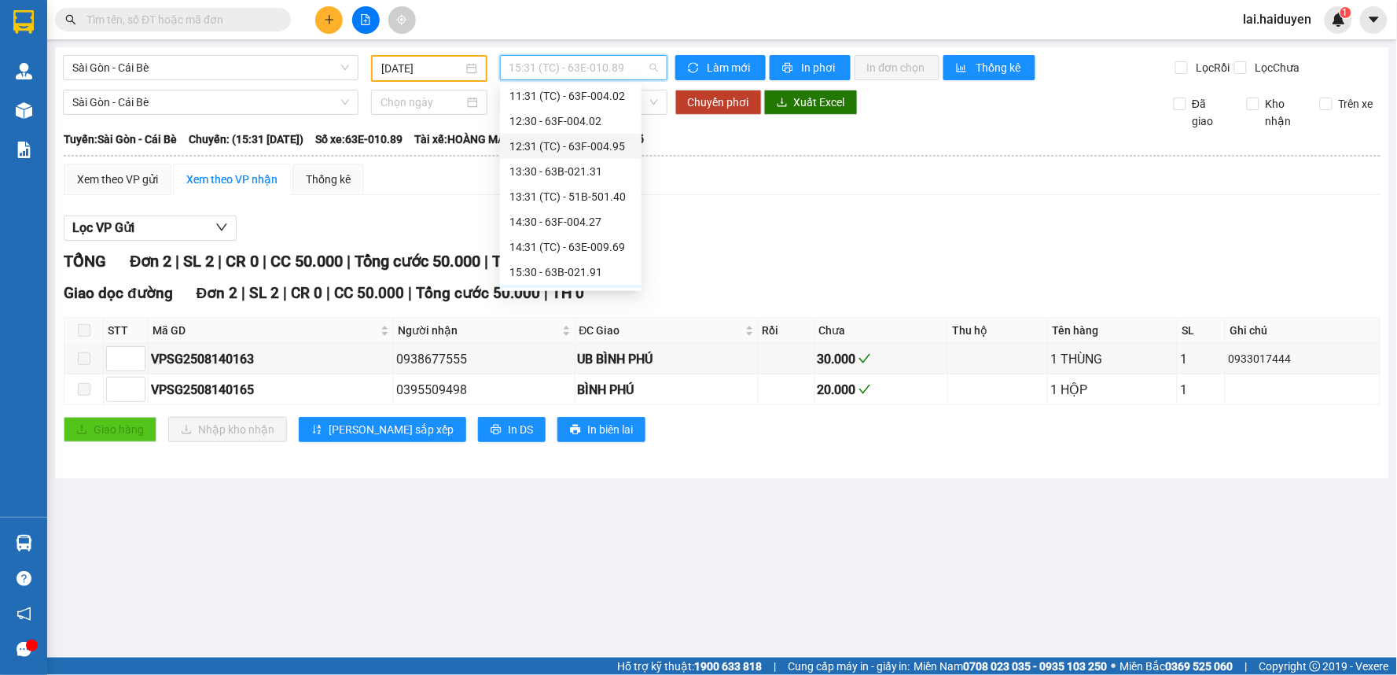
scroll to position [278, 0]
click at [557, 267] on div "15:30 - 63B-021.91" at bounding box center [570, 273] width 123 height 17
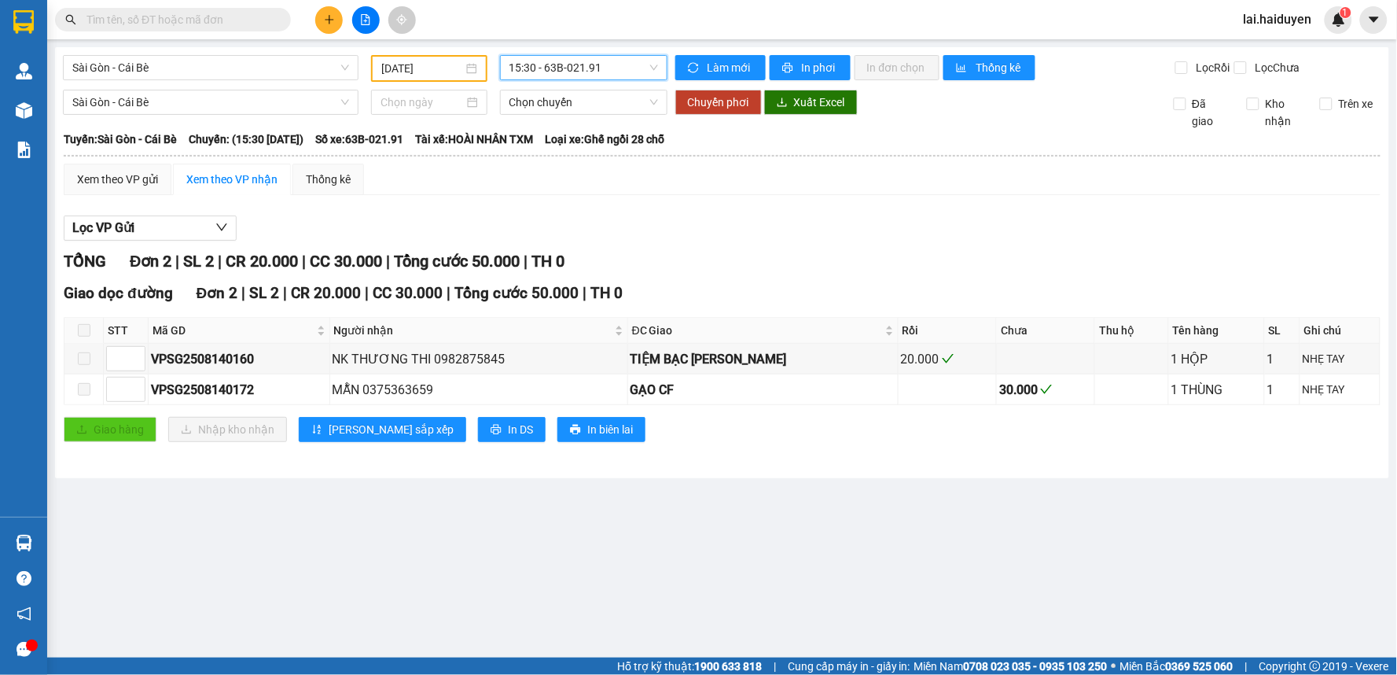
click at [615, 68] on span "15:30 - 63B-021.91" at bounding box center [583, 68] width 149 height 24
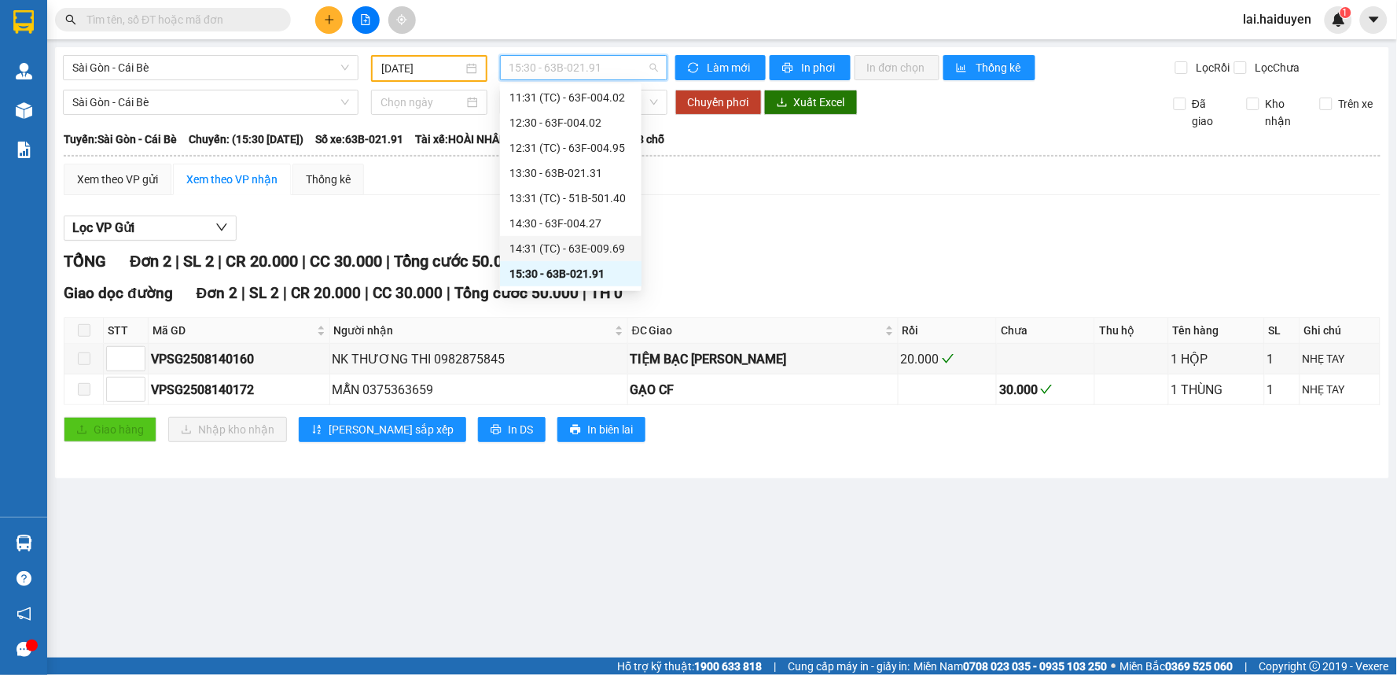
click at [580, 242] on div "14:31 (TC) - 63E-009.69" at bounding box center [570, 248] width 123 height 17
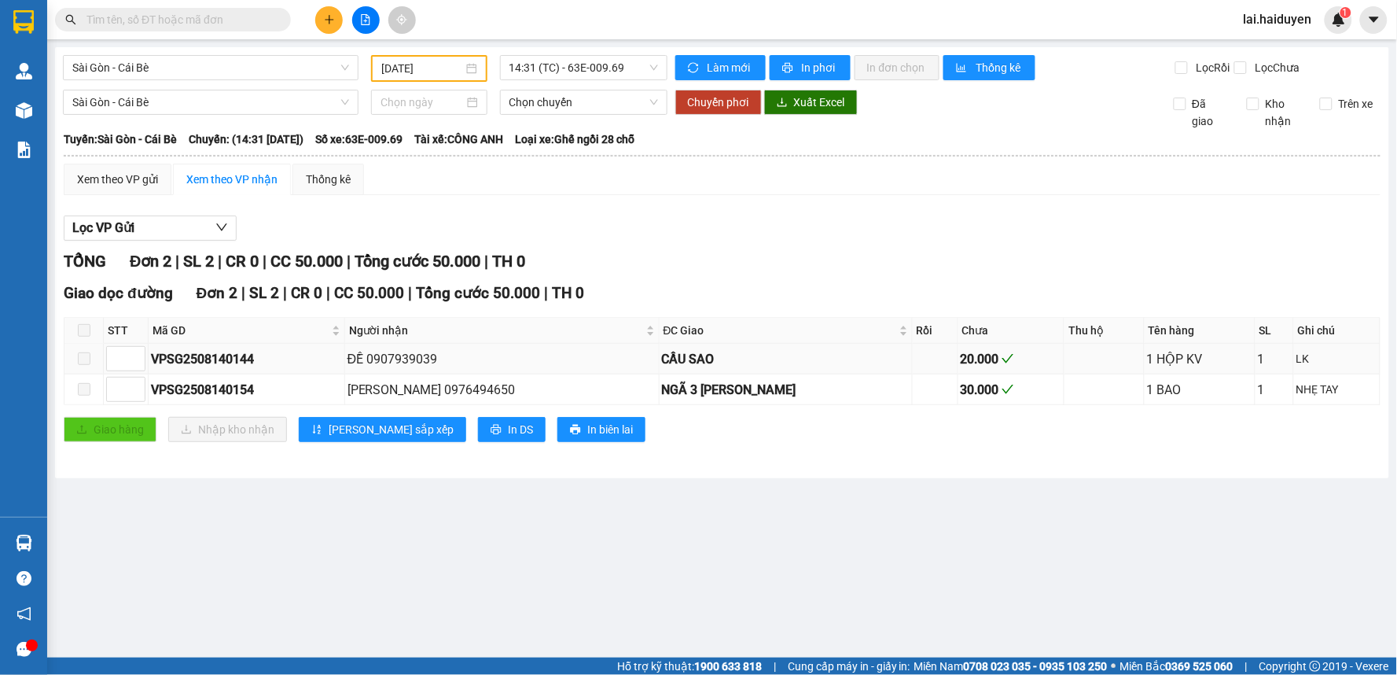
click at [807, 369] on div "CẦU SAO" at bounding box center [786, 359] width 248 height 20
click at [792, 399] on div "NGÃ 3 [PERSON_NAME]" at bounding box center [786, 390] width 248 height 20
click at [561, 61] on span "14:31 (TC) - 63E-009.69" at bounding box center [583, 68] width 149 height 24
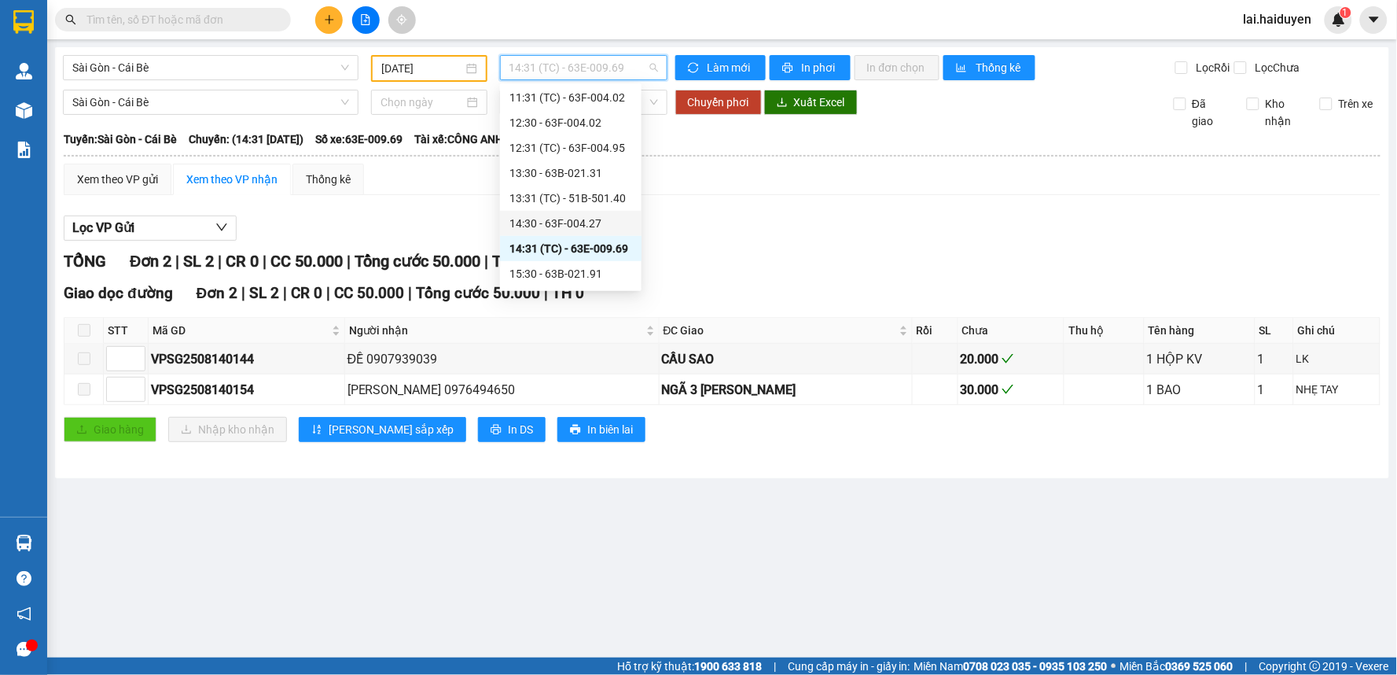
click at [564, 216] on div "14:30 - 63F-004.27" at bounding box center [570, 223] width 123 height 17
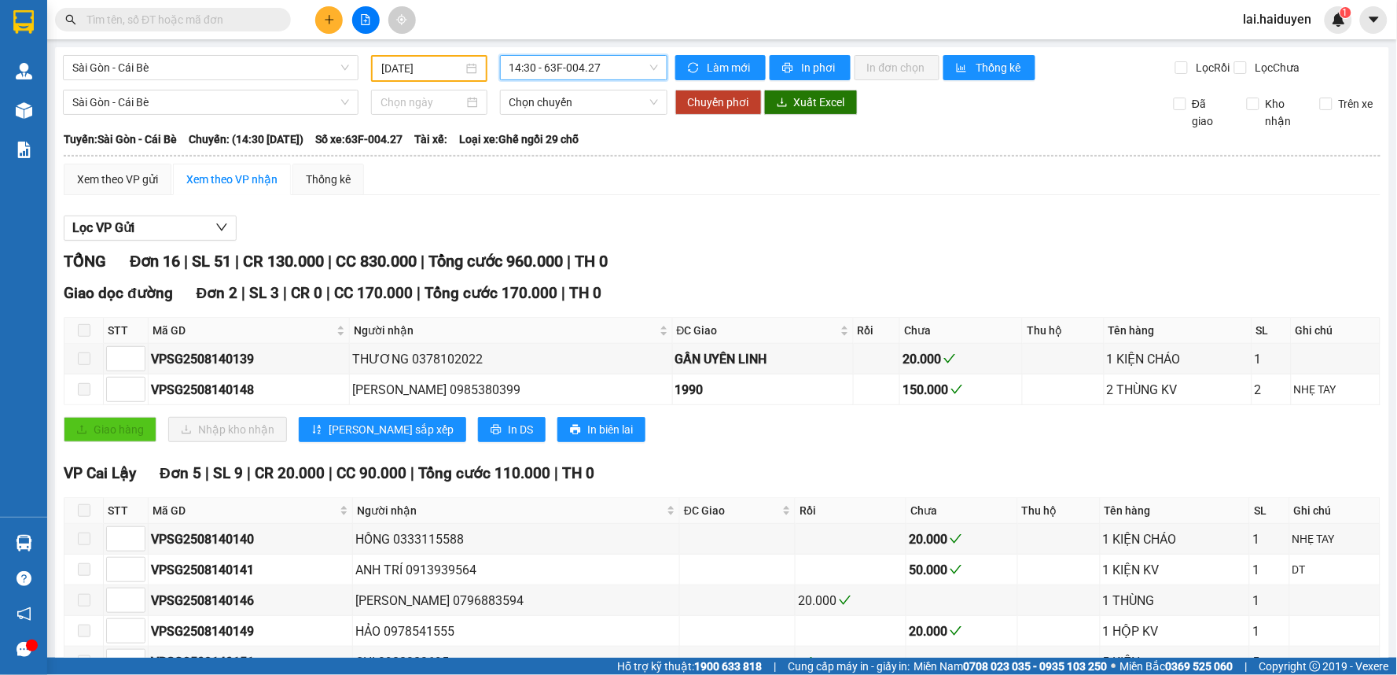
click at [165, 18] on input "text" at bounding box center [179, 19] width 186 height 17
click at [259, 20] on input "text" at bounding box center [179, 19] width 186 height 17
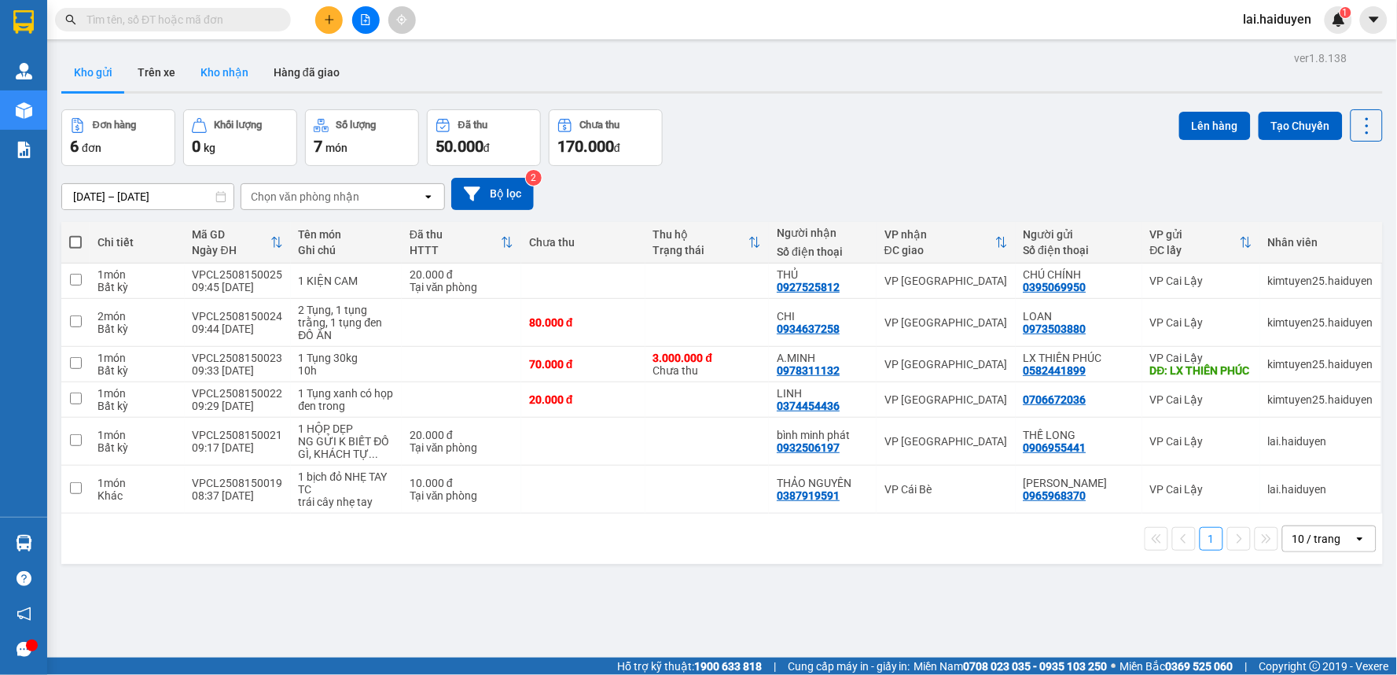
click at [211, 72] on button "Kho nhận" at bounding box center [224, 72] width 73 height 38
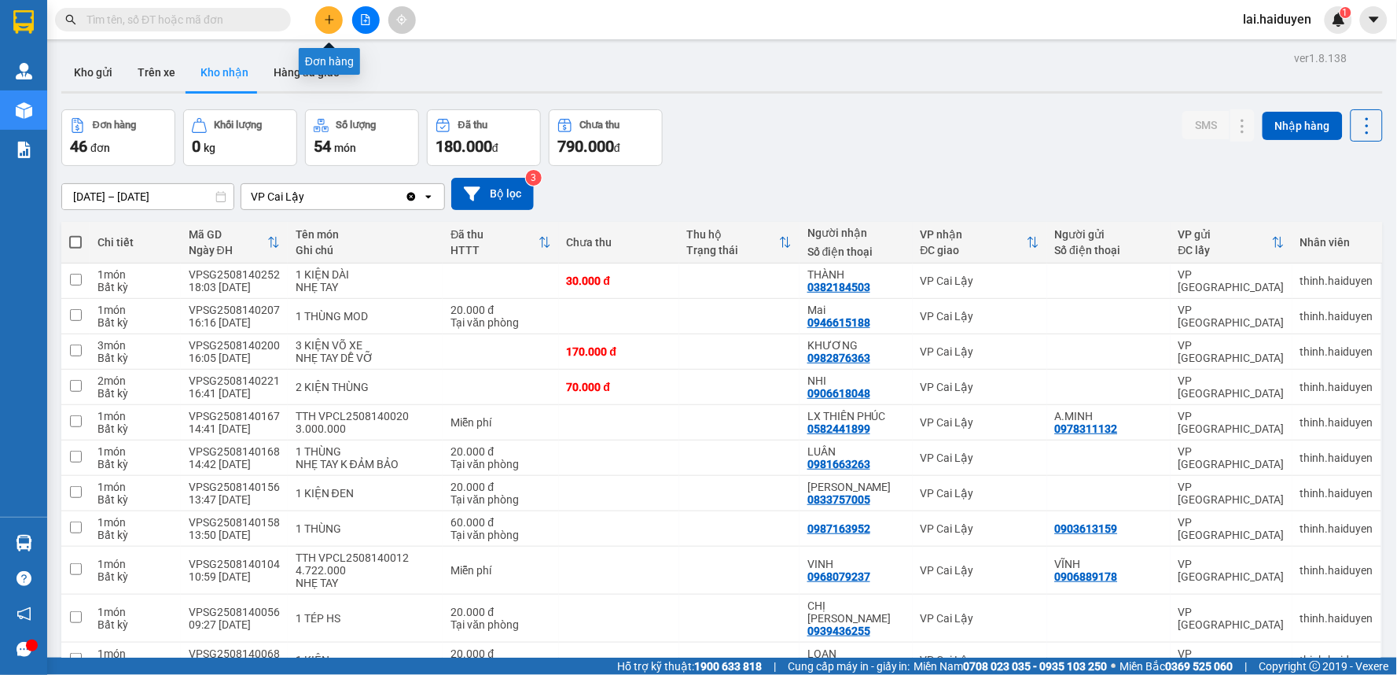
click at [340, 16] on button at bounding box center [329, 20] width 28 height 28
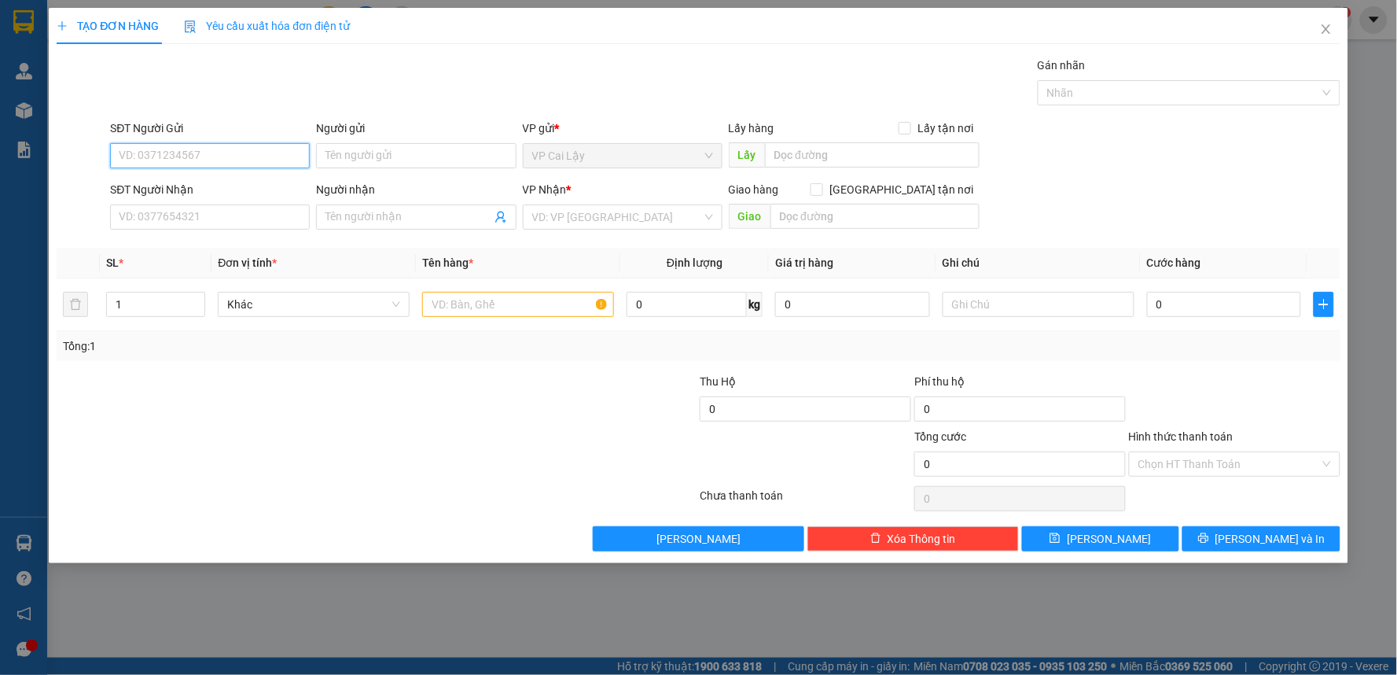
click at [230, 149] on input "SĐT Người Gửi" at bounding box center [210, 155] width 200 height 25
click at [232, 149] on input "SĐT Người Gửi" at bounding box center [210, 155] width 200 height 25
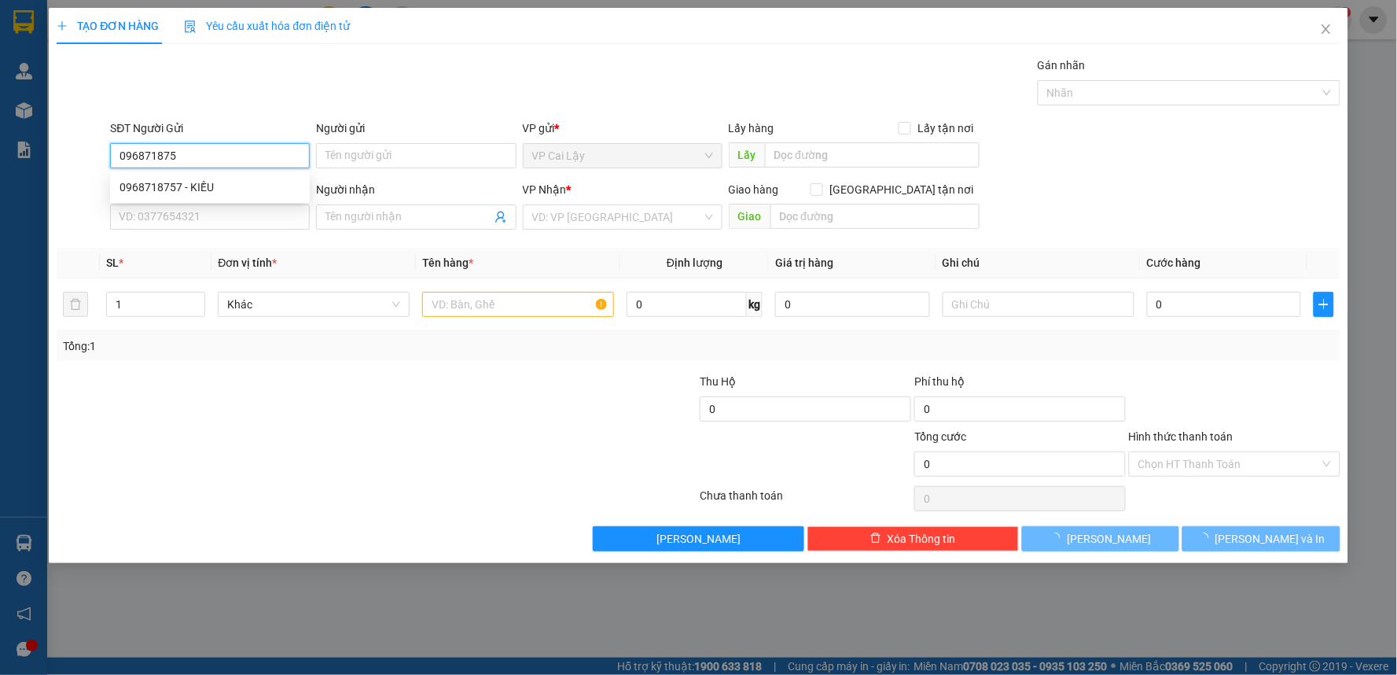
type input "0968718757"
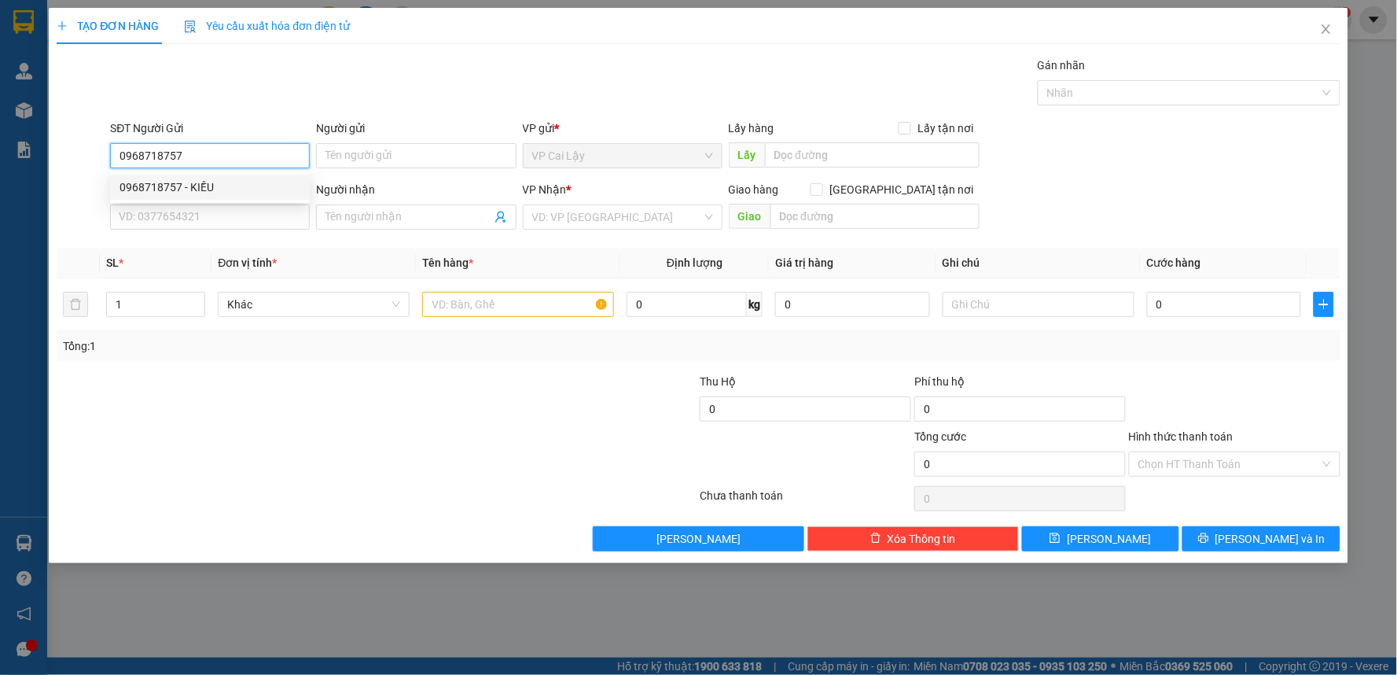
click at [224, 183] on div "0968718757 - KIỀU" at bounding box center [209, 186] width 181 height 17
type input "KIỀU"
type input "0916493088"
type input "cty thái sinh"
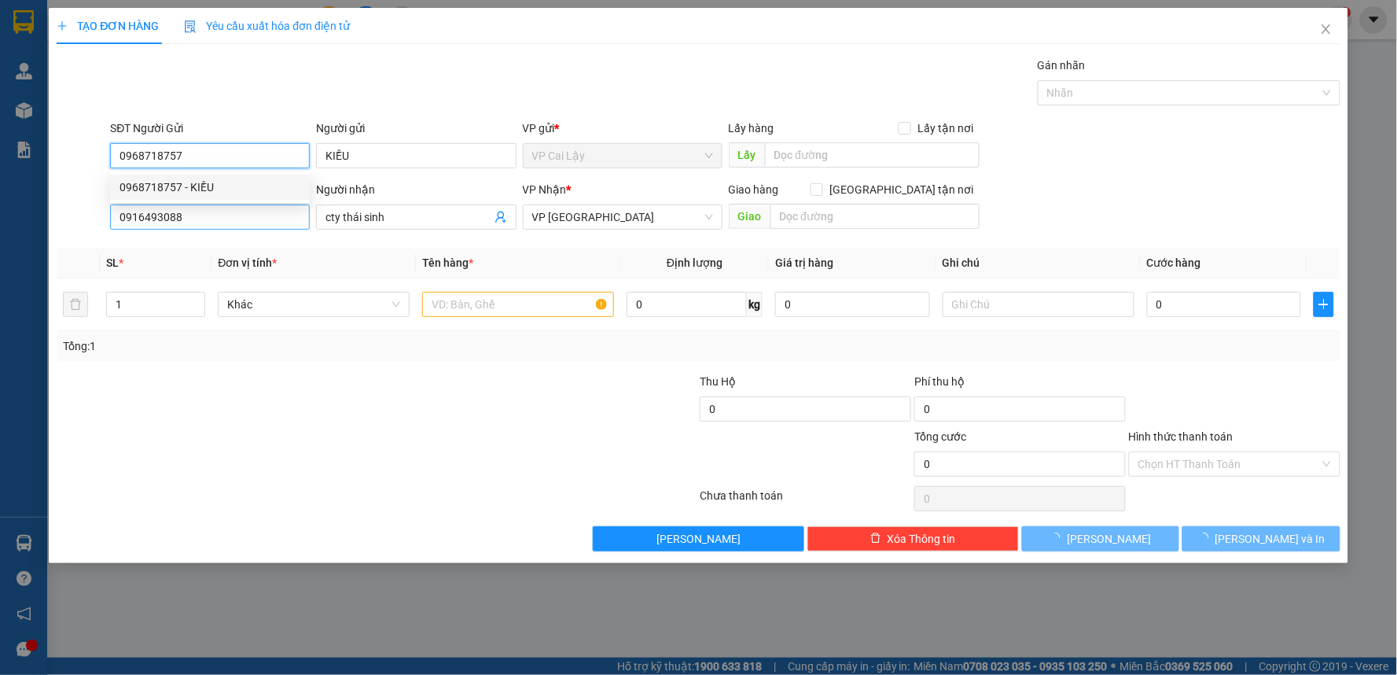
type input "20.000"
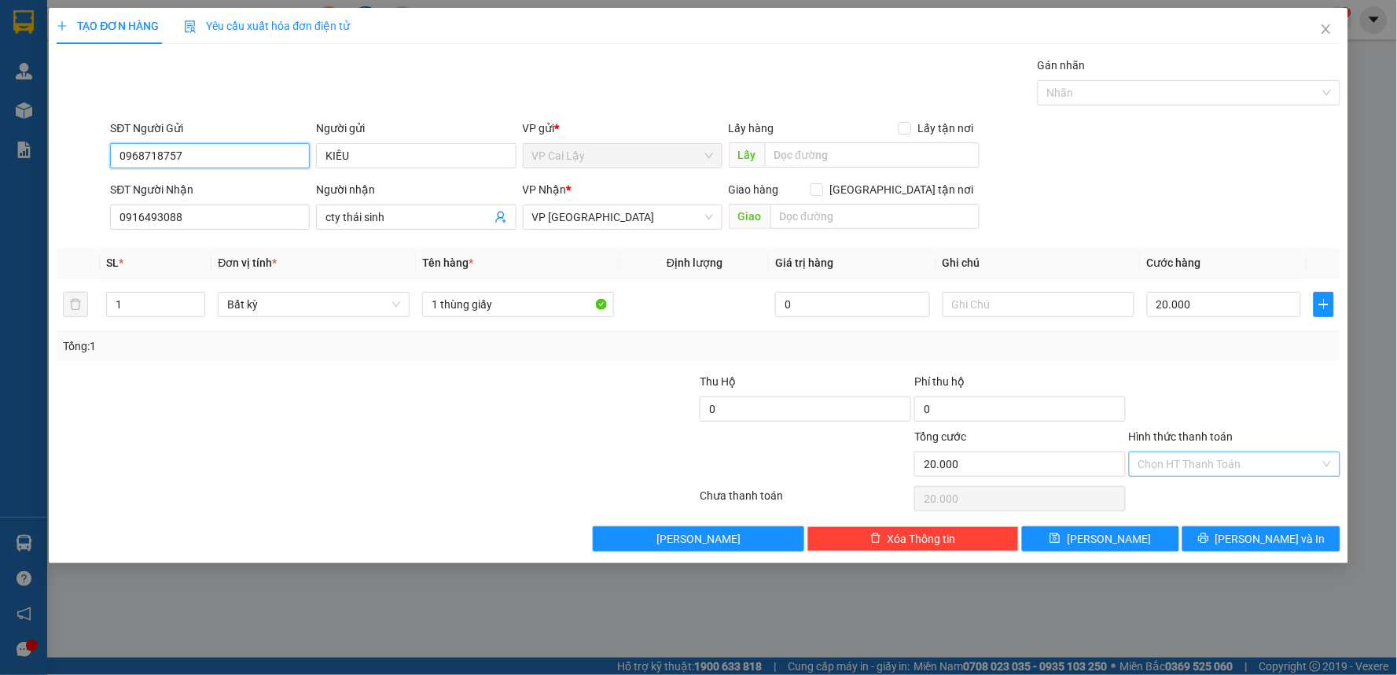
type input "0968718757"
click at [1254, 456] on input "Hình thức thanh toán" at bounding box center [1229, 464] width 182 height 24
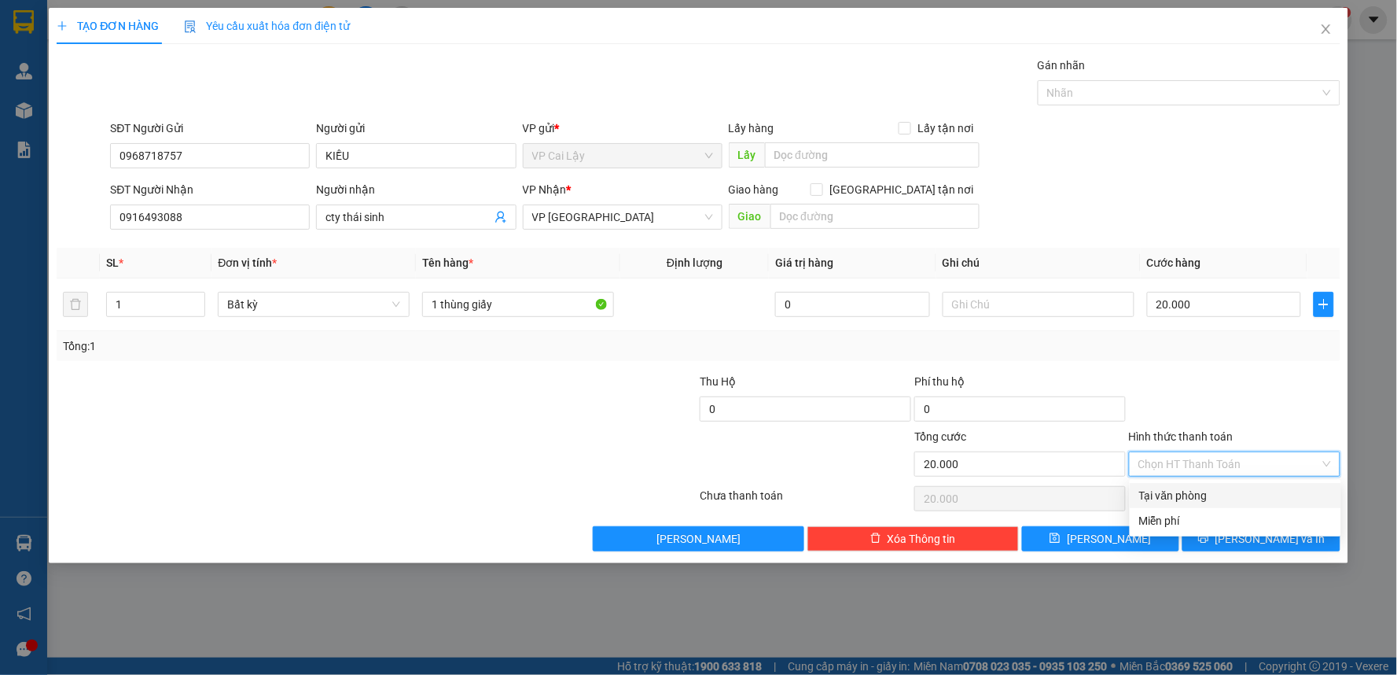
click at [1219, 491] on div "Tại văn phòng" at bounding box center [1235, 495] width 193 height 17
type input "0"
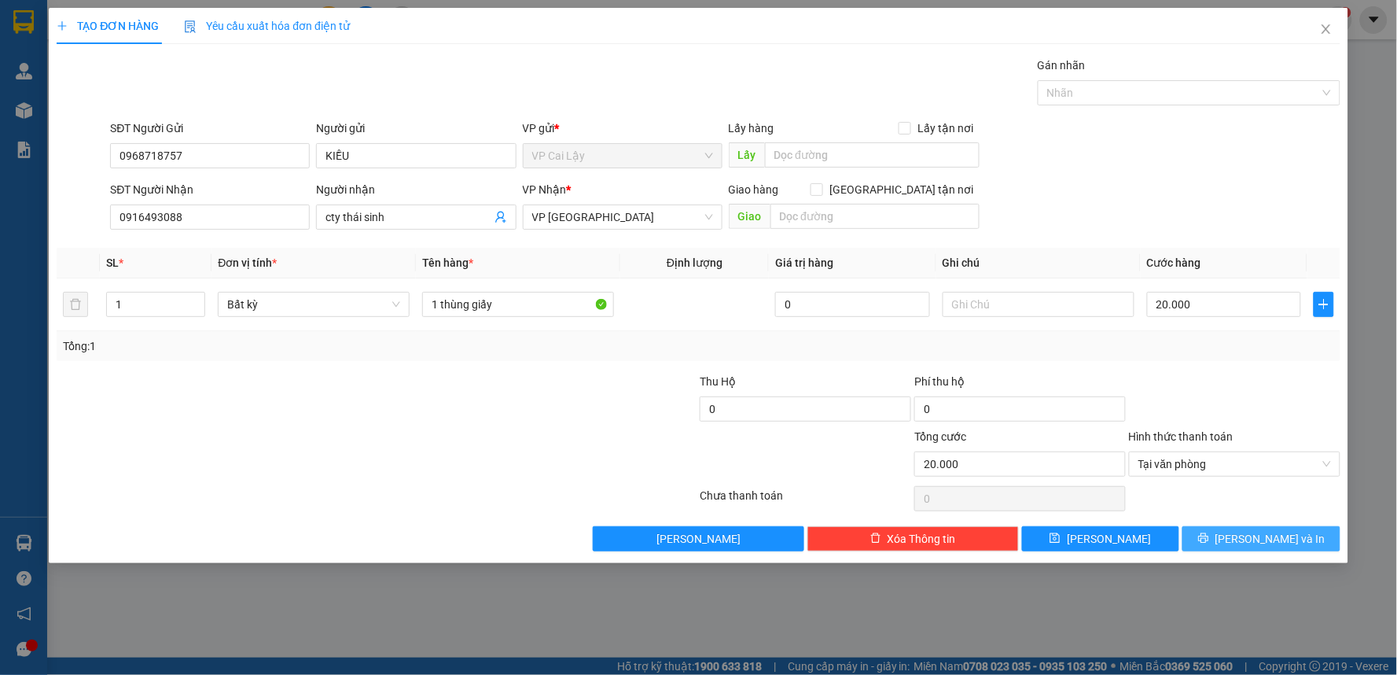
click at [1201, 536] on button "[PERSON_NAME] và In" at bounding box center [1261, 538] width 158 height 25
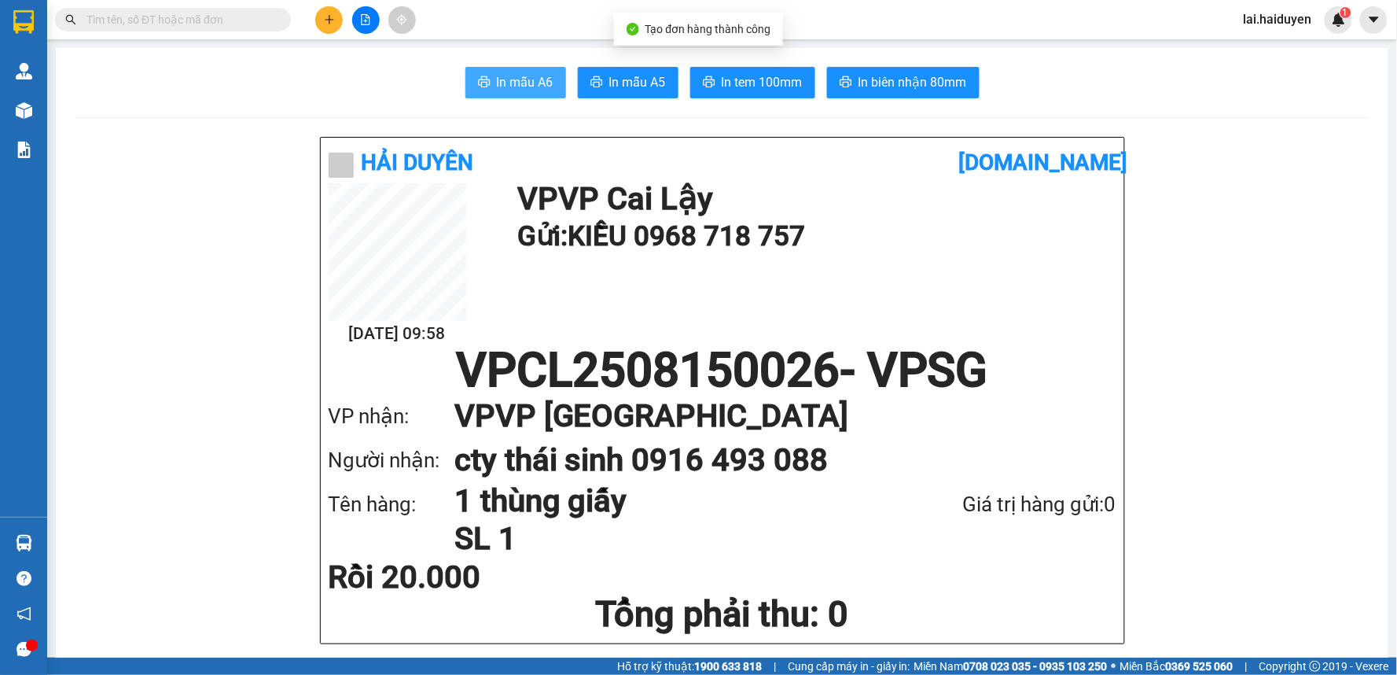
click at [513, 82] on span "In mẫu A6" at bounding box center [525, 82] width 57 height 20
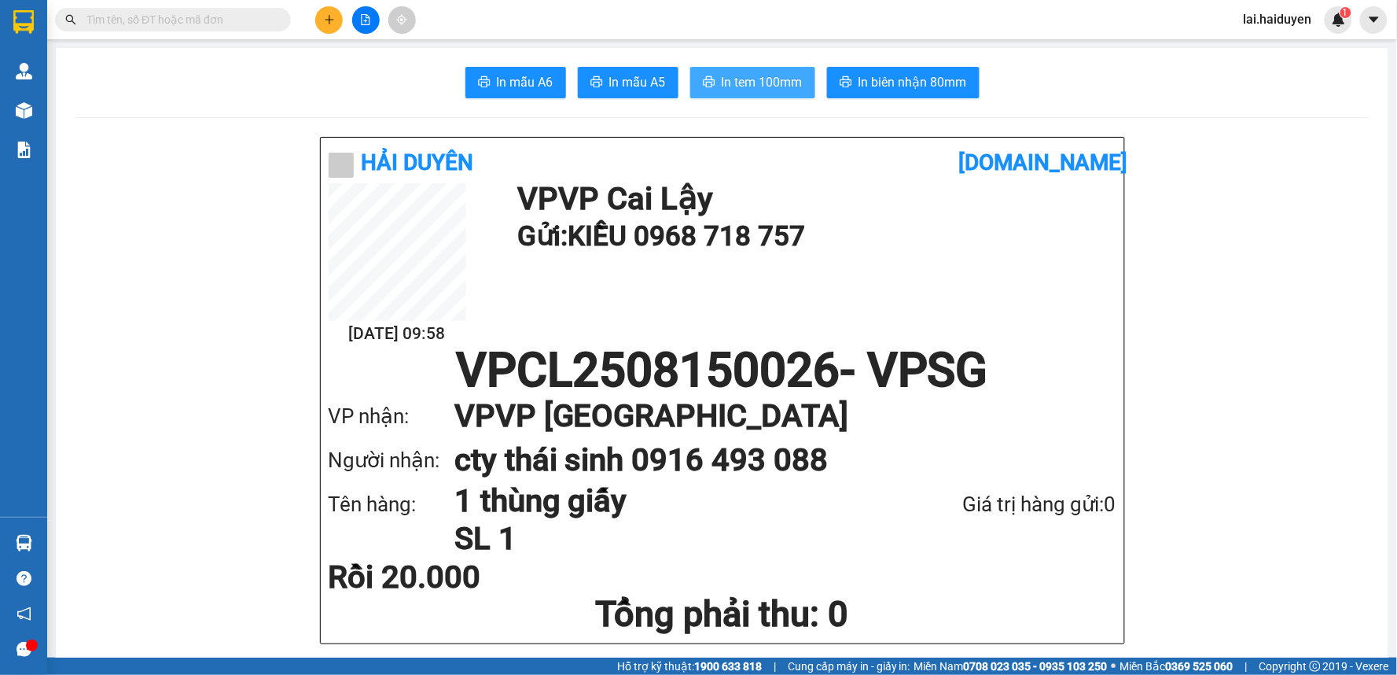
click at [763, 97] on button "In tem 100mm" at bounding box center [752, 82] width 125 height 31
click at [759, 90] on span "In tem 100mm" at bounding box center [762, 82] width 81 height 20
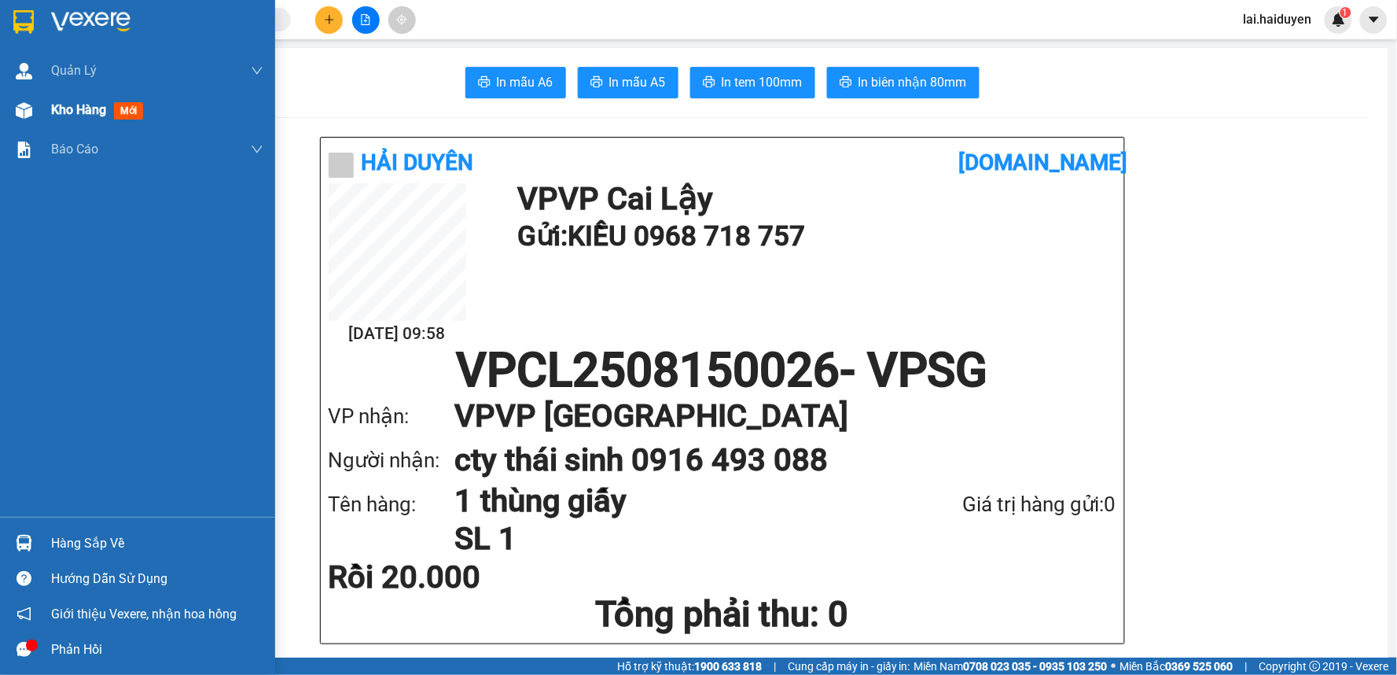
click at [59, 106] on span "Kho hàng" at bounding box center [78, 109] width 55 height 15
drag, startPoint x: 59, startPoint y: 106, endPoint x: 73, endPoint y: 102, distance: 14.7
click at [59, 96] on div "Kho hàng mới" at bounding box center [157, 109] width 212 height 39
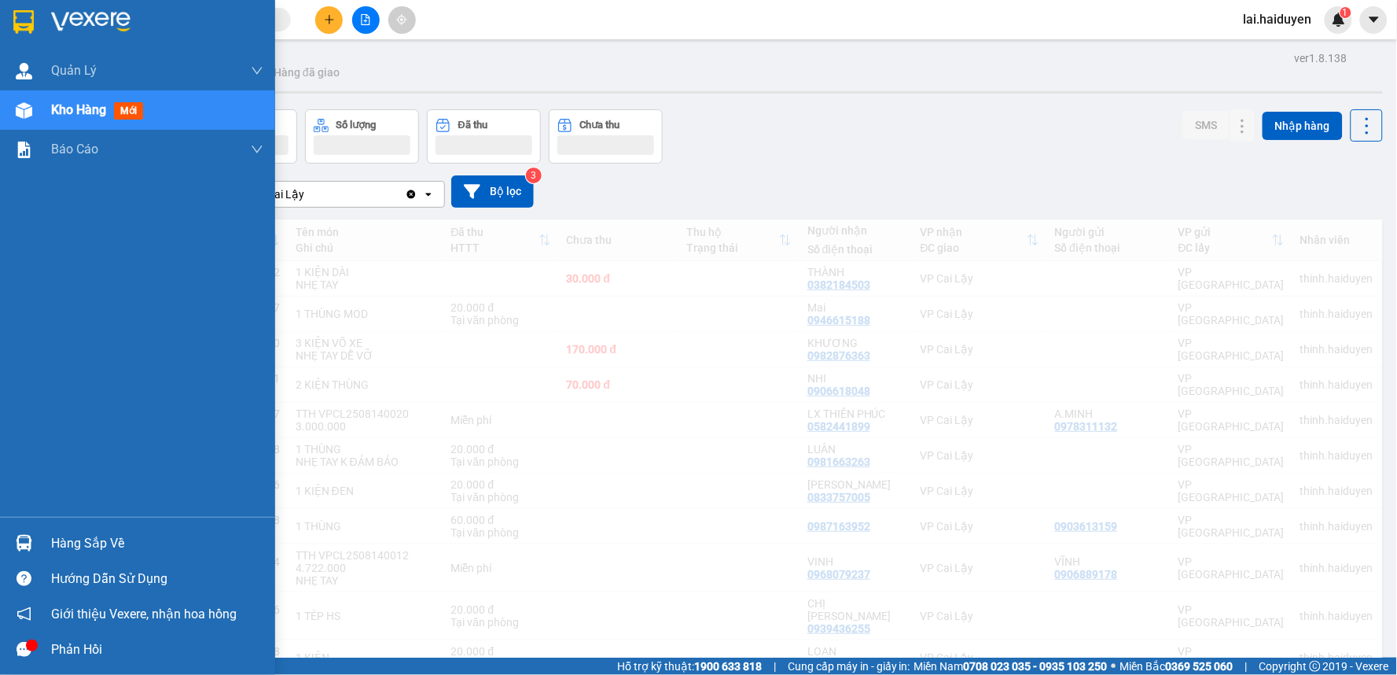
click at [73, 102] on span "Kho hàng" at bounding box center [78, 109] width 55 height 15
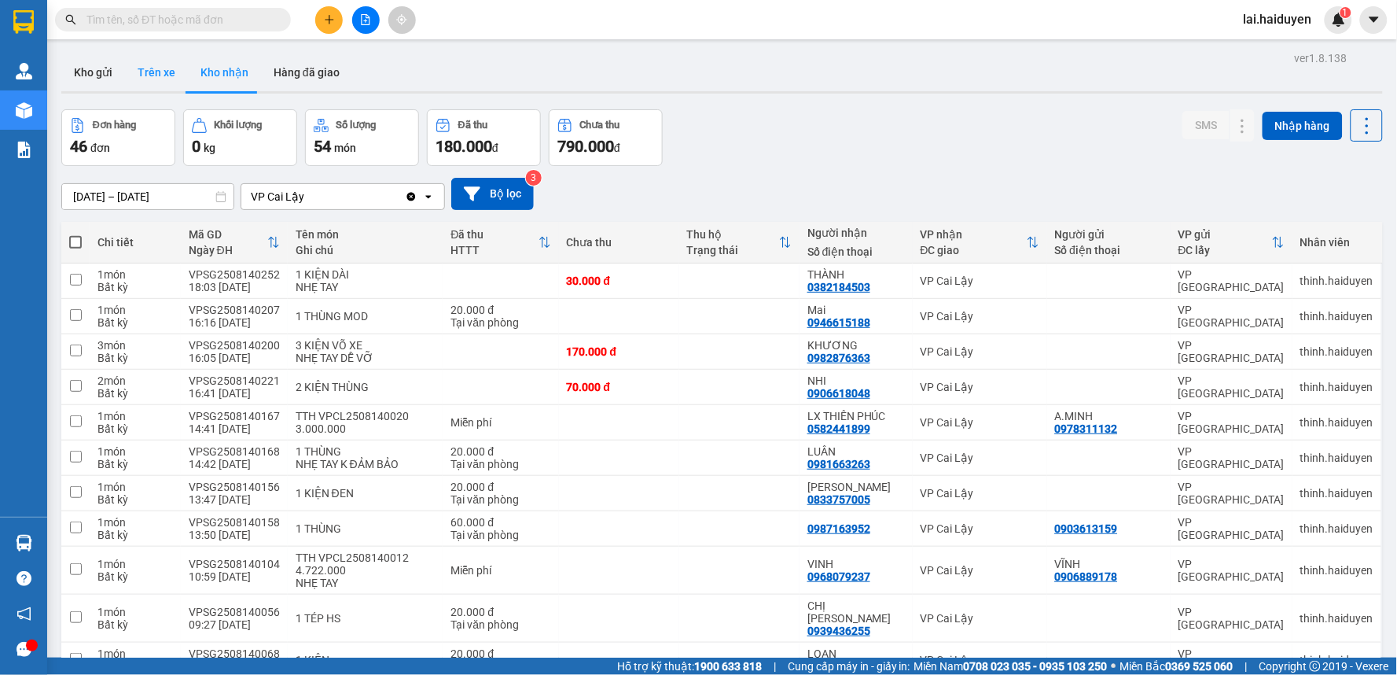
click at [142, 66] on button "Trên xe" at bounding box center [156, 72] width 63 height 38
type input "[DATE] – [DATE]"
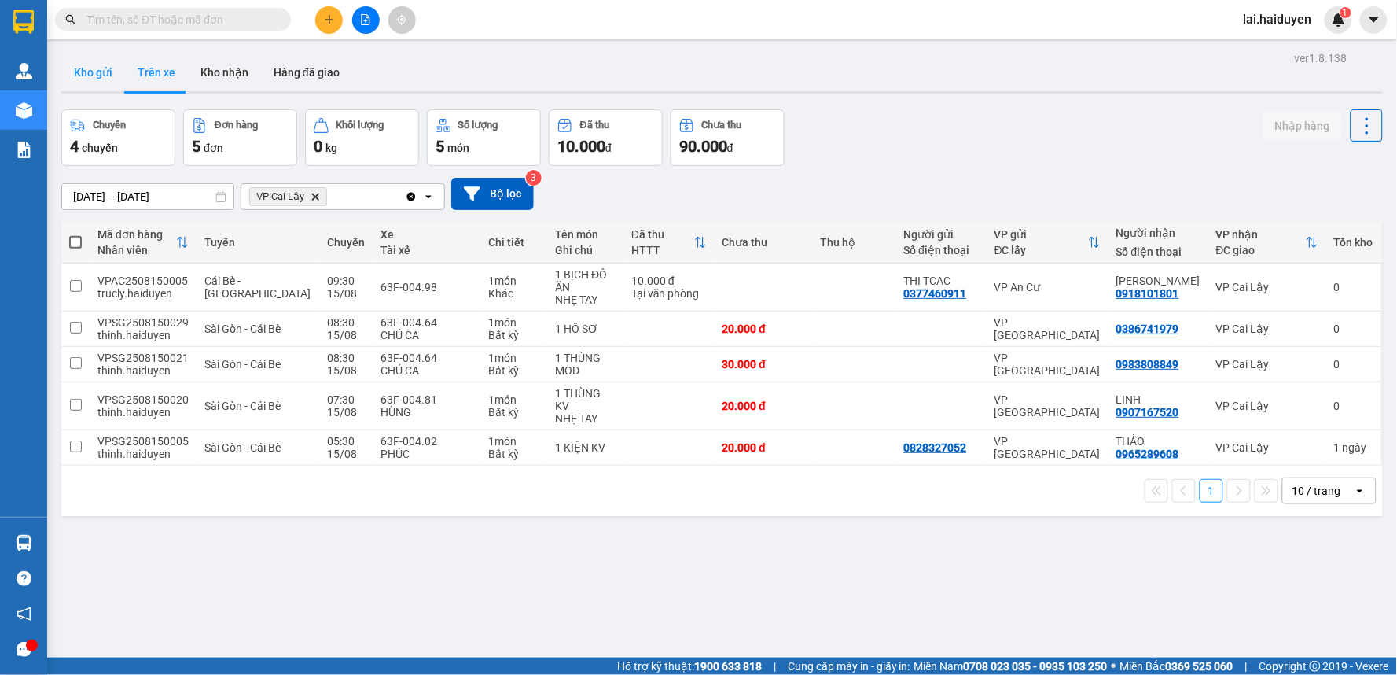
click at [83, 64] on button "Kho gửi" at bounding box center [93, 72] width 64 height 38
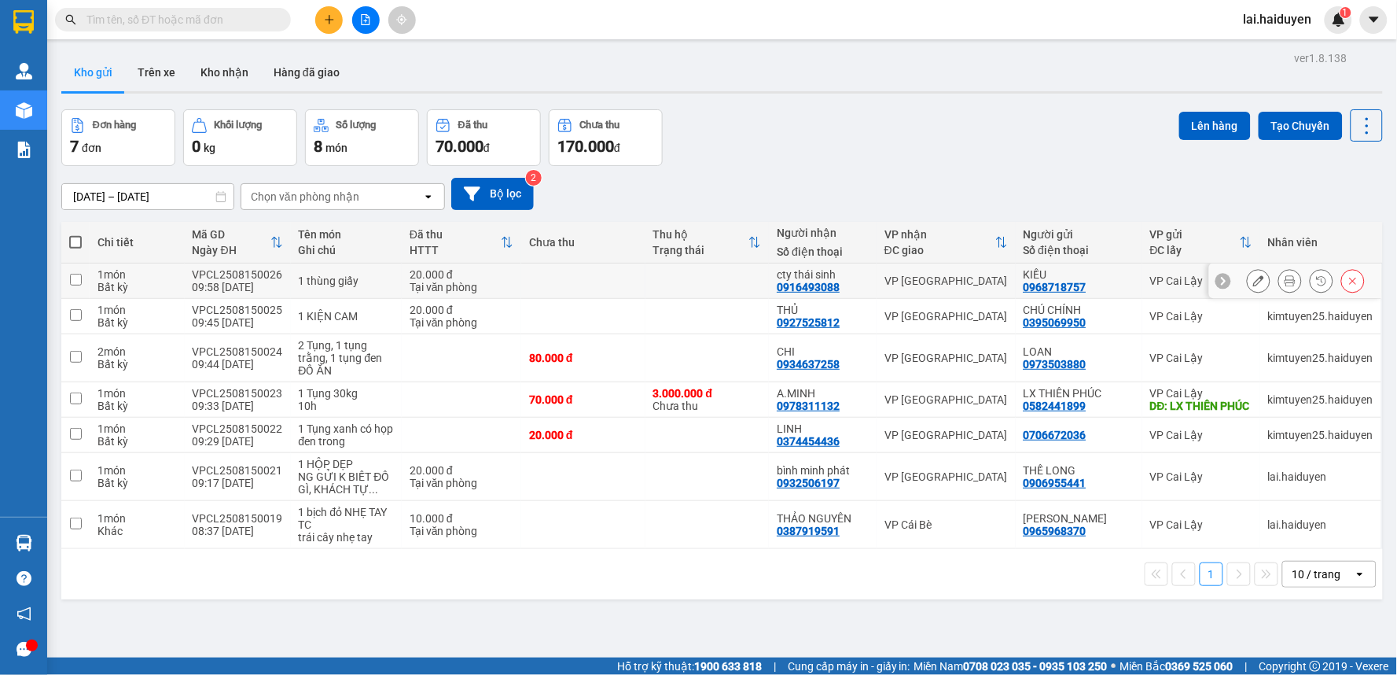
click at [1248, 289] on button at bounding box center [1259, 281] width 22 height 28
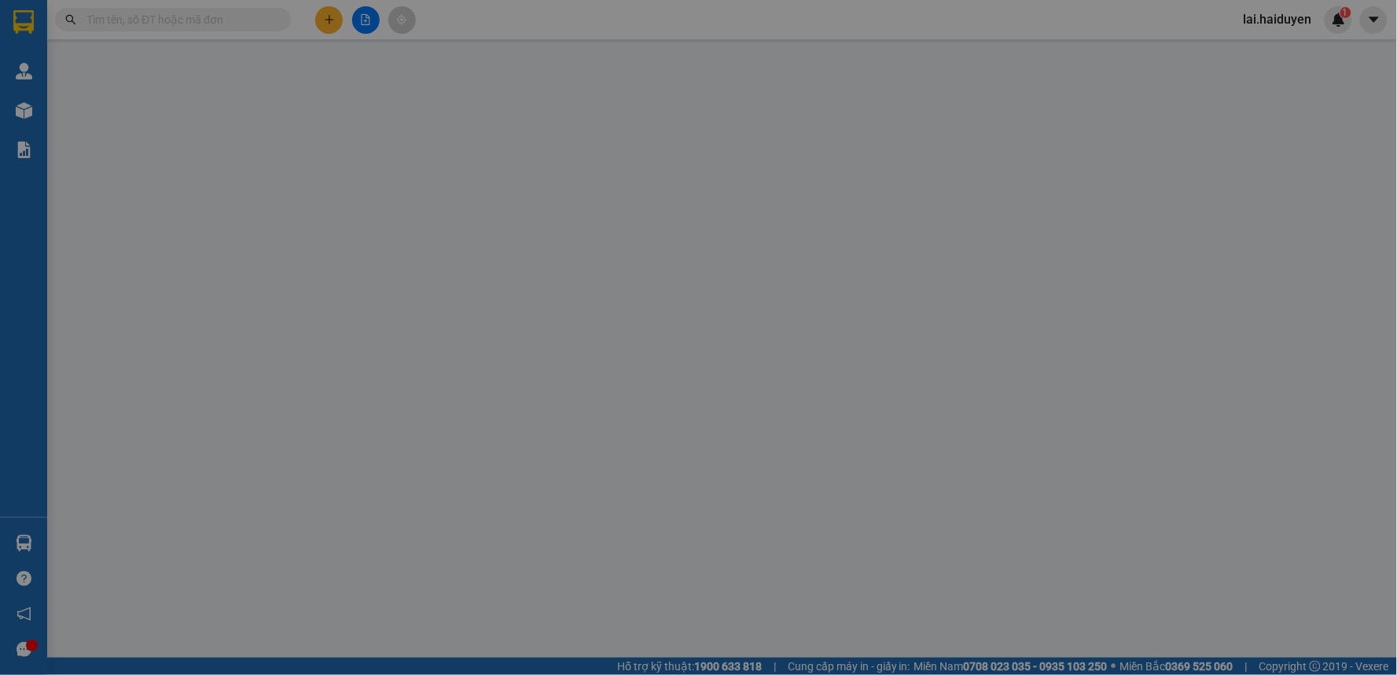
type input "0968718757"
type input "KIỀU"
type input "0916493088"
type input "cty thái sinh"
type input "20.000"
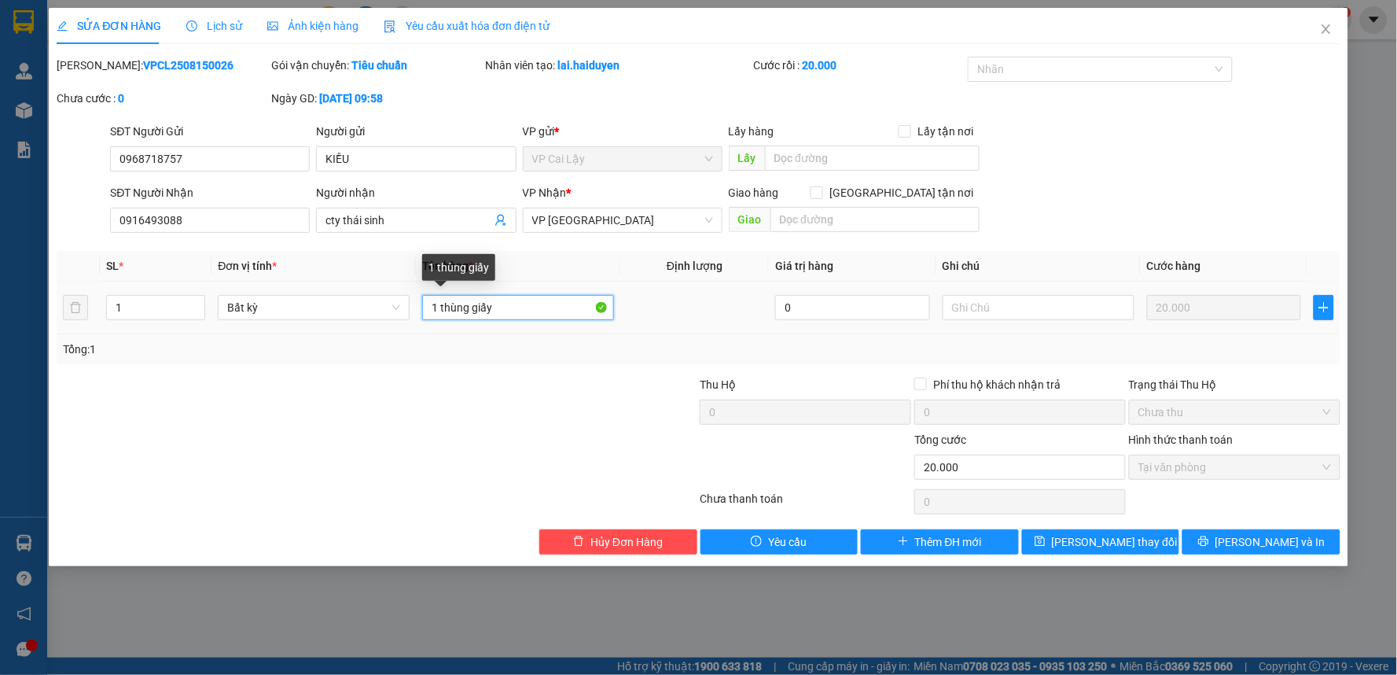
drag, startPoint x: 535, startPoint y: 307, endPoint x: 438, endPoint y: 301, distance: 96.9
click at [438, 301] on input "1 thùng giấy" at bounding box center [518, 307] width 192 height 25
click at [443, 303] on input "1 PB" at bounding box center [518, 307] width 192 height 25
type input "1 PB"
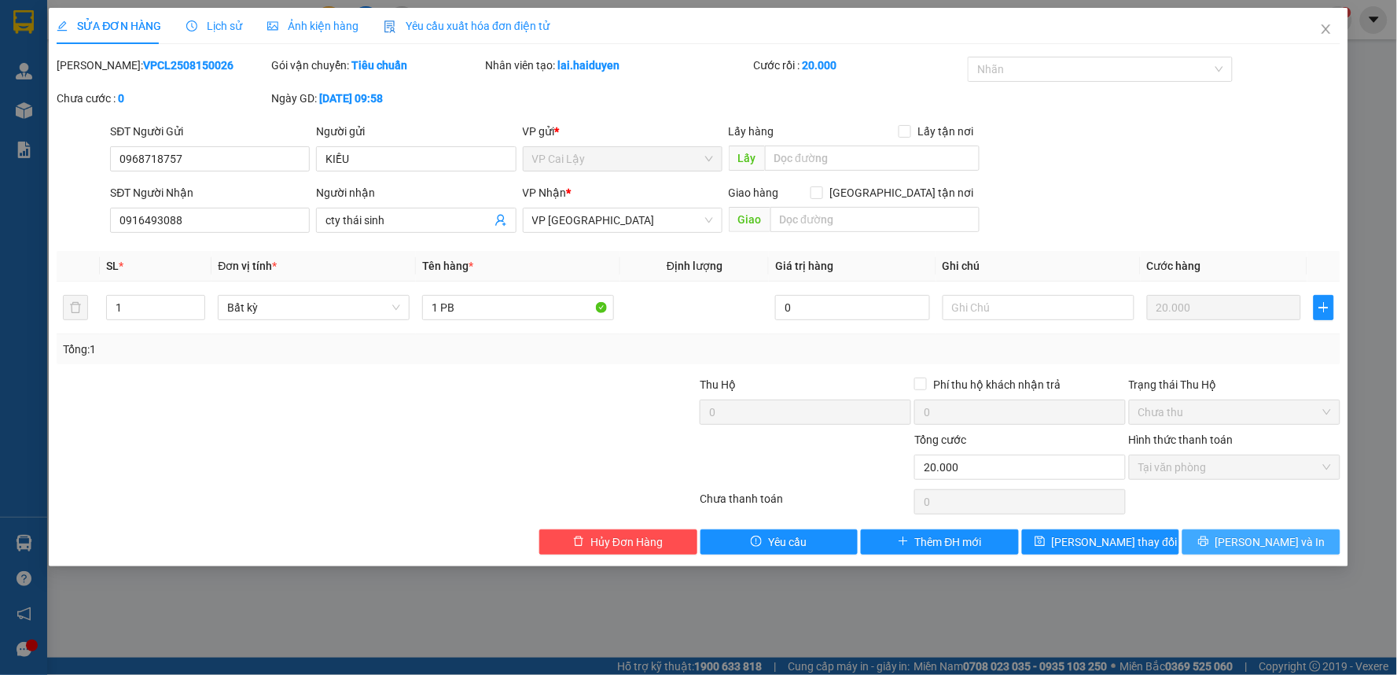
click at [1243, 533] on button "[PERSON_NAME] và In" at bounding box center [1261, 541] width 158 height 25
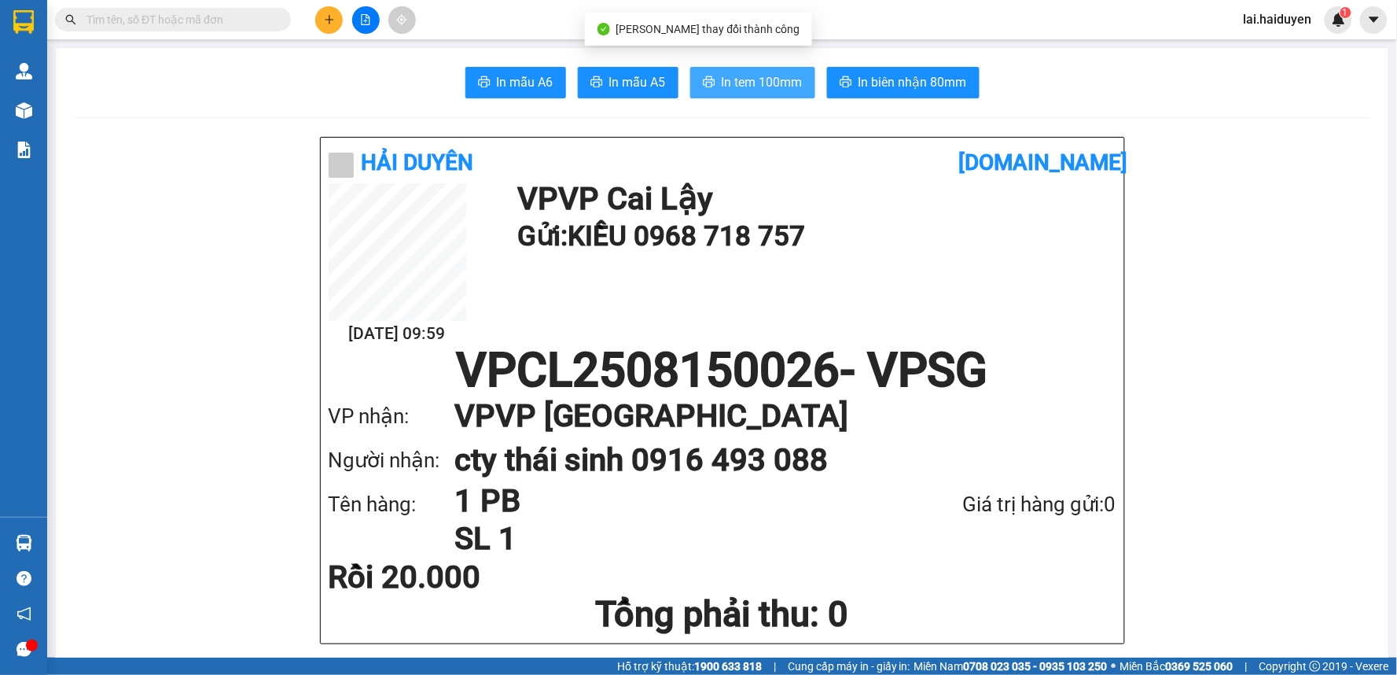
click at [767, 80] on span "In tem 100mm" at bounding box center [762, 82] width 81 height 20
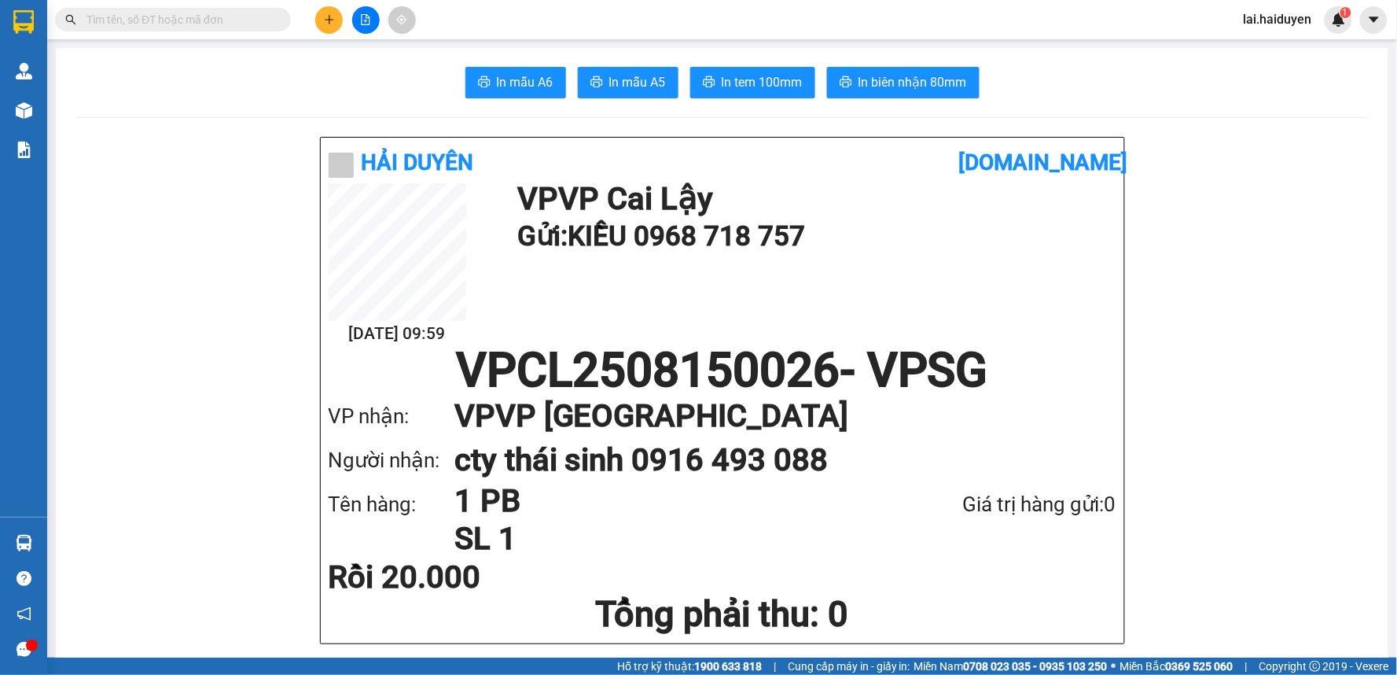
click at [334, 19] on icon "plus" at bounding box center [329, 19] width 11 height 11
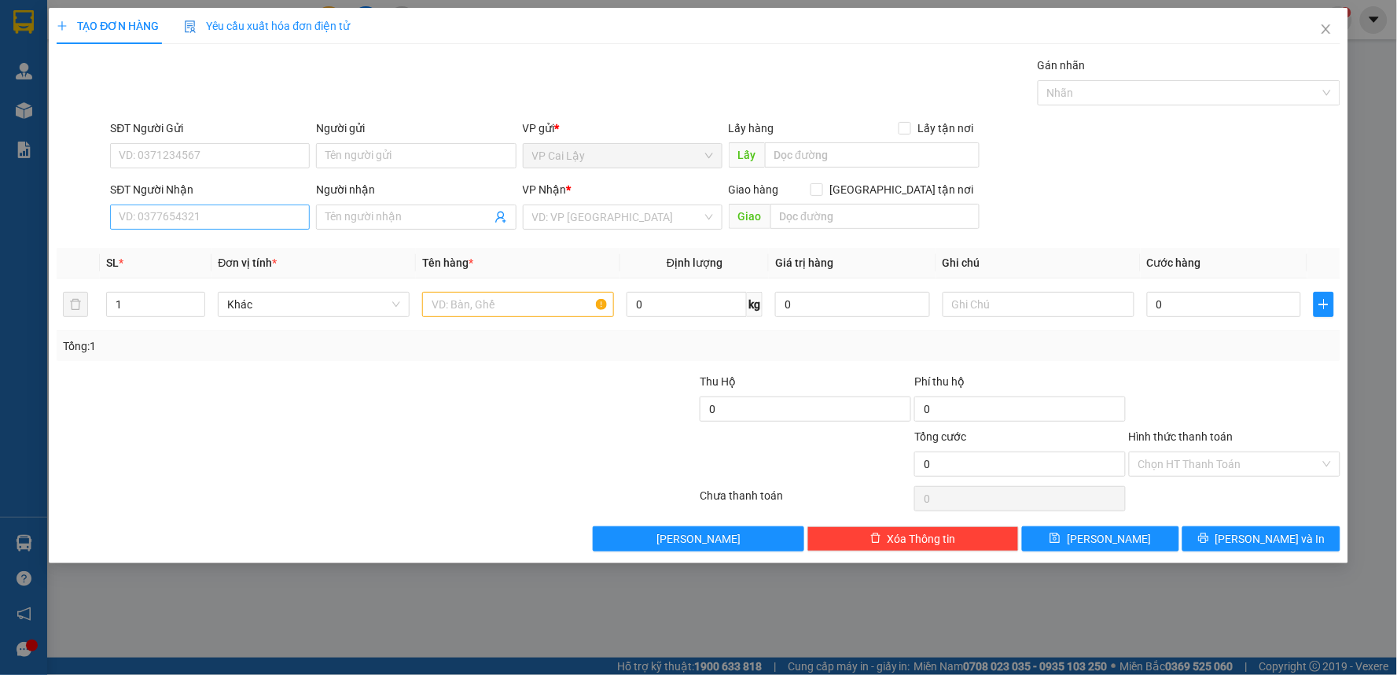
drag, startPoint x: 225, startPoint y: 238, endPoint x: 225, endPoint y: 221, distance: 17.3
click at [225, 233] on div "Transit Pickup Surcharge Ids Transit Deliver Surcharge Ids Transit Deliver Surc…" at bounding box center [699, 304] width 1284 height 494
click at [225, 217] on input "SĐT Người Nhận" at bounding box center [210, 216] width 200 height 25
click at [275, 241] on div "0372446745 - GIÀU" at bounding box center [209, 248] width 181 height 17
type input "0372446745"
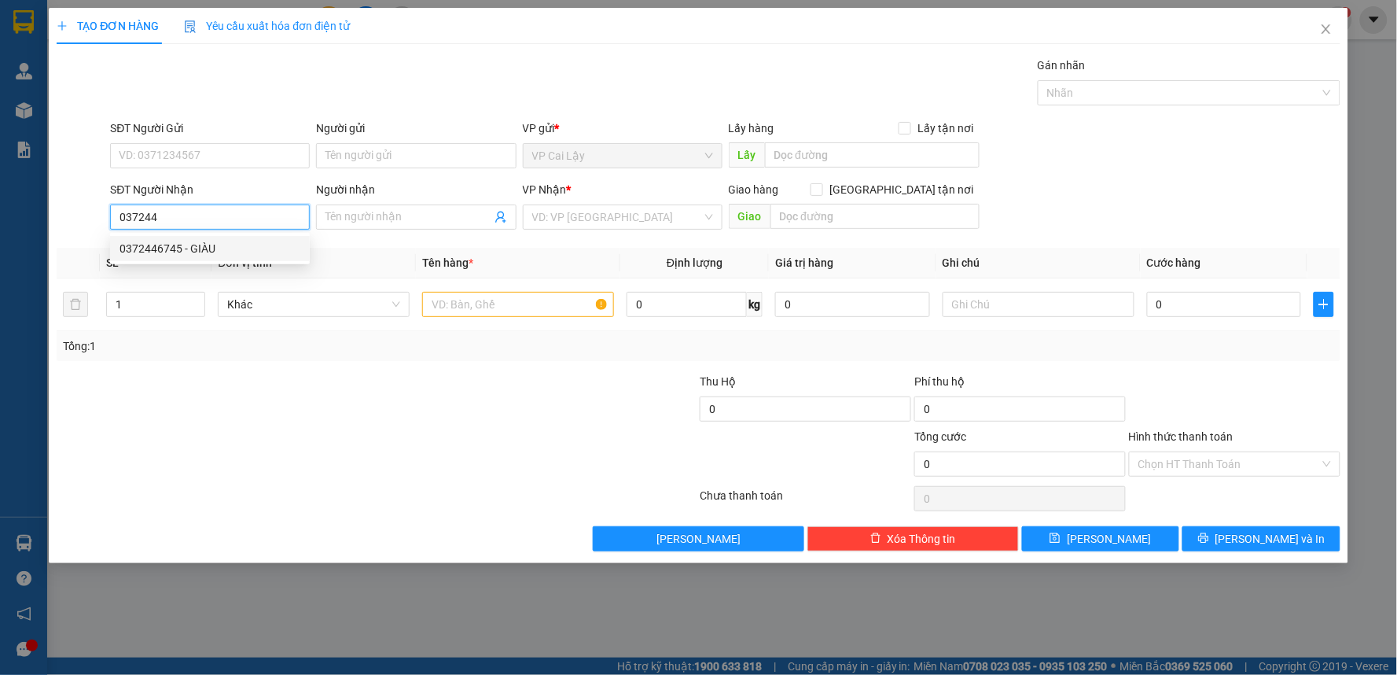
type input "GIÀU"
type input "20.000"
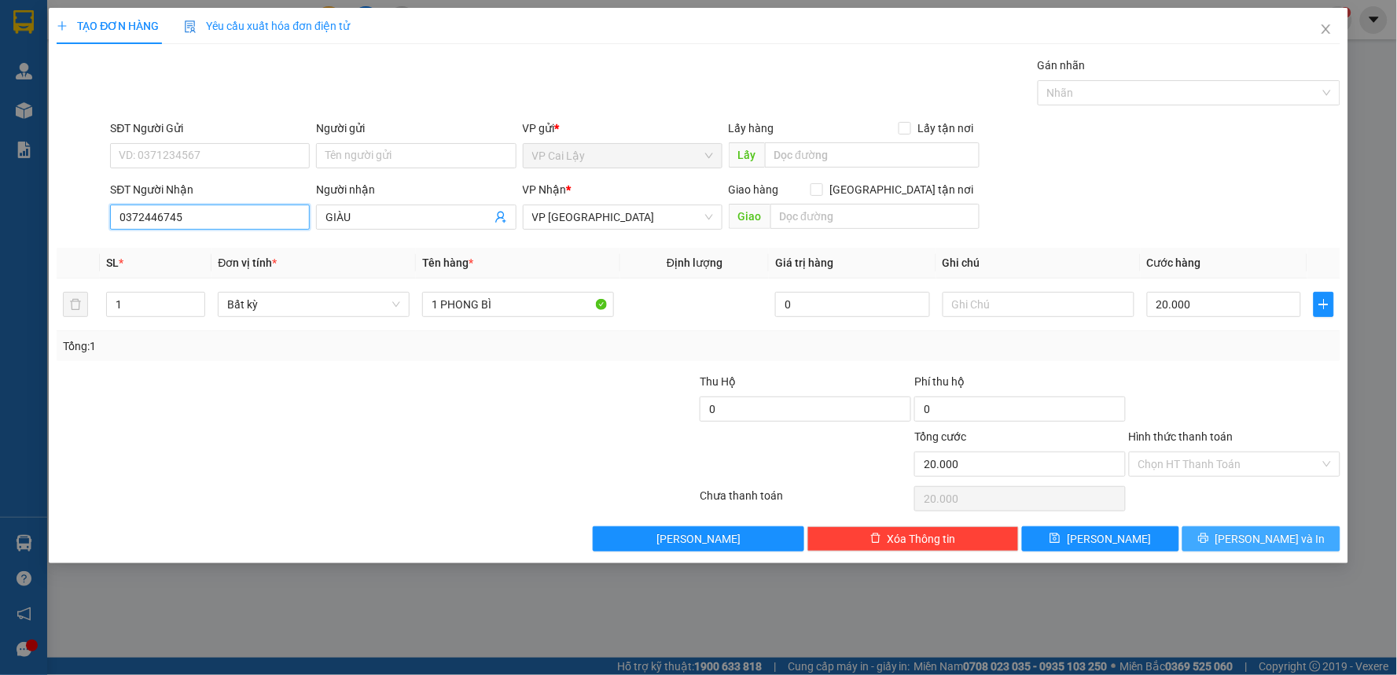
type input "0372446745"
click at [1243, 536] on button "[PERSON_NAME] và In" at bounding box center [1261, 538] width 158 height 25
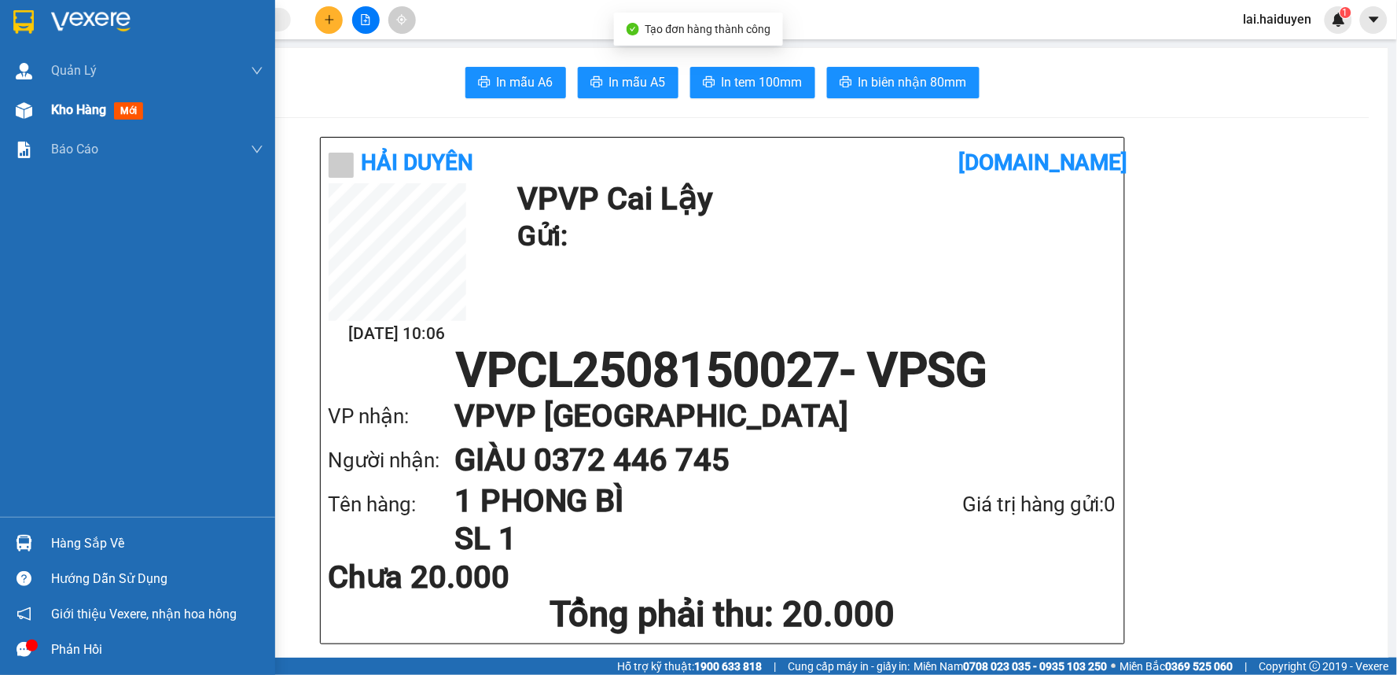
click at [52, 104] on span "Kho hàng" at bounding box center [78, 109] width 55 height 15
drag, startPoint x: 52, startPoint y: 104, endPoint x: 148, endPoint y: 1, distance: 140.7
click at [52, 105] on span "Kho hàng" at bounding box center [78, 109] width 55 height 15
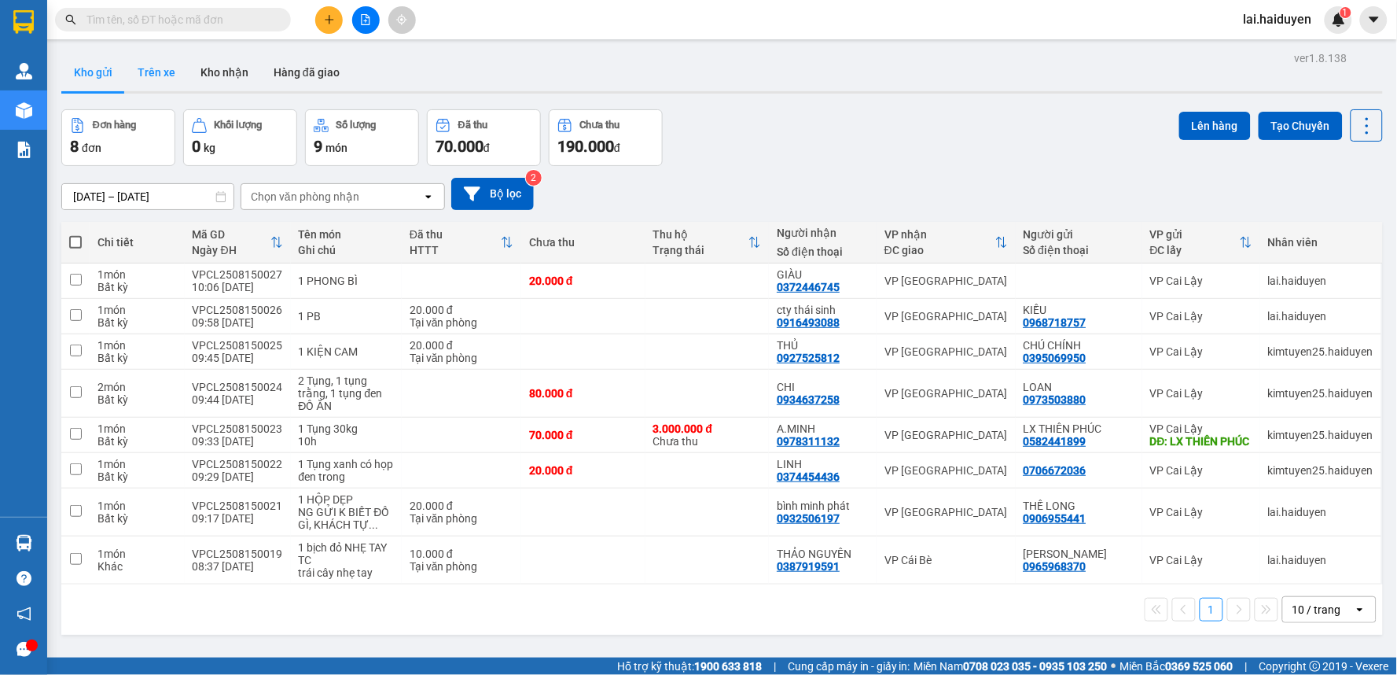
click at [142, 87] on button "Trên xe" at bounding box center [156, 72] width 63 height 38
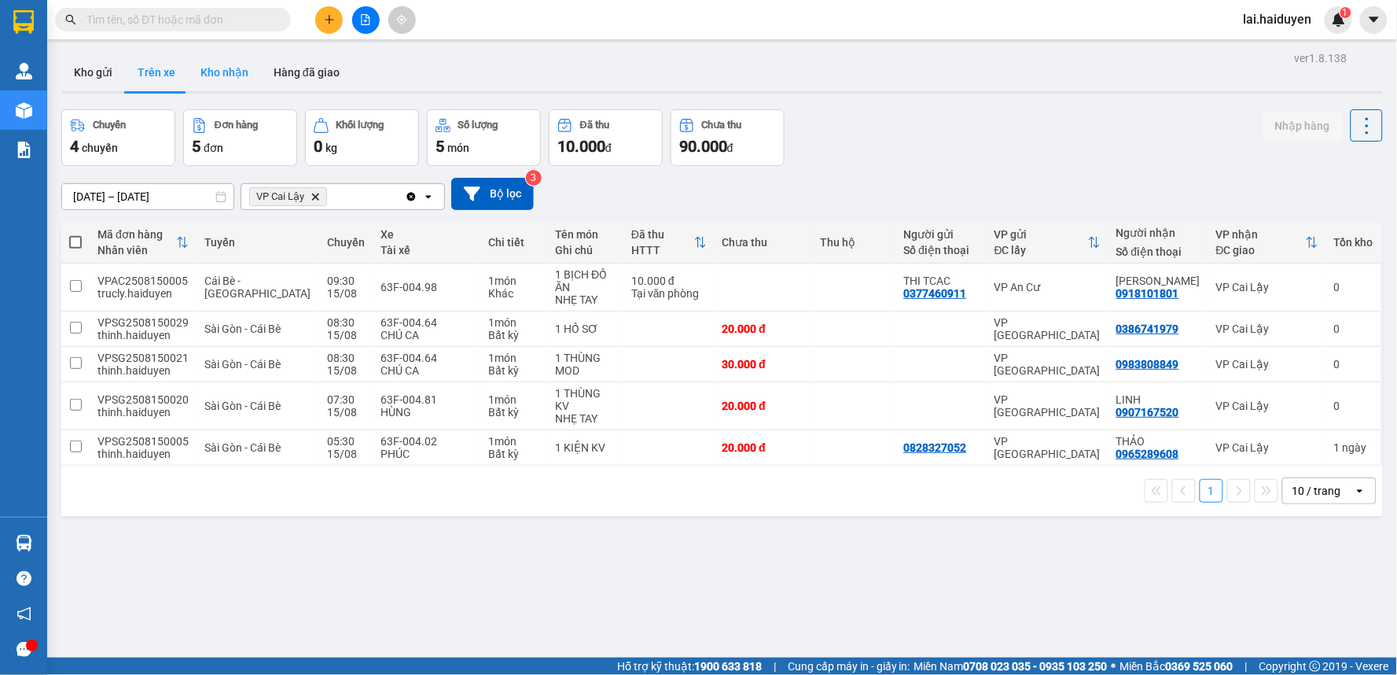
click at [219, 77] on button "Kho nhận" at bounding box center [224, 72] width 73 height 38
type input "[DATE] – [DATE]"
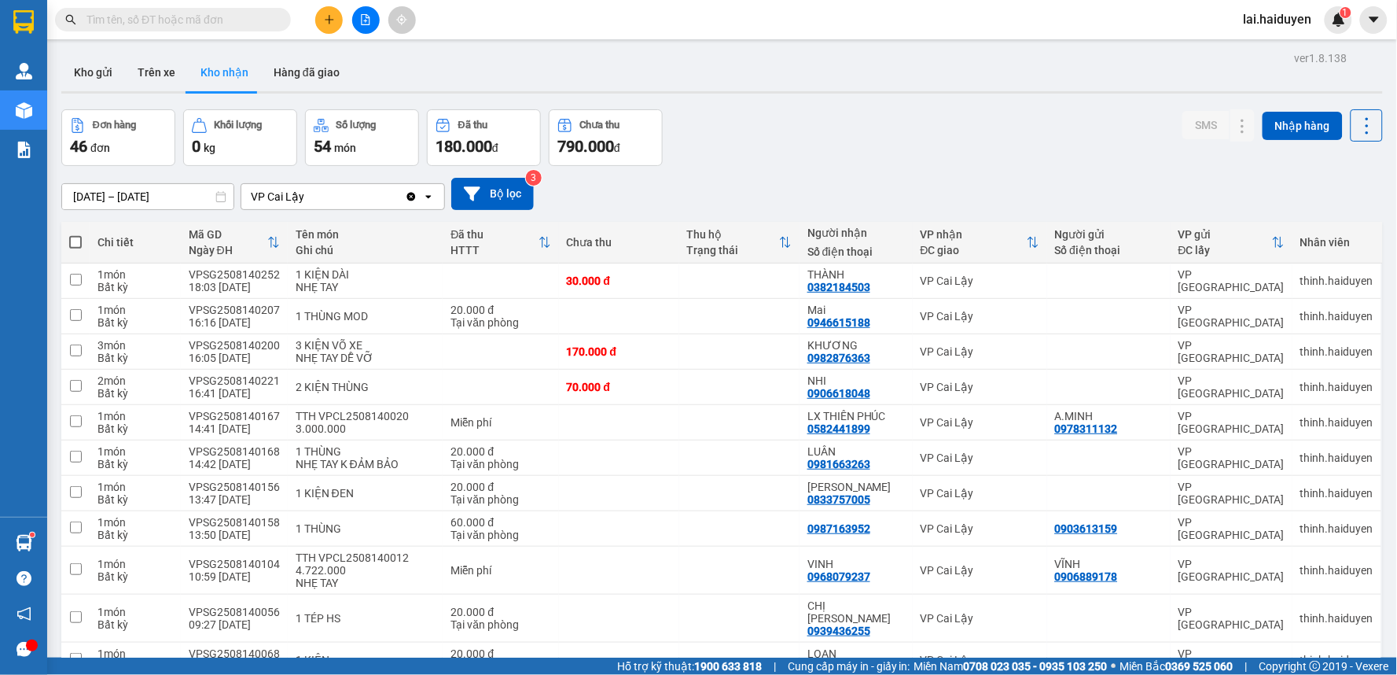
click at [208, 18] on input "text" at bounding box center [179, 19] width 186 height 17
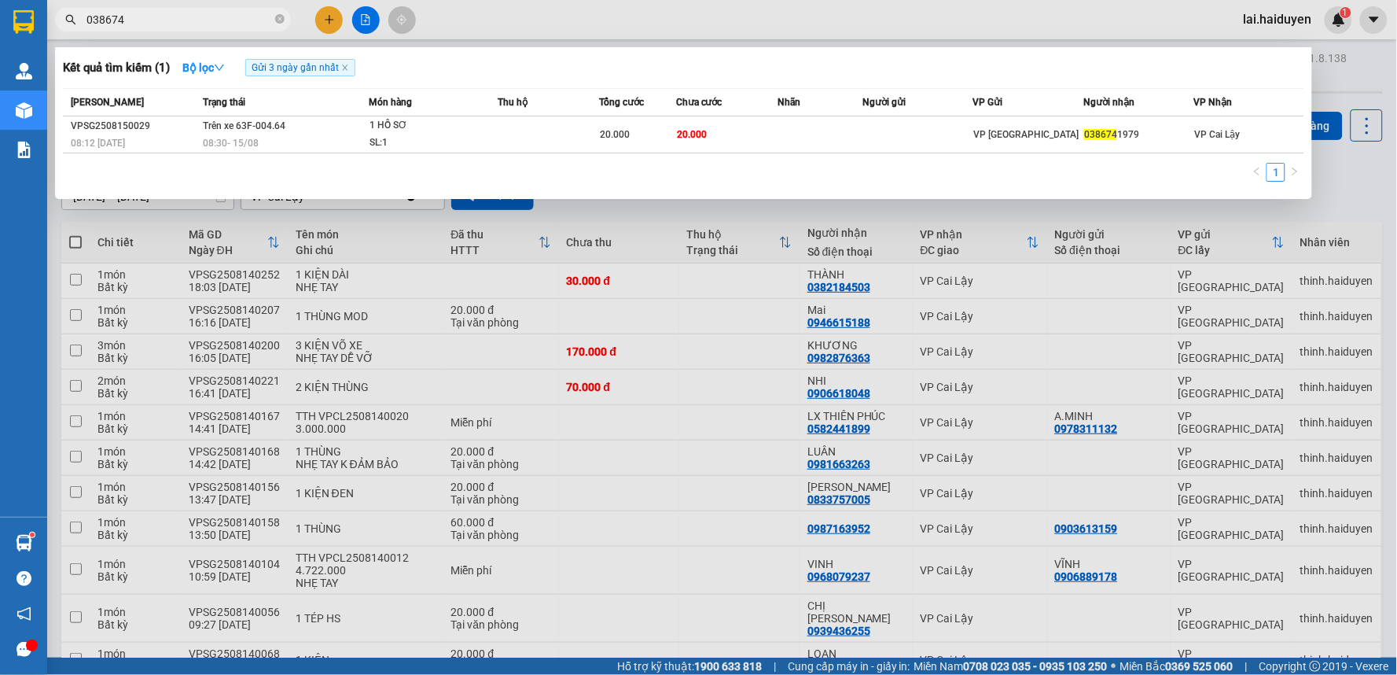
type input "038674"
click at [835, 465] on div at bounding box center [698, 337] width 1397 height 675
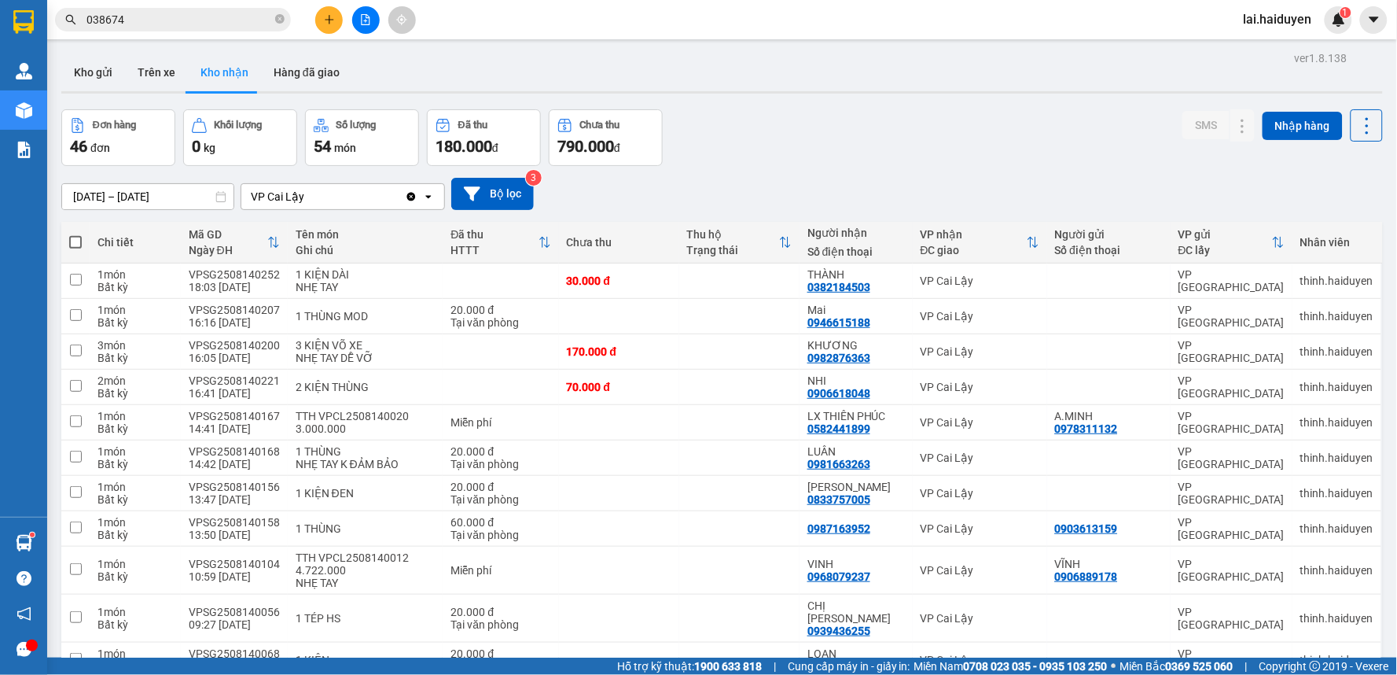
click at [328, 16] on icon "plus" at bounding box center [329, 19] width 11 height 11
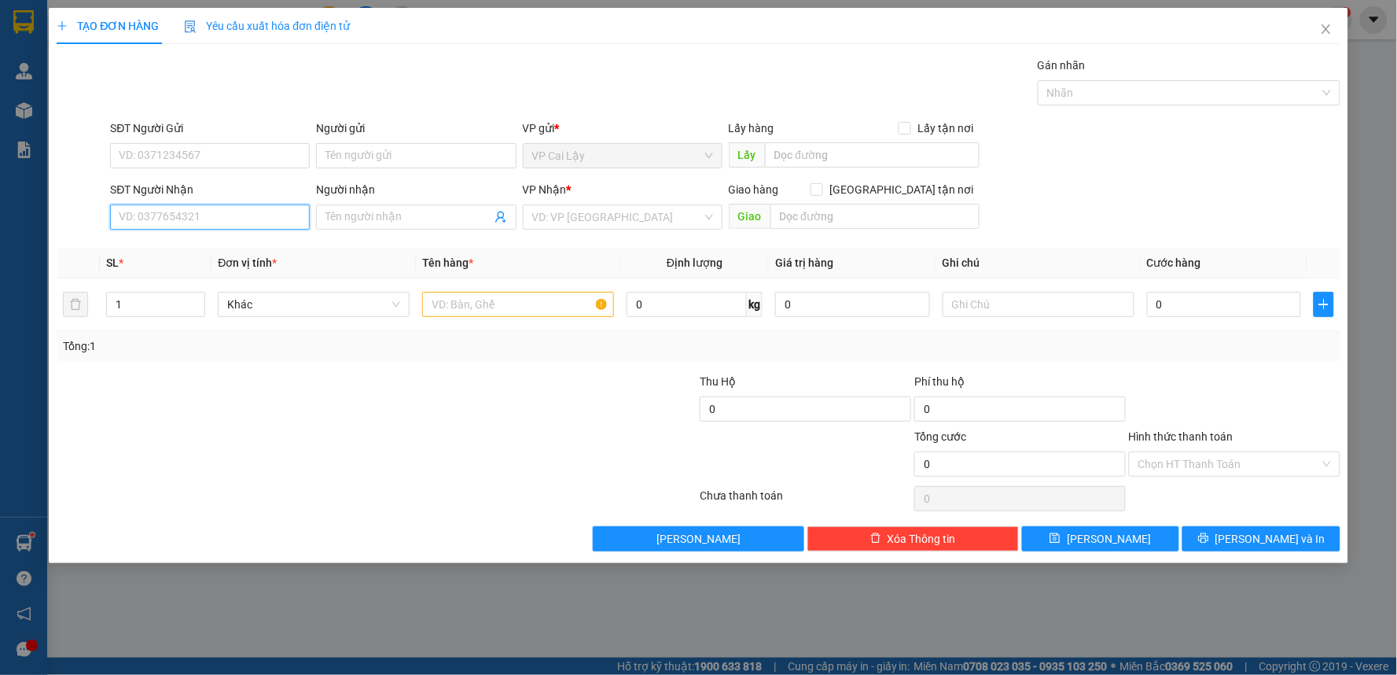
click at [248, 213] on input "SĐT Người Nhận" at bounding box center [210, 216] width 200 height 25
type input "0366966487"
click at [239, 240] on div "0366966487 - ANH THUẬN" at bounding box center [209, 248] width 181 height 17
type input "ANH THUẬN"
type input "30.000"
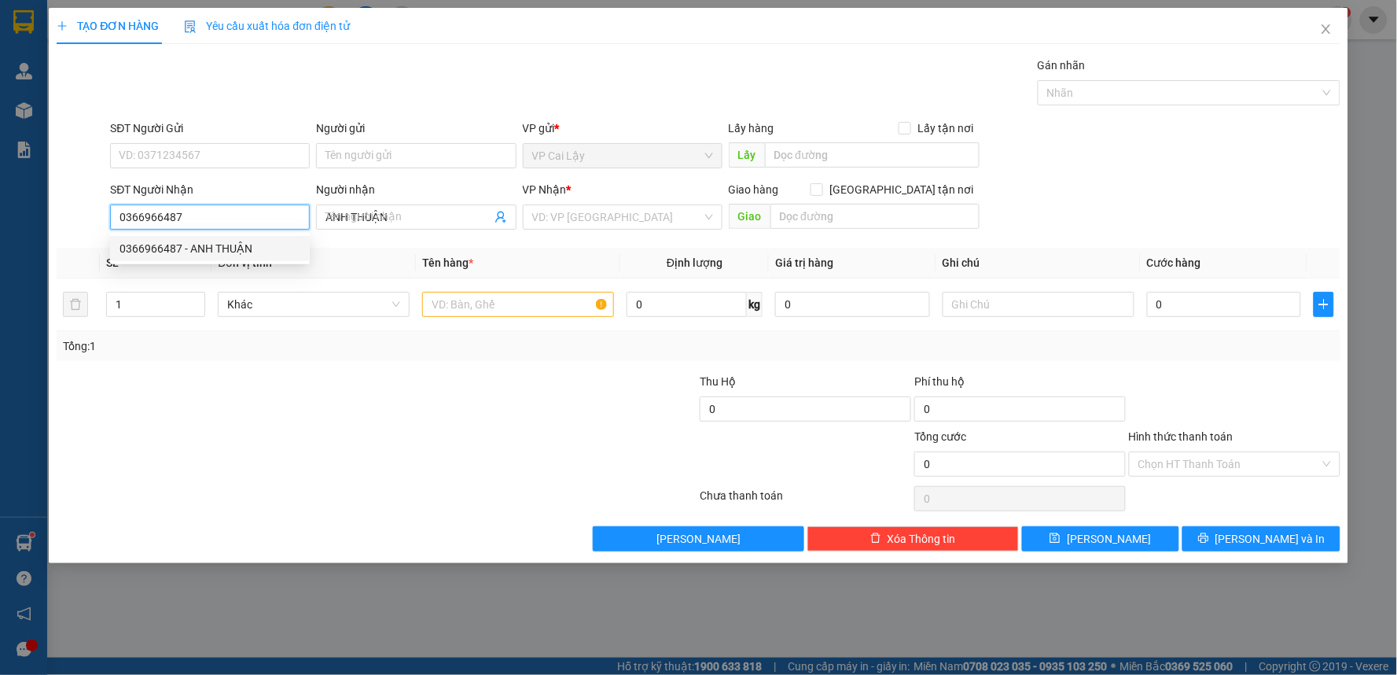
type input "30.000"
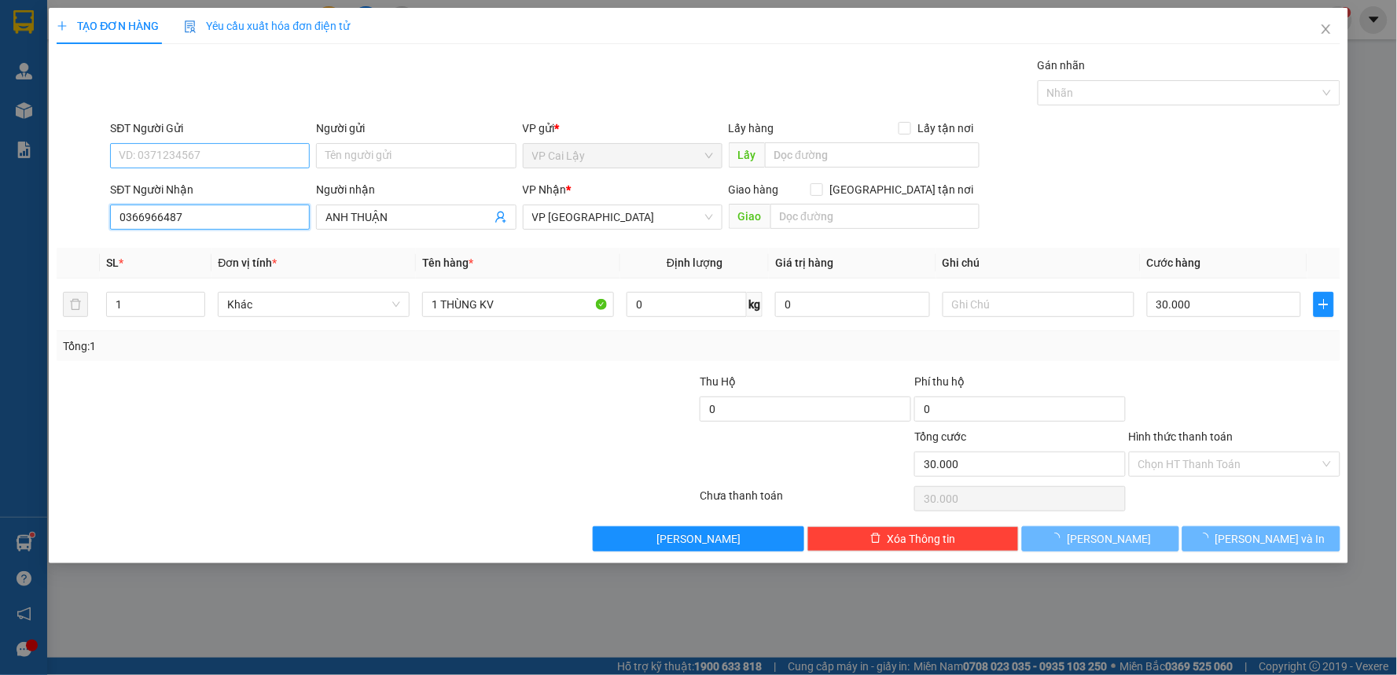
type input "0366966487"
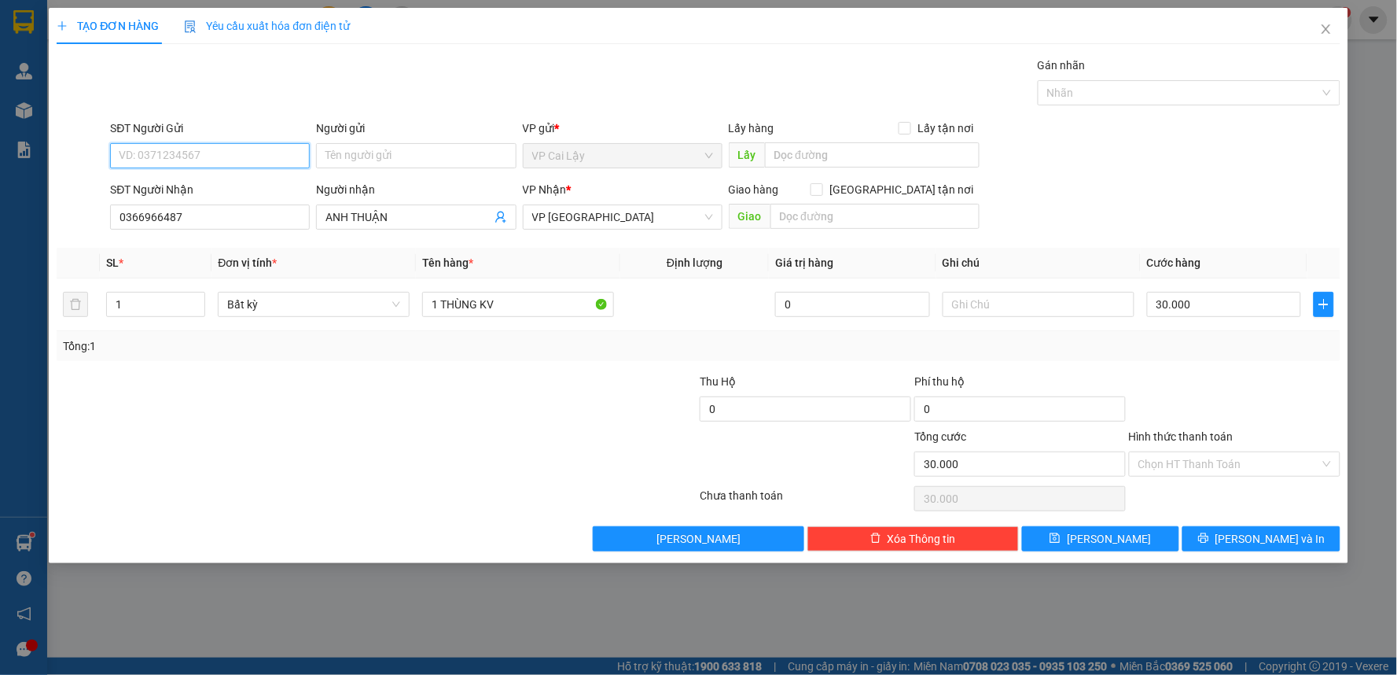
click at [195, 156] on input "SĐT Người Gửi" at bounding box center [210, 155] width 200 height 25
click at [200, 185] on div "null cẩm ân" at bounding box center [209, 186] width 181 height 17
drag, startPoint x: 216, startPoint y: 160, endPoint x: 336, endPoint y: 215, distance: 132.6
click at [217, 160] on input "SĐT Người Gửi" at bounding box center [210, 155] width 200 height 25
click at [184, 182] on div "null cẩm ân" at bounding box center [209, 186] width 181 height 17
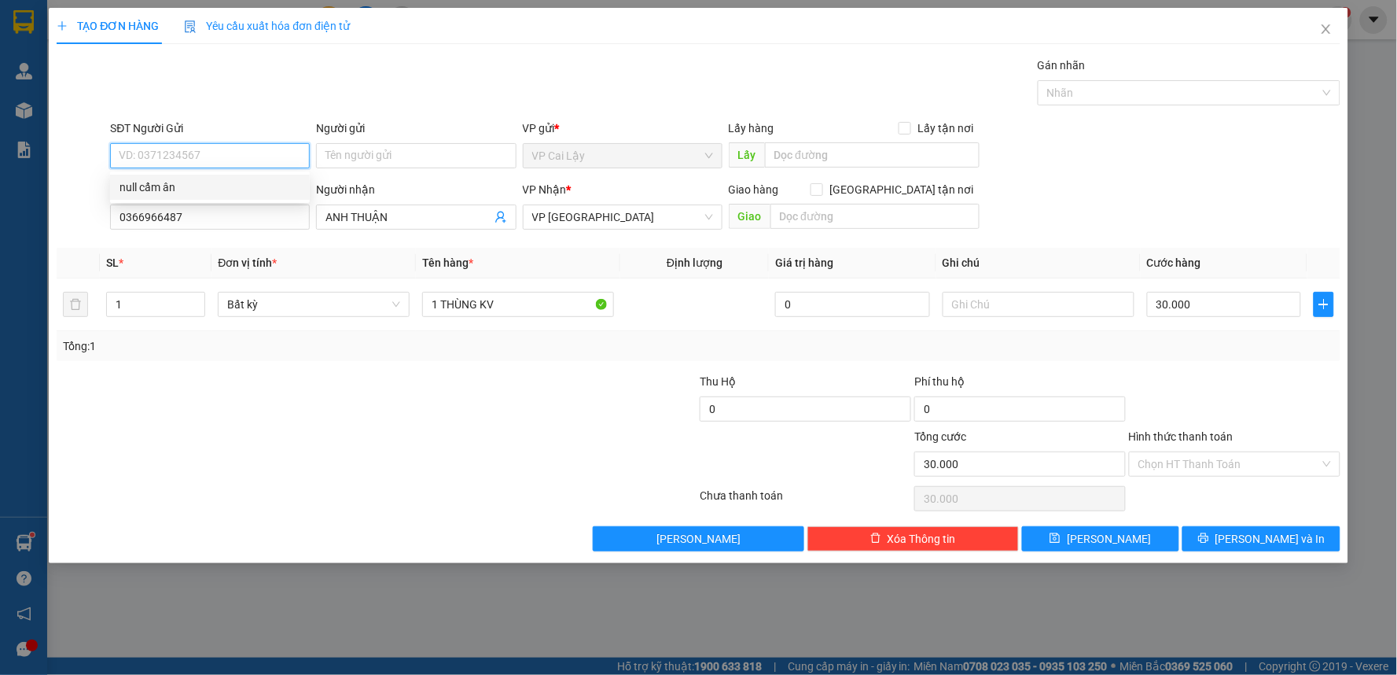
type input "null"
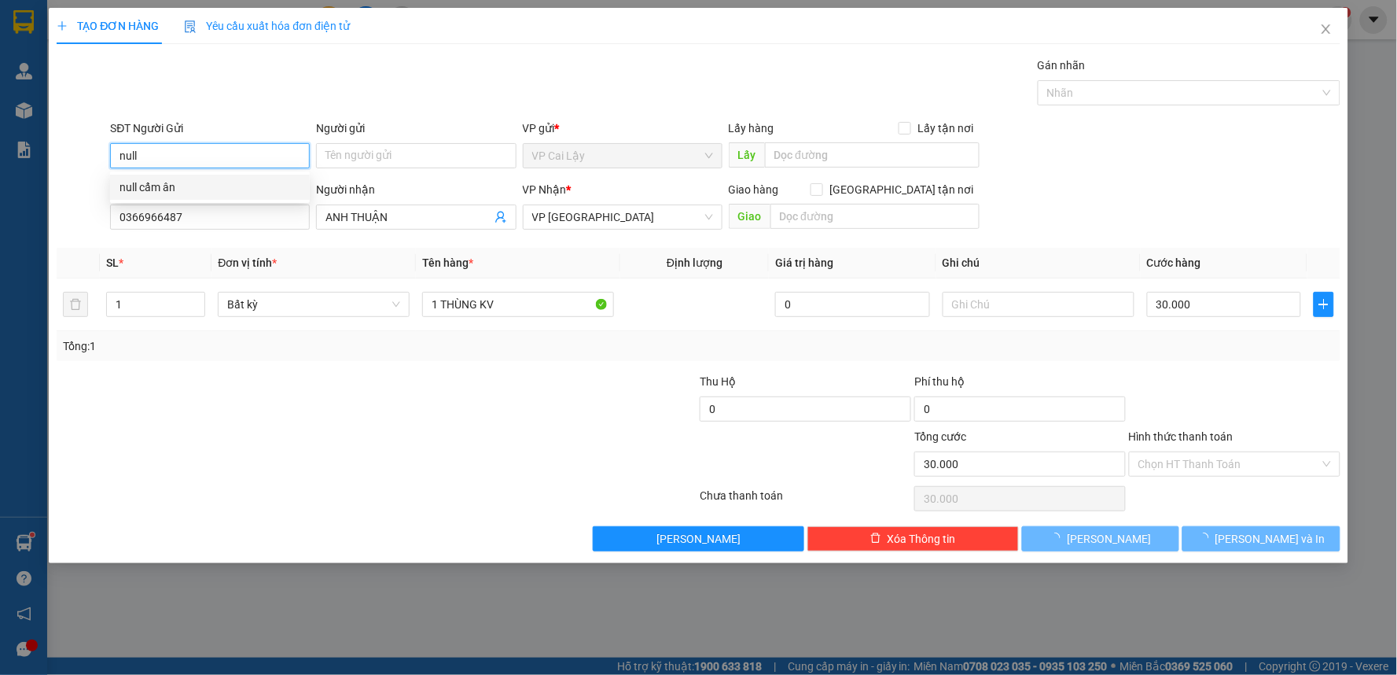
click at [184, 182] on div "null cẩm ân" at bounding box center [209, 186] width 181 height 17
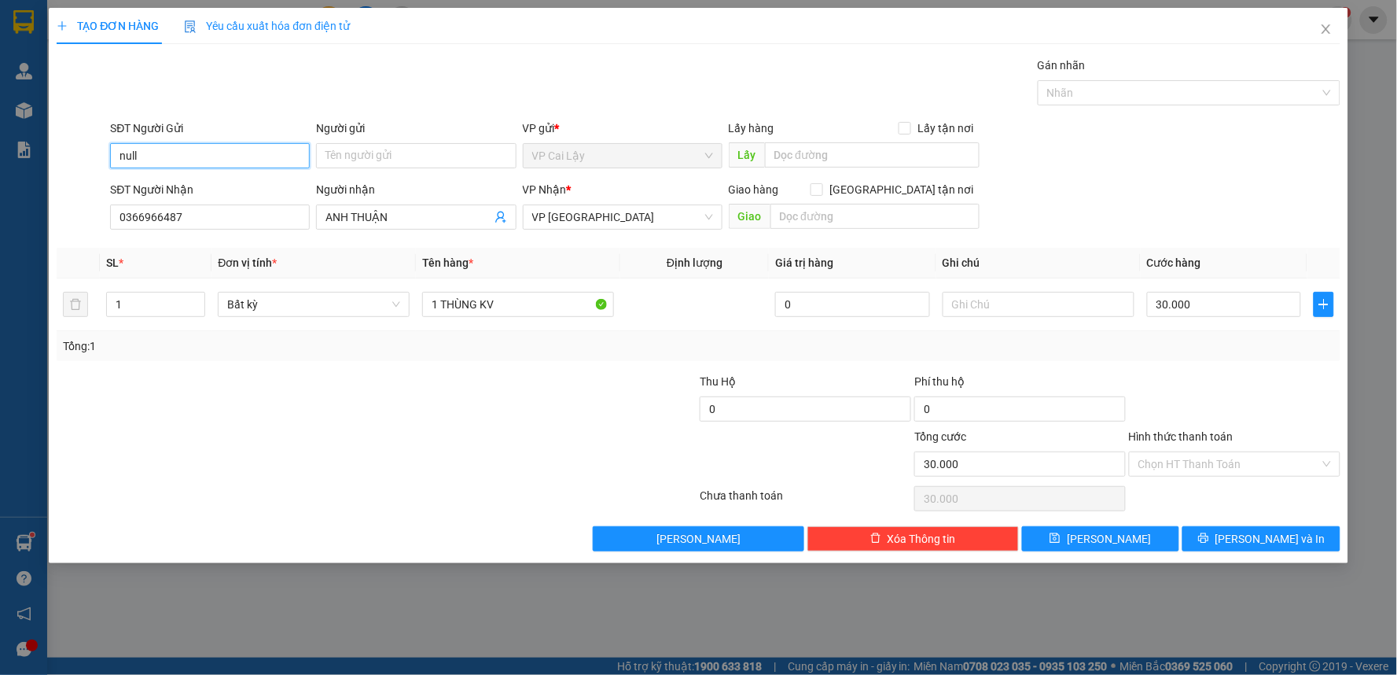
click at [155, 158] on input "null" at bounding box center [210, 155] width 200 height 25
click at [278, 148] on input "SĐT Người Gửi" at bounding box center [210, 155] width 200 height 25
drag, startPoint x: 333, startPoint y: 170, endPoint x: 344, endPoint y: 131, distance: 40.8
click at [343, 134] on div "Người gửi Tên người gửi" at bounding box center [416, 146] width 200 height 55
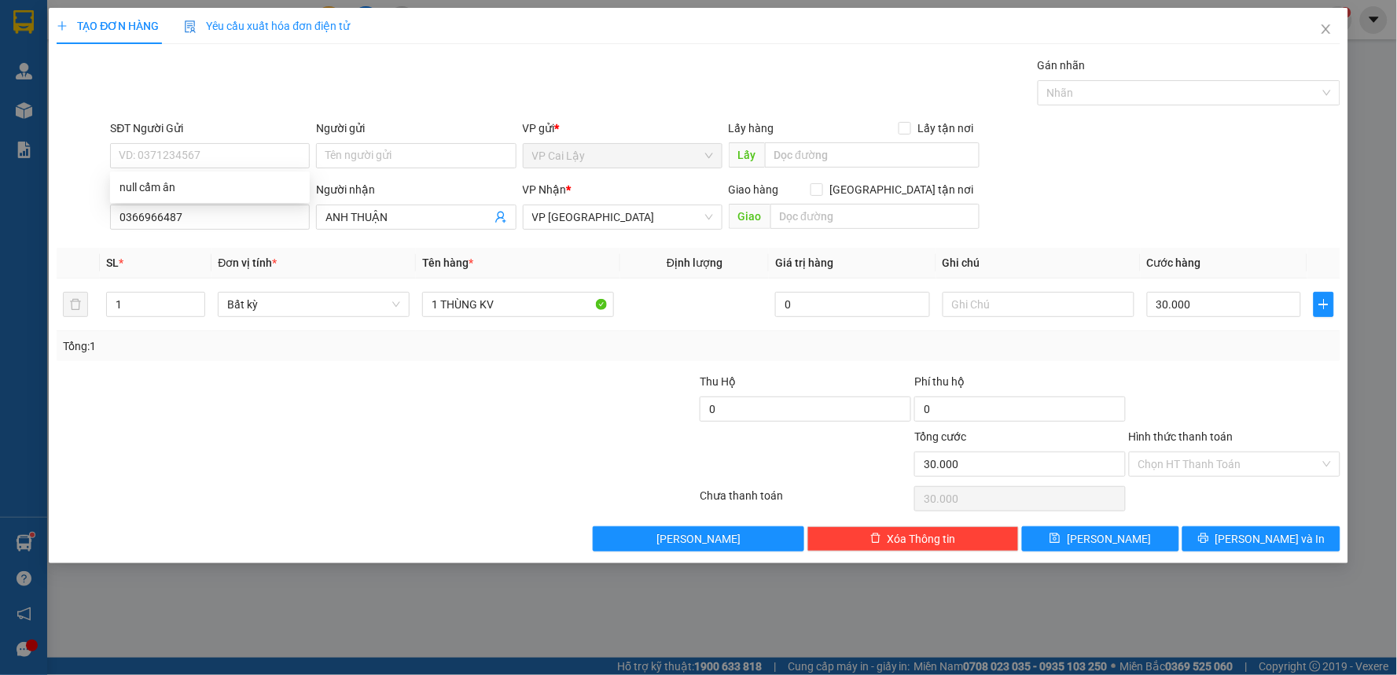
click at [344, 131] on div "Người gửi" at bounding box center [416, 127] width 200 height 17
click at [344, 143] on input "Người gửi" at bounding box center [416, 155] width 200 height 25
click at [450, 153] on input "Người gửi" at bounding box center [416, 155] width 200 height 25
click at [246, 160] on input "SĐT Người Gửi" at bounding box center [210, 155] width 200 height 25
click at [201, 182] on div "null cẩm ân" at bounding box center [209, 186] width 181 height 17
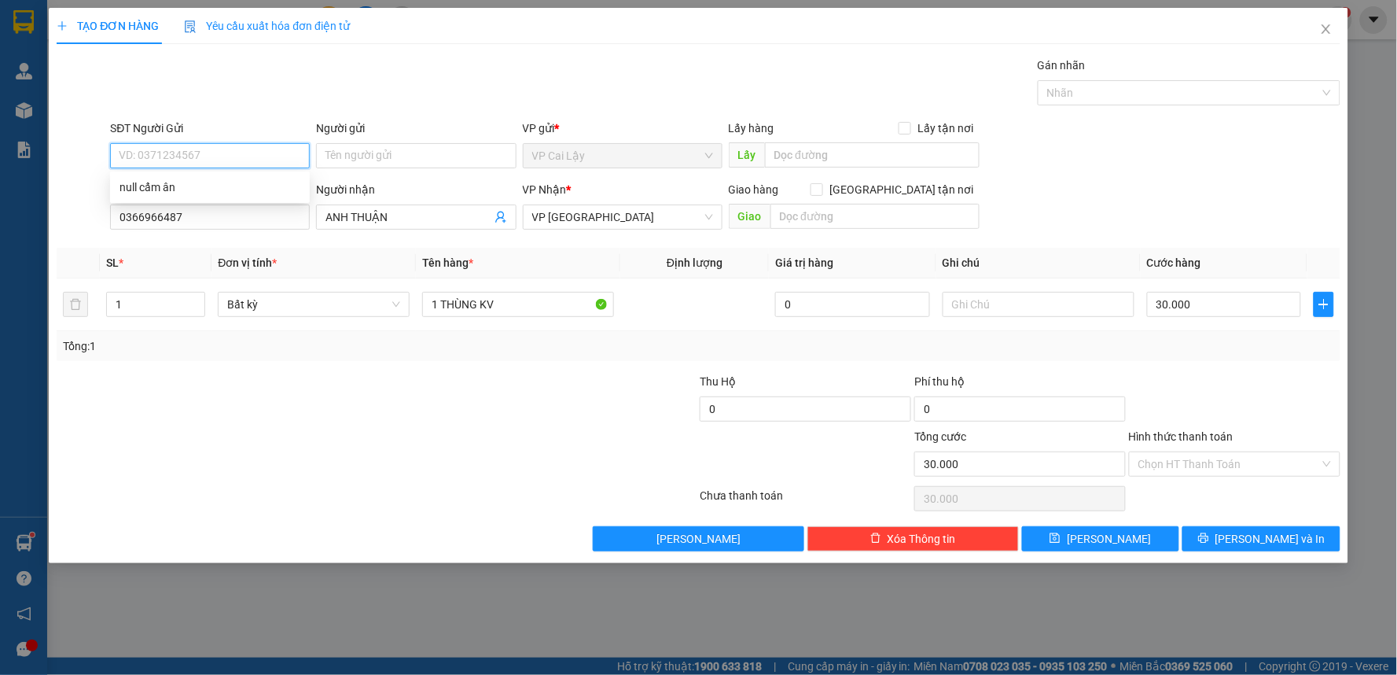
click at [201, 182] on div "null cẩm ân" at bounding box center [209, 186] width 181 height 17
type input "null"
drag, startPoint x: 343, startPoint y: 134, endPoint x: 356, endPoint y: 140, distance: 14.5
click at [349, 137] on div "Người gửi" at bounding box center [416, 131] width 200 height 24
click at [359, 150] on input "Người gửi" at bounding box center [416, 155] width 200 height 25
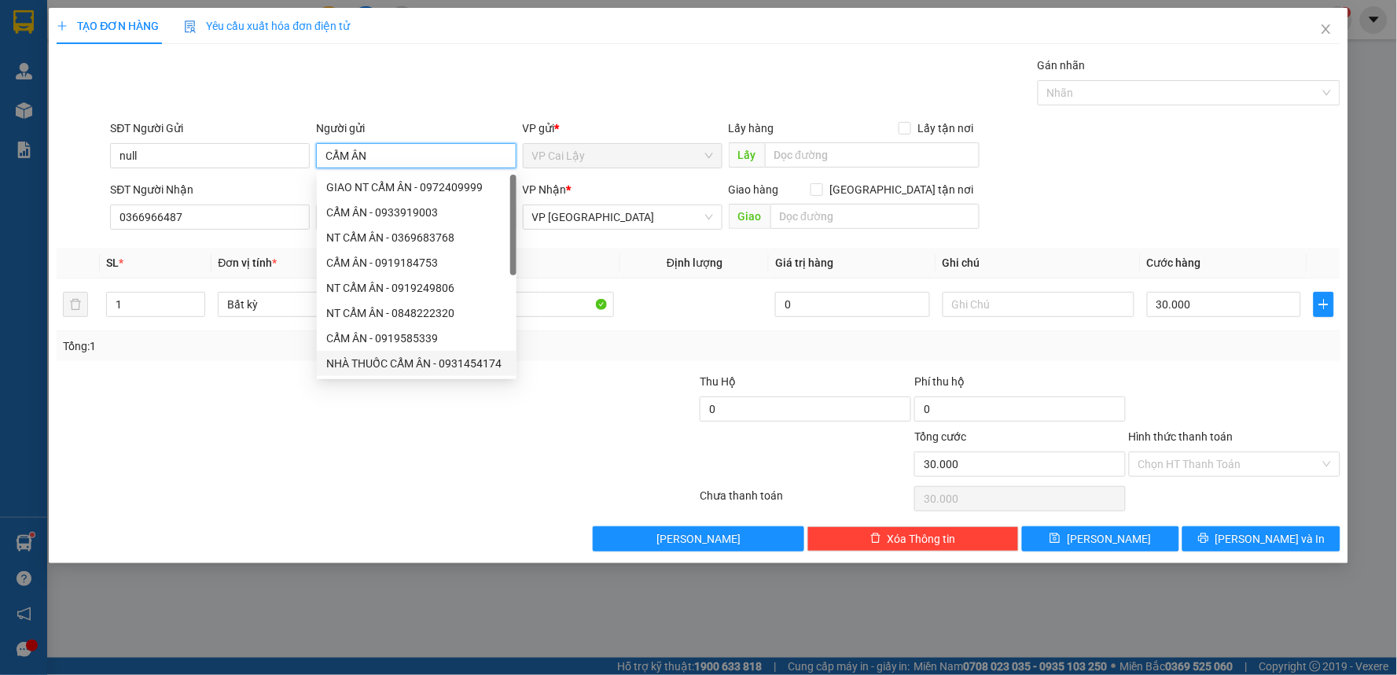
type input "CẨM ÂN"
click at [300, 386] on div at bounding box center [269, 400] width 429 height 55
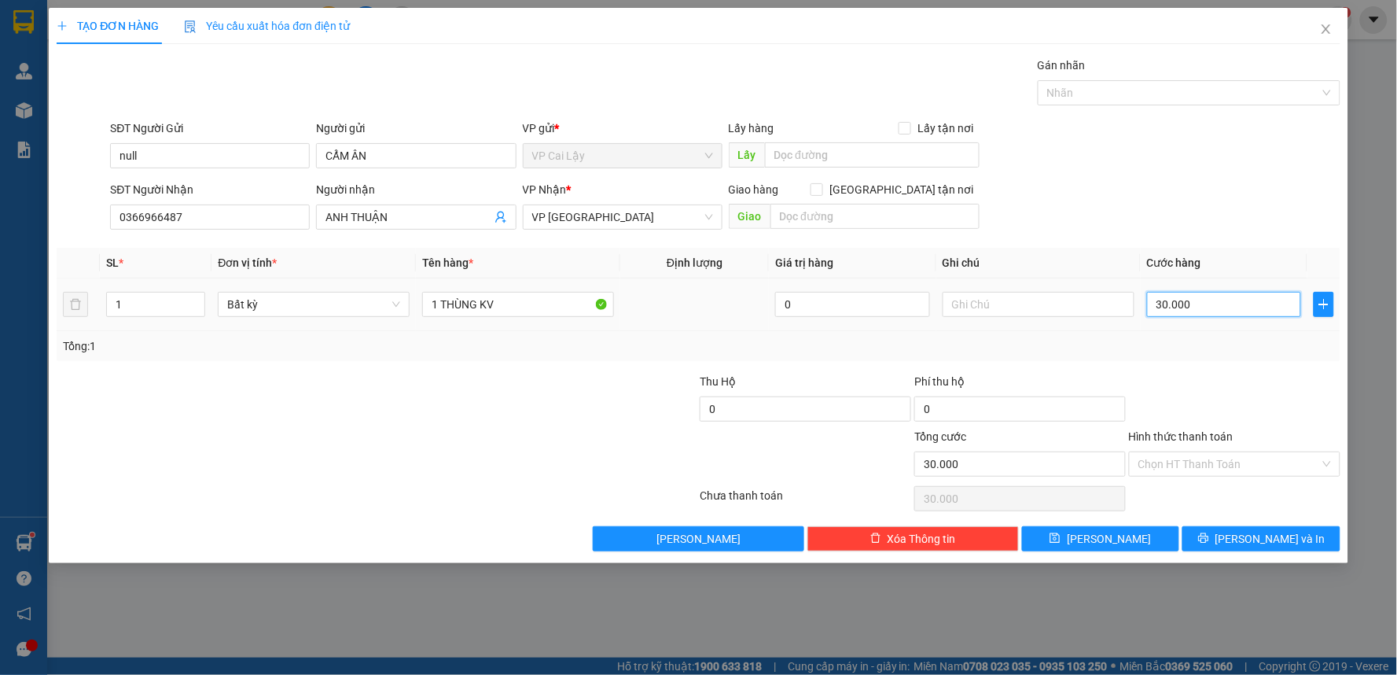
click at [1191, 303] on input "30.000" at bounding box center [1224, 304] width 155 height 25
type input "2"
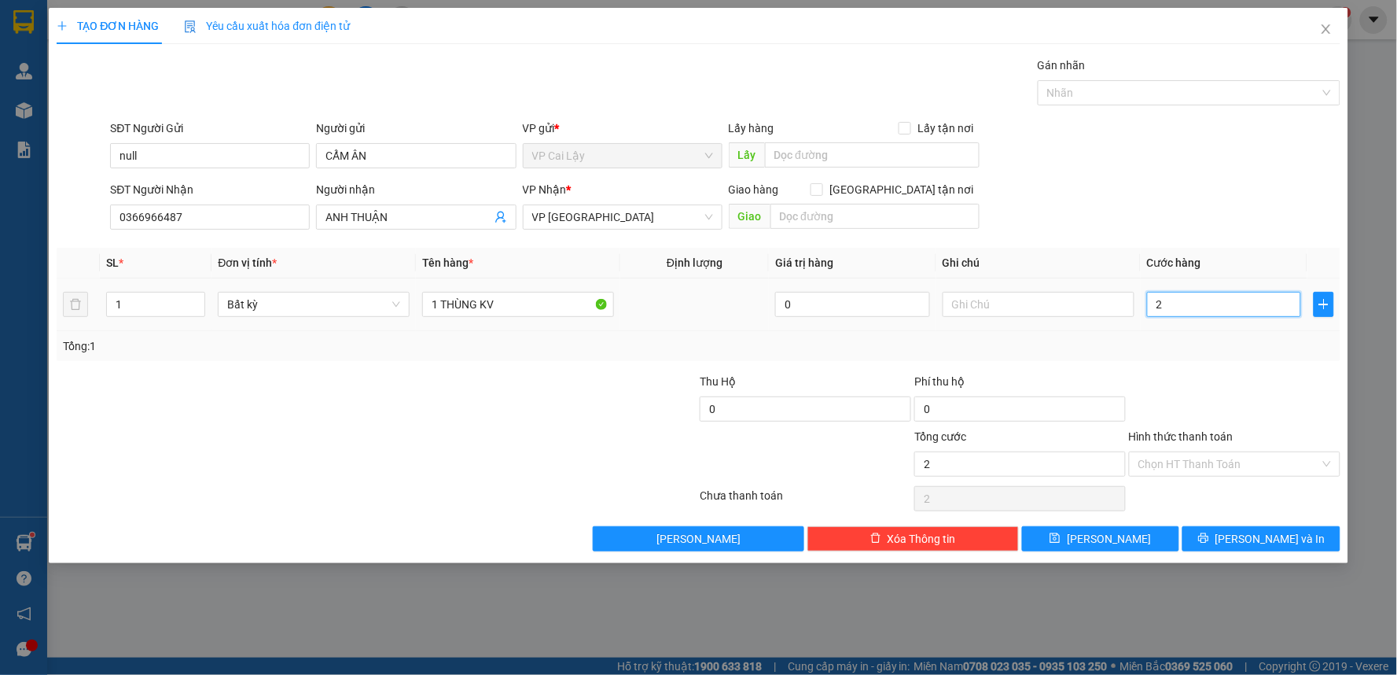
type input "20"
type input "20.000"
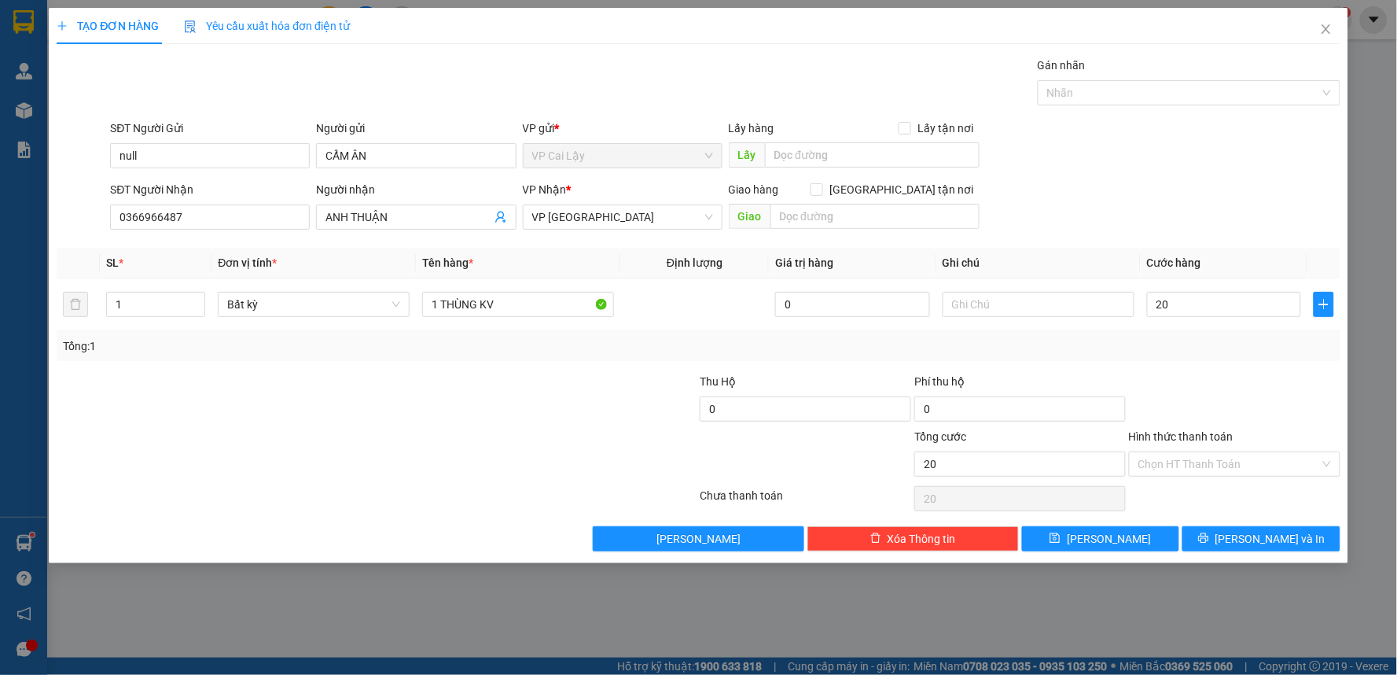
type input "20.000"
drag, startPoint x: 1199, startPoint y: 411, endPoint x: 1212, endPoint y: 381, distance: 32.7
click at [1200, 405] on div at bounding box center [1234, 400] width 215 height 55
click at [1266, 554] on div "TẠO ĐƠN HÀNG Yêu cầu xuất hóa đơn điện tử Transit Pickup Surcharge Ids Transit …" at bounding box center [699, 285] width 1300 height 555
click at [1266, 544] on span "[PERSON_NAME] và In" at bounding box center [1270, 538] width 110 height 17
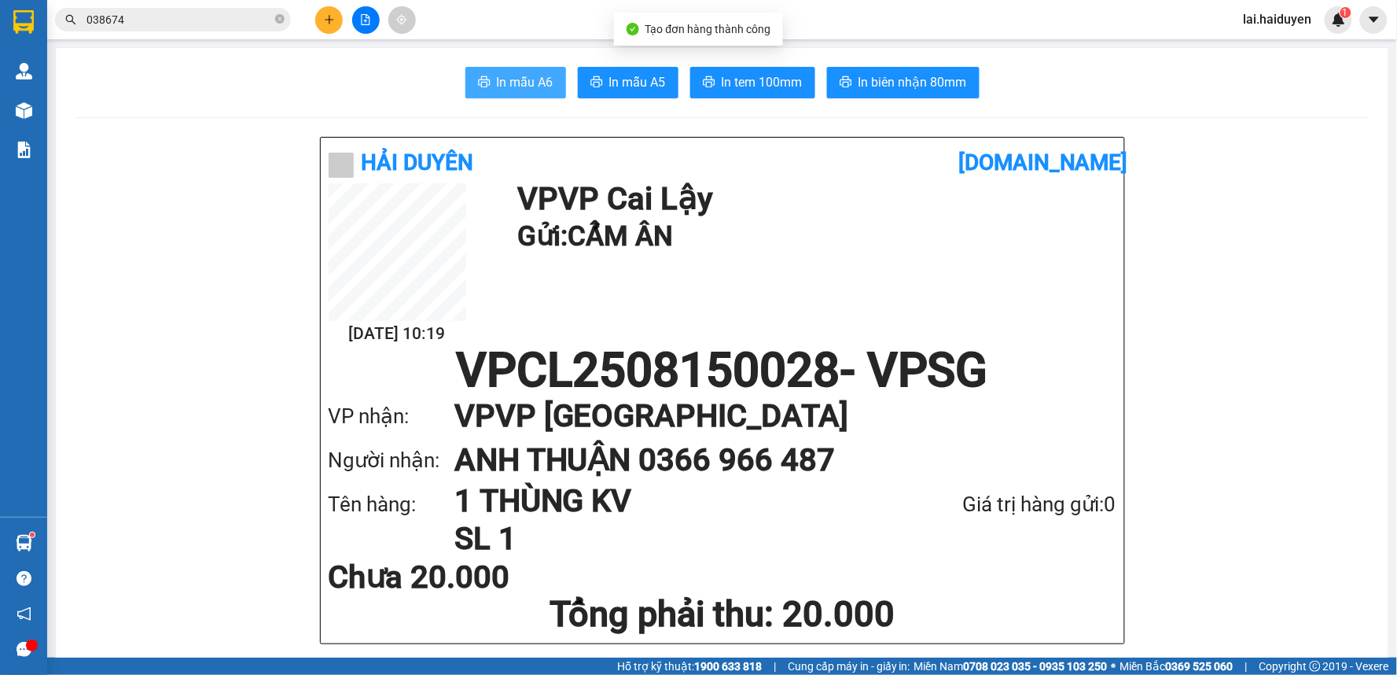
click at [491, 81] on button "In mẫu A6" at bounding box center [515, 82] width 101 height 31
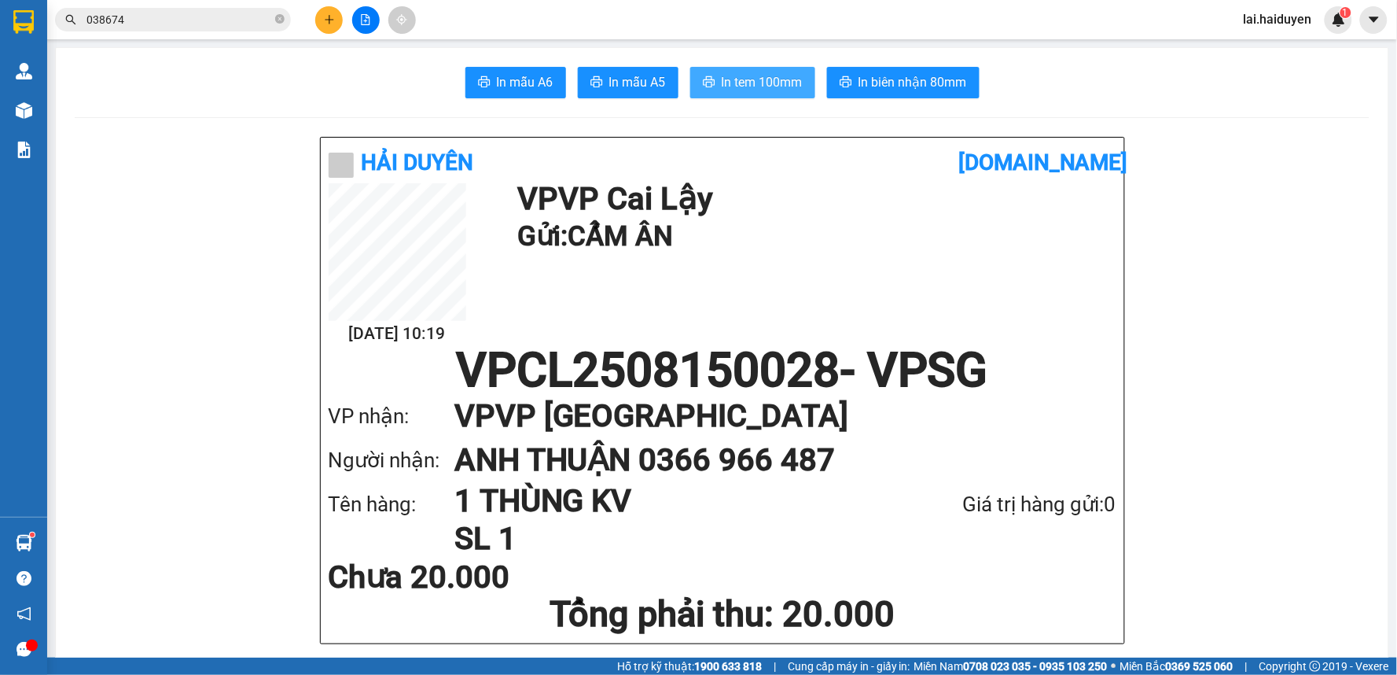
click at [779, 75] on span "In tem 100mm" at bounding box center [762, 82] width 81 height 20
click at [704, 82] on icon "printer" at bounding box center [709, 81] width 13 height 13
click at [276, 21] on icon "close-circle" at bounding box center [279, 18] width 9 height 9
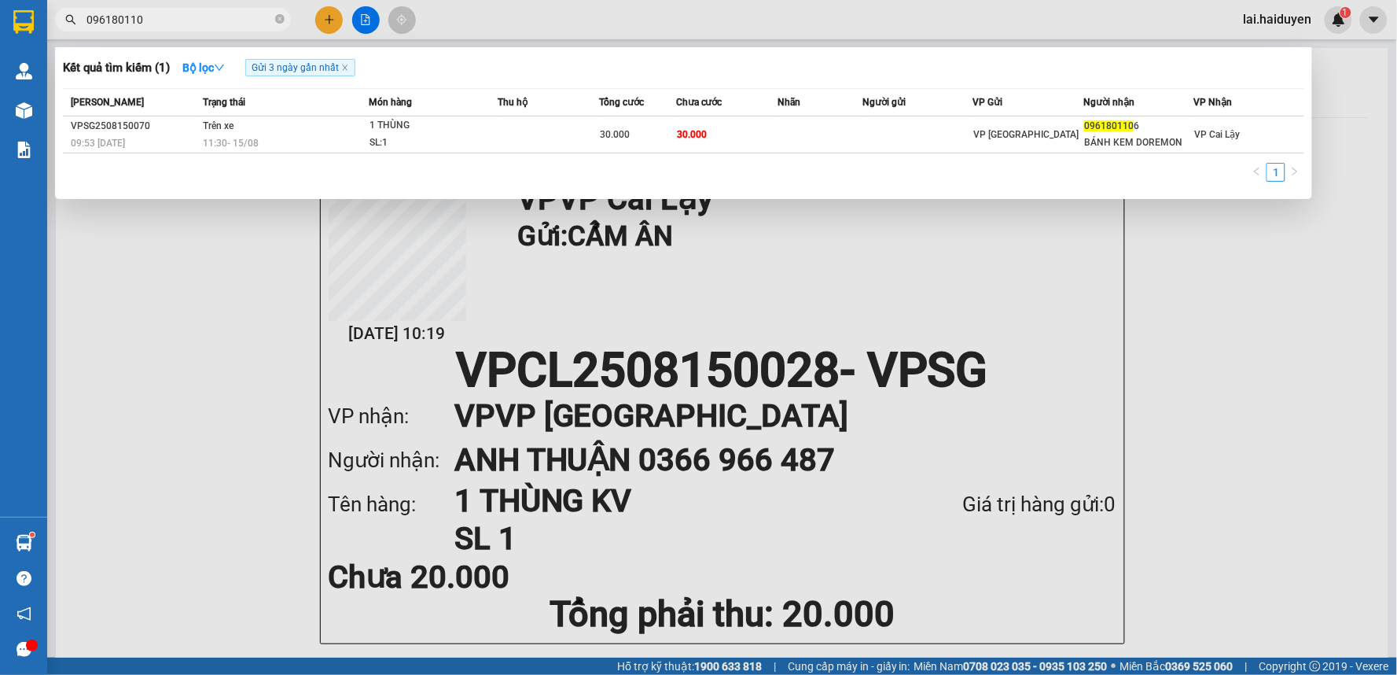
type input "0961801106"
click at [276, 17] on icon "close-circle" at bounding box center [279, 18] width 9 height 9
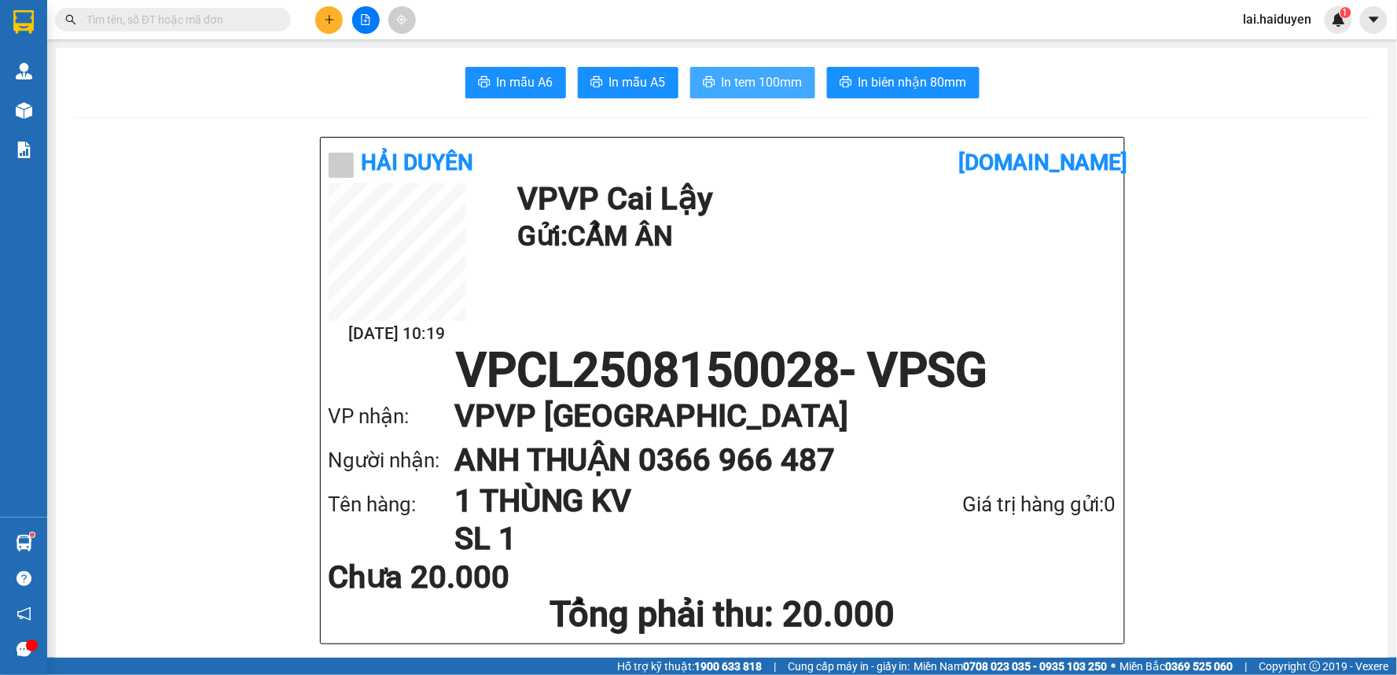
click at [276, 17] on span at bounding box center [279, 19] width 9 height 17
click at [246, 18] on input "text" at bounding box center [179, 19] width 186 height 17
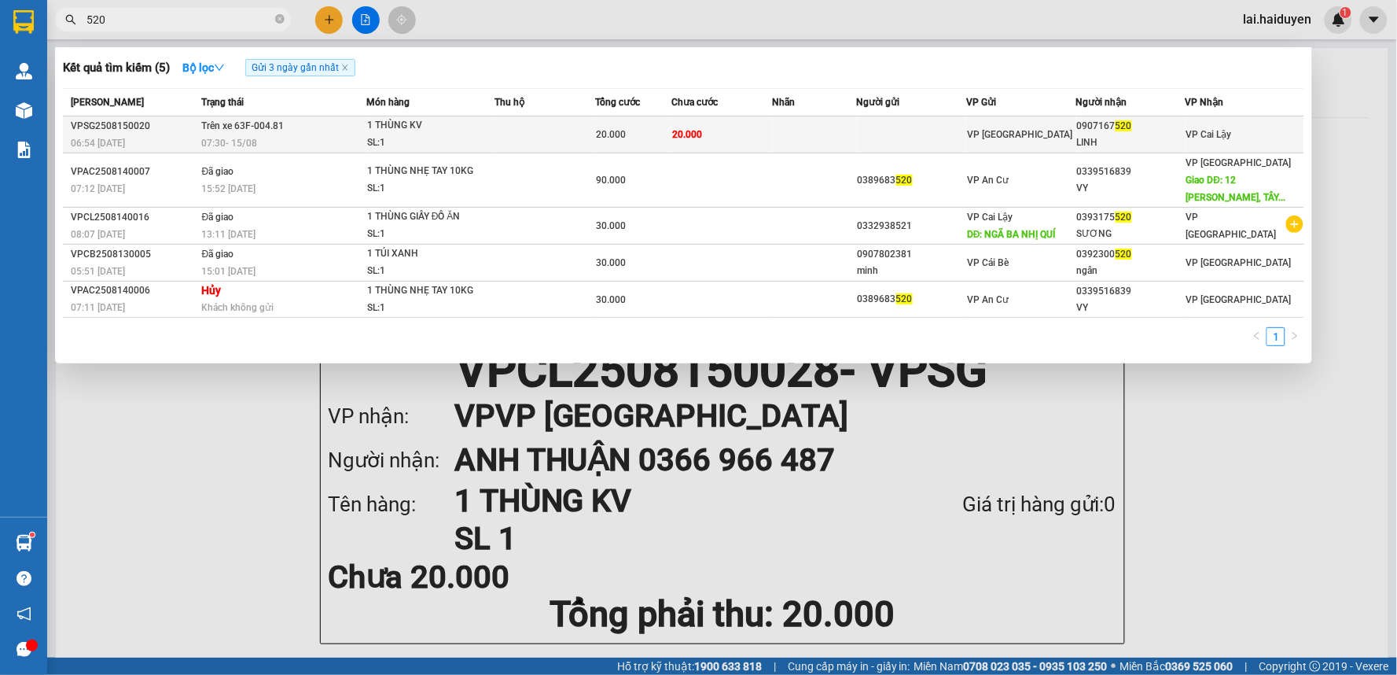
type input "520"
click at [1101, 134] on div "LINH" at bounding box center [1131, 142] width 108 height 17
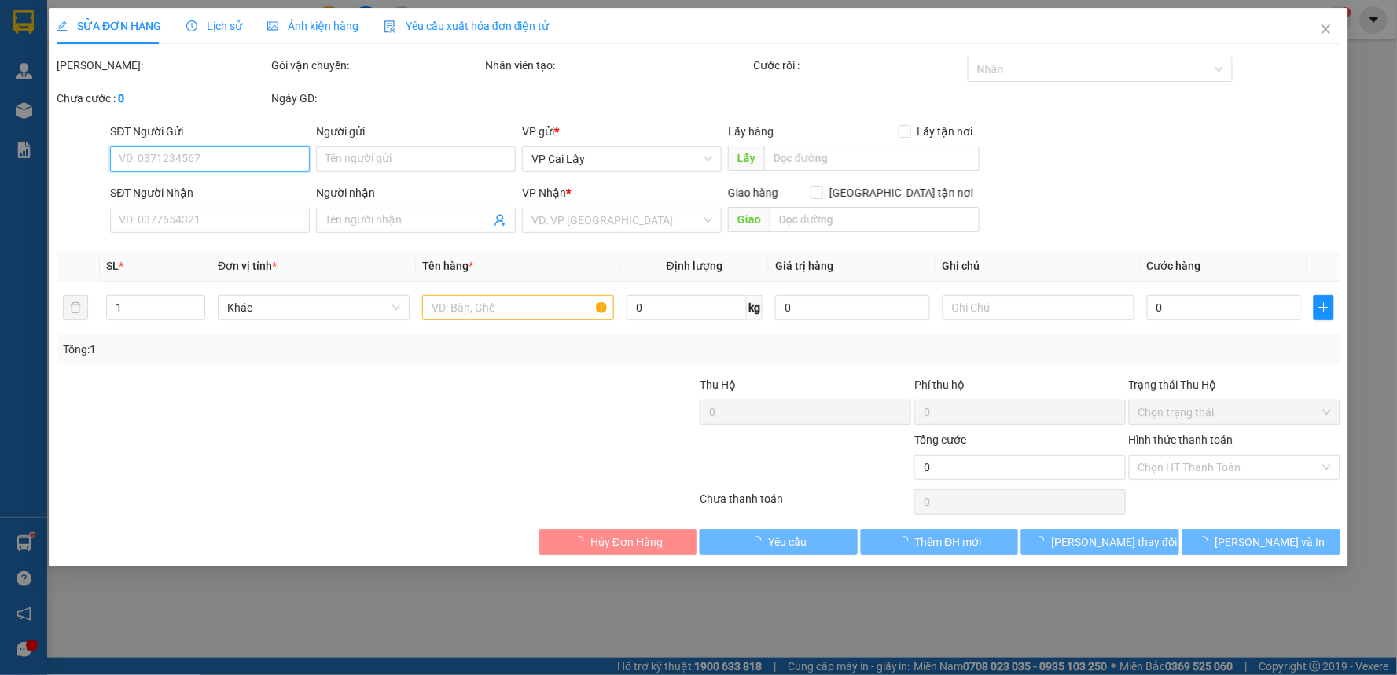
type input "0907167520"
type input "LINH"
type input "20.000"
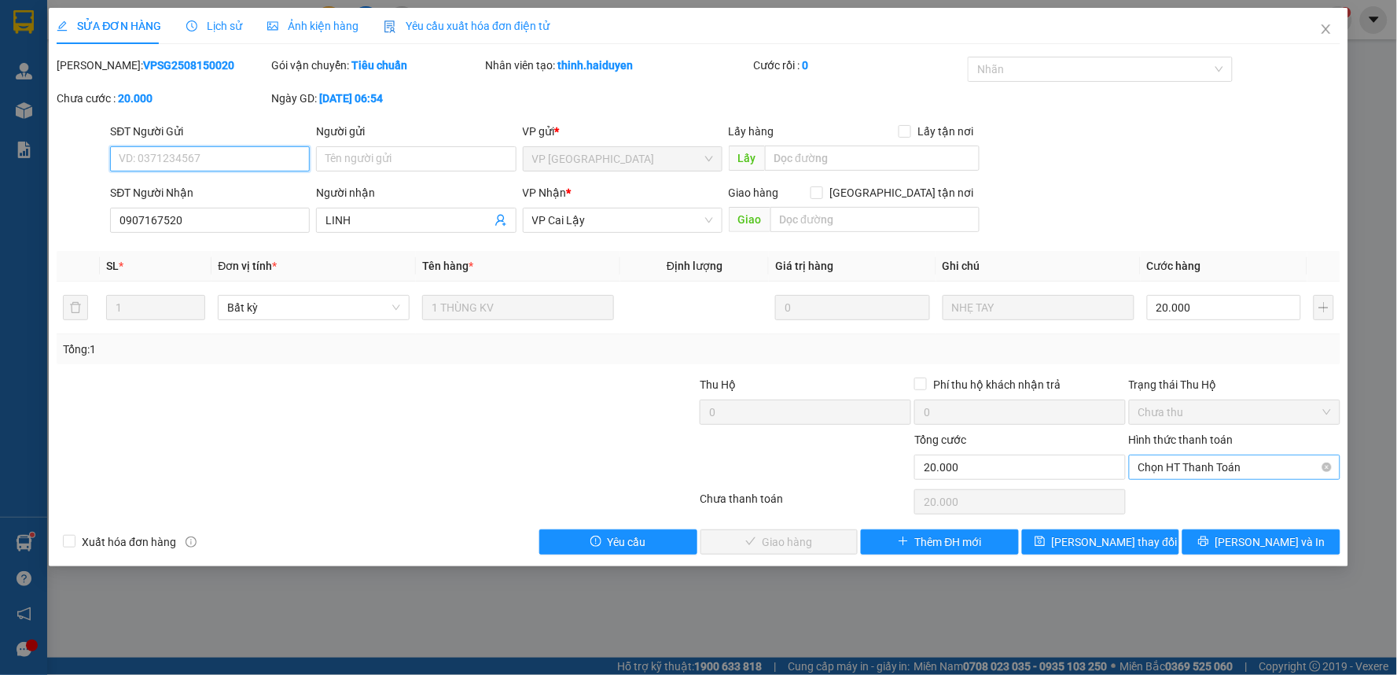
click at [1180, 460] on span "Chọn HT Thanh Toán" at bounding box center [1234, 467] width 193 height 24
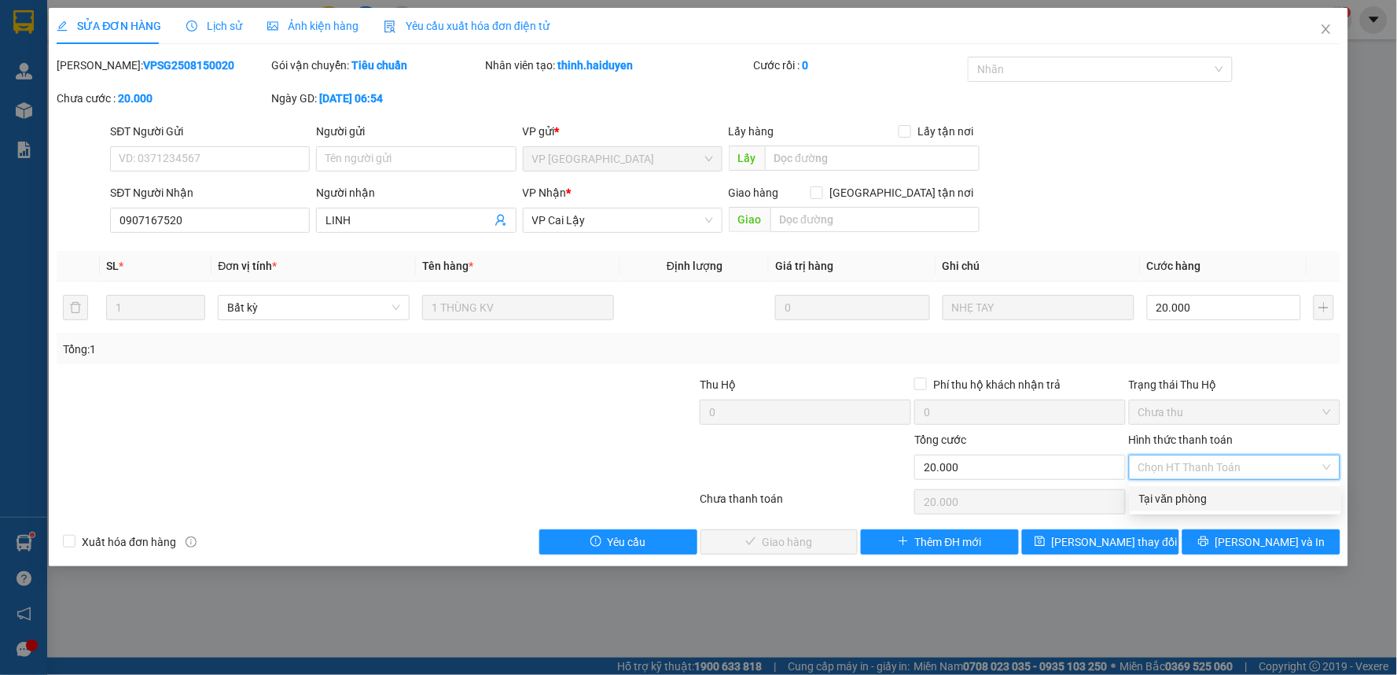
drag, startPoint x: 1143, startPoint y: 494, endPoint x: 1138, endPoint y: 503, distance: 10.5
click at [1143, 496] on div "Tại văn phòng" at bounding box center [1235, 498] width 193 height 17
type input "0"
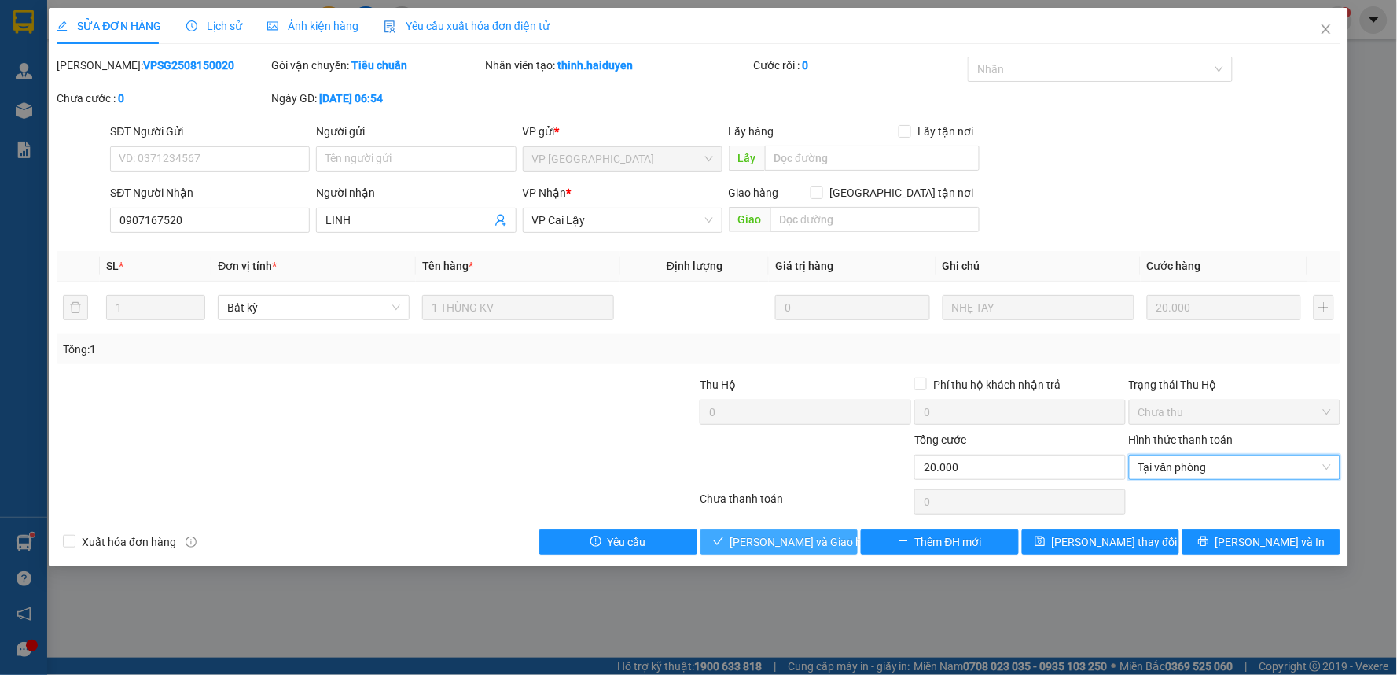
click at [781, 546] on span "[PERSON_NAME] và Giao hàng" at bounding box center [805, 541] width 151 height 17
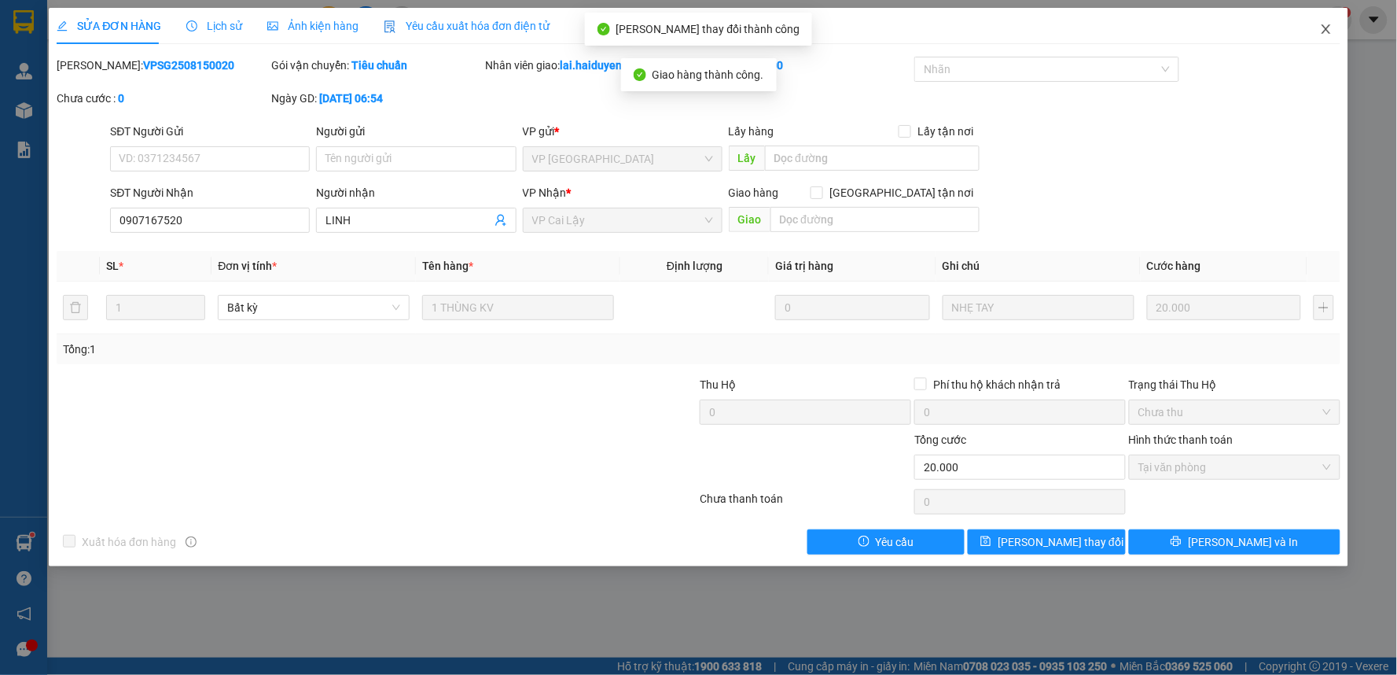
click at [1322, 35] on icon "close" at bounding box center [1326, 29] width 13 height 13
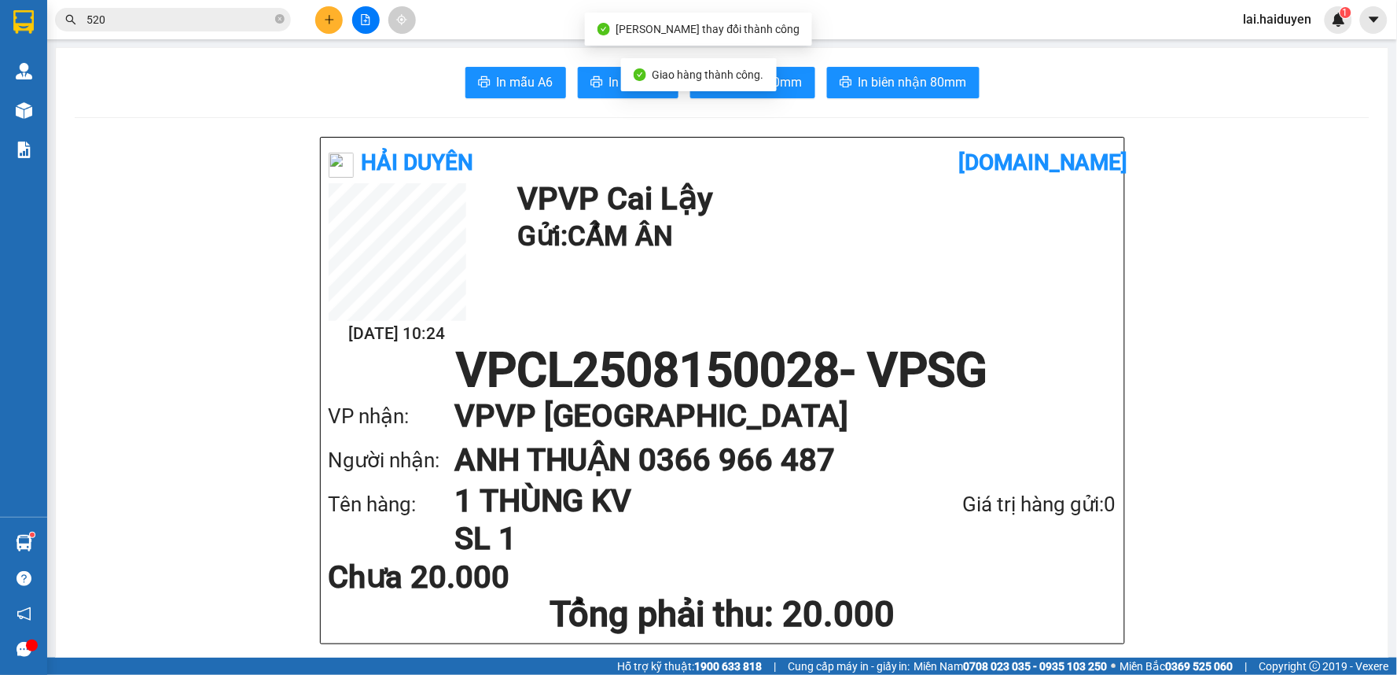
click at [1322, 27] on span "lai.haiduyen" at bounding box center [1278, 19] width 94 height 20
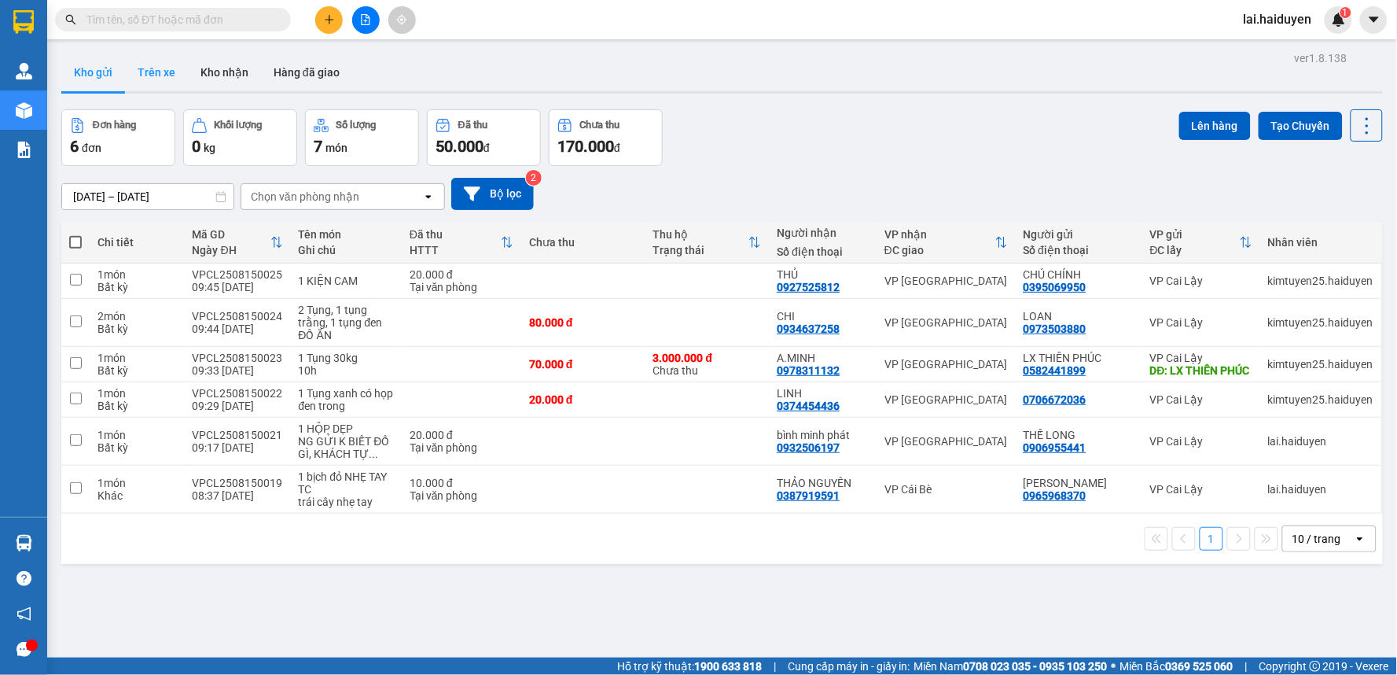
click at [166, 72] on button "Trên xe" at bounding box center [156, 72] width 63 height 38
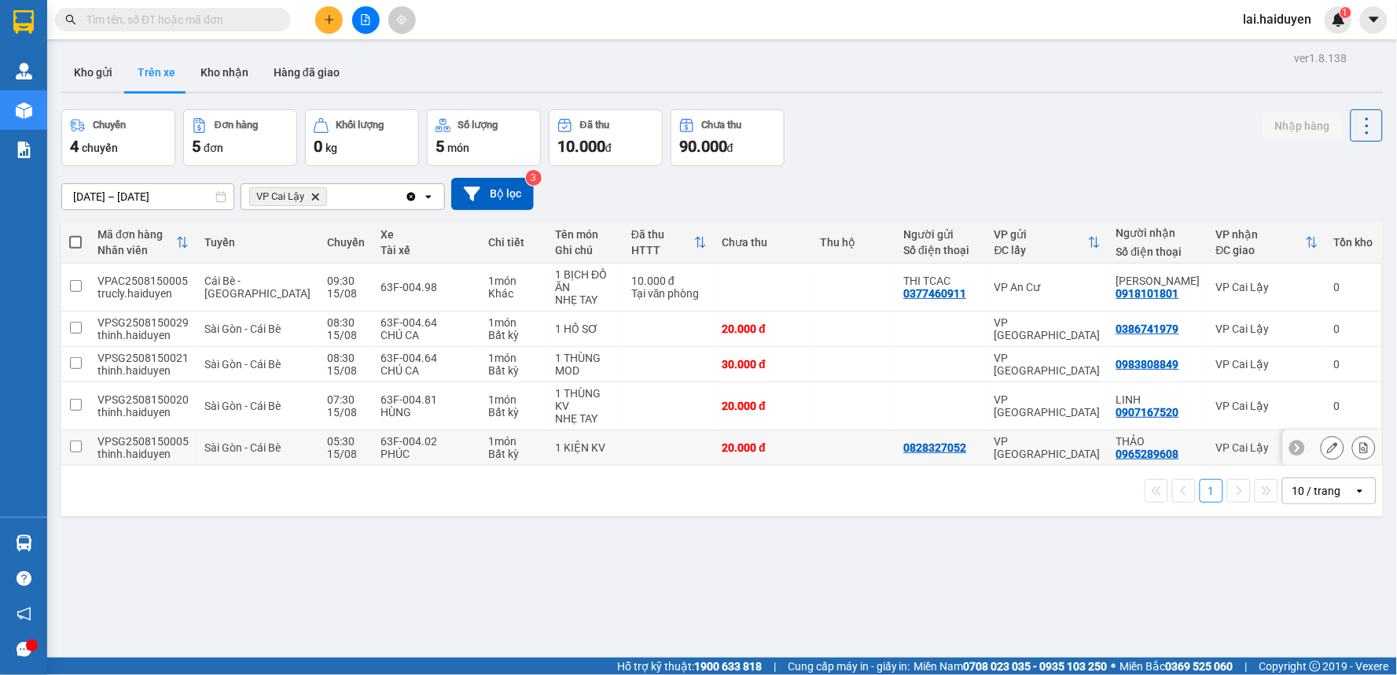
click at [787, 430] on td "20.000 đ" at bounding box center [764, 447] width 98 height 35
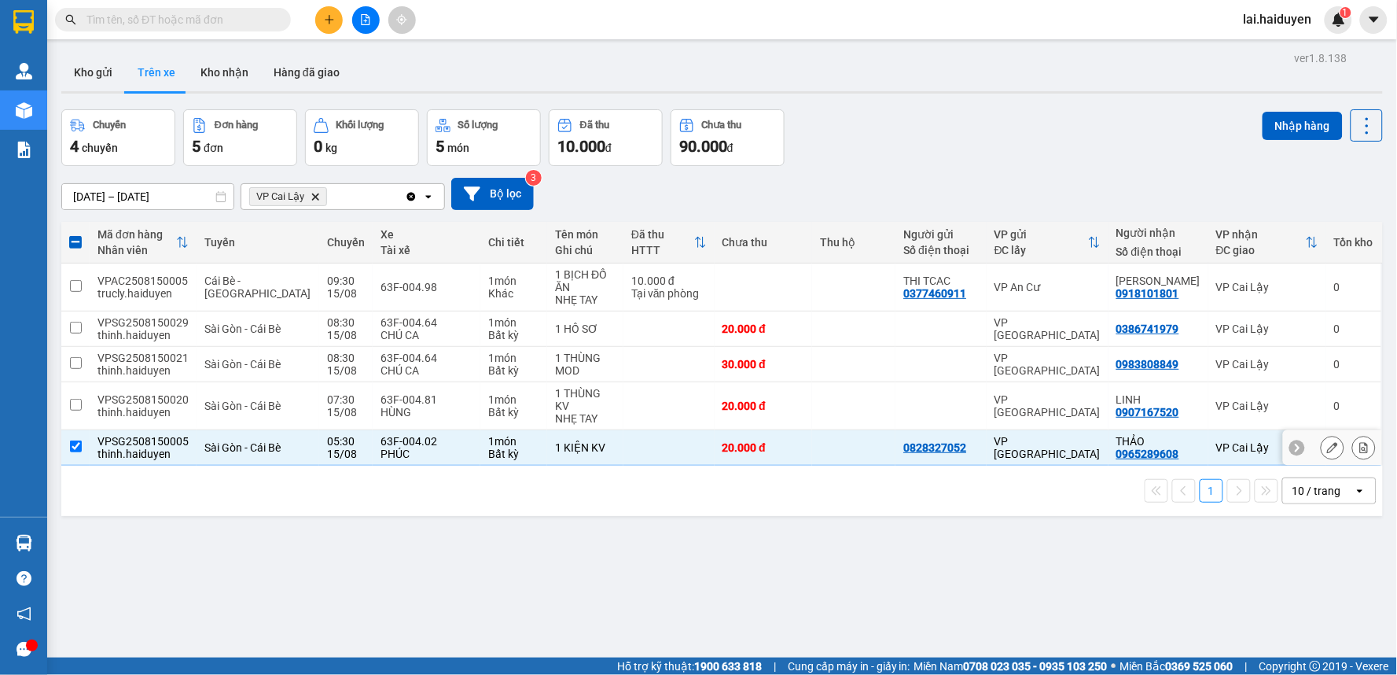
click at [154, 435] on div "VPSG2508150005" at bounding box center [142, 441] width 91 height 13
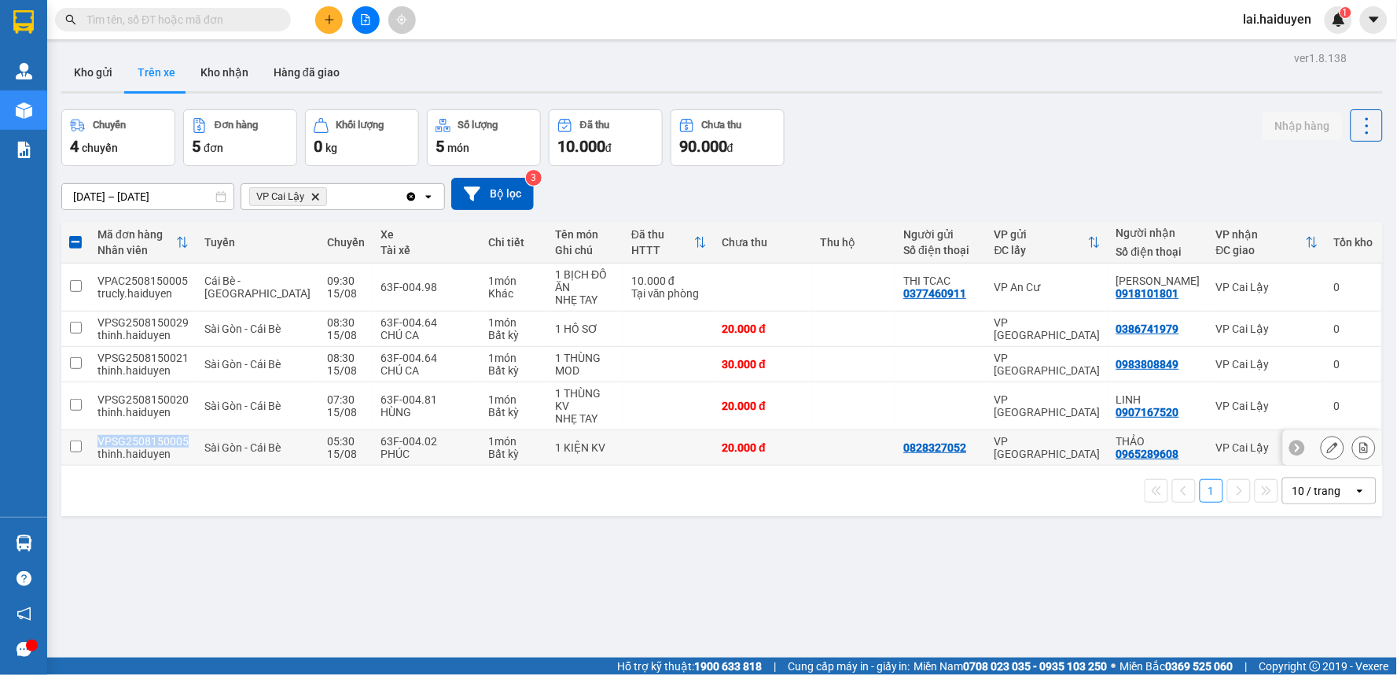
click at [154, 435] on div "VPSG2508150005" at bounding box center [142, 441] width 91 height 13
checkbox input "true"
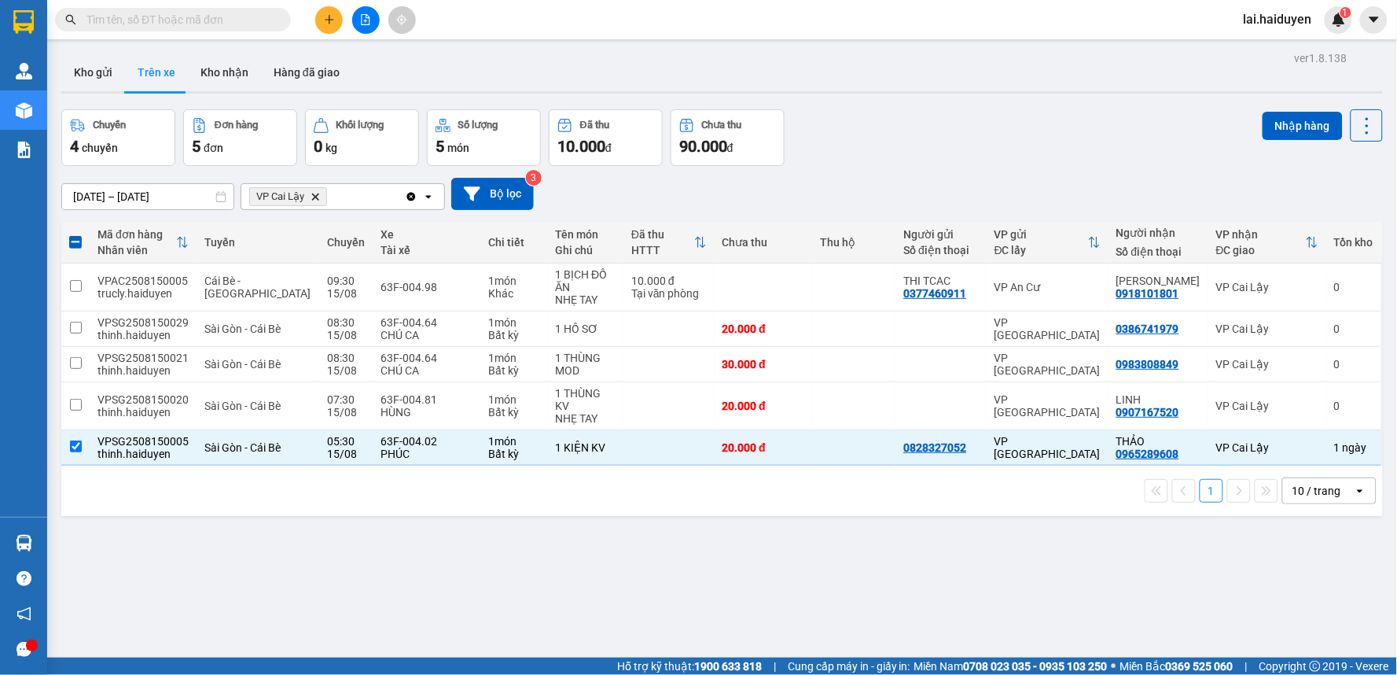
drag, startPoint x: 154, startPoint y: 432, endPoint x: 146, endPoint y: 19, distance: 413.6
click at [146, 19] on input "text" at bounding box center [179, 19] width 186 height 17
paste input "1969"
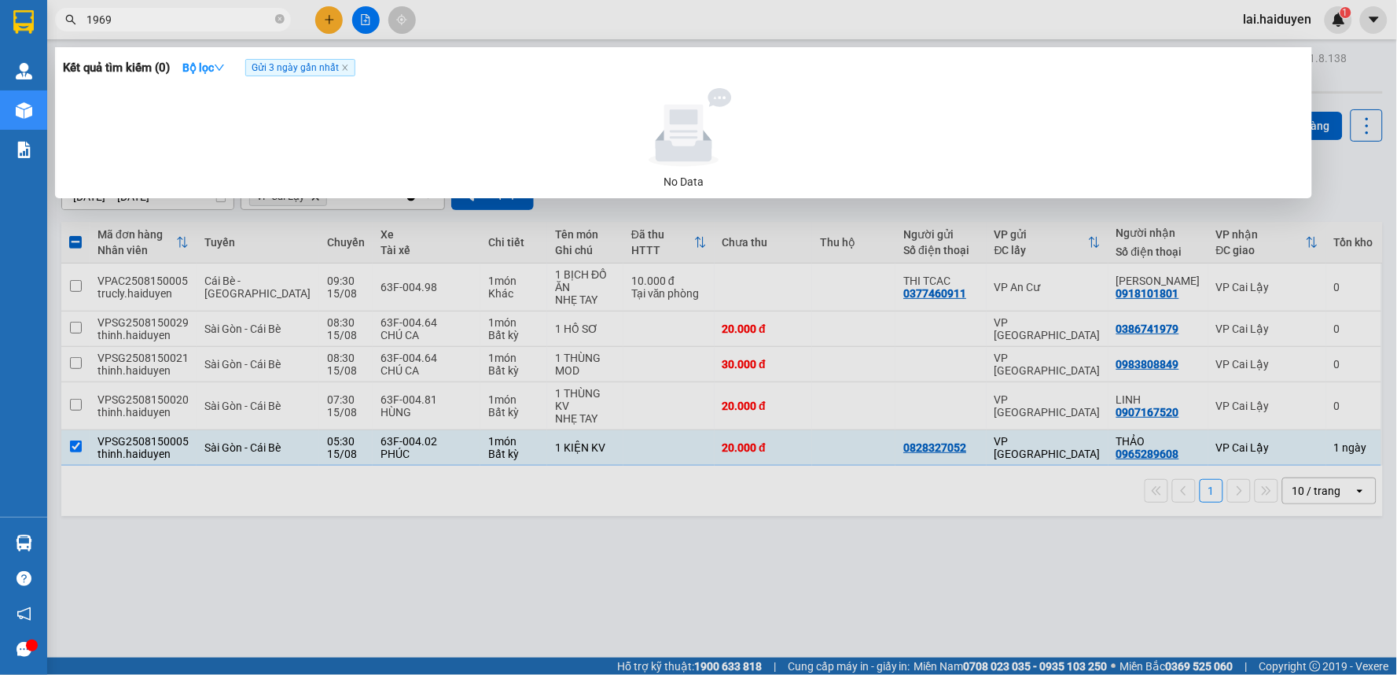
type input "1969"
drag, startPoint x: 465, startPoint y: 13, endPoint x: 358, endPoint y: 201, distance: 217.3
click at [466, 13] on div at bounding box center [698, 337] width 1397 height 675
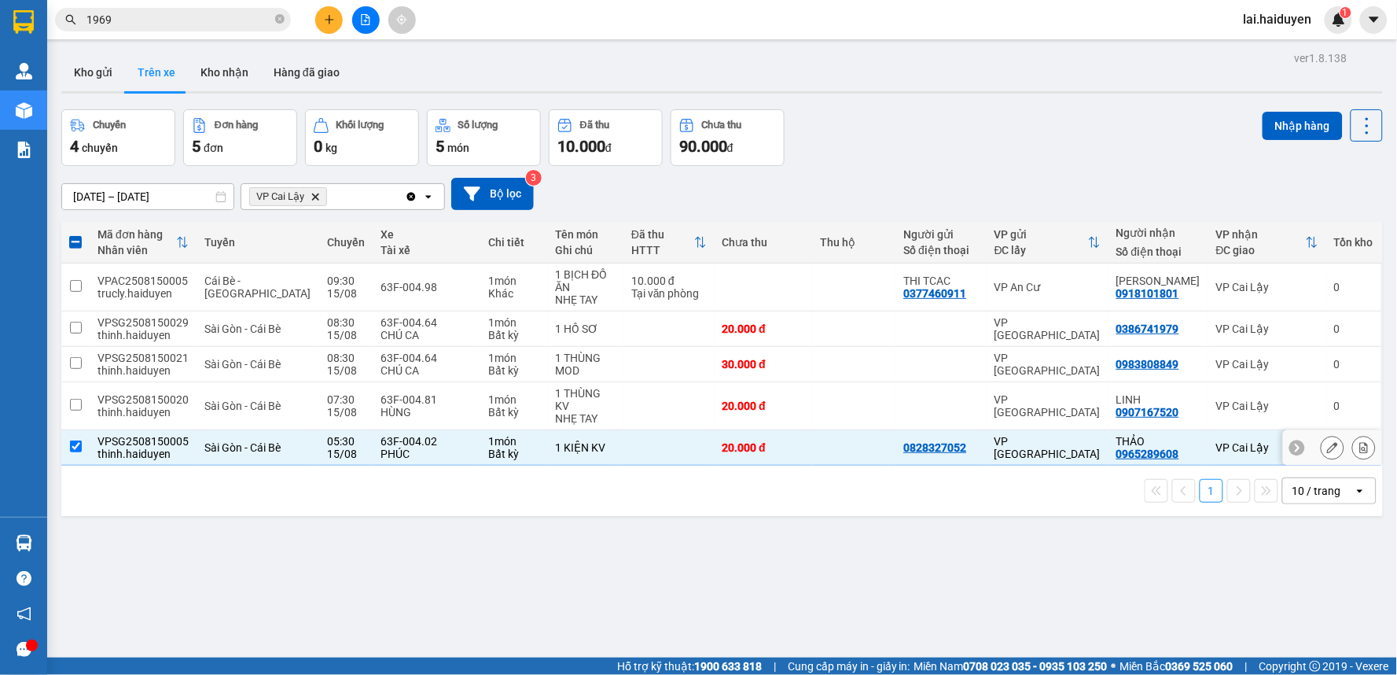
click at [174, 435] on div "VPSG2508150005" at bounding box center [142, 441] width 91 height 13
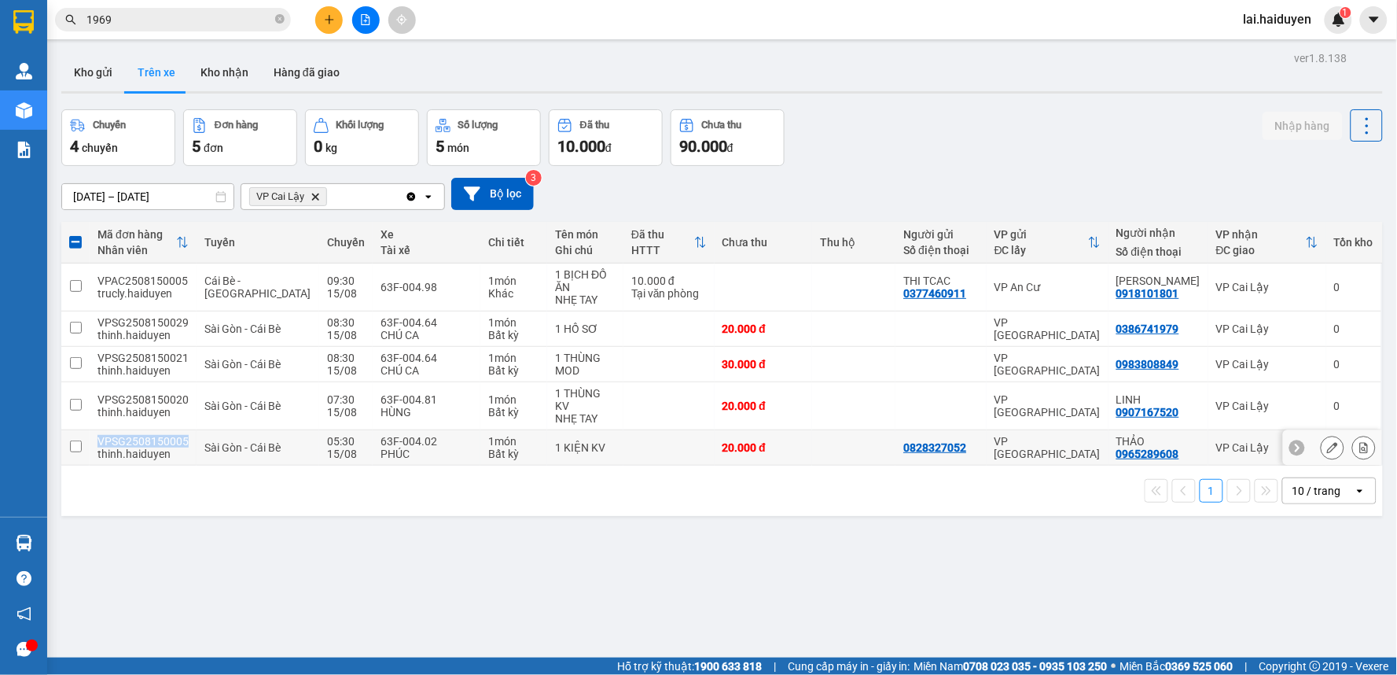
click at [174, 435] on div "VPSG2508150005" at bounding box center [142, 441] width 91 height 13
checkbox input "true"
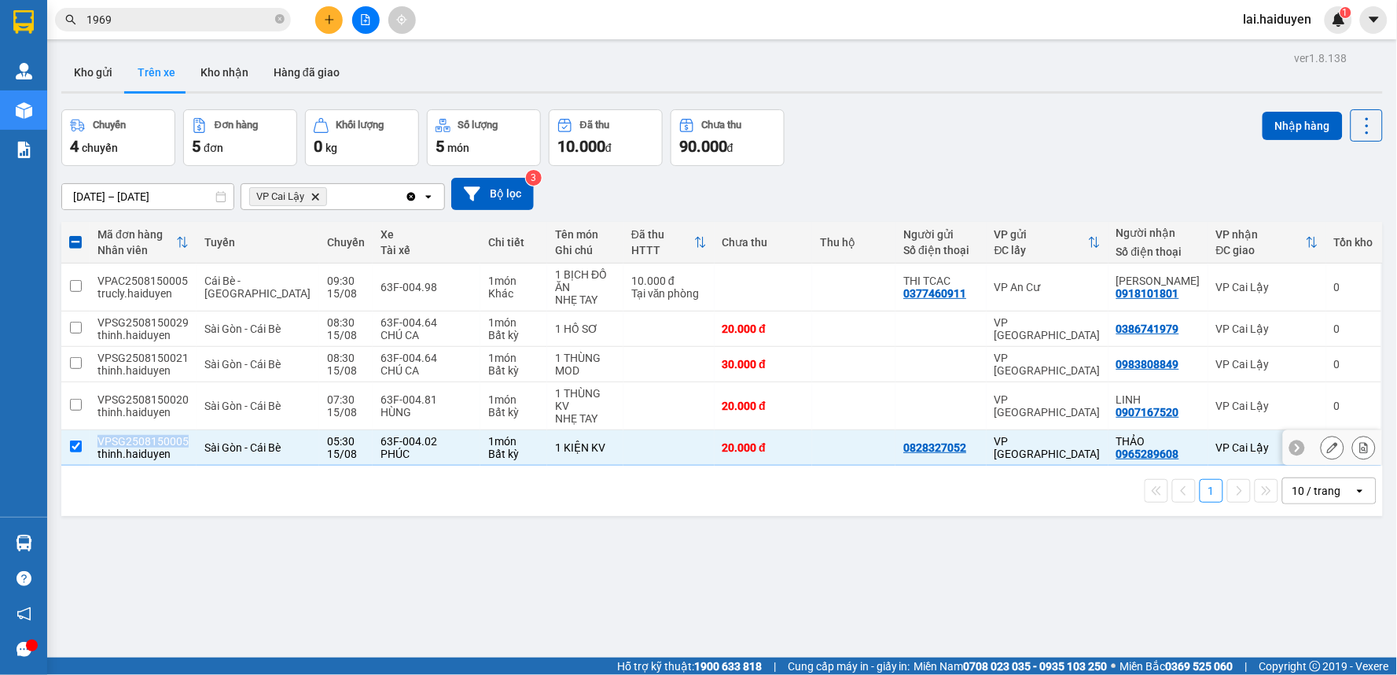
copy div "VPSG2508150005"
click at [280, 21] on icon "close-circle" at bounding box center [279, 18] width 9 height 9
paste input "VPSG2508150005"
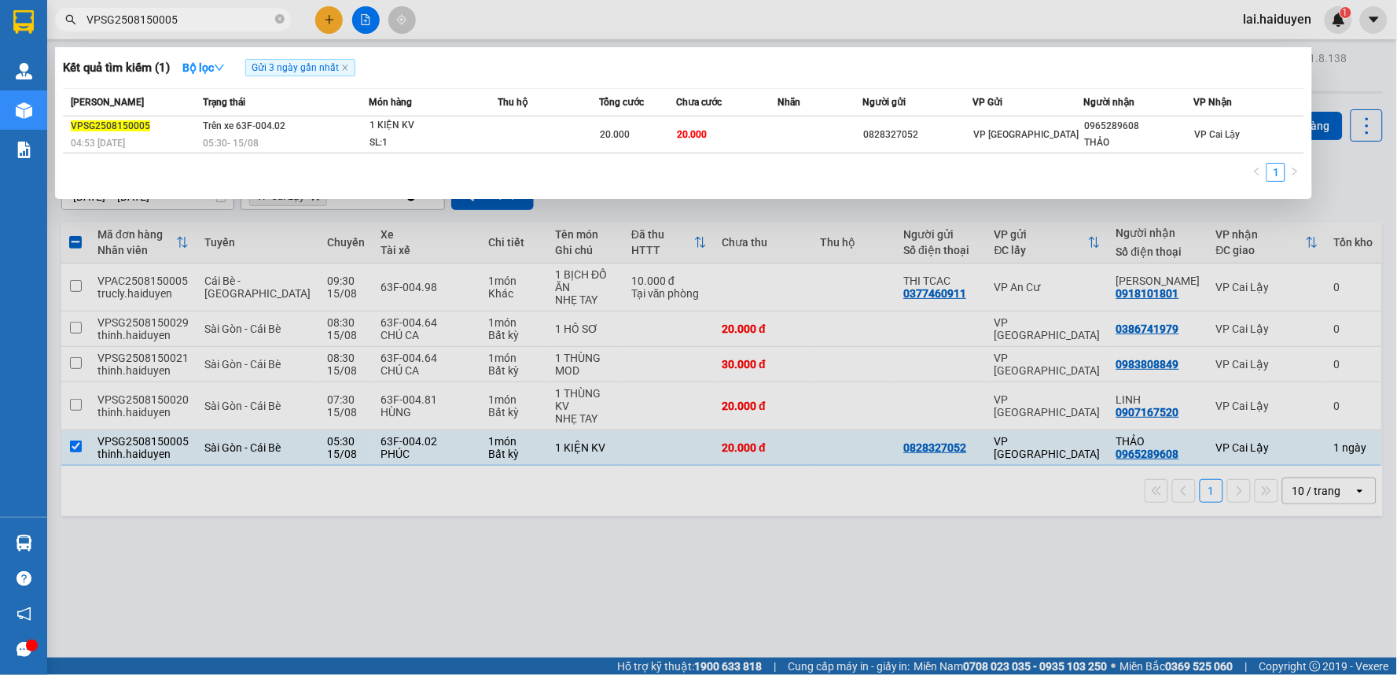
type input "VPSG2508150005"
click at [176, 359] on div at bounding box center [698, 337] width 1397 height 675
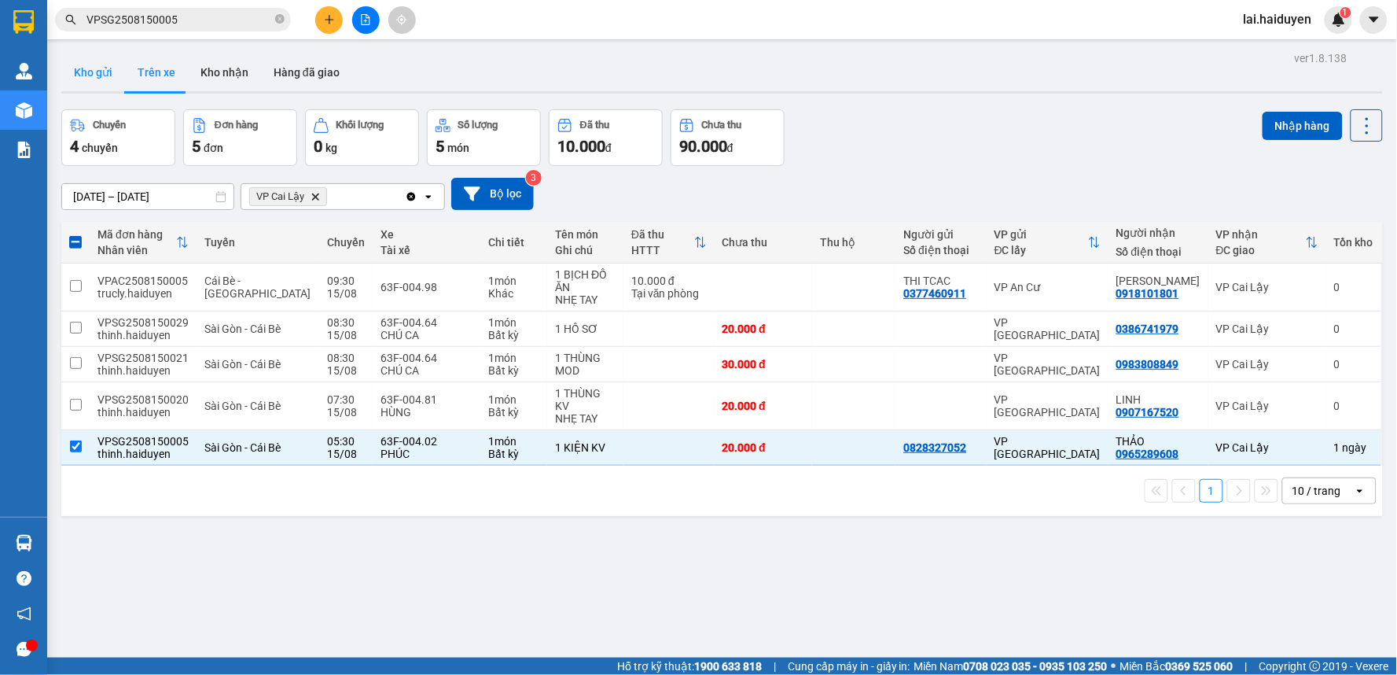
click at [83, 74] on button "Kho gửi" at bounding box center [93, 72] width 64 height 38
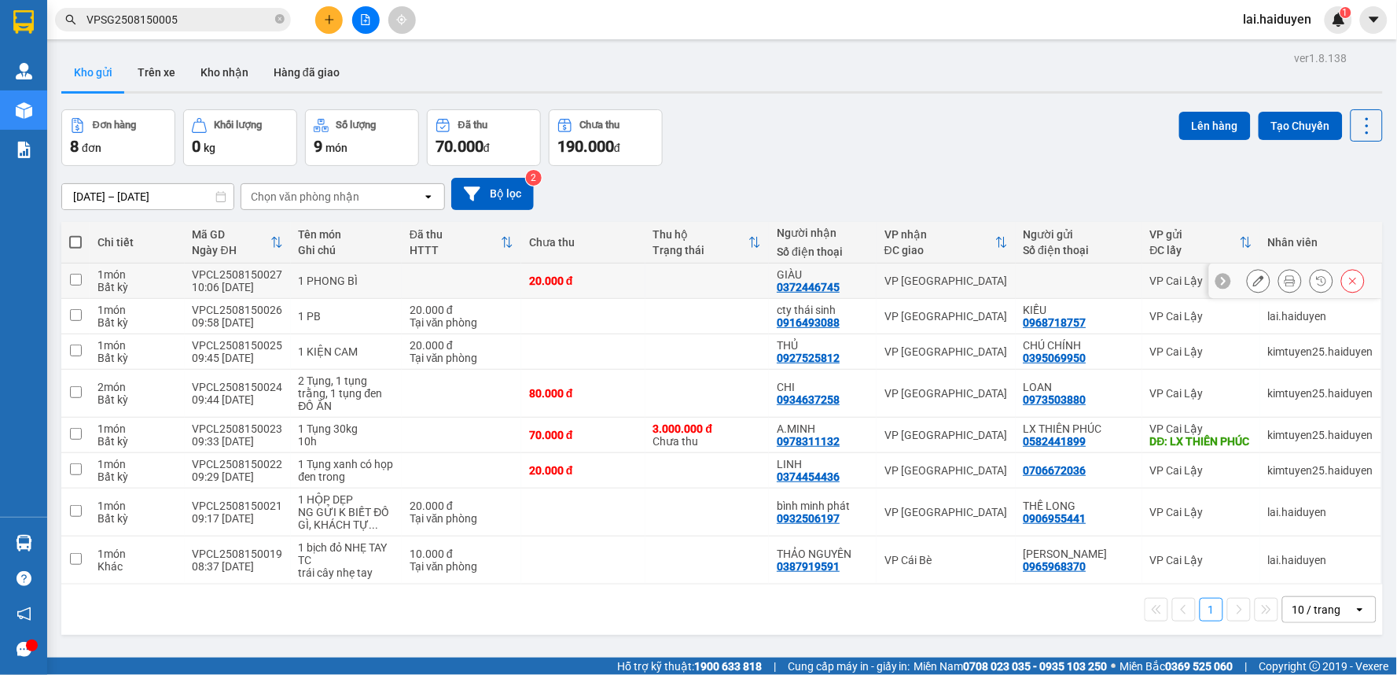
click at [1252, 280] on button at bounding box center [1259, 281] width 22 height 28
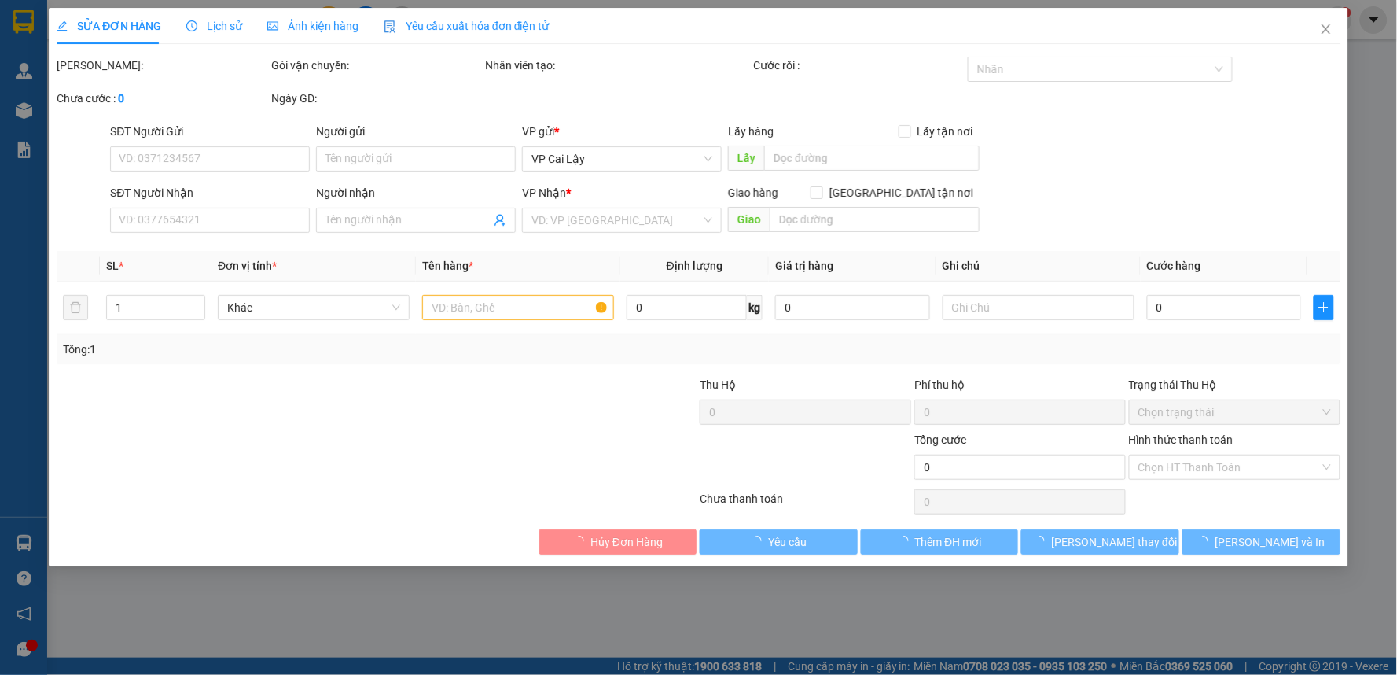
type input "0372446745"
type input "GIÀU"
type input "20.000"
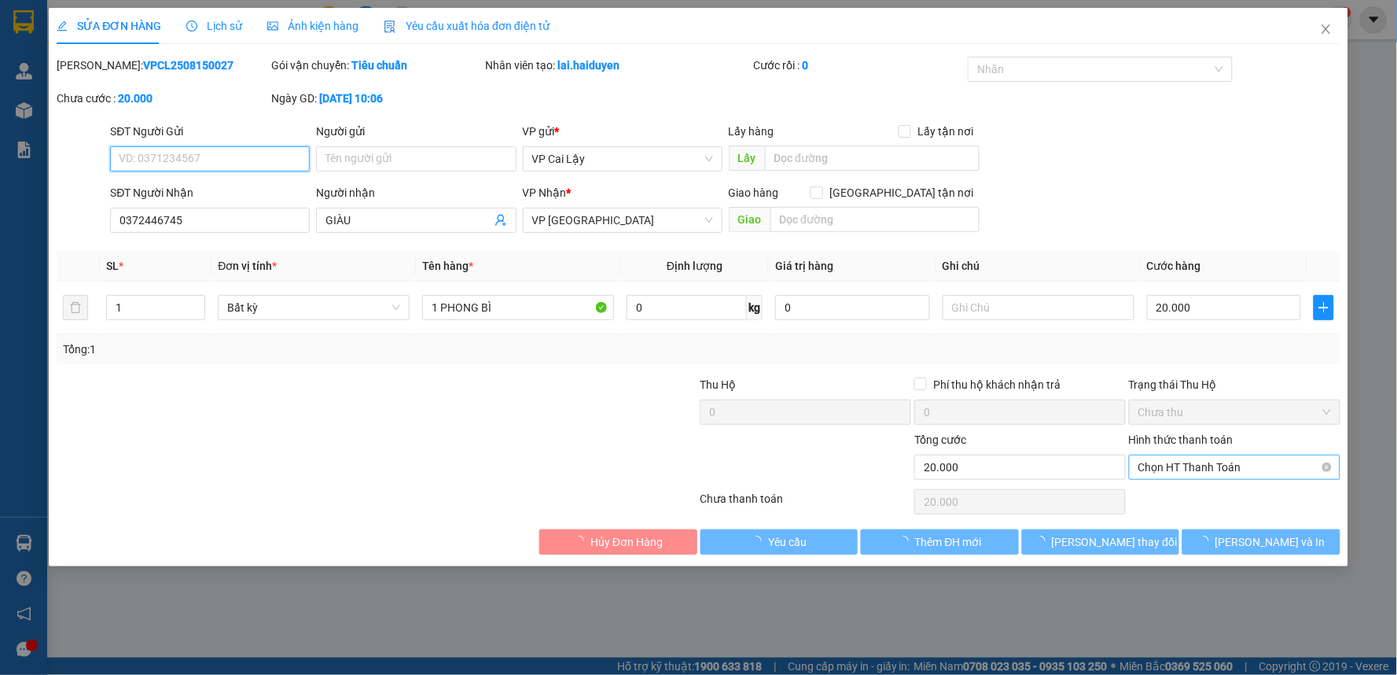
click at [1211, 469] on span "Chọn HT Thanh Toán" at bounding box center [1234, 467] width 193 height 24
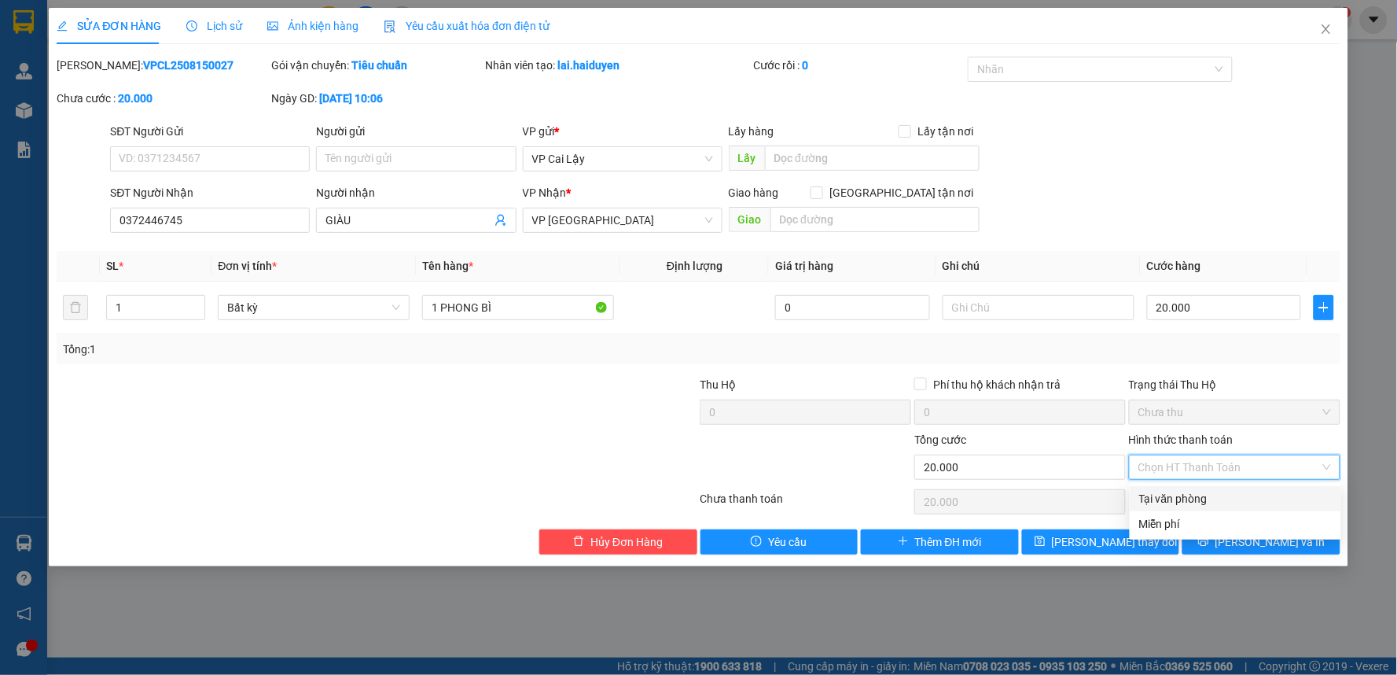
click at [1230, 502] on div "Tại văn phòng" at bounding box center [1235, 498] width 193 height 17
type input "0"
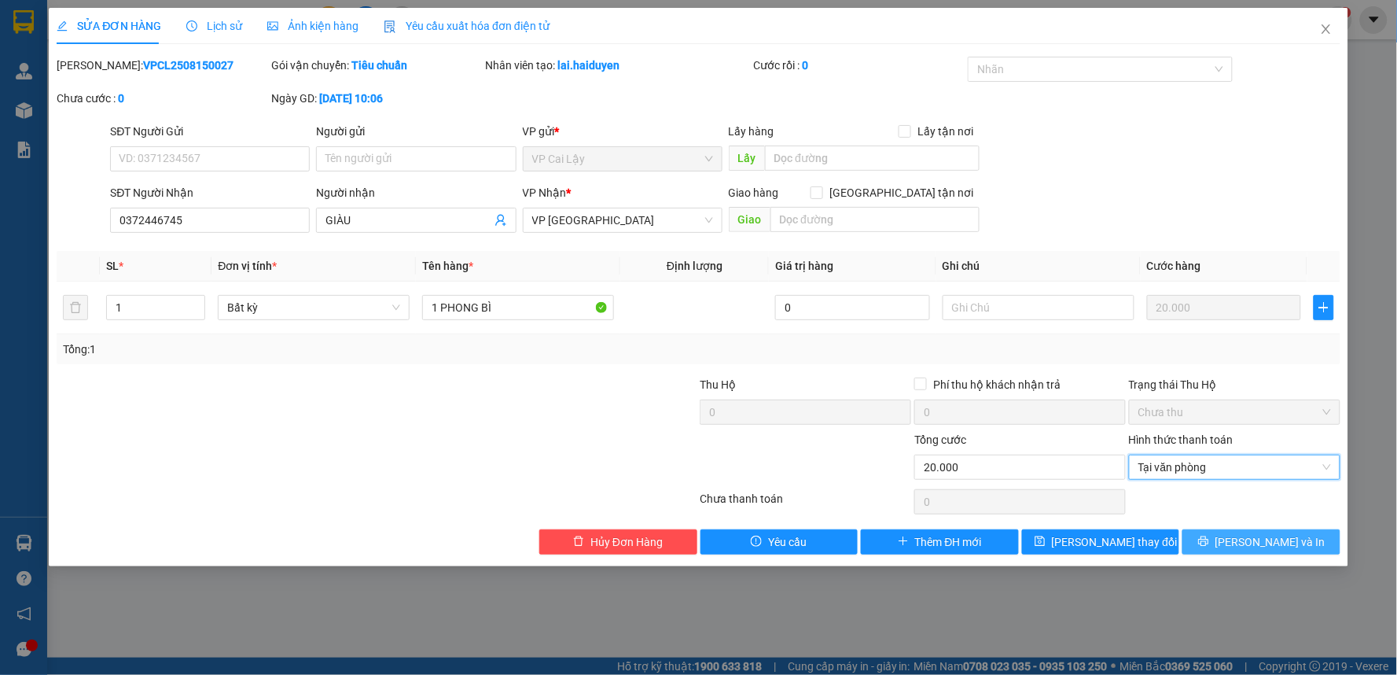
click at [1208, 540] on icon "printer" at bounding box center [1203, 541] width 10 height 10
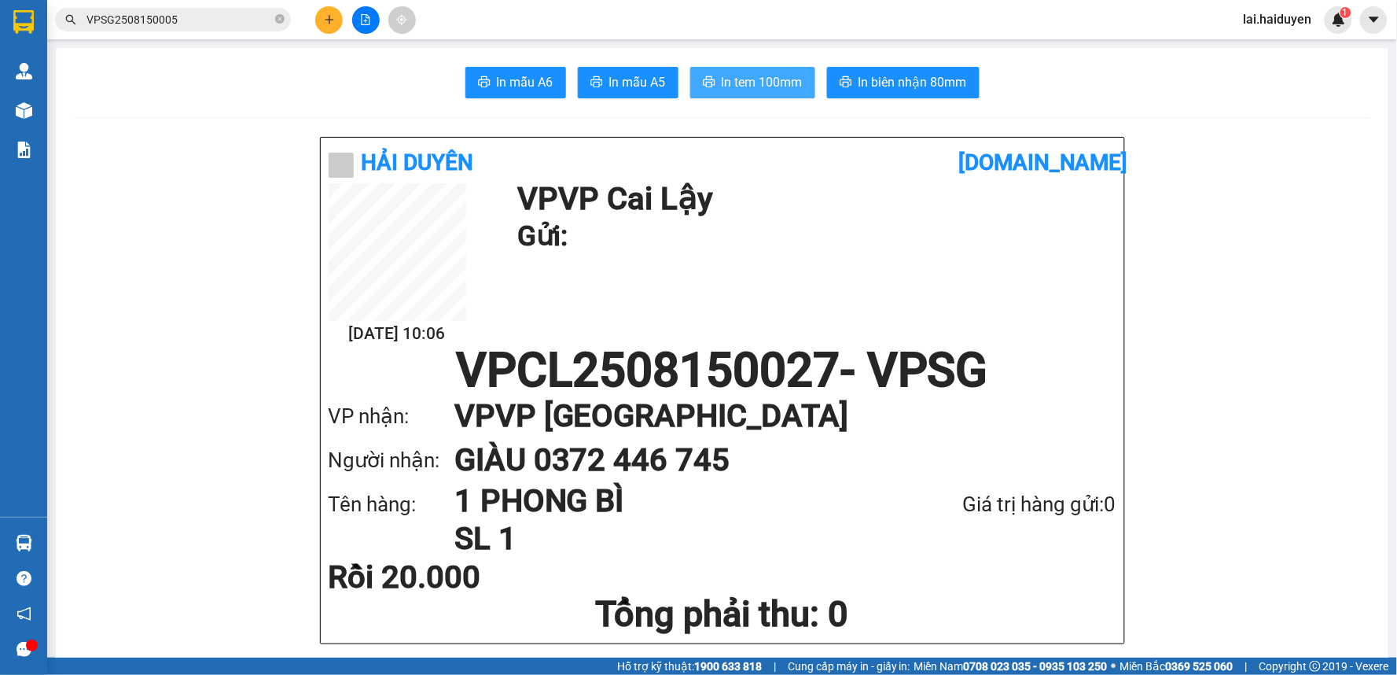
click at [694, 87] on button "In tem 100mm" at bounding box center [752, 82] width 125 height 31
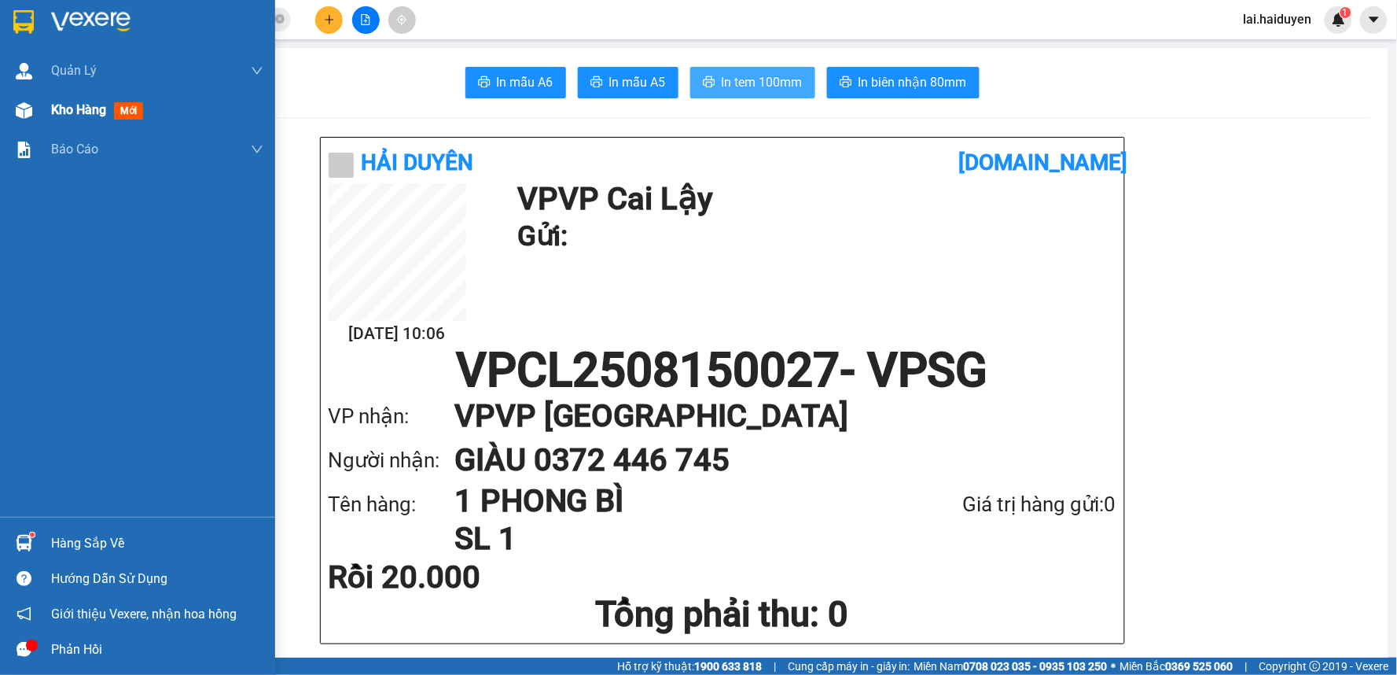
click at [57, 114] on span "Kho hàng" at bounding box center [78, 109] width 55 height 15
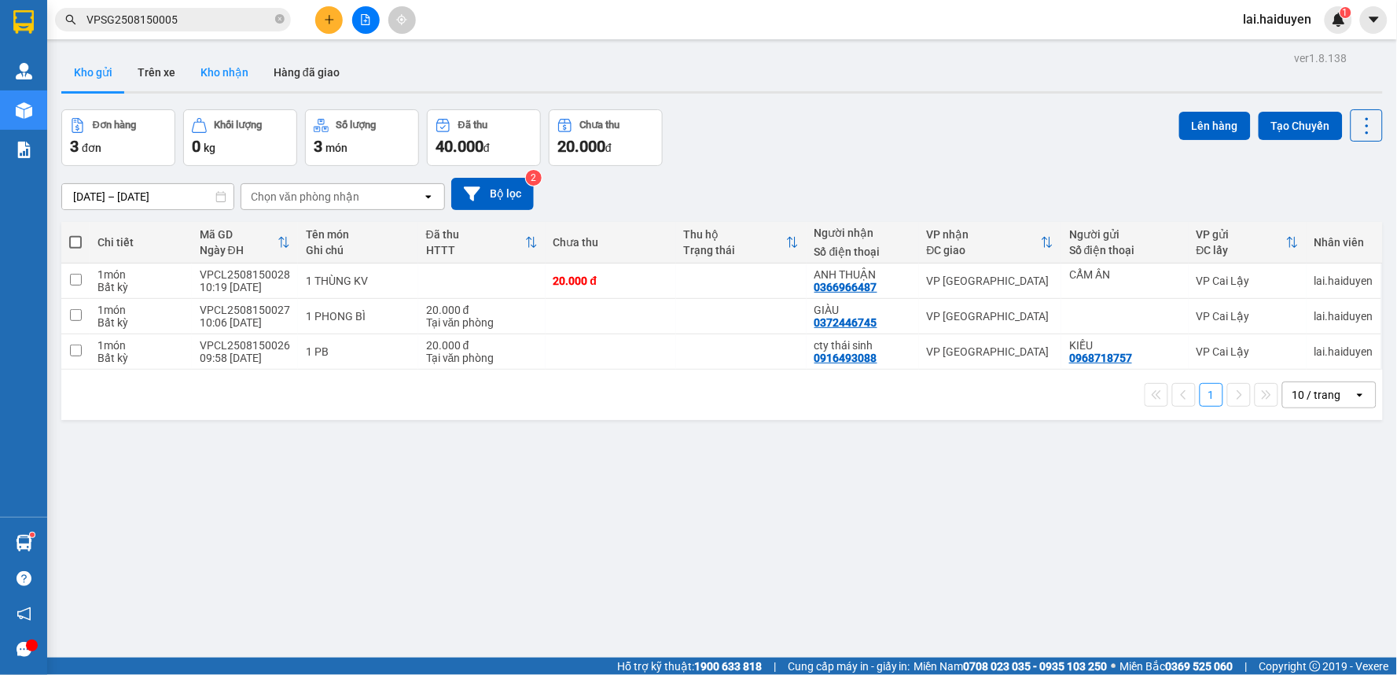
click at [215, 66] on button "Kho nhận" at bounding box center [224, 72] width 73 height 38
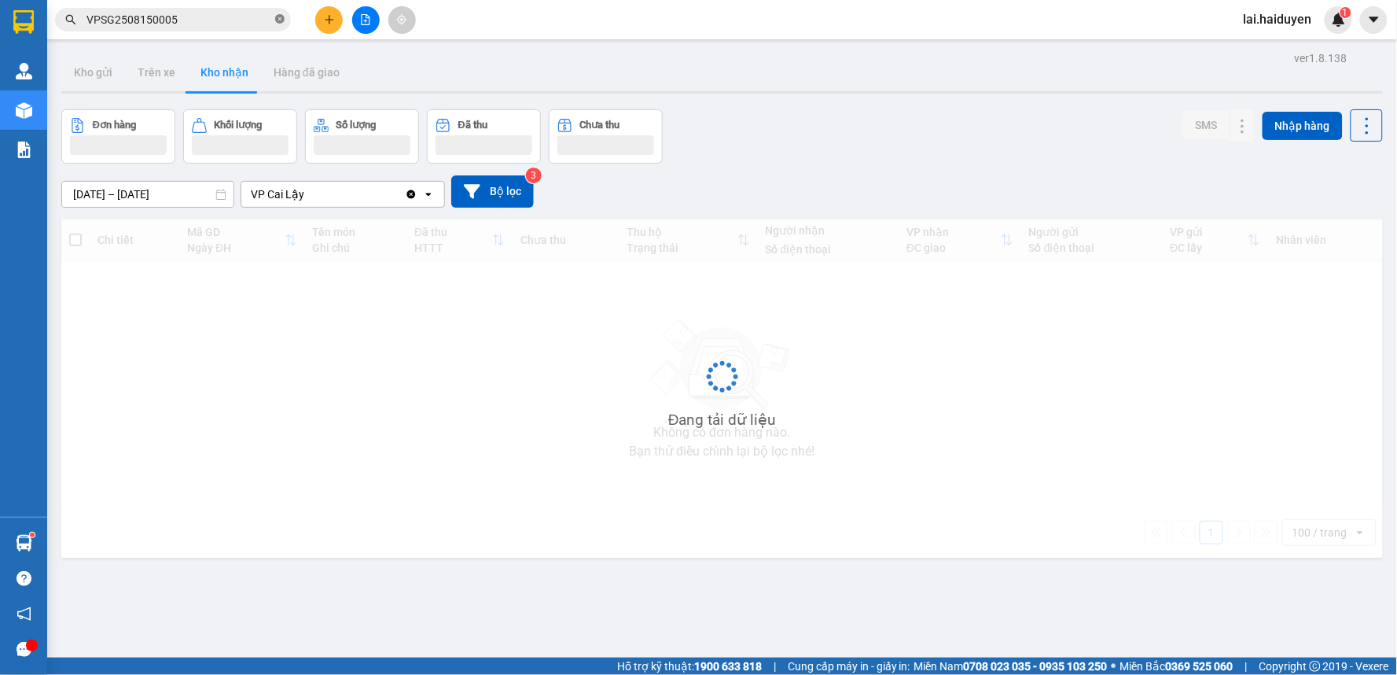
click at [278, 14] on icon "close-circle" at bounding box center [279, 18] width 9 height 9
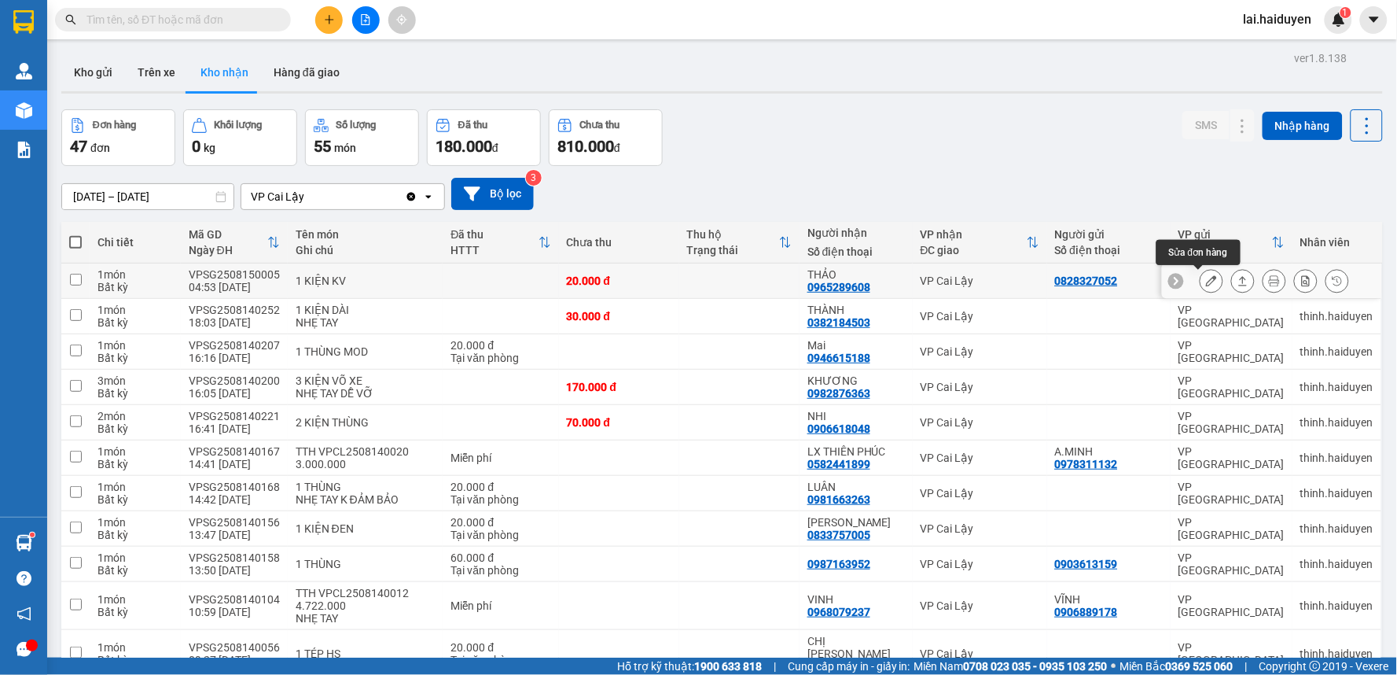
click at [1206, 278] on icon at bounding box center [1211, 280] width 11 height 11
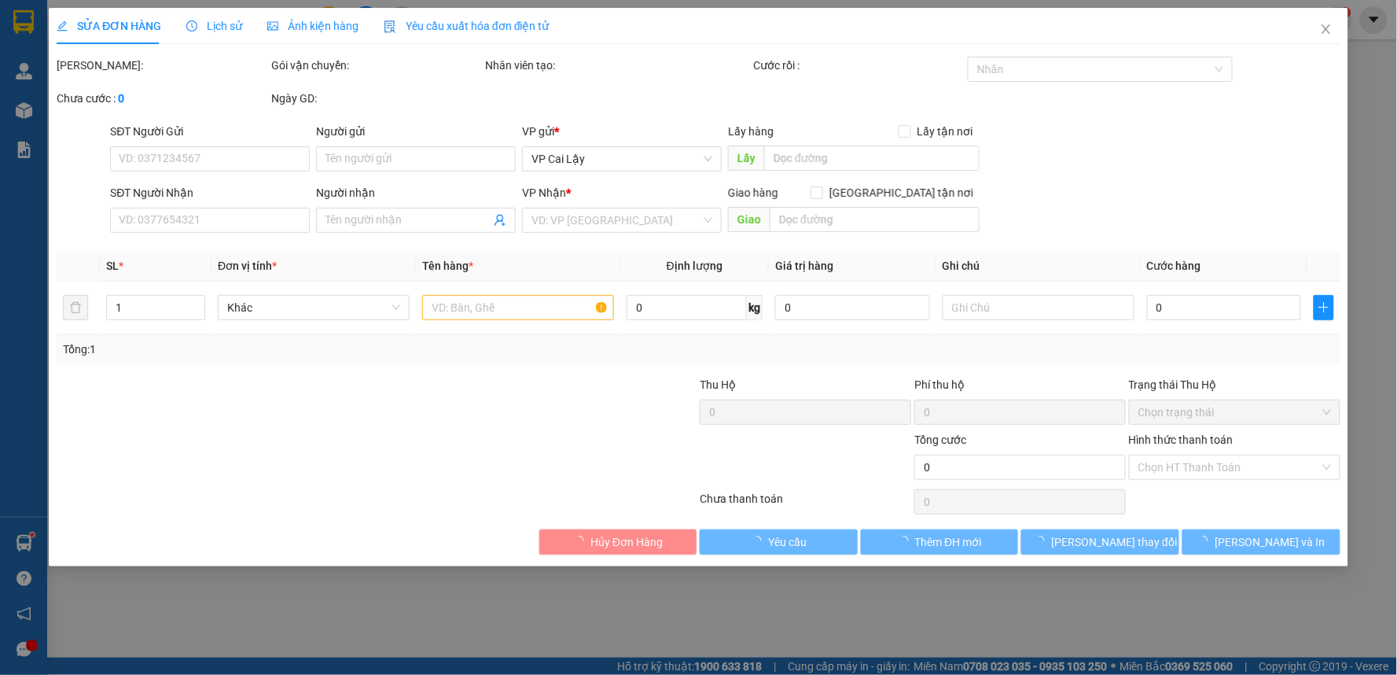
type input "0828327052"
type input "0965289608"
type input "THẢO"
type input "20.000"
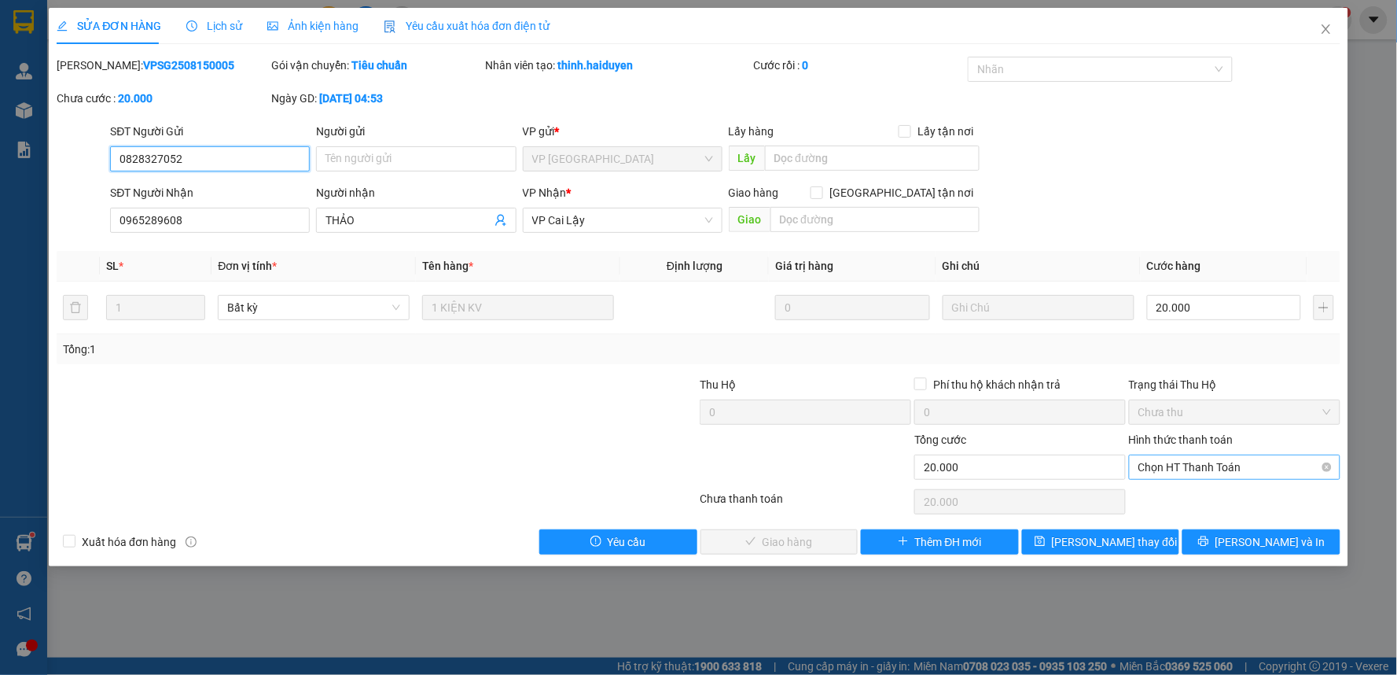
click at [1170, 462] on span "Chọn HT Thanh Toán" at bounding box center [1234, 467] width 193 height 24
click at [1157, 495] on div "Tại văn phòng" at bounding box center [1235, 498] width 193 height 17
type input "0"
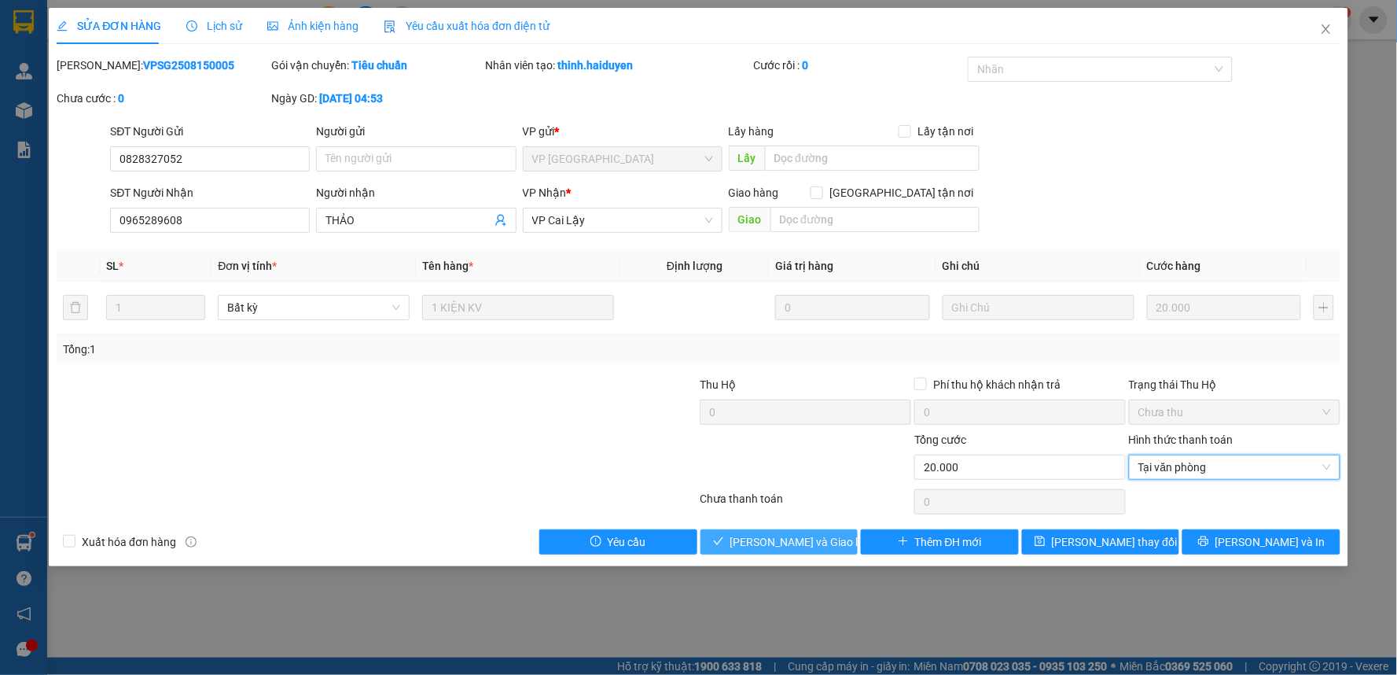
click at [792, 533] on span "[PERSON_NAME] và Giao hàng" at bounding box center [805, 541] width 151 height 17
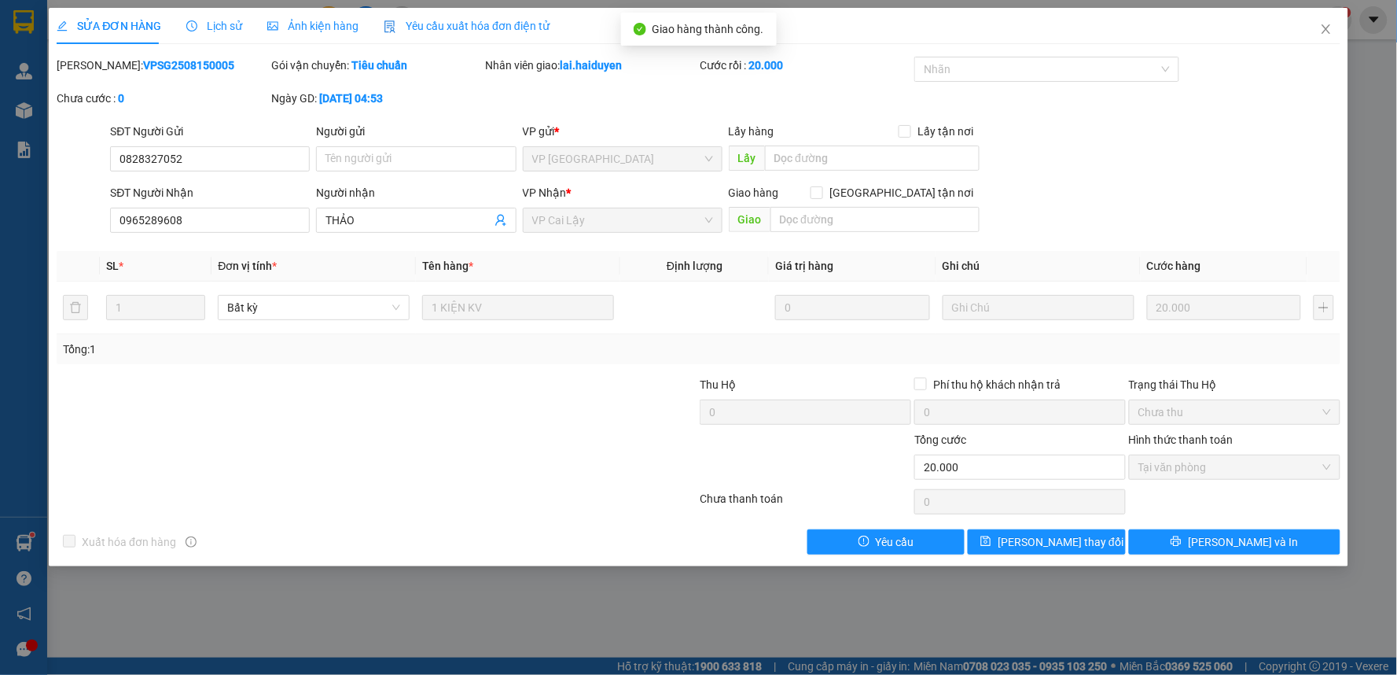
click at [792, 528] on div "Total Paid Fee 20.000 Total UnPaid Fee 0 Cash Collection Total Fee Mã ĐH: VPSG2…" at bounding box center [699, 306] width 1284 height 498
click at [1317, 28] on span "Close" at bounding box center [1326, 30] width 44 height 44
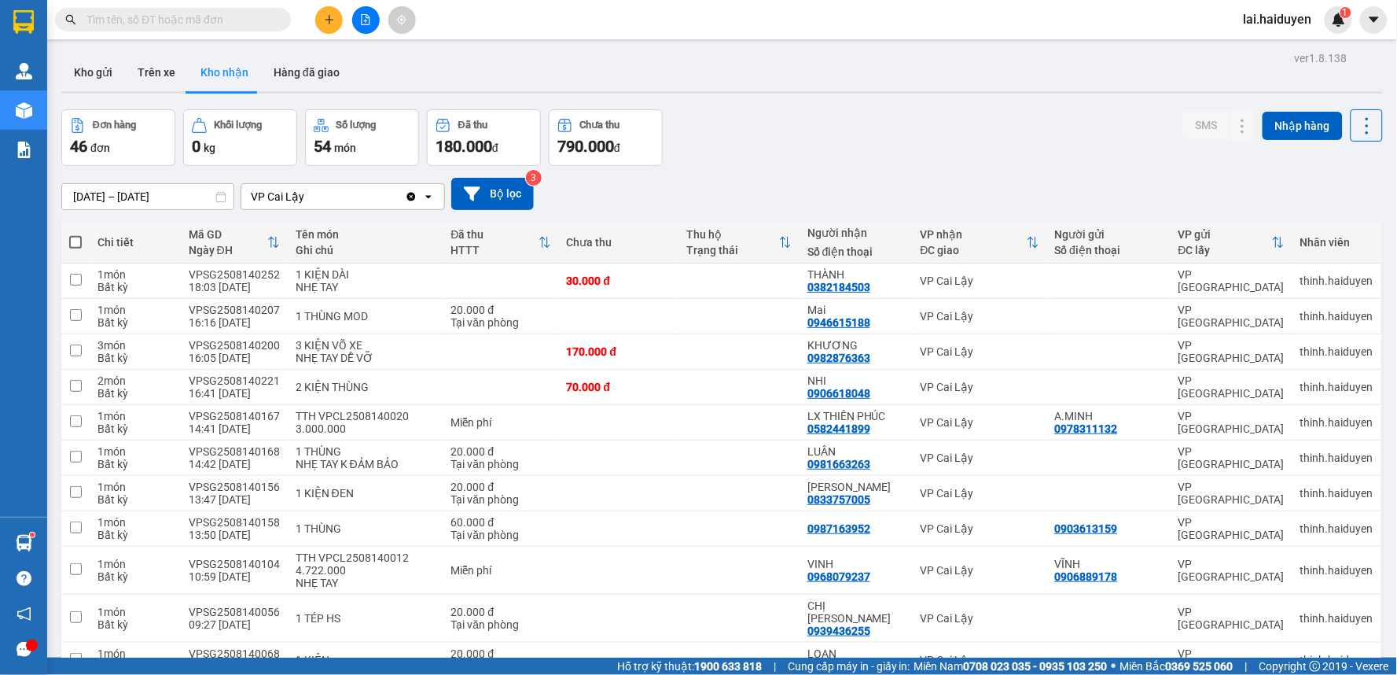
drag, startPoint x: 302, startPoint y: 79, endPoint x: 294, endPoint y: 126, distance: 47.8
click at [300, 80] on button "Hàng đã giao" at bounding box center [306, 72] width 91 height 38
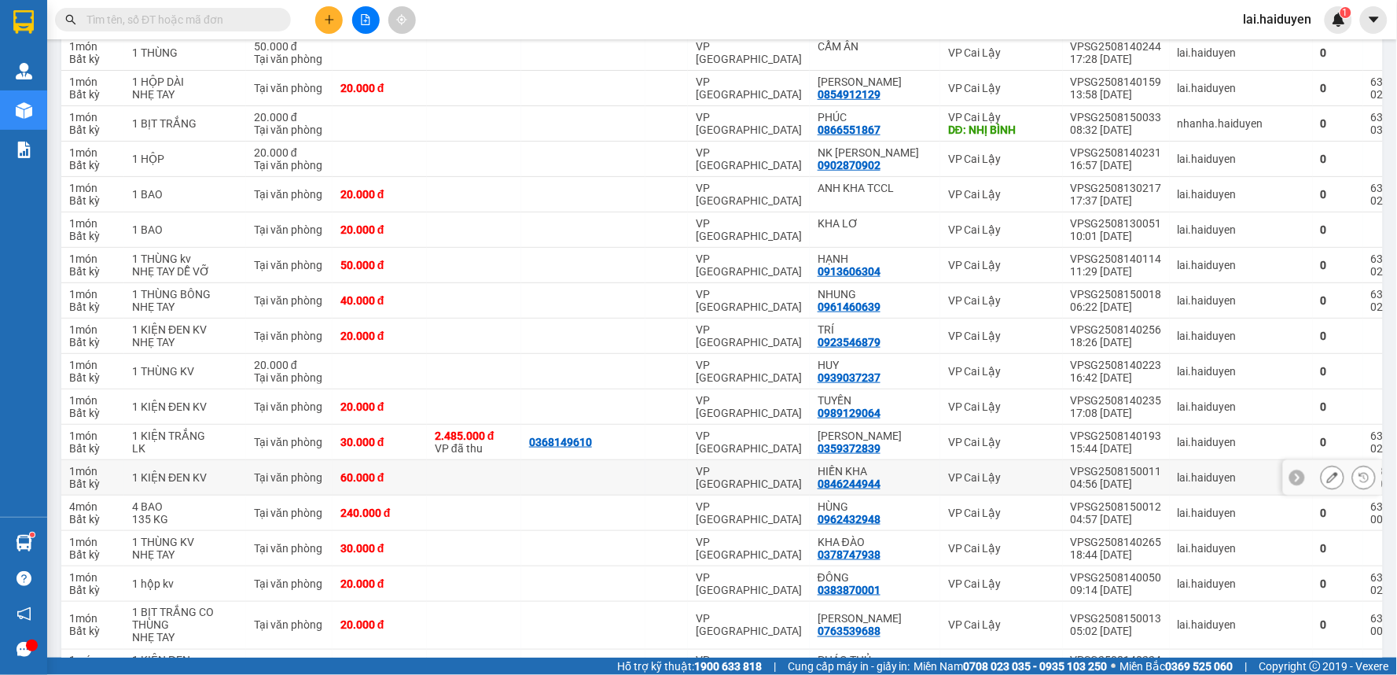
scroll to position [611, 0]
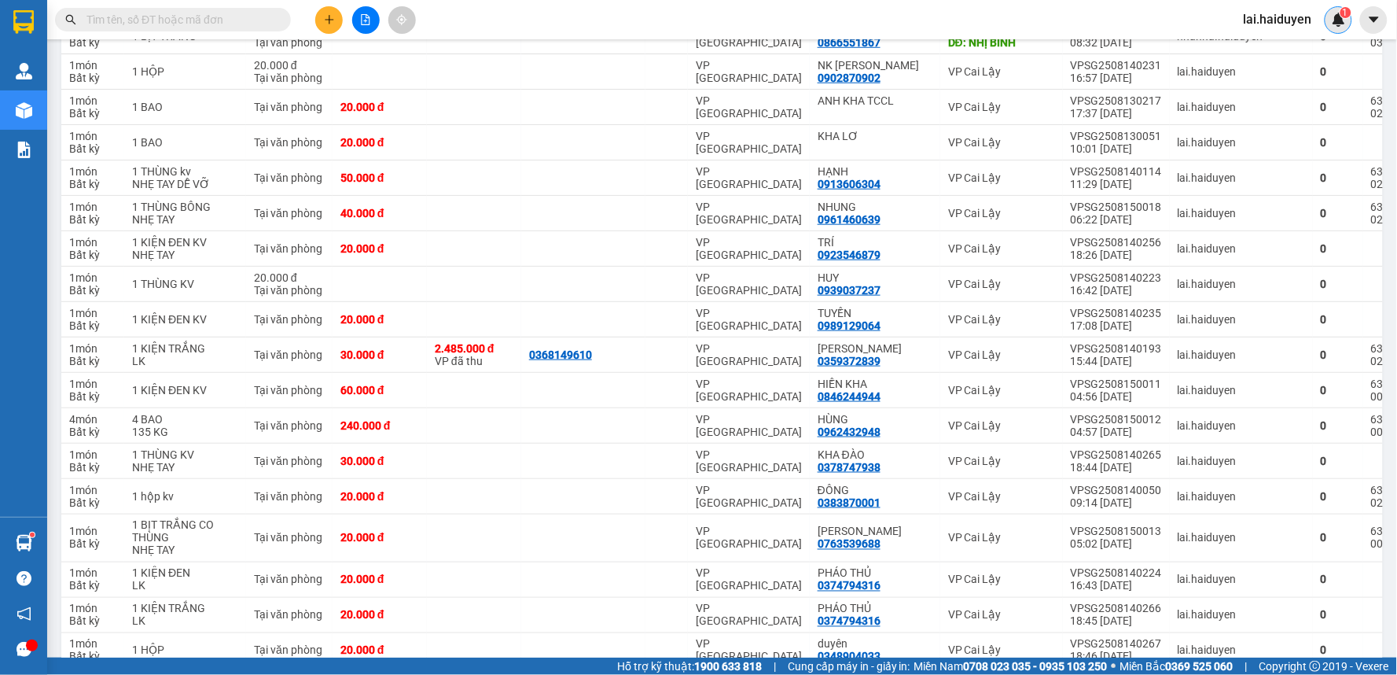
click at [1334, 24] on img at bounding box center [1339, 20] width 14 height 14
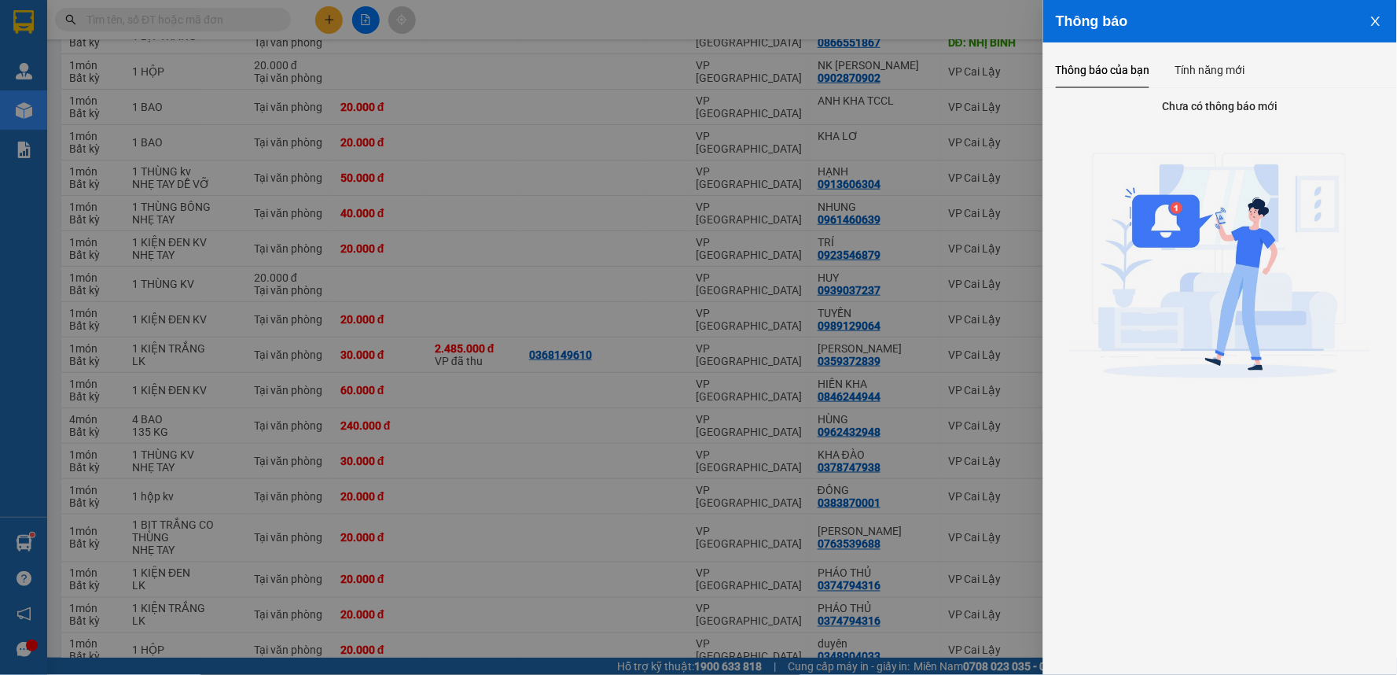
drag, startPoint x: 802, startPoint y: 212, endPoint x: 750, endPoint y: 20, distance: 198.7
click at [800, 213] on div at bounding box center [698, 337] width 1397 height 675
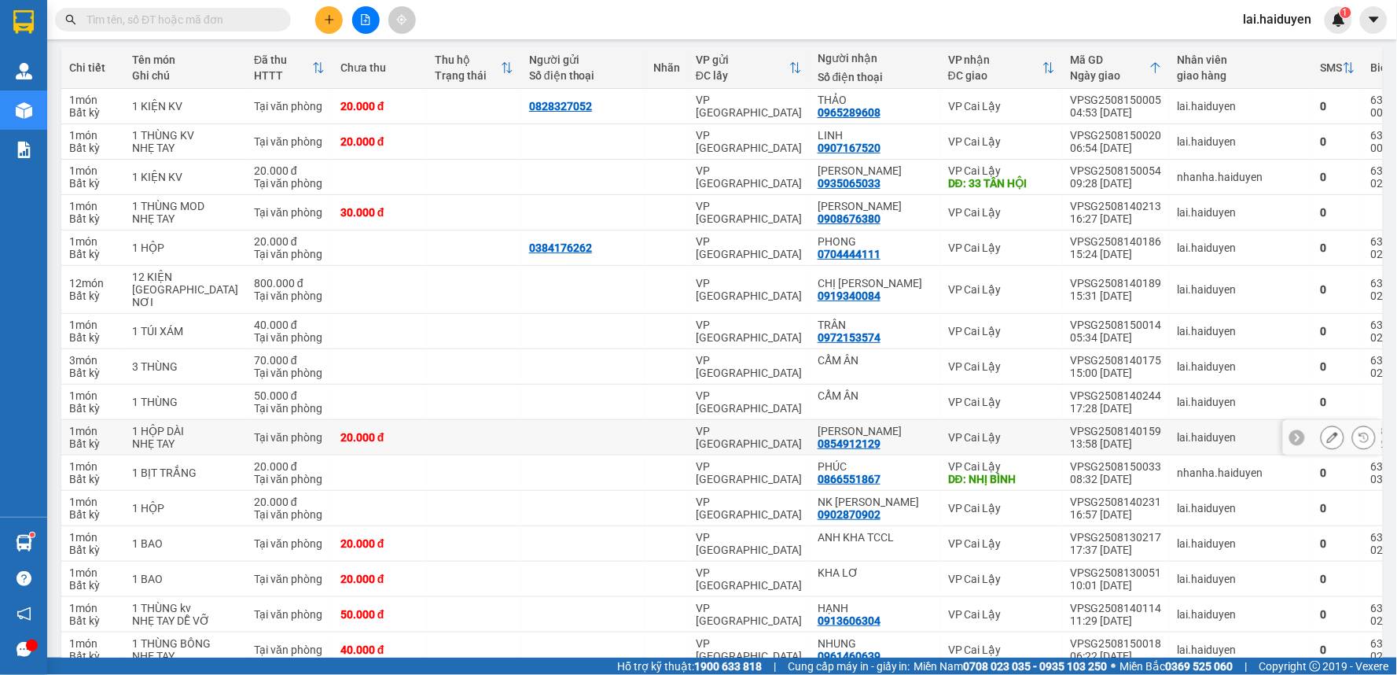
scroll to position [0, 0]
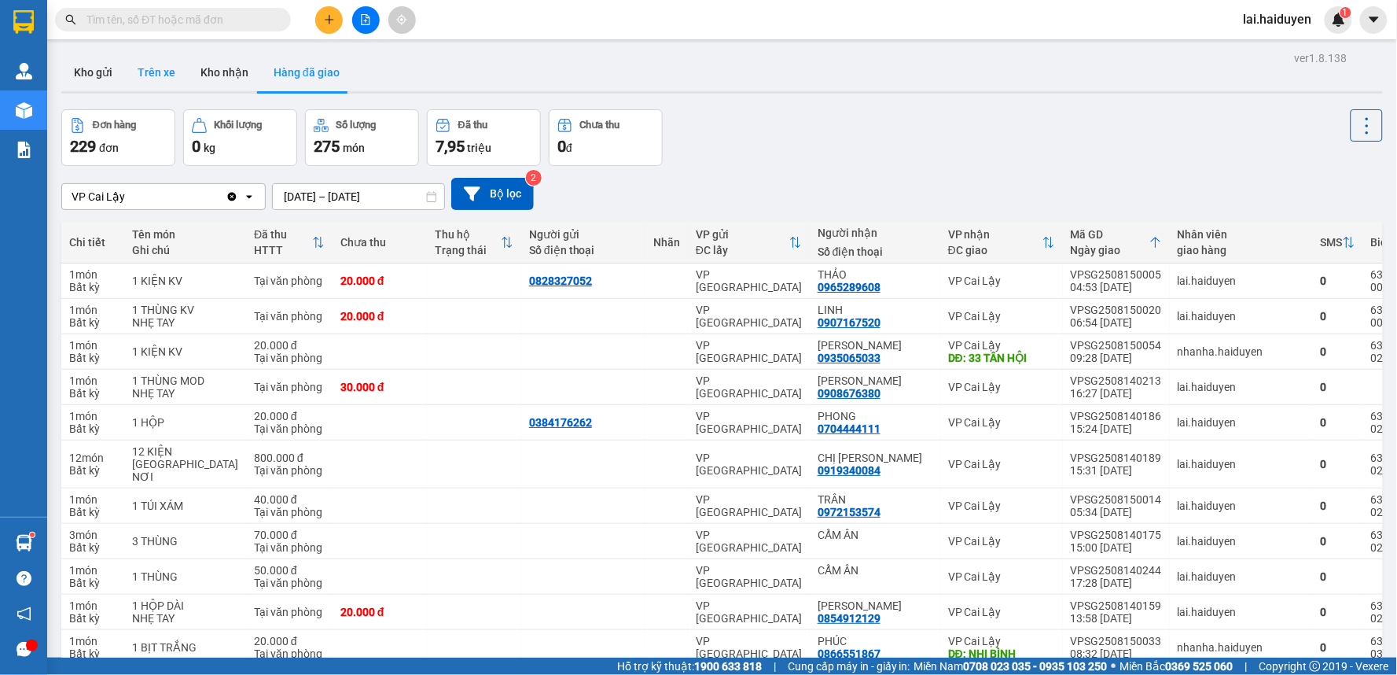
click at [145, 53] on button "Trên xe" at bounding box center [156, 72] width 63 height 38
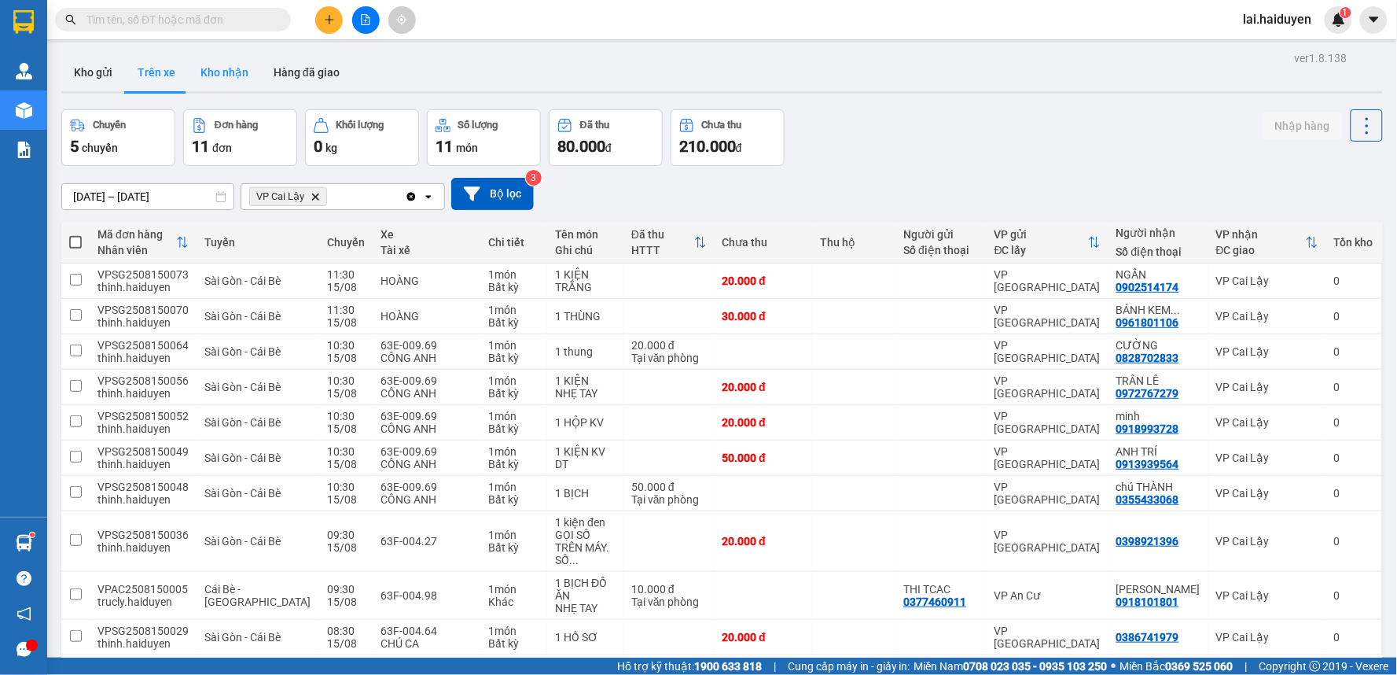
click at [208, 61] on button "Kho nhận" at bounding box center [224, 72] width 73 height 38
type input "[DATE] – [DATE]"
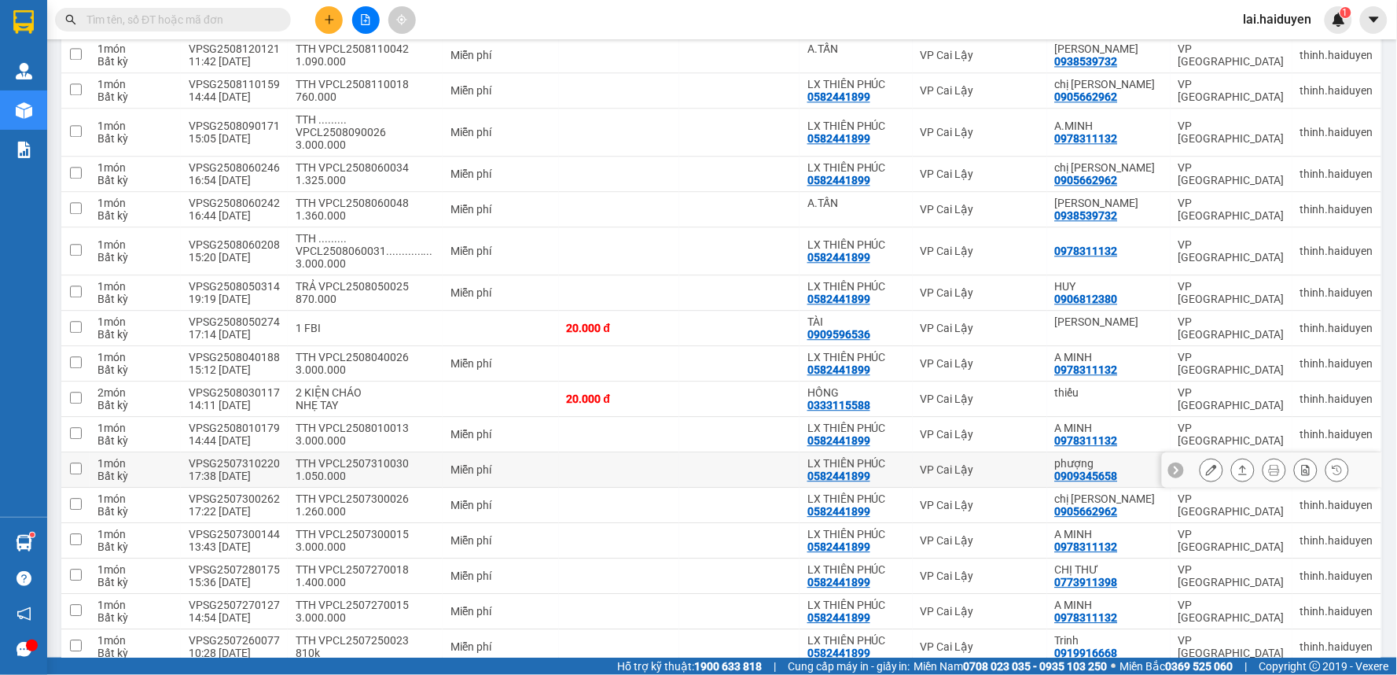
scroll to position [1048, 0]
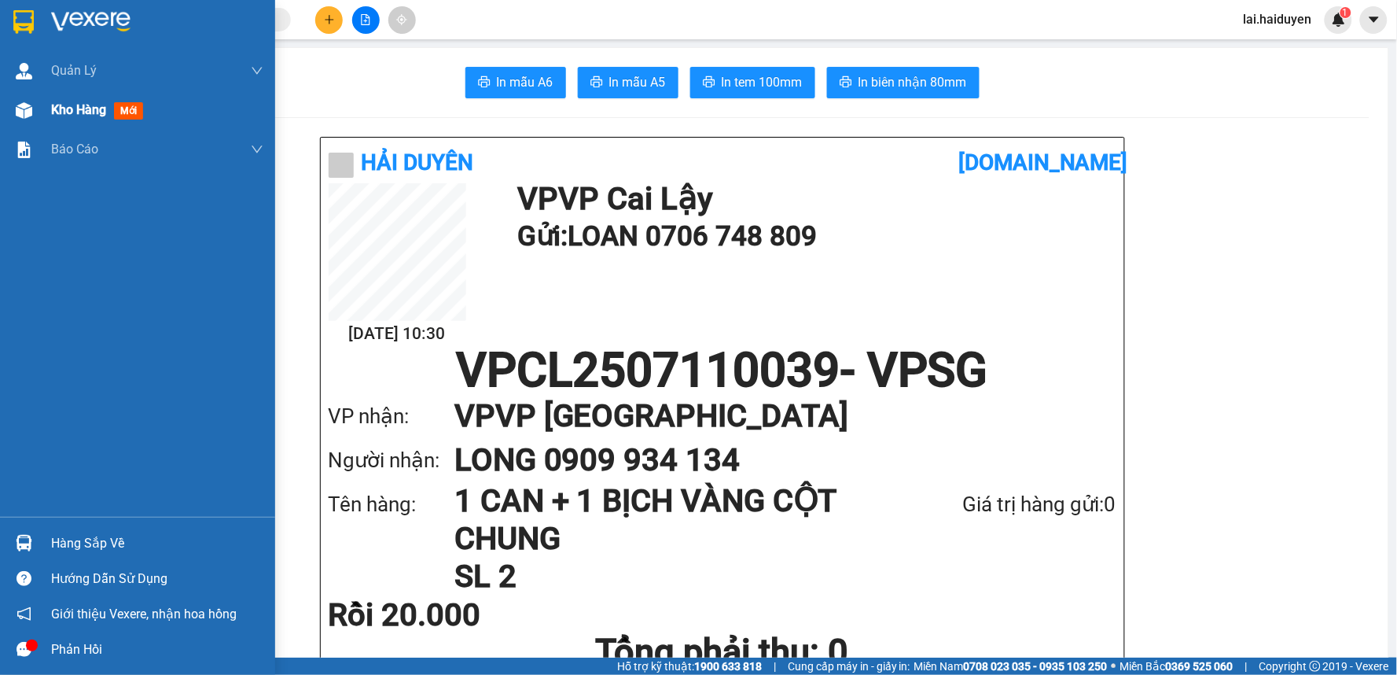
click at [100, 108] on span "Kho hàng" at bounding box center [78, 109] width 55 height 15
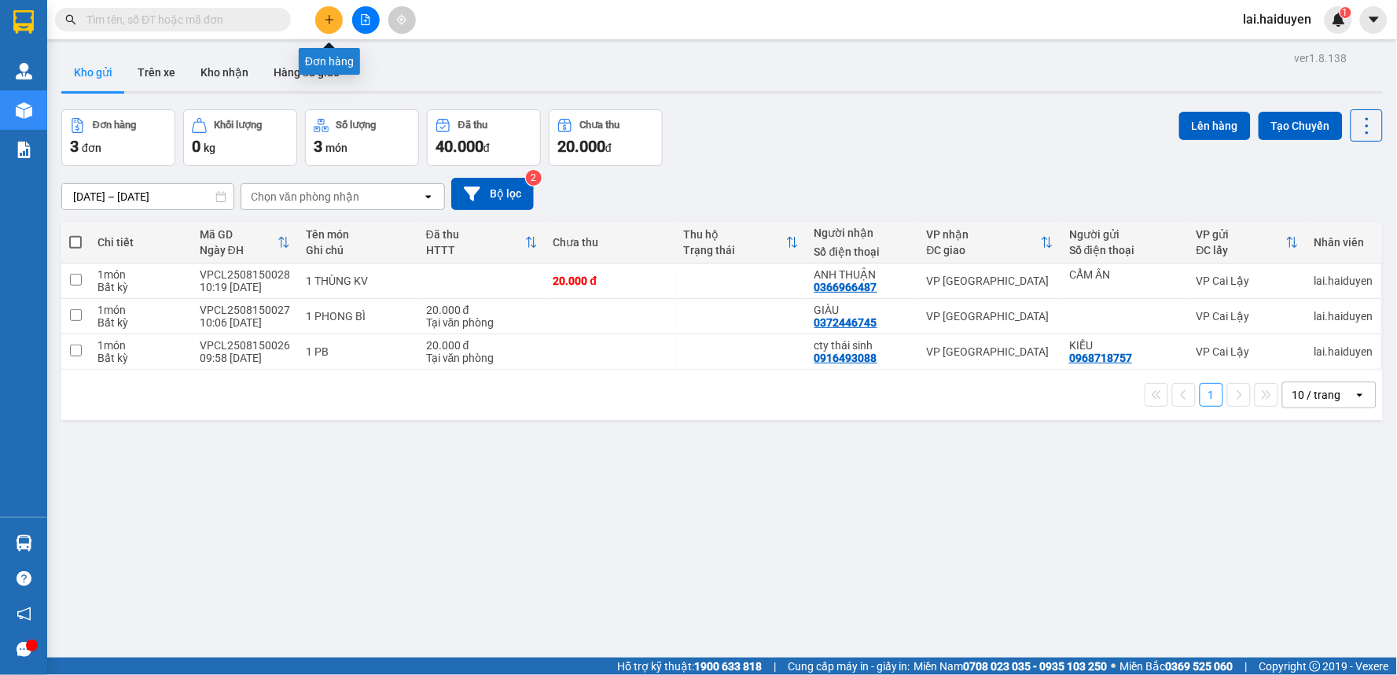
click at [325, 14] on icon "plus" at bounding box center [329, 19] width 11 height 11
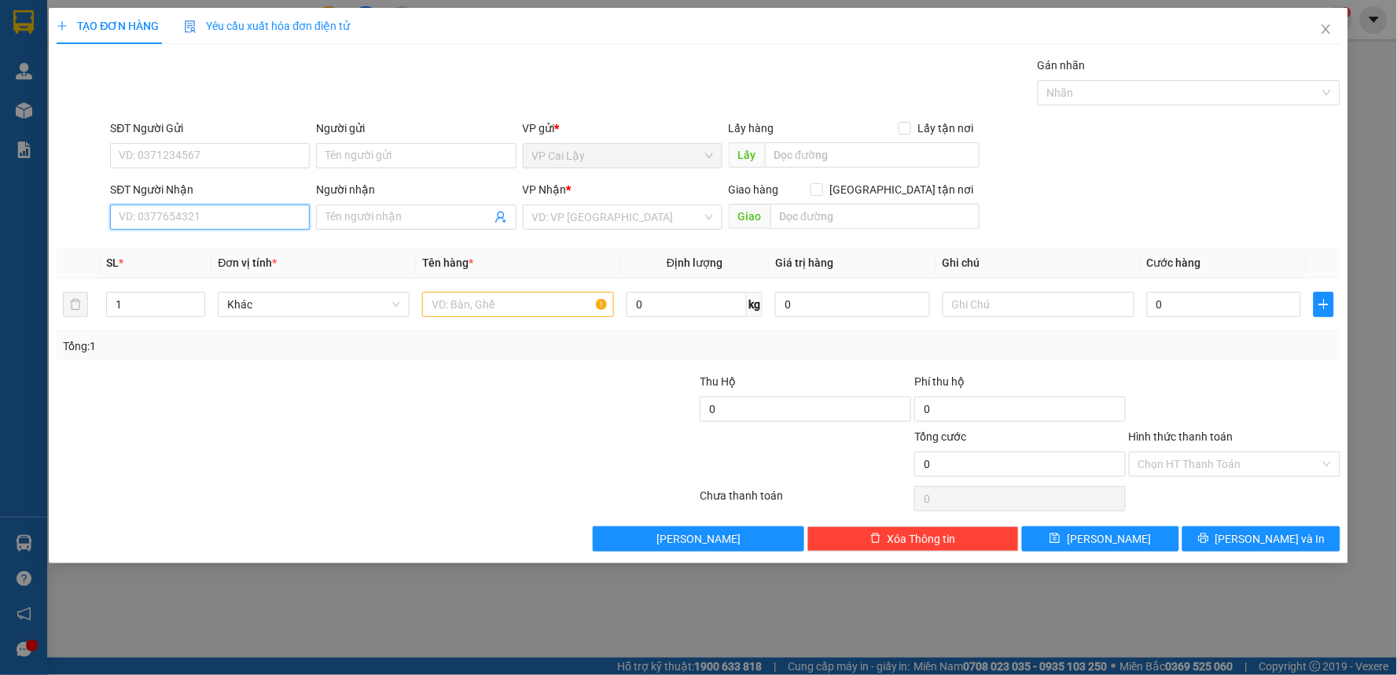
click at [203, 229] on input "SĐT Người Nhận" at bounding box center [210, 216] width 200 height 25
click at [197, 247] on div "0933743834 - TRANG" at bounding box center [209, 248] width 181 height 17
type input "0933743834"
type input "TRANG"
type input "20.000"
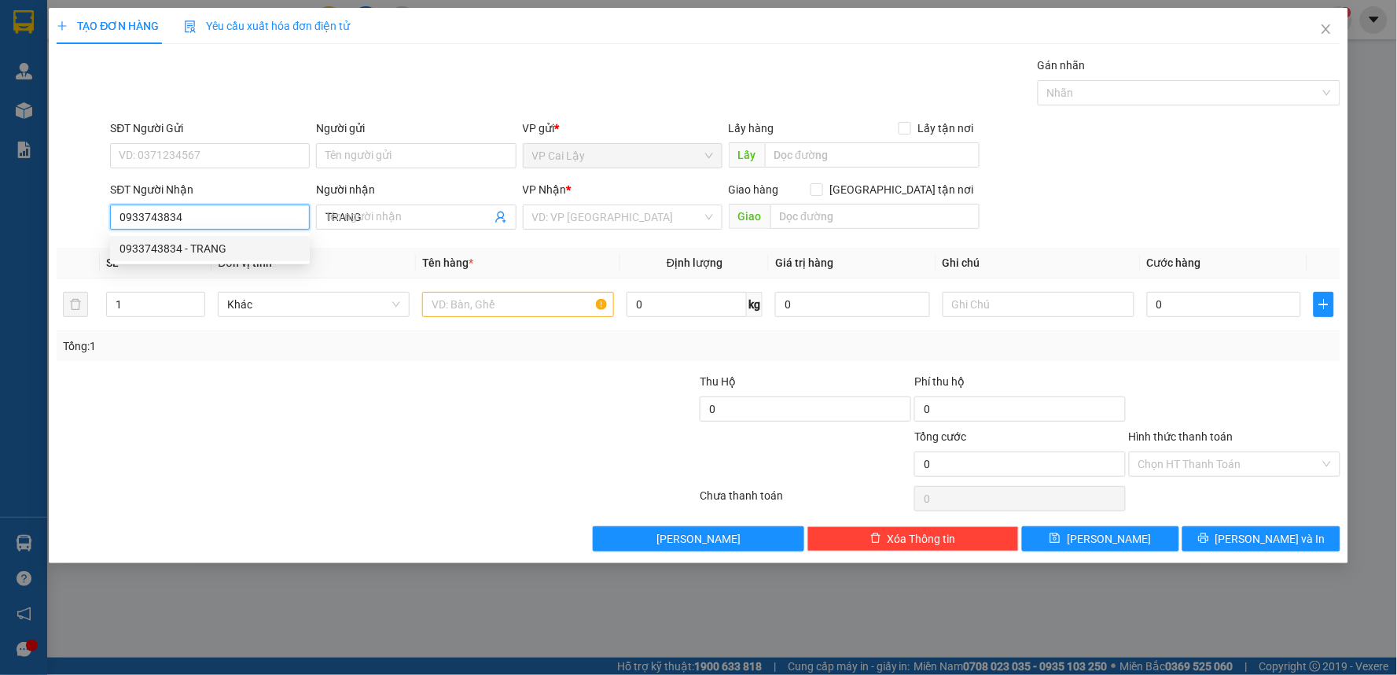
type input "20.000"
type input "0933743834"
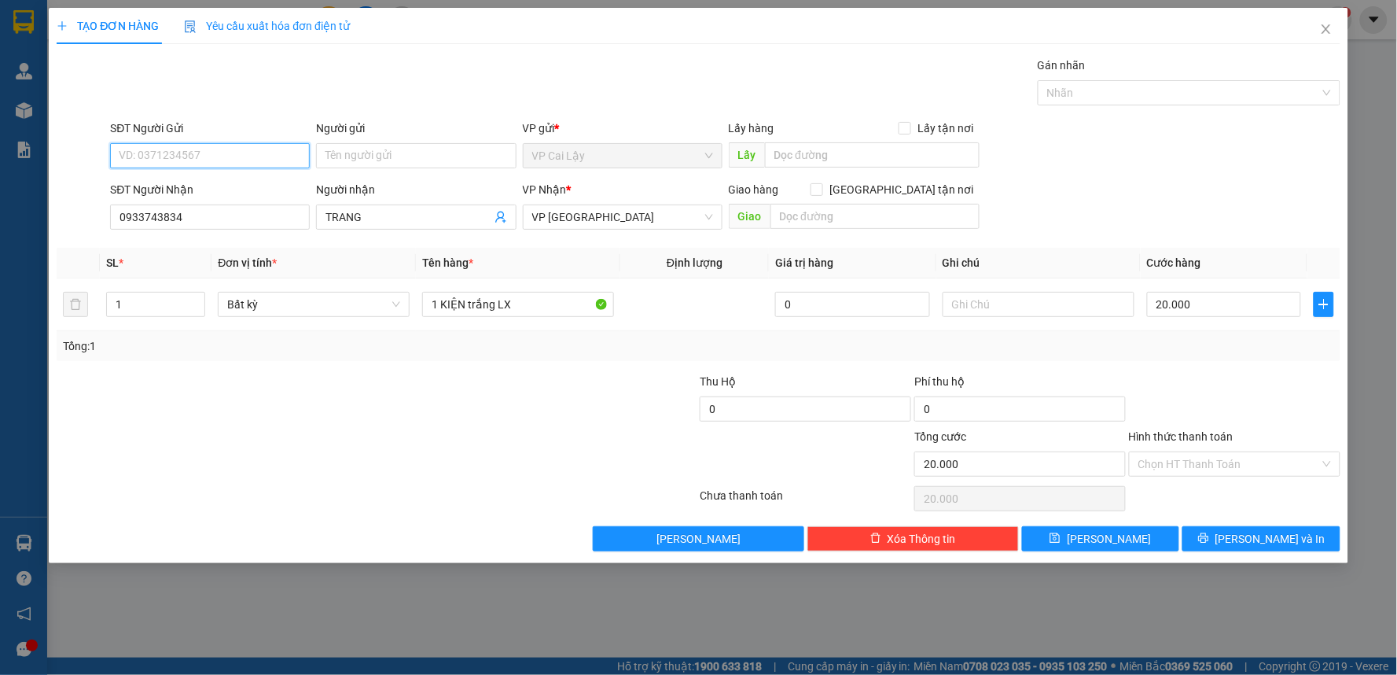
click at [189, 162] on input "SĐT Người Gửi" at bounding box center [210, 155] width 200 height 25
click at [232, 189] on div "0988217928 - [PERSON_NAME]" at bounding box center [209, 186] width 181 height 17
type input "0988217928"
type input "CHÚ THANH"
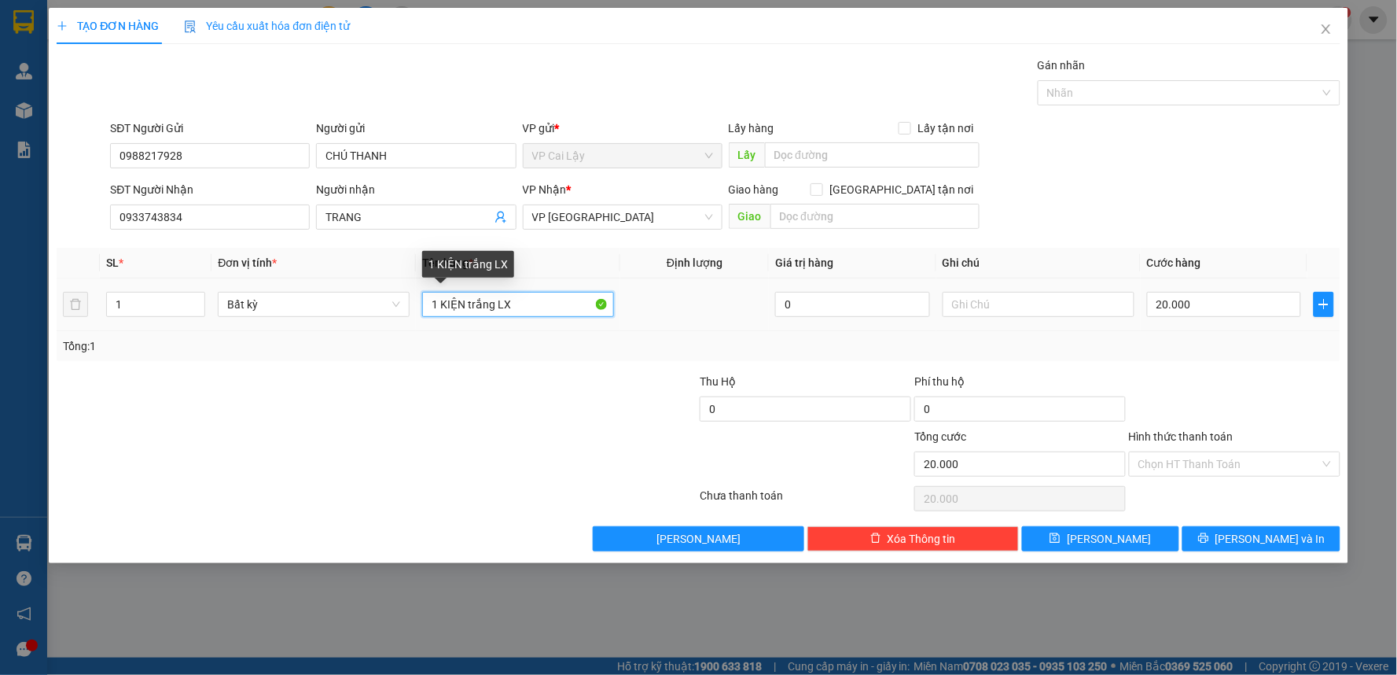
click at [493, 305] on input "1 KIỆN trắng LX" at bounding box center [518, 304] width 192 height 25
type input "1 KIỆN LX"
drag, startPoint x: 1245, startPoint y: 467, endPoint x: 1222, endPoint y: 501, distance: 40.8
click at [1242, 469] on input "Hình thức thanh toán" at bounding box center [1229, 464] width 182 height 24
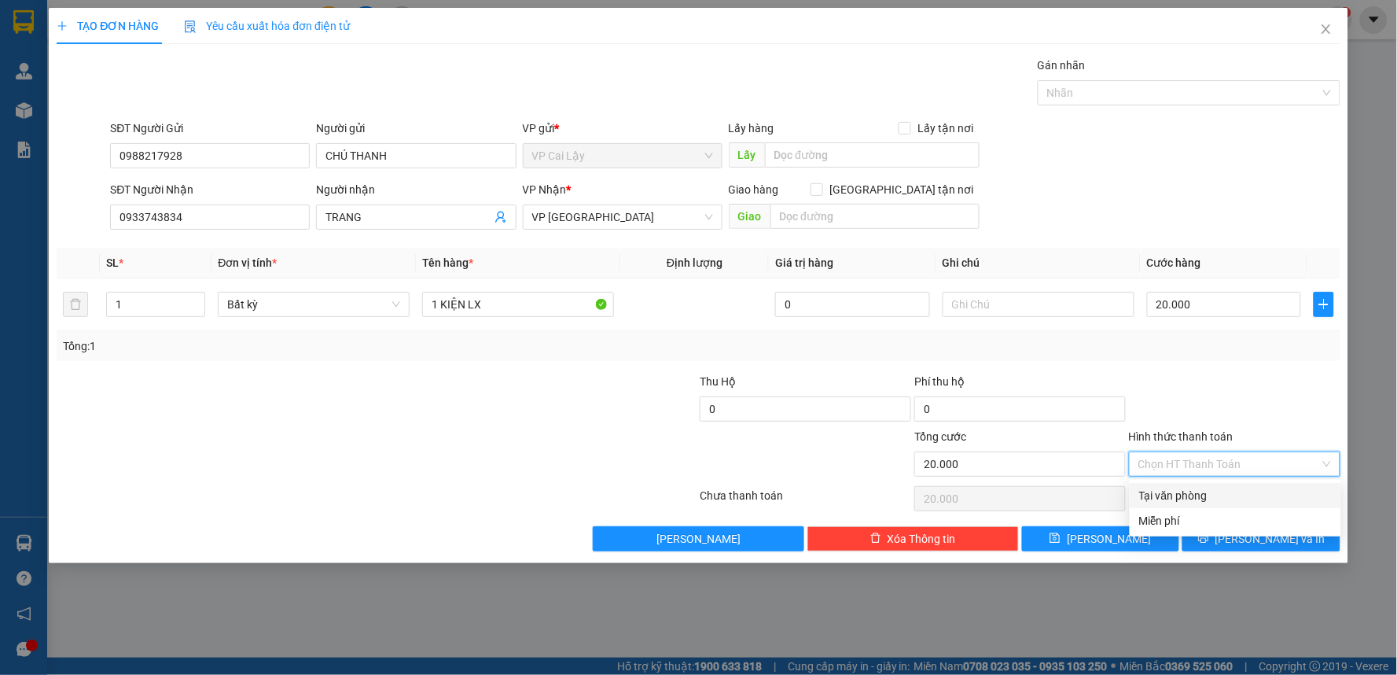
click at [1189, 498] on div "Tại văn phòng" at bounding box center [1235, 495] width 193 height 17
type input "0"
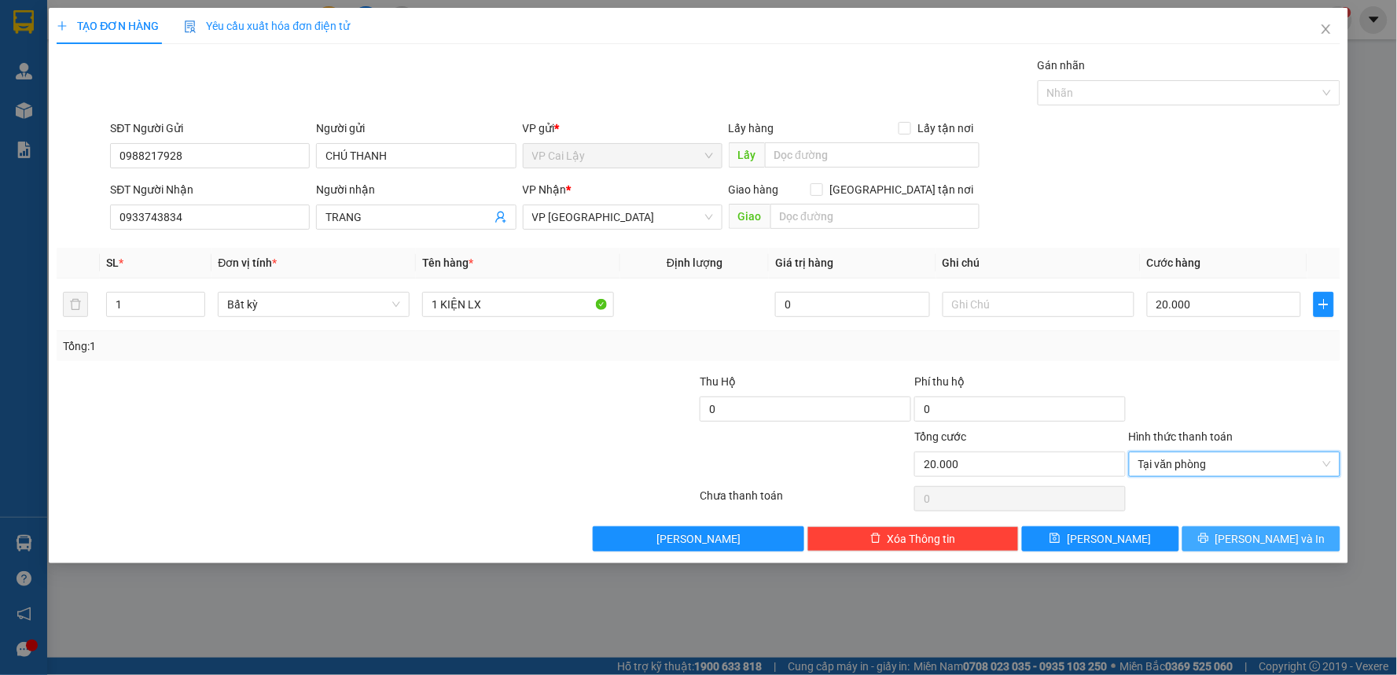
click at [1212, 531] on button "[PERSON_NAME] và In" at bounding box center [1261, 538] width 158 height 25
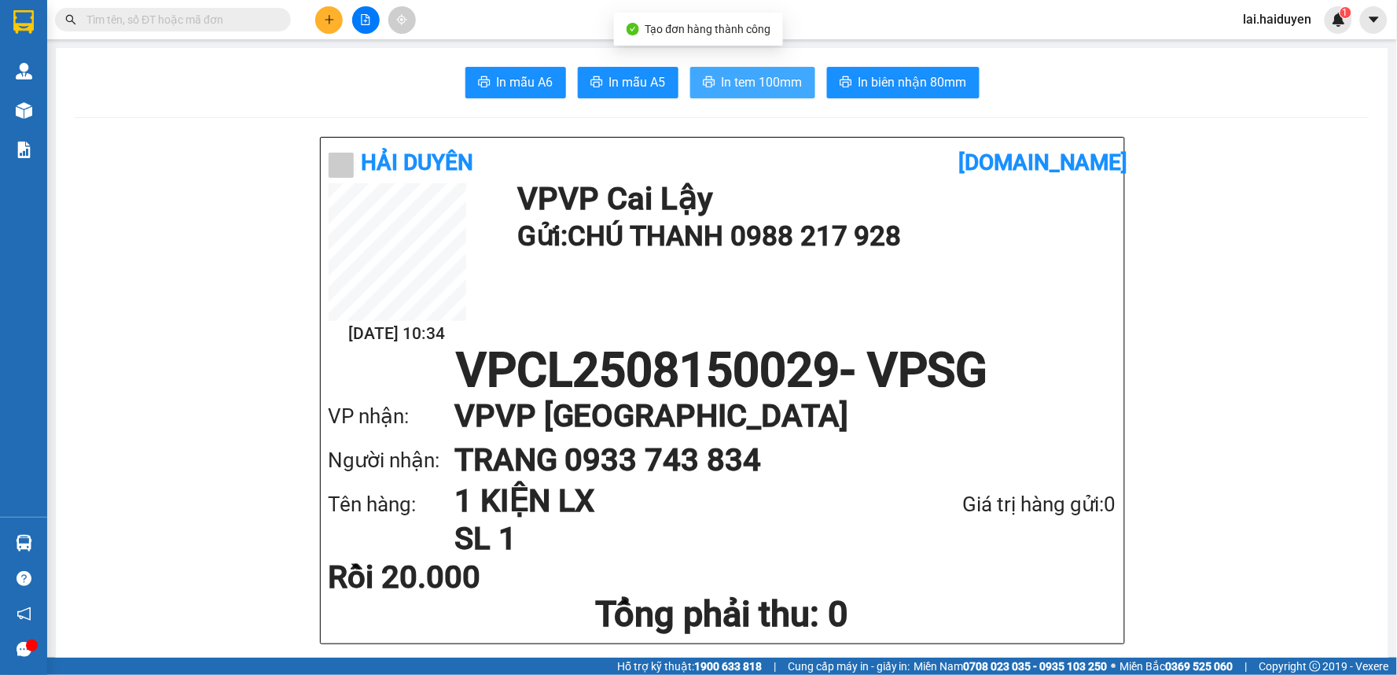
drag, startPoint x: 768, startPoint y: 72, endPoint x: 755, endPoint y: 87, distance: 20.6
click at [767, 72] on button "In tem 100mm" at bounding box center [752, 82] width 125 height 31
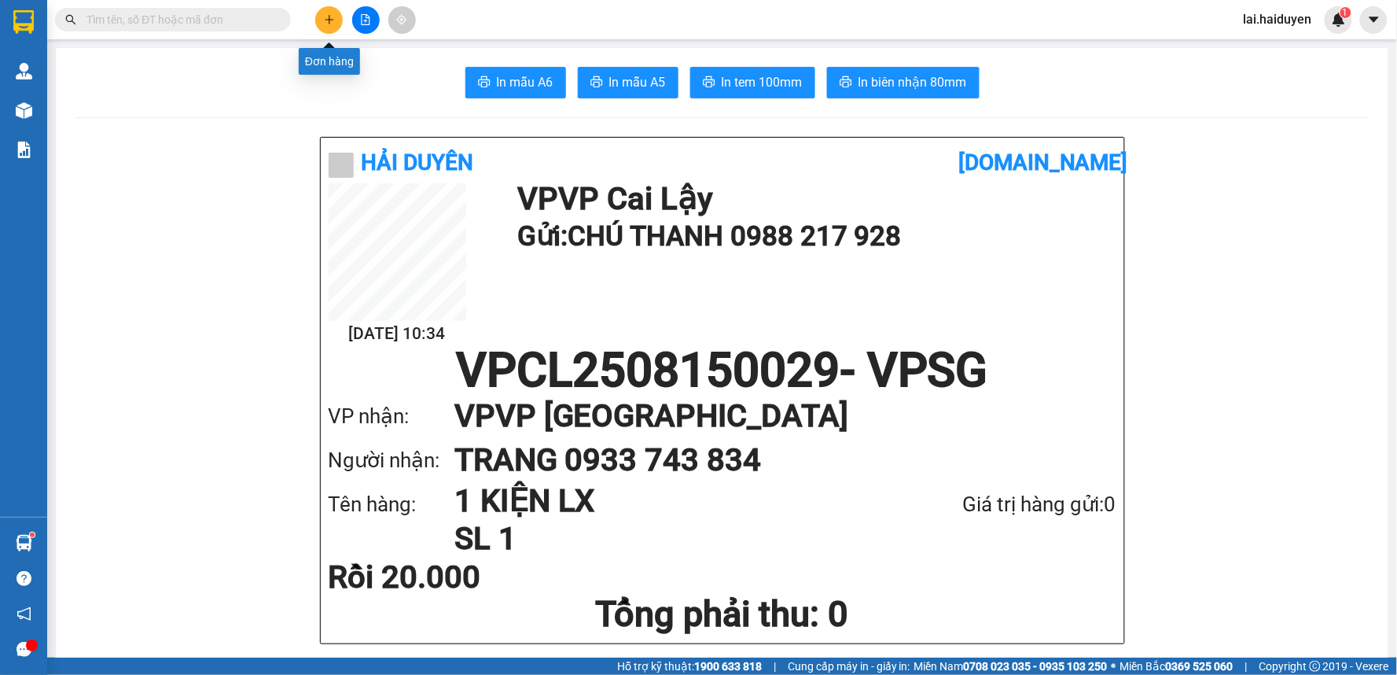
click at [329, 21] on icon "plus" at bounding box center [329, 19] width 1 height 9
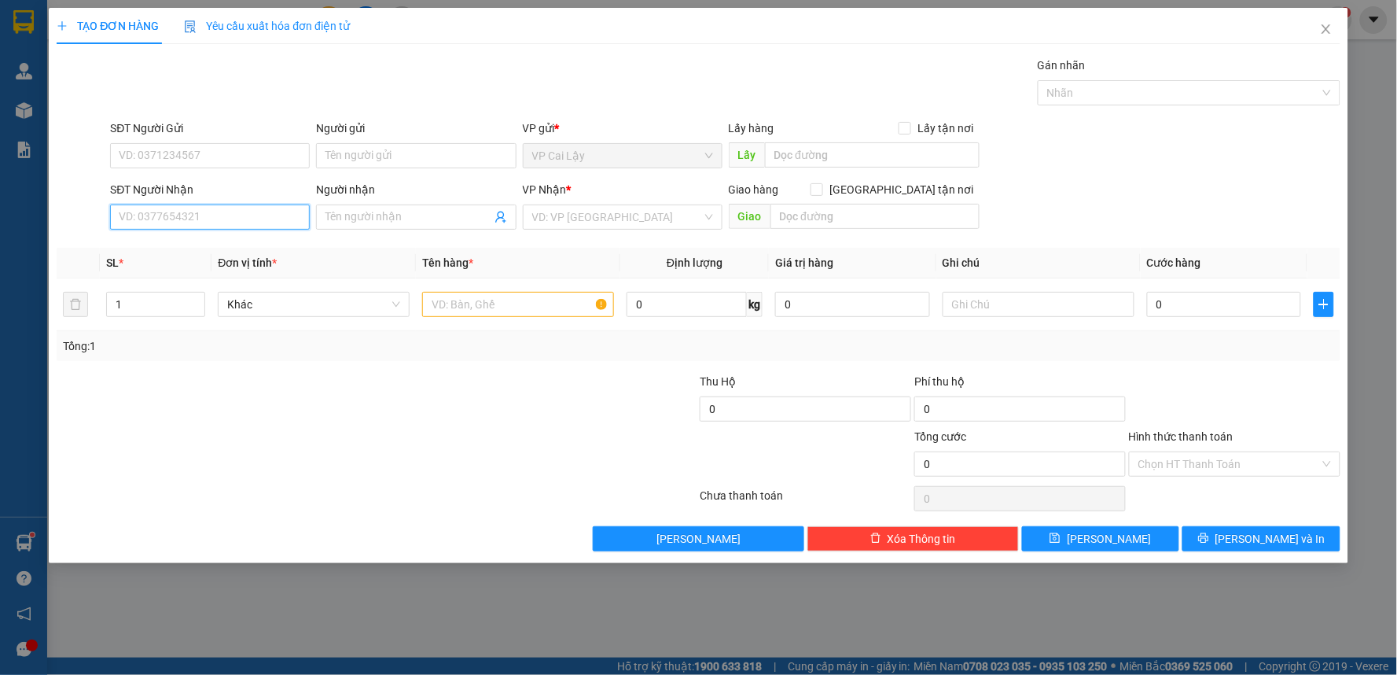
click at [230, 213] on input "SĐT Người Nhận" at bounding box center [210, 216] width 200 height 25
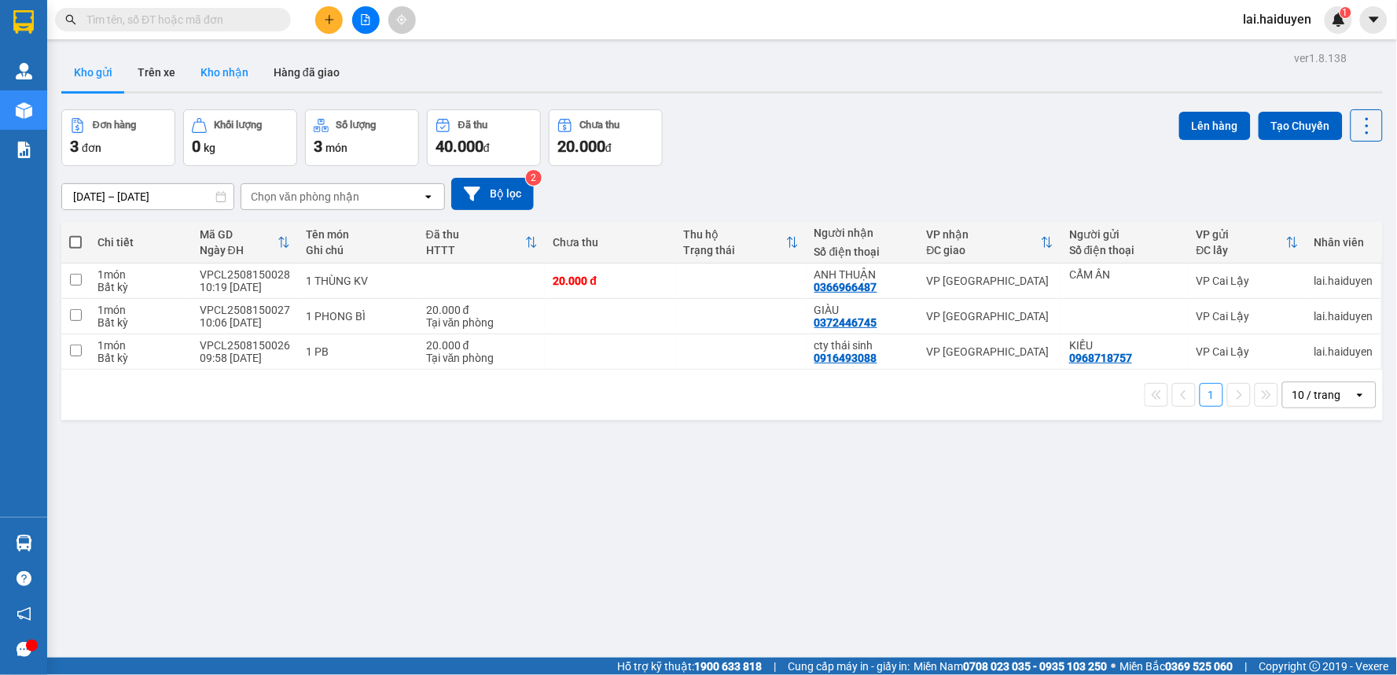
click at [208, 63] on button "Kho nhận" at bounding box center [224, 72] width 73 height 38
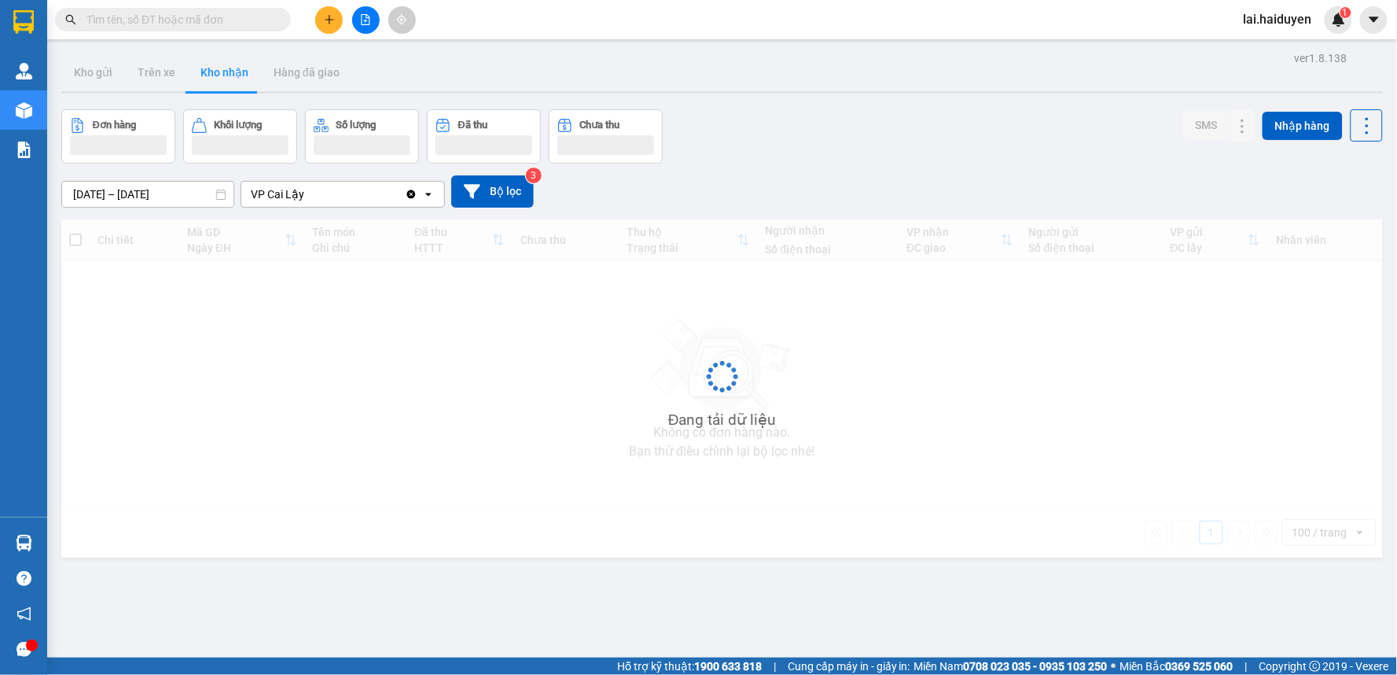
click at [208, 63] on button "Kho nhận" at bounding box center [224, 72] width 73 height 38
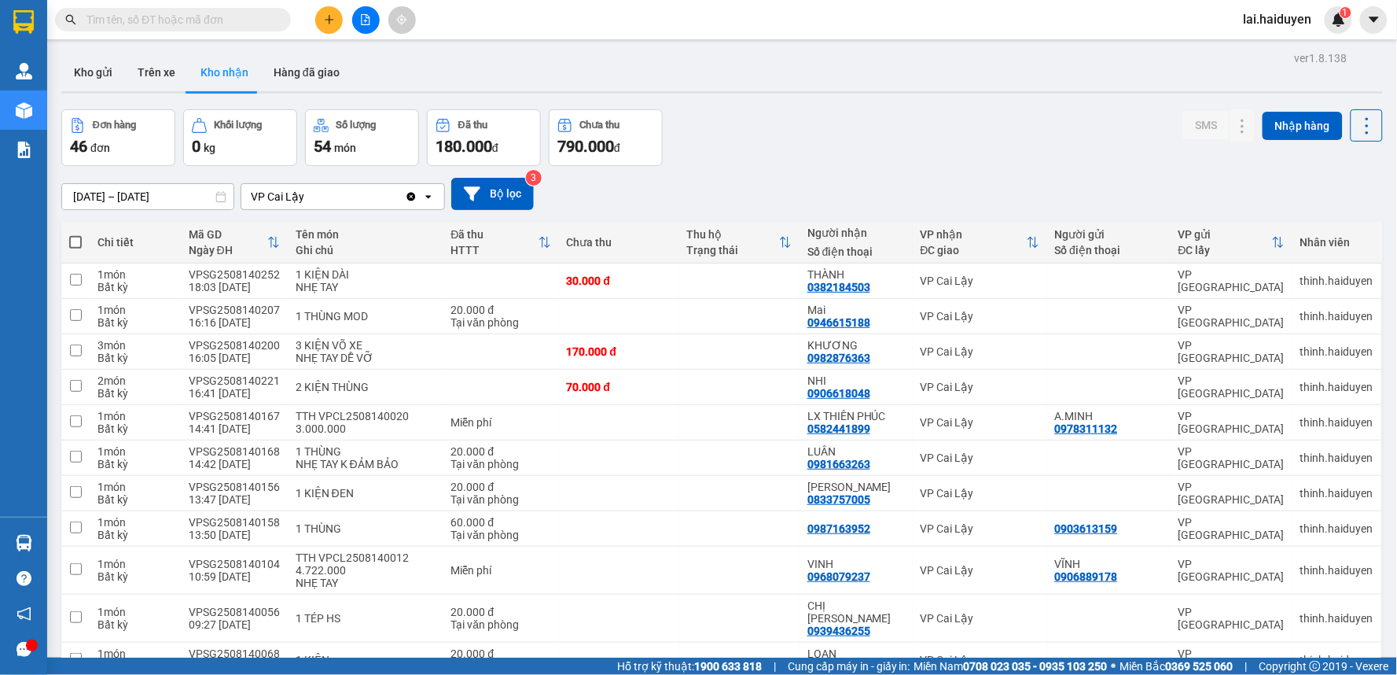
click at [165, 18] on input "text" at bounding box center [179, 19] width 186 height 17
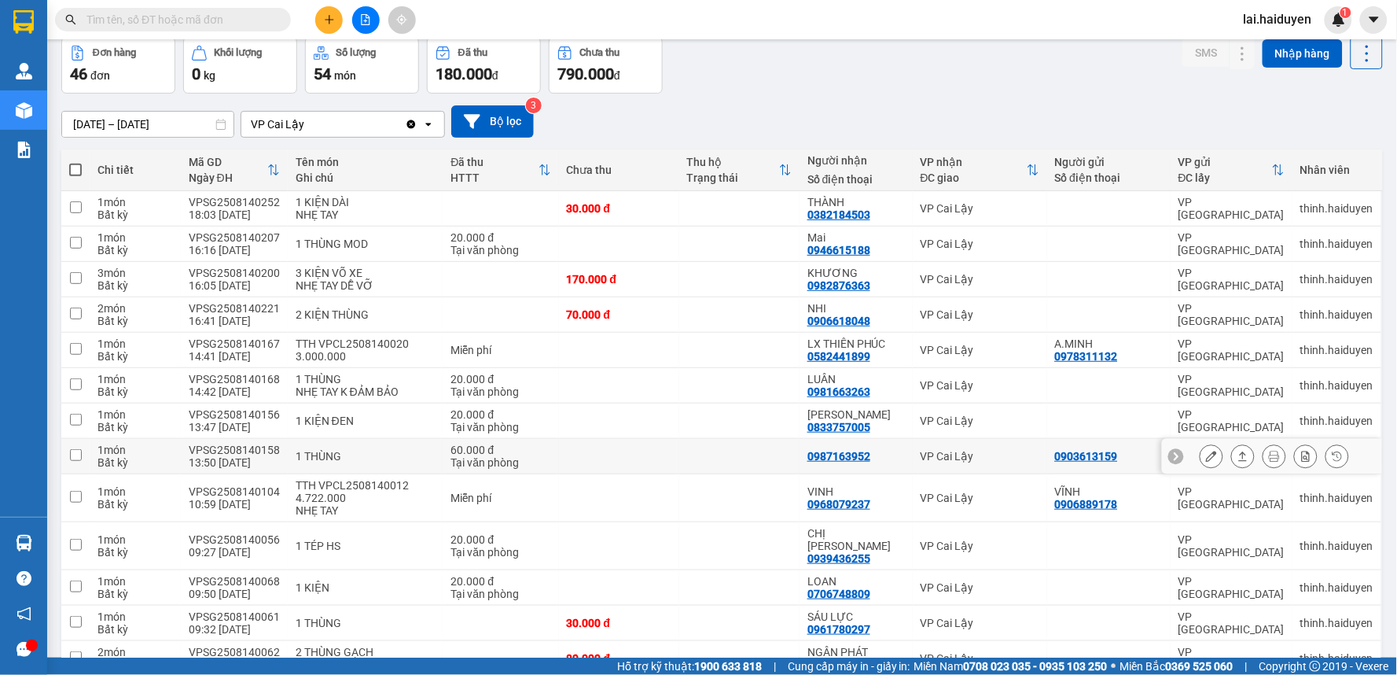
scroll to position [175, 0]
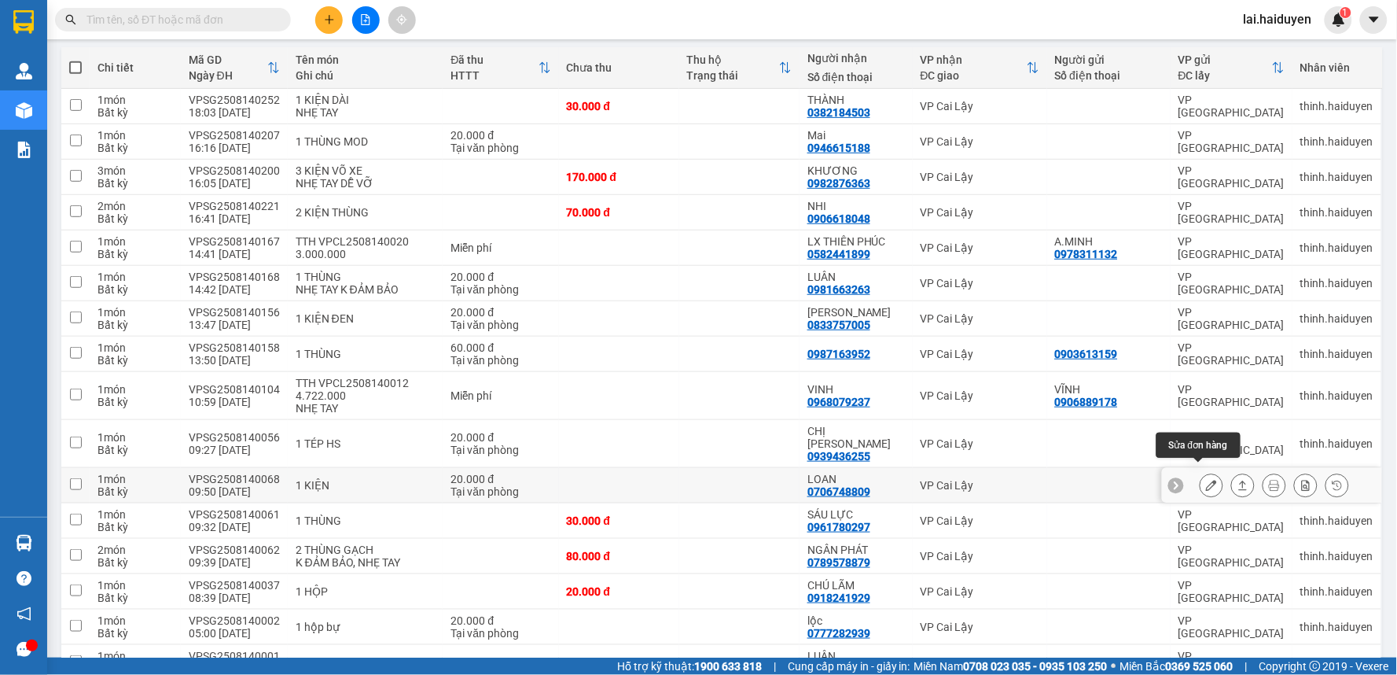
click at [1206, 480] on icon at bounding box center [1211, 485] width 11 height 11
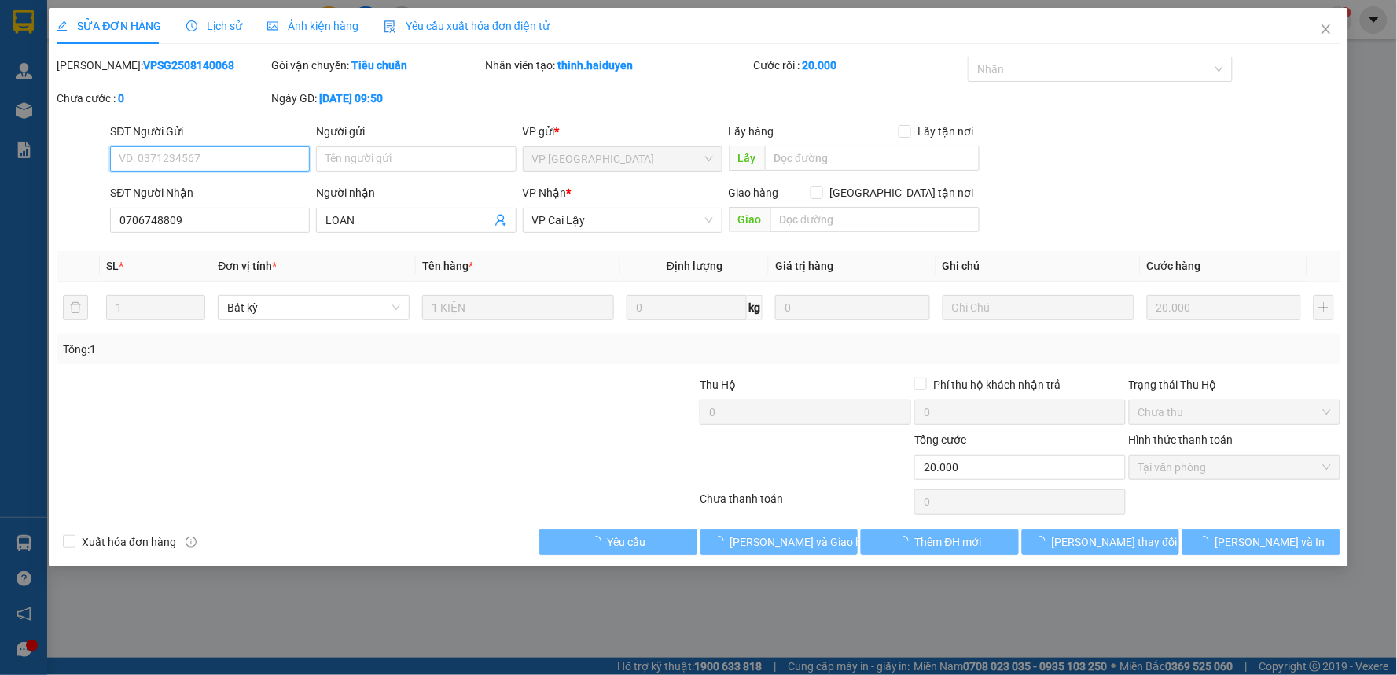
type input "0706748809"
type input "LOAN"
type input "20.000"
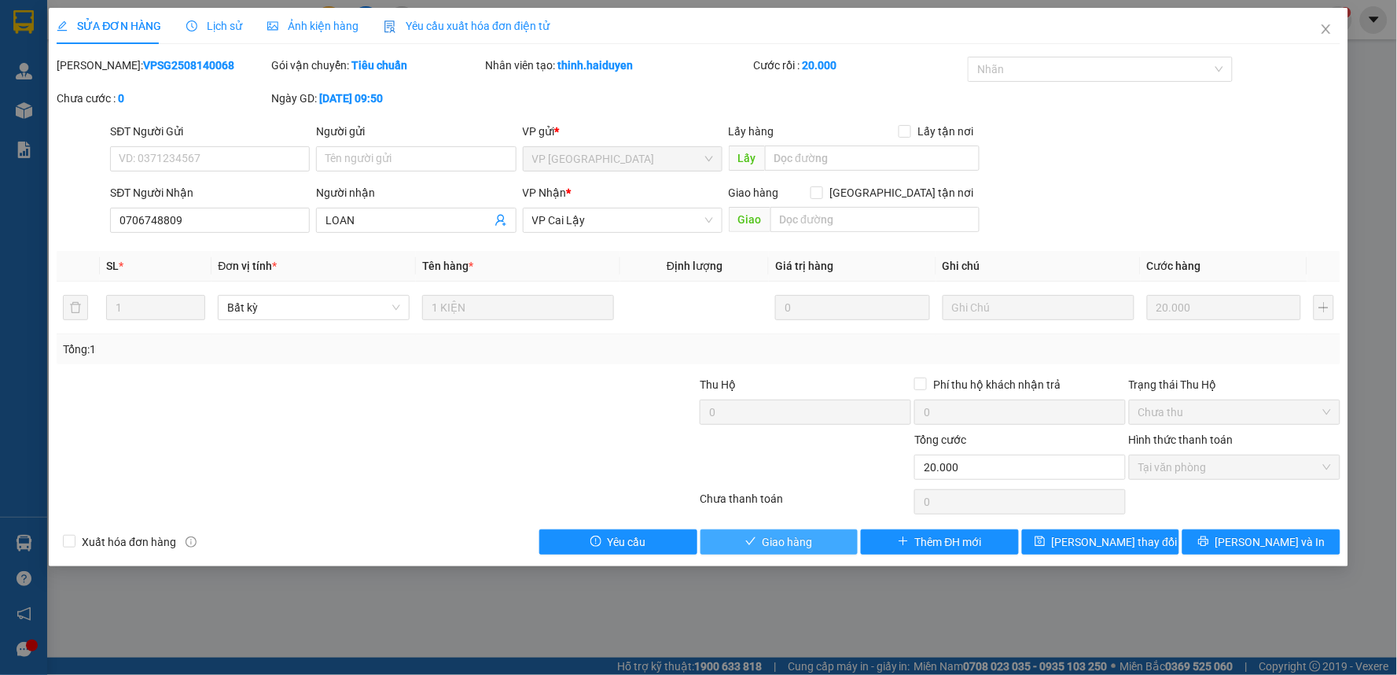
click at [792, 549] on span "Giao hàng" at bounding box center [788, 541] width 50 height 17
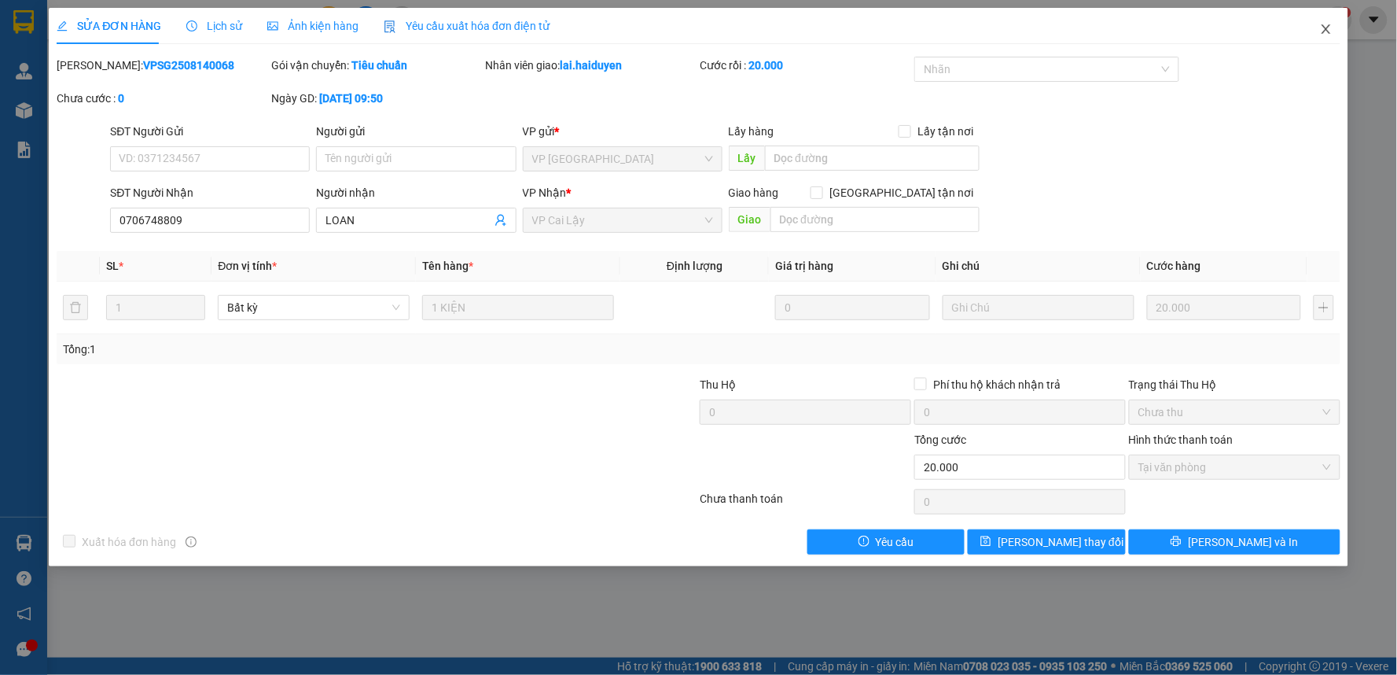
click at [1326, 19] on span "Close" at bounding box center [1326, 30] width 44 height 44
click at [1326, 19] on div "1" at bounding box center [1339, 20] width 28 height 28
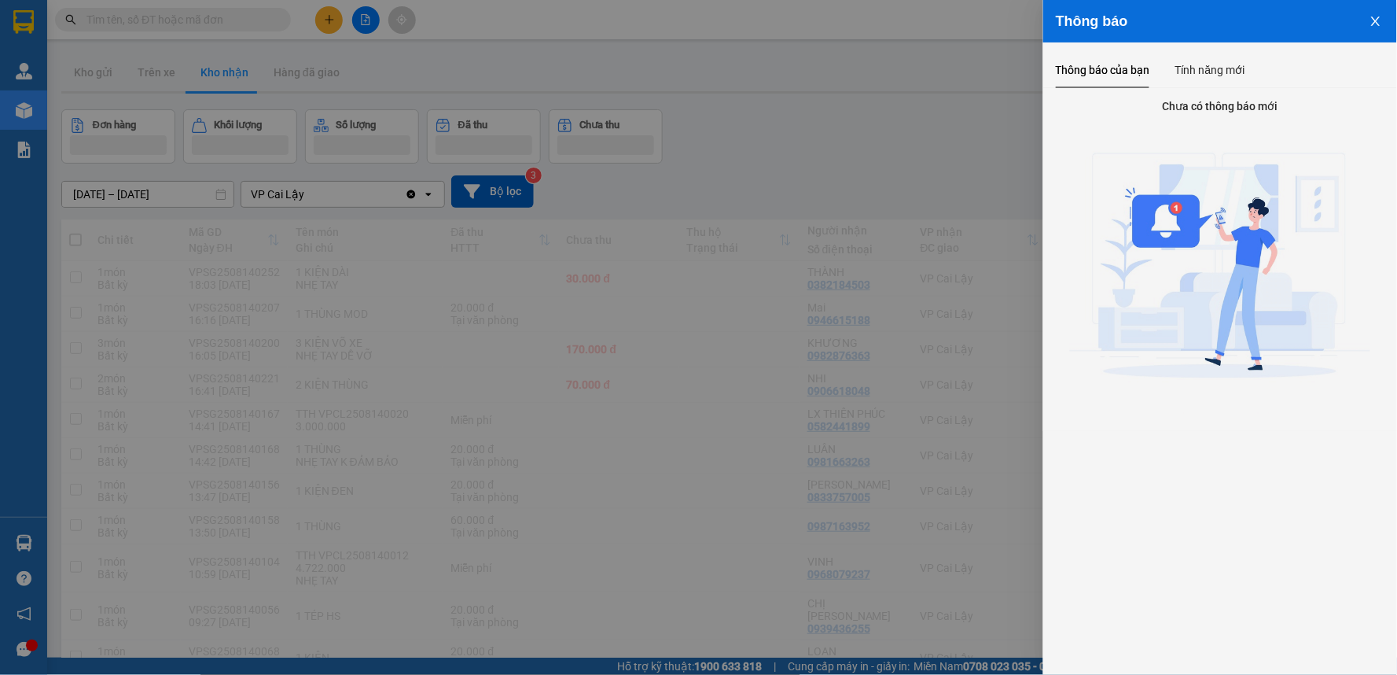
click at [585, 336] on div at bounding box center [698, 337] width 1397 height 675
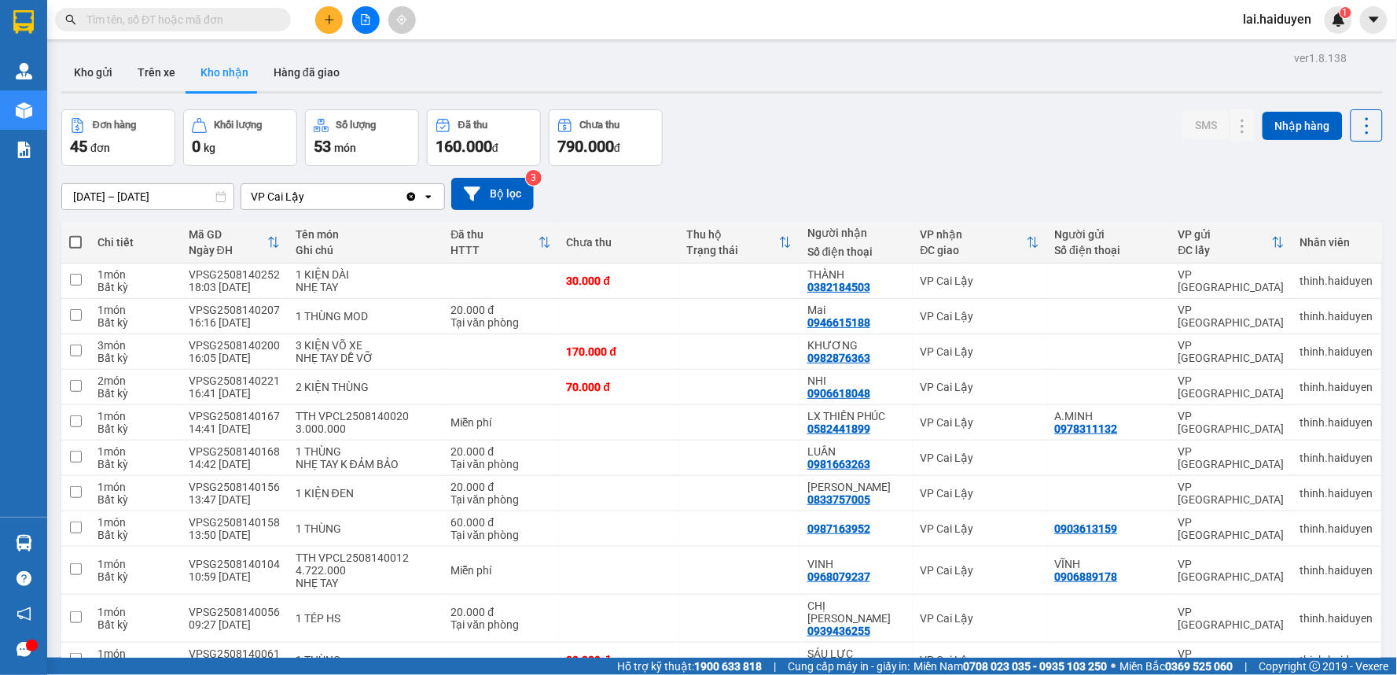
click at [121, 17] on input "text" at bounding box center [179, 19] width 186 height 17
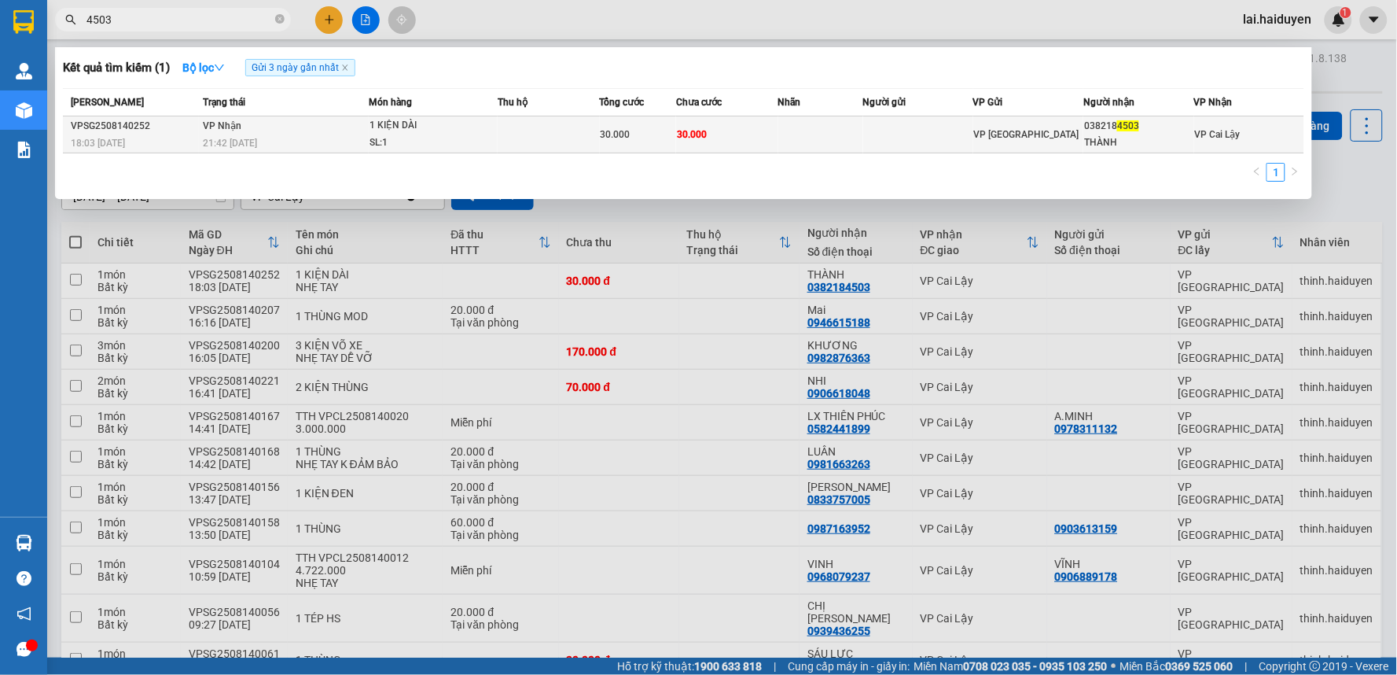
type input "4503"
click at [925, 134] on td at bounding box center [918, 134] width 110 height 37
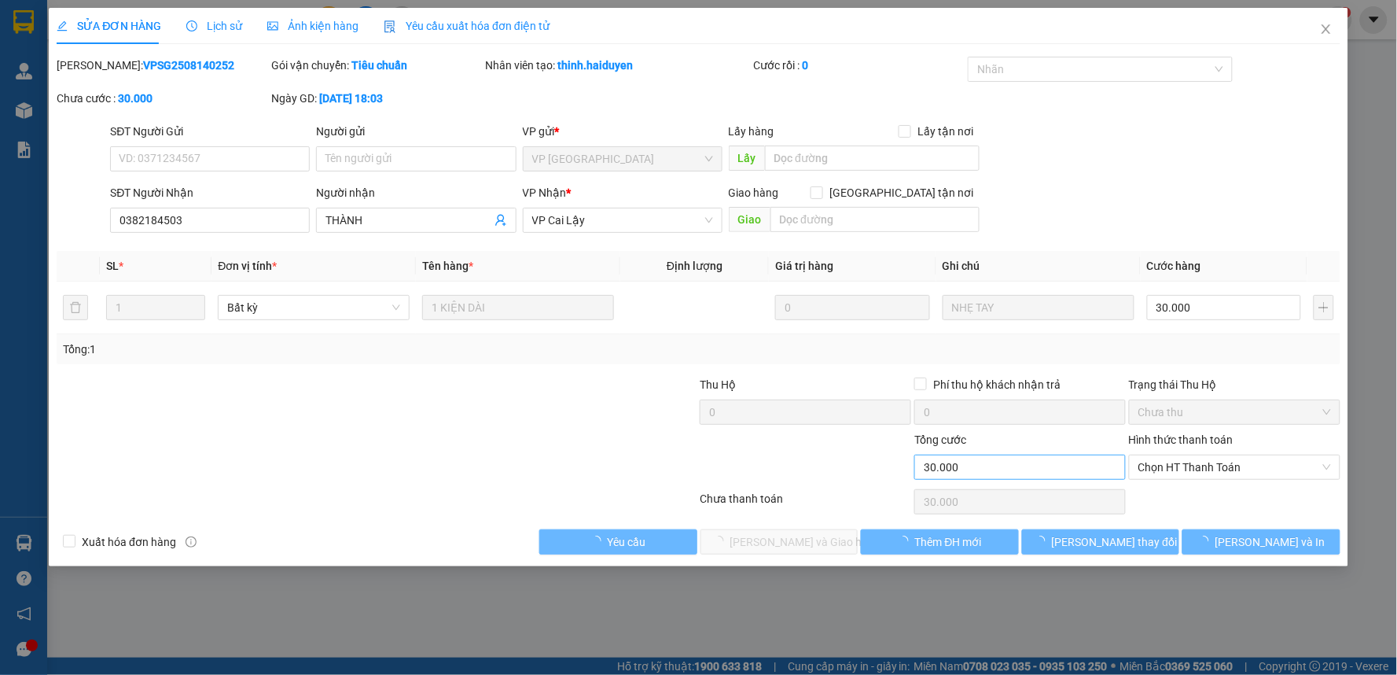
type input "0382184503"
type input "THÀNH"
type input "30.000"
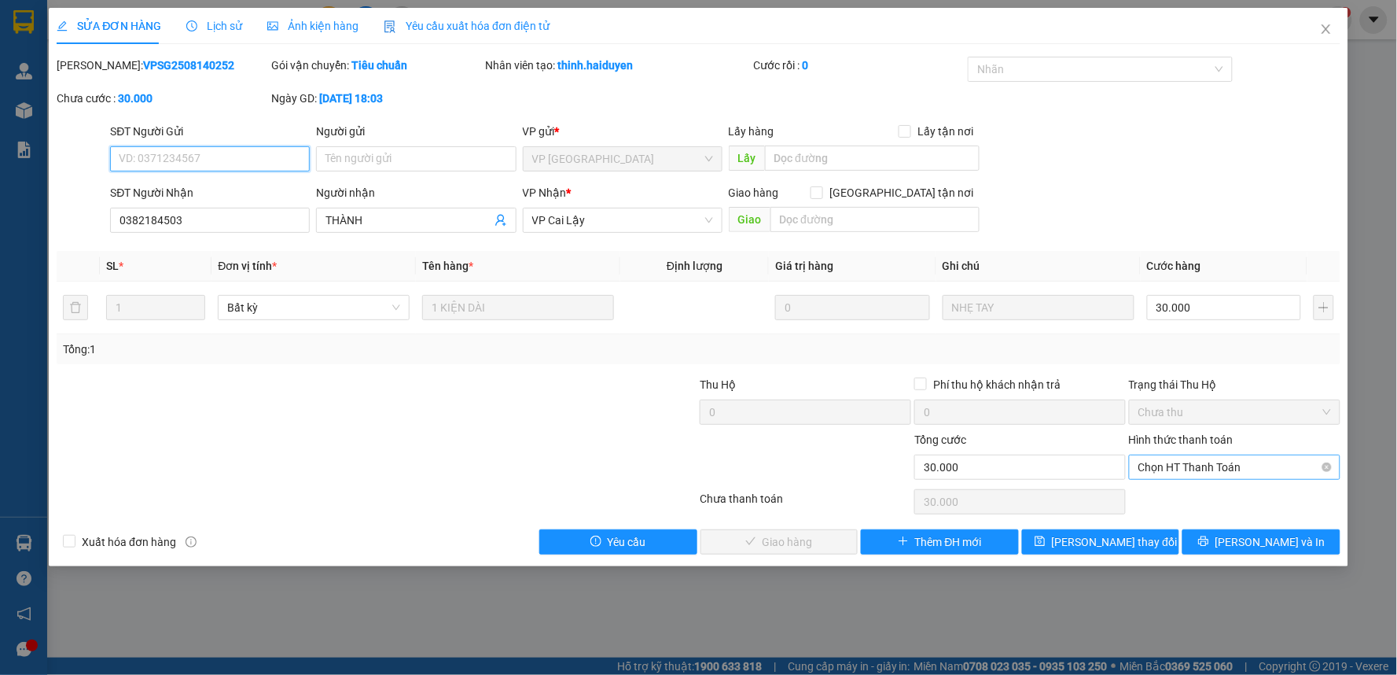
click at [1232, 465] on span "Chọn HT Thanh Toán" at bounding box center [1234, 467] width 193 height 24
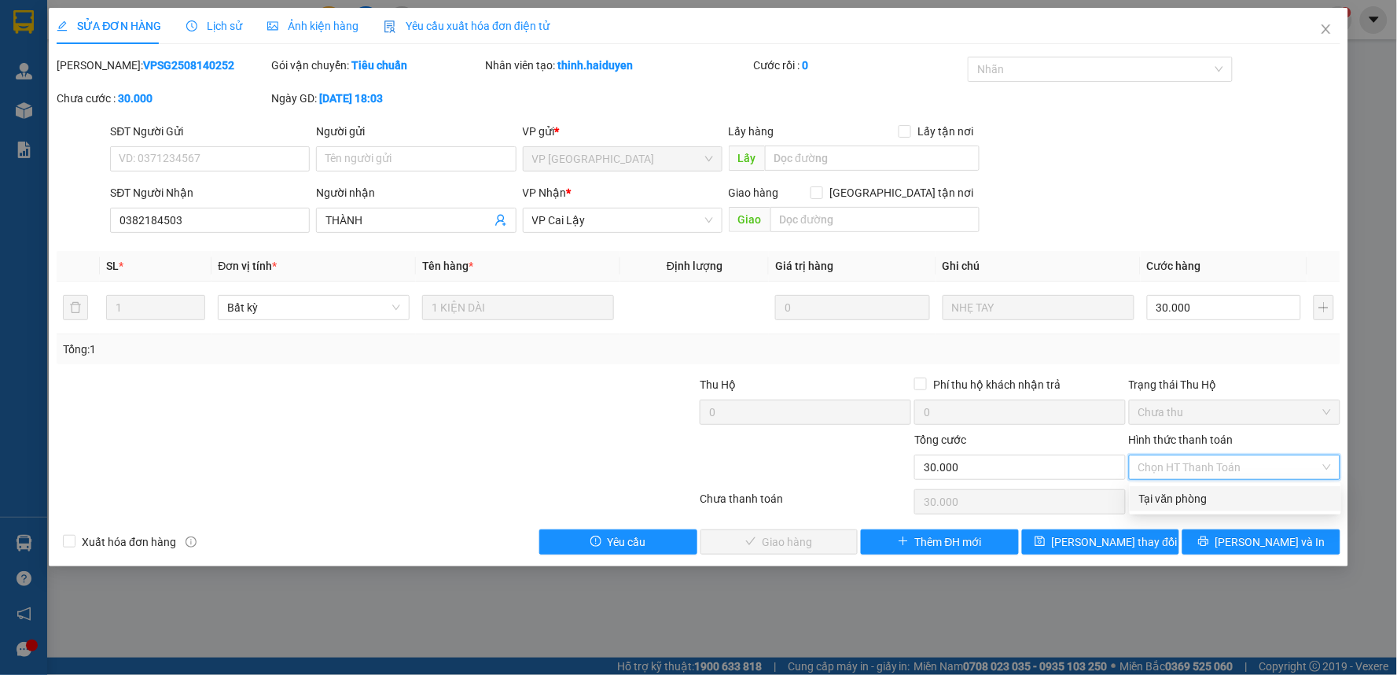
click at [1215, 493] on div "Tại văn phòng" at bounding box center [1235, 498] width 193 height 17
type input "0"
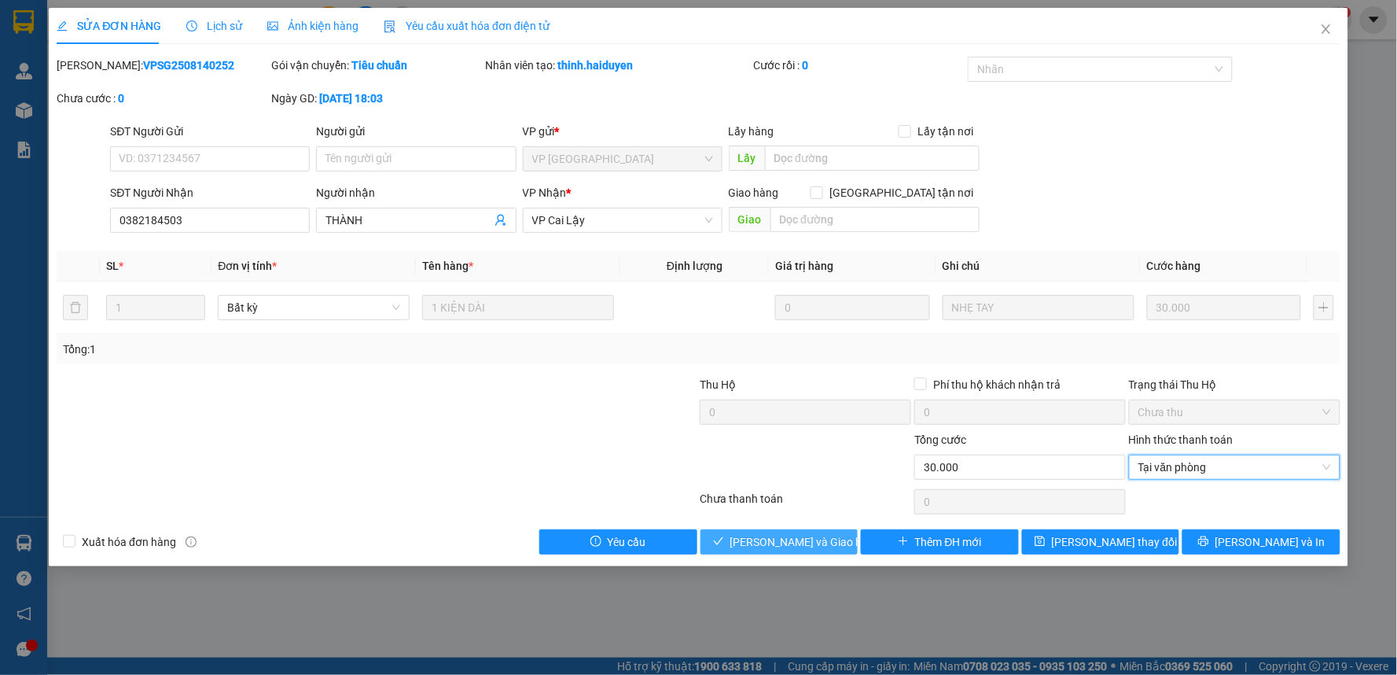
click at [824, 547] on span "[PERSON_NAME] và Giao hàng" at bounding box center [805, 541] width 151 height 17
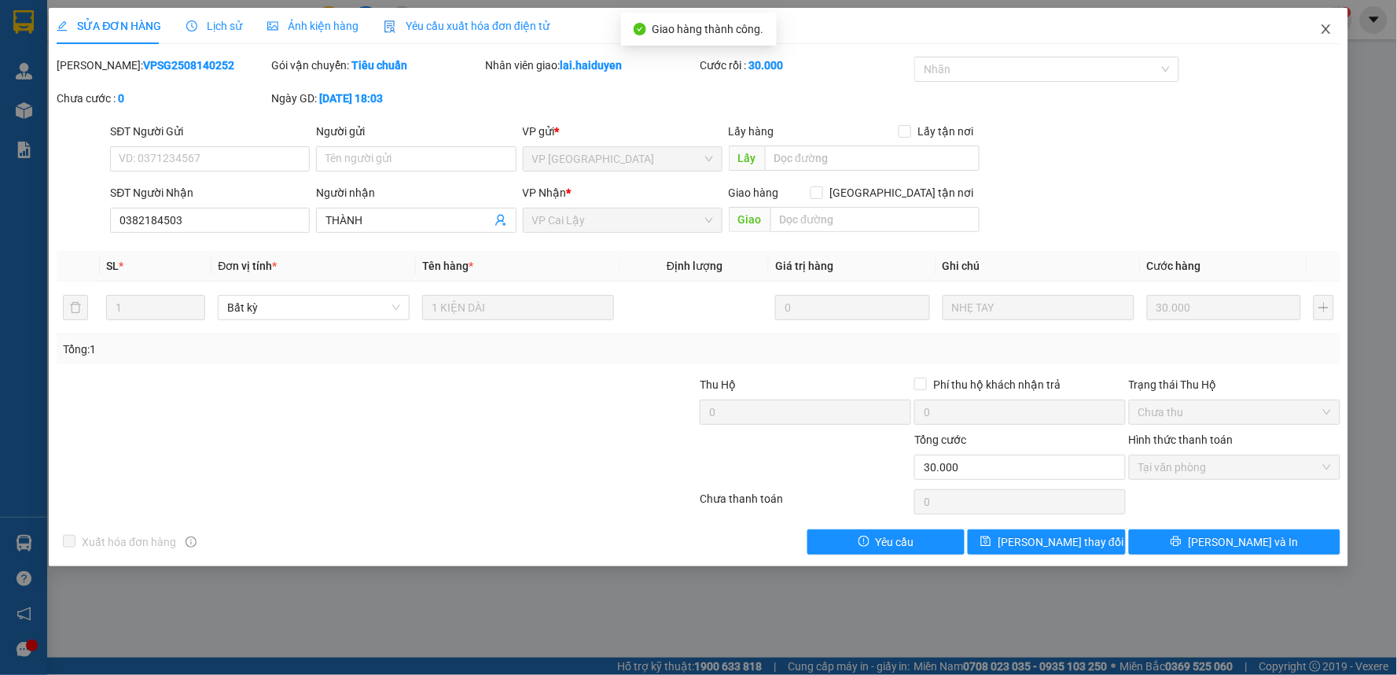
click at [1330, 24] on icon "close" at bounding box center [1326, 29] width 13 height 13
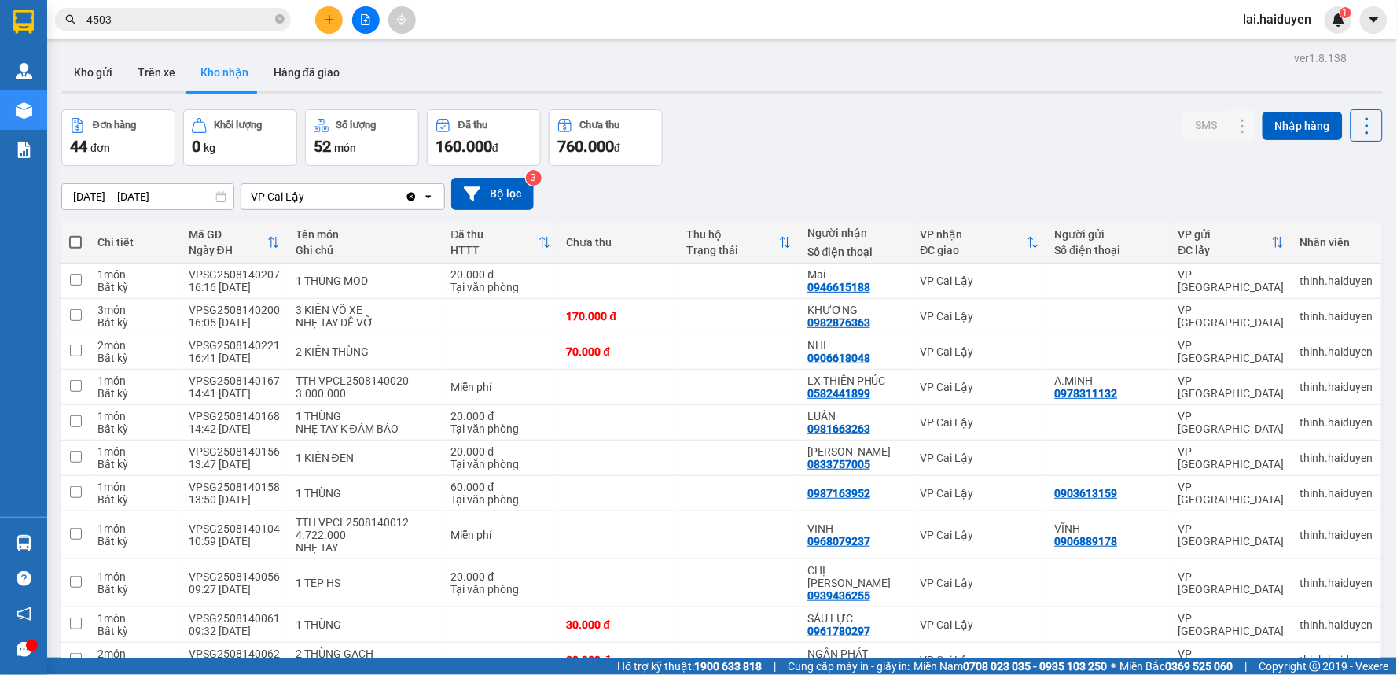
drag, startPoint x: 304, startPoint y: 60, endPoint x: 253, endPoint y: 89, distance: 58.8
click at [304, 61] on button "Hàng đã giao" at bounding box center [306, 72] width 91 height 38
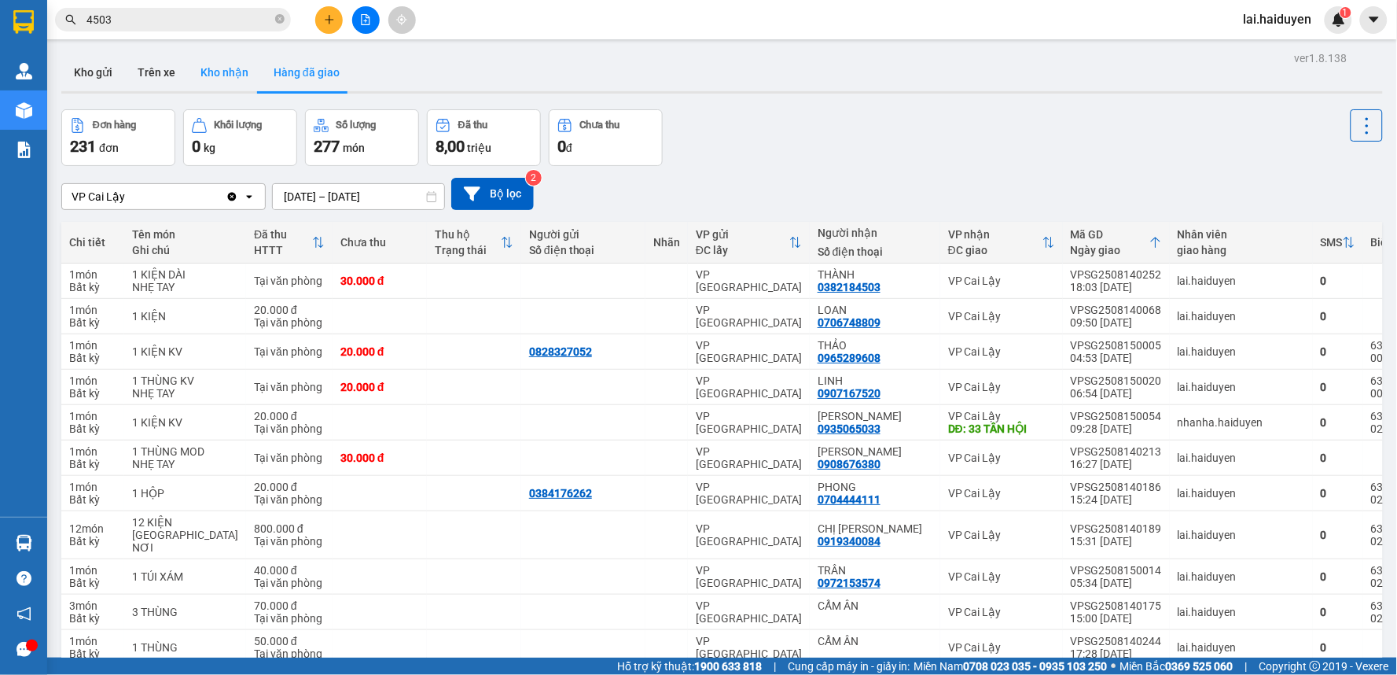
click at [233, 76] on button "Kho nhận" at bounding box center [224, 72] width 73 height 38
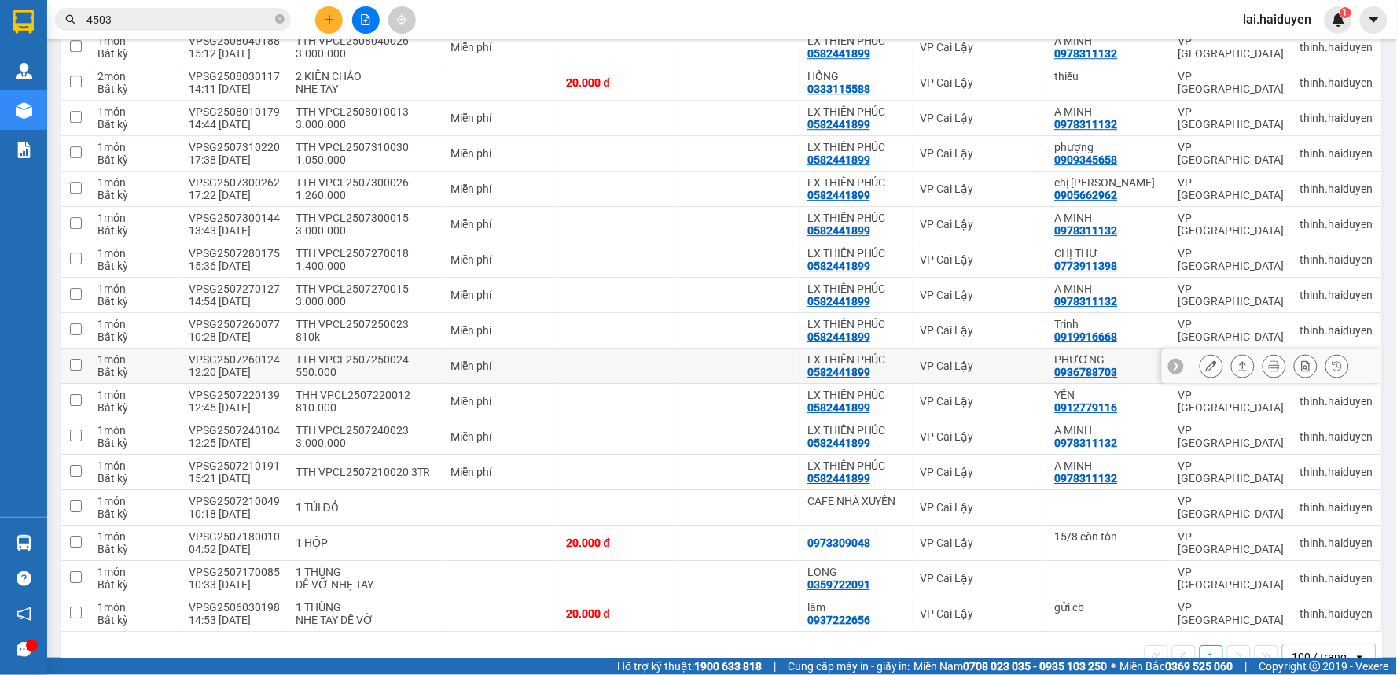
scroll to position [1340, 0]
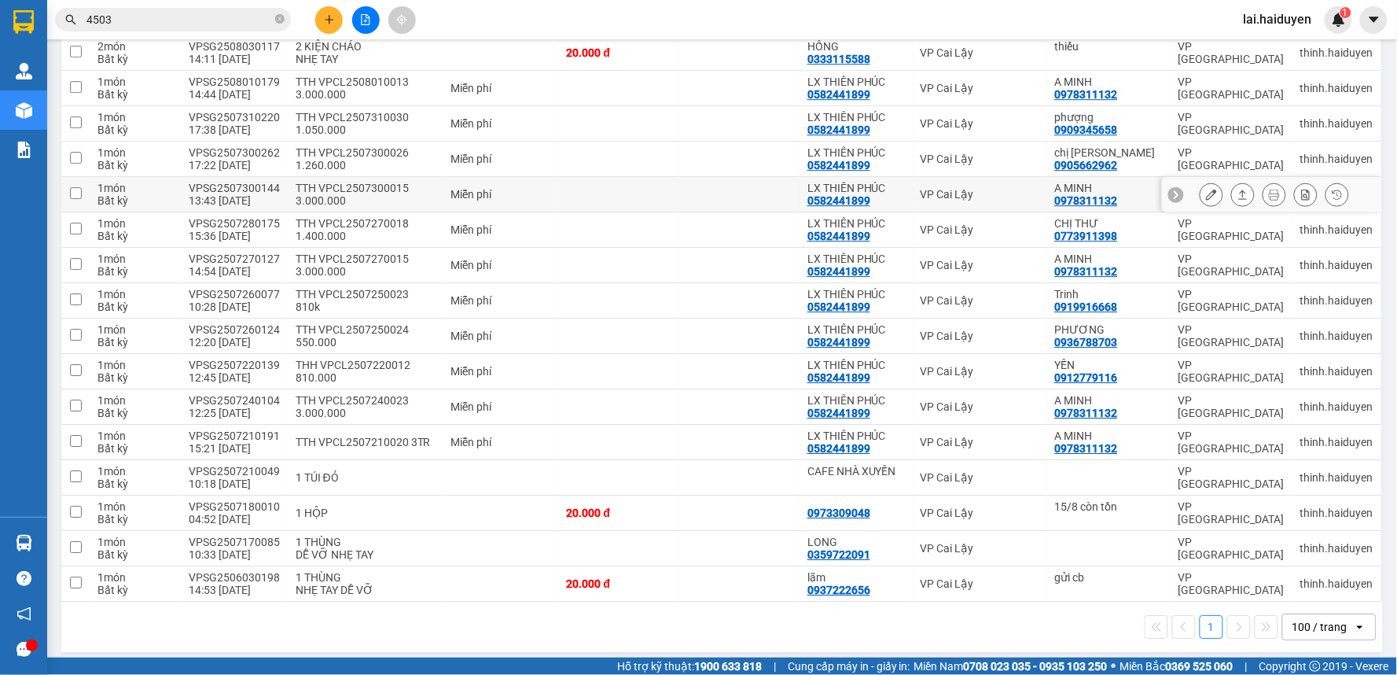
click at [918, 177] on td "VP Cai Lậy" at bounding box center [980, 194] width 134 height 35
checkbox input "true"
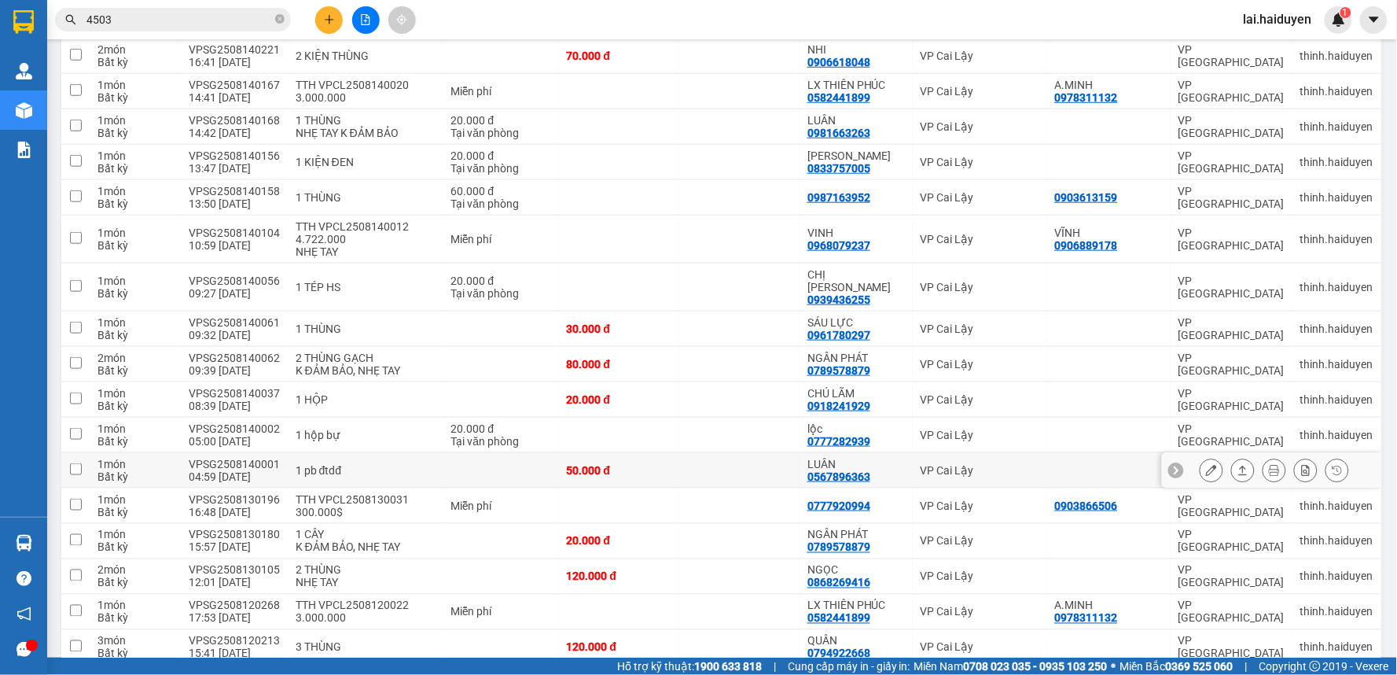
scroll to position [204, 0]
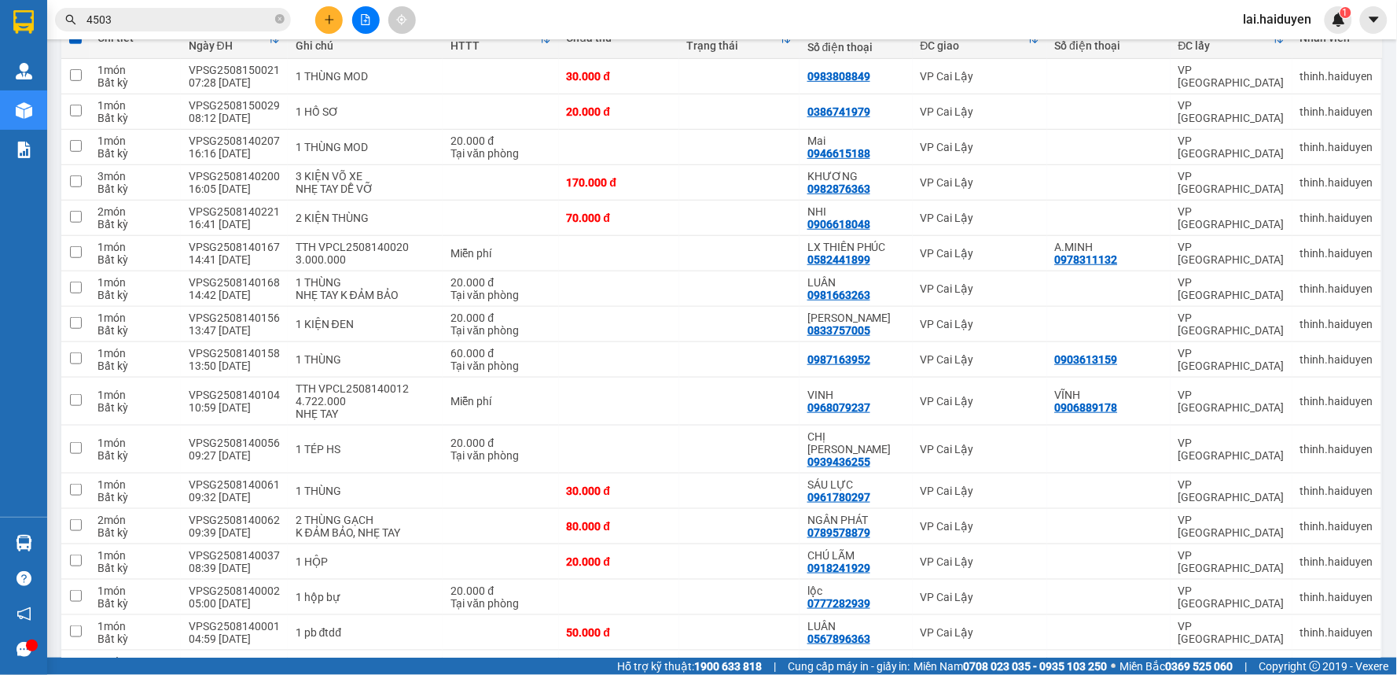
click at [28, 649] on div at bounding box center [32, 645] width 12 height 12
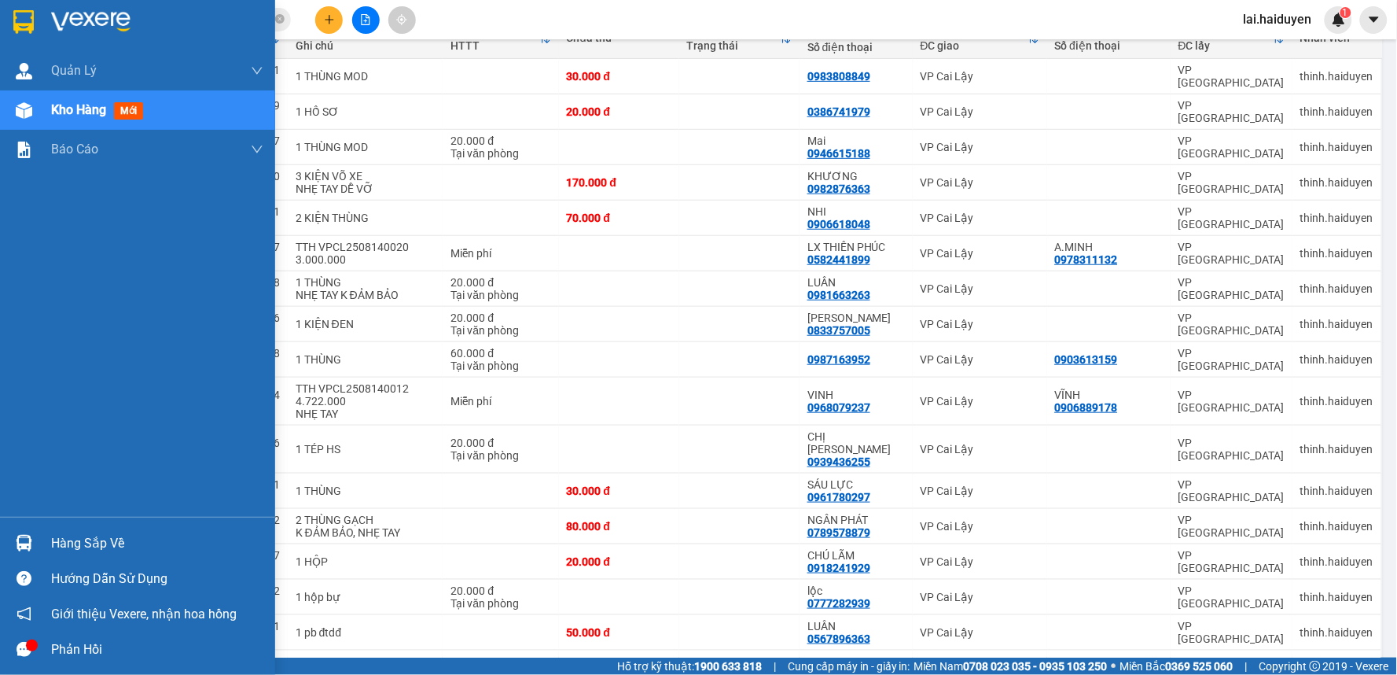
click at [56, 649] on div "Phản hồi" at bounding box center [157, 650] width 212 height 24
click at [128, 344] on div "Quản [PERSON_NAME] lý thu hộ Kho hàng mới Báo cáo Báo cáo dòng tiền (nhân viên)…" at bounding box center [137, 283] width 275 height 465
click at [127, 97] on div "Kho hàng mới" at bounding box center [157, 109] width 212 height 39
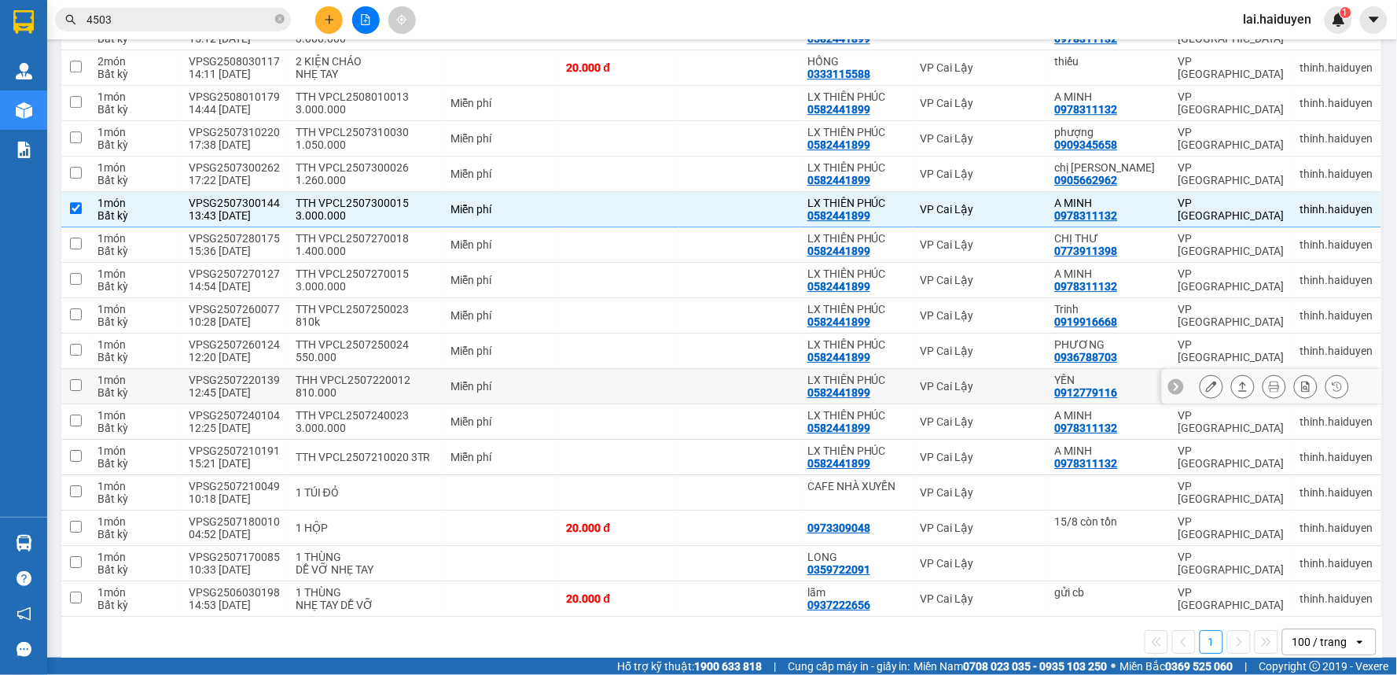
scroll to position [1340, 0]
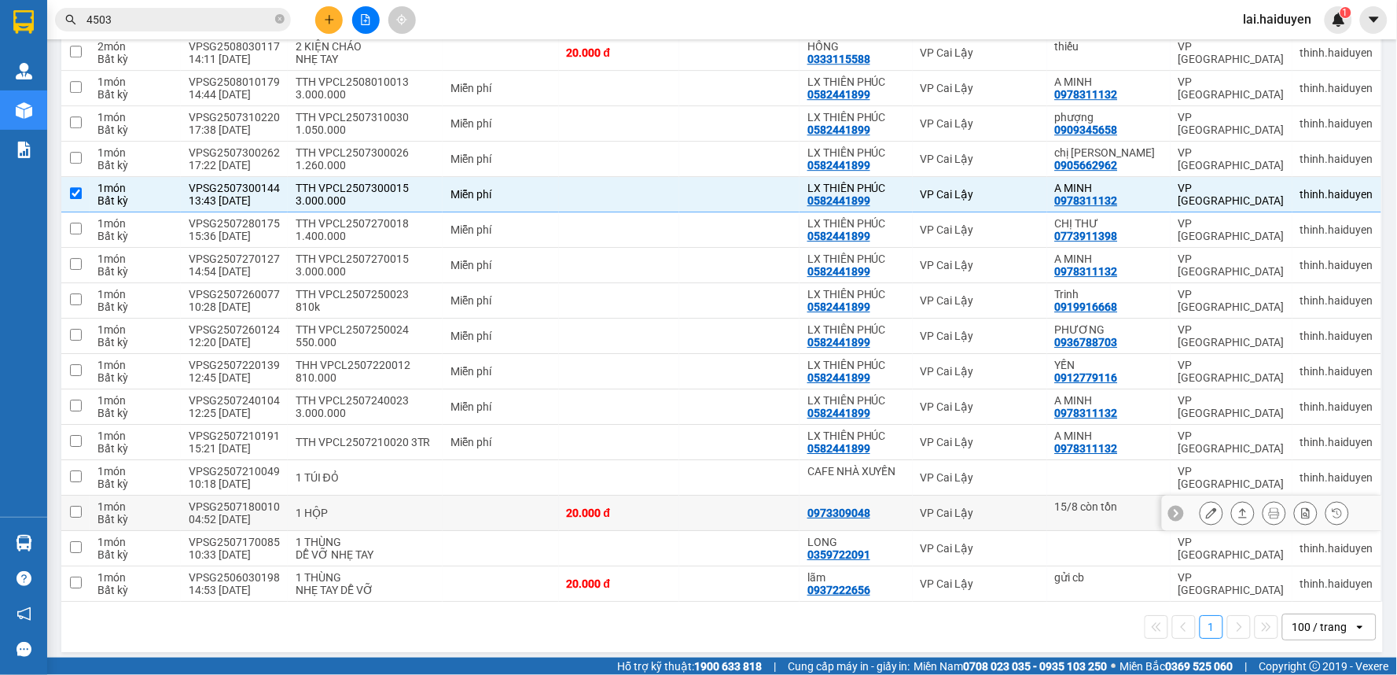
click at [978, 506] on div "VP Cai Lậy" at bounding box center [980, 512] width 119 height 13
checkbox input "true"
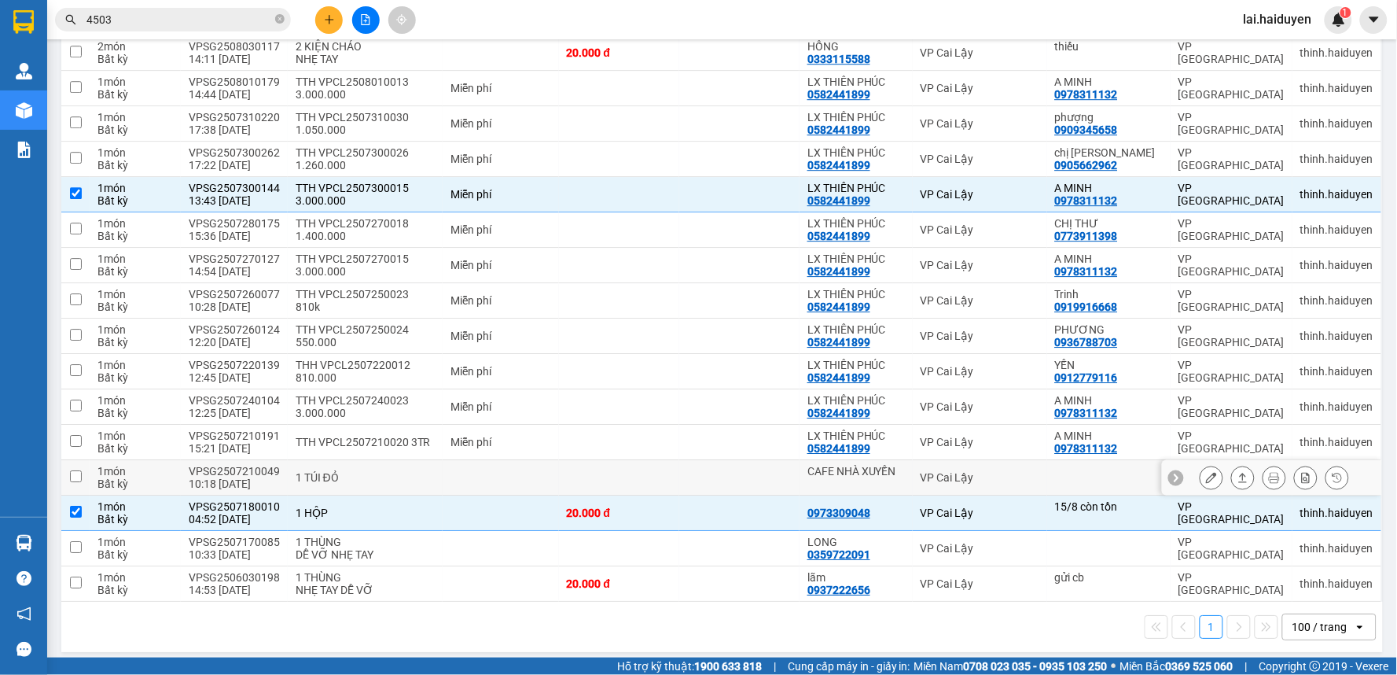
click at [978, 481] on td "VP Cai Lậy" at bounding box center [980, 477] width 134 height 35
checkbox input "true"
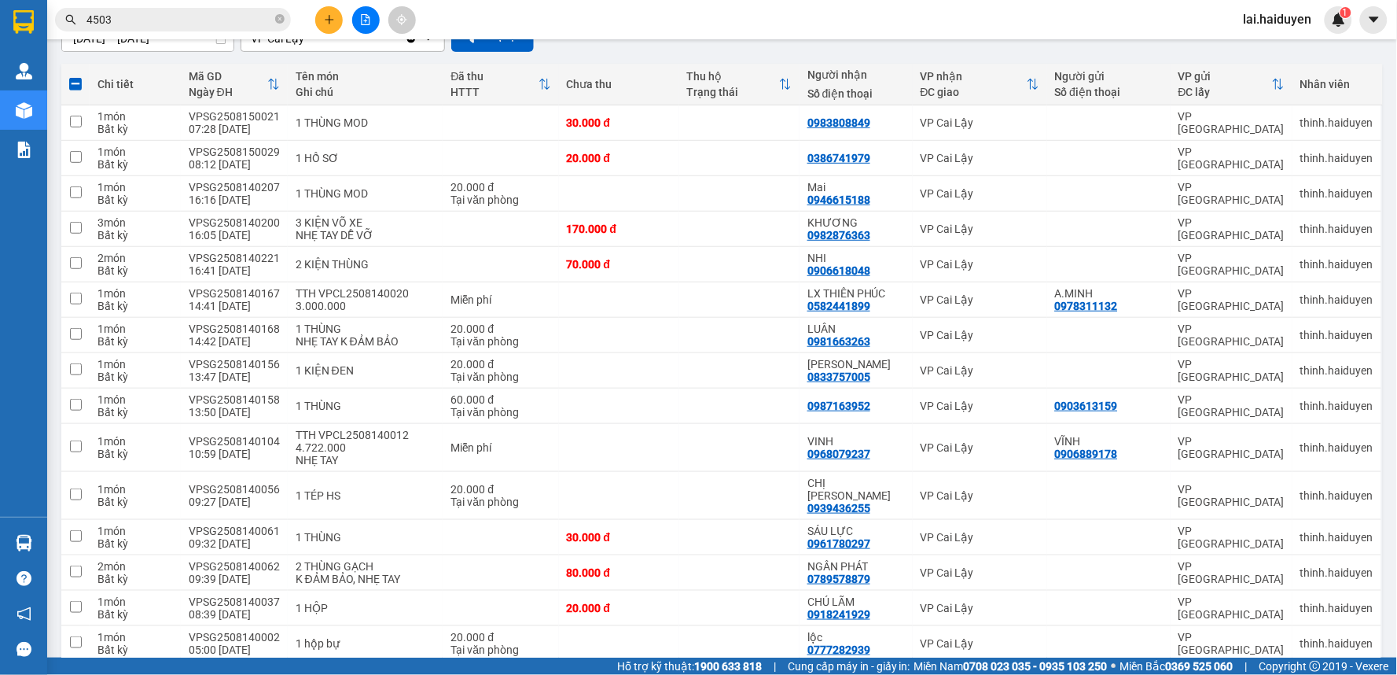
scroll to position [0, 0]
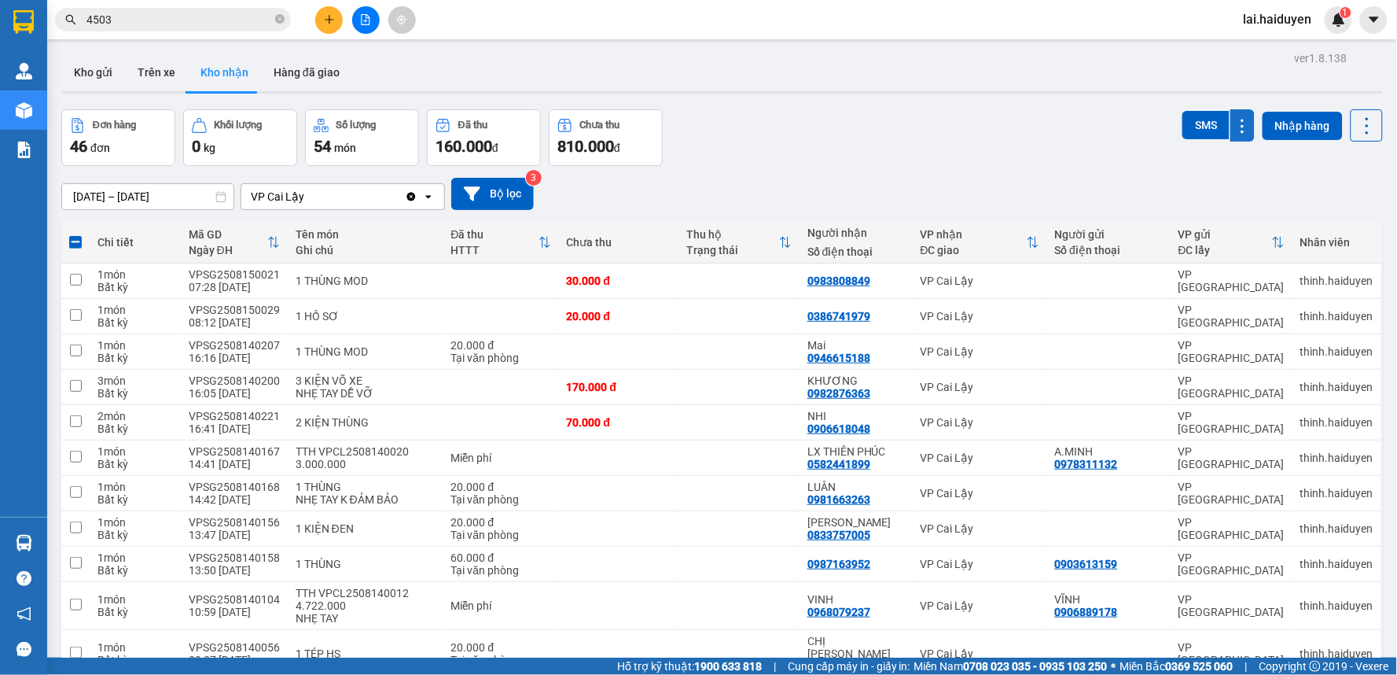
click at [1241, 127] on icon at bounding box center [1242, 125] width 2 height 13
click at [1360, 120] on icon at bounding box center [1367, 126] width 22 height 22
click at [1357, 120] on icon at bounding box center [1367, 126] width 22 height 22
click at [1300, 116] on button "Nhập hàng" at bounding box center [1303, 126] width 80 height 28
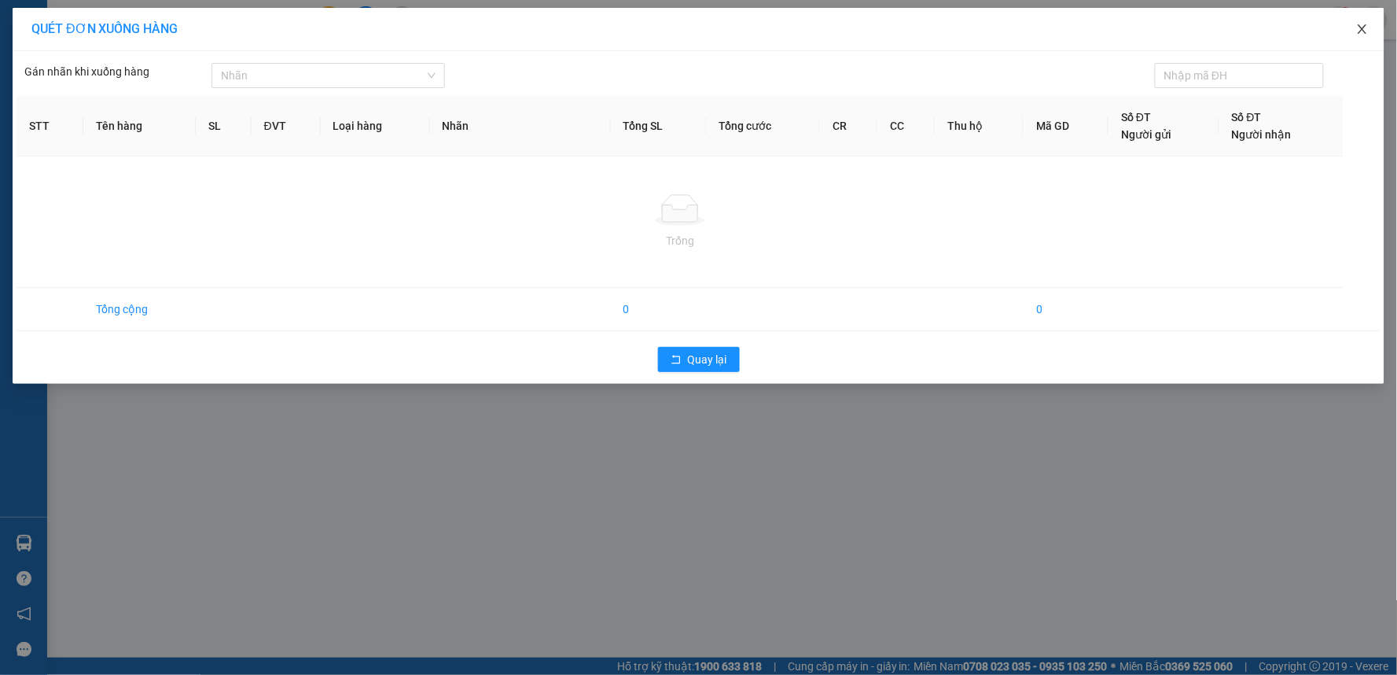
click at [1357, 26] on icon "close" at bounding box center [1362, 29] width 13 height 13
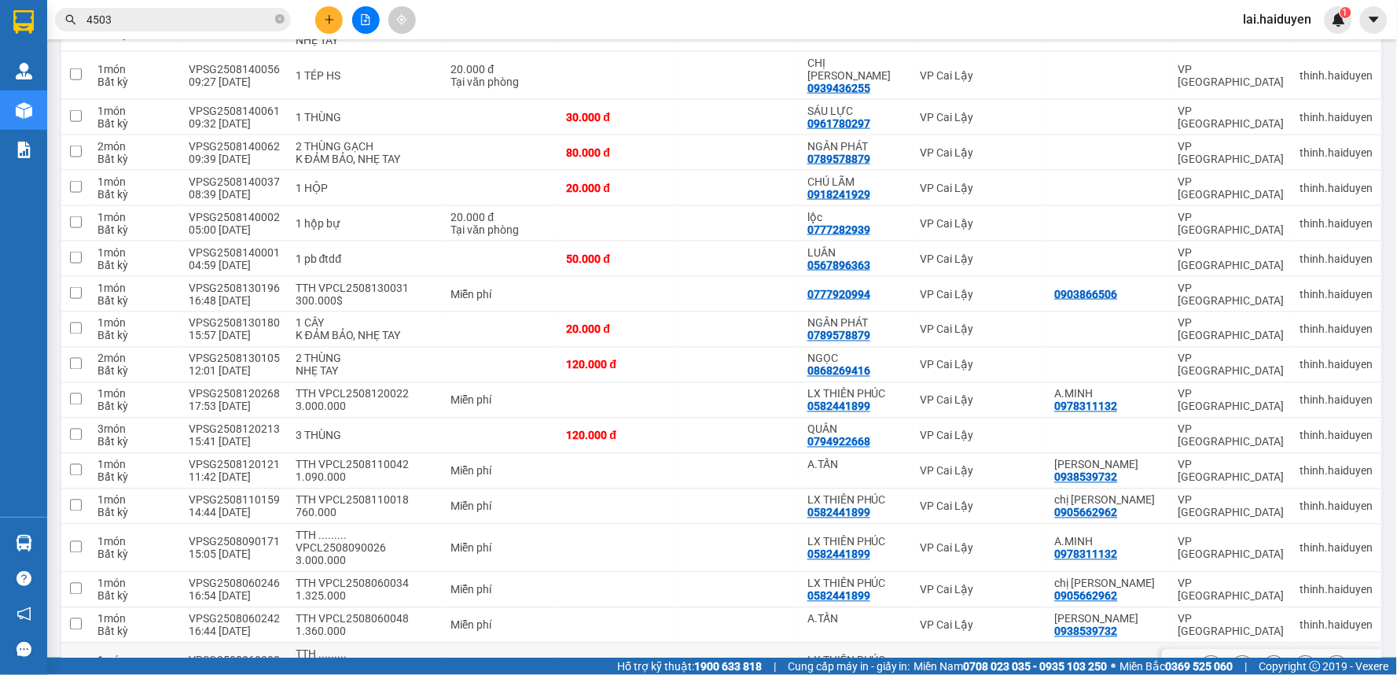
scroll to position [466, 0]
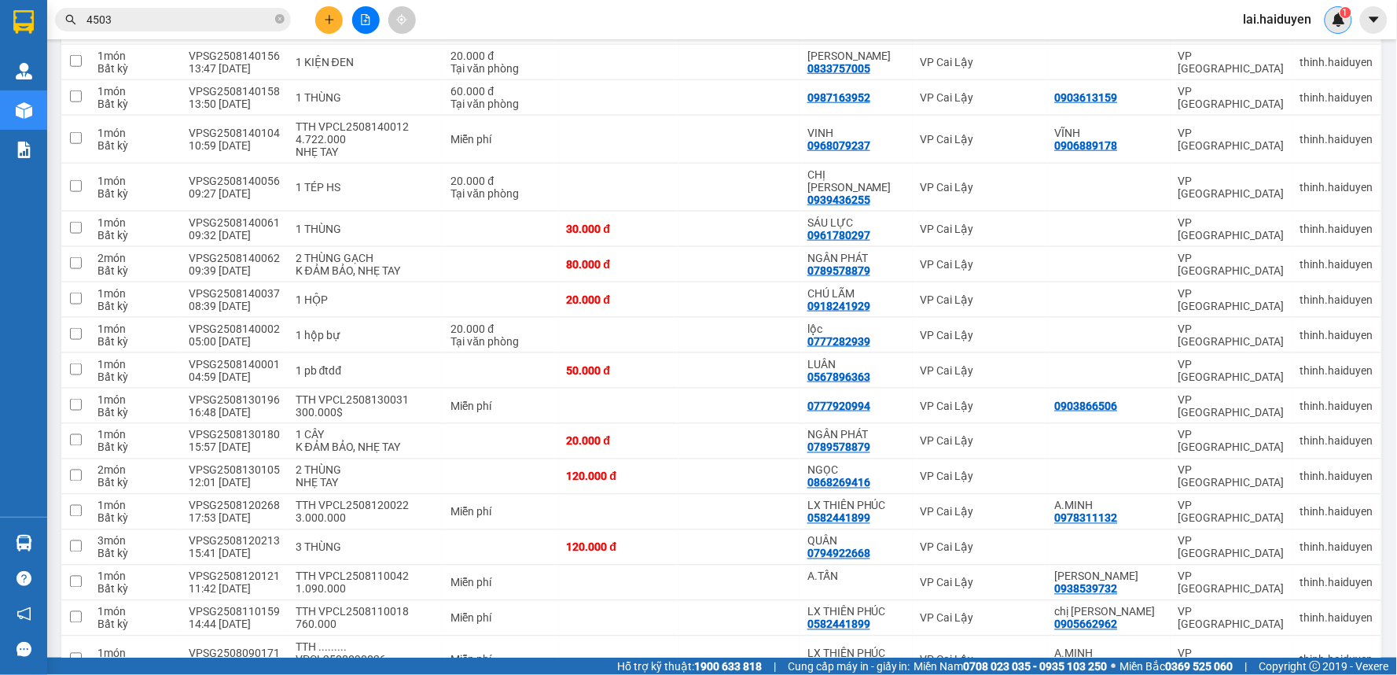
click at [1344, 14] on span "1" at bounding box center [1346, 12] width 6 height 11
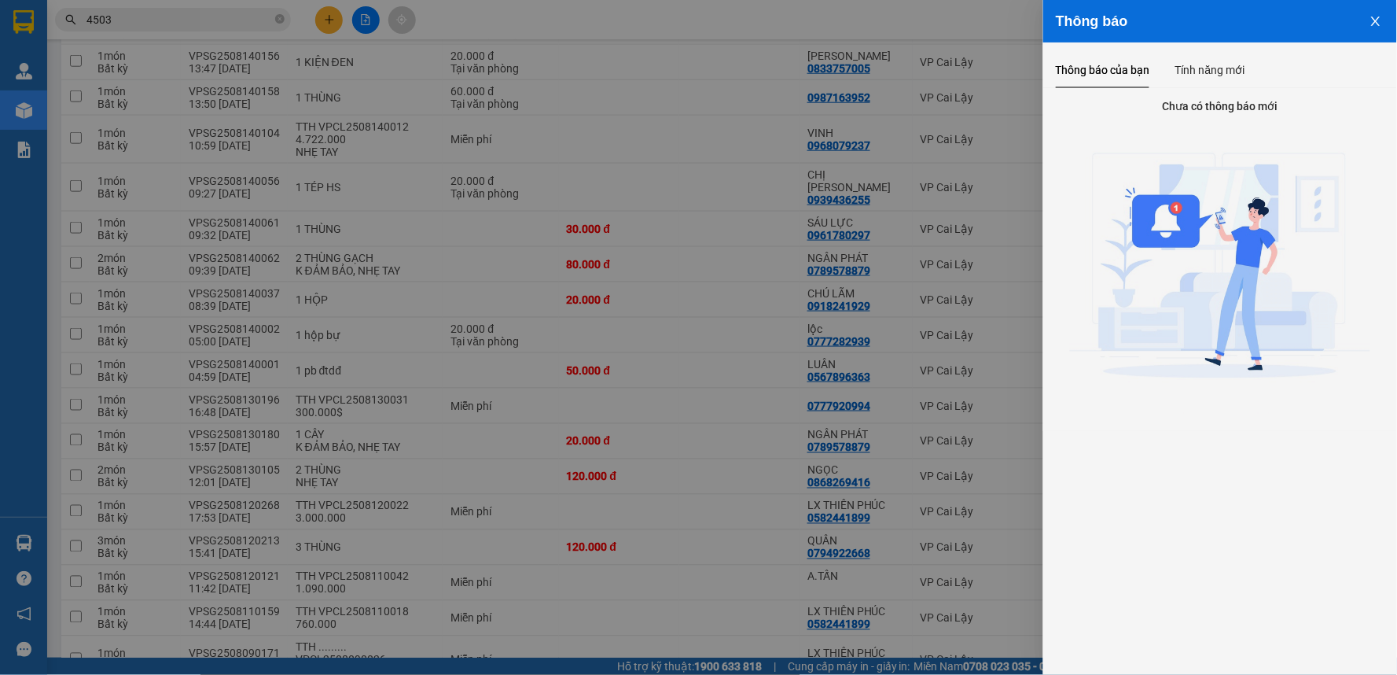
click at [851, 175] on div at bounding box center [698, 337] width 1397 height 675
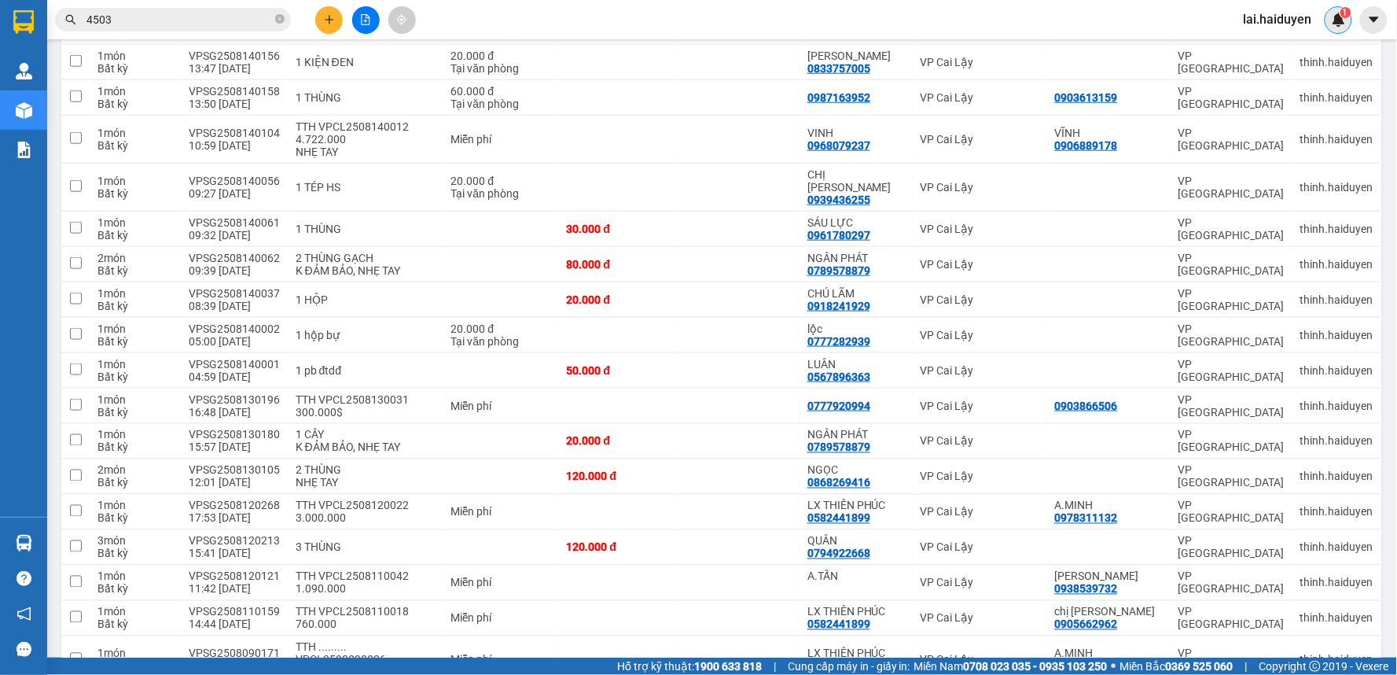
click at [1342, 17] on sup "1" at bounding box center [1345, 12] width 11 height 11
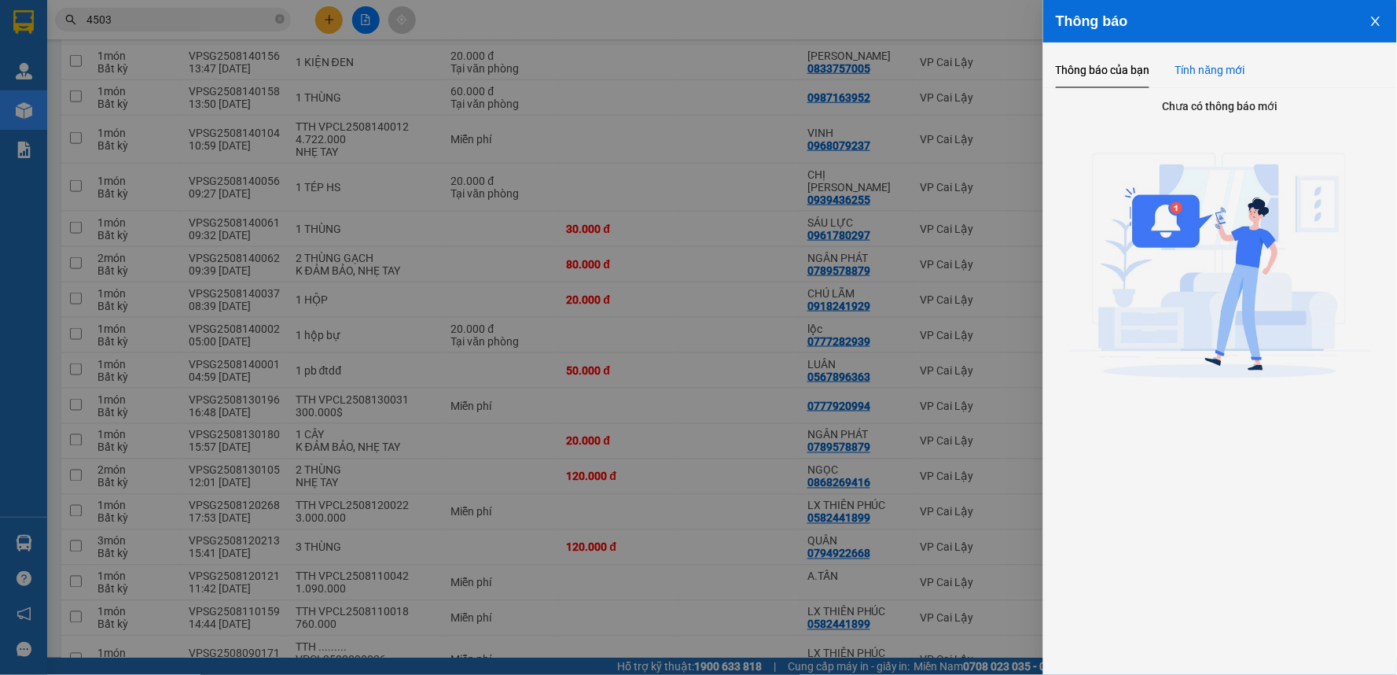
click at [1222, 67] on div "Tính năng mới" at bounding box center [1210, 69] width 70 height 17
click at [1097, 69] on div "Thông báo của bạn" at bounding box center [1103, 69] width 94 height 17
click at [972, 139] on div at bounding box center [698, 337] width 1397 height 675
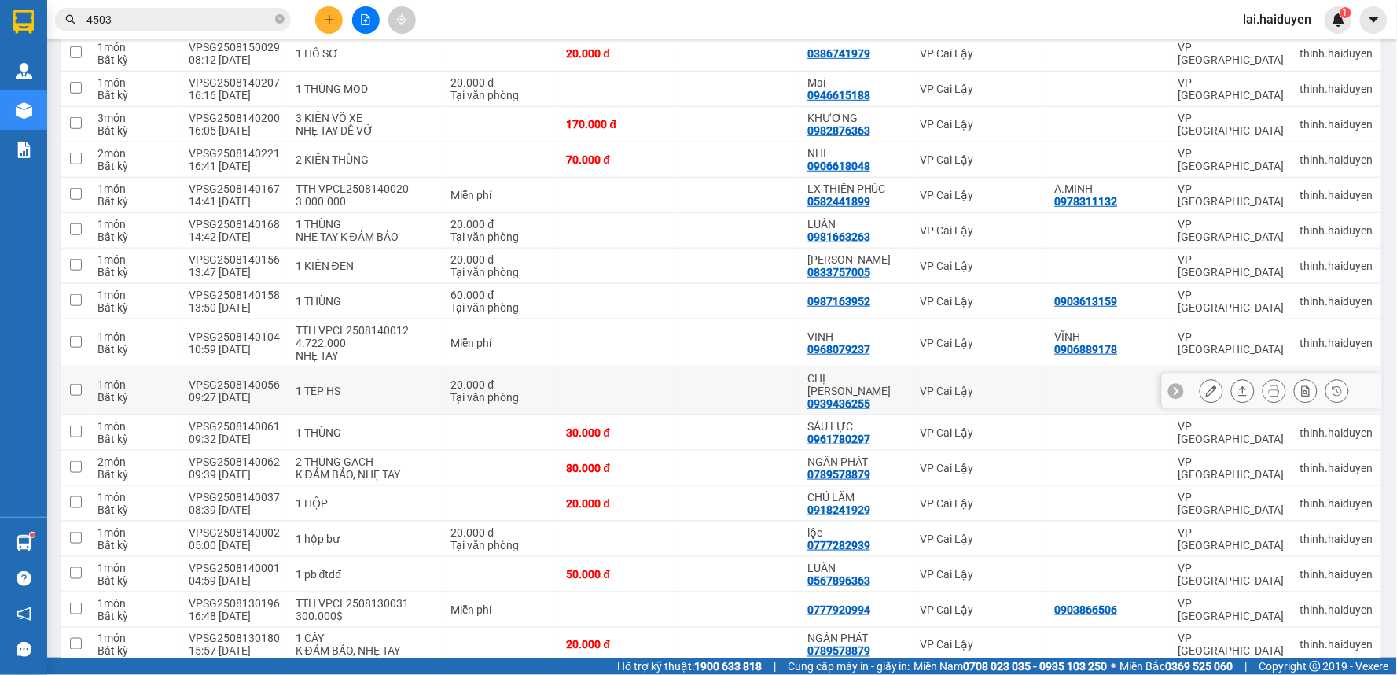
scroll to position [262, 0]
click at [326, 19] on icon "plus" at bounding box center [329, 19] width 9 height 1
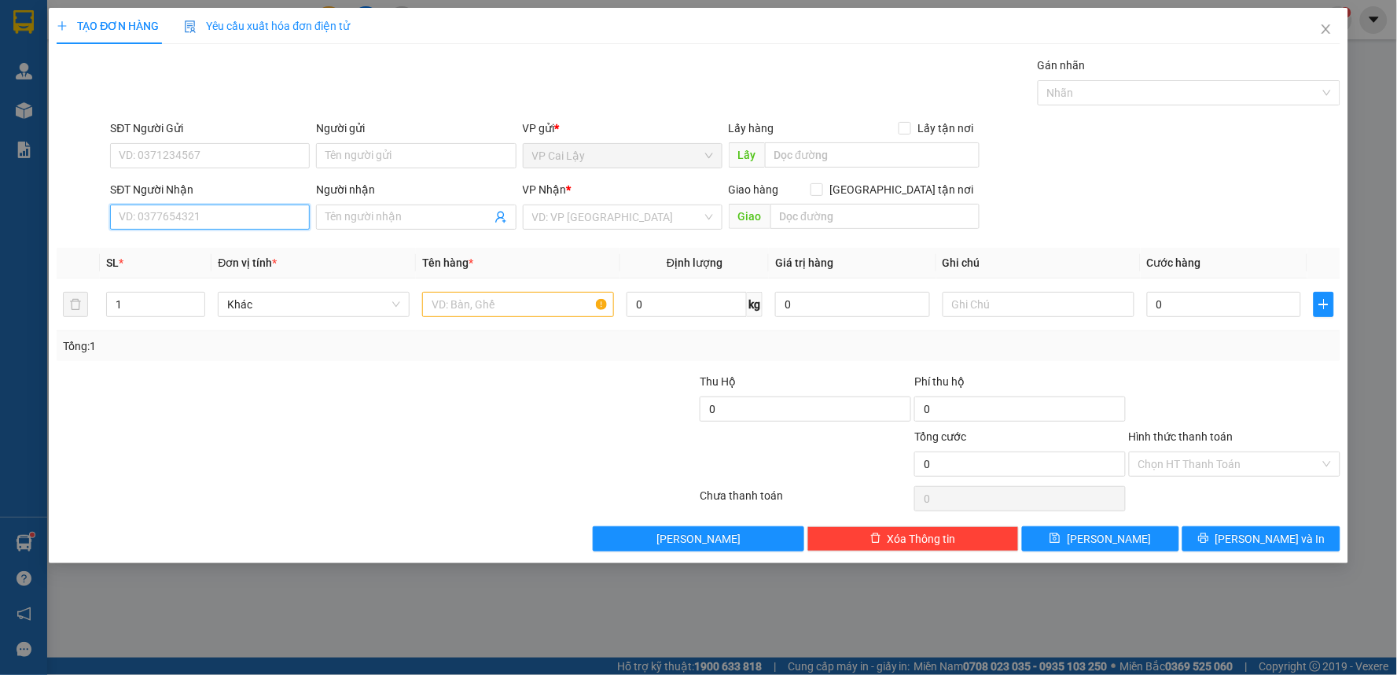
click at [266, 212] on input "SĐT Người Nhận" at bounding box center [210, 216] width 200 height 25
click at [255, 226] on input "SĐT Người Nhận" at bounding box center [210, 216] width 200 height 25
click at [155, 216] on input "SĐT Người Nhận" at bounding box center [210, 216] width 200 height 25
type input "0913886263"
click at [260, 250] on div "0913886263 - CHÚ PHÚC BA A TÀI" at bounding box center [209, 248] width 181 height 17
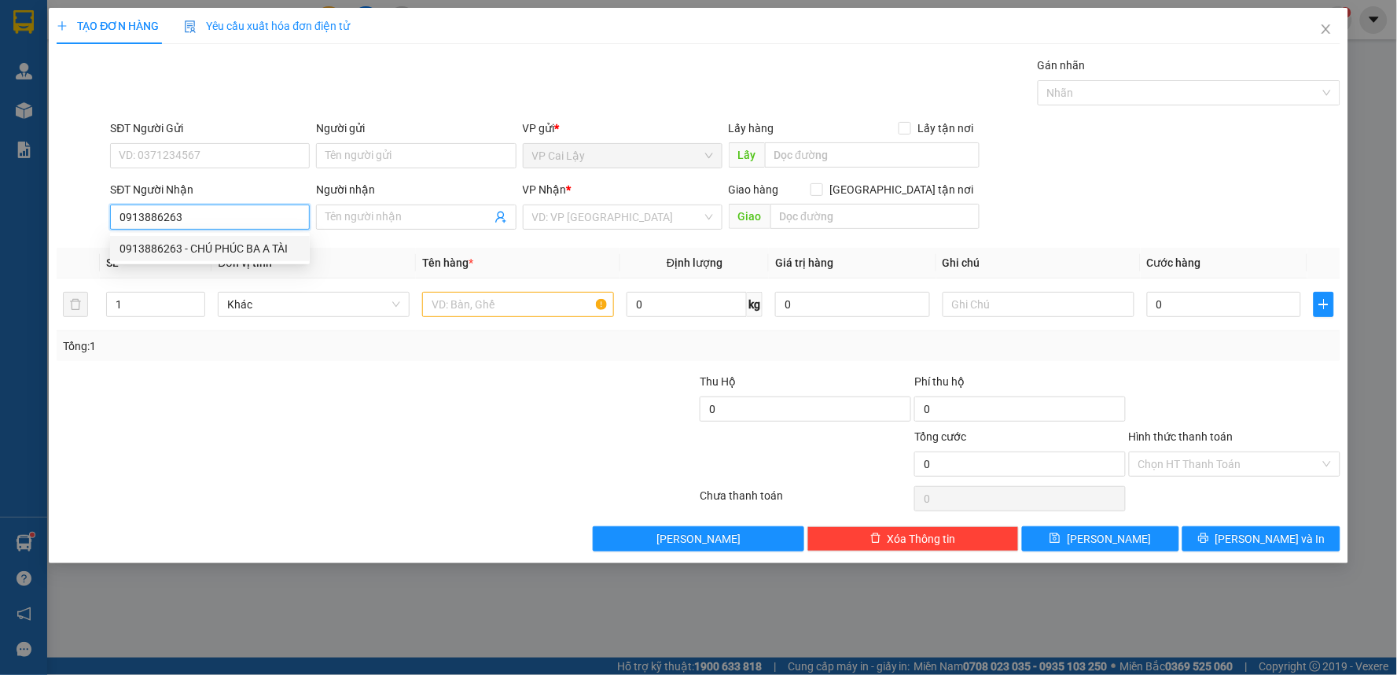
type input "CHÚ PHÚC BA A TÀI"
type input "VLXD XUÂN HOA"
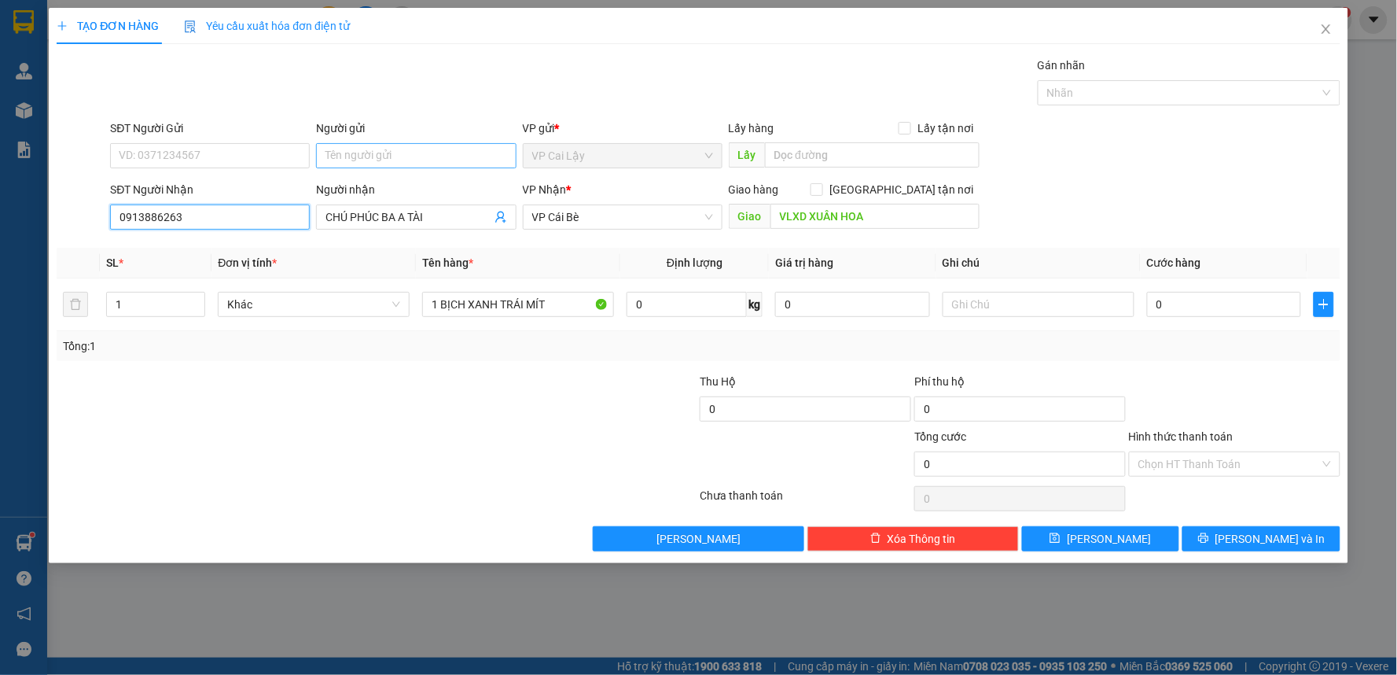
type input "0913886263"
click at [333, 150] on input "Người gửi" at bounding box center [416, 155] width 200 height 25
type input "c"
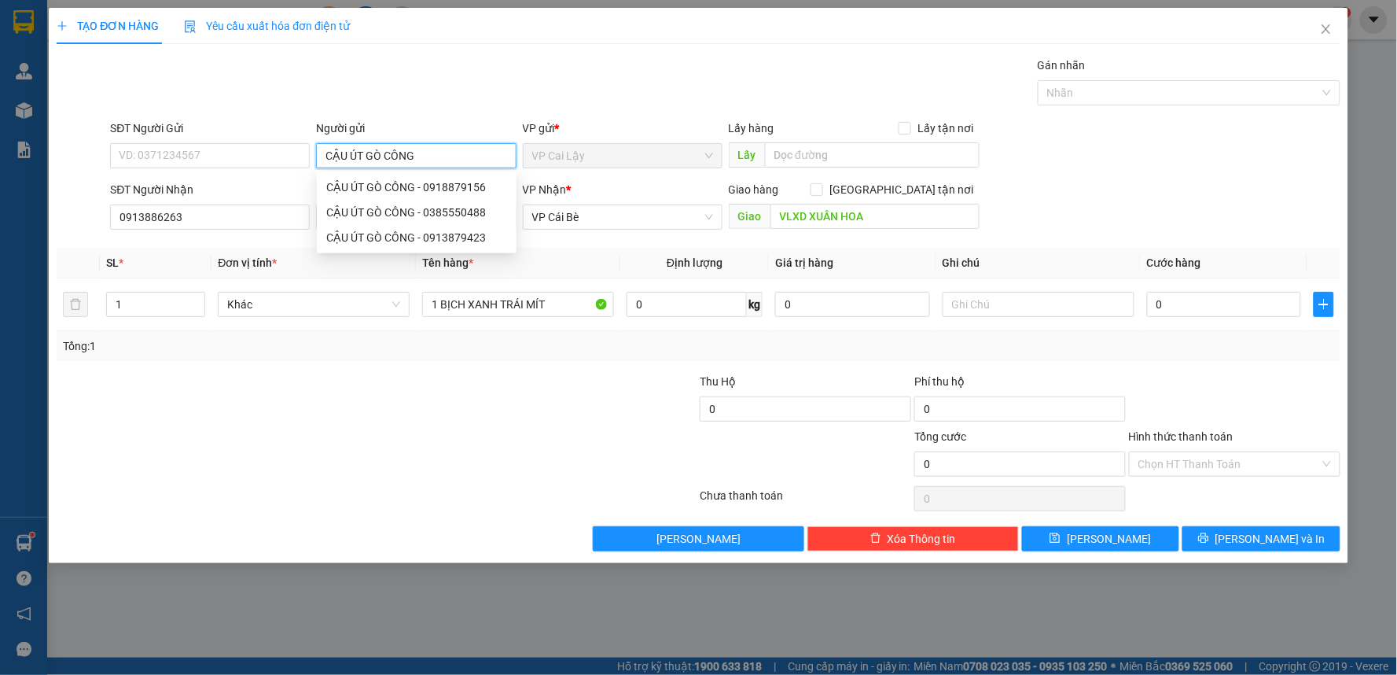
type input "CẬU ÚT GÒ CÔNG"
drag, startPoint x: 571, startPoint y: 387, endPoint x: 572, endPoint y: 271, distance: 115.6
click at [574, 382] on div at bounding box center [591, 400] width 215 height 55
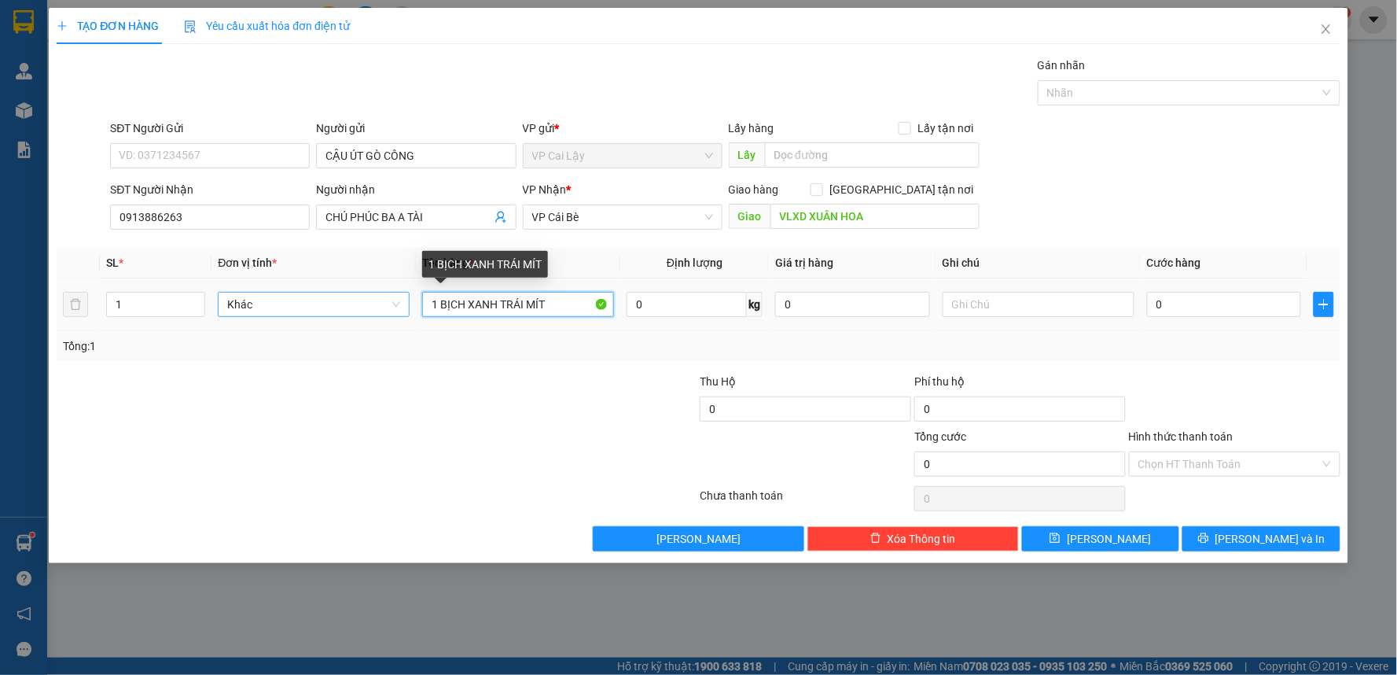
drag, startPoint x: 575, startPoint y: 297, endPoint x: 368, endPoint y: 297, distance: 207.5
click at [368, 297] on tr "1 Khác 1 BỊCH XANH TRÁI MÍT 0 kg 0 0" at bounding box center [699, 304] width 1284 height 53
type input "1 CÂY DÀI"
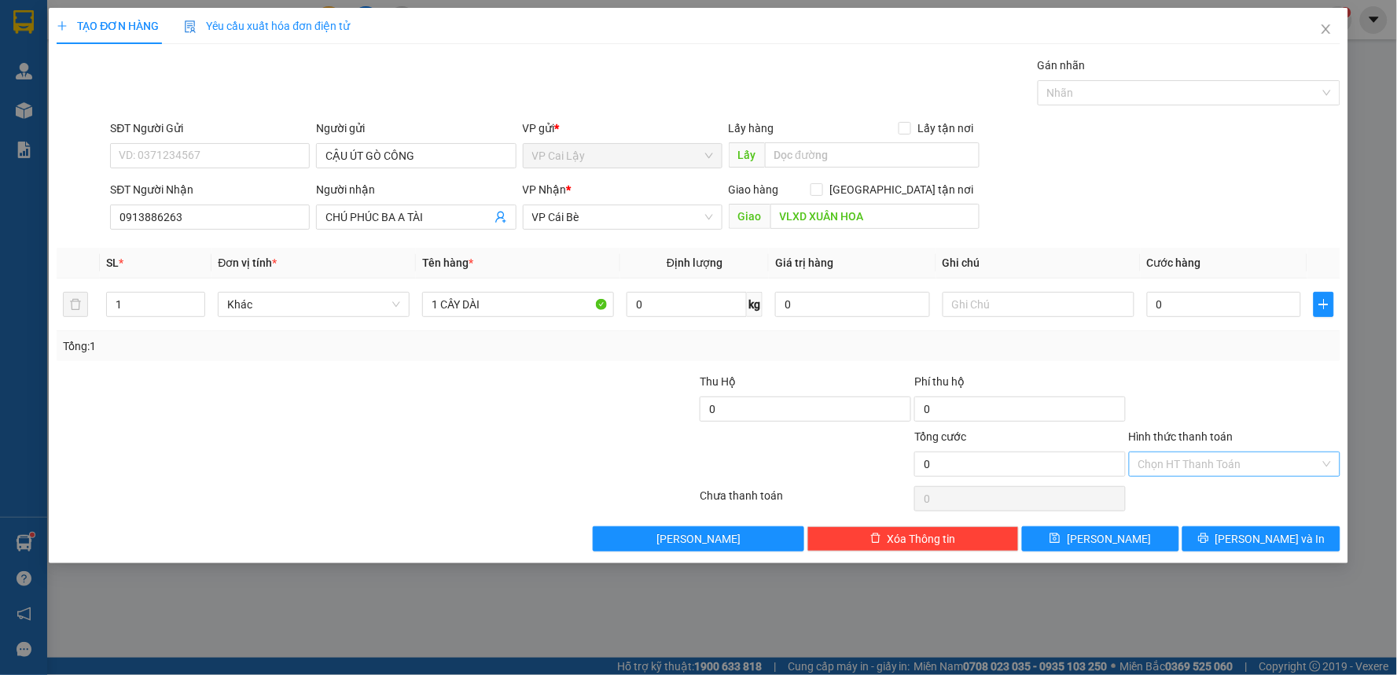
click at [1219, 466] on input "Hình thức thanh toán" at bounding box center [1229, 464] width 182 height 24
drag, startPoint x: 1175, startPoint y: 525, endPoint x: 1222, endPoint y: 480, distance: 65.6
click at [1180, 520] on div "Miễn phí" at bounding box center [1235, 520] width 193 height 17
click at [1302, 386] on div at bounding box center [1234, 400] width 215 height 55
click at [1245, 545] on button "[PERSON_NAME] và In" at bounding box center [1261, 538] width 158 height 25
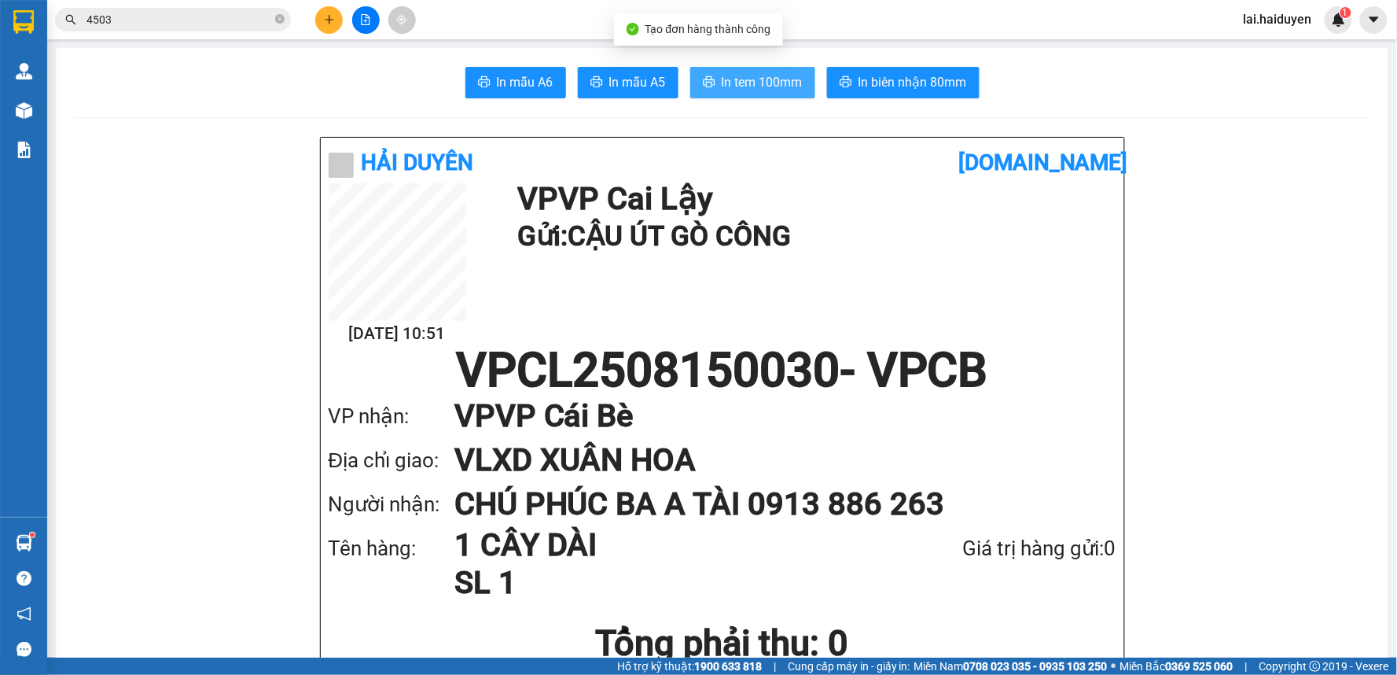
click at [765, 76] on span "In tem 100mm" at bounding box center [762, 82] width 81 height 20
drag, startPoint x: 939, startPoint y: 335, endPoint x: 972, endPoint y: 325, distance: 35.1
click at [941, 336] on div "[DATE] 10:51 VP VP [PERSON_NAME] Lậy Gửi: CẬU ÚT GÒ CÔNG" at bounding box center [723, 265] width 788 height 164
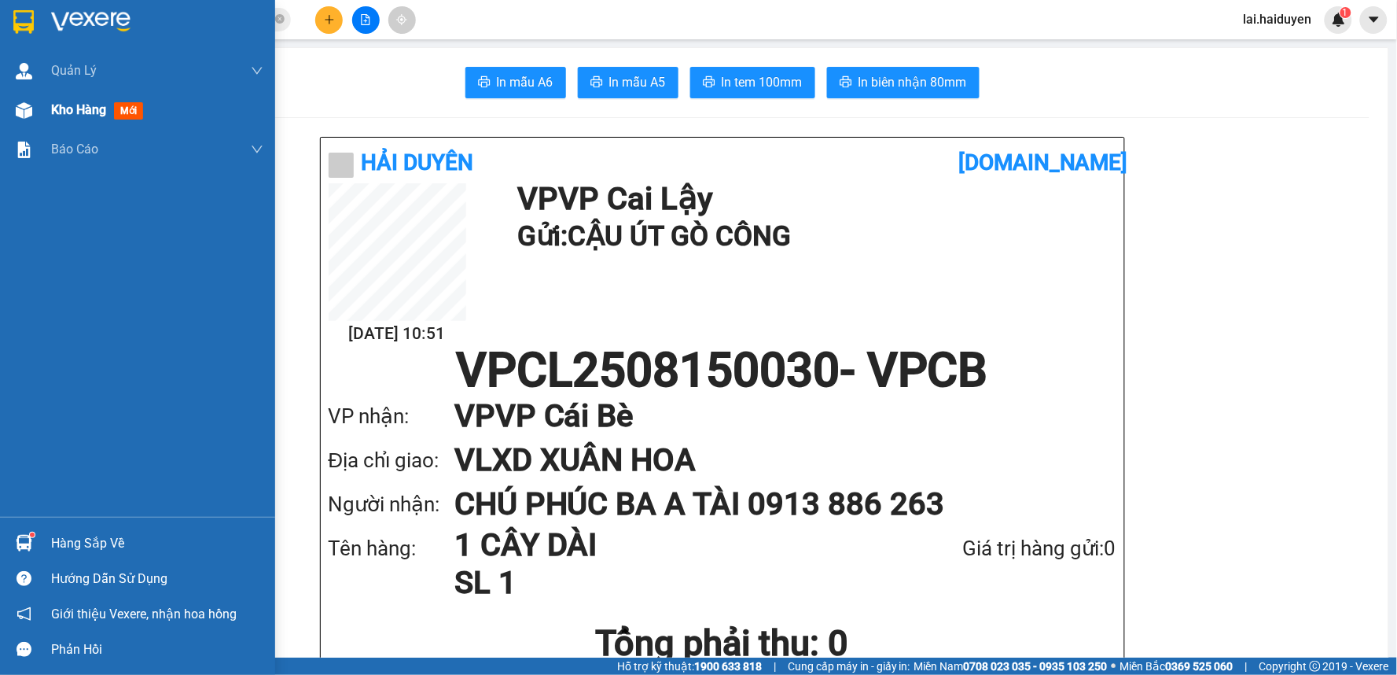
drag, startPoint x: 79, startPoint y: 107, endPoint x: 91, endPoint y: 99, distance: 14.2
click at [79, 107] on span "Kho hàng" at bounding box center [78, 109] width 55 height 15
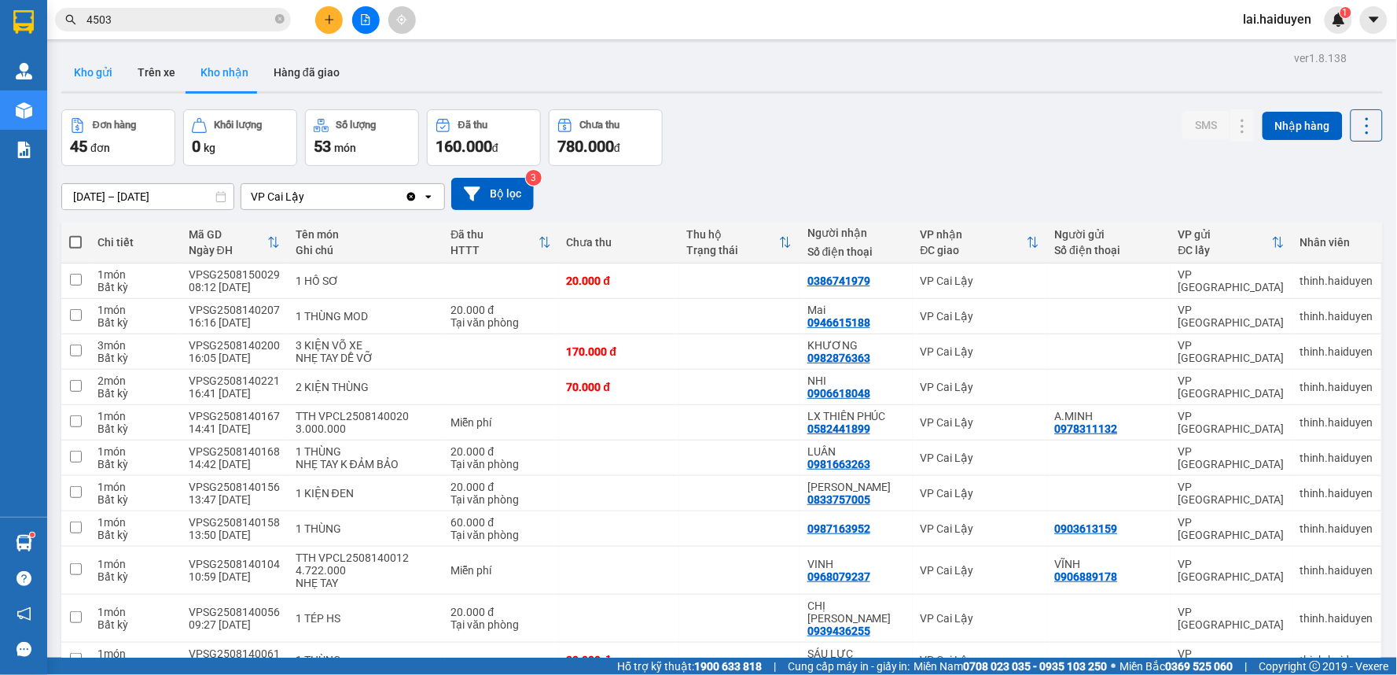
click at [112, 79] on button "Kho gửi" at bounding box center [93, 72] width 64 height 38
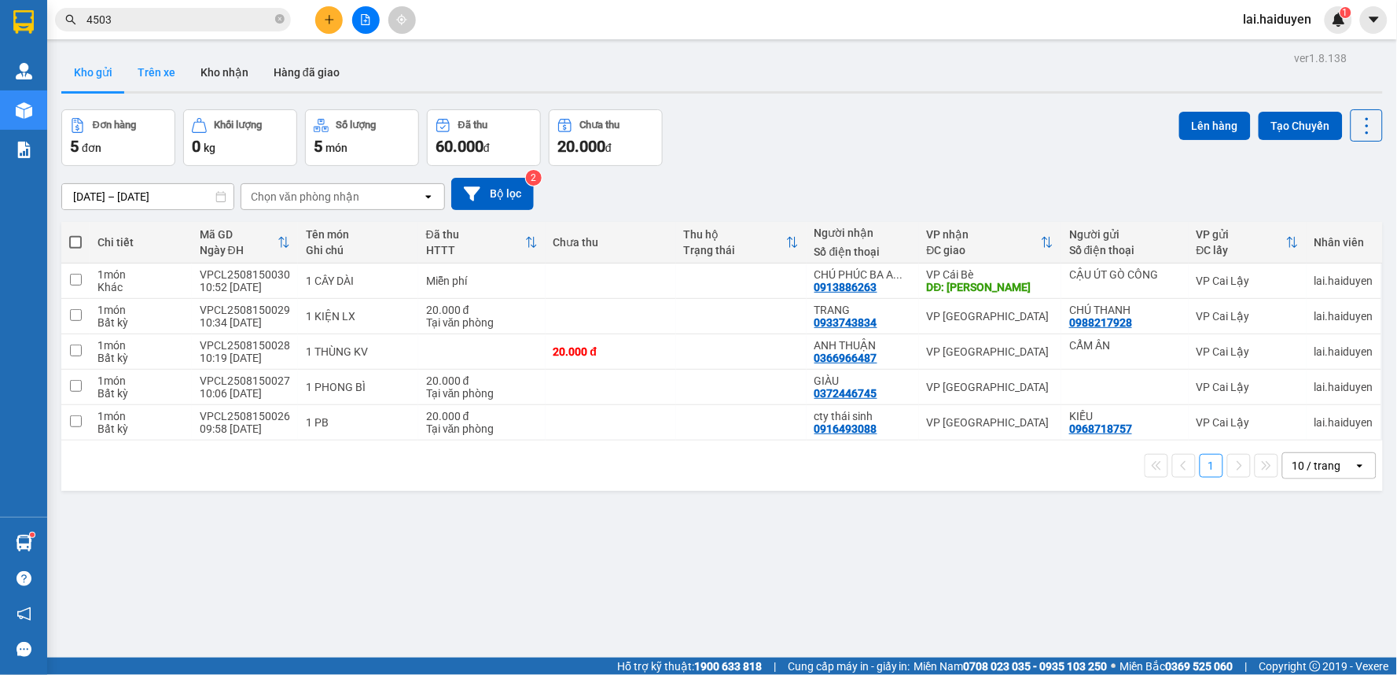
click at [163, 75] on button "Trên xe" at bounding box center [156, 72] width 63 height 38
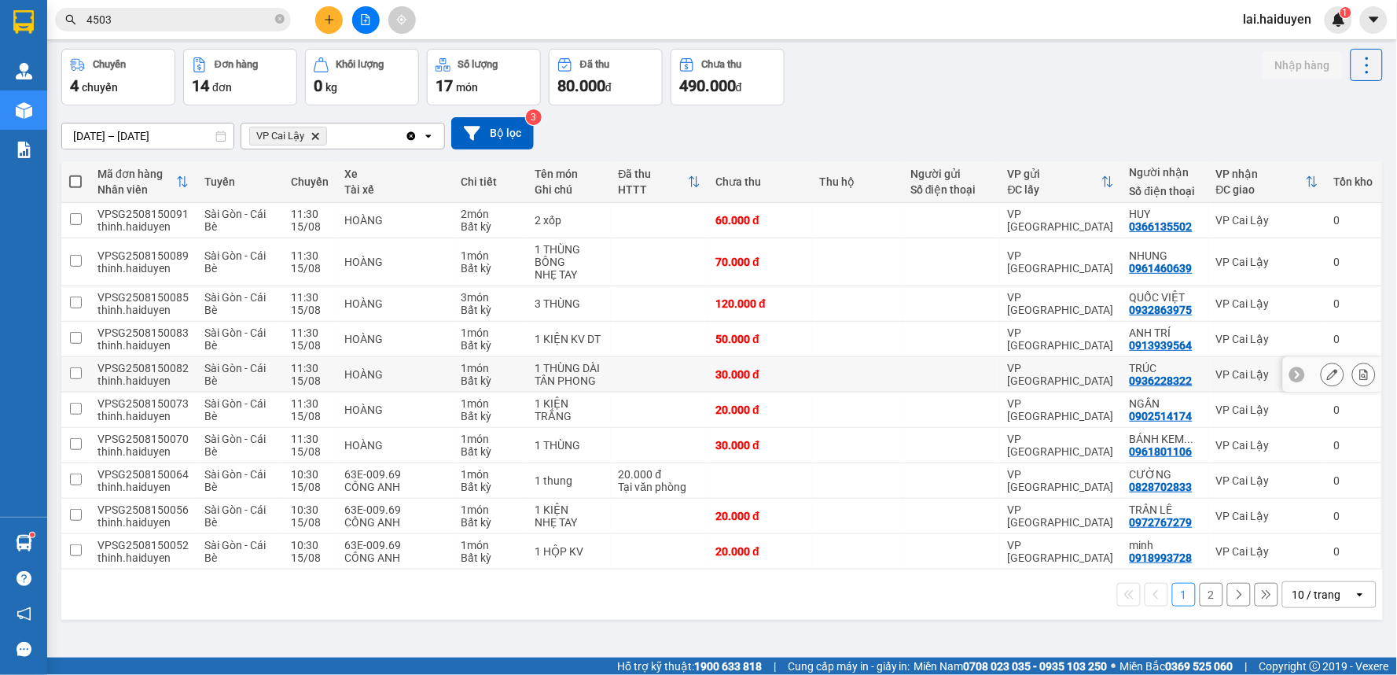
scroll to position [72, 0]
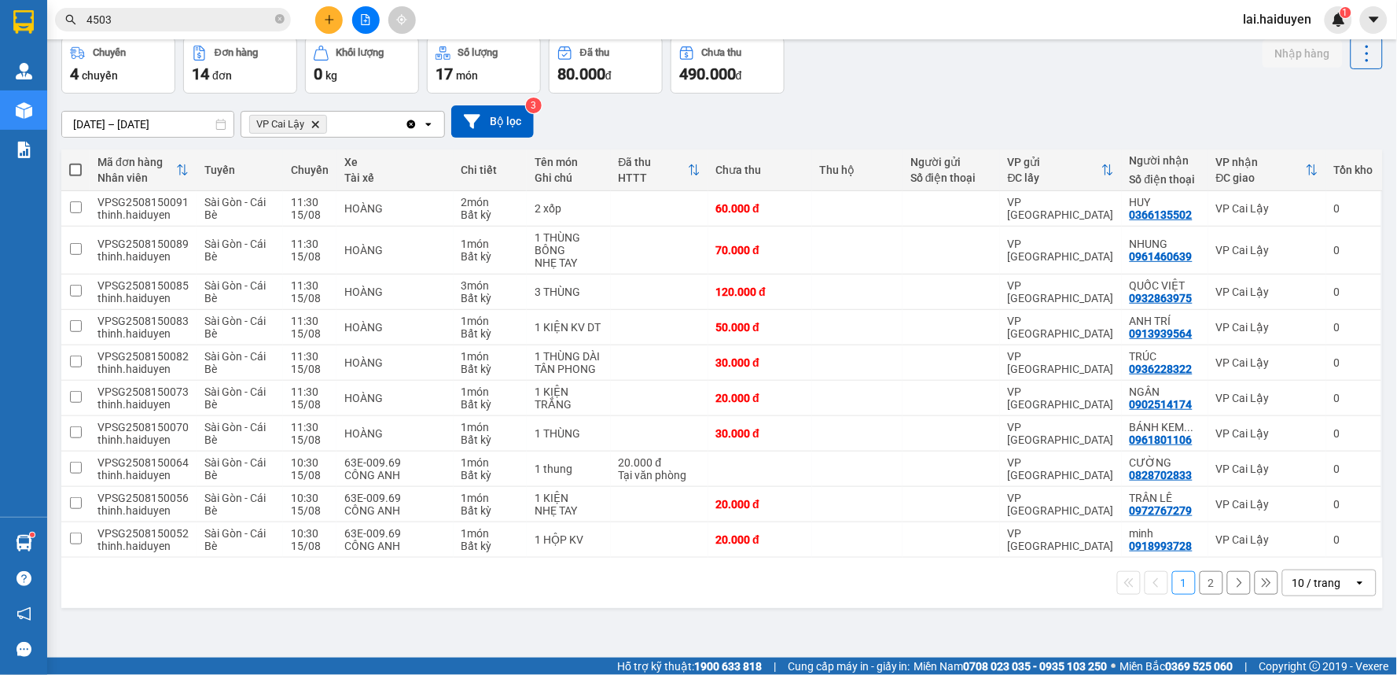
click at [1311, 590] on div "10 / trang" at bounding box center [1316, 583] width 49 height 16
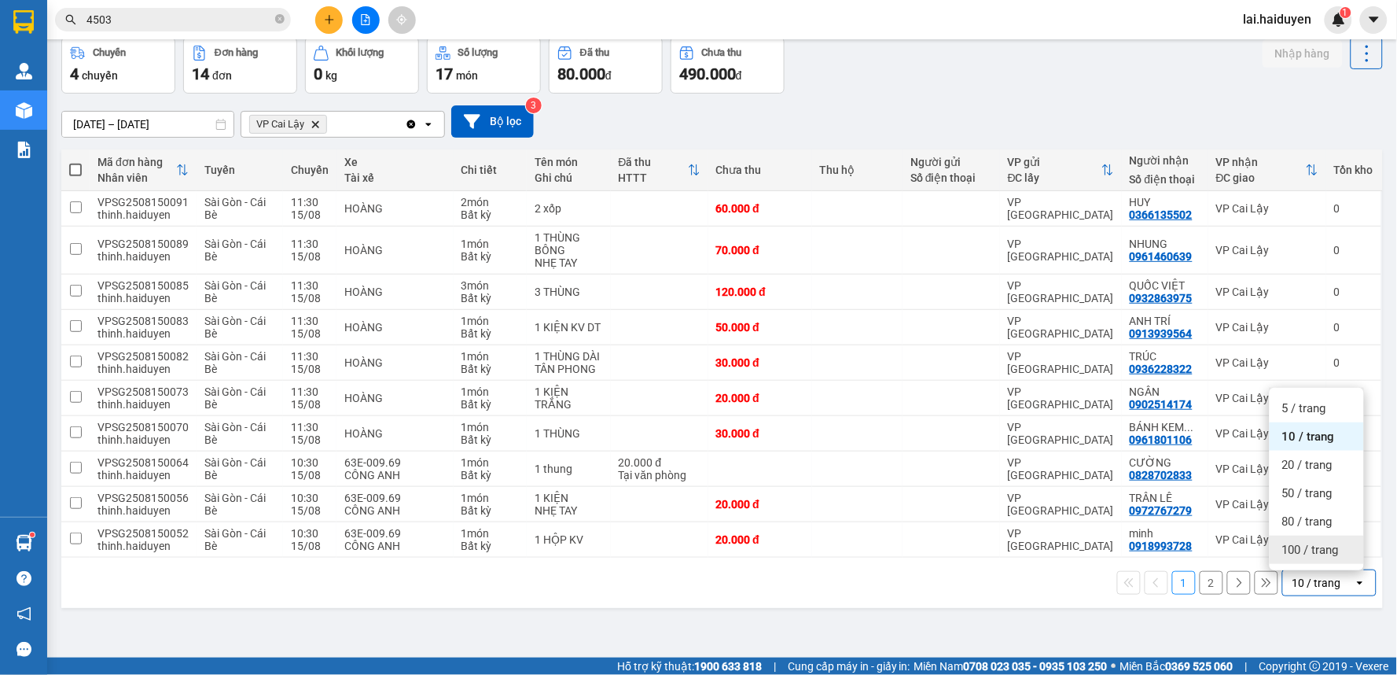
click at [1316, 555] on span "100 / trang" at bounding box center [1310, 550] width 57 height 16
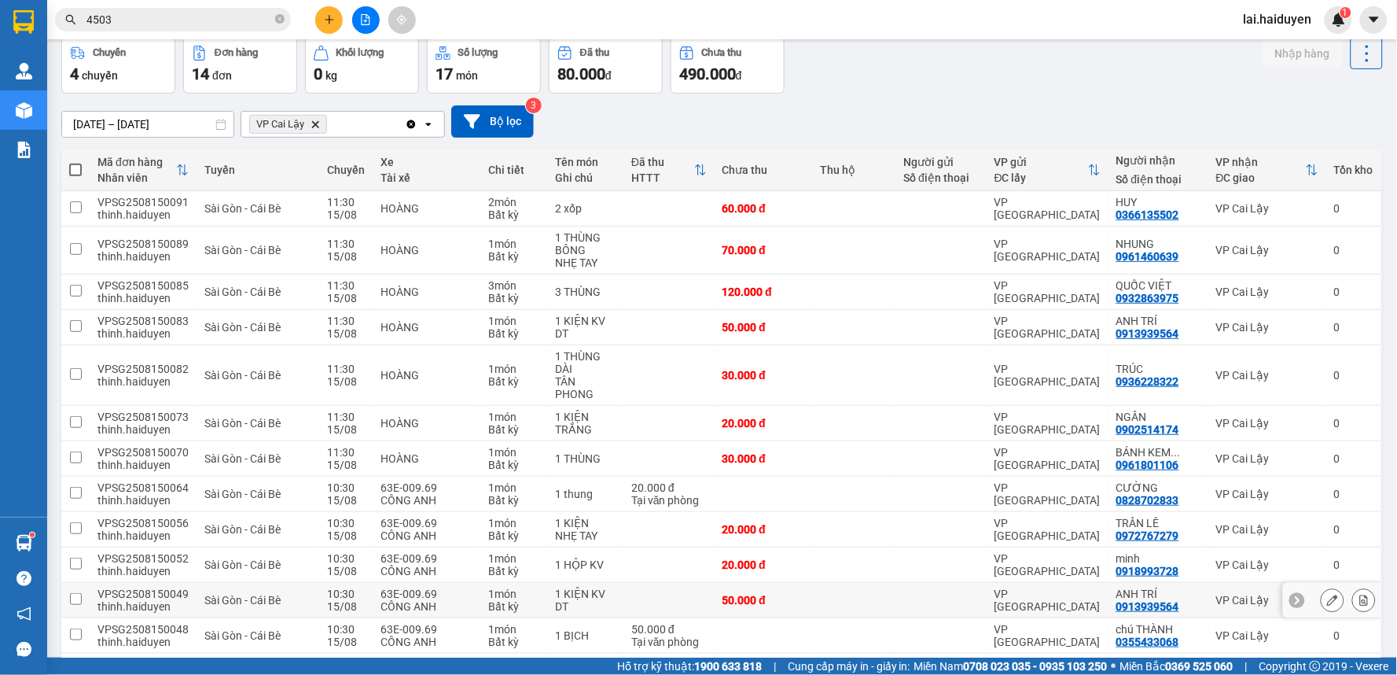
scroll to position [205, 0]
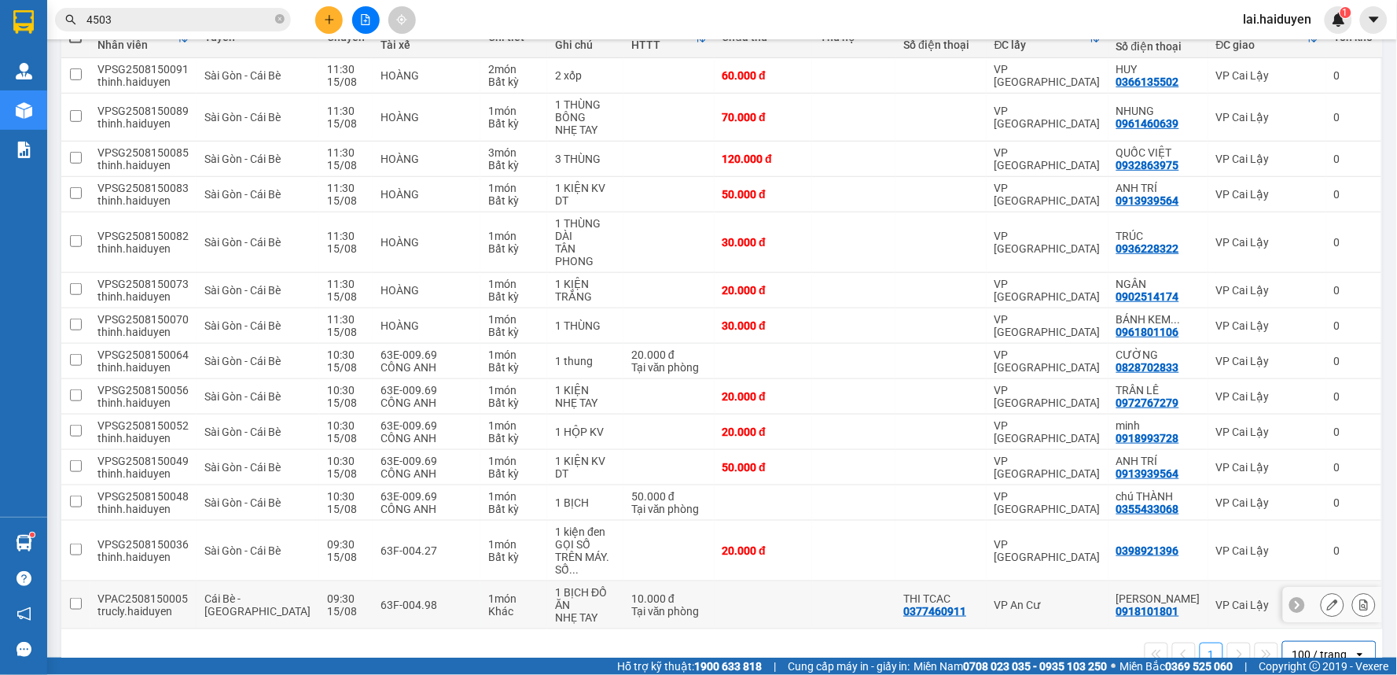
click at [730, 581] on td at bounding box center [764, 605] width 98 height 48
checkbox input "true"
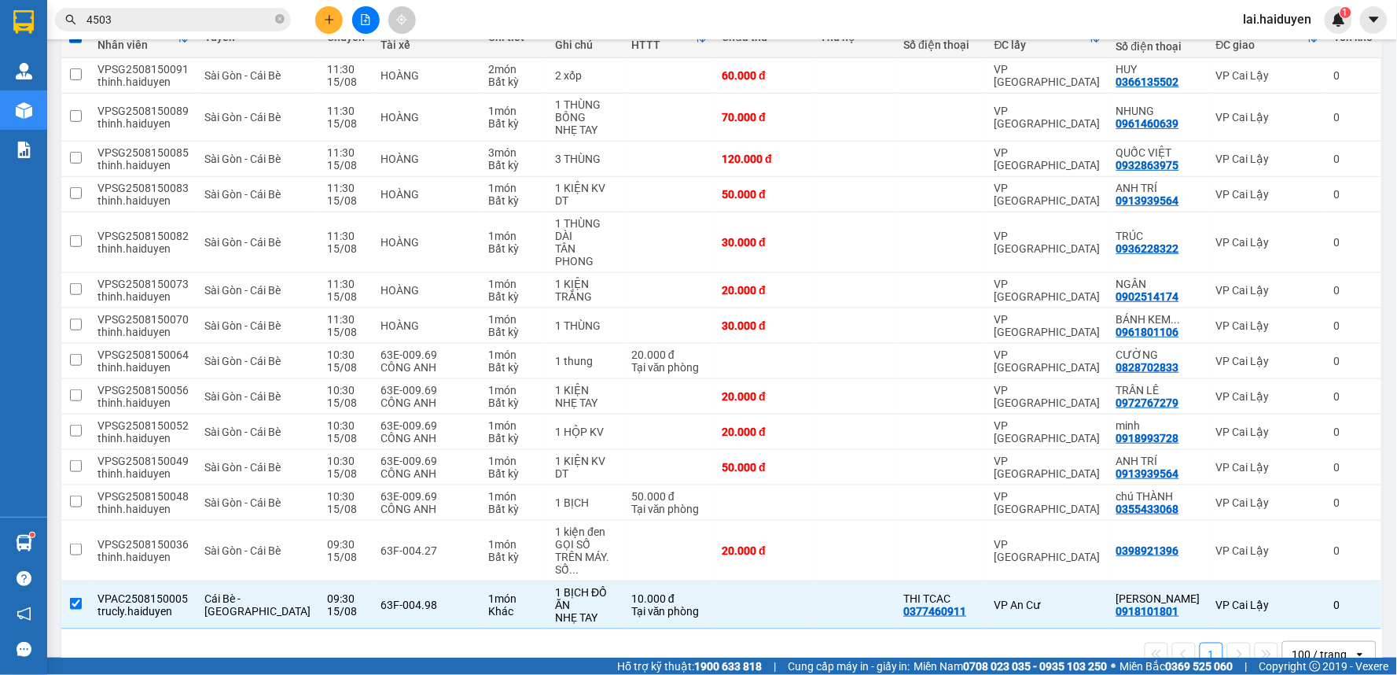
scroll to position [0, 0]
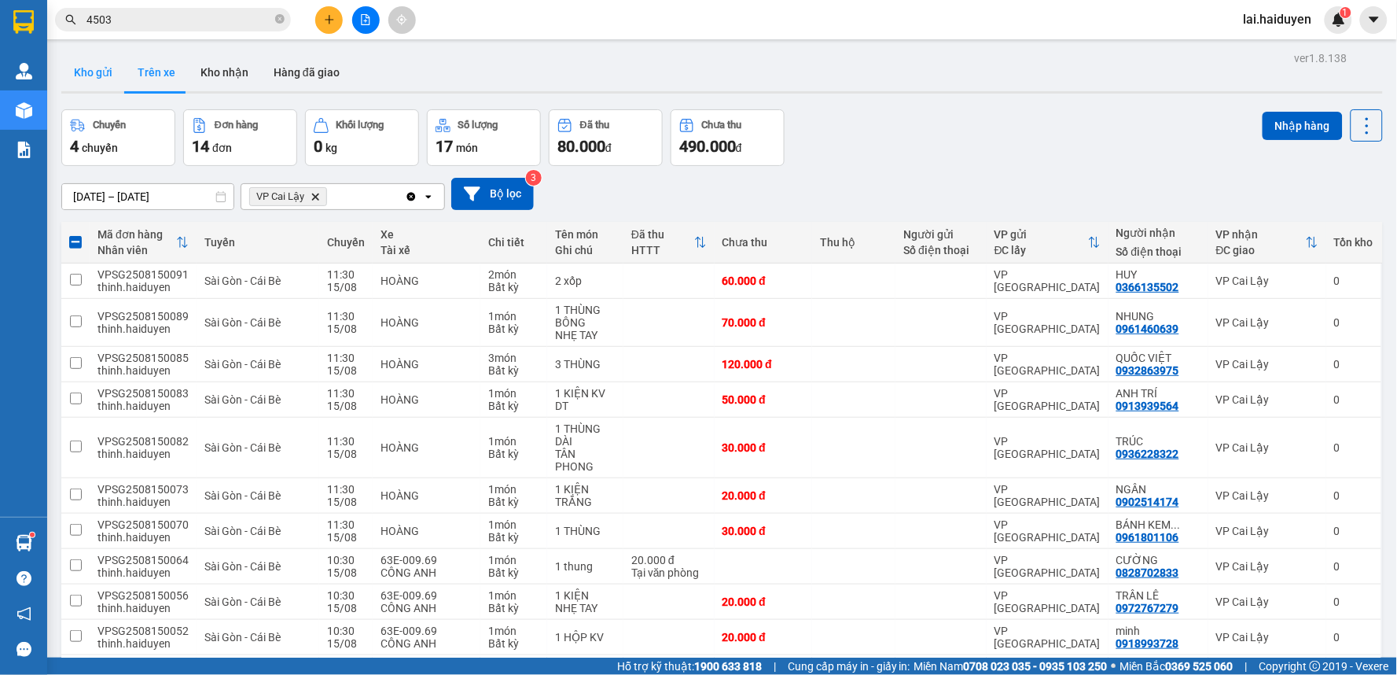
click at [91, 75] on button "Kho gửi" at bounding box center [93, 72] width 64 height 38
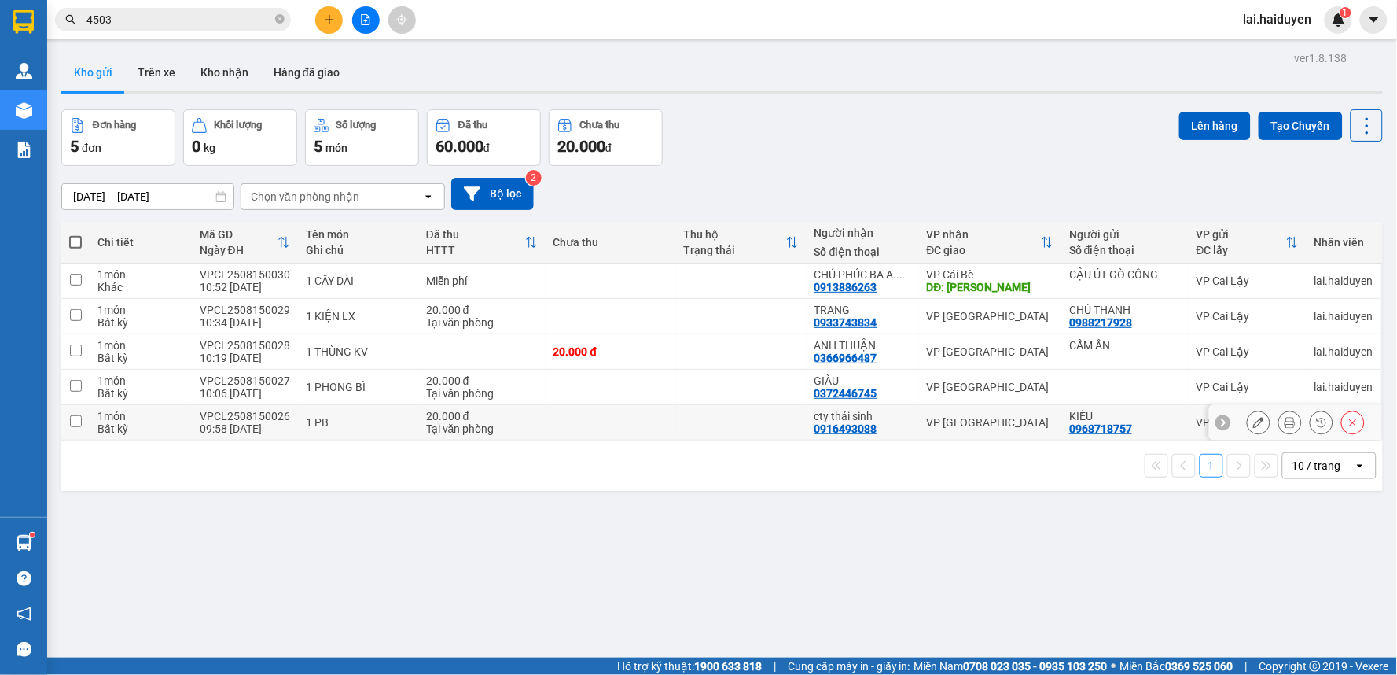
click at [701, 431] on td at bounding box center [741, 422] width 131 height 35
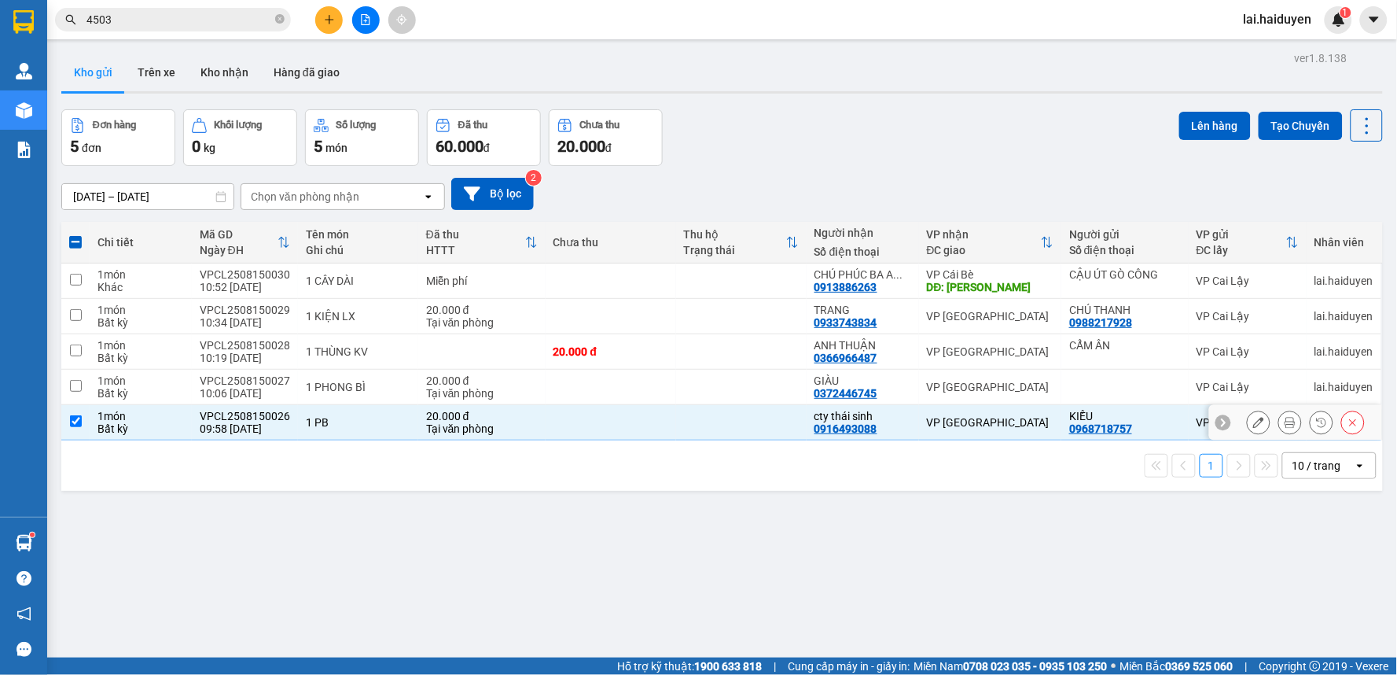
click at [779, 439] on td at bounding box center [741, 422] width 131 height 35
checkbox input "false"
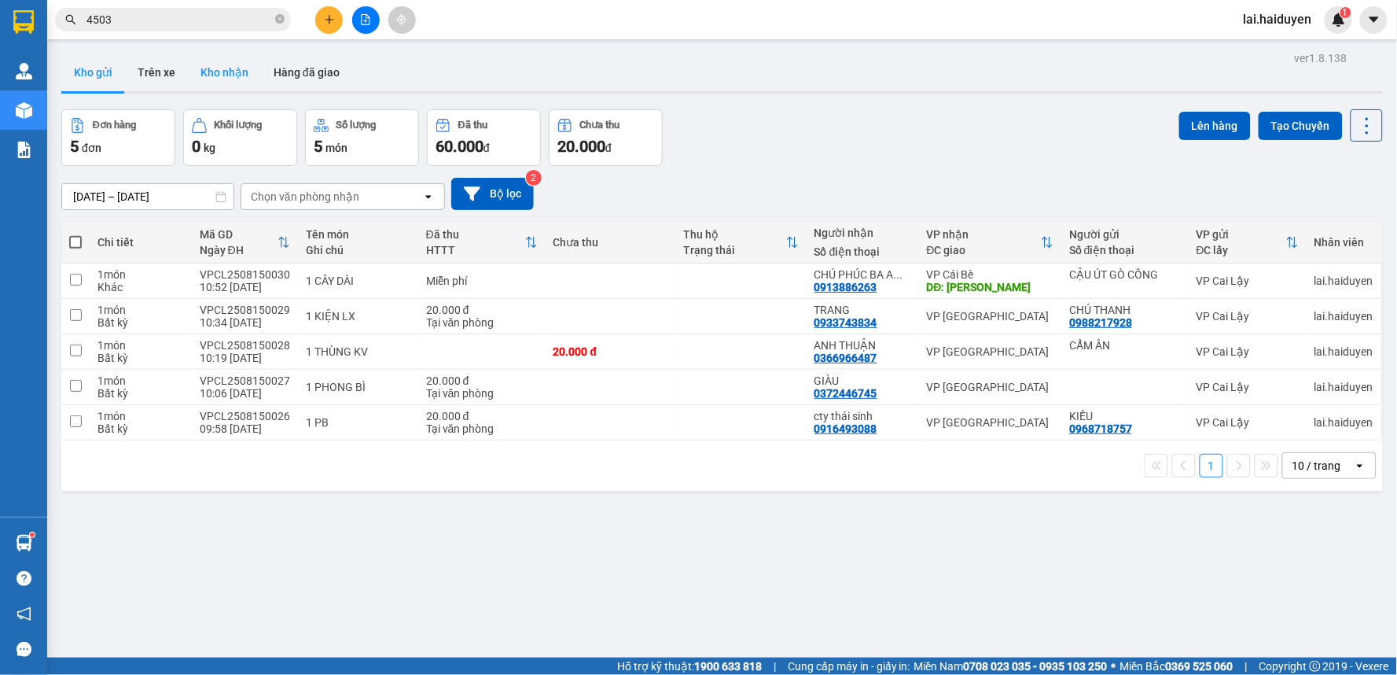
click at [217, 50] on div "ver 1.8.138 Kho gửi Trên xe Kho nhận Hàng đã giao Đơn hàng 5 đơn Khối lượng 0 k…" at bounding box center [722, 384] width 1334 height 675
click at [212, 65] on button "Kho nhận" at bounding box center [224, 72] width 73 height 38
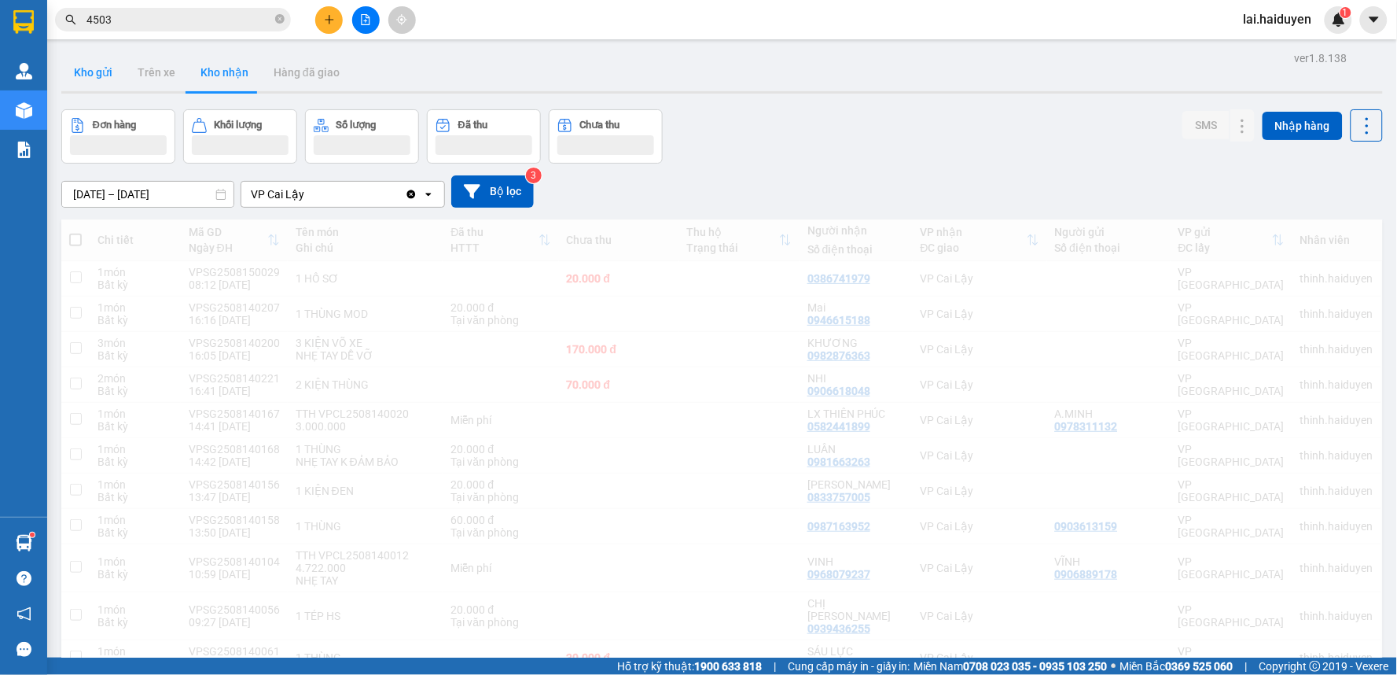
click at [99, 72] on button "Kho gửi" at bounding box center [93, 72] width 64 height 38
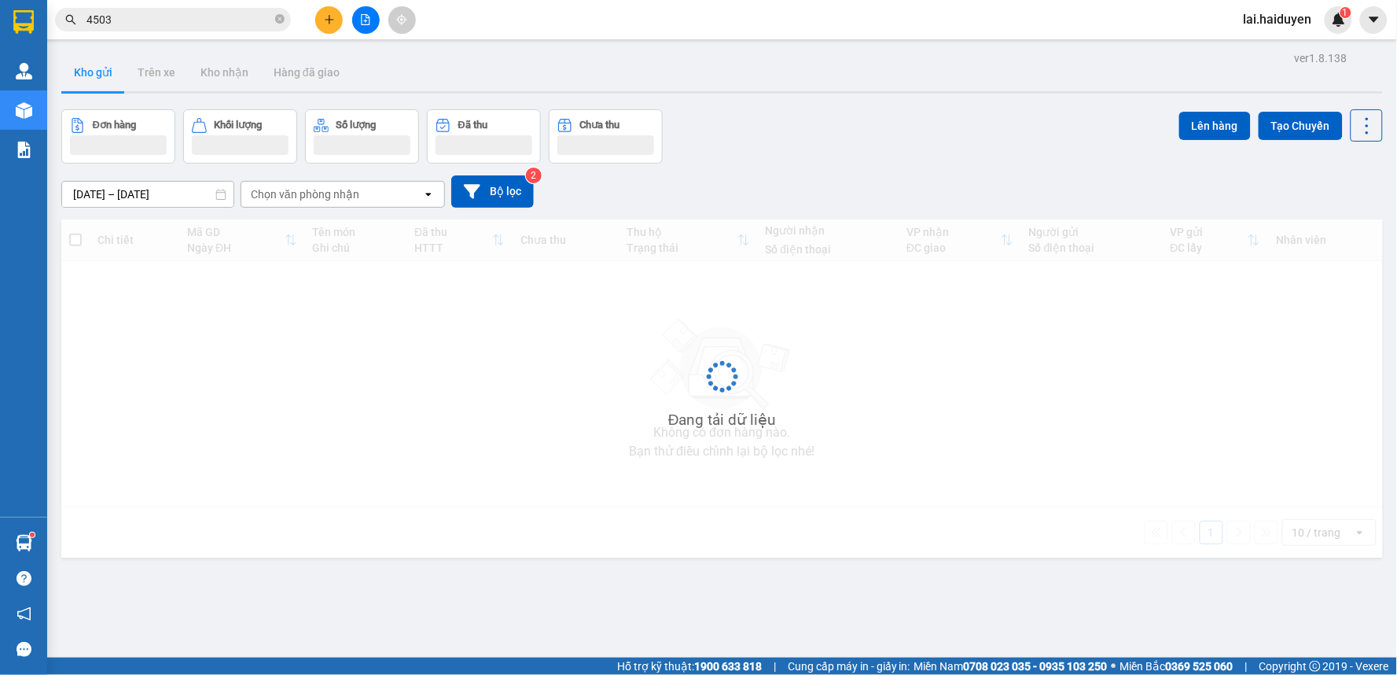
click at [99, 72] on button "Kho gửi" at bounding box center [93, 72] width 64 height 38
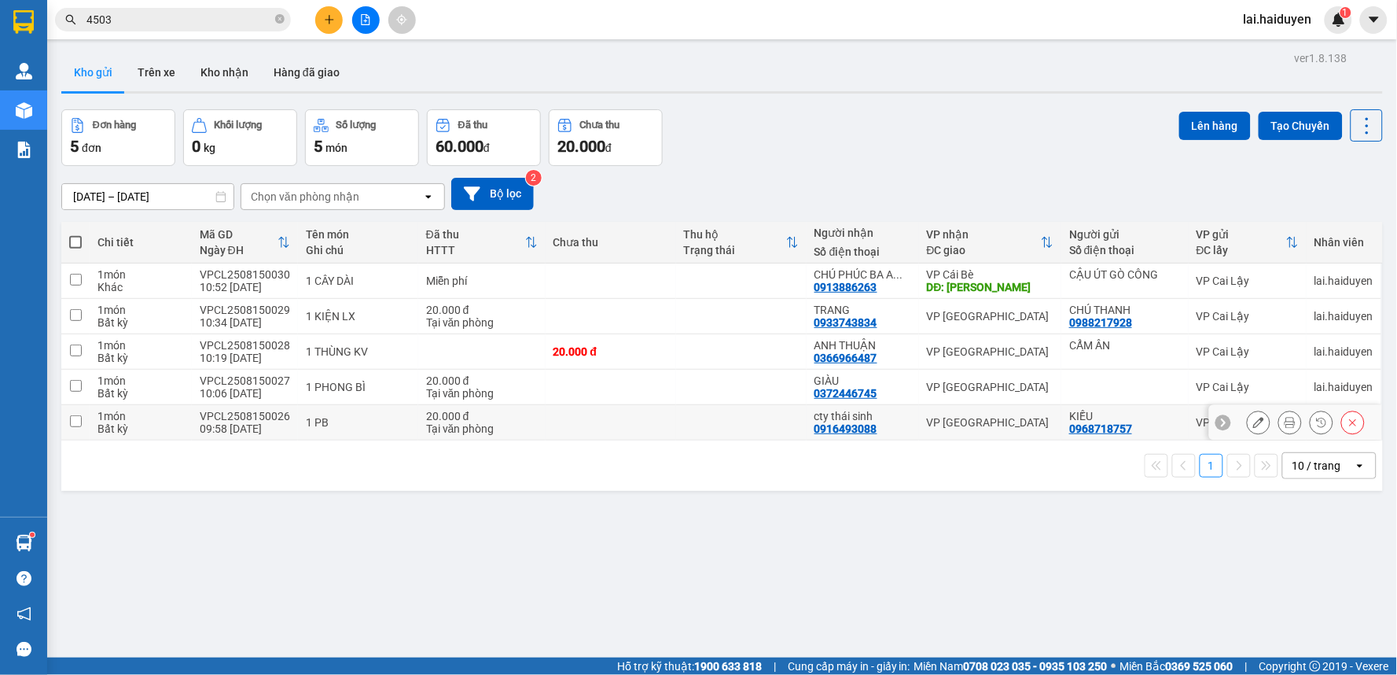
click at [719, 420] on td at bounding box center [741, 422] width 131 height 35
checkbox input "true"
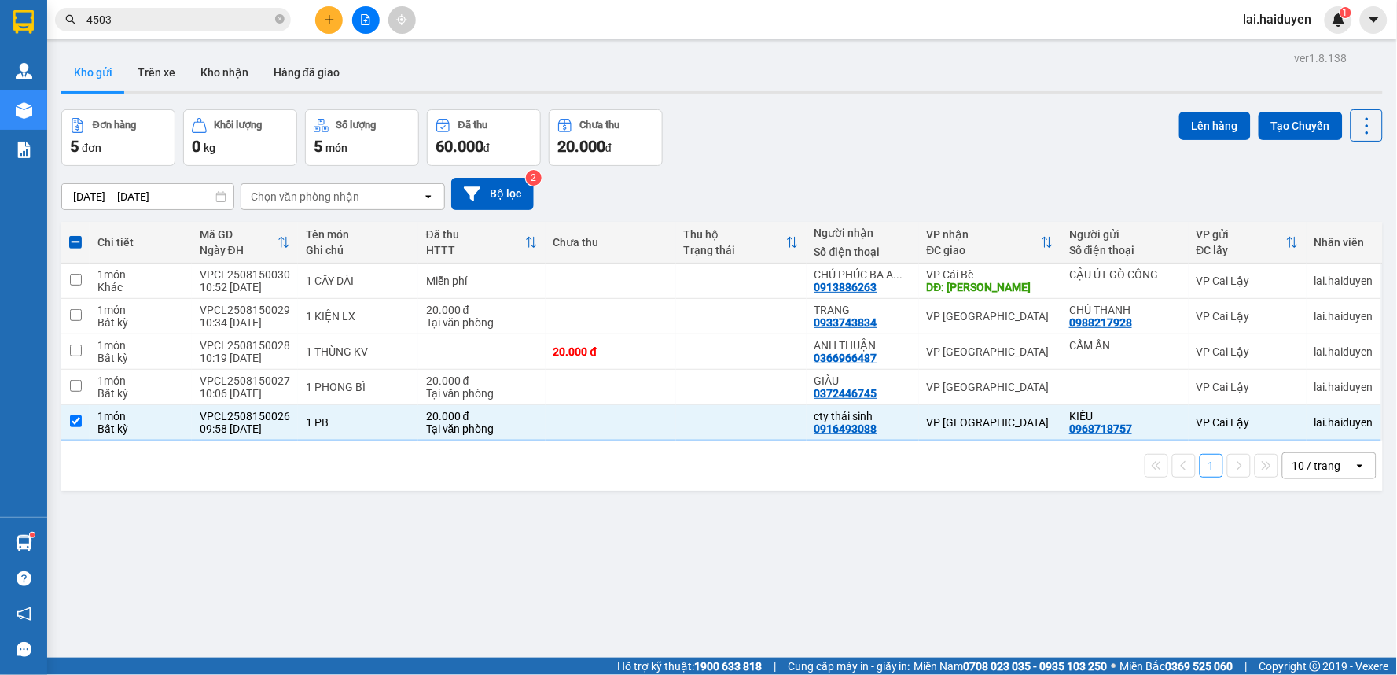
click at [199, 20] on input "4503" at bounding box center [179, 19] width 186 height 17
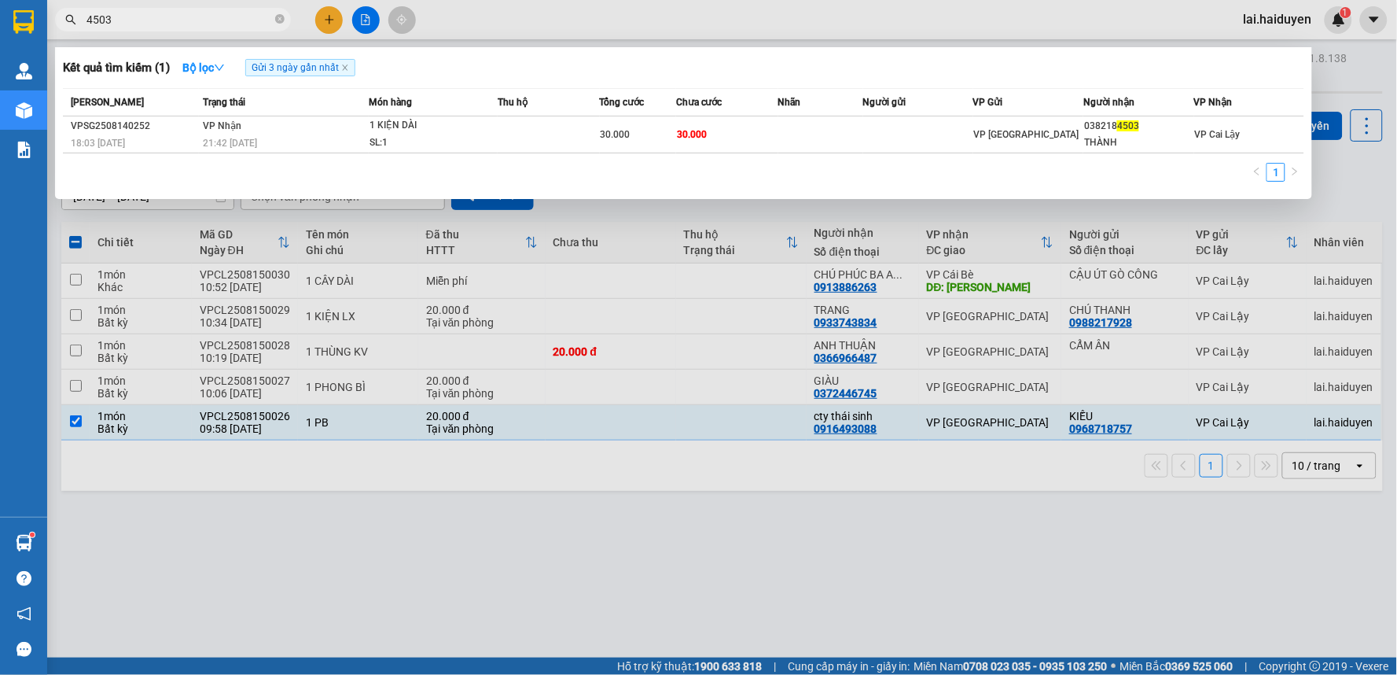
click at [199, 20] on input "4503" at bounding box center [179, 19] width 186 height 17
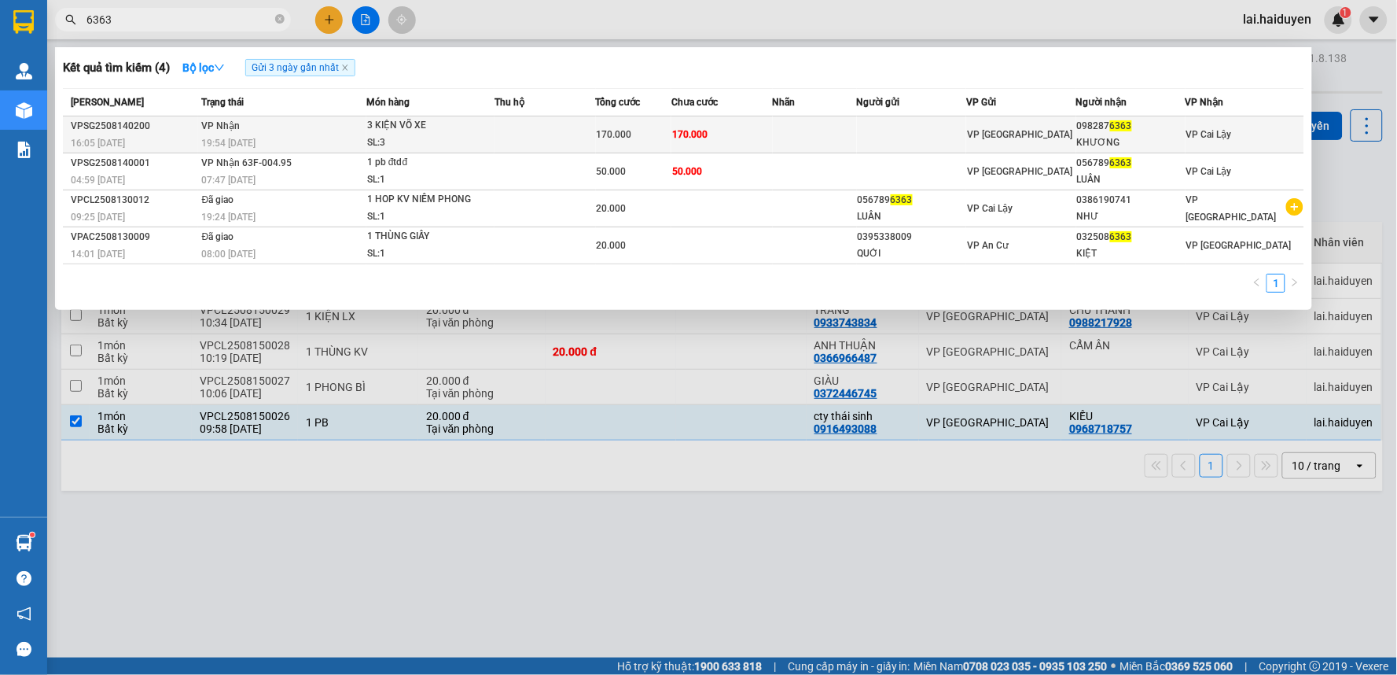
type input "6363"
click at [948, 142] on td at bounding box center [911, 134] width 109 height 37
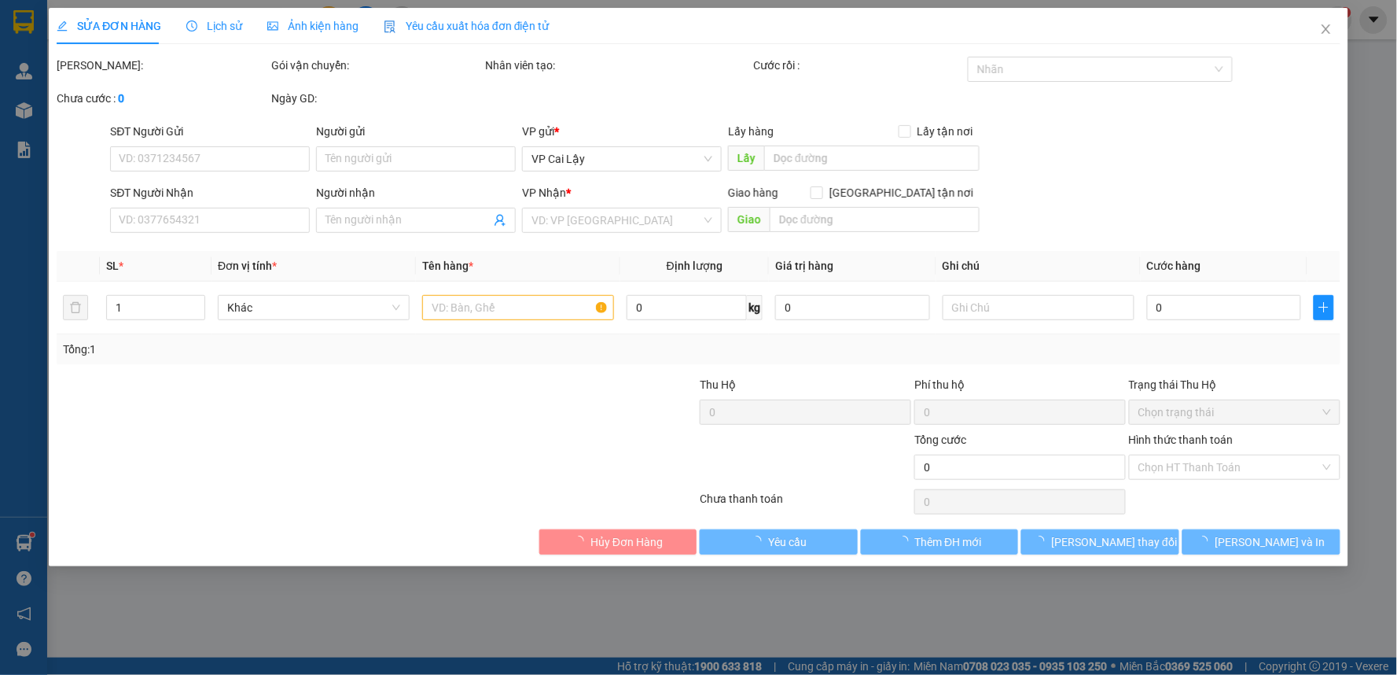
type input "0982876363"
type input "KHƯƠNG"
type input "170.000"
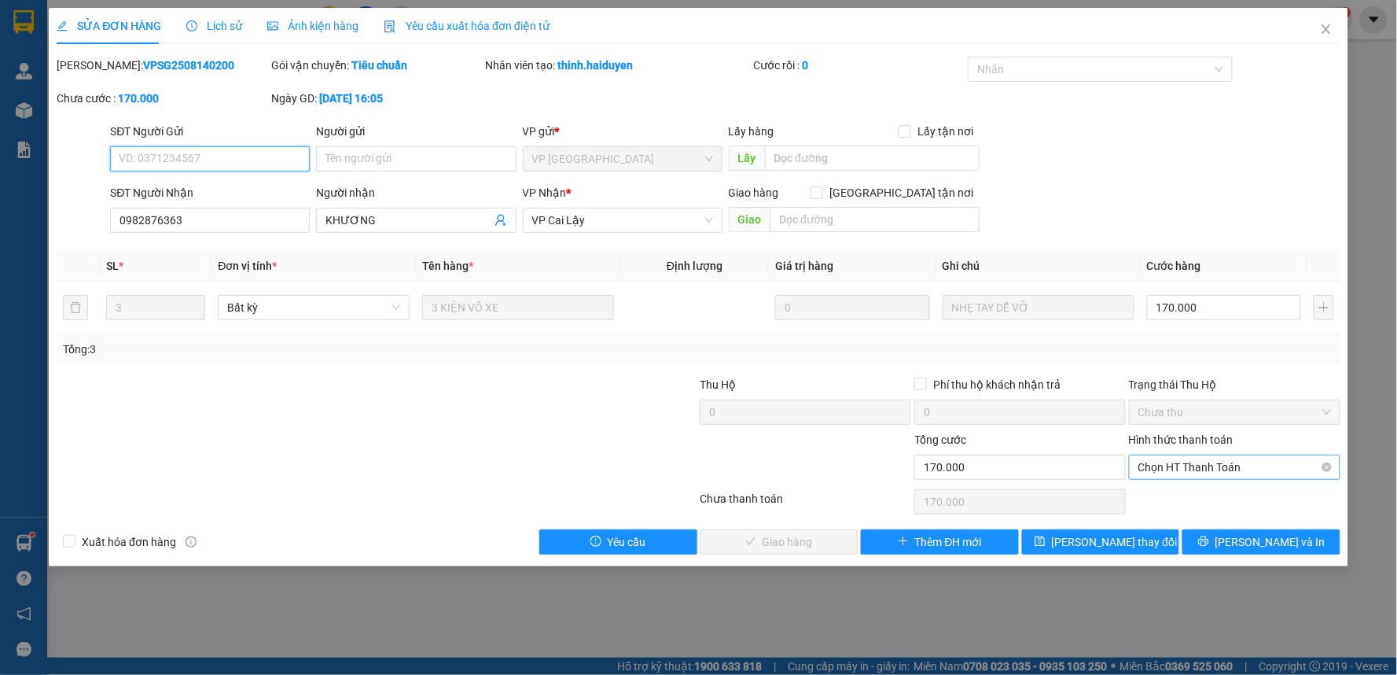
click at [1208, 476] on span "Chọn HT Thanh Toán" at bounding box center [1234, 467] width 193 height 24
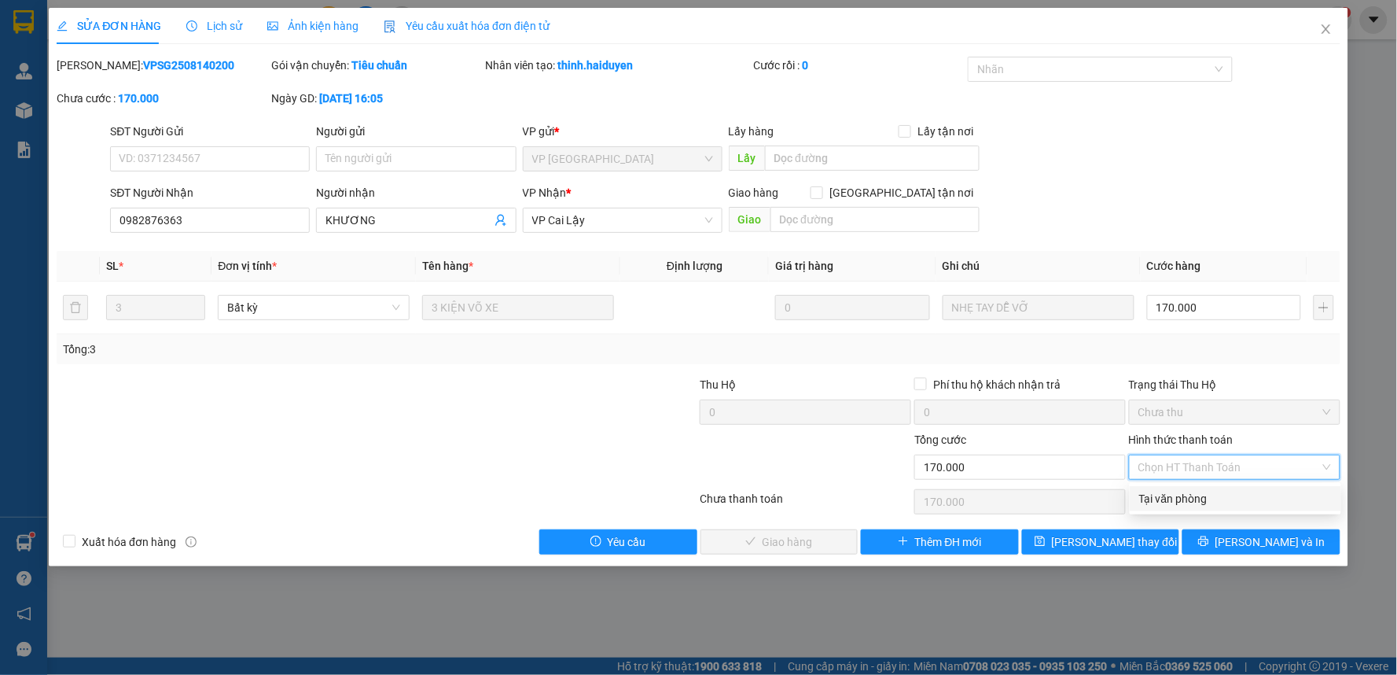
click at [1211, 492] on div "Tại văn phòng" at bounding box center [1235, 498] width 193 height 17
type input "0"
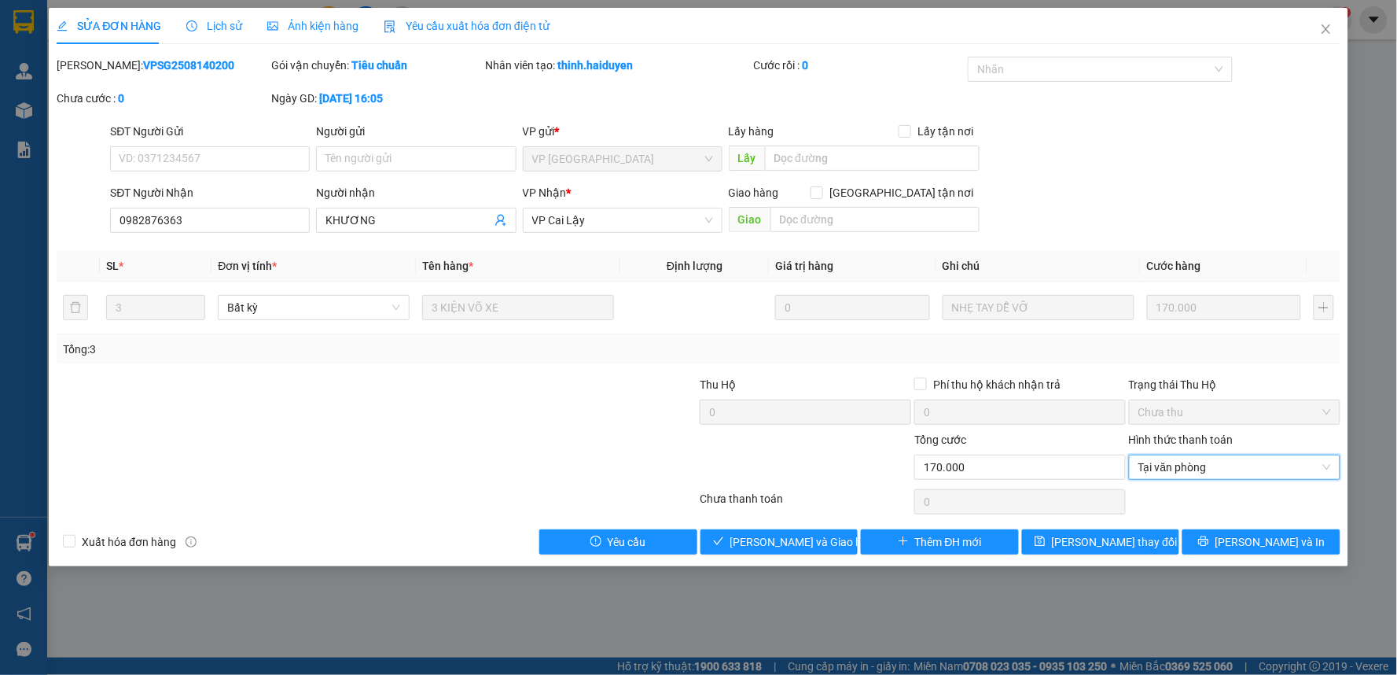
click at [758, 523] on div "Total Paid Fee 0 Total UnPaid Fee 170.000 Cash Collection Total Fee Mã ĐH: VPSG…" at bounding box center [699, 306] width 1284 height 498
click at [759, 536] on span "[PERSON_NAME] và Giao hàng" at bounding box center [805, 541] width 151 height 17
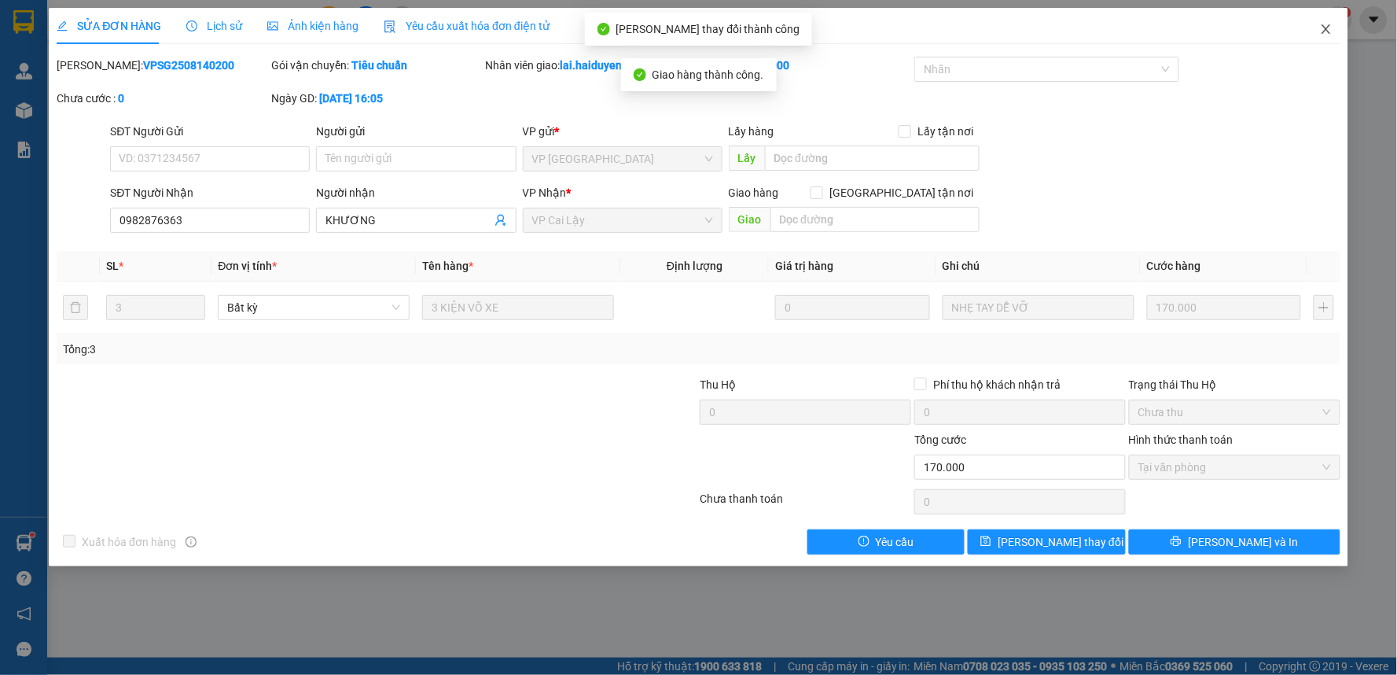
click at [1323, 27] on icon "close" at bounding box center [1326, 28] width 9 height 9
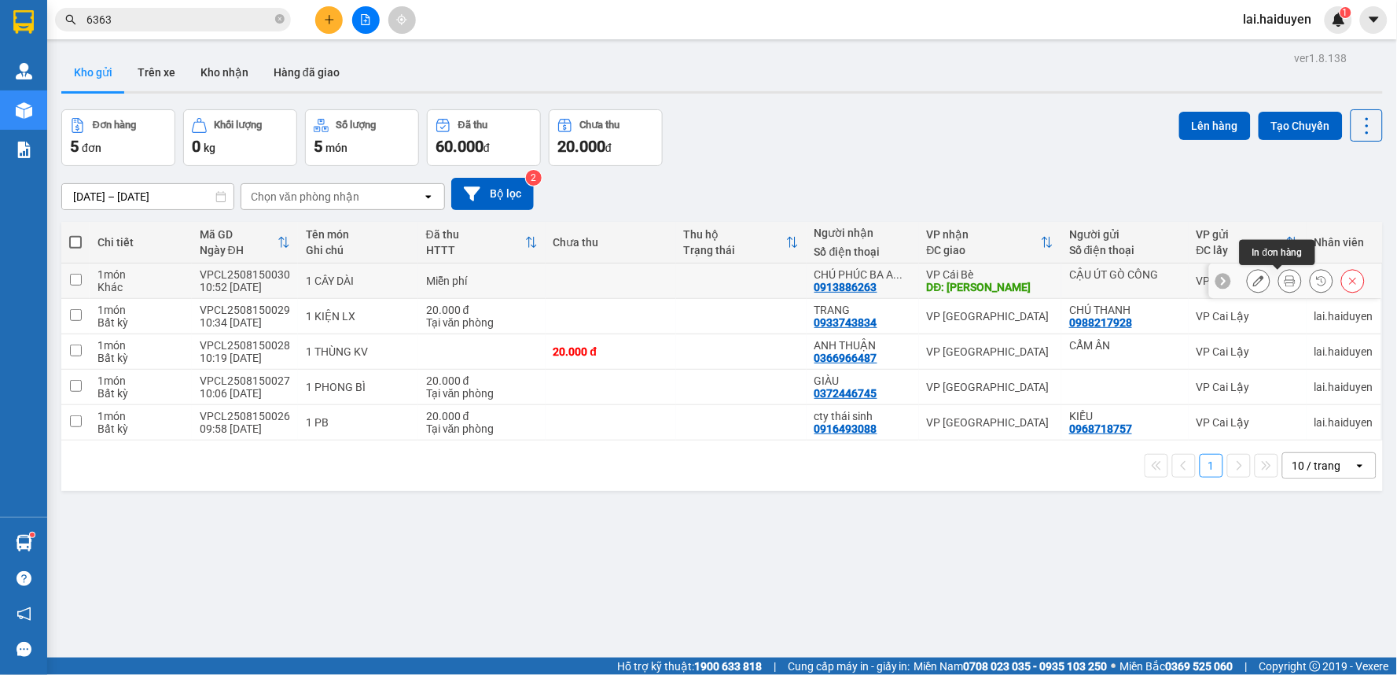
click at [1248, 275] on button at bounding box center [1259, 281] width 22 height 28
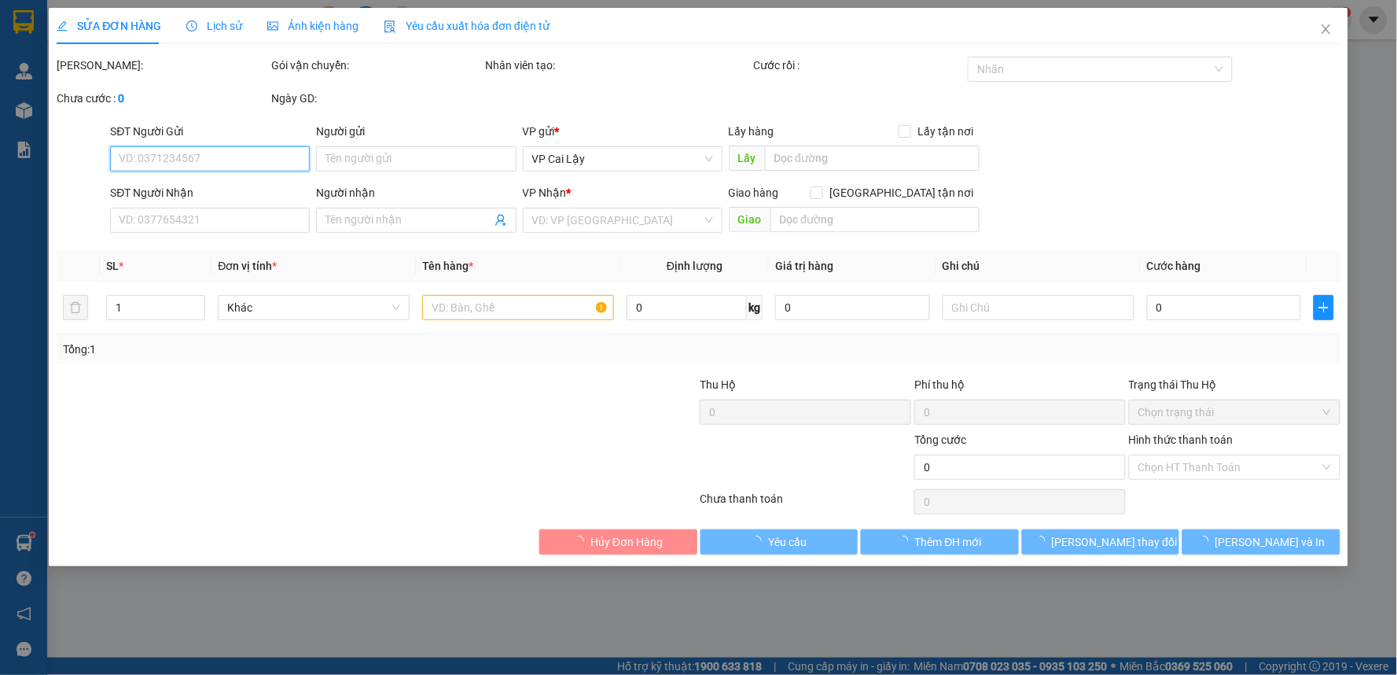
type input "CẬU ÚT GÒ CÔNG"
type input "0913886263"
type input "CHÚ PHÚC BA A TÀI"
type input "VLXD XUÂN HOA"
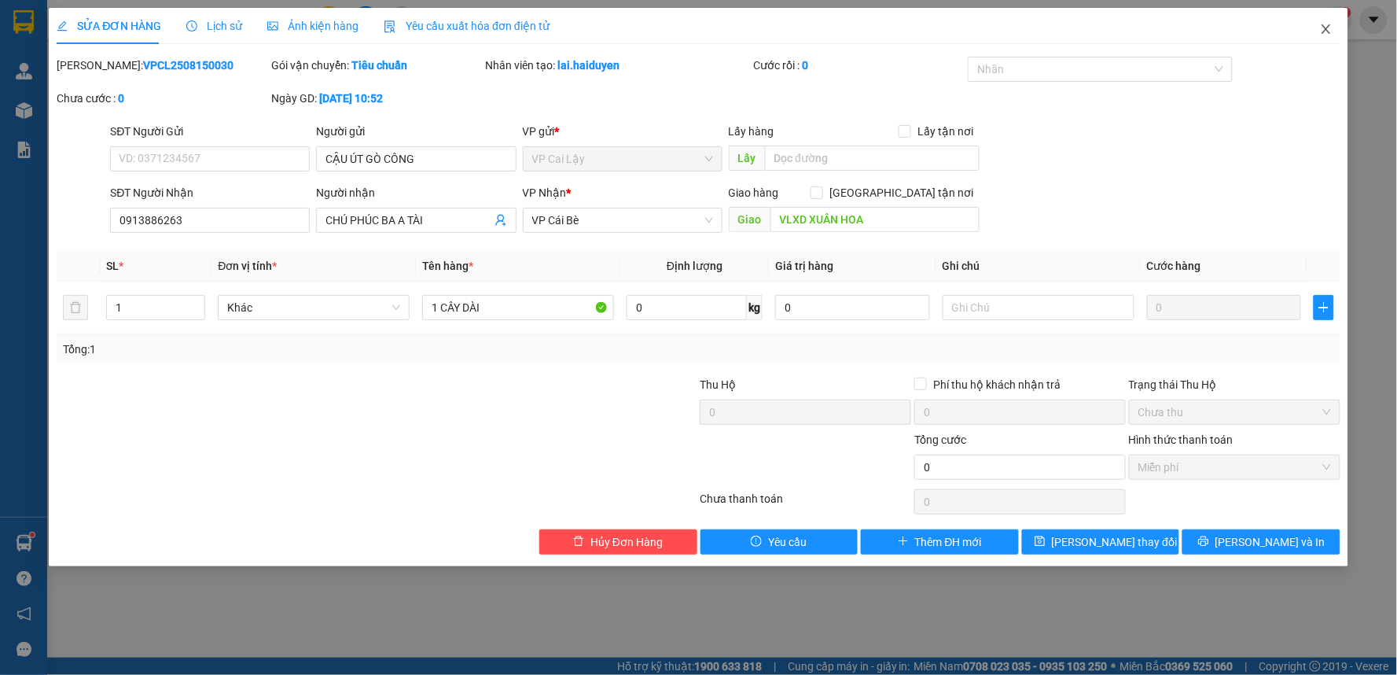
click at [1327, 28] on icon "close" at bounding box center [1326, 28] width 9 height 9
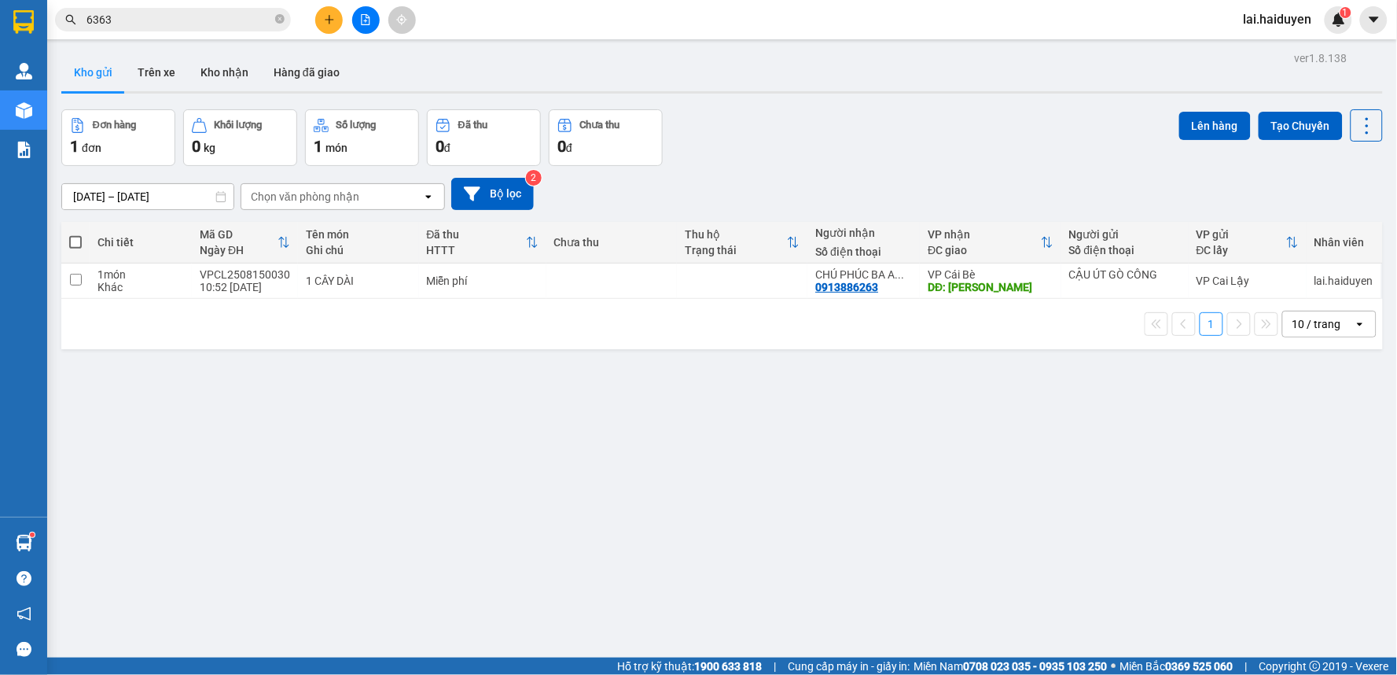
drag, startPoint x: 121, startPoint y: 10, endPoint x: 228, endPoint y: 31, distance: 109.0
click at [129, 14] on input "6363" at bounding box center [179, 19] width 186 height 17
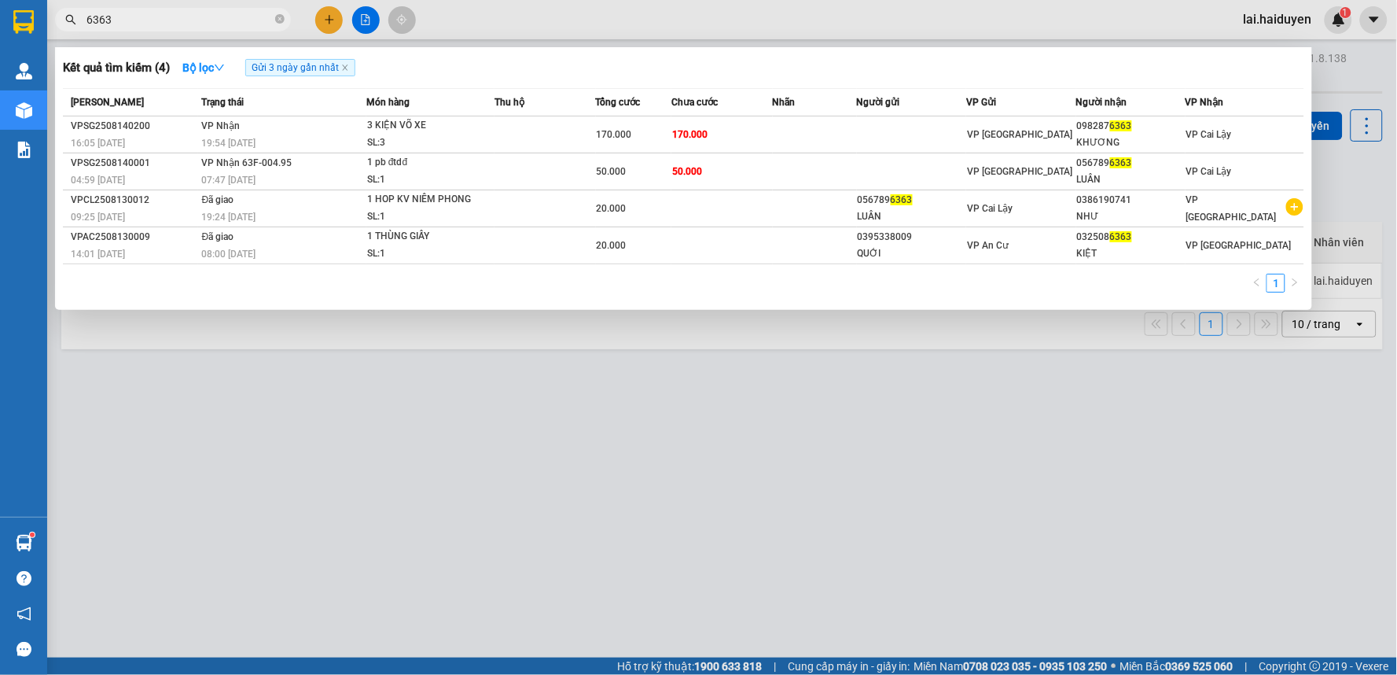
click at [270, 20] on input "6363" at bounding box center [179, 19] width 186 height 17
click at [281, 24] on span at bounding box center [279, 20] width 9 height 15
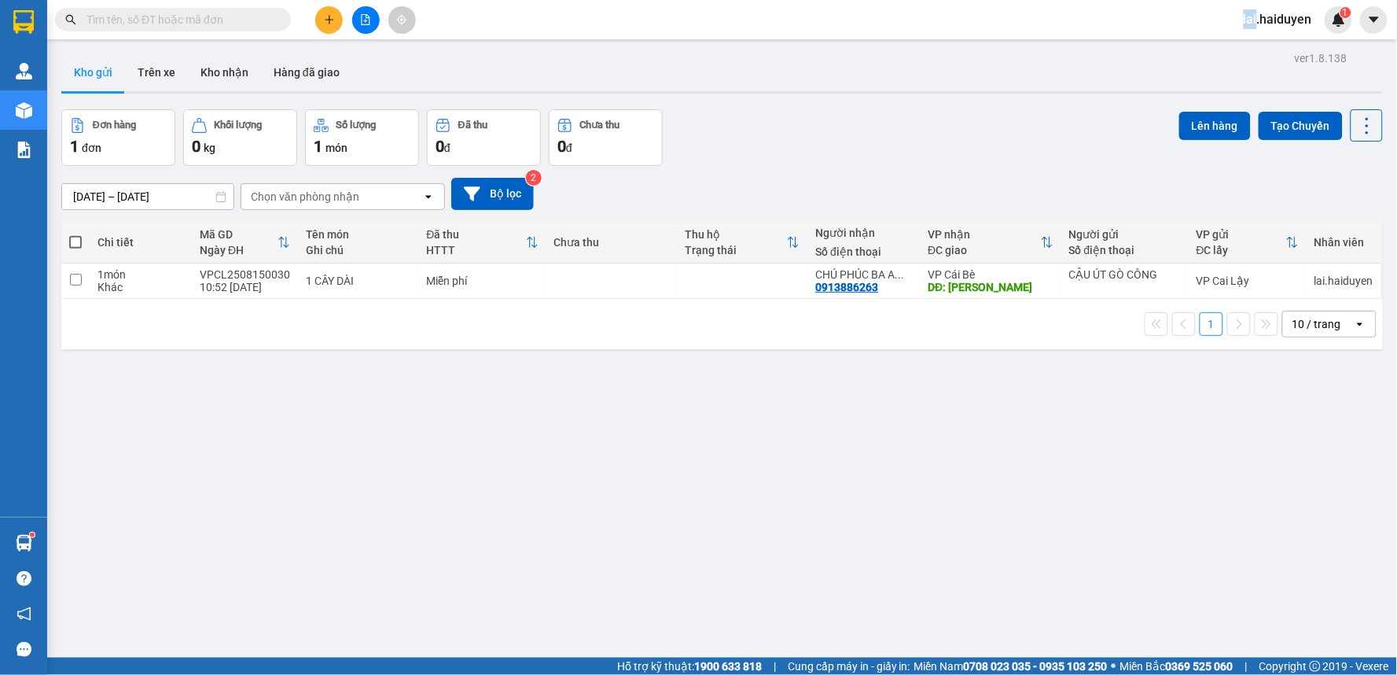
click at [280, 25] on span at bounding box center [279, 19] width 9 height 17
click at [149, 27] on span at bounding box center [173, 20] width 236 height 24
click at [151, 17] on input "text" at bounding box center [179, 19] width 186 height 17
click at [208, 71] on button "Kho nhận" at bounding box center [224, 72] width 73 height 38
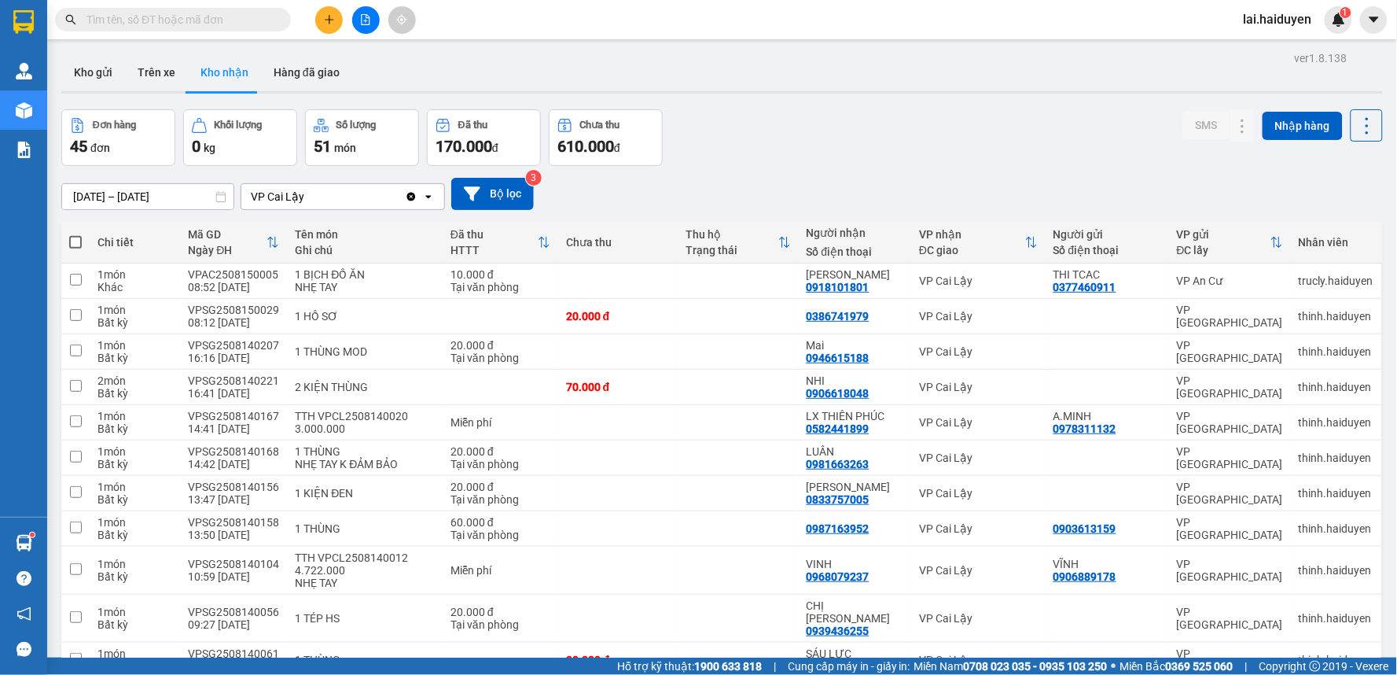
click at [191, 16] on input "text" at bounding box center [179, 19] width 186 height 17
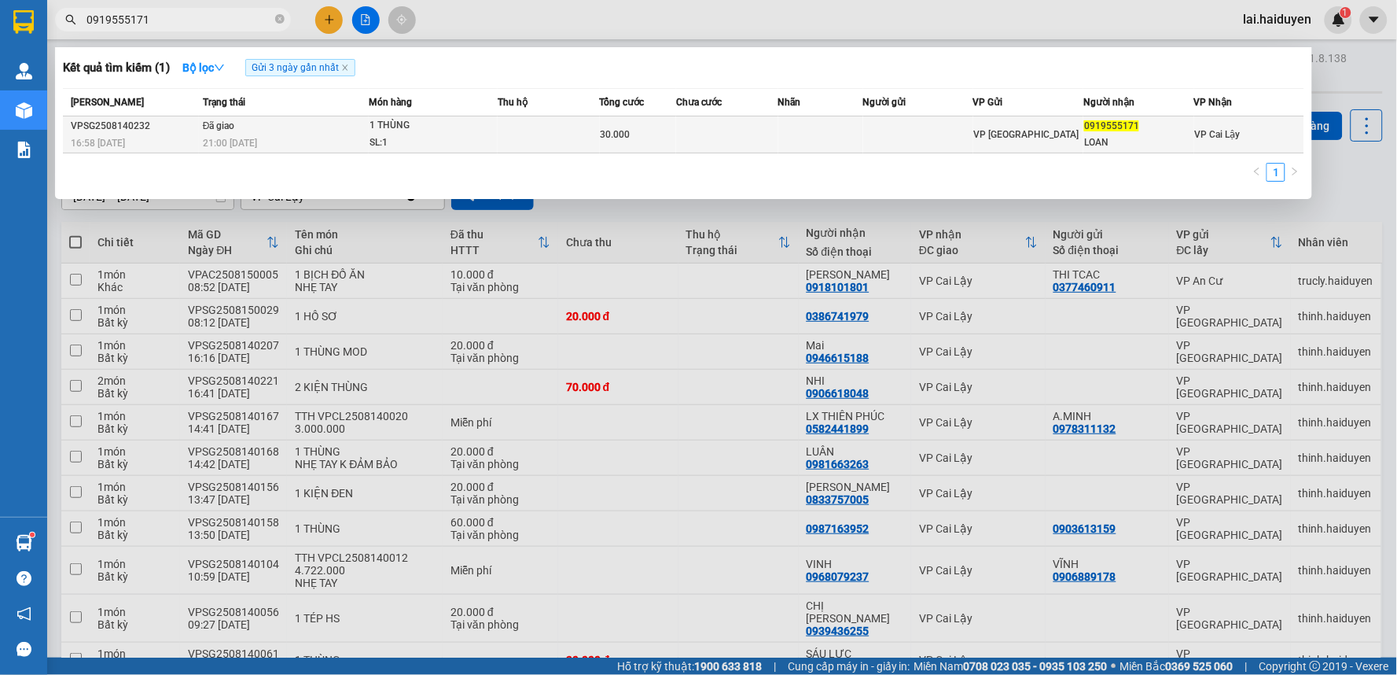
type input "0919555171"
click at [763, 146] on td at bounding box center [727, 134] width 102 height 37
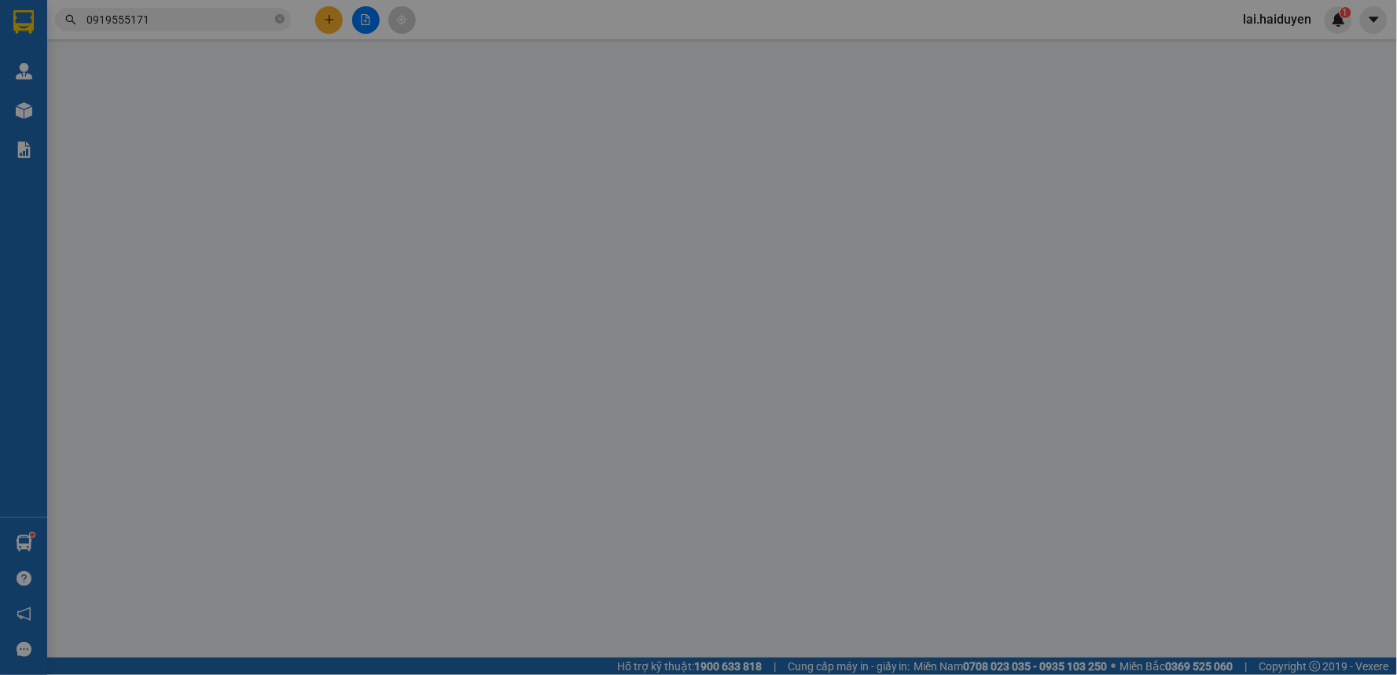
type input "0919555171"
type input "LOAN"
type input "30.000"
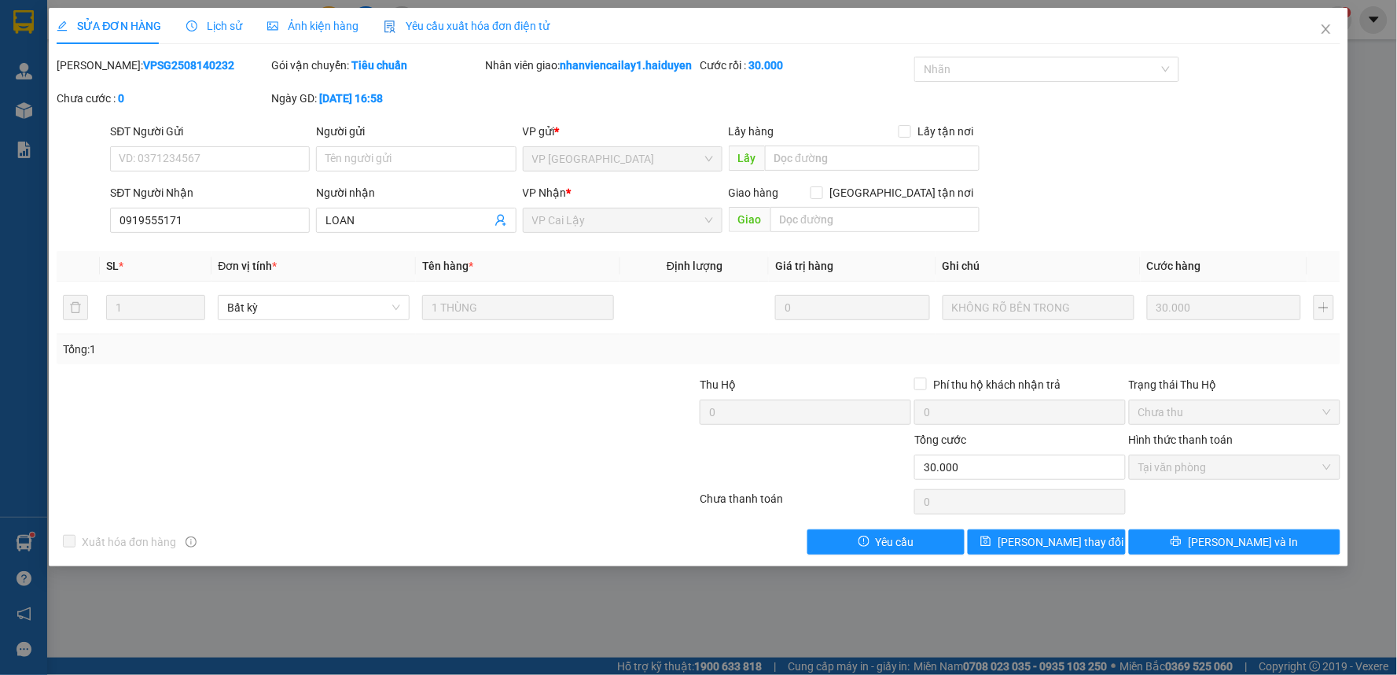
click at [215, 25] on span "Lịch sử" at bounding box center [214, 26] width 56 height 13
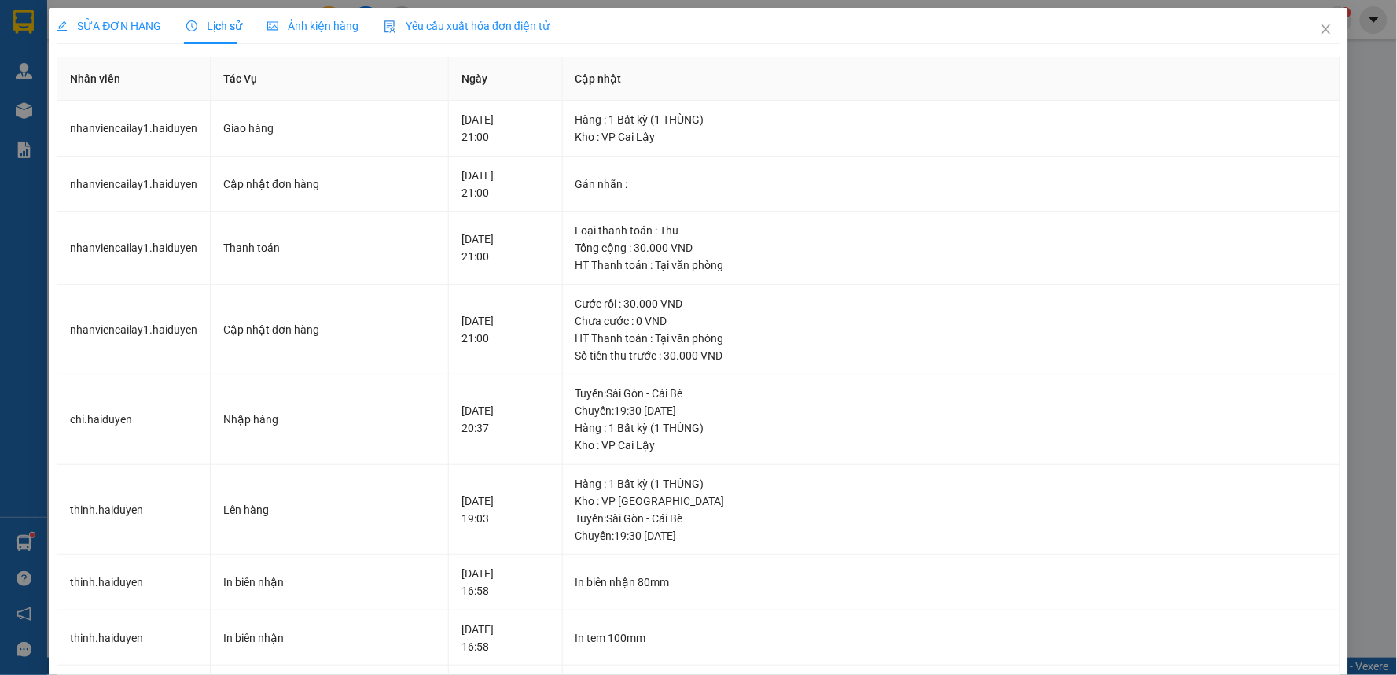
click at [127, 30] on span "SỬA ĐƠN HÀNG" at bounding box center [109, 26] width 105 height 13
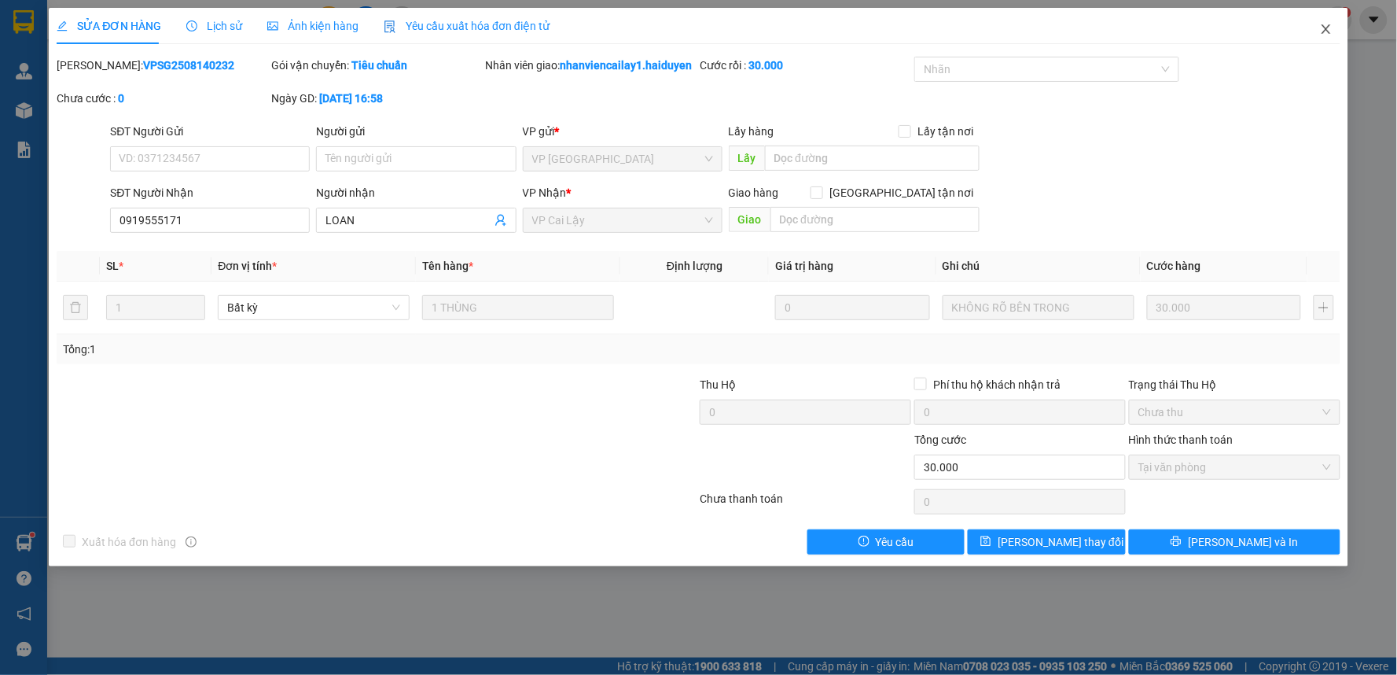
click at [1322, 28] on icon "close" at bounding box center [1326, 29] width 13 height 13
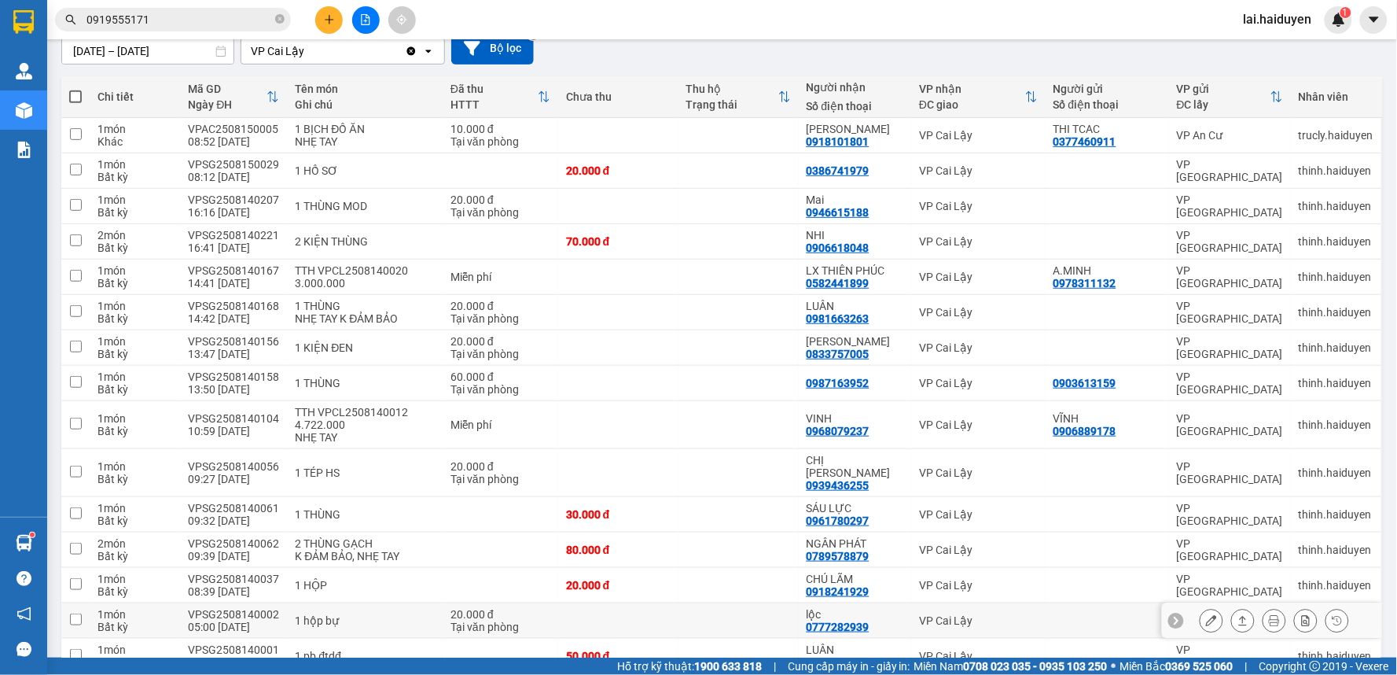
scroll to position [81, 0]
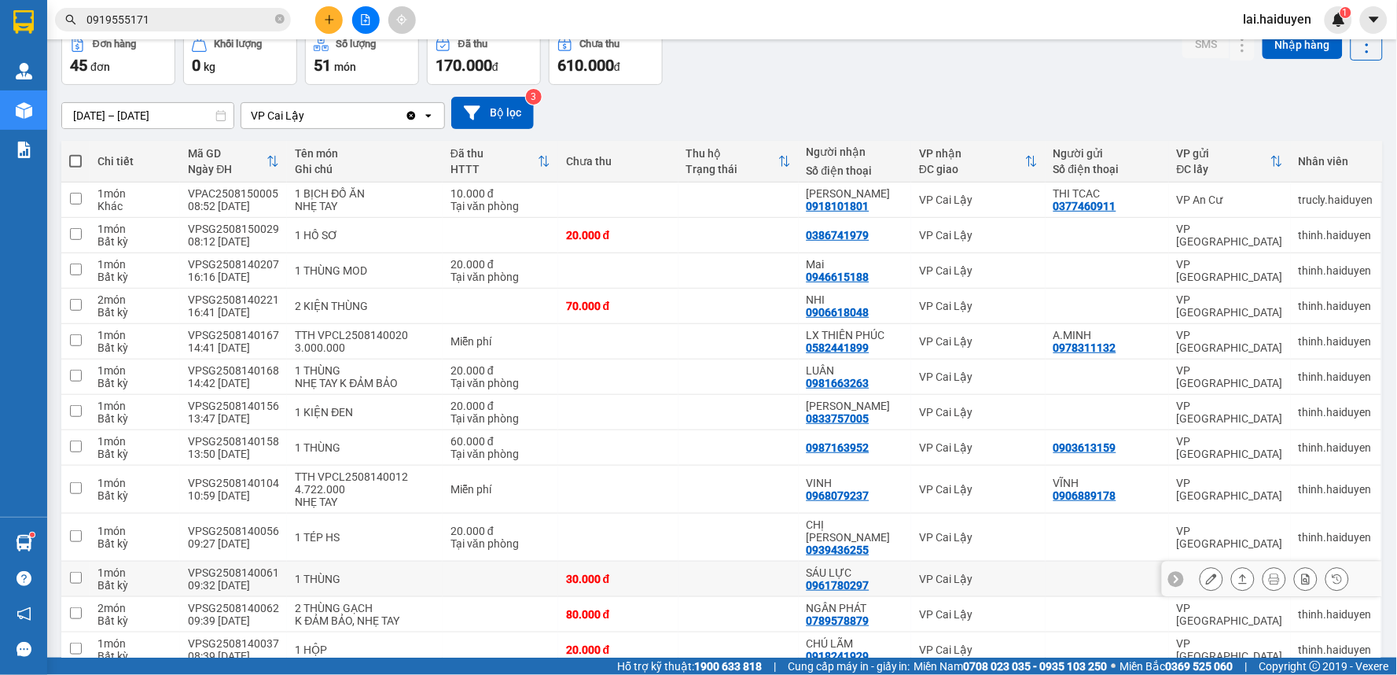
click at [1206, 573] on icon at bounding box center [1211, 578] width 11 height 11
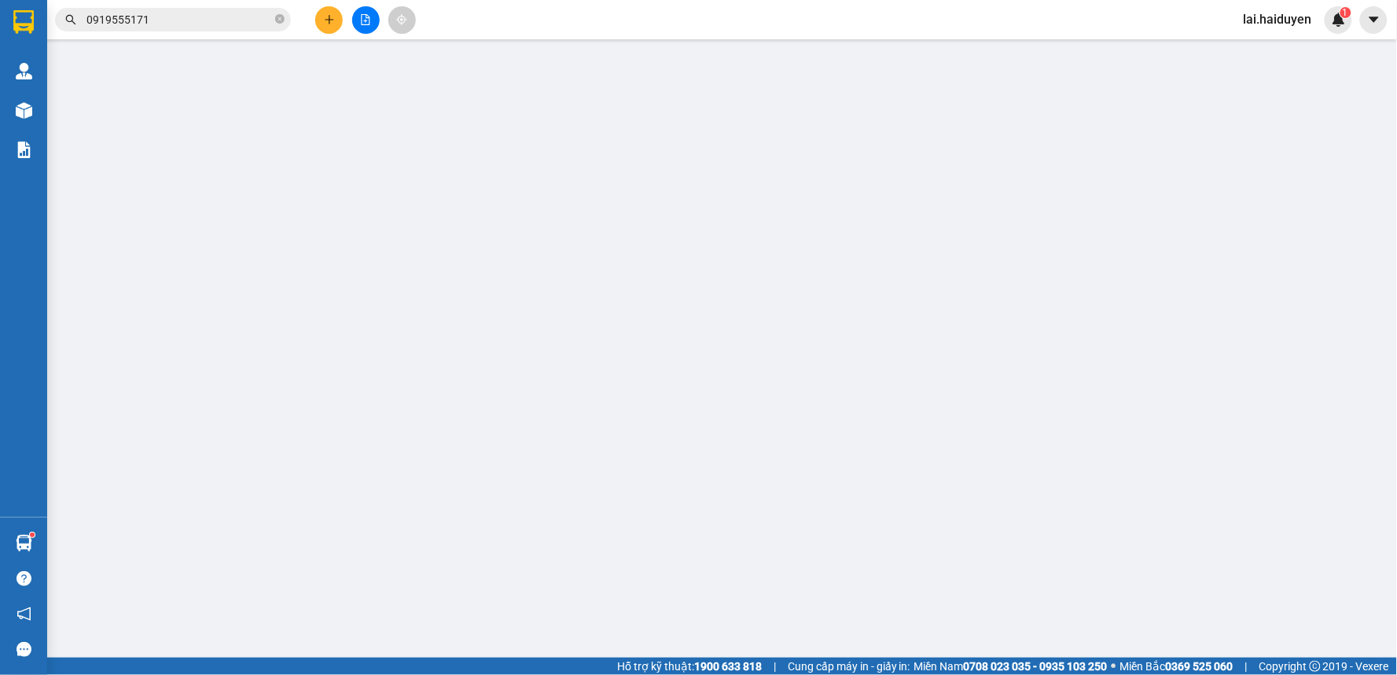
type input "0961780297"
type input "SÁU LỰC"
type input "30.000"
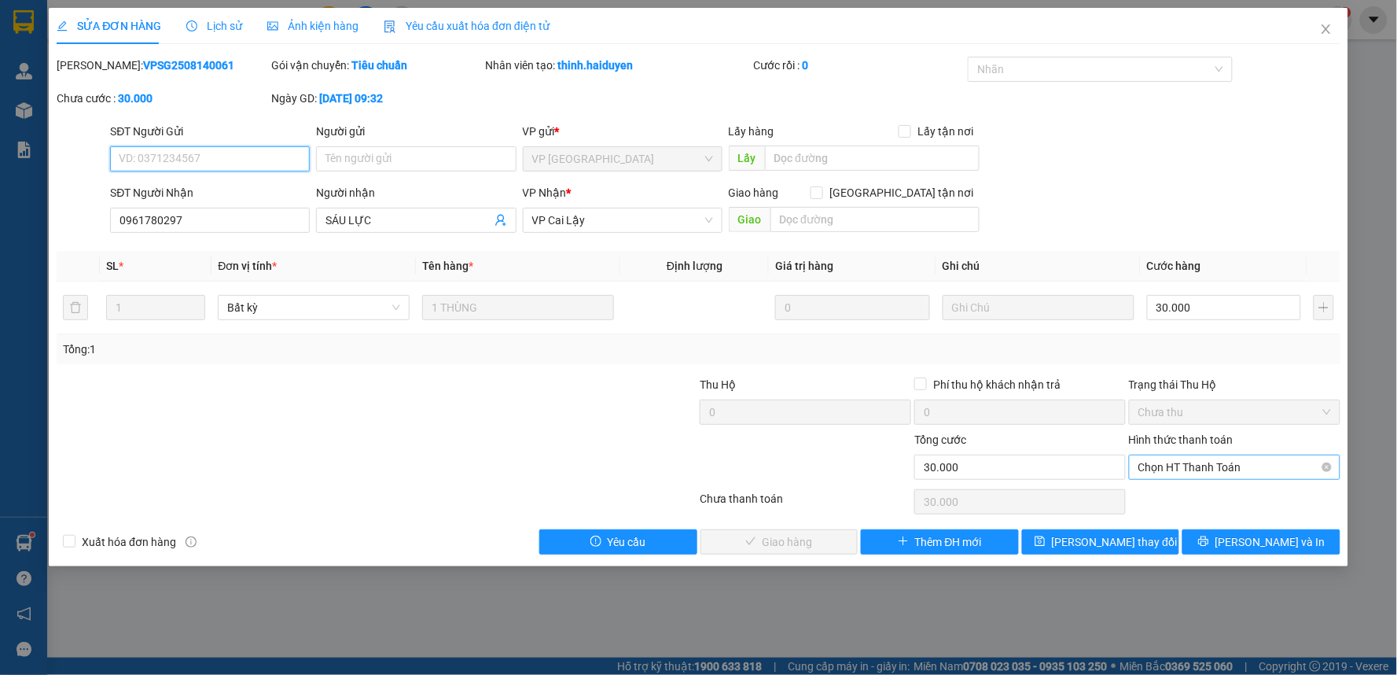
click at [1219, 465] on span "Chọn HT Thanh Toán" at bounding box center [1234, 467] width 193 height 24
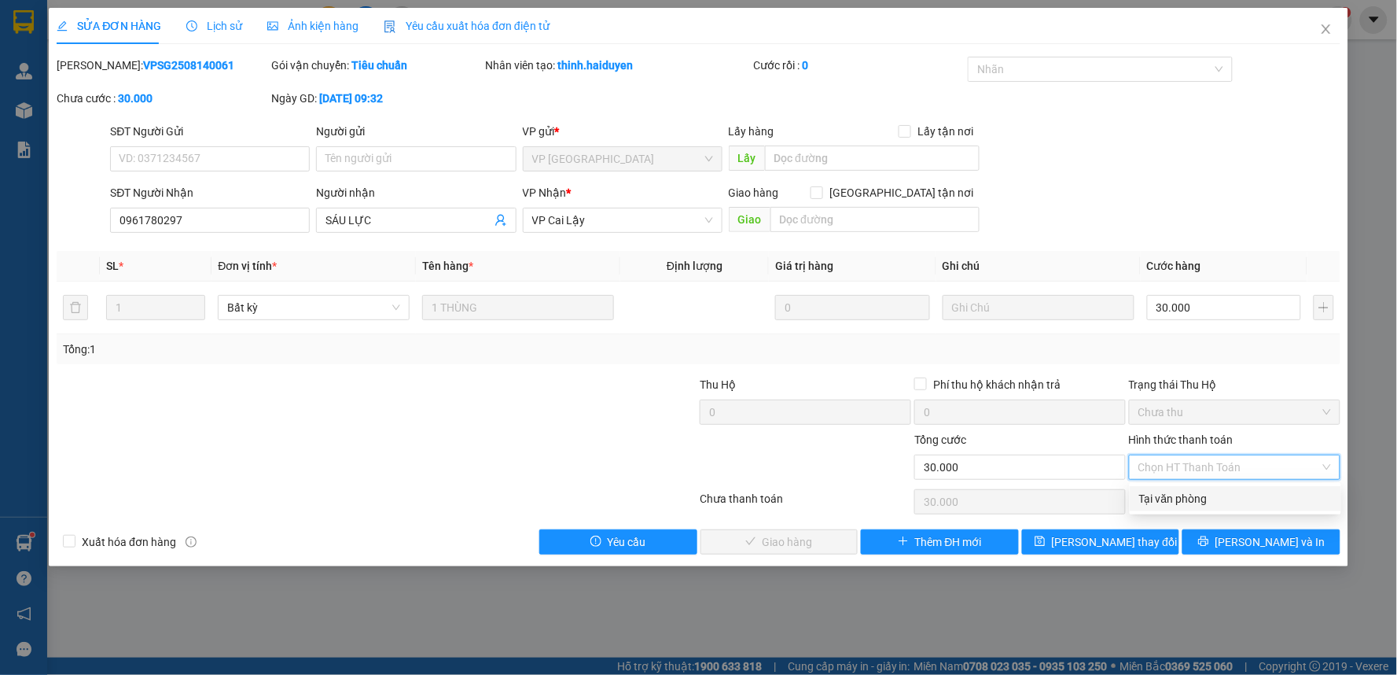
drag, startPoint x: 1217, startPoint y: 492, endPoint x: 1169, endPoint y: 515, distance: 53.1
click at [1215, 492] on div "Tại văn phòng" at bounding box center [1235, 498] width 193 height 17
type input "0"
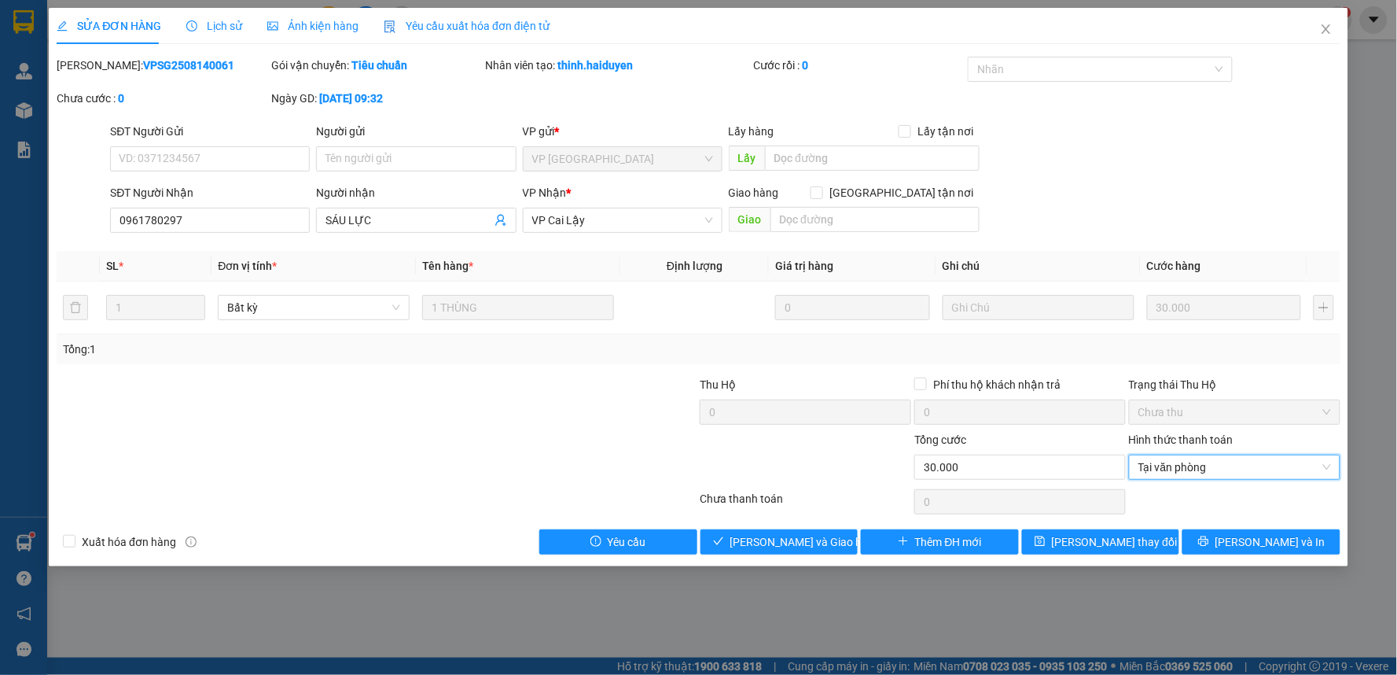
click at [860, 546] on div "Thêm ĐH mới" at bounding box center [939, 541] width 161 height 25
click at [830, 547] on button "[PERSON_NAME] và Giao hàng" at bounding box center [779, 541] width 158 height 25
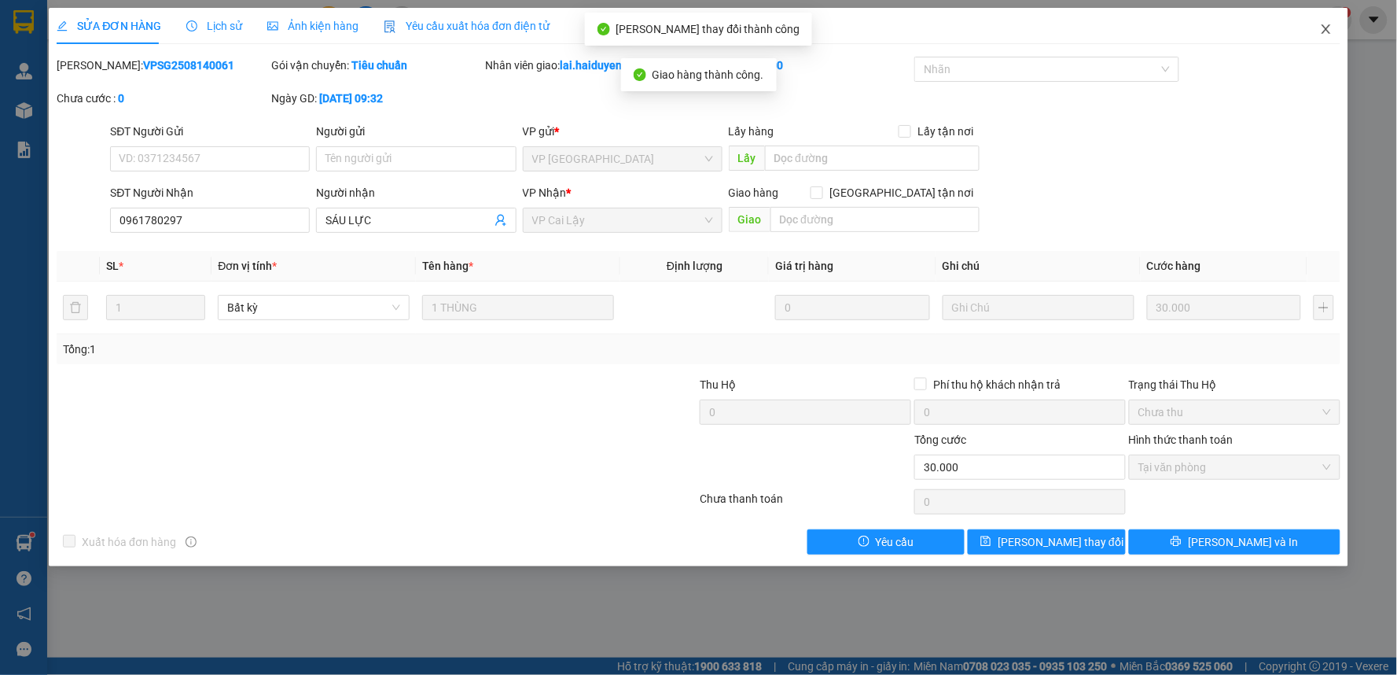
click at [1325, 29] on icon "close" at bounding box center [1326, 29] width 13 height 13
click at [1325, 29] on div "lai.haiduyen 1" at bounding box center [1291, 20] width 121 height 28
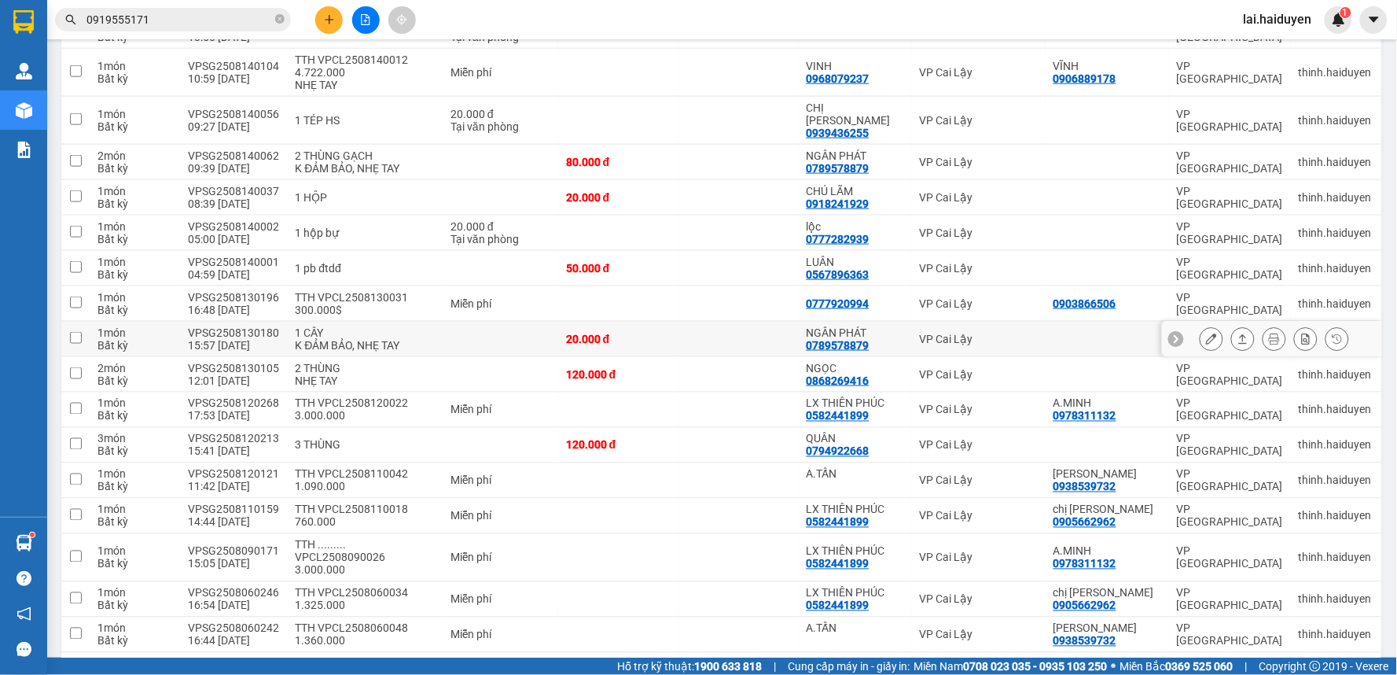
scroll to position [524, 0]
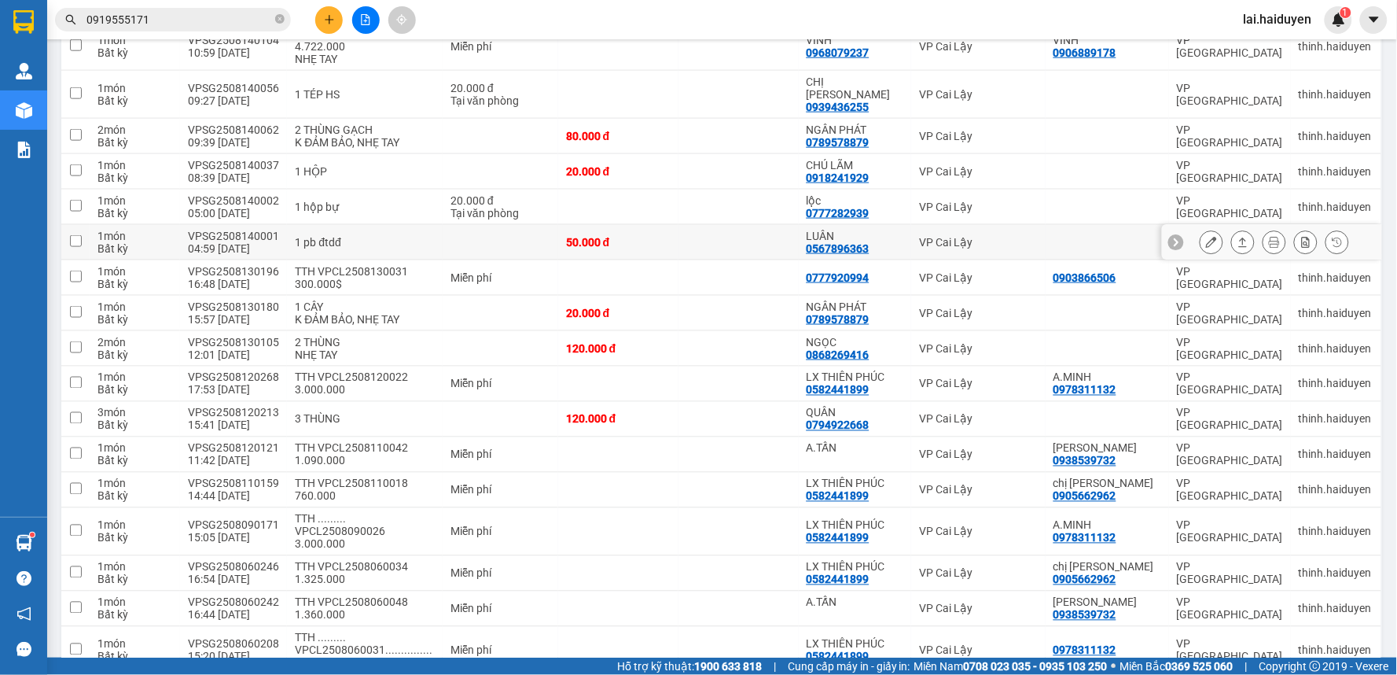
click at [996, 237] on td "VP Cai Lậy" at bounding box center [978, 242] width 134 height 35
checkbox input "true"
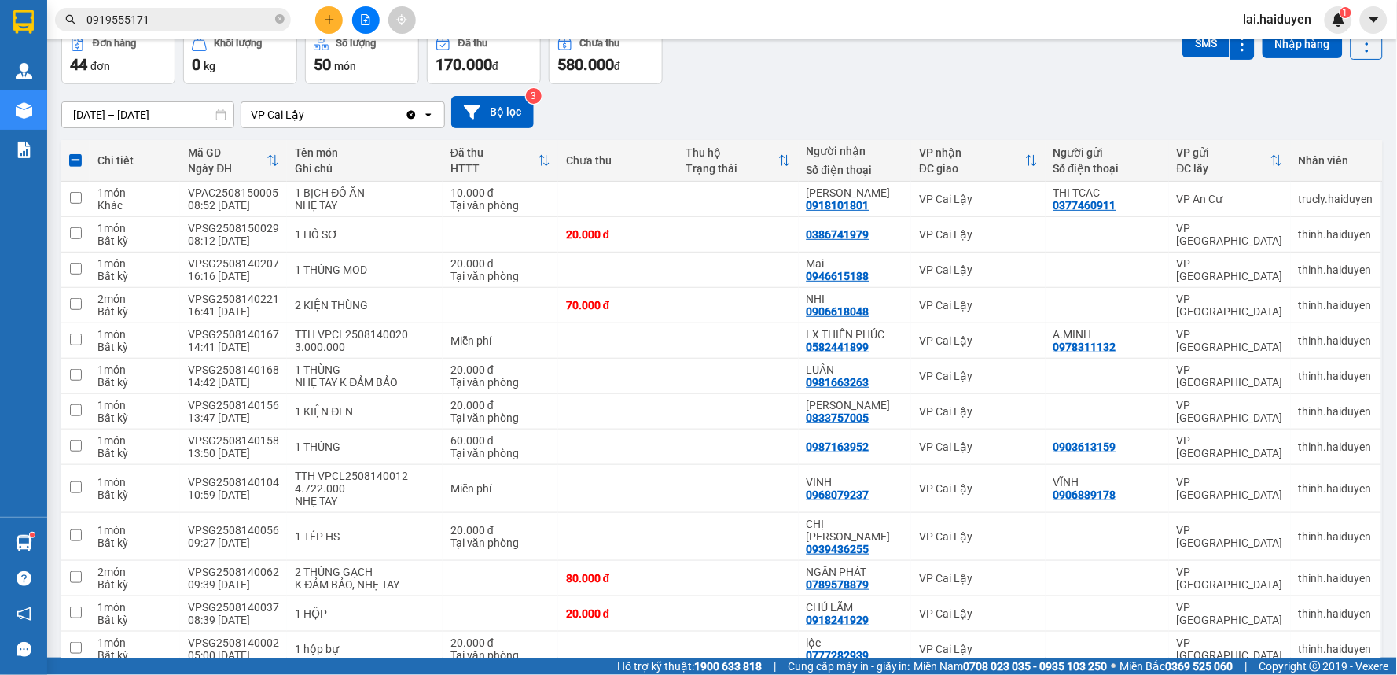
scroll to position [0, 0]
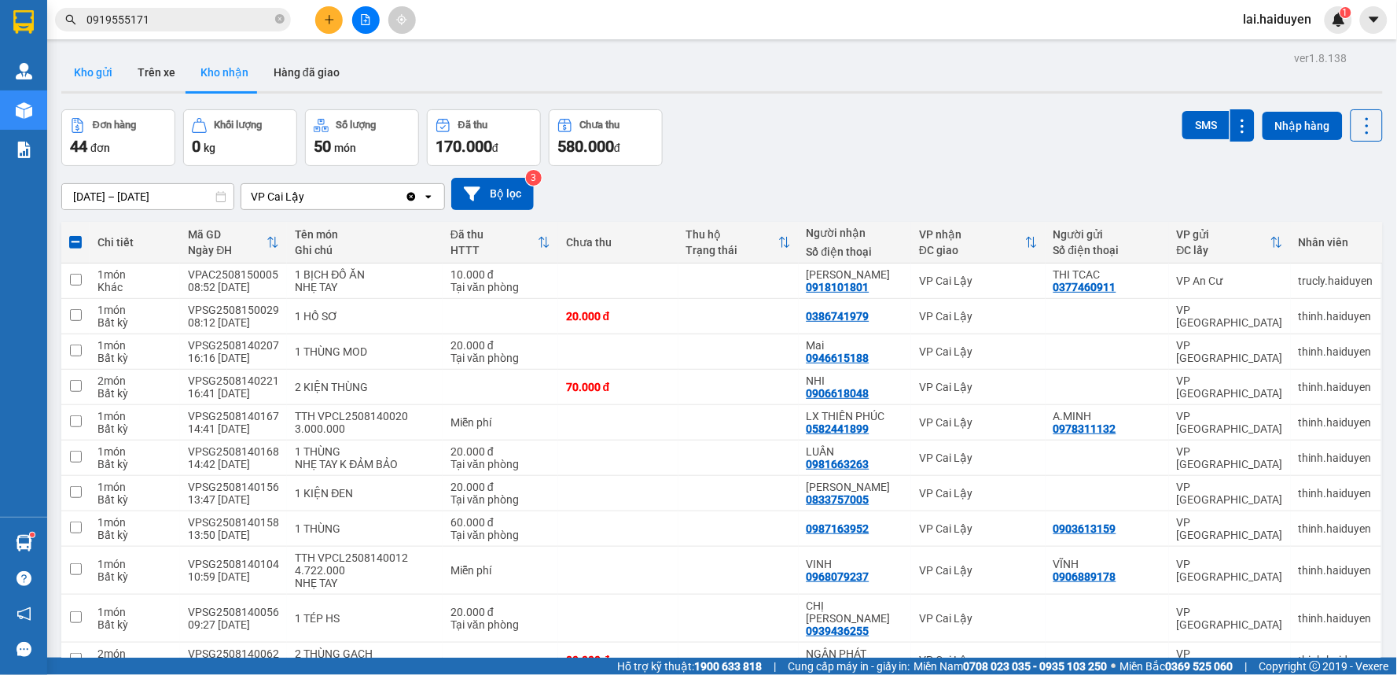
click at [83, 72] on button "Kho gửi" at bounding box center [93, 72] width 64 height 38
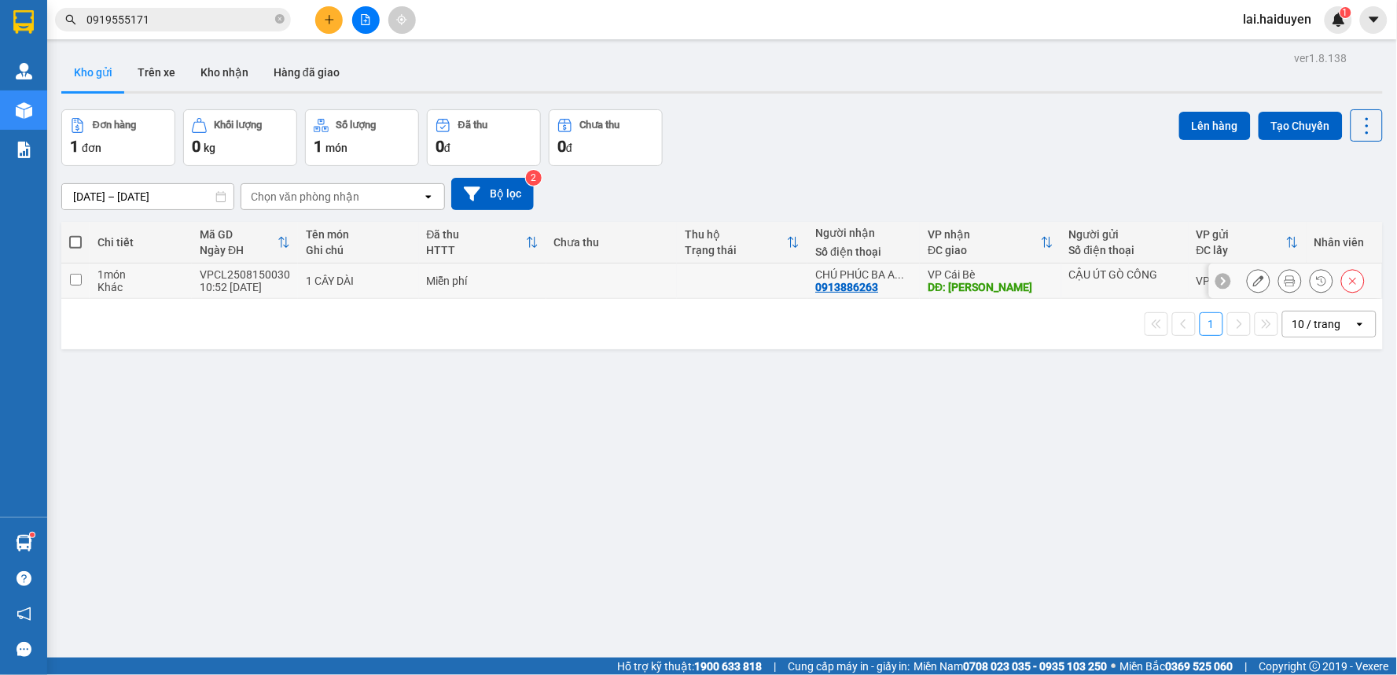
click at [706, 287] on td at bounding box center [742, 280] width 131 height 35
checkbox input "true"
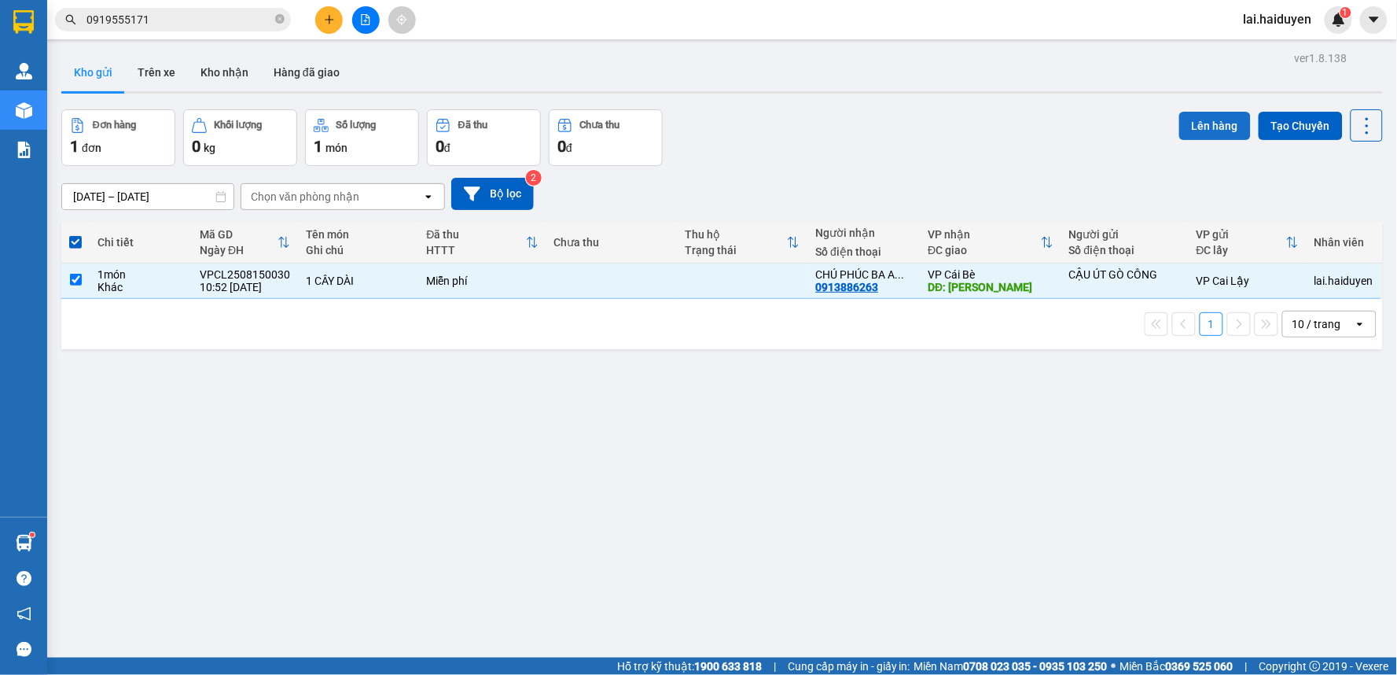
click at [1214, 130] on button "Lên hàng" at bounding box center [1215, 126] width 72 height 28
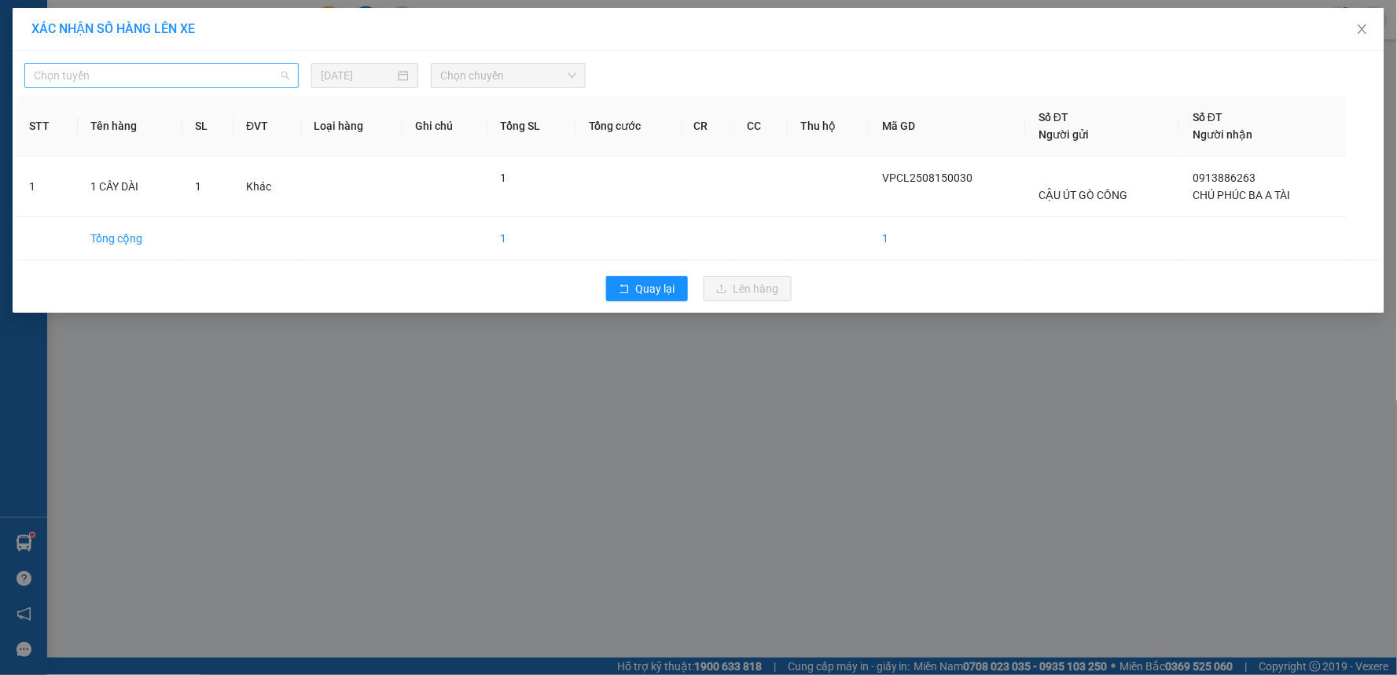
click at [156, 74] on span "Chọn tuyến" at bounding box center [162, 76] width 256 height 24
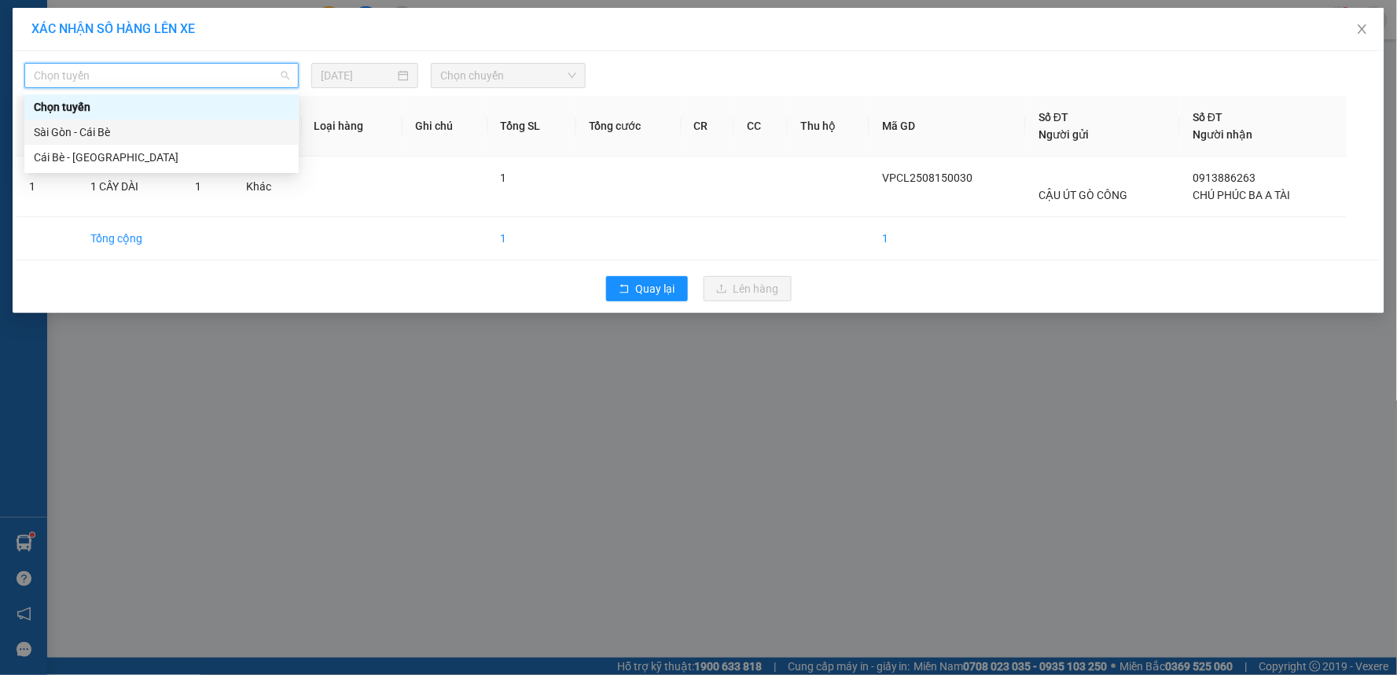
drag, startPoint x: 152, startPoint y: 137, endPoint x: 183, endPoint y: 124, distance: 33.9
click at [158, 134] on div "Sài Gòn - Cái Bè" at bounding box center [162, 131] width 256 height 17
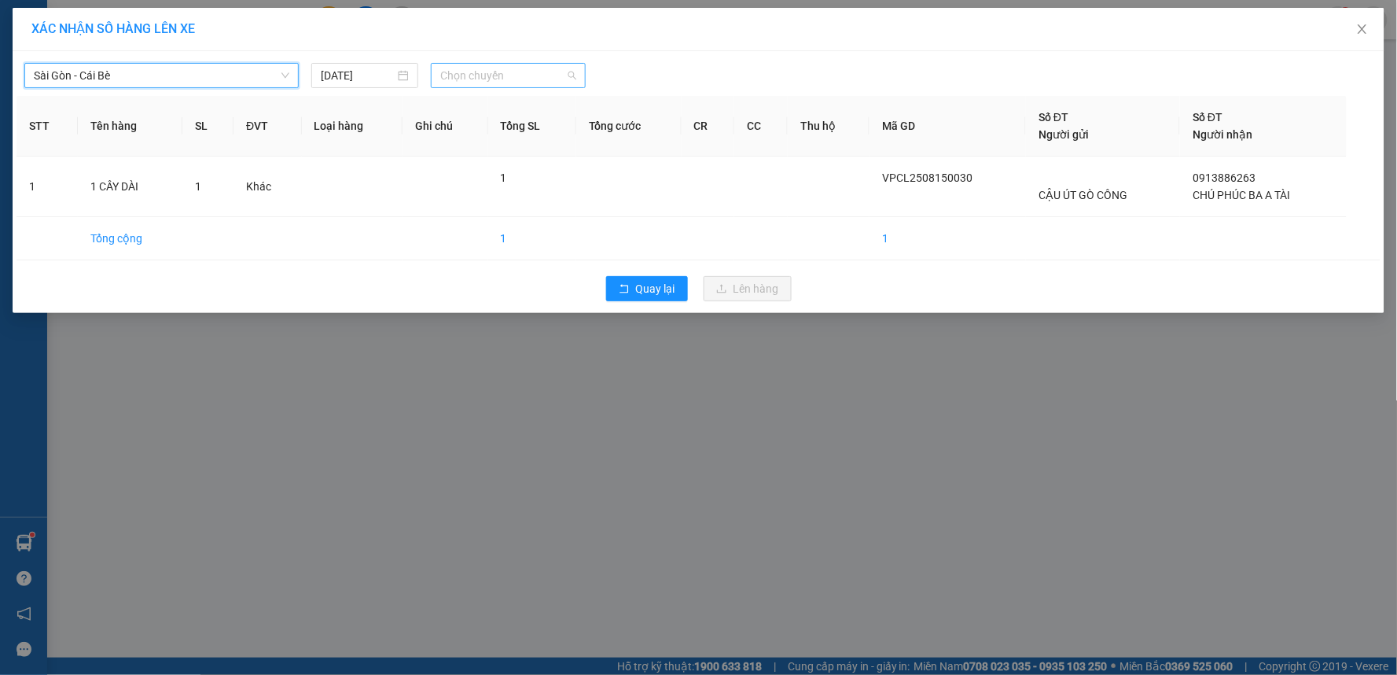
click at [531, 81] on span "Chọn chuyến" at bounding box center [508, 76] width 136 height 24
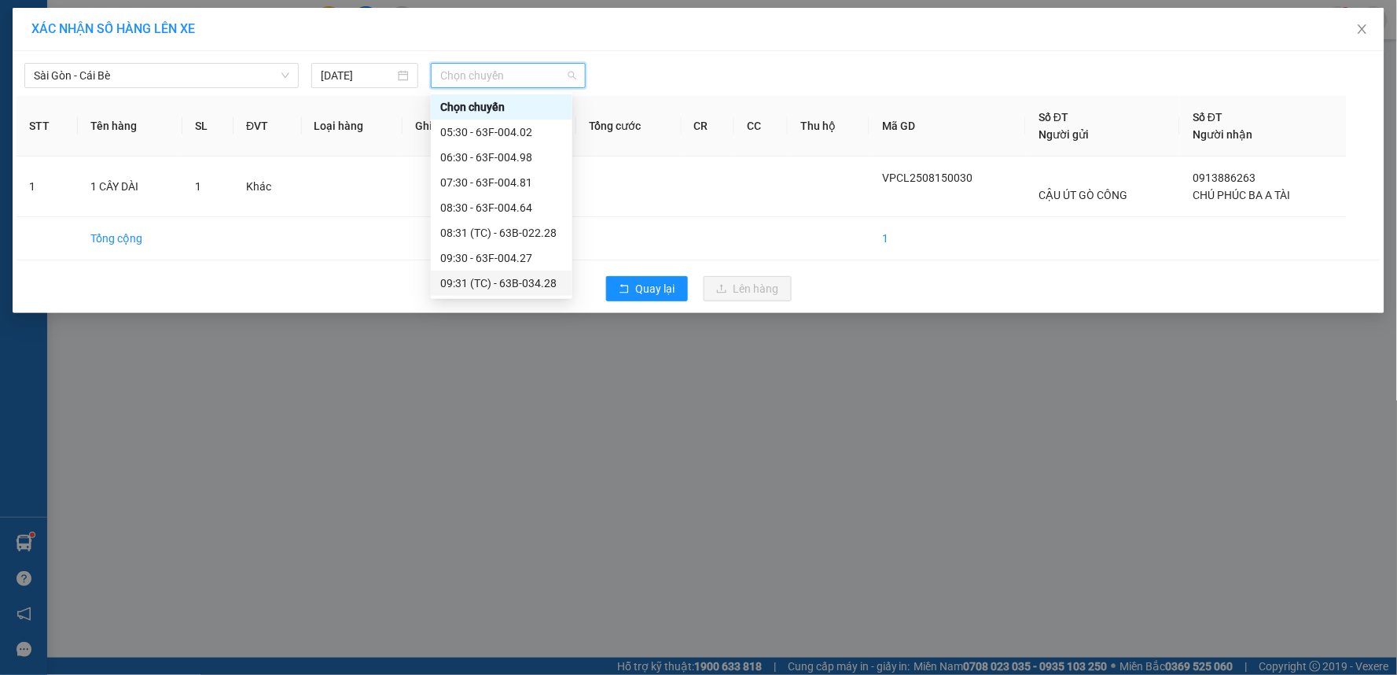
click at [506, 275] on div "09:31 (TC) - 63B-034.28" at bounding box center [501, 282] width 123 height 17
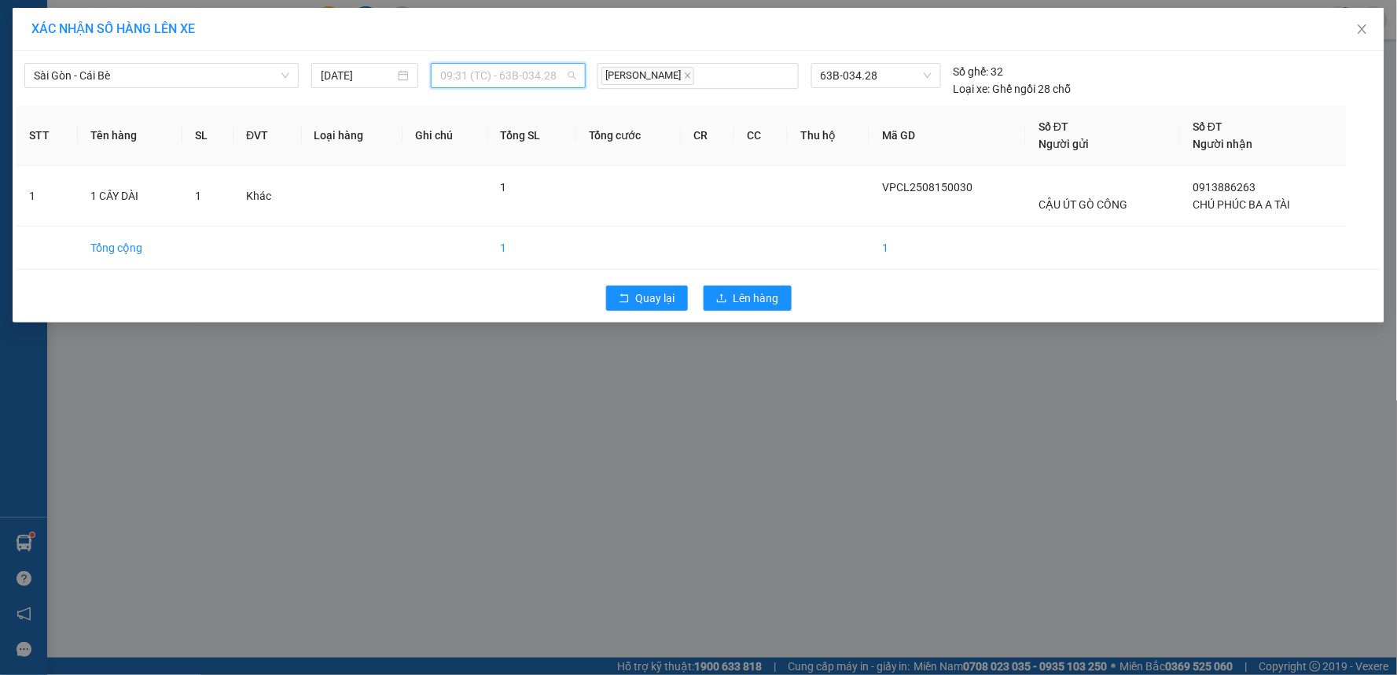
click at [467, 75] on span "09:31 (TC) - 63B-034.28" at bounding box center [508, 76] width 136 height 24
click at [742, 307] on span "Lên hàng" at bounding box center [756, 297] width 46 height 17
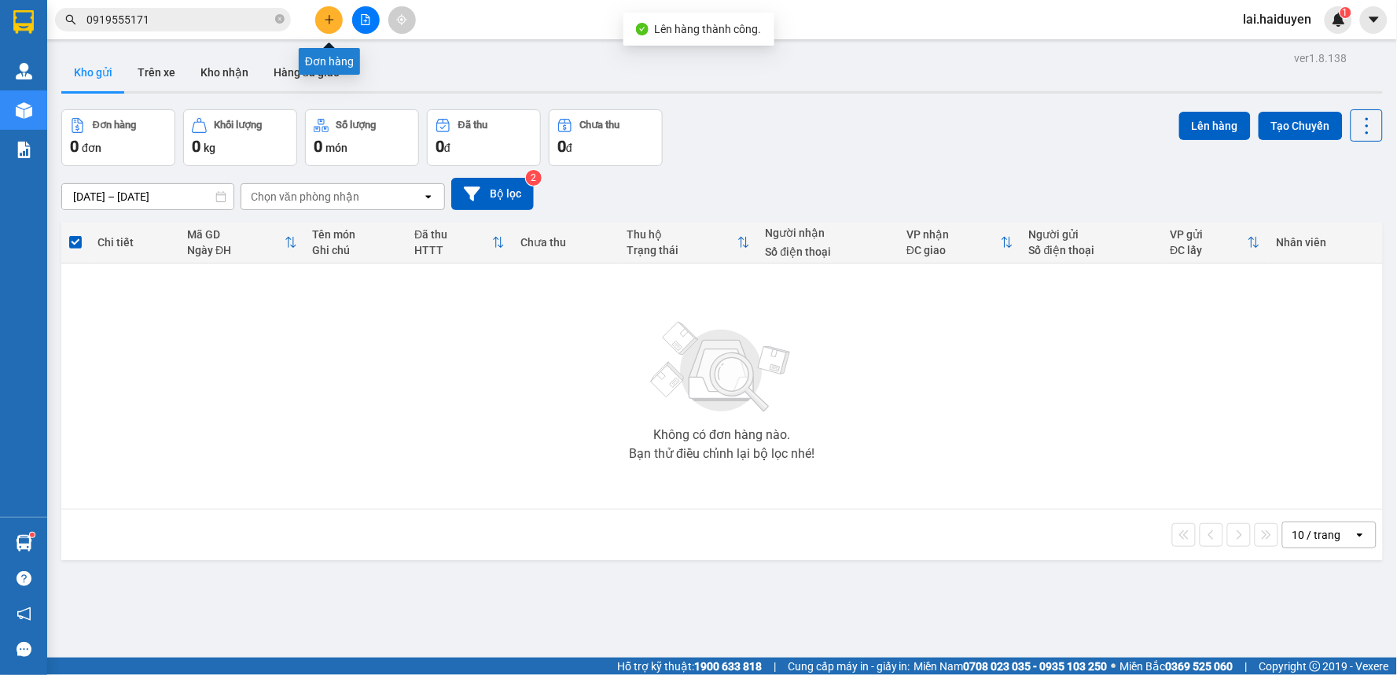
click at [324, 17] on icon "plus" at bounding box center [329, 19] width 11 height 11
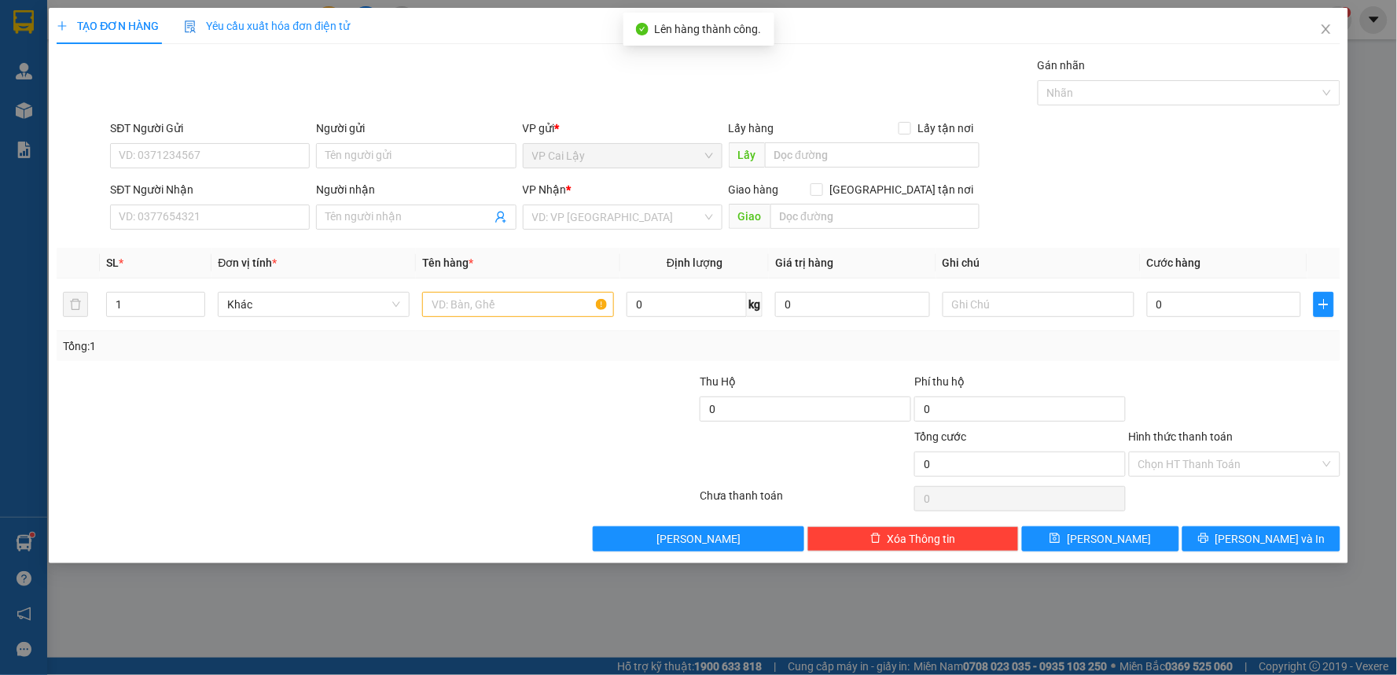
click at [231, 203] on div "SĐT Người Nhận" at bounding box center [210, 193] width 200 height 24
click at [229, 207] on input "SĐT Người Nhận" at bounding box center [210, 216] width 200 height 25
click at [207, 206] on input "0933948606" at bounding box center [210, 216] width 200 height 25
click at [136, 219] on input "0933948606" at bounding box center [210, 216] width 200 height 25
click at [139, 219] on input "0933948606" at bounding box center [210, 216] width 200 height 25
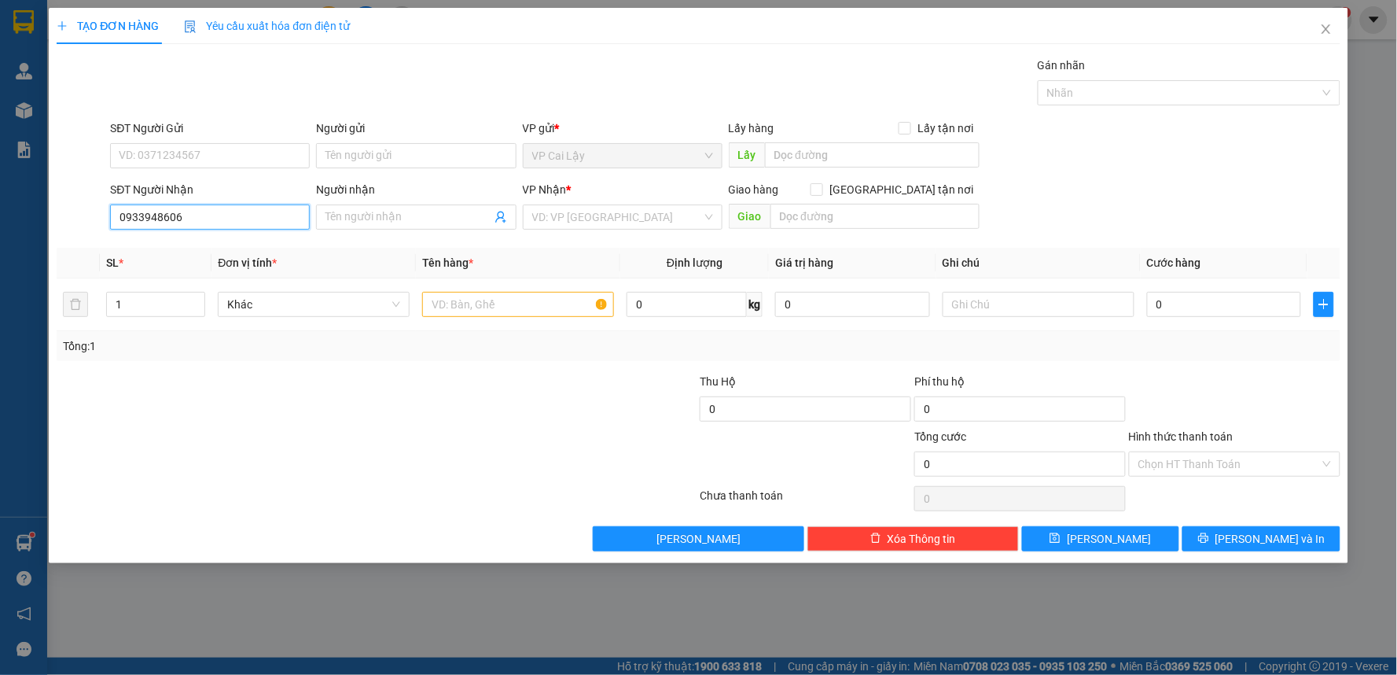
click at [155, 219] on input "0933948606" at bounding box center [210, 216] width 200 height 25
drag, startPoint x: 164, startPoint y: 219, endPoint x: 193, endPoint y: 221, distance: 30.0
click at [165, 219] on input "0933948606" at bounding box center [210, 216] width 200 height 25
click at [198, 221] on input "0933948606" at bounding box center [210, 216] width 200 height 25
type input "0933948606"
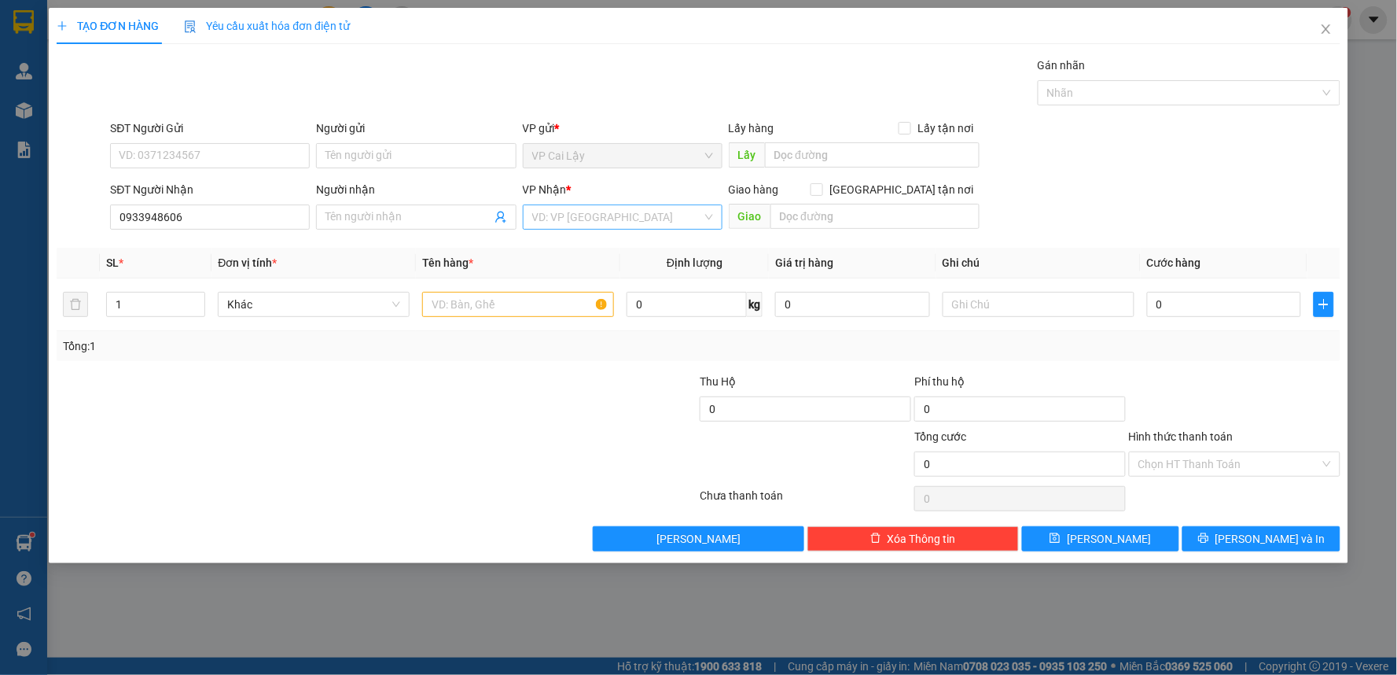
click at [616, 226] on input "search" at bounding box center [617, 217] width 170 height 24
drag, startPoint x: 609, startPoint y: 252, endPoint x: 509, endPoint y: 236, distance: 101.9
click at [600, 250] on div "VP [GEOGRAPHIC_DATA]" at bounding box center [622, 248] width 181 height 17
click at [223, 161] on input "SĐT Người Gửi" at bounding box center [210, 155] width 200 height 25
type input "0919537879"
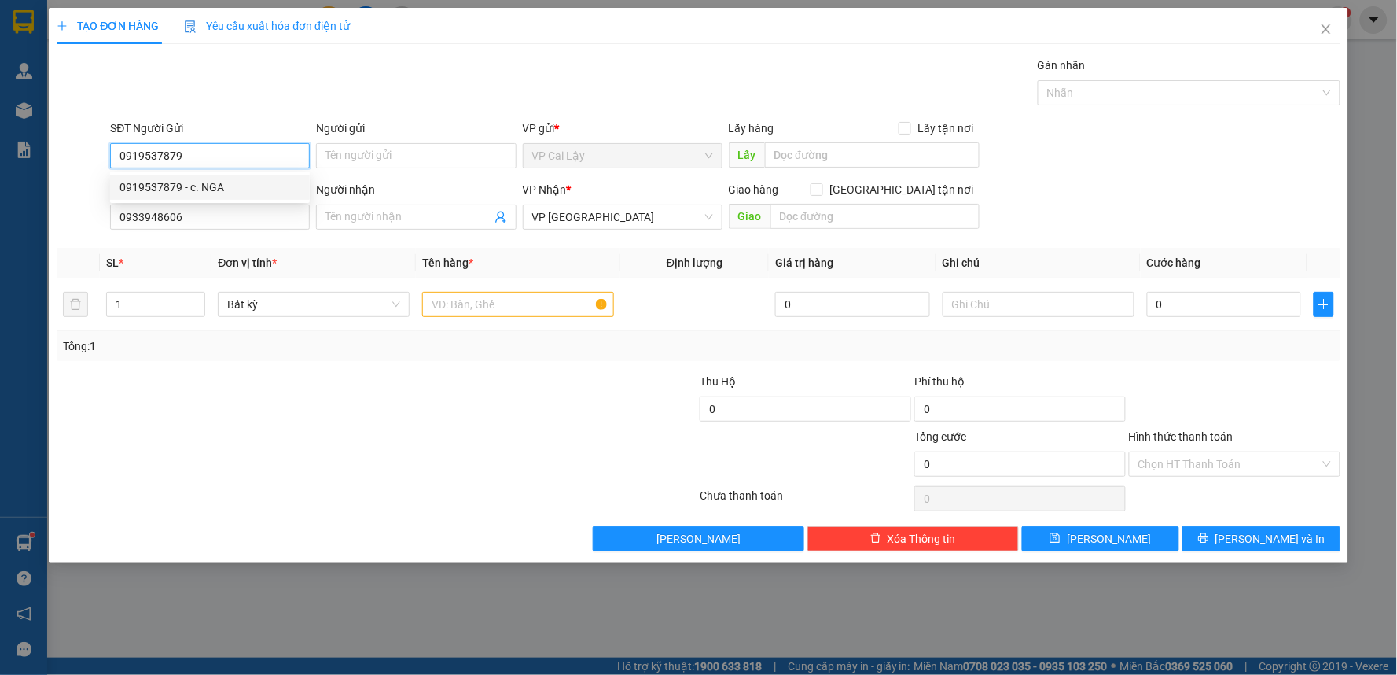
click at [261, 193] on div "0919537879 - c. NGA" at bounding box center [209, 186] width 181 height 17
type input "c. NGA"
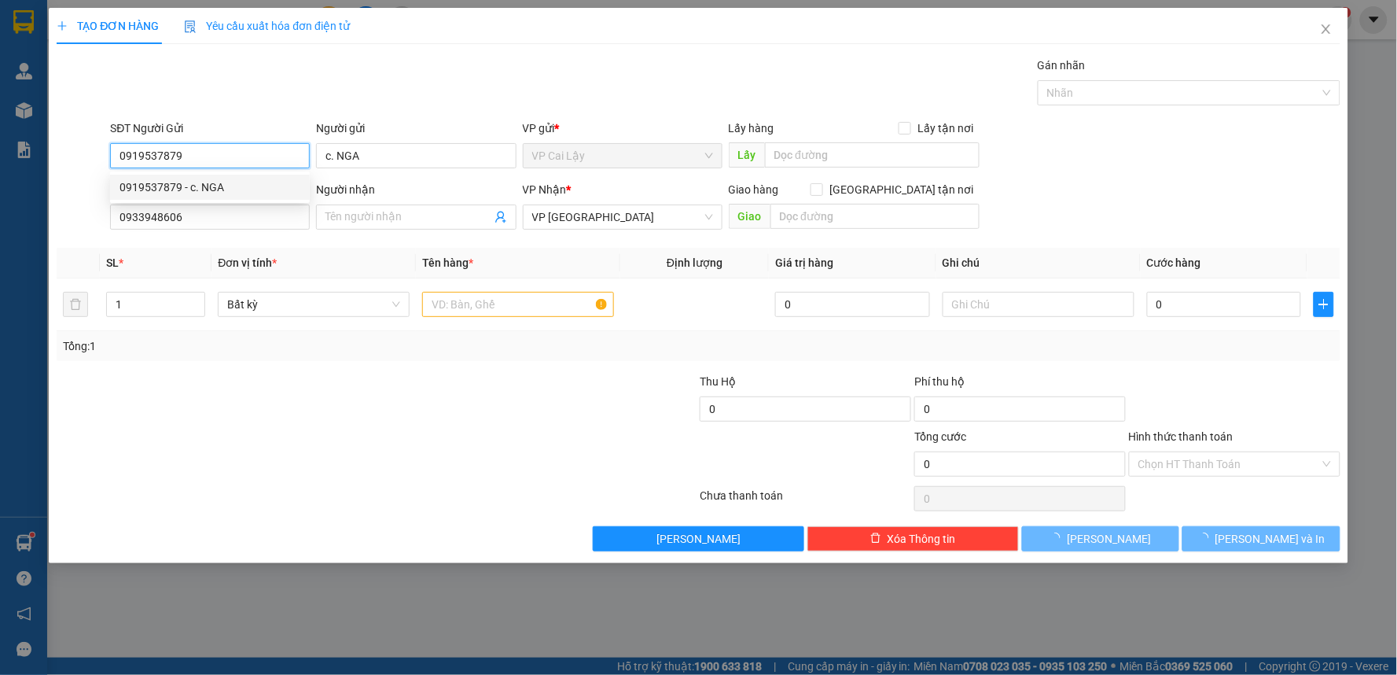
type input "20.000"
type input "0919537879"
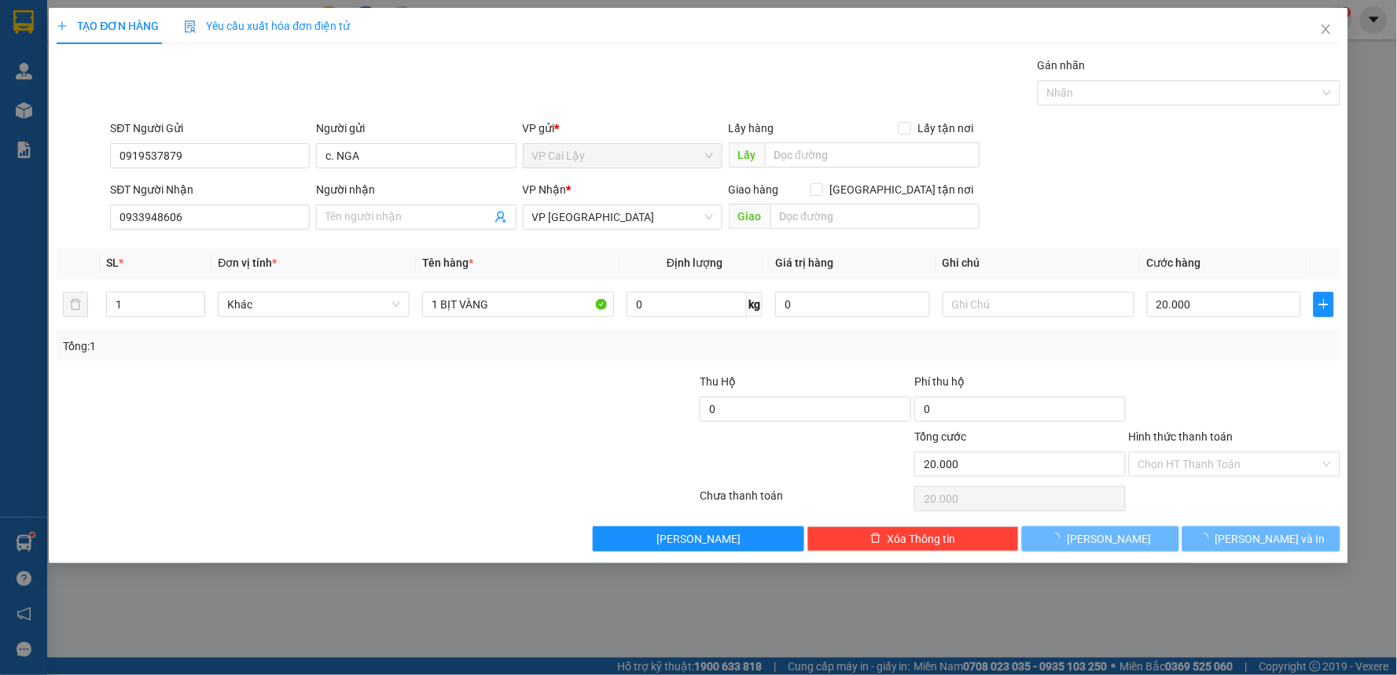
click at [355, 381] on div at bounding box center [269, 400] width 429 height 55
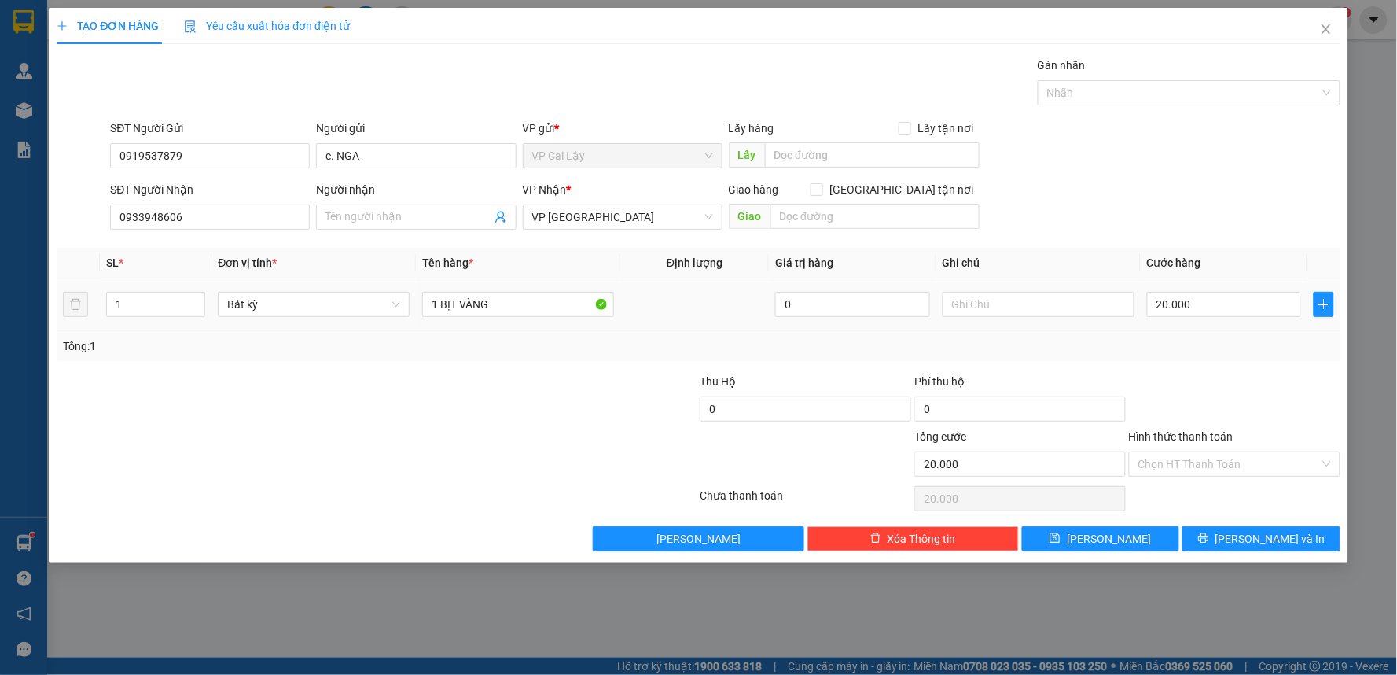
click at [272, 318] on div "Bất kỳ" at bounding box center [314, 304] width 192 height 31
drag, startPoint x: 515, startPoint y: 312, endPoint x: 499, endPoint y: 312, distance: 15.7
click at [499, 312] on input "1 BỊT VÀNG" at bounding box center [518, 304] width 192 height 25
drag, startPoint x: 515, startPoint y: 308, endPoint x: 441, endPoint y: 310, distance: 73.9
click at [441, 310] on input "1 BỊT VÀNG" at bounding box center [518, 304] width 192 height 25
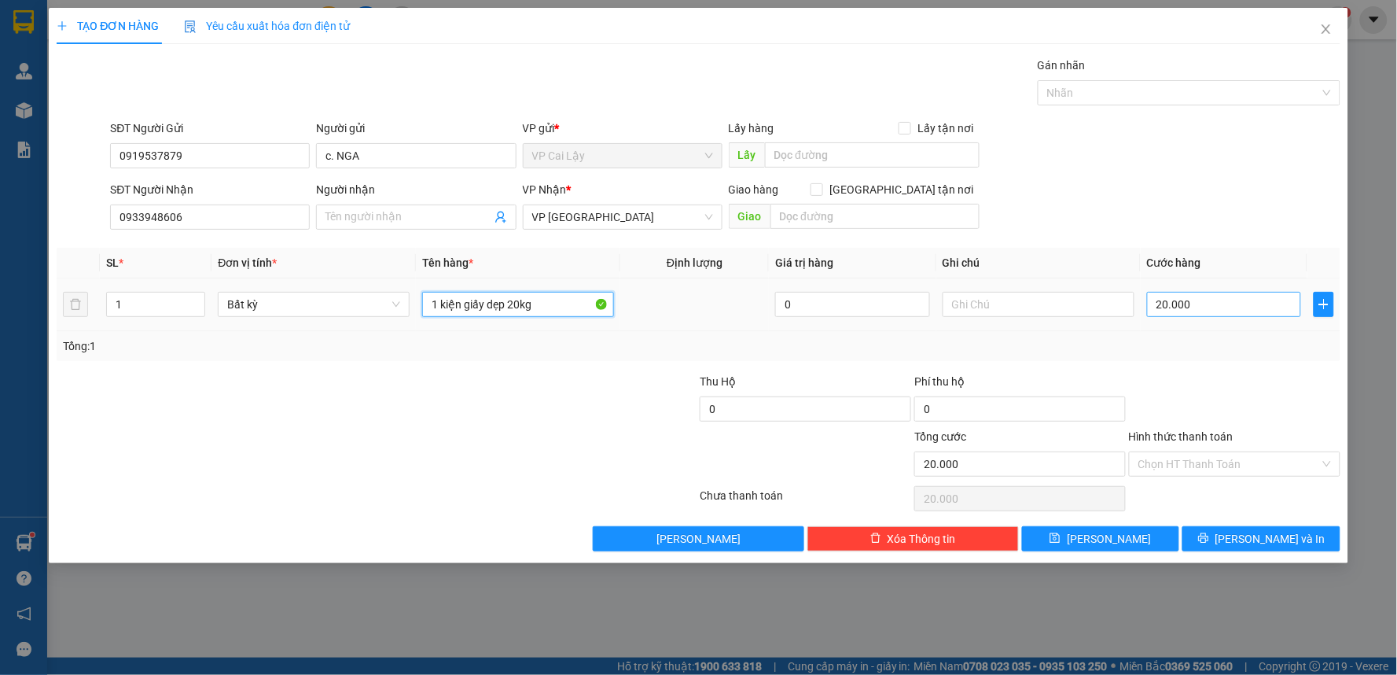
type input "1 kiện giấy dẹp 20kg"
type input "4"
type input "40"
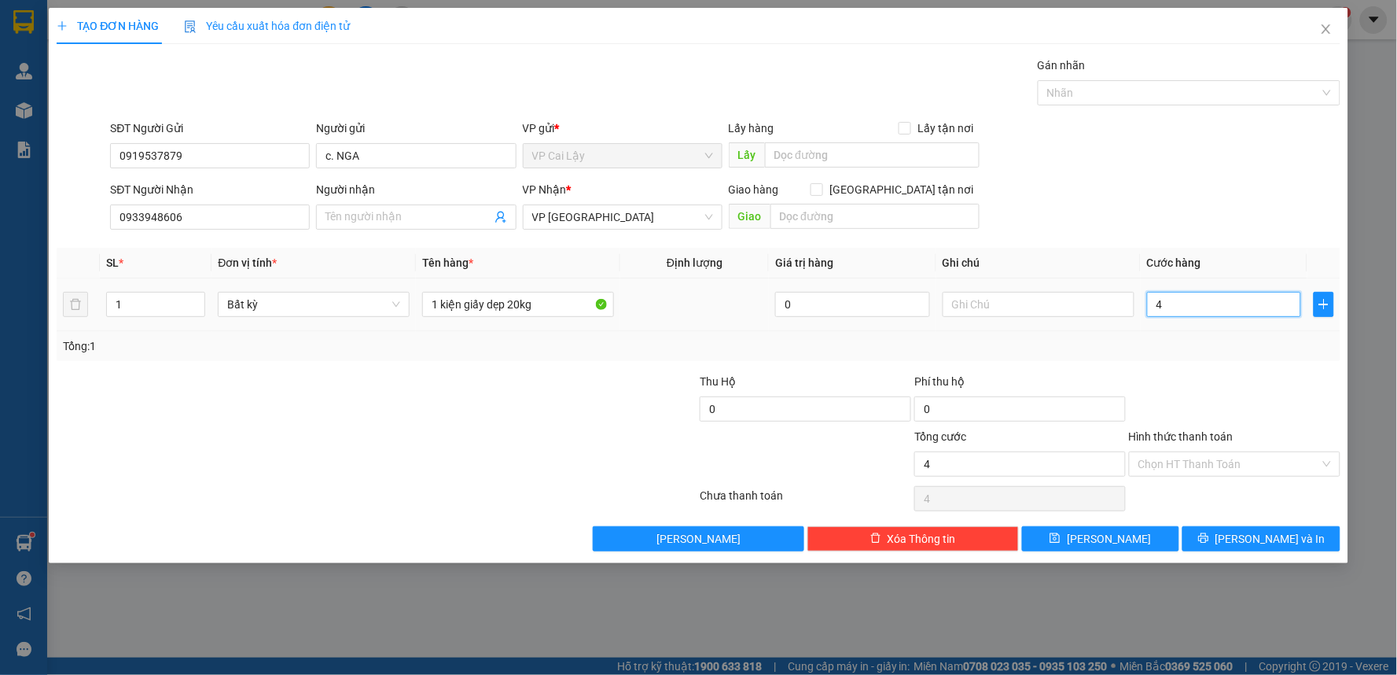
type input "40"
type input "40.000"
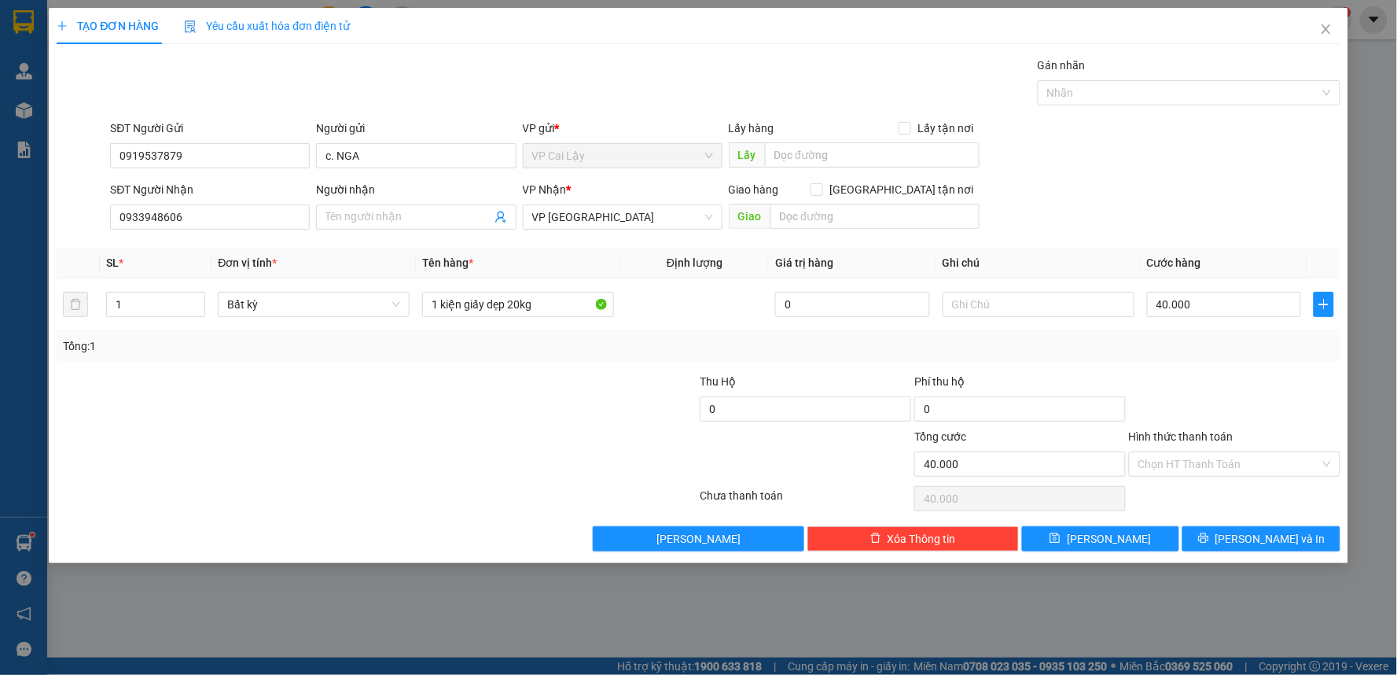
click at [1226, 394] on div at bounding box center [1234, 400] width 215 height 55
click at [1183, 472] on input "Hình thức thanh toán" at bounding box center [1229, 464] width 182 height 24
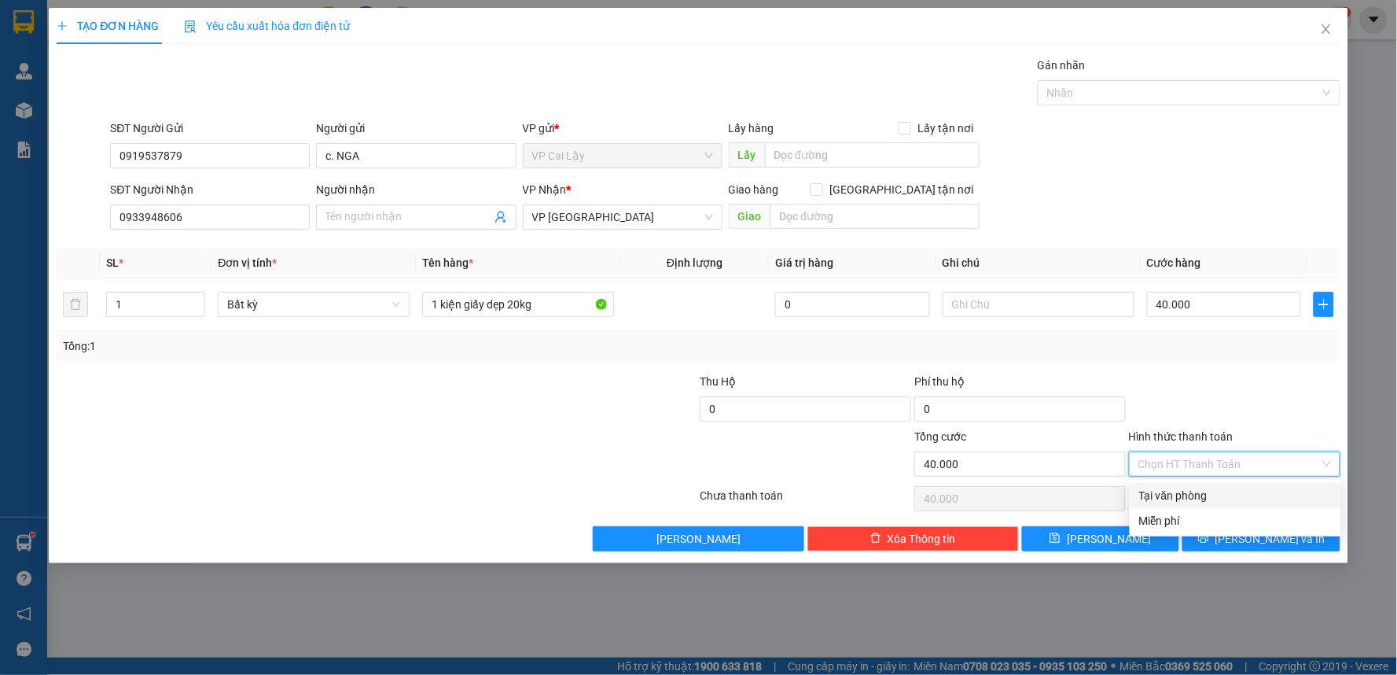
click at [1219, 491] on div "Tại văn phòng" at bounding box center [1235, 495] width 193 height 17
type input "0"
click at [1215, 406] on div at bounding box center [1234, 400] width 215 height 55
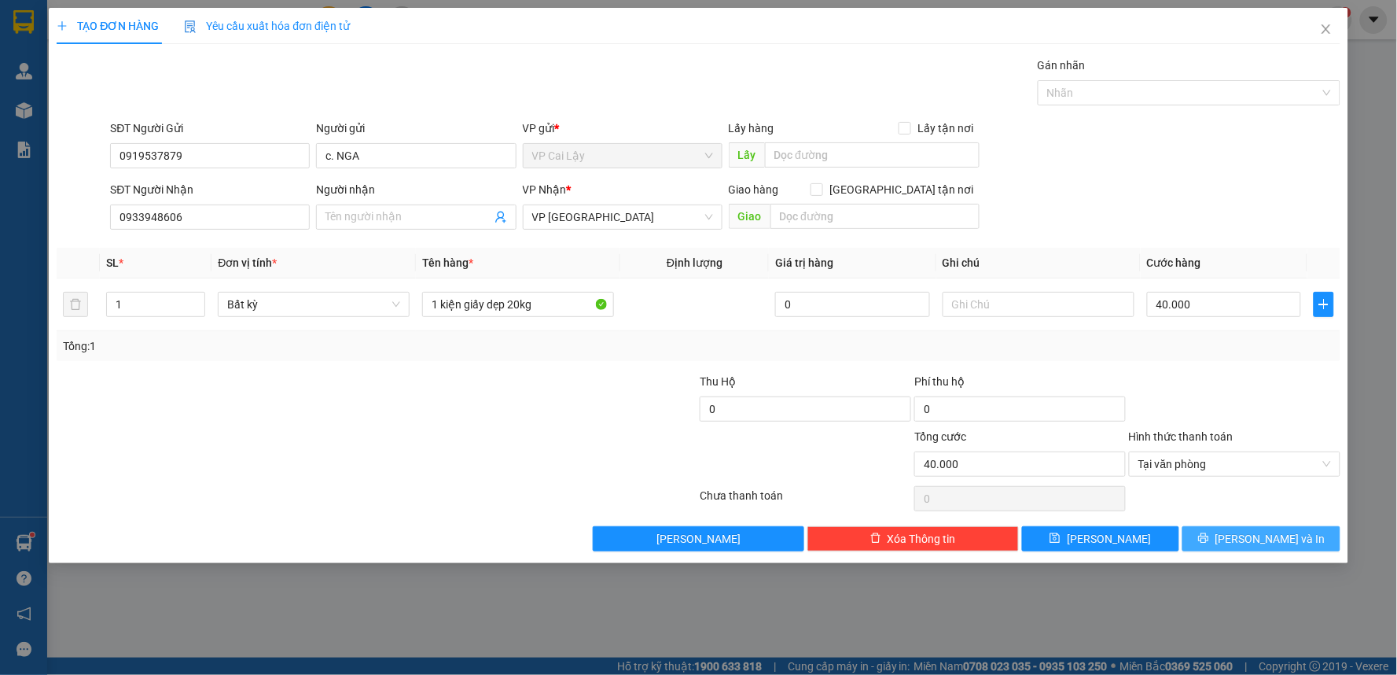
click at [1209, 538] on button "[PERSON_NAME] và In" at bounding box center [1261, 538] width 158 height 25
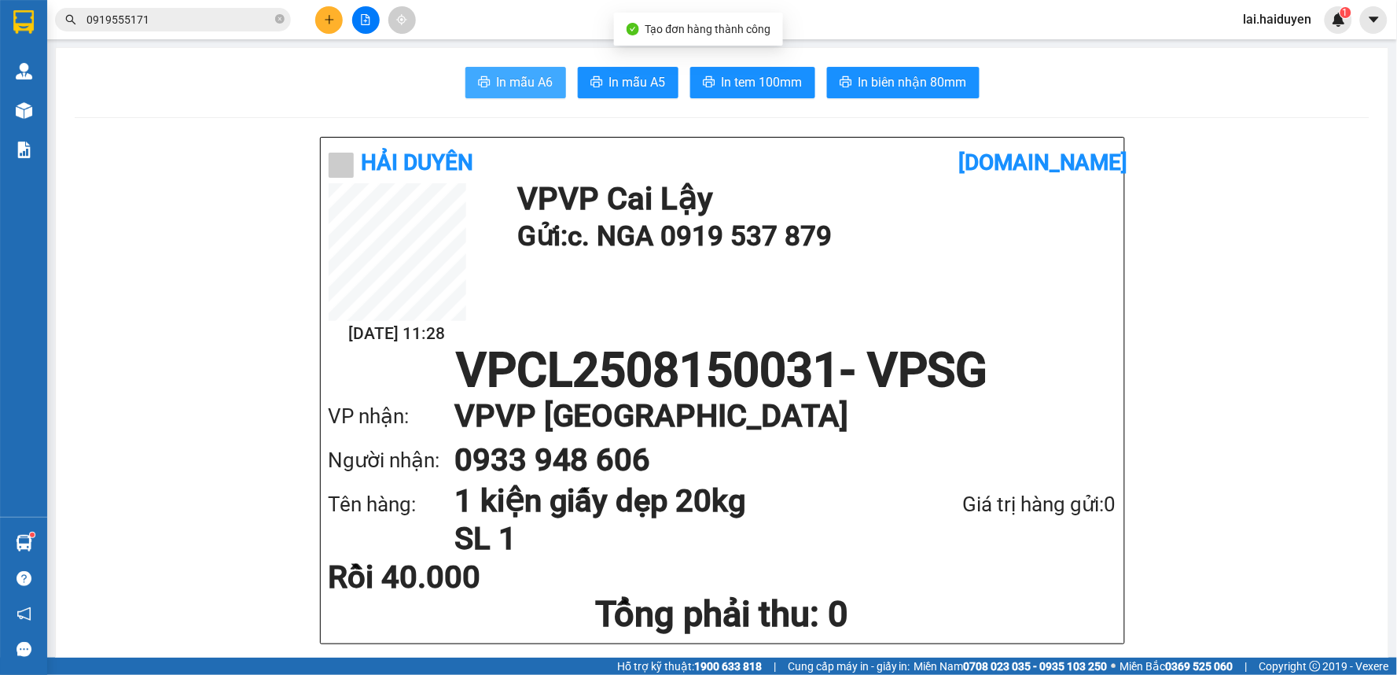
click at [538, 76] on span "In mẫu A6" at bounding box center [525, 82] width 57 height 20
click at [1024, 445] on h1 "0933 948 606" at bounding box center [769, 460] width 631 height 44
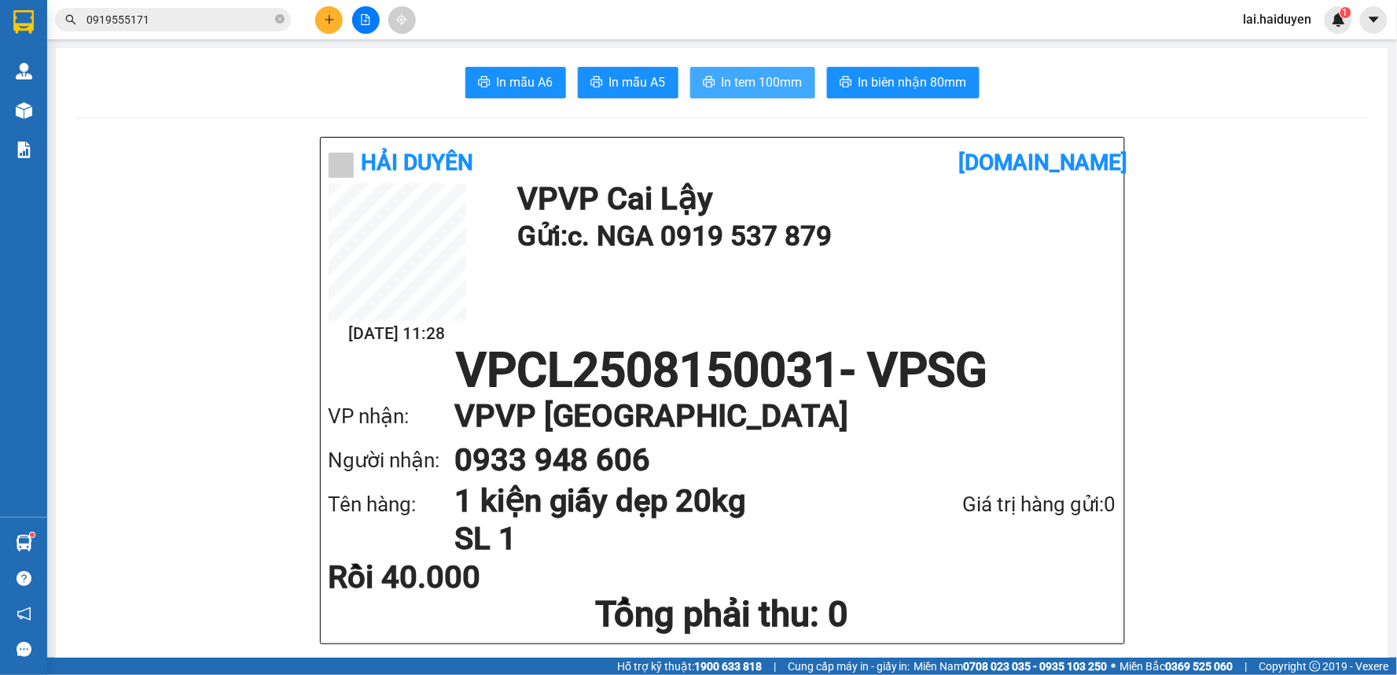
click at [763, 79] on span "In tem 100mm" at bounding box center [762, 82] width 81 height 20
click at [234, 20] on input "0919555171" at bounding box center [179, 19] width 186 height 17
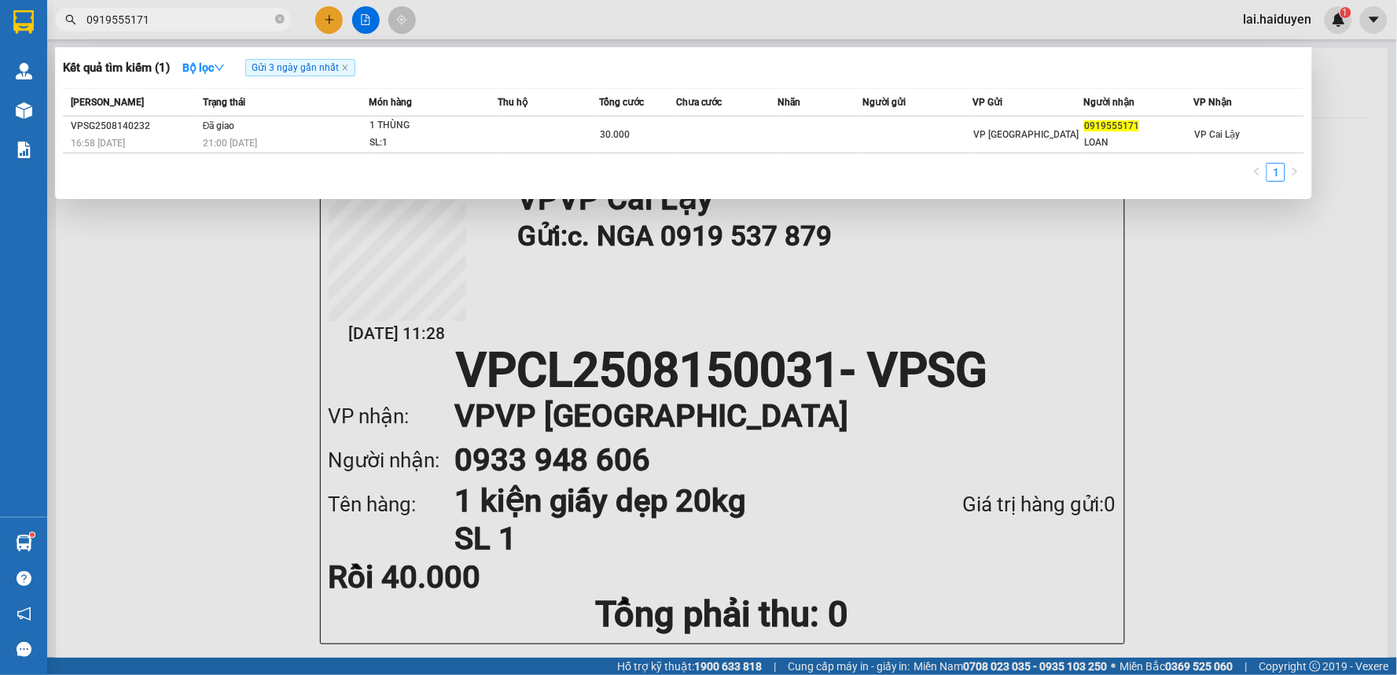
click at [234, 20] on input "0919555171" at bounding box center [179, 19] width 186 height 17
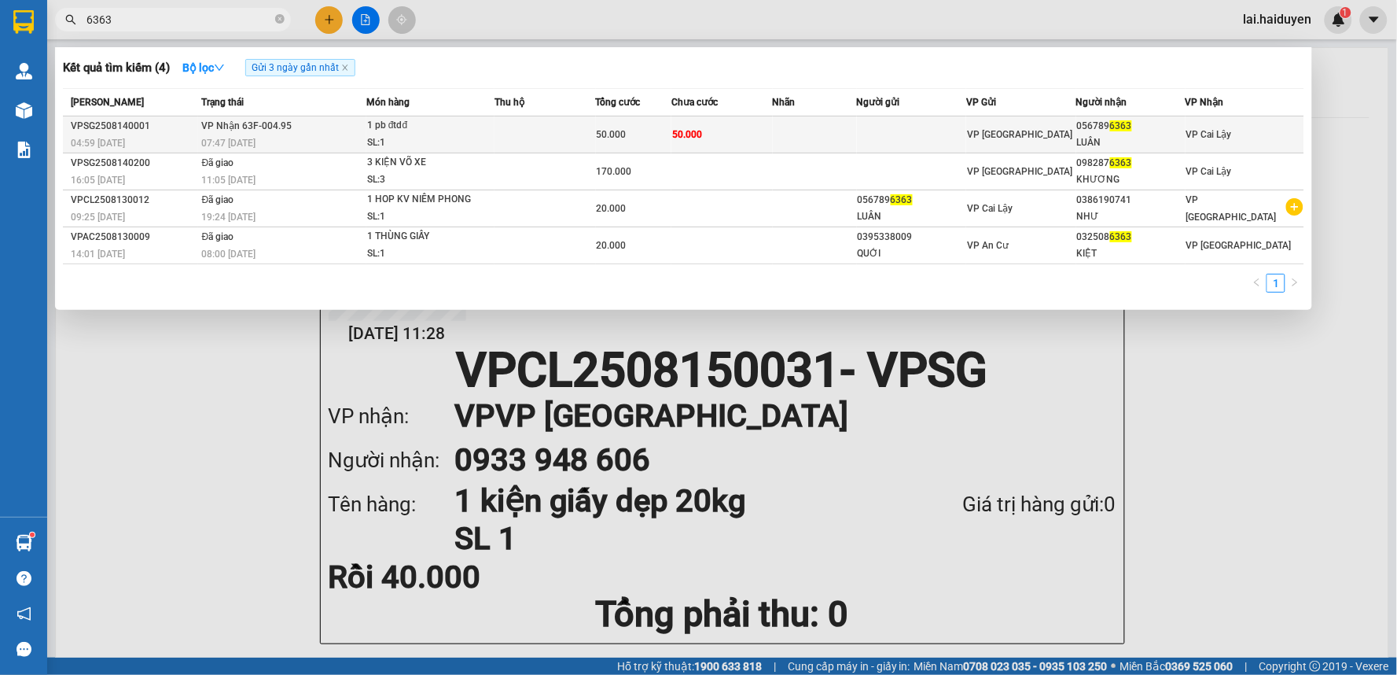
type input "6363"
click at [873, 136] on td at bounding box center [911, 134] width 109 height 37
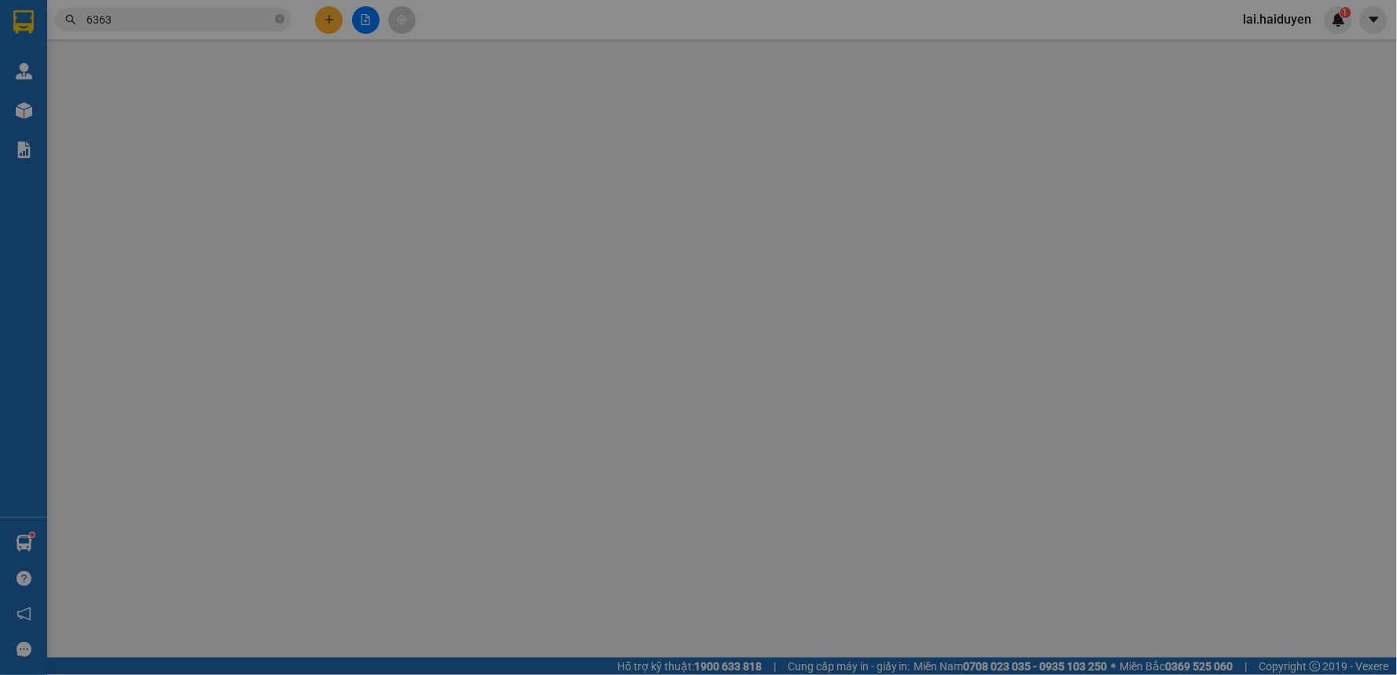
type input "0567896363"
type input "LUÂN"
type input "50.000"
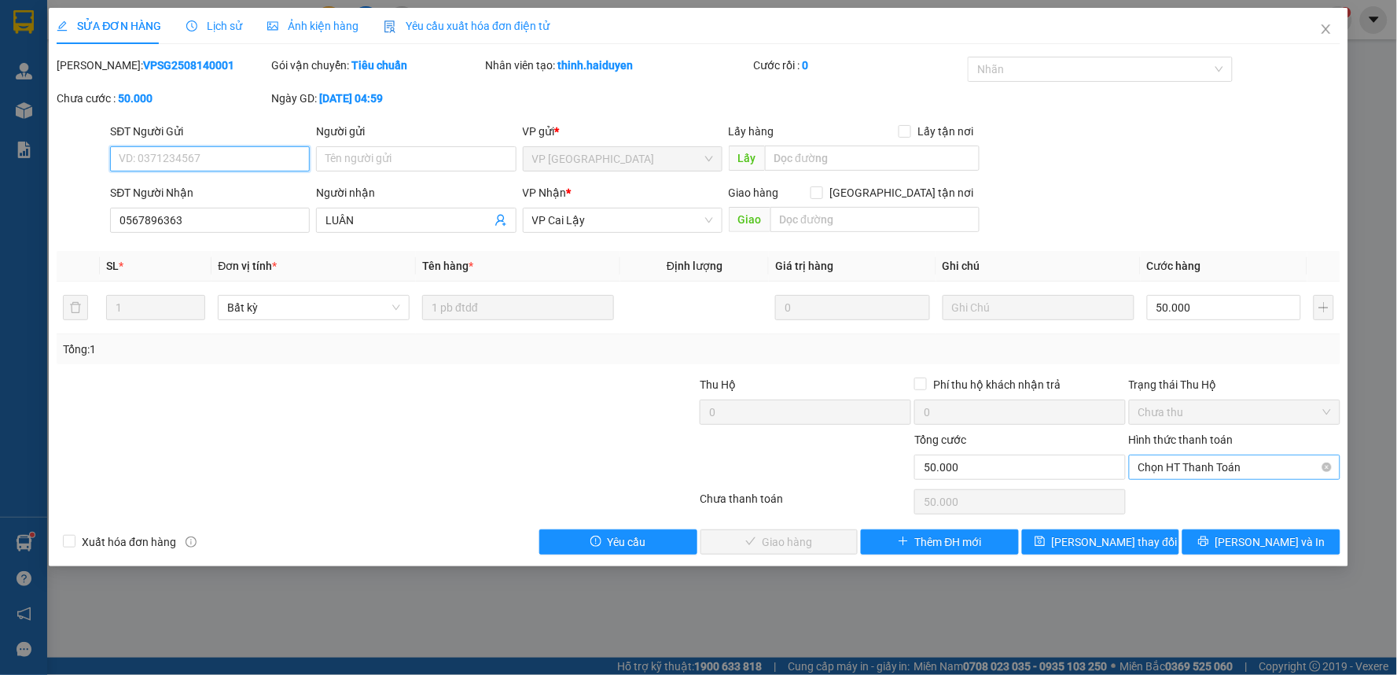
click at [1220, 469] on span "Chọn HT Thanh Toán" at bounding box center [1234, 467] width 193 height 24
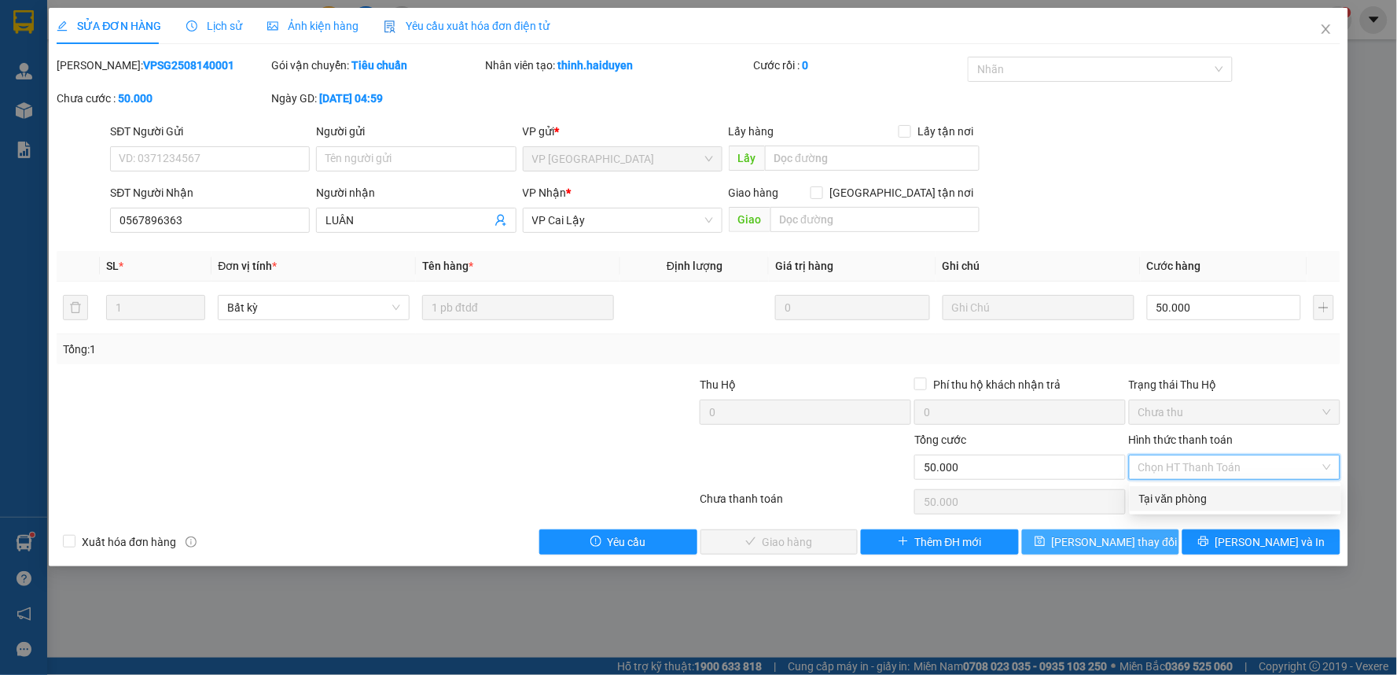
drag, startPoint x: 1224, startPoint y: 493, endPoint x: 1064, endPoint y: 532, distance: 164.4
click at [1213, 498] on div "Tại văn phòng" at bounding box center [1235, 498] width 193 height 17
type input "0"
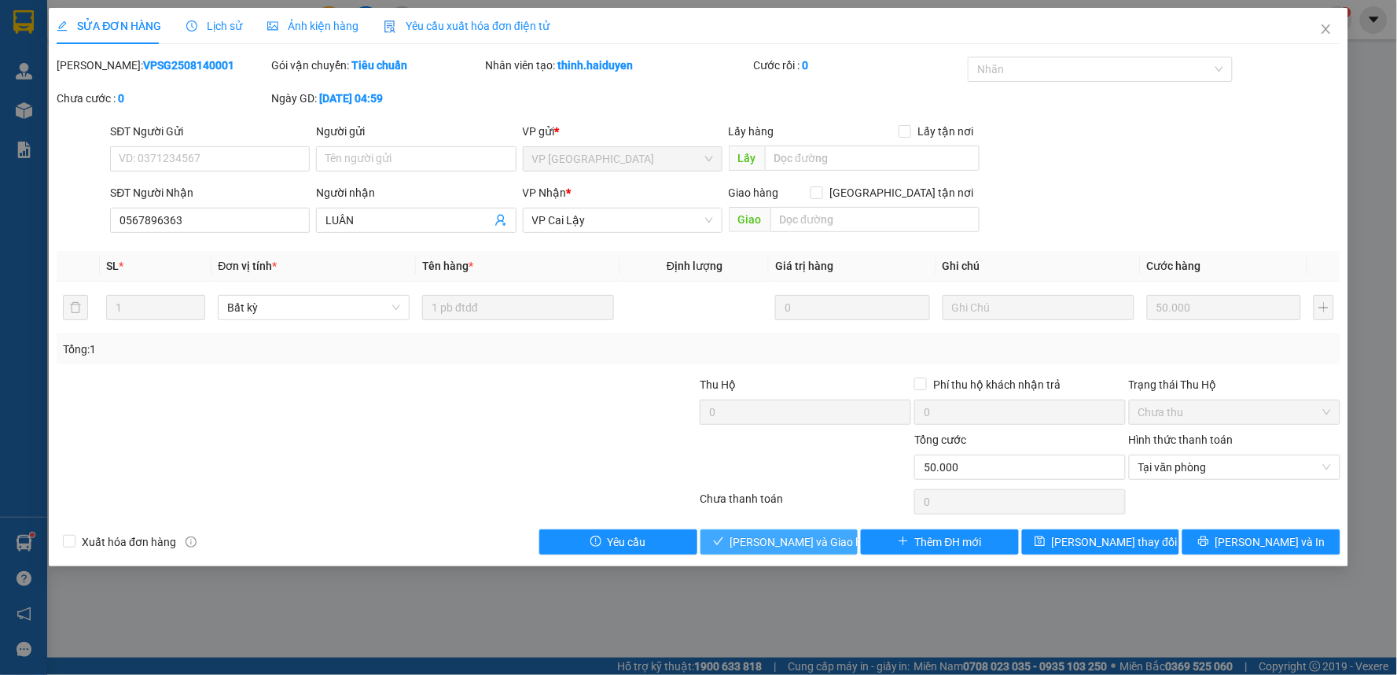
click at [748, 548] on span "[PERSON_NAME] và Giao hàng" at bounding box center [805, 541] width 151 height 17
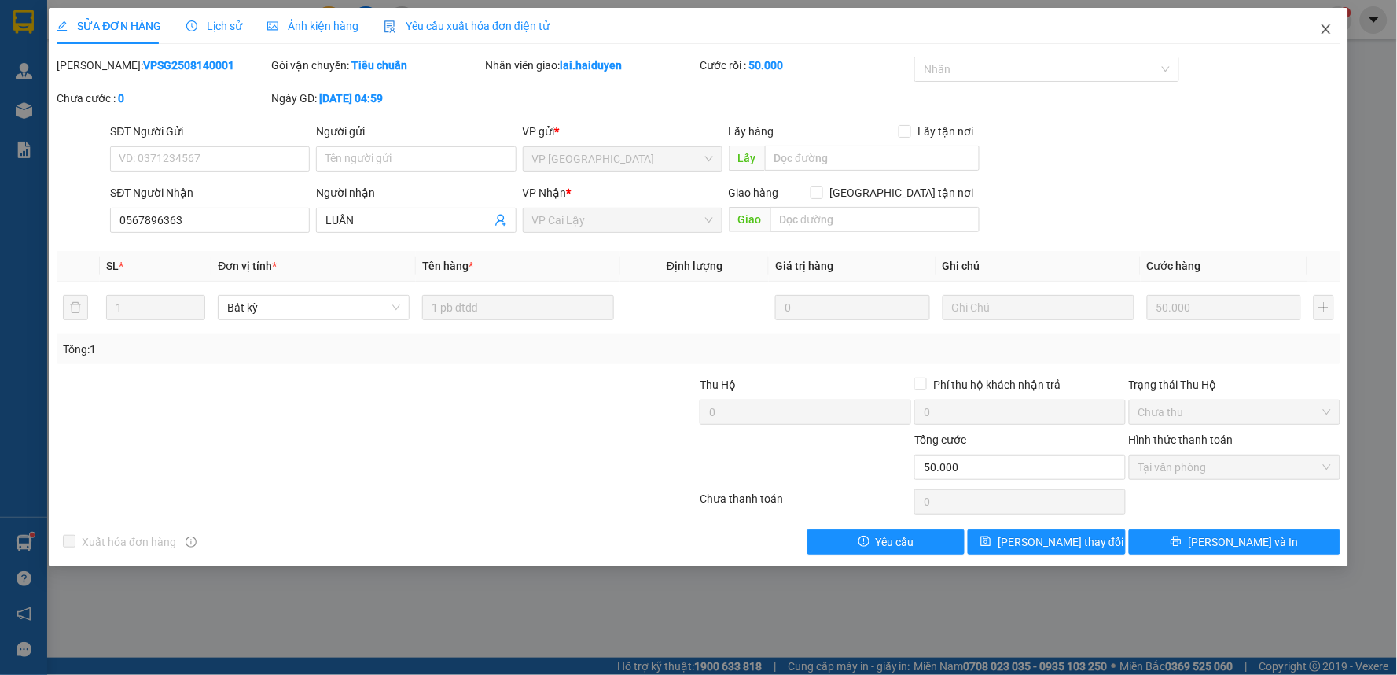
click at [1329, 31] on icon "close" at bounding box center [1326, 29] width 13 height 13
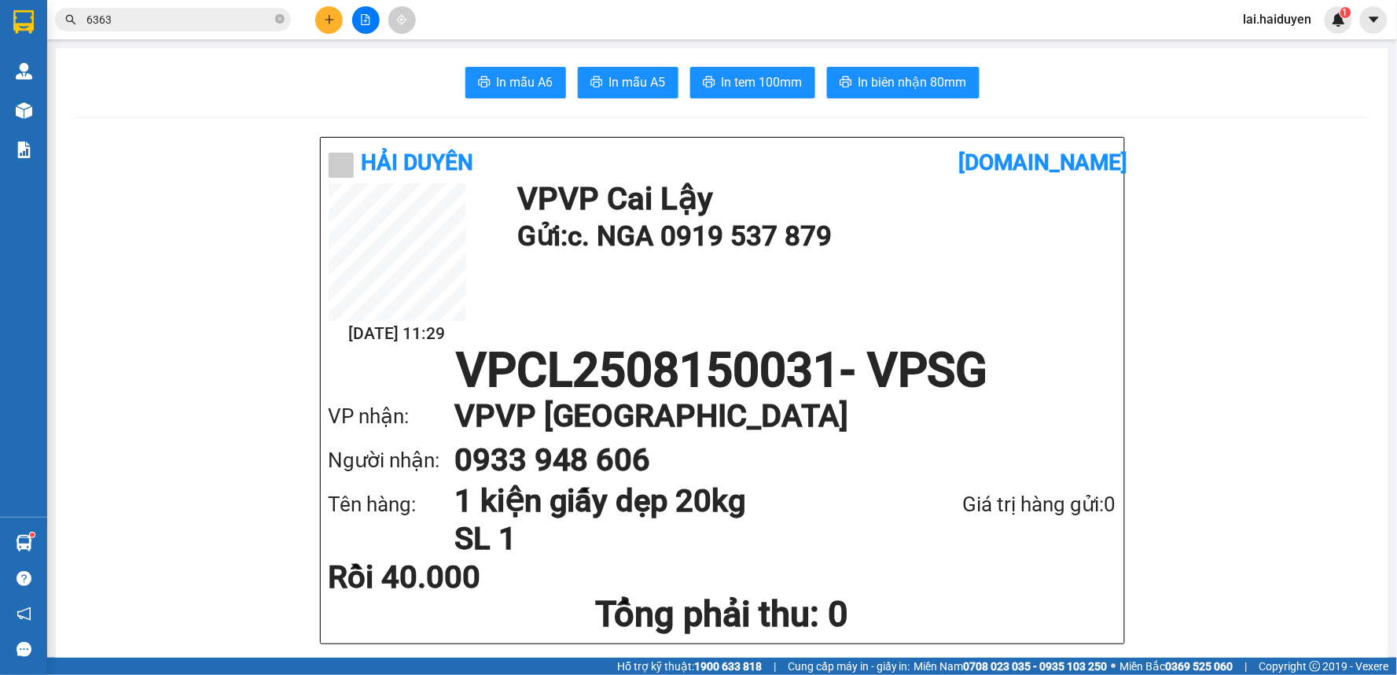
click at [329, 14] on icon "plus" at bounding box center [329, 19] width 11 height 11
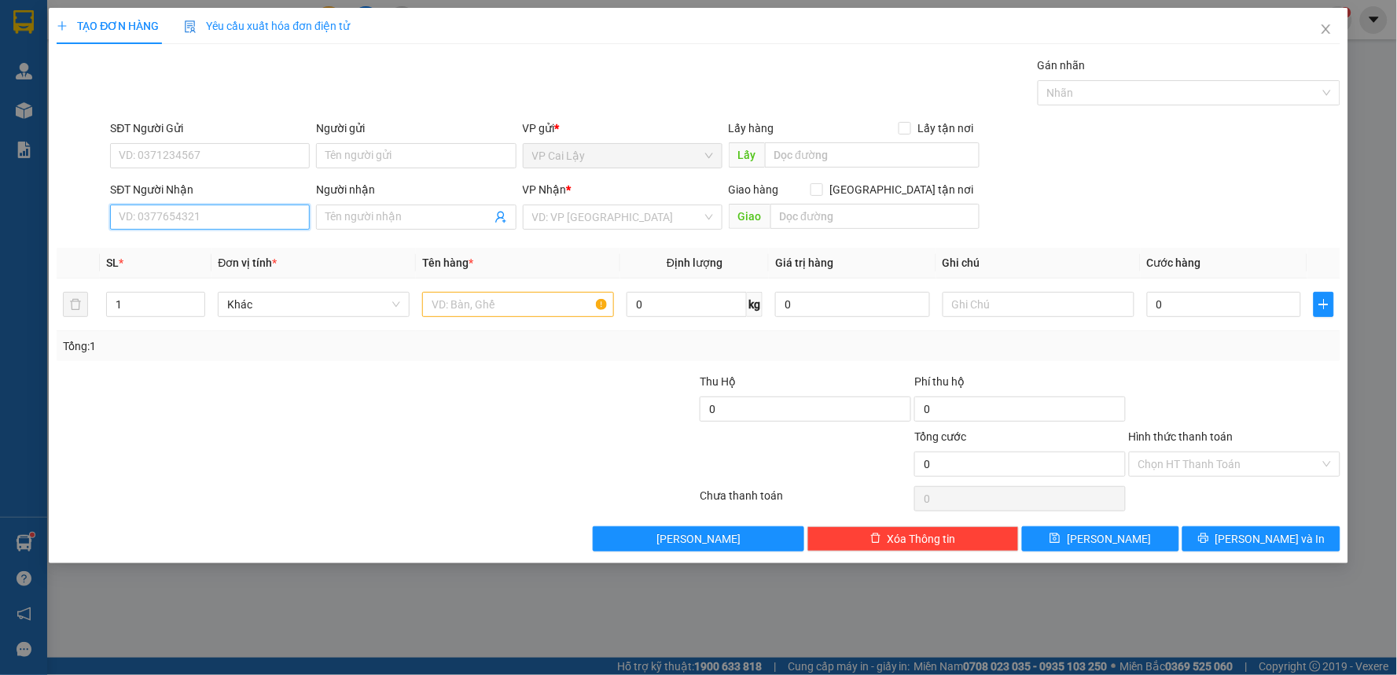
click at [167, 221] on input "SĐT Người Nhận" at bounding box center [210, 216] width 200 height 25
click at [155, 208] on input "0939829" at bounding box center [210, 216] width 200 height 25
click at [136, 212] on input "0939839" at bounding box center [210, 216] width 200 height 25
click at [186, 218] on input "0929839" at bounding box center [210, 216] width 200 height 25
type input "0929839695"
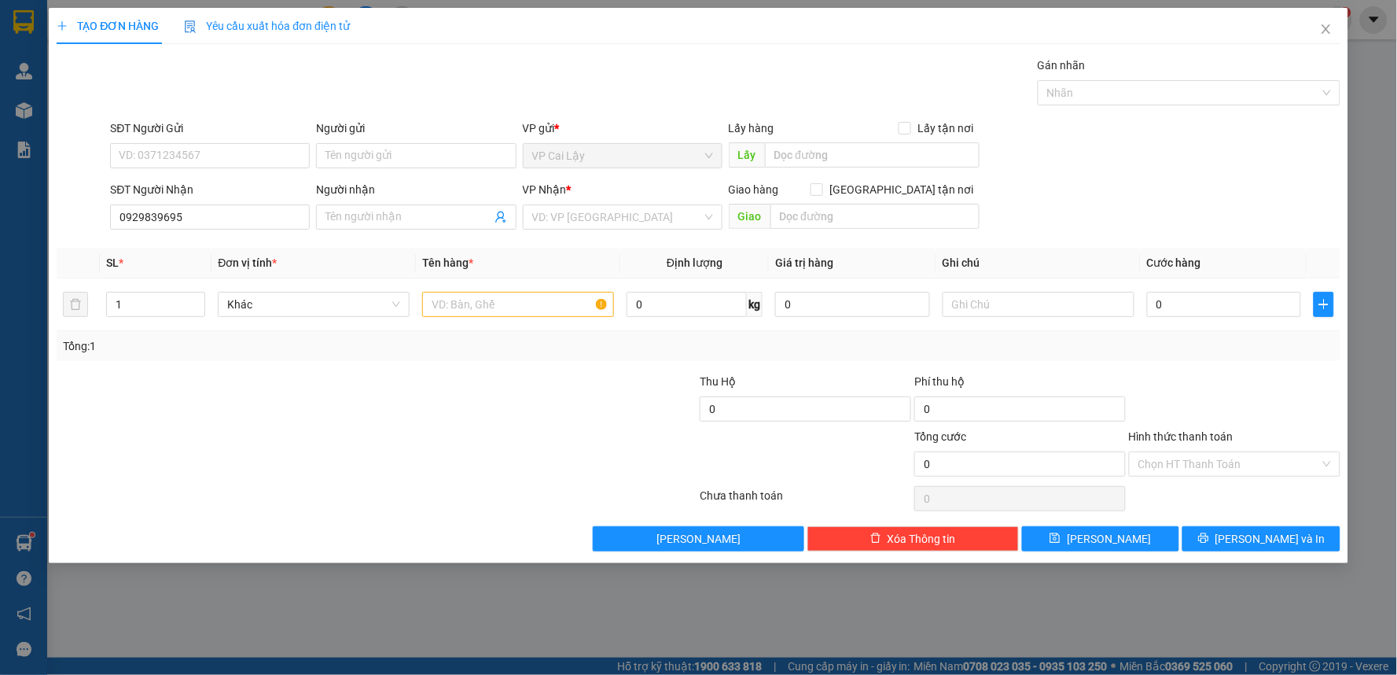
click at [256, 197] on div "SĐT Người Nhận" at bounding box center [210, 189] width 200 height 17
click at [256, 204] on input "0929839695" at bounding box center [210, 216] width 200 height 25
click at [256, 197] on div "SĐT Người Nhận" at bounding box center [210, 189] width 200 height 17
click at [256, 204] on input "0929839695" at bounding box center [210, 216] width 200 height 25
click at [401, 224] on input "Người nhận" at bounding box center [407, 216] width 165 height 17
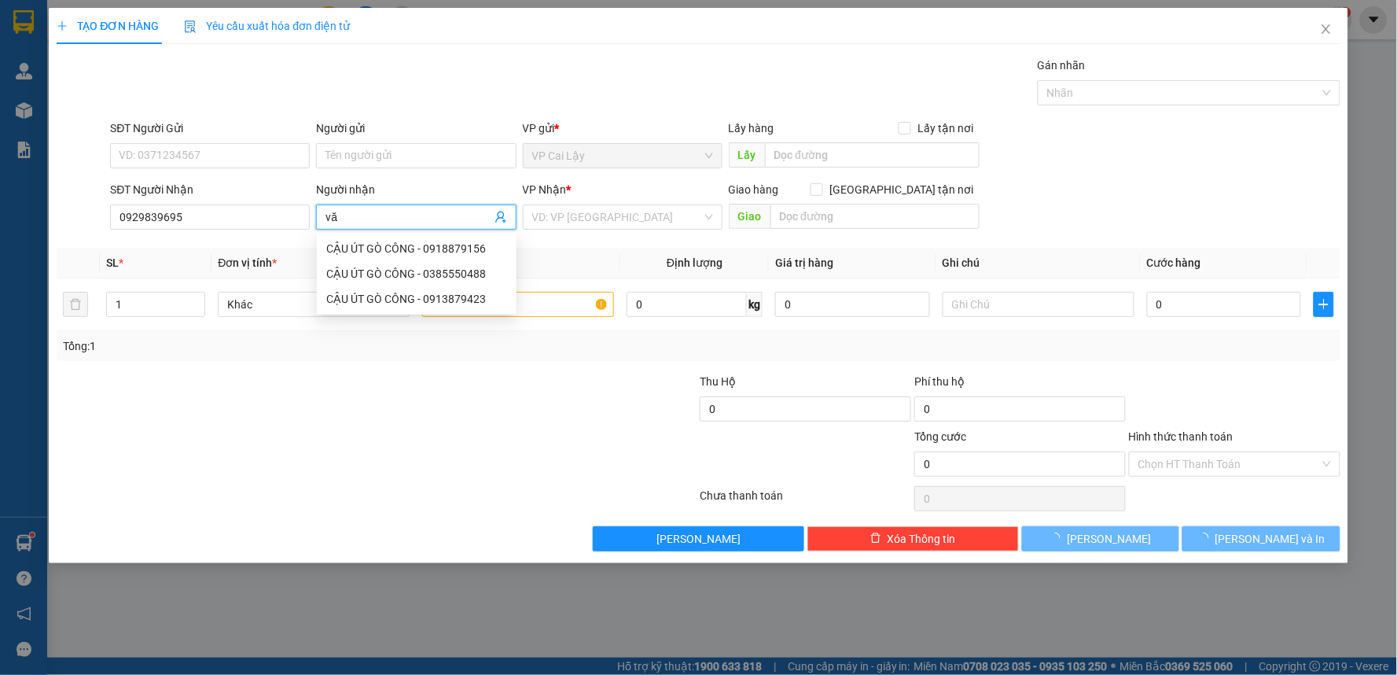
type input "v"
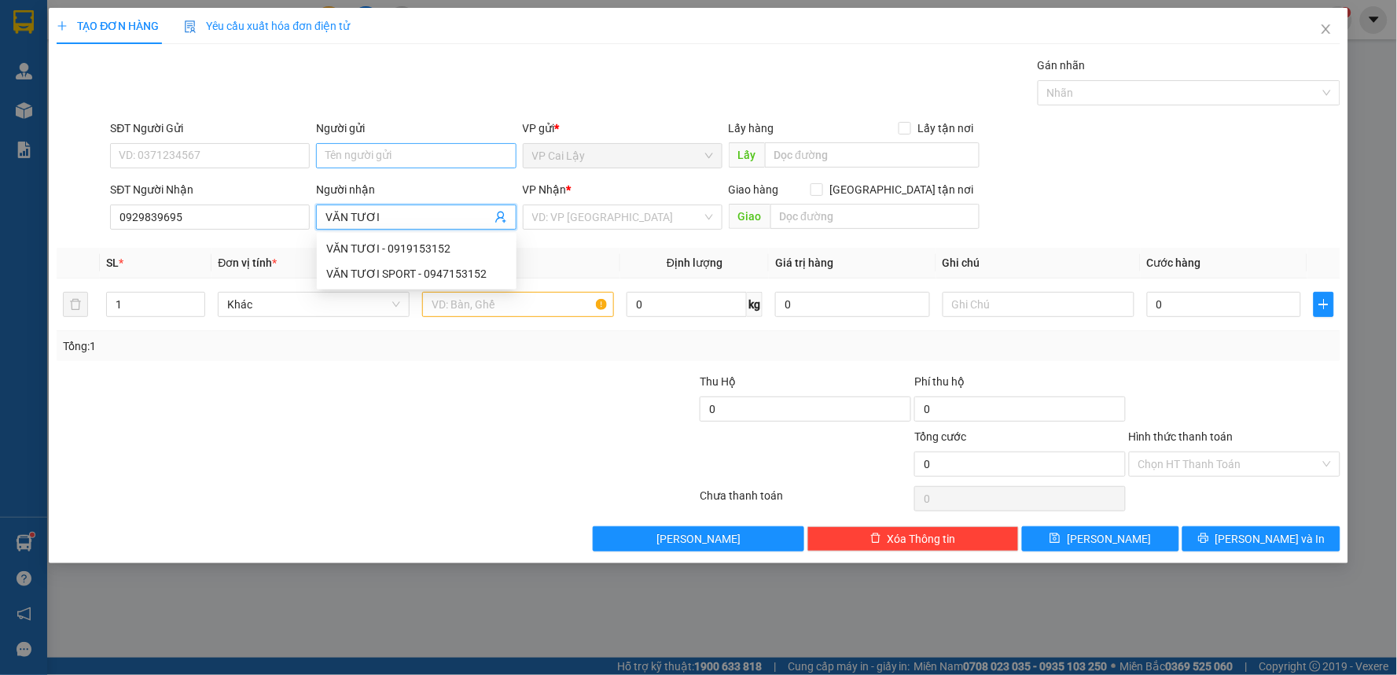
type input "VĂN TƯƠI"
click at [421, 145] on input "Người gửi" at bounding box center [416, 155] width 200 height 25
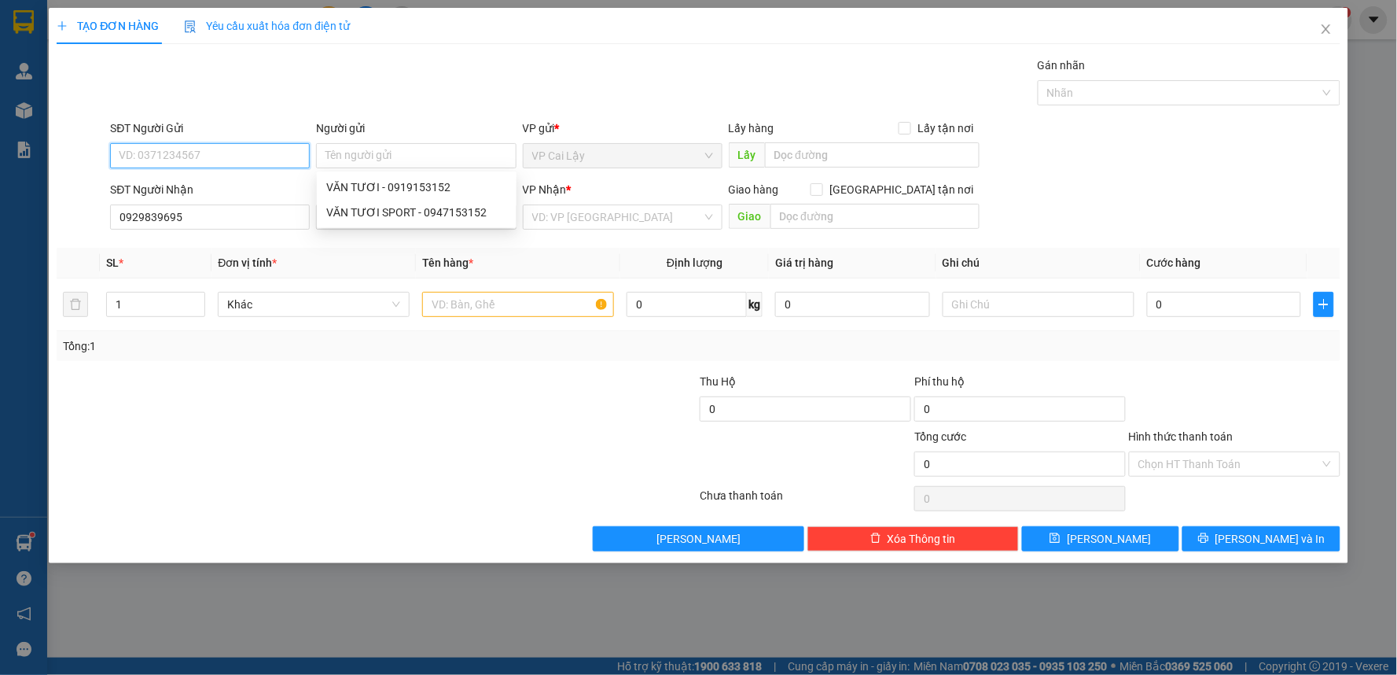
click at [264, 153] on input "SĐT Người Gửi" at bounding box center [210, 155] width 200 height 25
click at [333, 156] on input "Người gửi" at bounding box center [416, 155] width 200 height 25
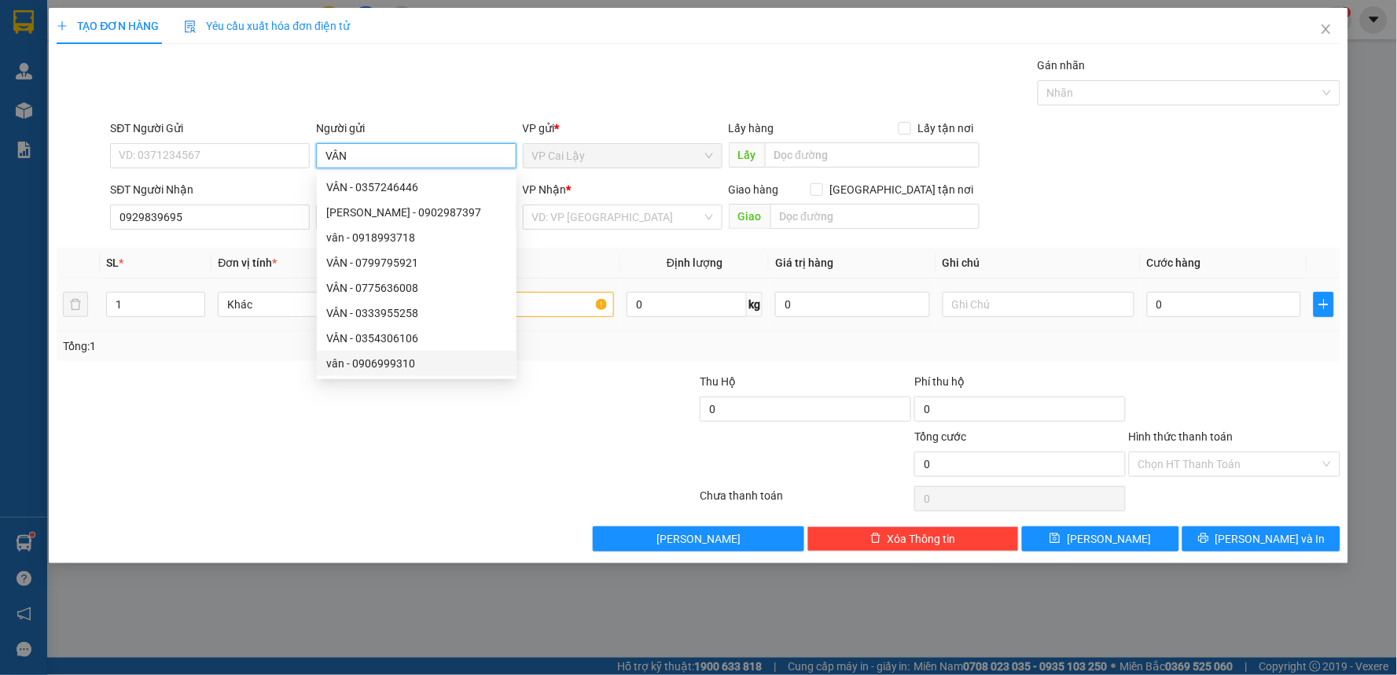
type input "VÂN"
drag, startPoint x: 215, startPoint y: 362, endPoint x: 218, endPoint y: 406, distance: 44.9
click at [215, 395] on div "Transit Pickup Surcharge Ids Transit Deliver Surcharge Ids Transit Deliver Surc…" at bounding box center [699, 304] width 1284 height 494
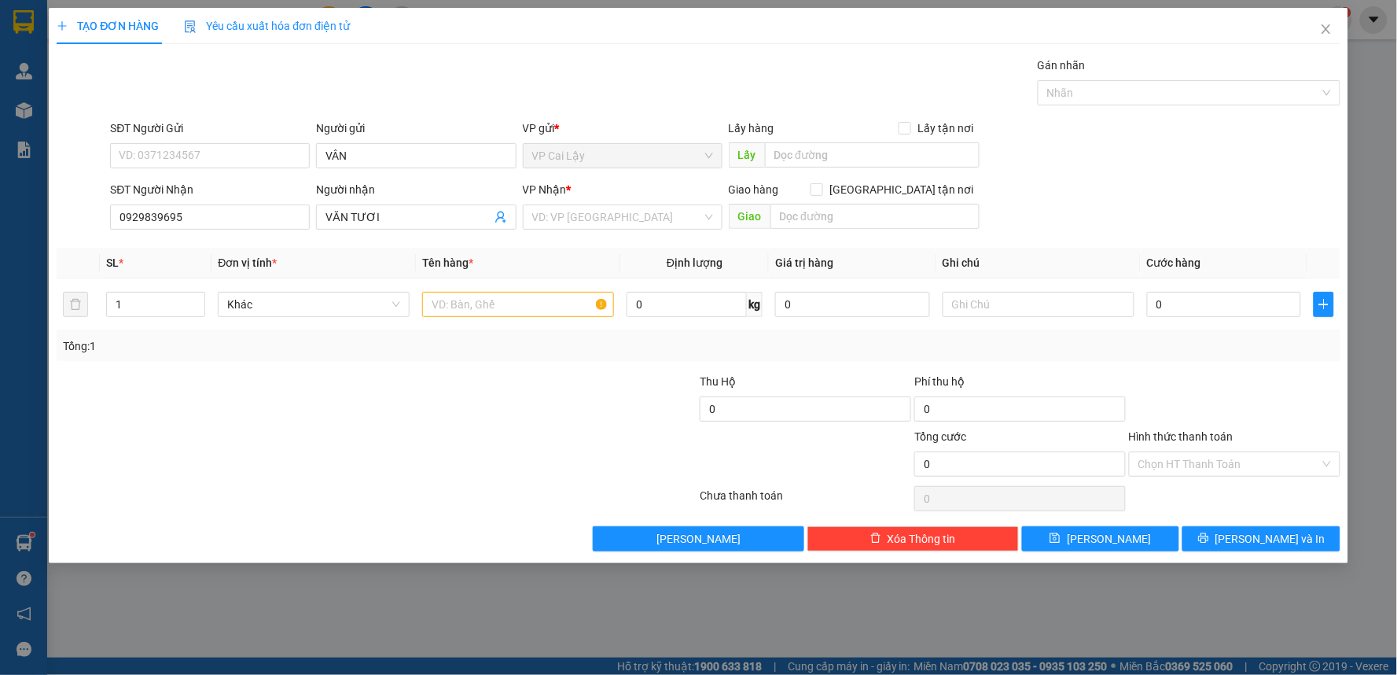
click at [236, 464] on div at bounding box center [269, 455] width 429 height 55
click at [181, 153] on input "SĐT Người Gửi" at bounding box center [210, 155] width 200 height 25
click at [178, 144] on input "SĐT Người Gửi" at bounding box center [210, 155] width 200 height 25
click at [178, 145] on input "SĐT Người Gửi" at bounding box center [210, 155] width 200 height 25
click at [327, 399] on div at bounding box center [269, 400] width 429 height 55
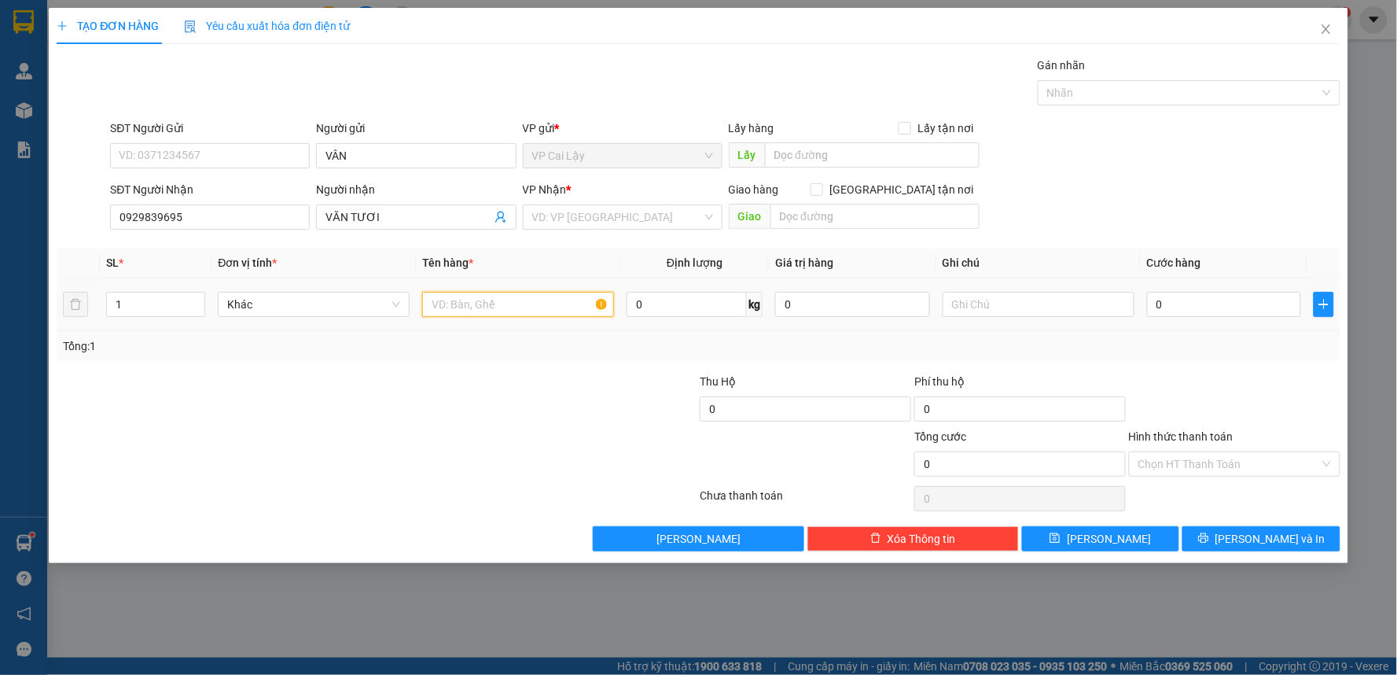
click at [481, 302] on input "text" at bounding box center [518, 304] width 192 height 25
type input "1 TÚI VỢT"
click at [1090, 307] on input "text" at bounding box center [1039, 304] width 192 height 25
drag, startPoint x: 1243, startPoint y: 324, endPoint x: 1238, endPoint y: 314, distance: 10.5
click at [1243, 320] on td "0" at bounding box center [1224, 304] width 167 height 53
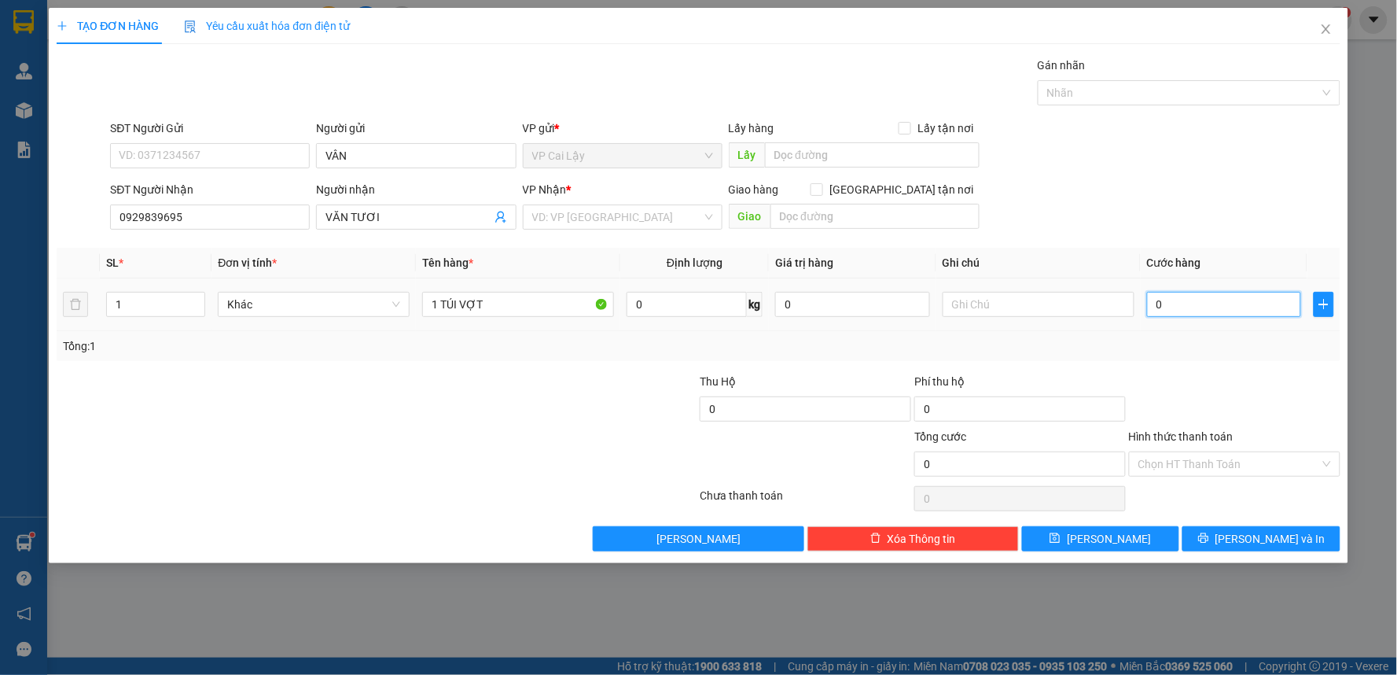
click at [1234, 303] on input "0" at bounding box center [1224, 304] width 155 height 25
click at [1219, 292] on input "0" at bounding box center [1224, 304] width 155 height 25
type input "01"
type input "1"
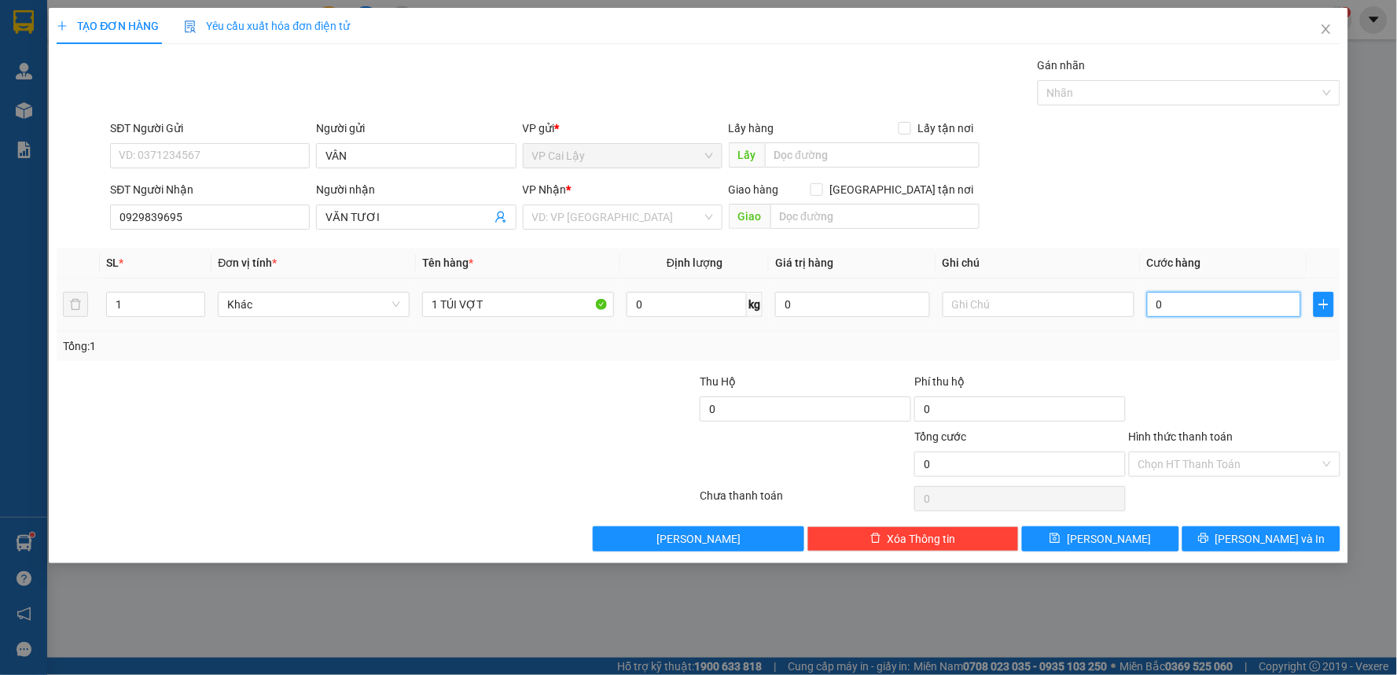
type input "1"
type input "010"
type input "10"
click at [1204, 303] on input "010" at bounding box center [1224, 304] width 155 height 25
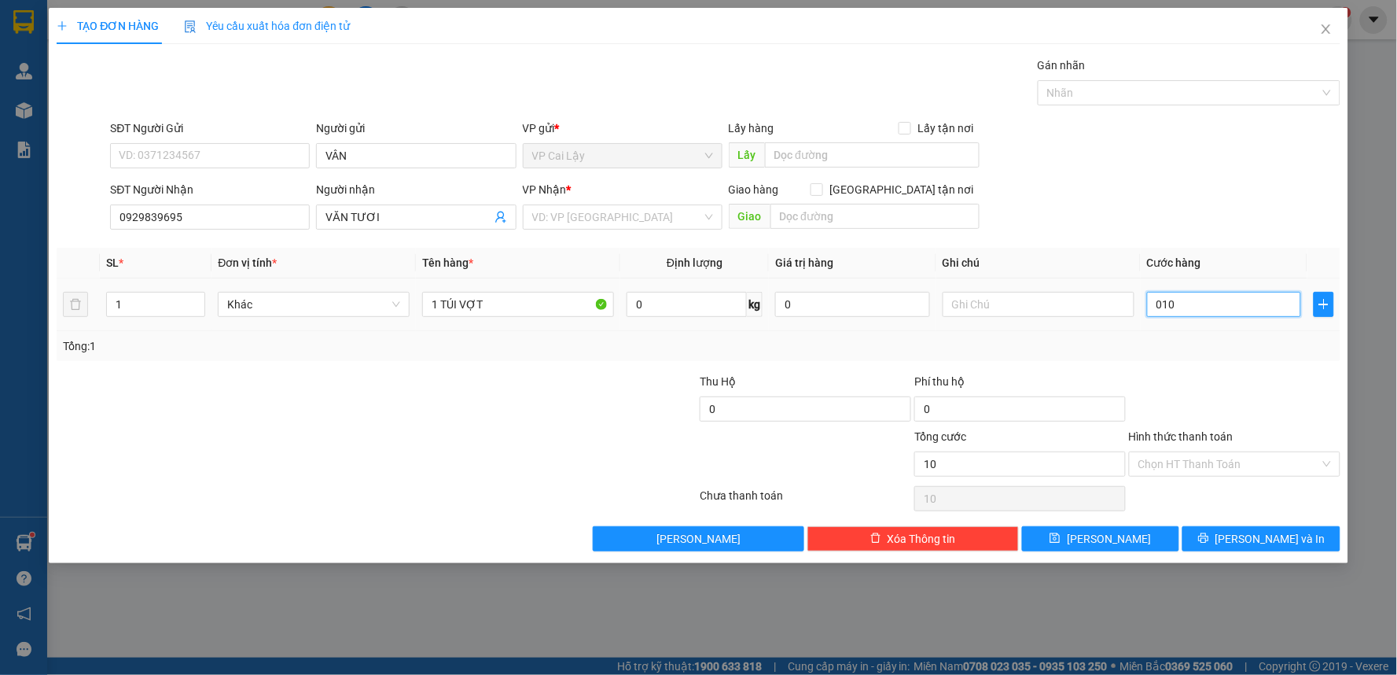
click at [1204, 303] on input "010" at bounding box center [1224, 304] width 155 height 25
type input "1"
type input "10"
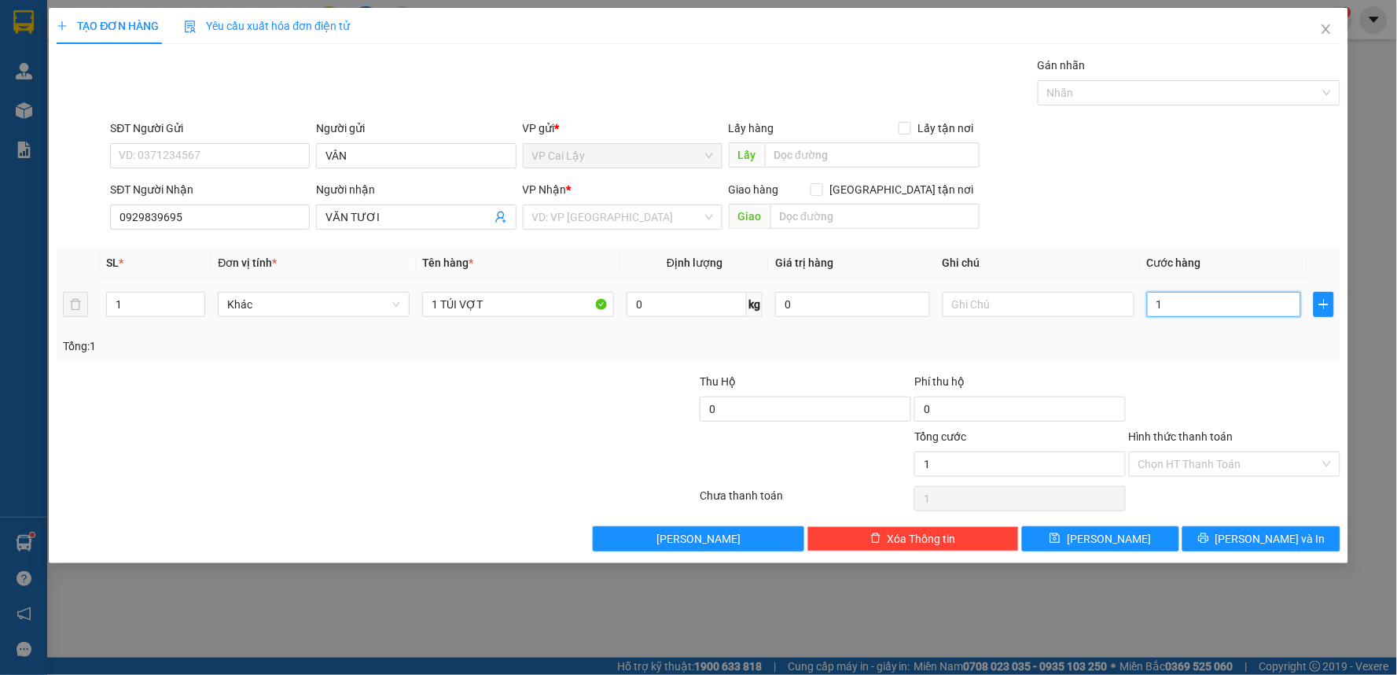
type input "10"
type input "10.000"
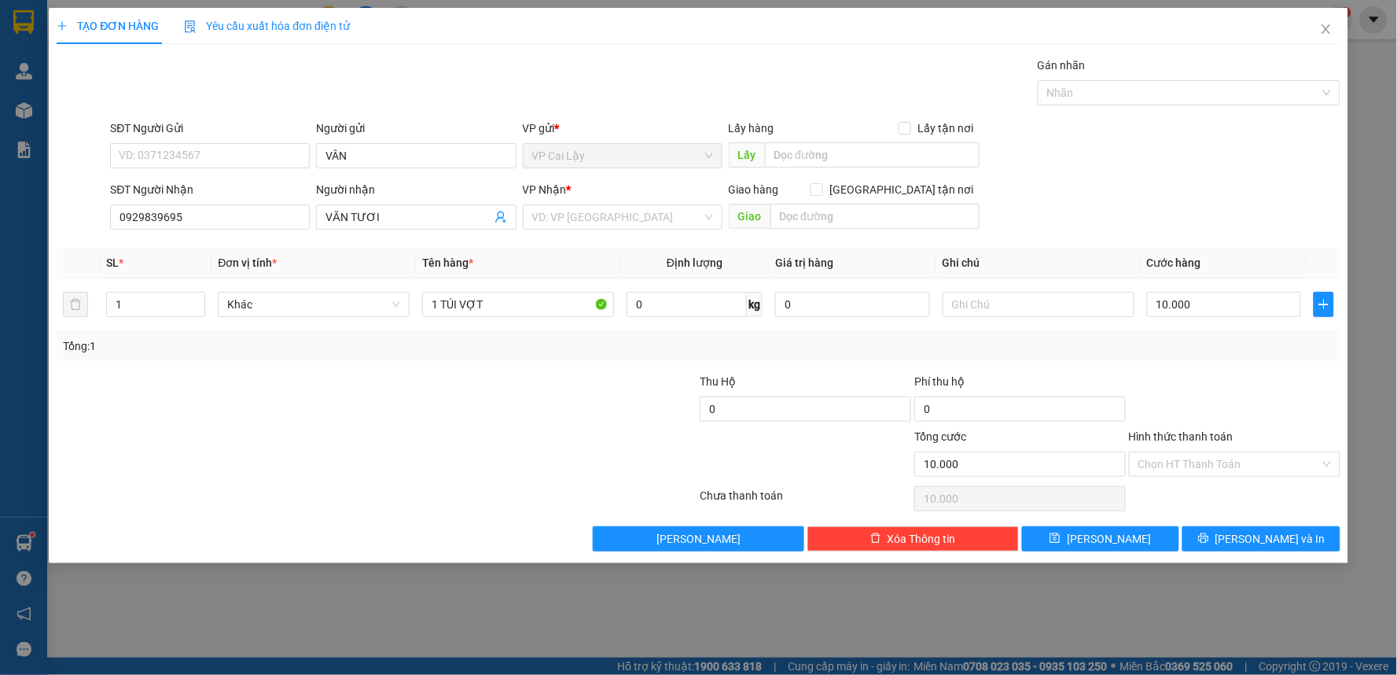
click at [1170, 359] on div "Tổng: 1" at bounding box center [699, 346] width 1284 height 30
drag, startPoint x: 1230, startPoint y: 458, endPoint x: 1229, endPoint y: 466, distance: 8.8
click at [1230, 462] on input "Hình thức thanh toán" at bounding box center [1229, 464] width 182 height 24
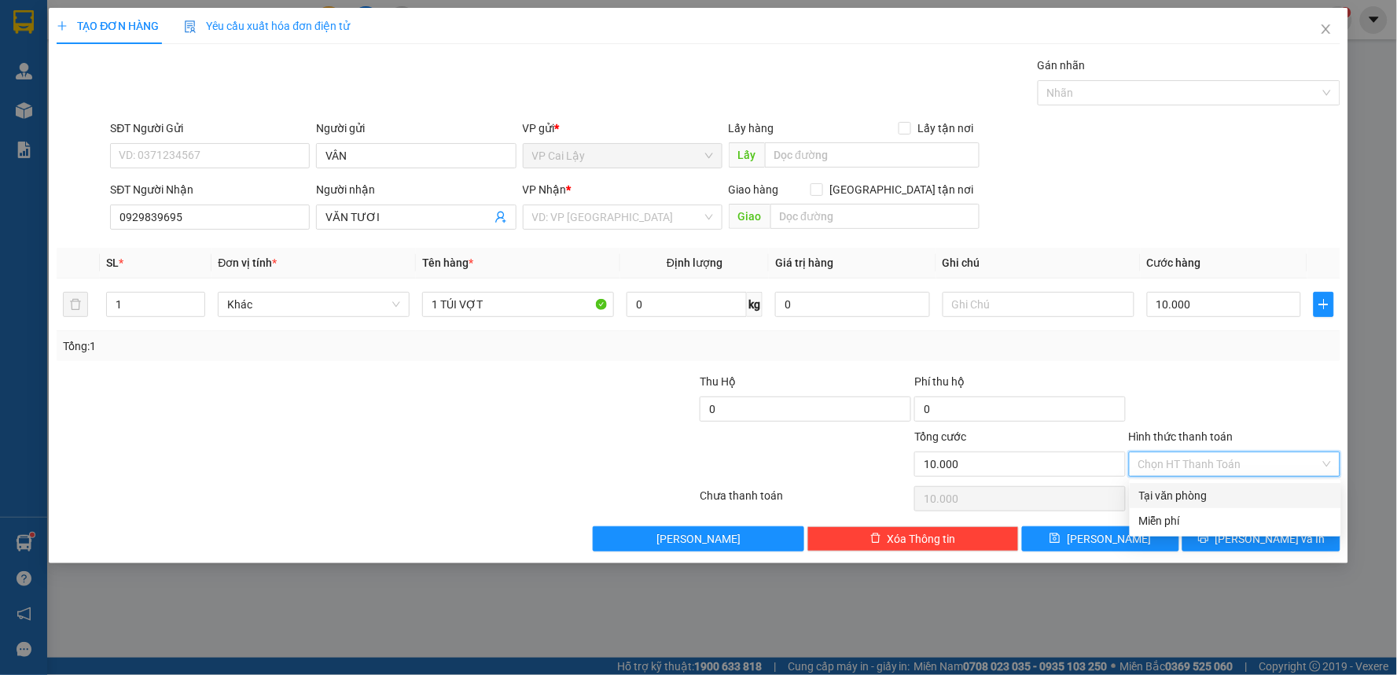
drag, startPoint x: 1195, startPoint y: 373, endPoint x: 1228, endPoint y: 446, distance: 79.5
click at [1197, 376] on div at bounding box center [1234, 400] width 215 height 55
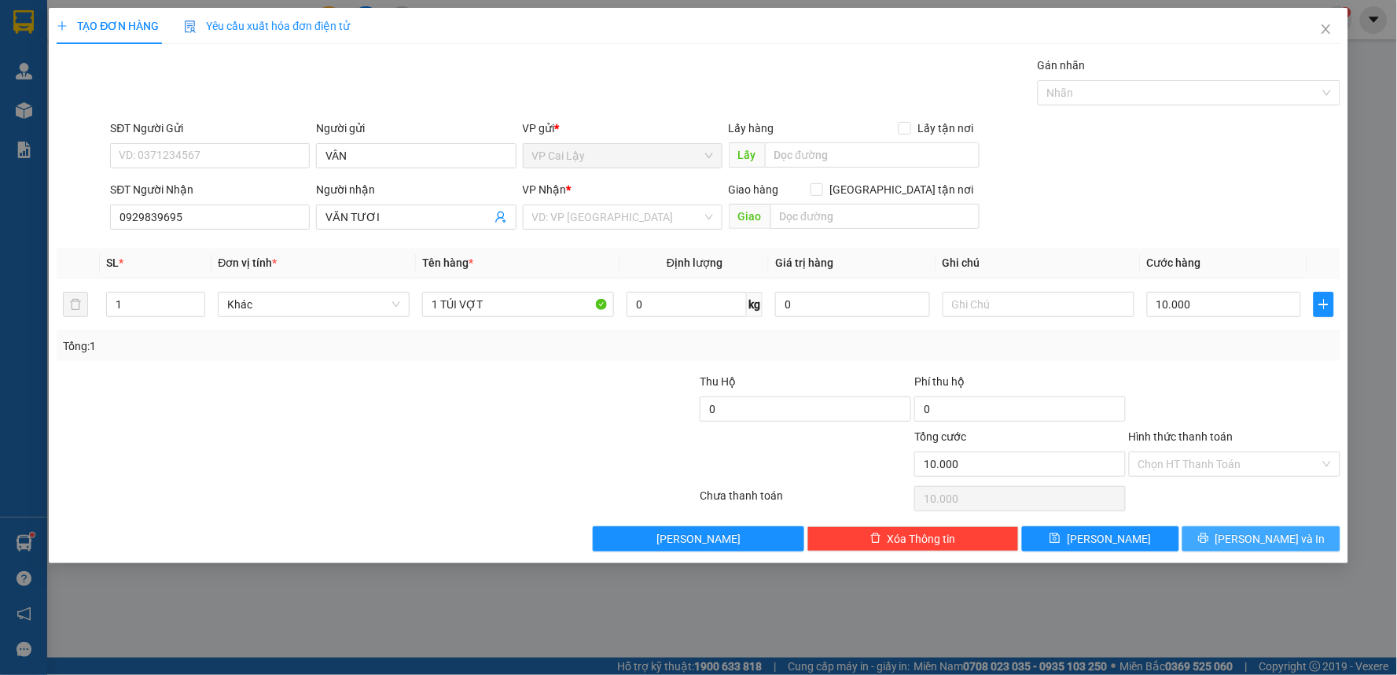
click at [1209, 543] on icon "printer" at bounding box center [1203, 537] width 11 height 11
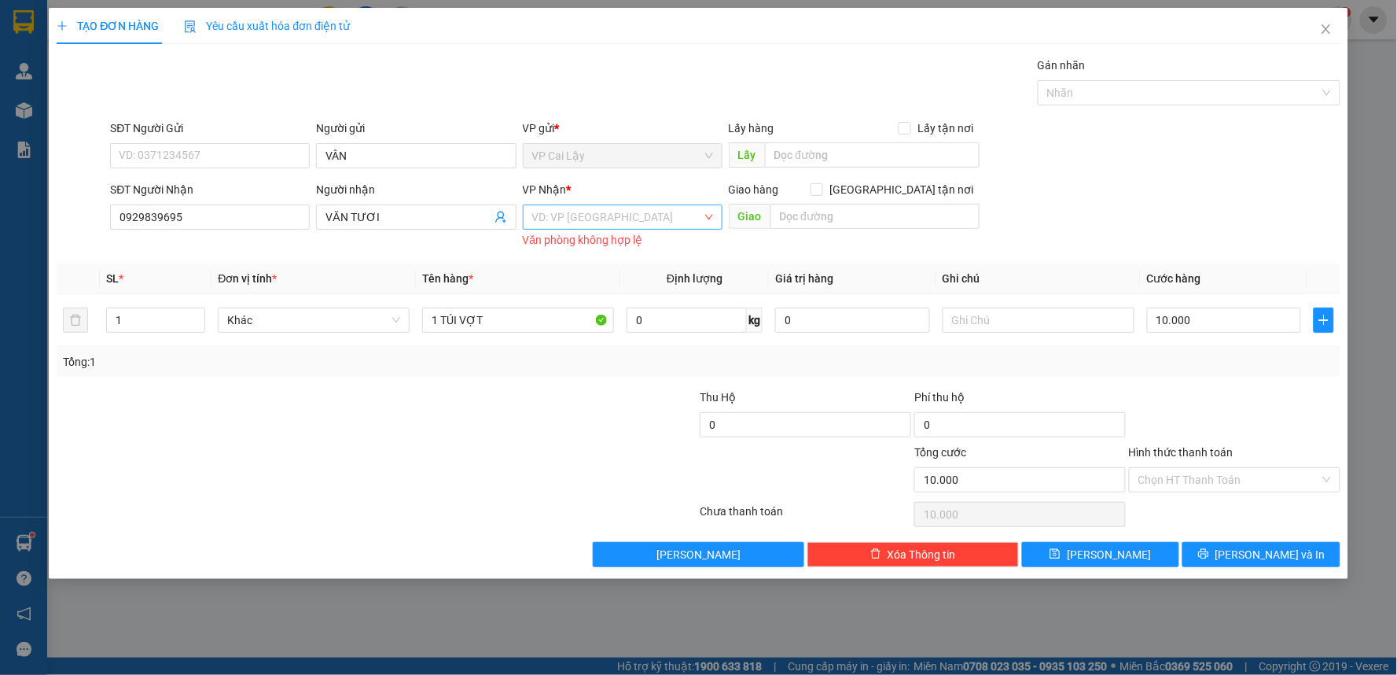
click at [583, 215] on input "search" at bounding box center [617, 217] width 170 height 24
click at [574, 265] on div "VP Cái Bè" at bounding box center [622, 273] width 181 height 17
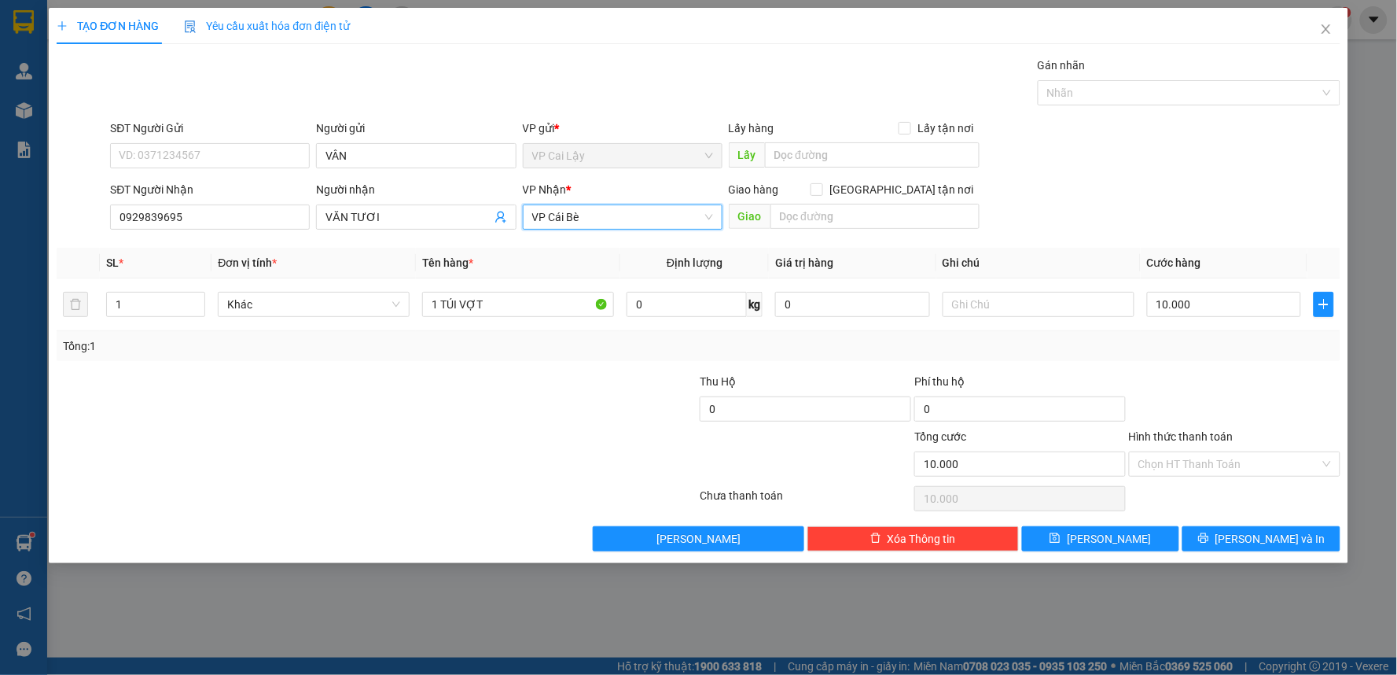
click at [406, 140] on div "Người gửi" at bounding box center [416, 131] width 200 height 24
click at [401, 152] on input "VÂN" at bounding box center [416, 155] width 200 height 25
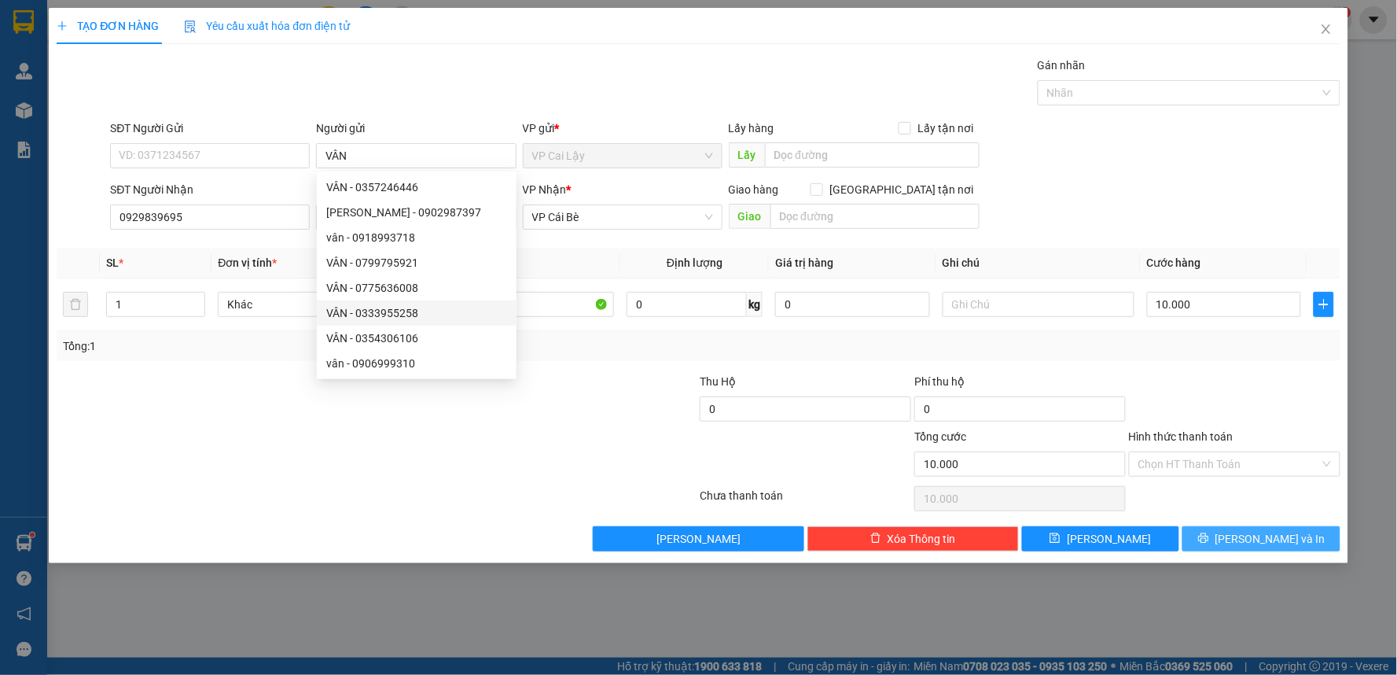
click at [1256, 542] on span "[PERSON_NAME] và In" at bounding box center [1270, 538] width 110 height 17
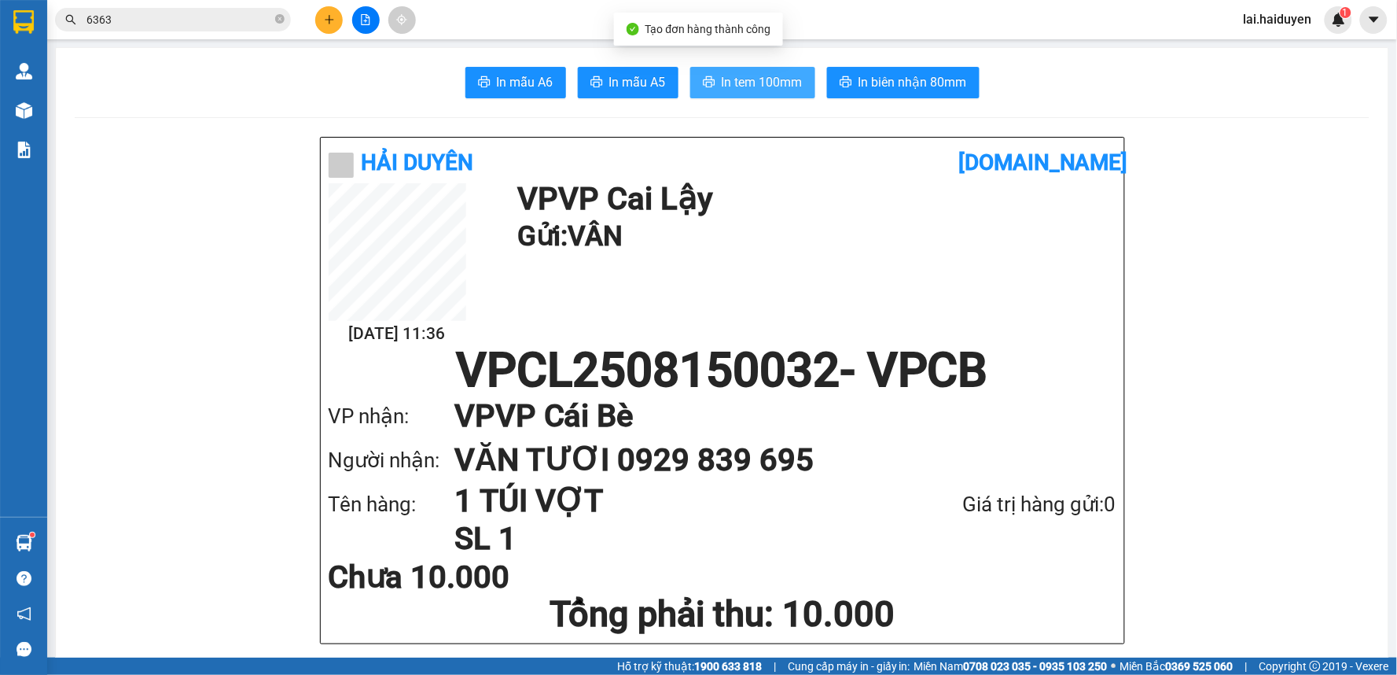
click at [750, 71] on button "In tem 100mm" at bounding box center [752, 82] width 125 height 31
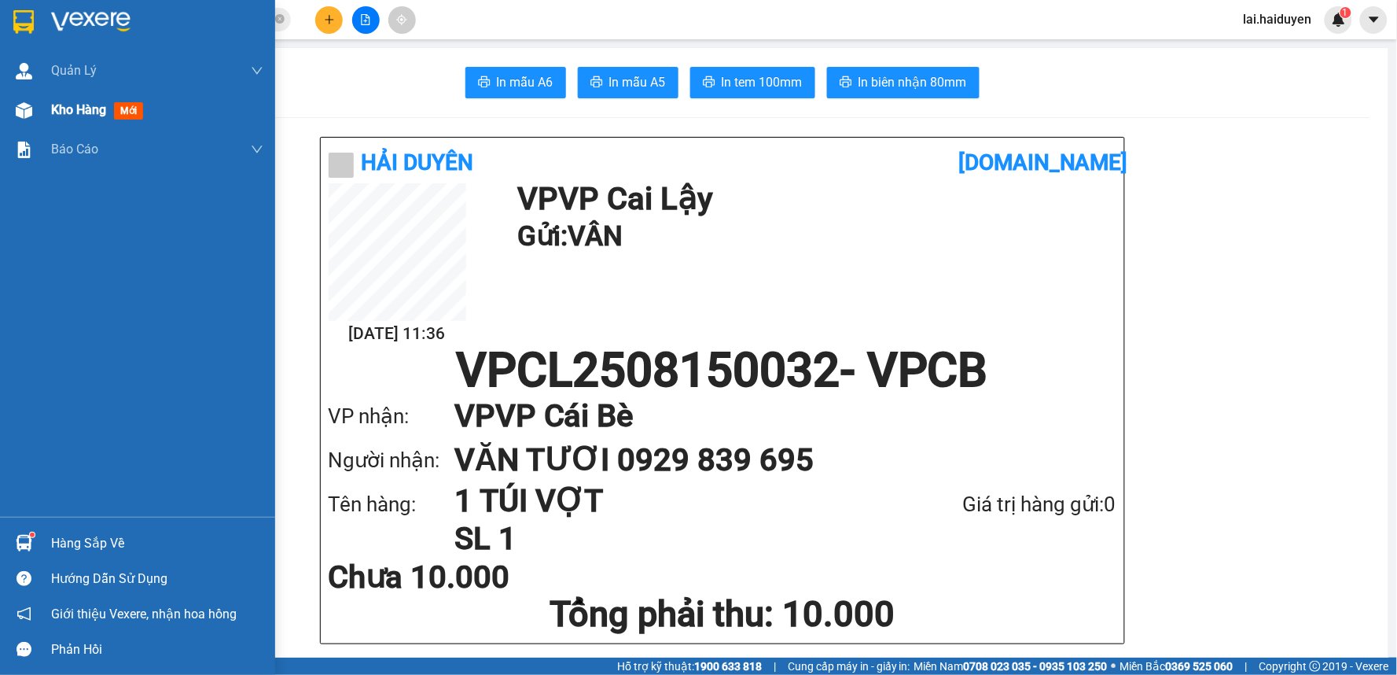
click at [32, 99] on div at bounding box center [24, 111] width 28 height 28
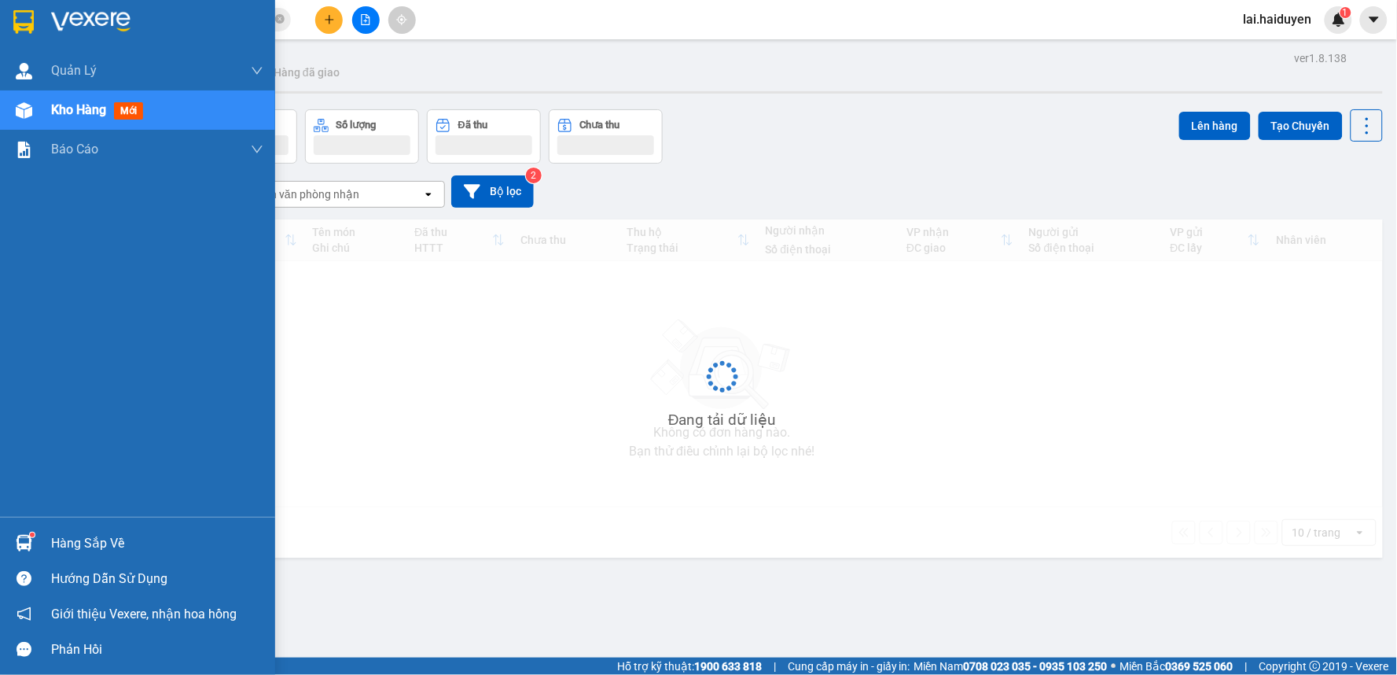
click at [32, 99] on div at bounding box center [24, 111] width 28 height 28
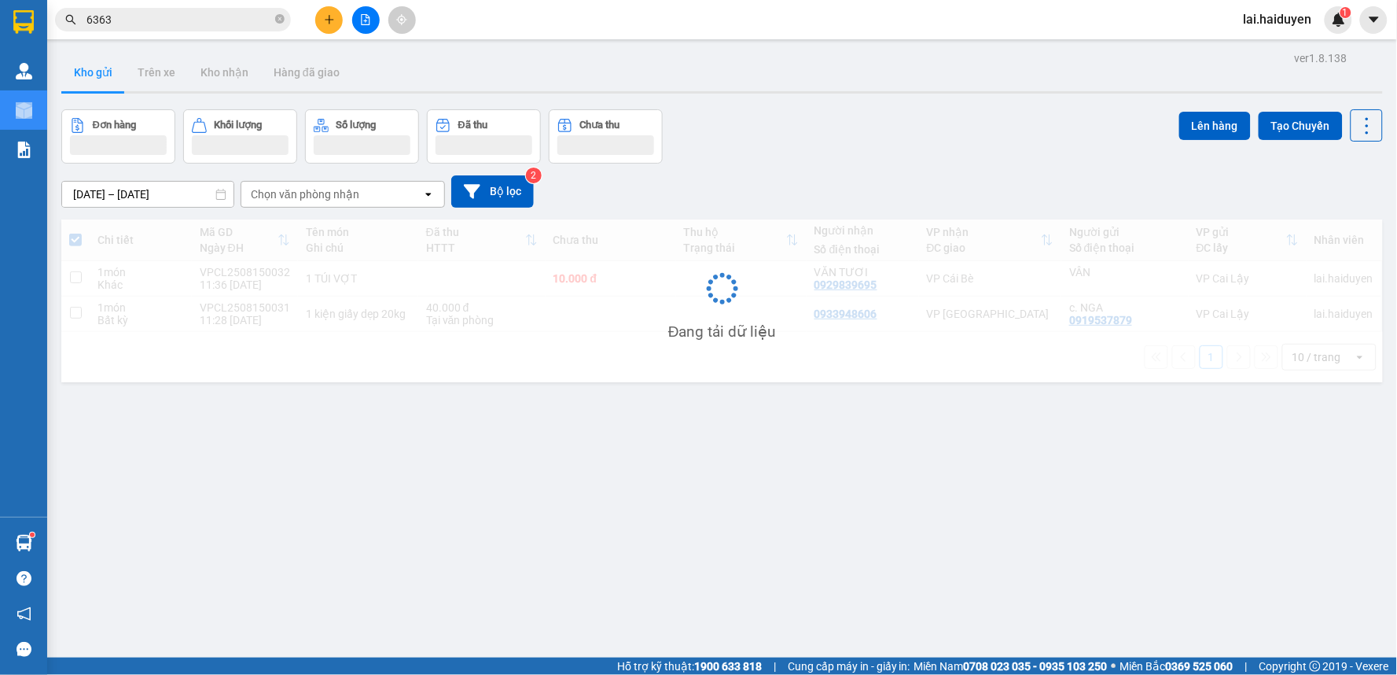
drag, startPoint x: 897, startPoint y: 417, endPoint x: 757, endPoint y: 415, distance: 140.0
click at [895, 418] on div "ver 1.8.138 Kho gửi Trên xe Kho nhận Hàng đã giao Đơn hàng Khối lượng Số lượng …" at bounding box center [722, 384] width 1334 height 675
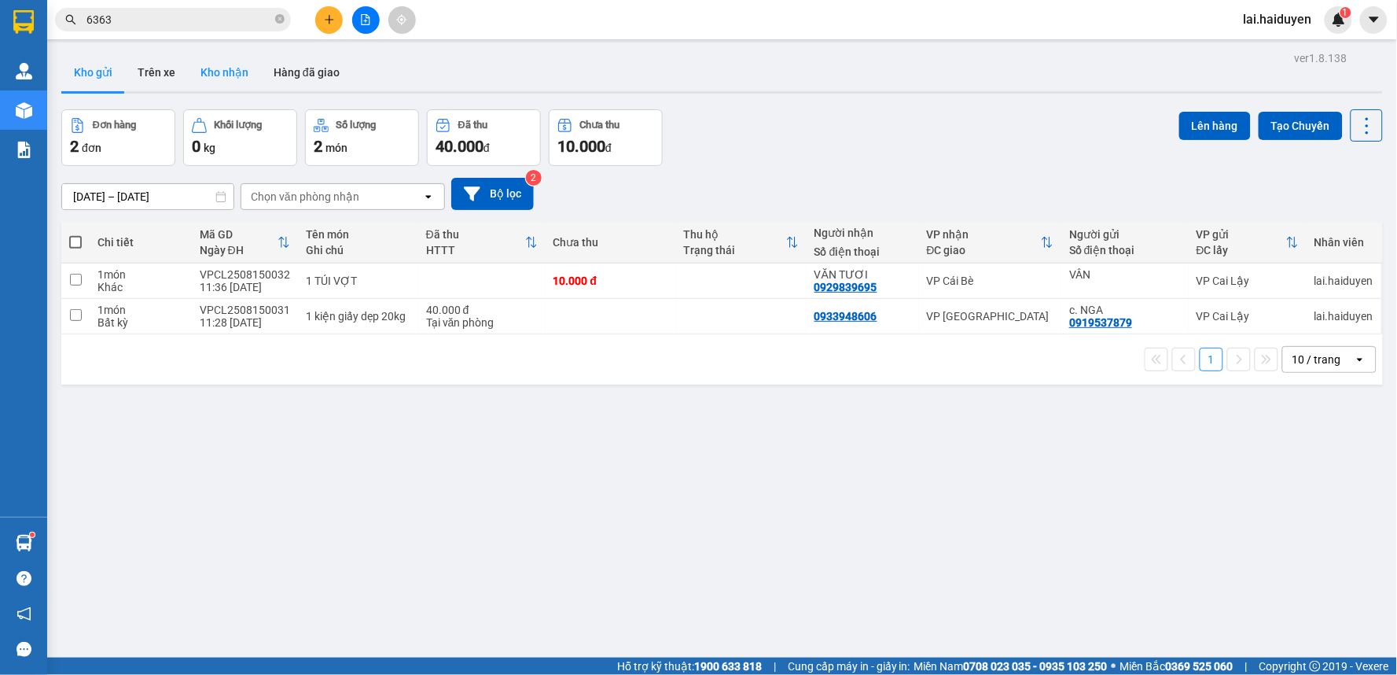
click at [223, 76] on button "Kho nhận" at bounding box center [224, 72] width 73 height 38
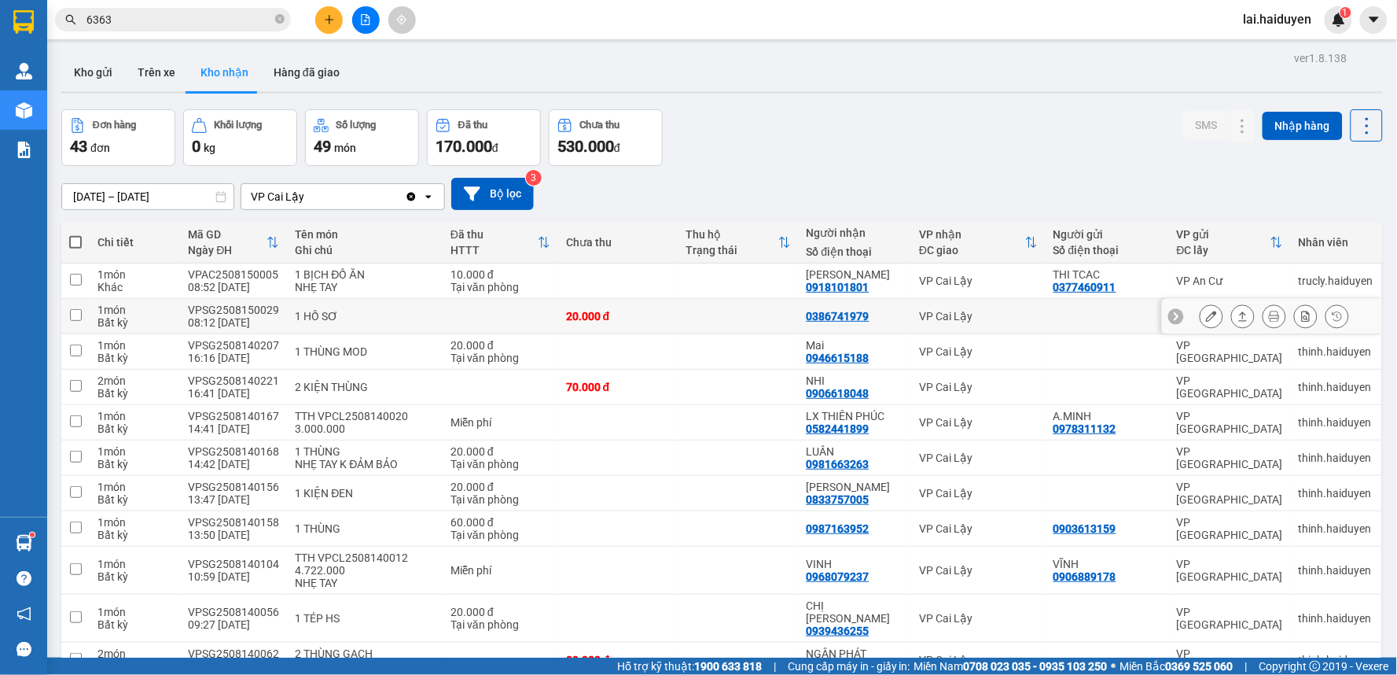
click at [1206, 313] on icon at bounding box center [1211, 316] width 11 height 11
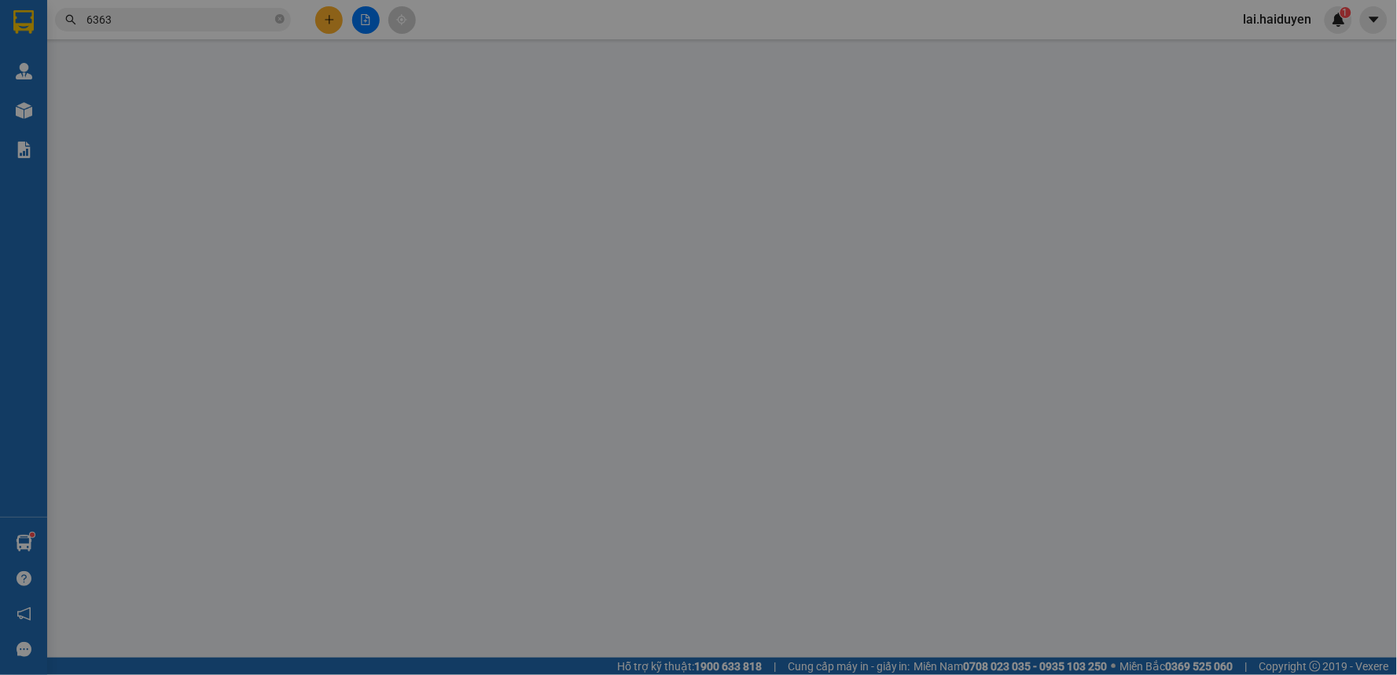
type input "0386741979"
type input "20.000"
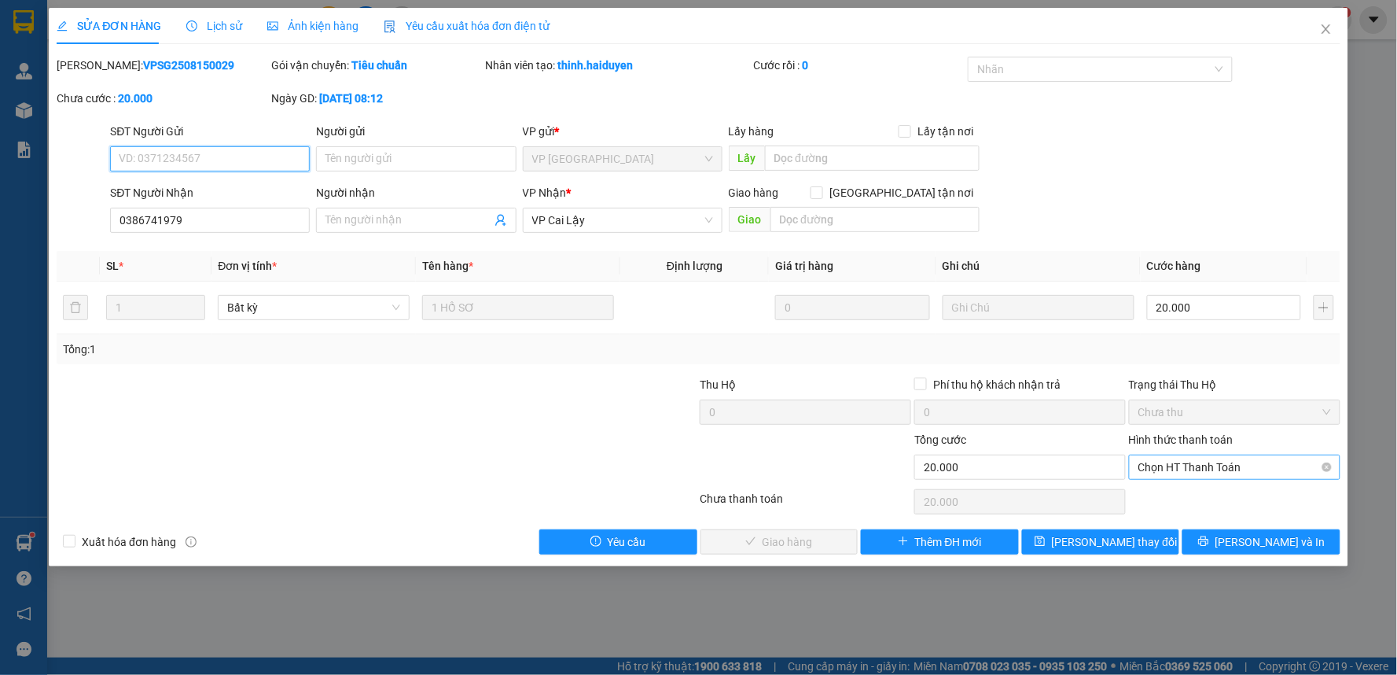
click at [1232, 464] on span "Chọn HT Thanh Toán" at bounding box center [1234, 467] width 193 height 24
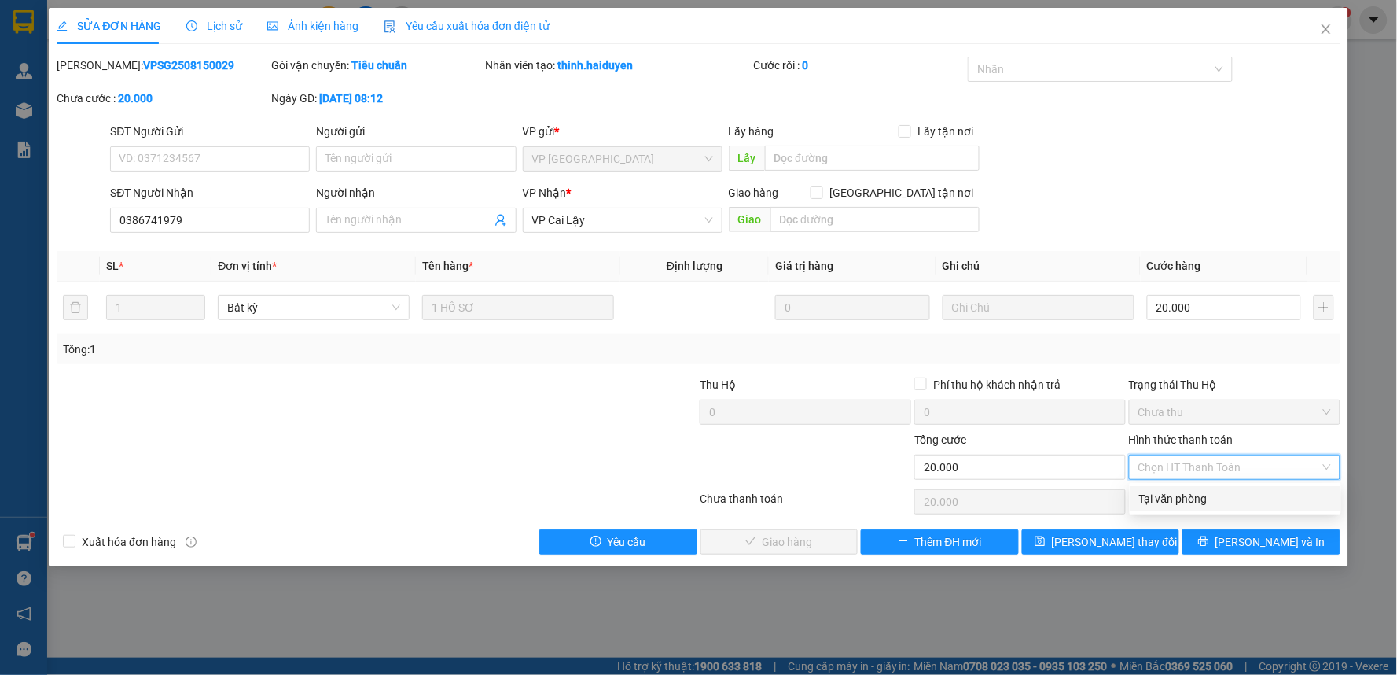
click at [1207, 498] on div "Tại văn phòng" at bounding box center [1235, 498] width 193 height 17
type input "0"
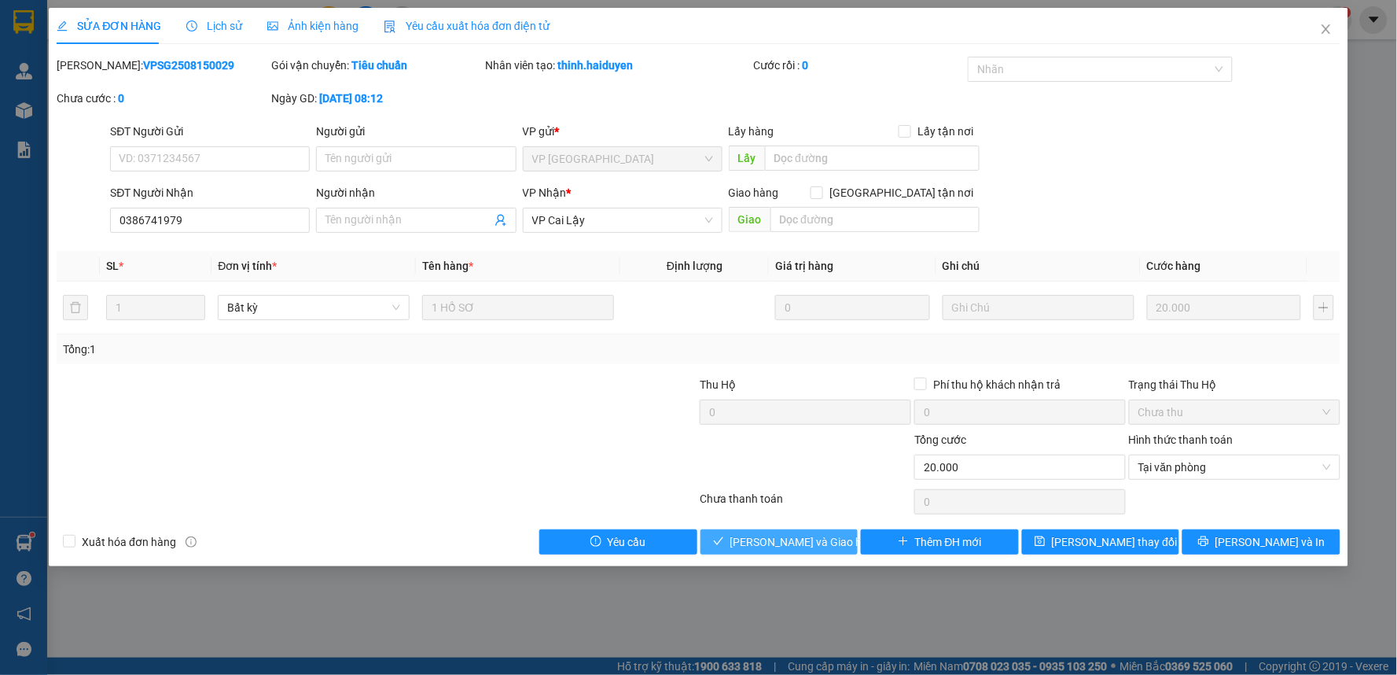
click at [796, 533] on span "Lưu và Giao hàng" at bounding box center [805, 541] width 151 height 17
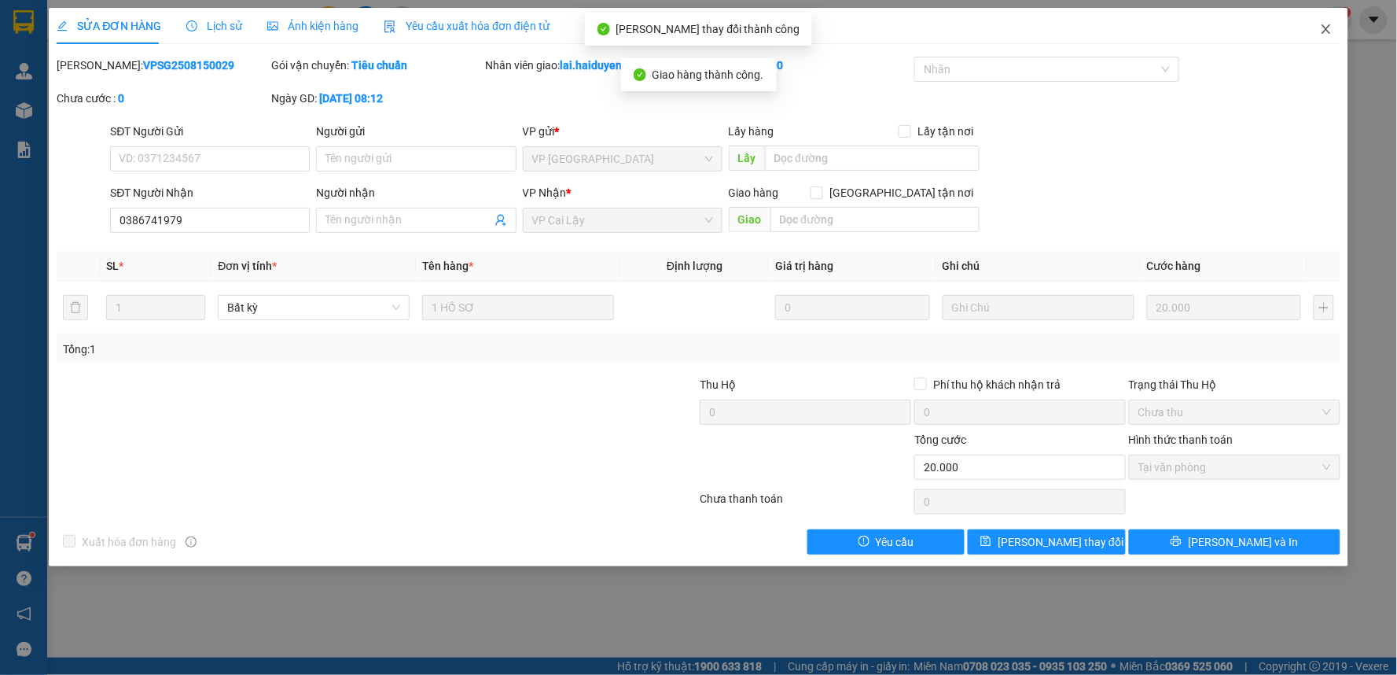
click at [1322, 27] on icon "close" at bounding box center [1326, 29] width 13 height 13
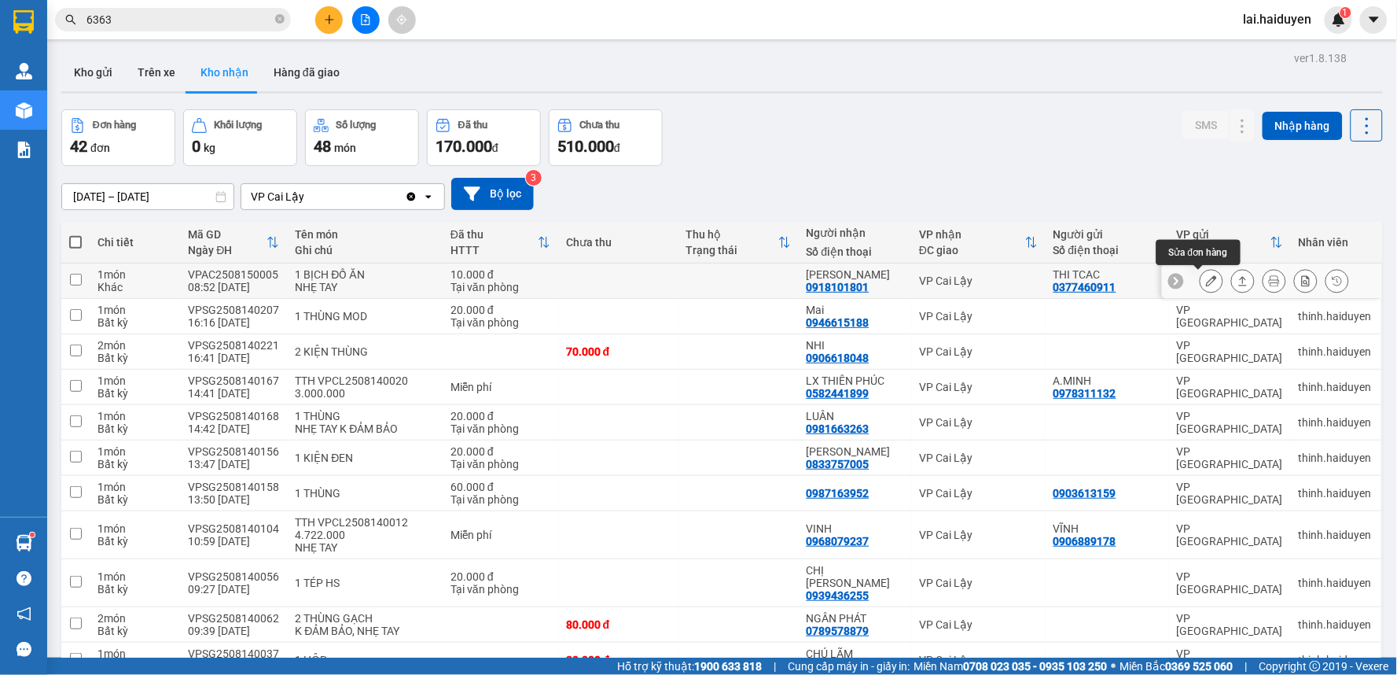
click at [1200, 274] on button at bounding box center [1211, 281] width 22 height 28
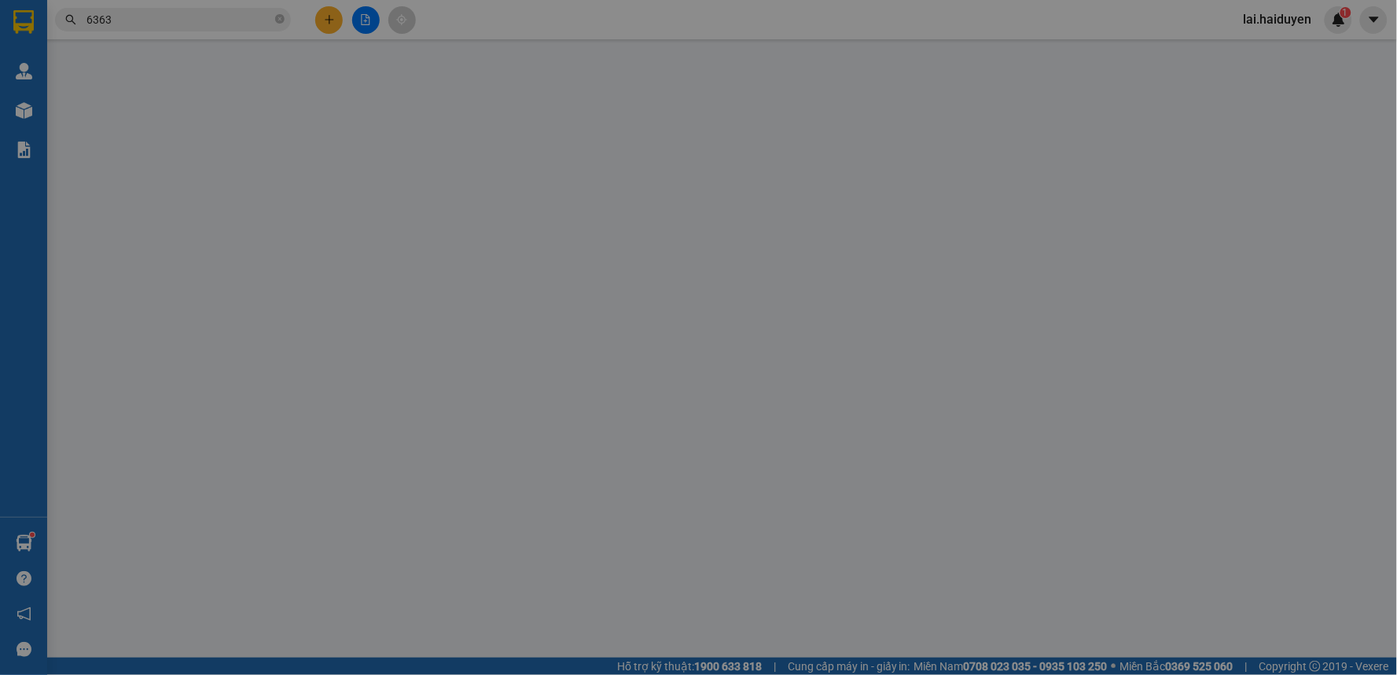
type input "0377460911"
type input "THI TCAC"
type input "0918101801"
type input "MINH THI"
type input "10.000"
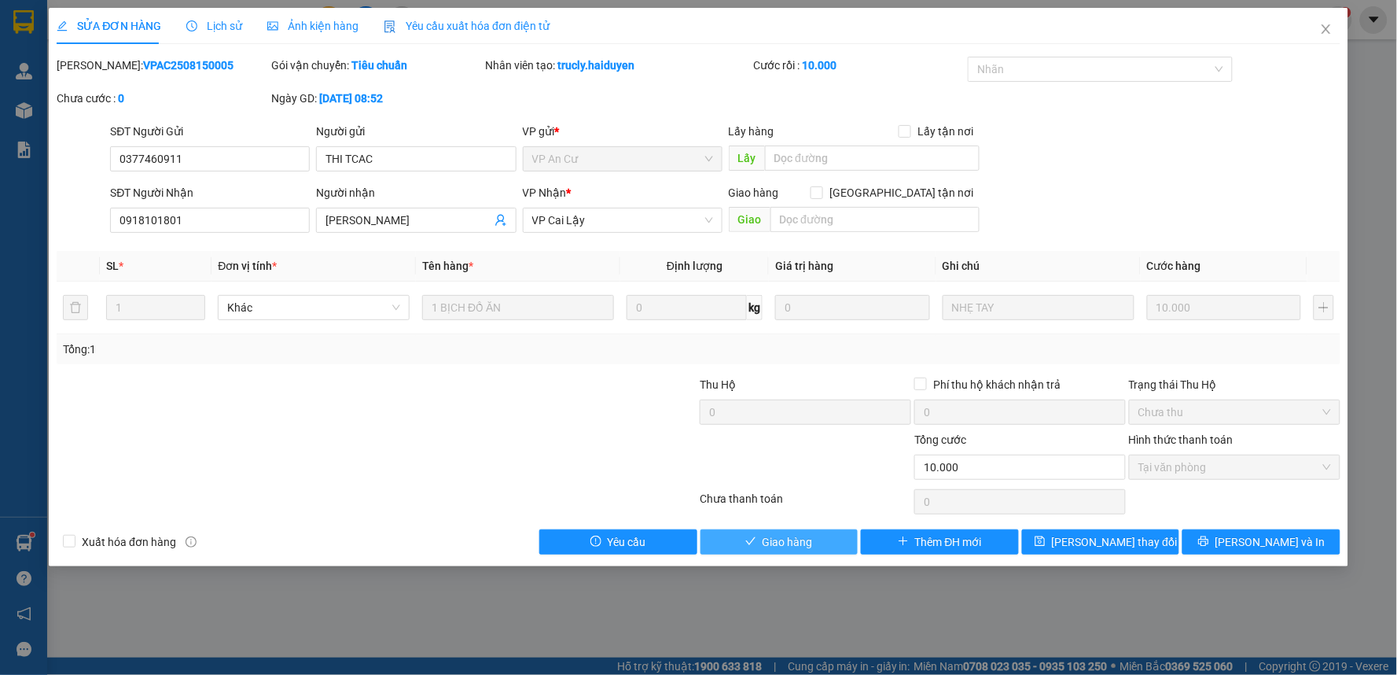
click at [757, 545] on button "Giao hàng" at bounding box center [779, 541] width 158 height 25
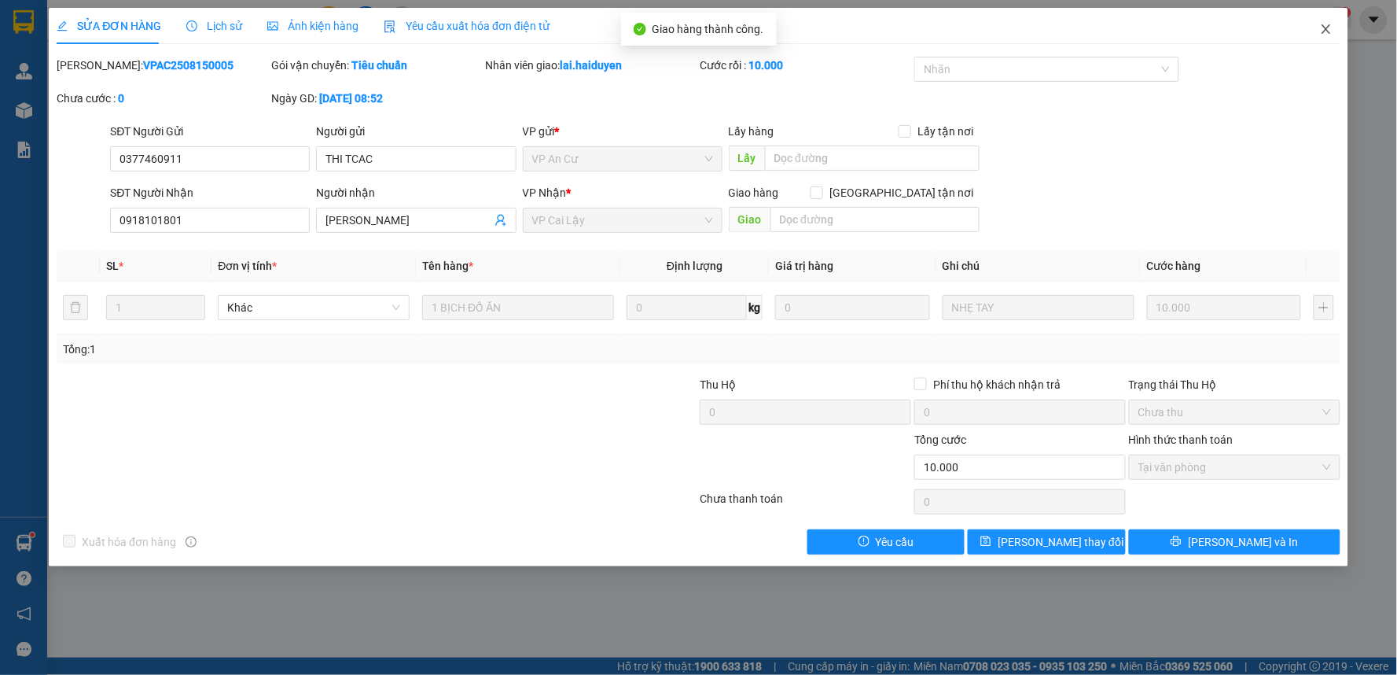
click at [1317, 29] on span "Close" at bounding box center [1326, 30] width 44 height 44
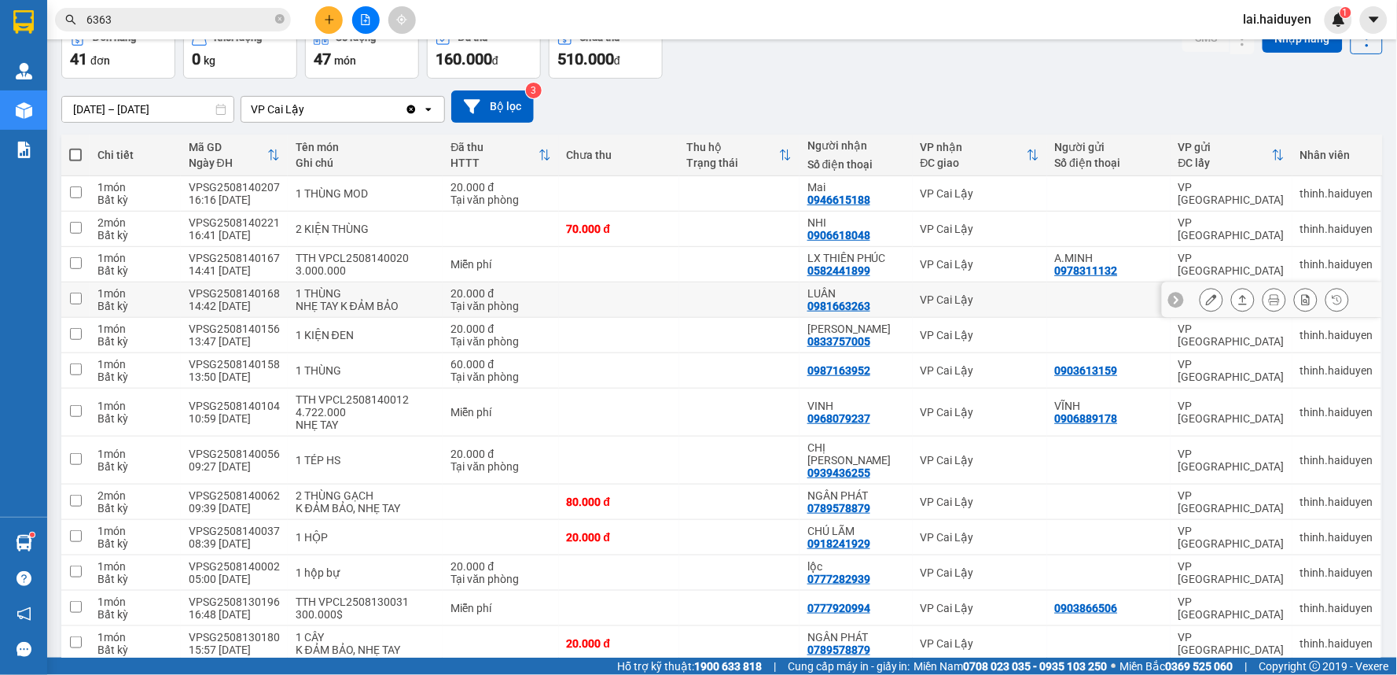
scroll to position [175, 0]
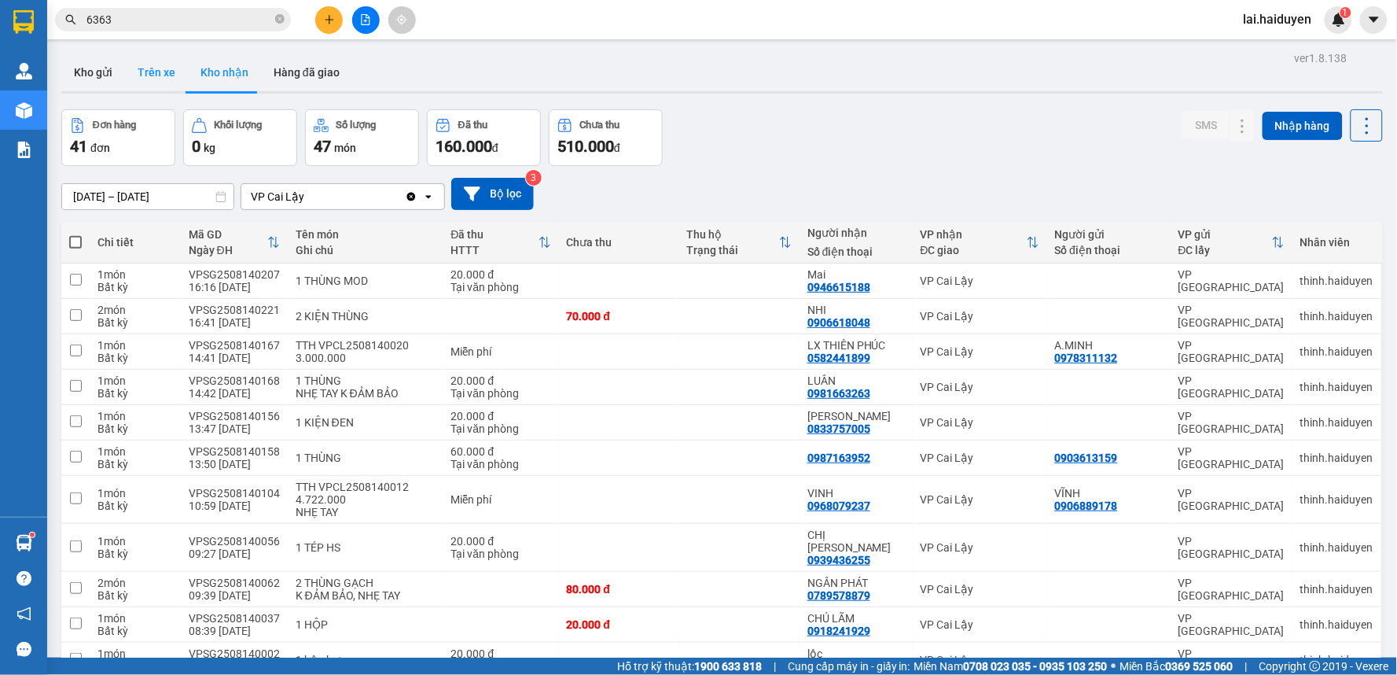
click at [142, 65] on button "Trên xe" at bounding box center [156, 72] width 63 height 38
type input "[DATE] – [DATE]"
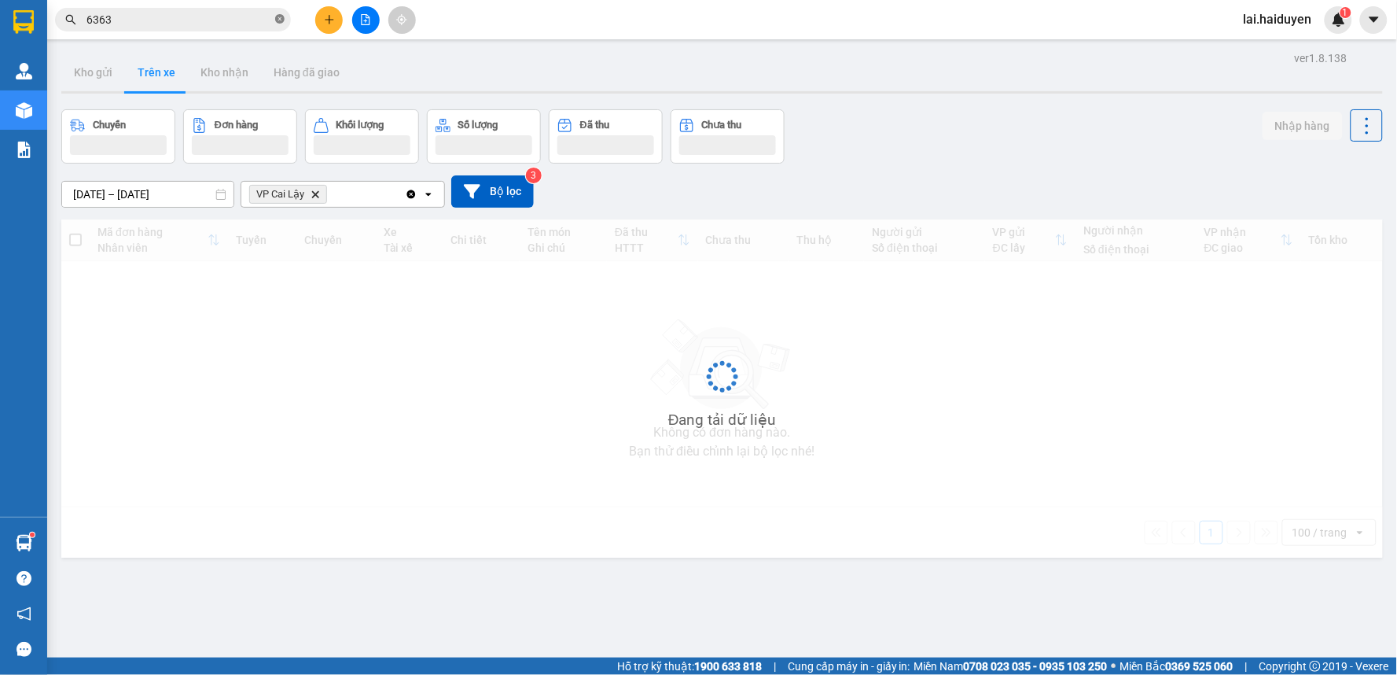
click at [281, 21] on icon "close-circle" at bounding box center [279, 18] width 9 height 9
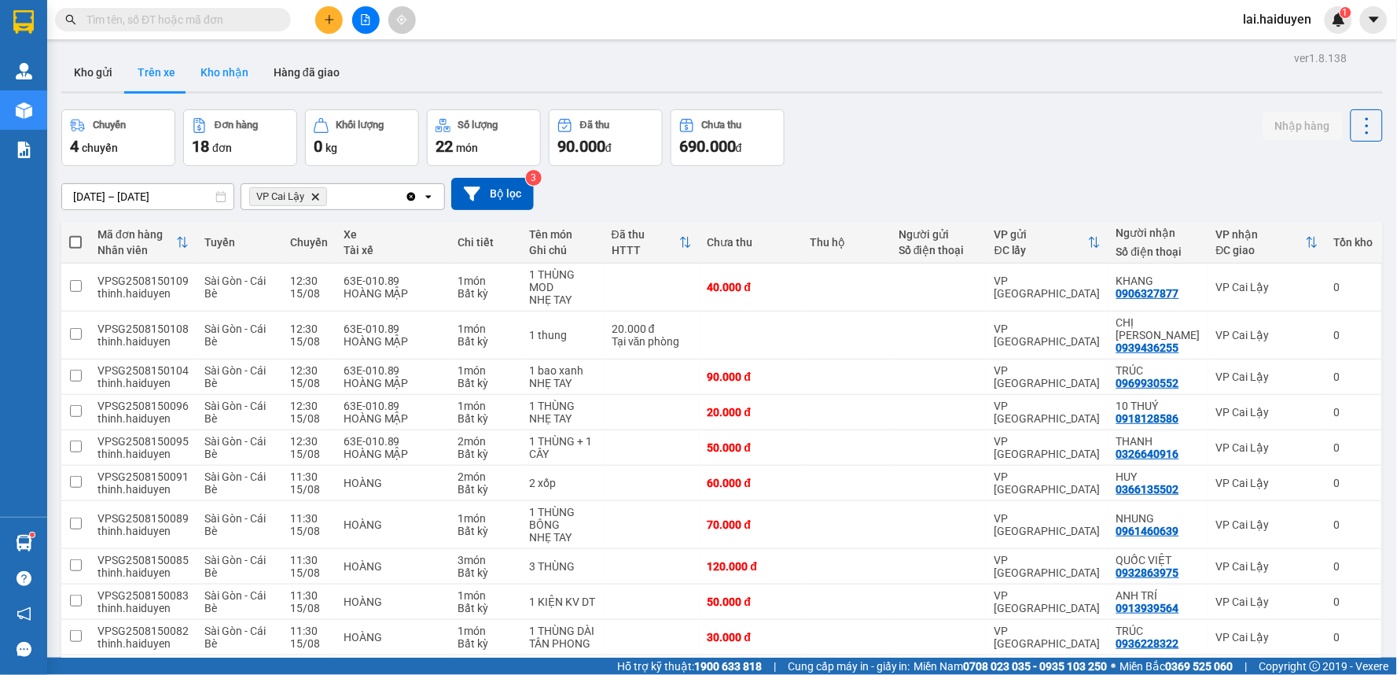
click at [224, 67] on button "Kho nhận" at bounding box center [224, 72] width 73 height 38
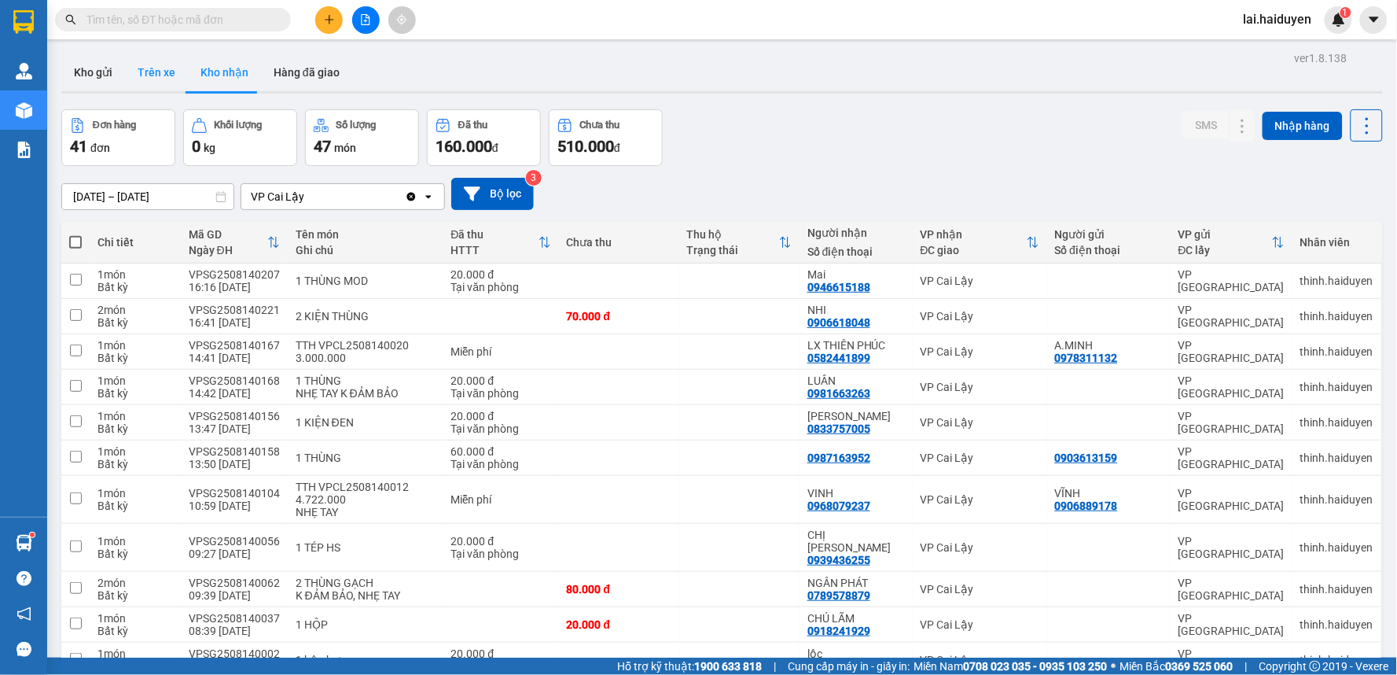
click at [174, 72] on button "Trên xe" at bounding box center [156, 72] width 63 height 38
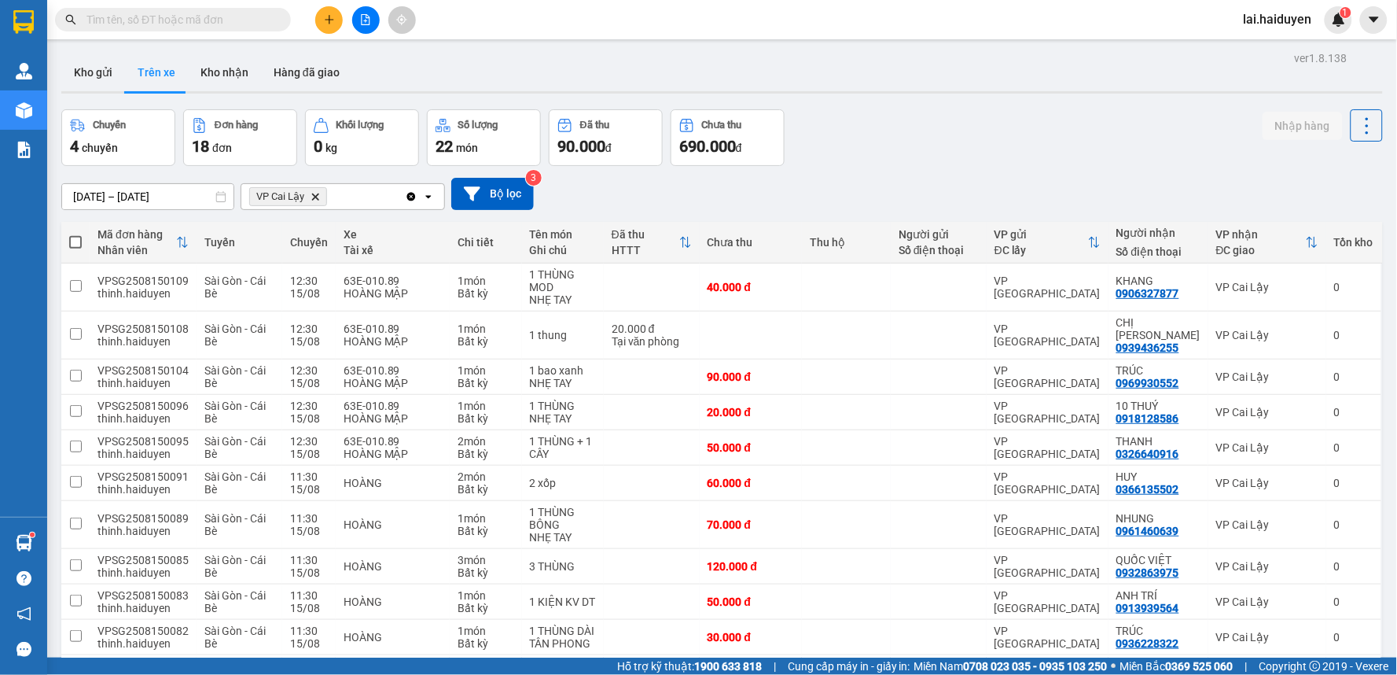
click at [181, 55] on button "Trên xe" at bounding box center [156, 72] width 63 height 38
click at [195, 58] on button "Kho nhận" at bounding box center [224, 72] width 73 height 38
type input "[DATE] – [DATE]"
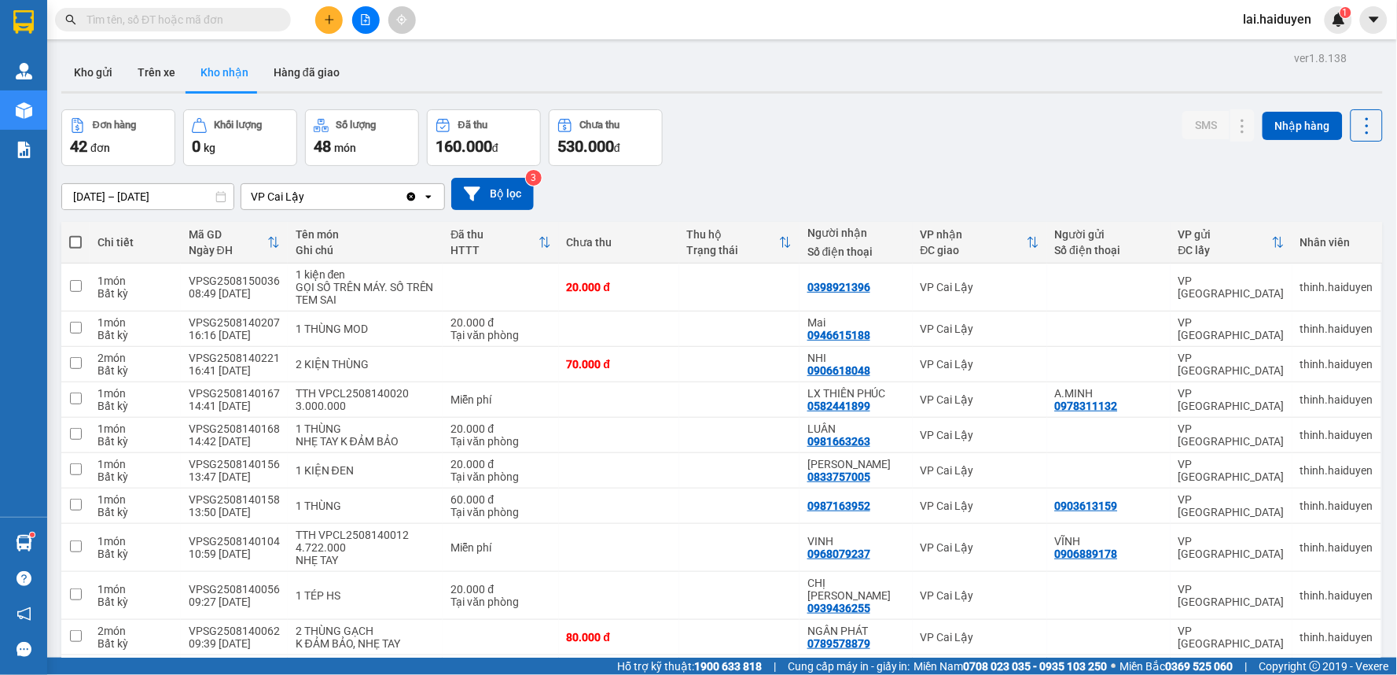
click at [332, 20] on icon "plus" at bounding box center [329, 19] width 11 height 11
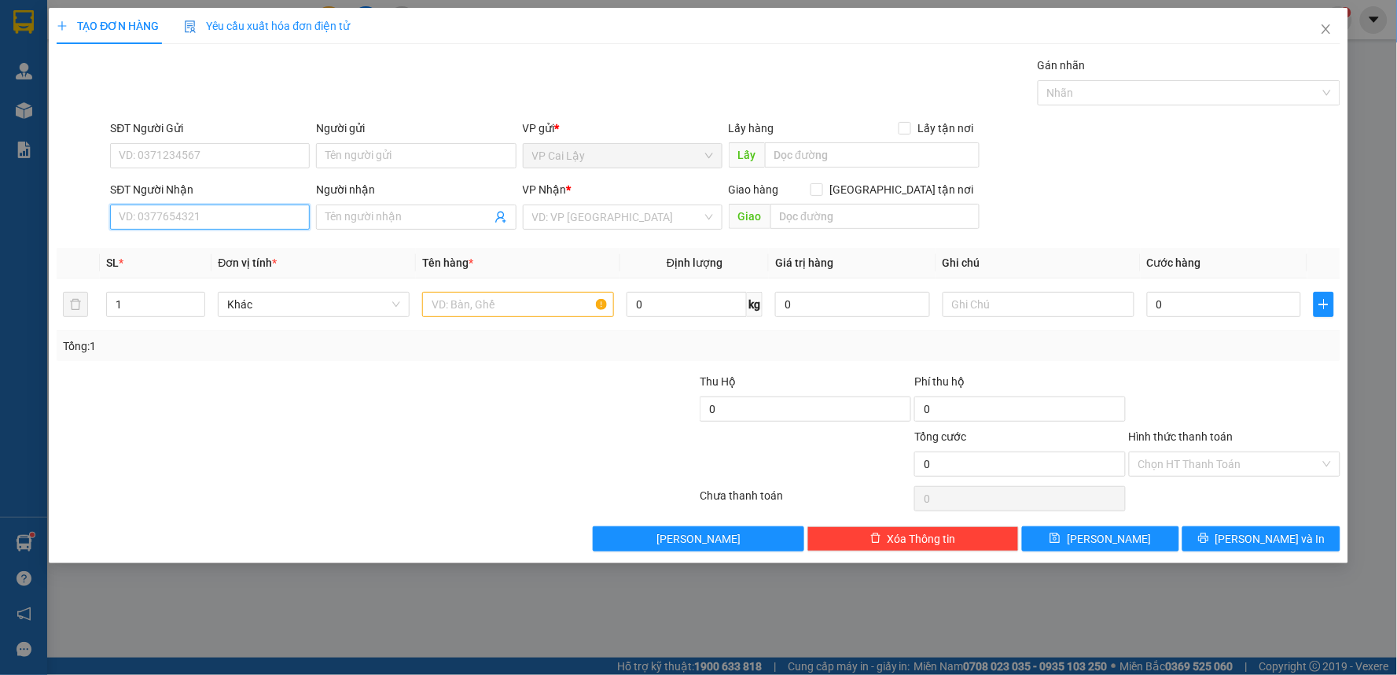
click at [229, 212] on input "SĐT Người Nhận" at bounding box center [210, 216] width 200 height 25
click at [174, 215] on input "0901324516" at bounding box center [210, 216] width 200 height 25
drag, startPoint x: 142, startPoint y: 216, endPoint x: 159, endPoint y: 219, distance: 17.5
click at [145, 216] on input "0901324516" at bounding box center [210, 216] width 200 height 25
type input "0901324516"
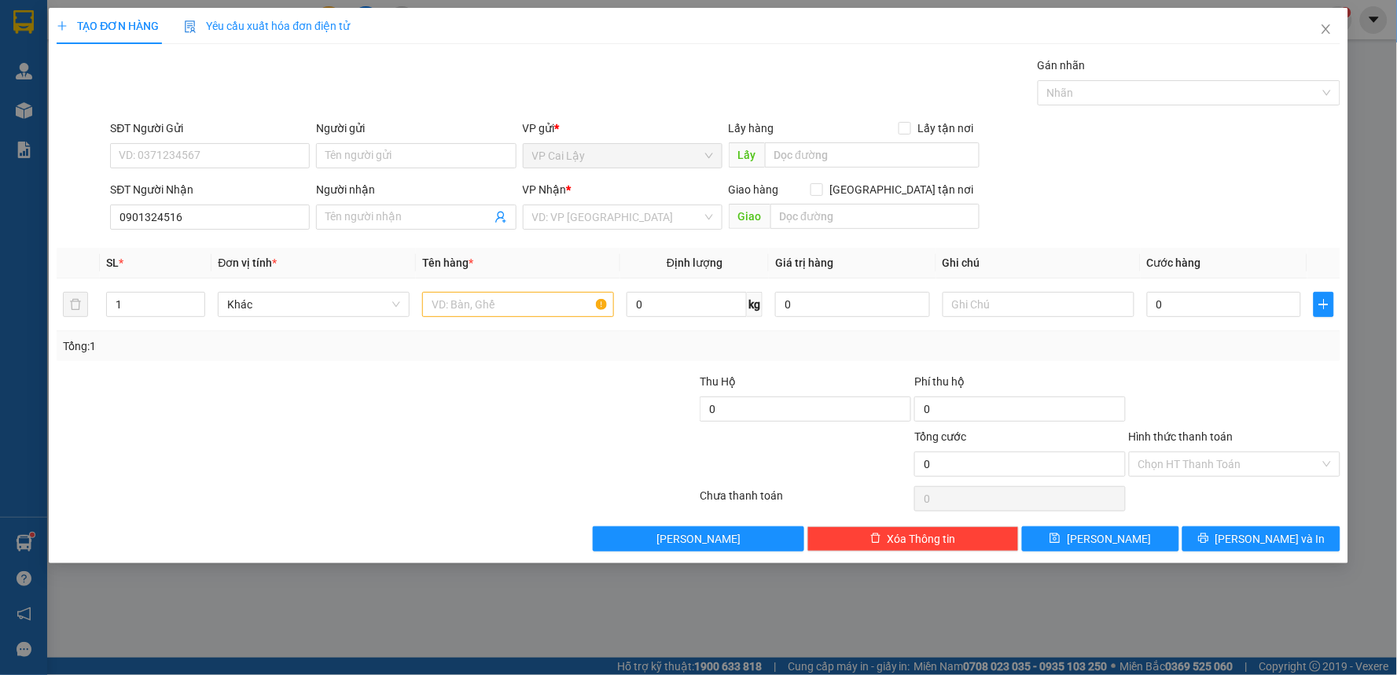
click at [366, 226] on span at bounding box center [416, 216] width 200 height 25
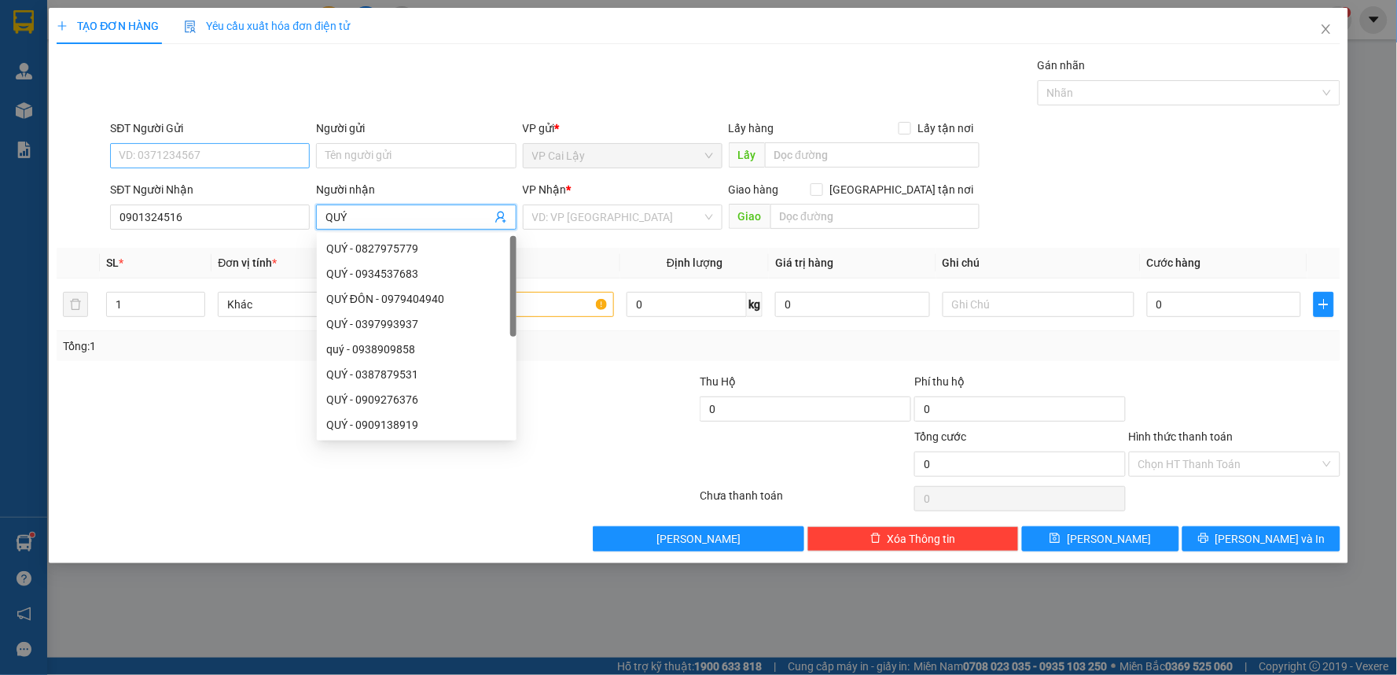
type input "QUÝ"
click at [139, 148] on input "SĐT Người Gửi" at bounding box center [210, 155] width 200 height 25
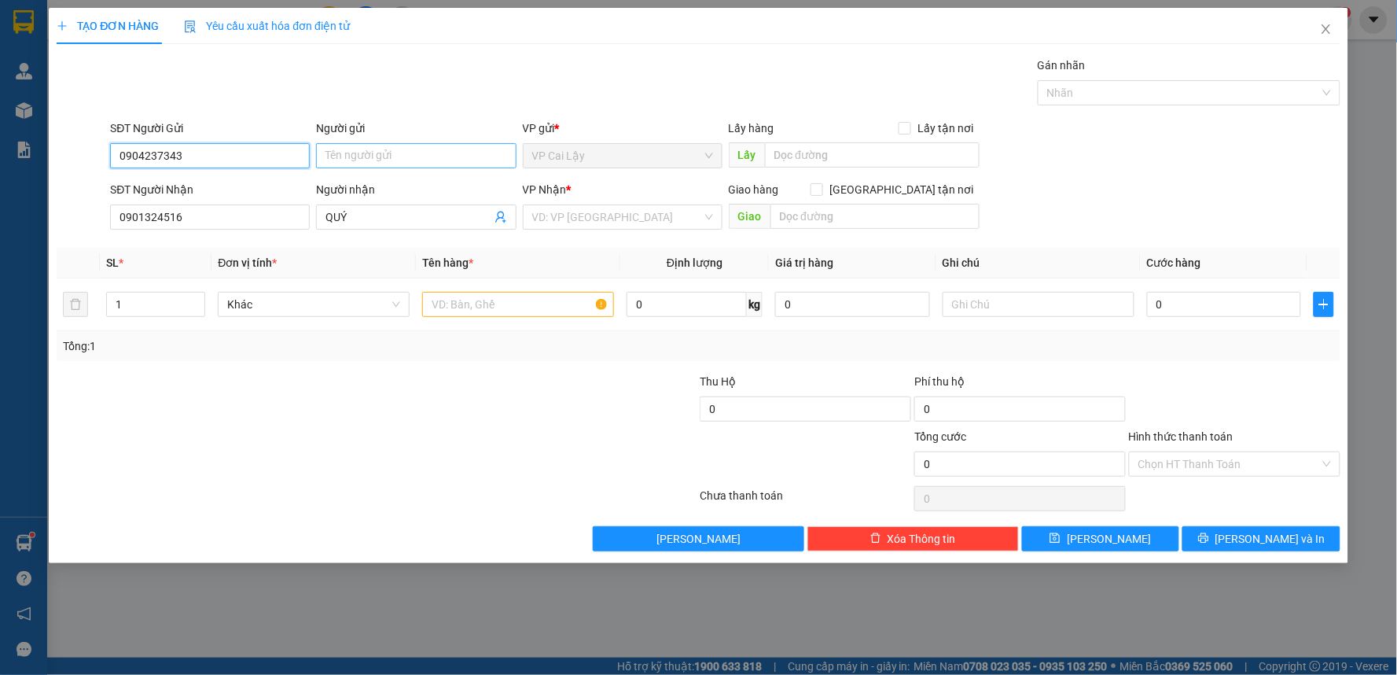
type input "0904237343"
click at [373, 146] on input "Người gửi" at bounding box center [416, 155] width 200 height 25
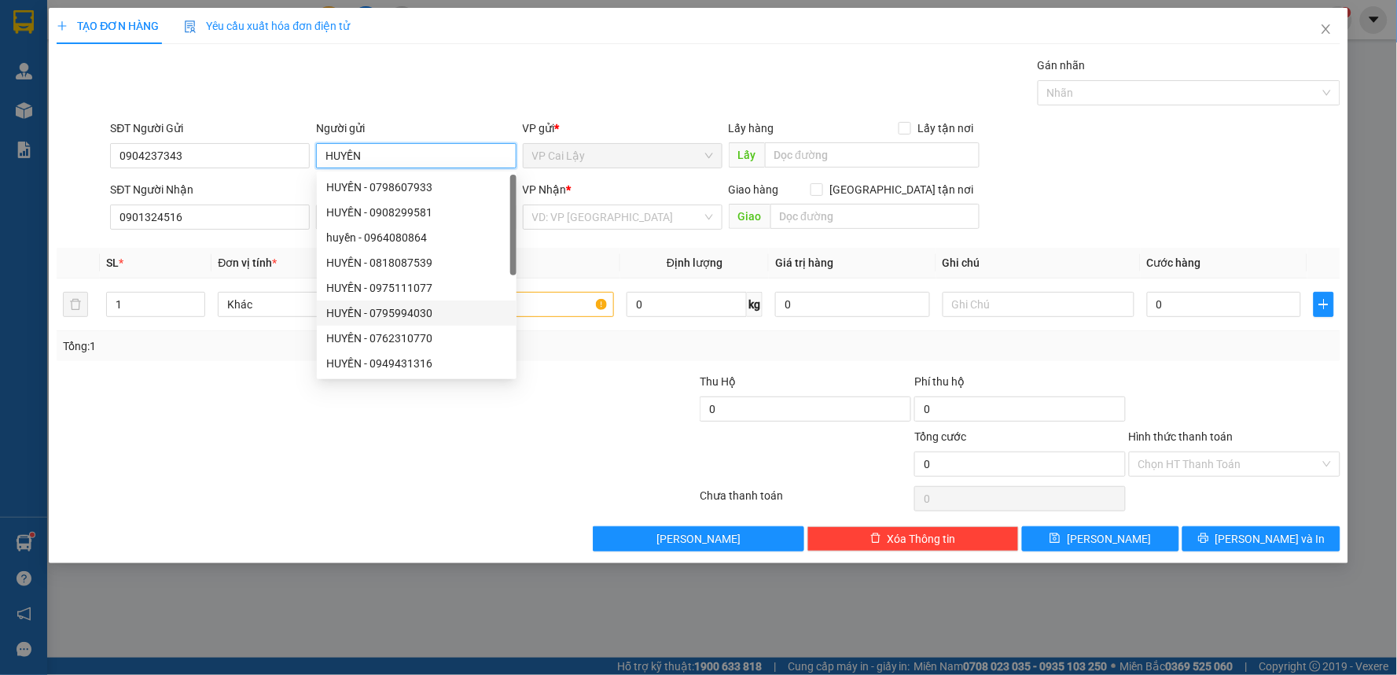
type input "HUYỀN"
click at [609, 492] on div at bounding box center [376, 498] width 643 height 31
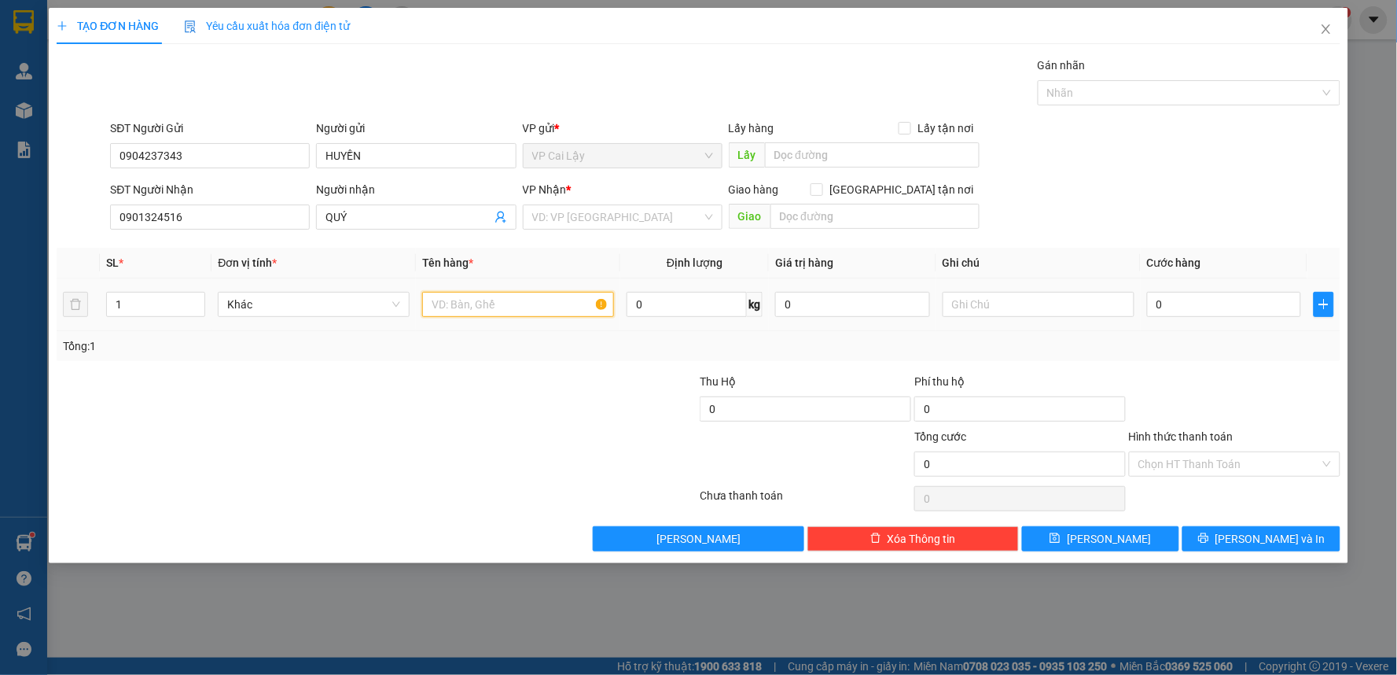
click at [546, 305] on input "text" at bounding box center [518, 304] width 192 height 25
type input "1 BỊCH ĐEN"
click at [1251, 293] on div "0" at bounding box center [1224, 304] width 155 height 31
click at [1251, 293] on input "0" at bounding box center [1224, 304] width 155 height 25
type input "3"
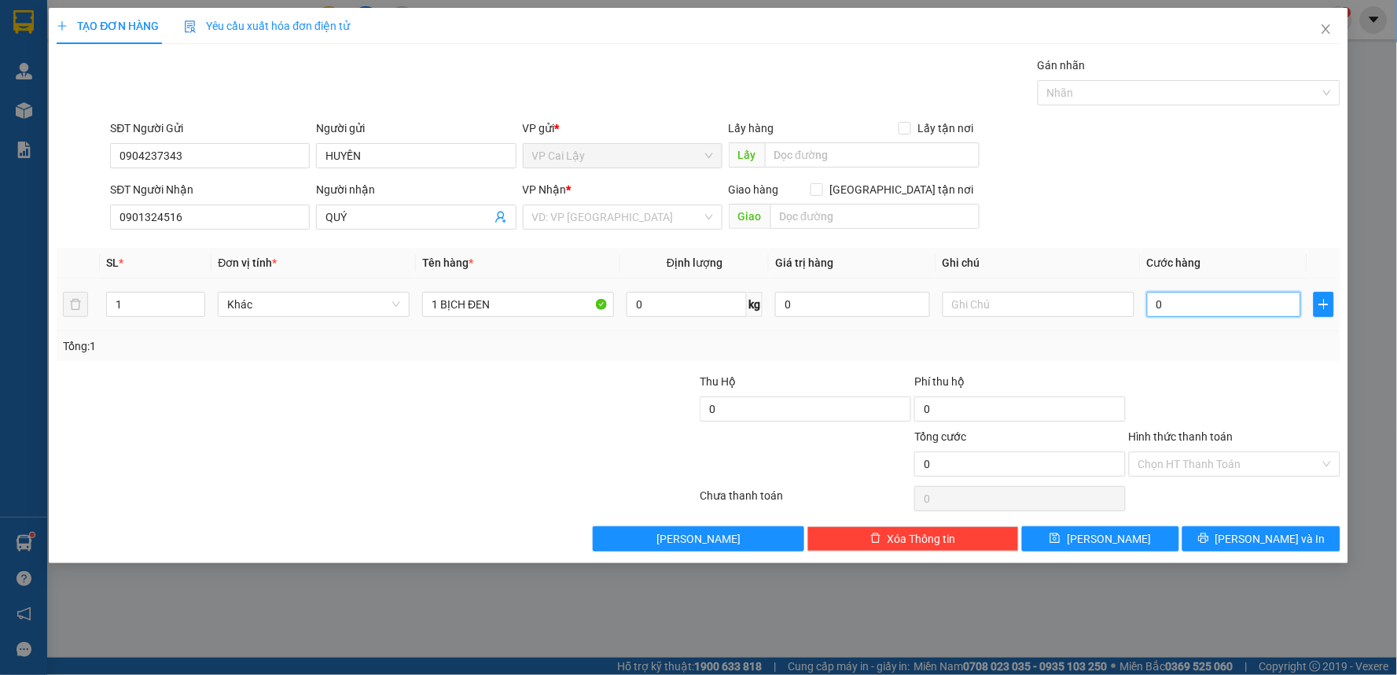
type input "3"
type input "30"
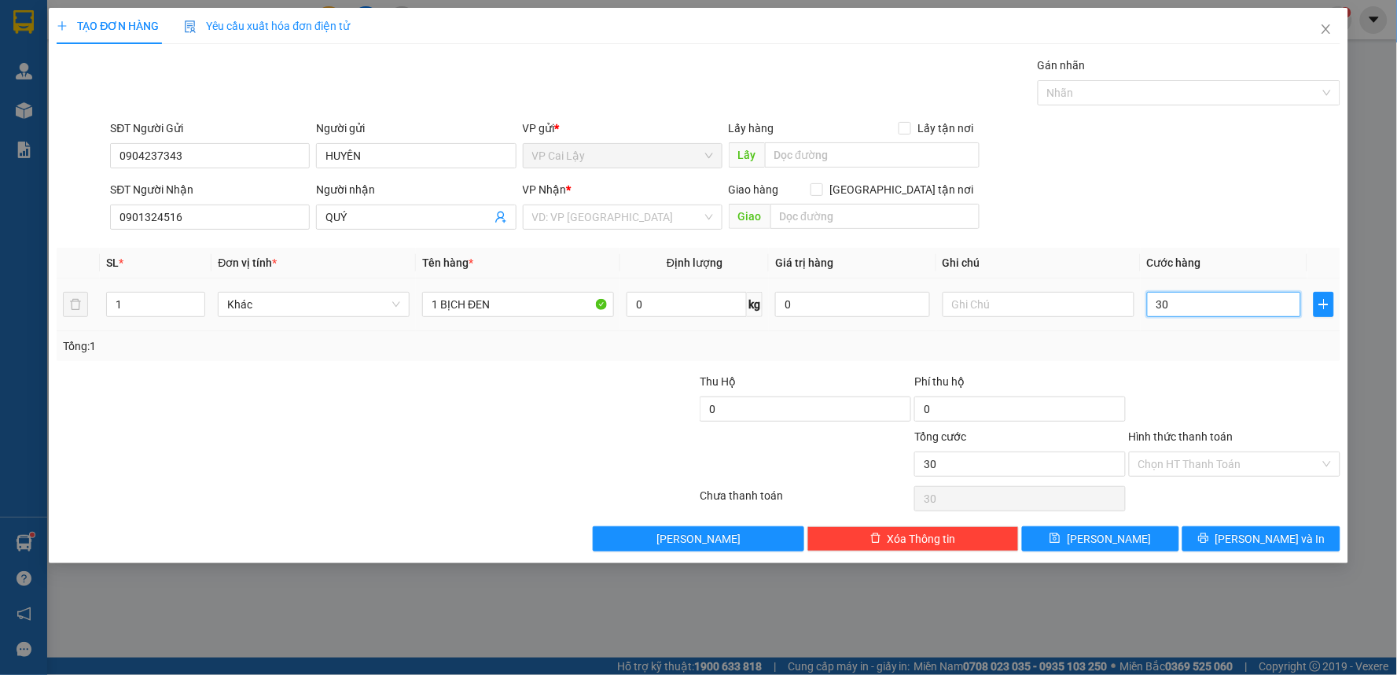
type input "3"
type input "0"
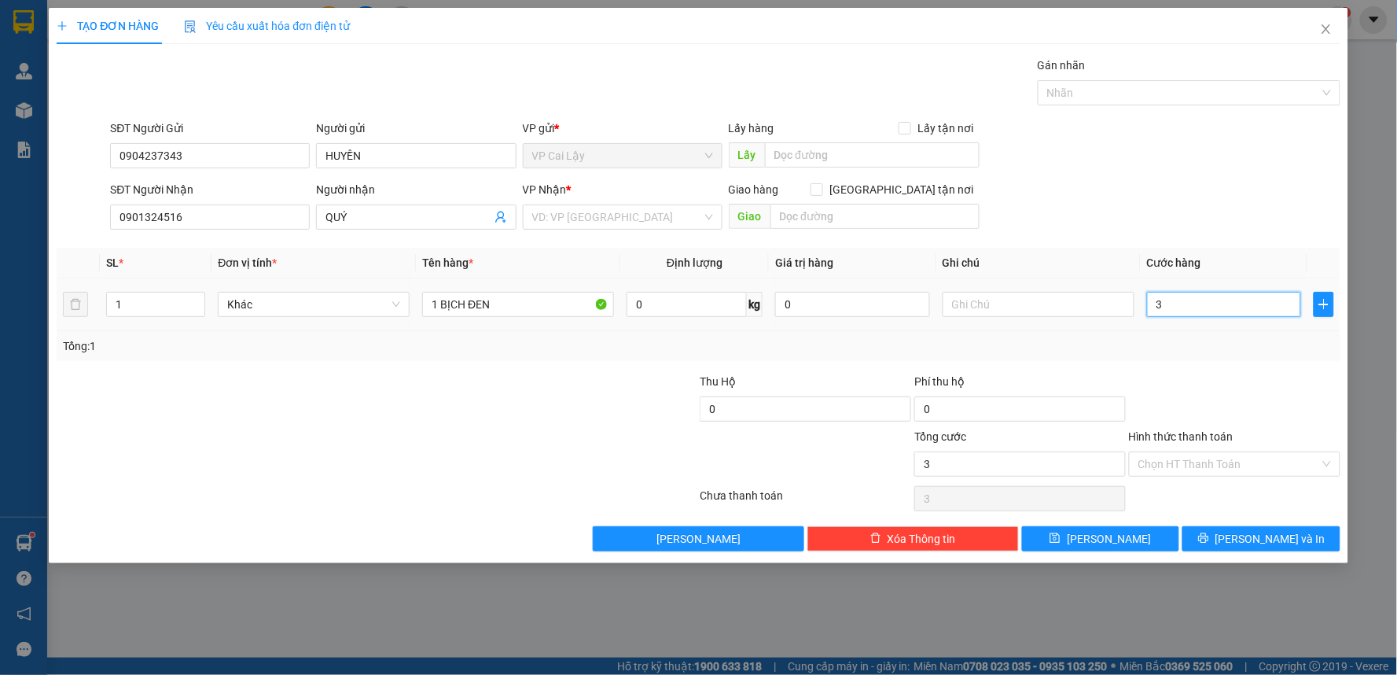
type input "0"
type input "02"
type input "2"
type input "020"
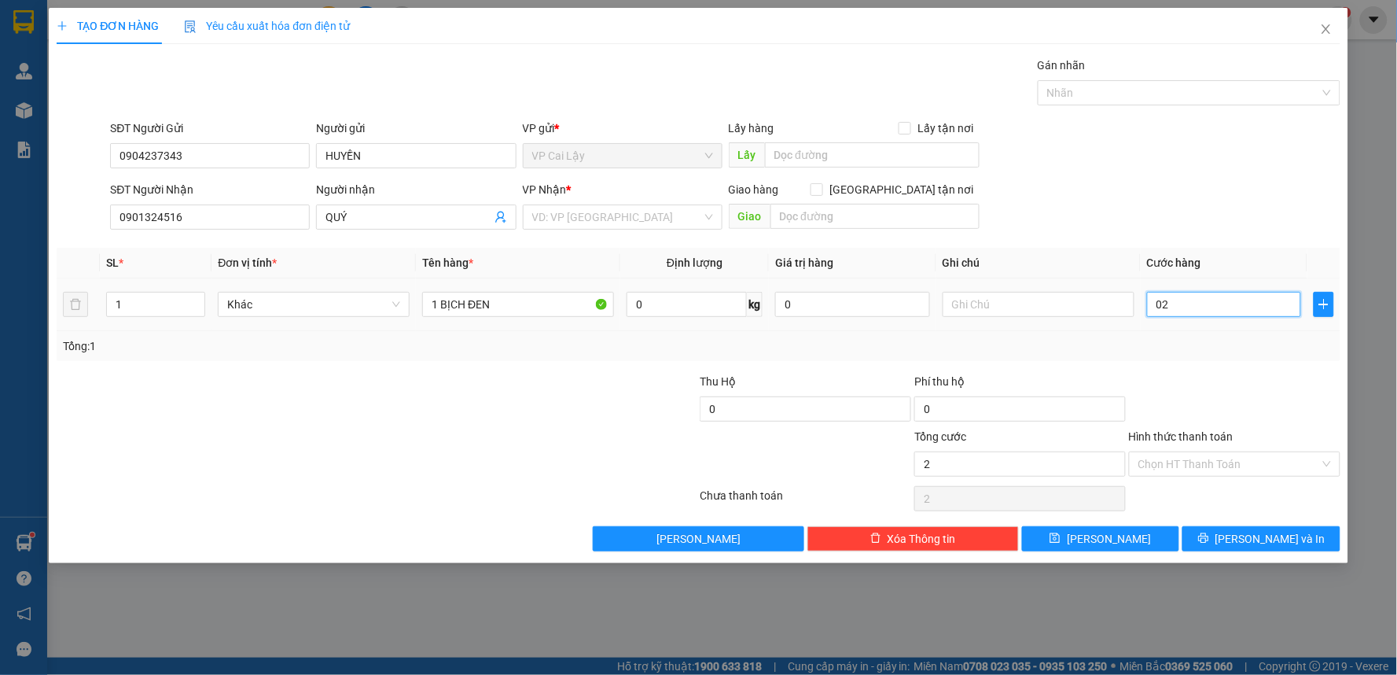
type input "20"
click at [1225, 311] on input "020" at bounding box center [1224, 304] width 155 height 25
type input "2"
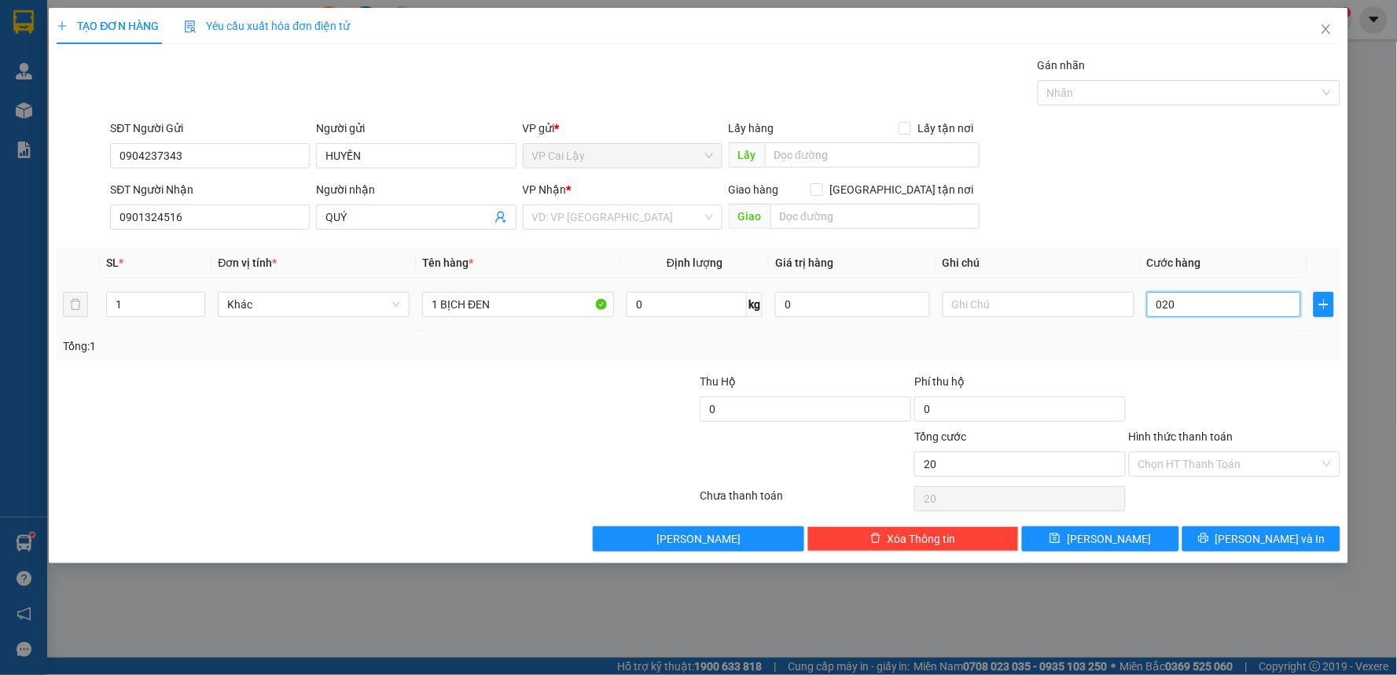
type input "2"
type input "20"
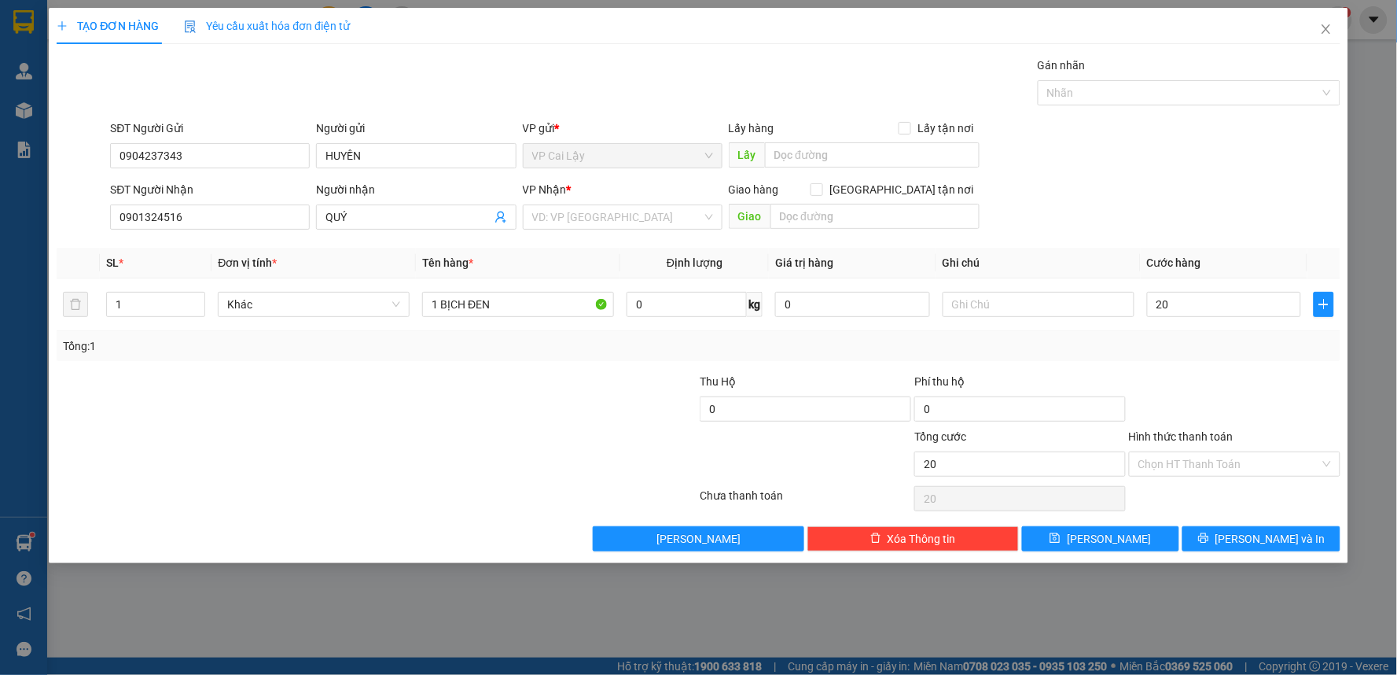
type input "20.000"
click at [1162, 360] on div "Tổng: 1" at bounding box center [699, 346] width 1284 height 30
click at [1204, 459] on input "Hình thức thanh toán" at bounding box center [1229, 464] width 182 height 24
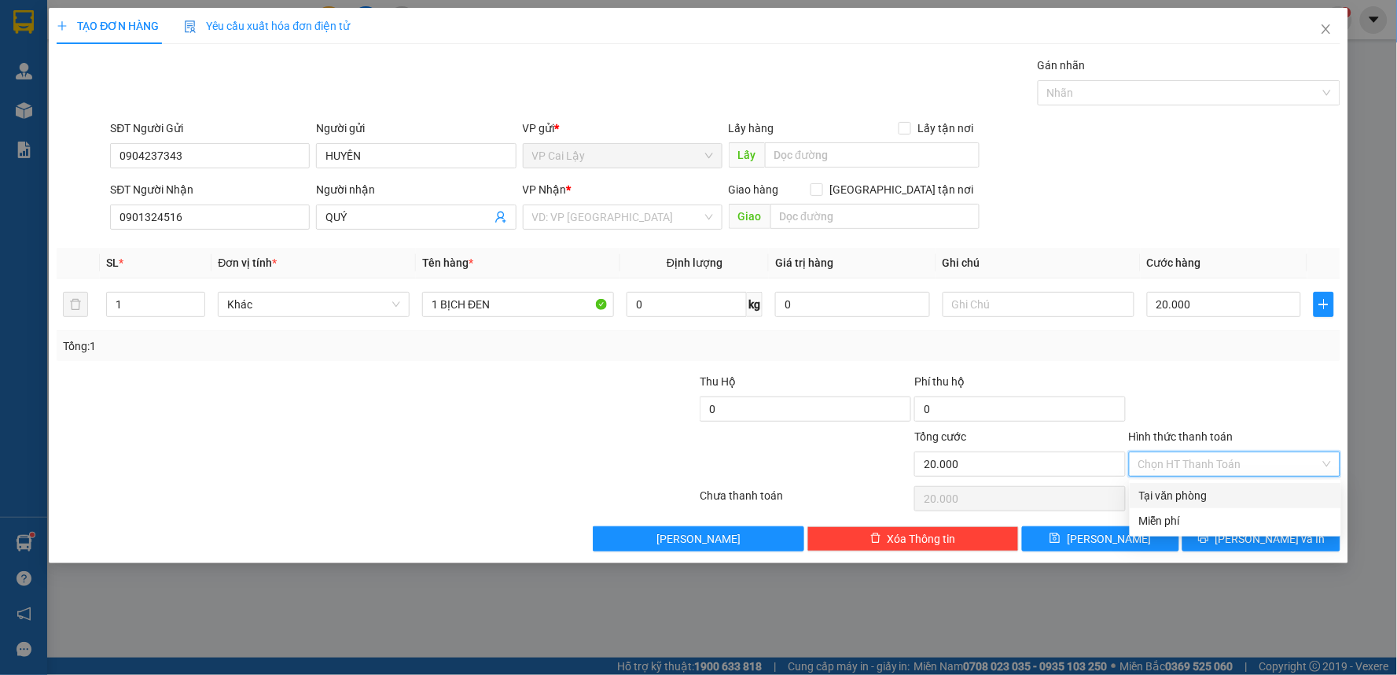
click at [1215, 491] on div "Tại văn phòng" at bounding box center [1235, 495] width 193 height 17
type input "0"
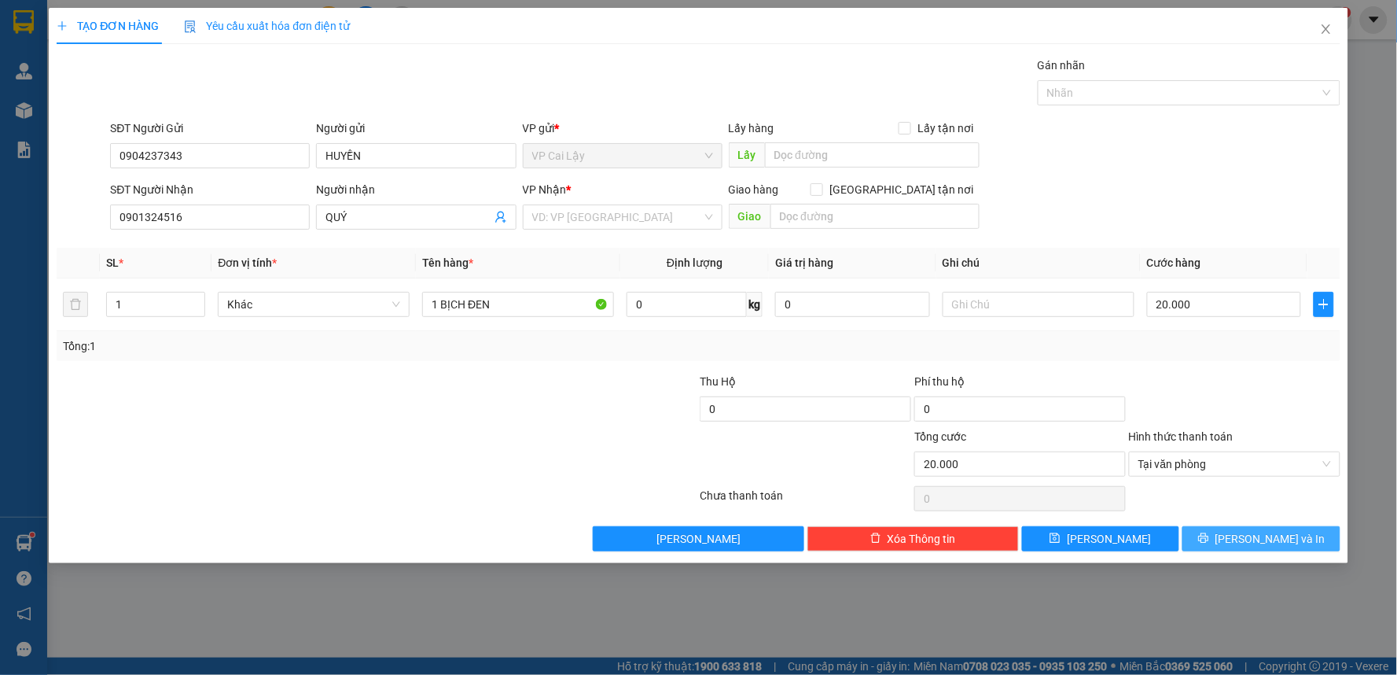
drag, startPoint x: 1254, startPoint y: 530, endPoint x: 1256, endPoint y: 540, distance: 10.3
click at [1256, 540] on span "[PERSON_NAME] và In" at bounding box center [1270, 538] width 110 height 17
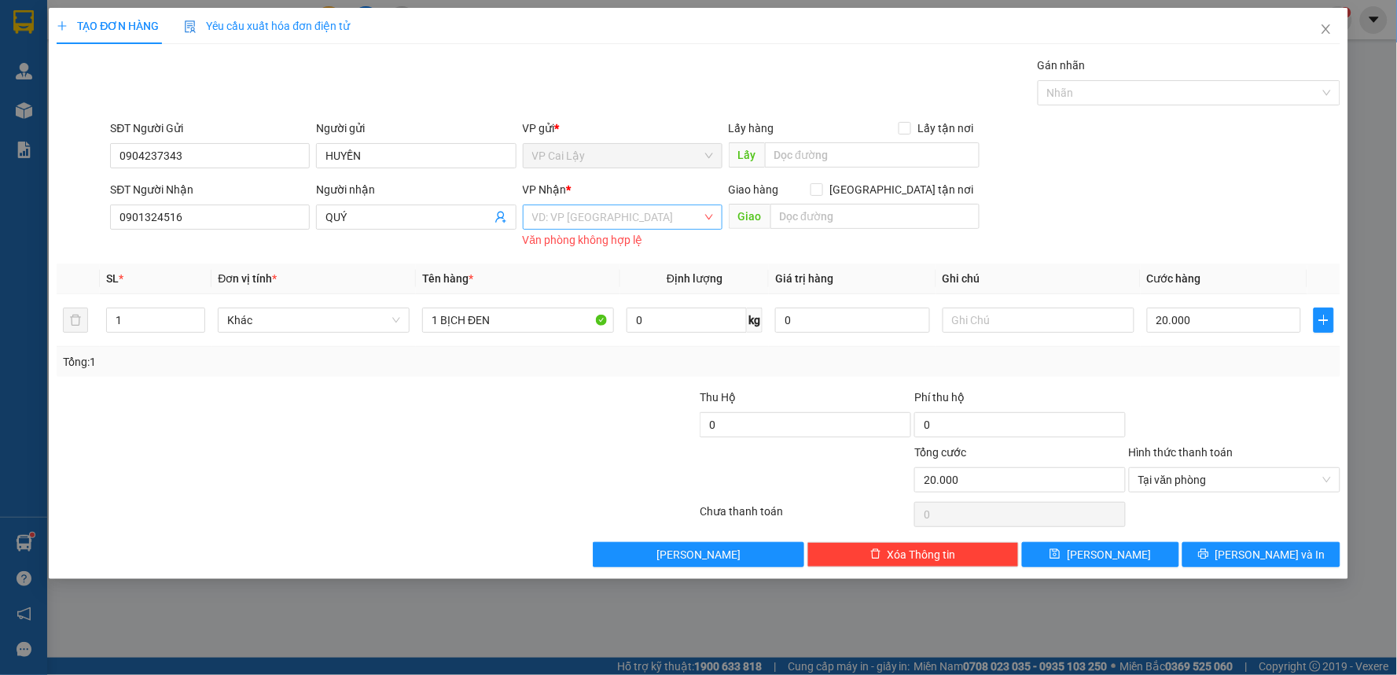
click at [594, 215] on input "search" at bounding box center [617, 217] width 170 height 24
click at [594, 250] on div "VP [GEOGRAPHIC_DATA]" at bounding box center [622, 248] width 181 height 17
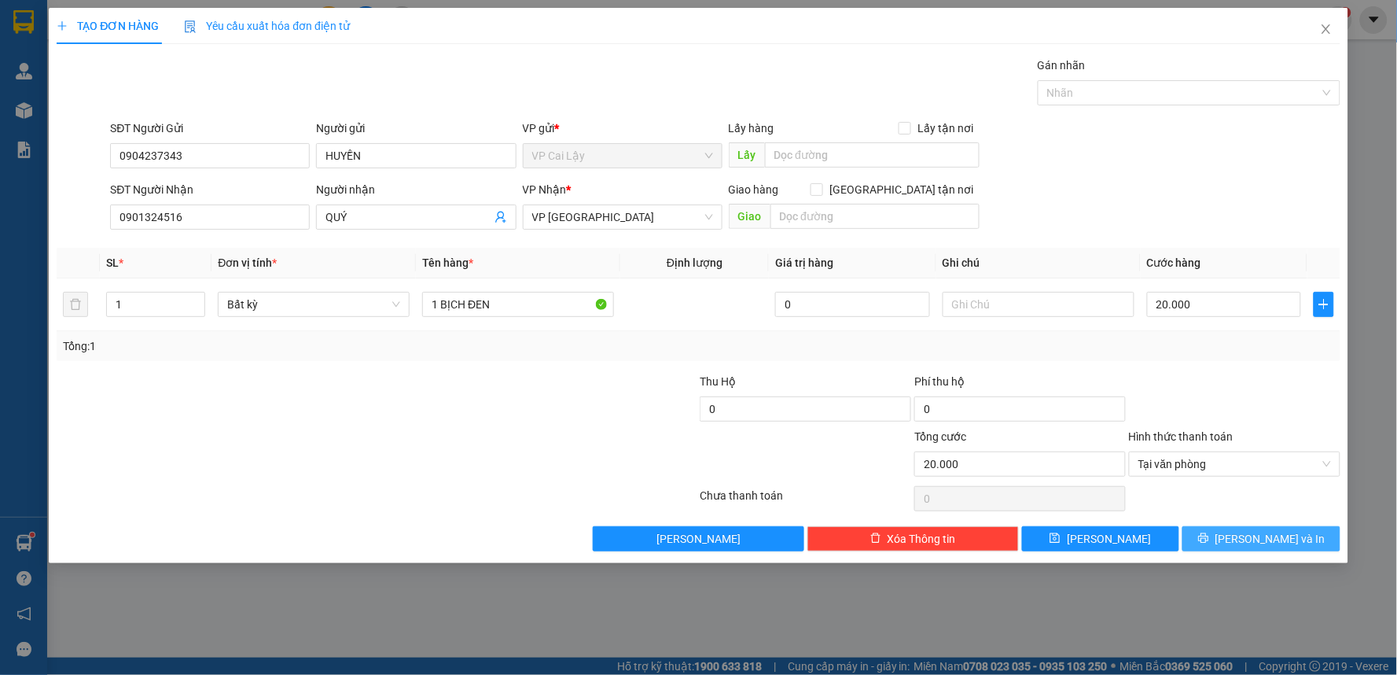
click at [1285, 538] on span "[PERSON_NAME] và In" at bounding box center [1270, 538] width 110 height 17
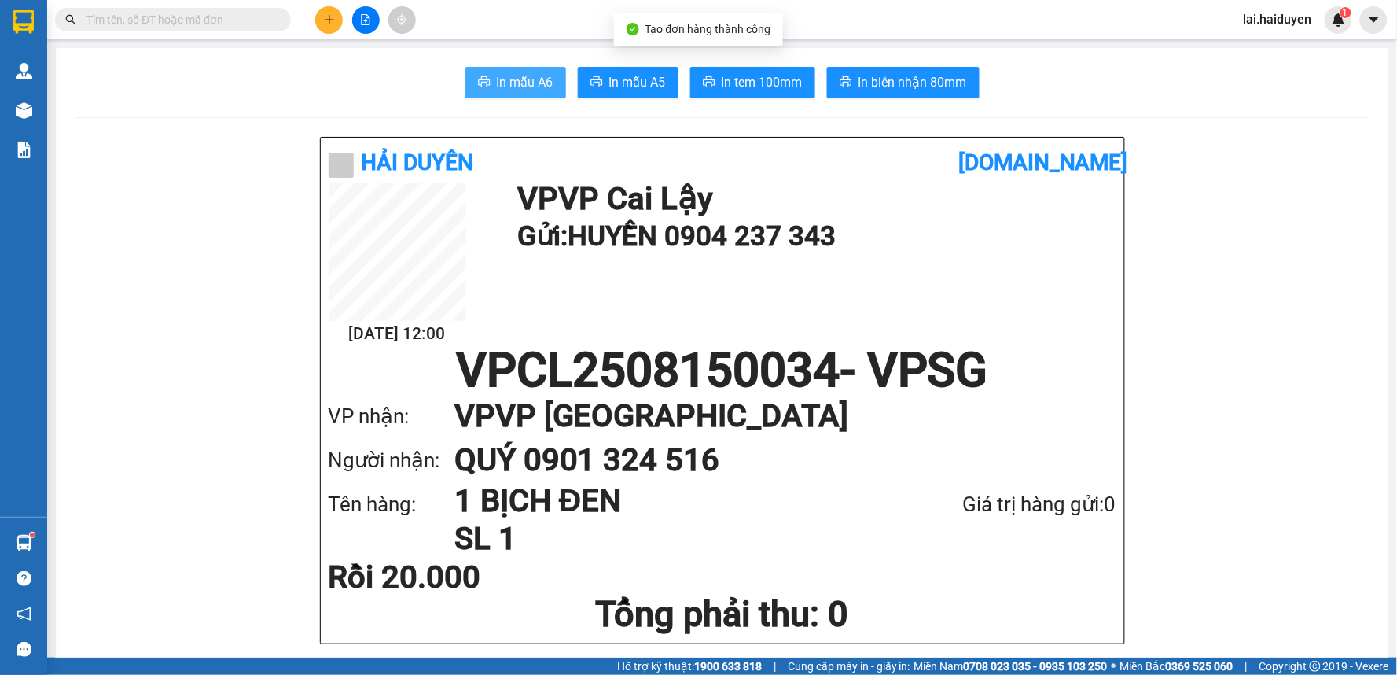
click at [511, 75] on span "In mẫu A6" at bounding box center [525, 82] width 57 height 20
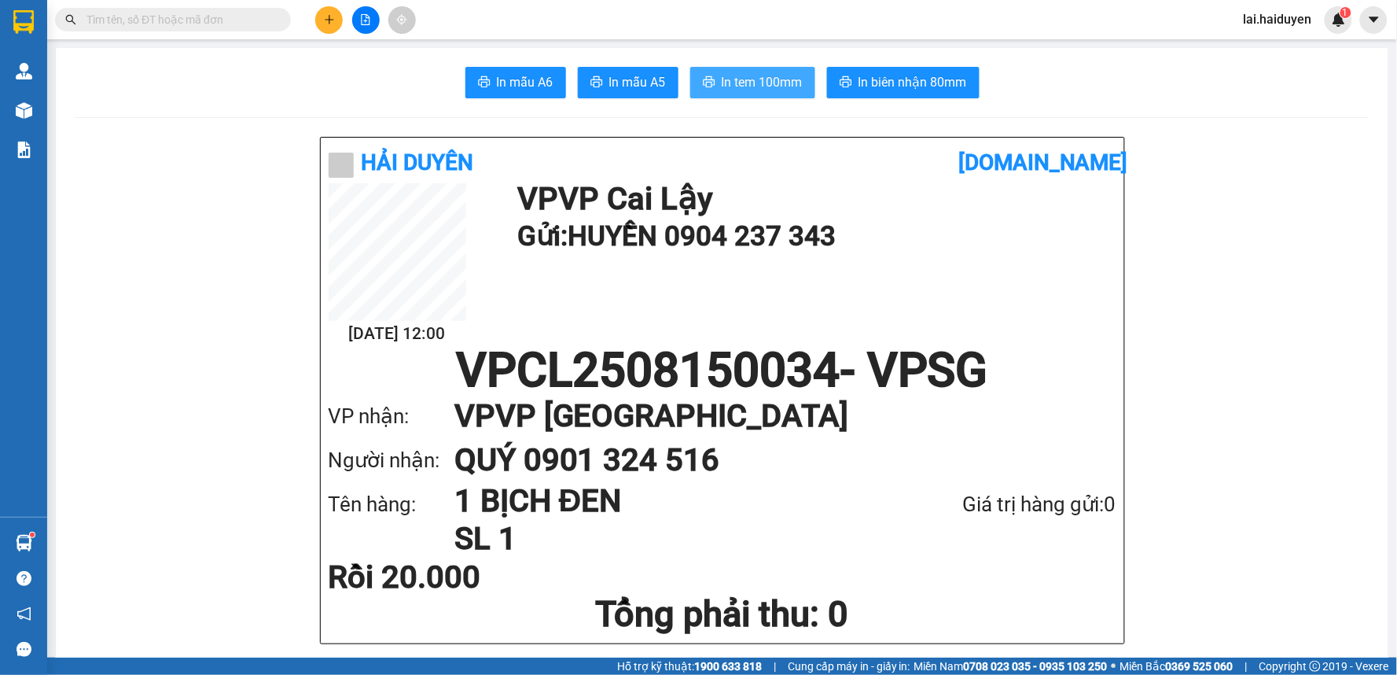
click at [761, 72] on button "In tem 100mm" at bounding box center [752, 82] width 125 height 31
click at [321, 24] on button at bounding box center [329, 20] width 28 height 28
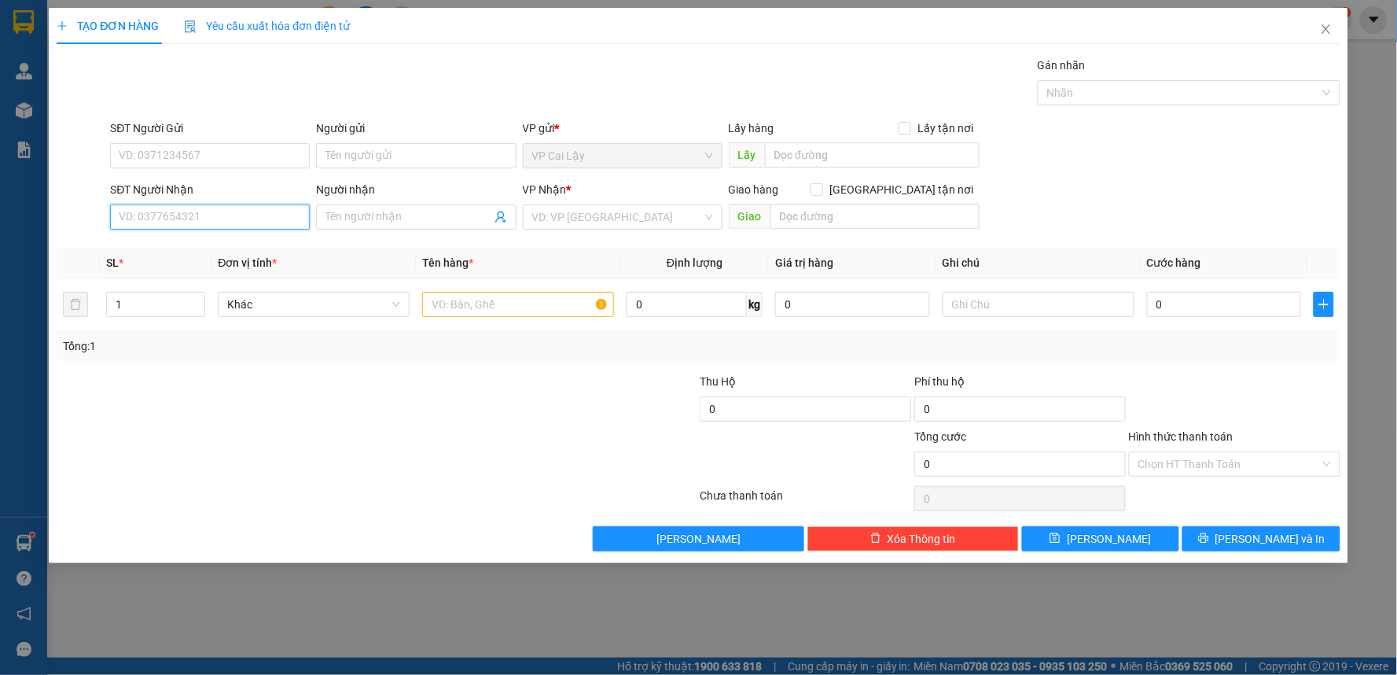
click at [149, 222] on input "SĐT Người Nhận" at bounding box center [210, 216] width 200 height 25
type input "0393188470"
click at [178, 160] on input "SĐT Người Gửi" at bounding box center [210, 155] width 200 height 25
type input "0385212540"
drag, startPoint x: 233, startPoint y: 190, endPoint x: 222, endPoint y: 205, distance: 18.1
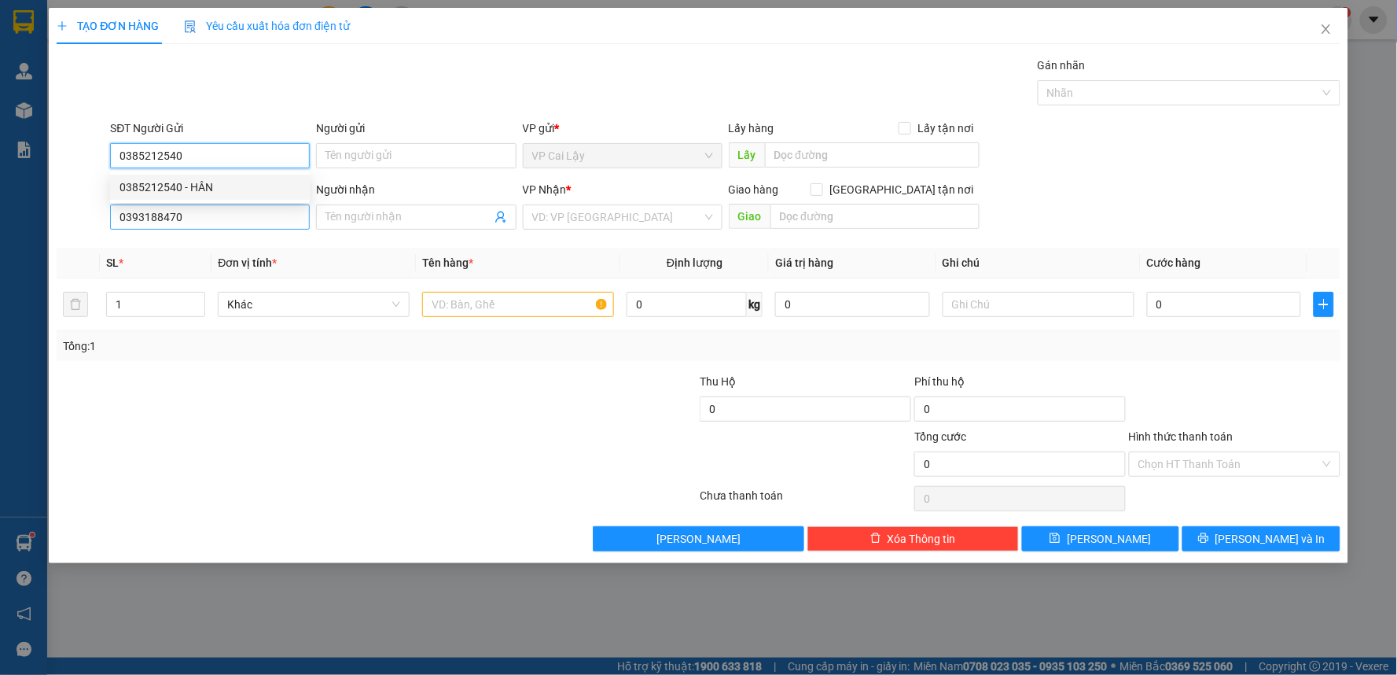
click at [232, 194] on div "0385212540 - HÂN" at bounding box center [209, 186] width 181 height 17
type input "HÂN"
type input "20.000"
type input "0385212540"
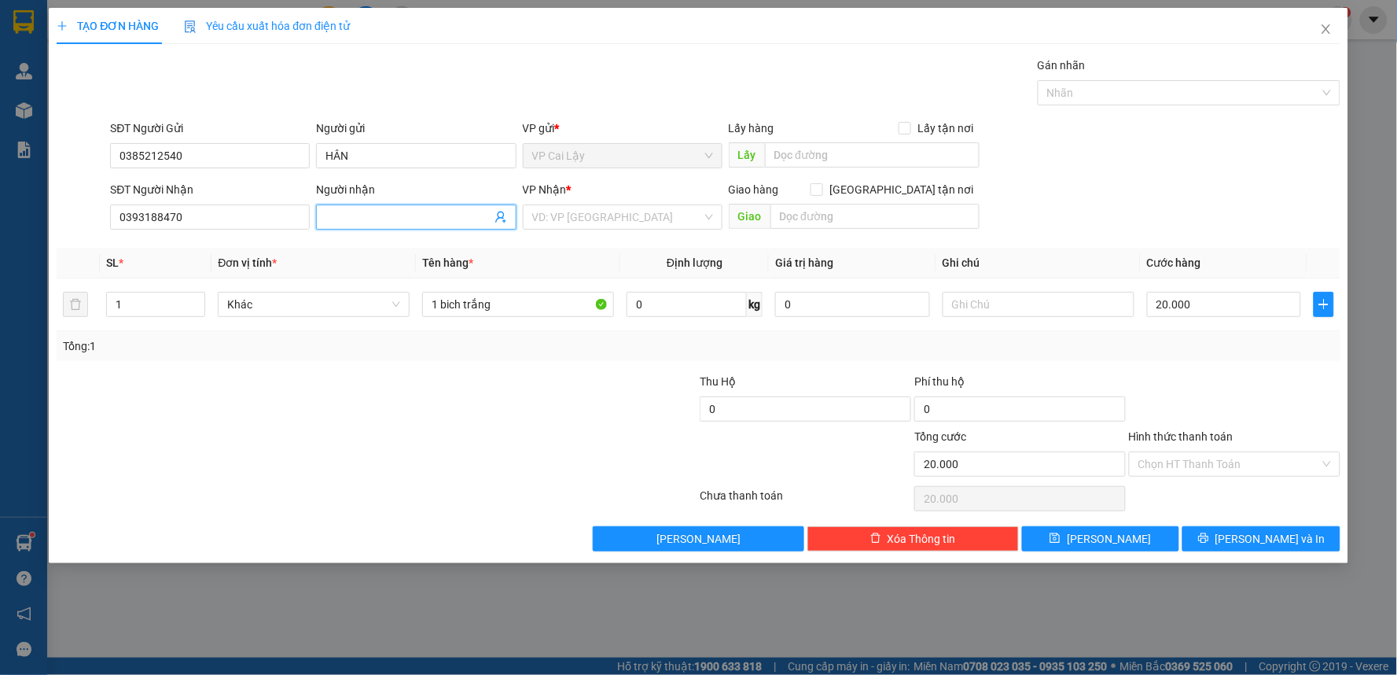
click at [412, 219] on input "Người nhận" at bounding box center [407, 216] width 165 height 17
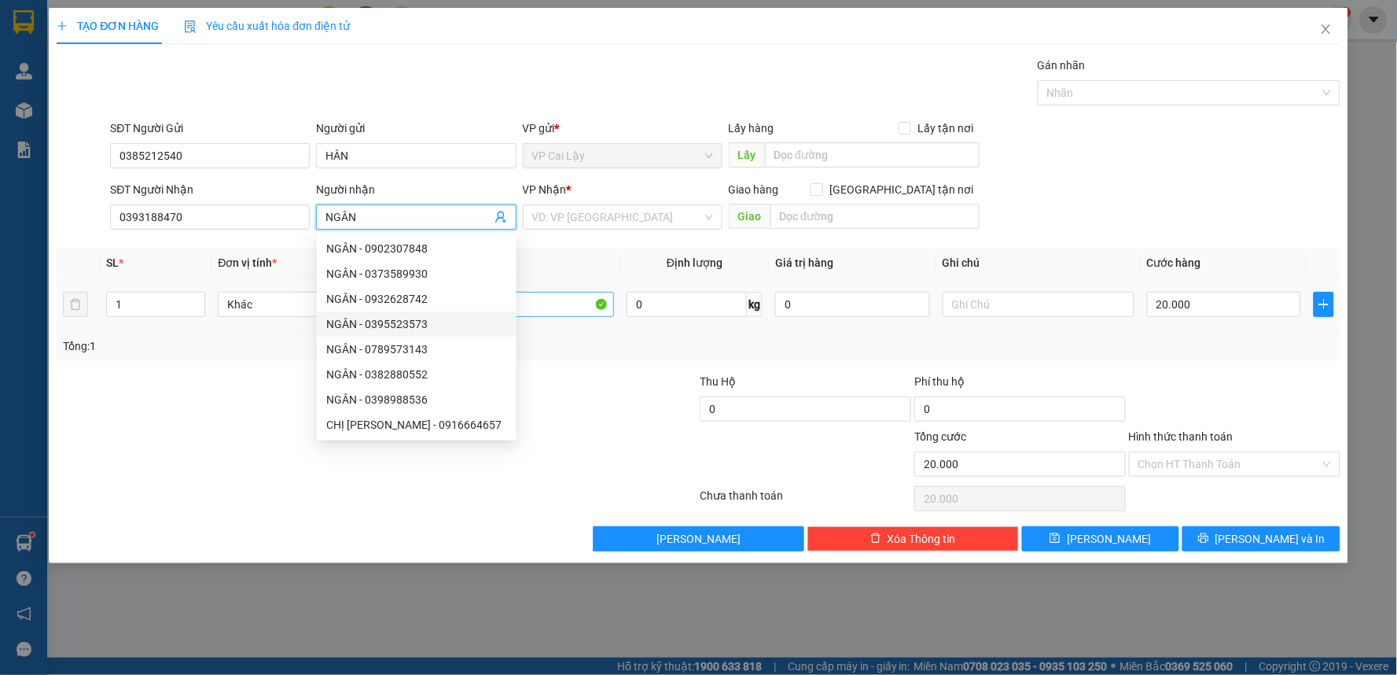
type input "NGÂN"
click at [550, 300] on input "1 bich trắng" at bounding box center [518, 304] width 192 height 25
click at [550, 299] on input "1 bich trắng" at bounding box center [518, 304] width 192 height 25
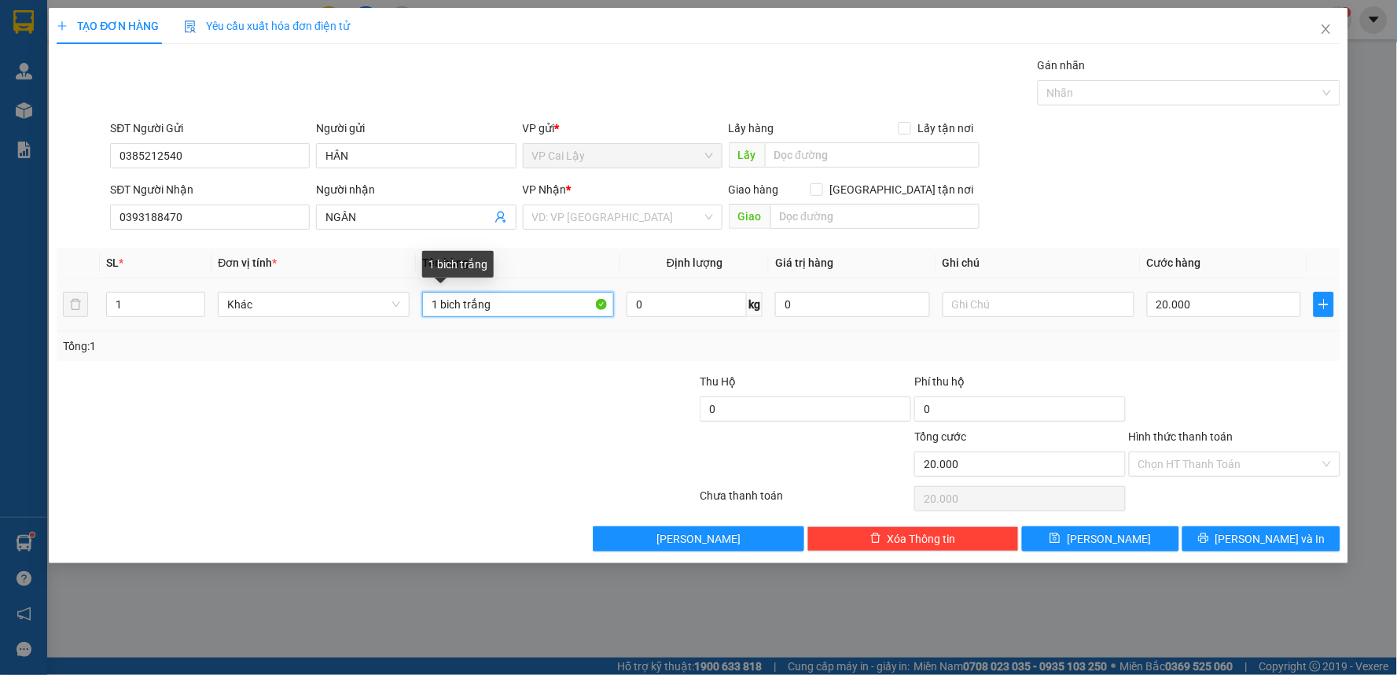
click at [537, 308] on input "1 bich trắng" at bounding box center [518, 304] width 192 height 25
click at [525, 303] on input "1 bich trắng" at bounding box center [518, 304] width 192 height 25
drag, startPoint x: 440, startPoint y: 303, endPoint x: 505, endPoint y: 308, distance: 64.7
click at [504, 308] on input "1 bich trắng" at bounding box center [518, 304] width 192 height 25
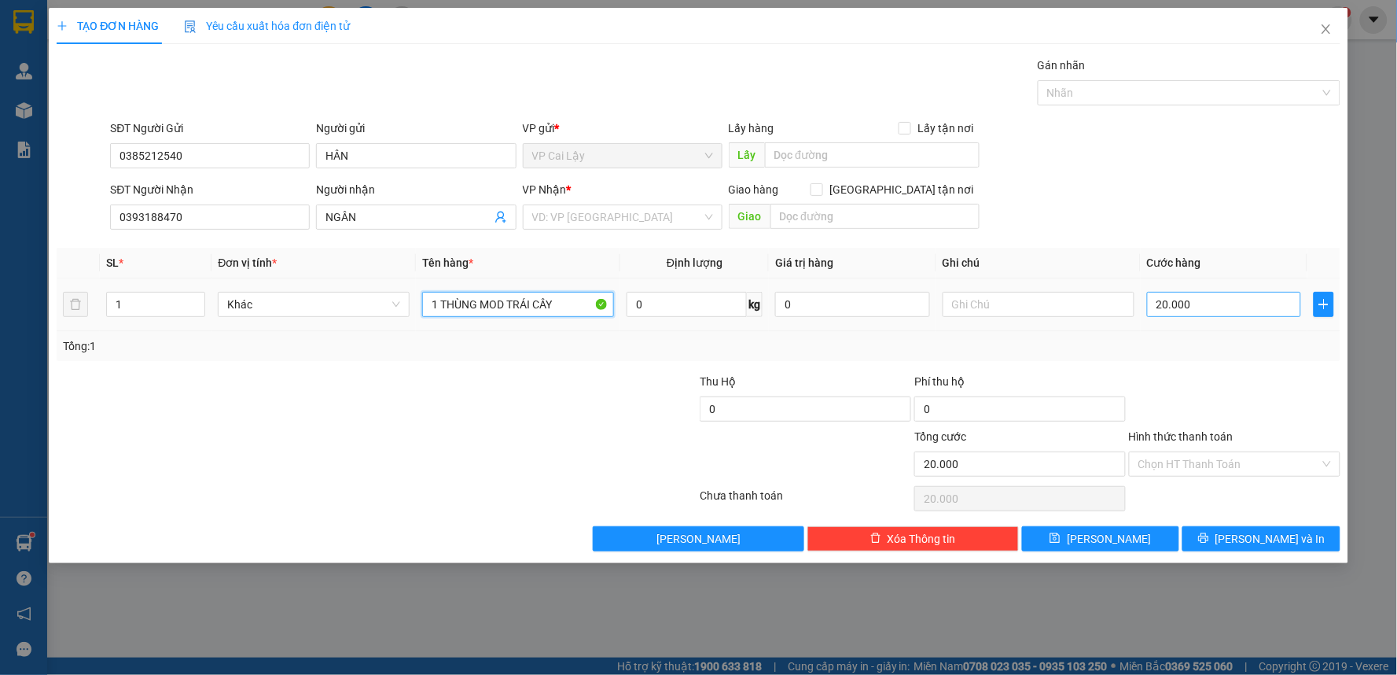
type input "1 THÙNG MOD TRÁI CÂY"
drag, startPoint x: 1213, startPoint y: 303, endPoint x: 1208, endPoint y: 454, distance: 150.3
click at [1213, 305] on input "20.000" at bounding box center [1224, 304] width 155 height 25
click at [1083, 287] on td at bounding box center [1038, 304] width 204 height 53
click at [1080, 289] on div at bounding box center [1039, 304] width 192 height 31
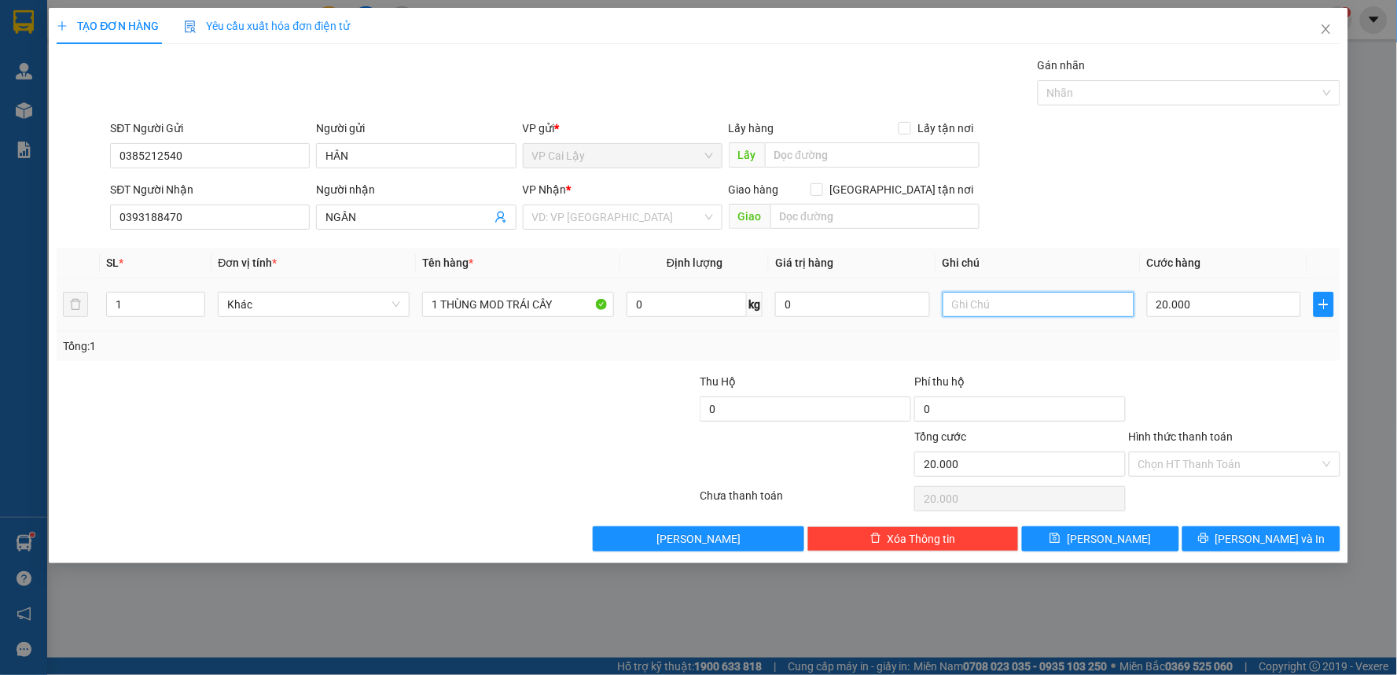
click at [1067, 302] on input "text" at bounding box center [1039, 304] width 192 height 25
type input "TRÁI CÂY NHẸ CÂY"
click at [1247, 538] on button "[PERSON_NAME] và In" at bounding box center [1261, 538] width 158 height 25
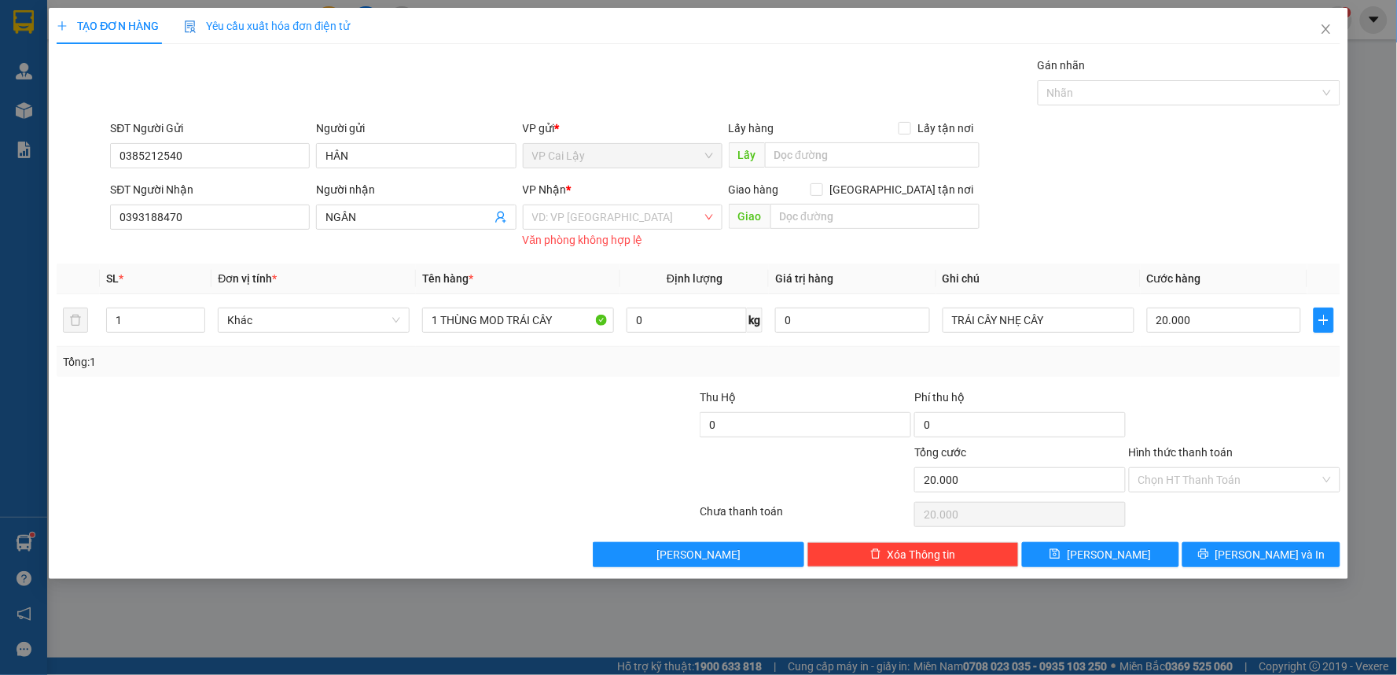
click at [631, 230] on div "VD: VP Sài Gòn Văn phòng không hợp lệ" at bounding box center [623, 224] width 200 height 41
click at [629, 222] on input "search" at bounding box center [617, 217] width 170 height 24
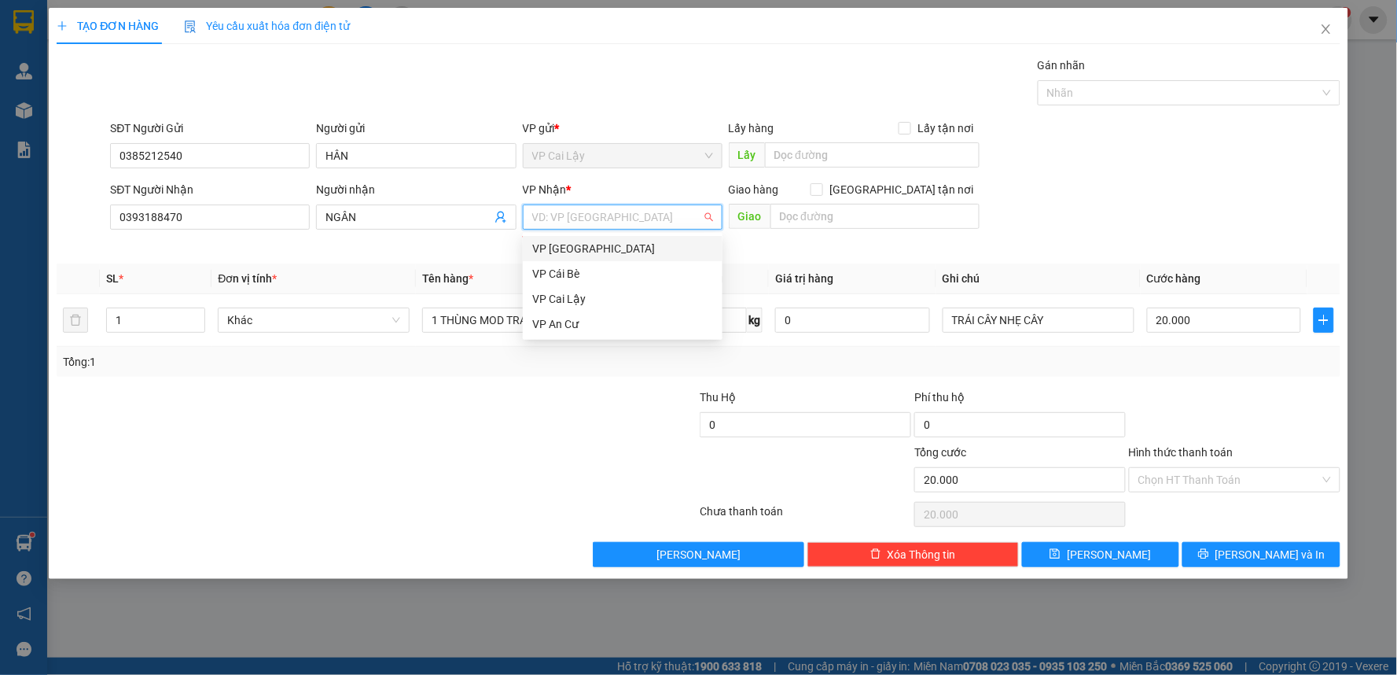
drag, startPoint x: 603, startPoint y: 248, endPoint x: 641, endPoint y: 280, distance: 49.6
click at [606, 253] on div "VP [GEOGRAPHIC_DATA]" at bounding box center [622, 248] width 181 height 17
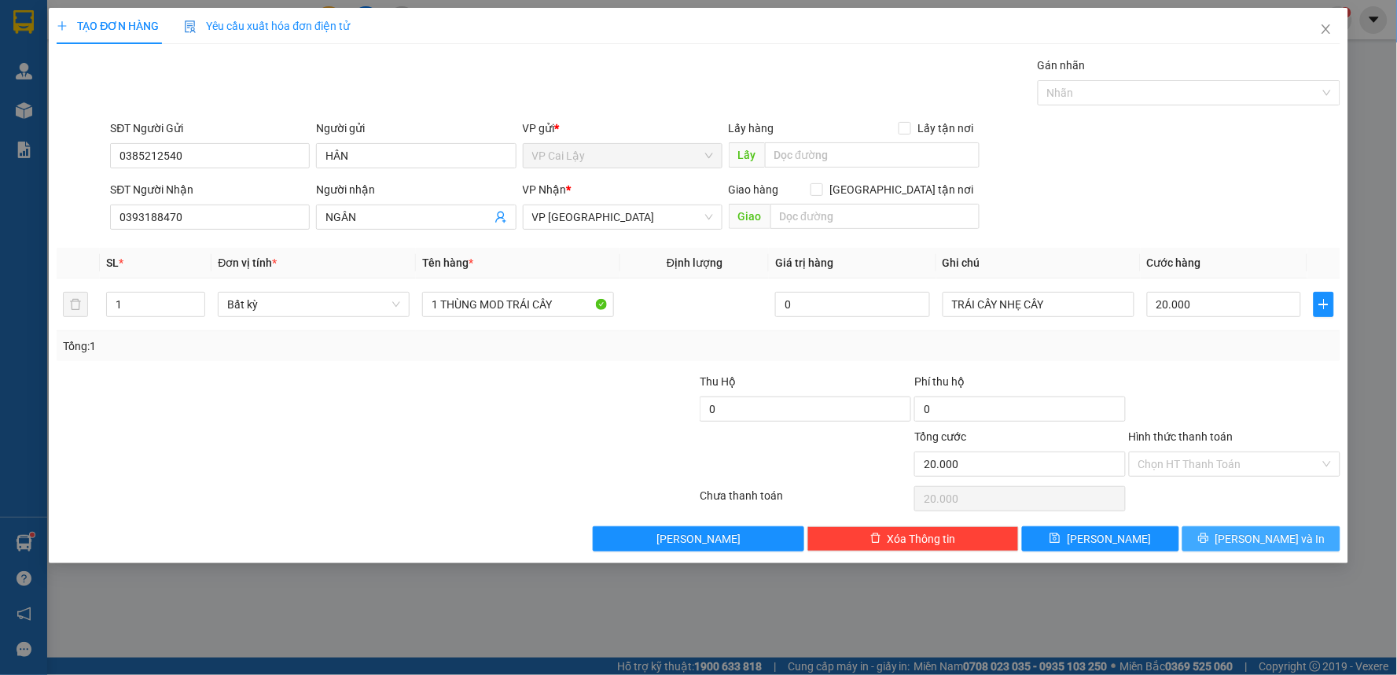
click at [1245, 535] on button "[PERSON_NAME] và In" at bounding box center [1261, 538] width 158 height 25
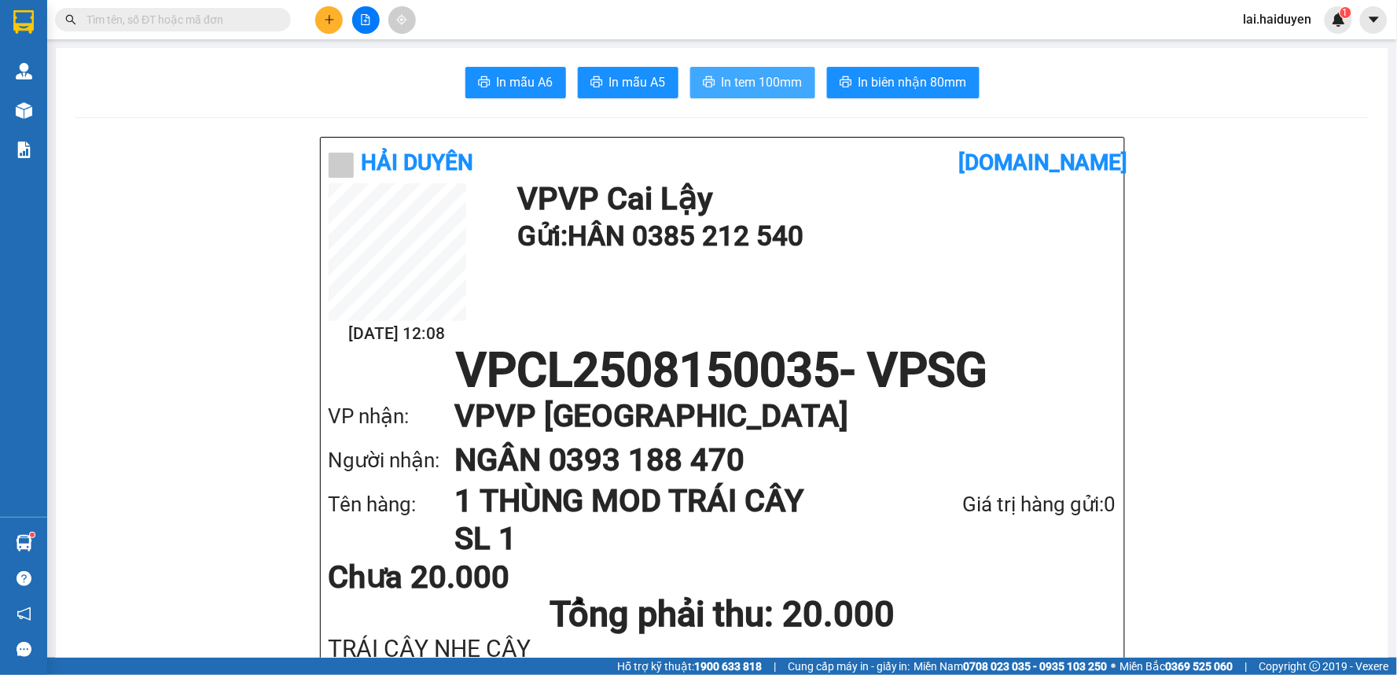
click at [781, 97] on button "In tem 100mm" at bounding box center [752, 82] width 125 height 31
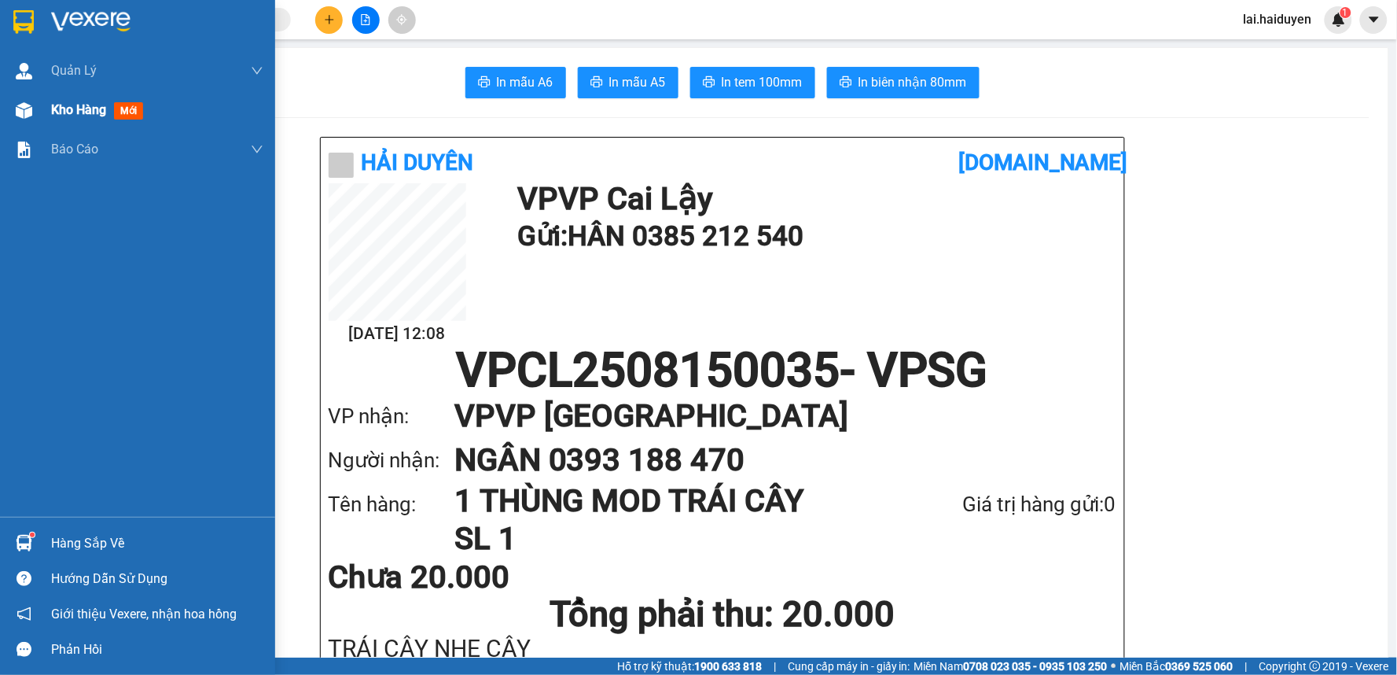
drag, startPoint x: 73, startPoint y: 114, endPoint x: 137, endPoint y: 107, distance: 64.1
click at [74, 108] on span "Kho hàng" at bounding box center [78, 109] width 55 height 15
click at [76, 98] on div "Kho hàng mới" at bounding box center [157, 109] width 212 height 39
click at [76, 97] on div "Kho hàng mới" at bounding box center [157, 109] width 212 height 39
click at [137, 107] on span "mới" at bounding box center [128, 110] width 29 height 17
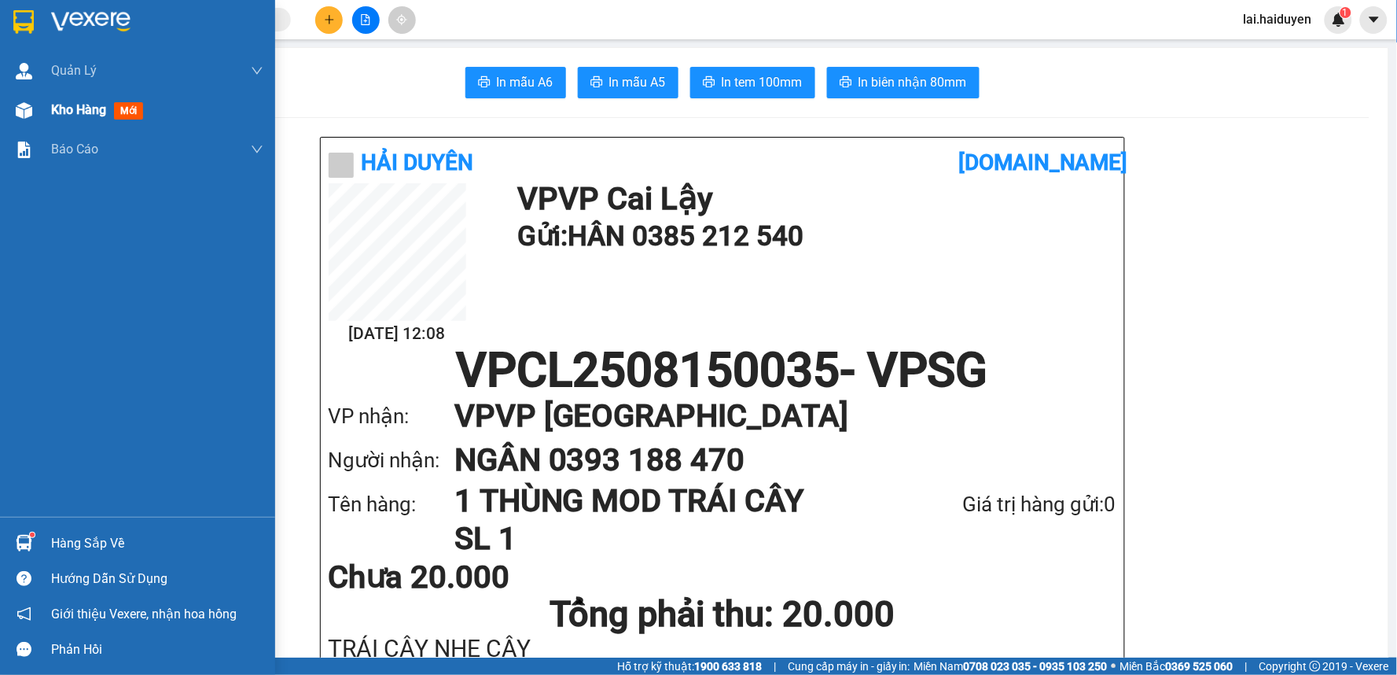
click at [137, 107] on span "mới" at bounding box center [128, 110] width 29 height 17
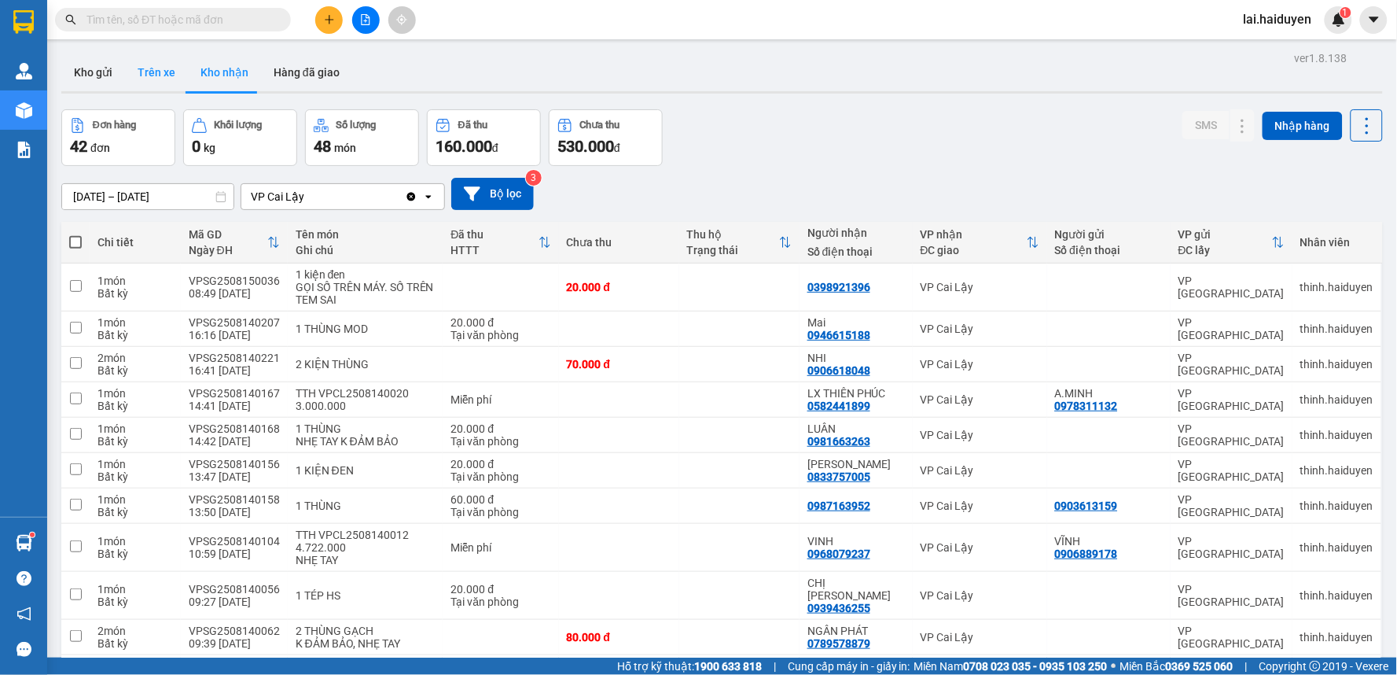
click at [151, 72] on button "Trên xe" at bounding box center [156, 72] width 63 height 38
type input "[DATE] – [DATE]"
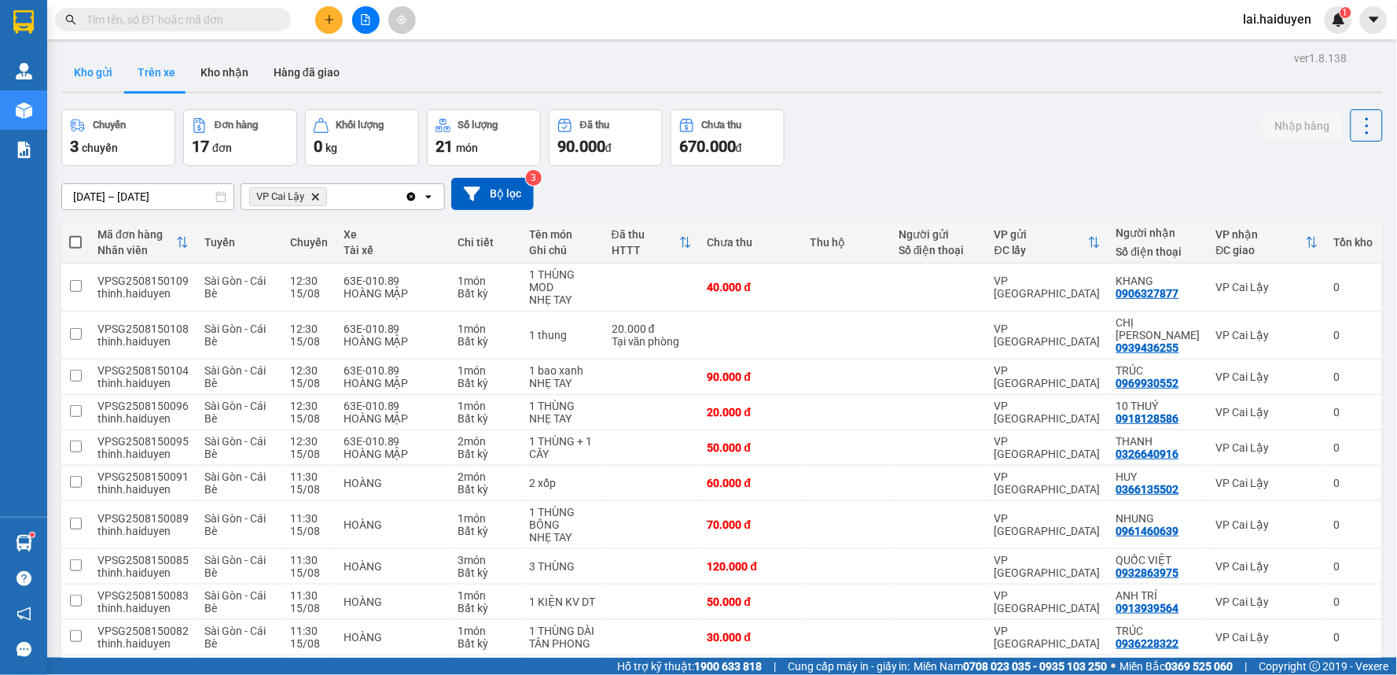
click at [85, 76] on button "Kho gửi" at bounding box center [93, 72] width 64 height 38
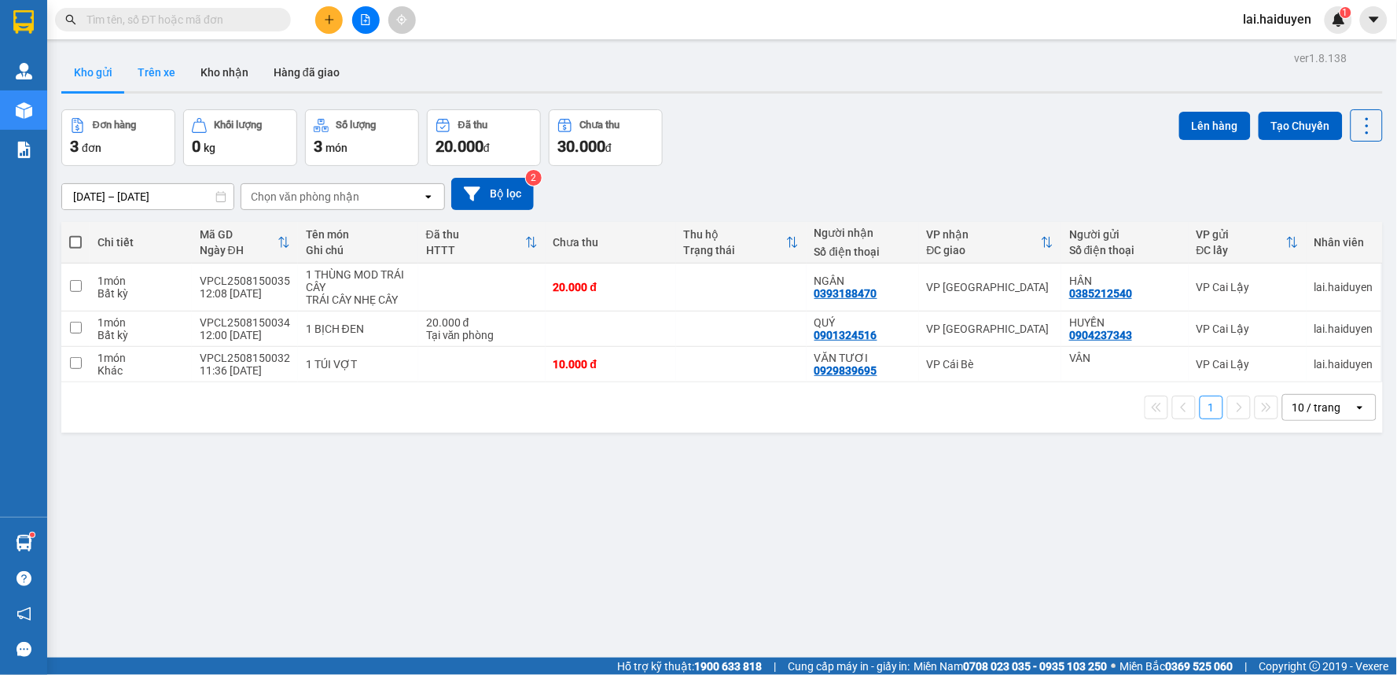
click at [173, 79] on button "Trên xe" at bounding box center [156, 72] width 63 height 38
